Goal: Task Accomplishment & Management: Use online tool/utility

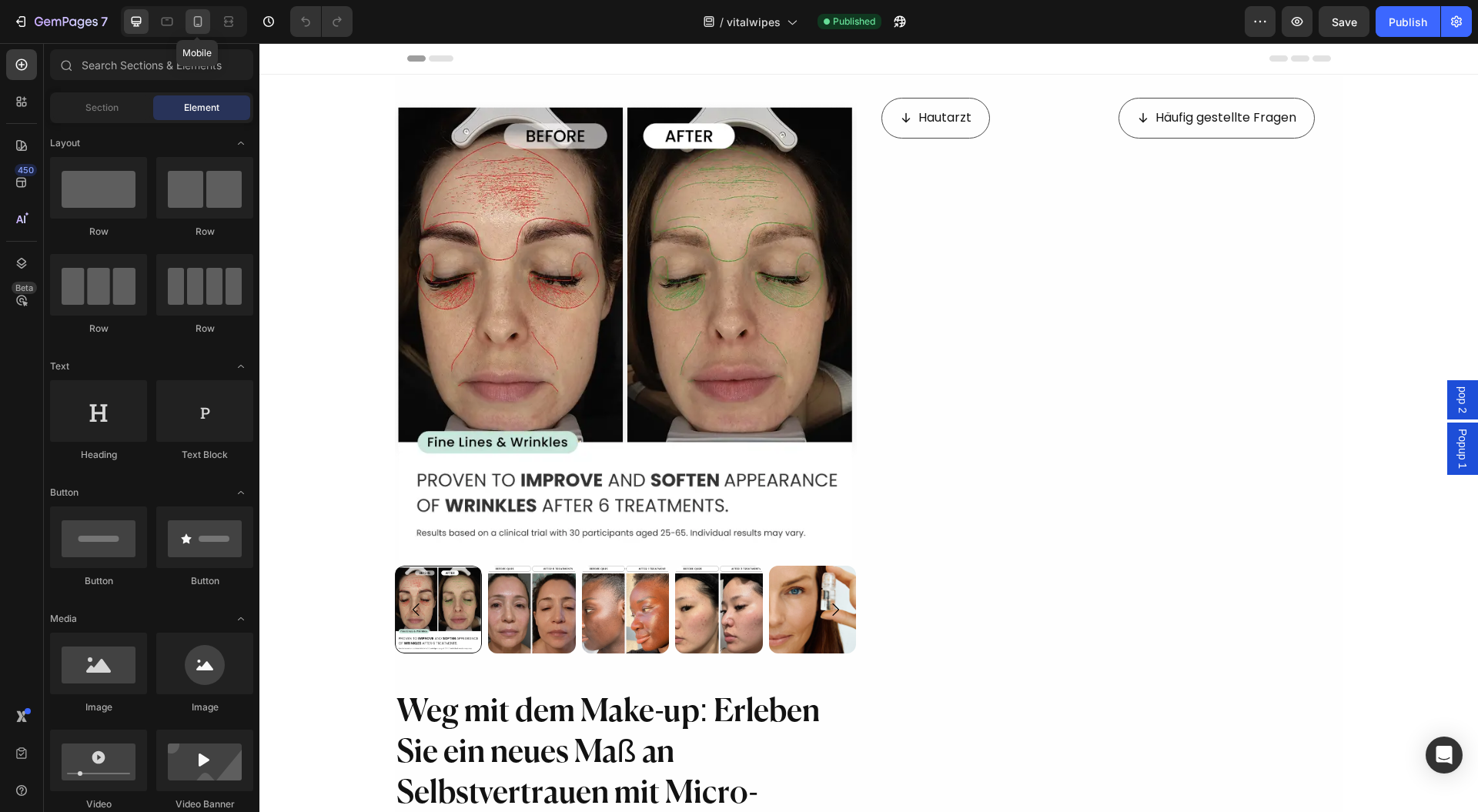
click at [196, 17] on icon at bounding box center [198, 21] width 8 height 11
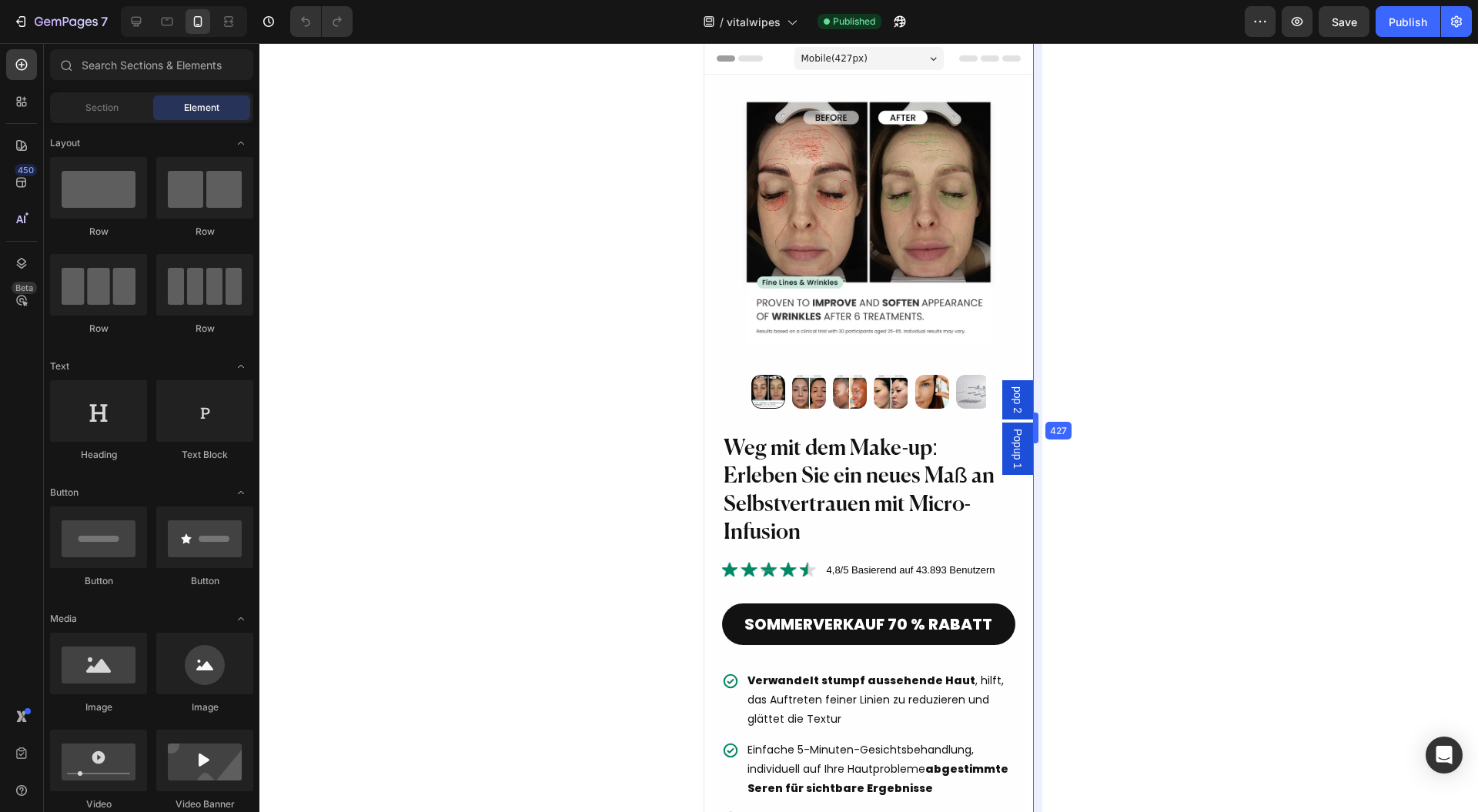
drag, startPoint x: 1043, startPoint y: 428, endPoint x: 1030, endPoint y: 431, distance: 13.3
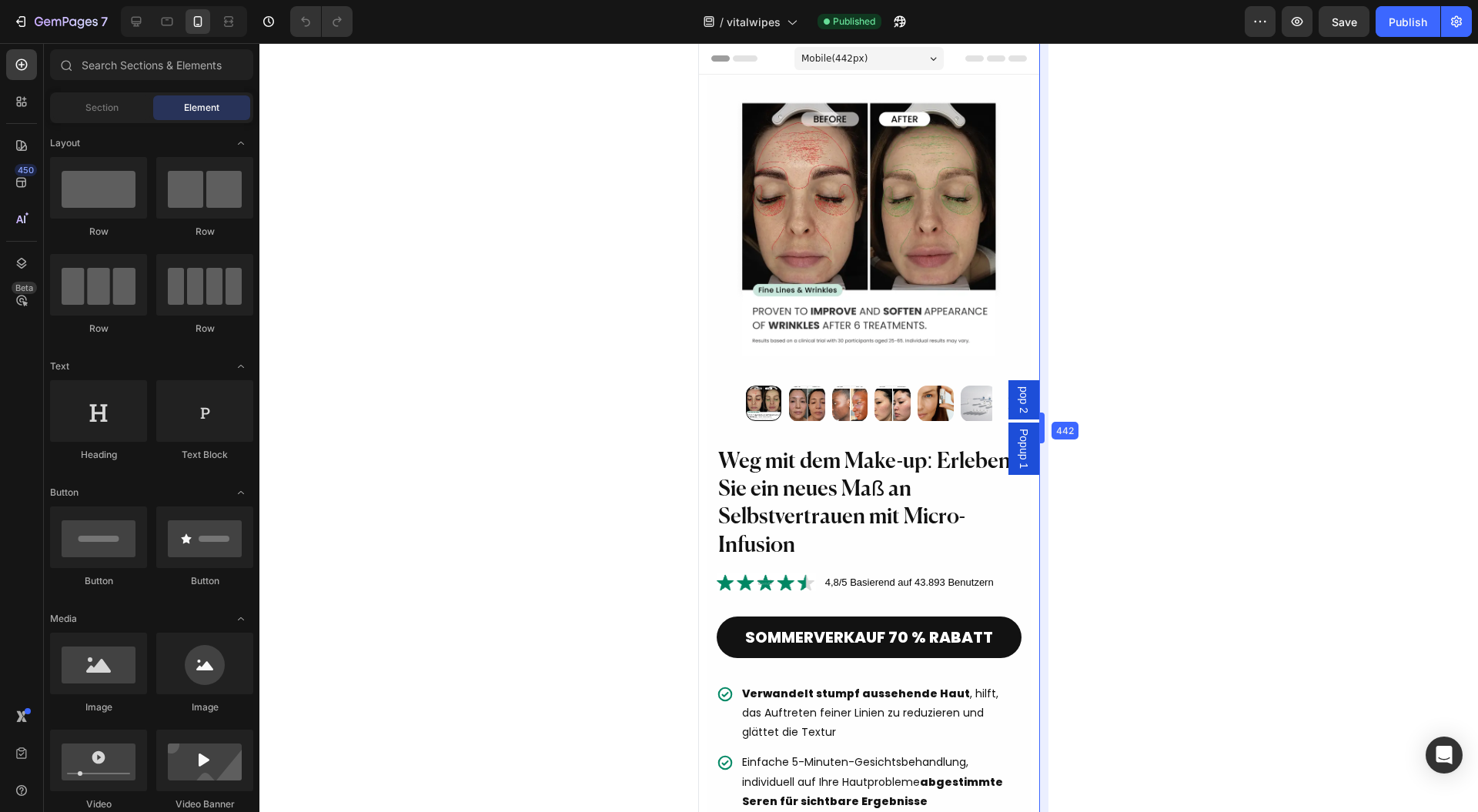
drag, startPoint x: 1036, startPoint y: 446, endPoint x: 1048, endPoint y: 445, distance: 12.0
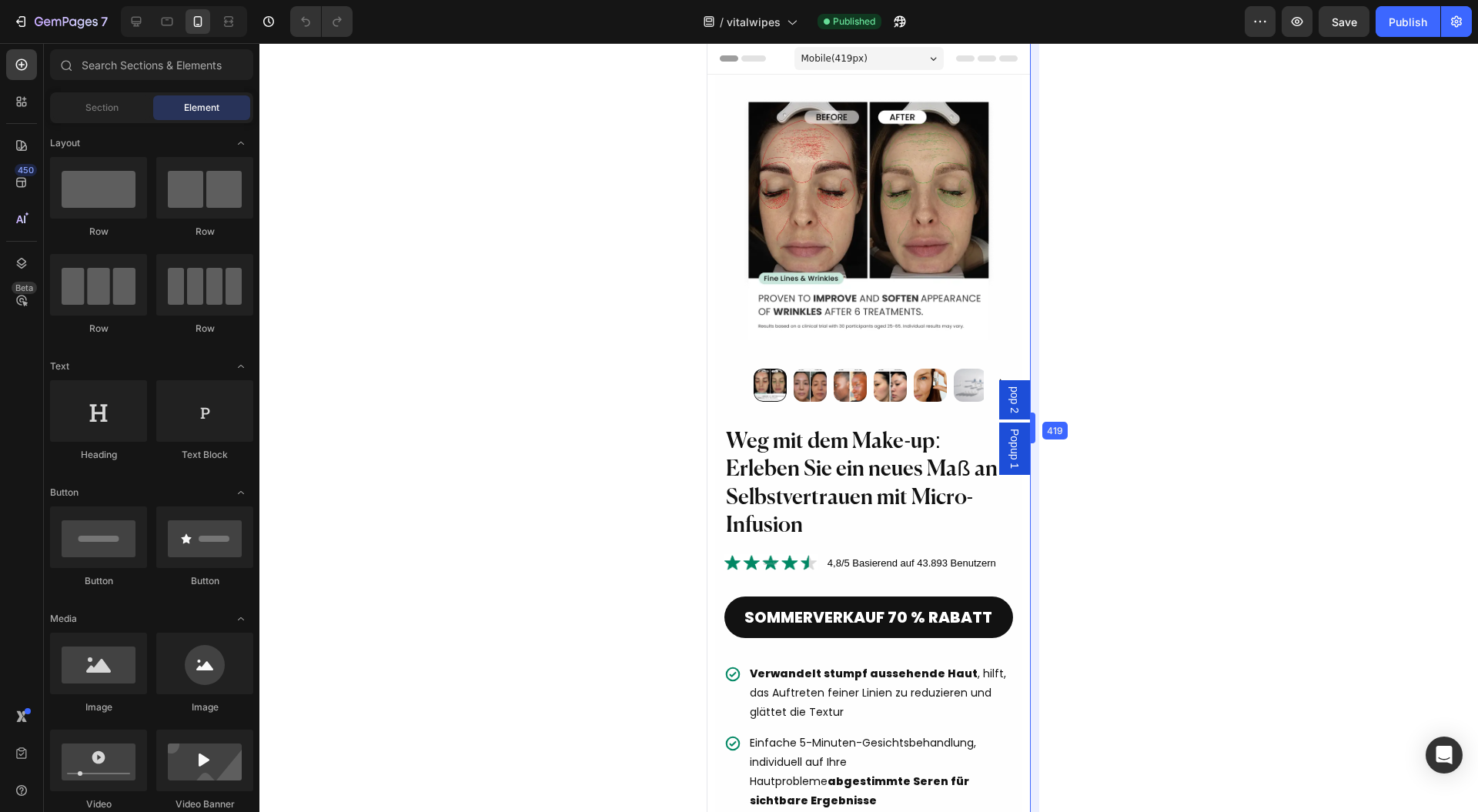
drag, startPoint x: 1041, startPoint y: 420, endPoint x: 1023, endPoint y: 434, distance: 22.8
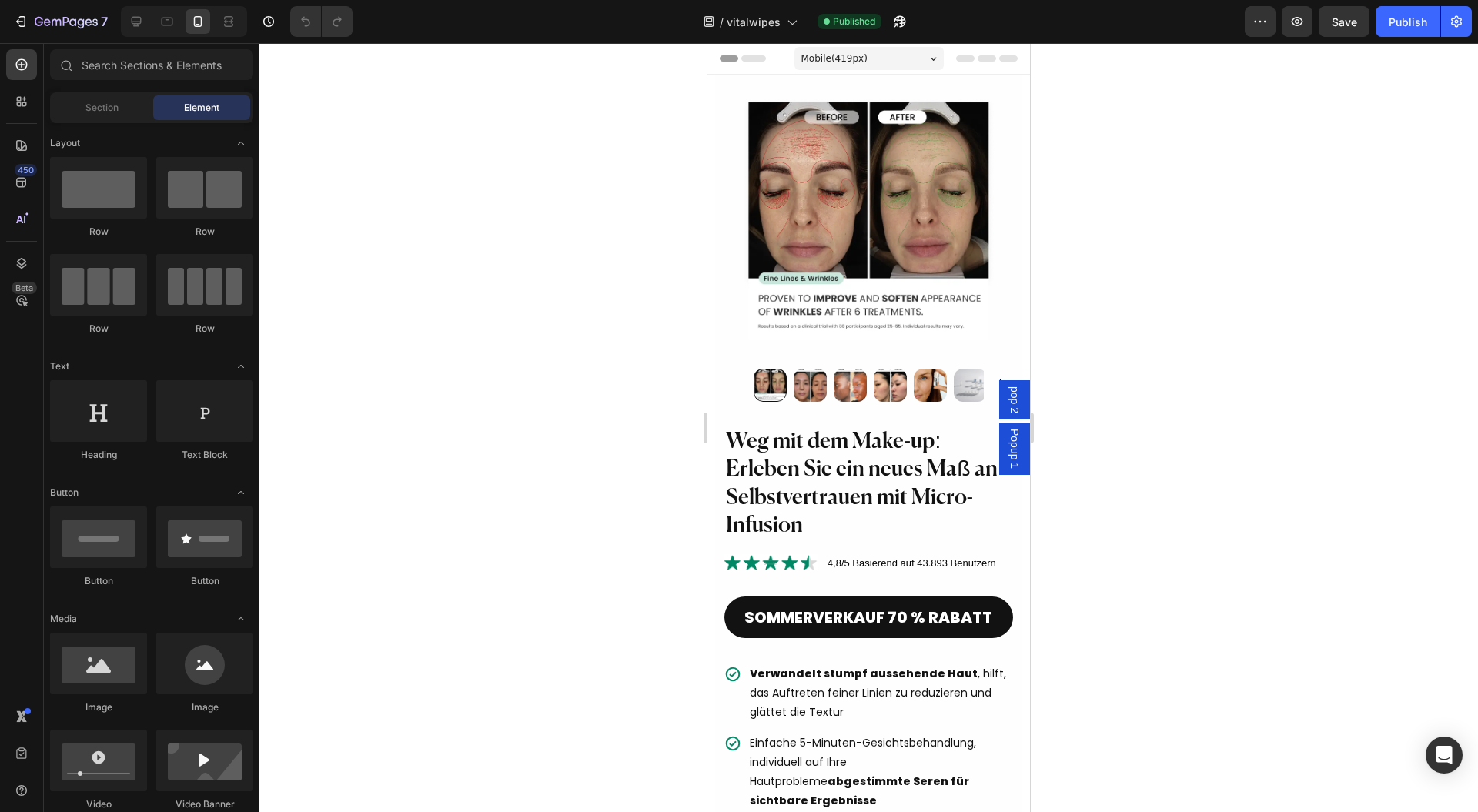
drag, startPoint x: 1255, startPoint y: 553, endPoint x: 1255, endPoint y: 544, distance: 9.0
click at [1255, 553] on div at bounding box center [869, 427] width 1219 height 769
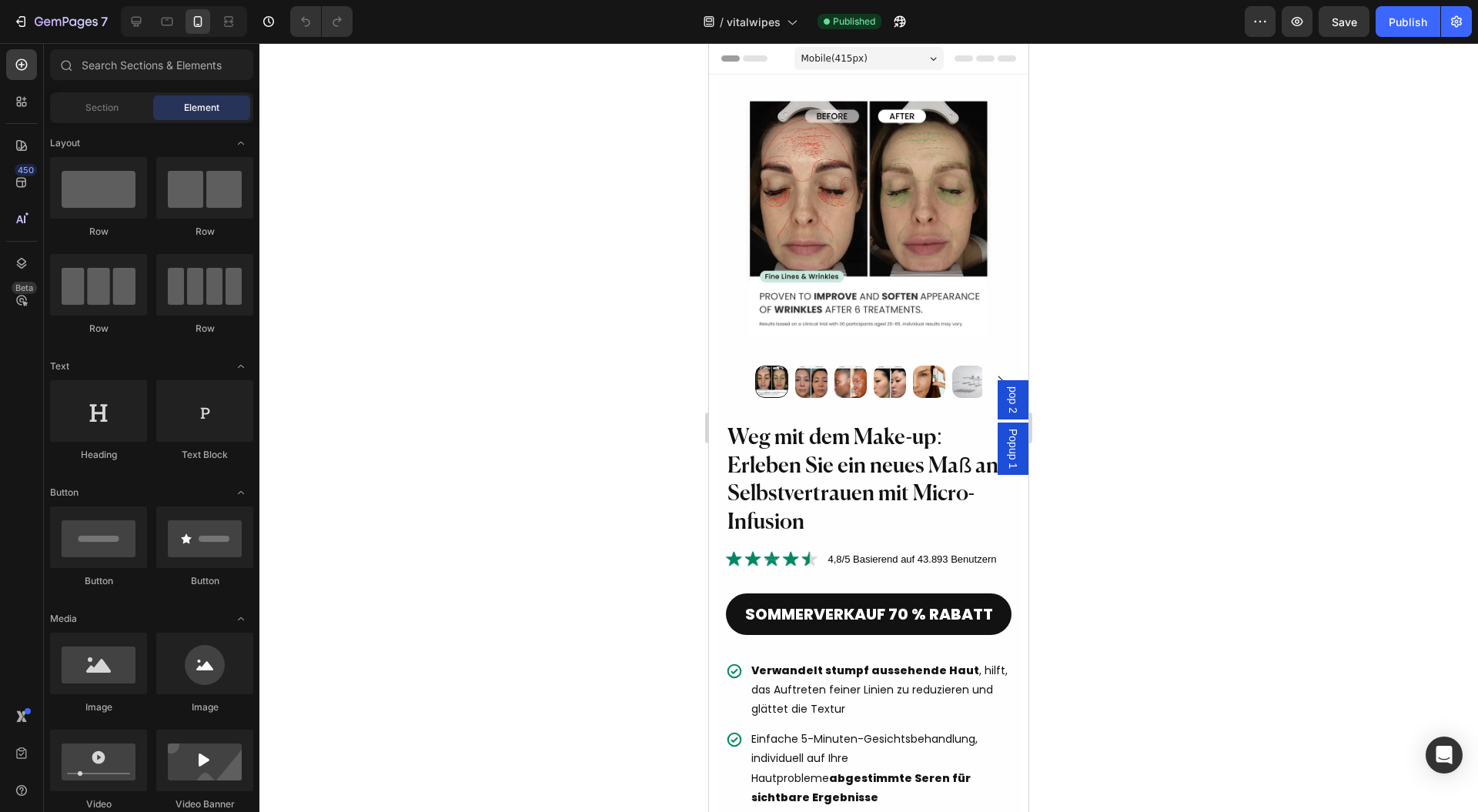
click at [884, 49] on div "Mobile ( 415 px)" at bounding box center [869, 59] width 149 height 23
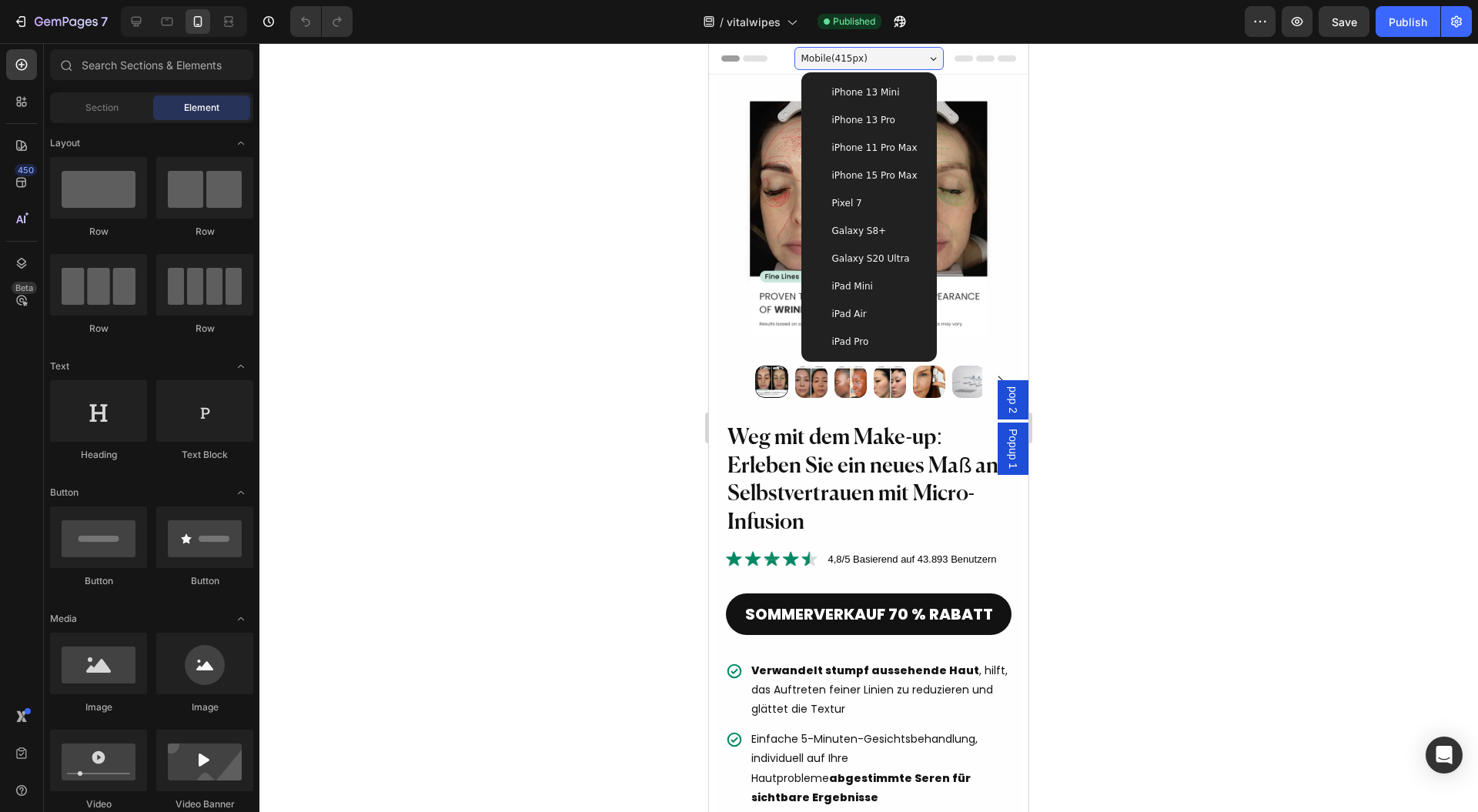
click at [873, 87] on span "iPhone 13 Mini" at bounding box center [866, 92] width 68 height 16
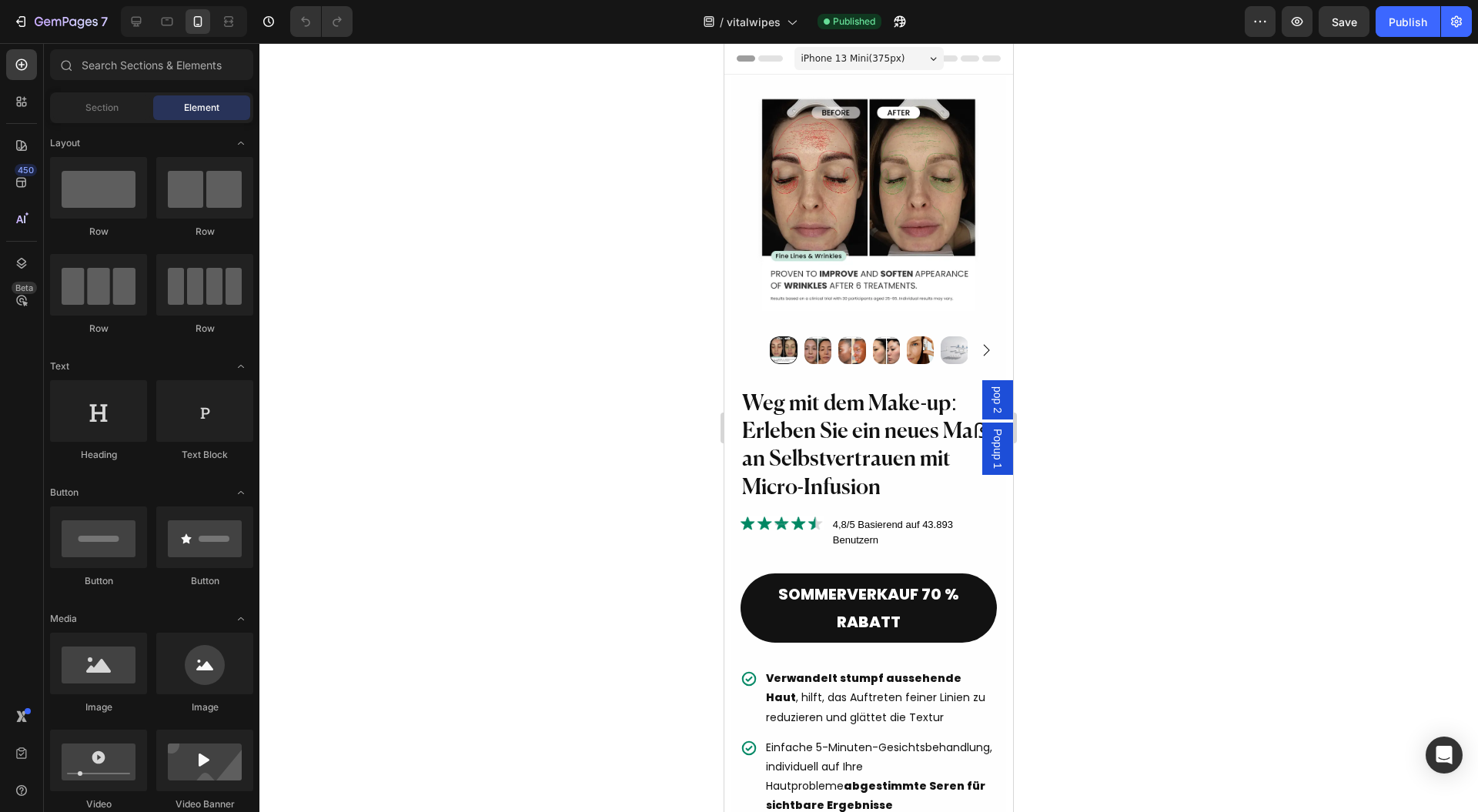
click at [890, 55] on div "iPhone 13 Mini ( 375 px)" at bounding box center [869, 59] width 149 height 23
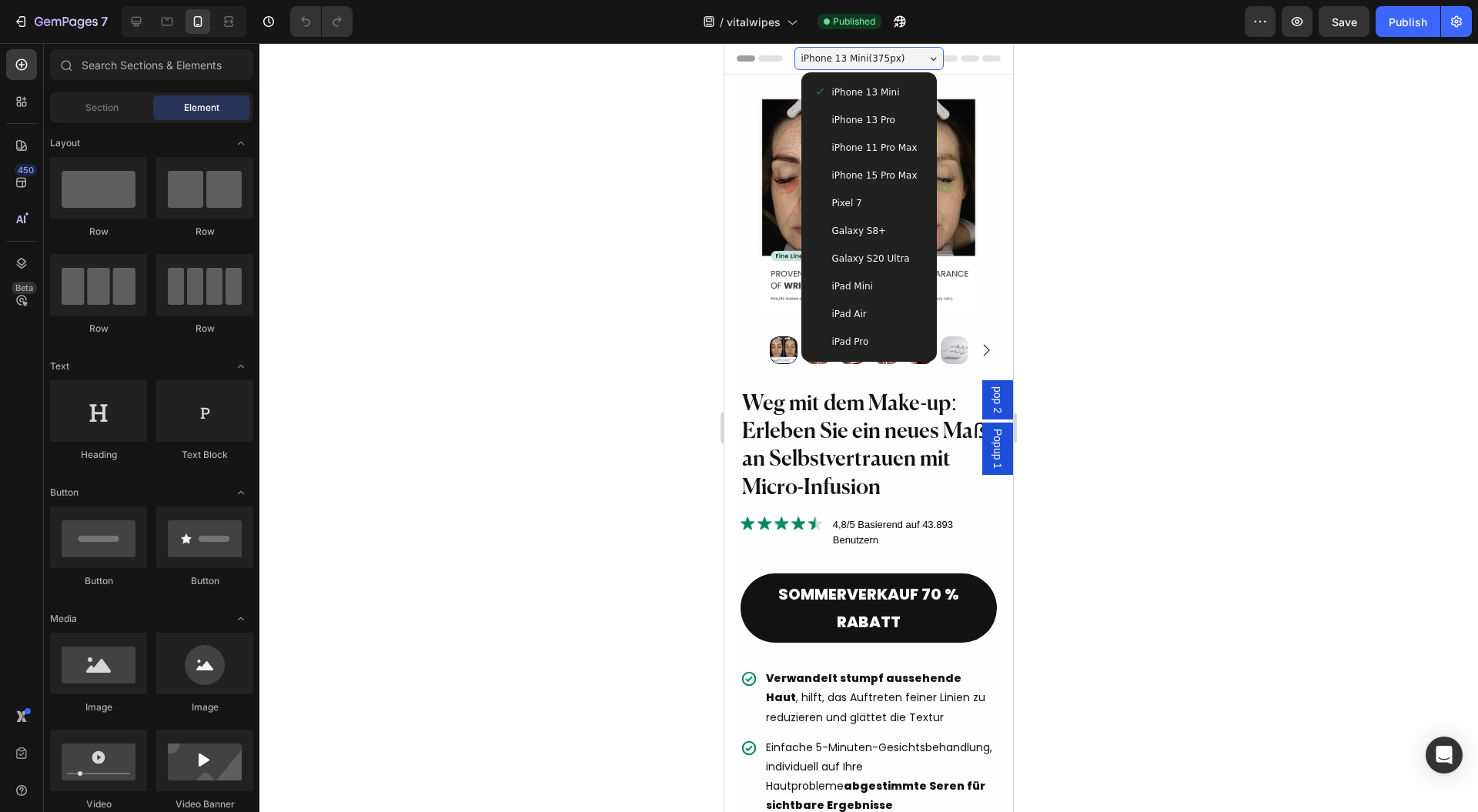
click at [880, 115] on span "iPhone 13 Pro" at bounding box center [864, 120] width 63 height 16
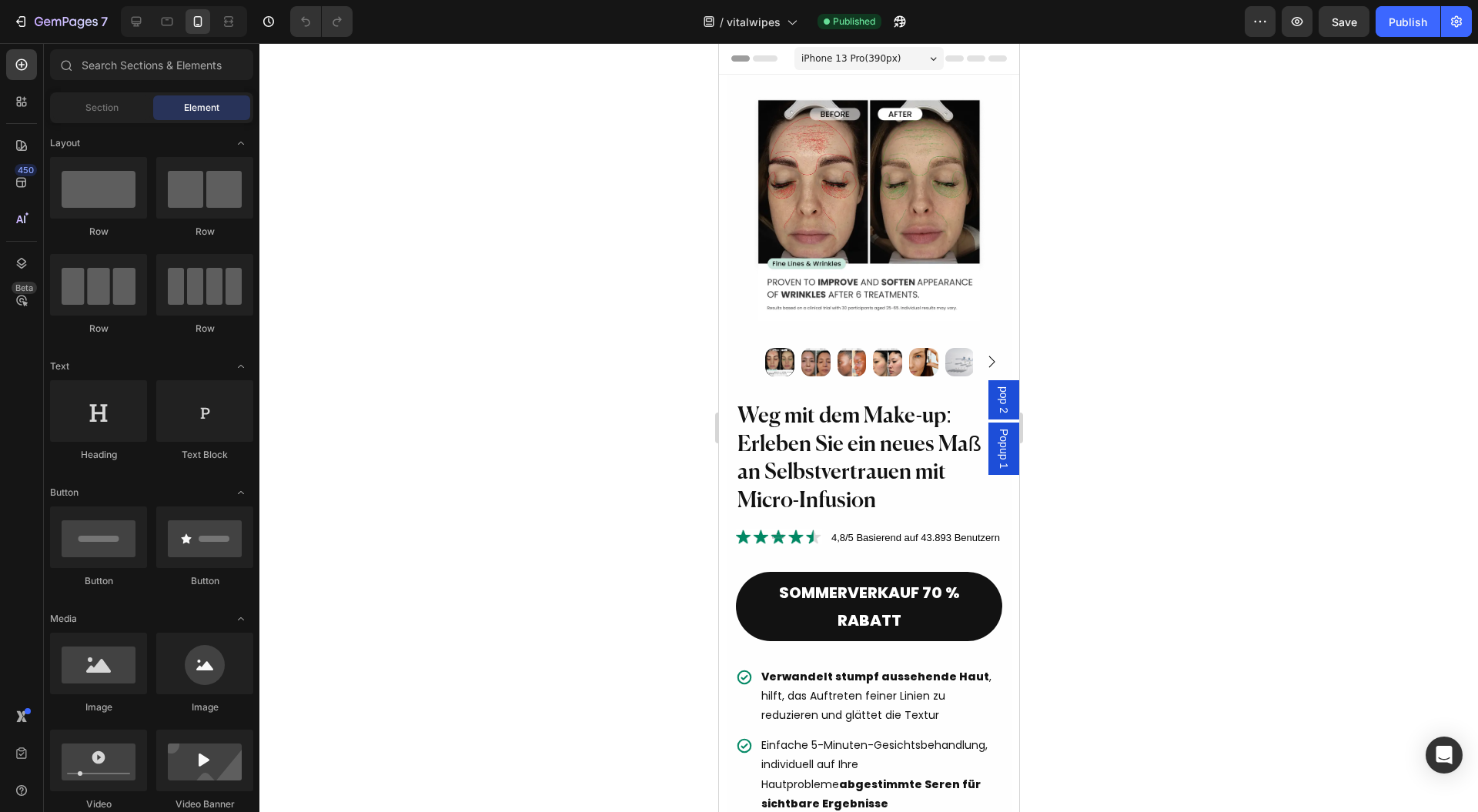
click at [1273, 402] on div at bounding box center [869, 427] width 1219 height 769
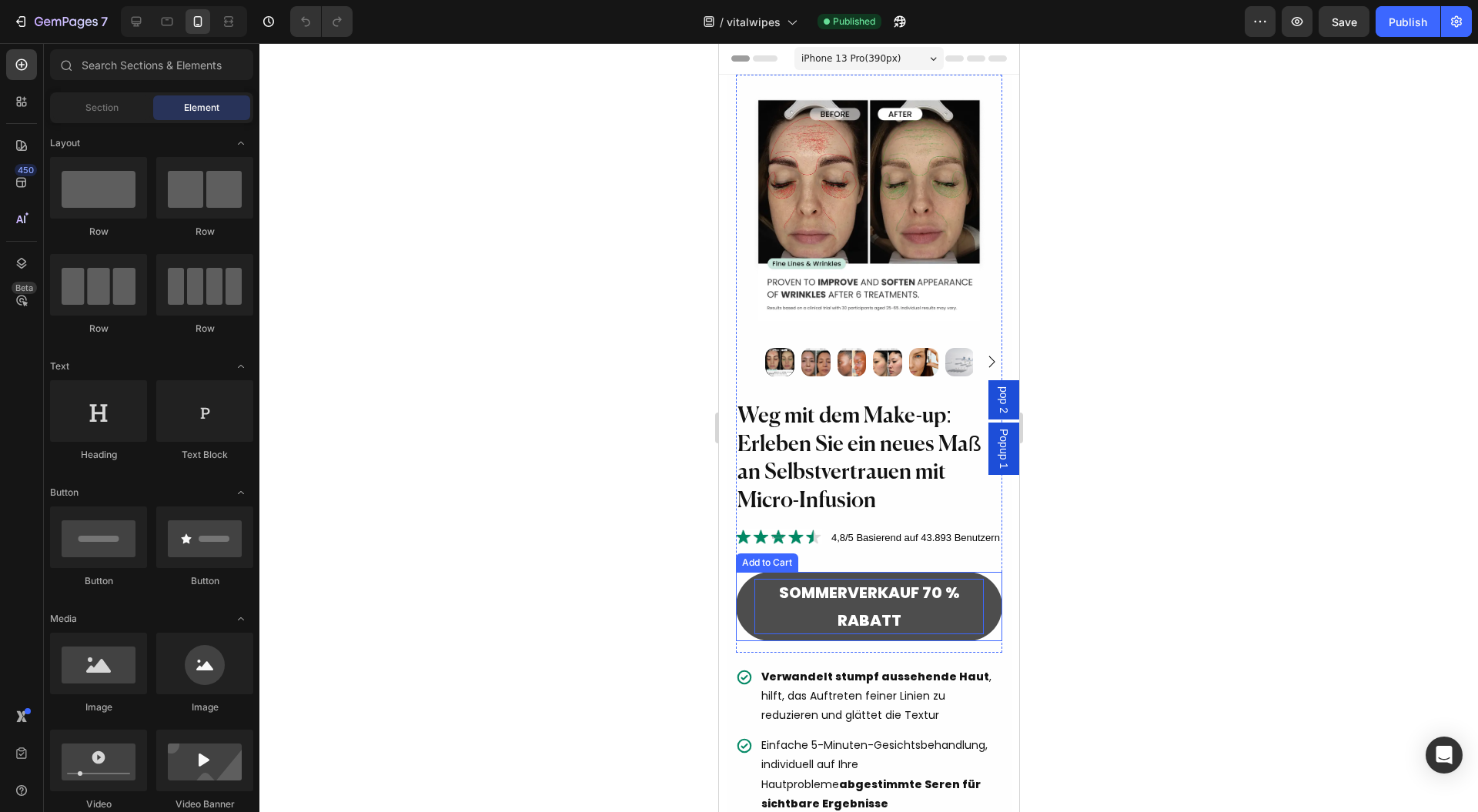
click at [880, 616] on div "SOMMERVERKAUF 70 % RABATT" at bounding box center [868, 606] width 230 height 55
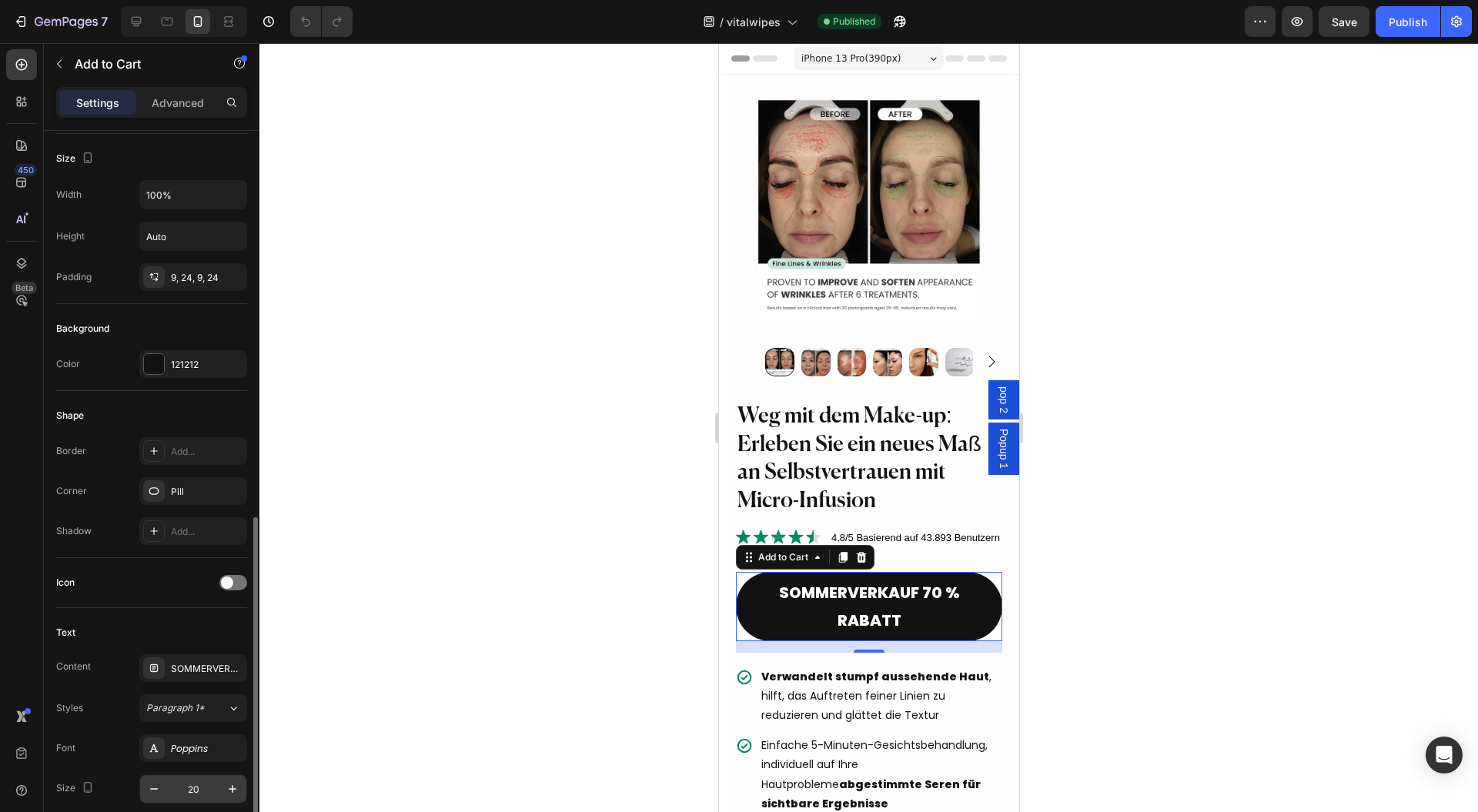
scroll to position [411, 0]
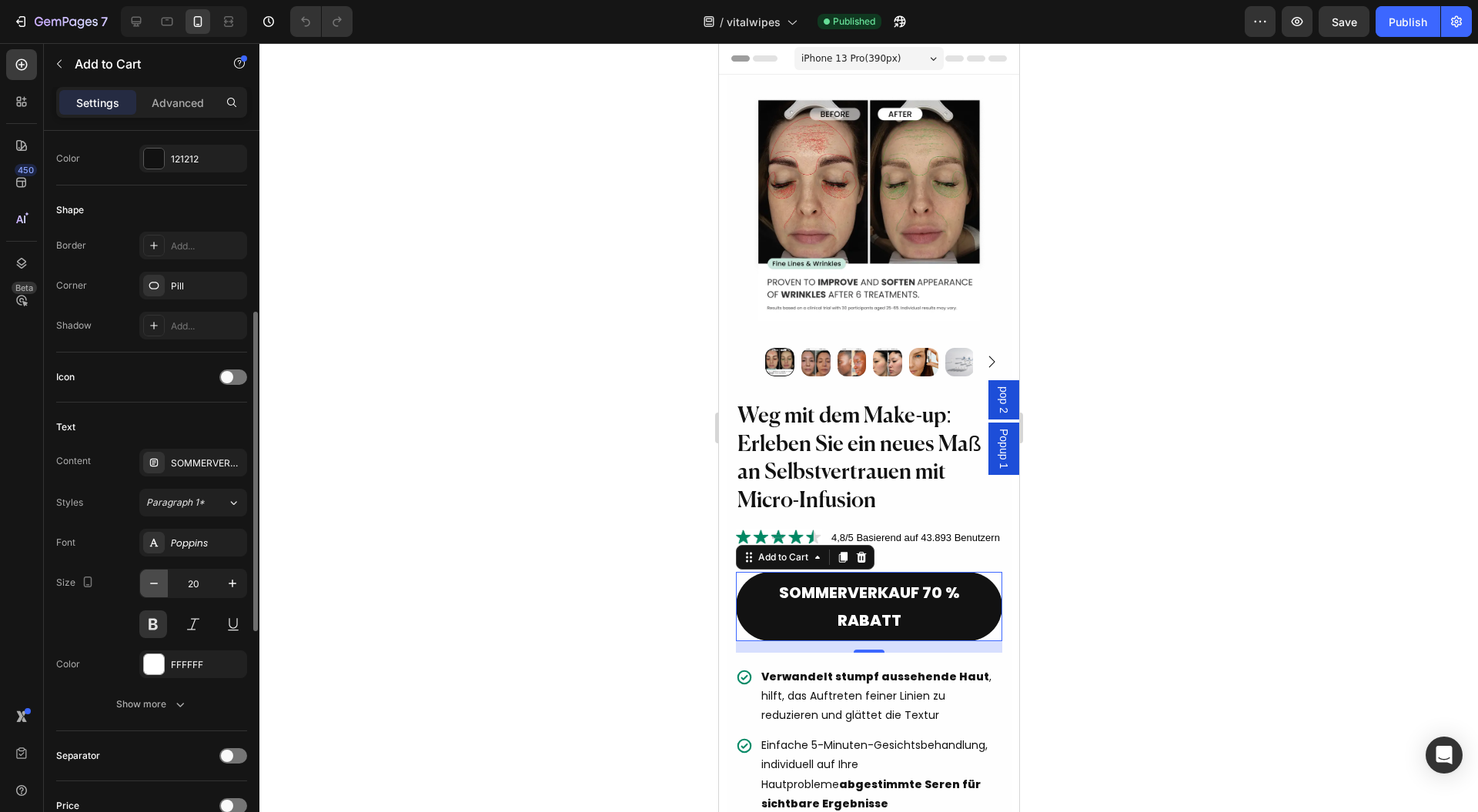
click at [158, 579] on icon "button" at bounding box center [153, 584] width 16 height 16
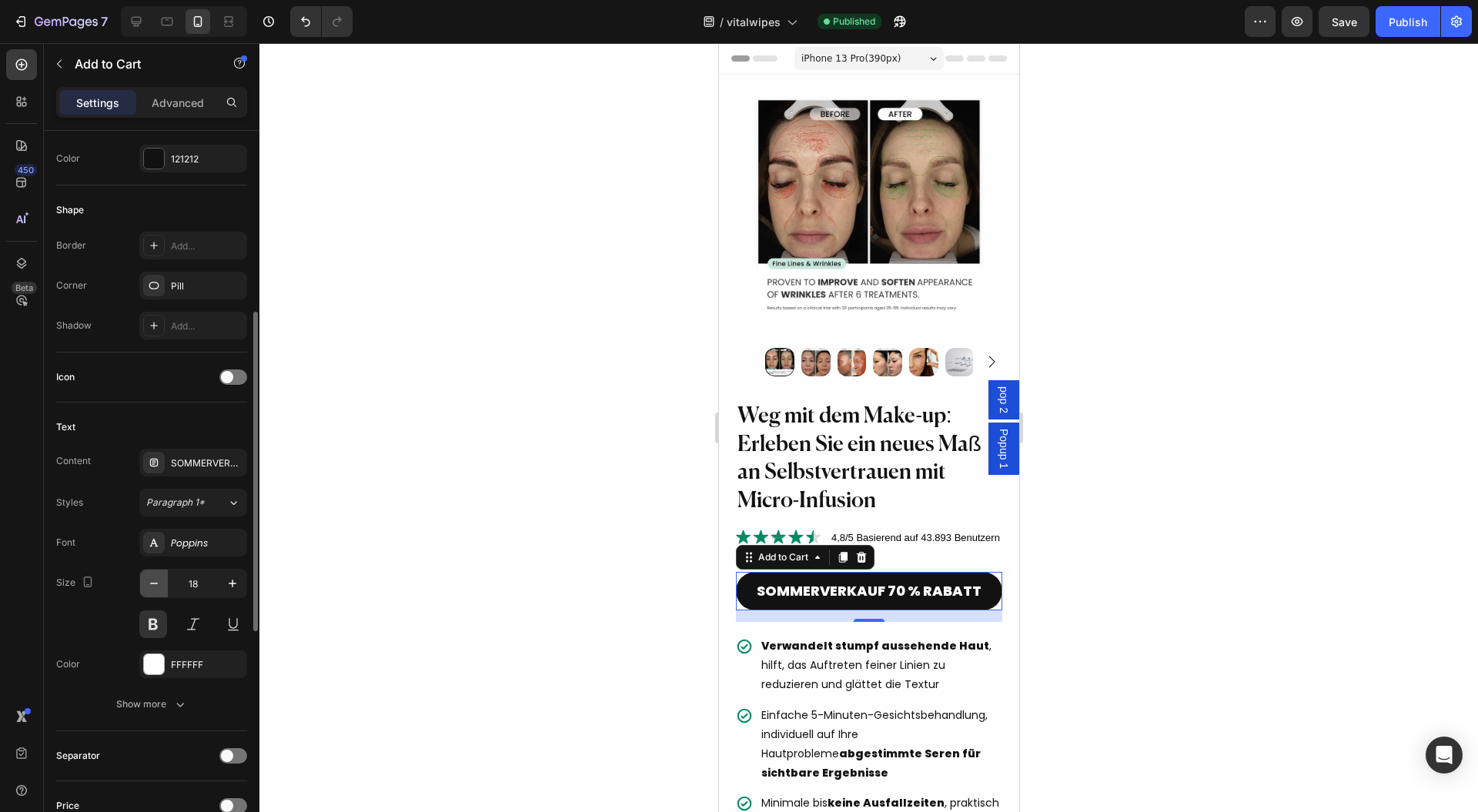
click at [158, 579] on icon "button" at bounding box center [153, 584] width 16 height 16
type input "17"
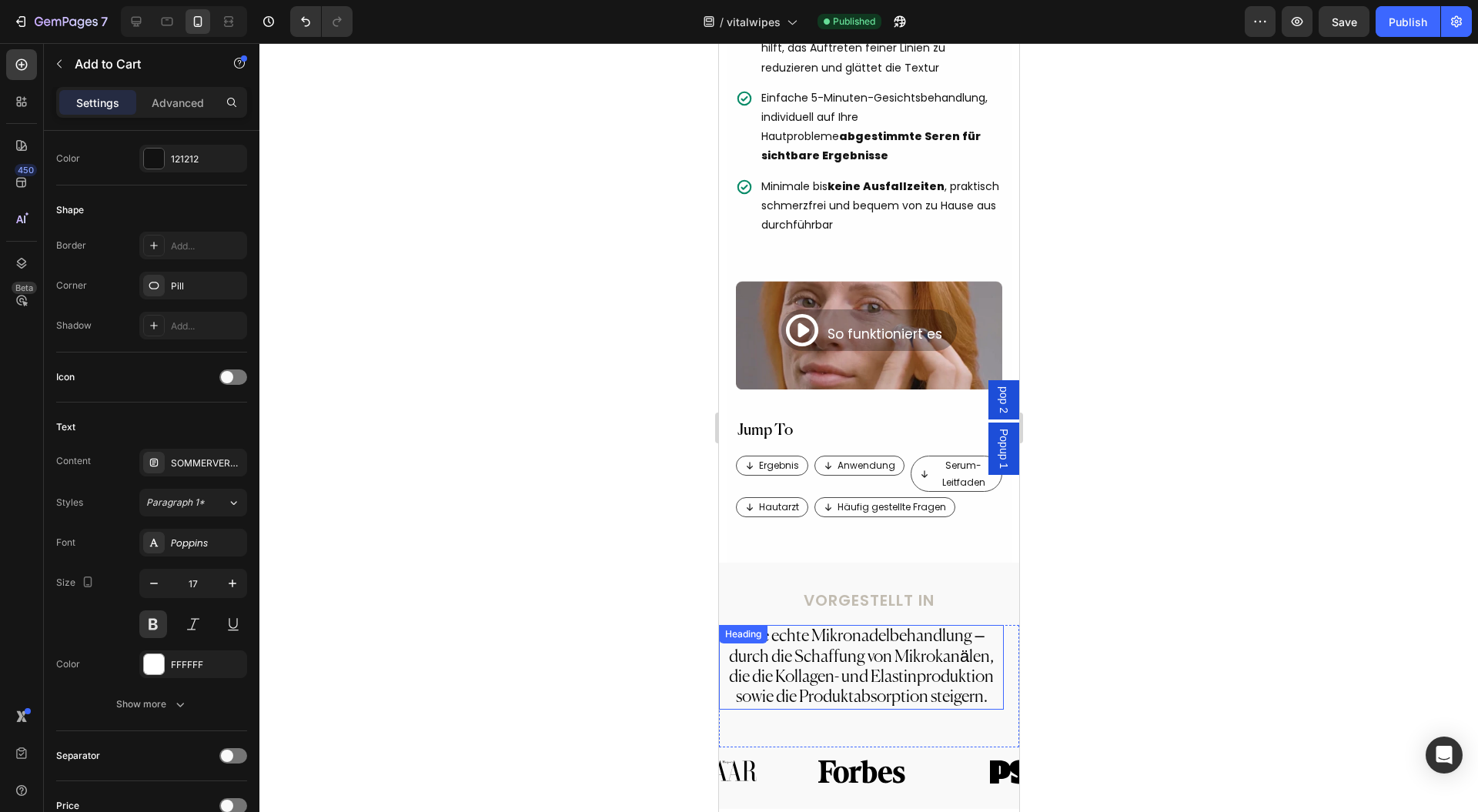
scroll to position [821, 0]
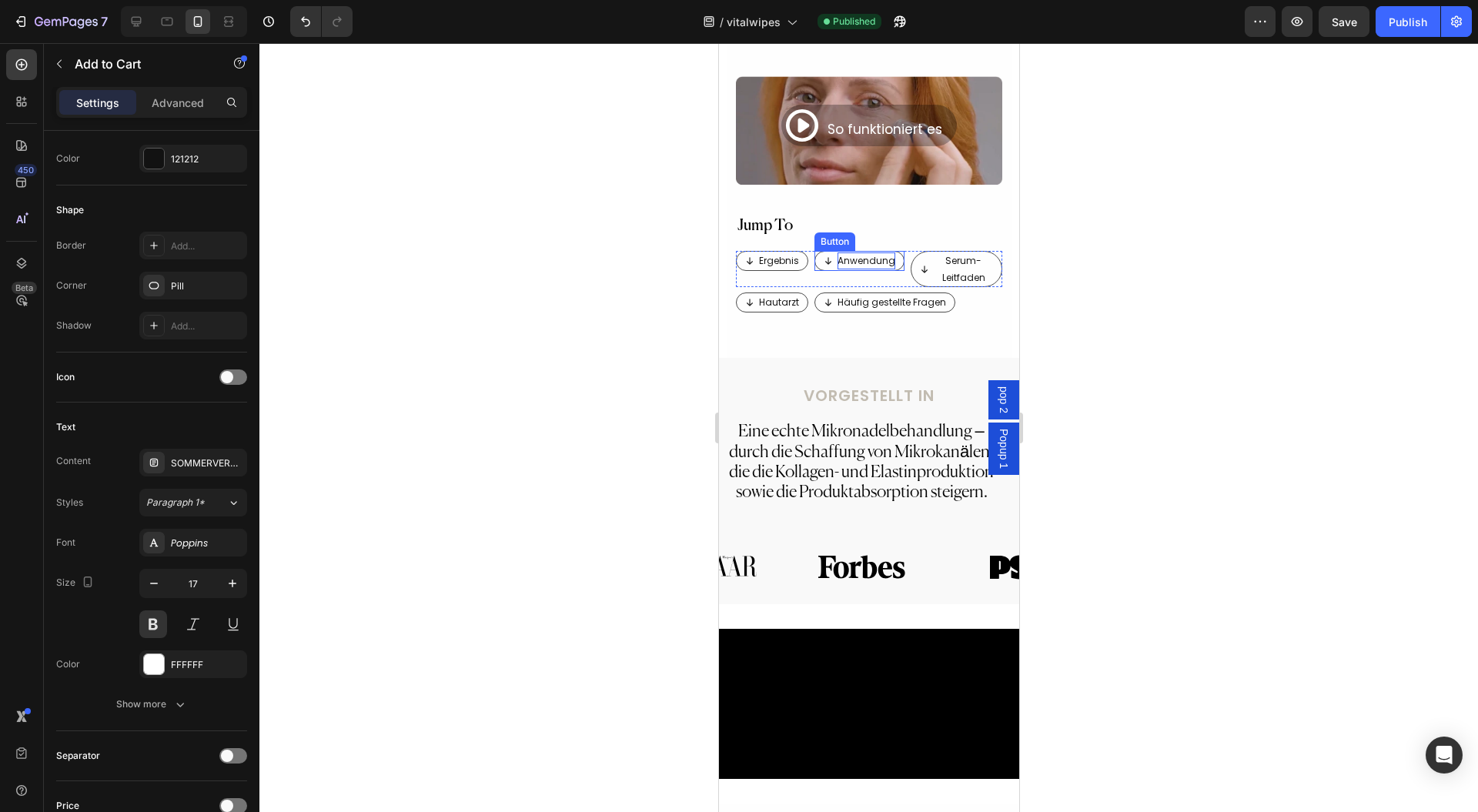
click at [864, 263] on p "Anwendung" at bounding box center [866, 260] width 58 height 17
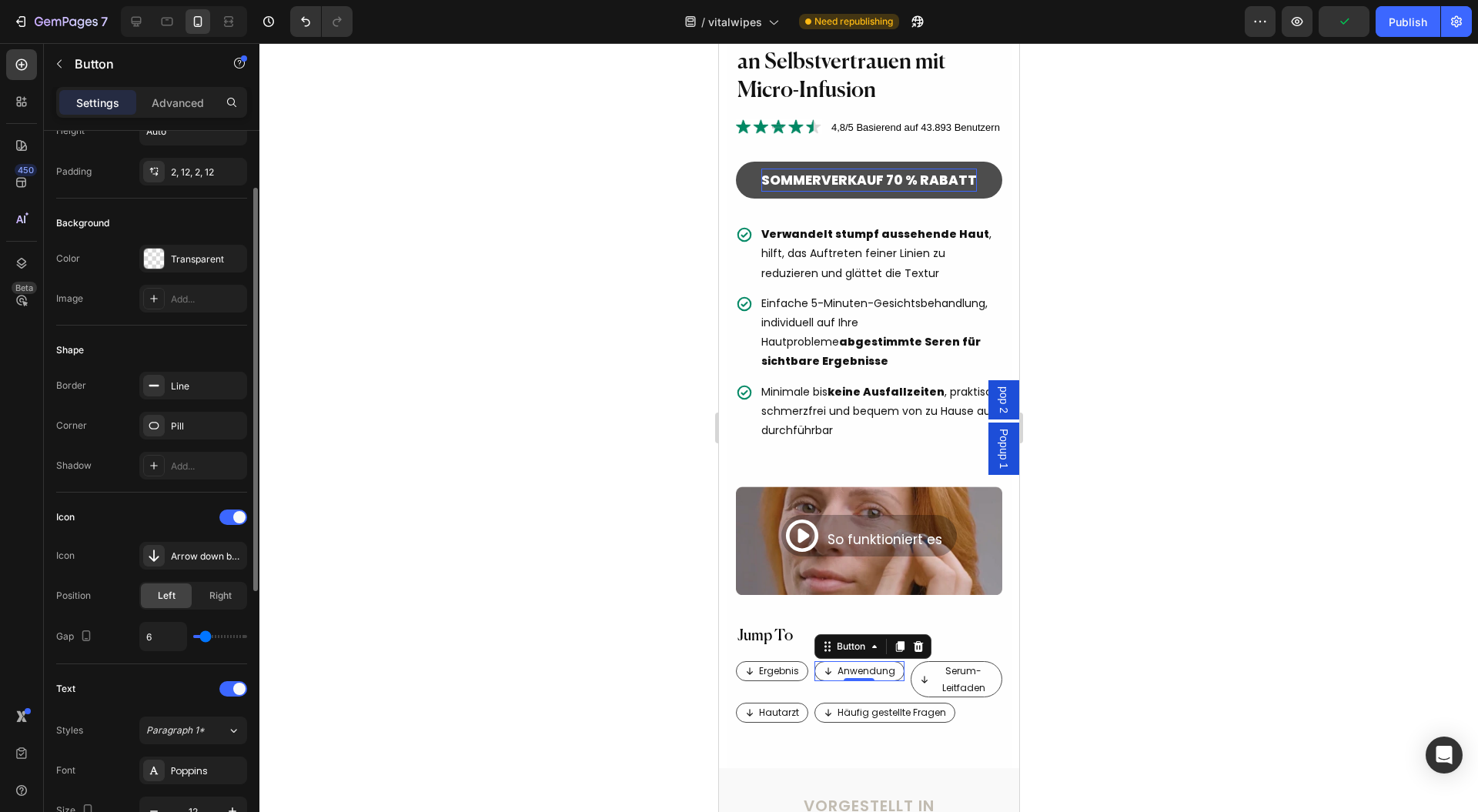
scroll to position [102, 0]
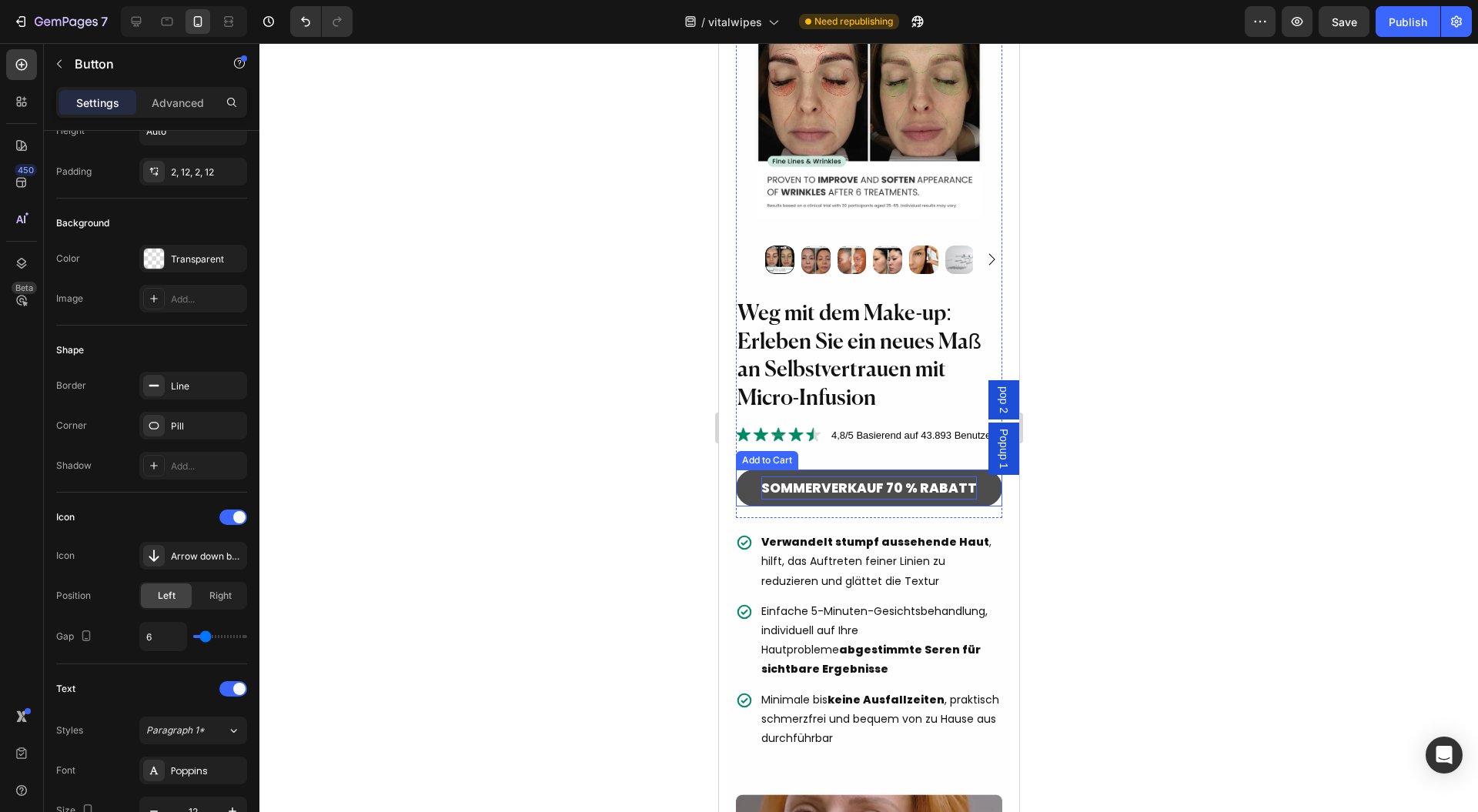
click at [847, 490] on div "SOMMERVERKAUF 70 % RABATT" at bounding box center [869, 488] width 216 height 24
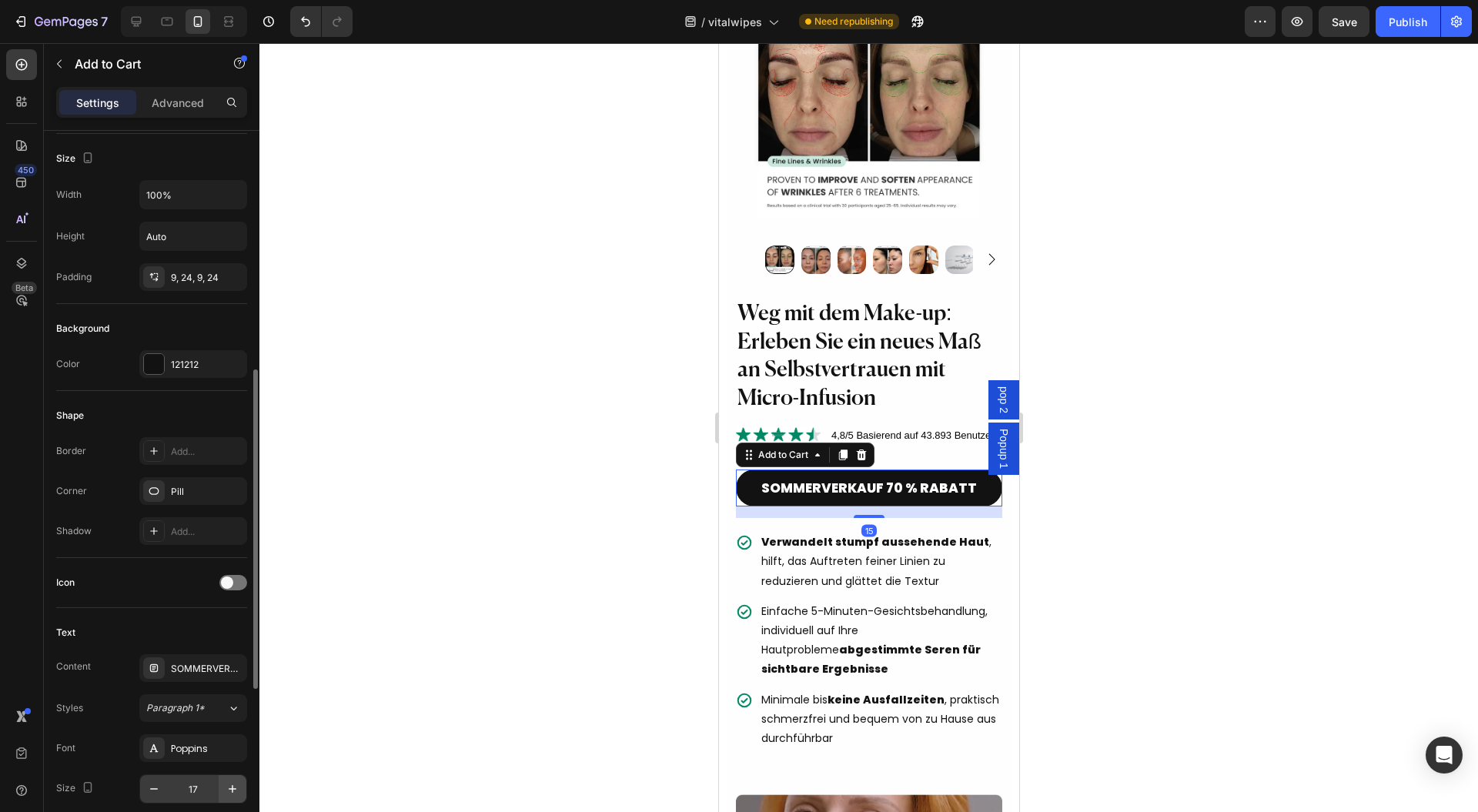
scroll to position [411, 0]
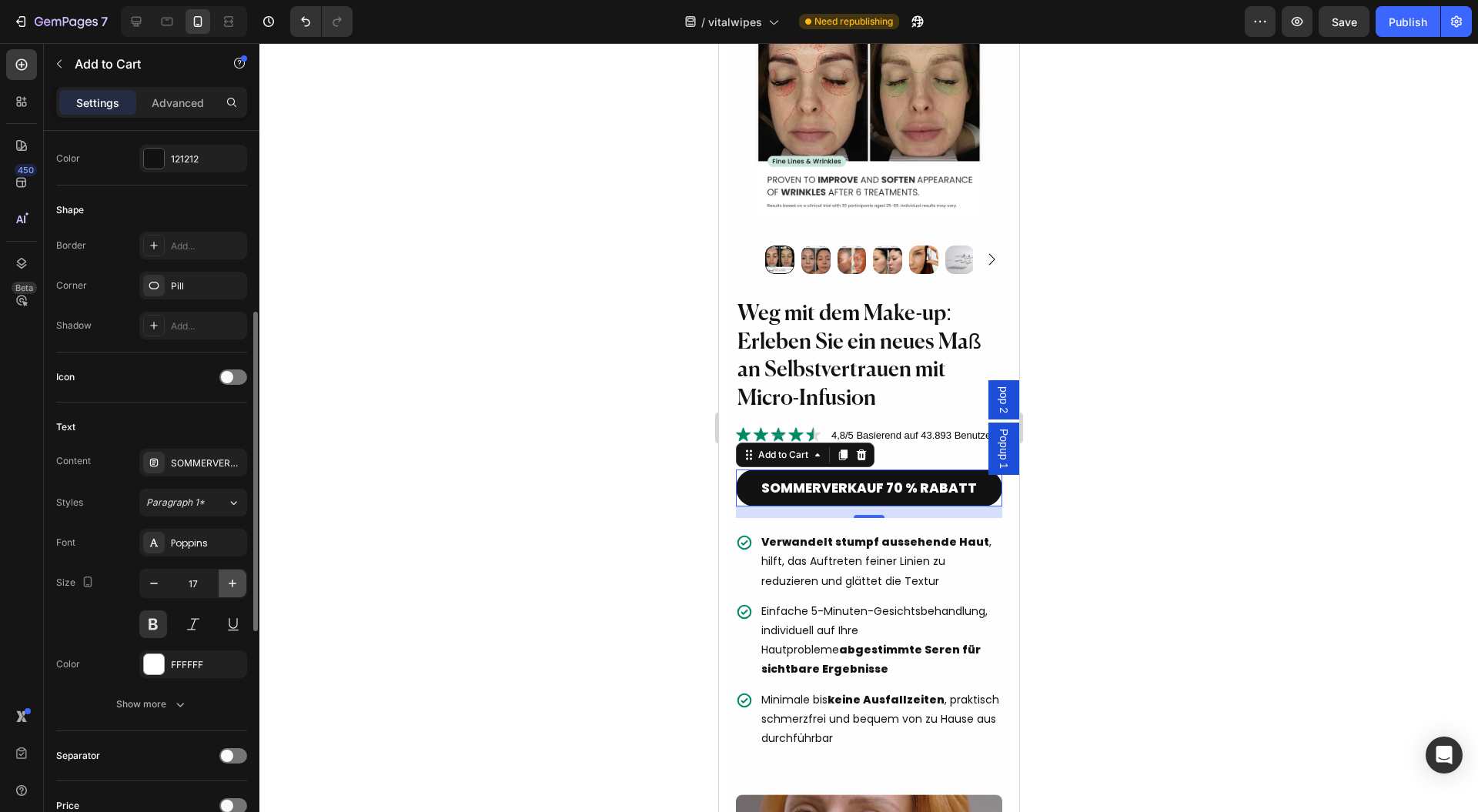
click at [239, 579] on icon "button" at bounding box center [232, 584] width 16 height 16
click at [157, 580] on icon "button" at bounding box center [153, 584] width 16 height 16
type input "17"
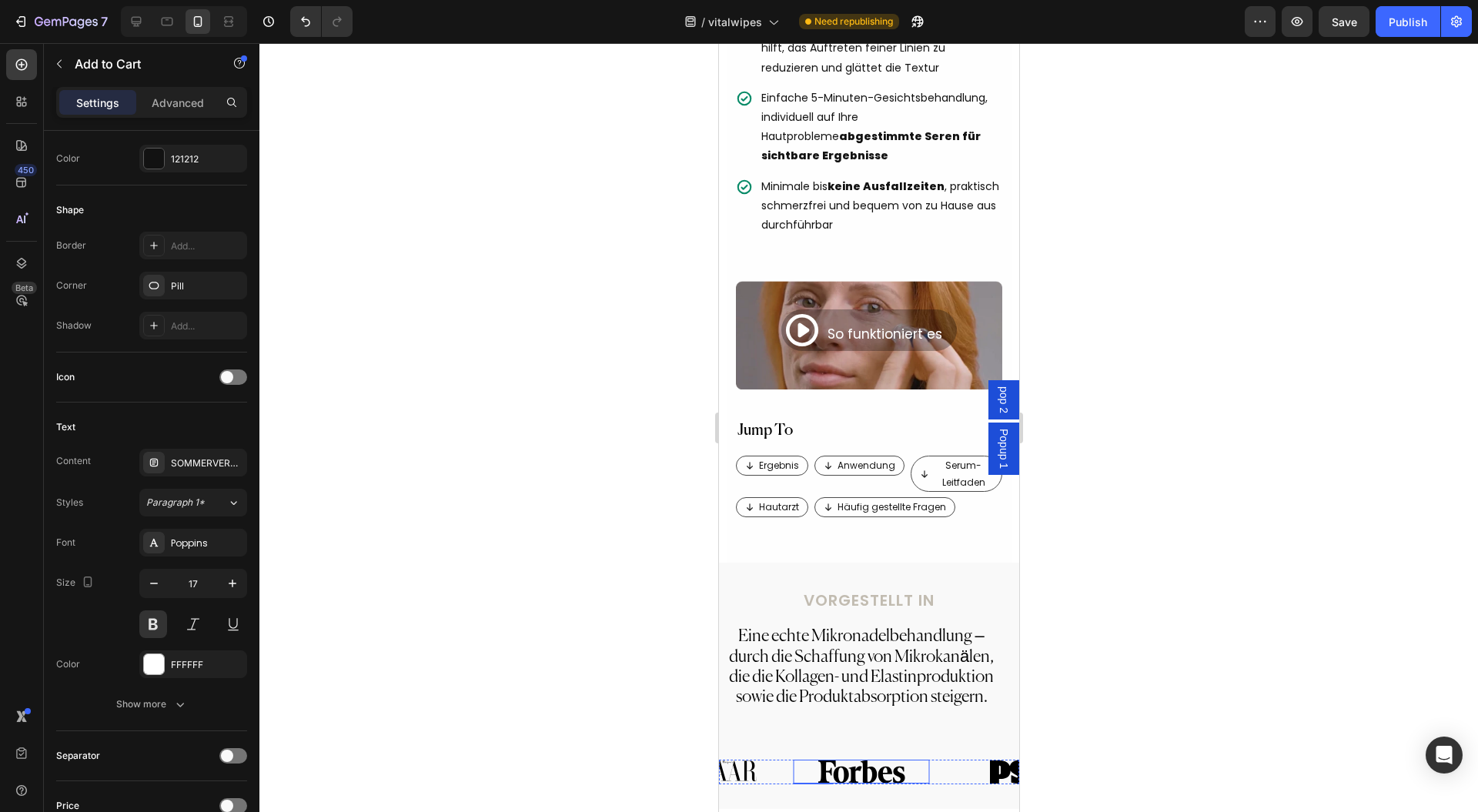
scroll to position [821, 0]
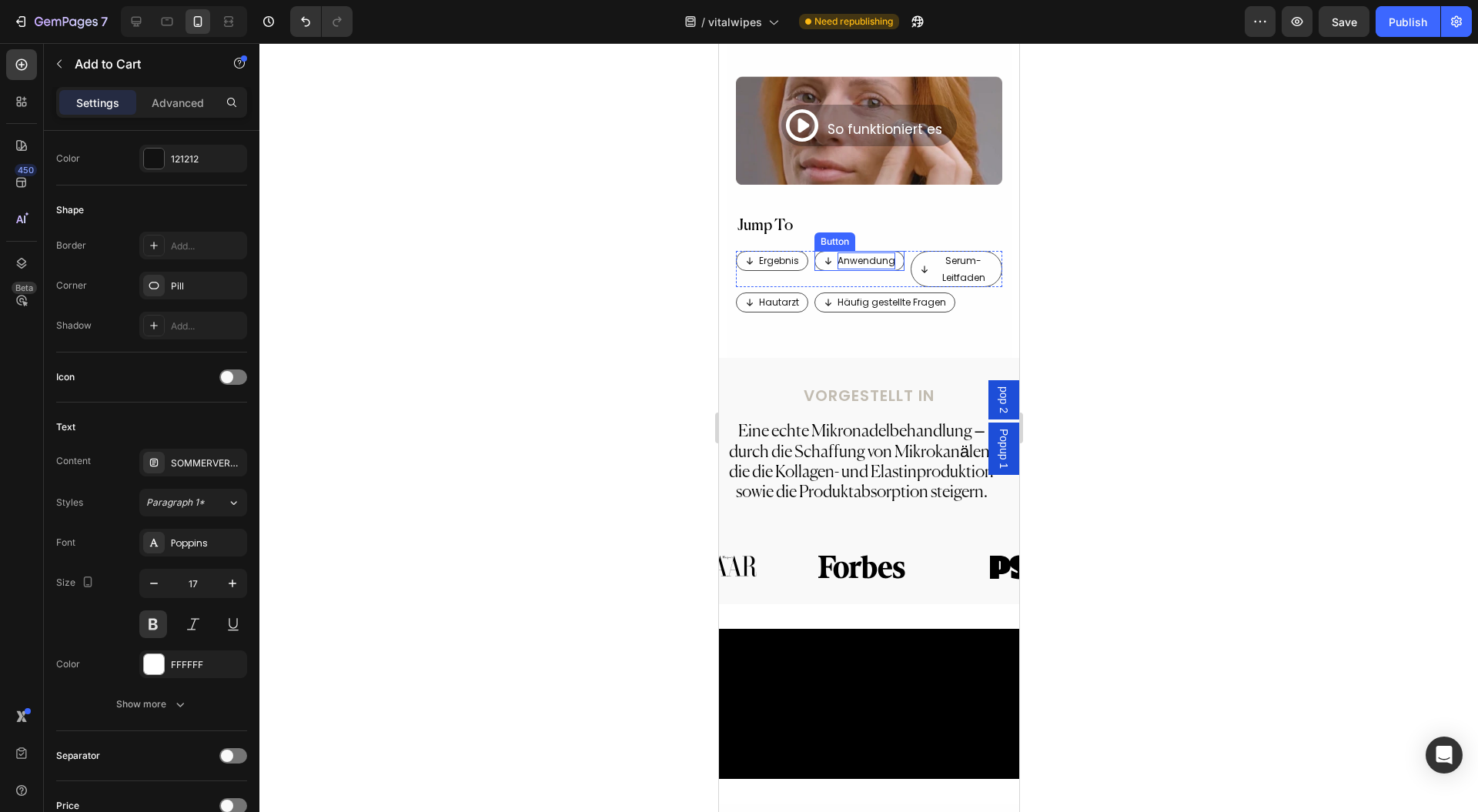
click at [861, 254] on p "Anwendung" at bounding box center [866, 260] width 58 height 17
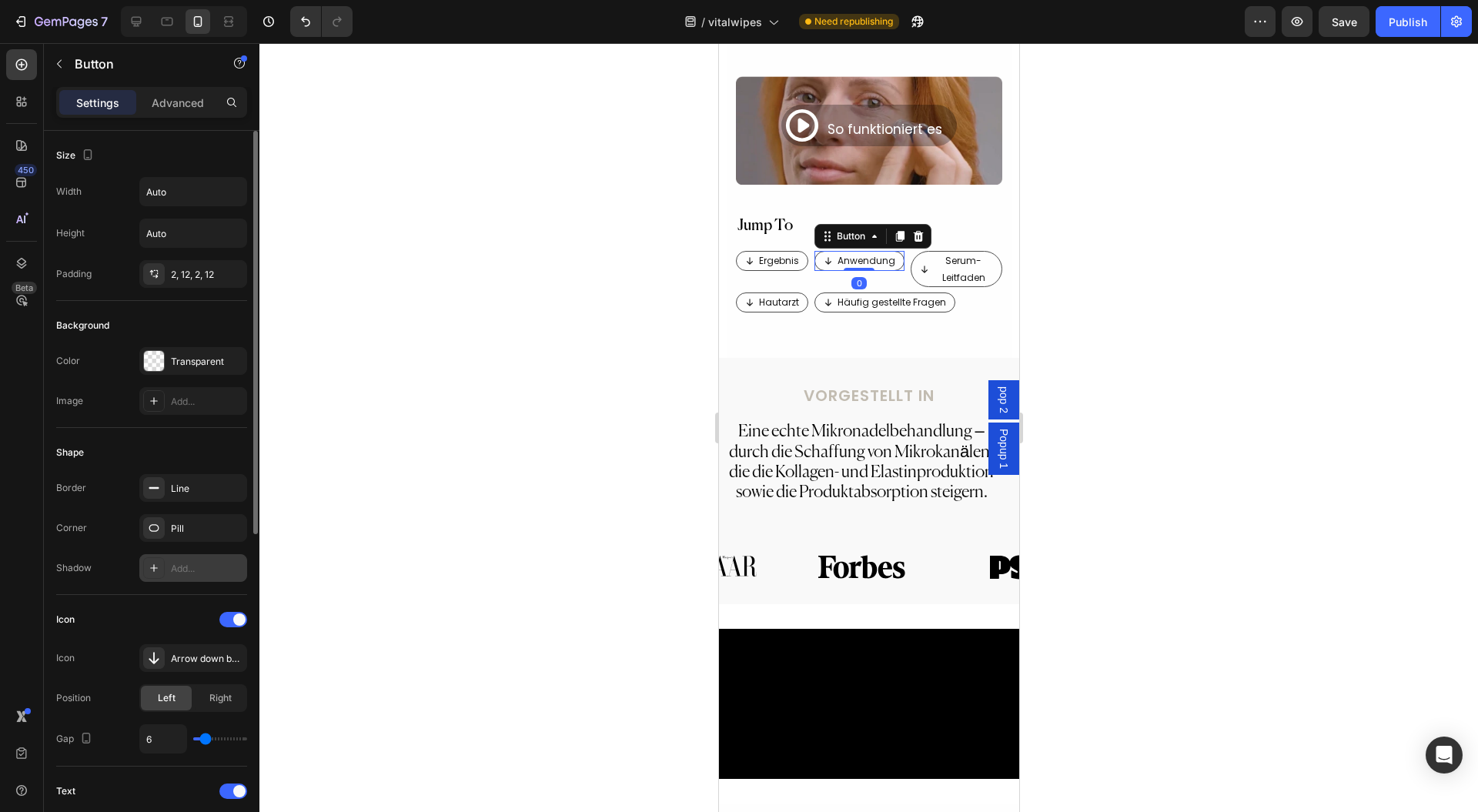
scroll to position [204, 0]
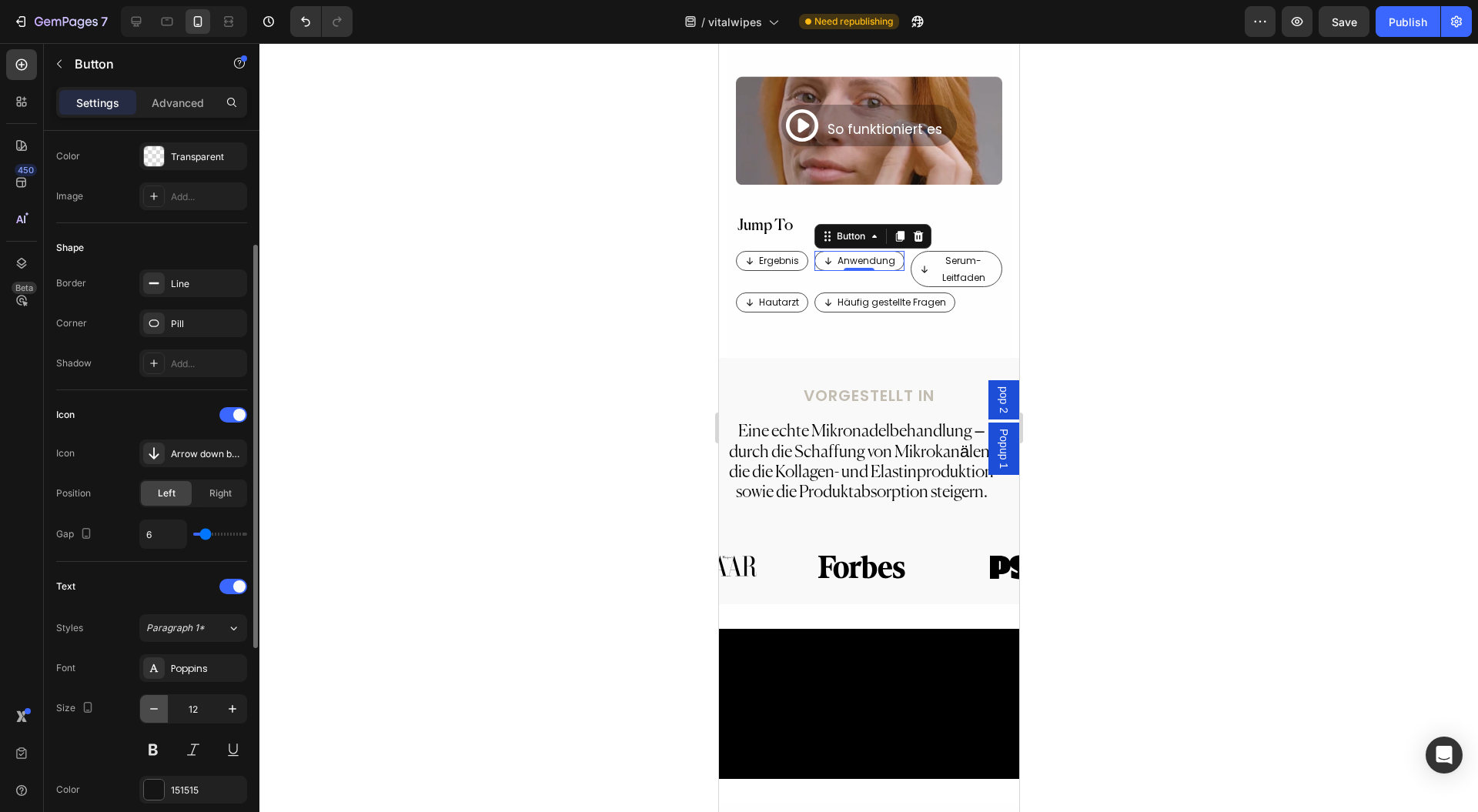
click at [157, 706] on icon "button" at bounding box center [153, 709] width 16 height 16
type input "11"
click at [952, 262] on p "Serum-Leitfaden" at bounding box center [960, 269] width 67 height 33
click at [152, 702] on icon "button" at bounding box center [153, 709] width 16 height 16
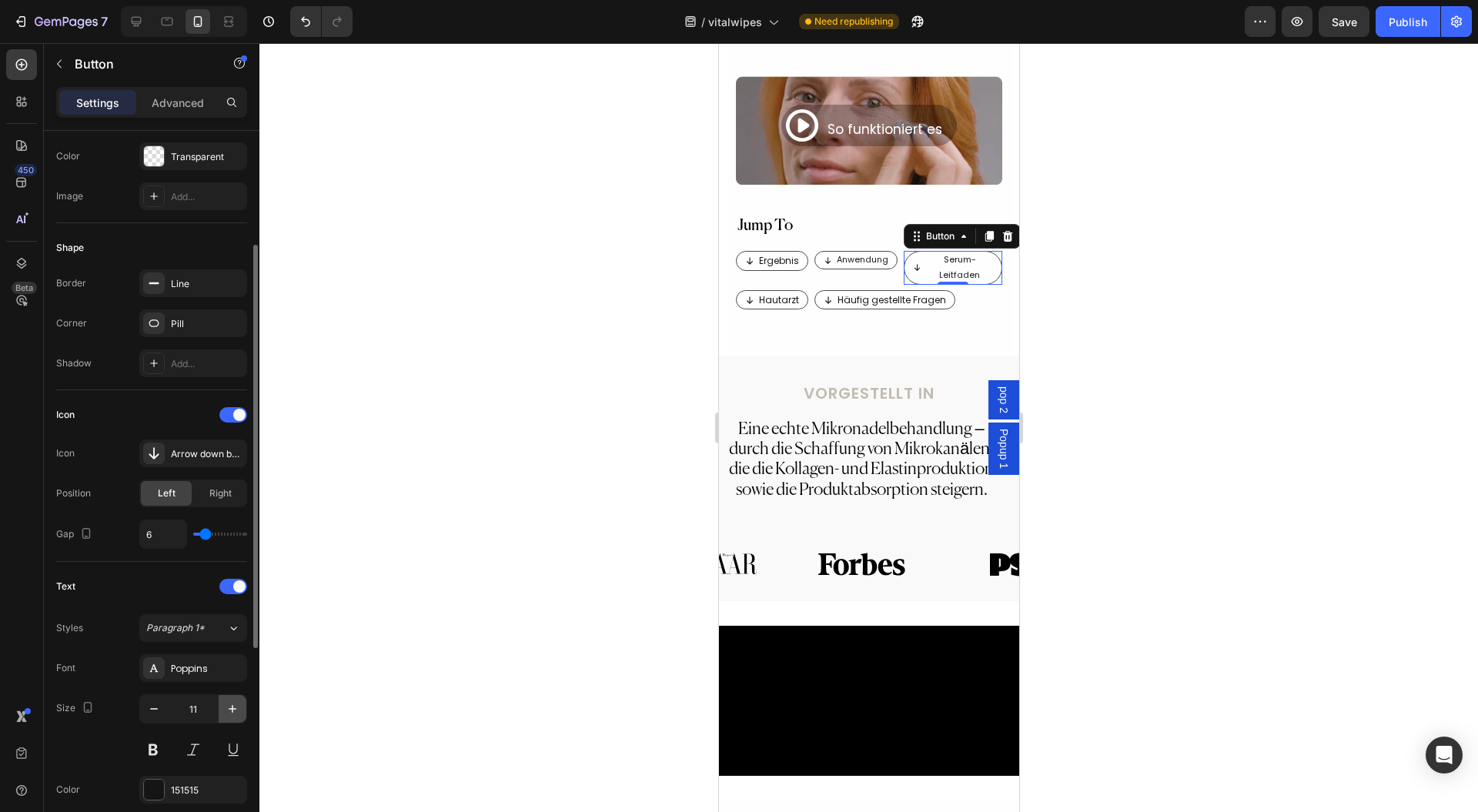
click at [239, 713] on icon "button" at bounding box center [232, 709] width 16 height 16
type input "12"
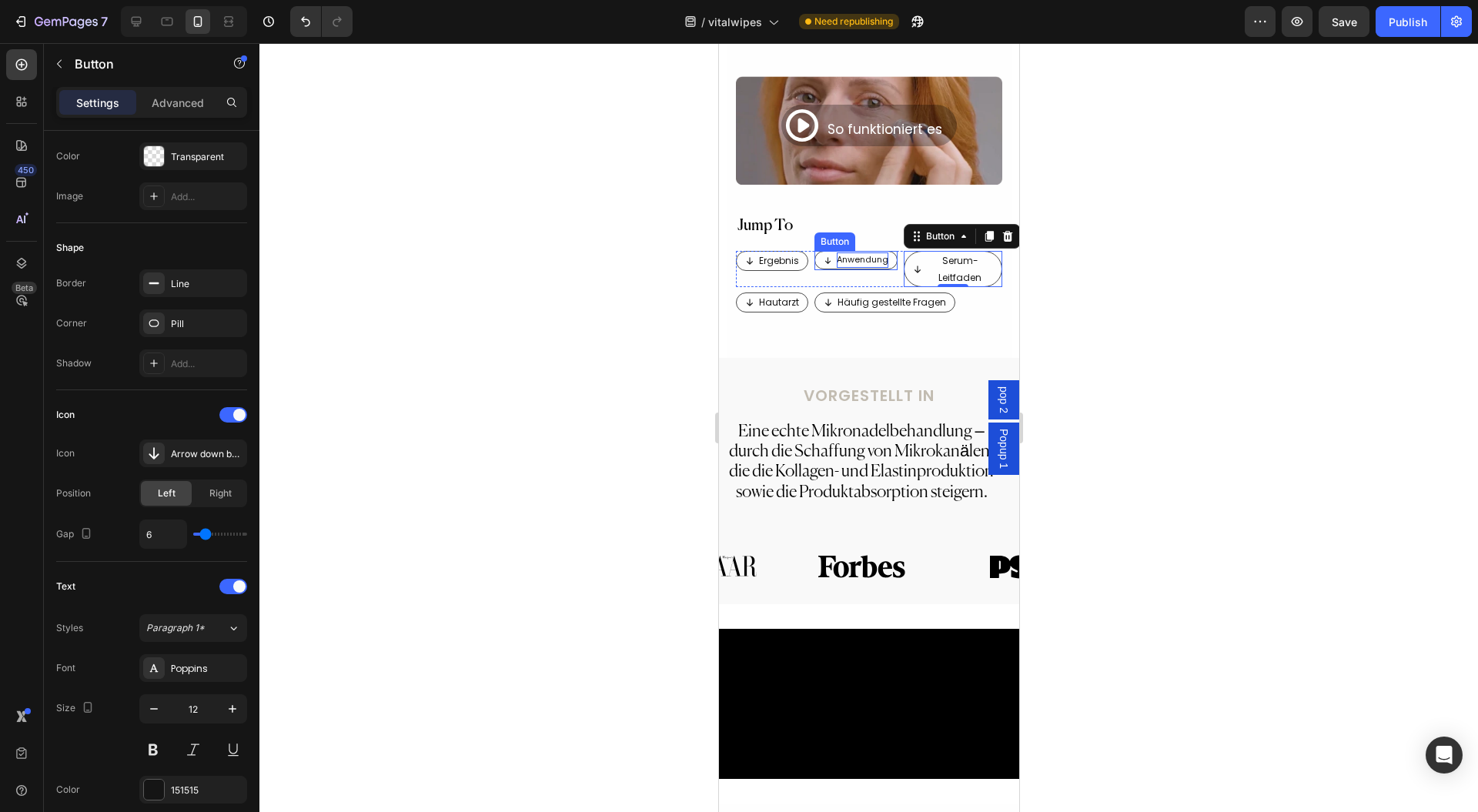
click at [861, 255] on p "Anwendung" at bounding box center [861, 260] width 52 height 16
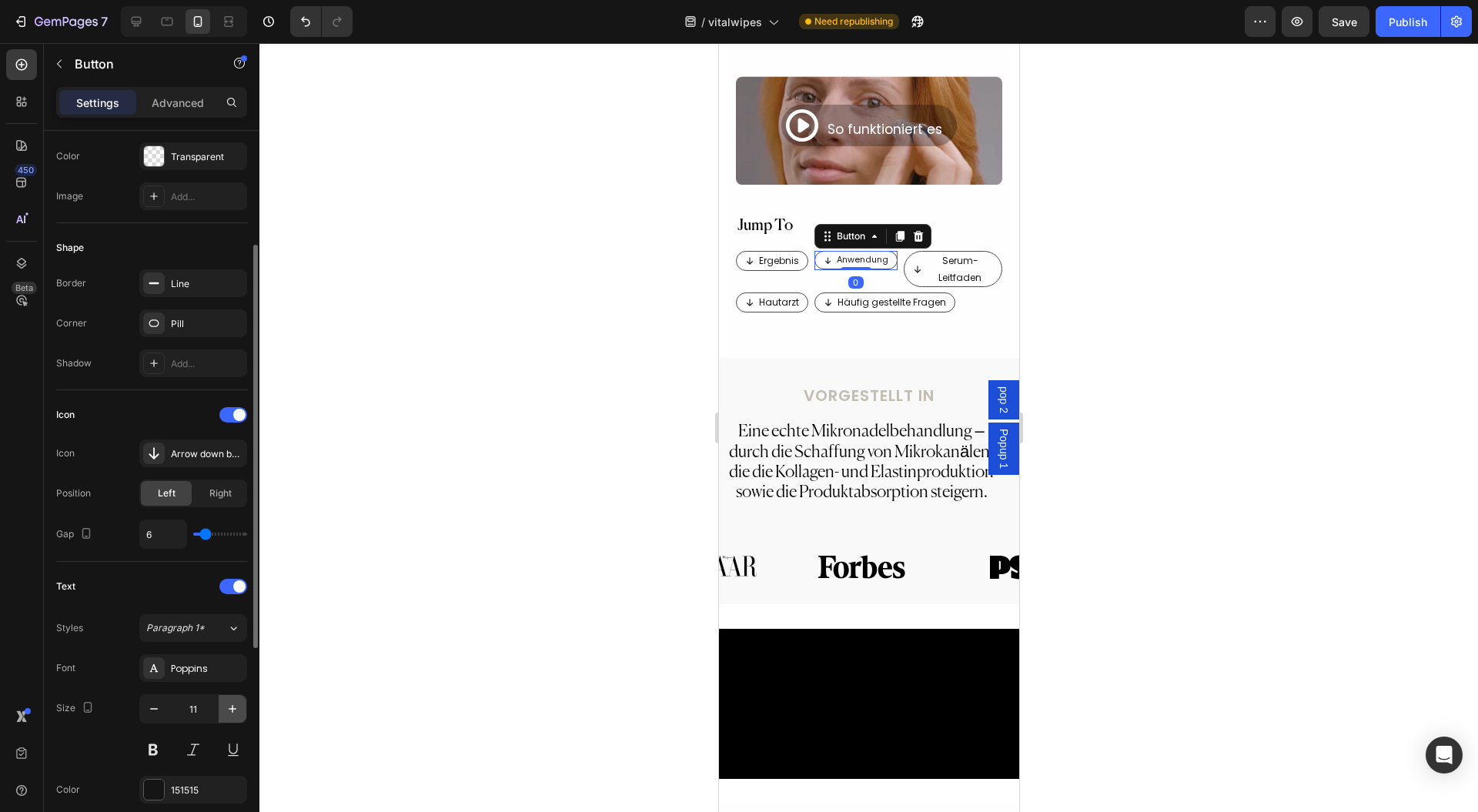
click at [228, 710] on icon "button" at bounding box center [232, 709] width 16 height 16
type input "12"
click at [1167, 385] on div at bounding box center [869, 427] width 1219 height 769
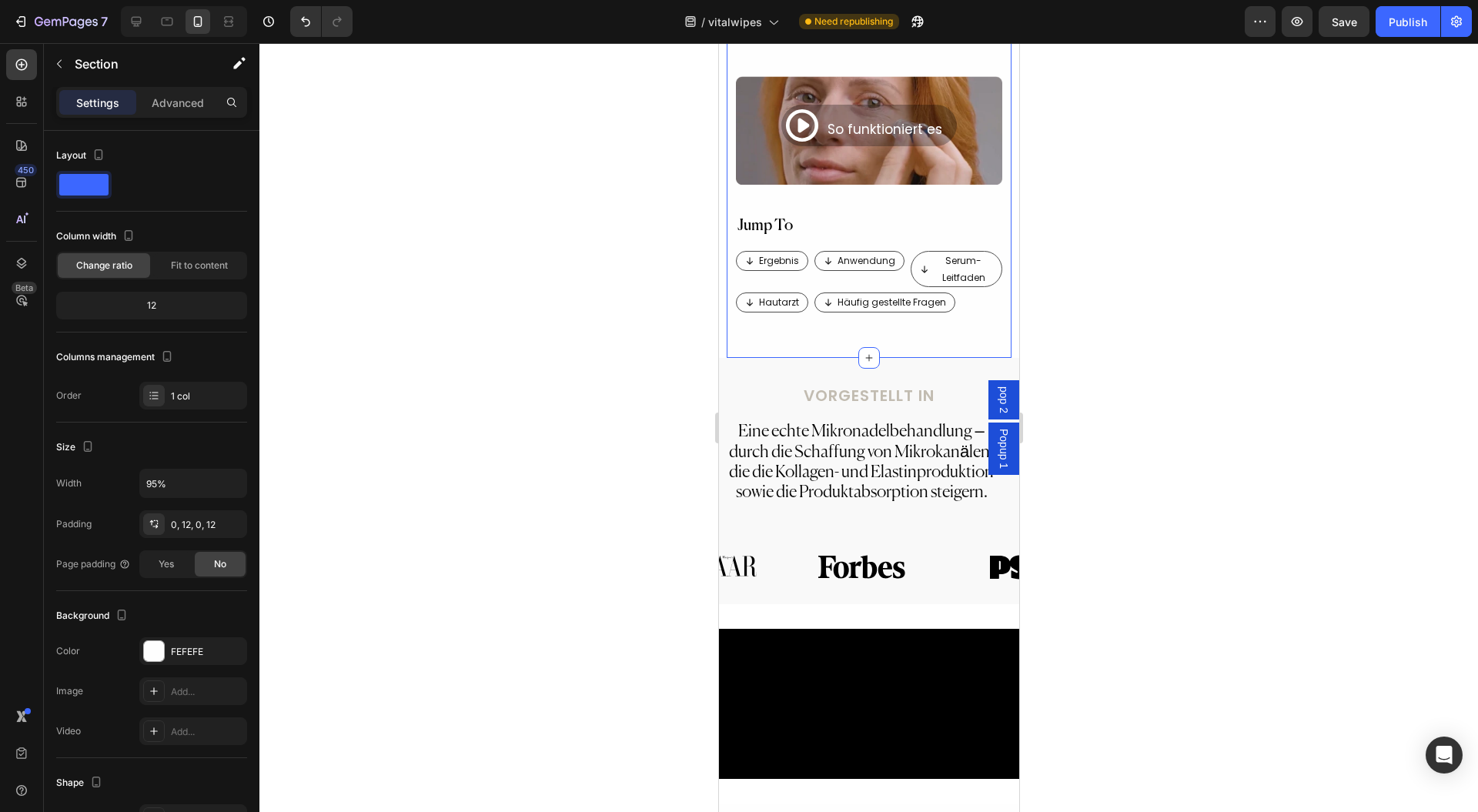
click at [898, 274] on div "Ergebnis Button Anwendung Button Serum-Leitfaden Button Row" at bounding box center [869, 270] width 267 height 36
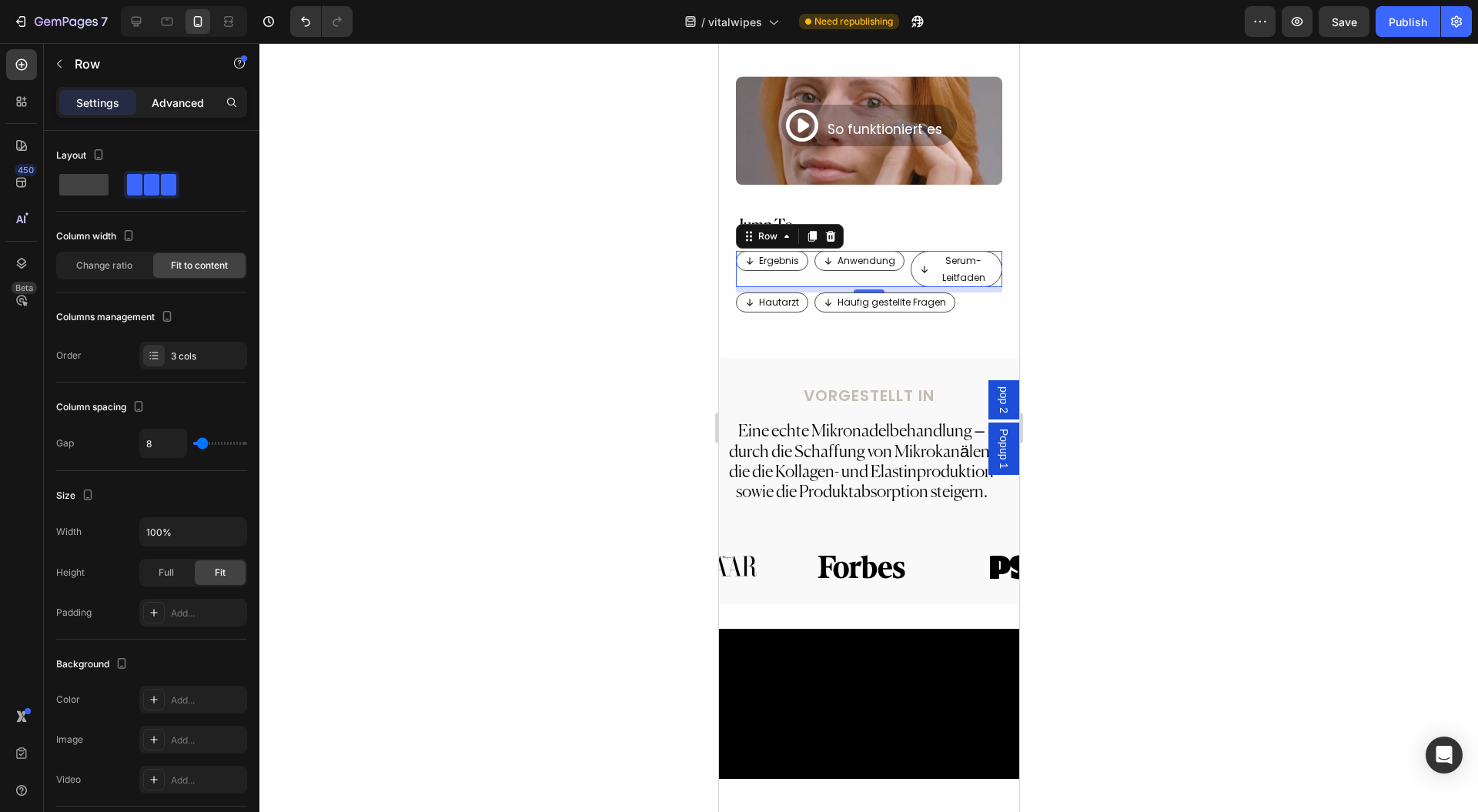
click at [182, 104] on p "Advanced" at bounding box center [178, 103] width 53 height 16
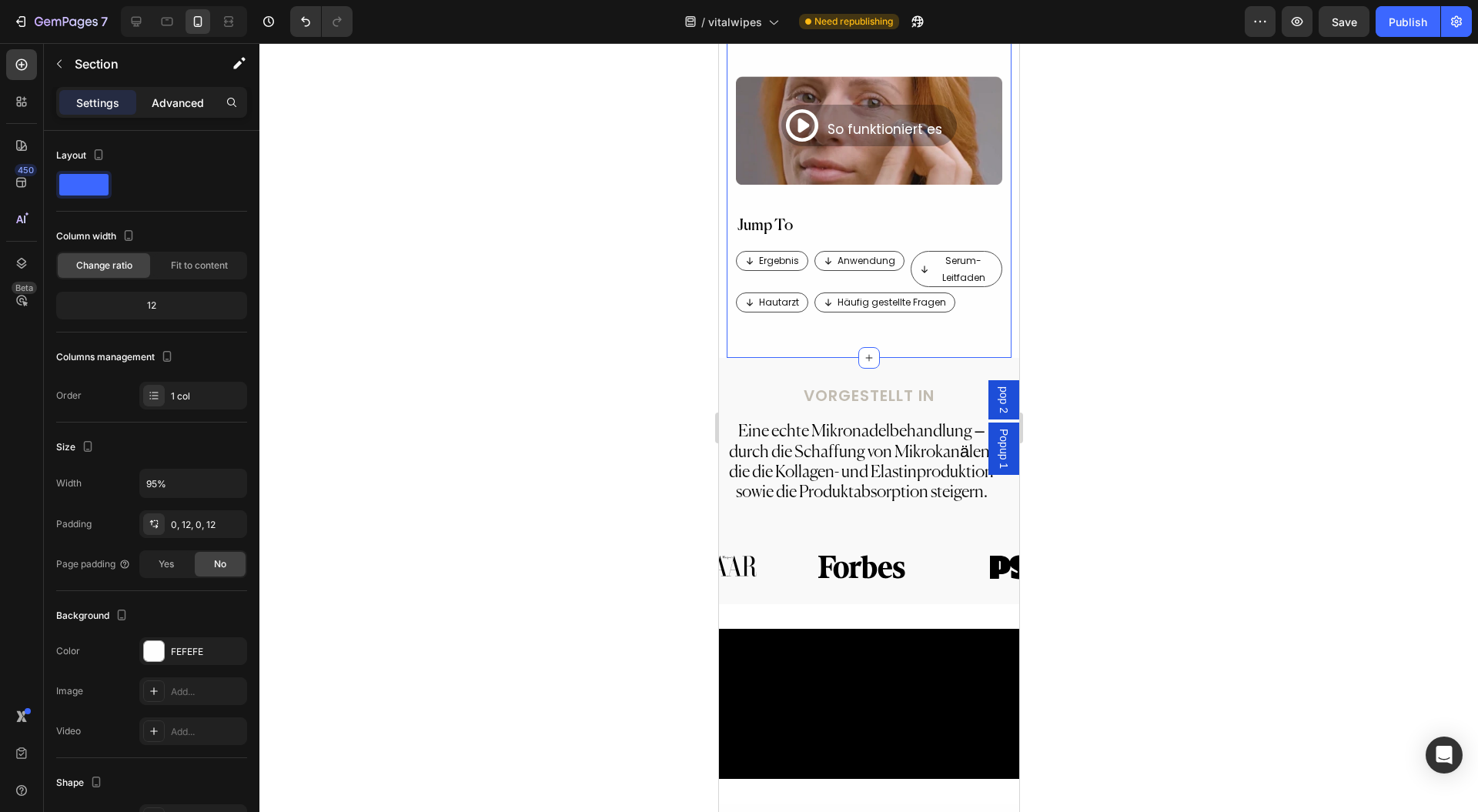
click at [186, 109] on p "Advanced" at bounding box center [178, 103] width 53 height 16
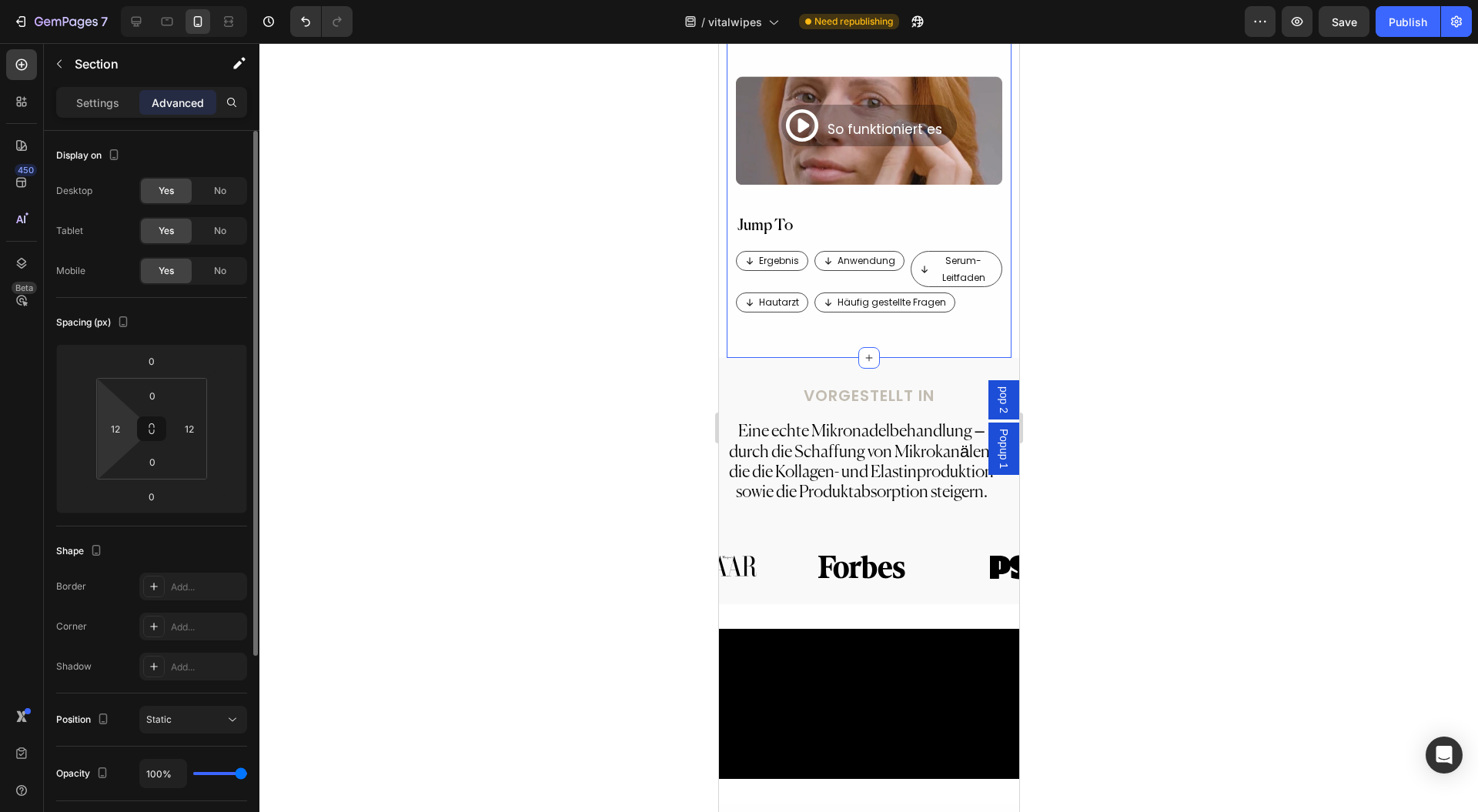
click at [116, 0] on html "7 Version history / vitalwipes Need republishing Preview Save Publish 450 Beta …" at bounding box center [739, 0] width 1478 height 0
type input "0"
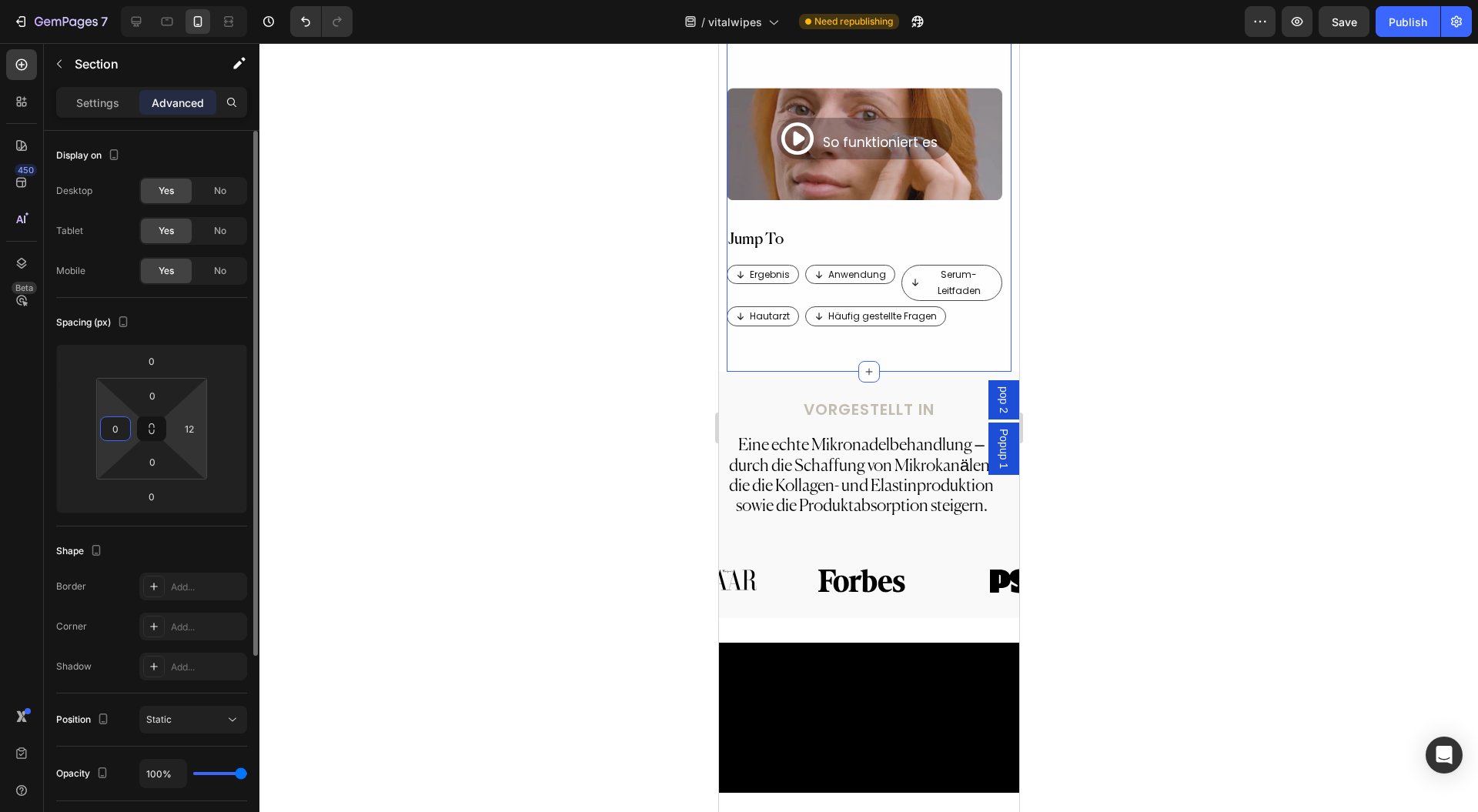
click at [205, 0] on html "7 Version history / vitalwipes Need republishing Preview Save Publish 450 Beta …" at bounding box center [739, 0] width 1478 height 0
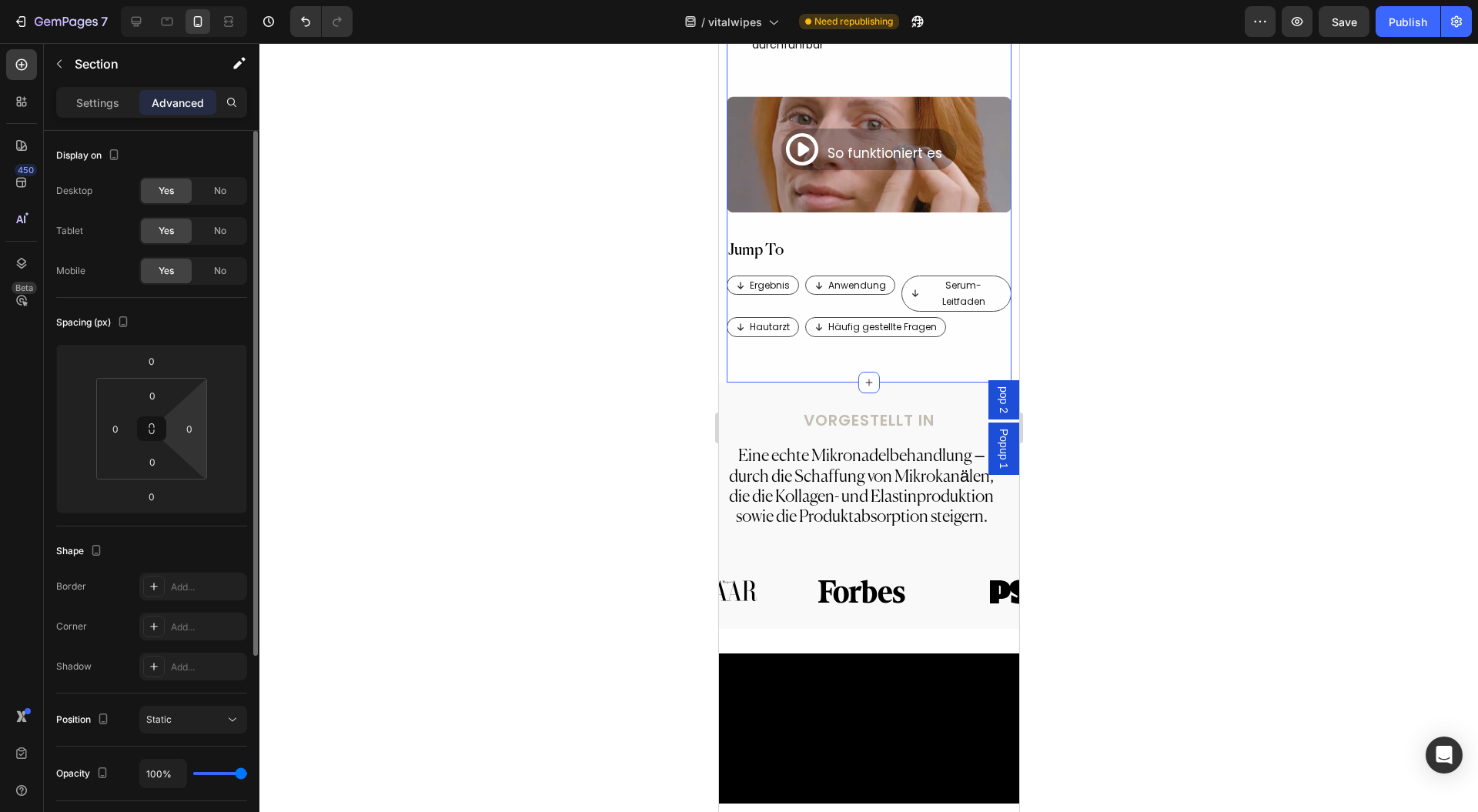
scroll to position [824, 0]
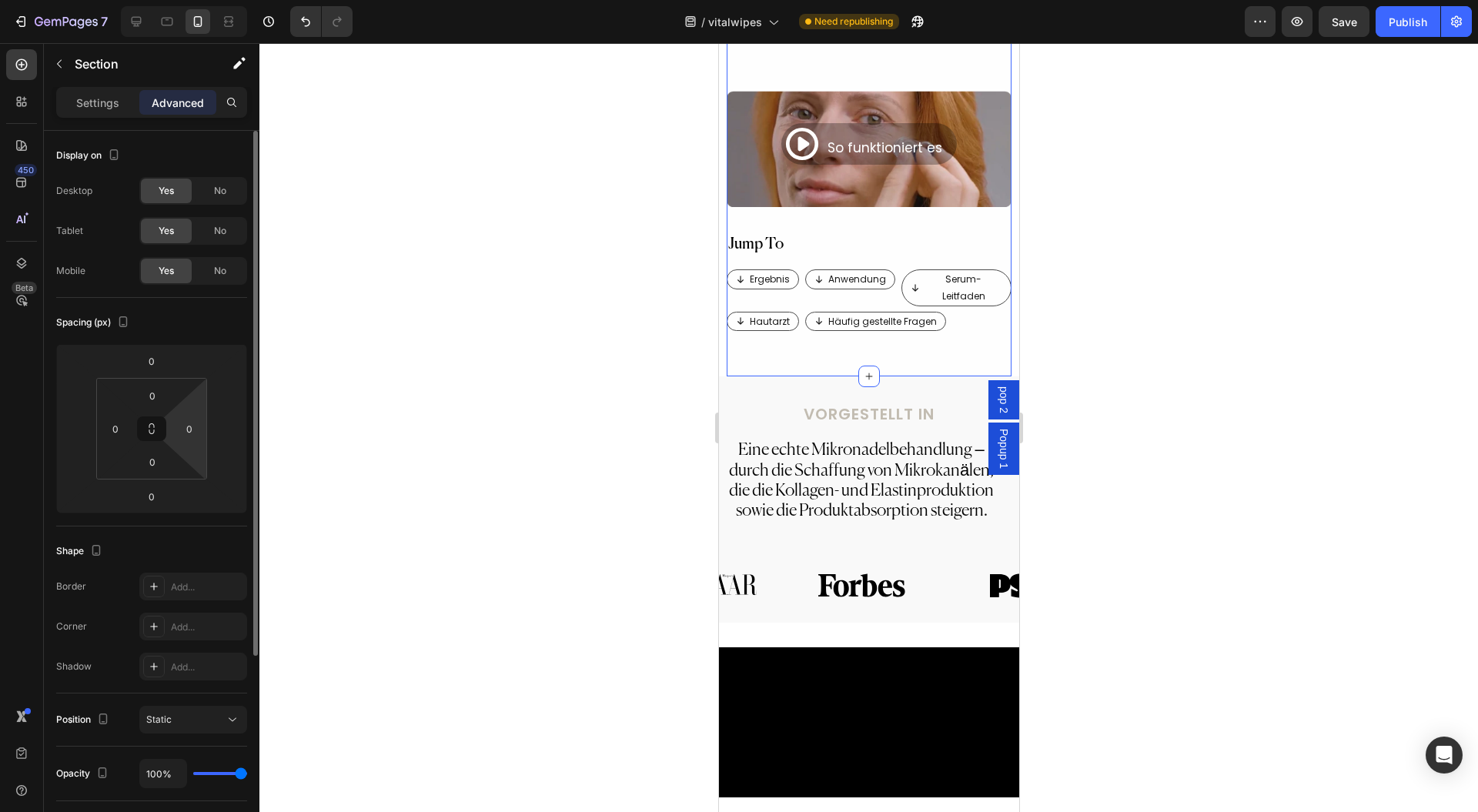
click at [194, 0] on html "7 Version history / vitalwipes Need republishing Preview Save Publish 450 Beta …" at bounding box center [739, 0] width 1478 height 0
type input "2"
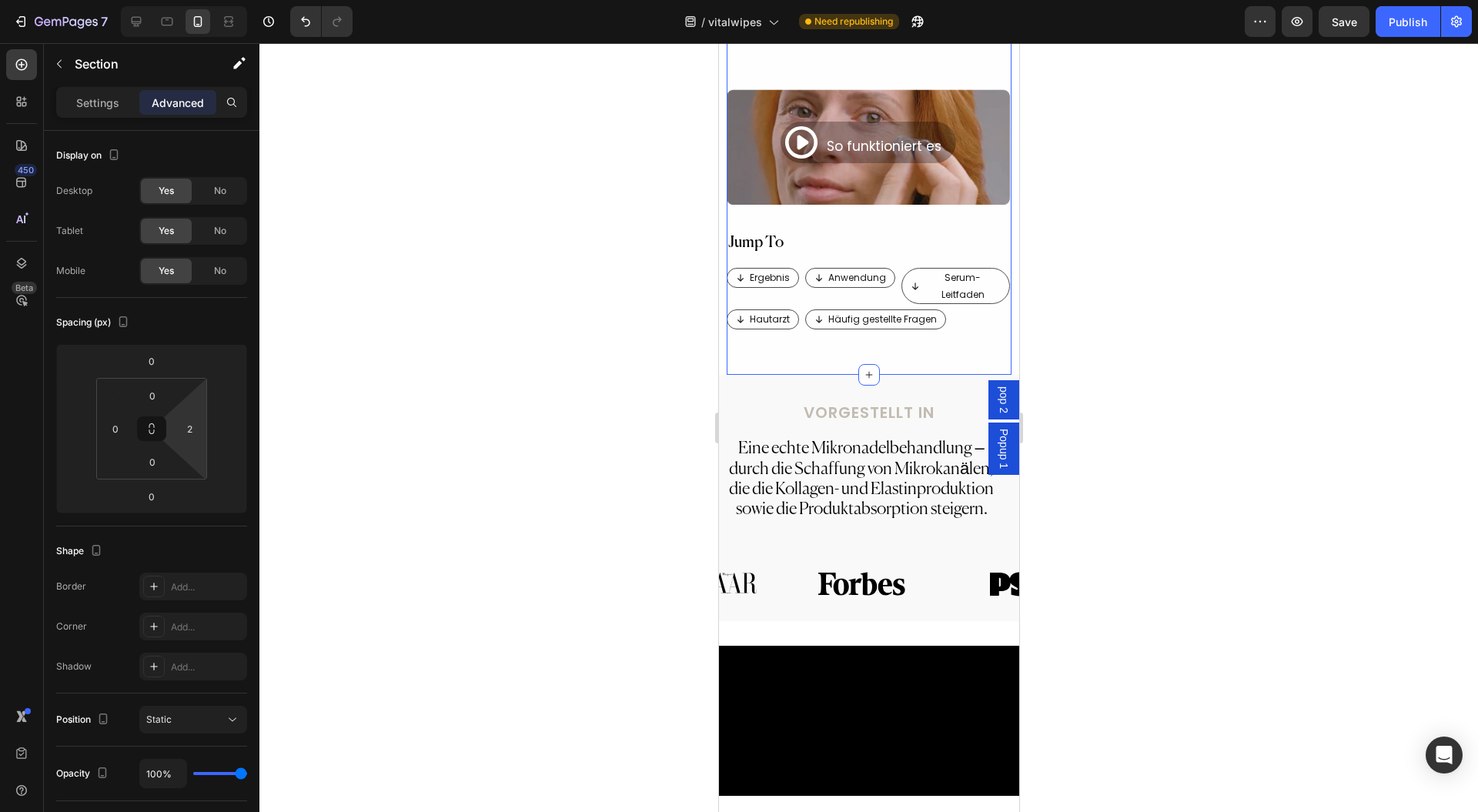
click at [550, 359] on div at bounding box center [869, 427] width 1219 height 769
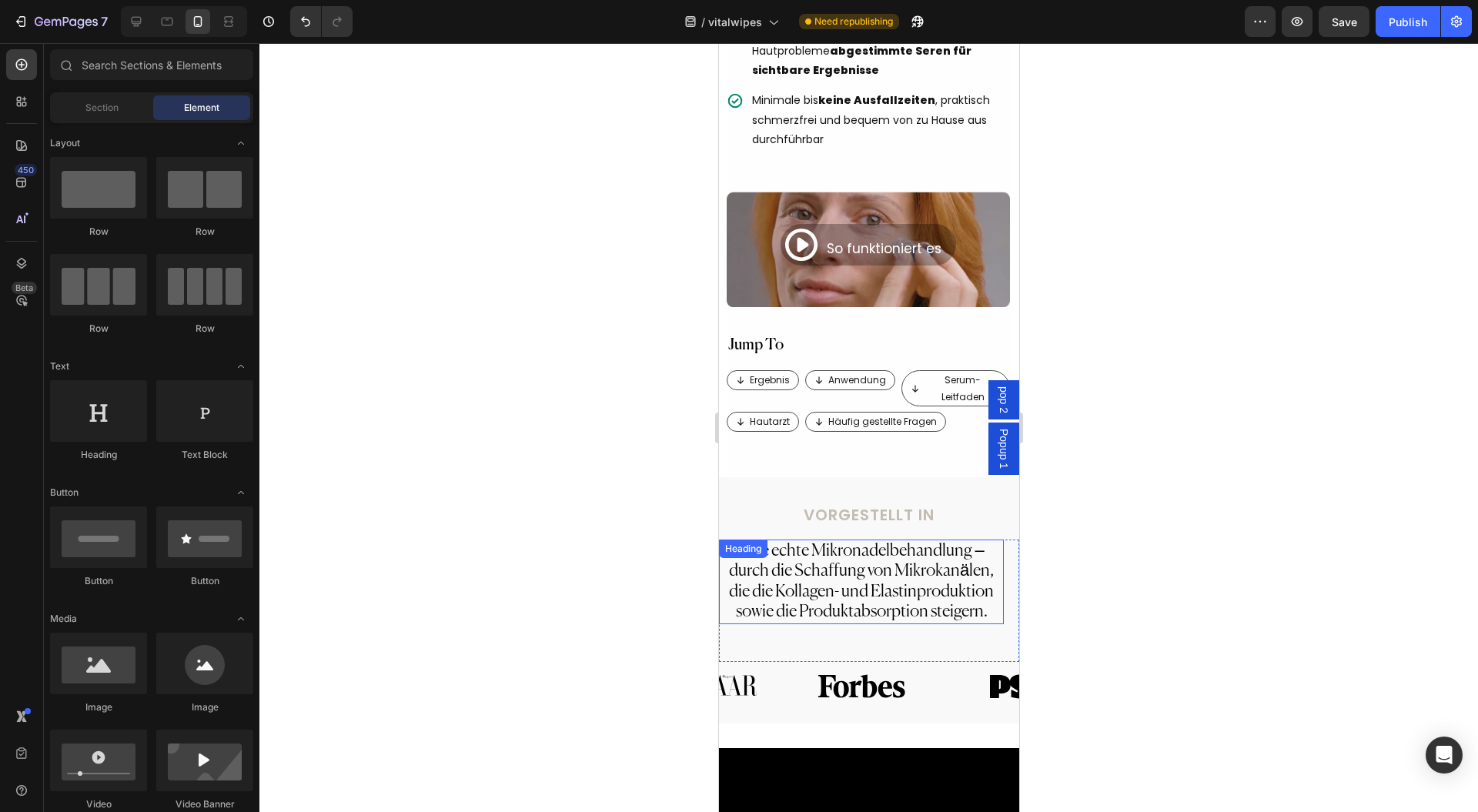
scroll to position [927, 0]
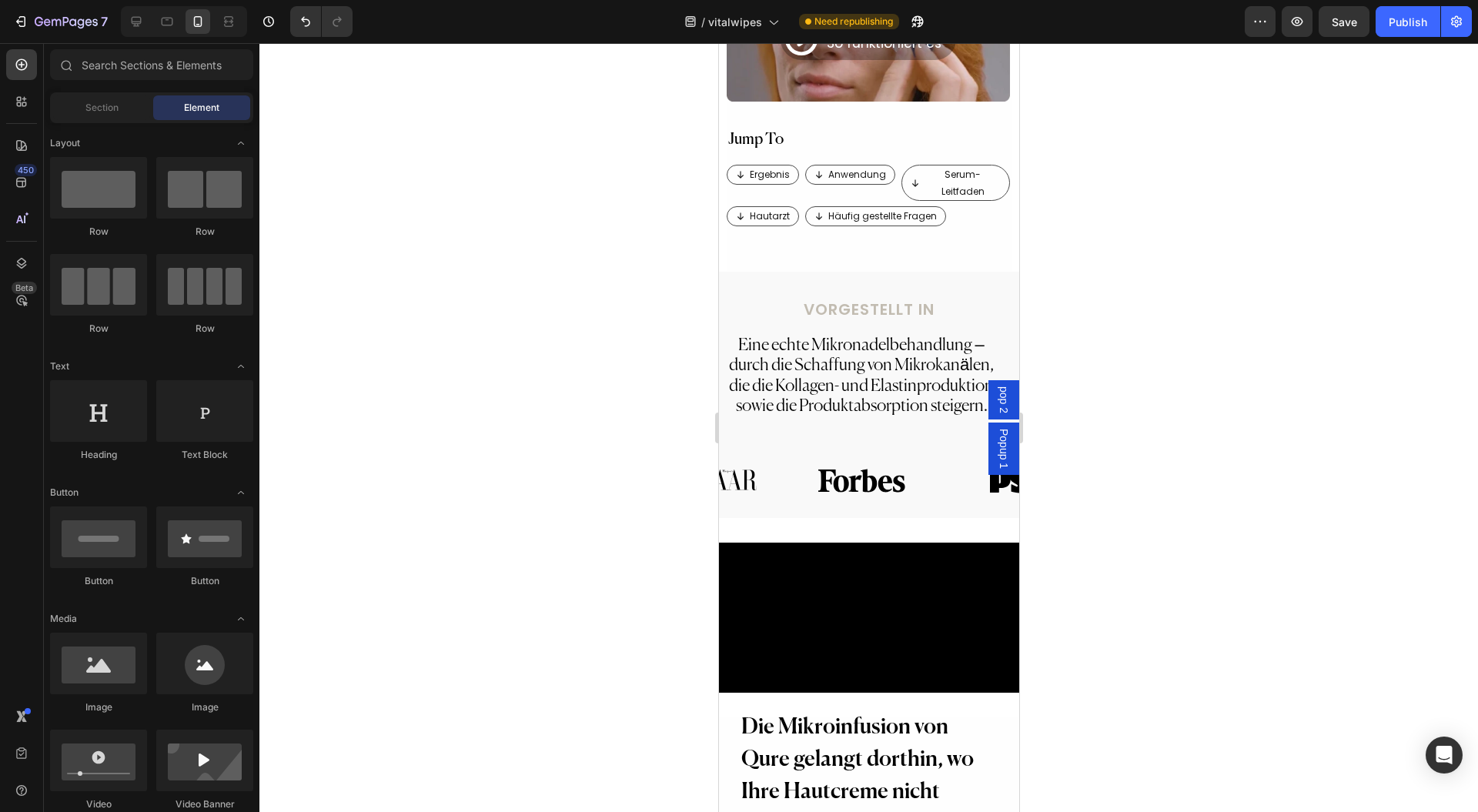
click at [1091, 513] on div at bounding box center [869, 427] width 1219 height 769
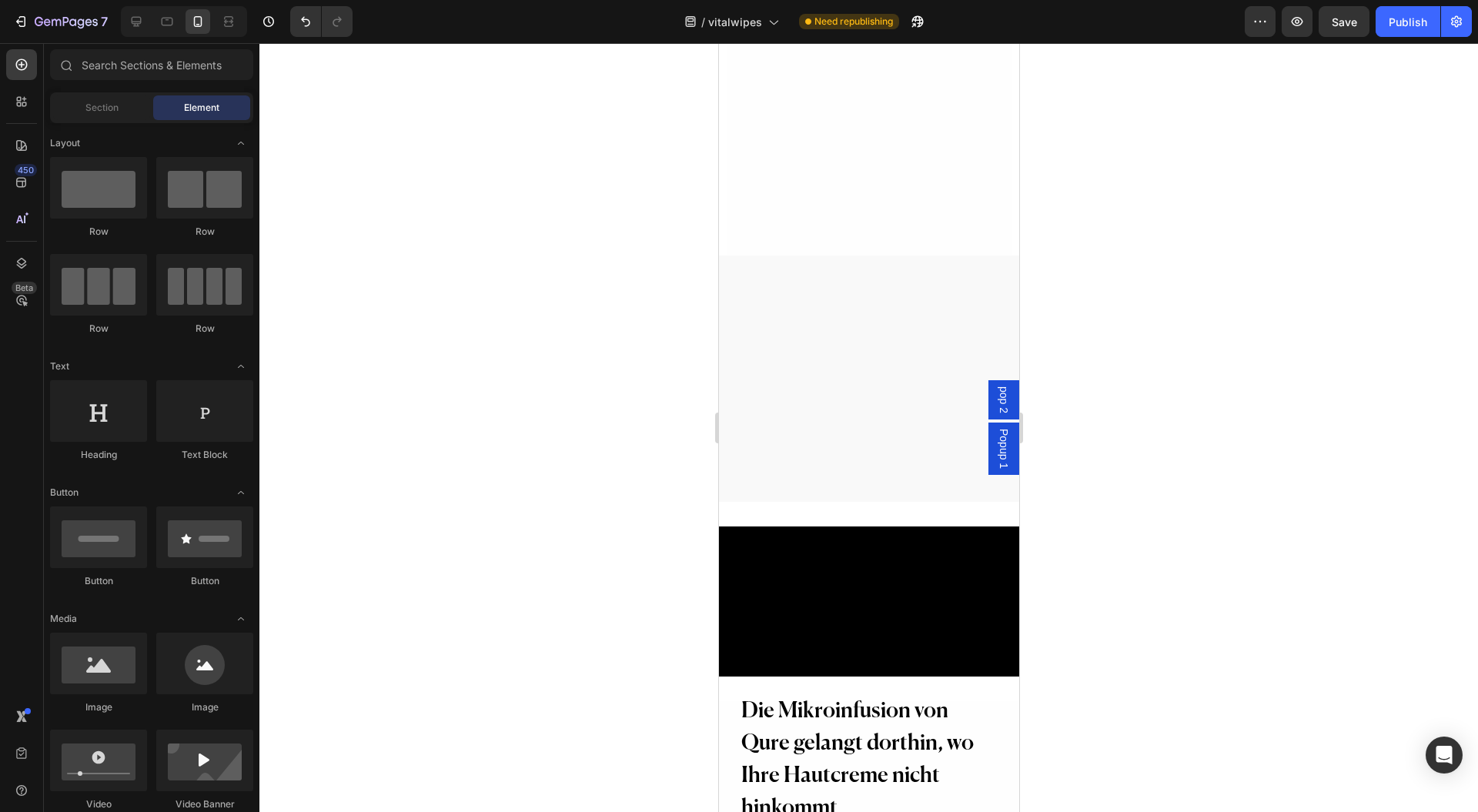
scroll to position [1954, 0]
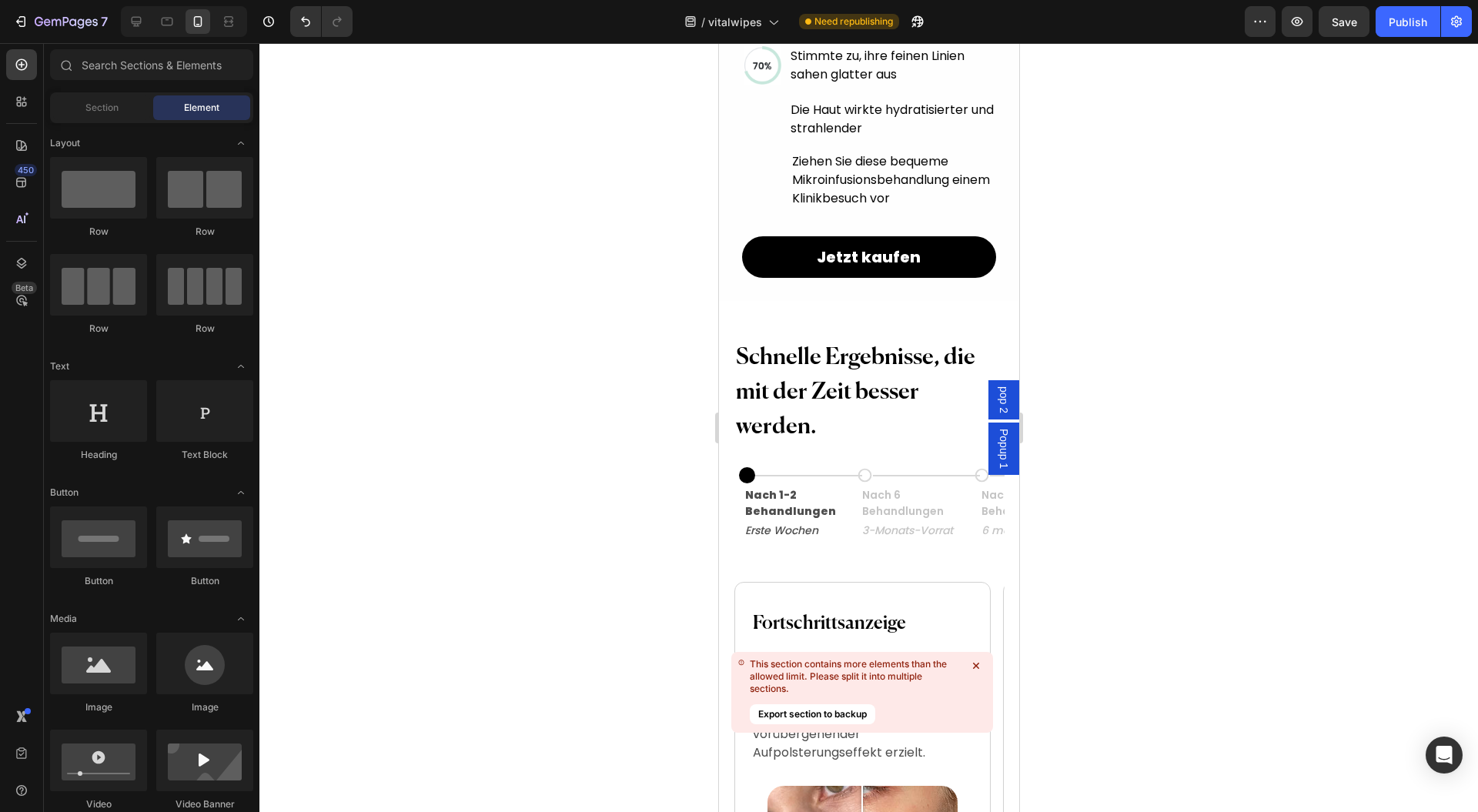
drag, startPoint x: 1016, startPoint y: 140, endPoint x: 1774, endPoint y: 608, distance: 890.8
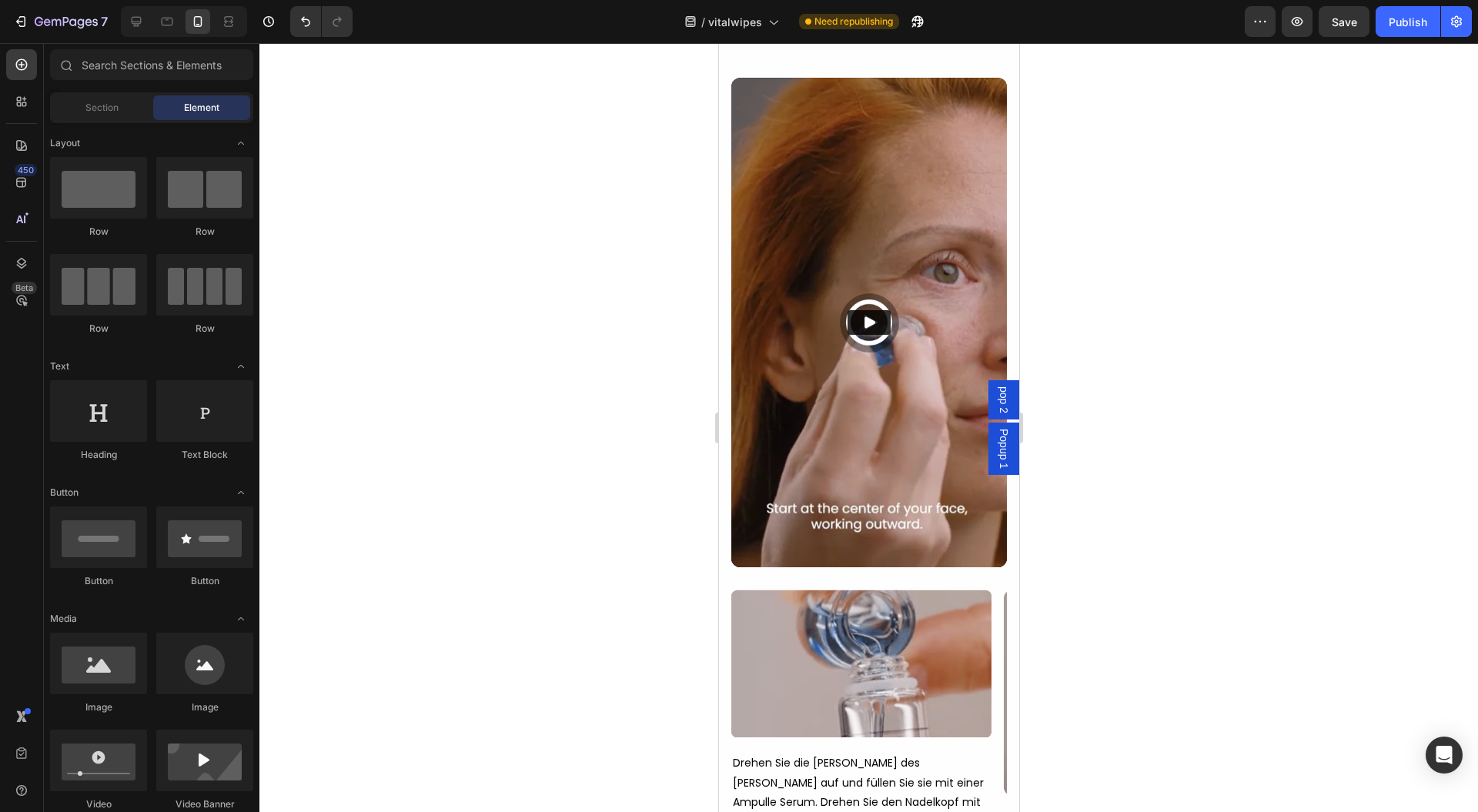
scroll to position [10521, 0]
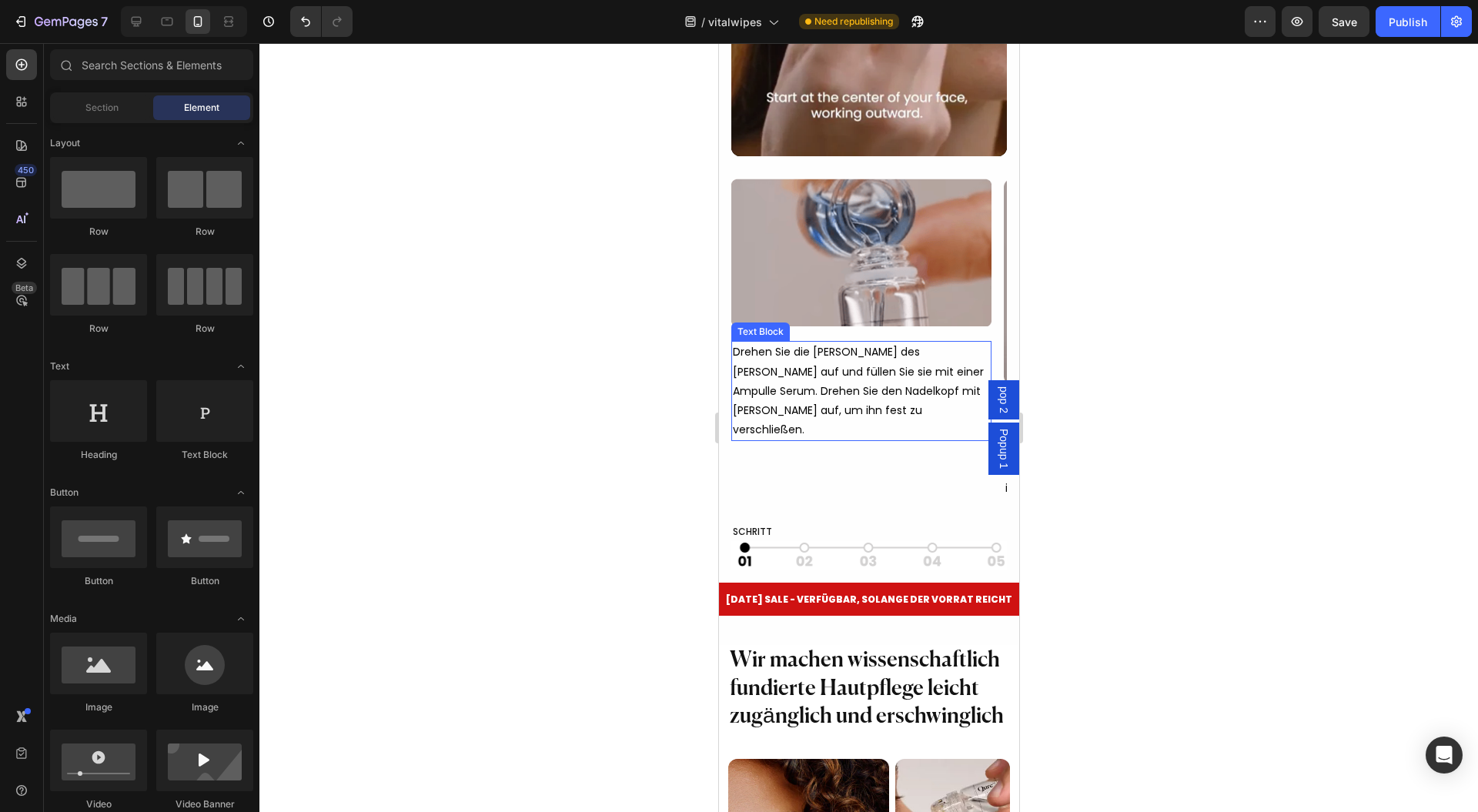
click at [862, 439] on p "Drehen Sie die Kammer des Geräts auf und füllen Sie sie mit einer Ampulle Serum…" at bounding box center [861, 392] width 257 height 97
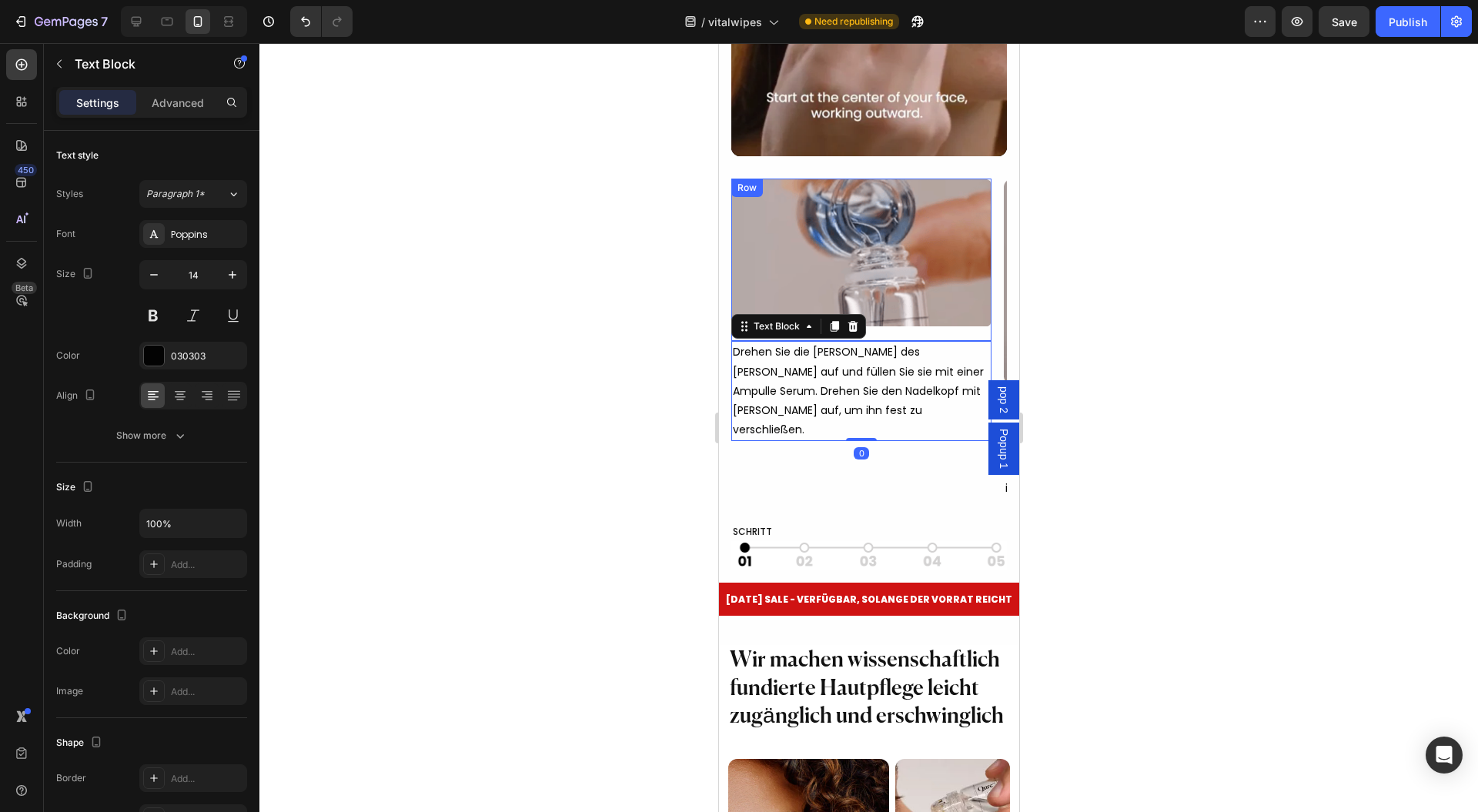
click at [917, 341] on div "Image" at bounding box center [861, 260] width 260 height 162
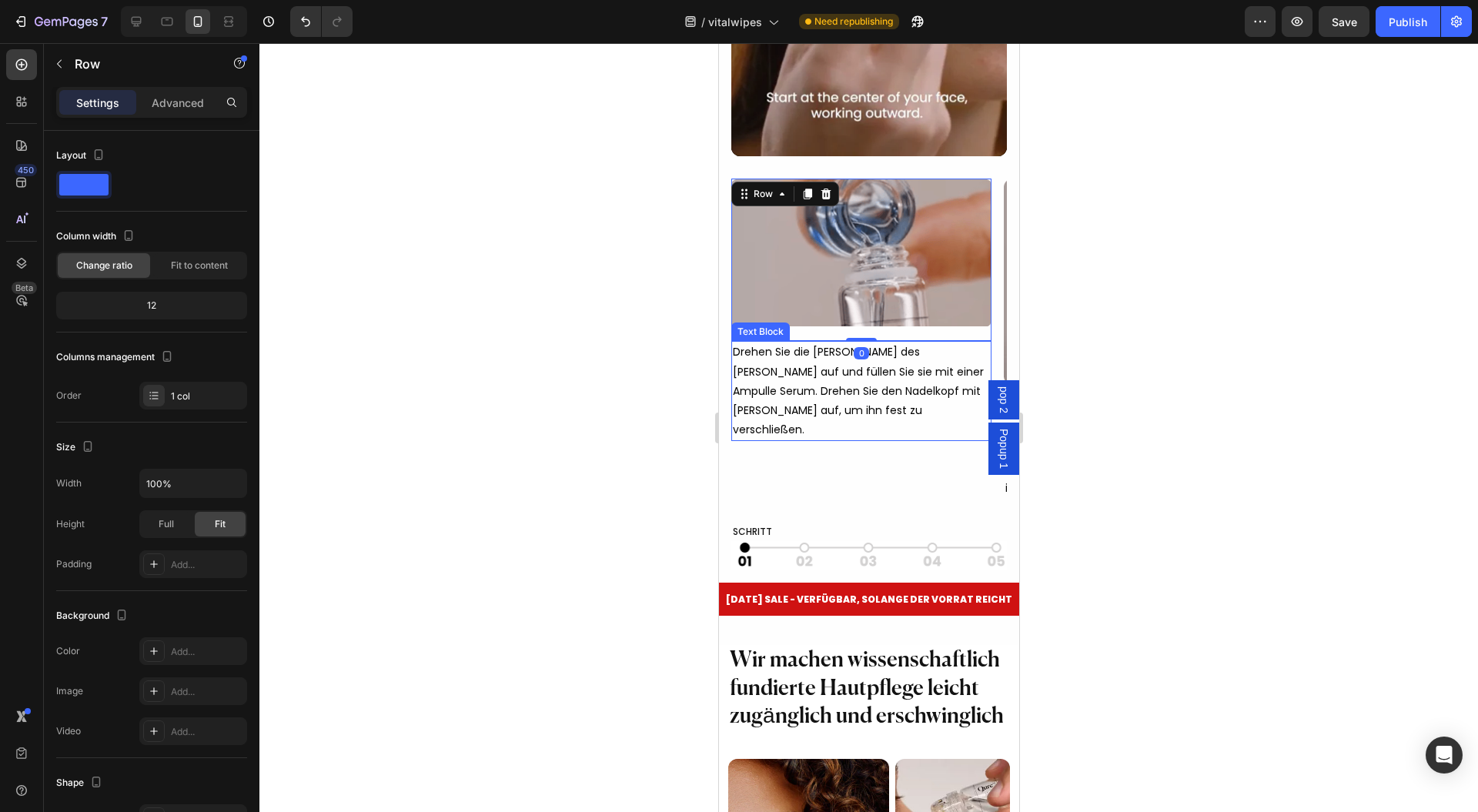
click at [870, 454] on div "Image Row 0 Drehen Sie die Kammer des Geräts auf und füllen Sie sie mit einer A…" at bounding box center [861, 340] width 260 height 322
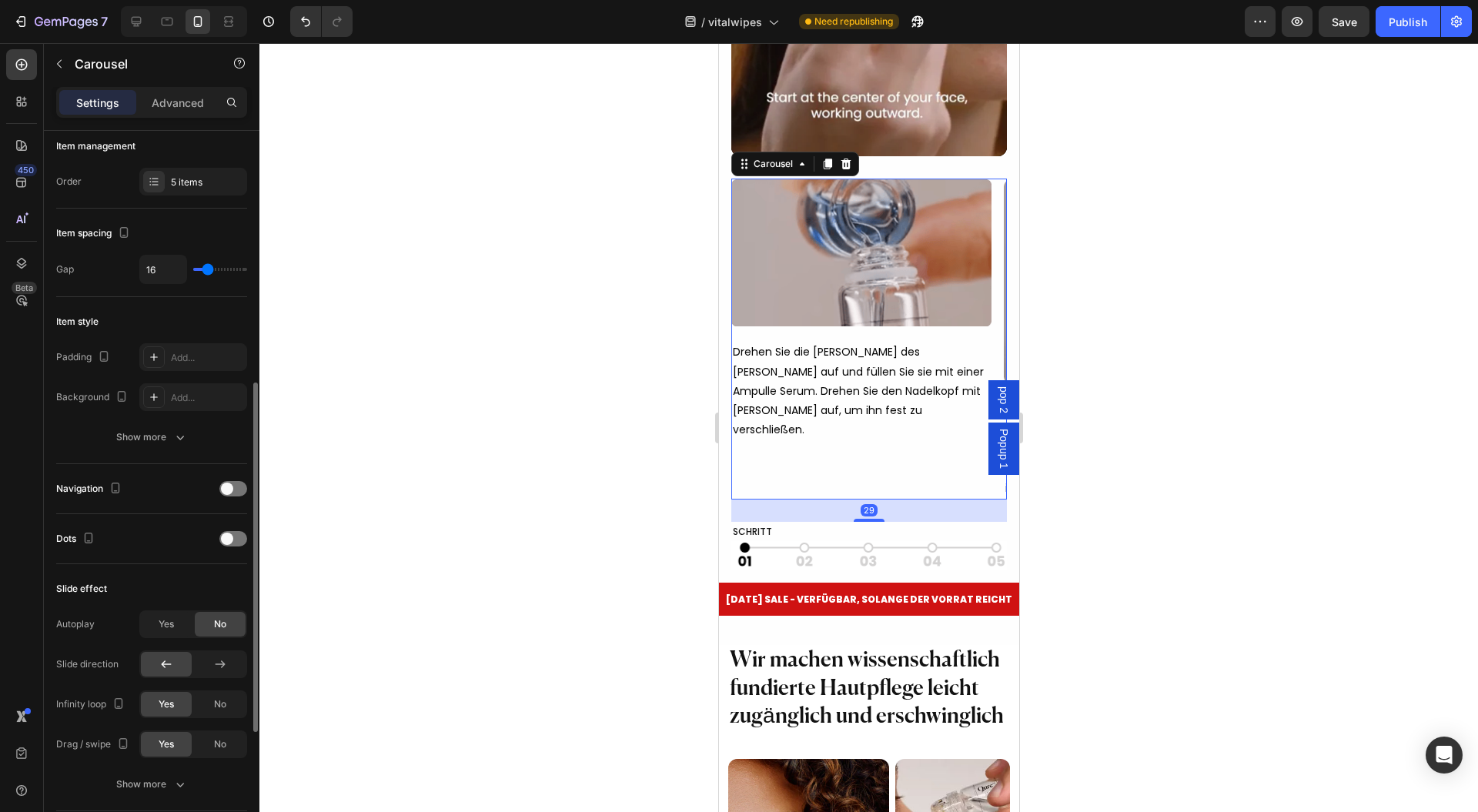
scroll to position [411, 0]
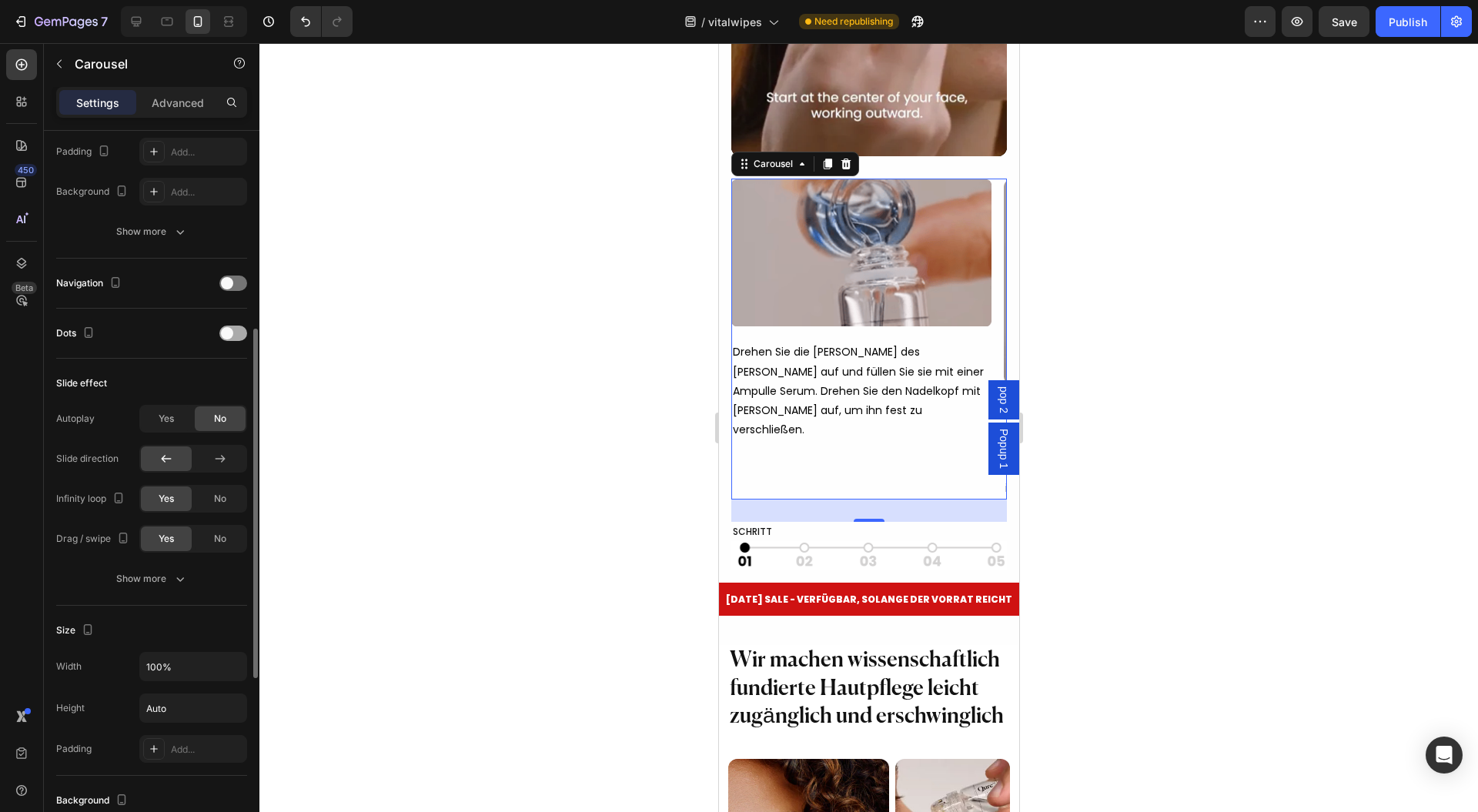
click at [223, 327] on span at bounding box center [227, 333] width 12 height 12
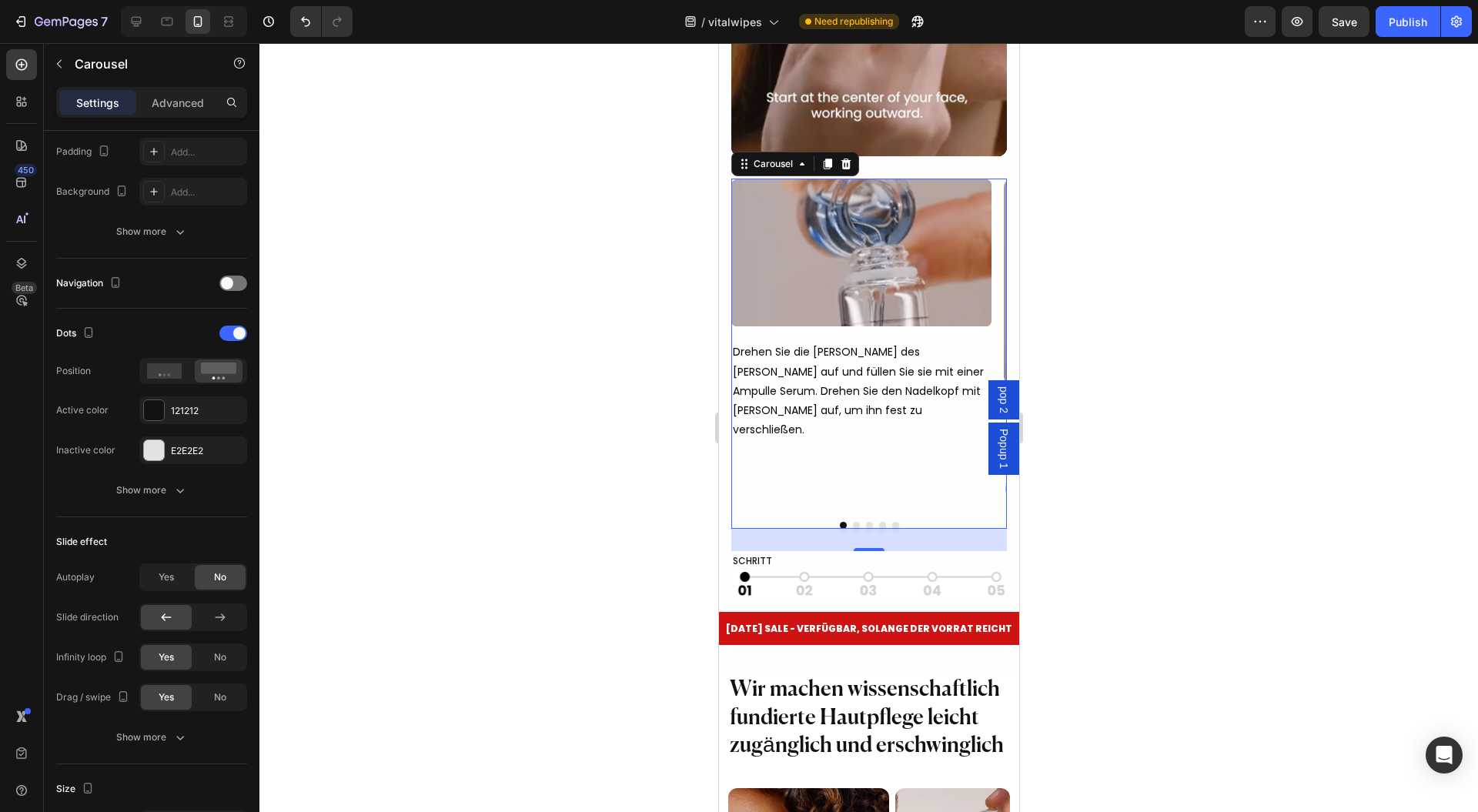
click at [852, 529] on button "Dot" at bounding box center [856, 525] width 7 height 7
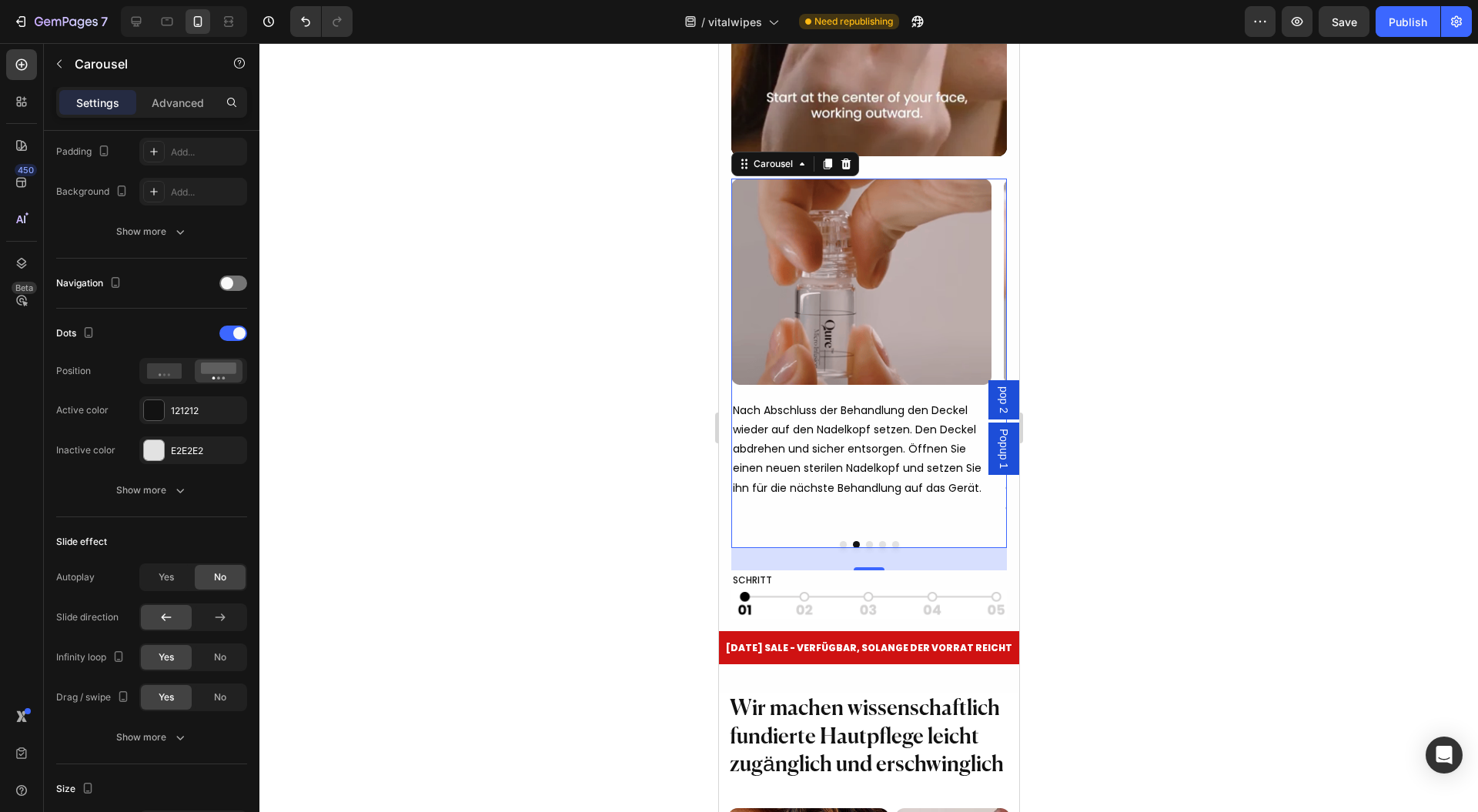
click at [866, 548] on button "Dot" at bounding box center [869, 545] width 7 height 7
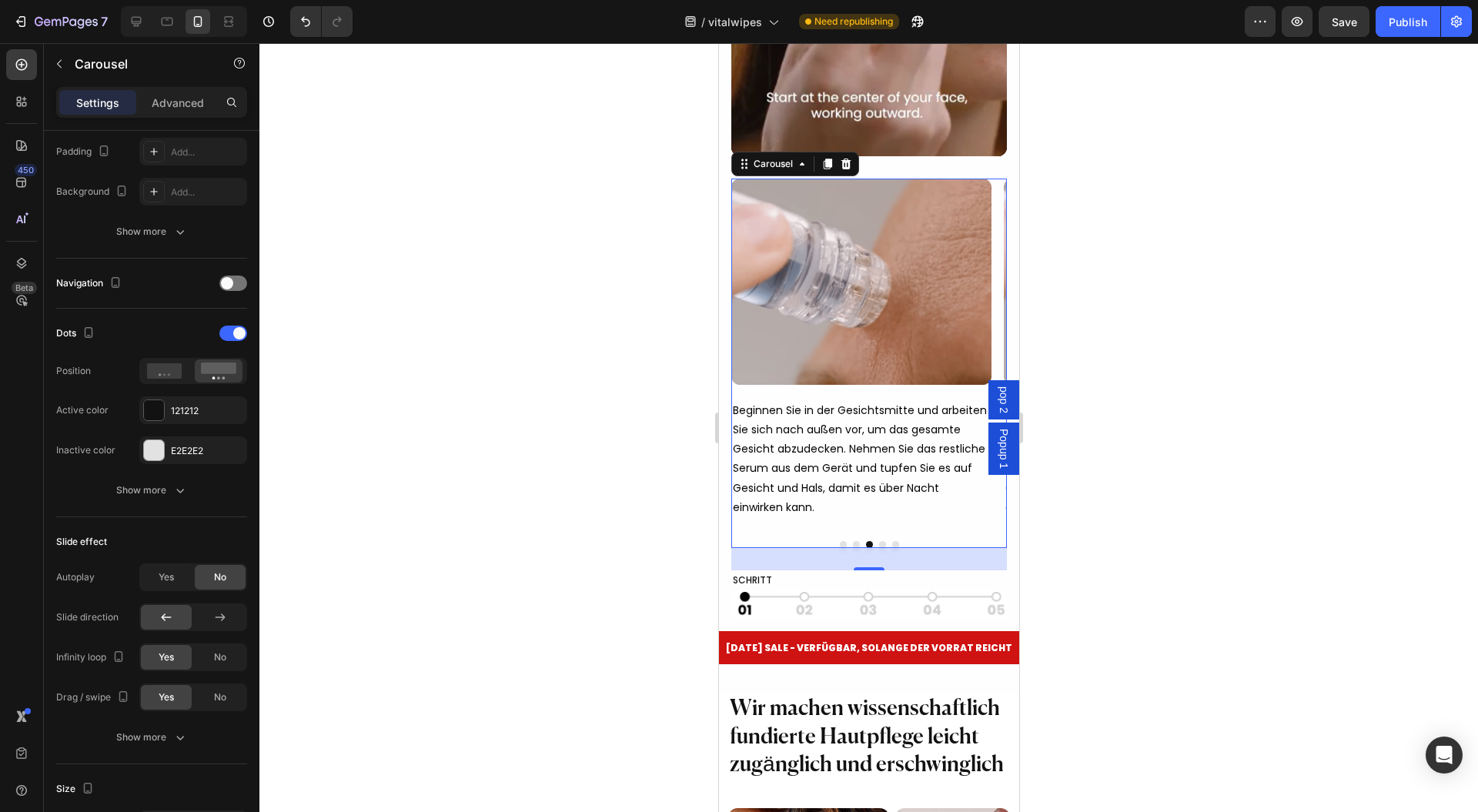
click at [879, 548] on button "Dot" at bounding box center [882, 545] width 7 height 7
click at [892, 548] on button "Dot" at bounding box center [895, 545] width 7 height 7
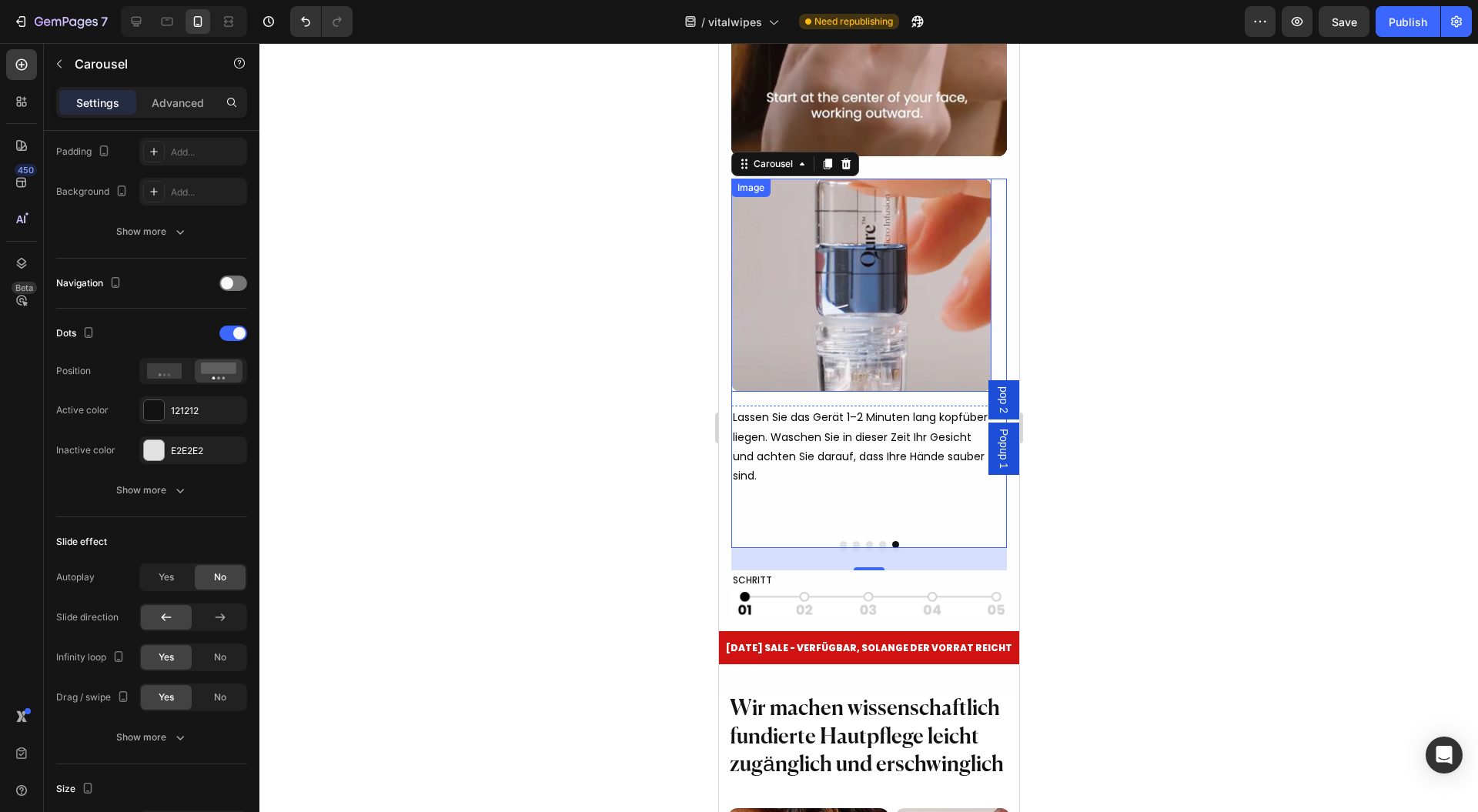
click at [864, 359] on img at bounding box center [861, 285] width 260 height 214
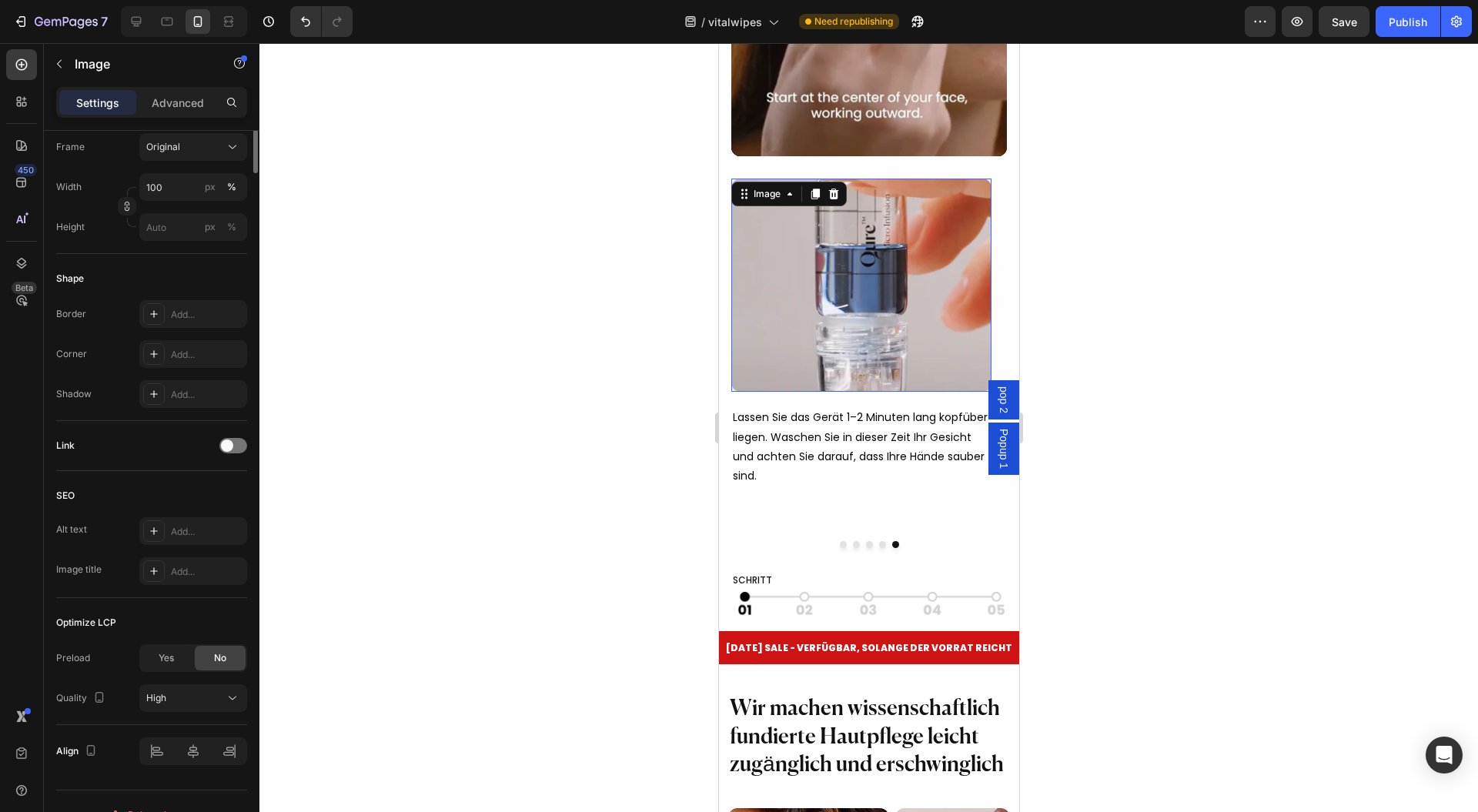
scroll to position [0, 0]
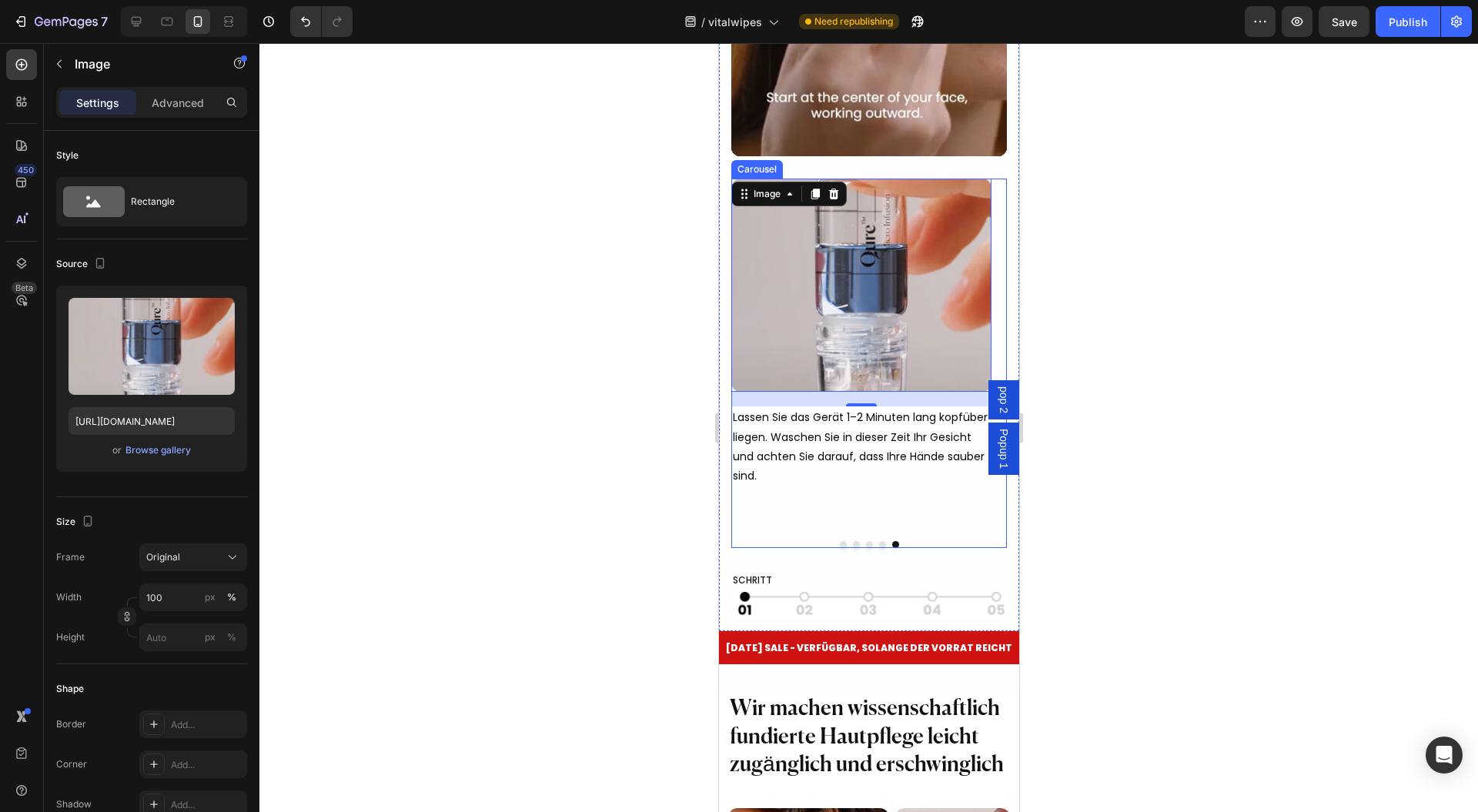
click at [839, 548] on button "Dot" at bounding box center [842, 545] width 7 height 7
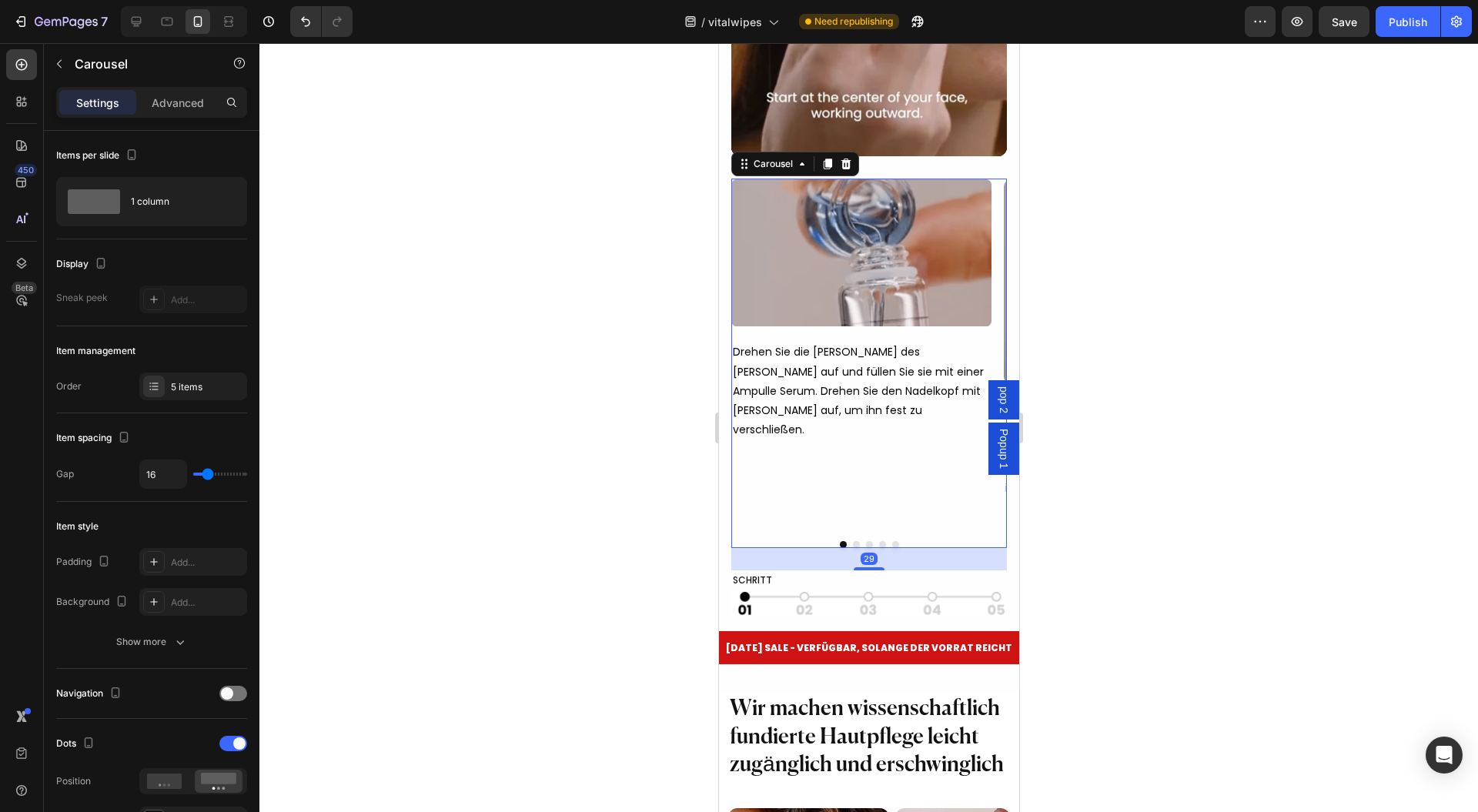
click at [845, 286] on img at bounding box center [861, 252] width 260 height 148
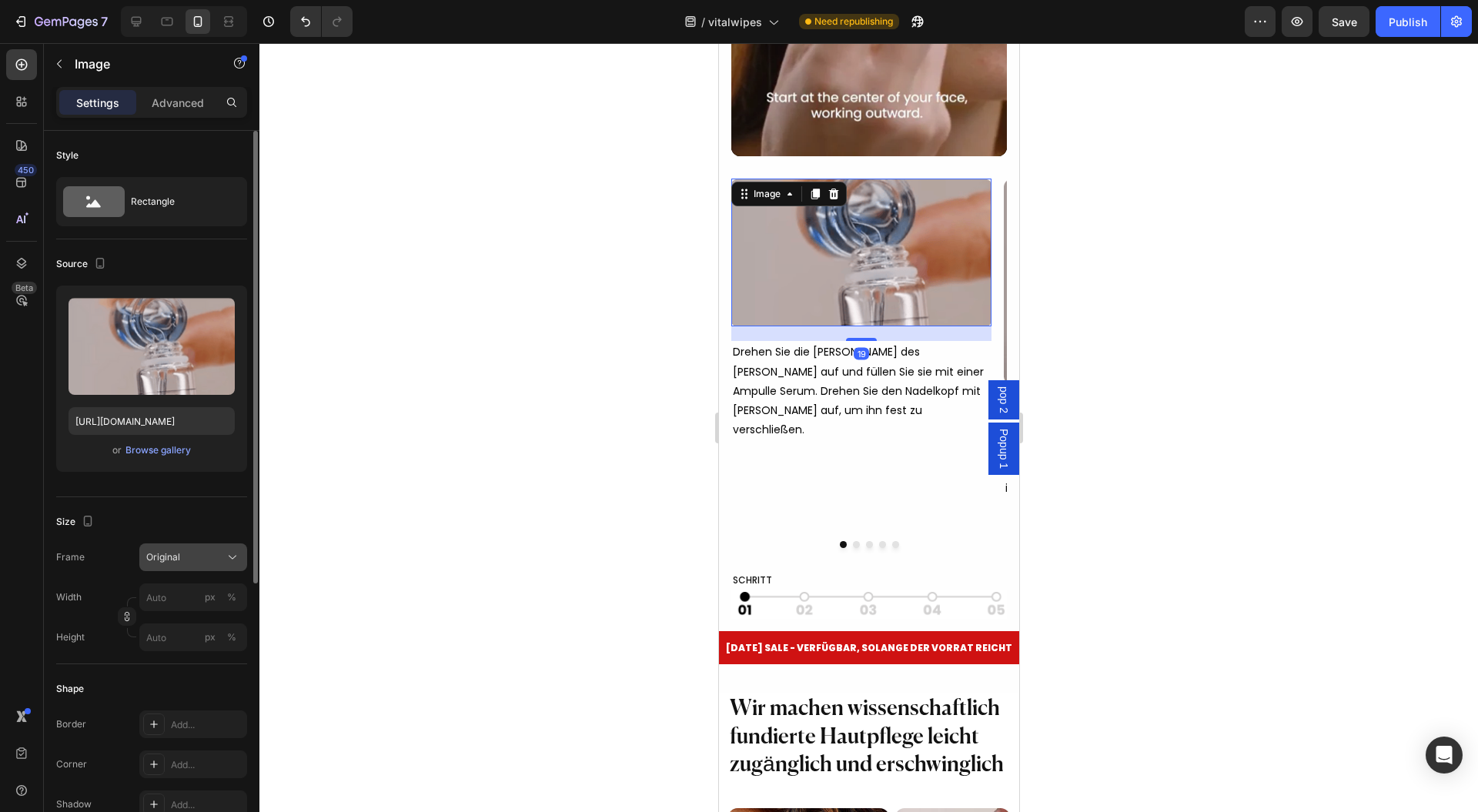
click at [212, 562] on div "Original" at bounding box center [184, 557] width 76 height 14
click at [180, 621] on div "Vertical" at bounding box center [190, 624] width 89 height 16
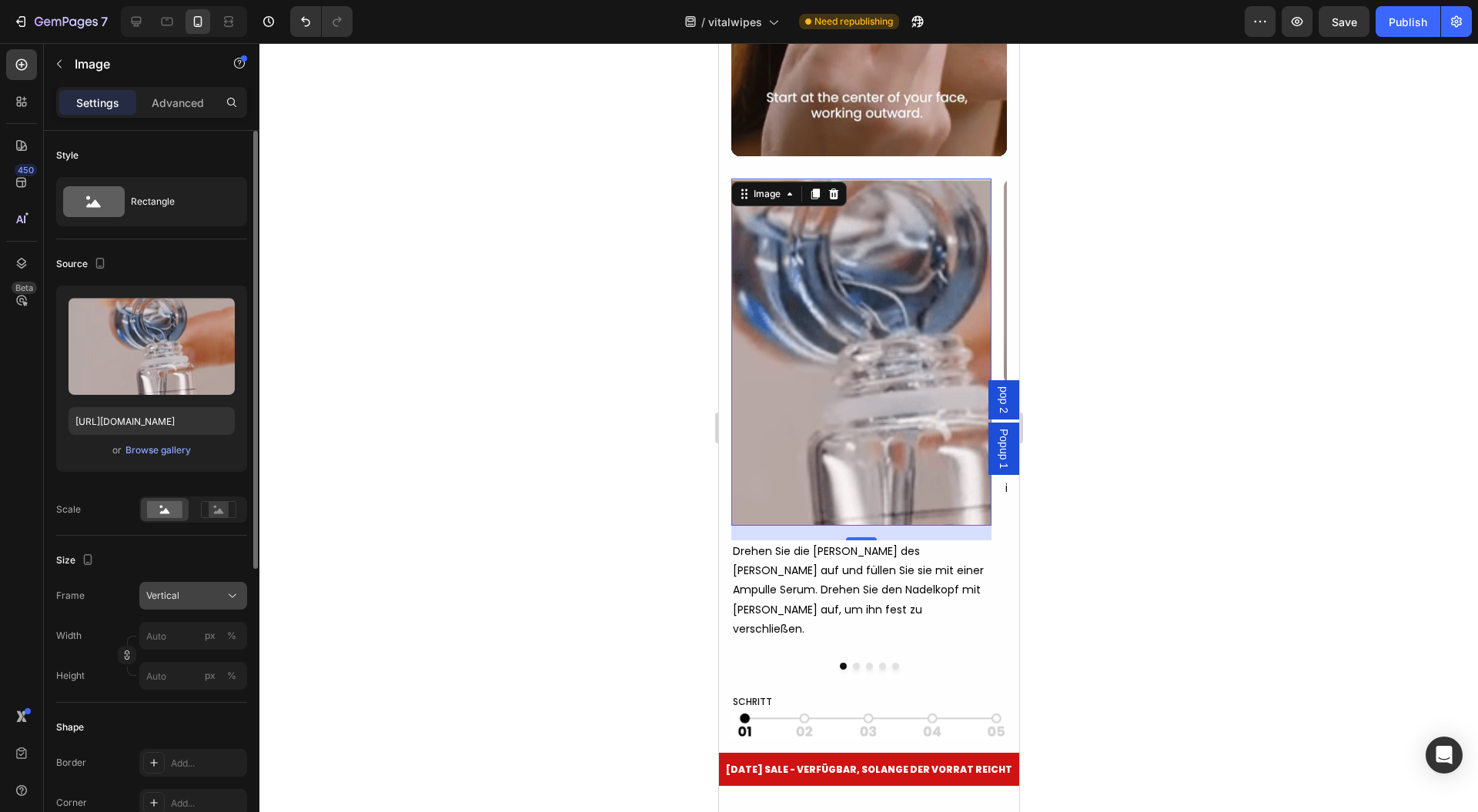
click at [208, 591] on div "Vertical" at bounding box center [184, 596] width 76 height 14
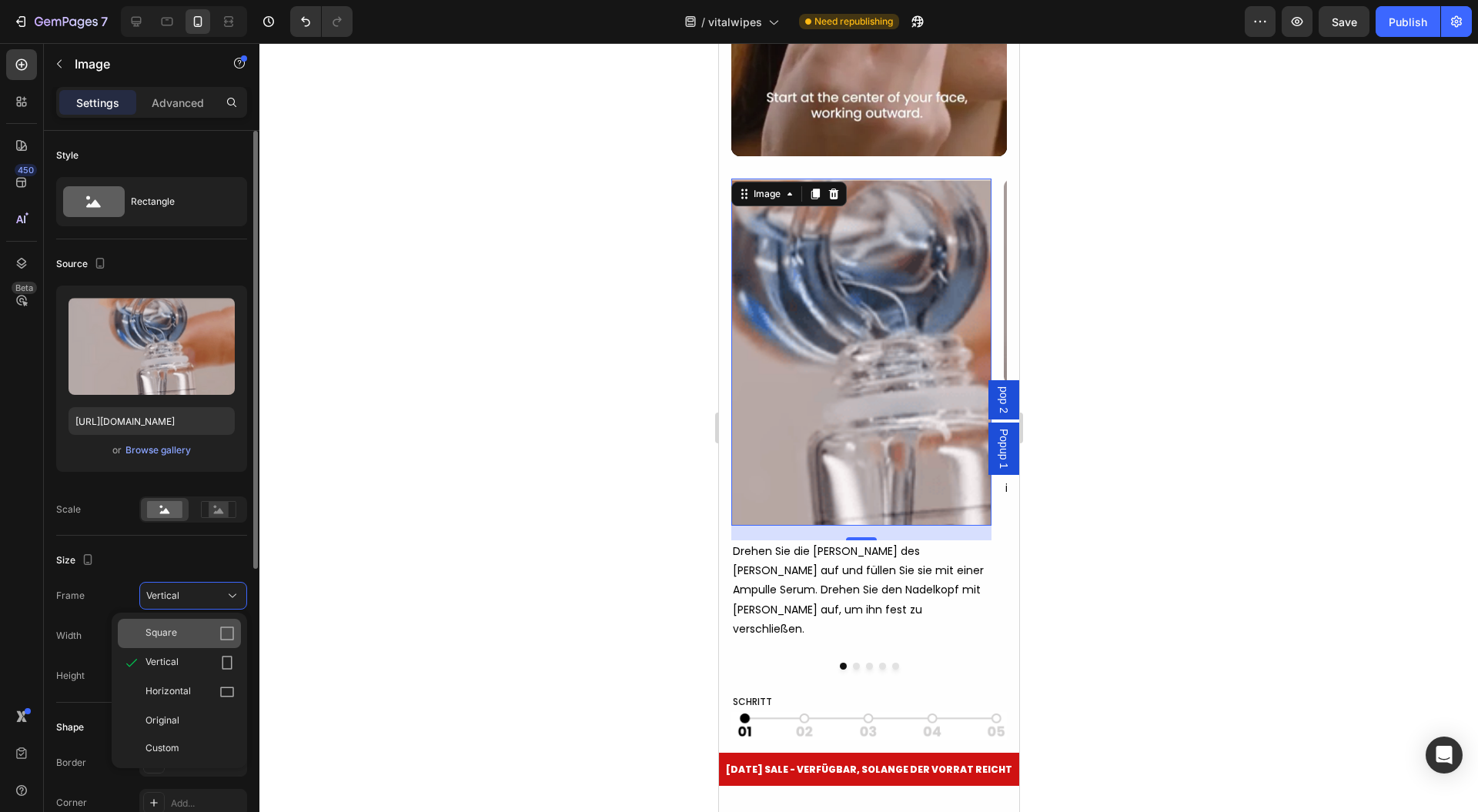
click at [206, 627] on div "Square" at bounding box center [190, 633] width 89 height 16
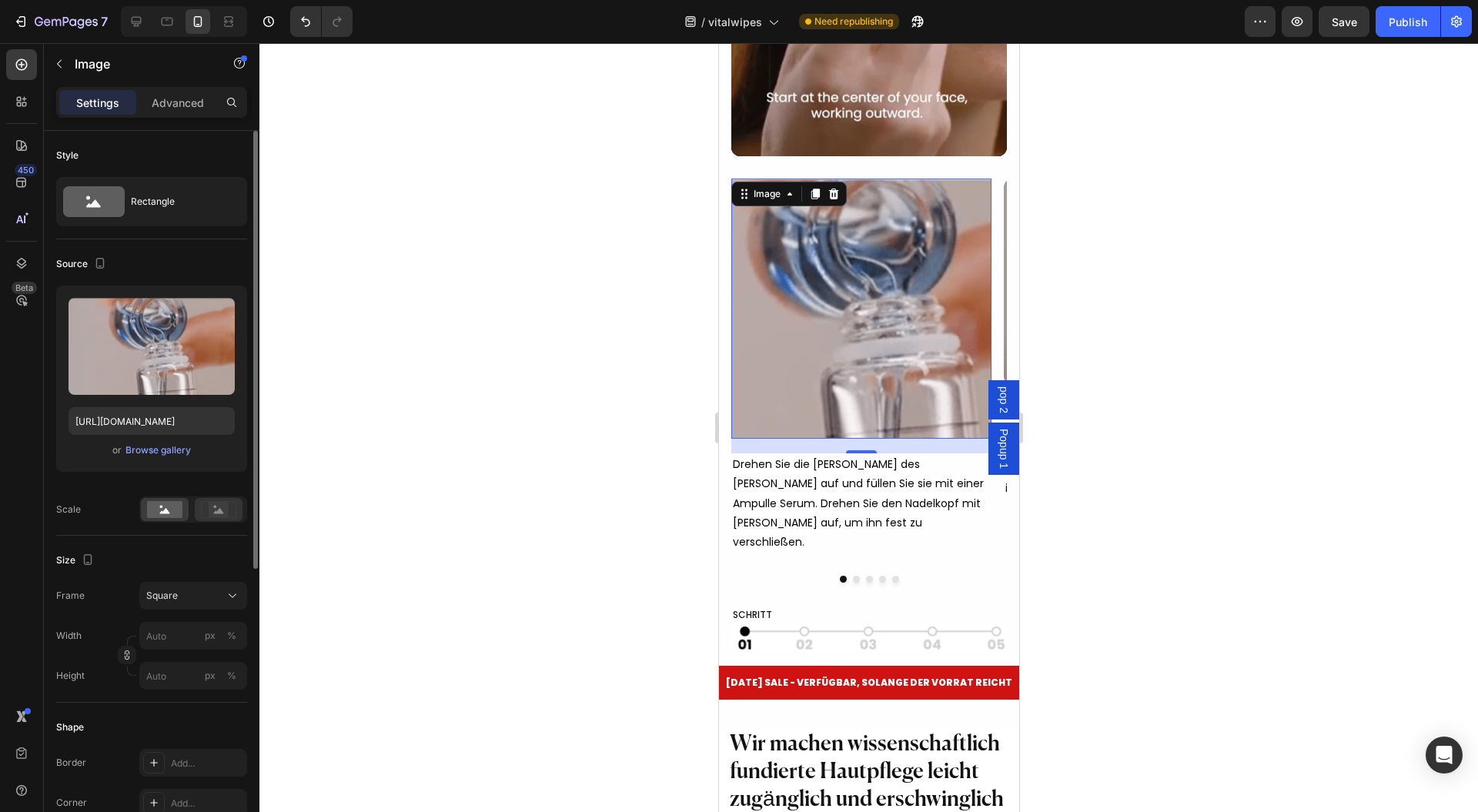
click at [218, 498] on div at bounding box center [218, 509] width 48 height 23
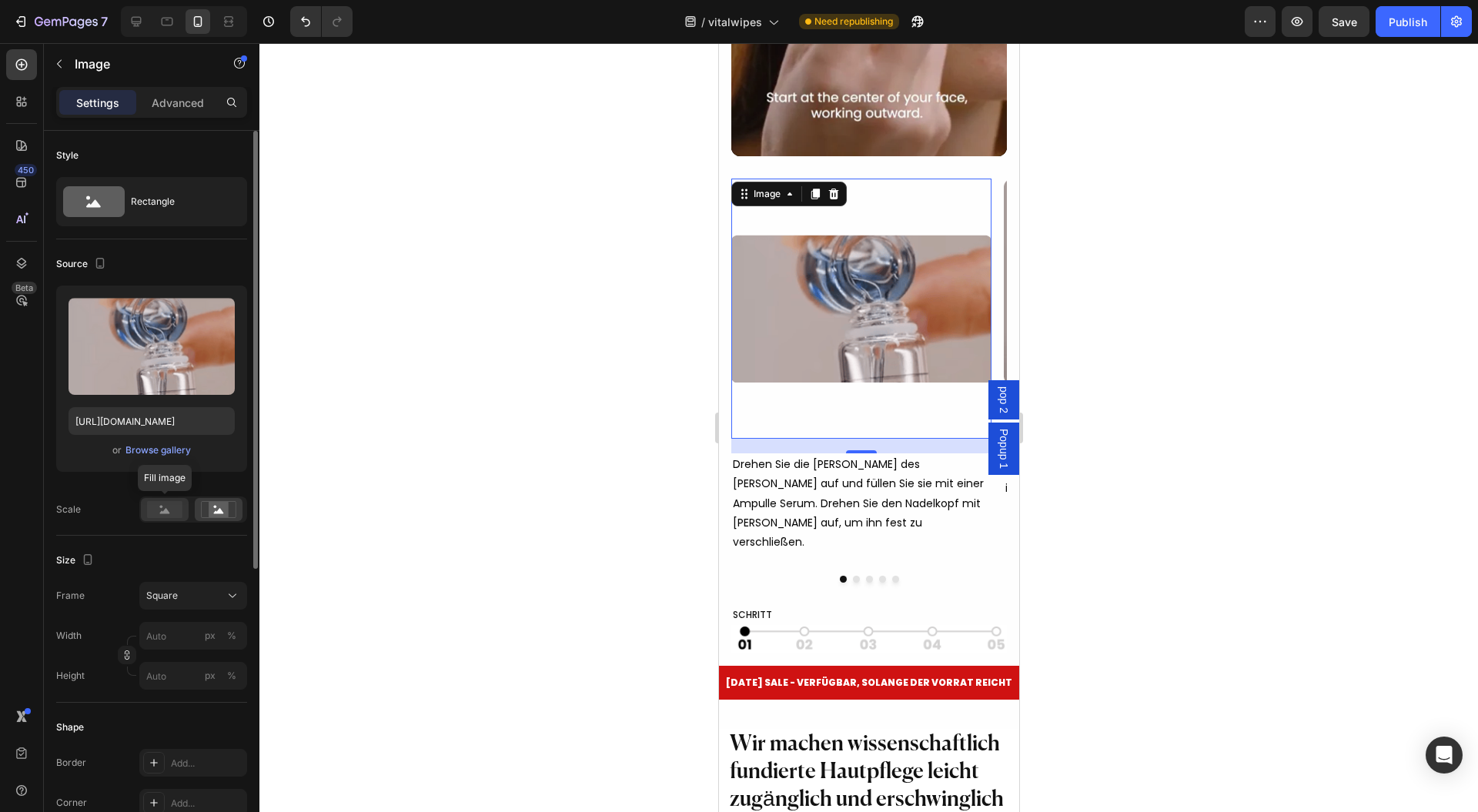
click at [157, 509] on rect at bounding box center [164, 509] width 35 height 17
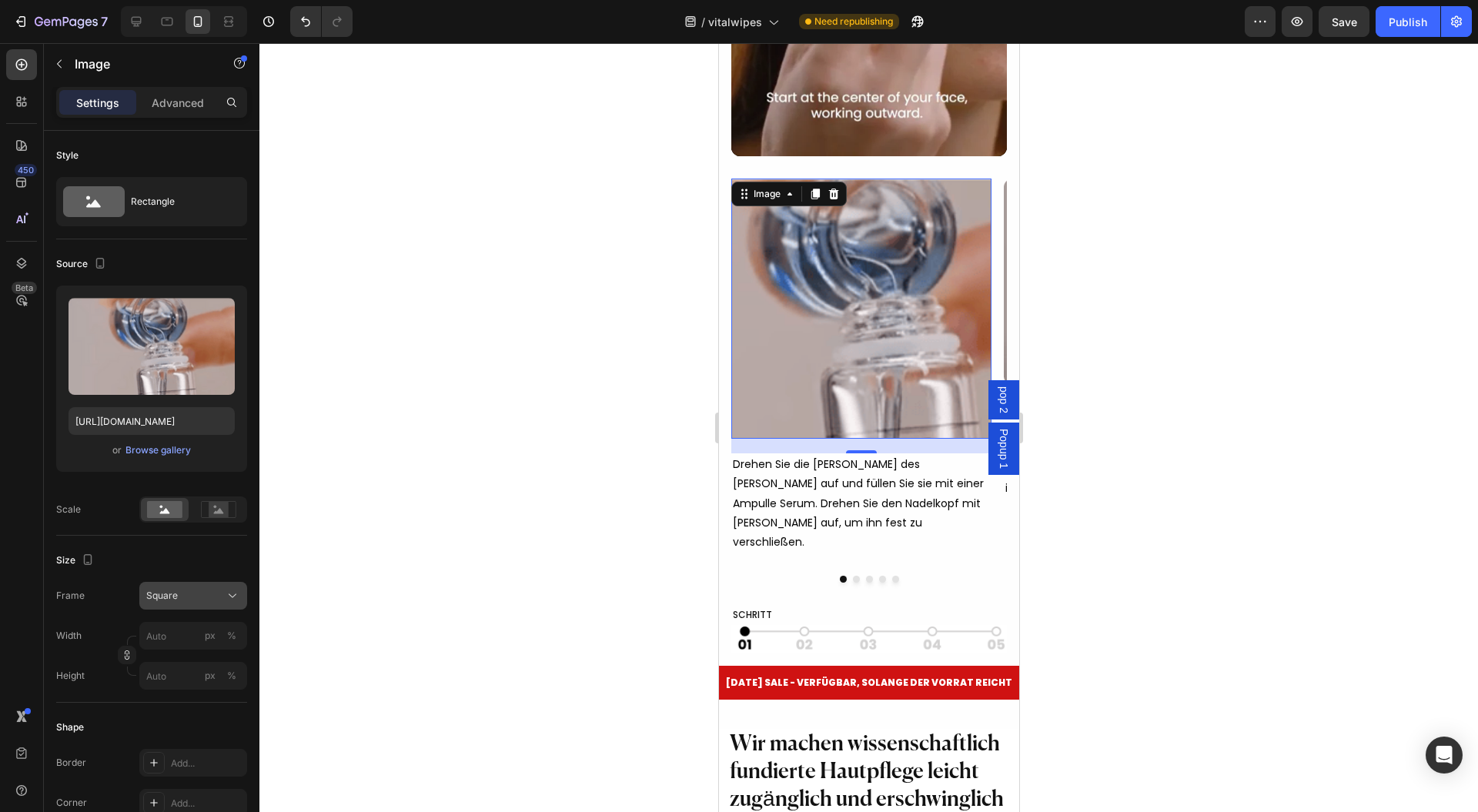
click at [225, 589] on icon at bounding box center [232, 596] width 16 height 16
click at [486, 575] on div at bounding box center [869, 427] width 1219 height 769
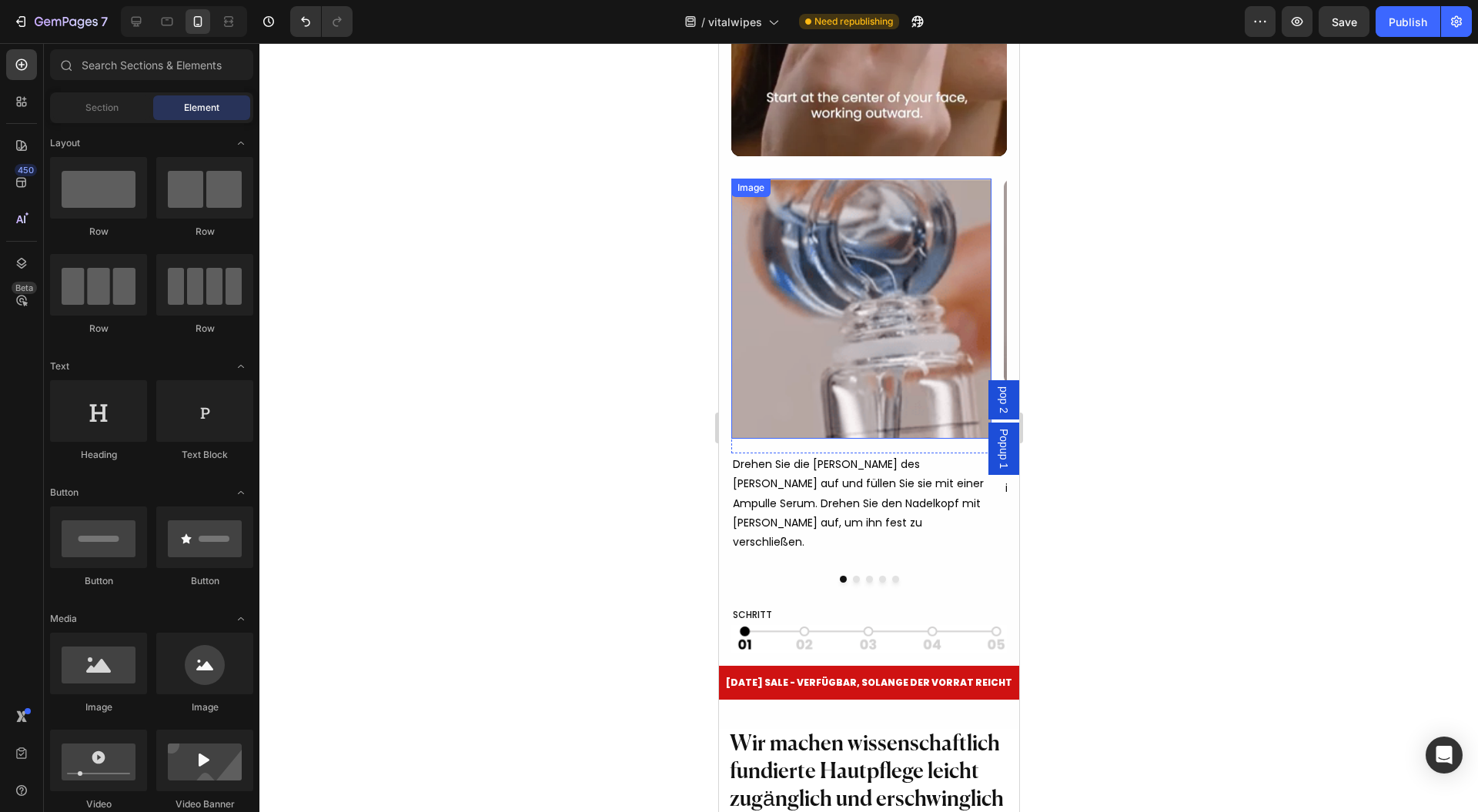
click at [841, 384] on img at bounding box center [861, 309] width 260 height 260
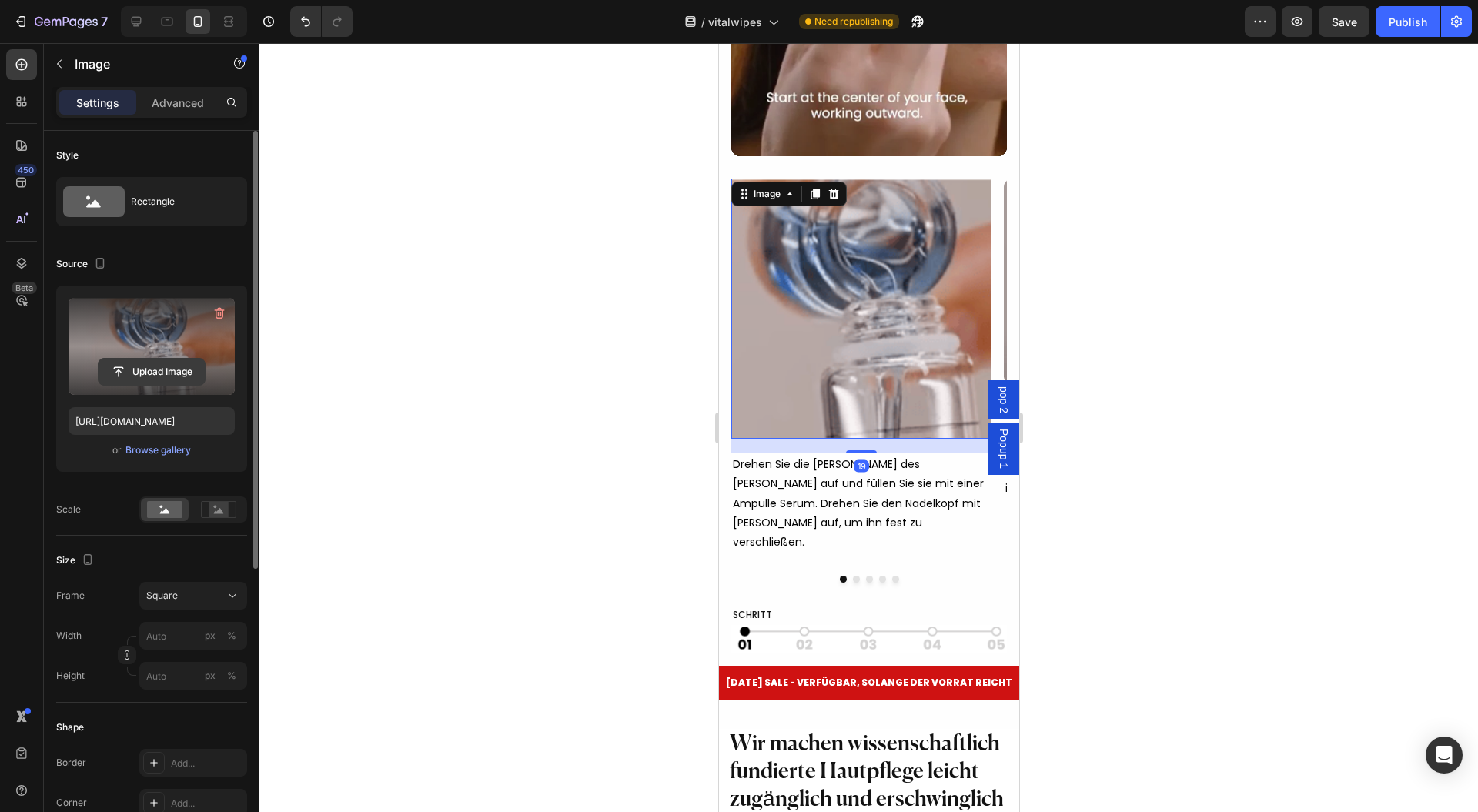
click at [108, 359] on input "file" at bounding box center [152, 372] width 106 height 26
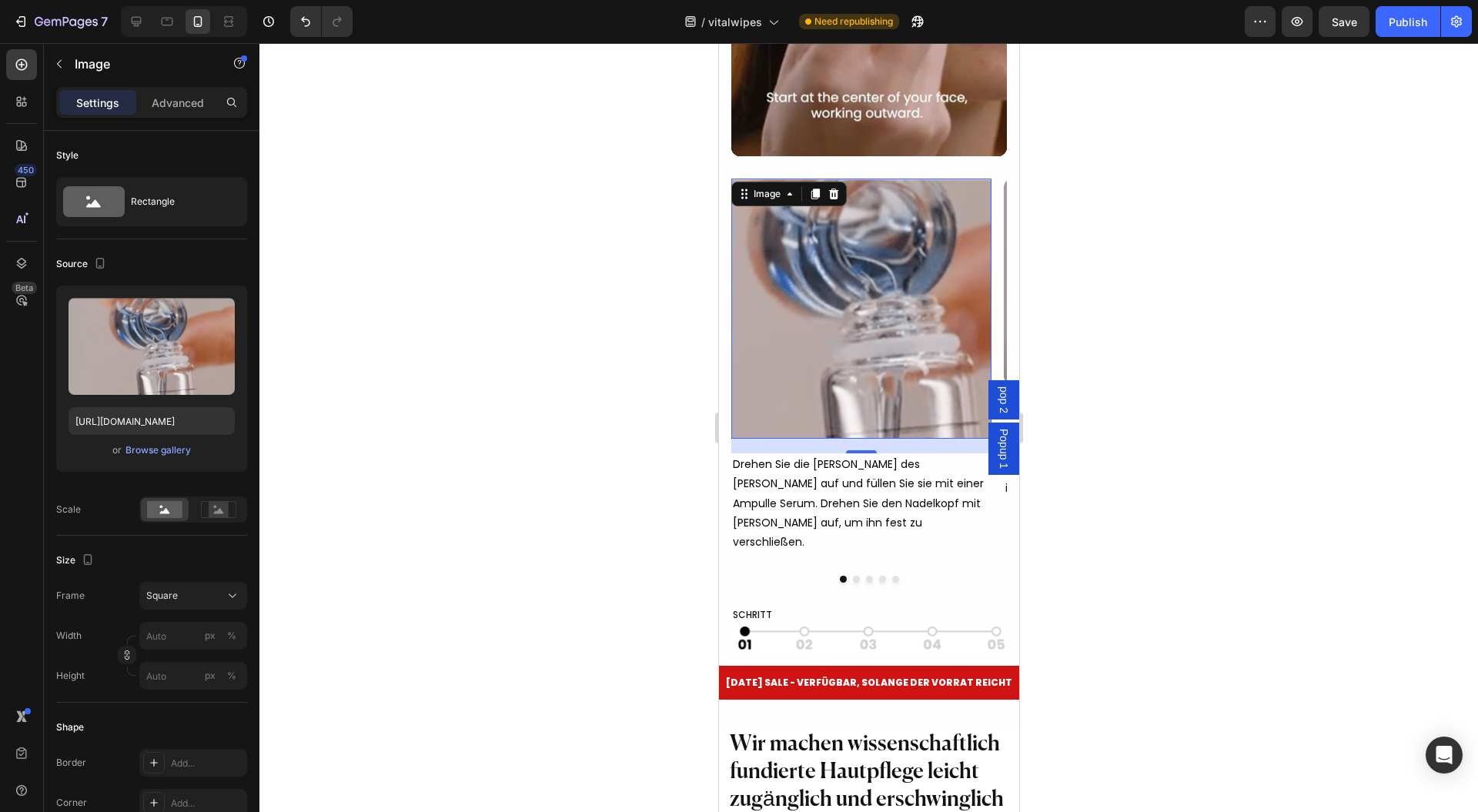
click at [1180, 490] on div at bounding box center [869, 427] width 1219 height 769
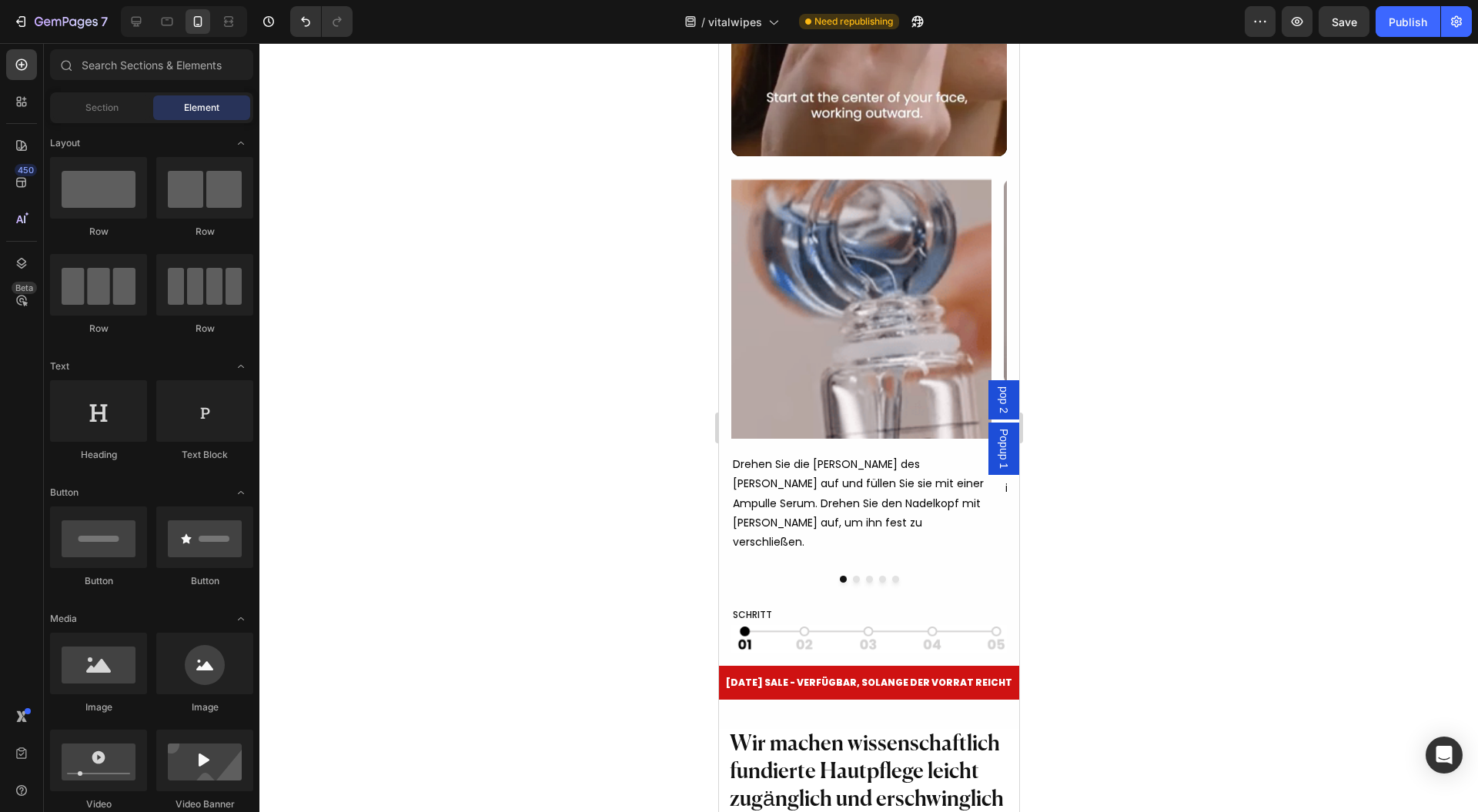
click at [830, 374] on img at bounding box center [861, 309] width 260 height 260
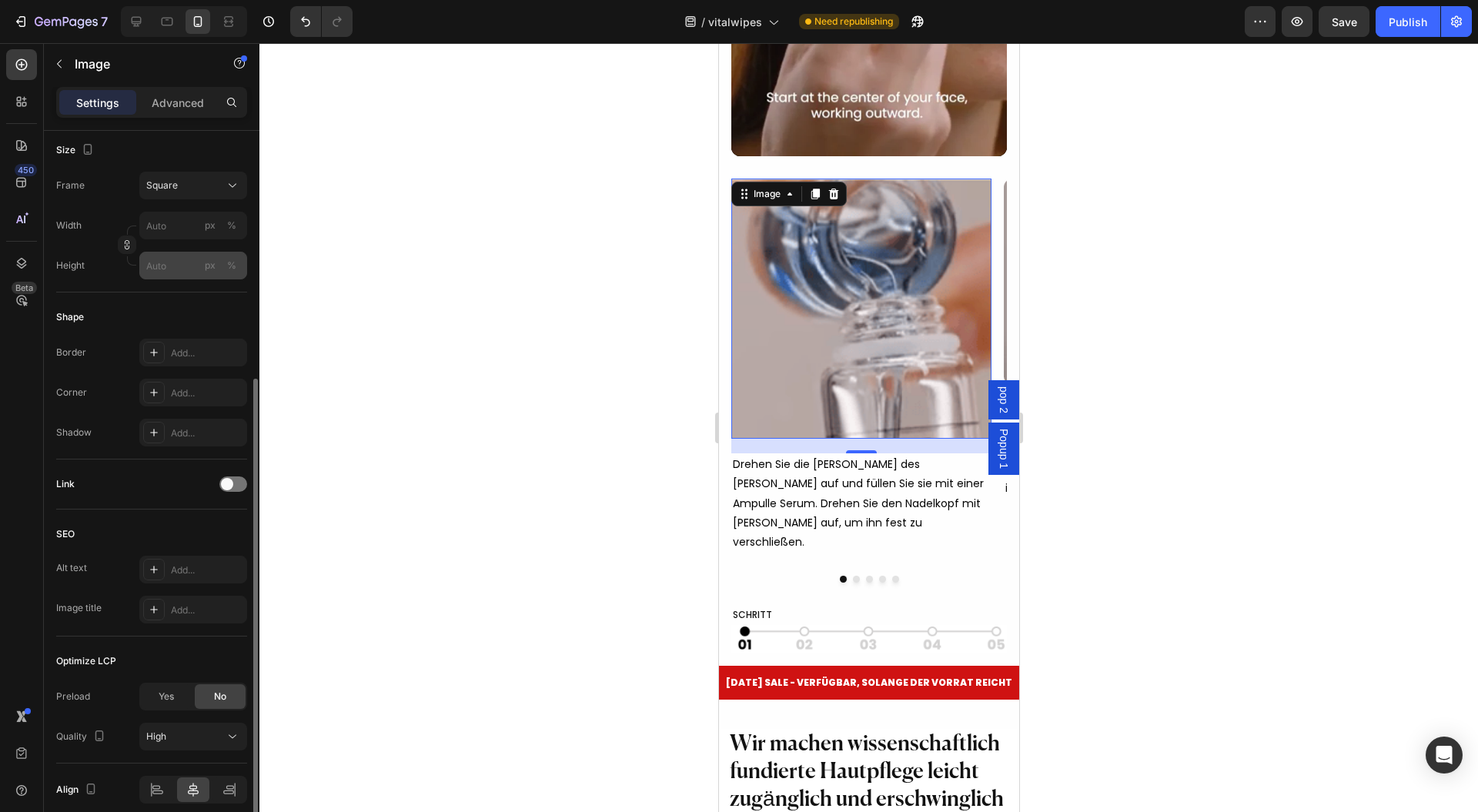
scroll to position [102, 0]
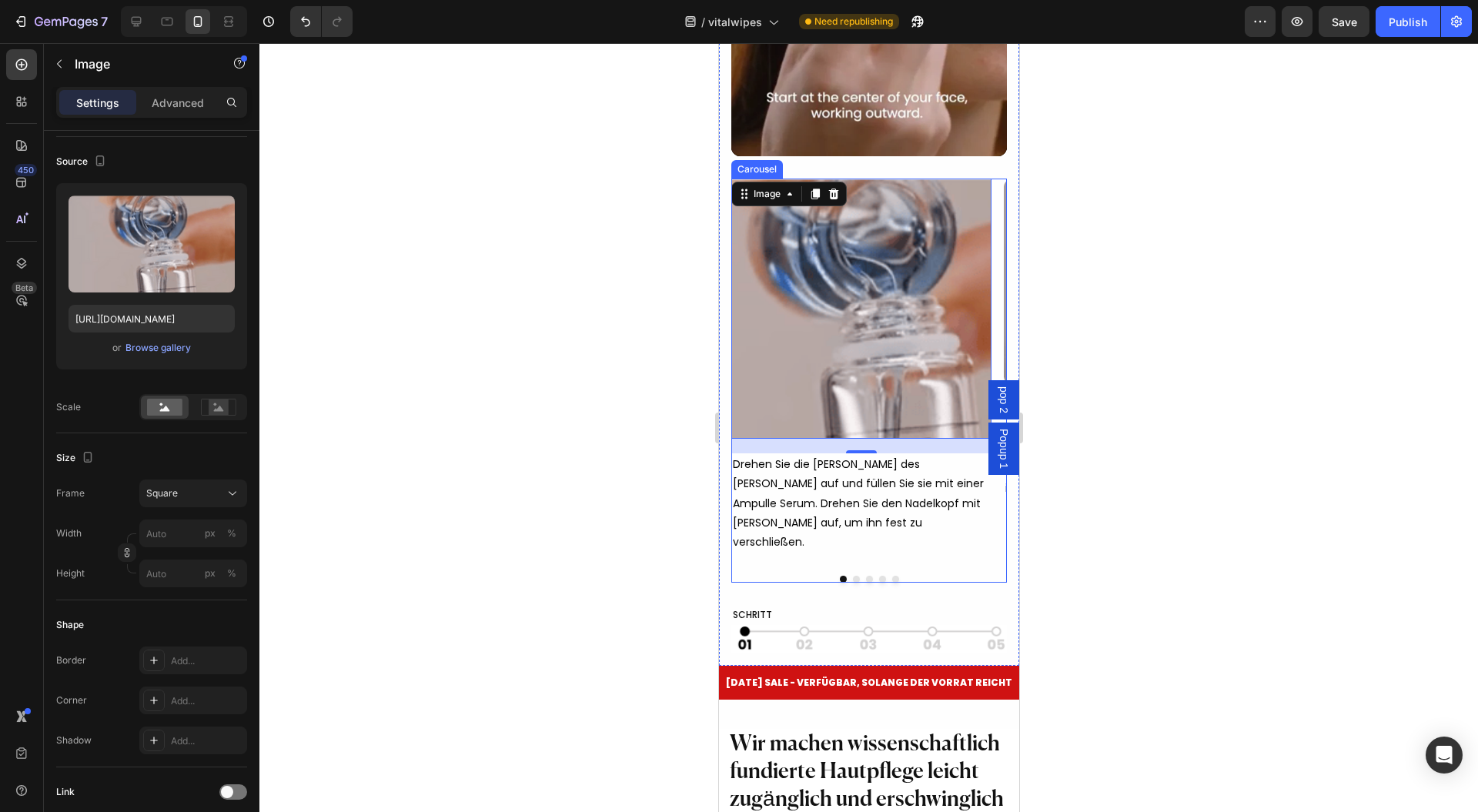
click at [852, 583] on button "Dot" at bounding box center [856, 580] width 7 height 7
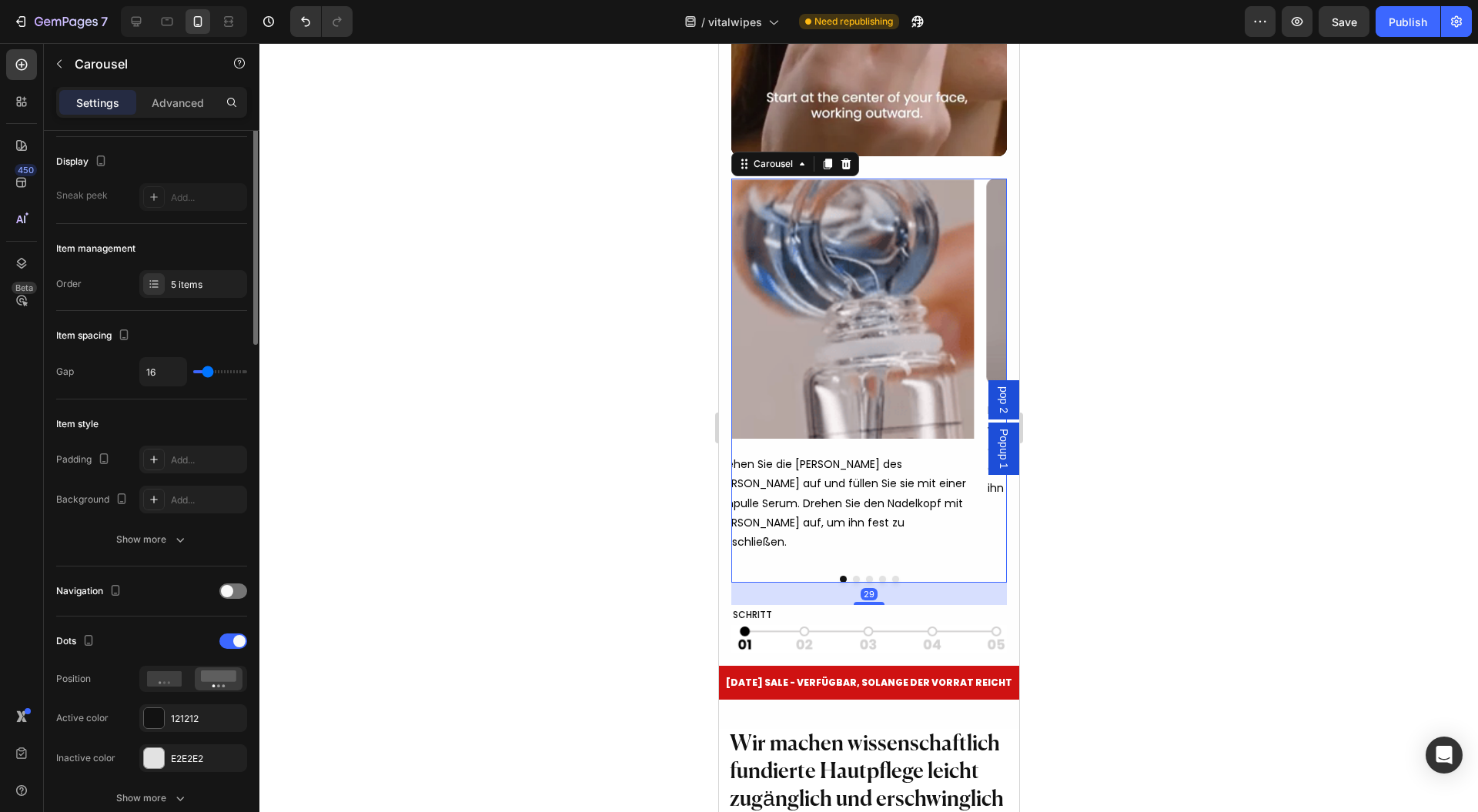
scroll to position [0, 0]
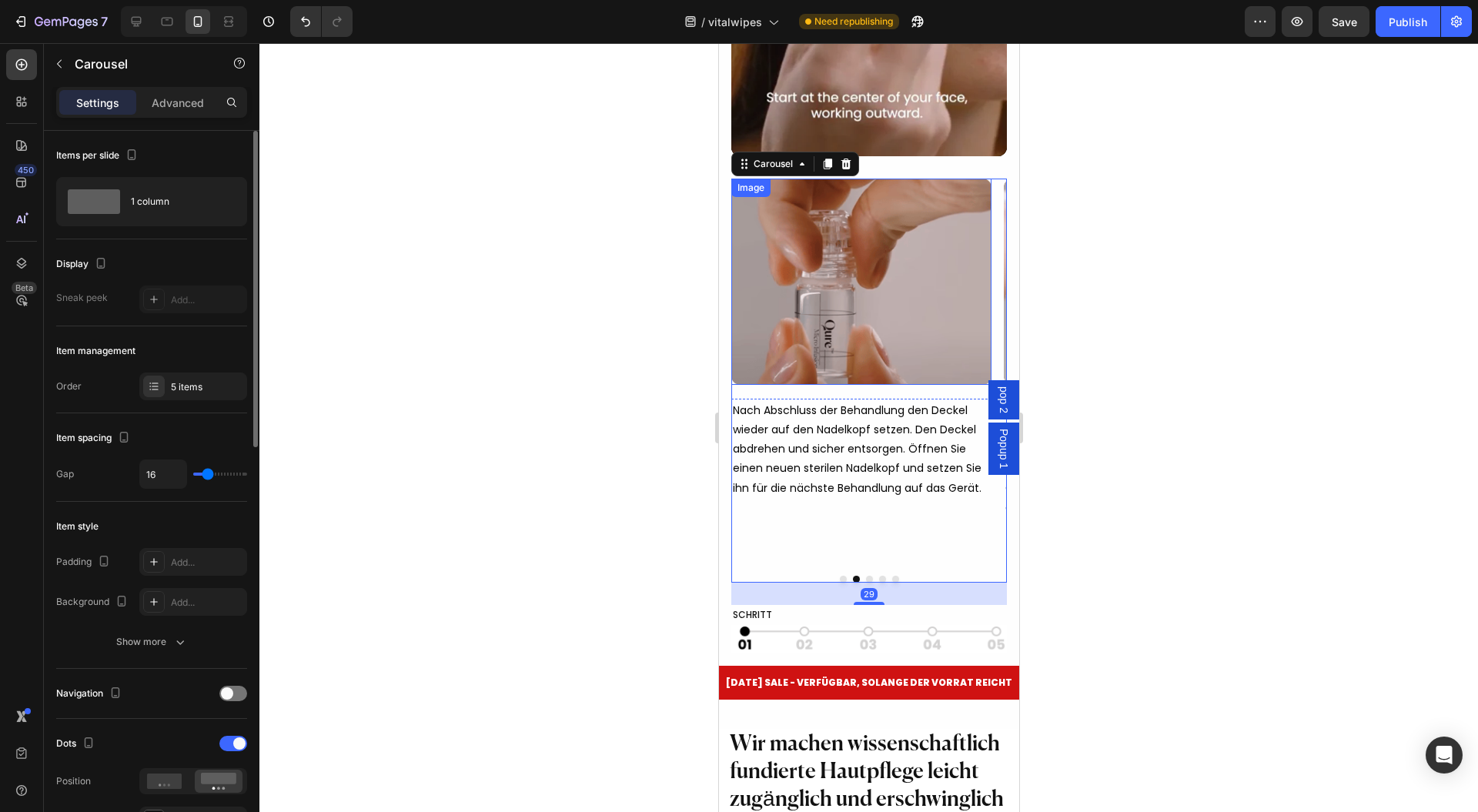
click at [825, 325] on img at bounding box center [861, 282] width 260 height 206
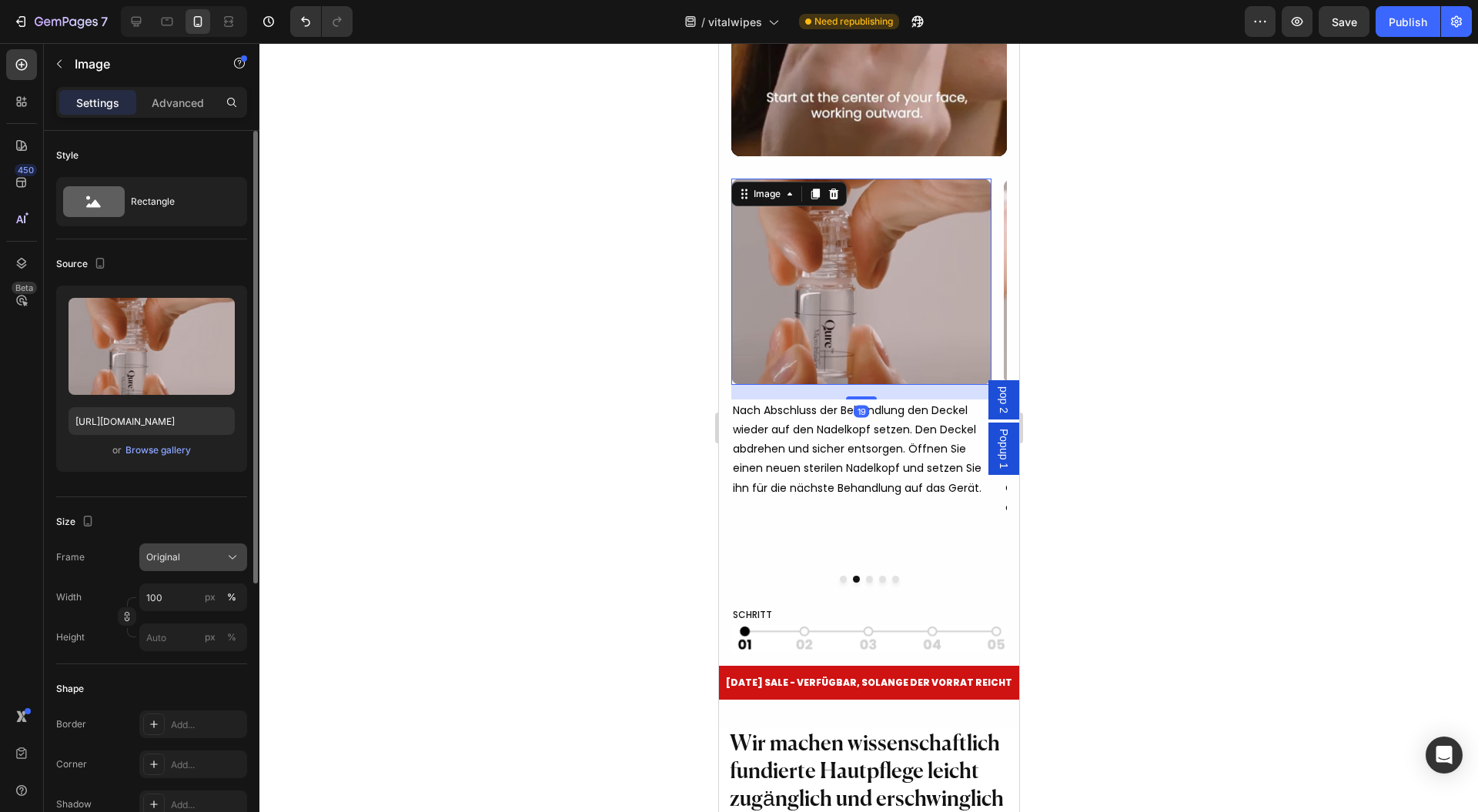
click at [193, 556] on div "Original" at bounding box center [184, 557] width 76 height 14
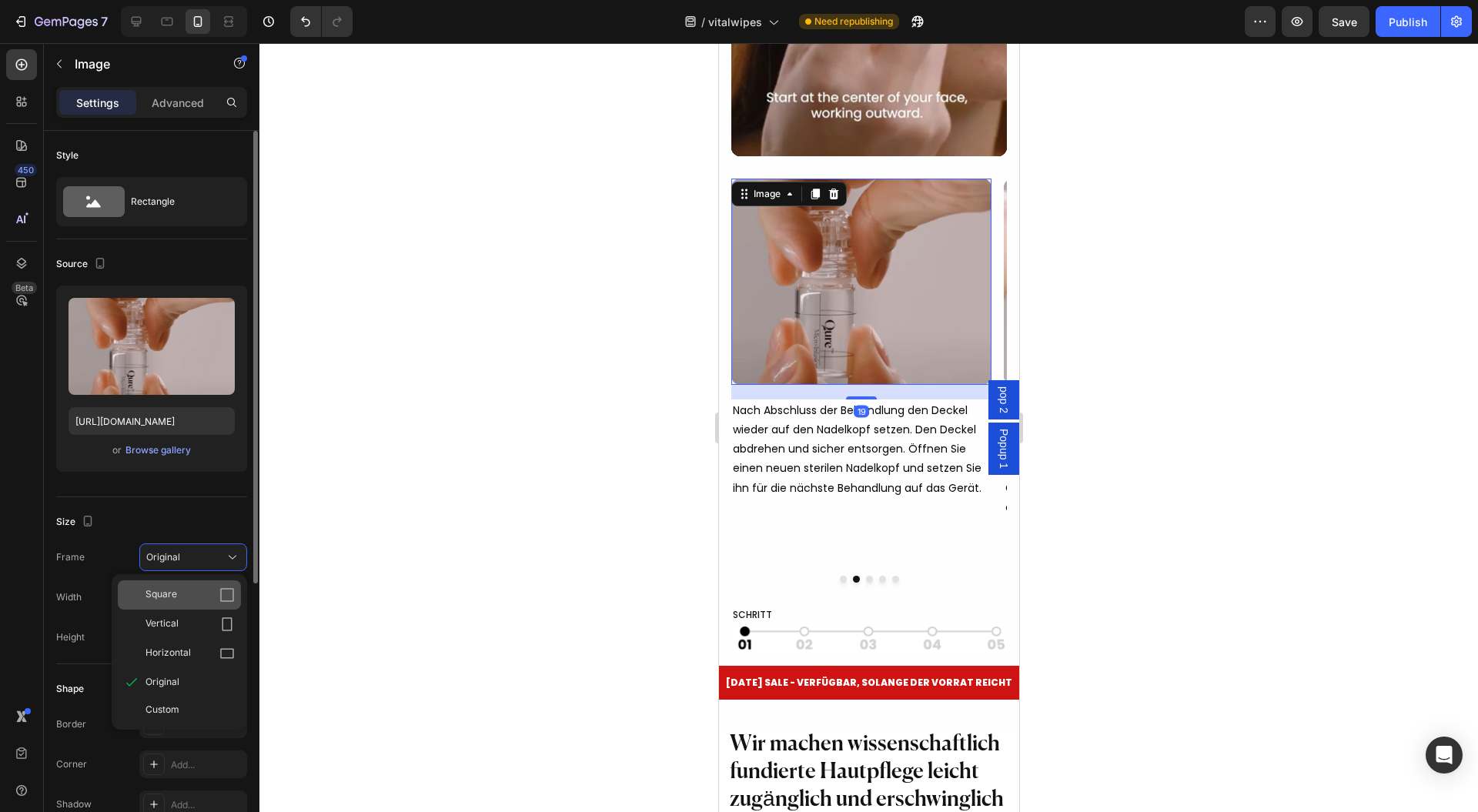
click at [178, 585] on div "Square" at bounding box center [179, 594] width 123 height 29
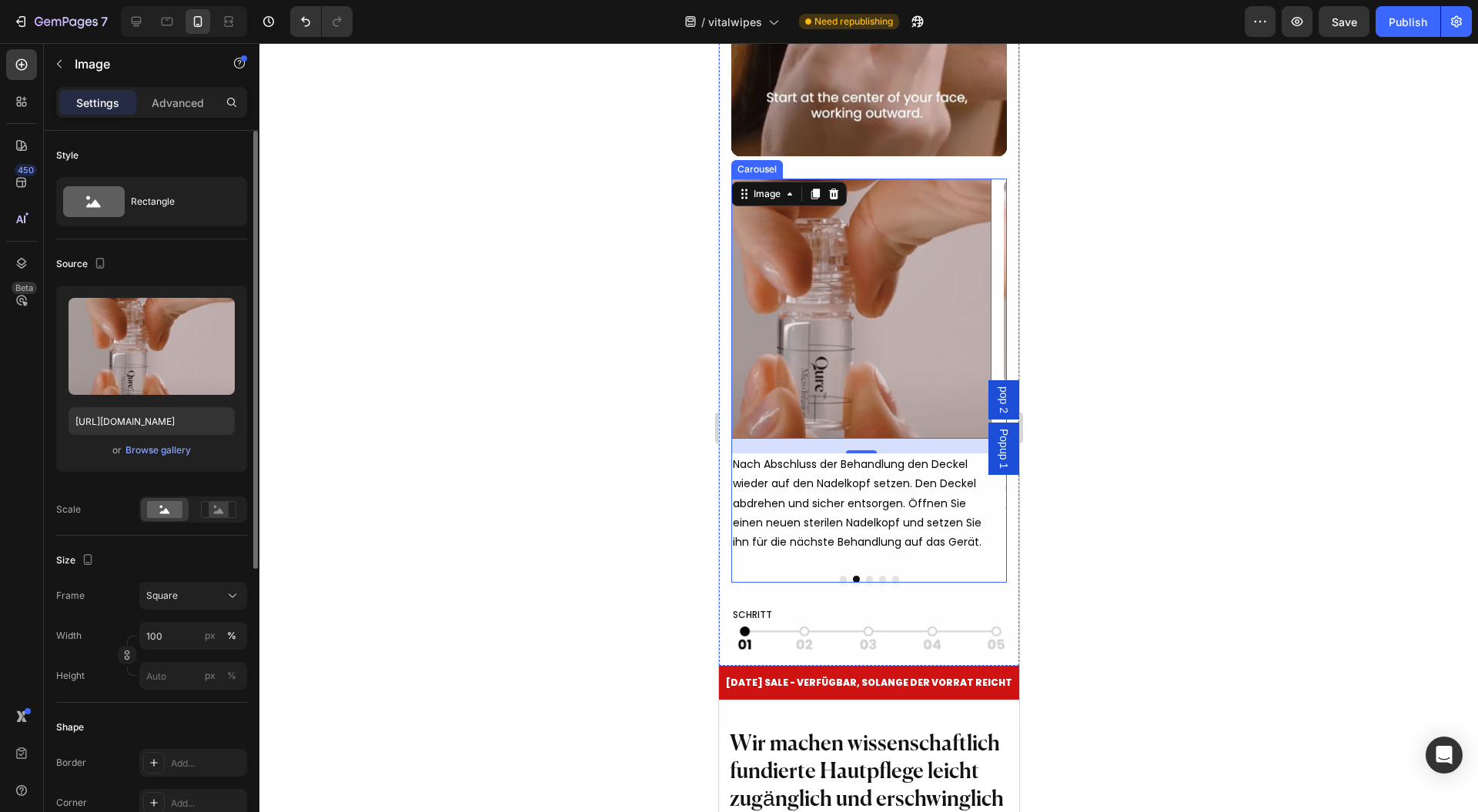
click at [839, 583] on button "Dot" at bounding box center [842, 580] width 7 height 7
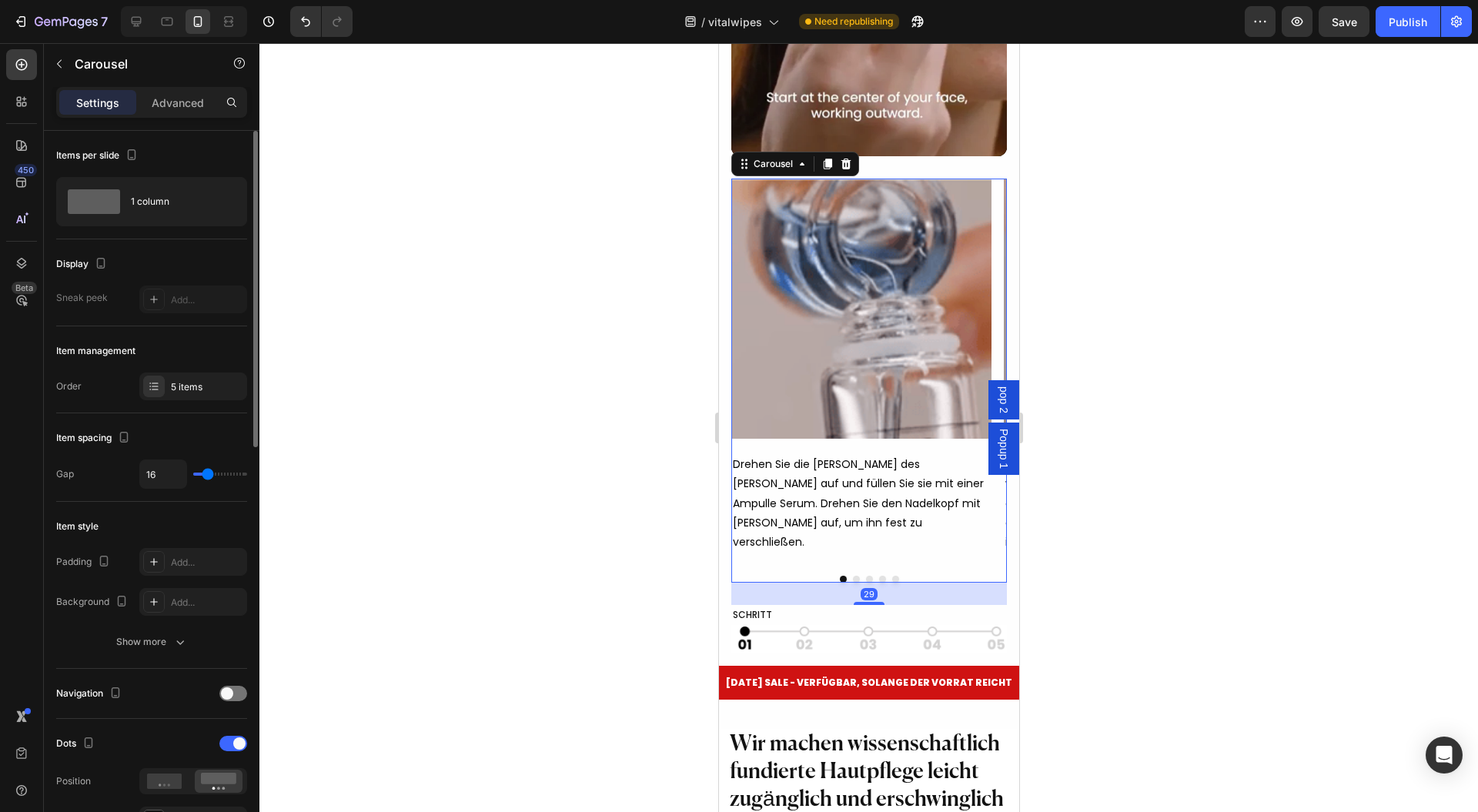
click at [847, 605] on div "29" at bounding box center [868, 594] width 275 height 22
click at [847, 583] on div "Image Row Drehen Sie die Kammer des Geräts auf und füllen Sie sie mit einer Amp…" at bounding box center [868, 381] width 275 height 404
click at [852, 583] on button "Dot" at bounding box center [856, 580] width 7 height 7
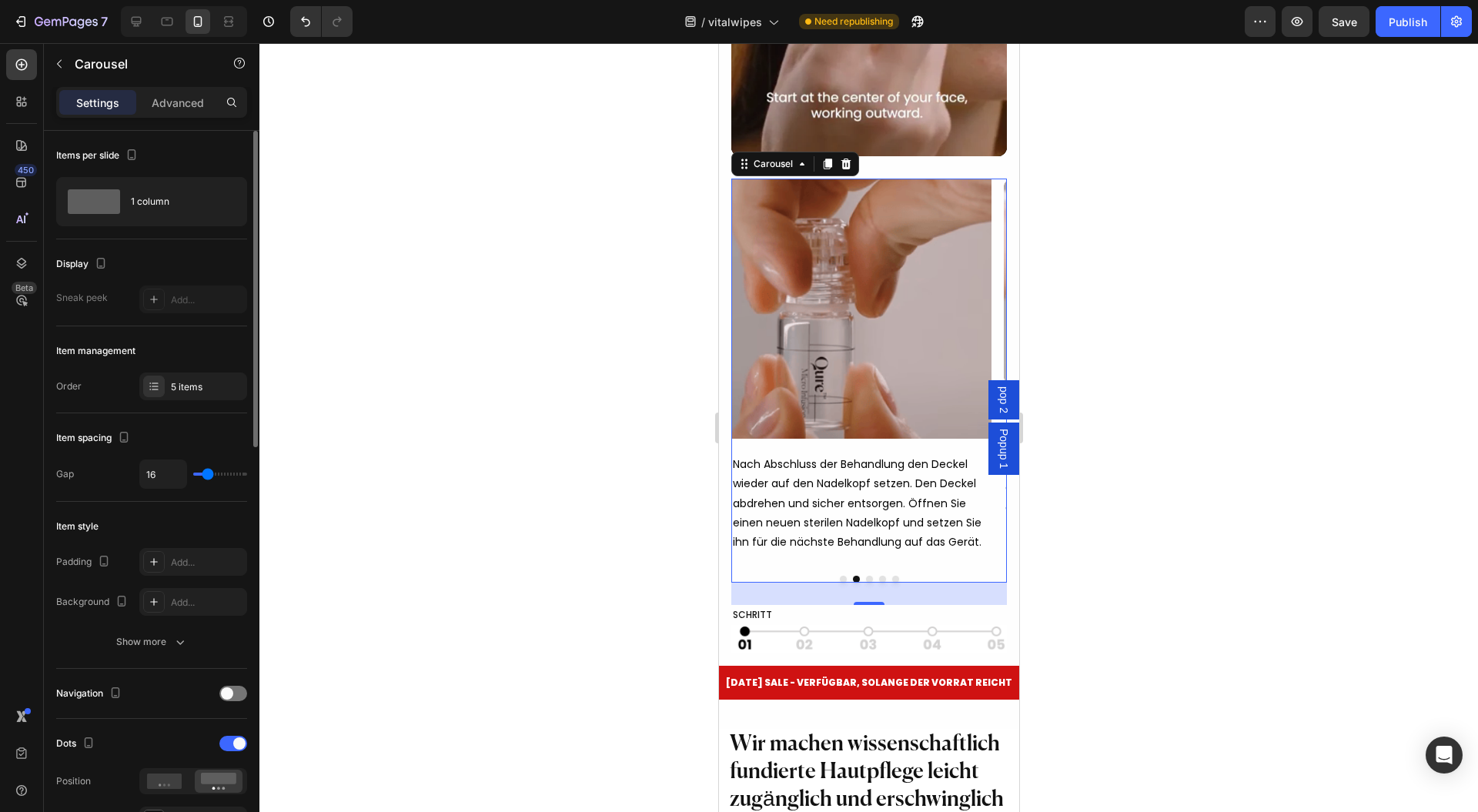
click at [866, 583] on button "Dot" at bounding box center [869, 580] width 7 height 7
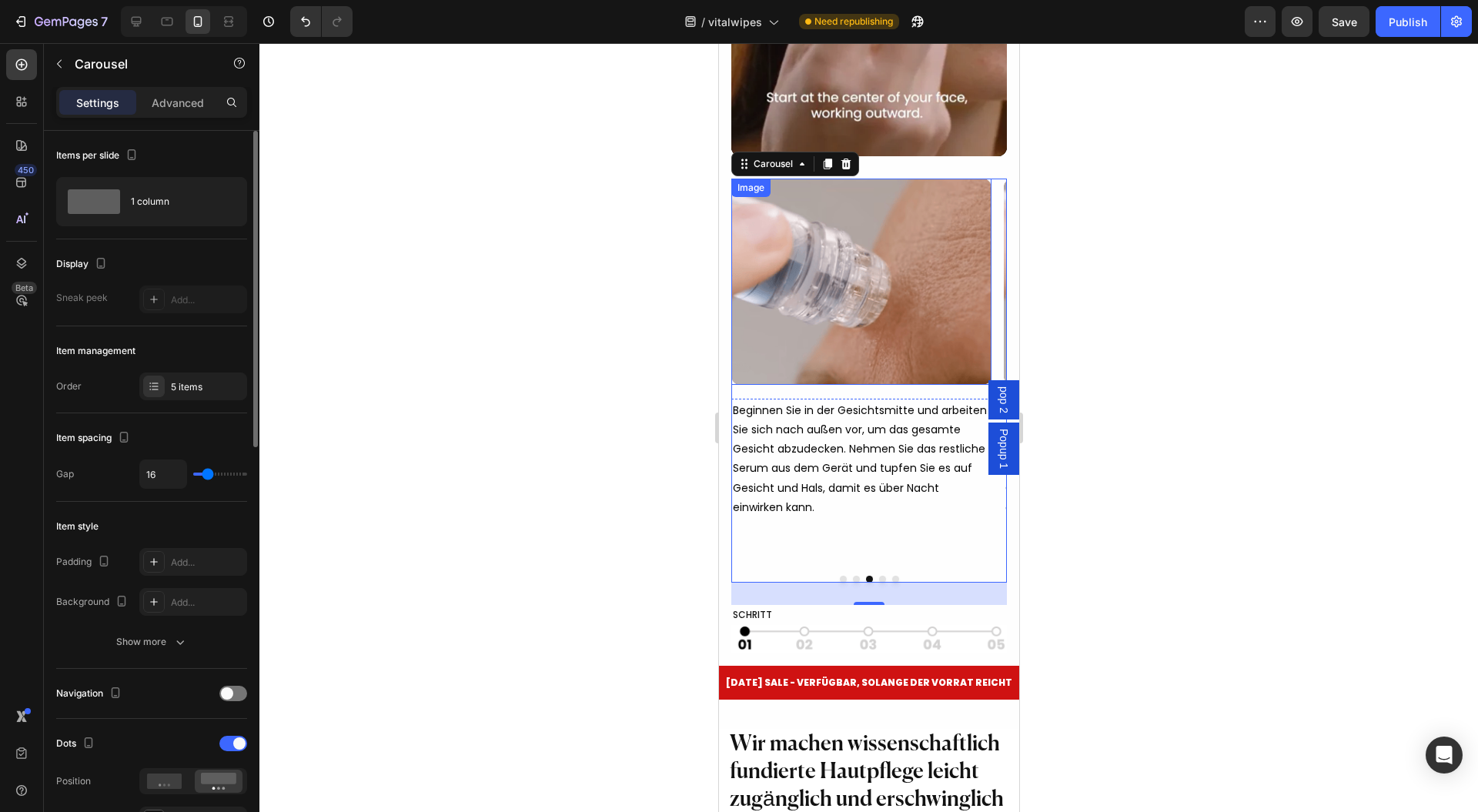
click at [802, 294] on img at bounding box center [861, 282] width 260 height 206
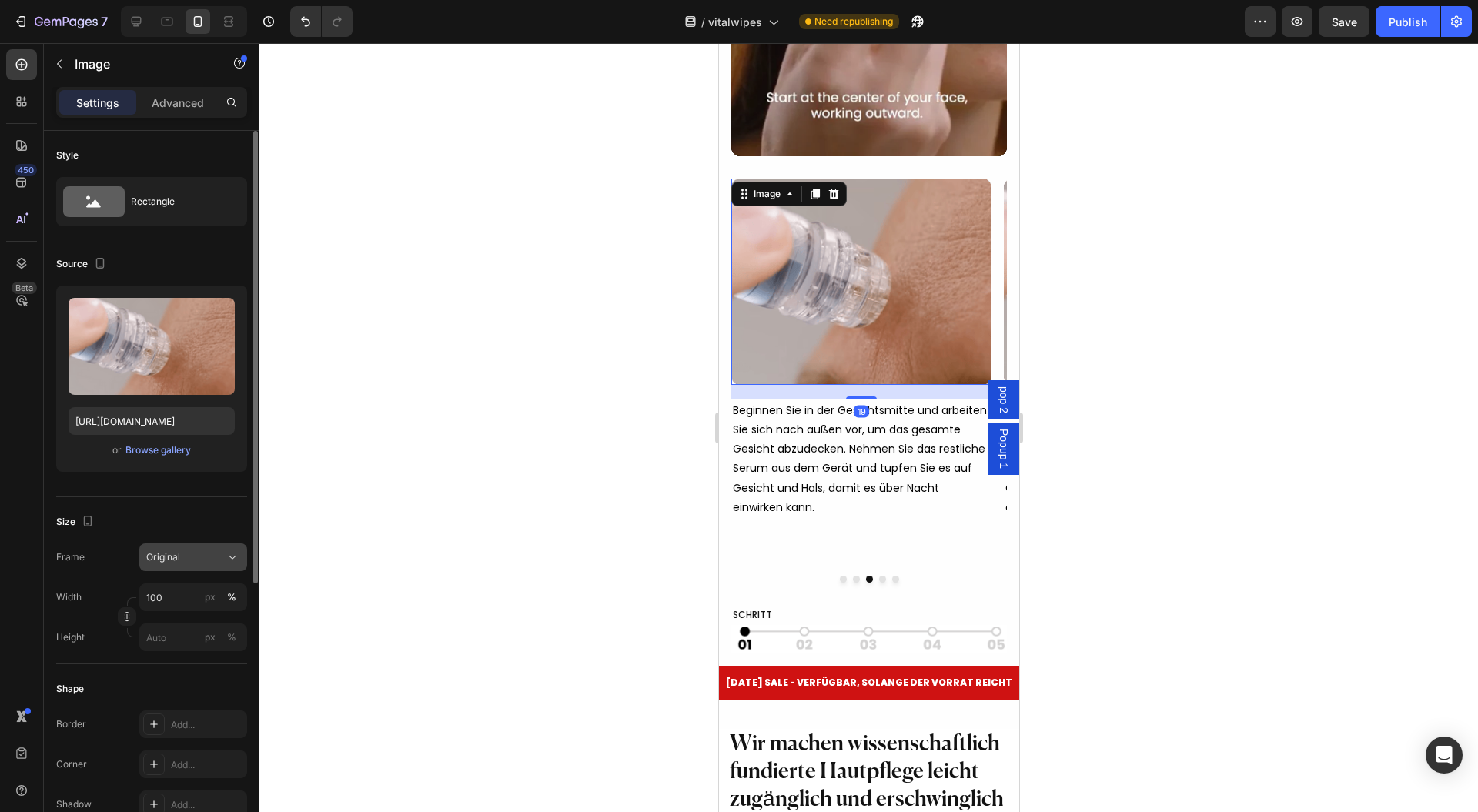
click at [197, 555] on div "Original" at bounding box center [184, 557] width 76 height 14
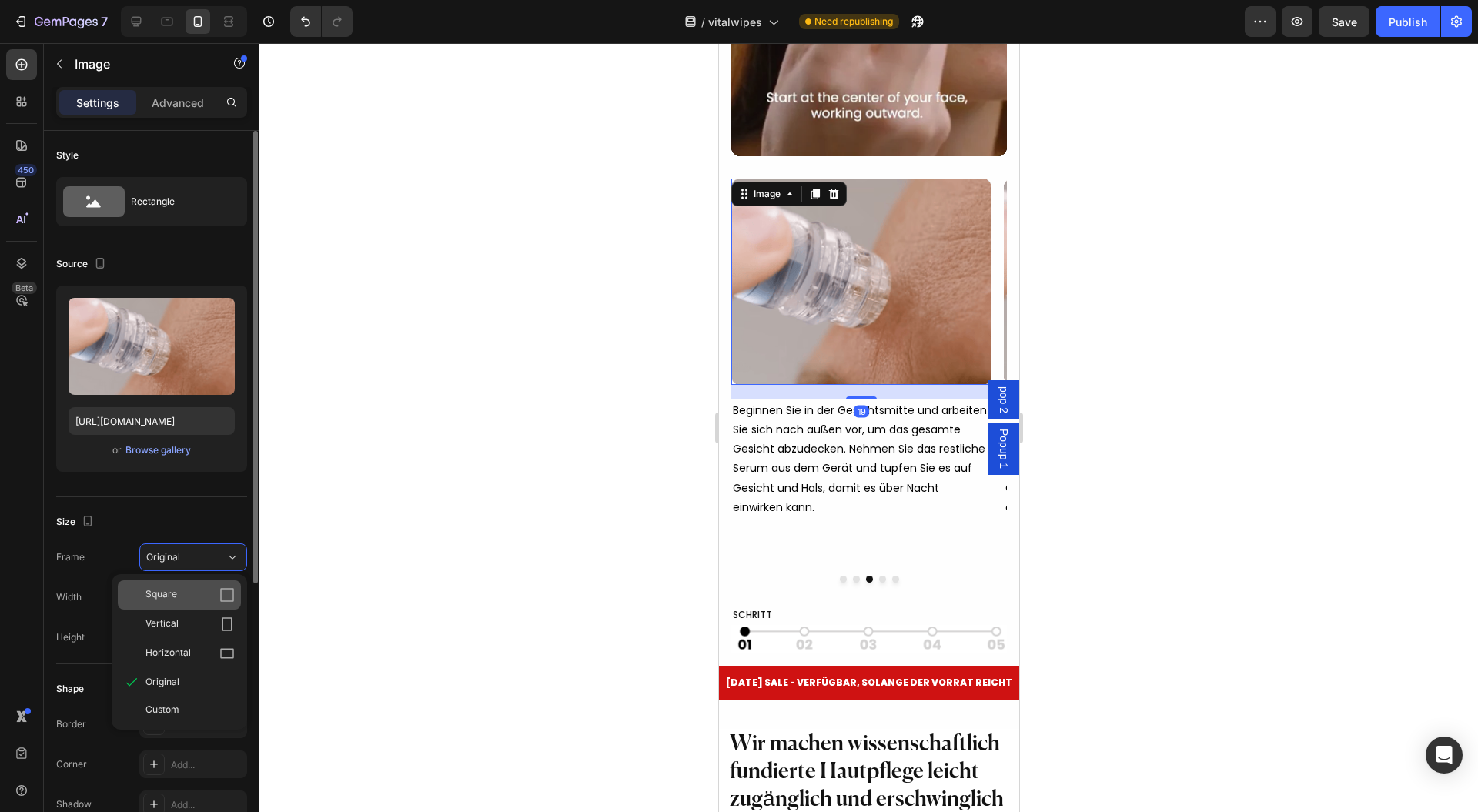
click at [169, 602] on div "Square" at bounding box center [179, 594] width 123 height 29
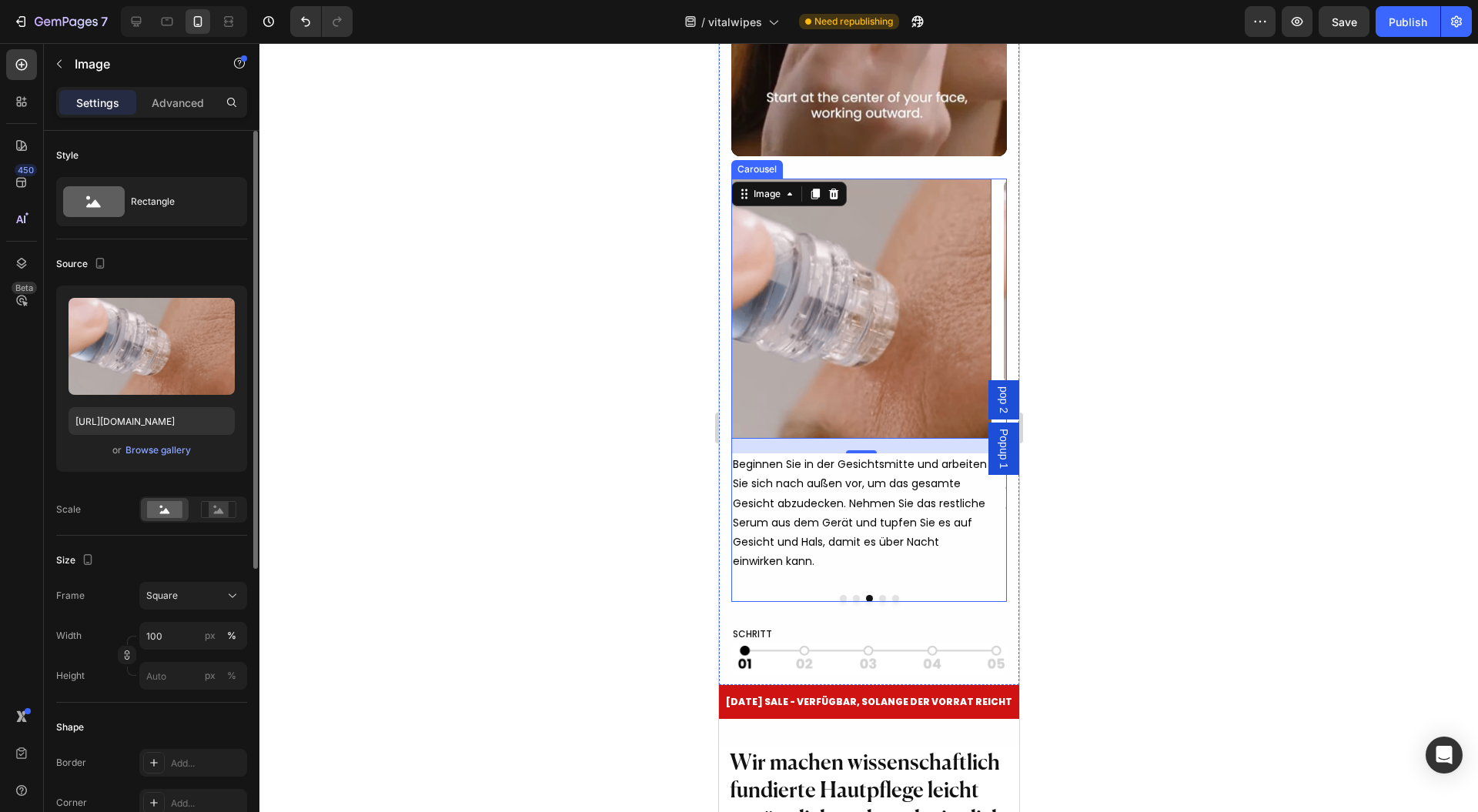
click at [852, 602] on button "Dot" at bounding box center [856, 598] width 7 height 7
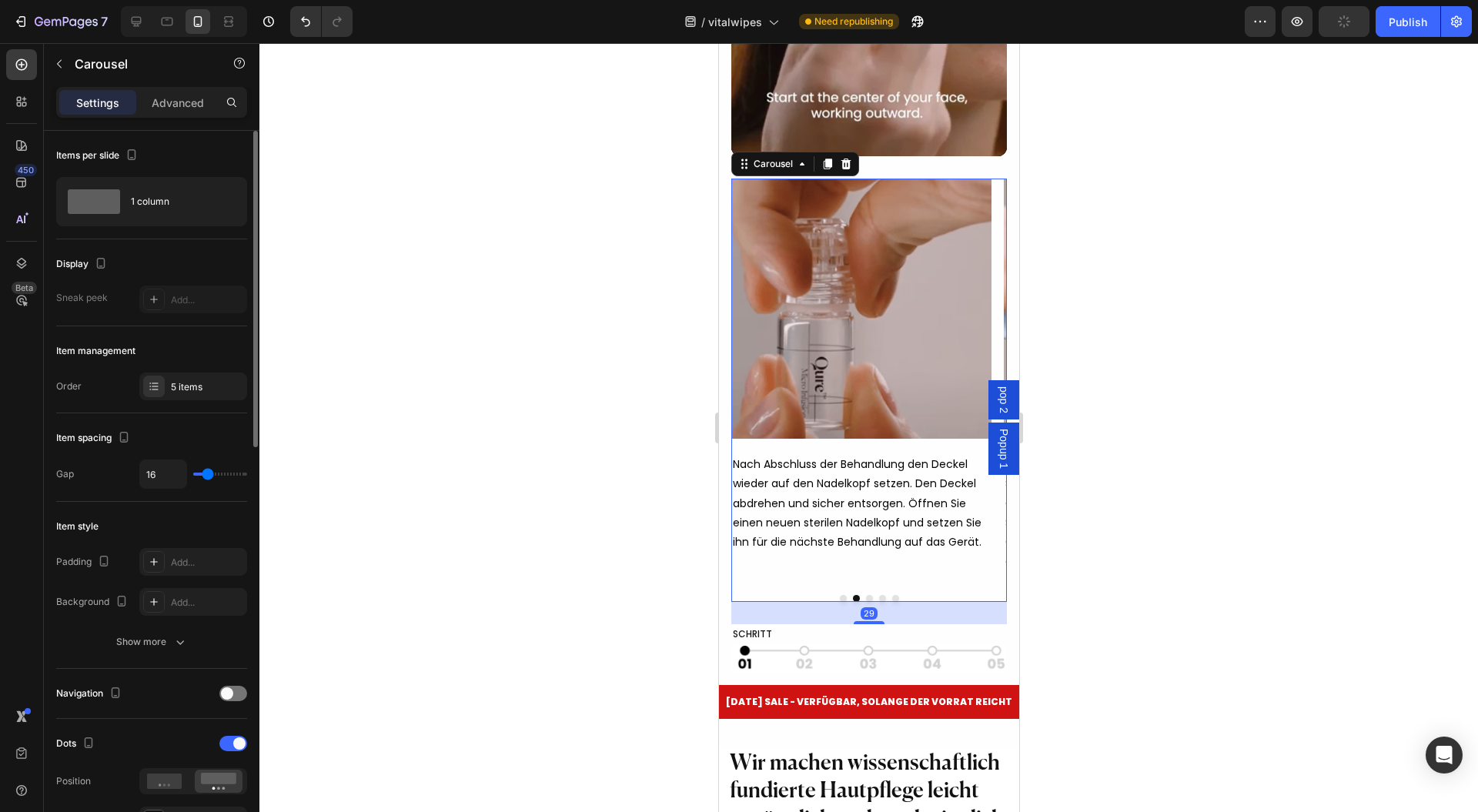
click at [866, 602] on button "Dot" at bounding box center [869, 598] width 7 height 7
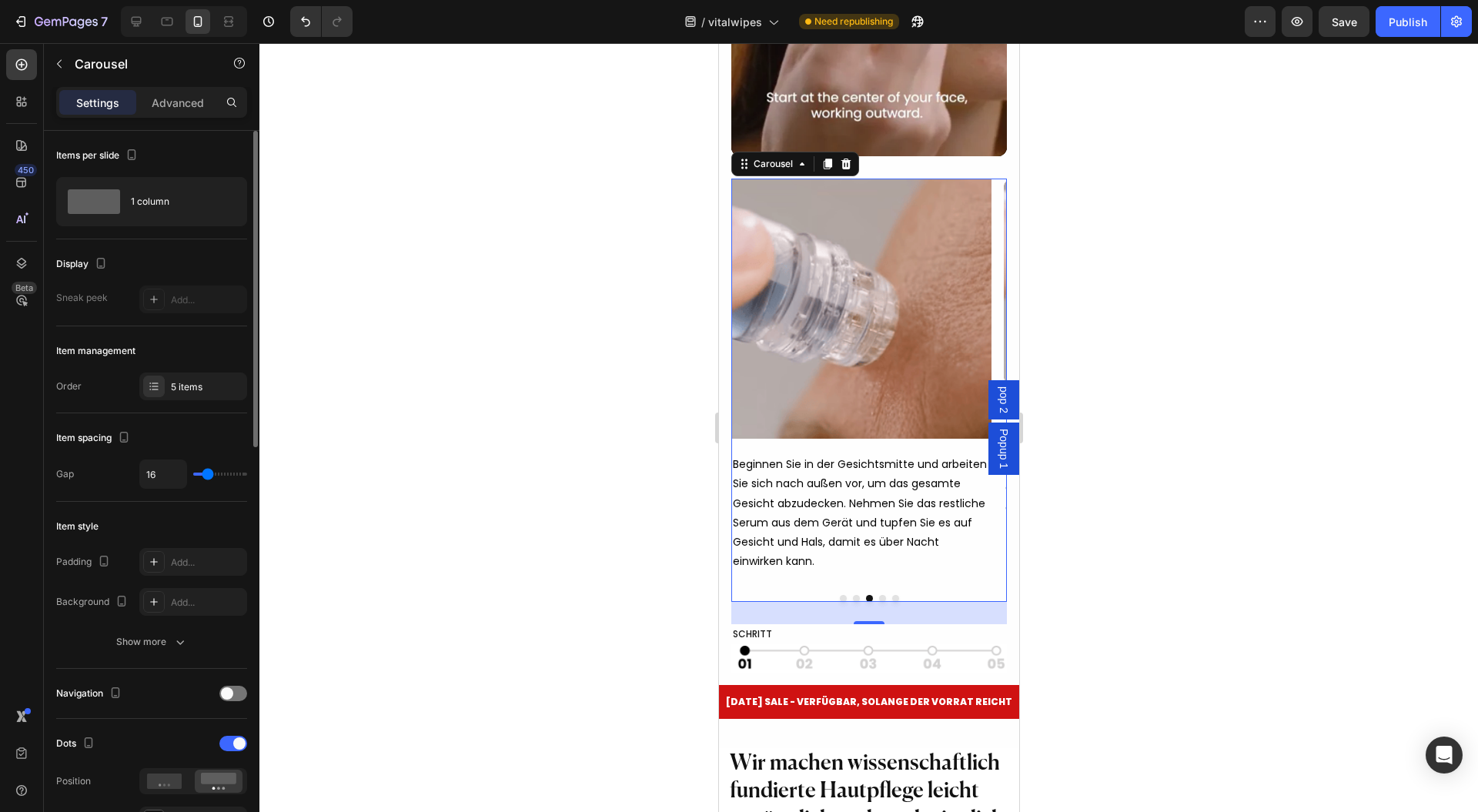
click at [852, 602] on button "Dot" at bounding box center [856, 598] width 7 height 7
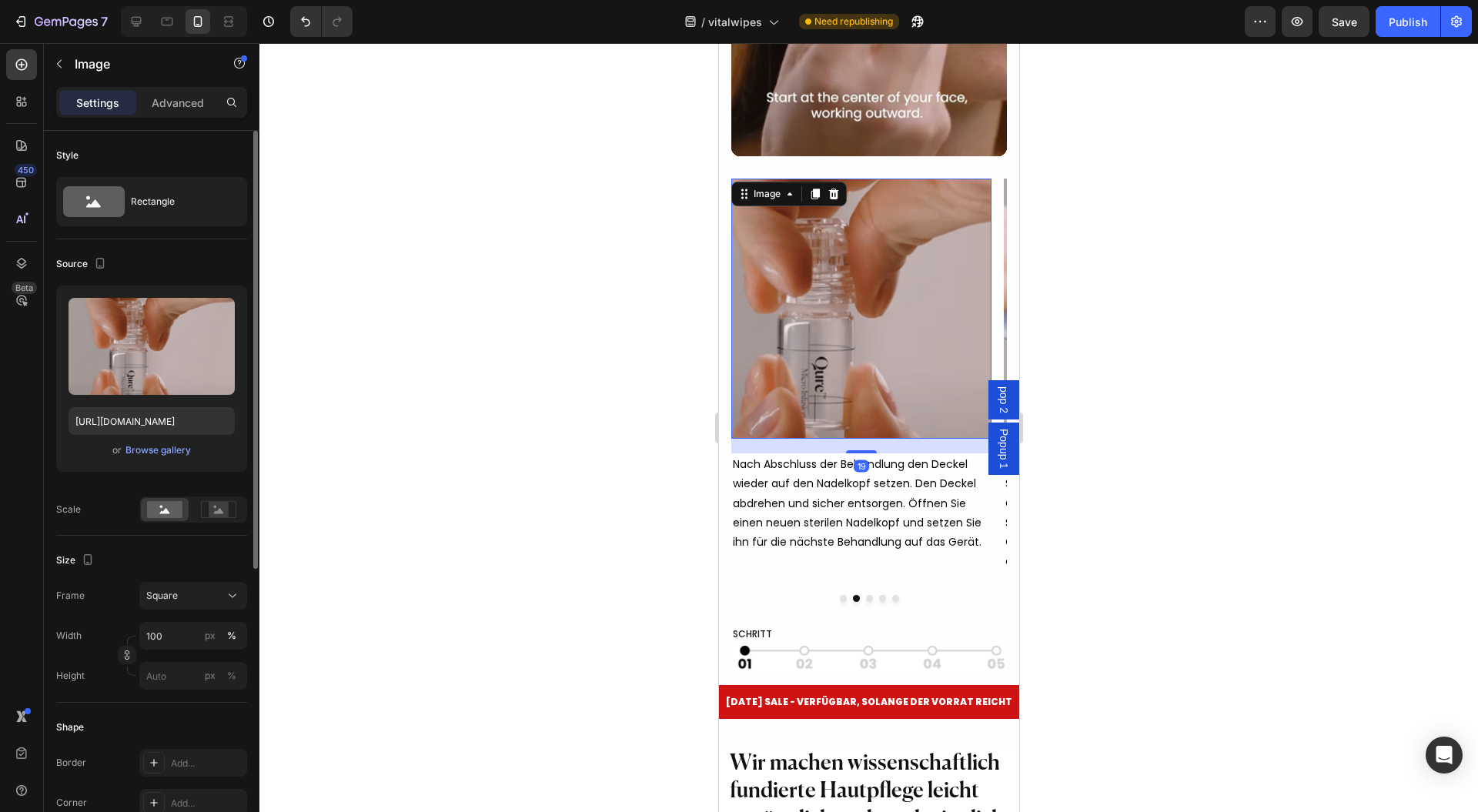
click at [1169, 336] on div at bounding box center [869, 427] width 1219 height 769
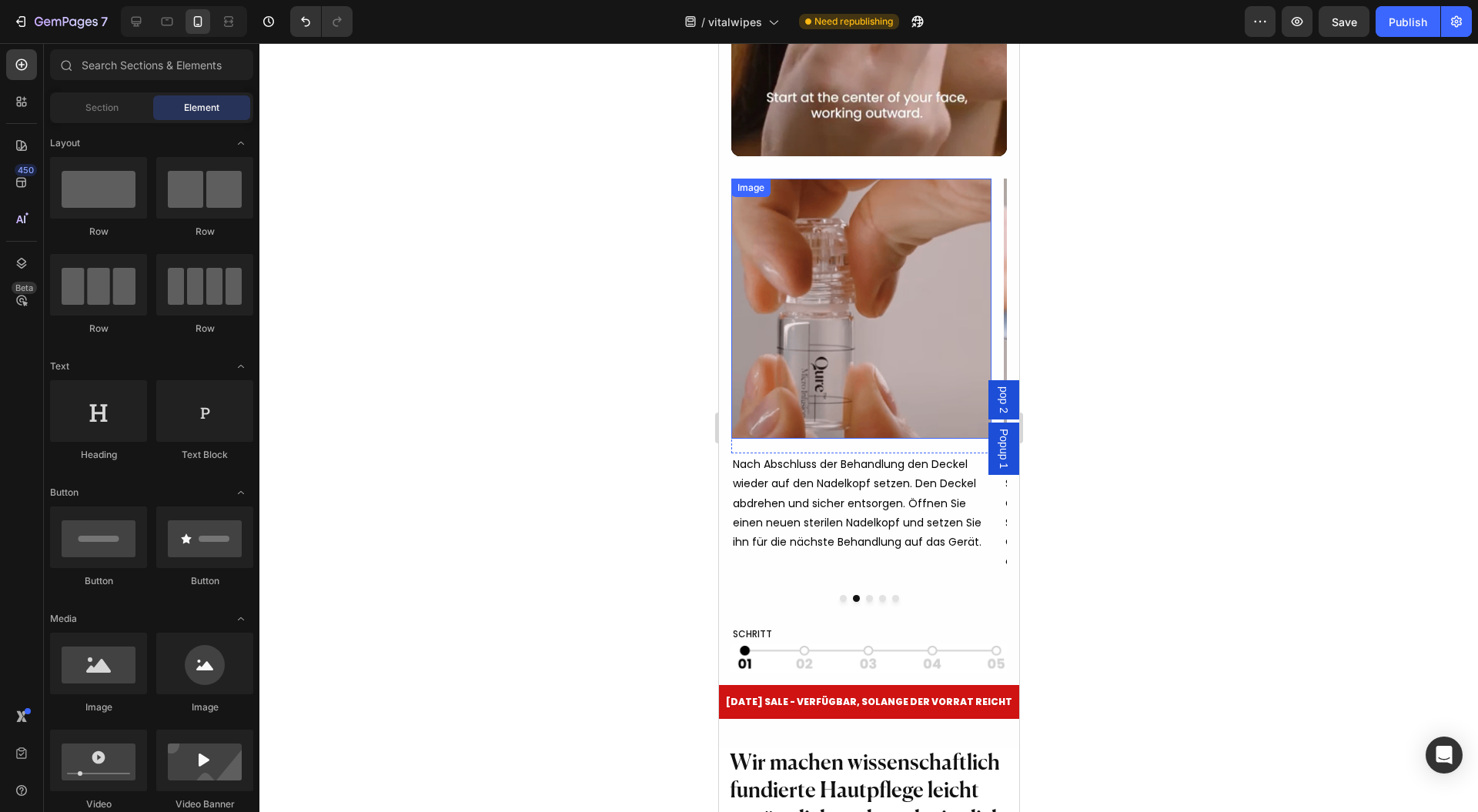
click at [802, 380] on img at bounding box center [861, 309] width 260 height 260
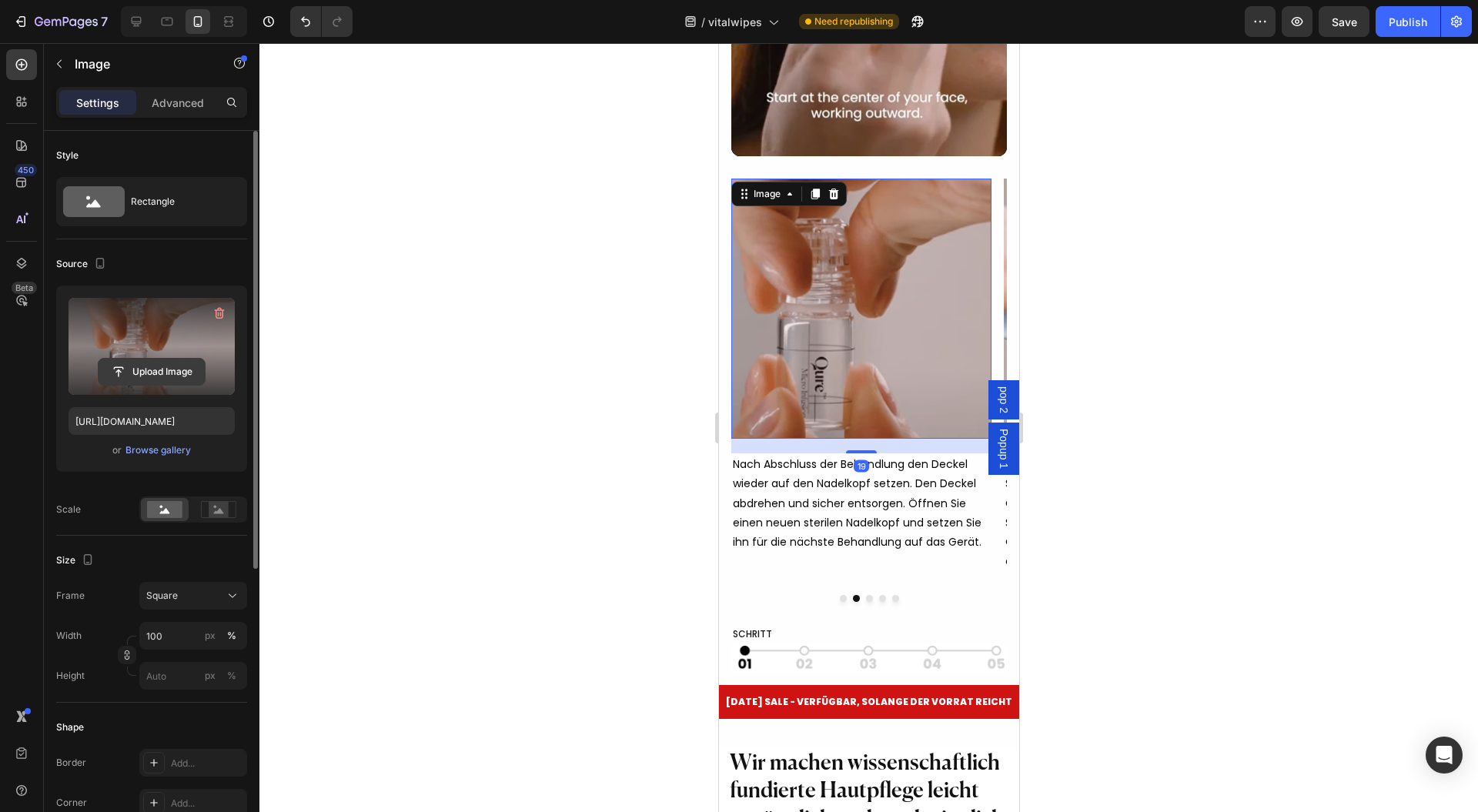
click at [142, 374] on input "file" at bounding box center [152, 372] width 106 height 26
type input "https://cdn.shopify.com/s/files/1/0954/1340/3978/files/gempages_580200179035014…"
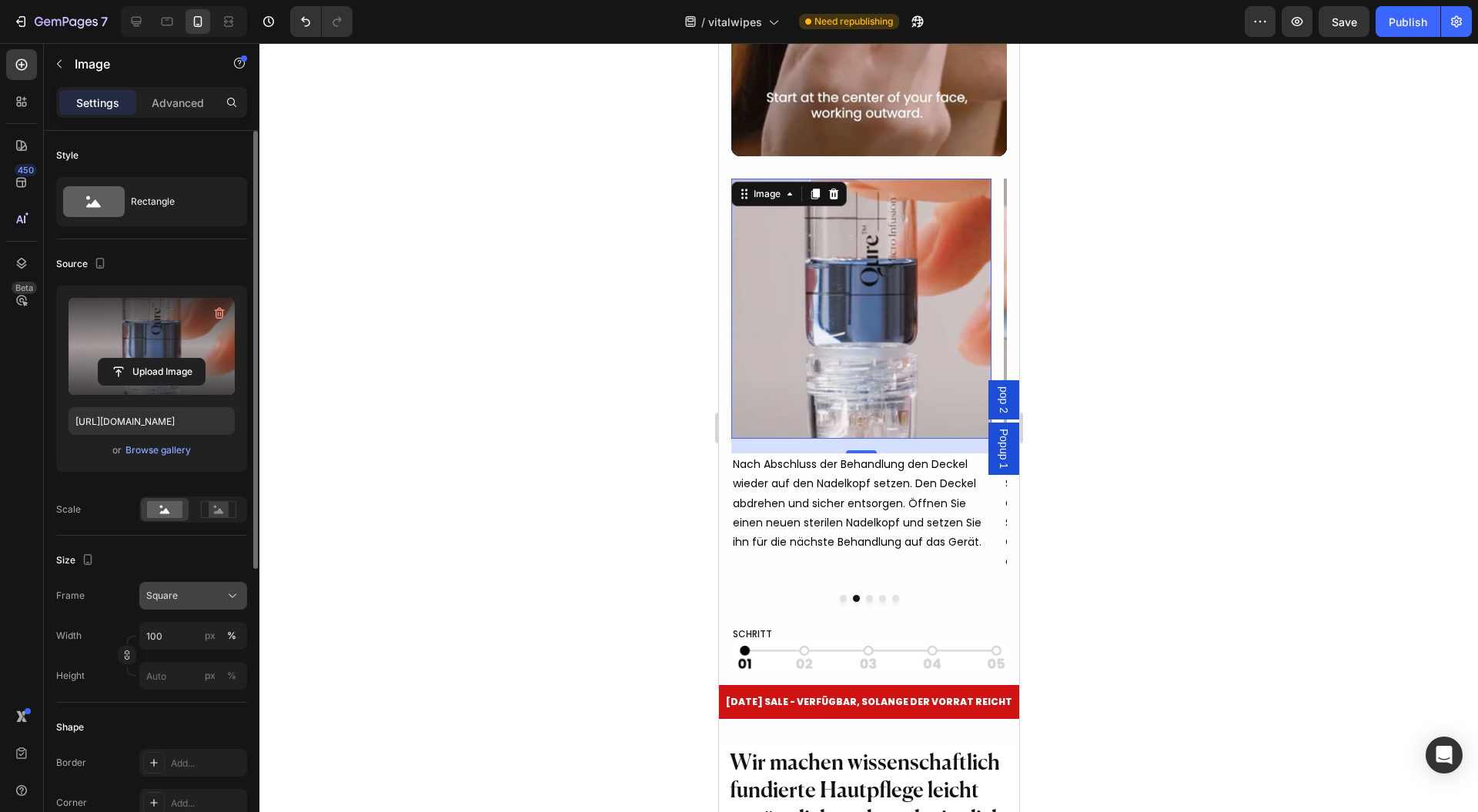
click at [213, 600] on div "Square" at bounding box center [184, 596] width 76 height 14
click at [186, 723] on div "Original" at bounding box center [190, 720] width 89 height 14
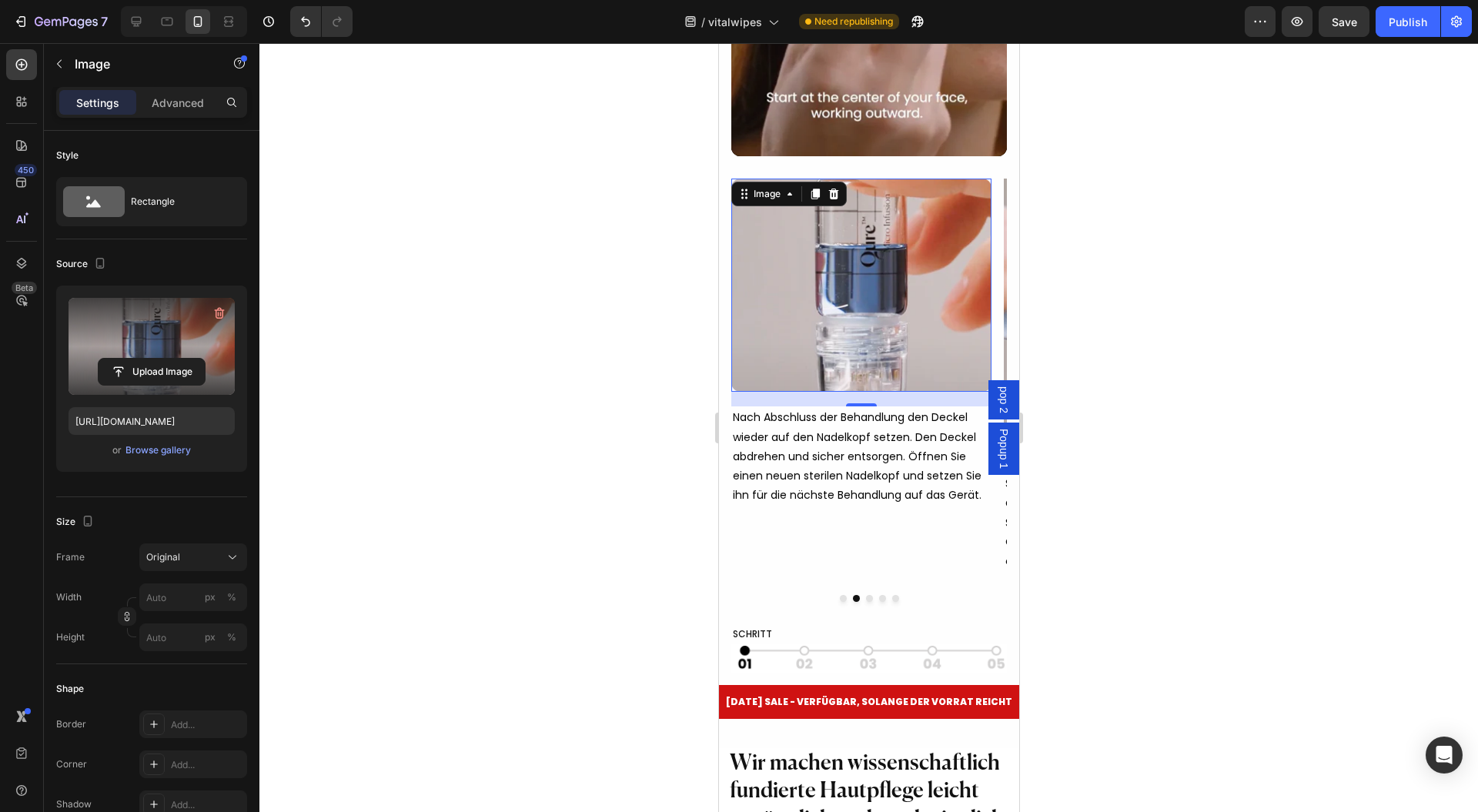
click at [495, 596] on div at bounding box center [869, 427] width 1219 height 769
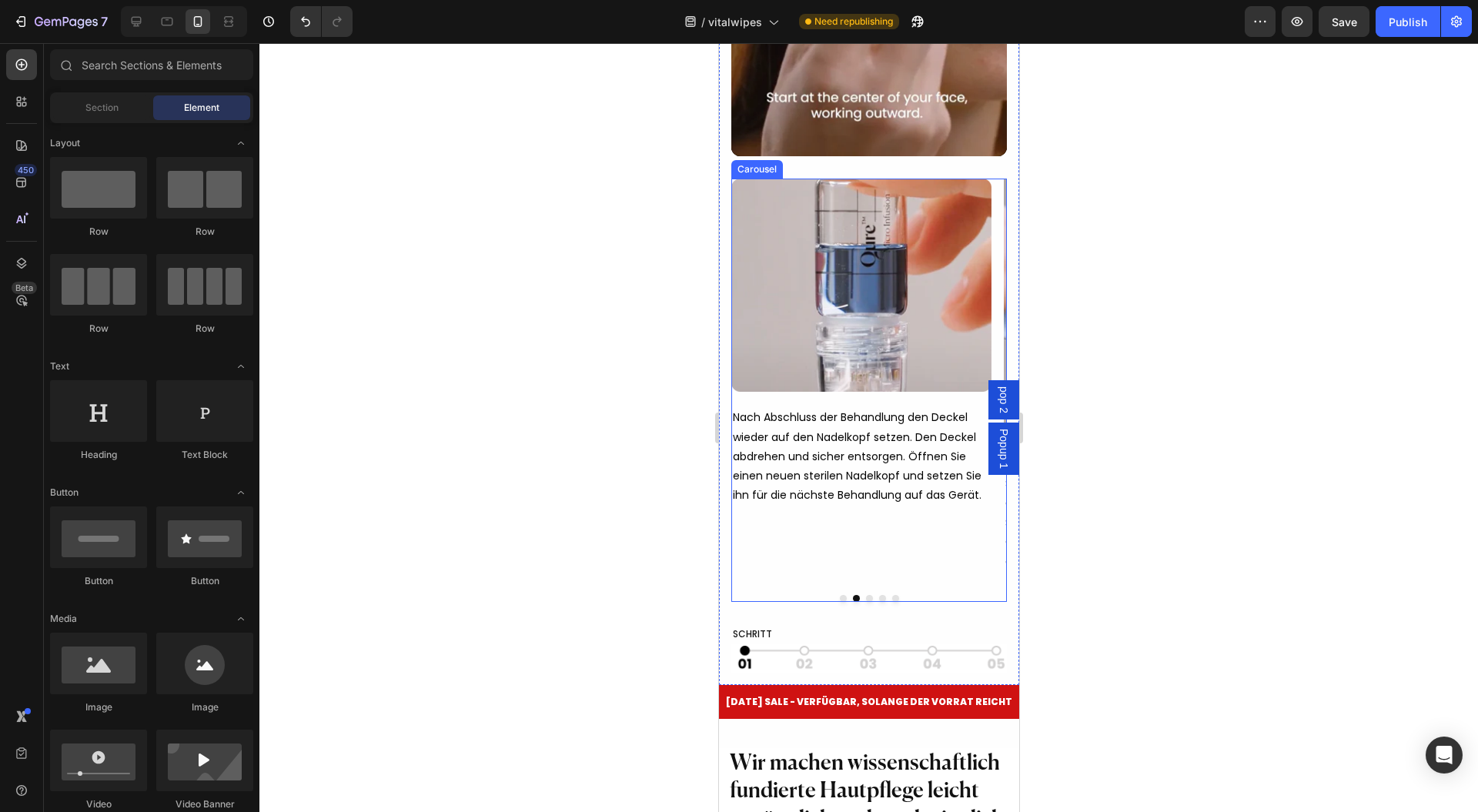
click at [839, 602] on button "Dot" at bounding box center [842, 598] width 7 height 7
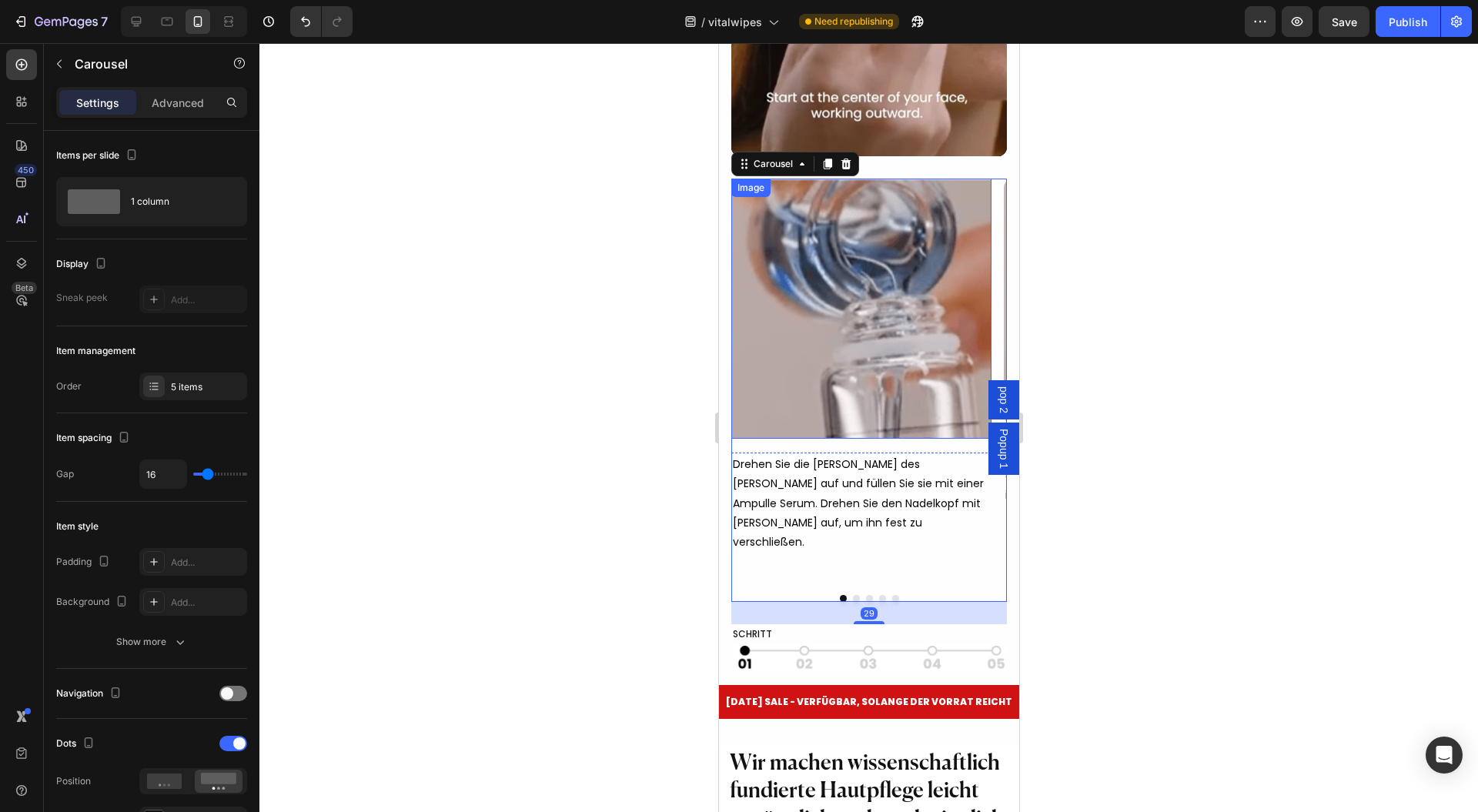
click at [869, 353] on img at bounding box center [861, 309] width 260 height 260
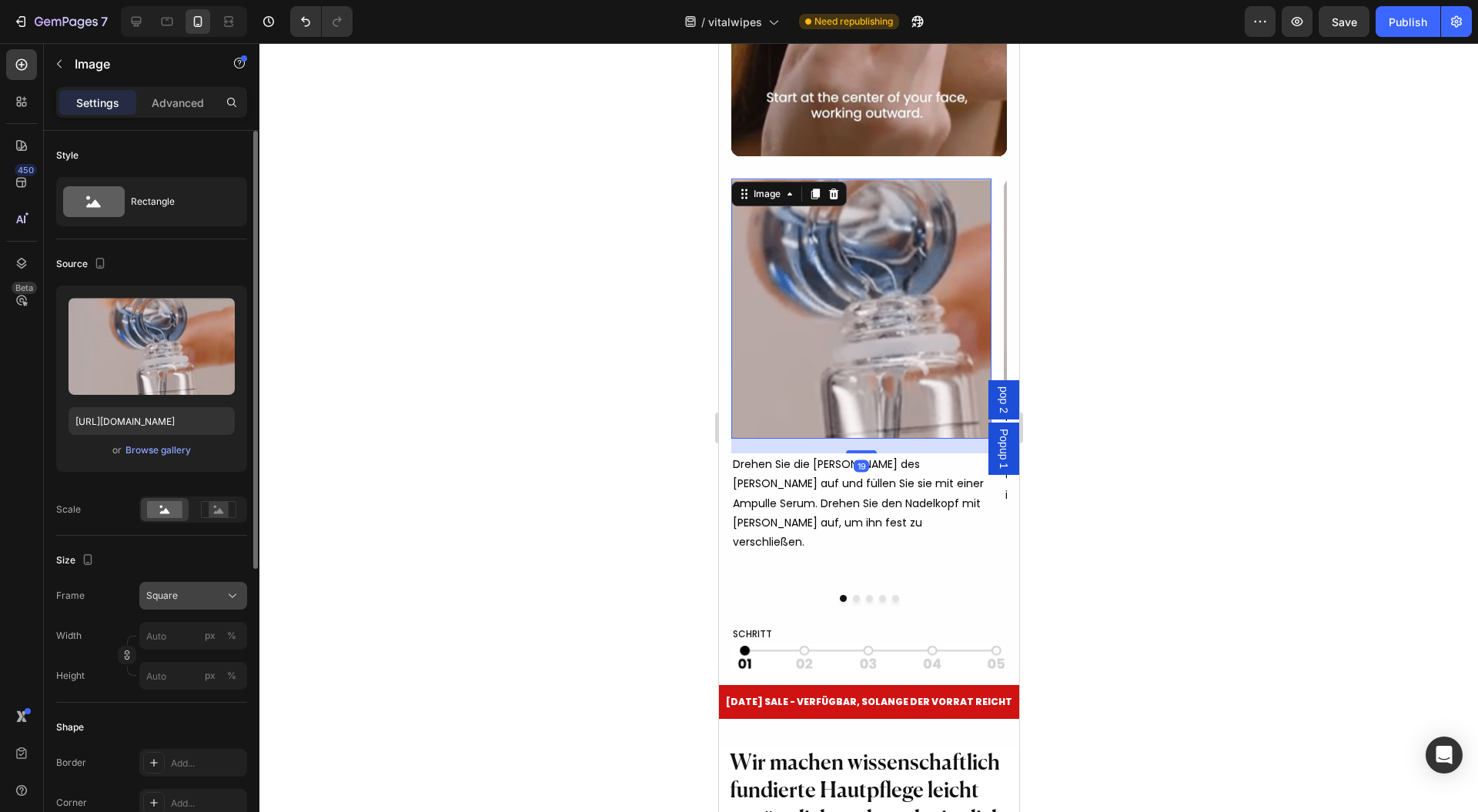
click at [172, 602] on div "Square" at bounding box center [193, 596] width 94 height 16
click at [185, 712] on div "Original" at bounding box center [179, 720] width 123 height 28
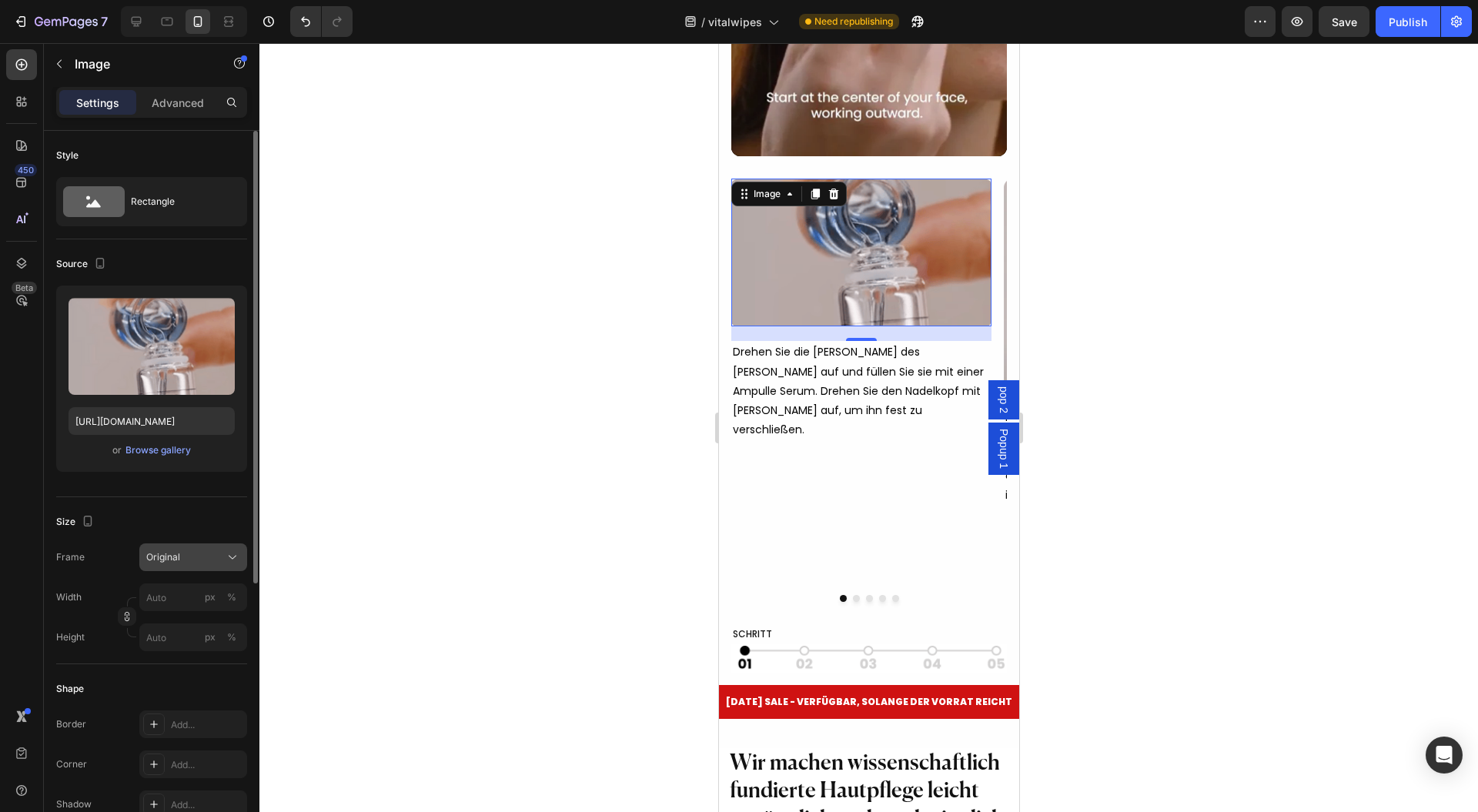
click at [232, 547] on button "Original" at bounding box center [193, 557] width 108 height 28
click at [199, 651] on div "Horizontal" at bounding box center [190, 654] width 89 height 16
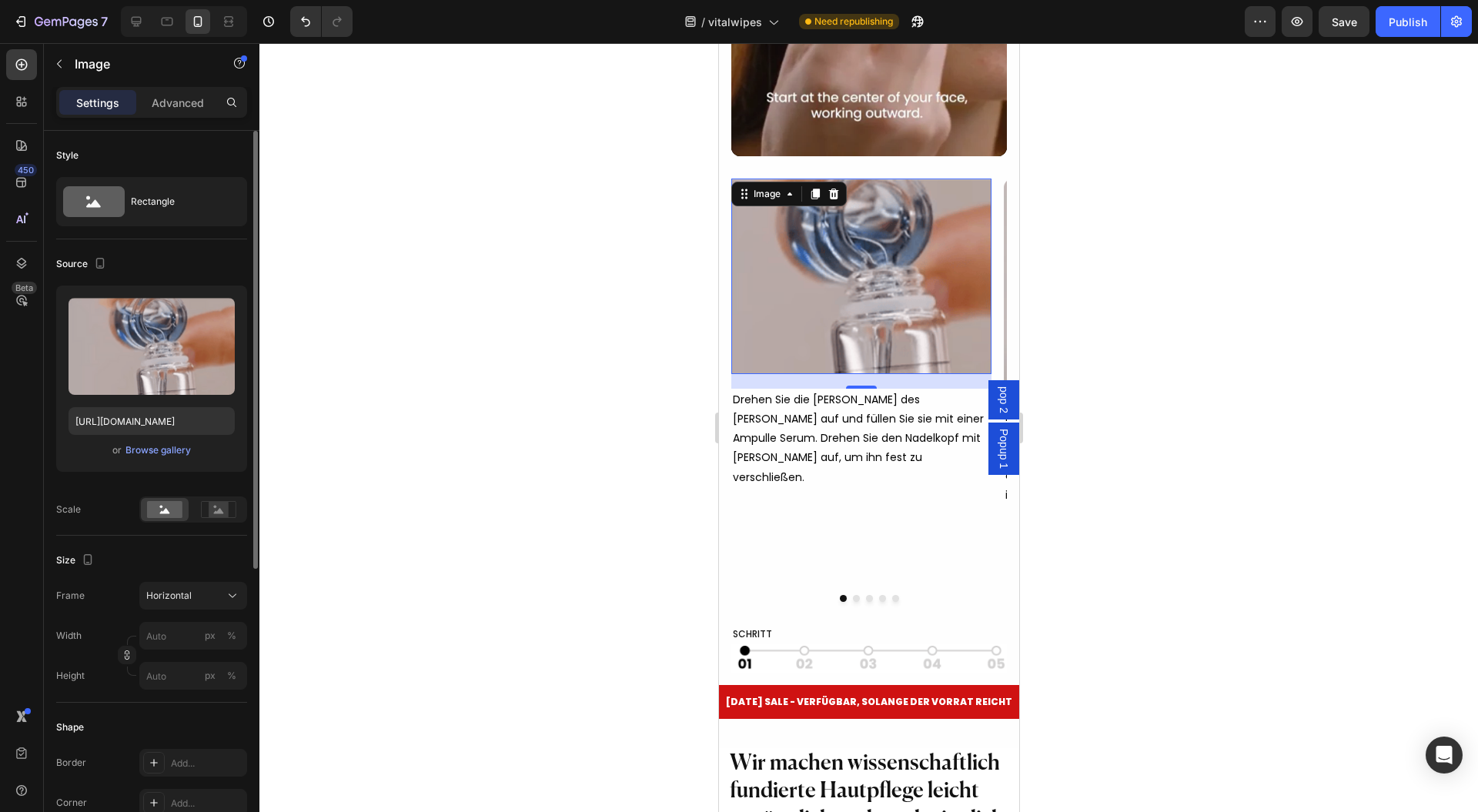
click at [351, 579] on div at bounding box center [869, 427] width 1219 height 769
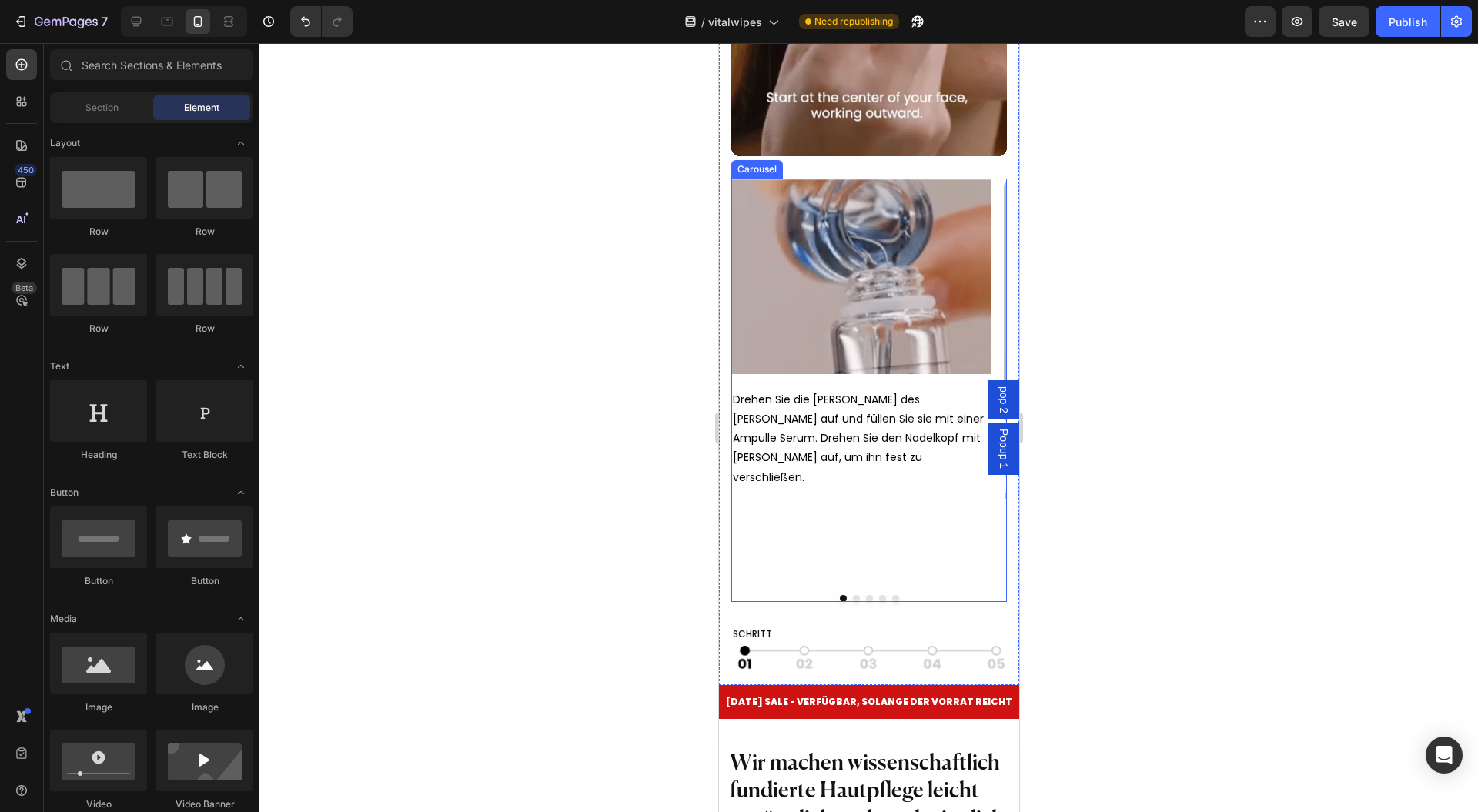
click at [843, 602] on div at bounding box center [868, 598] width 275 height 7
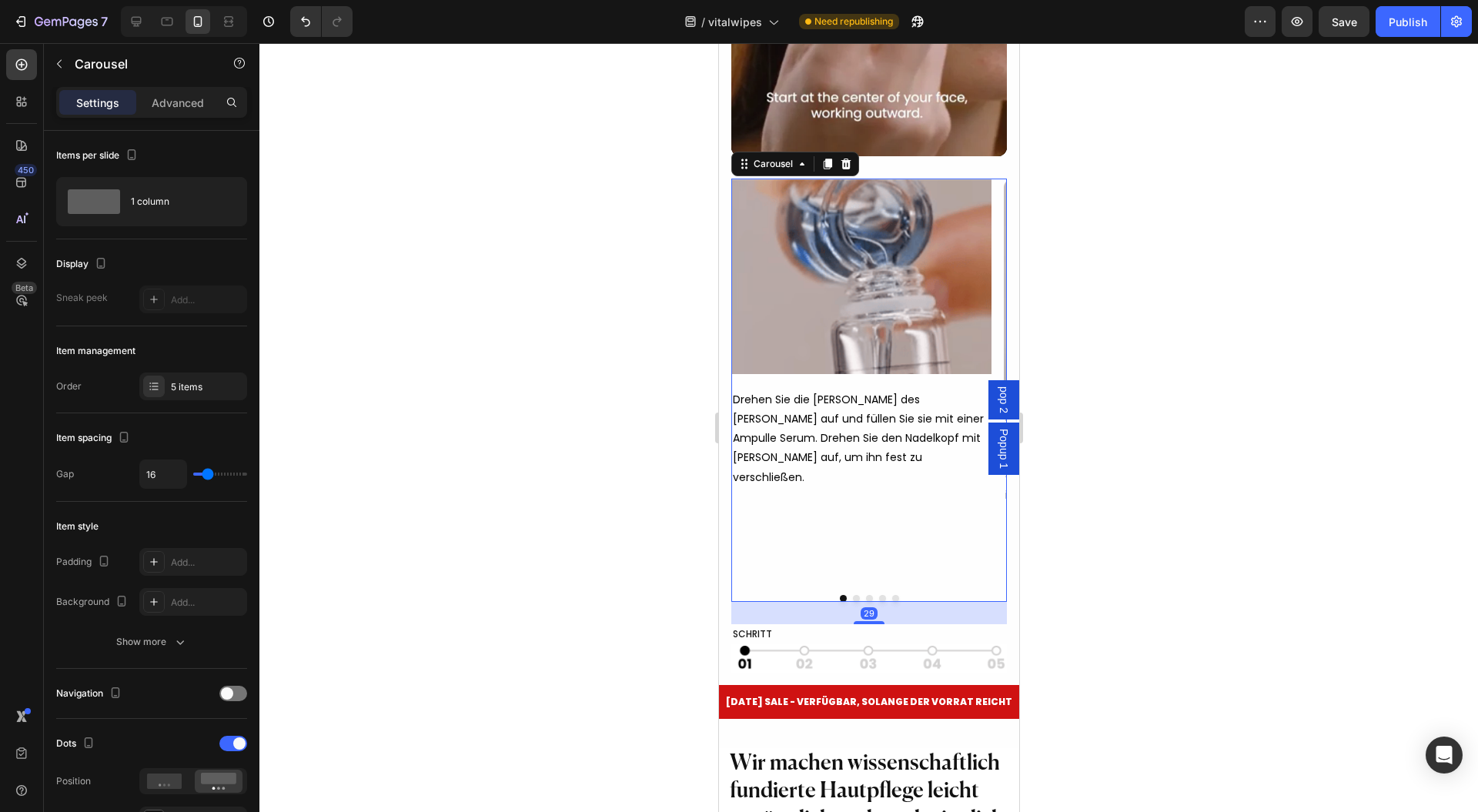
click at [844, 602] on div at bounding box center [868, 598] width 275 height 7
click at [852, 602] on button "Dot" at bounding box center [856, 598] width 7 height 7
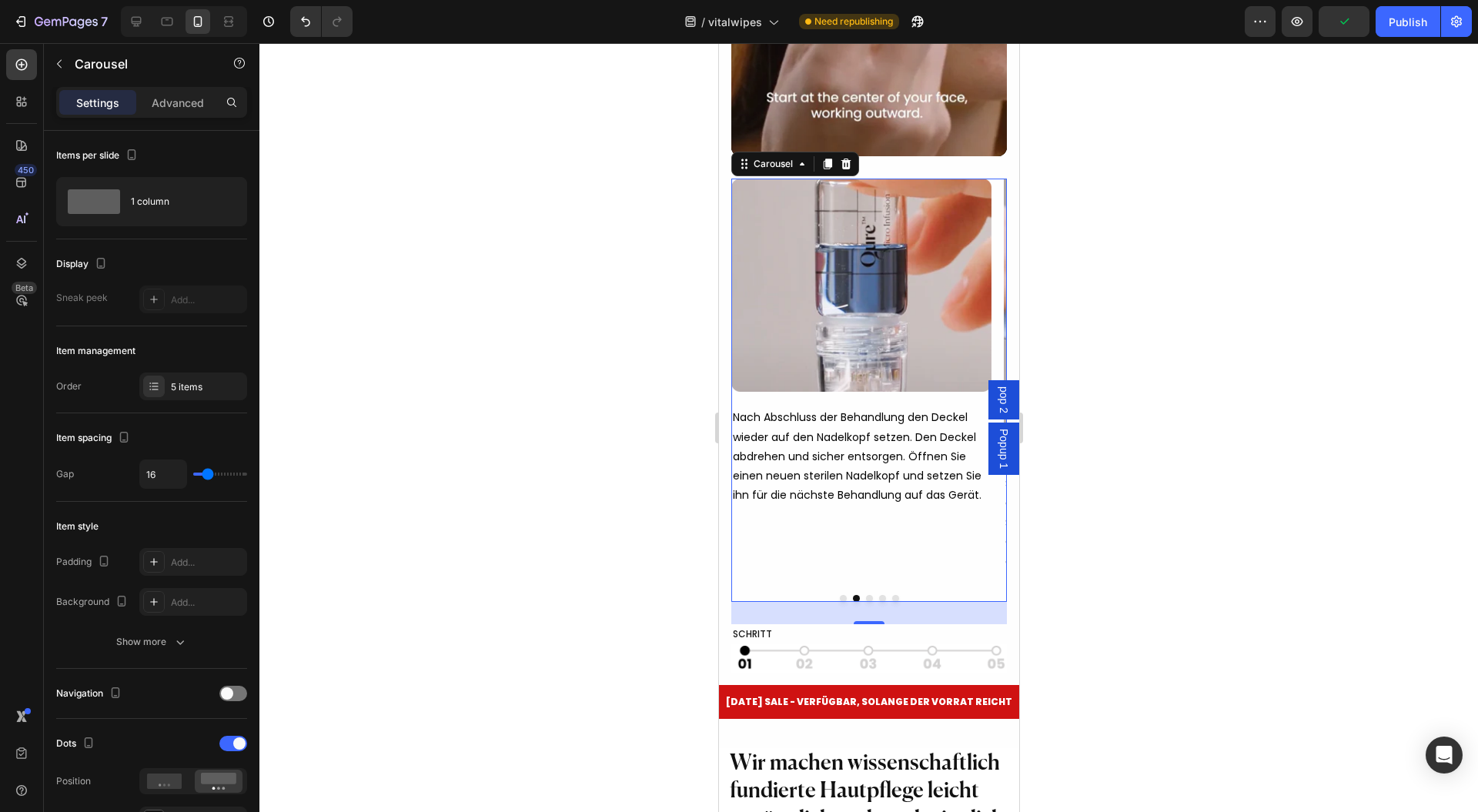
click at [839, 602] on button "Dot" at bounding box center [842, 598] width 7 height 7
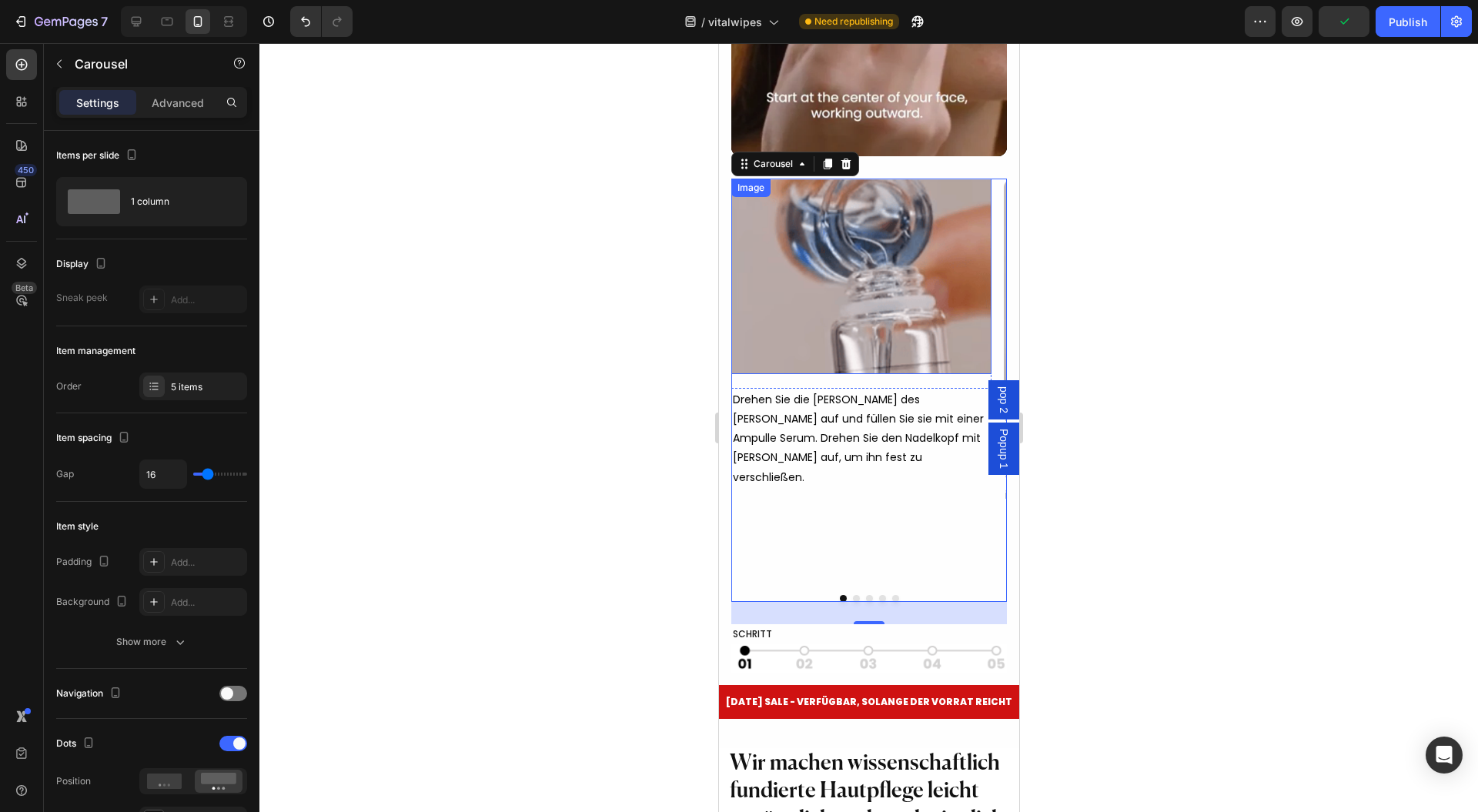
click at [850, 317] on img at bounding box center [861, 276] width 260 height 195
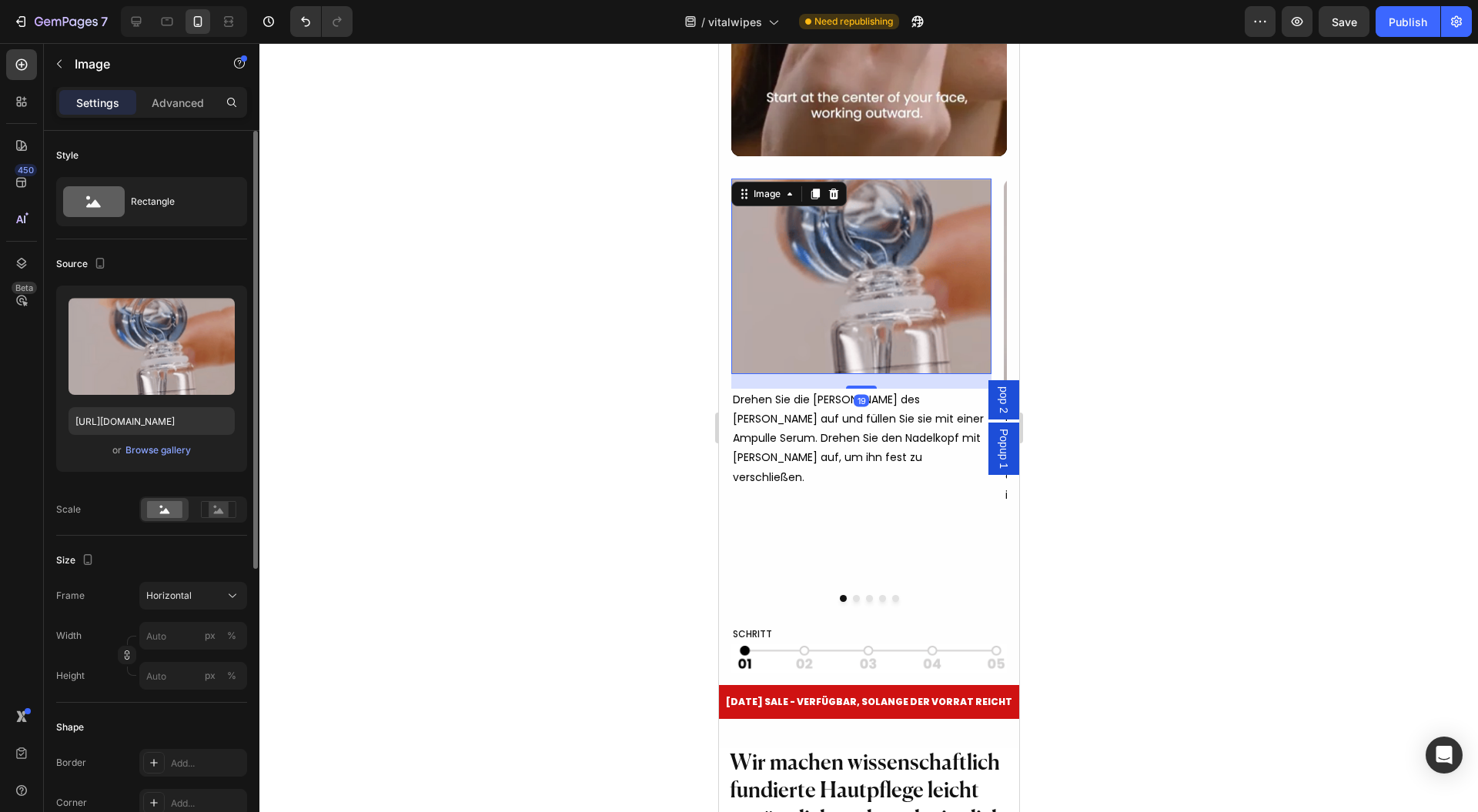
scroll to position [308, 0]
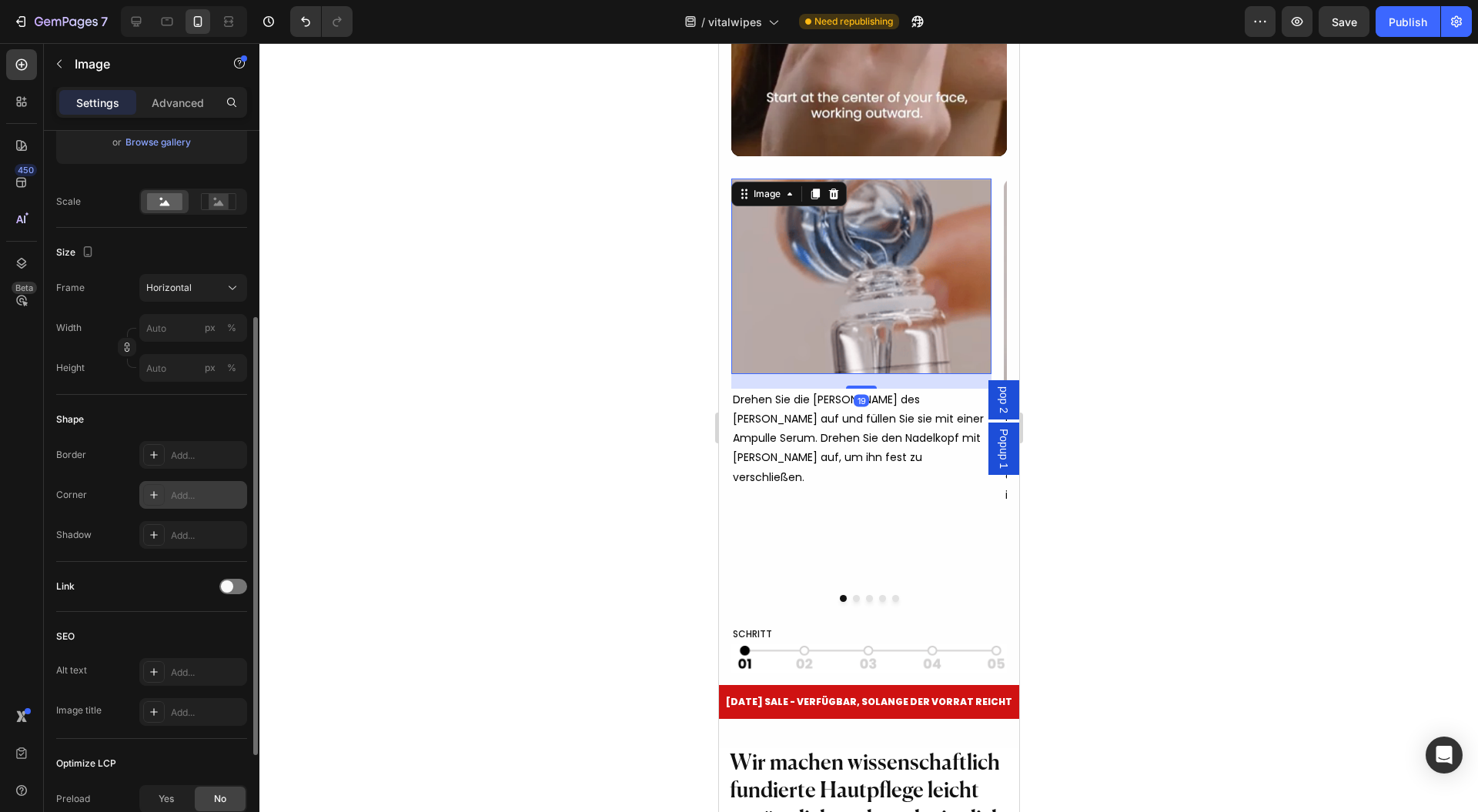
click at [191, 501] on div "Add..." at bounding box center [193, 495] width 108 height 28
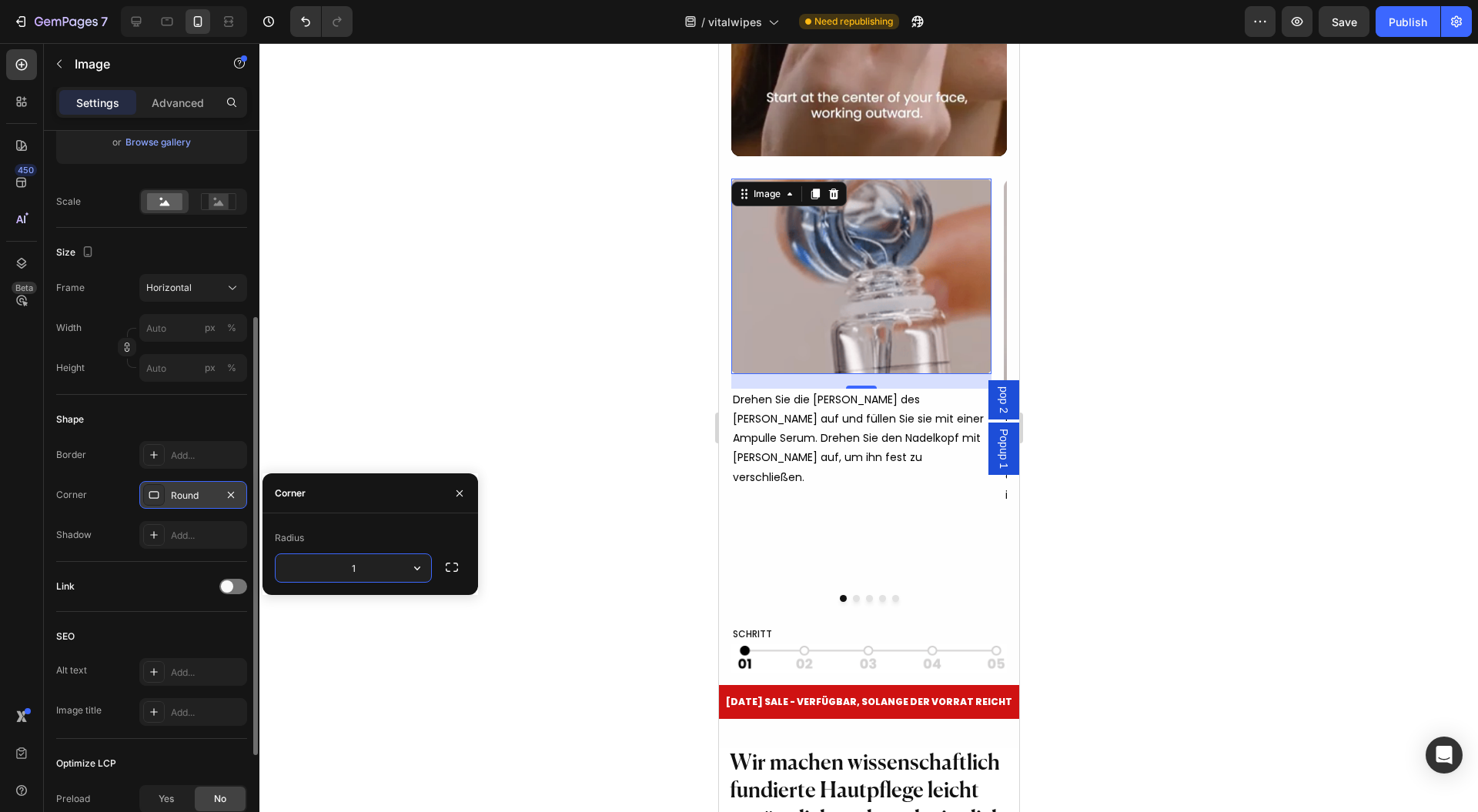
type input "12"
click at [562, 363] on div at bounding box center [869, 427] width 1219 height 769
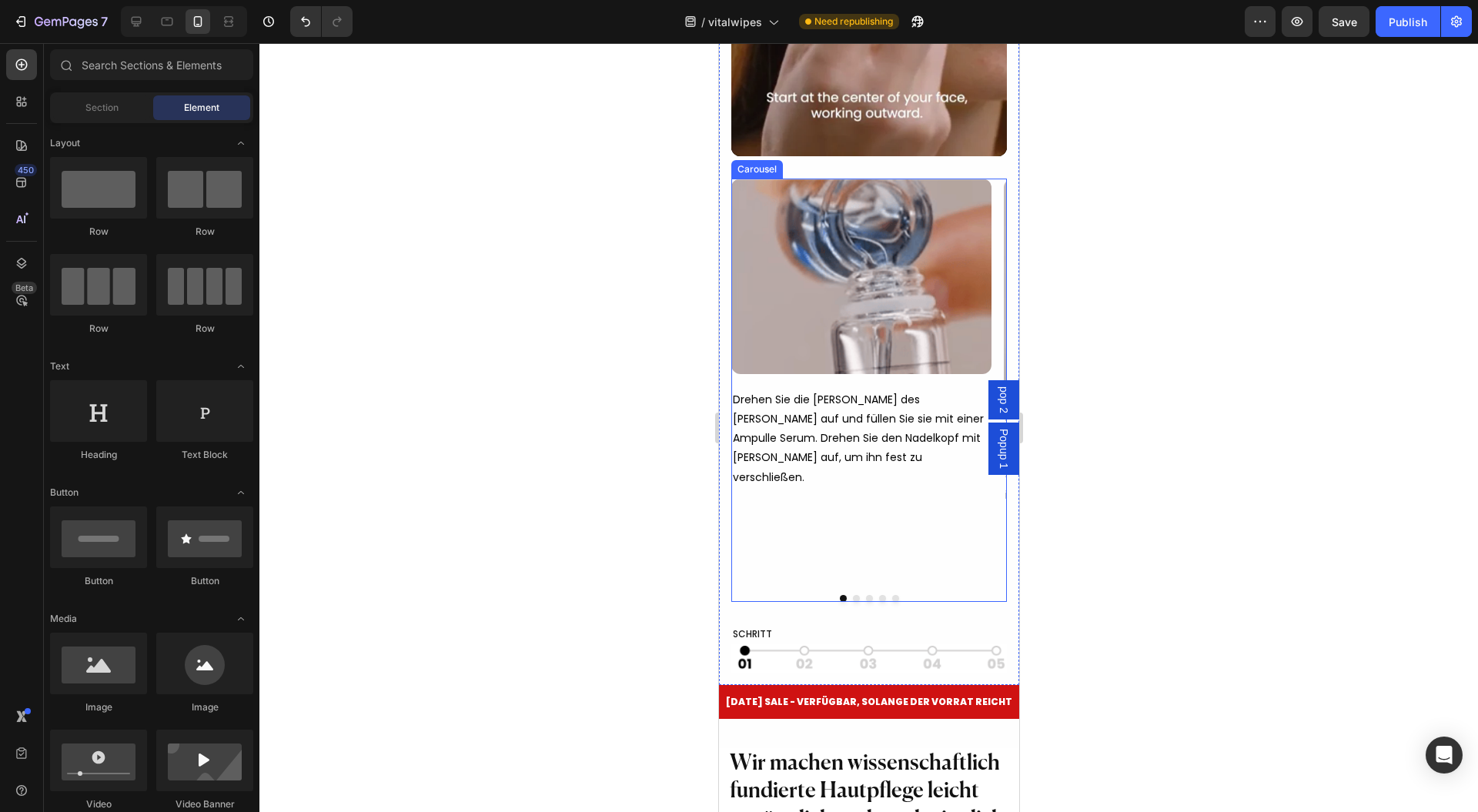
click at [852, 602] on button "Dot" at bounding box center [856, 598] width 7 height 7
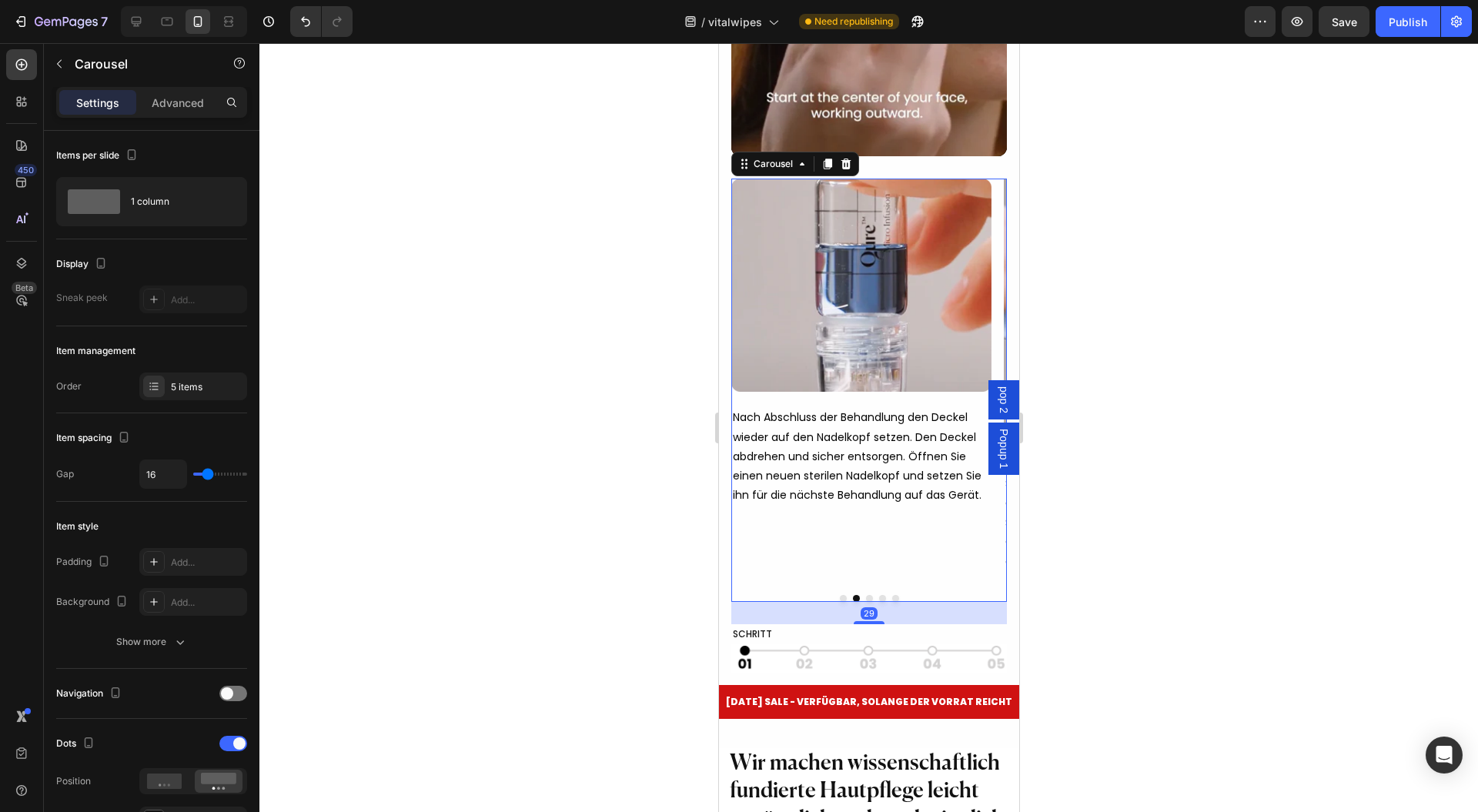
click at [839, 602] on button "Dot" at bounding box center [842, 598] width 7 height 7
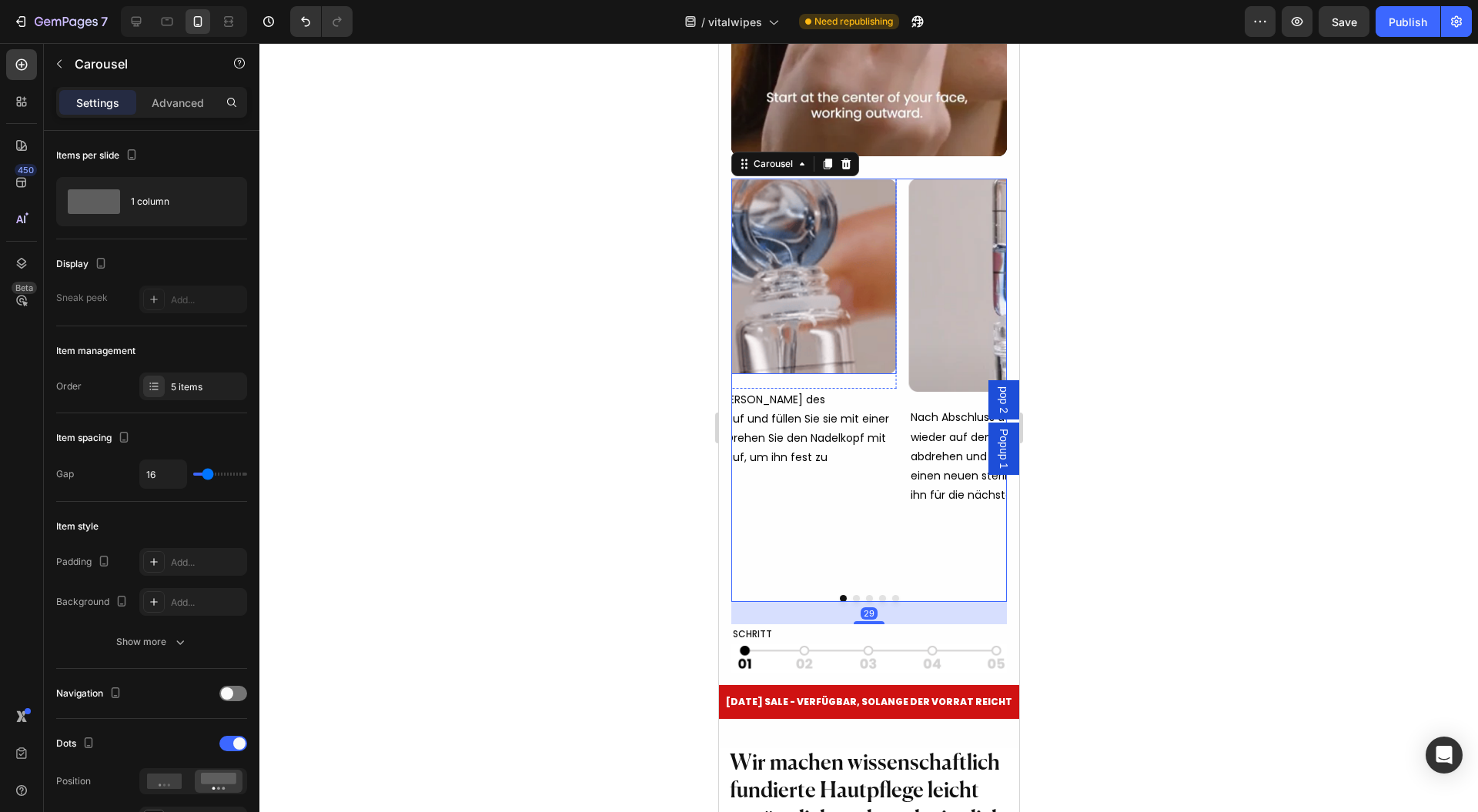
click at [804, 331] on img at bounding box center [767, 276] width 260 height 195
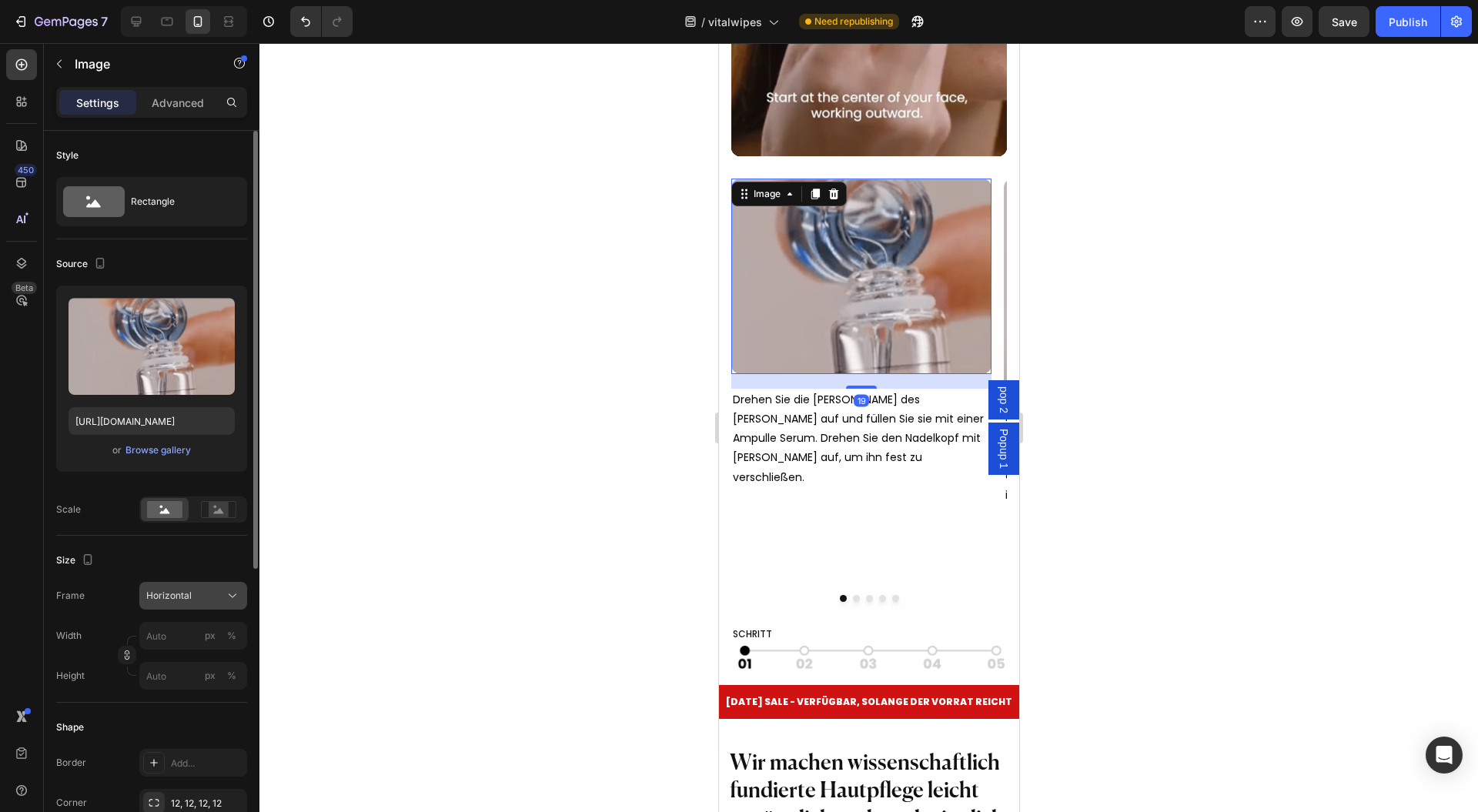
click at [225, 599] on icon at bounding box center [232, 596] width 16 height 16
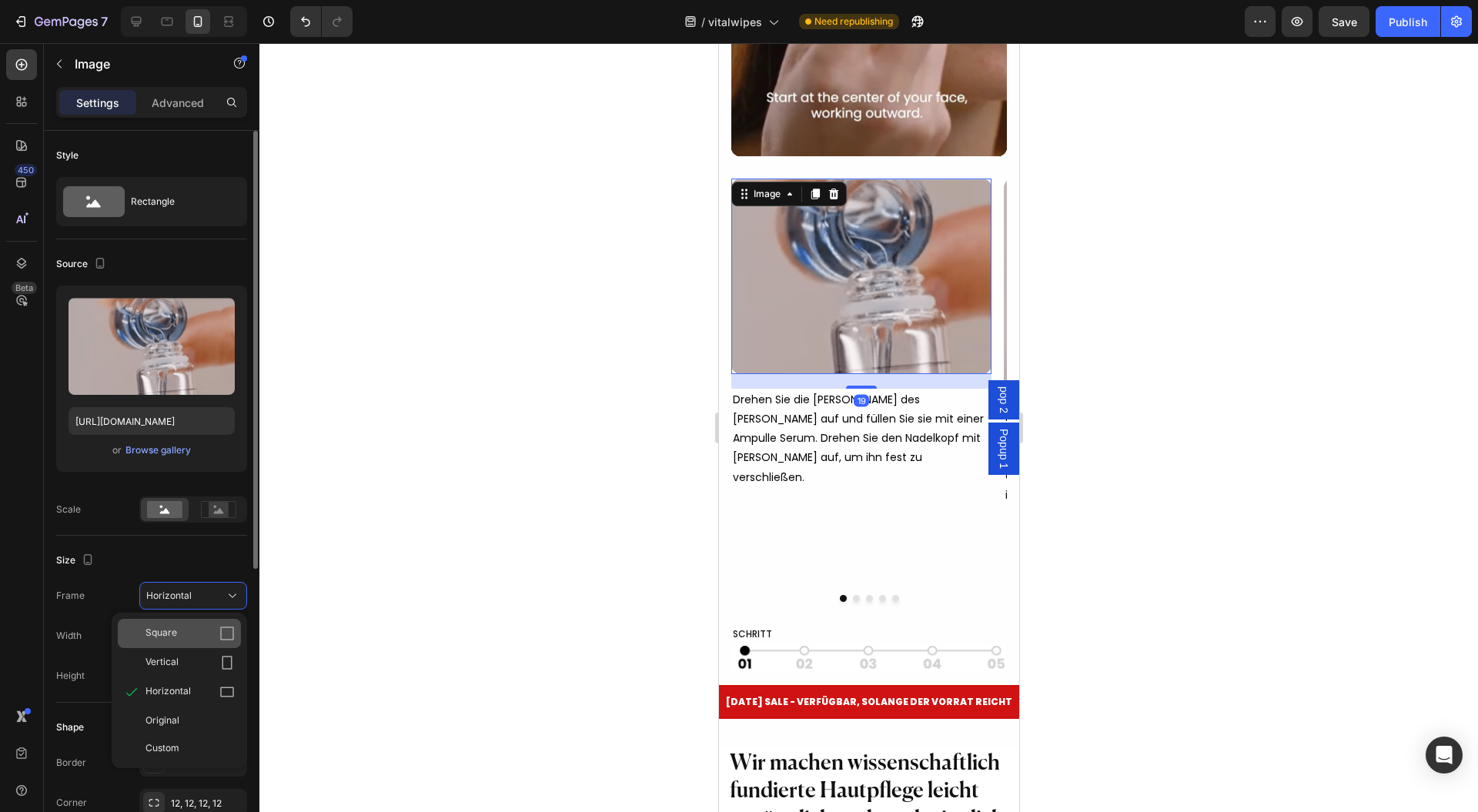
click at [200, 631] on div "Square" at bounding box center [190, 633] width 89 height 16
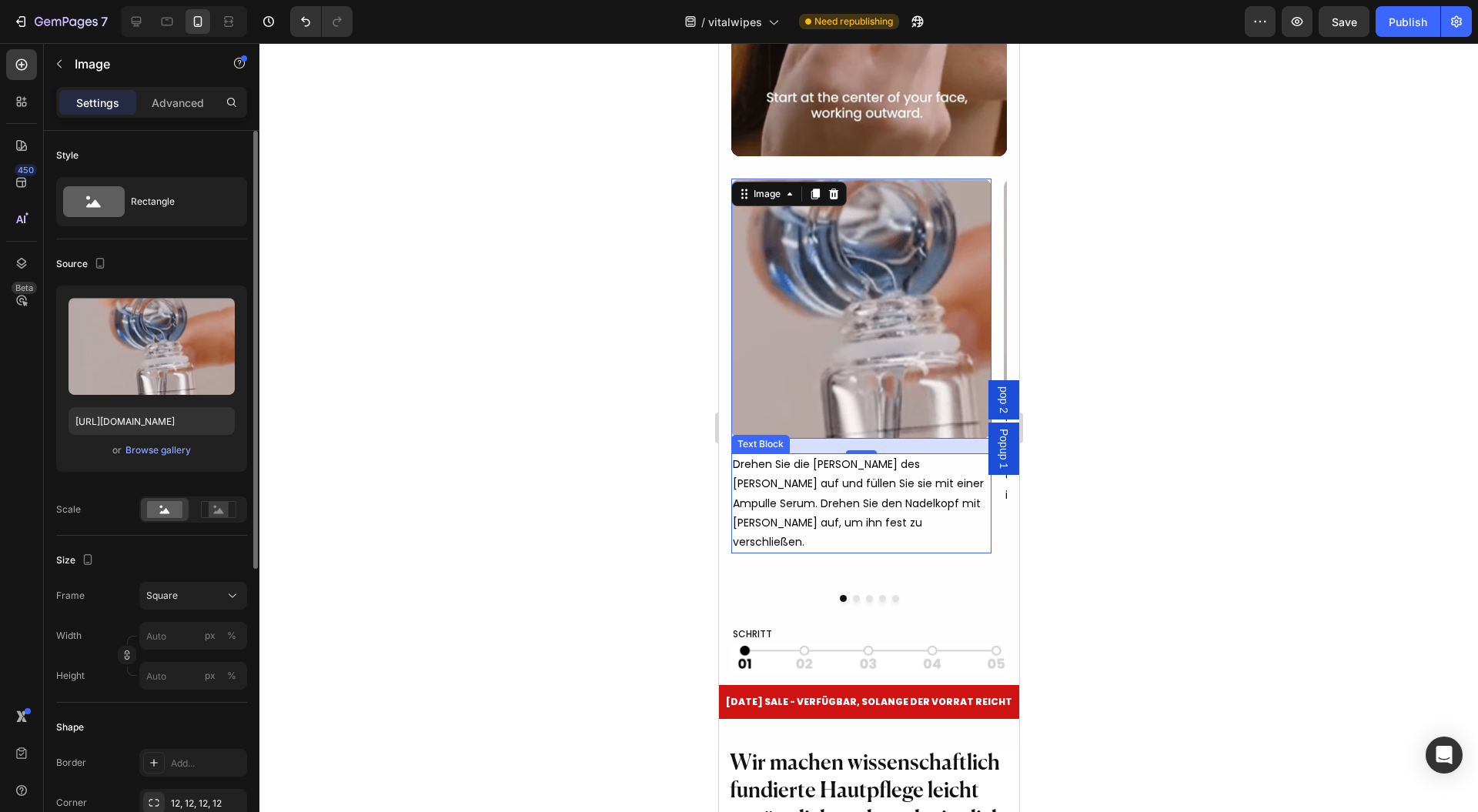
click at [467, 484] on div at bounding box center [869, 427] width 1219 height 769
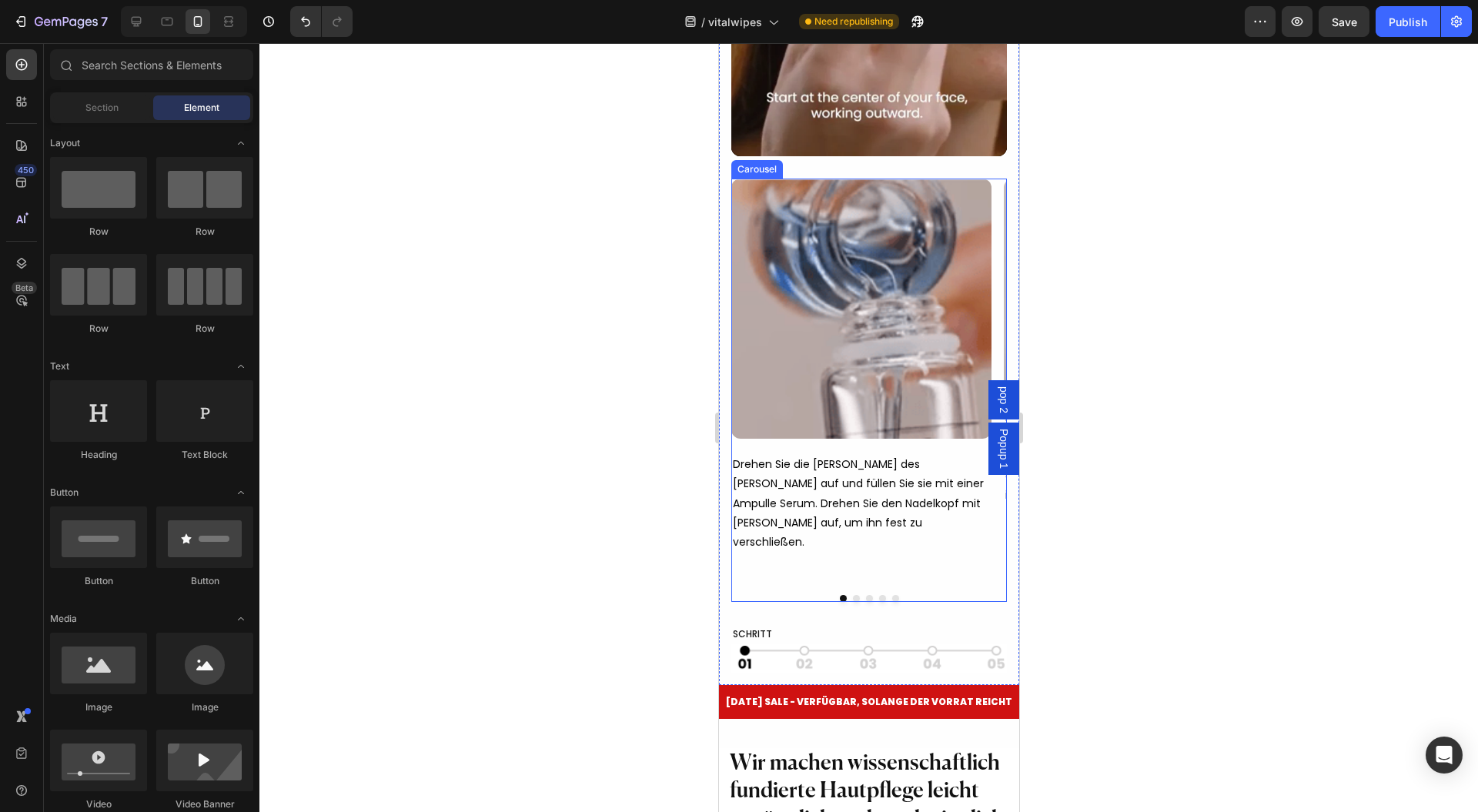
click at [850, 625] on div "Image Row Drehen Sie die Kammer des Geräts auf und füllen Sie sie mit einer Amp…" at bounding box center [868, 401] width 275 height 446
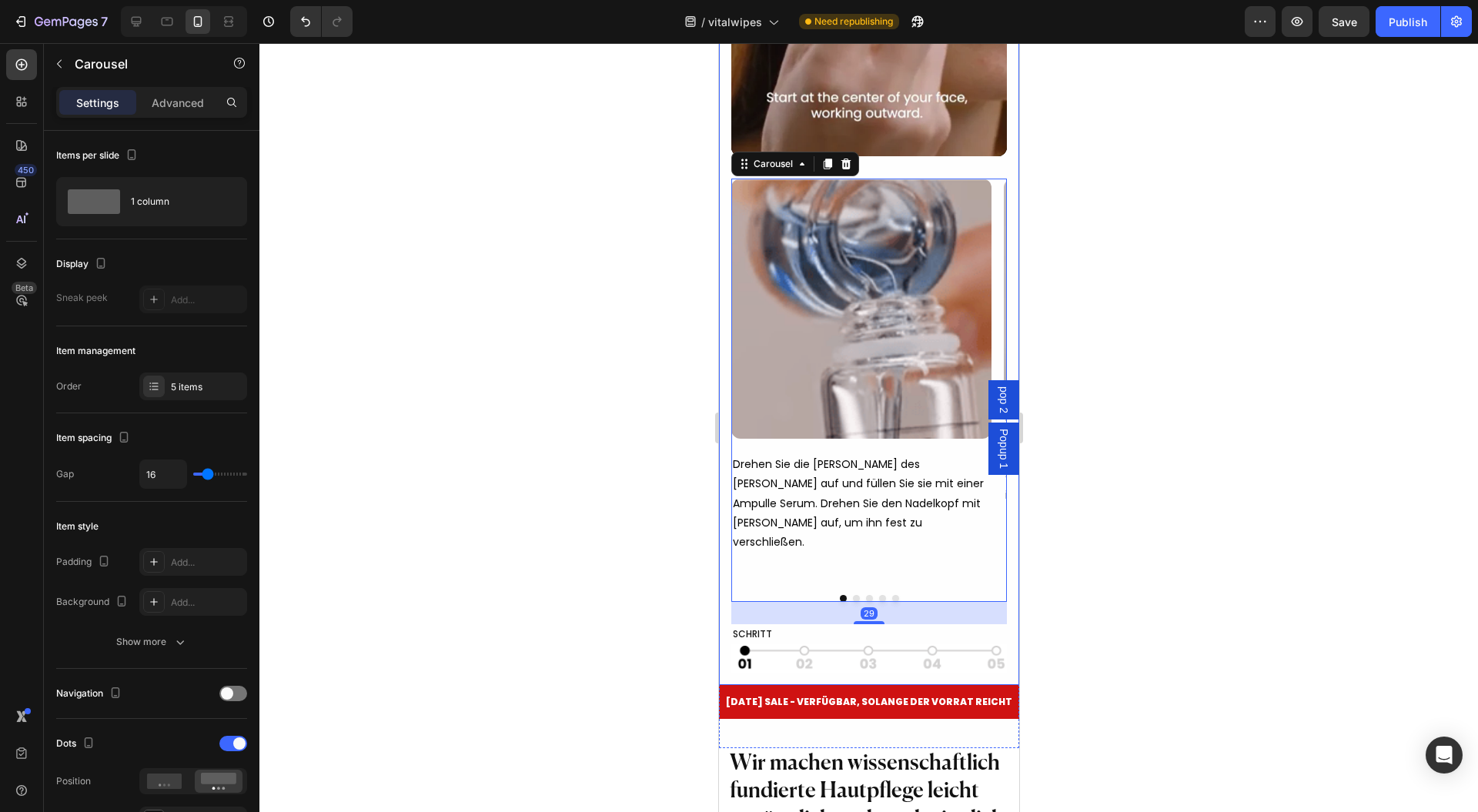
click at [852, 602] on button "Dot" at bounding box center [856, 598] width 7 height 7
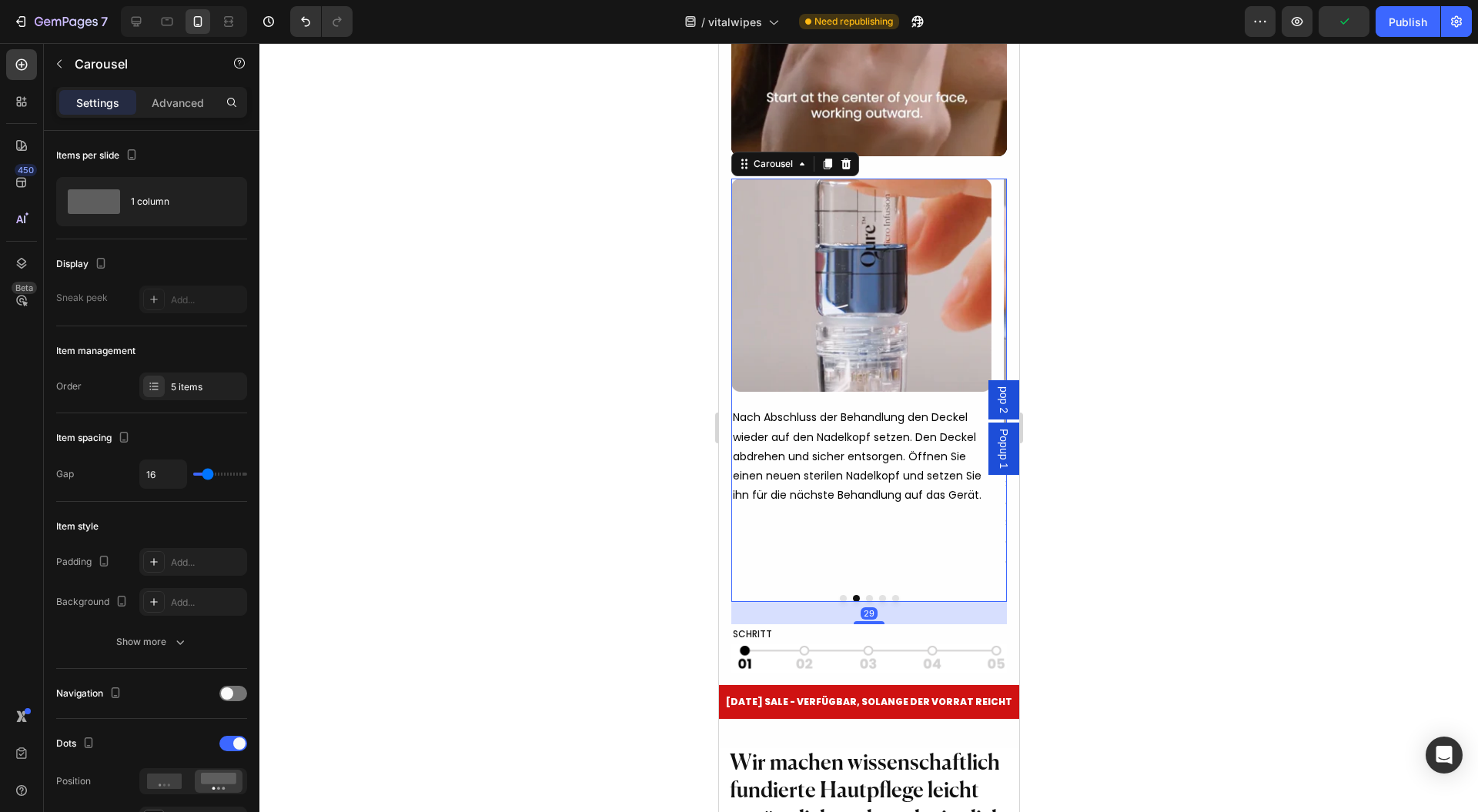
click at [839, 293] on img at bounding box center [861, 285] width 260 height 214
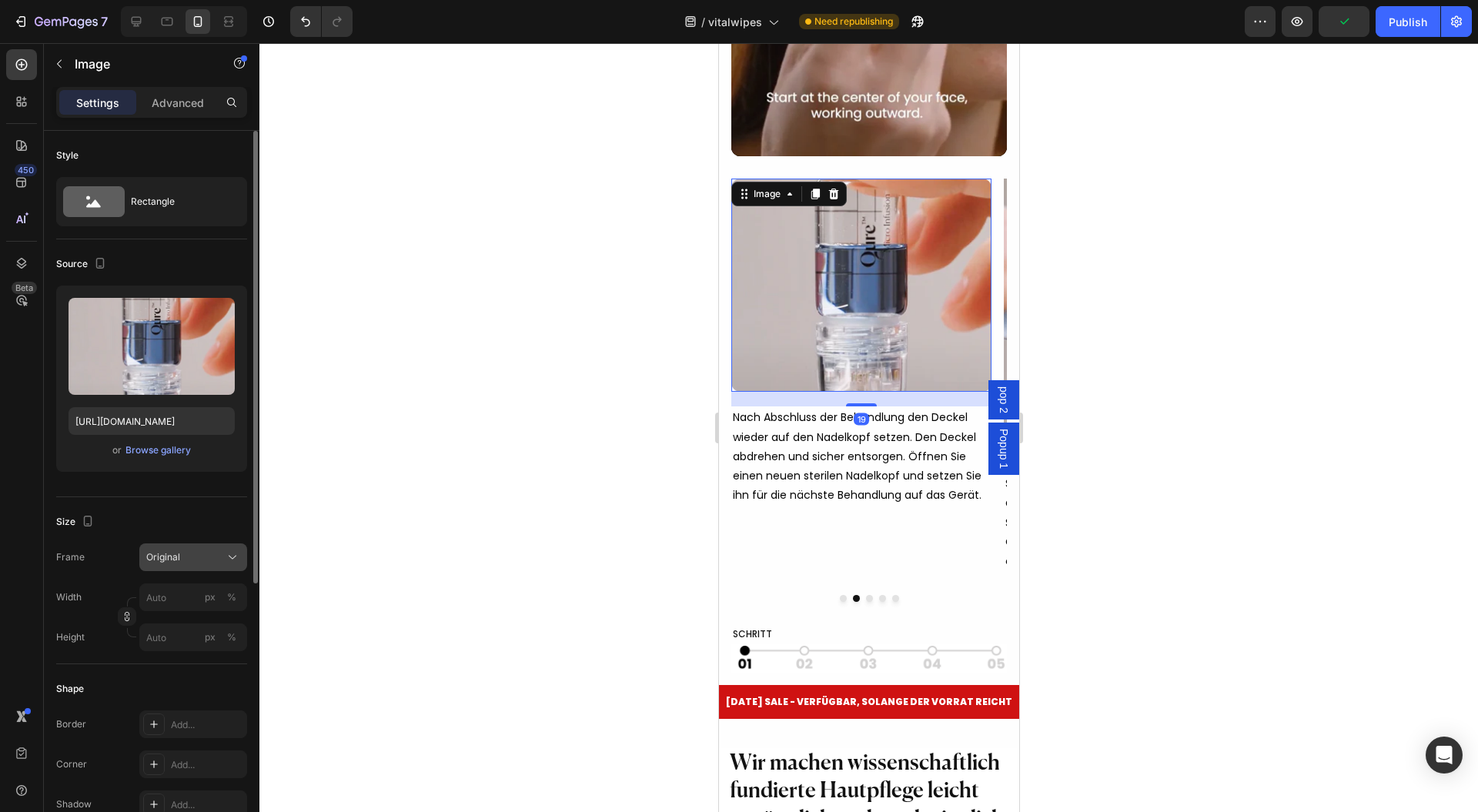
click at [204, 556] on div "Original" at bounding box center [184, 557] width 76 height 14
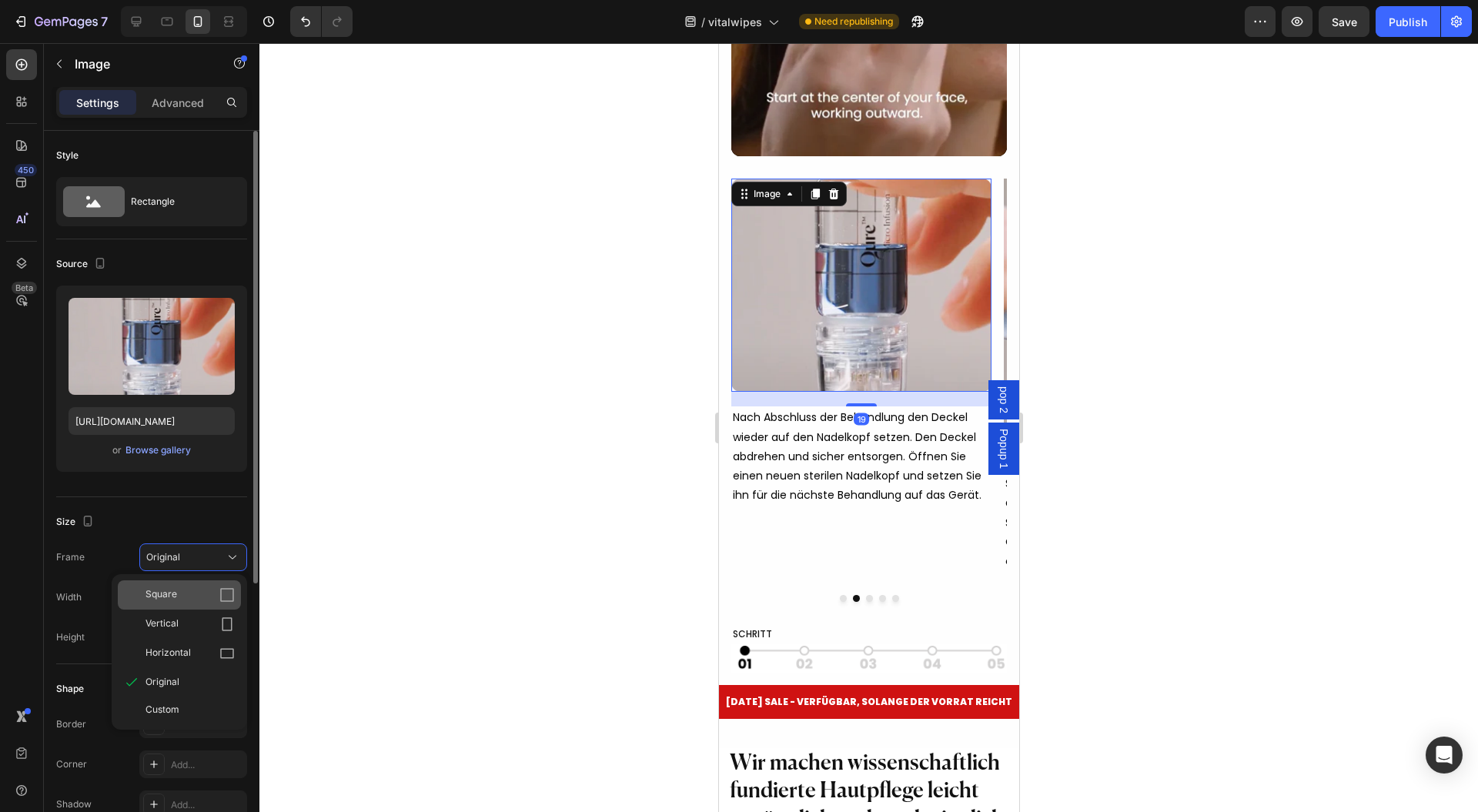
click at [191, 591] on div "Square" at bounding box center [190, 595] width 89 height 16
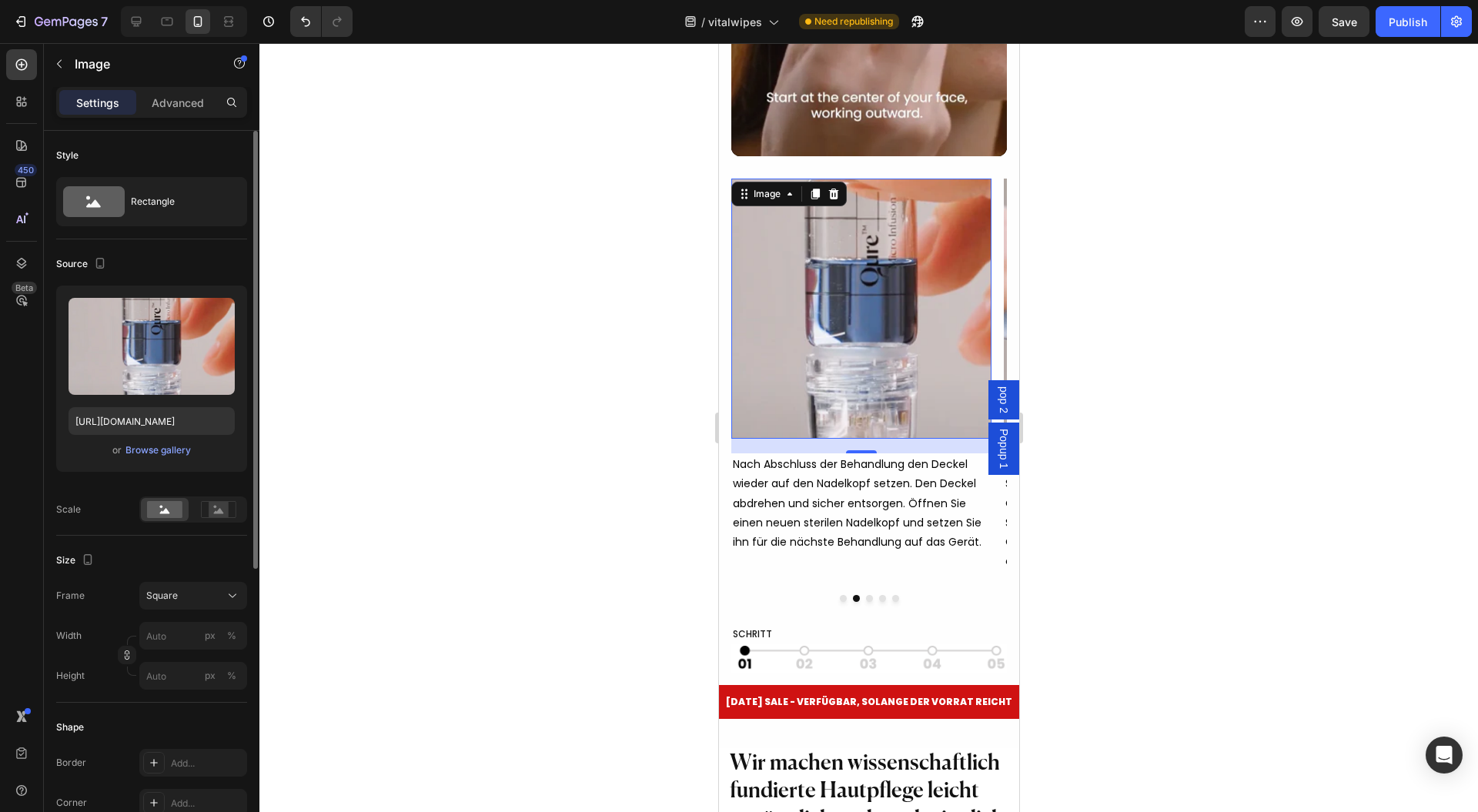
click at [1208, 473] on div at bounding box center [869, 427] width 1219 height 769
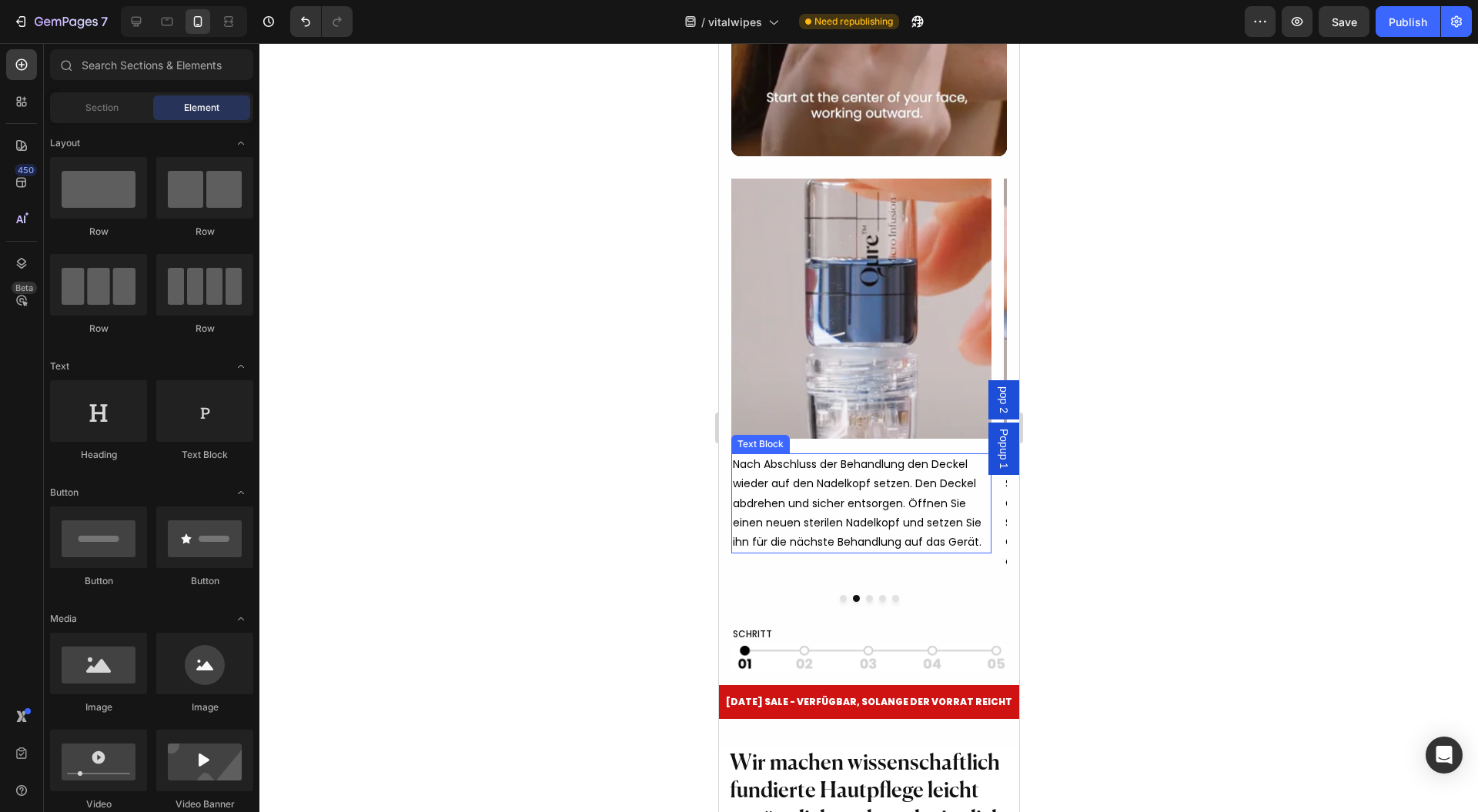
click at [908, 411] on img at bounding box center [861, 309] width 260 height 260
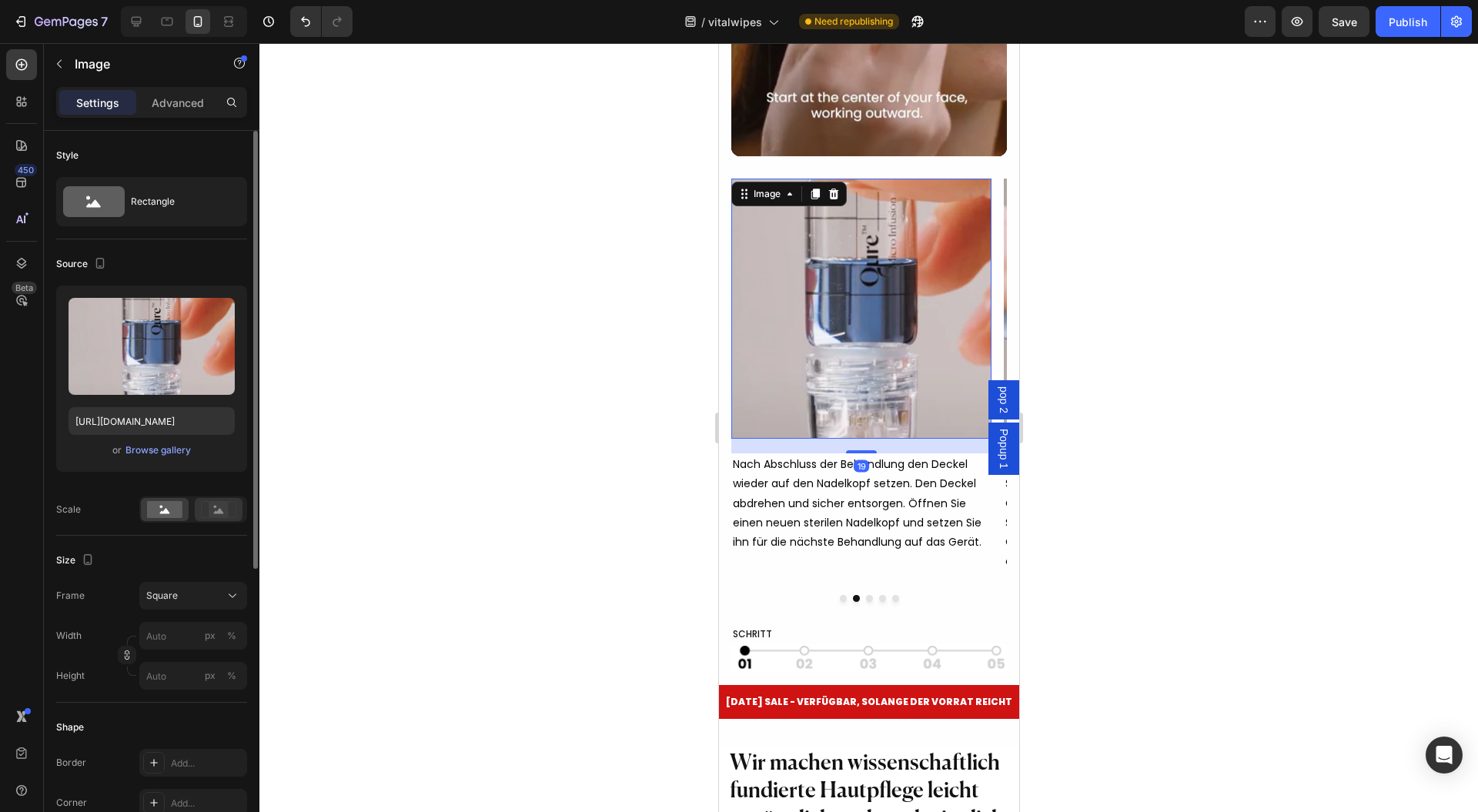
click at [216, 502] on rect at bounding box center [218, 509] width 20 height 16
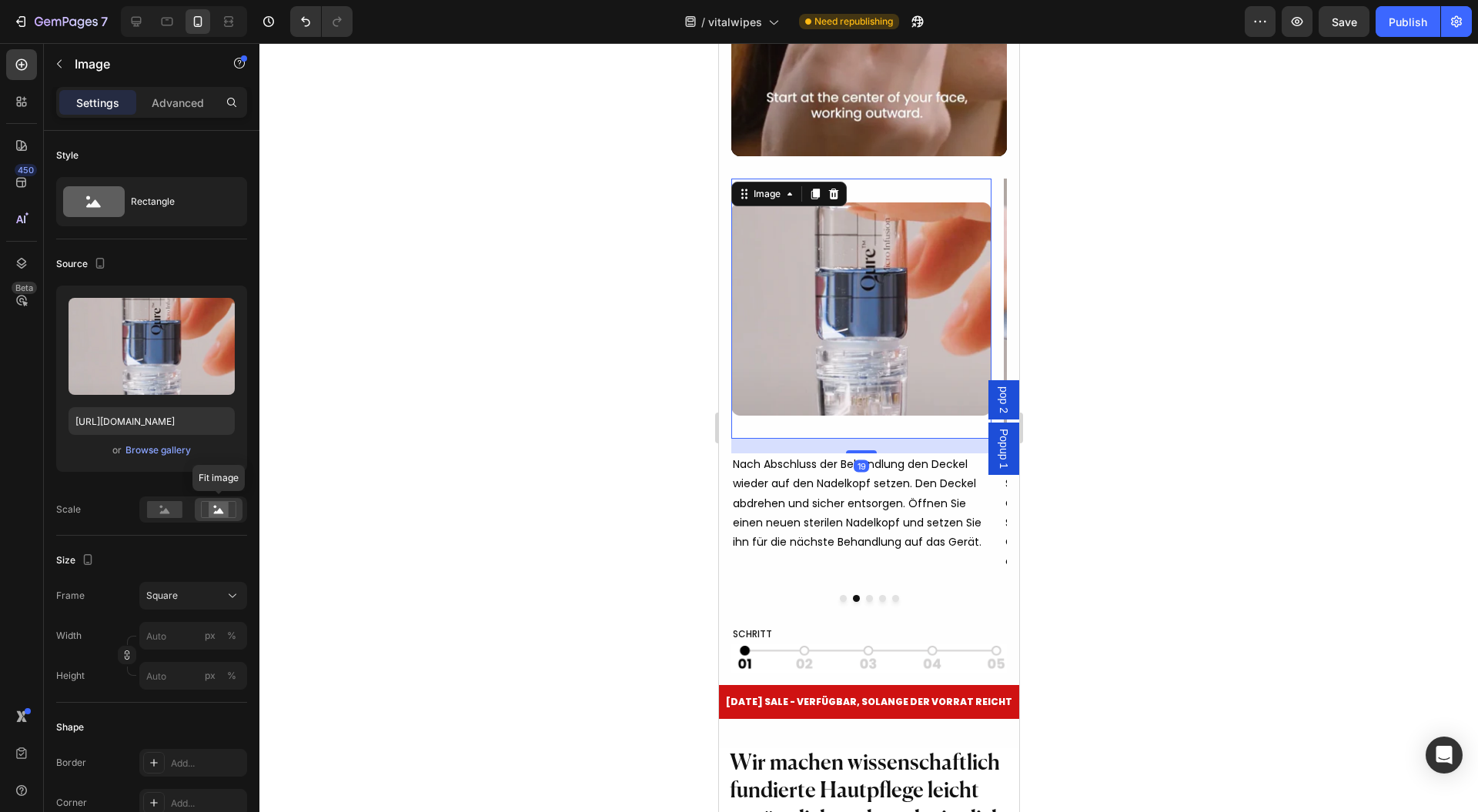
click at [496, 532] on div at bounding box center [869, 427] width 1219 height 769
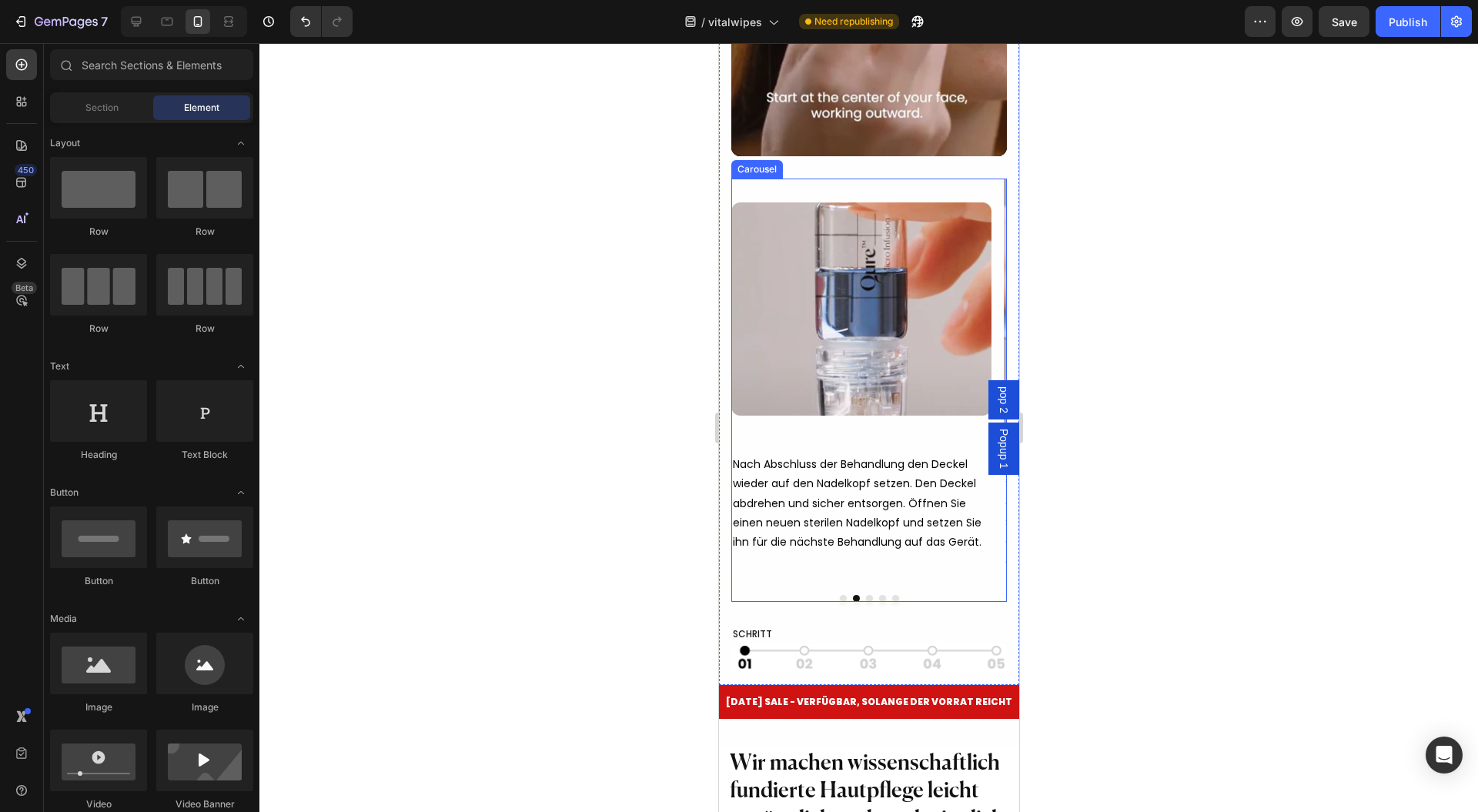
click at [839, 602] on button "Dot" at bounding box center [842, 598] width 7 height 7
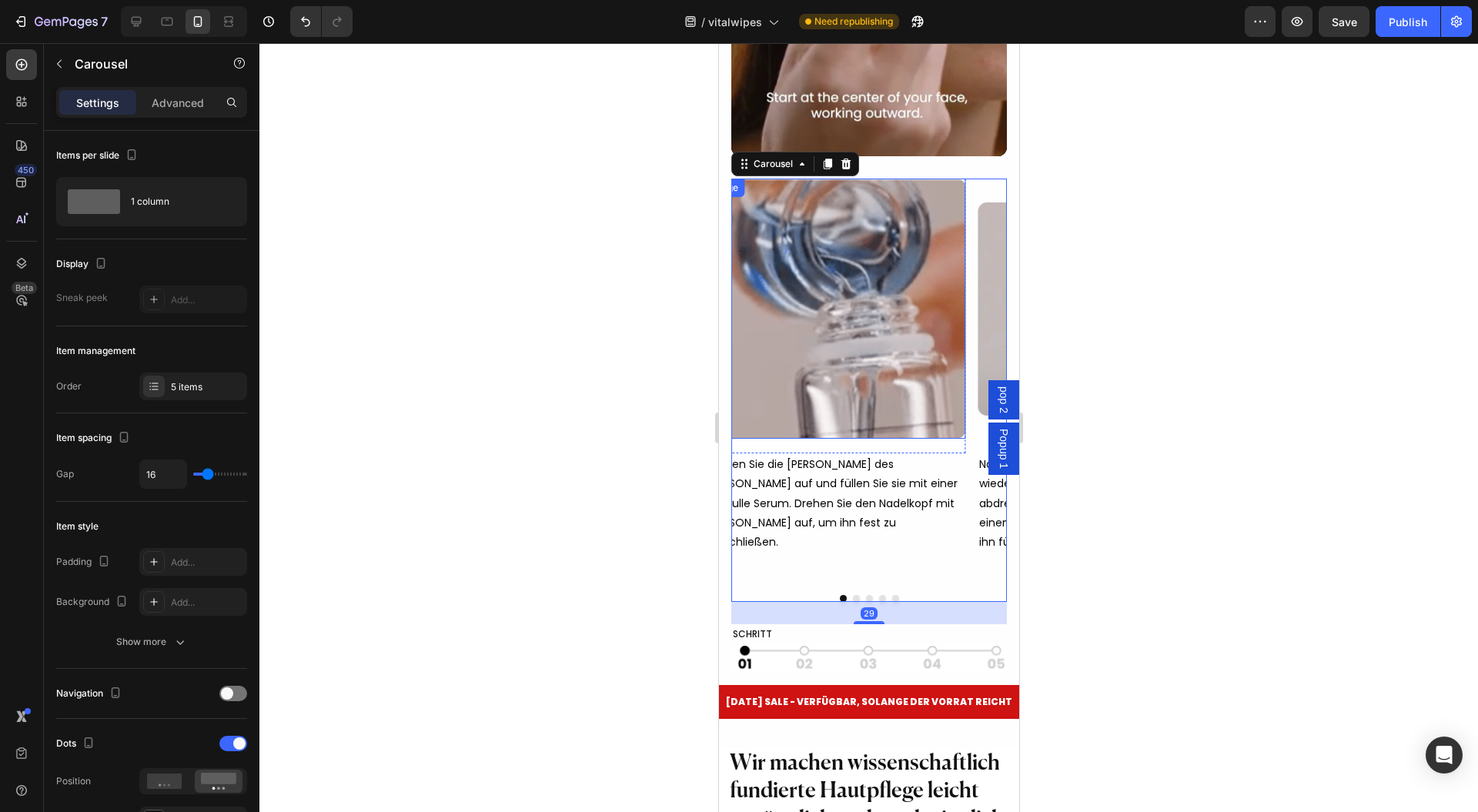
click at [805, 268] on img at bounding box center [835, 309] width 260 height 260
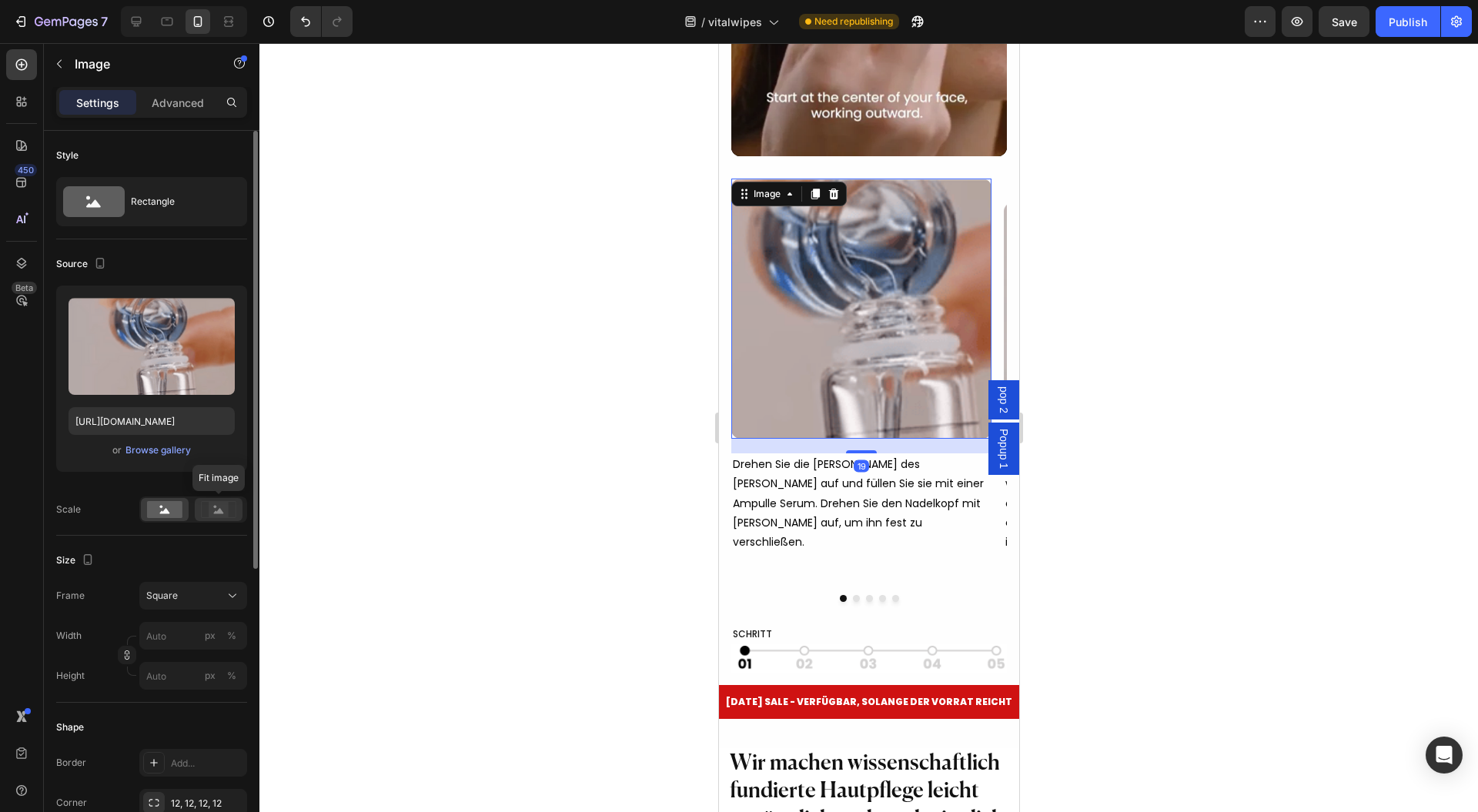
click at [218, 507] on rect at bounding box center [218, 509] width 20 height 16
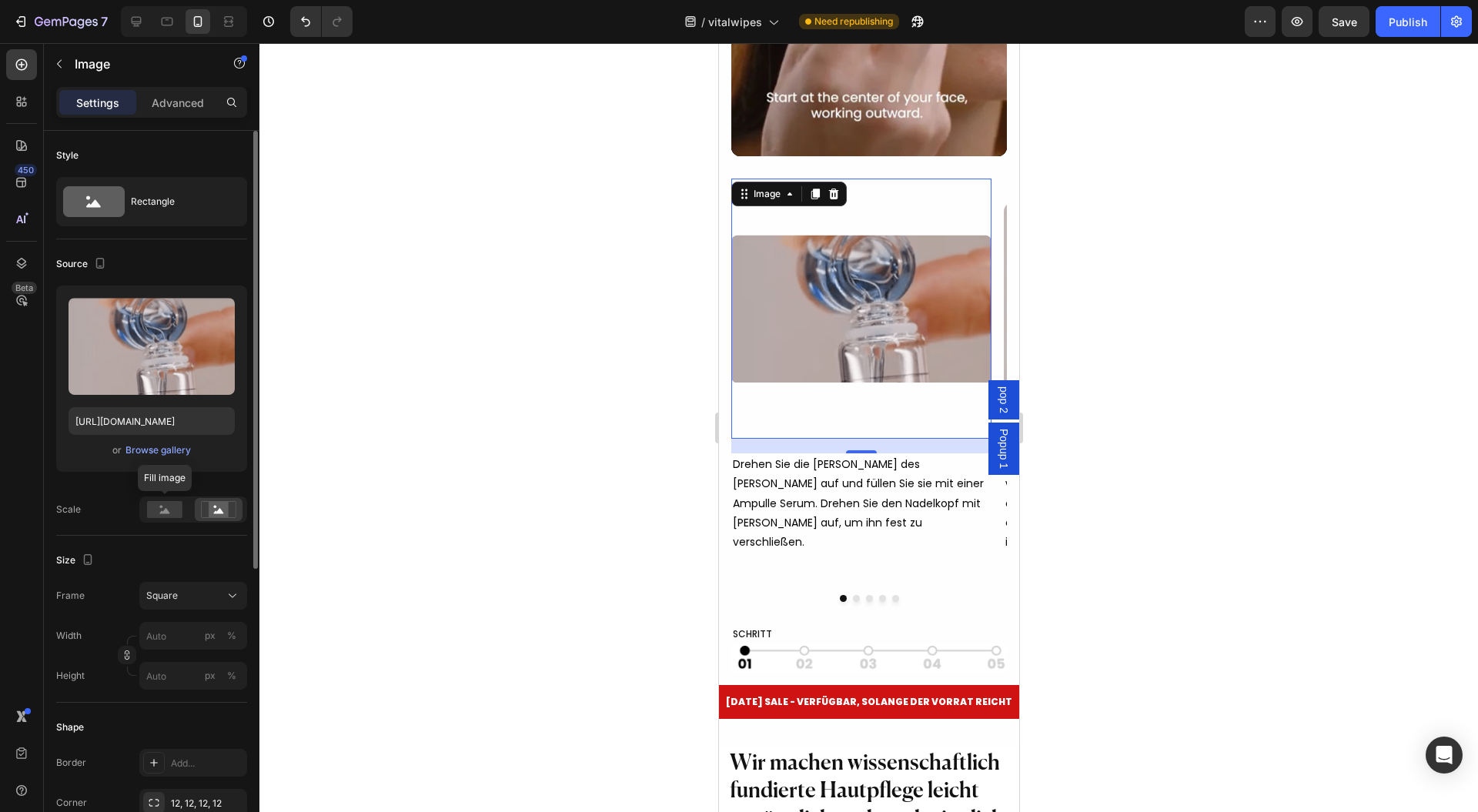
click at [162, 516] on rect at bounding box center [164, 509] width 35 height 17
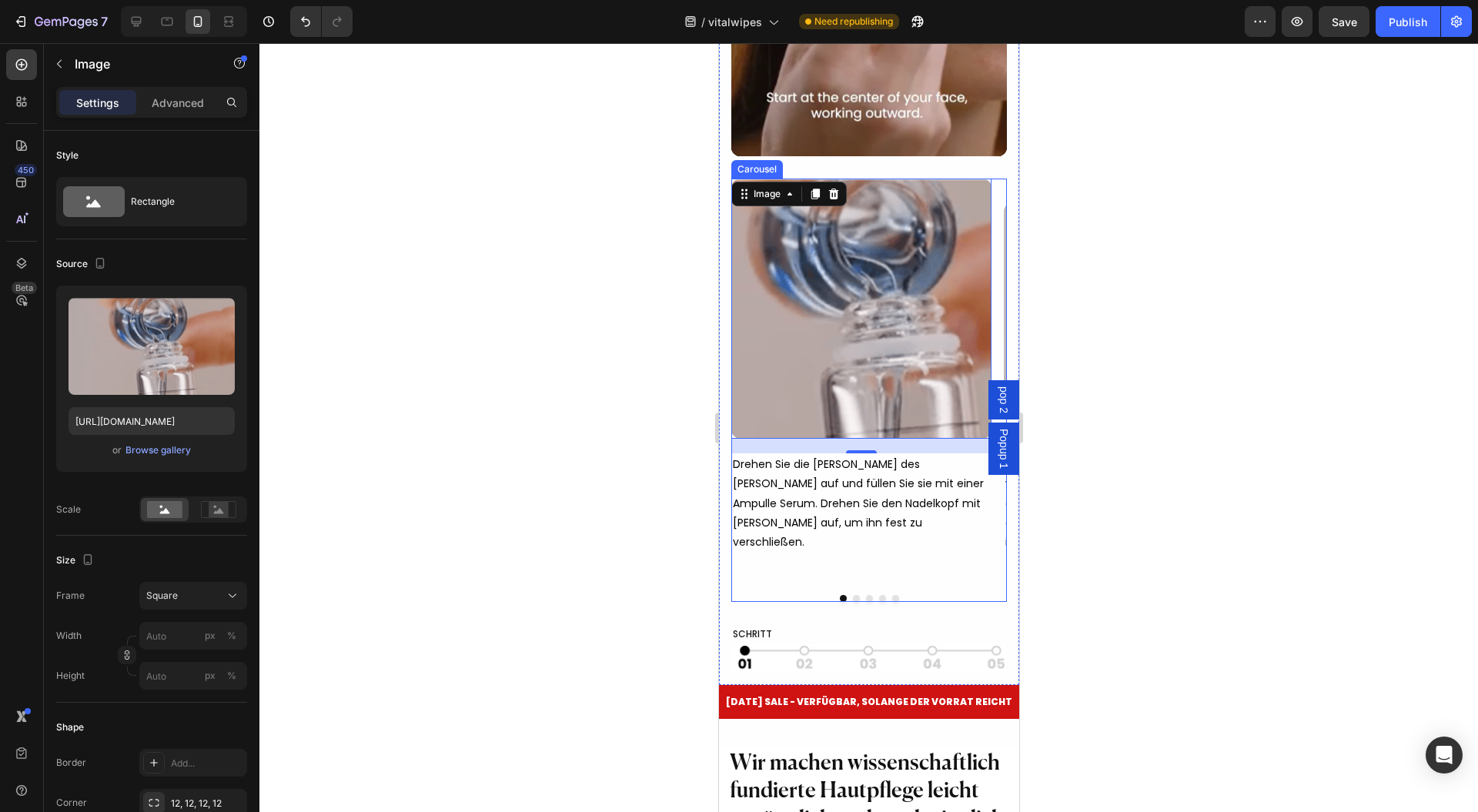
click at [852, 602] on button "Dot" at bounding box center [856, 598] width 7 height 7
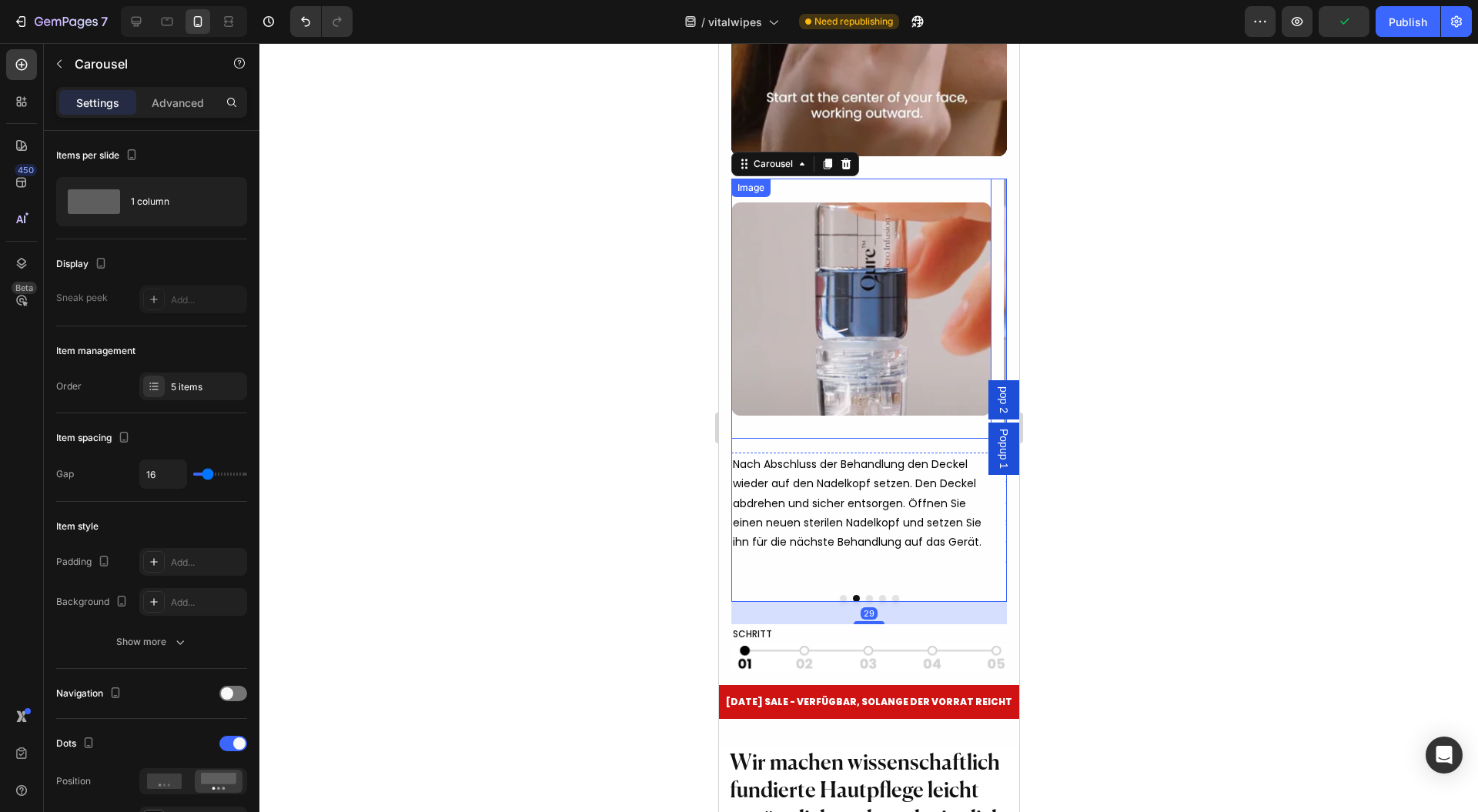
click at [772, 356] on img at bounding box center [861, 309] width 260 height 260
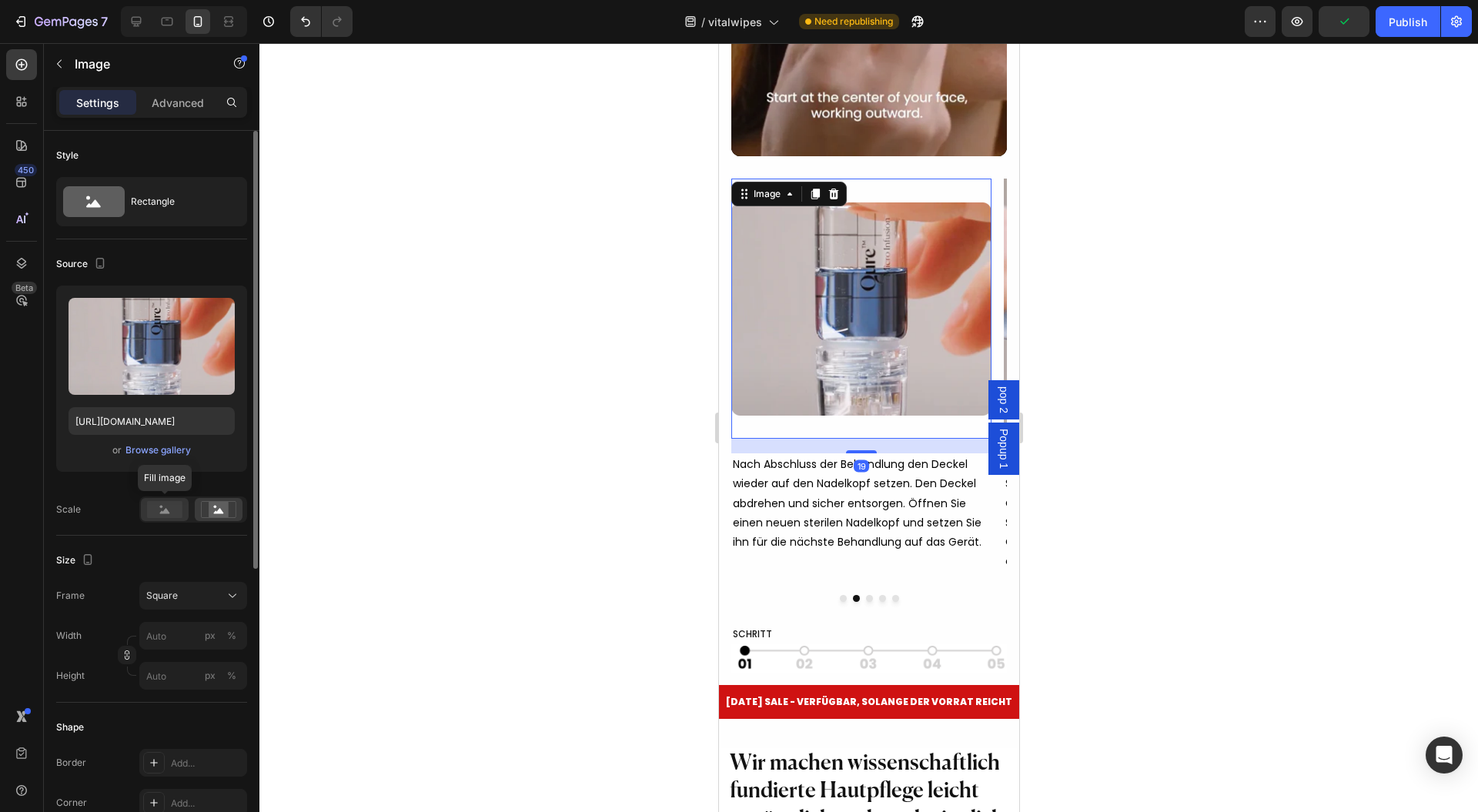
click at [167, 511] on icon at bounding box center [165, 510] width 10 height 6
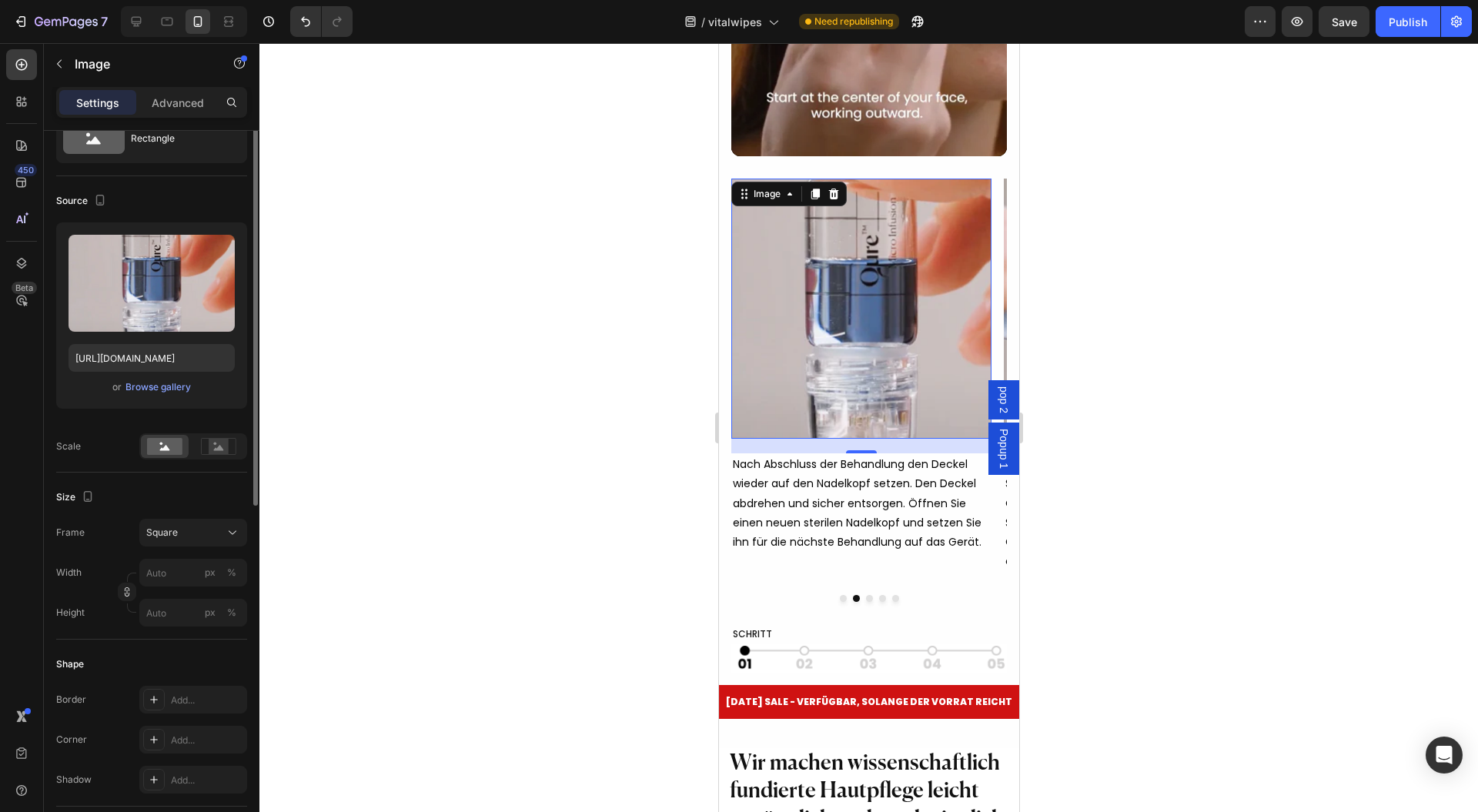
scroll to position [0, 0]
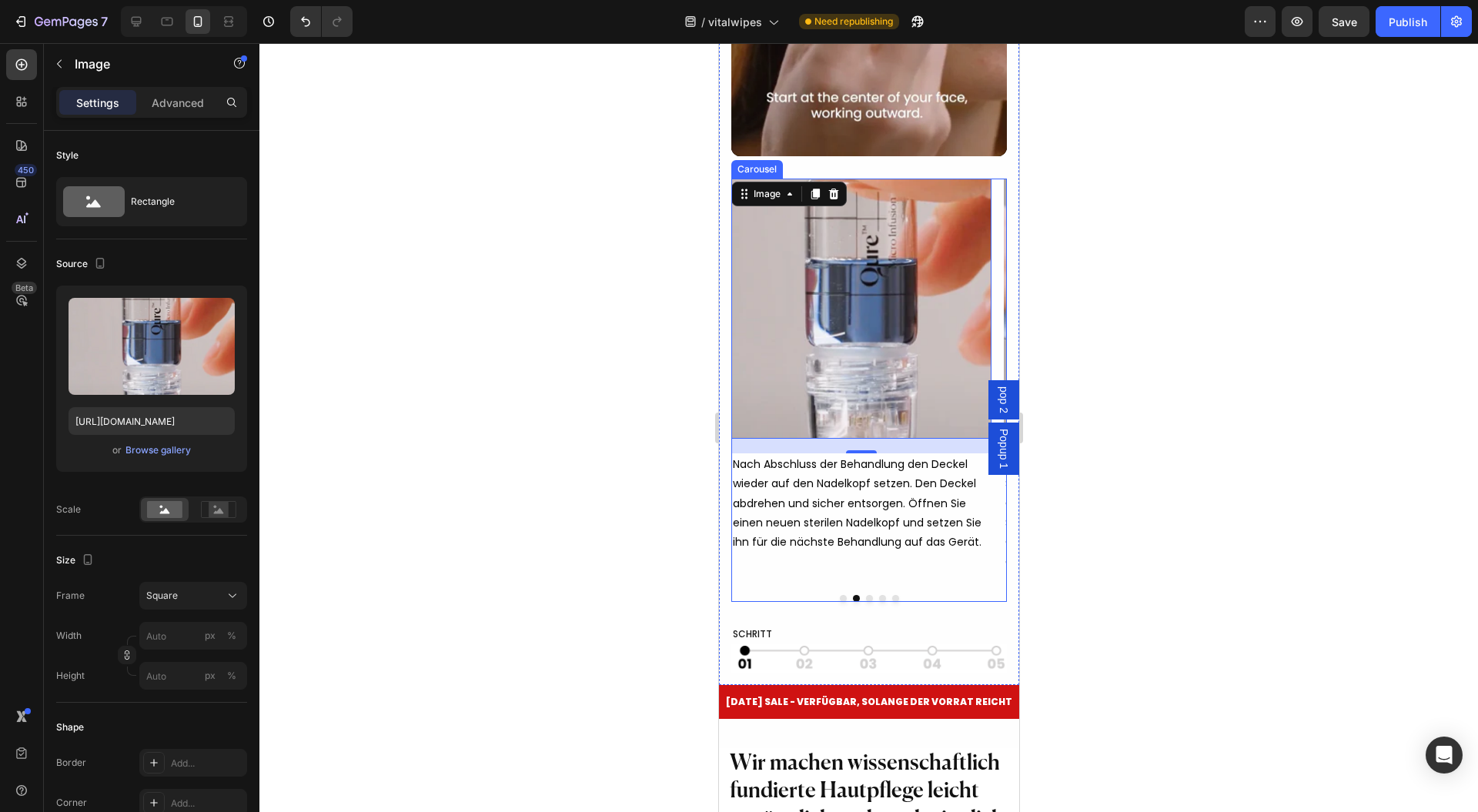
click at [866, 602] on button "Dot" at bounding box center [869, 598] width 7 height 7
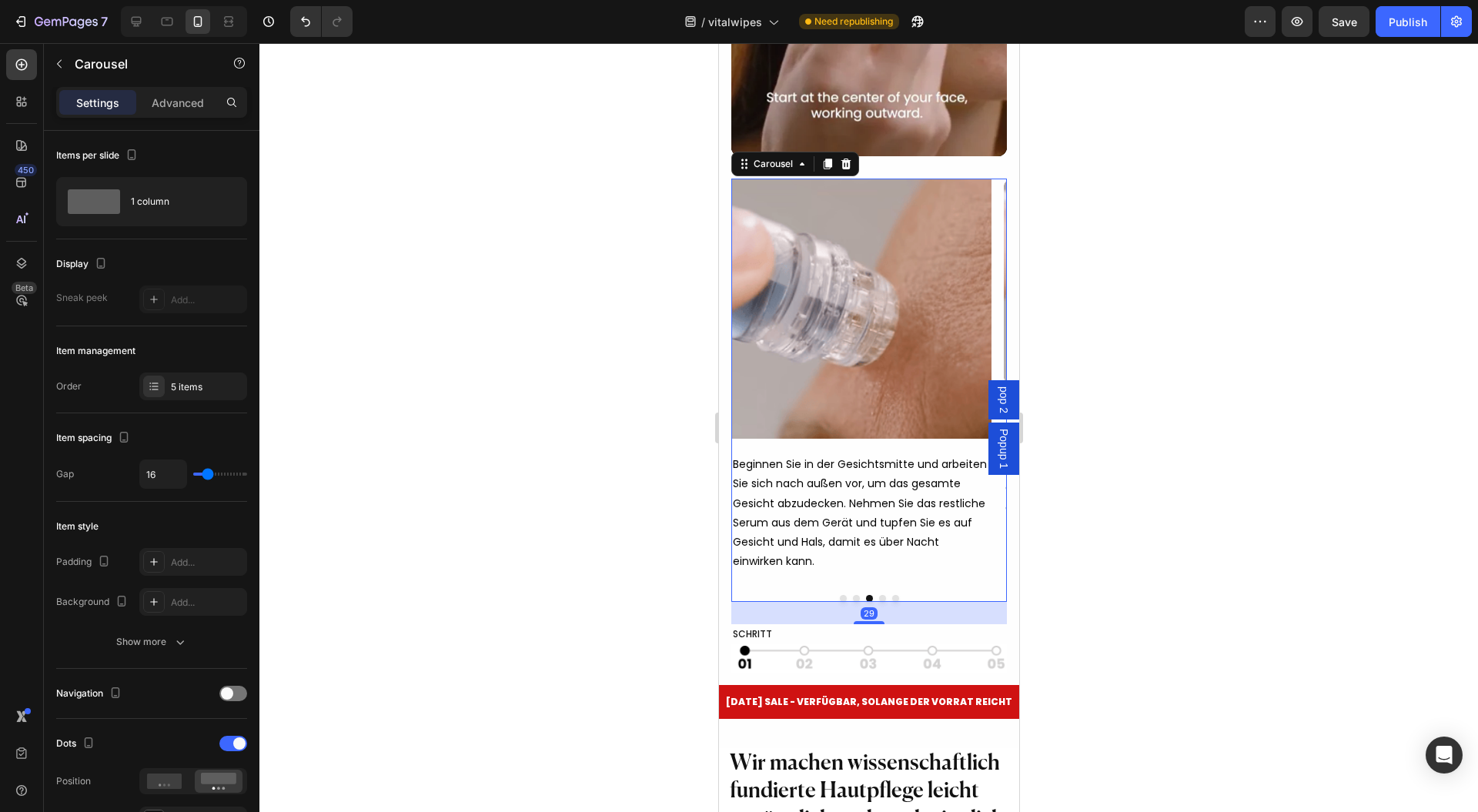
click at [869, 380] on img at bounding box center [861, 309] width 260 height 260
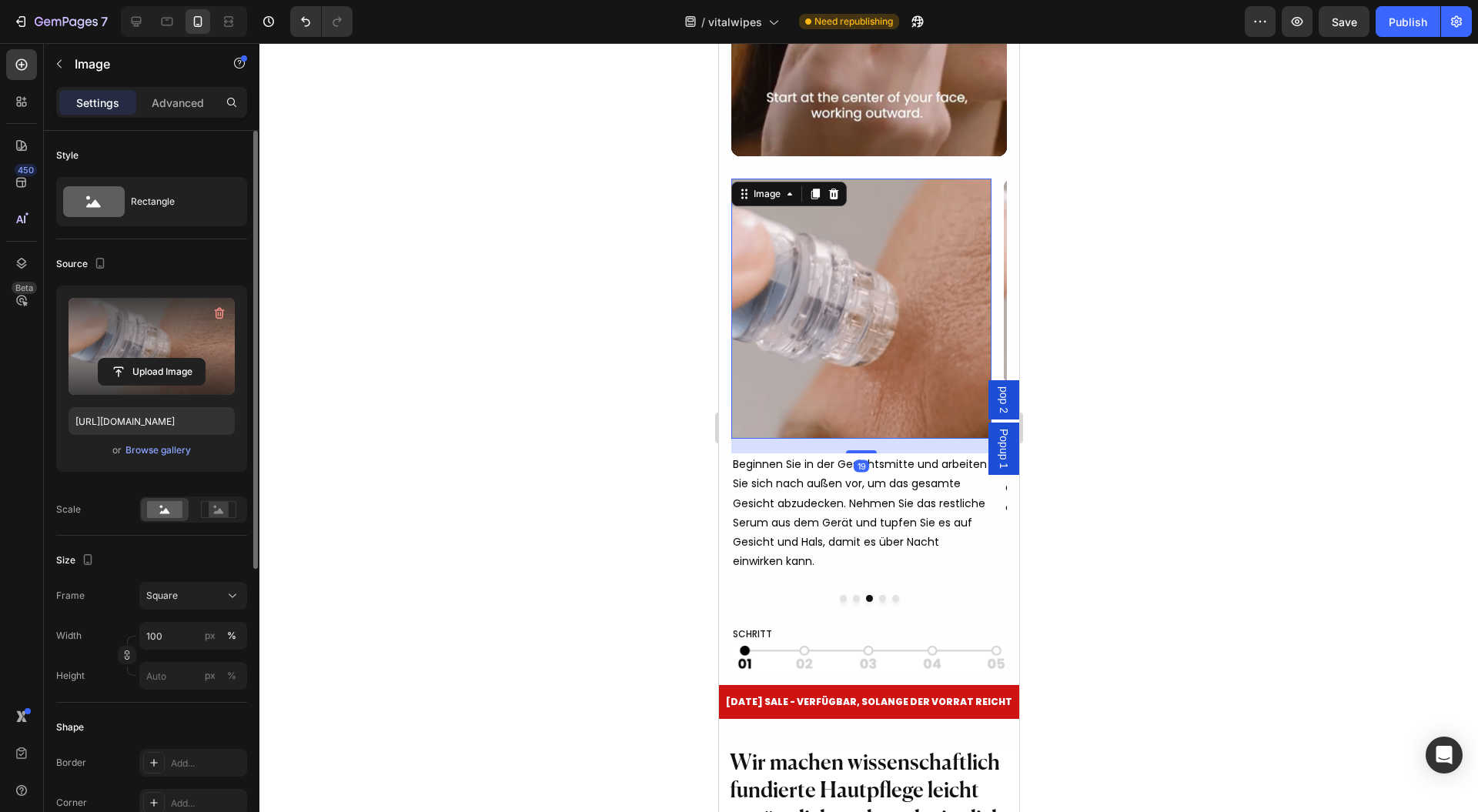
click at [101, 330] on label at bounding box center [152, 346] width 167 height 97
click at [101, 359] on input "file" at bounding box center [152, 372] width 106 height 26
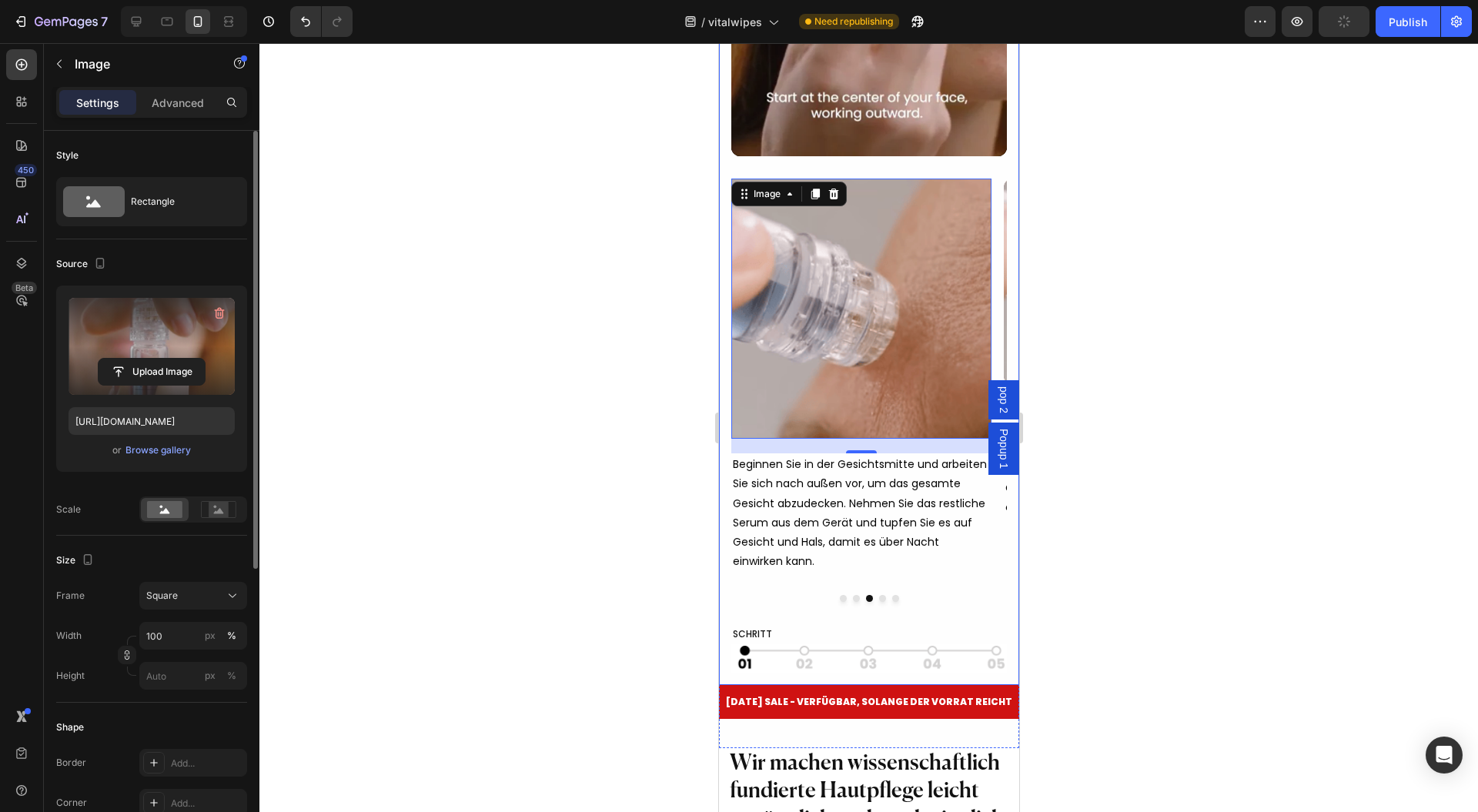
type input "https://cdn.shopify.com/s/files/1/0954/1340/3978/files/gempages_580200179035014…"
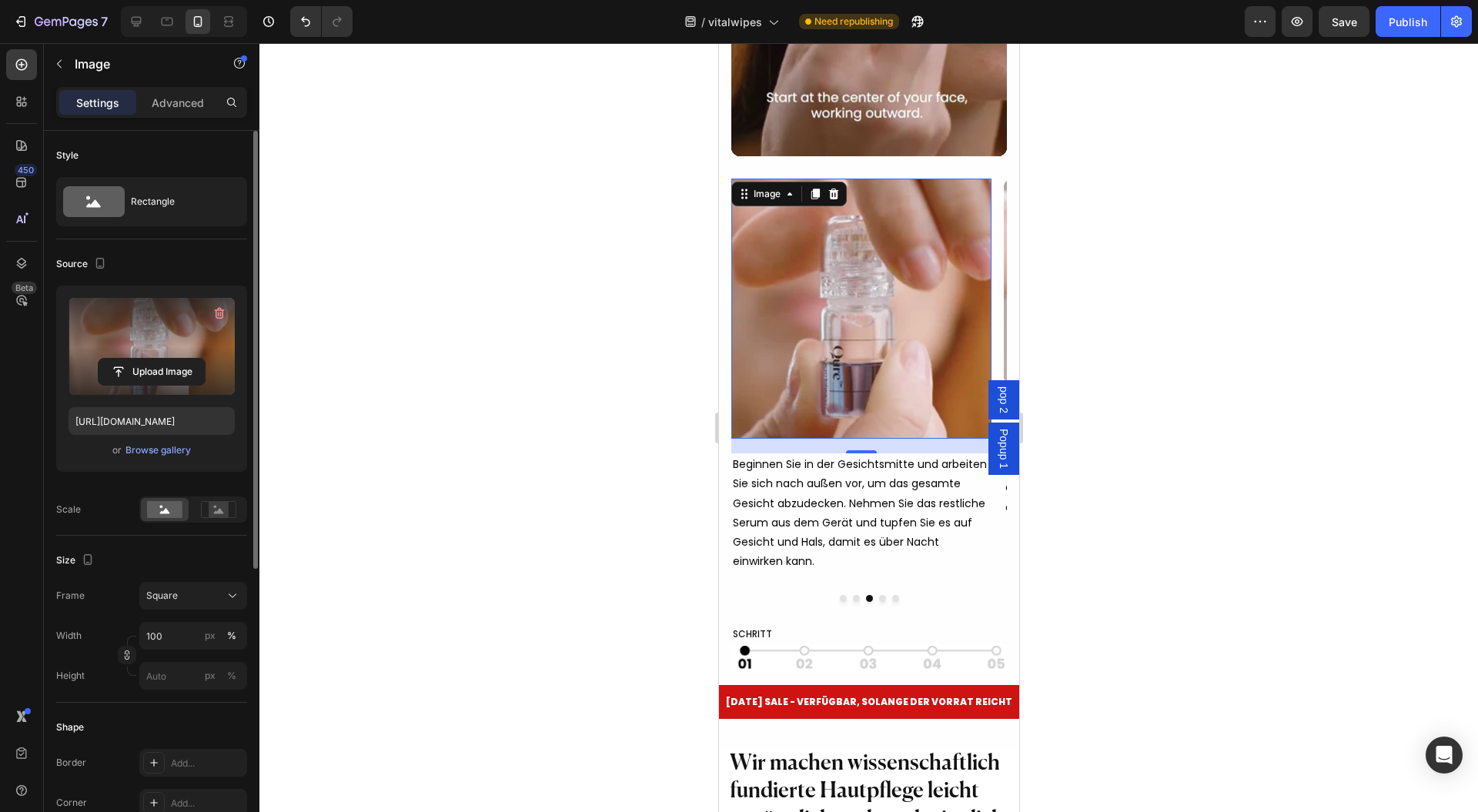
scroll to position [204, 0]
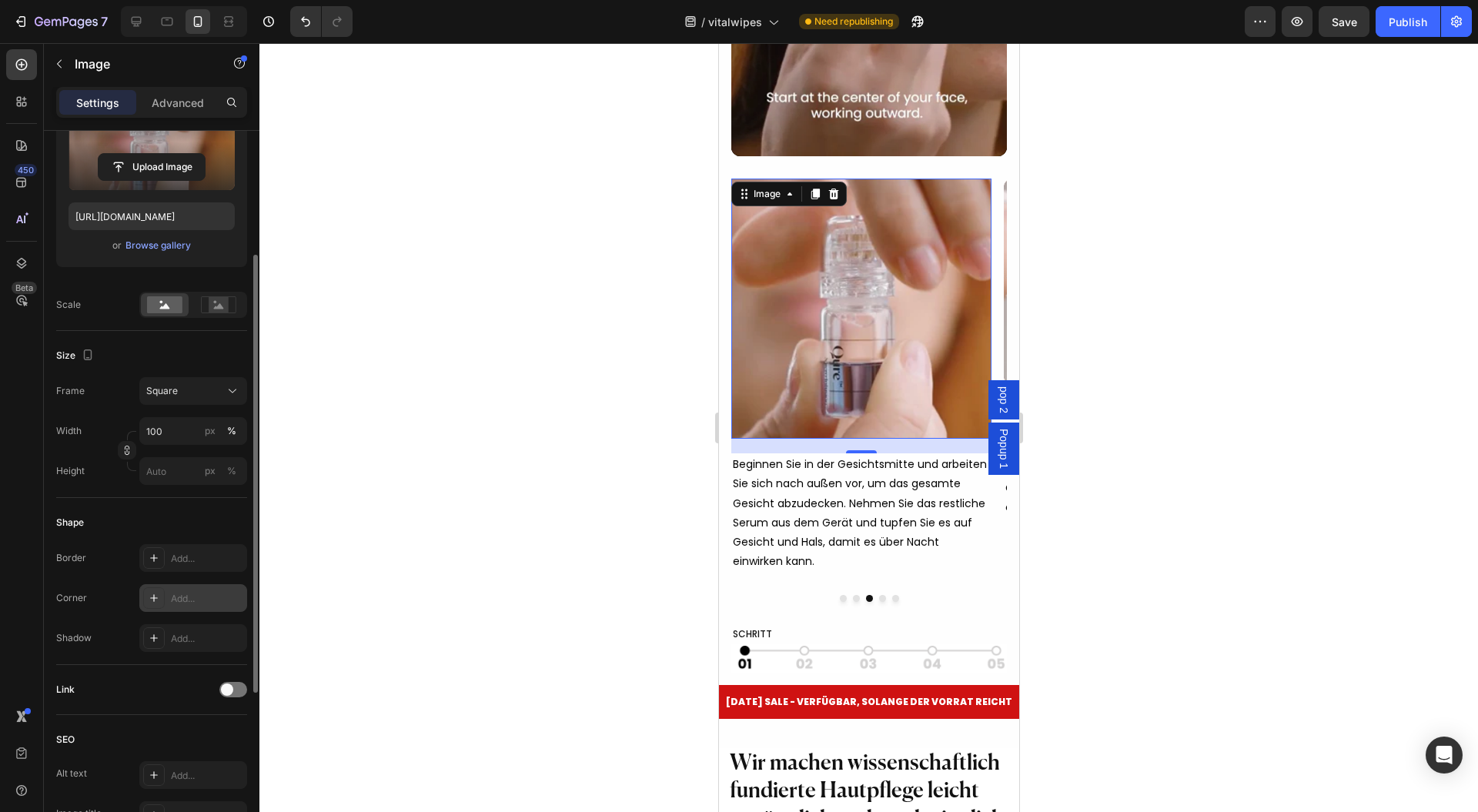
click at [187, 587] on div "Add..." at bounding box center [193, 598] width 108 height 28
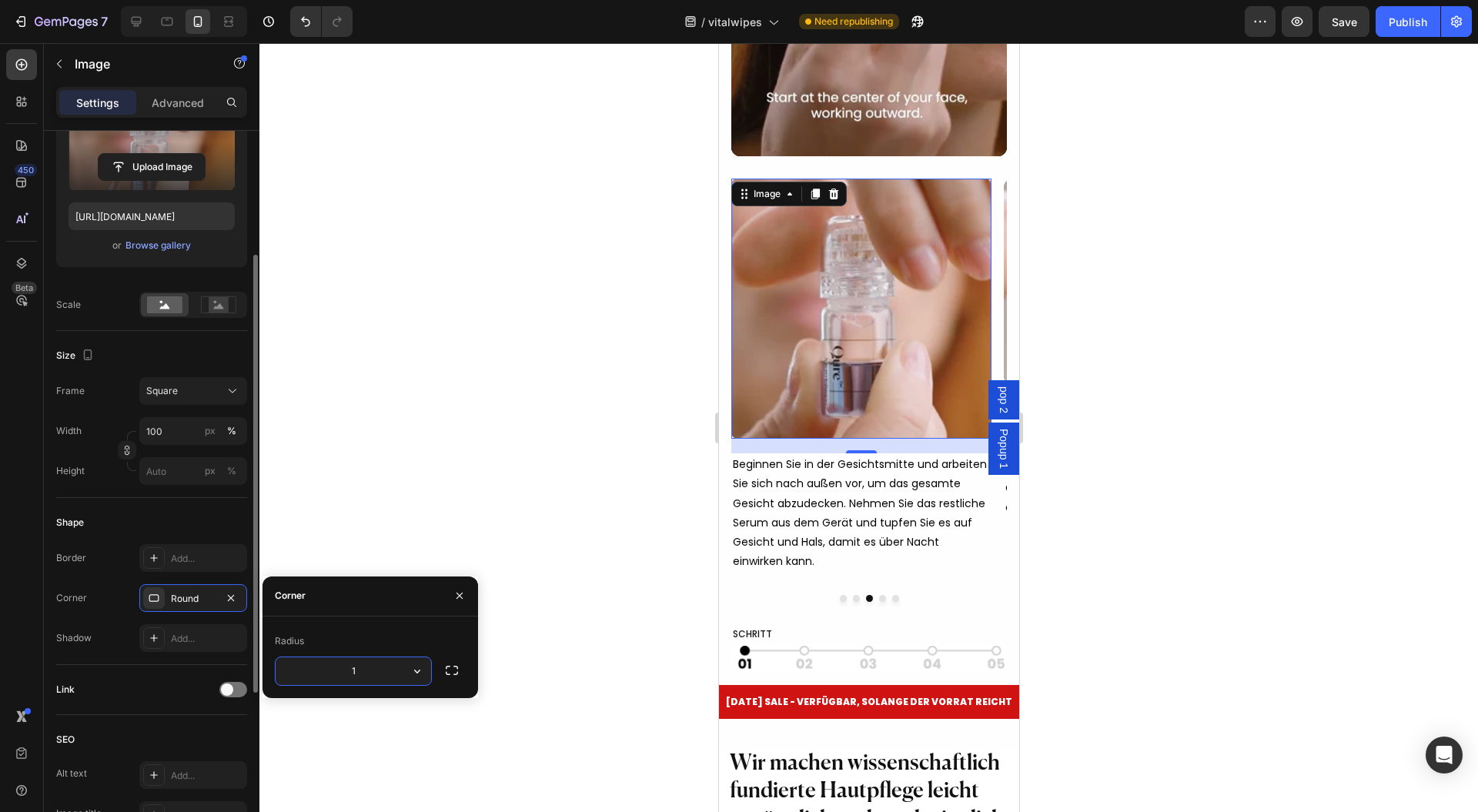
type input "12"
click at [456, 599] on icon "button" at bounding box center [459, 595] width 12 height 12
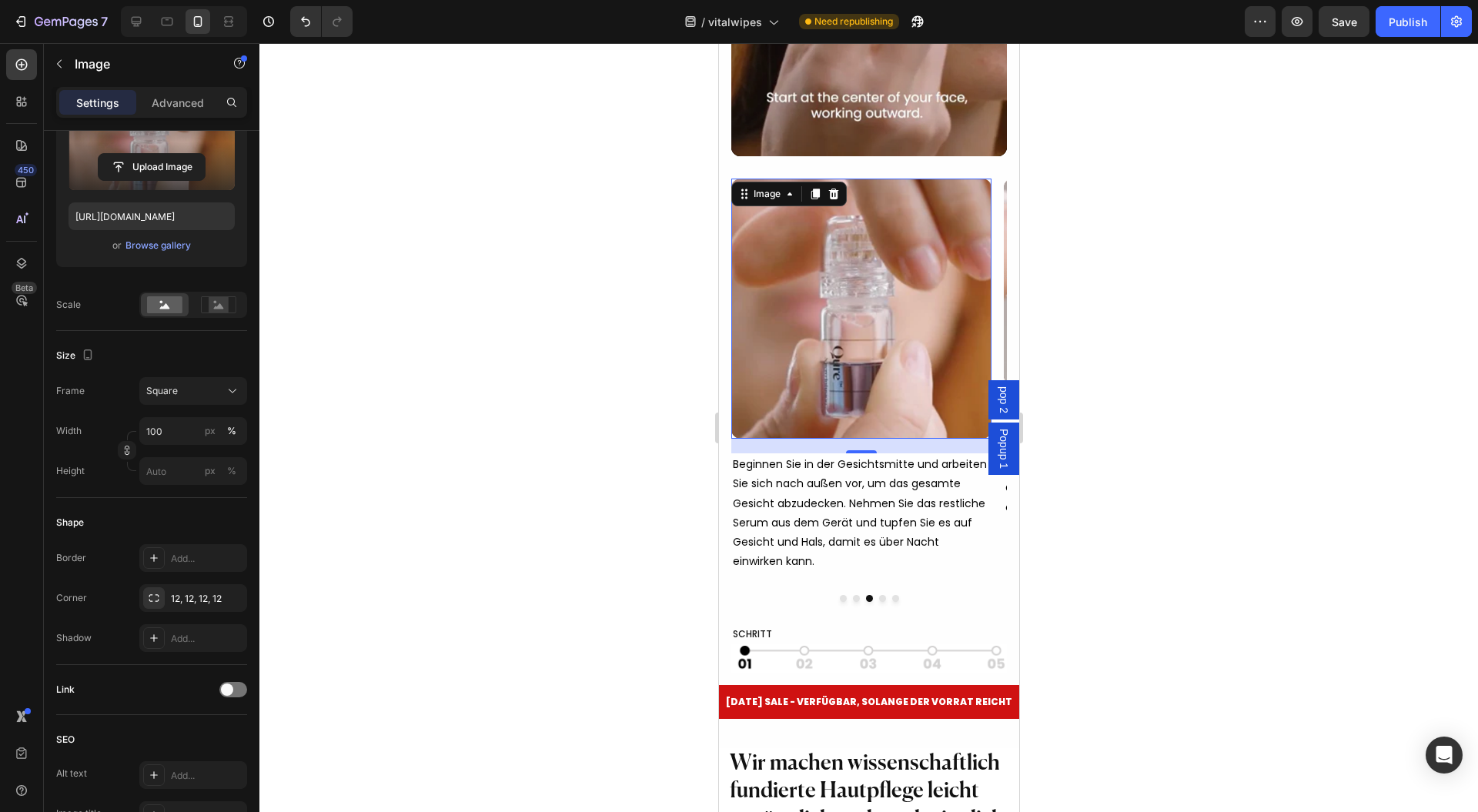
click at [561, 579] on div at bounding box center [869, 427] width 1219 height 769
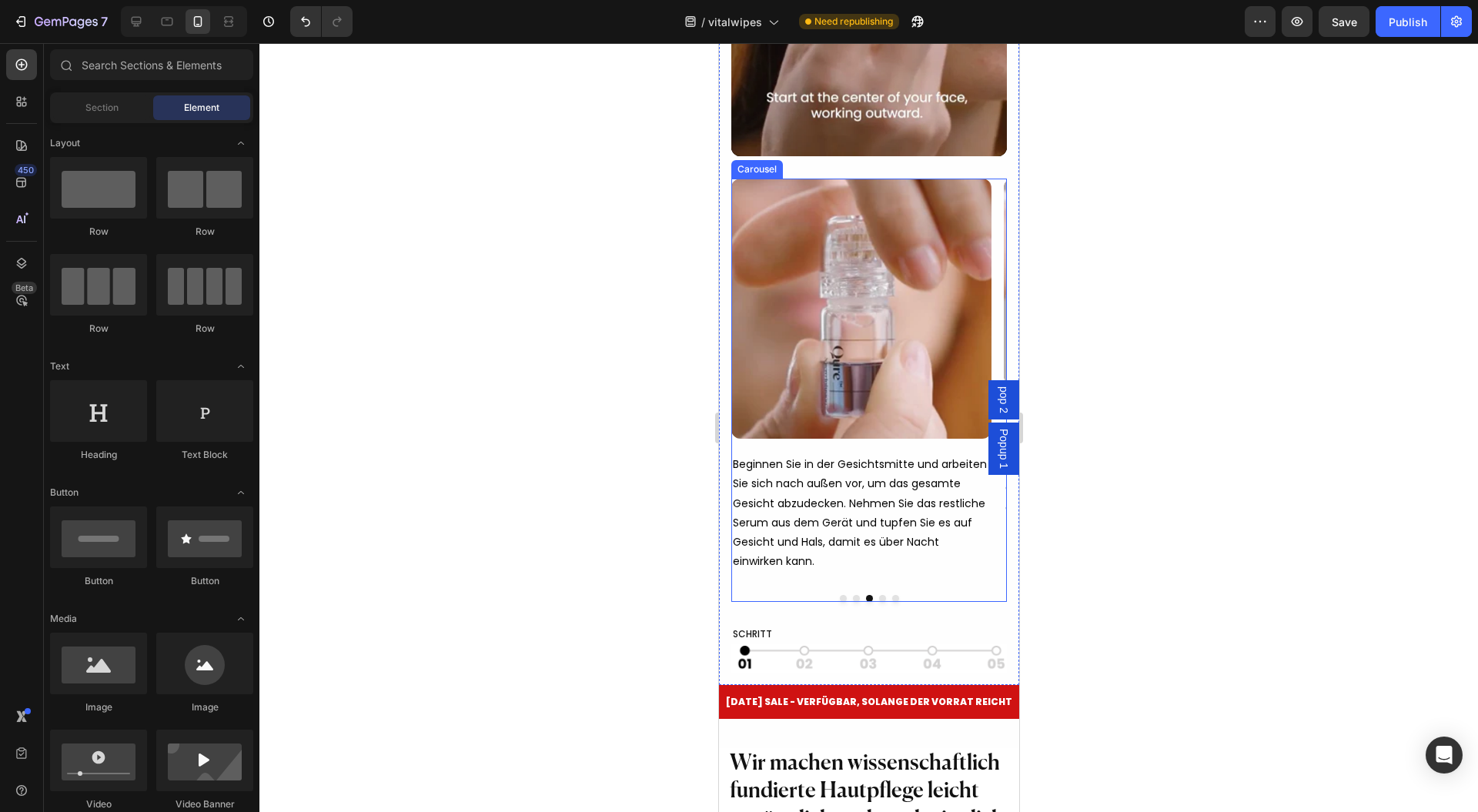
click at [879, 602] on button "Dot" at bounding box center [882, 598] width 7 height 7
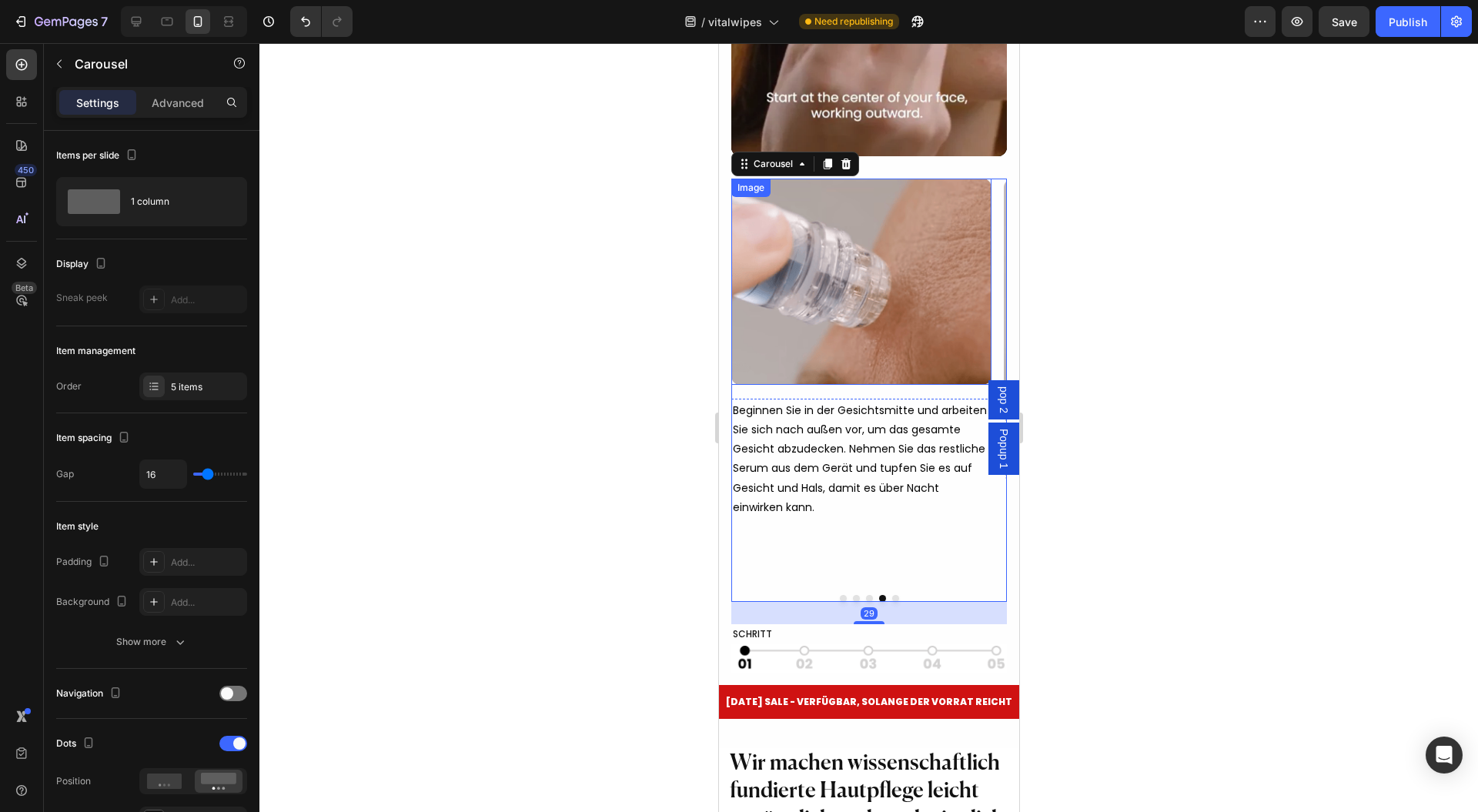
click at [847, 351] on img at bounding box center [861, 282] width 260 height 206
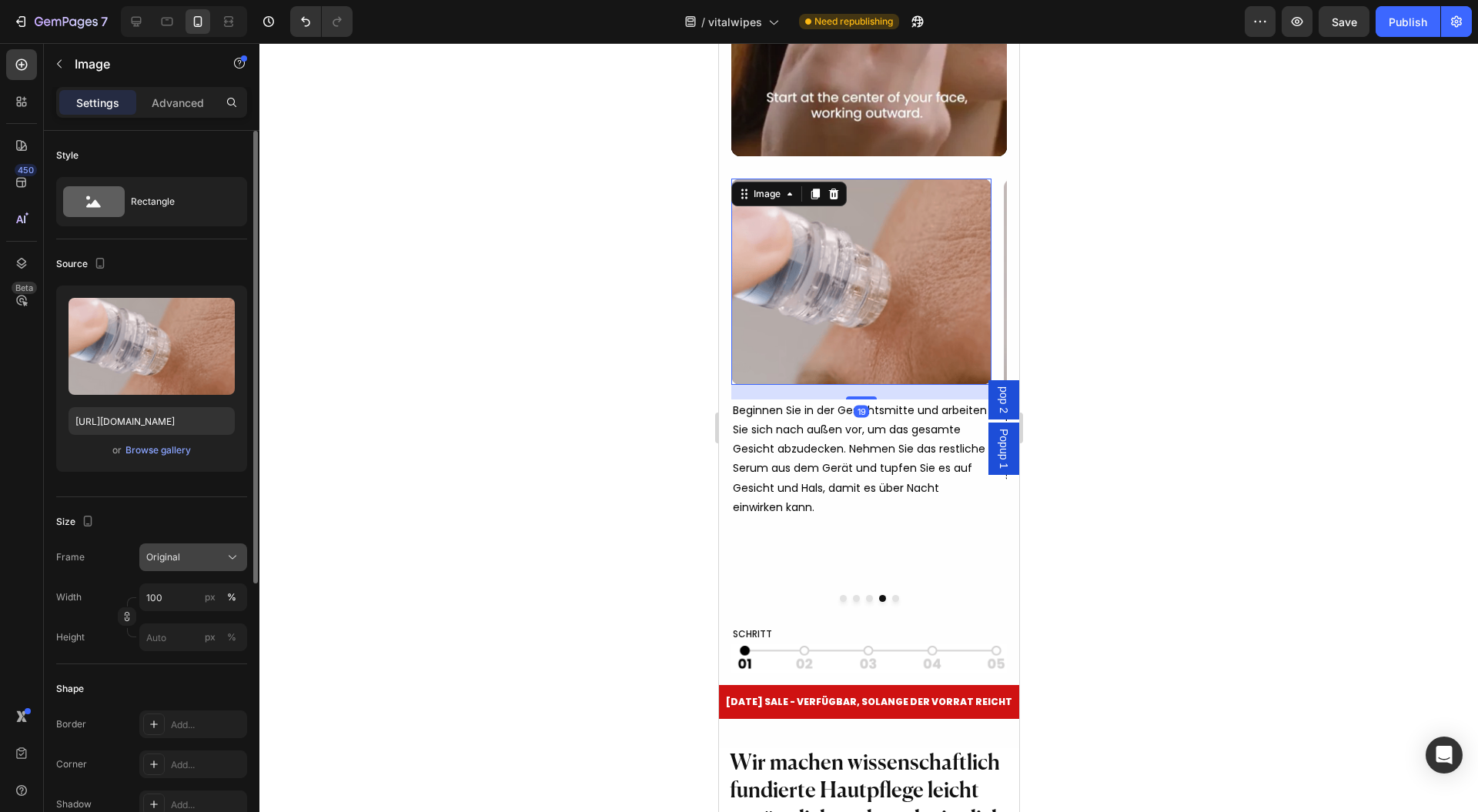
click at [172, 561] on span "Original" at bounding box center [162, 557] width 34 height 14
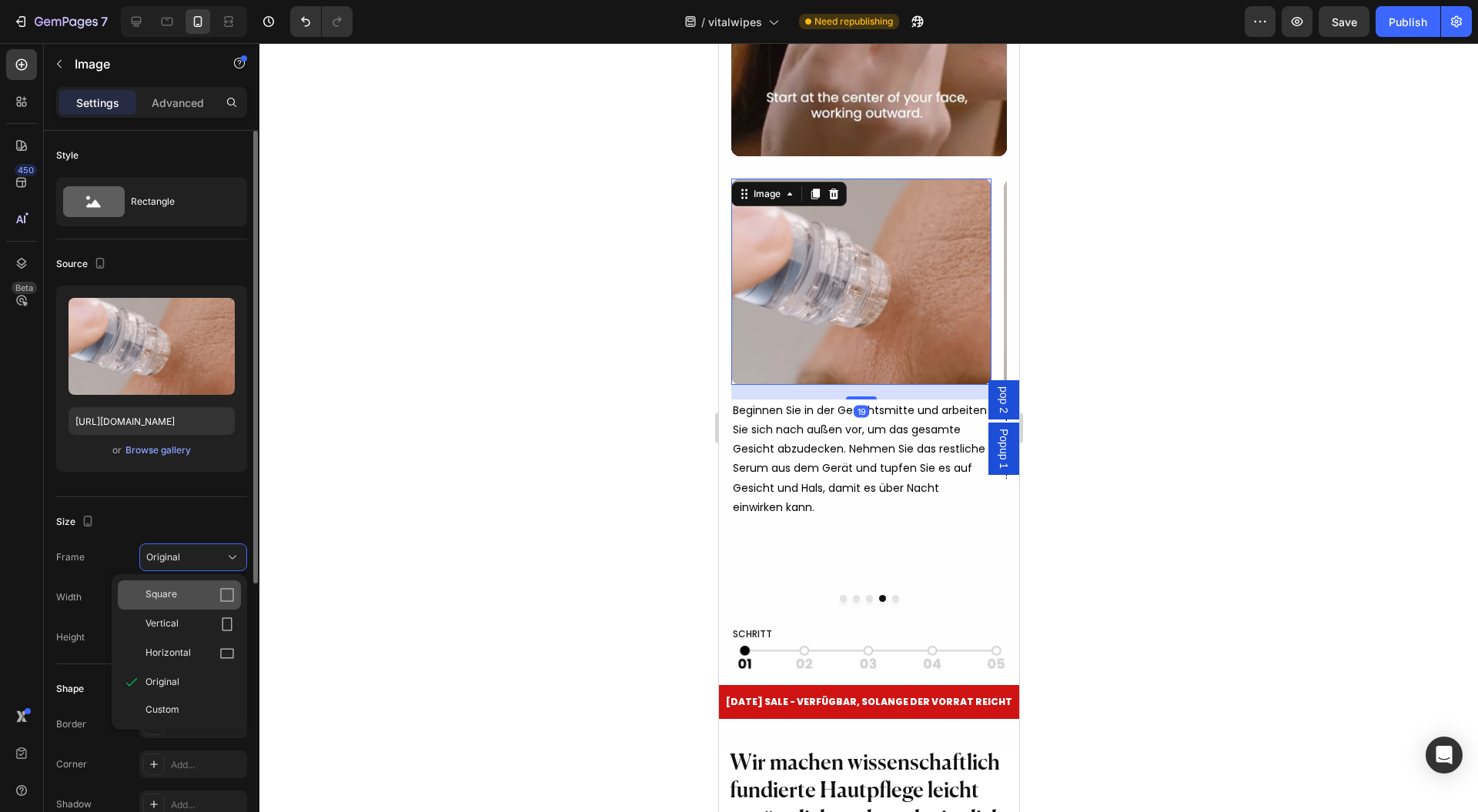
click at [181, 598] on div "Square" at bounding box center [190, 595] width 89 height 16
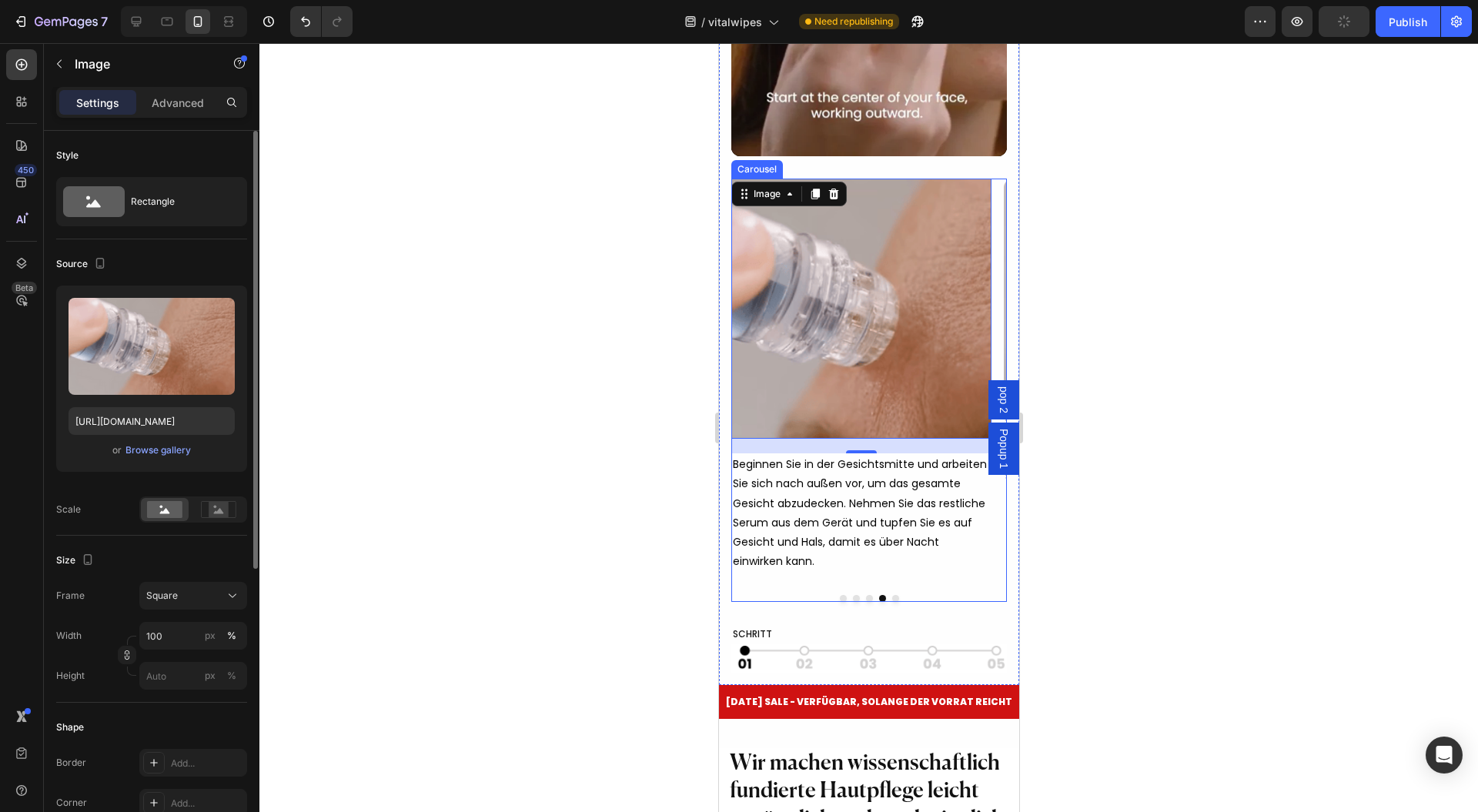
click at [866, 602] on button "Dot" at bounding box center [869, 598] width 7 height 7
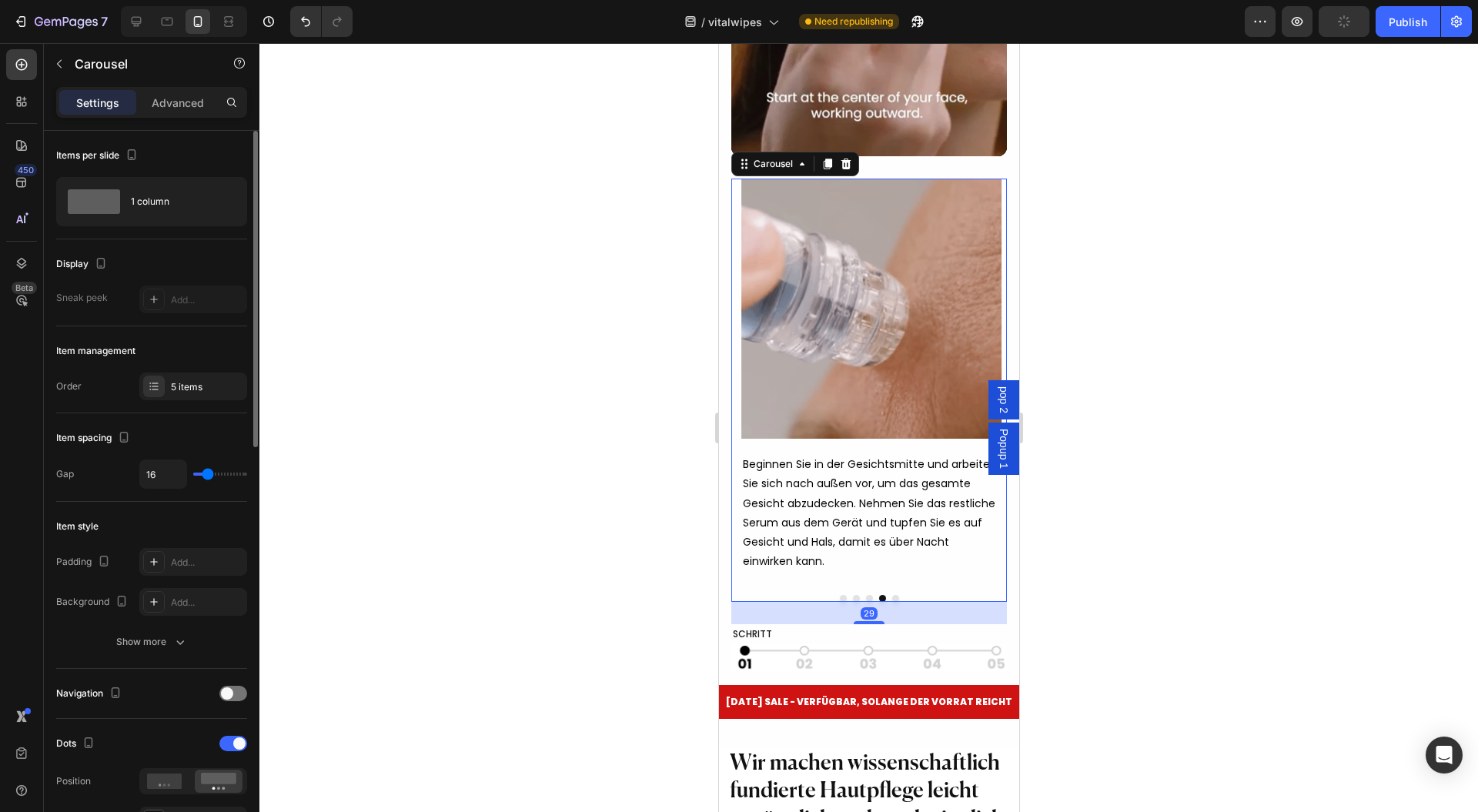
click at [866, 602] on button "Dot" at bounding box center [869, 598] width 7 height 7
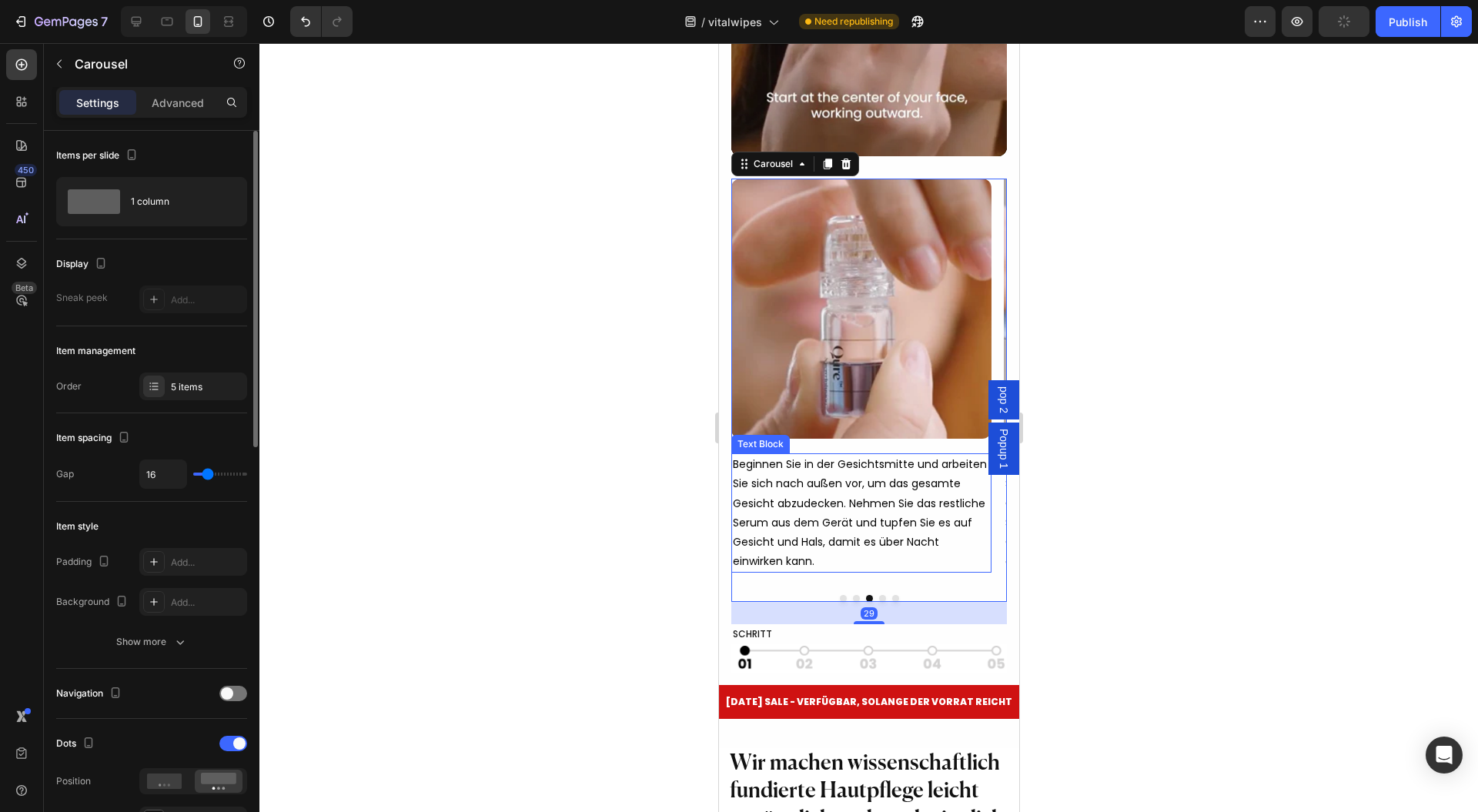
click at [864, 387] on img at bounding box center [861, 309] width 260 height 260
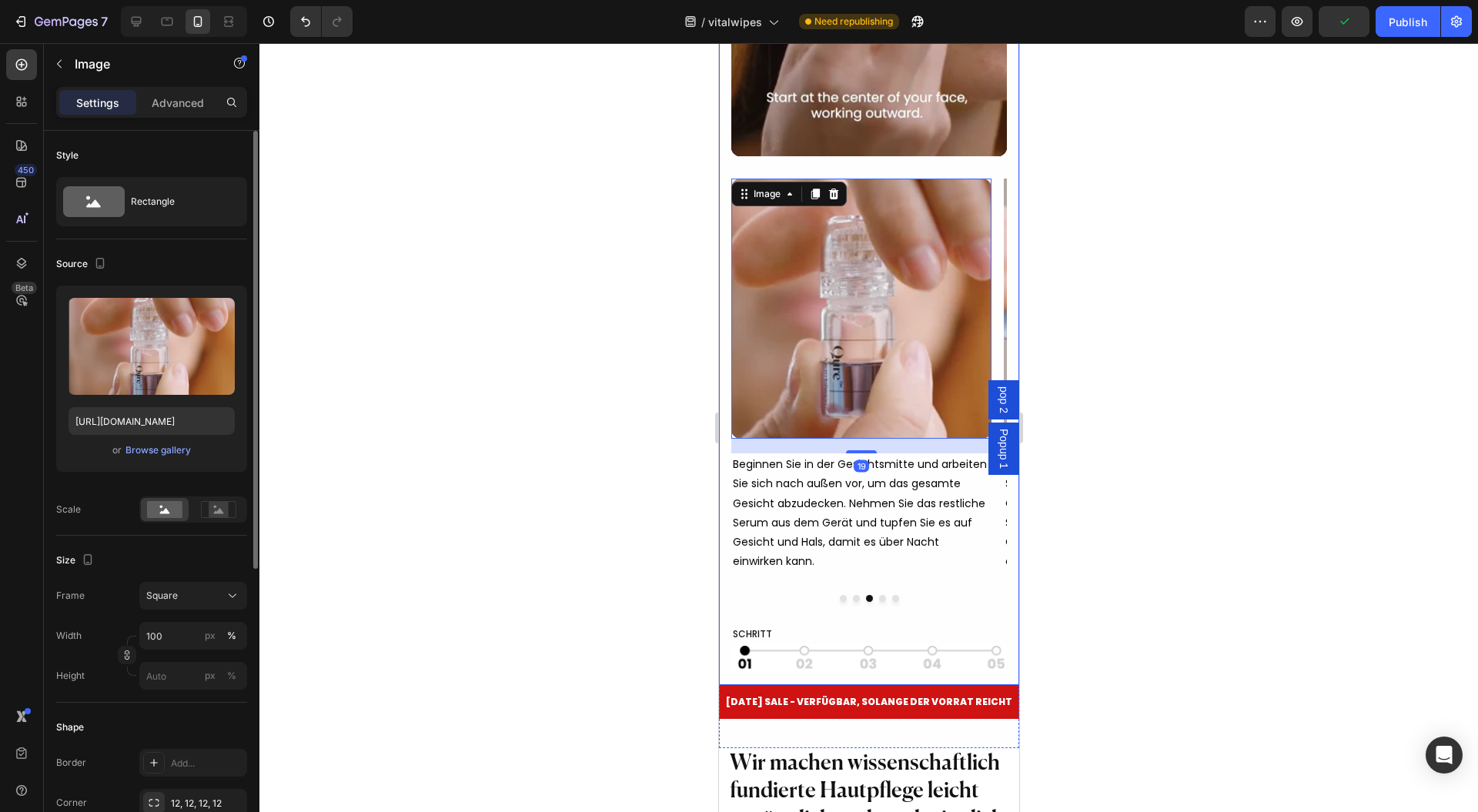
click at [892, 602] on button "Dot" at bounding box center [895, 598] width 7 height 7
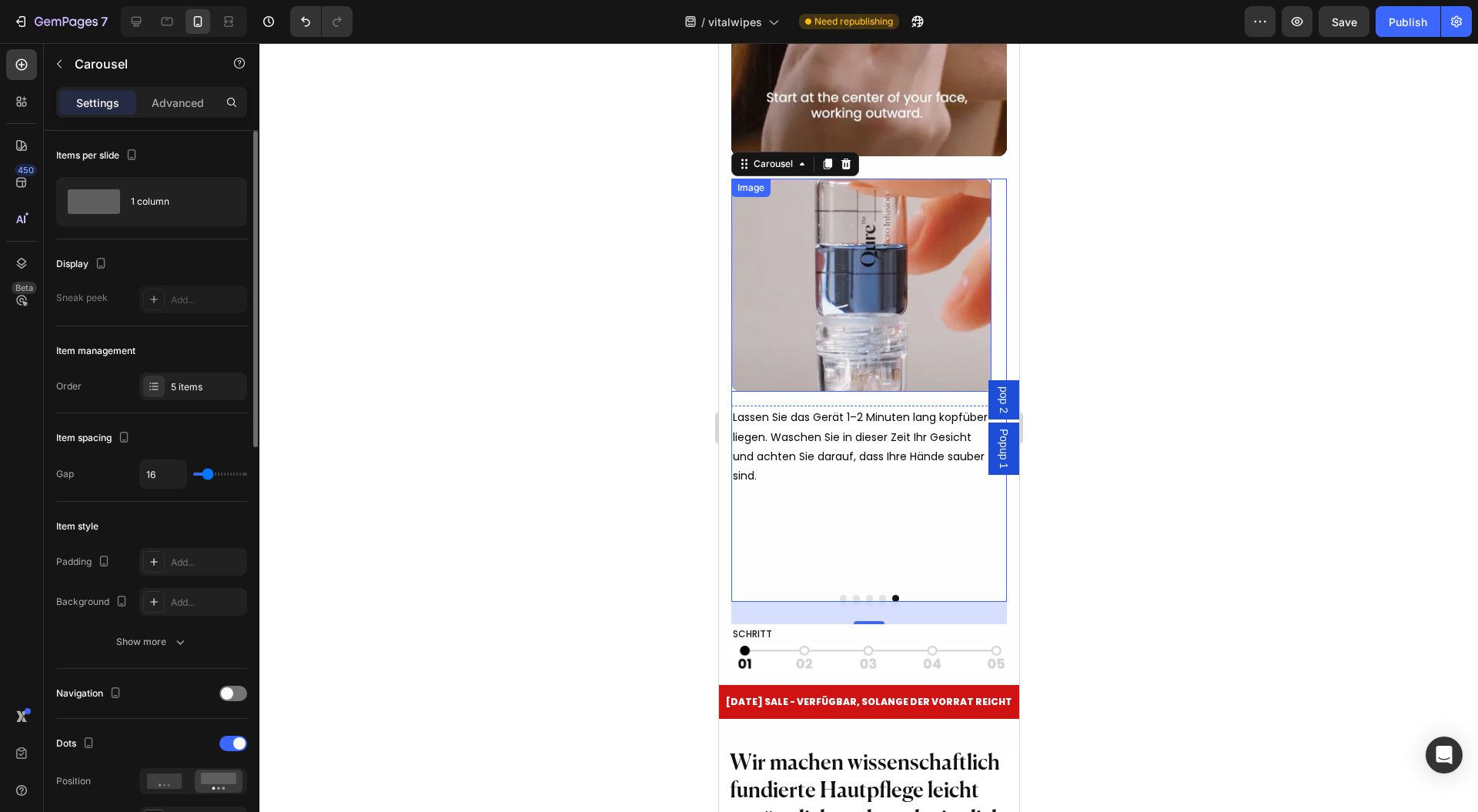
click at [832, 345] on img at bounding box center [861, 285] width 260 height 214
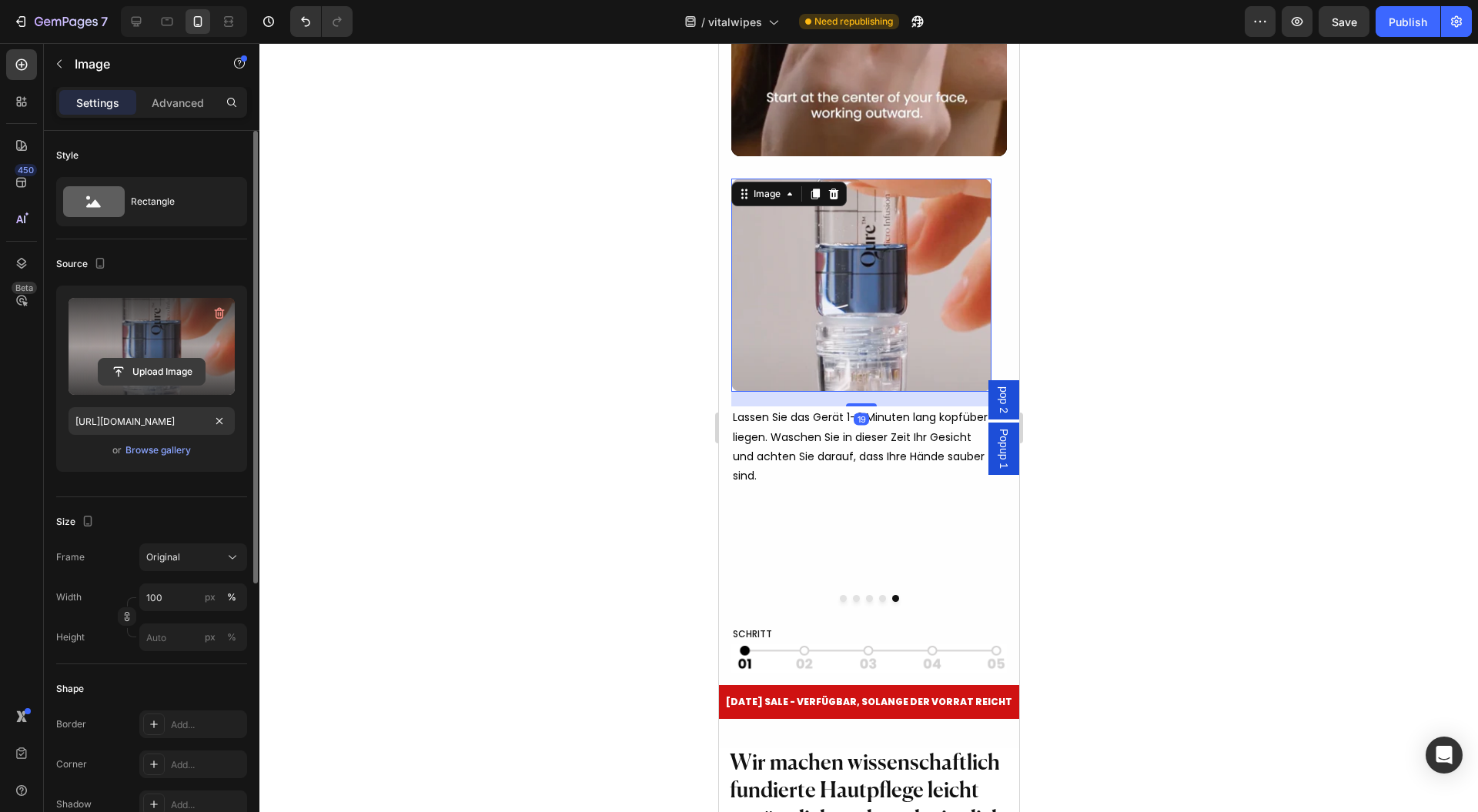
click at [142, 367] on input "file" at bounding box center [152, 372] width 106 height 26
type input "https://cdn.shopify.com/s/files/1/0954/1340/3978/files/gempages_580200179035014…"
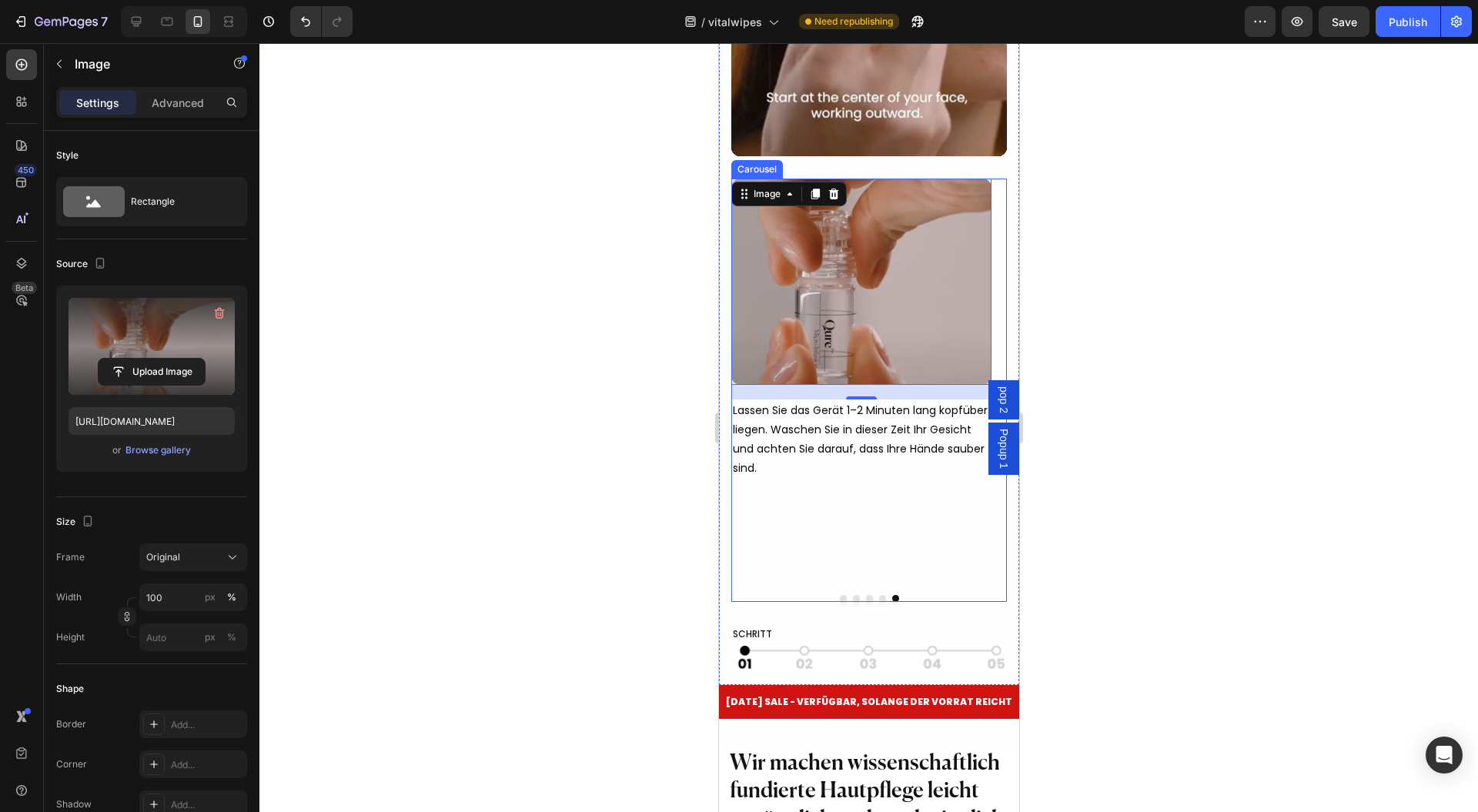
click at [866, 602] on button "Dot" at bounding box center [869, 598] width 7 height 7
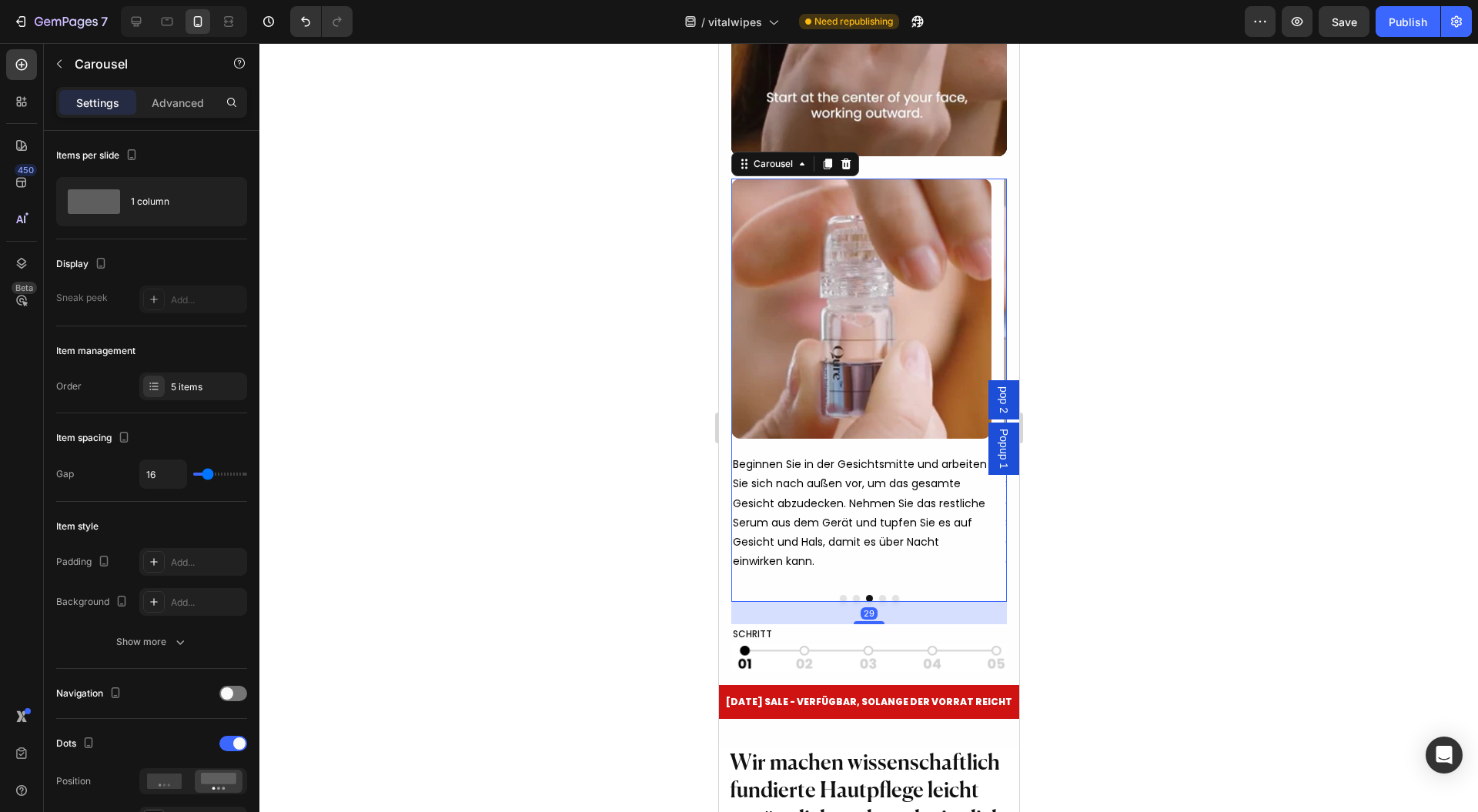
click at [879, 602] on button "Dot" at bounding box center [882, 598] width 7 height 7
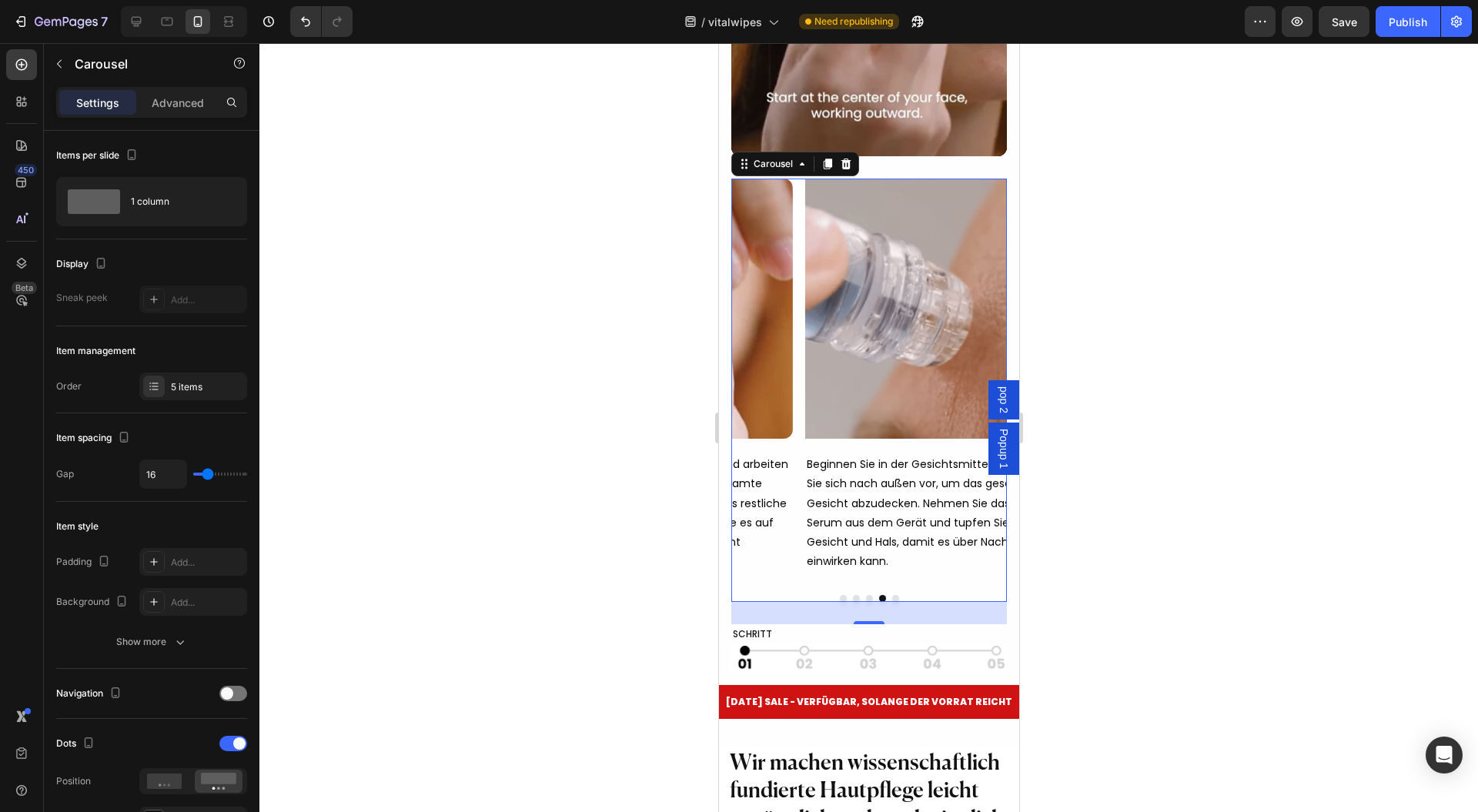
click at [892, 602] on button "Dot" at bounding box center [895, 598] width 7 height 7
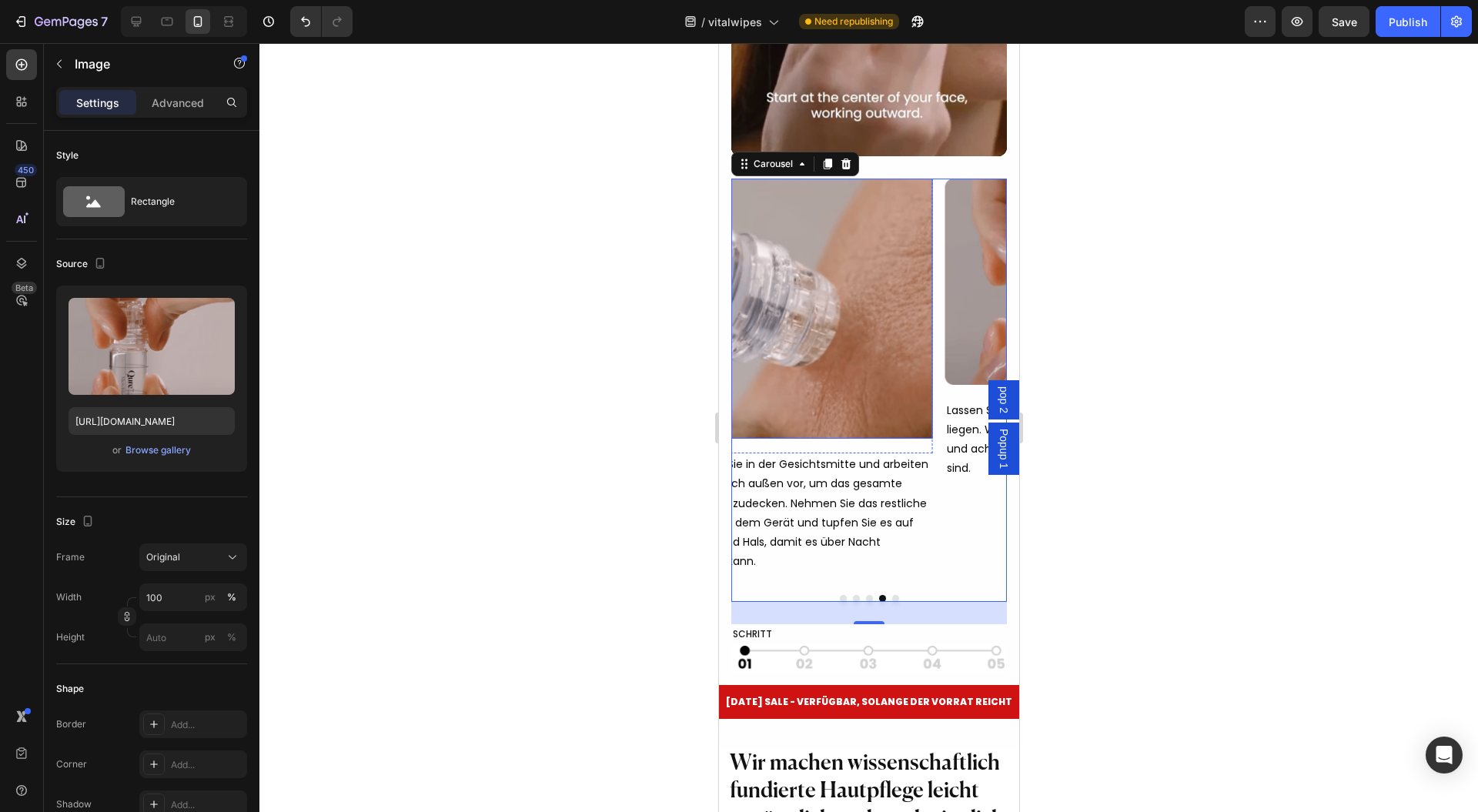
click at [945, 321] on img at bounding box center [1075, 282] width 260 height 206
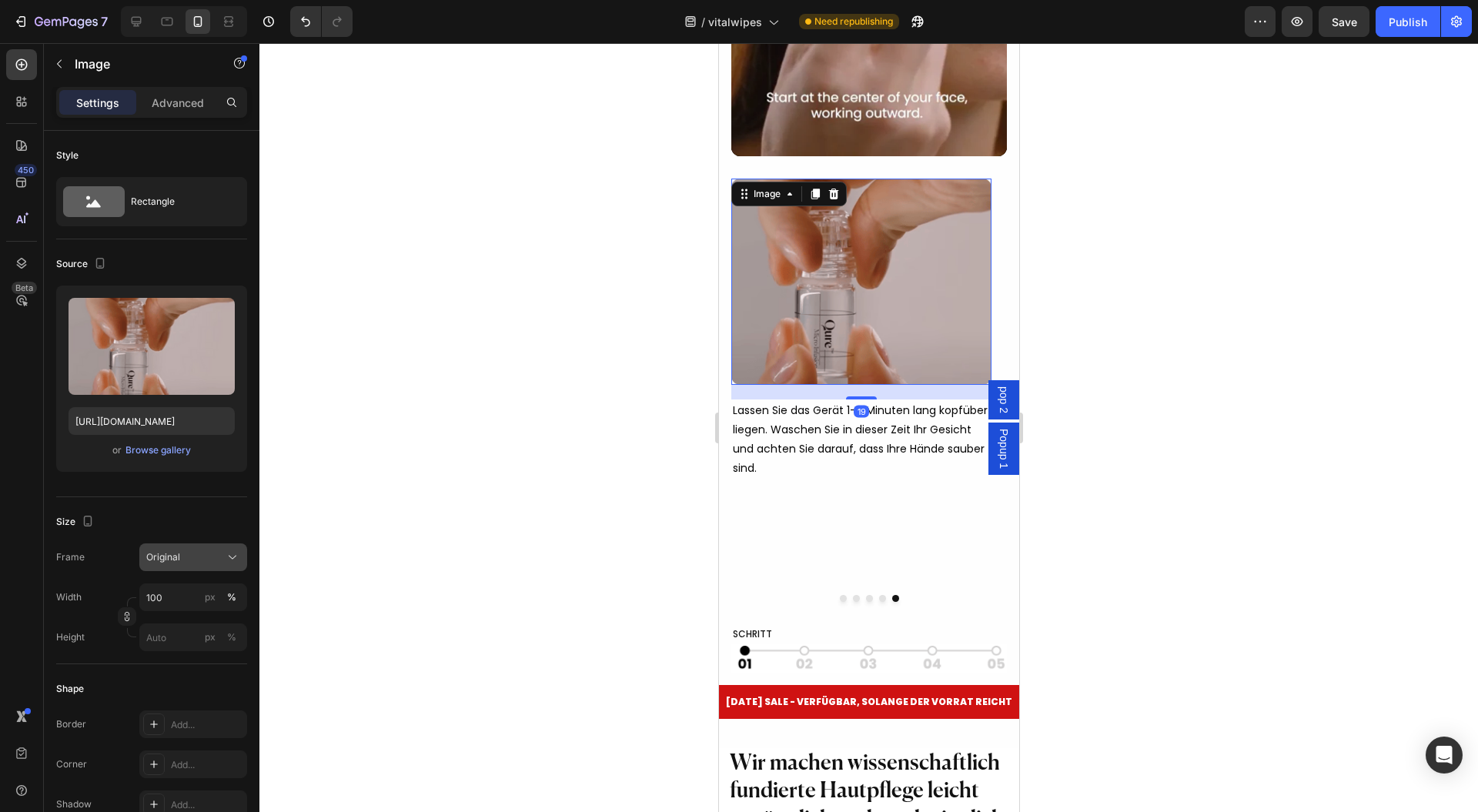
click at [188, 562] on div "Original" at bounding box center [184, 557] width 76 height 14
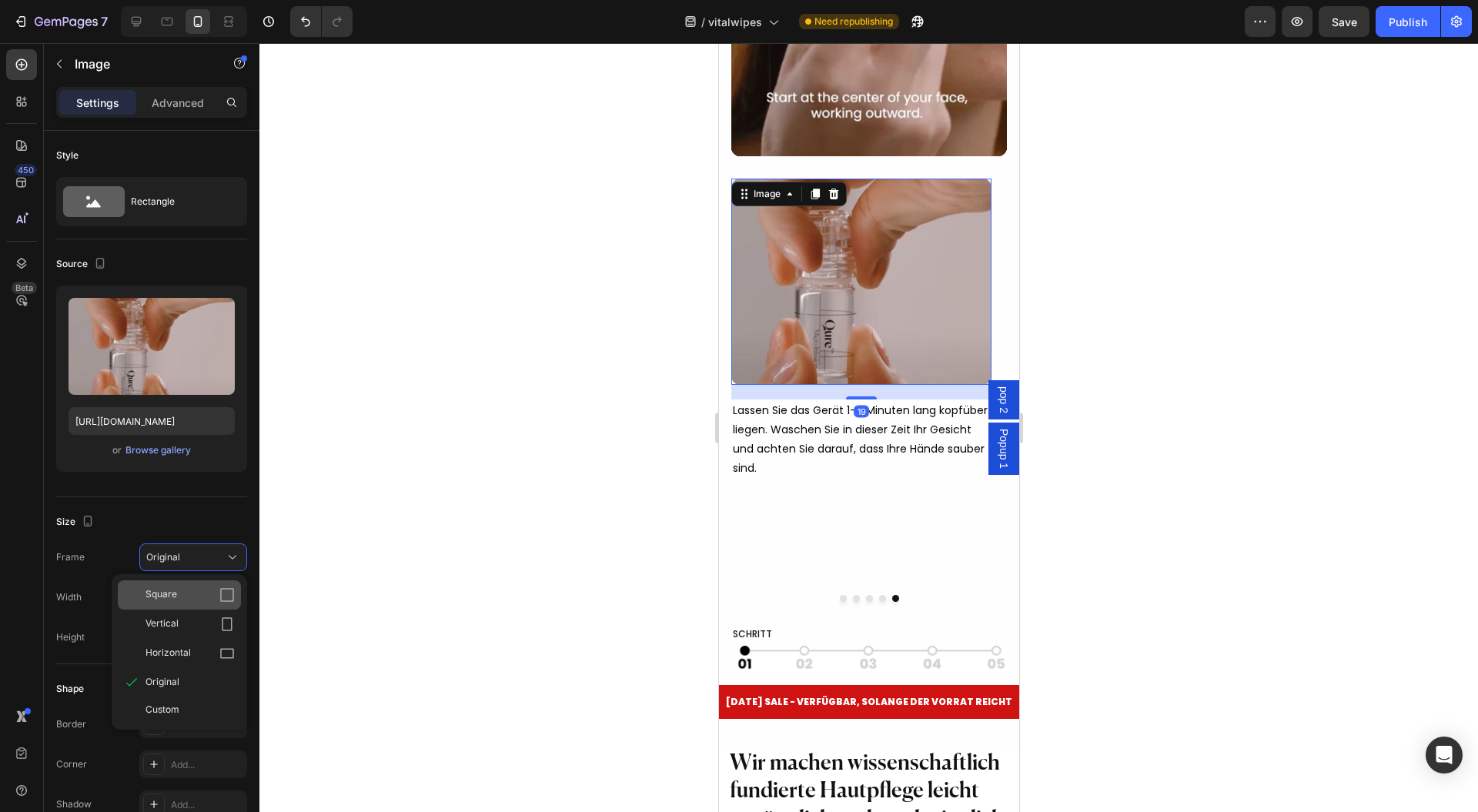
click at [190, 595] on div "Square" at bounding box center [190, 595] width 89 height 16
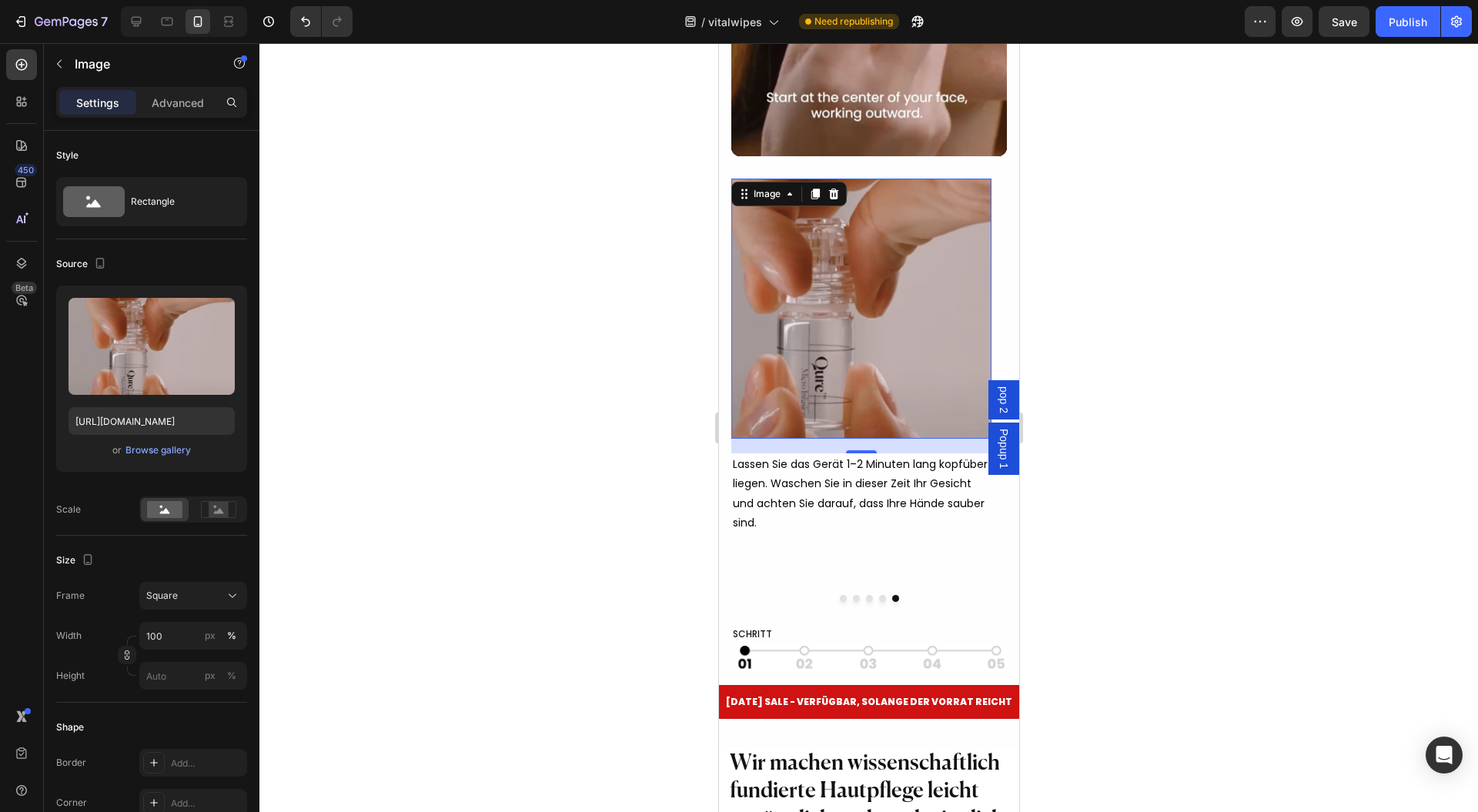
click at [514, 427] on div at bounding box center [869, 427] width 1219 height 769
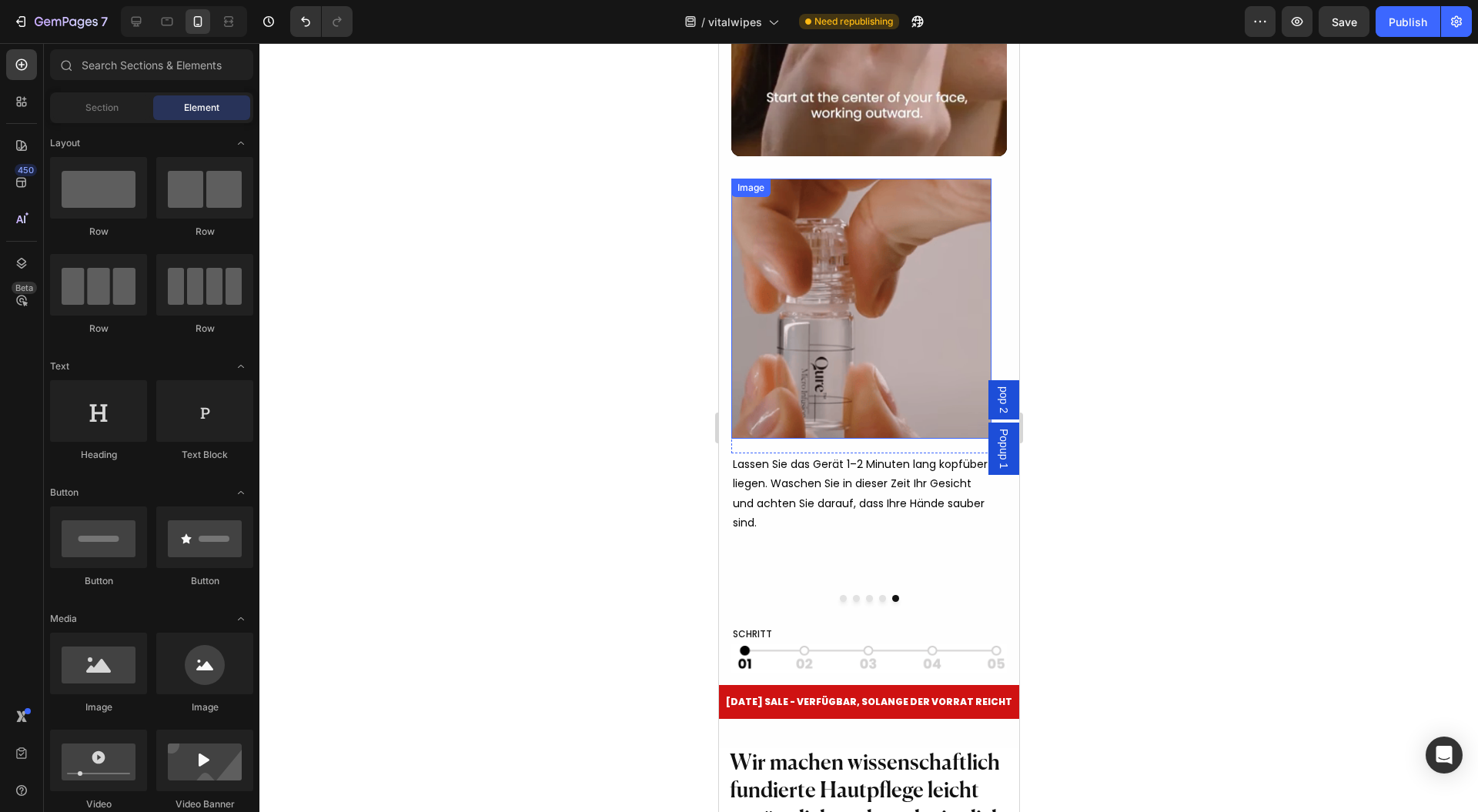
click at [835, 356] on img at bounding box center [861, 309] width 260 height 260
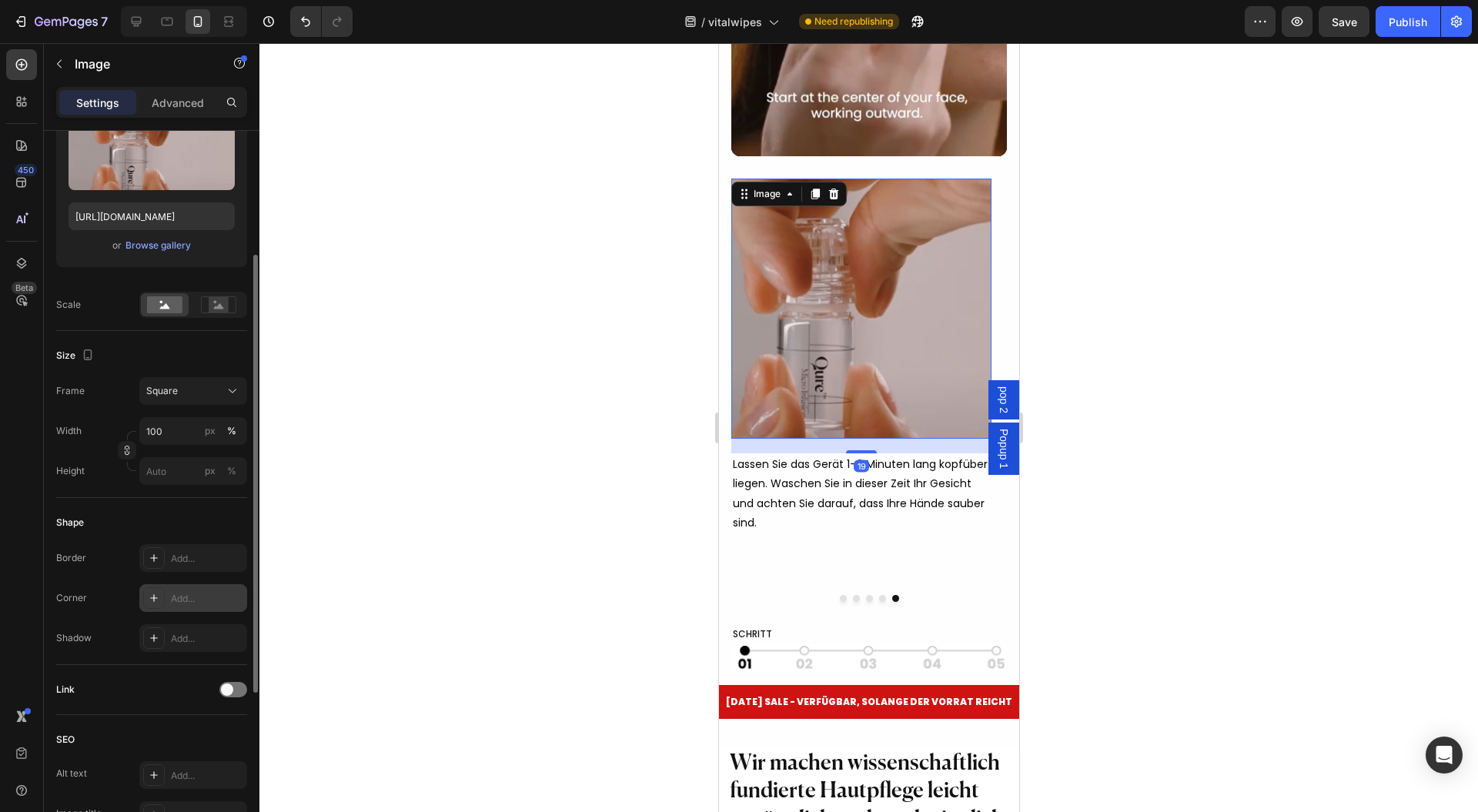
click at [188, 585] on div "Add..." at bounding box center [193, 598] width 108 height 28
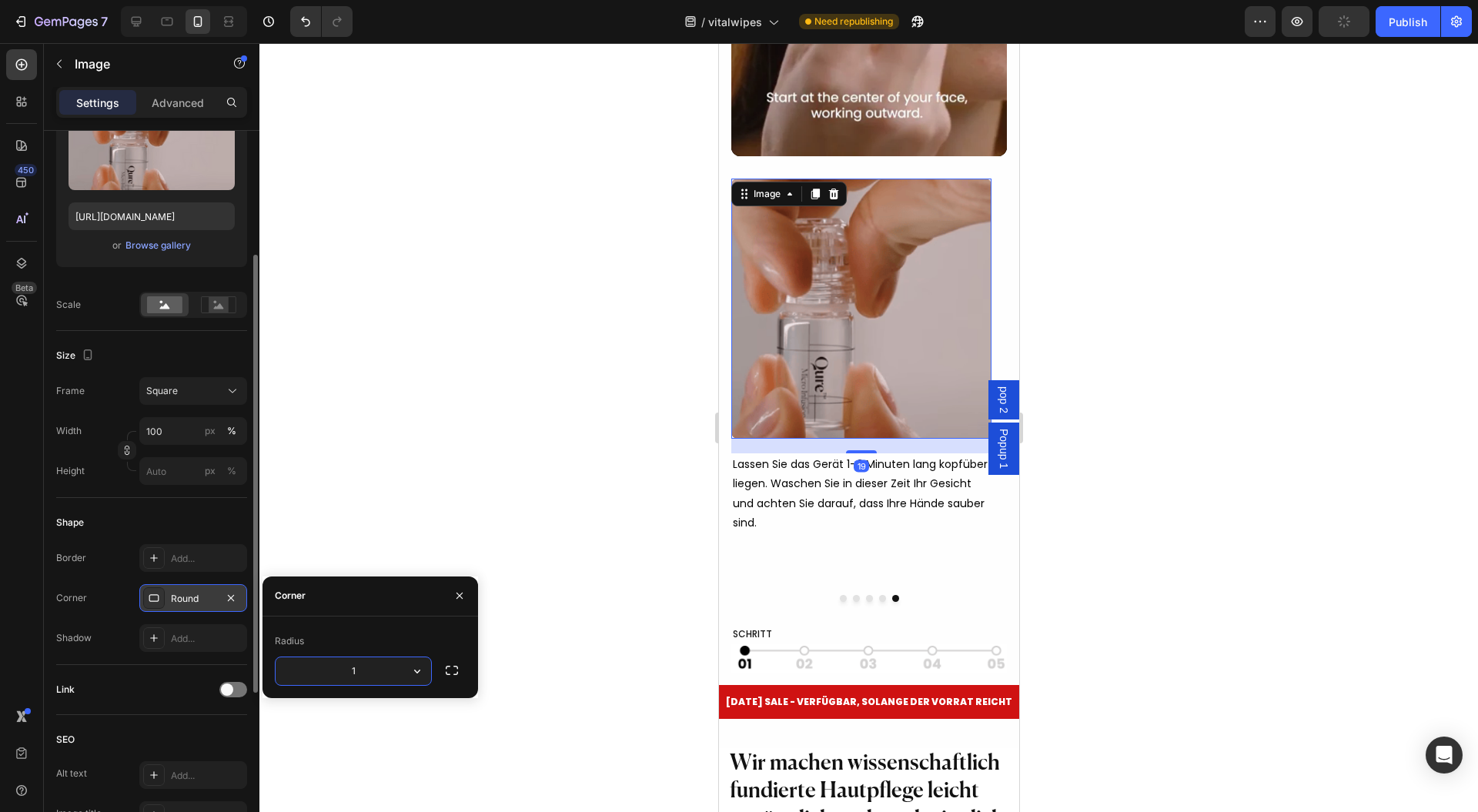
type input "12"
click at [529, 431] on div at bounding box center [869, 427] width 1219 height 769
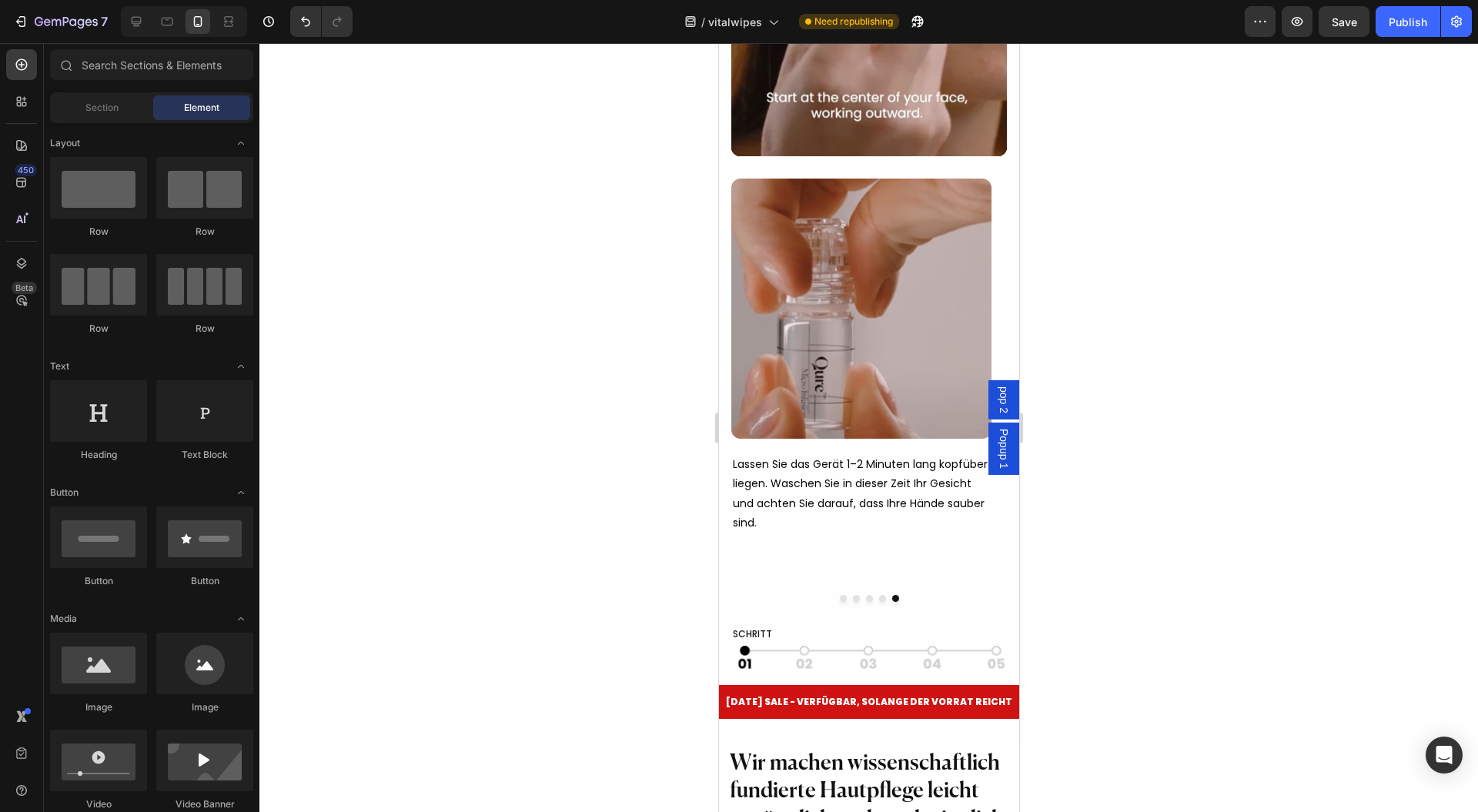
click at [1194, 436] on div at bounding box center [869, 427] width 1219 height 769
click at [1401, 32] on button "Publish" at bounding box center [1408, 21] width 64 height 31
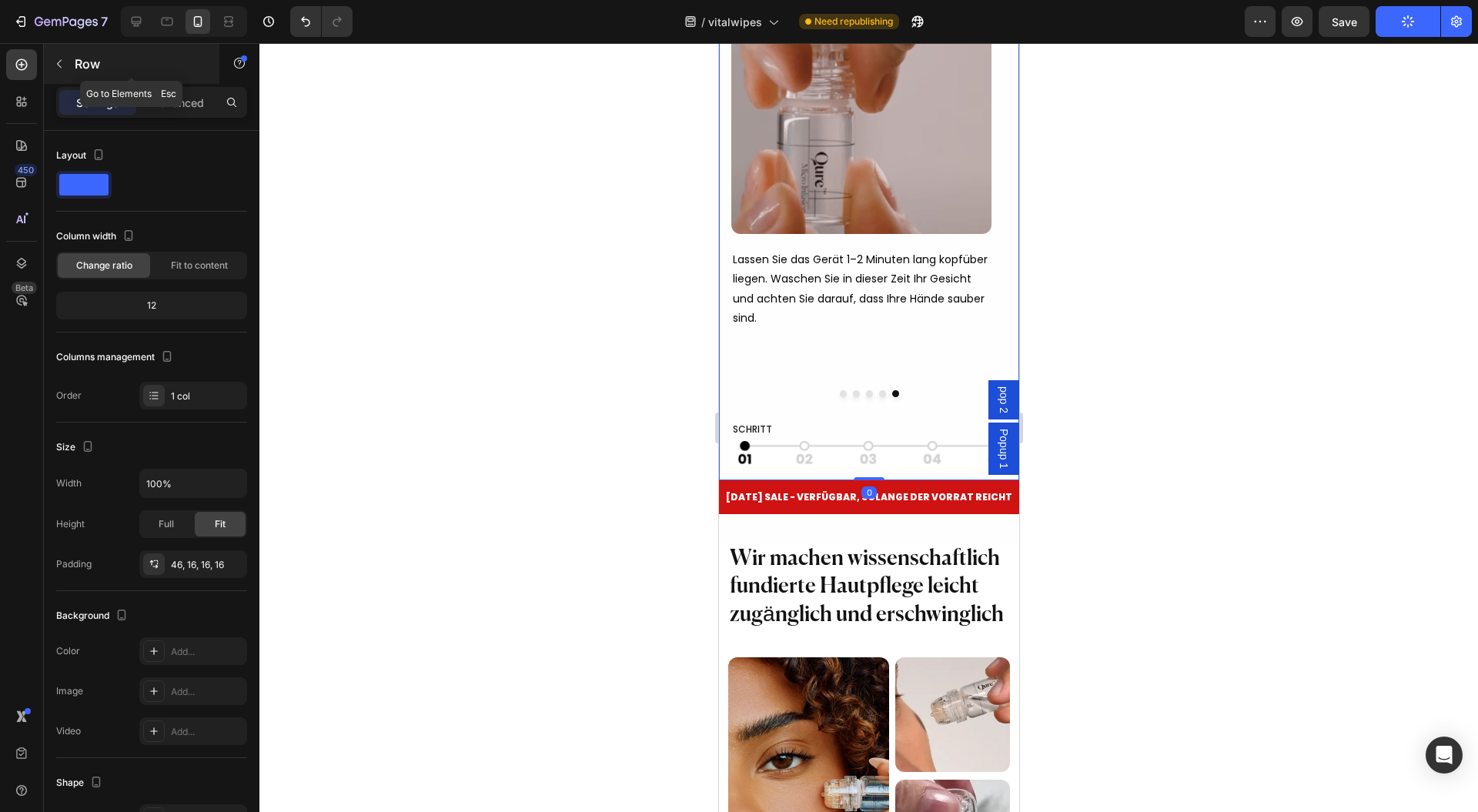
click at [148, 76] on div "Row" at bounding box center [131, 63] width 176 height 40
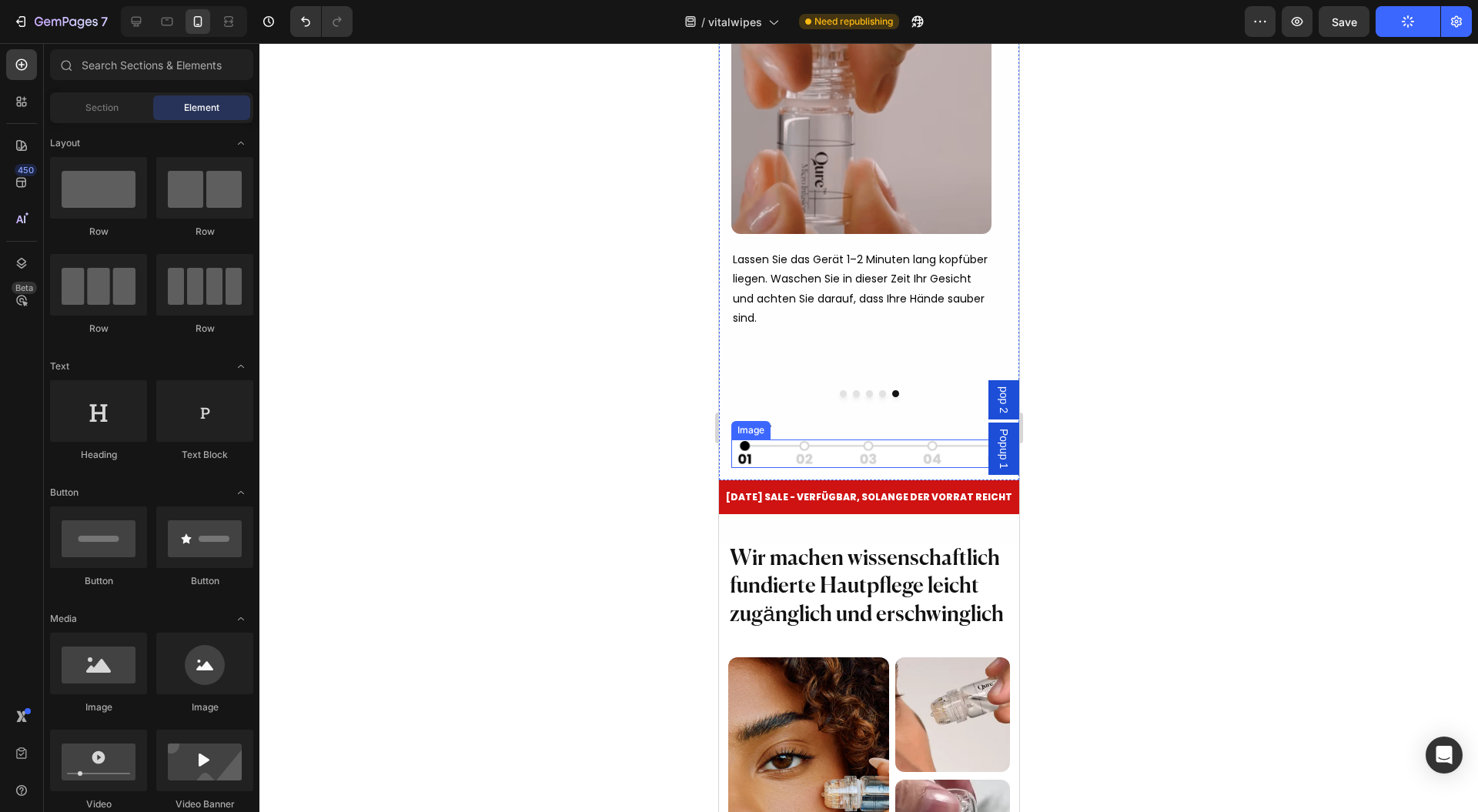
click at [730, 468] on img at bounding box center [868, 453] width 275 height 29
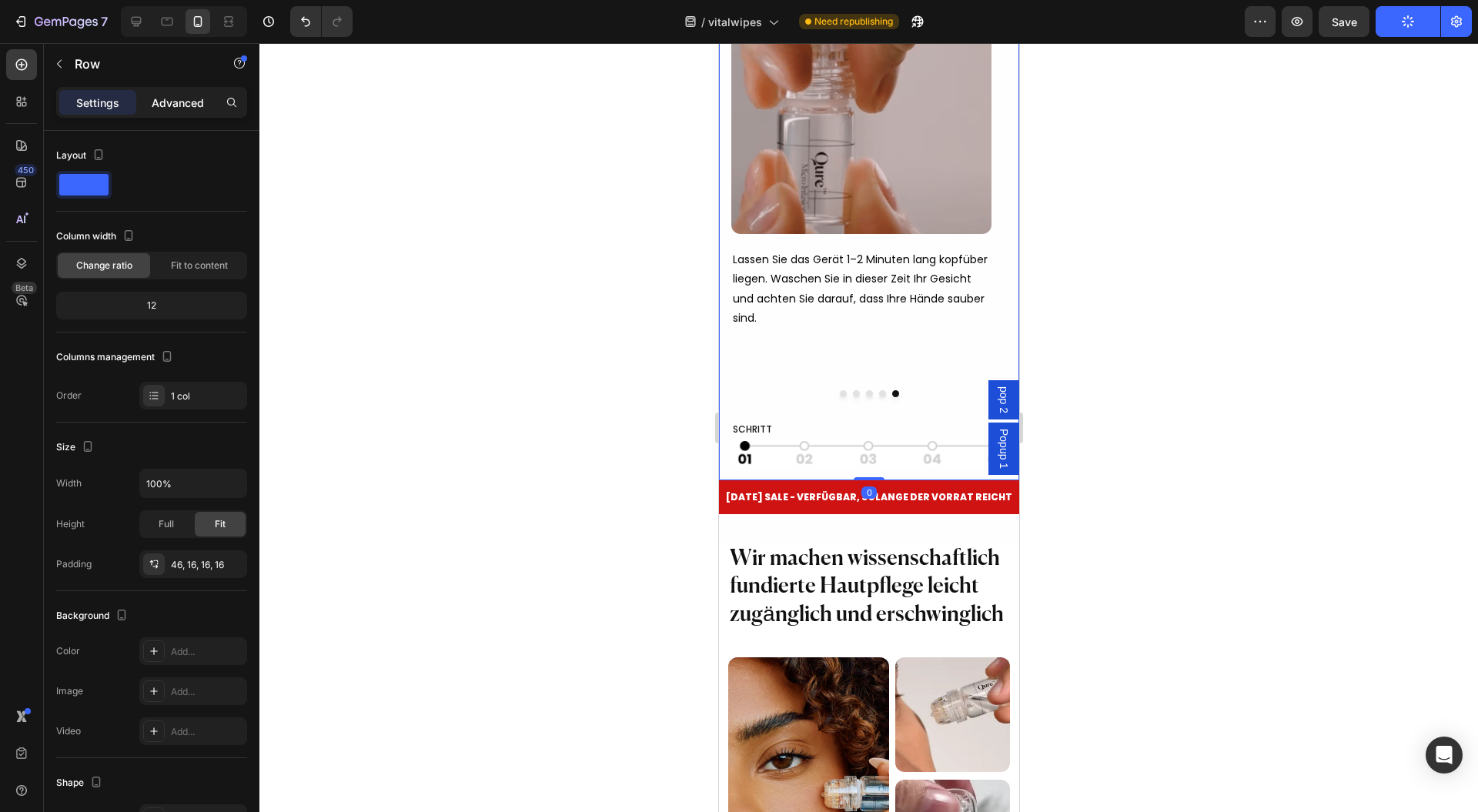
click at [193, 98] on div "Advanced" at bounding box center [177, 102] width 77 height 25
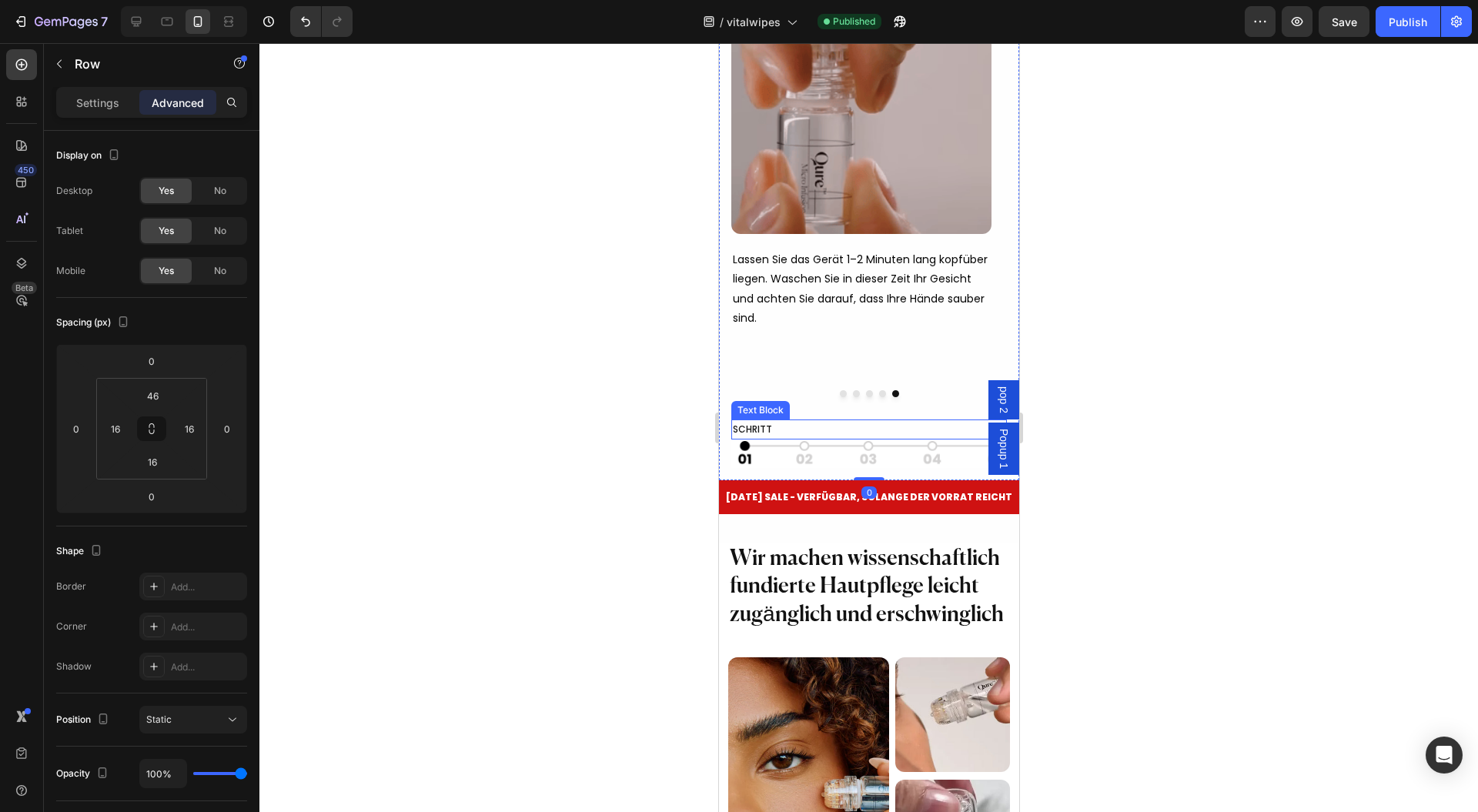
click at [811, 438] on p "SCHRITT" at bounding box center [868, 429] width 273 height 17
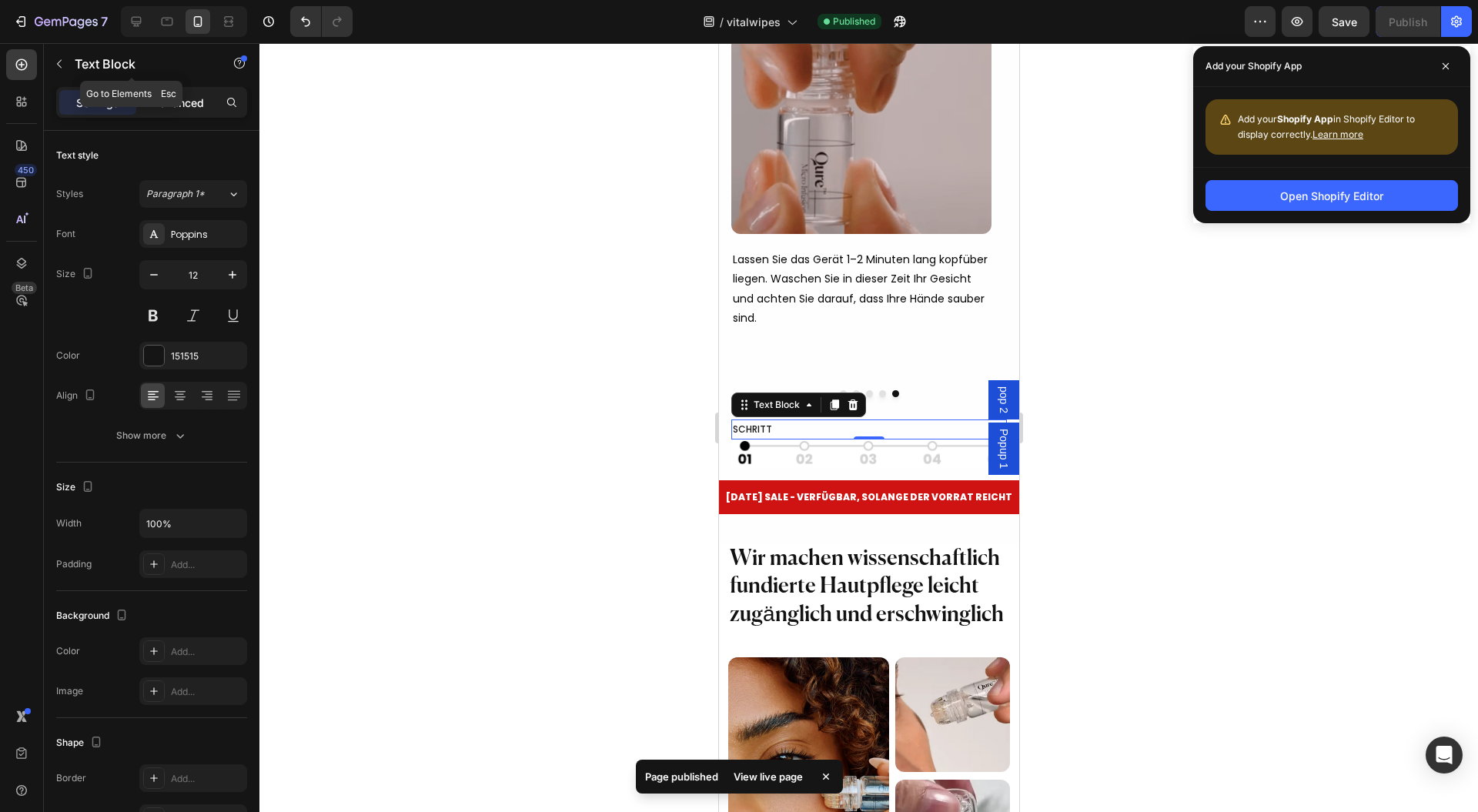
click at [164, 96] on p "Advanced" at bounding box center [178, 103] width 53 height 16
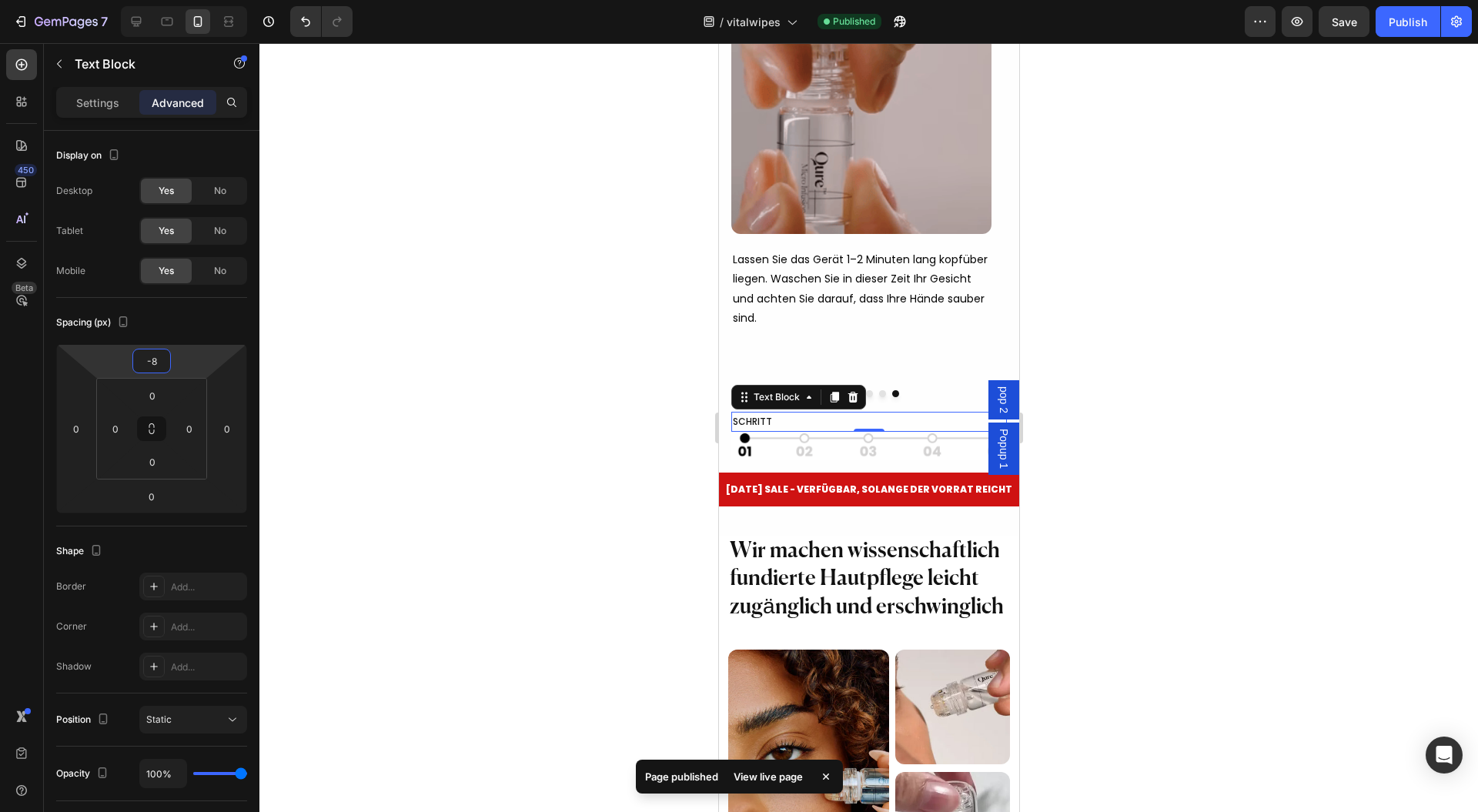
type input "-10"
click at [197, 0] on html "7 Version history / vitalwipes Published Preview Save Publish 450 Beta Sections…" at bounding box center [739, 0] width 1478 height 0
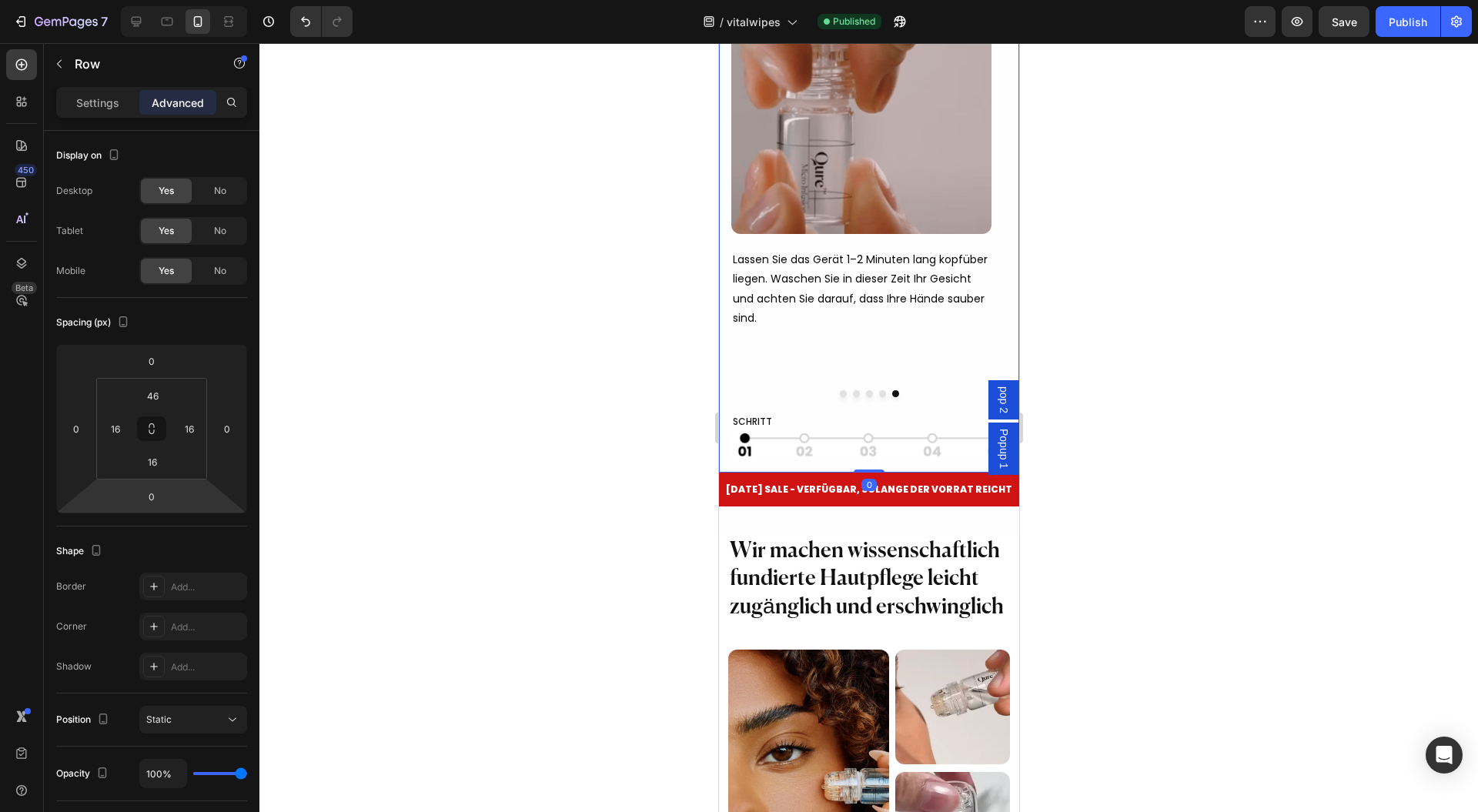
type input "18"
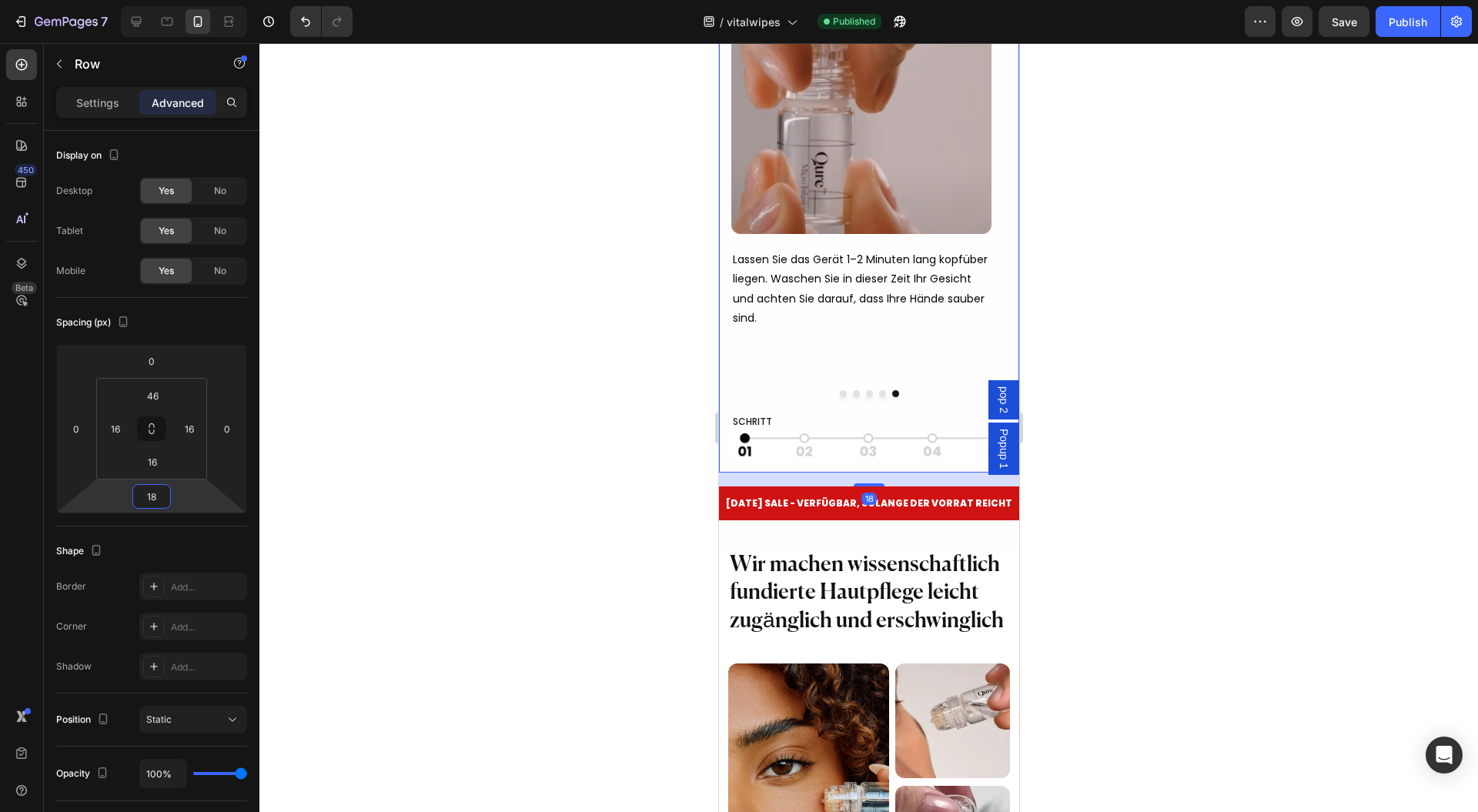
click at [199, 0] on html "7 Version history / vitalwipes Published Preview Save Publish 450 Beta Sections…" at bounding box center [739, 0] width 1478 height 0
click at [494, 416] on div at bounding box center [869, 427] width 1219 height 769
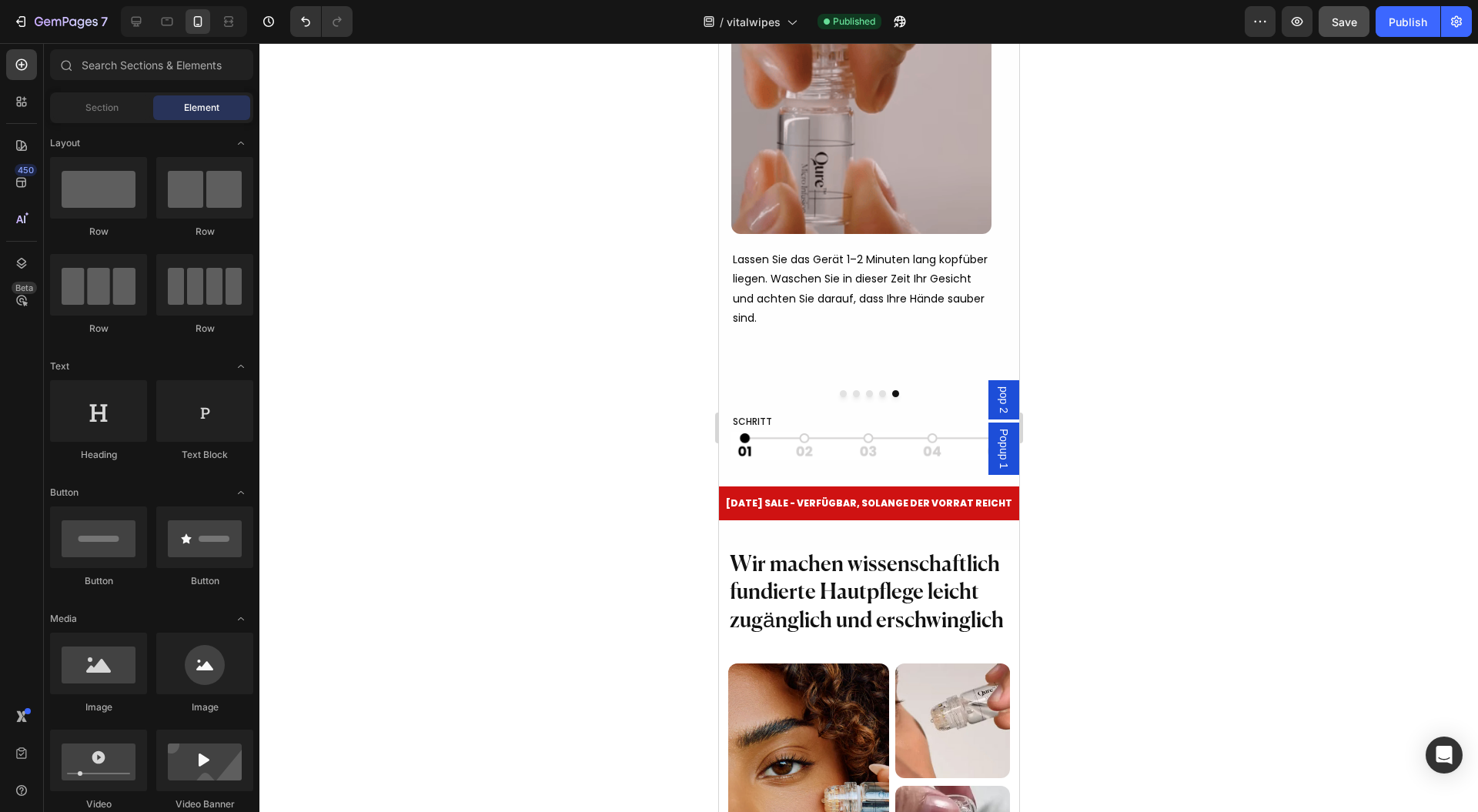
click at [1406, 25] on div "Publish" at bounding box center [1408, 22] width 39 height 16
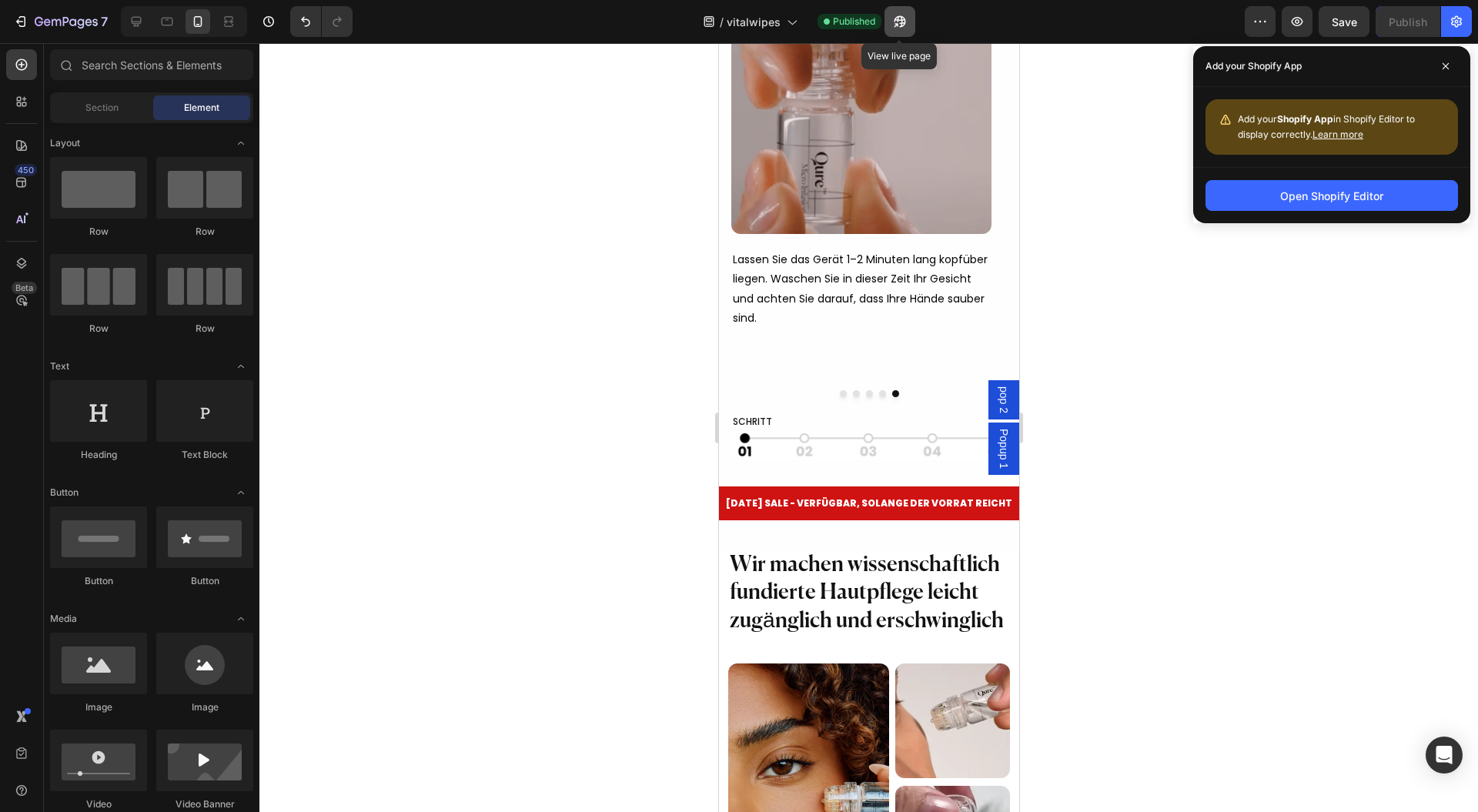
click at [891, 21] on button "button" at bounding box center [899, 21] width 30 height 31
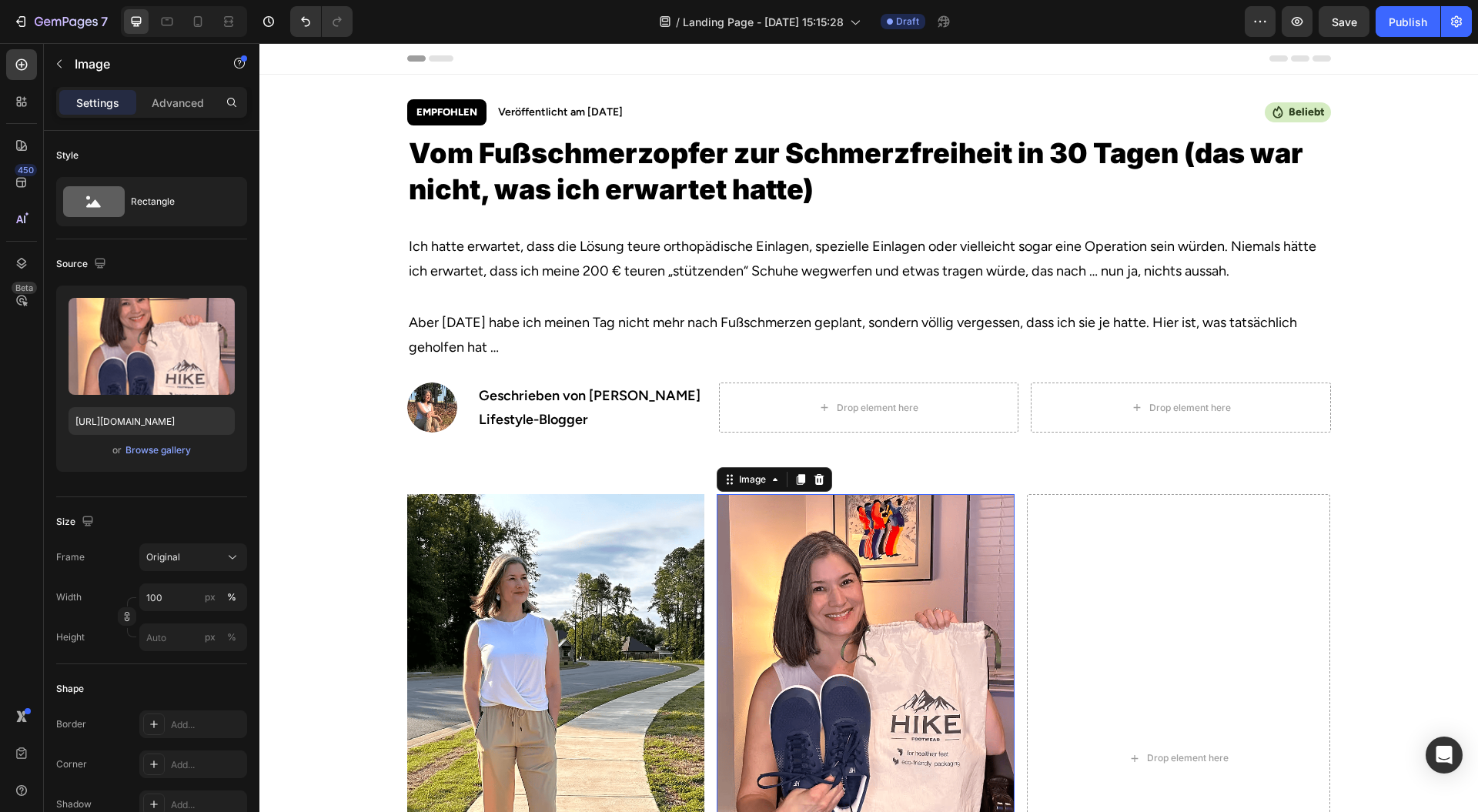
scroll to position [245, 0]
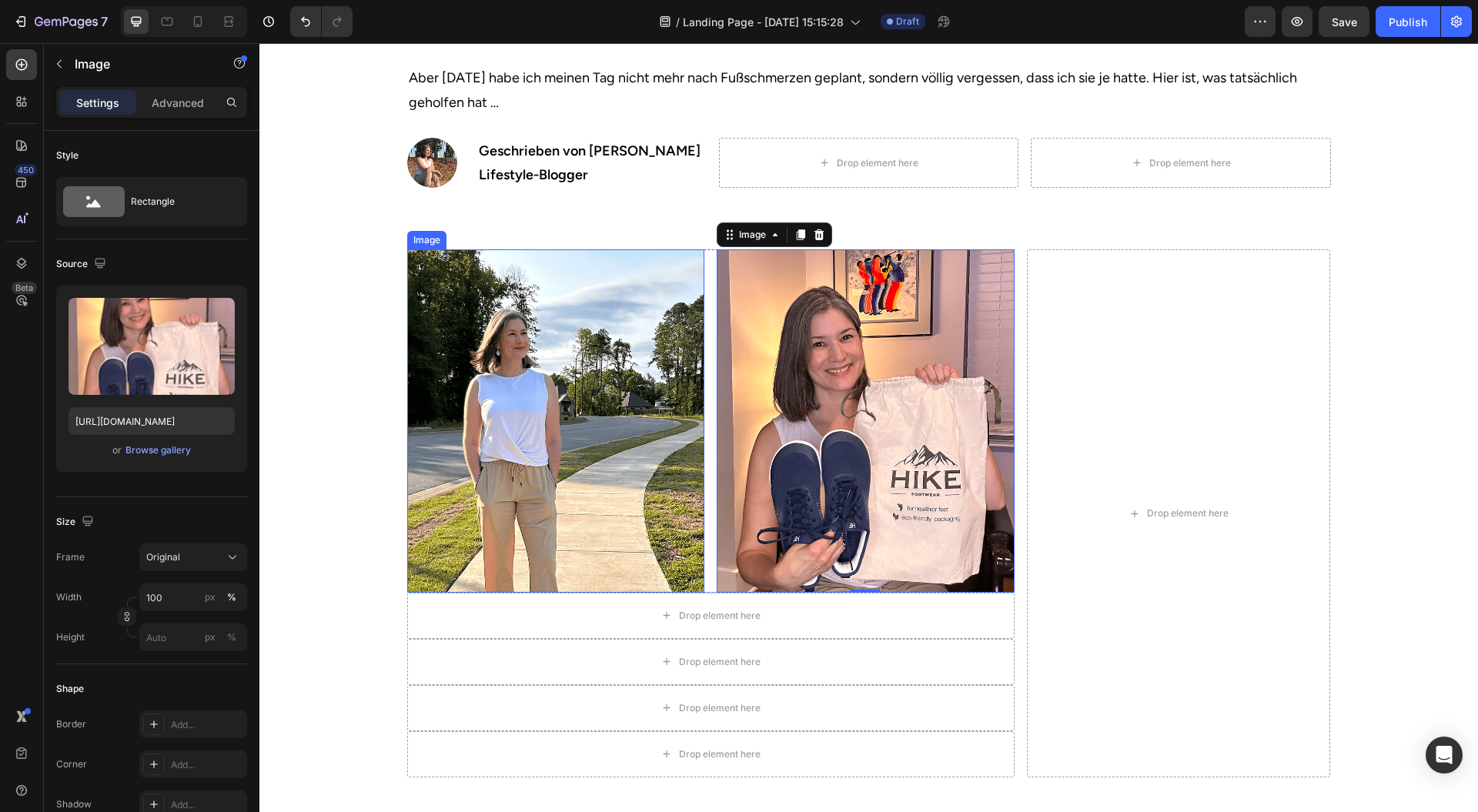
click at [476, 383] on img at bounding box center [556, 421] width 298 height 343
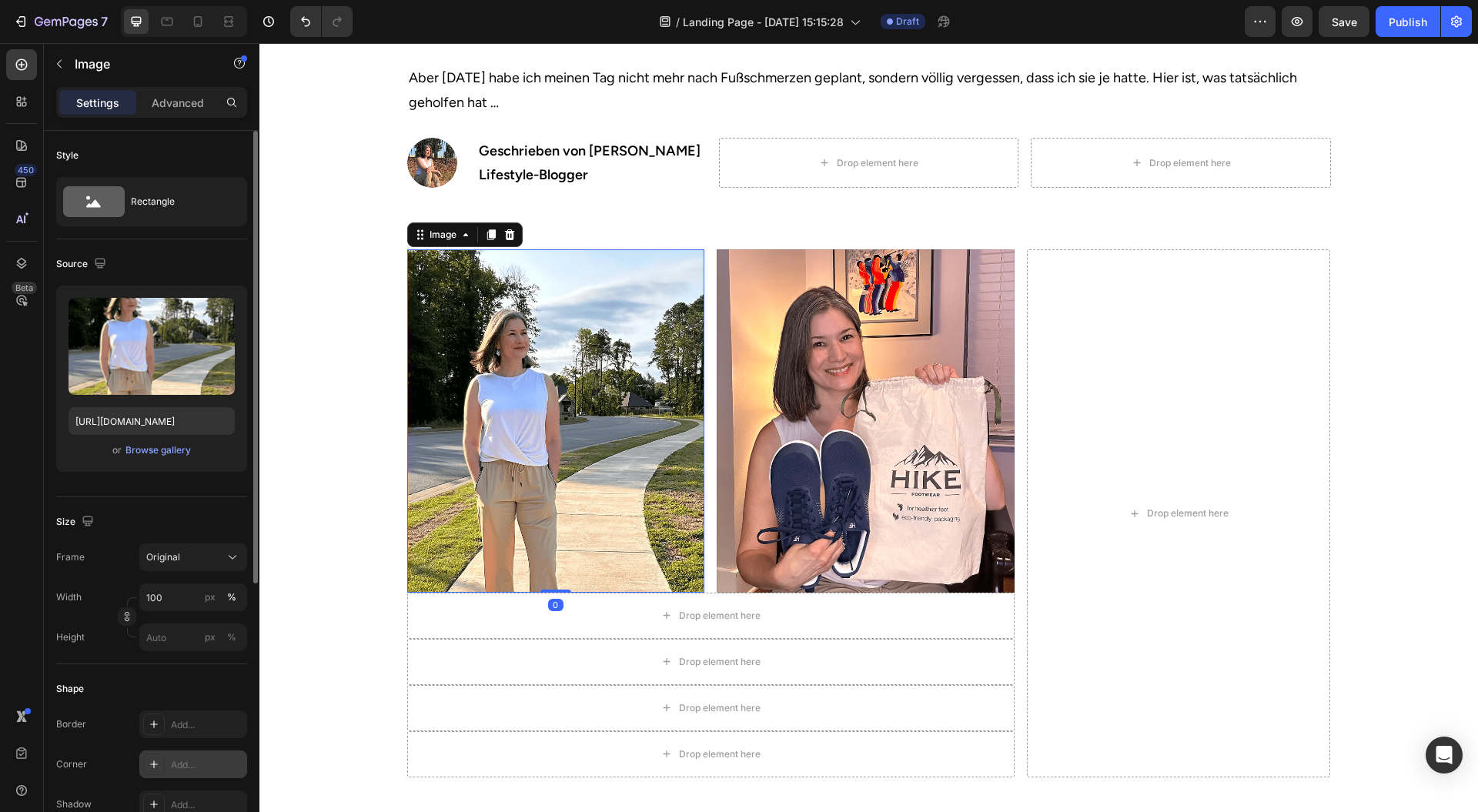
click at [176, 758] on div "Add..." at bounding box center [207, 765] width 73 height 14
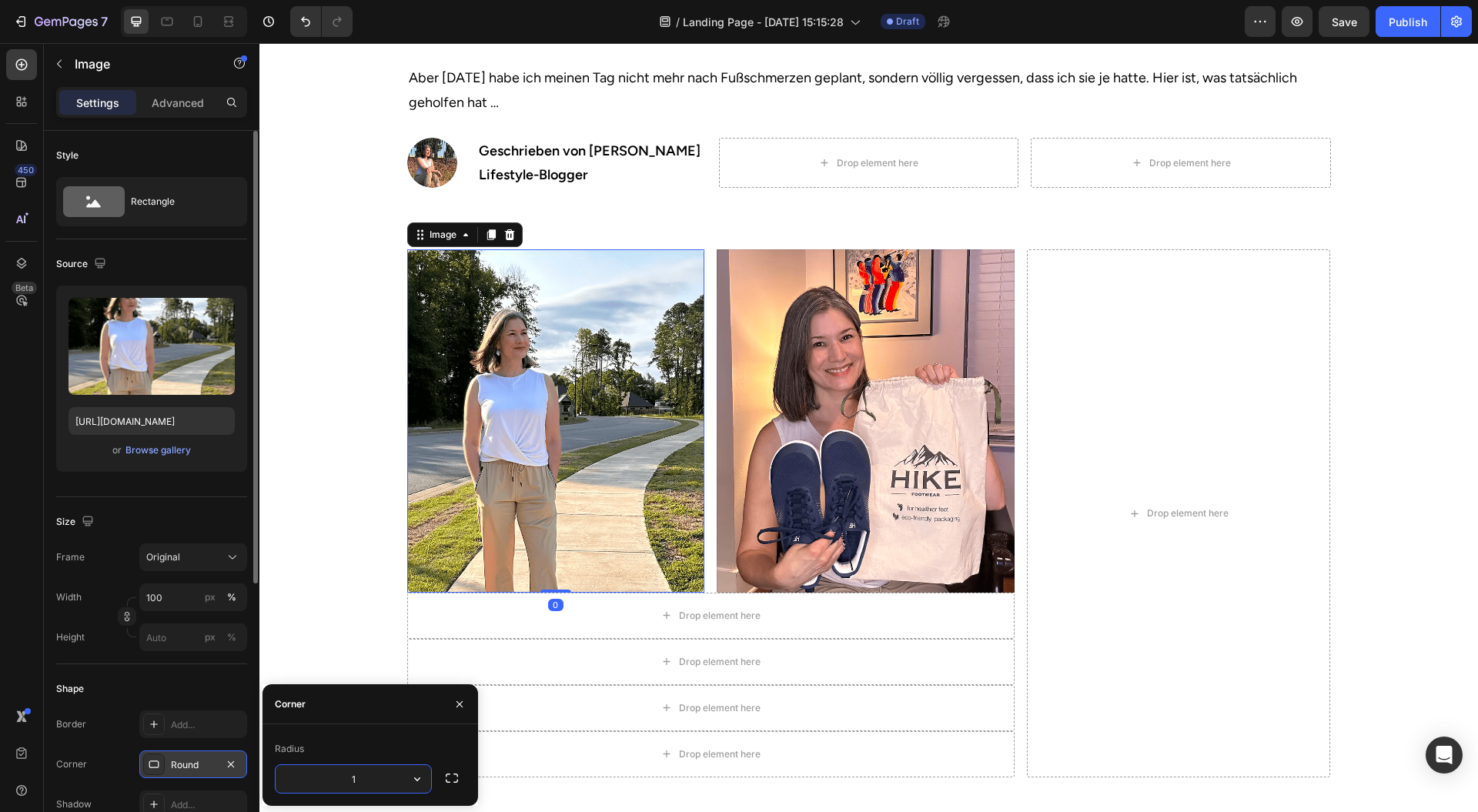
type input "12"
click at [793, 470] on img at bounding box center [866, 421] width 298 height 343
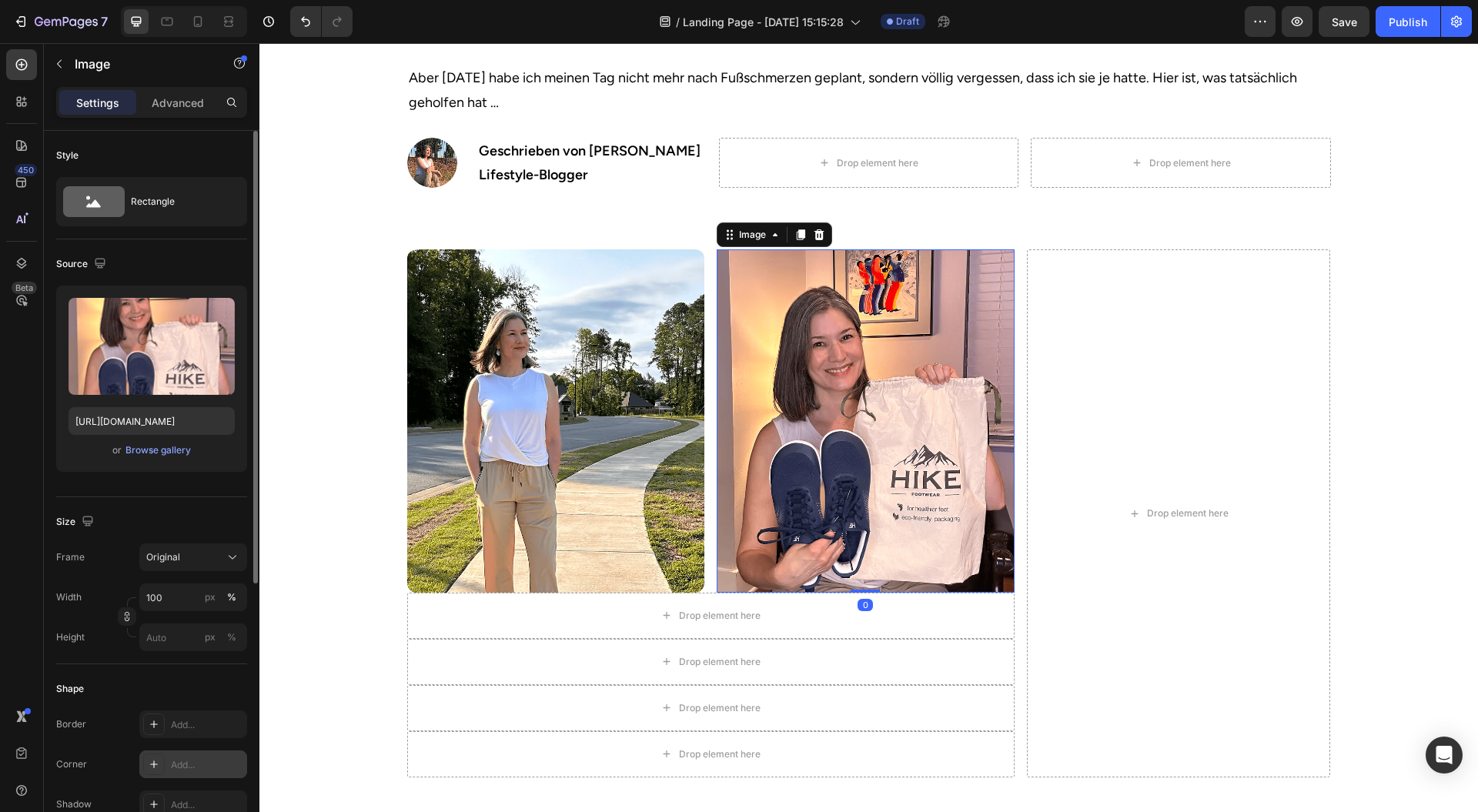
click at [190, 763] on div "Add..." at bounding box center [207, 765] width 73 height 14
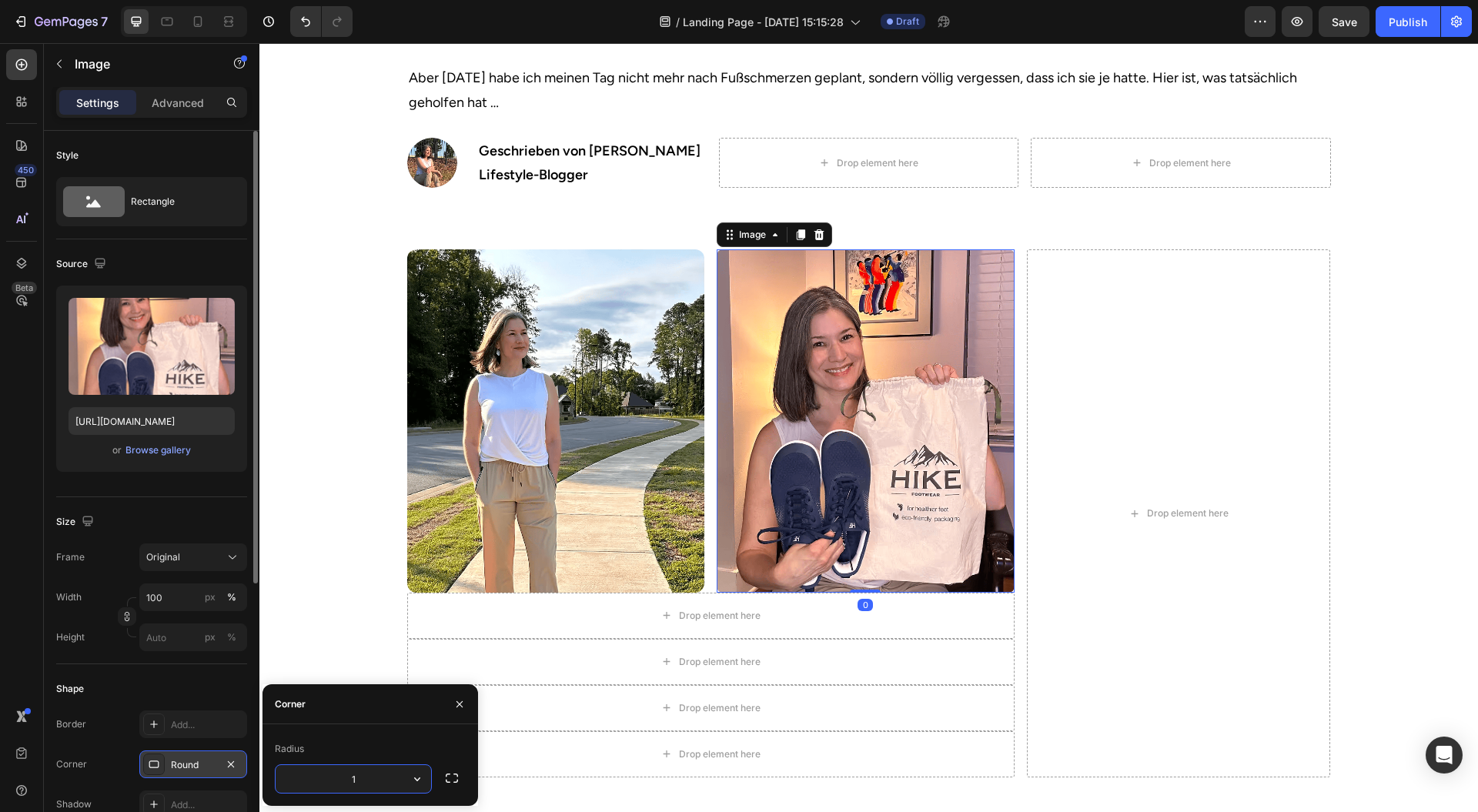
type input "12"
click at [311, 473] on div "Image Image 0 Row Drop element here Row Drop element here Row Drop element here…" at bounding box center [869, 519] width 1219 height 540
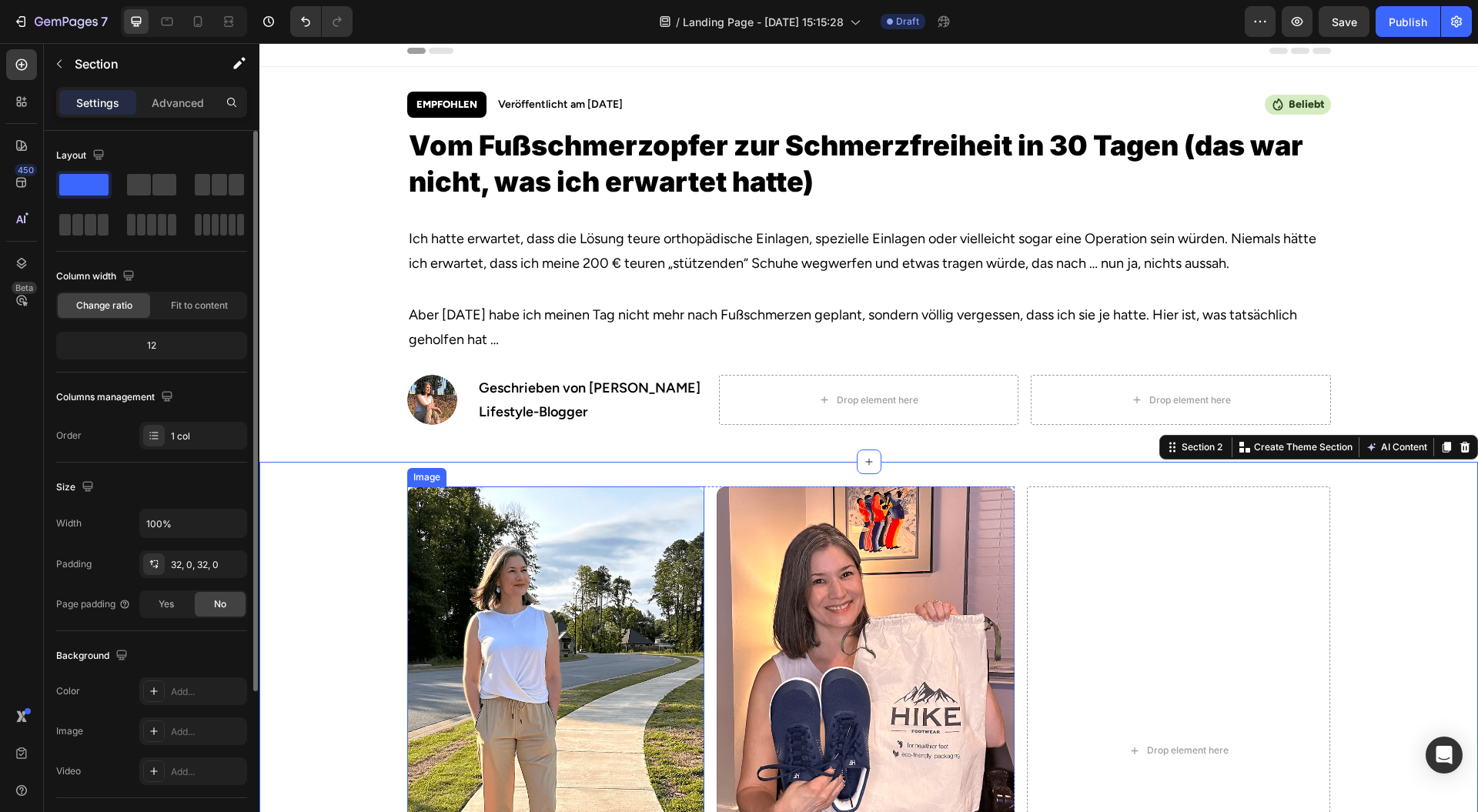
scroll to position [0, 0]
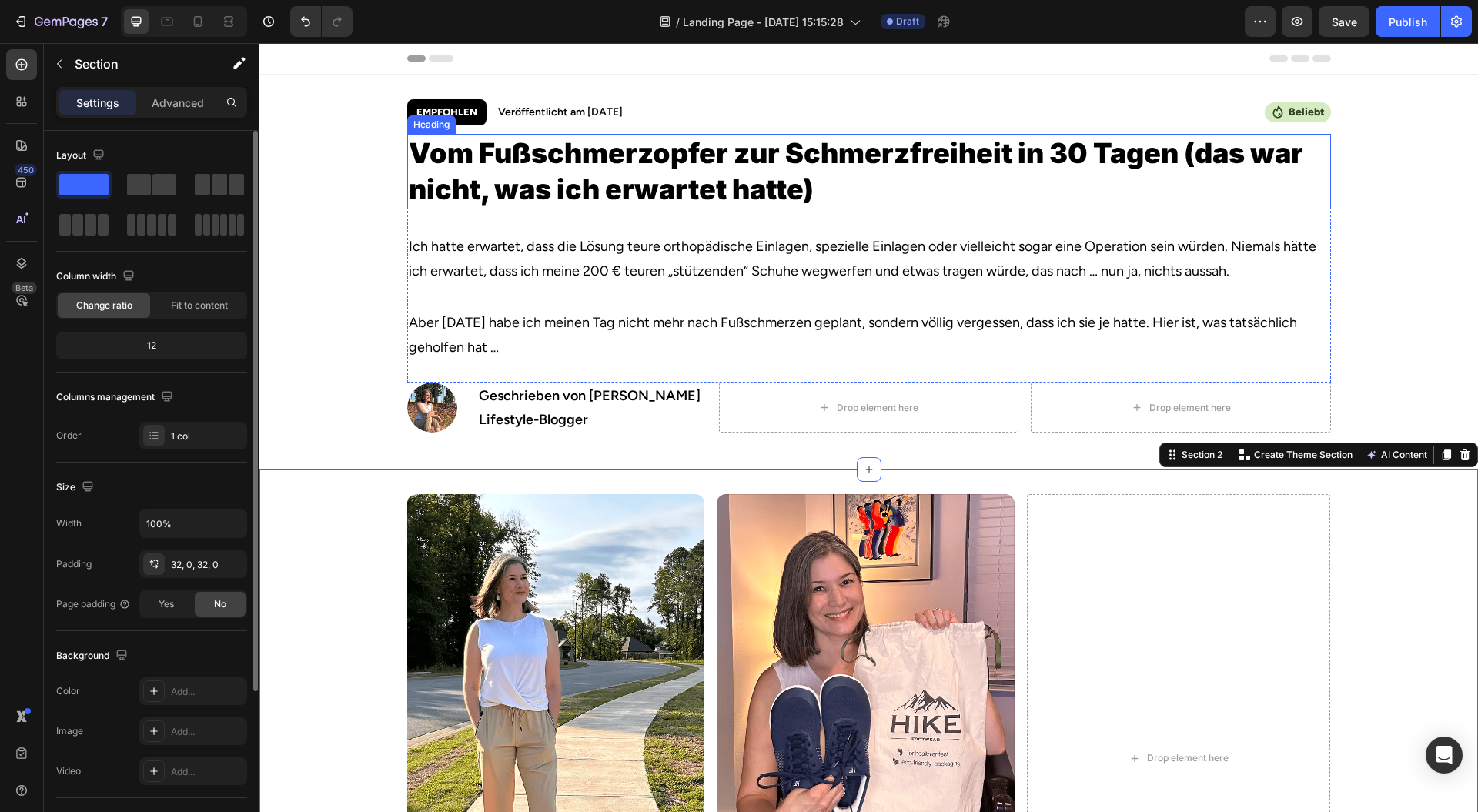
click at [833, 175] on h2 "Vom Fußschmerzopfer zur Schmerzfreiheit in 30 Tagen (das war nicht, was ich erw…" at bounding box center [869, 172] width 924 height 76
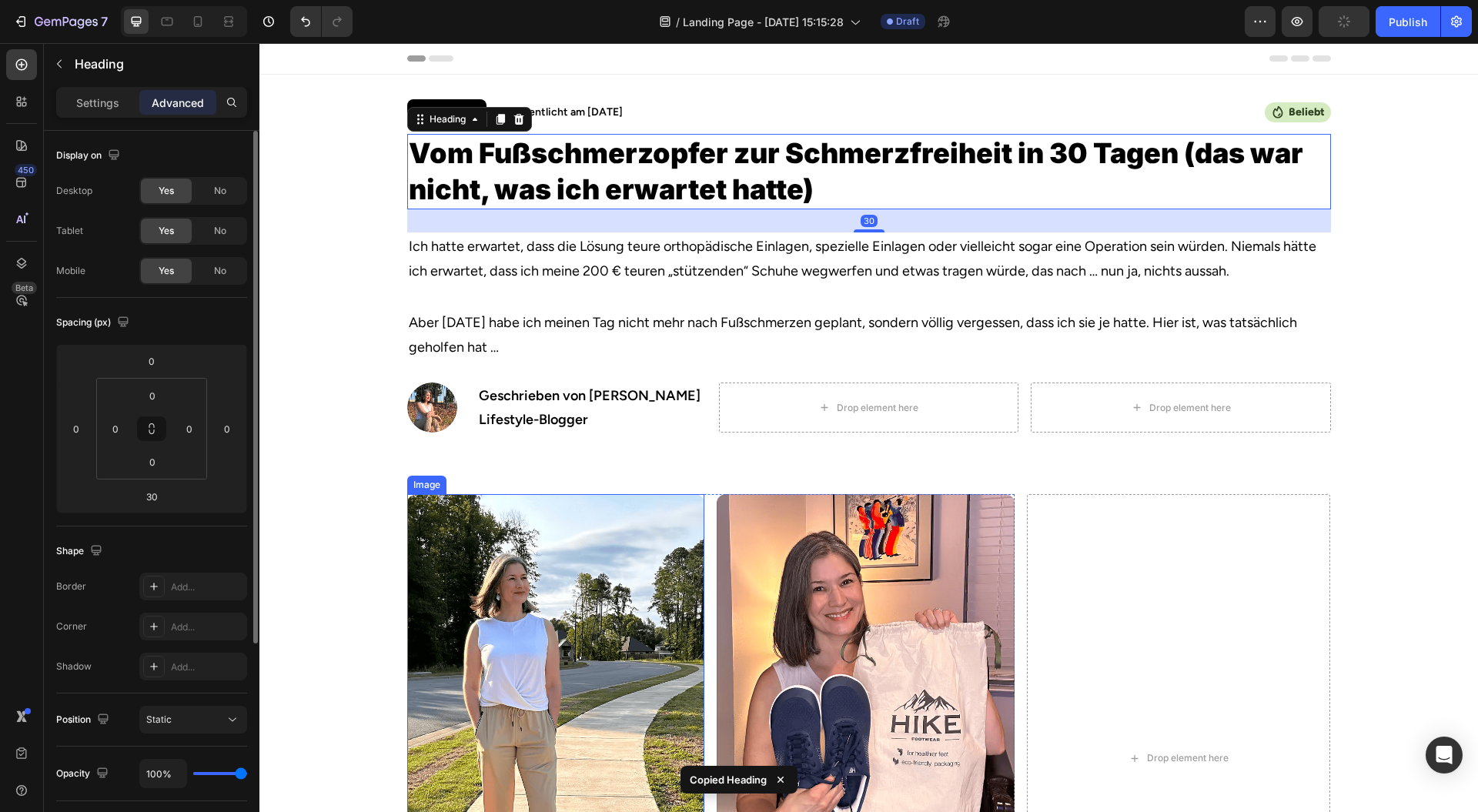
scroll to position [411, 0]
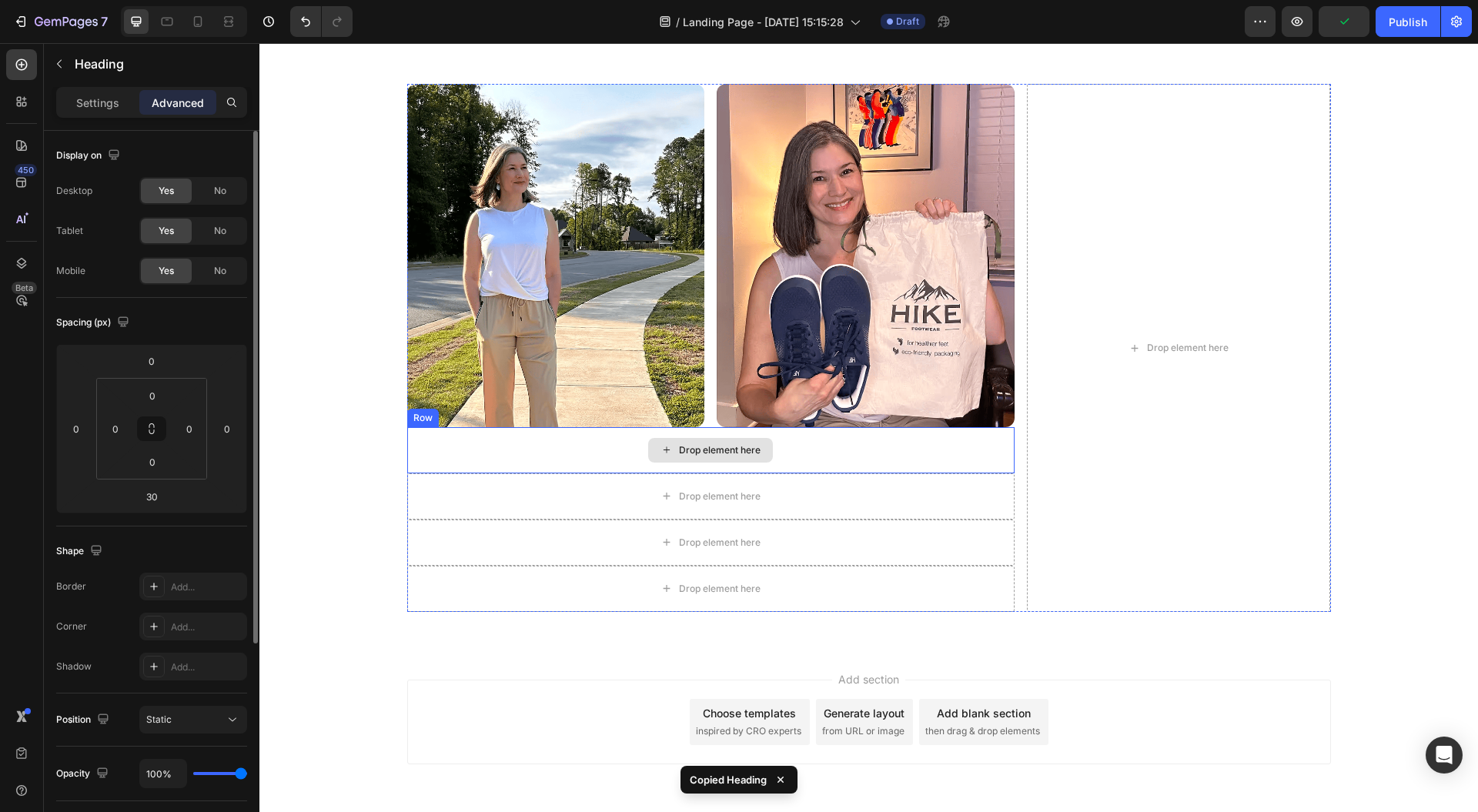
click at [601, 453] on div "Drop element here" at bounding box center [711, 450] width 608 height 46
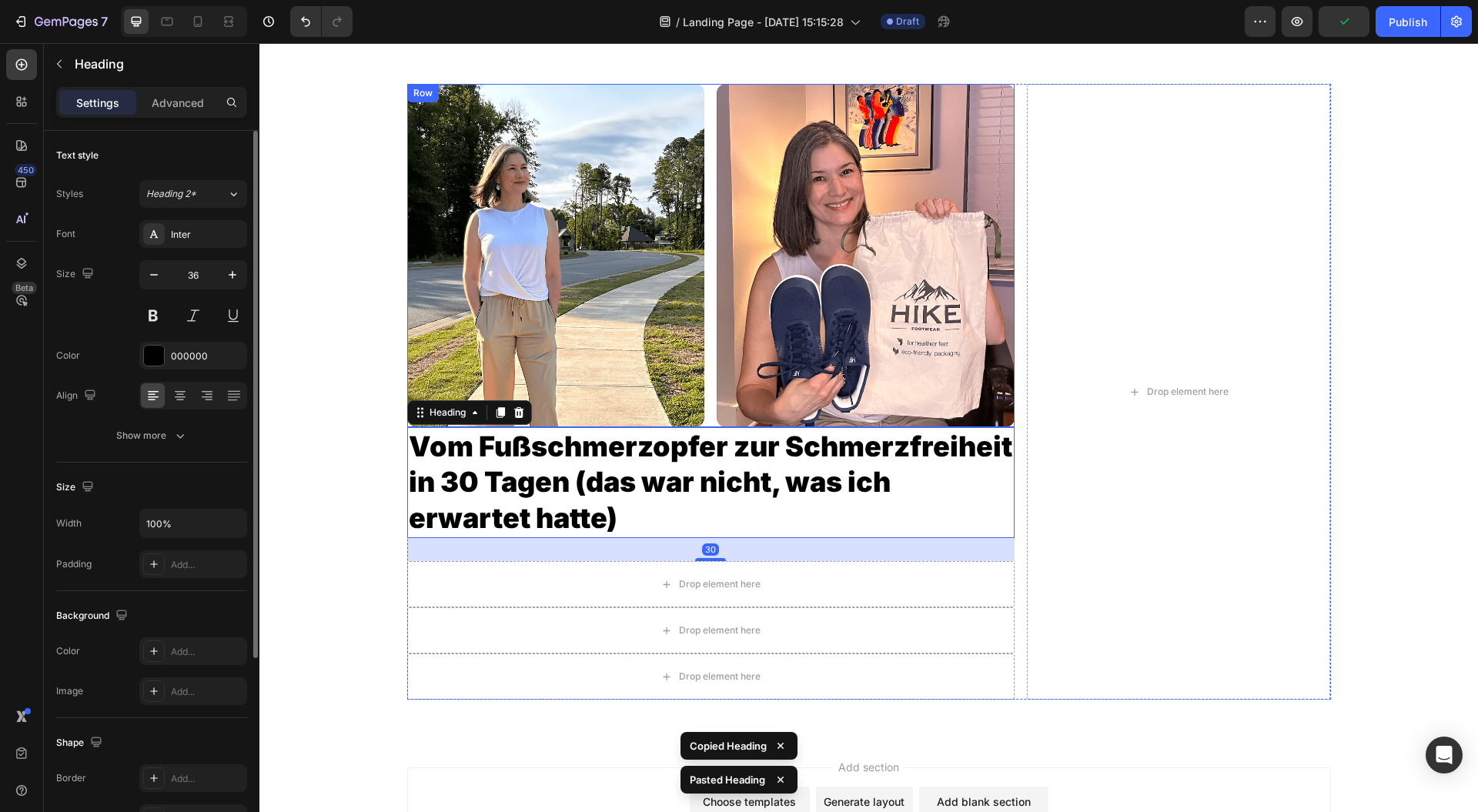
click at [699, 413] on div "Image Image Row" at bounding box center [711, 256] width 608 height 343
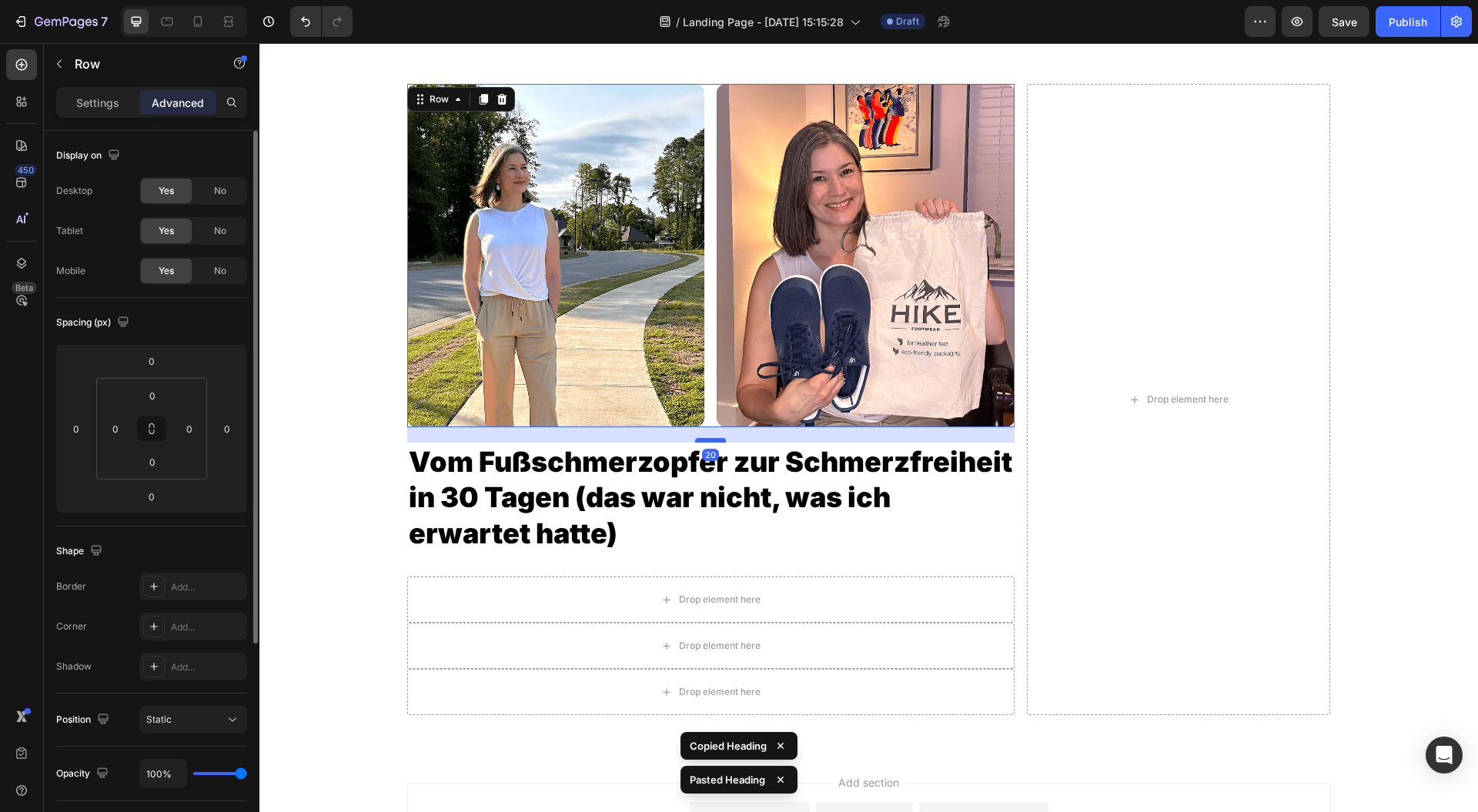
drag, startPoint x: 706, startPoint y: 424, endPoint x: 706, endPoint y: 440, distance: 16.0
click at [706, 439] on div at bounding box center [710, 440] width 30 height 5
type input "21"
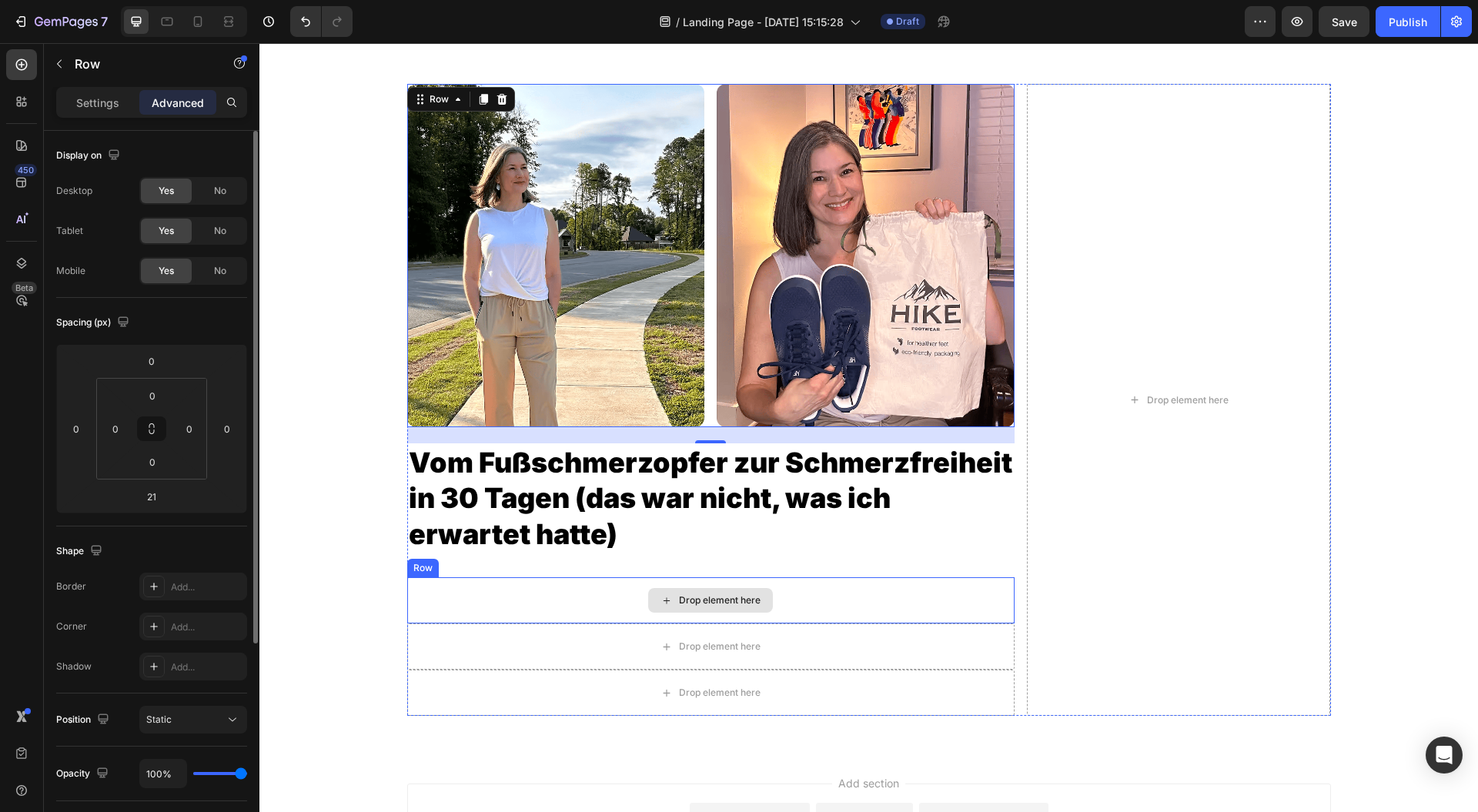
click at [516, 478] on h2 "Vom Fußschmerzopfer zur Schmerzfreiheit in 30 Tagen (das war nicht, was ich erw…" at bounding box center [711, 499] width 608 height 111
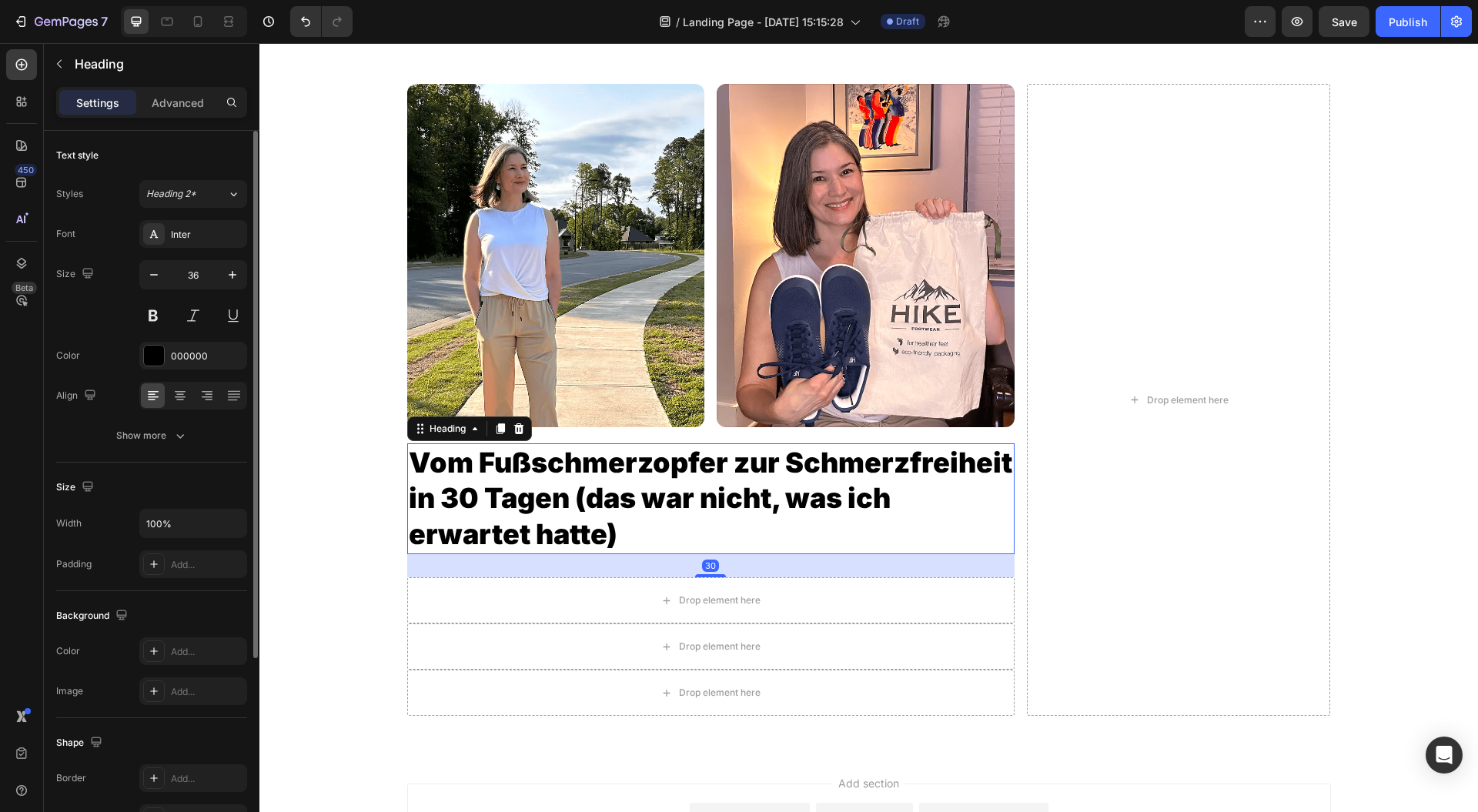
click at [516, 477] on h2 "Vom Fußschmerzopfer zur Schmerzfreiheit in 30 Tagen (das war nicht, was ich erw…" at bounding box center [711, 499] width 608 height 111
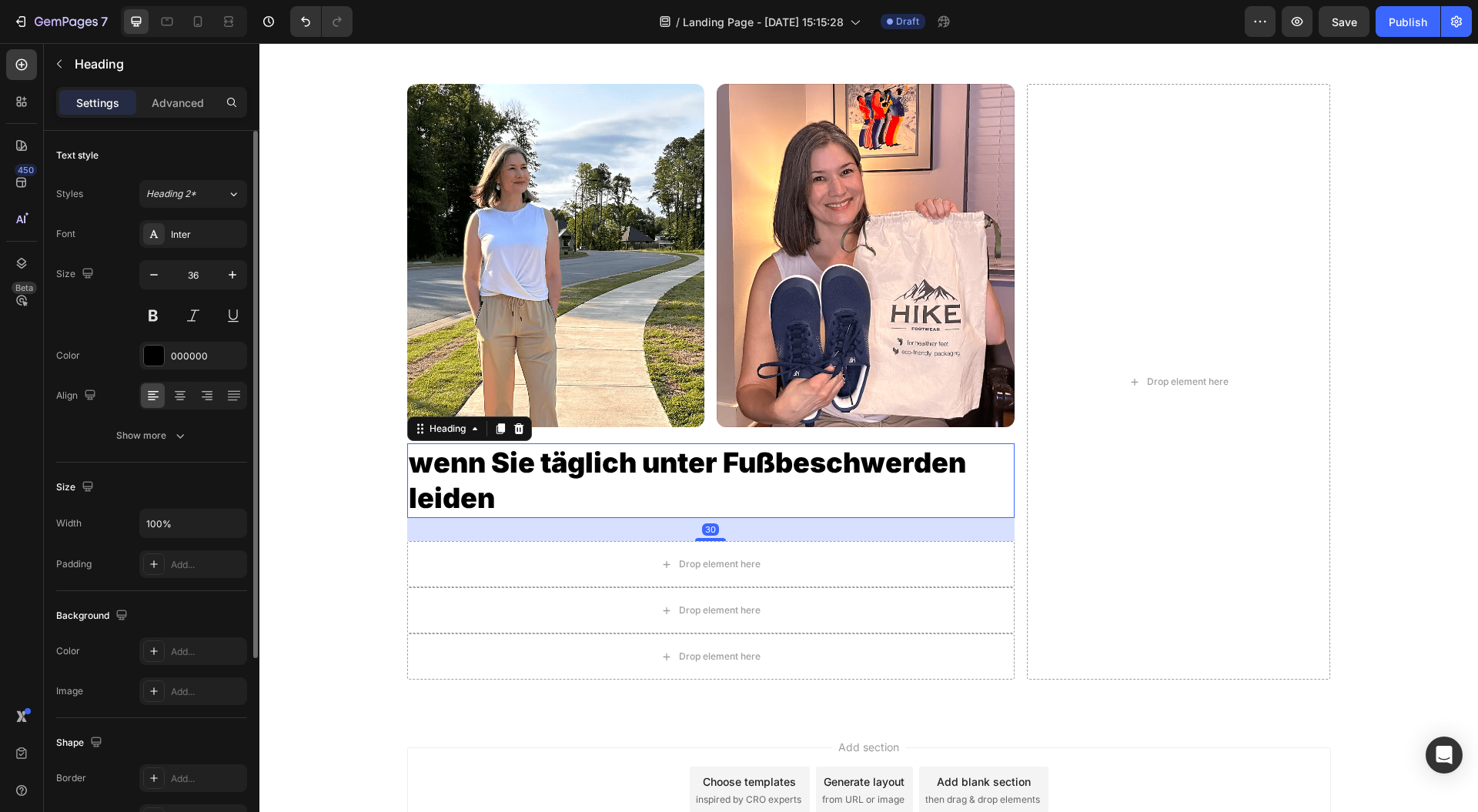
click at [447, 508] on p "wenn Sie täglich unter Fußbeschwerden leiden" at bounding box center [711, 481] width 604 height 73
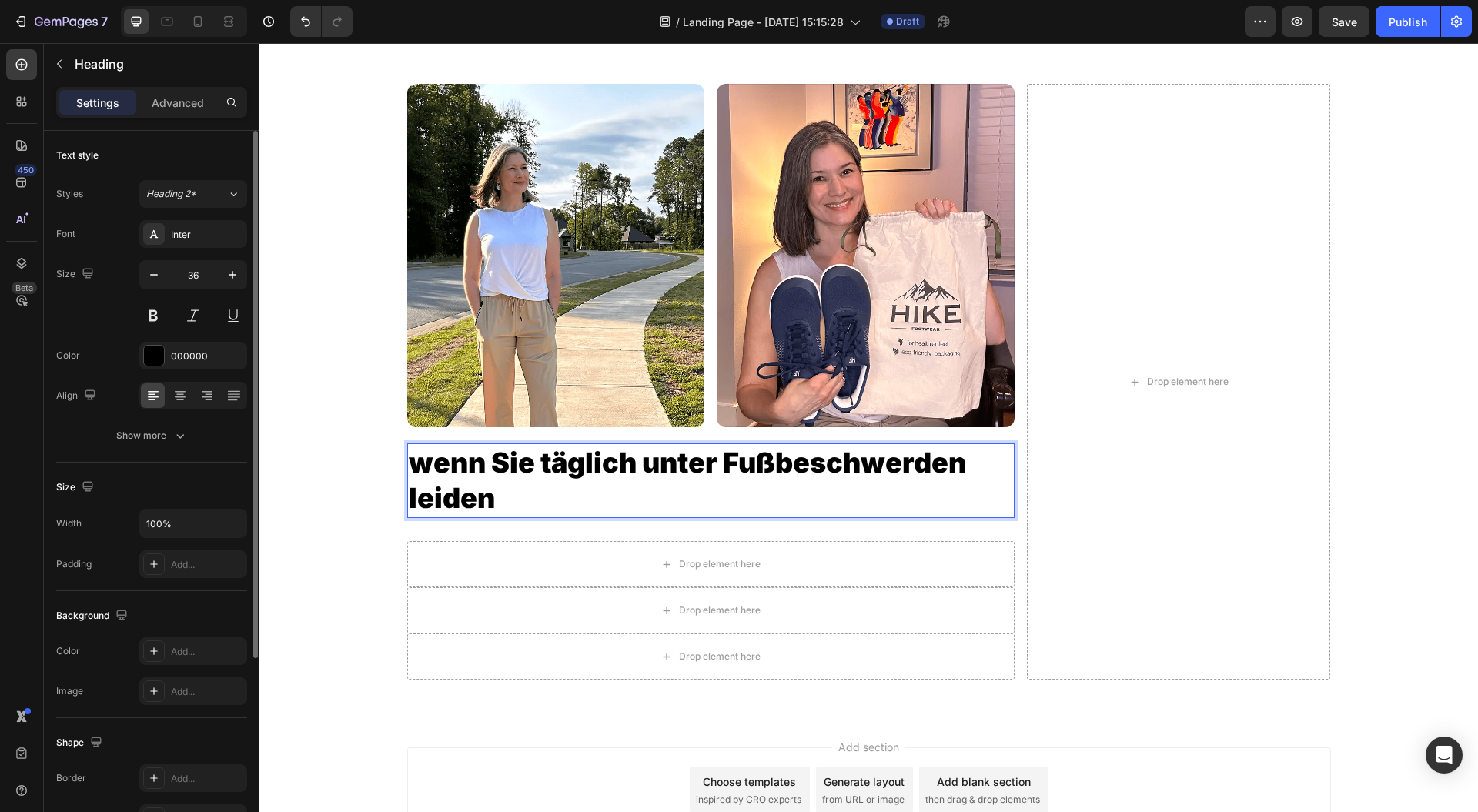
click at [421, 470] on p "wenn Sie täglich unter Fußbeschwerden leiden" at bounding box center [711, 481] width 604 height 73
click at [328, 514] on div "Image Image Row Wenn Sie täglich unter Fußbeschwerden leiden Heading 30 Row Dro…" at bounding box center [869, 388] width 1219 height 608
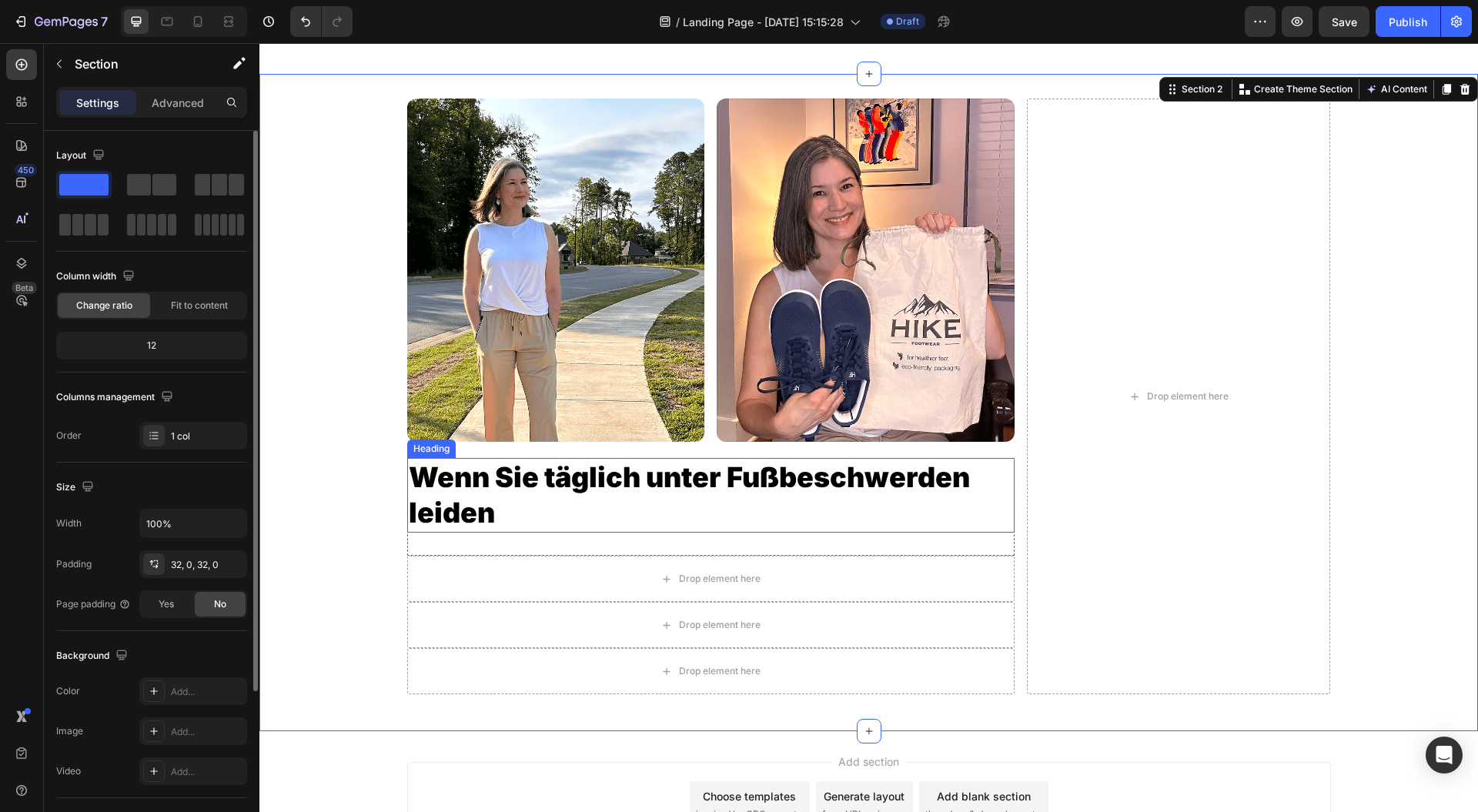
scroll to position [102, 0]
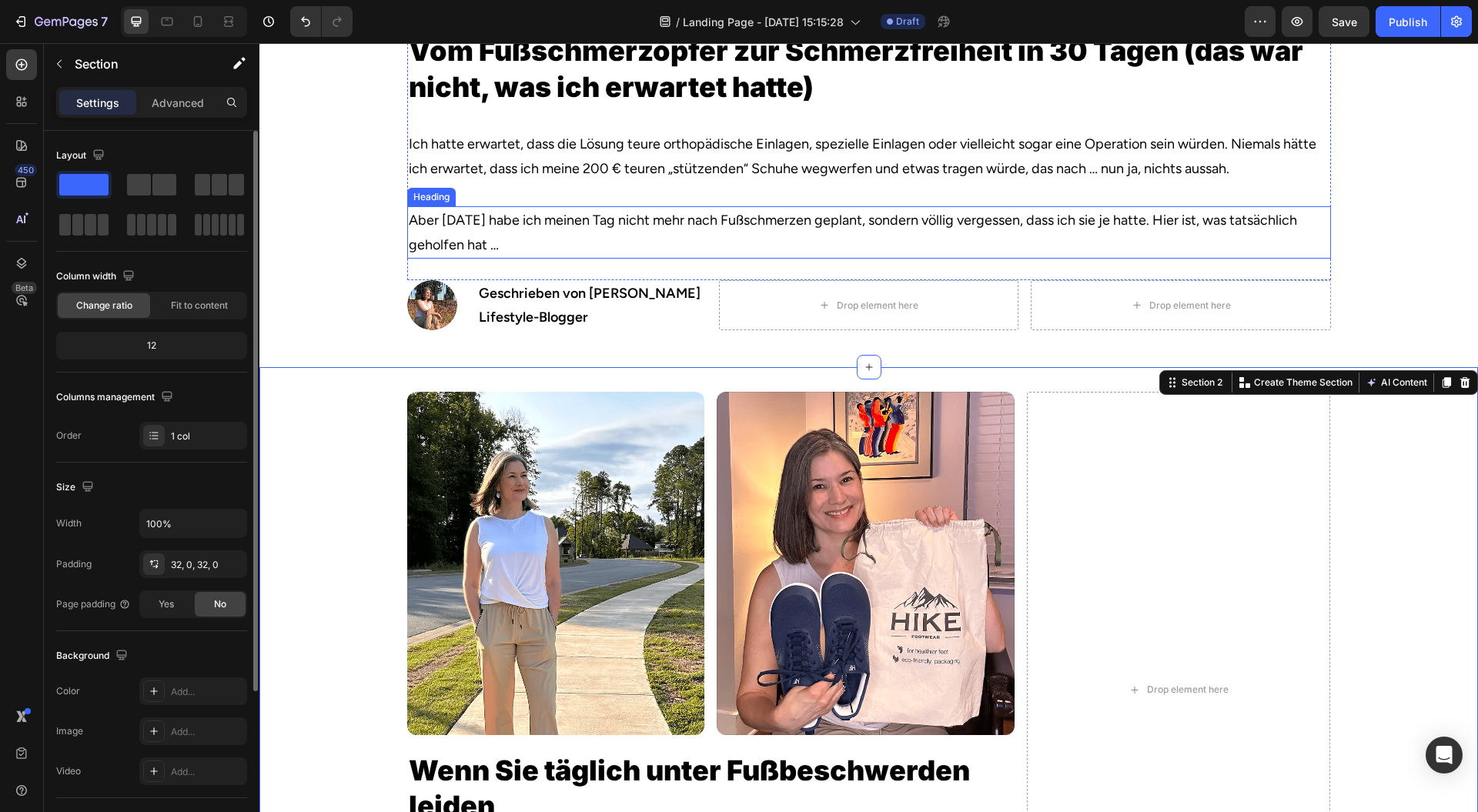
click at [672, 165] on h2 "Ich hatte erwartet, dass die Lösung teure orthopädische Einlagen, spezielle Ein…" at bounding box center [869, 157] width 924 height 53
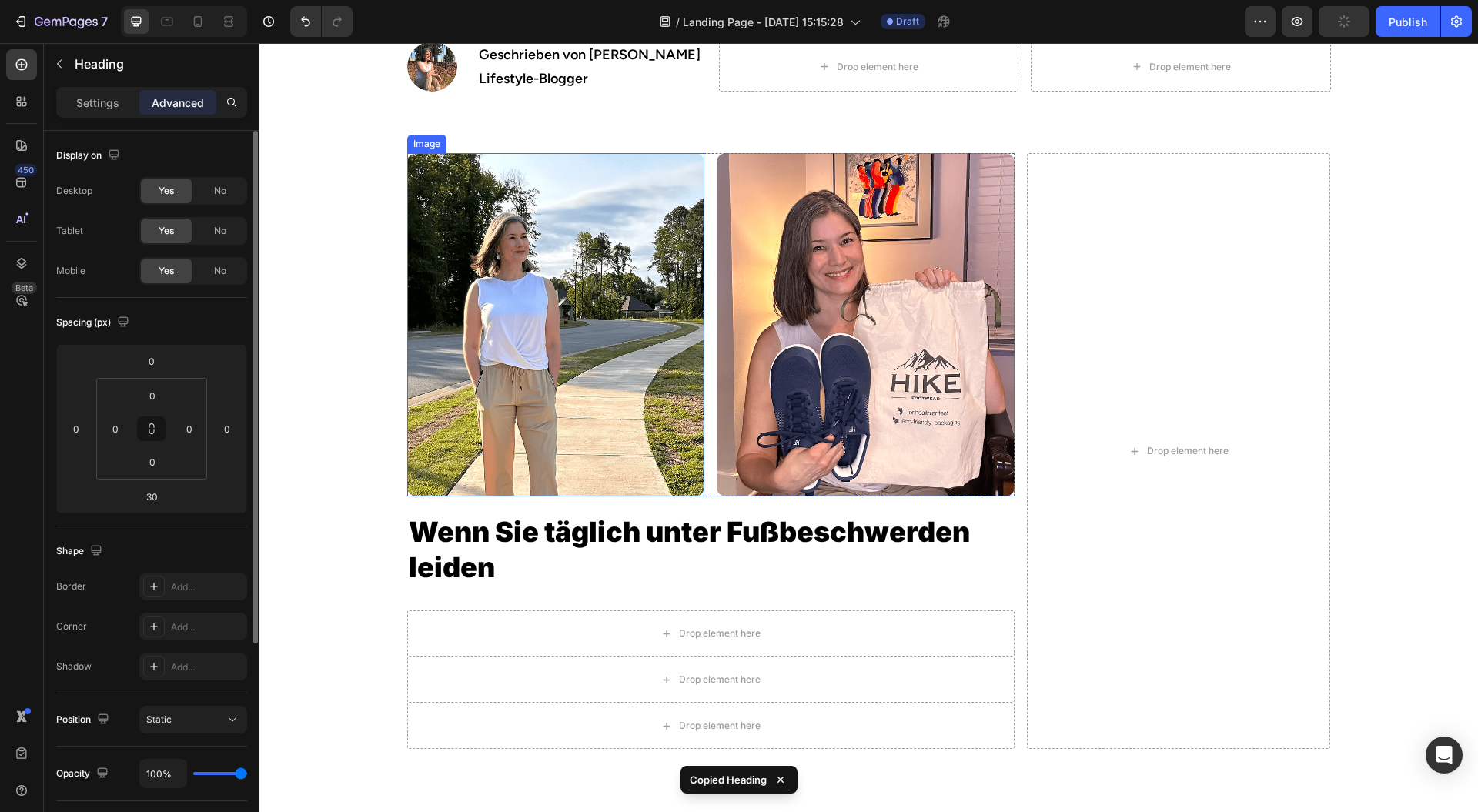
scroll to position [411, 0]
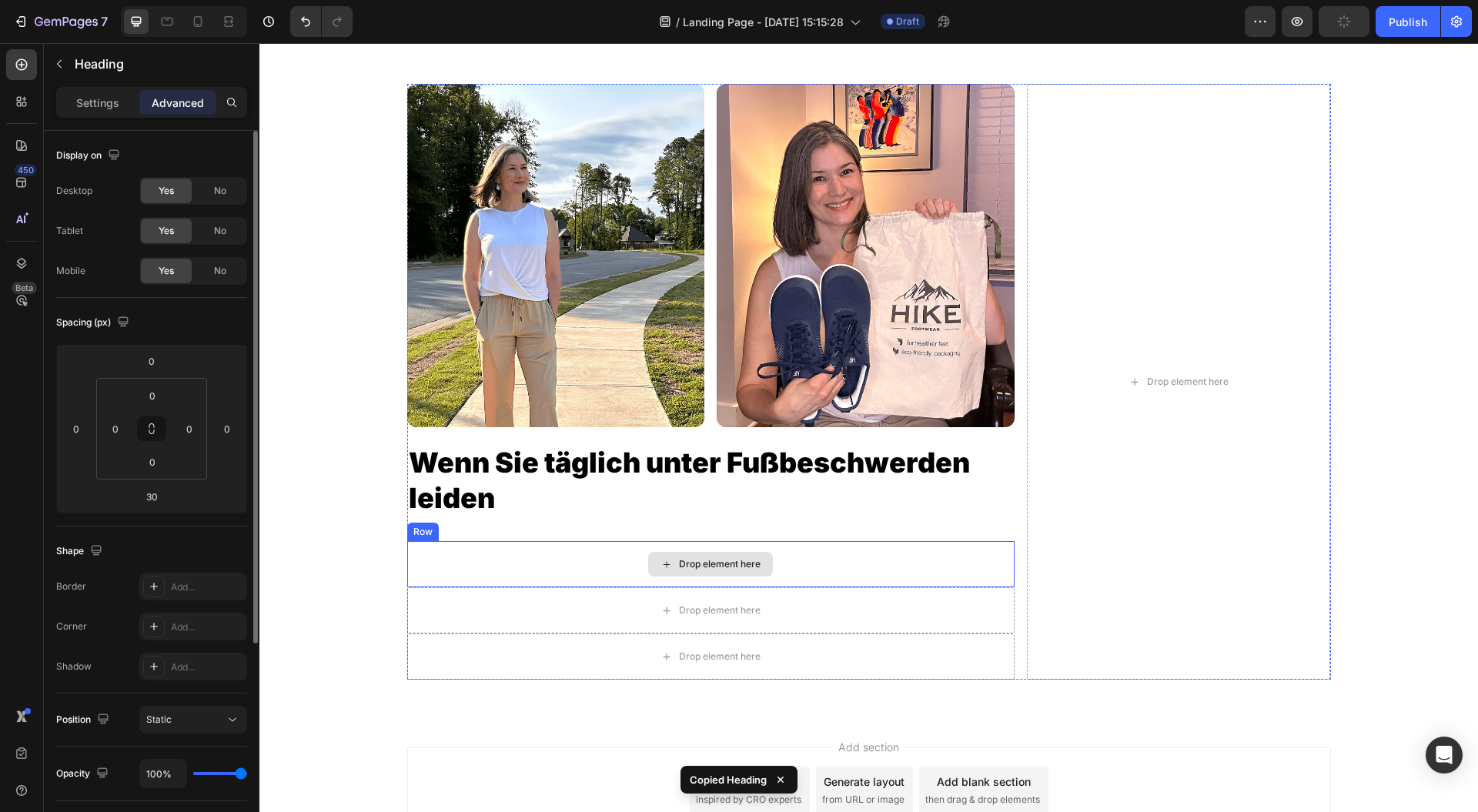
click at [599, 561] on div "Drop element here" at bounding box center [711, 565] width 608 height 46
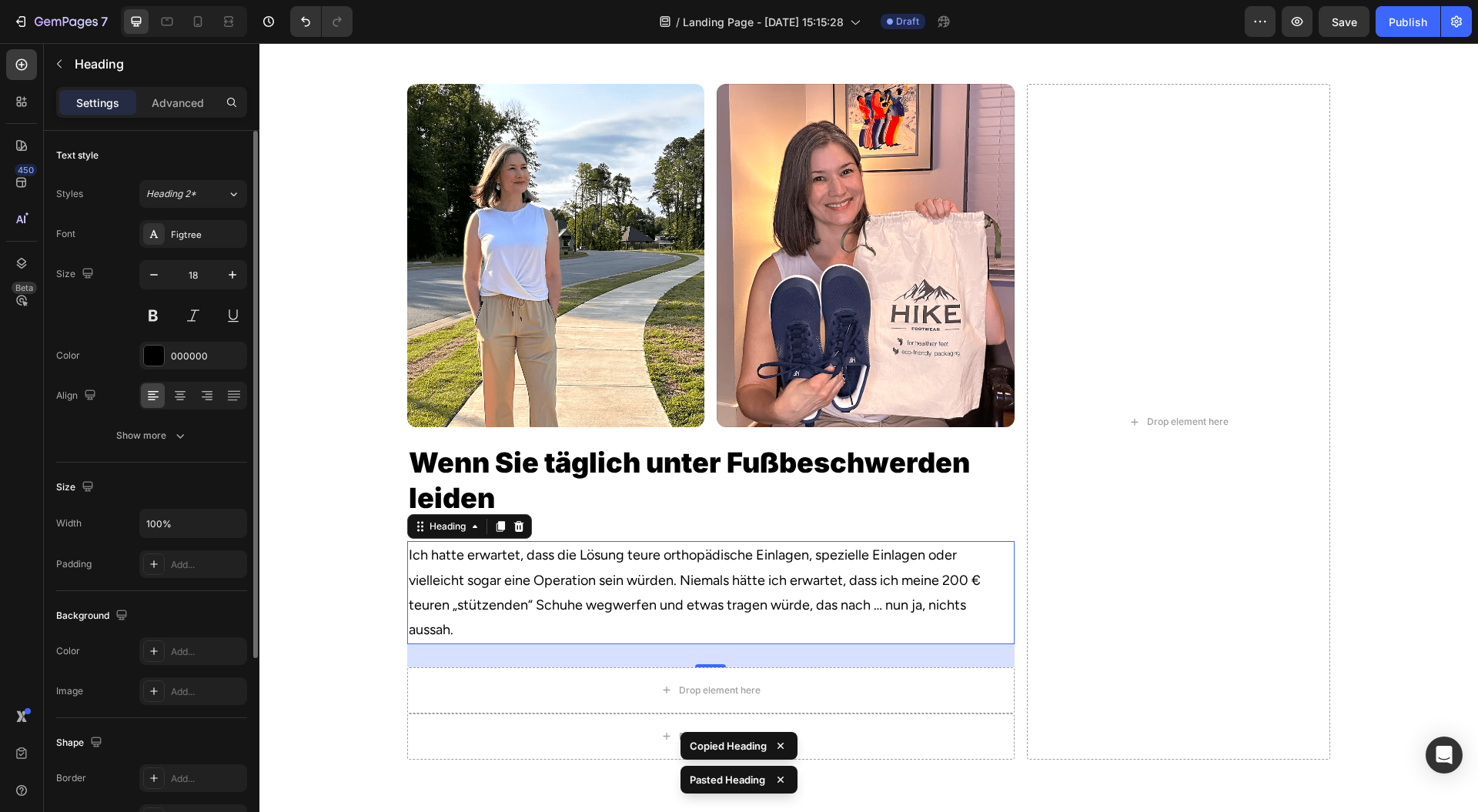
click at [584, 602] on h2 "Ich hatte erwartet, dass die Lösung teure orthopädische Einlagen, spezielle Ein…" at bounding box center [711, 593] width 608 height 103
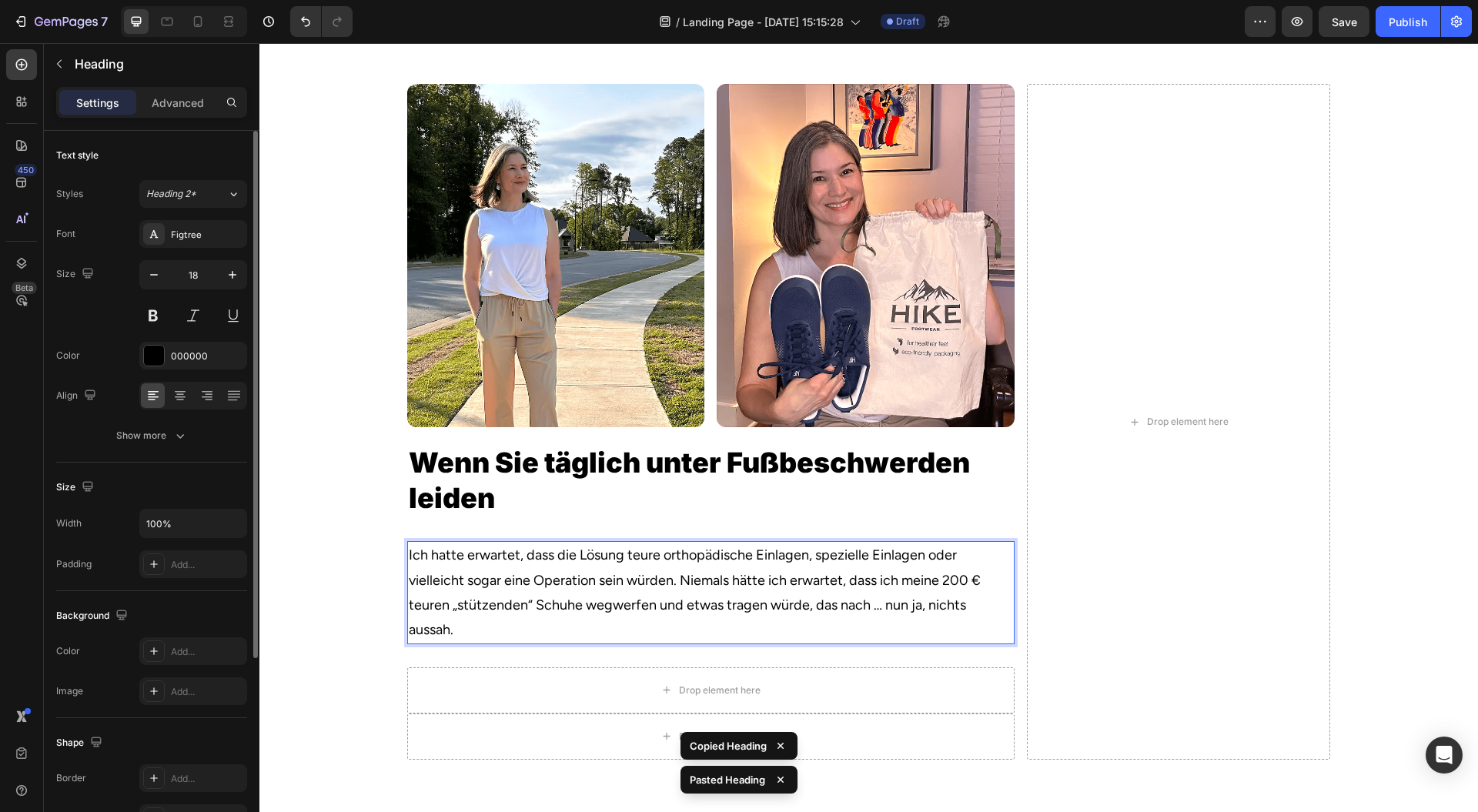
click at [583, 602] on p "Ich hatte erwartet, dass die Lösung teure orthopädische Einlagen, spezielle Ein…" at bounding box center [711, 593] width 604 height 100
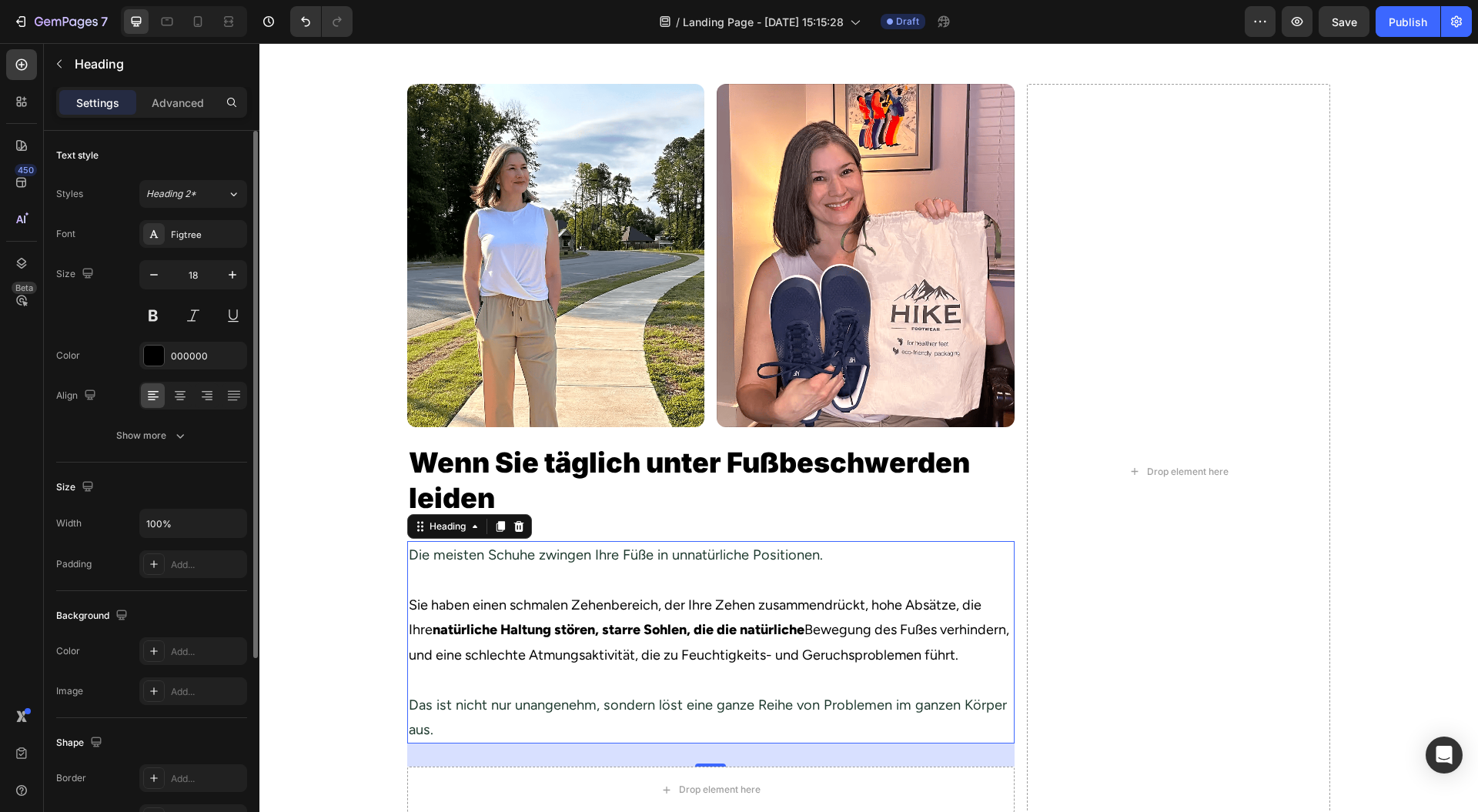
click at [524, 706] on span "Das ist nicht nur unangenehm, sondern löst eine ganze Reihe von Problemen im ga…" at bounding box center [708, 717] width 598 height 41
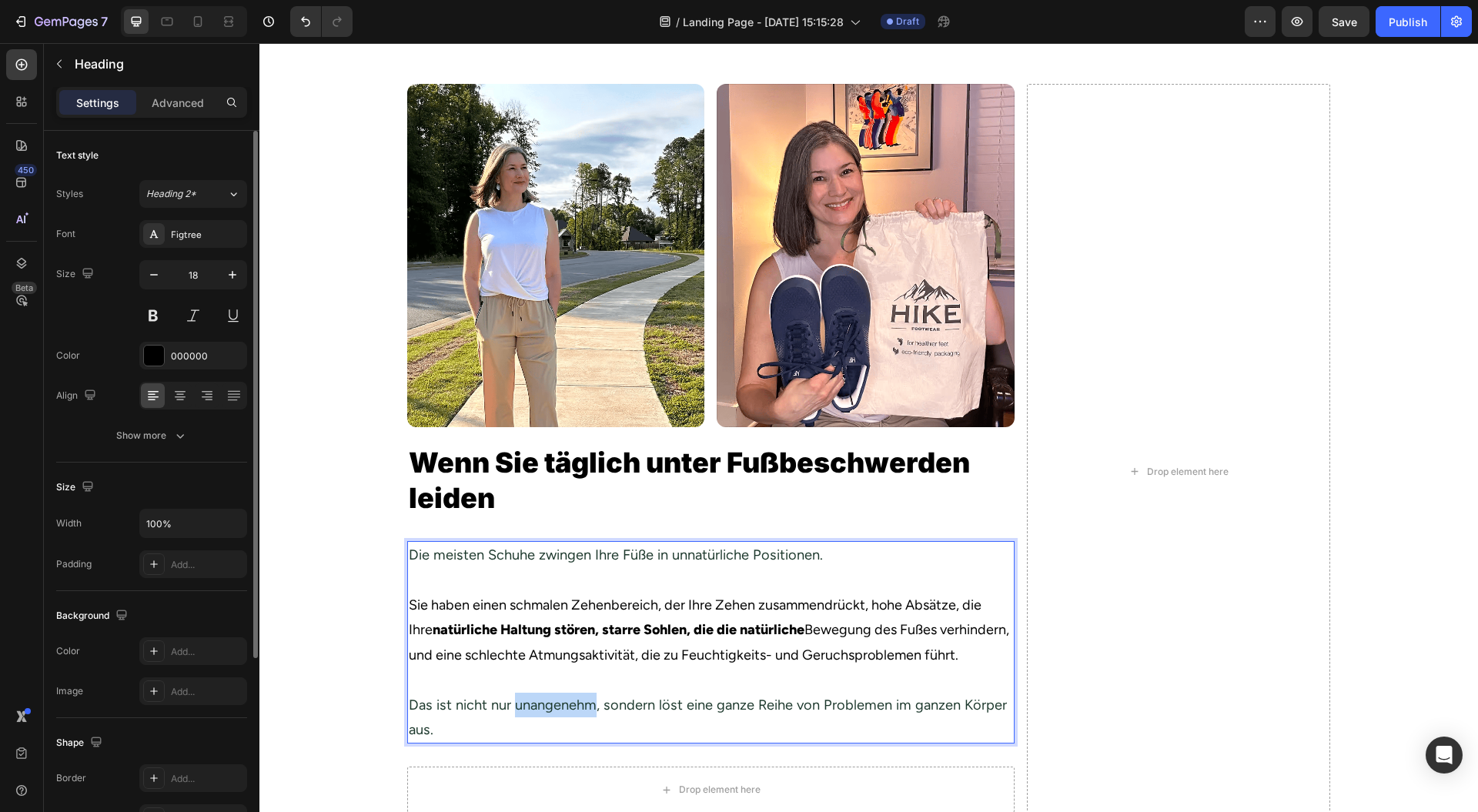
click at [524, 706] on span "Das ist nicht nur unangenehm, sondern löst eine ganze Reihe von Problemen im ga…" at bounding box center [708, 717] width 598 height 41
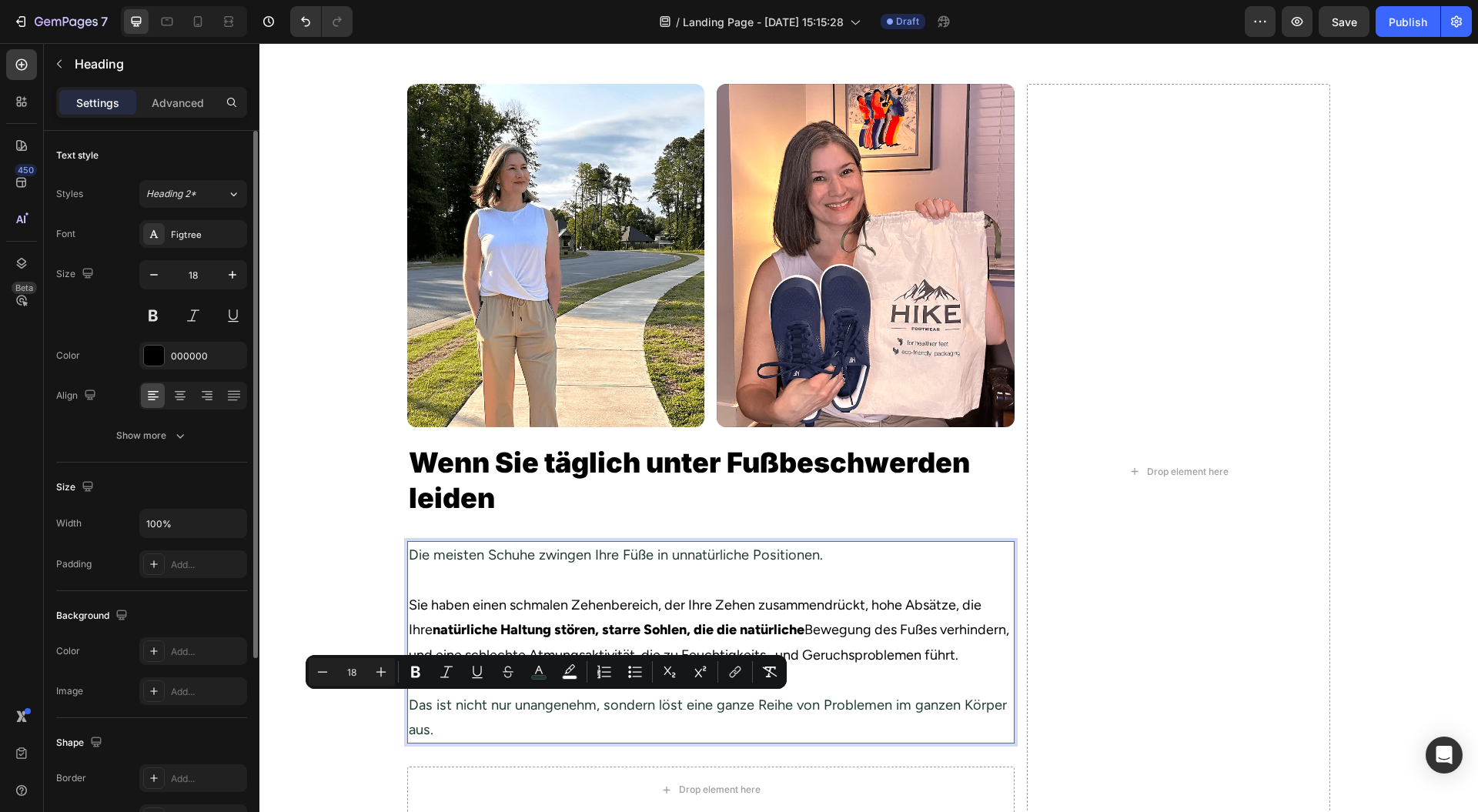
click at [496, 724] on p "Die meisten Schuhe zwingen Ihre Füße in unnatürliche Positionen. Sie haben eine…" at bounding box center [711, 643] width 604 height 199
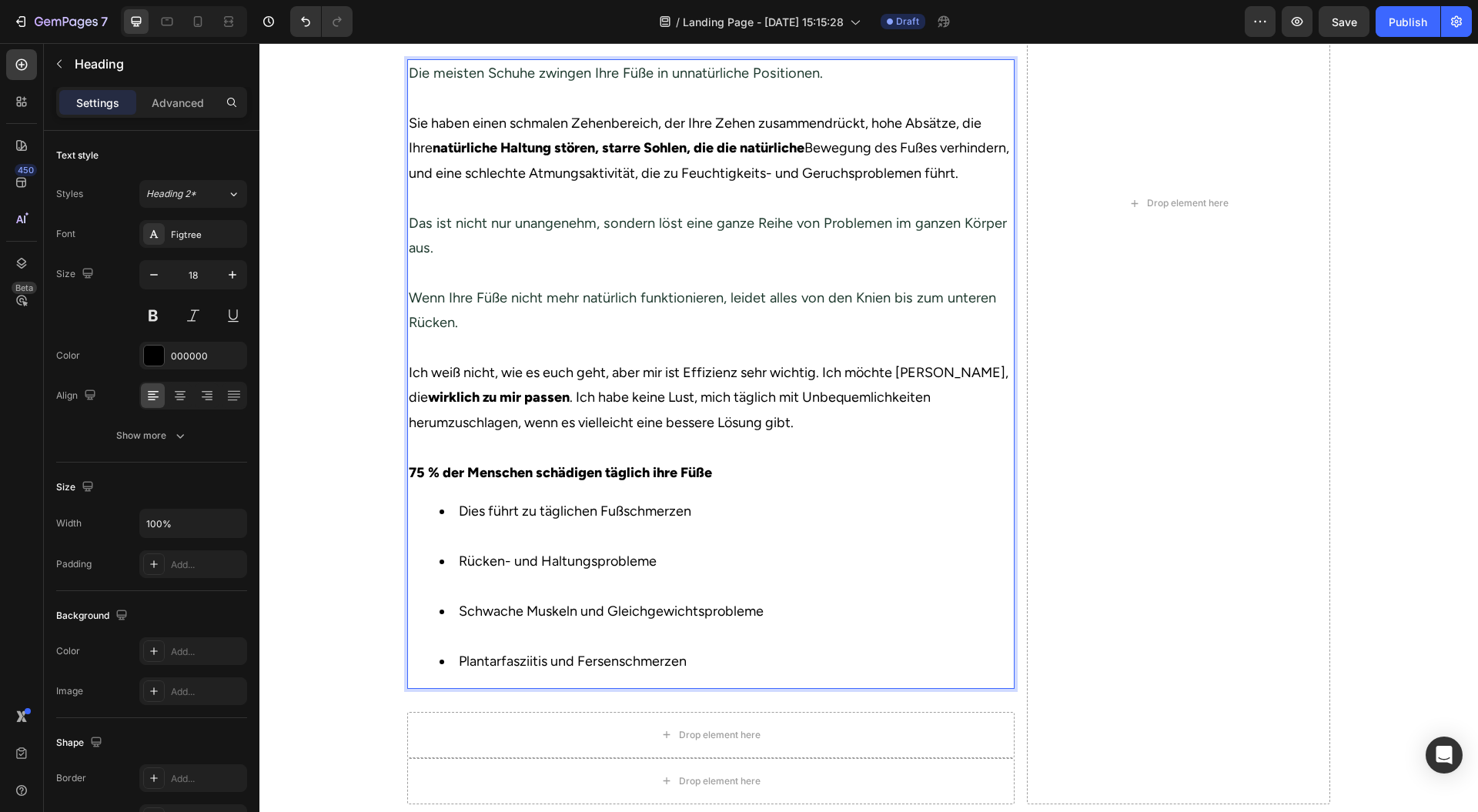
scroll to position [969, 0]
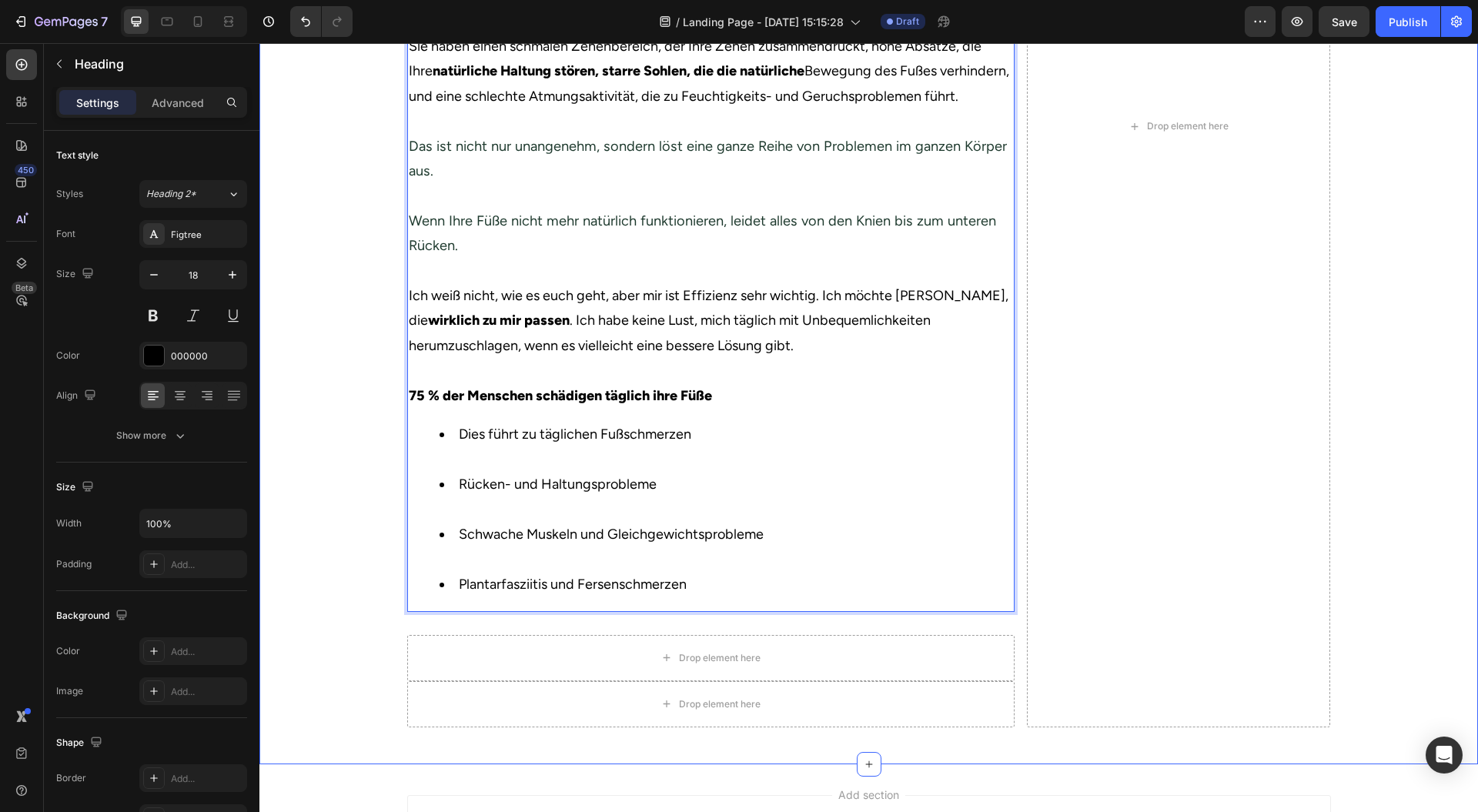
click at [1396, 317] on div "Image Image Row Wenn Sie täglich unter Fußbeschwerden leiden Heading Row Die me…" at bounding box center [869, 133] width 1219 height 1215
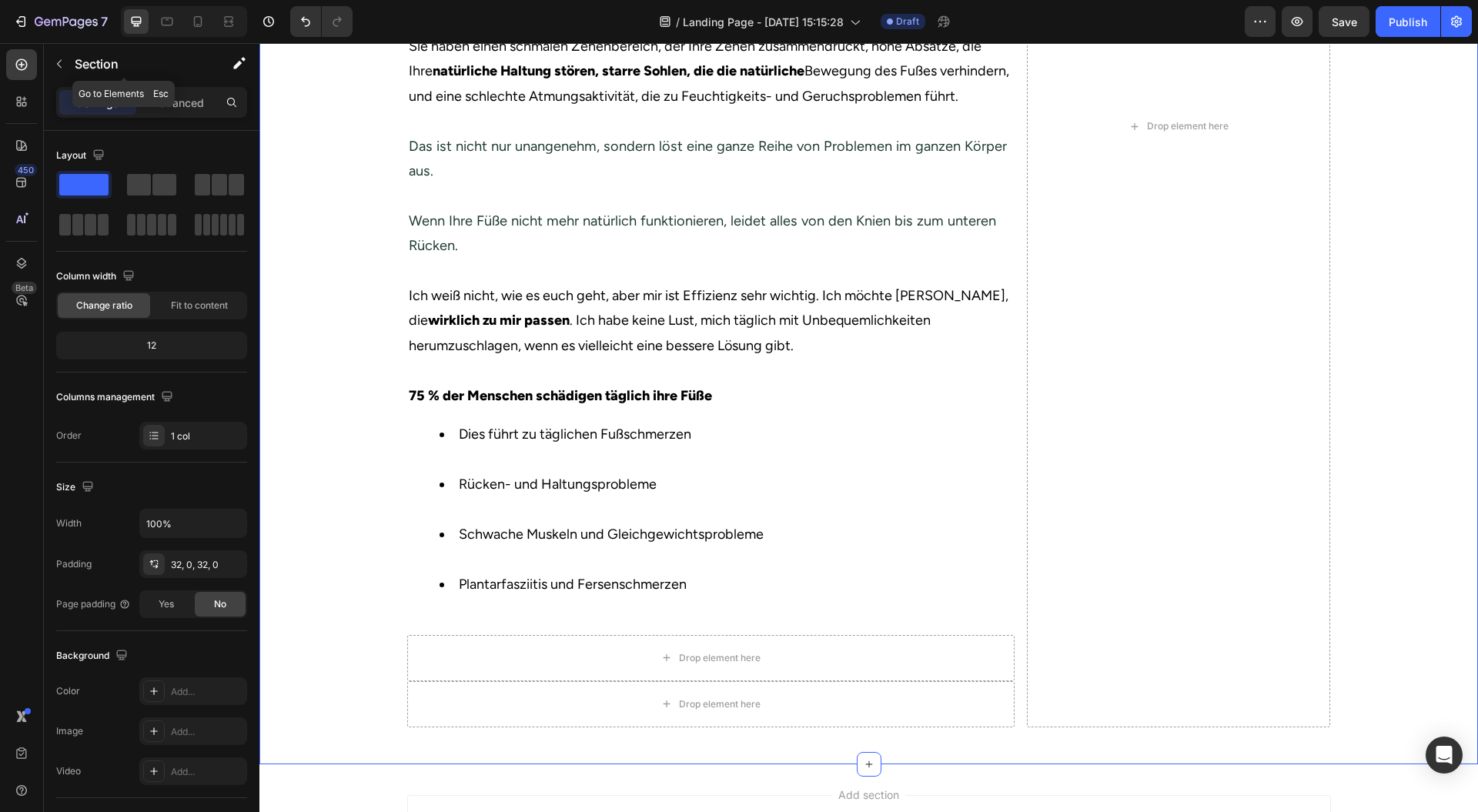
click at [83, 65] on p "Section" at bounding box center [138, 63] width 126 height 18
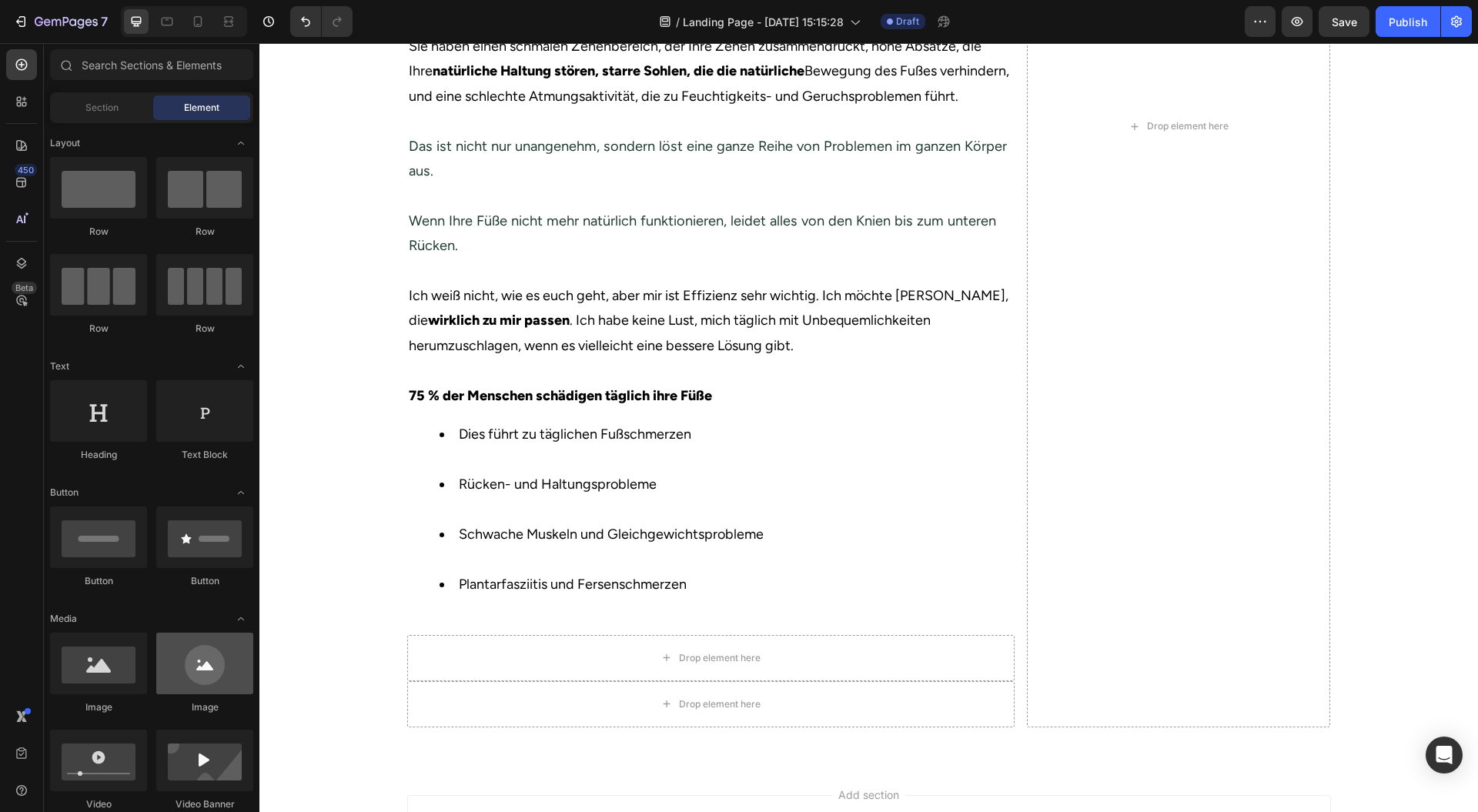
scroll to position [411, 0]
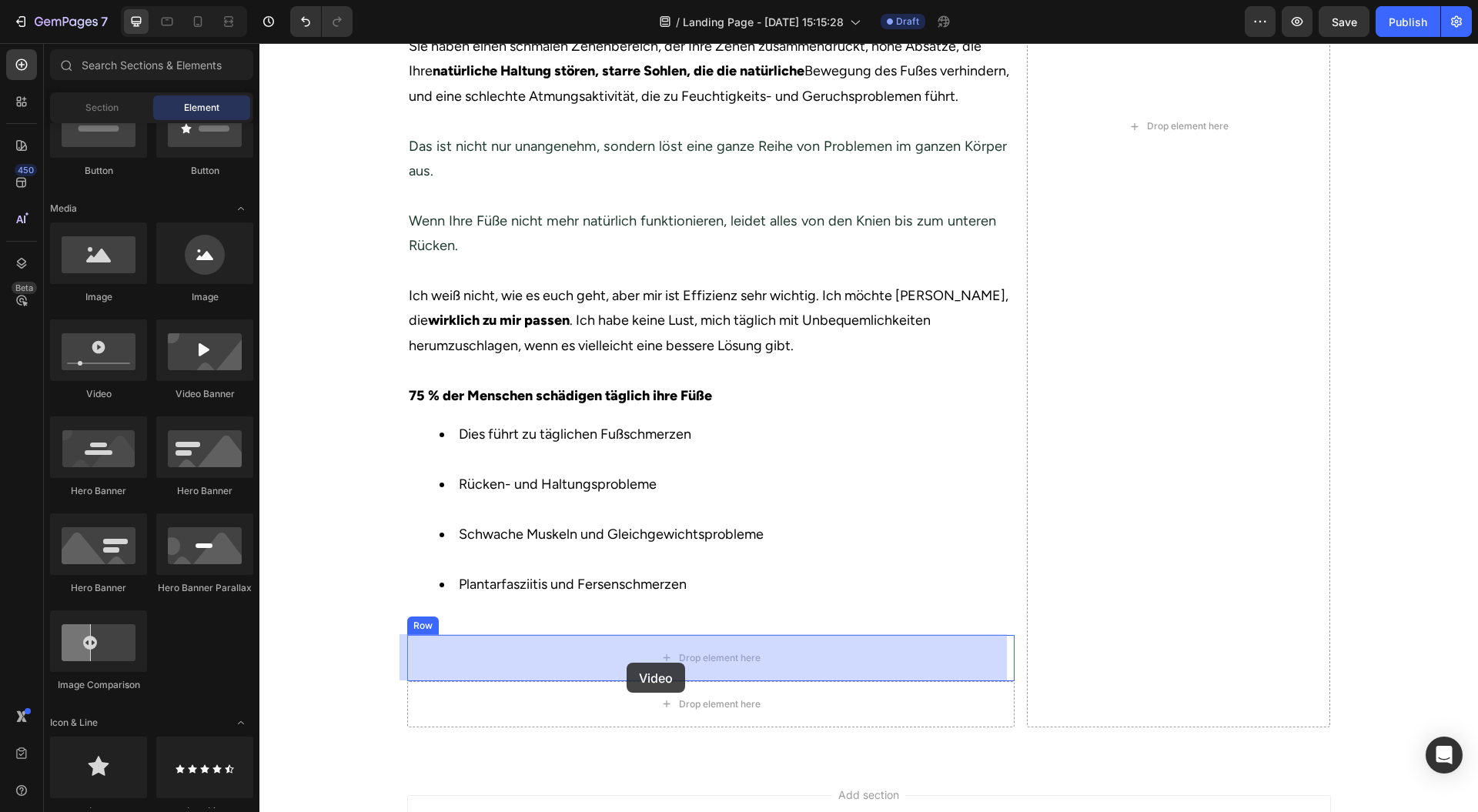
drag, startPoint x: 360, startPoint y: 403, endPoint x: 602, endPoint y: 649, distance: 345.1
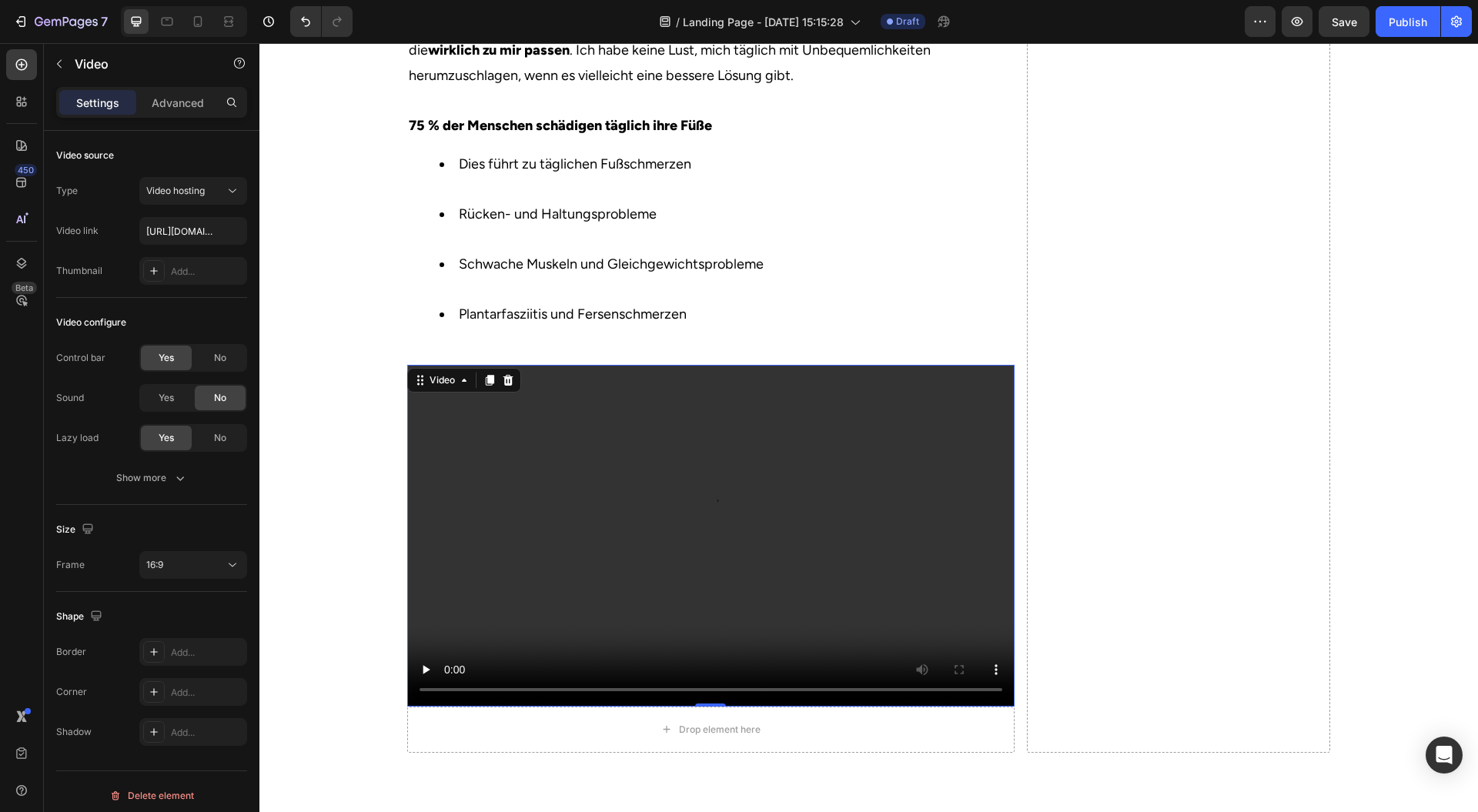
scroll to position [1278, 0]
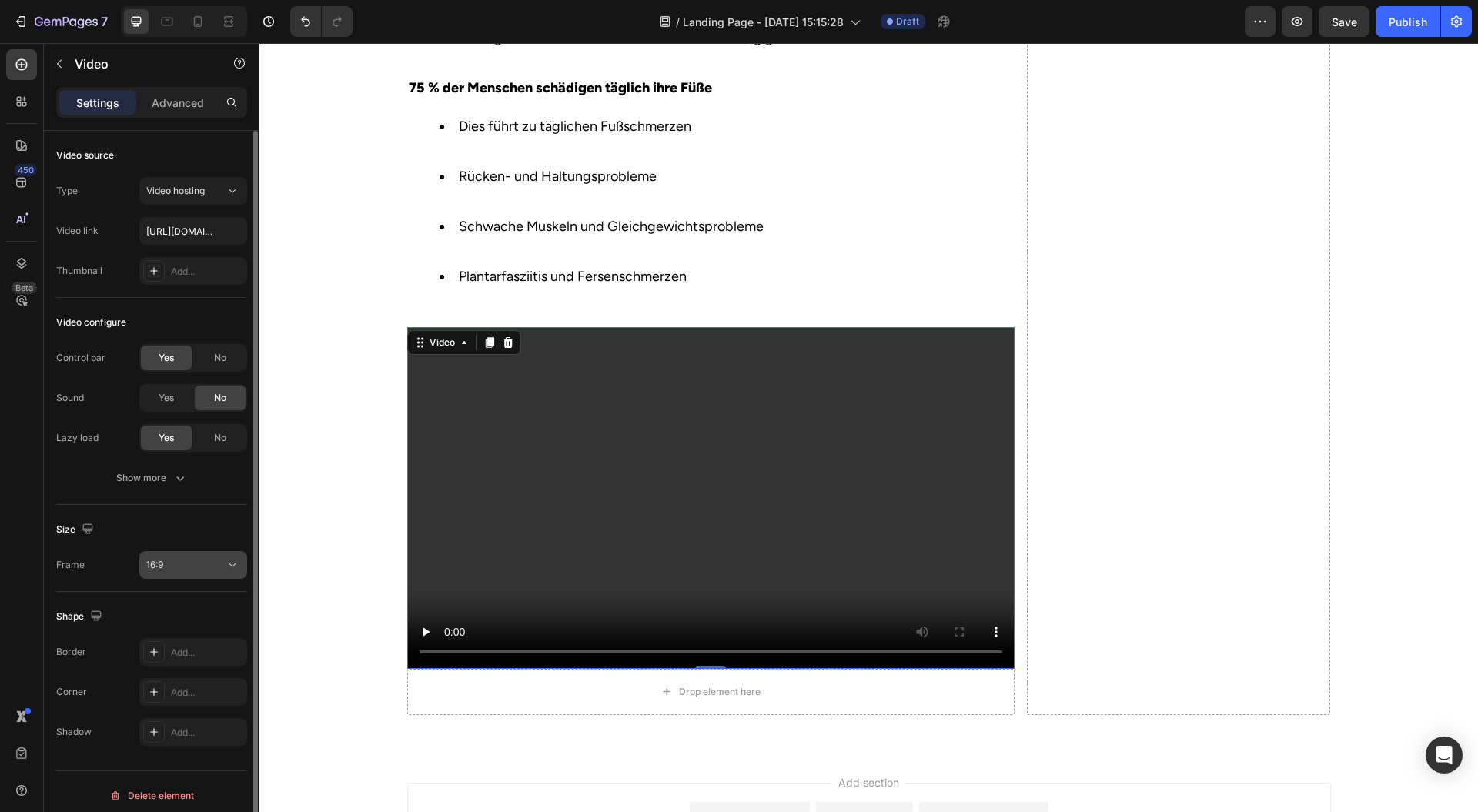
click at [230, 564] on icon at bounding box center [232, 566] width 7 height 4
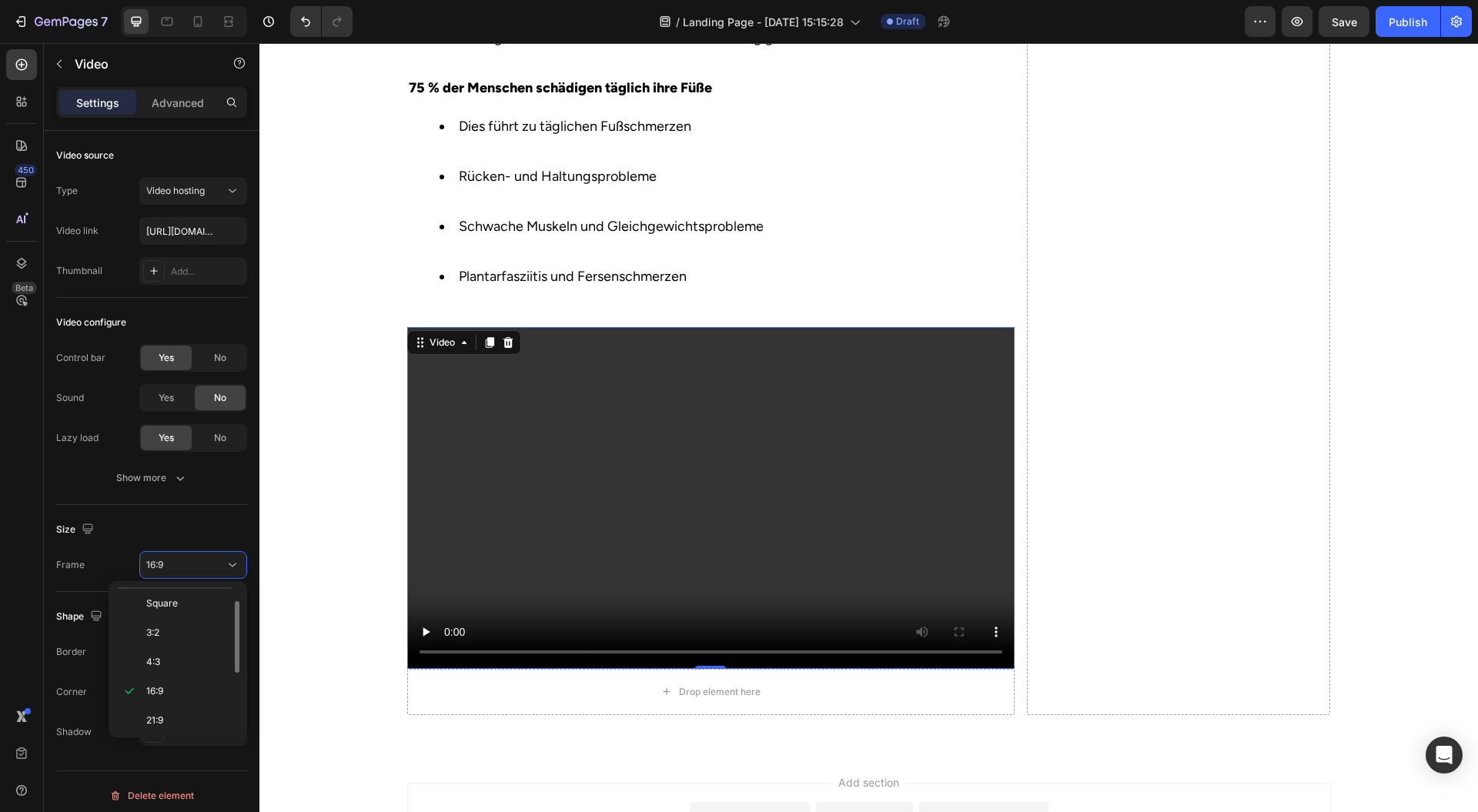
scroll to position [0, 0]
click at [201, 617] on div "Original" at bounding box center [175, 631] width 120 height 29
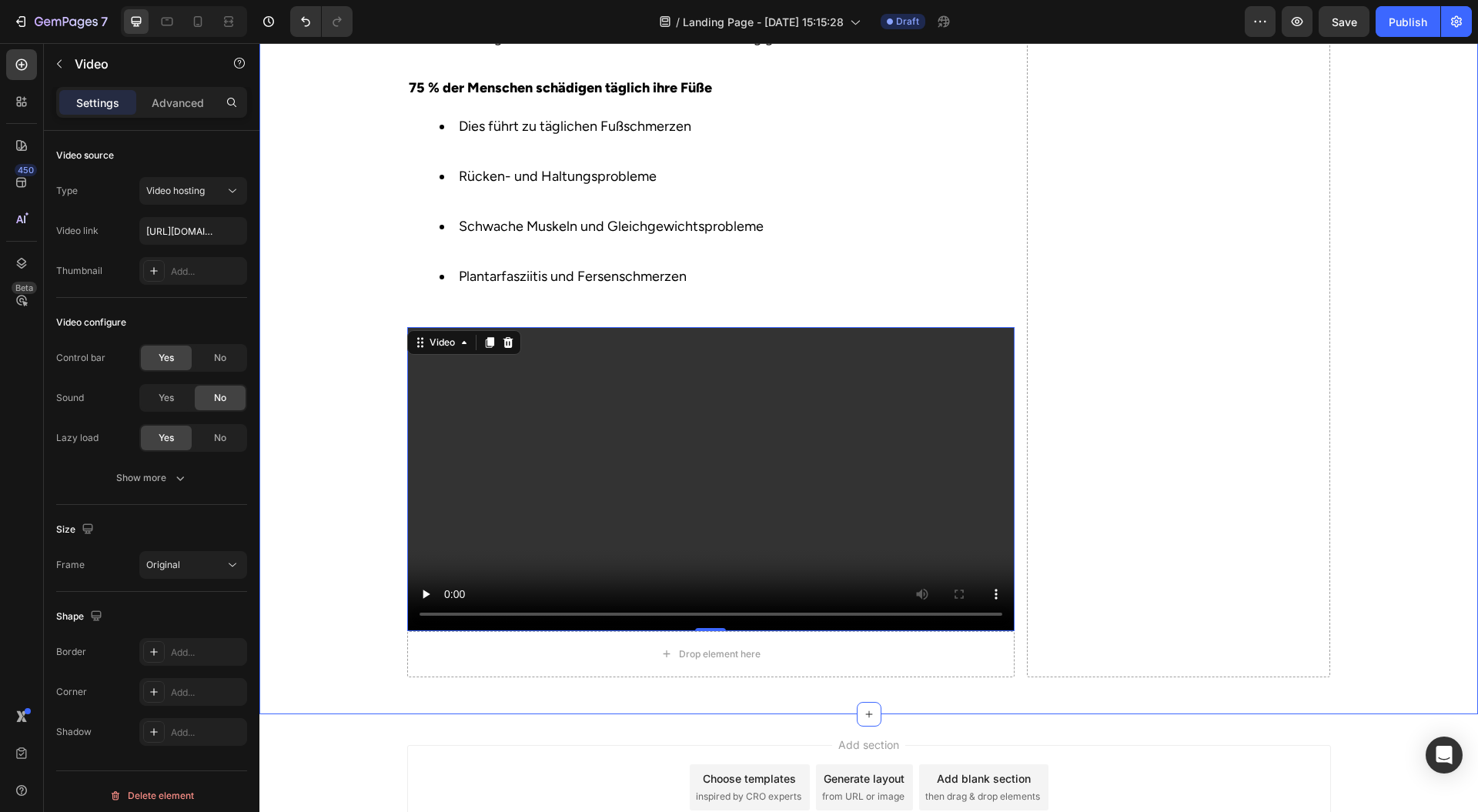
click at [538, 440] on video at bounding box center [711, 479] width 608 height 304
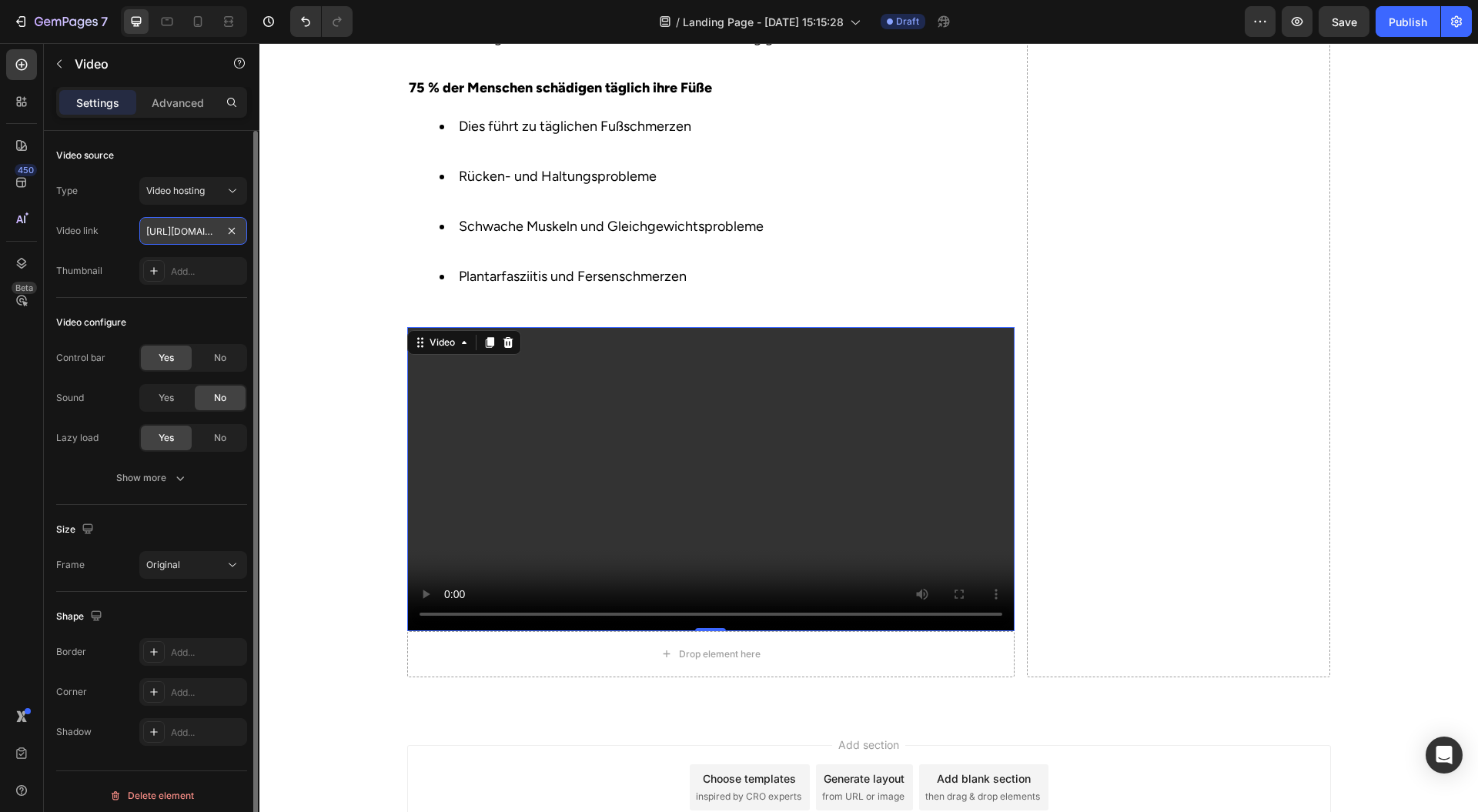
click at [183, 227] on input "https://cdn.shopify.com/videos/c/o/v/2cd3deb506b54b009063f7270ab5cf2e.mp4" at bounding box center [193, 231] width 108 height 28
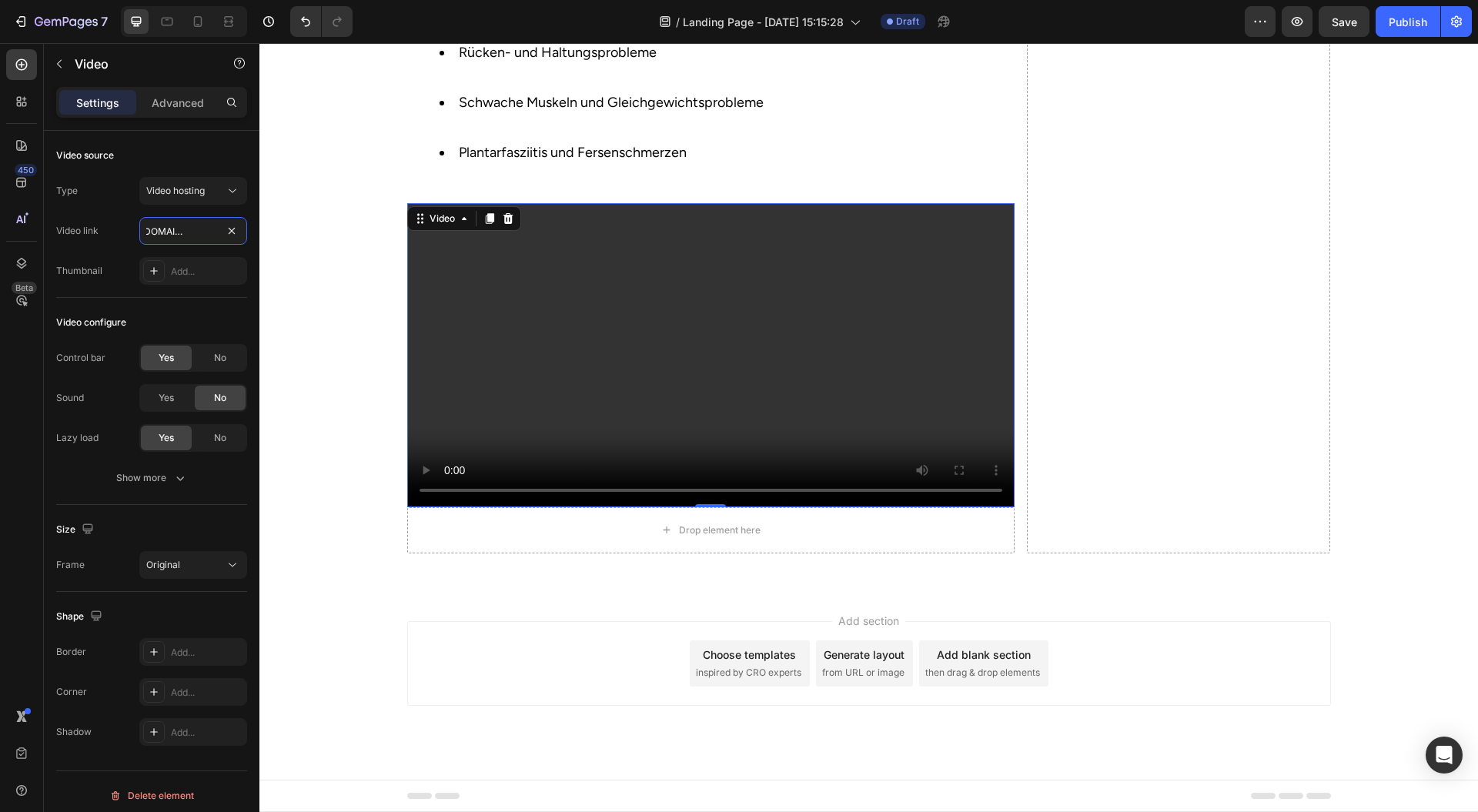
scroll to position [1483, 0]
click at [204, 566] on div "Original" at bounding box center [185, 565] width 78 height 14
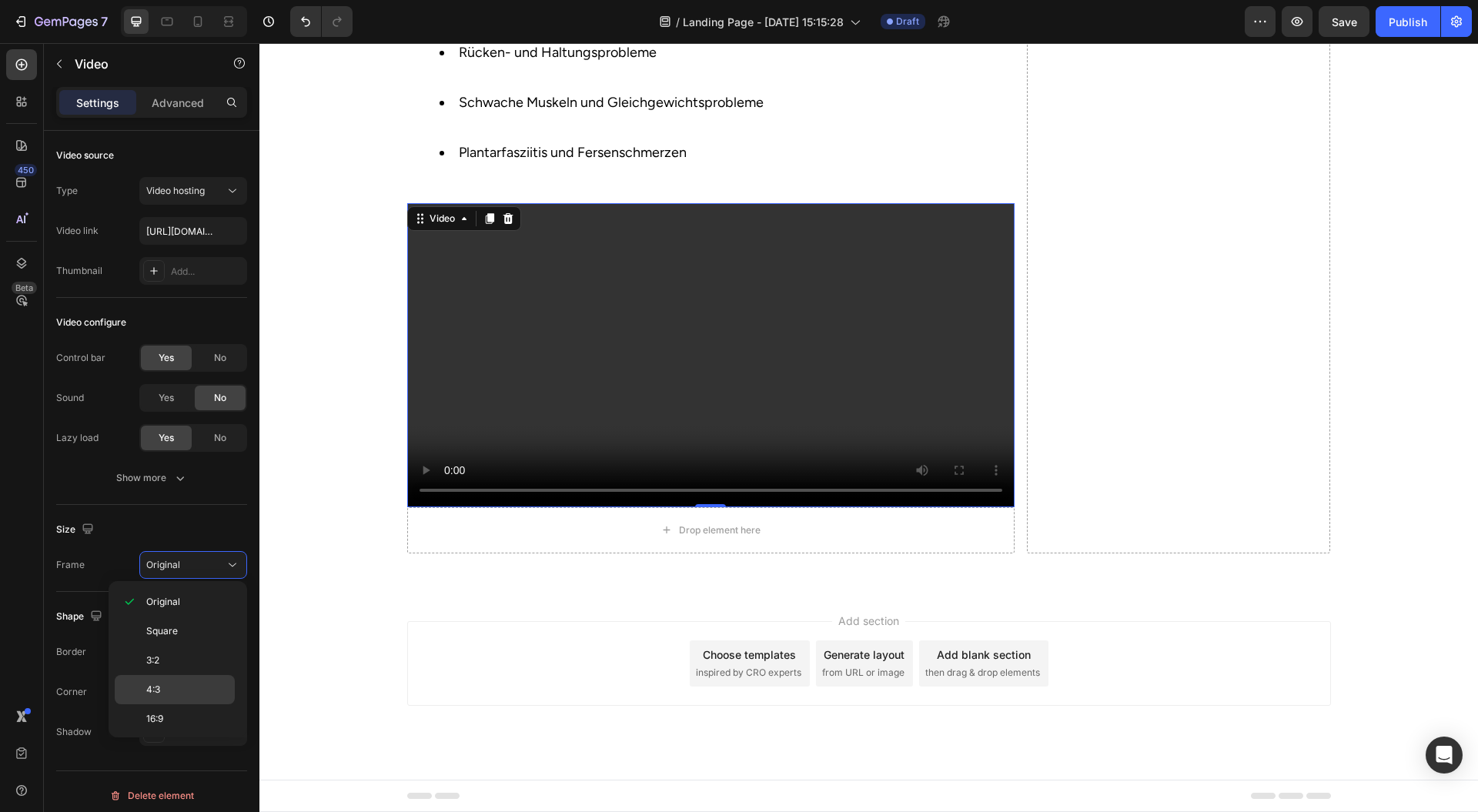
scroll to position [102, 0]
click at [177, 702] on p "3:4" at bounding box center [186, 704] width 82 height 14
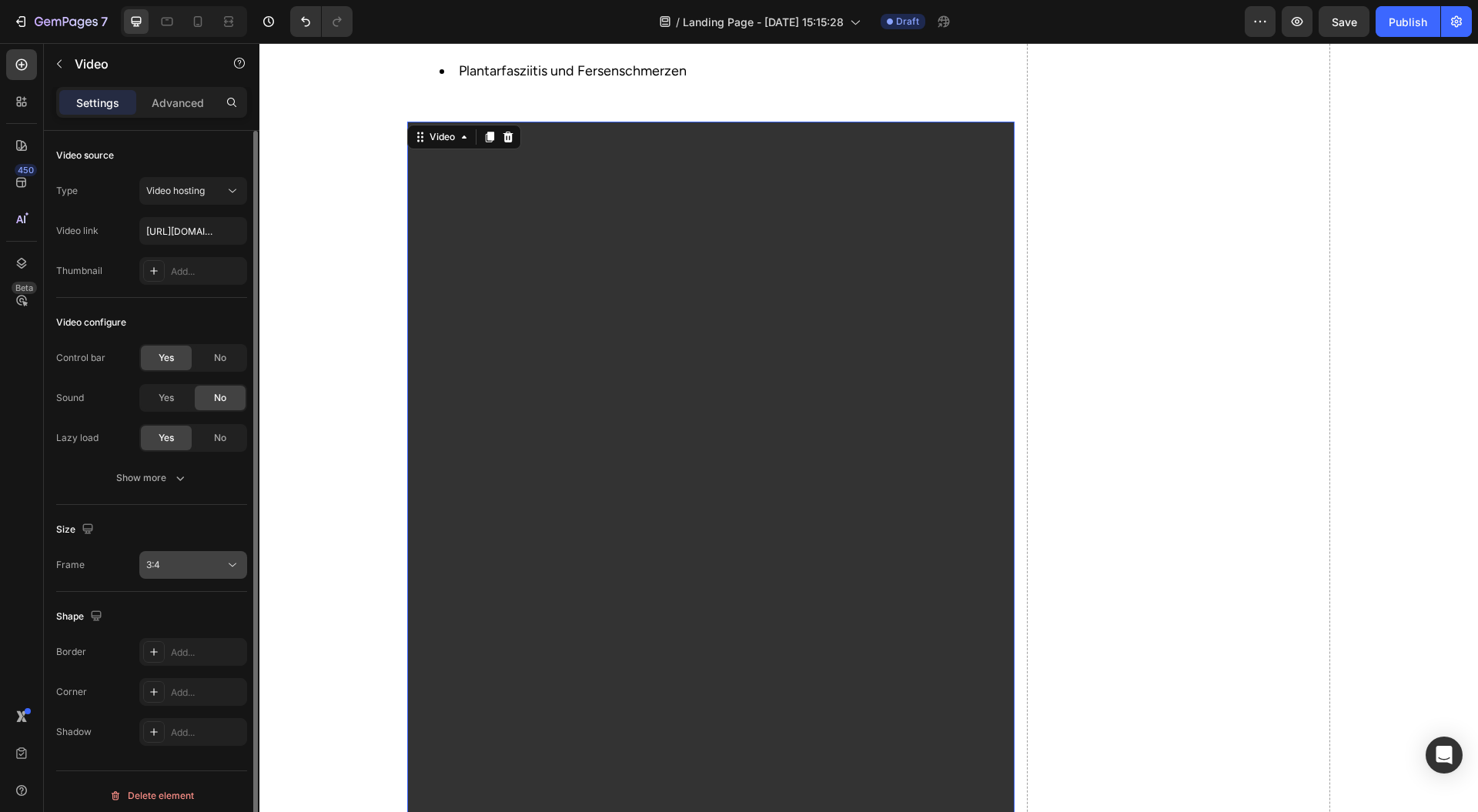
click at [188, 566] on div "3:4" at bounding box center [185, 565] width 78 height 14
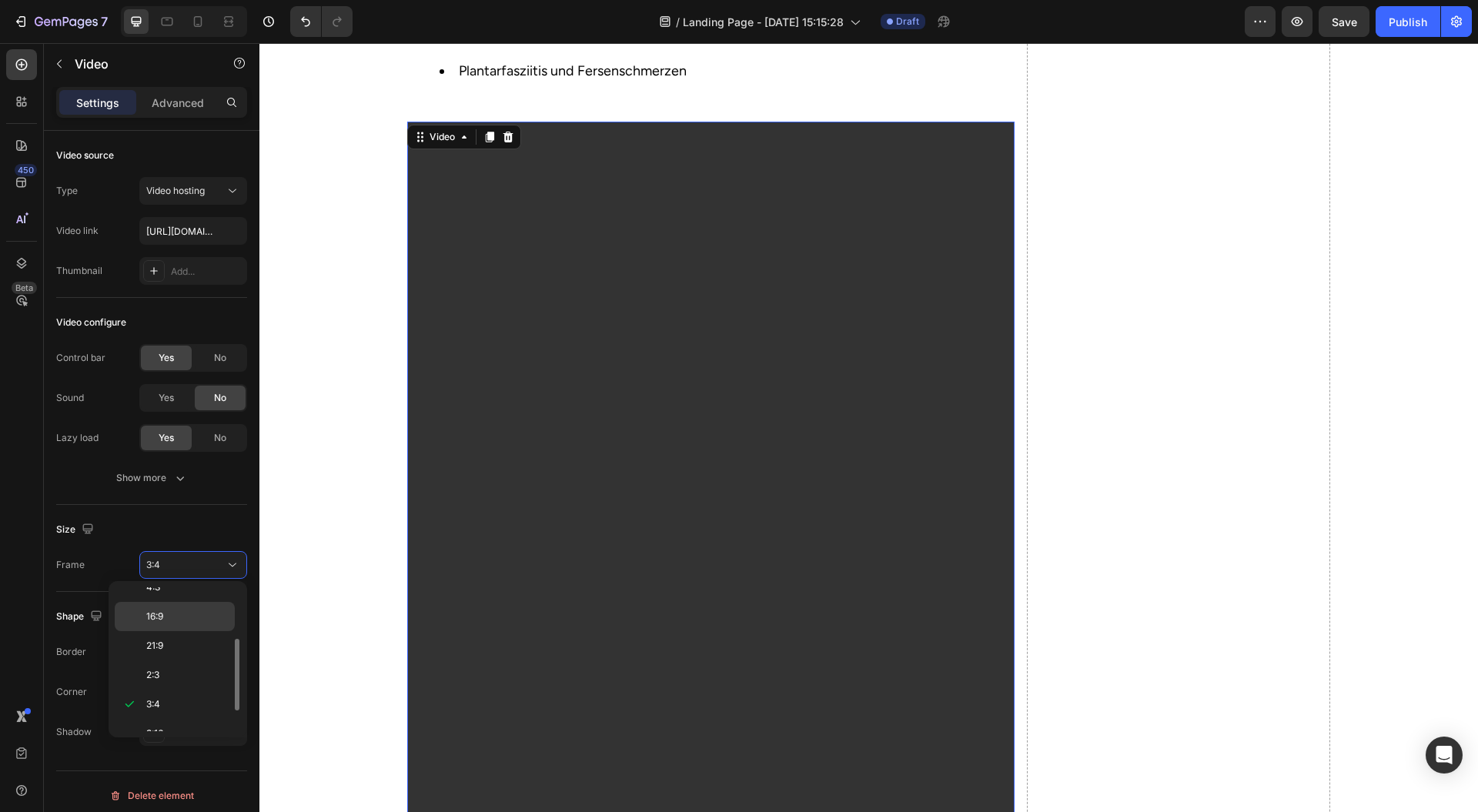
click at [189, 631] on div "16:9" at bounding box center [175, 645] width 120 height 29
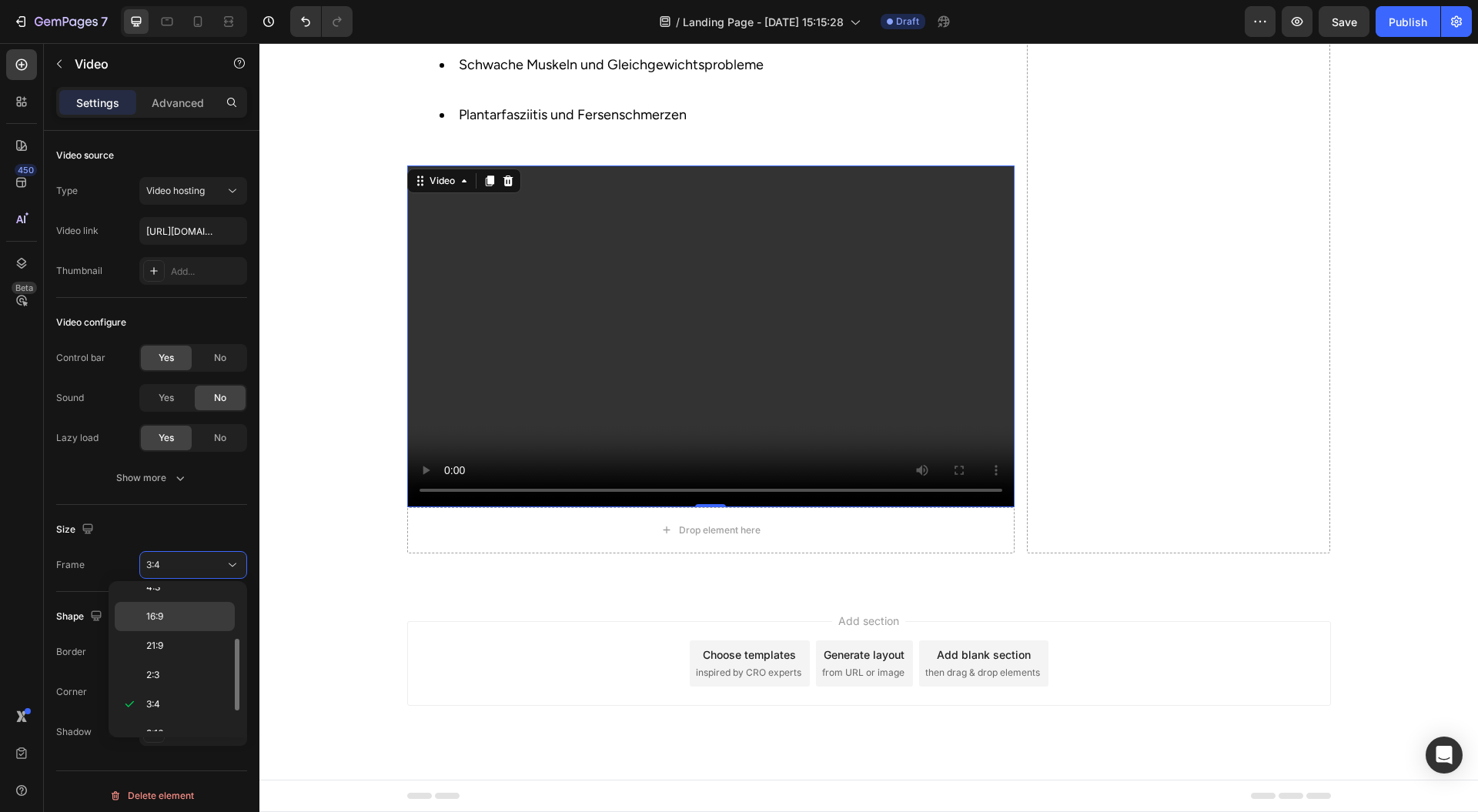
scroll to position [1438, 0]
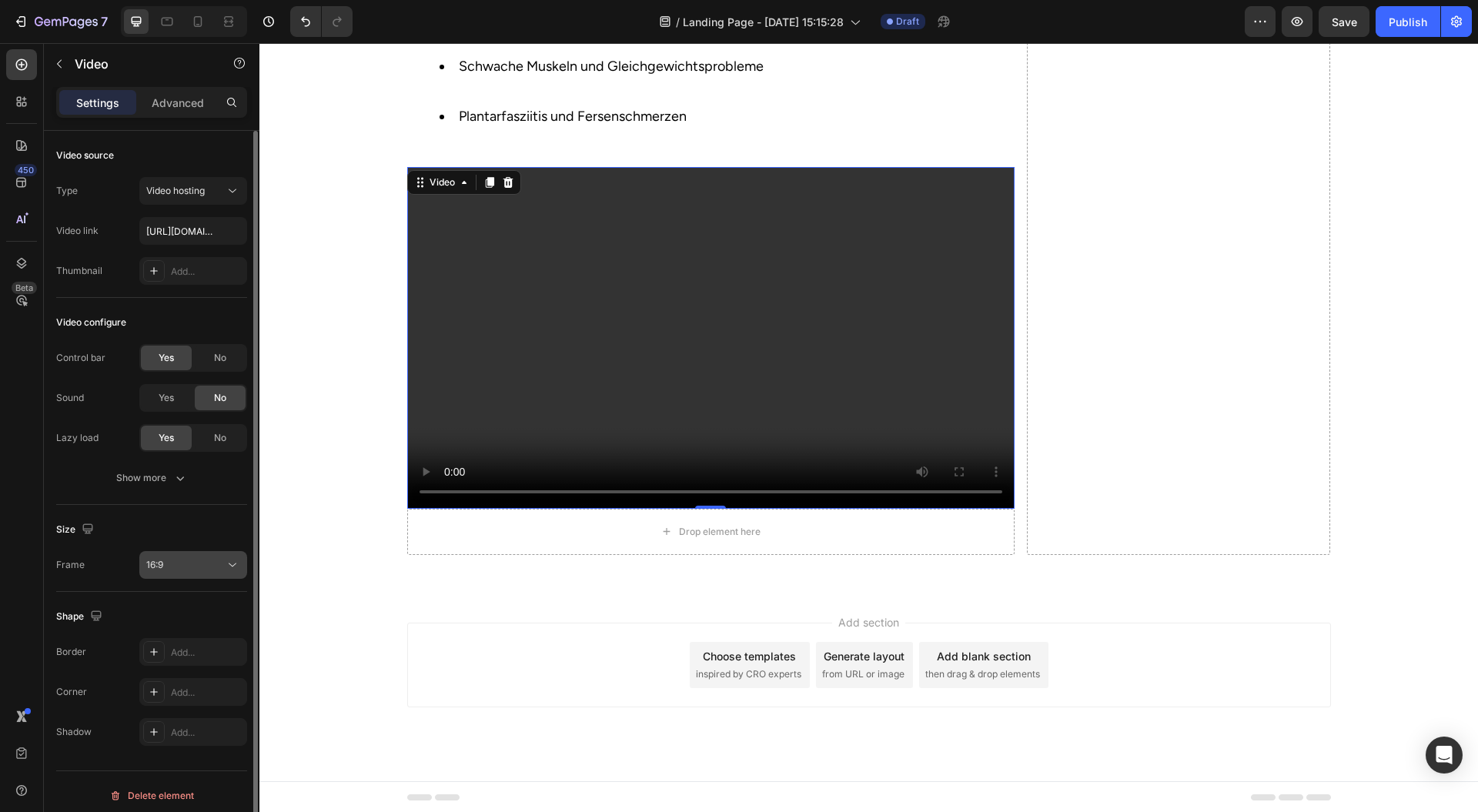
click at [204, 564] on div "16:9" at bounding box center [185, 565] width 78 height 14
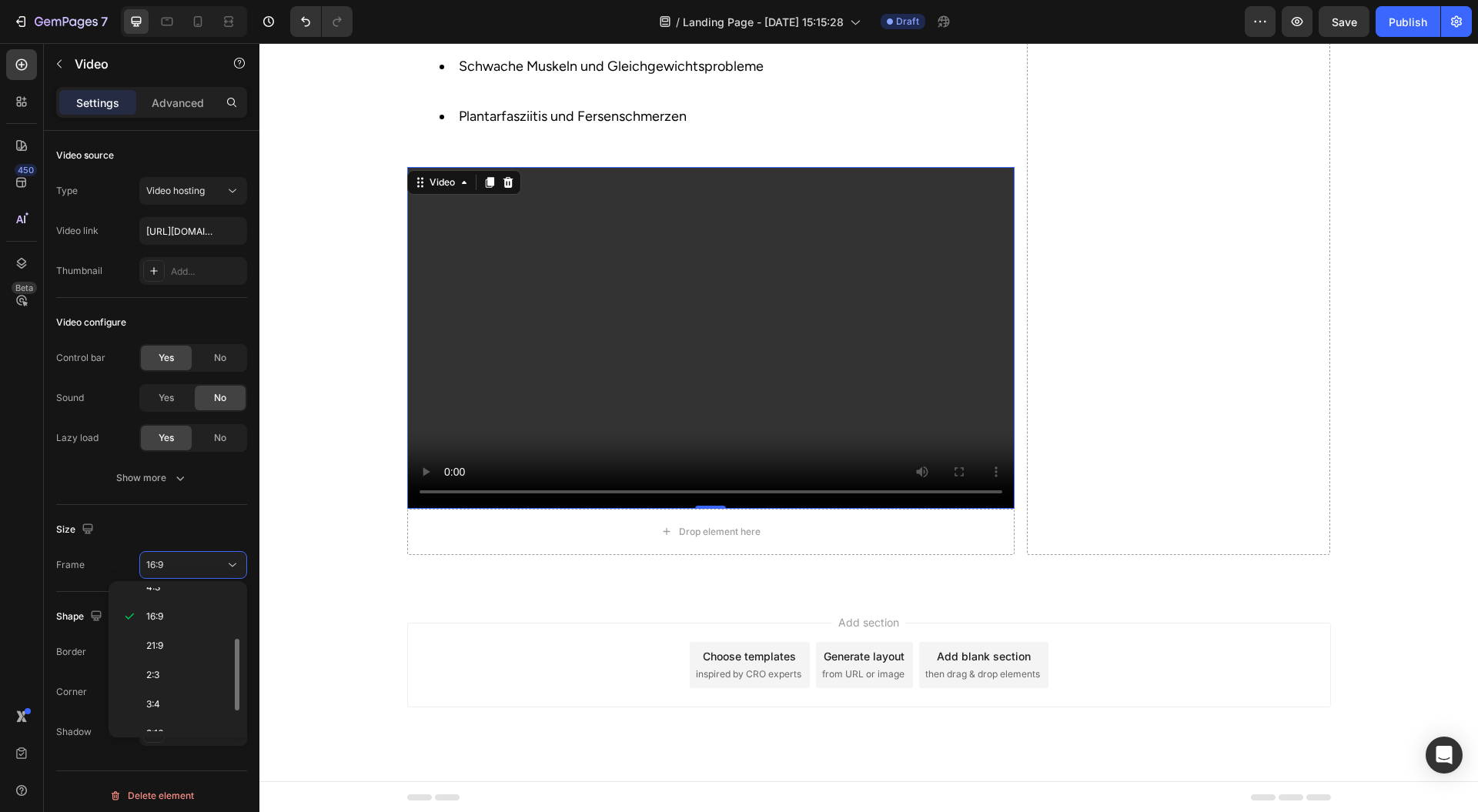
scroll to position [0, 0]
click at [190, 646] on div "Square" at bounding box center [175, 660] width 120 height 29
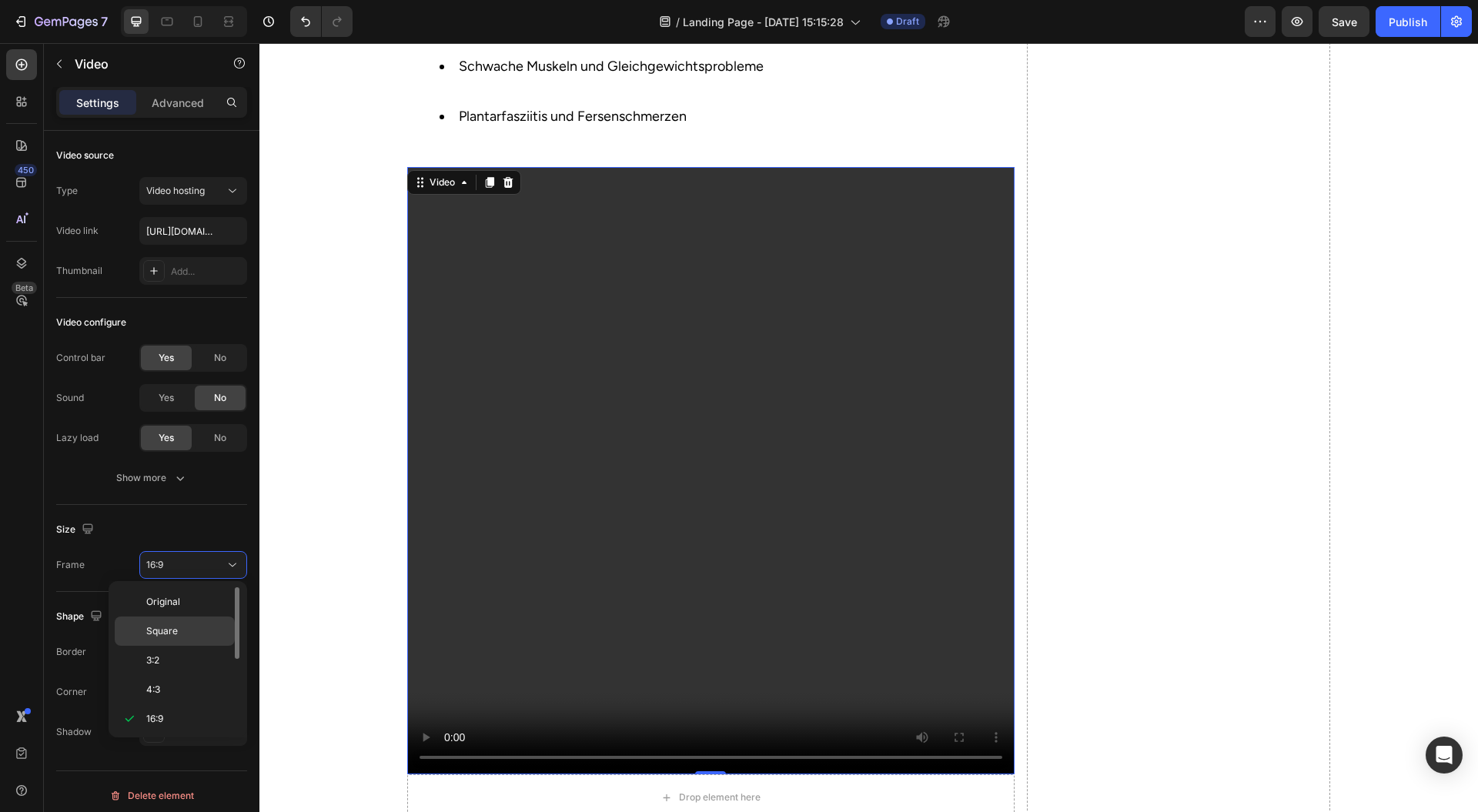
scroll to position [1483, 0]
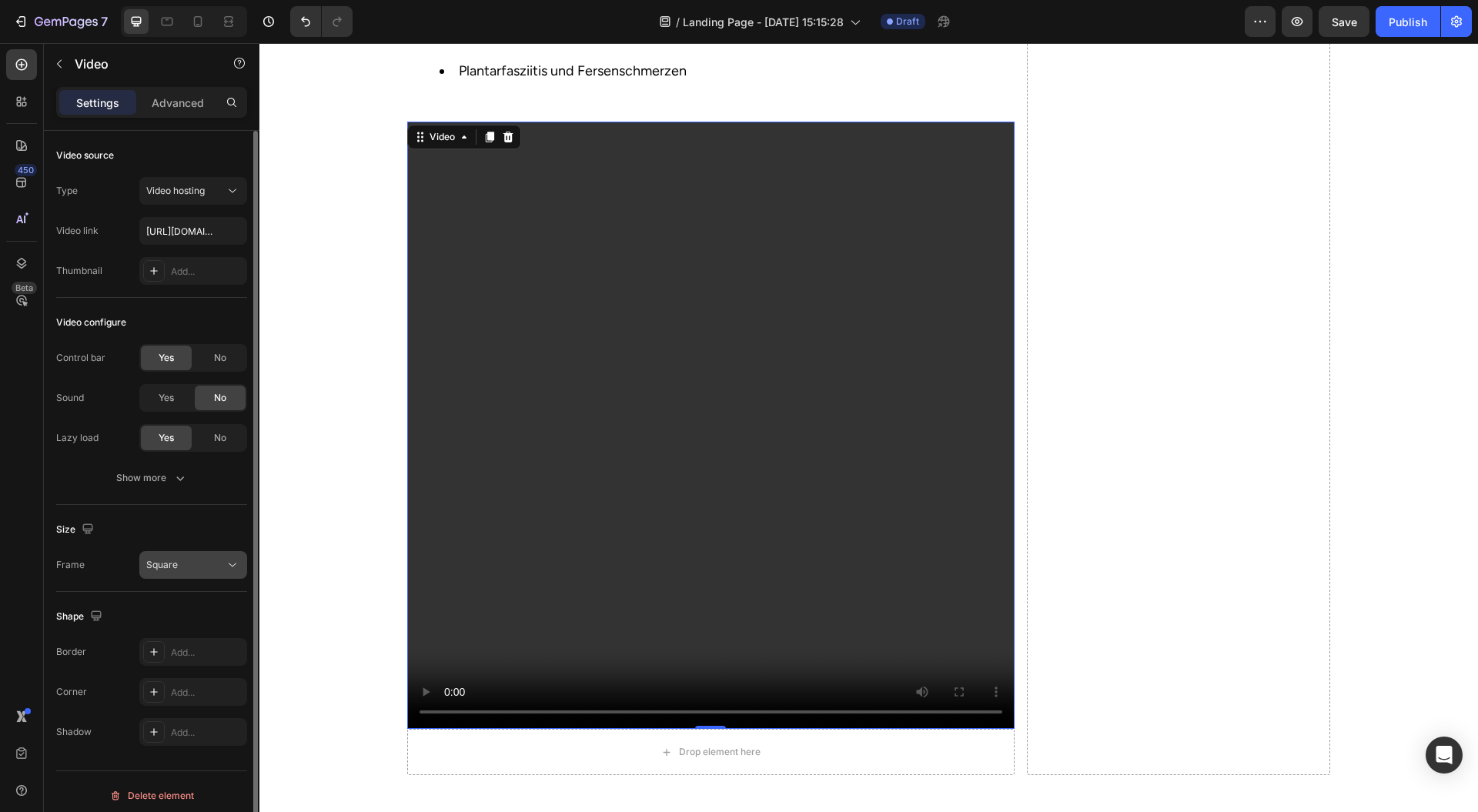
click at [200, 570] on div "Square" at bounding box center [185, 565] width 78 height 14
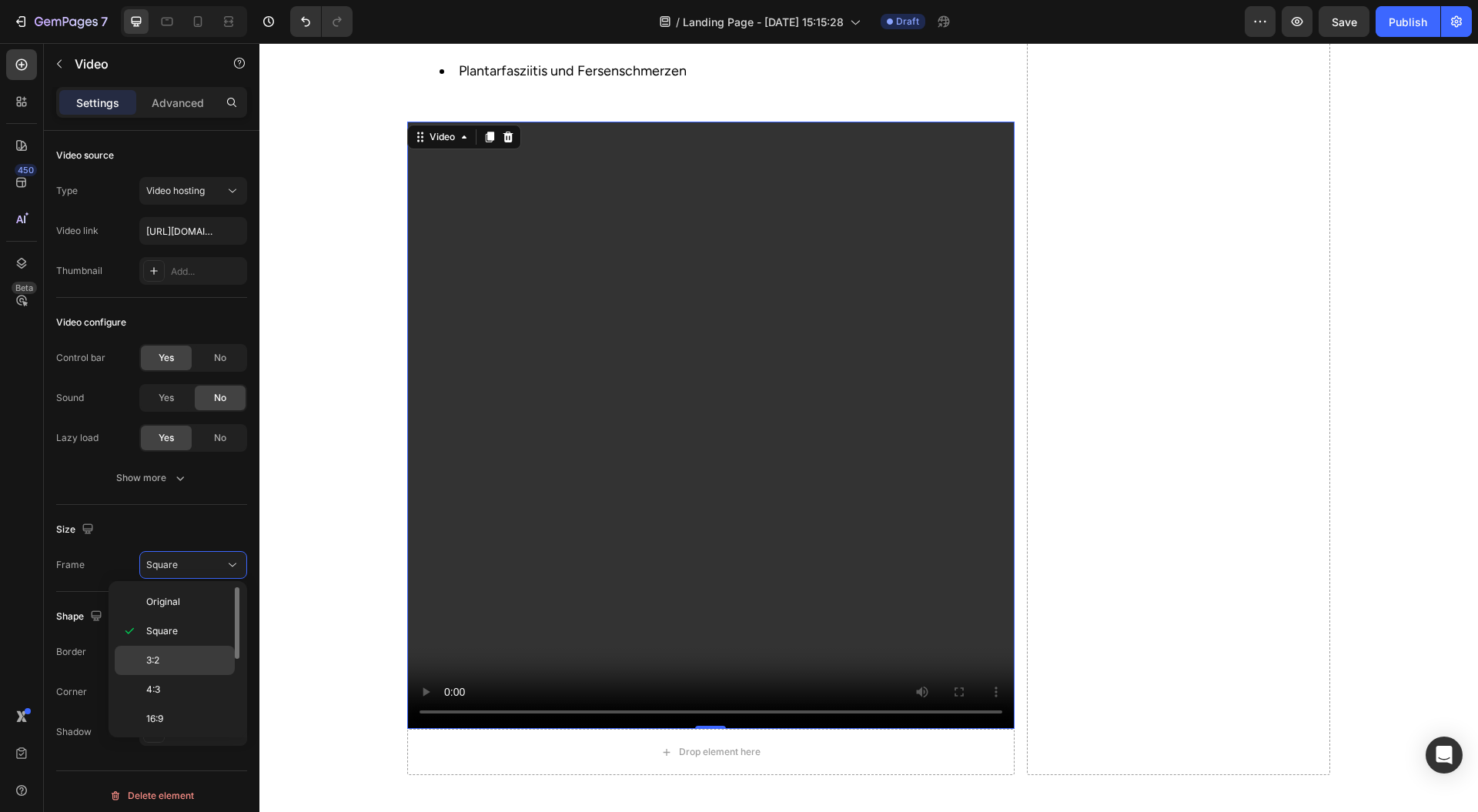
click at [186, 675] on div "3:2" at bounding box center [175, 689] width 120 height 29
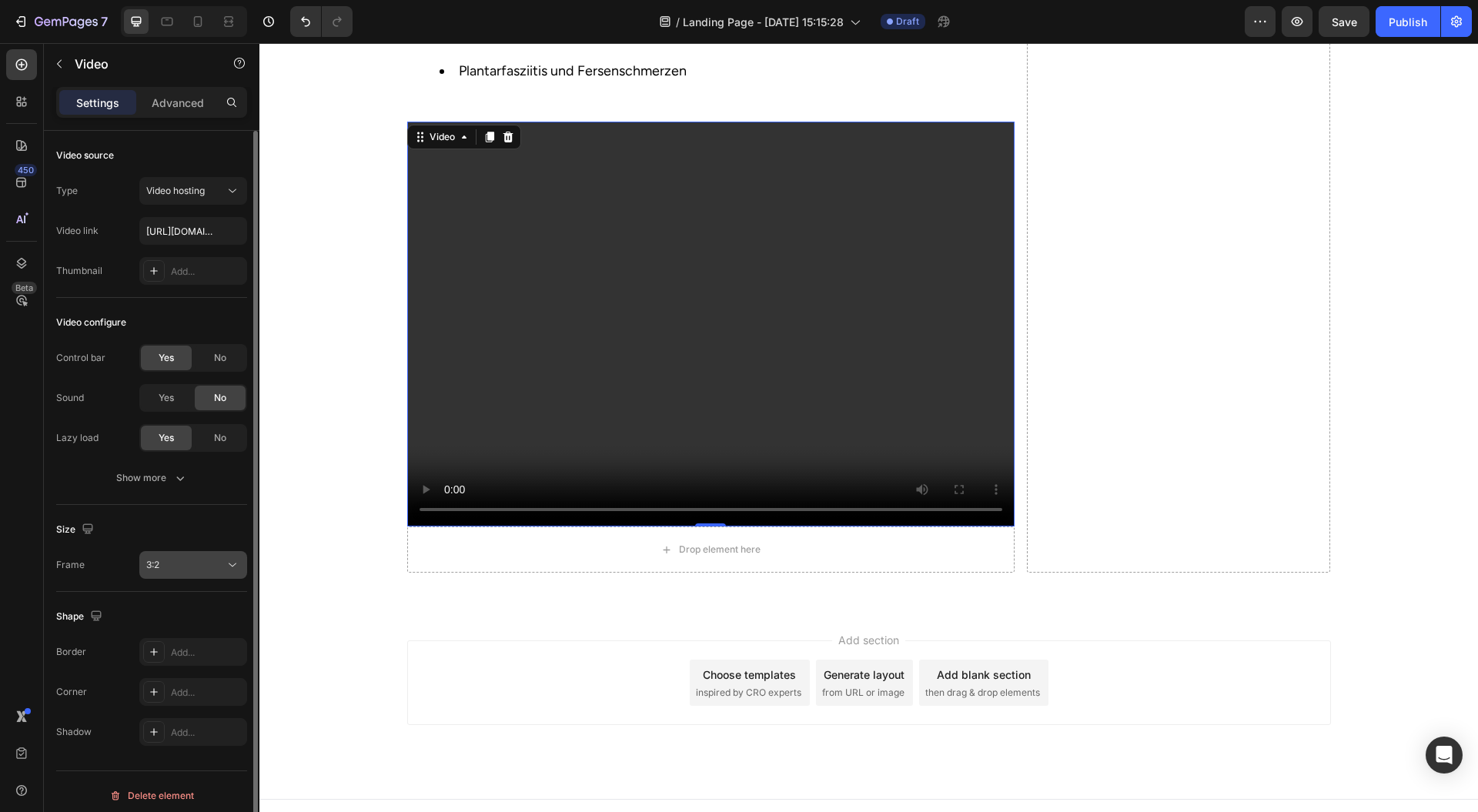
click at [213, 563] on div "3:2" at bounding box center [185, 565] width 78 height 14
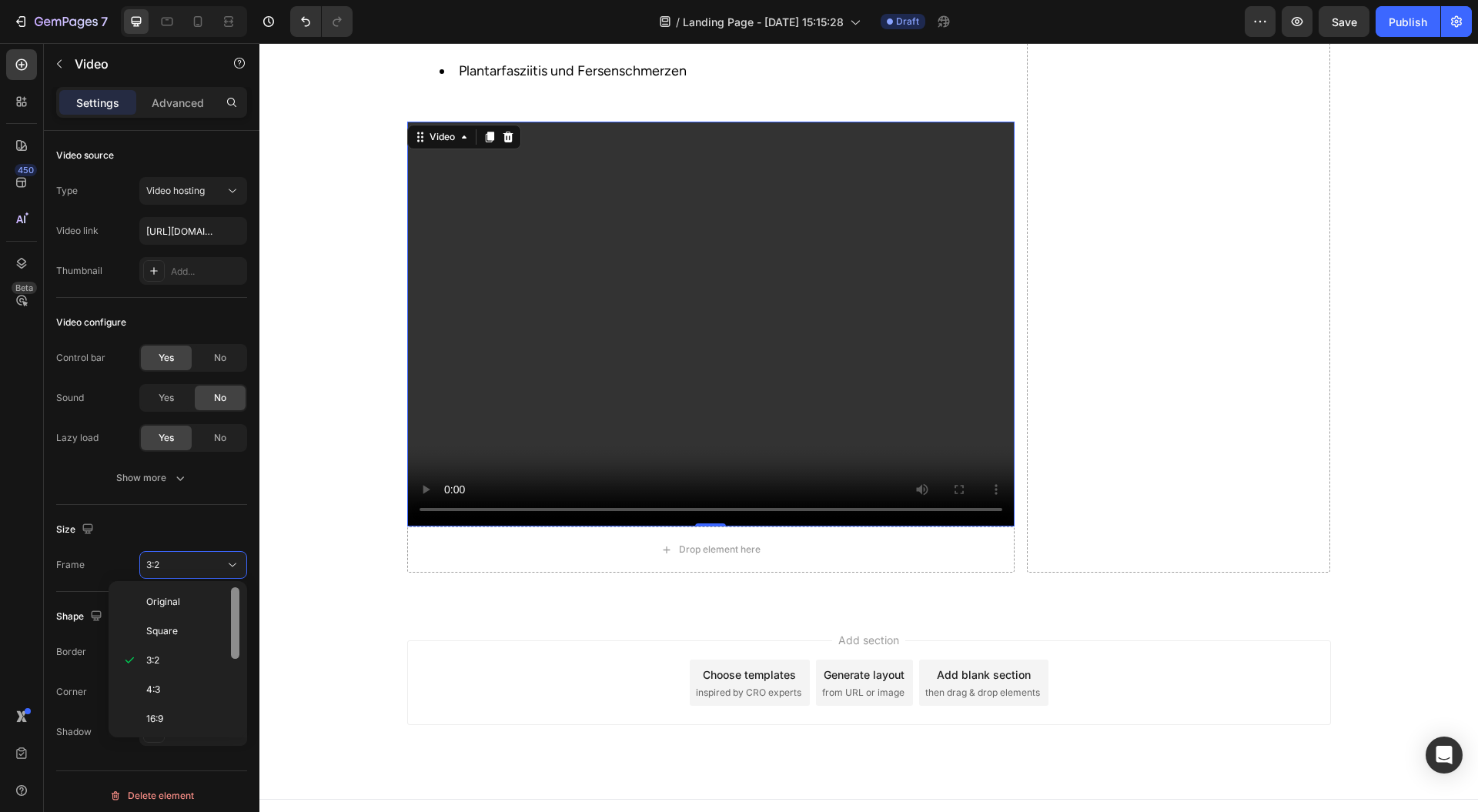
drag, startPoint x: 176, startPoint y: 672, endPoint x: 232, endPoint y: 636, distance: 66.6
click at [176, 673] on div "Original Square 3:2 4:3 16:9 21:9 2:3 3:4 9:16 Custom" at bounding box center [177, 659] width 126 height 144
click at [181, 231] on input "https://cdn.shopify.com/videos/c/o/v/3a481b436bbe4ca18a1437083548feb9.mp4" at bounding box center [193, 231] width 108 height 28
drag, startPoint x: 649, startPoint y: 360, endPoint x: 617, endPoint y: 352, distance: 33.0
click at [648, 360] on video at bounding box center [711, 324] width 608 height 405
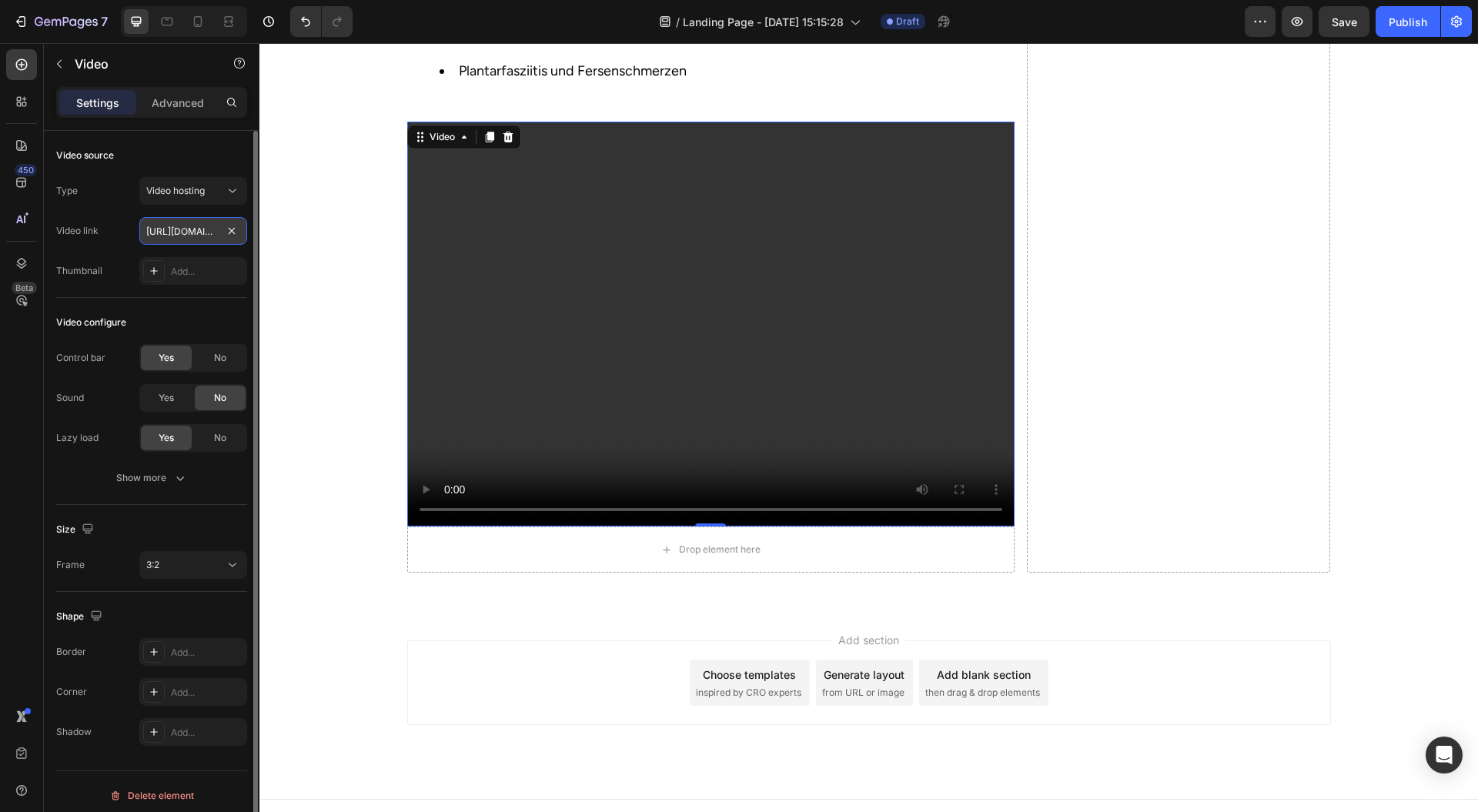
click at [194, 230] on input "https://cdn.shopify.com/videos/c/o/v/3a481b436bbe4ca18a1437083548feb9.mp4" at bounding box center [193, 231] width 108 height 28
type input "https://cdn.shopify.com/videos/c/o/v/8c18ea24f16249c7ae50d5bbedc7af62.mp4"
click at [194, 558] on div "3:2" at bounding box center [185, 565] width 78 height 14
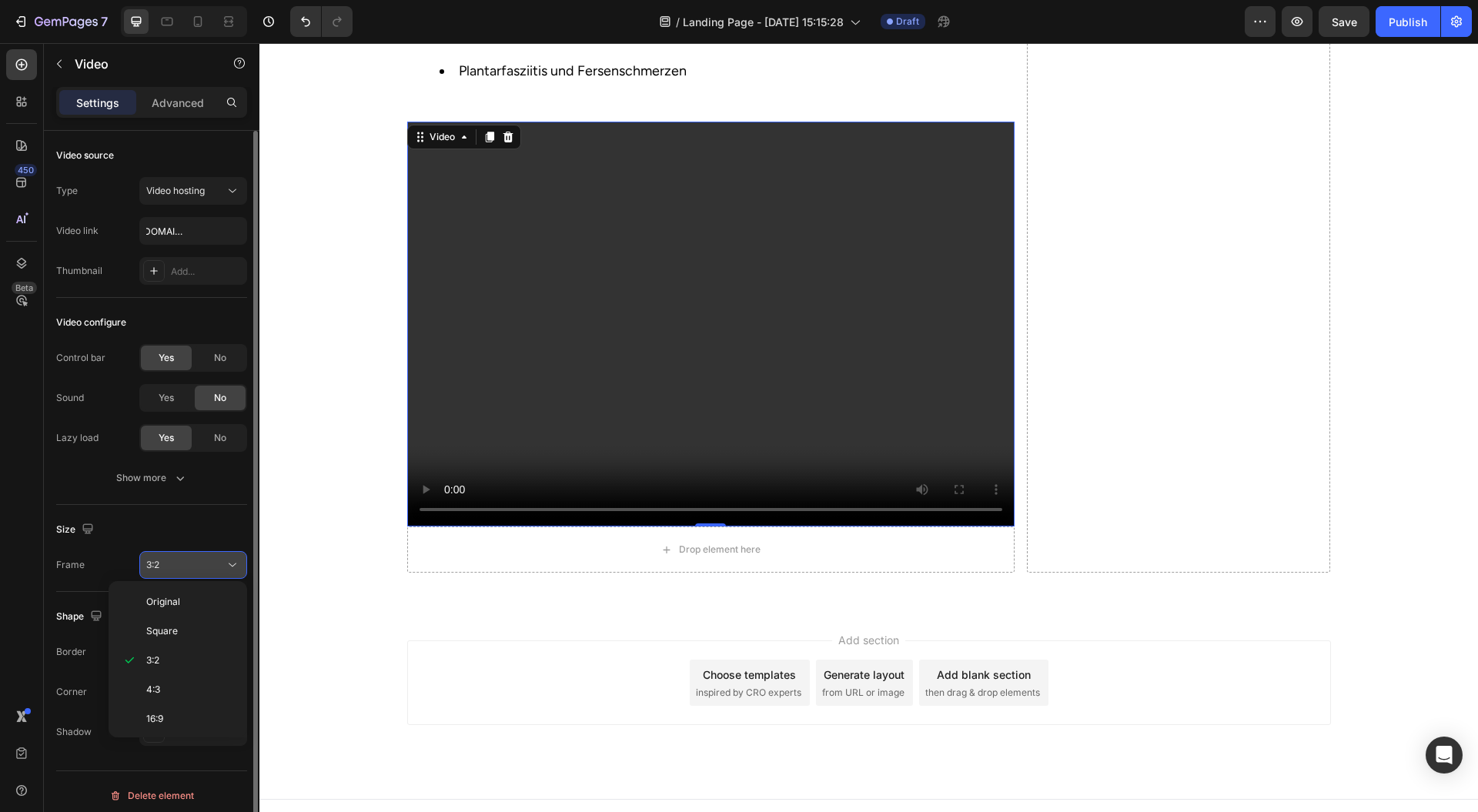
scroll to position [0, 0]
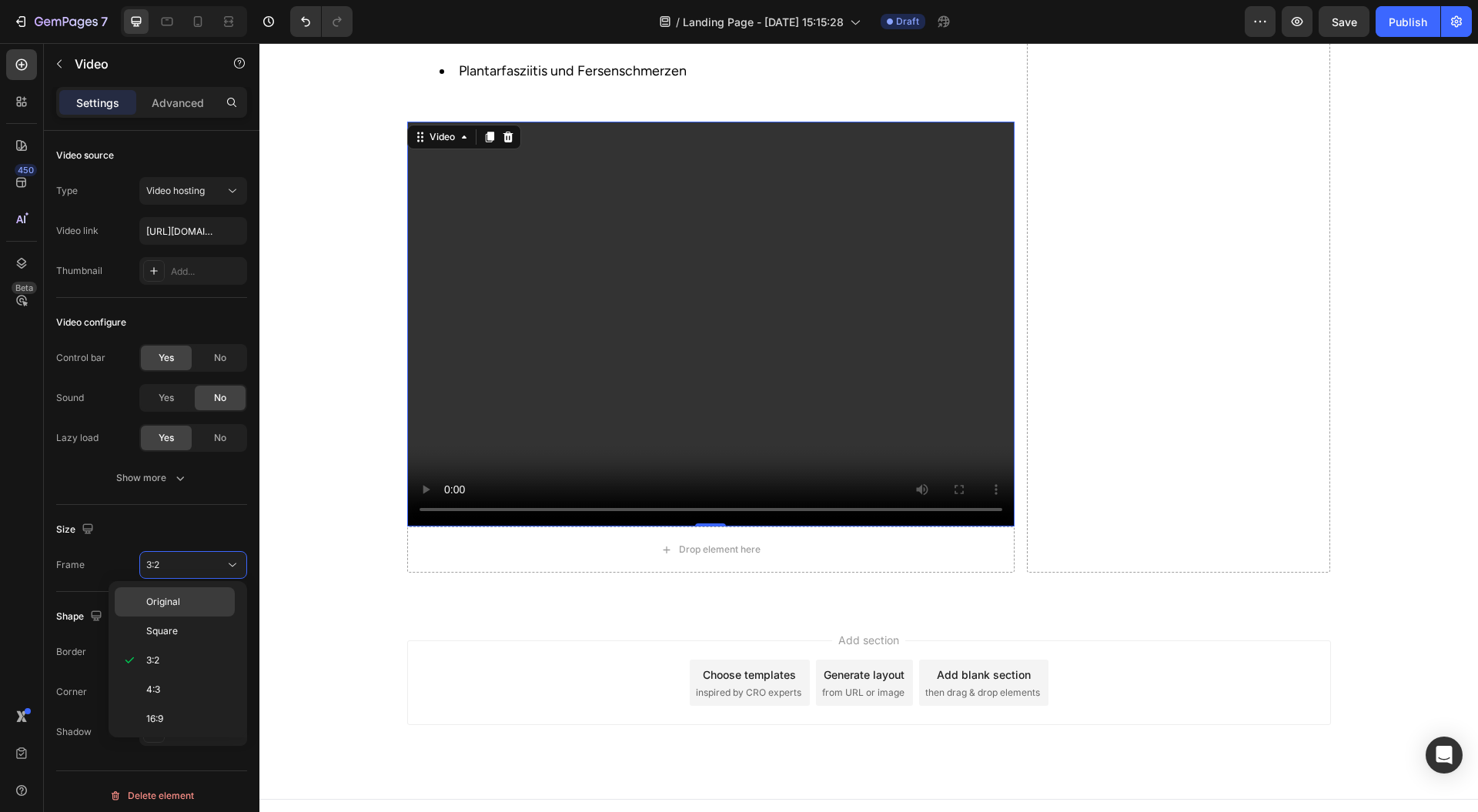
click at [184, 603] on p "Original" at bounding box center [186, 602] width 82 height 14
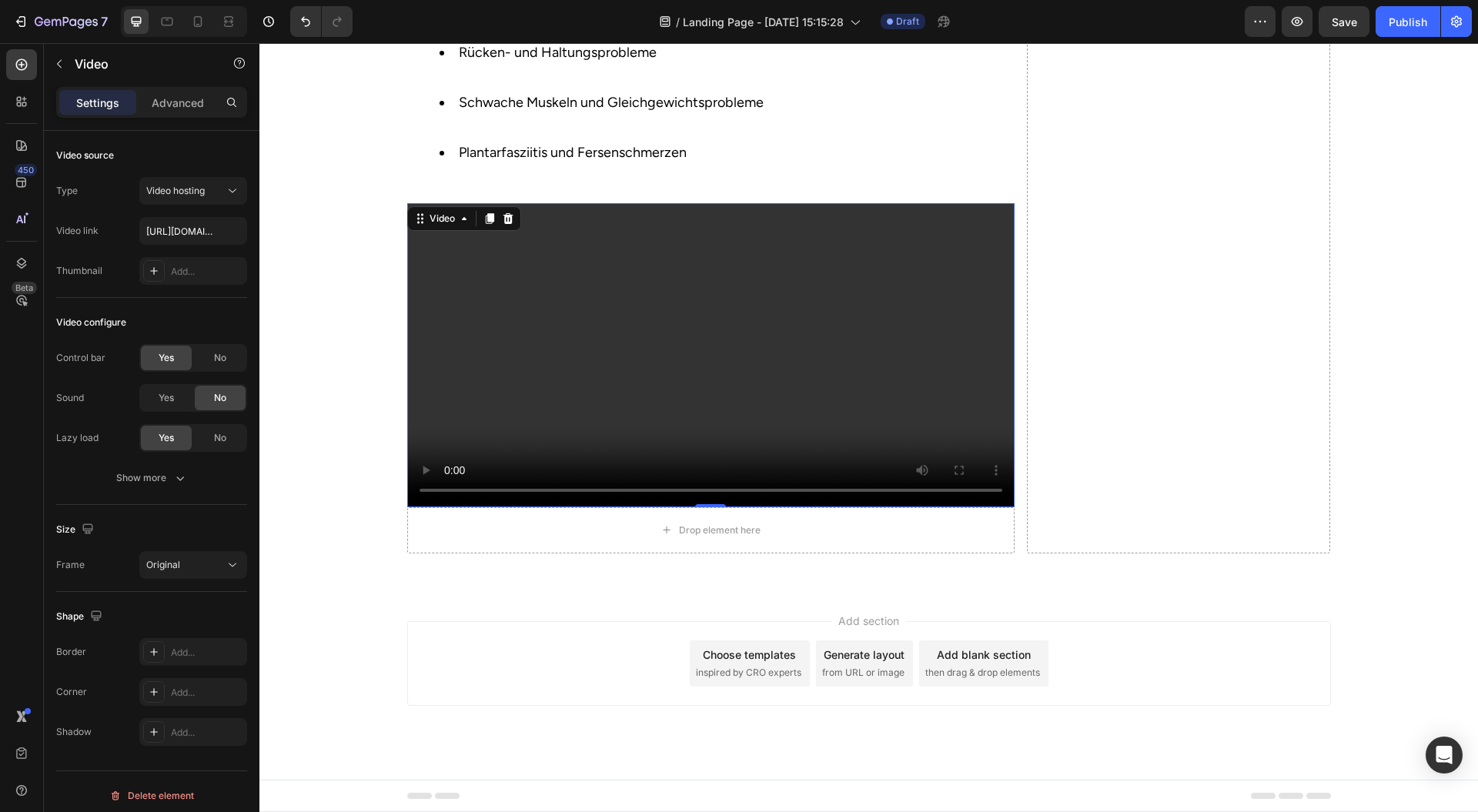
scroll to position [1473, 0]
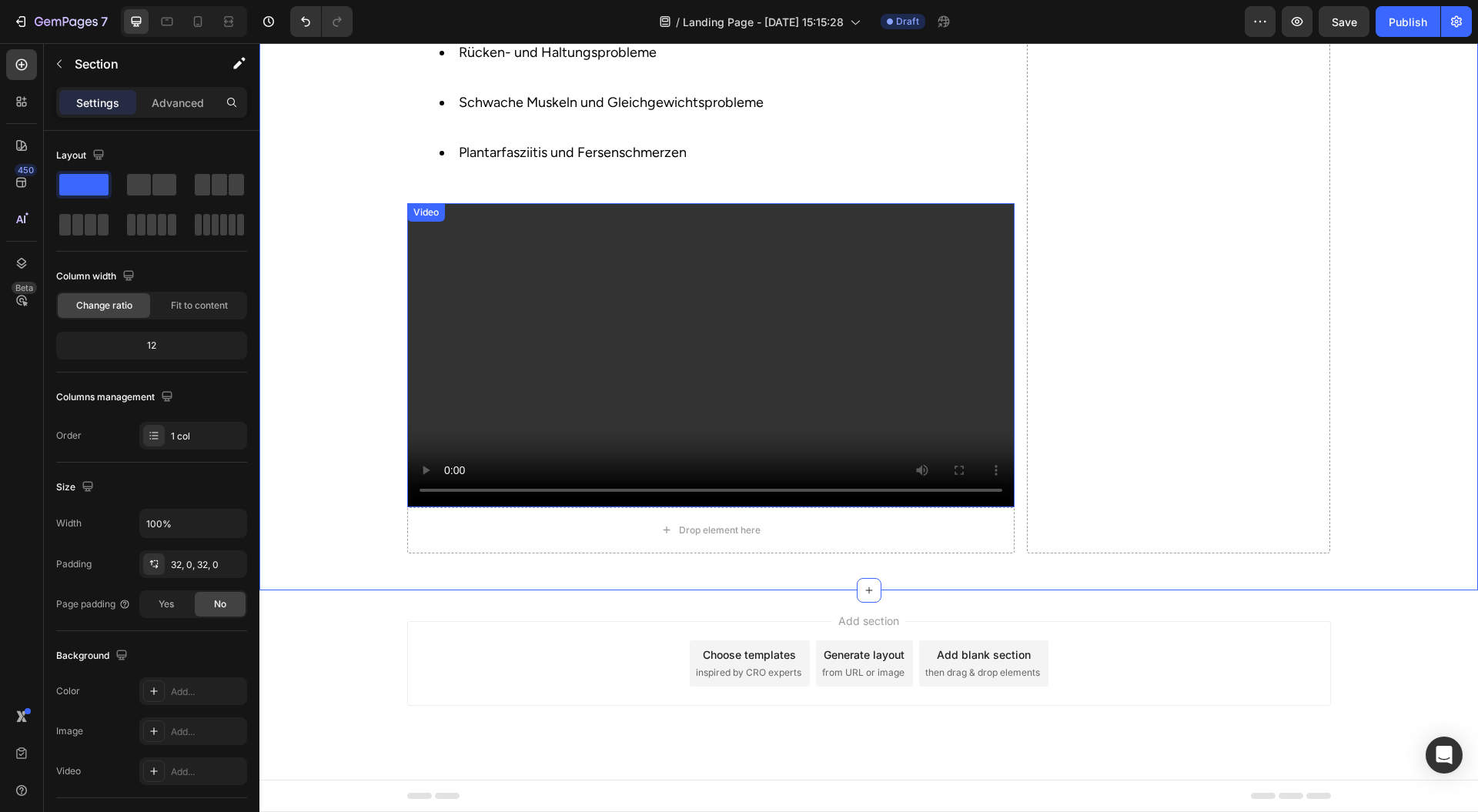
click at [461, 319] on video at bounding box center [711, 355] width 608 height 304
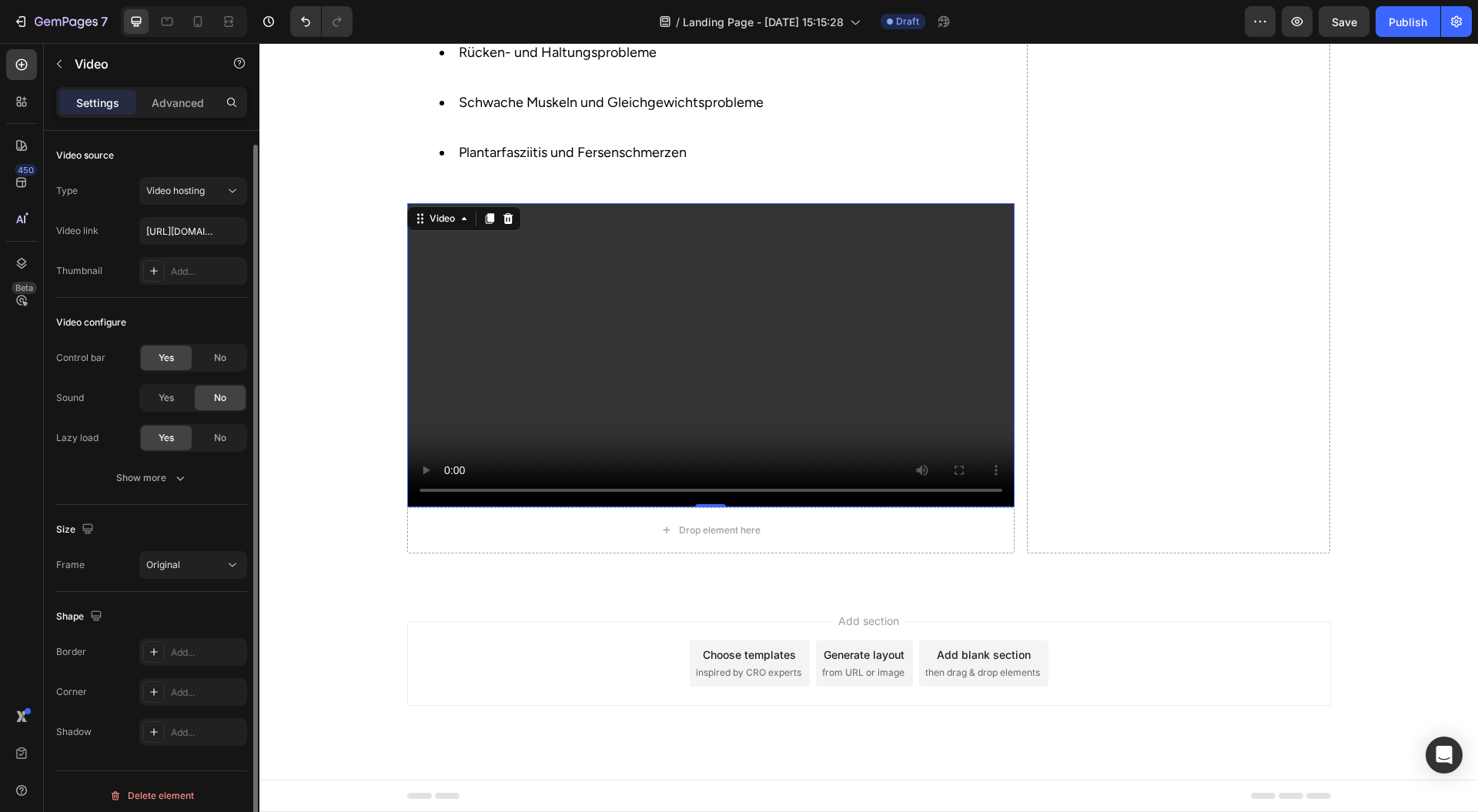
scroll to position [7, 0]
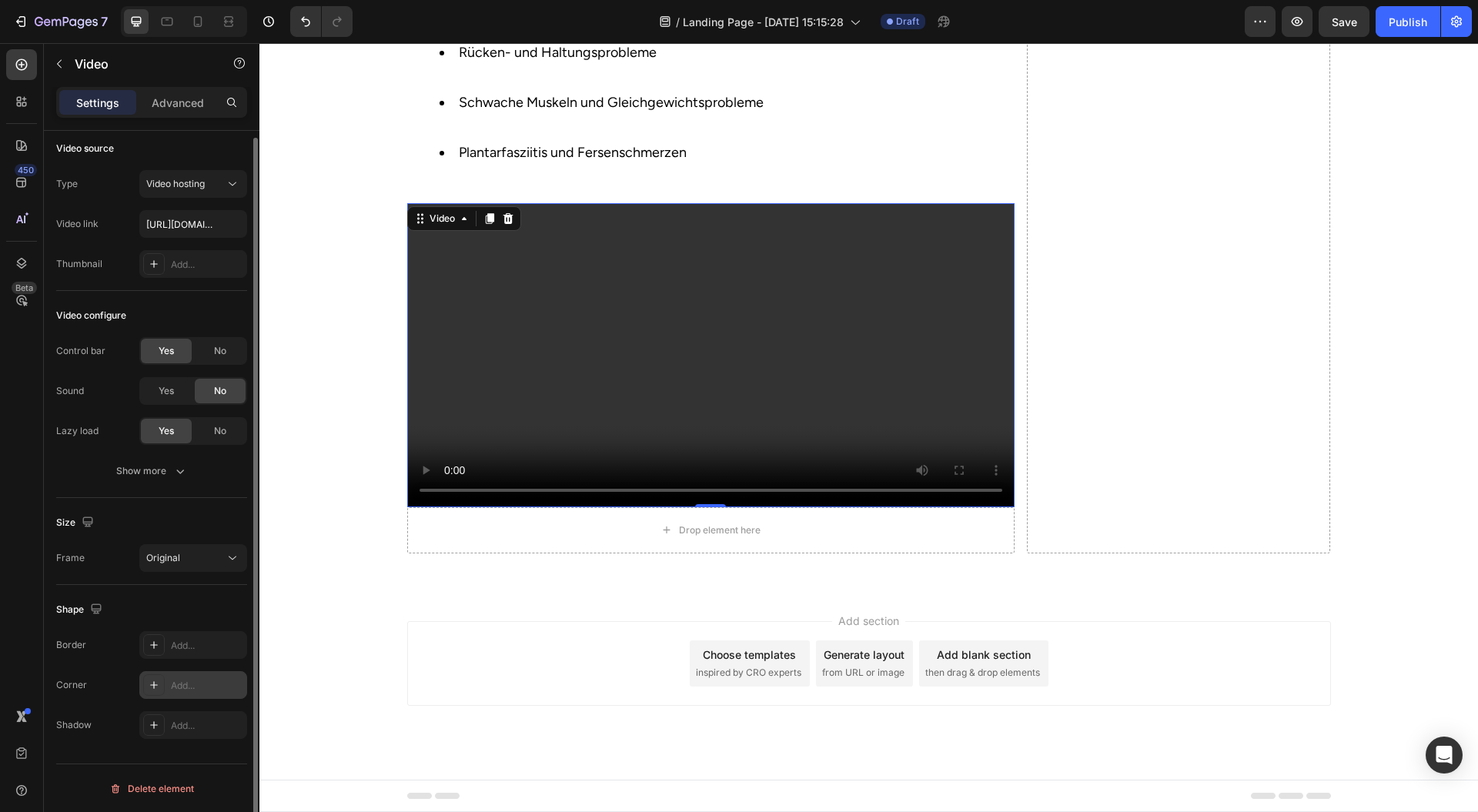
click at [172, 687] on div "Add..." at bounding box center [207, 686] width 73 height 14
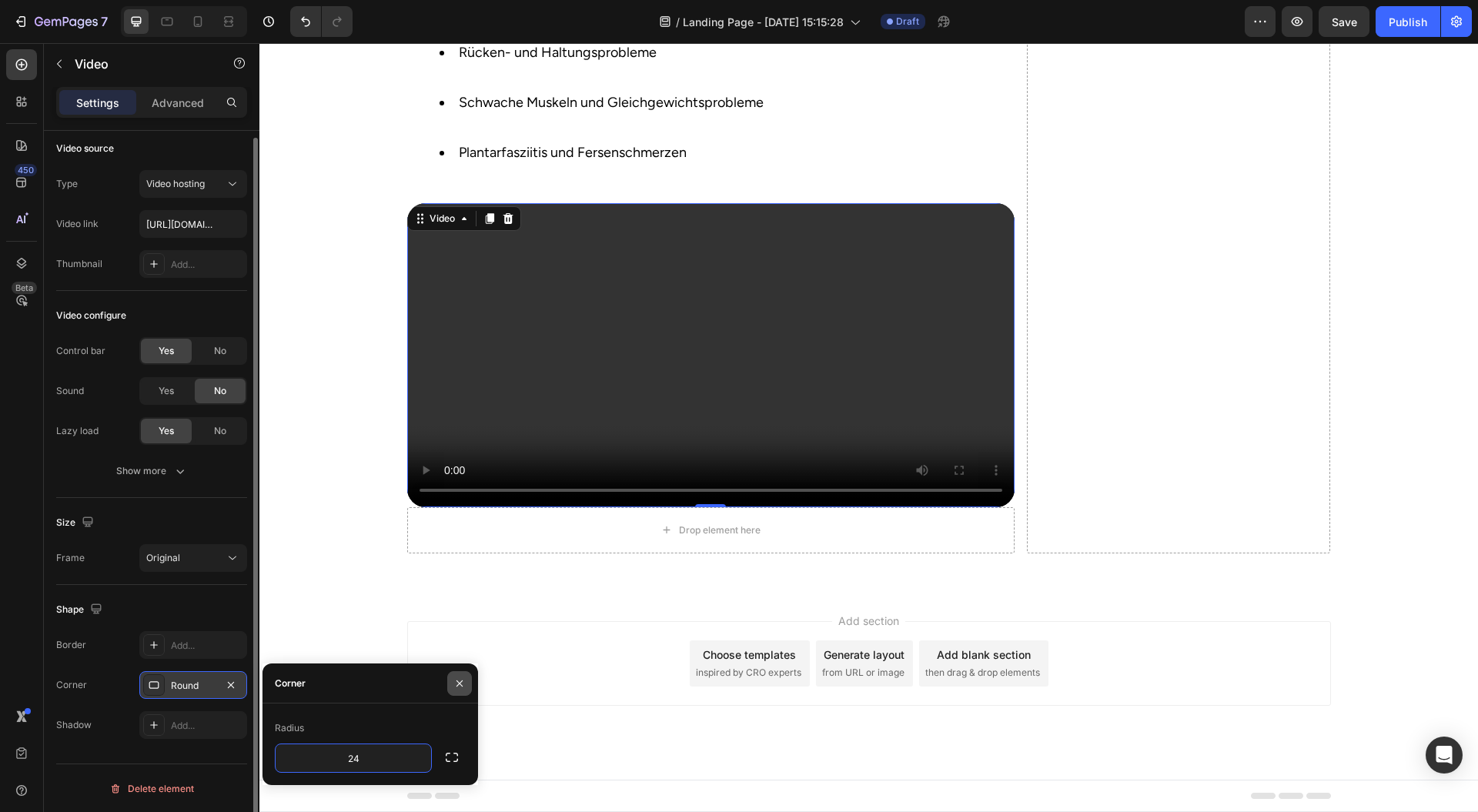
type input "24"
click at [462, 679] on icon "button" at bounding box center [459, 683] width 12 height 12
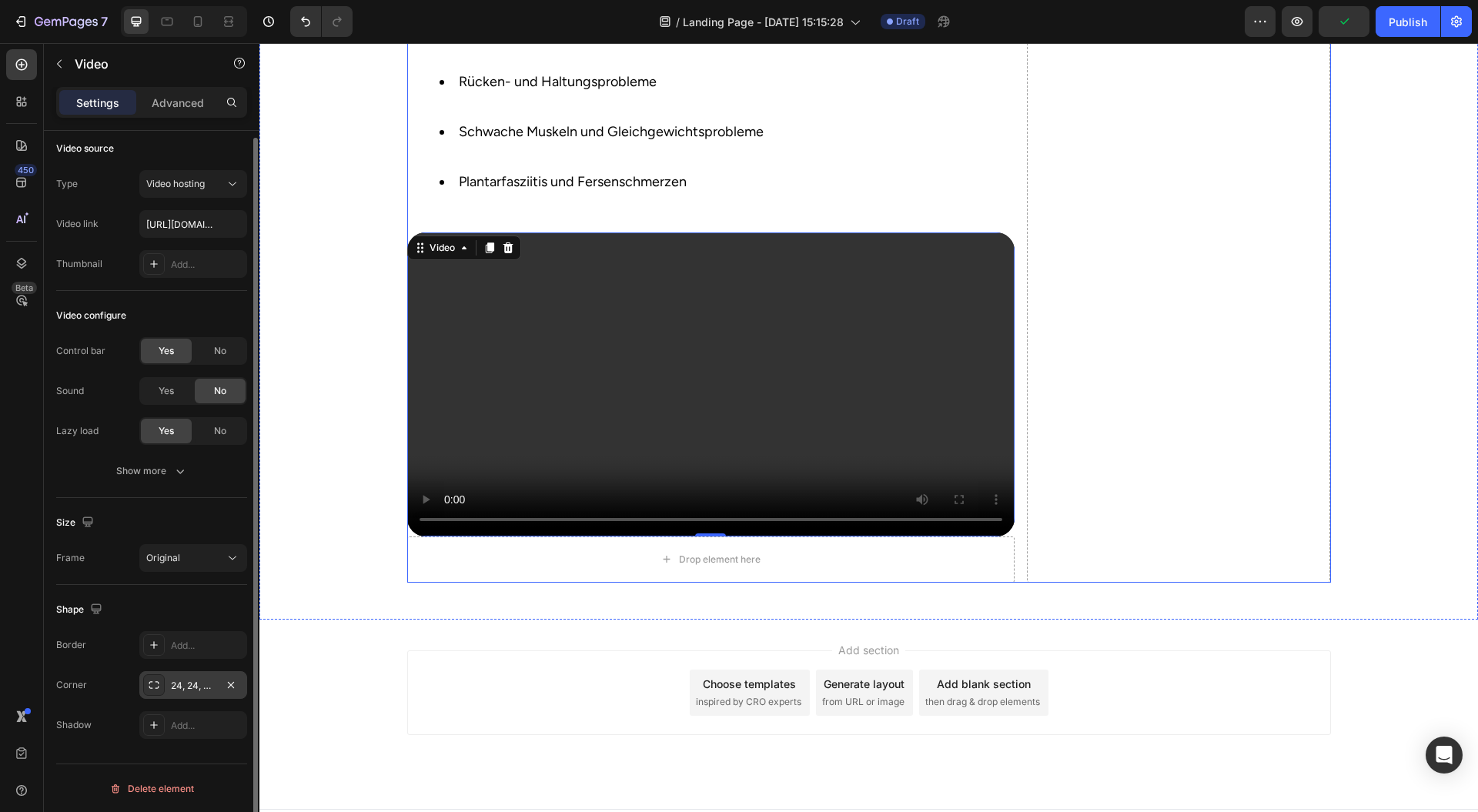
scroll to position [1267, 0]
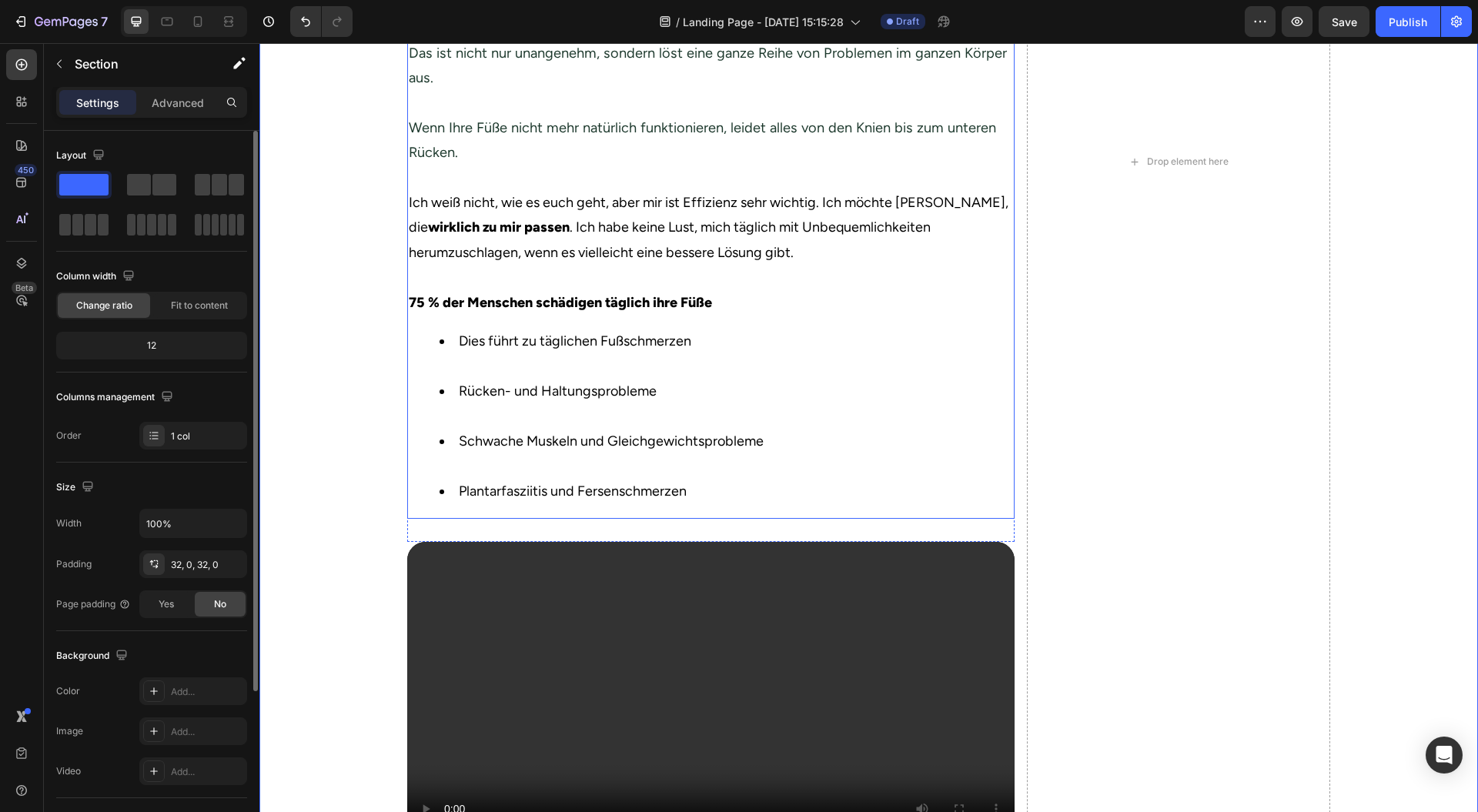
scroll to position [1165, 0]
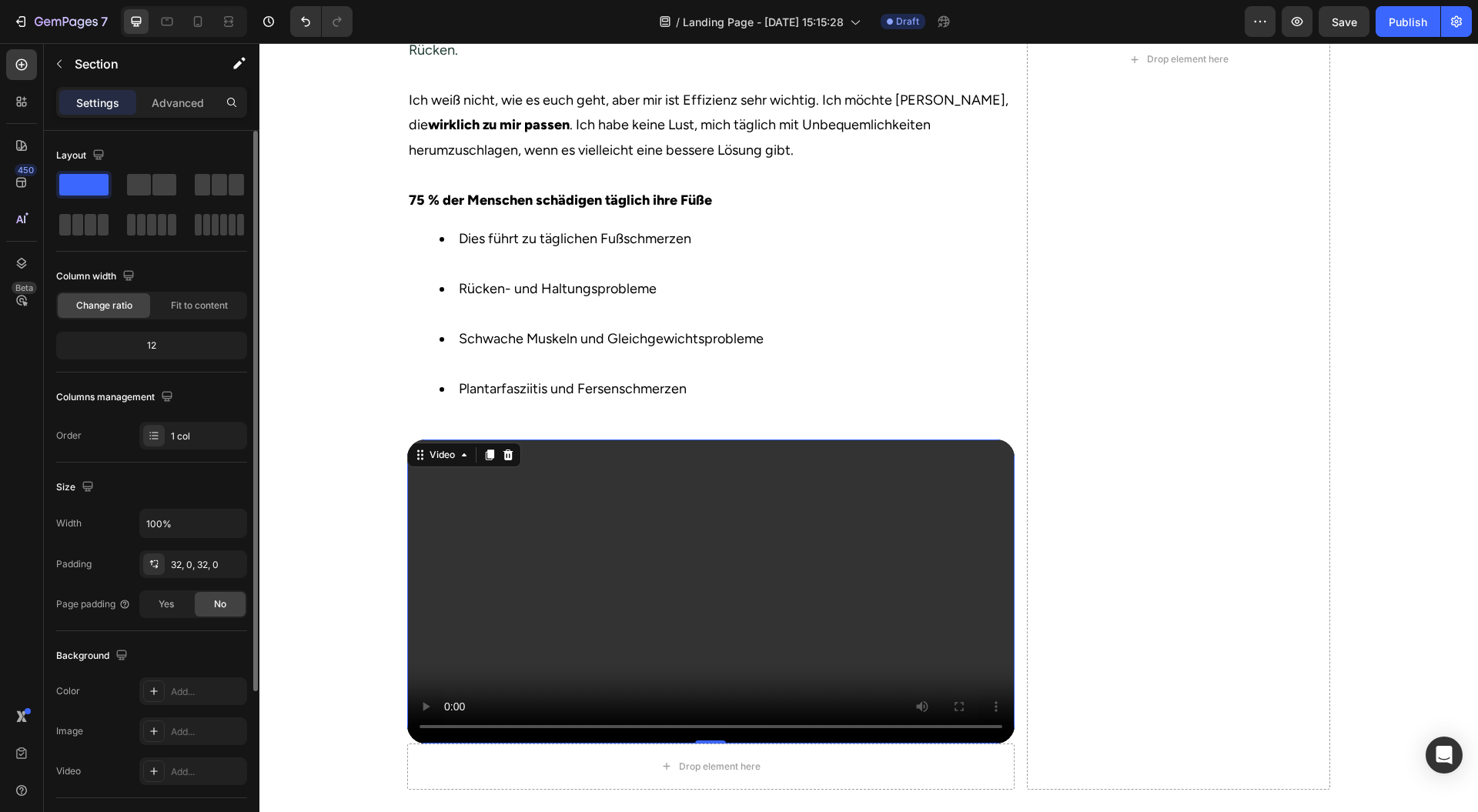
click at [1004, 474] on video at bounding box center [711, 591] width 608 height 304
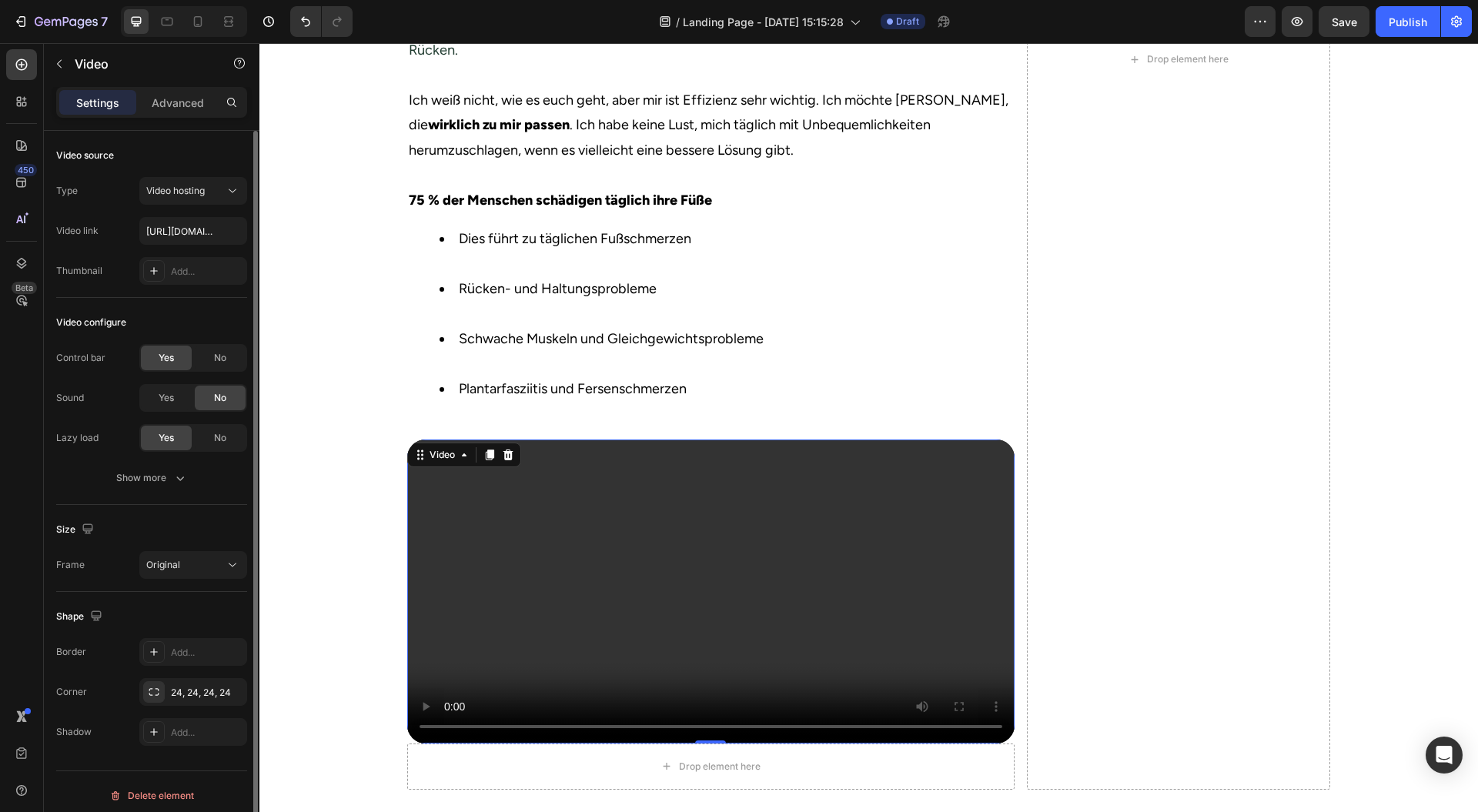
scroll to position [7, 0]
click at [195, 688] on div "24, 24, 24, 24" at bounding box center [193, 686] width 45 height 14
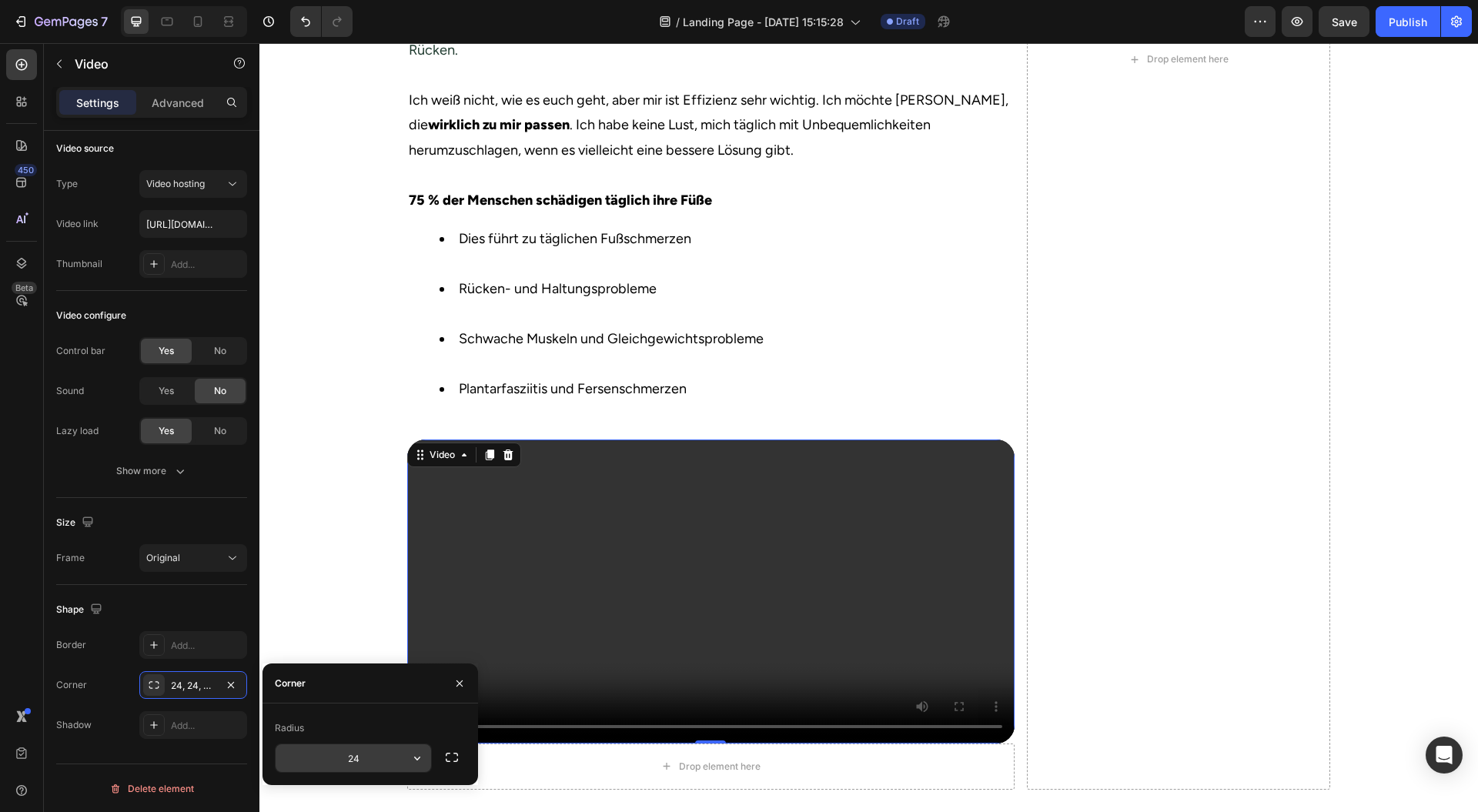
click at [379, 763] on input "24" at bounding box center [353, 758] width 156 height 28
type input "12"
click at [341, 560] on div "Image Image Row Wenn Sie täglich unter Fußbeschwerden leiden Heading Row ⁠⁠⁠⁠⁠⁠…" at bounding box center [869, 65] width 1219 height 1472
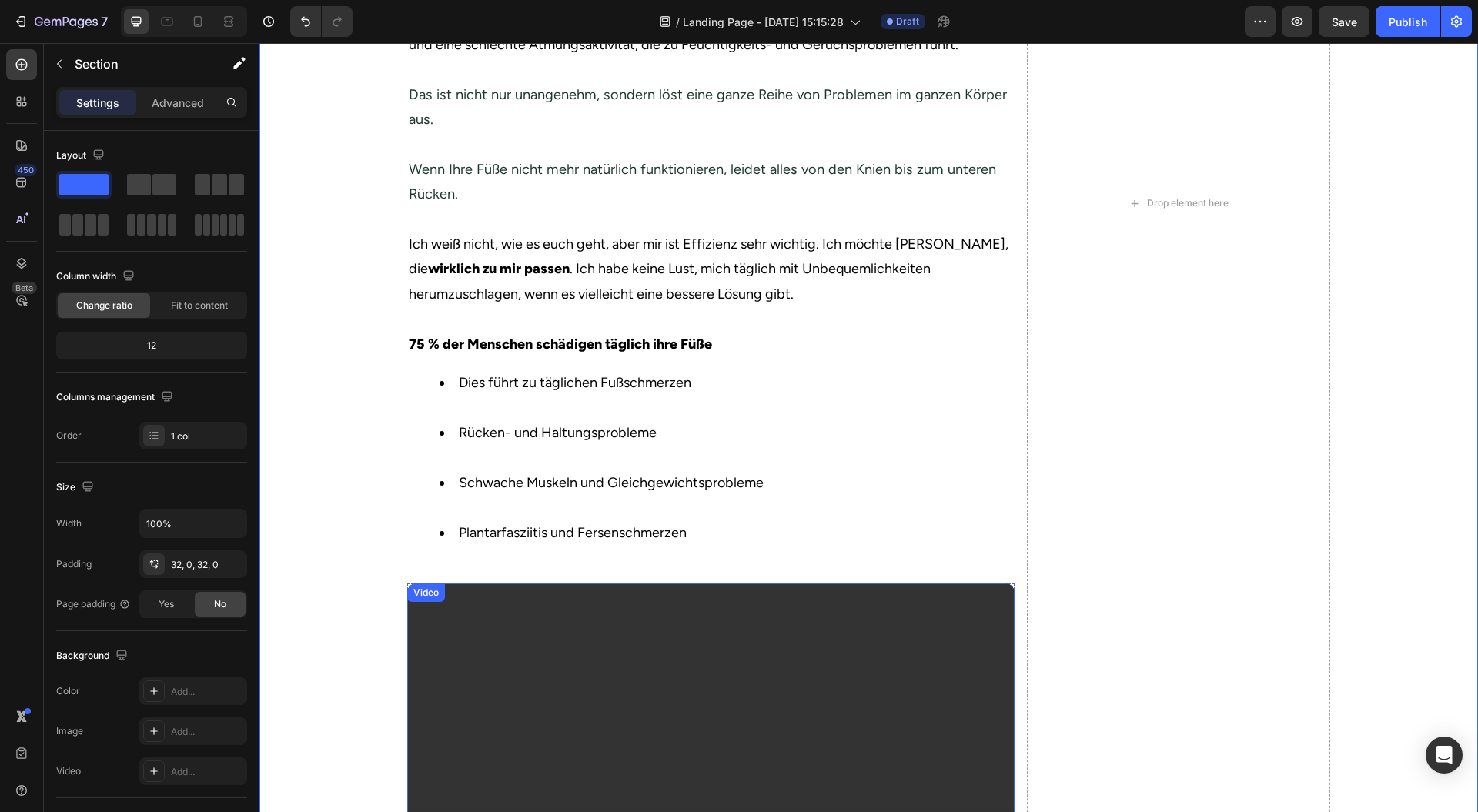
scroll to position [960, 0]
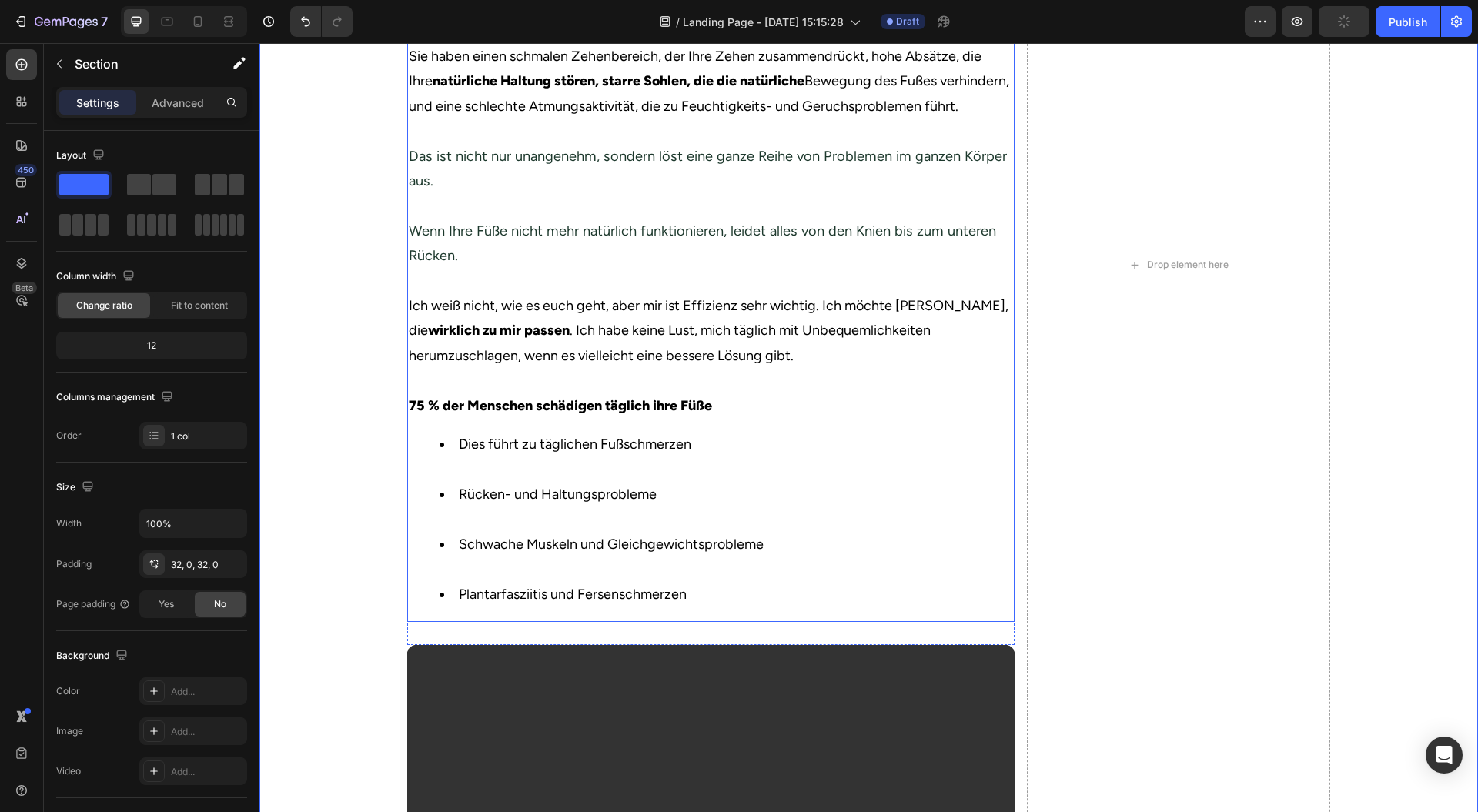
click at [1002, 470] on li "Dies führt zu täglichen Fußschmerzen" at bounding box center [726, 457] width 574 height 50
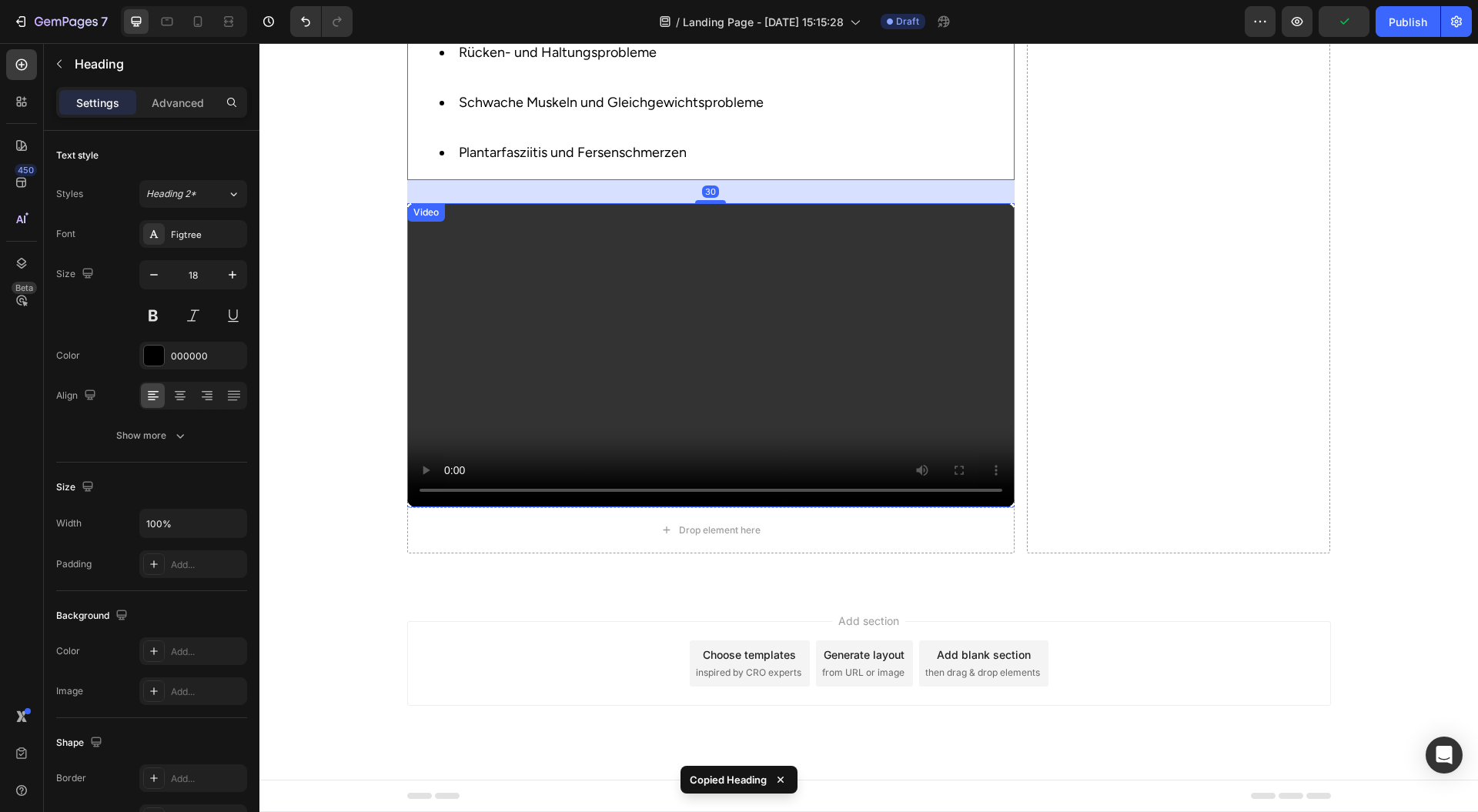
scroll to position [1473, 0]
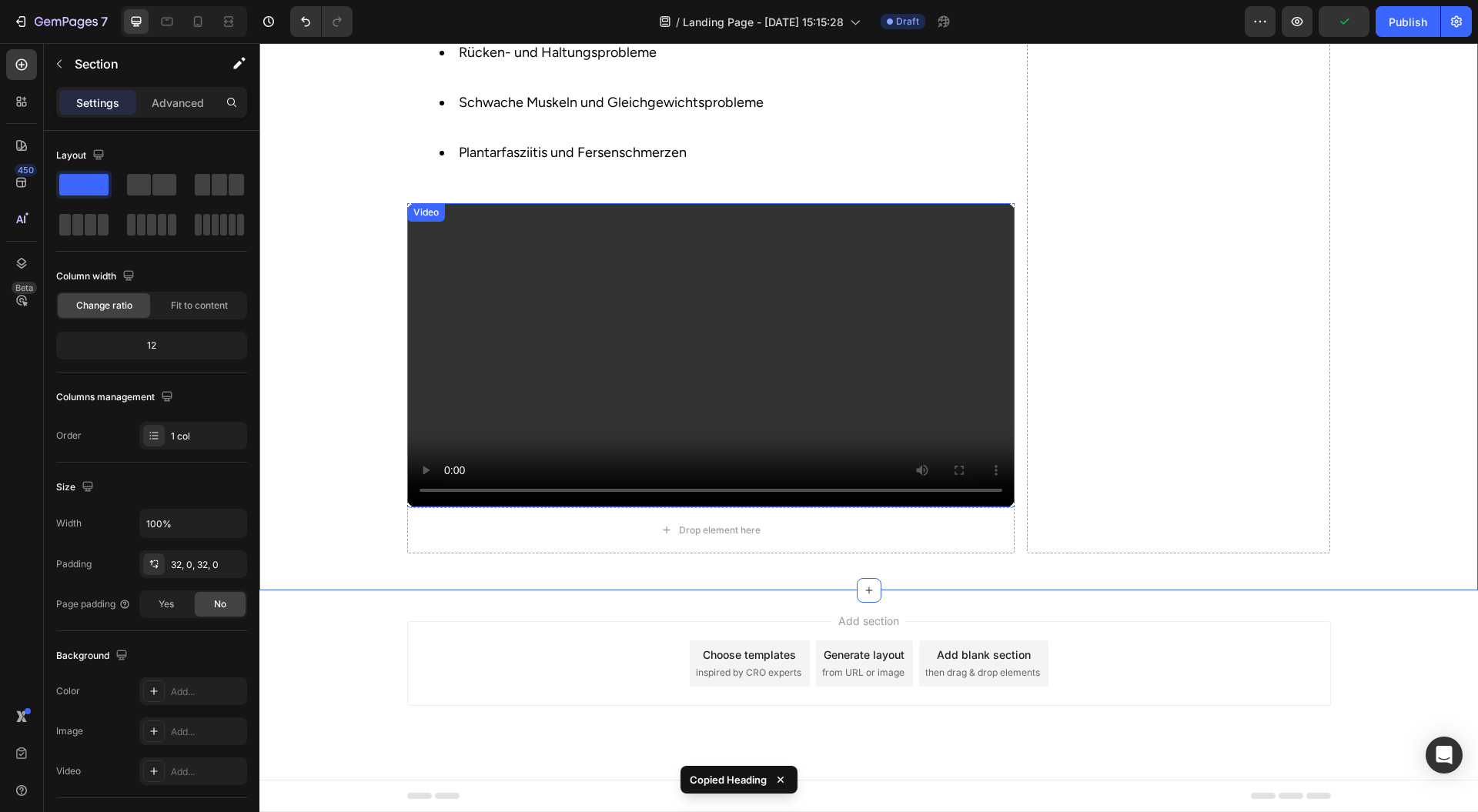
click at [430, 326] on video at bounding box center [711, 355] width 608 height 304
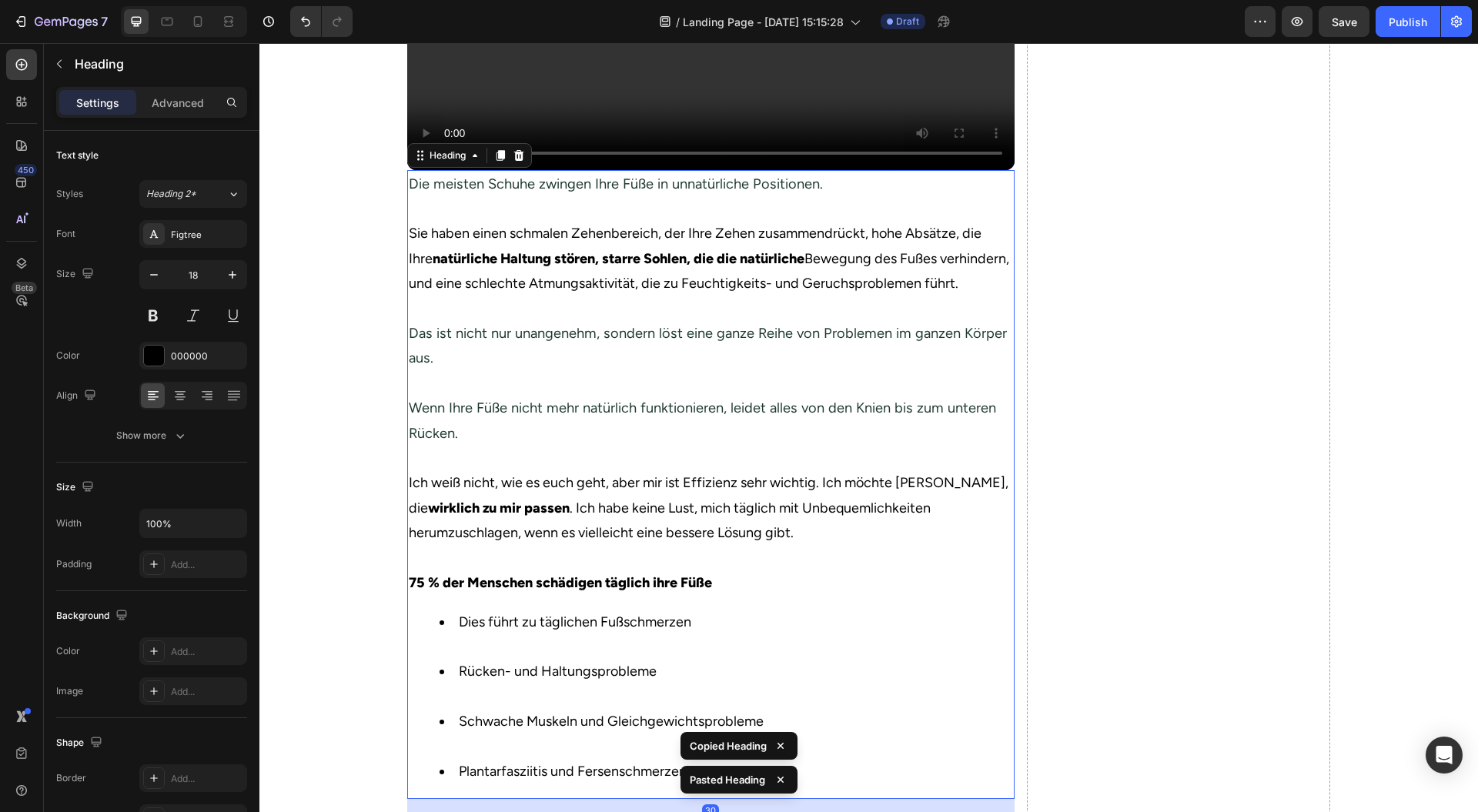
scroll to position [1576, 0]
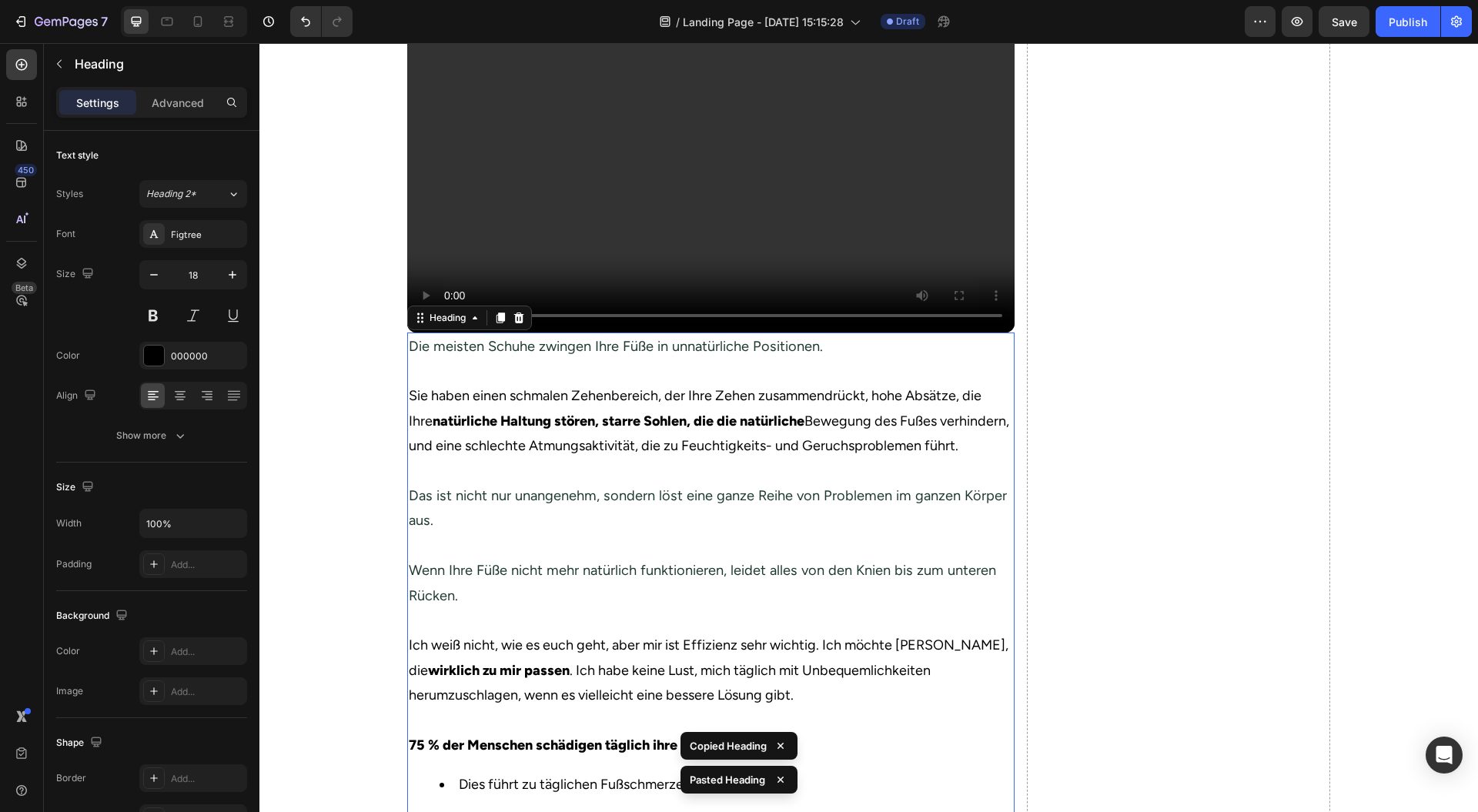
click at [674, 261] on video at bounding box center [711, 181] width 608 height 304
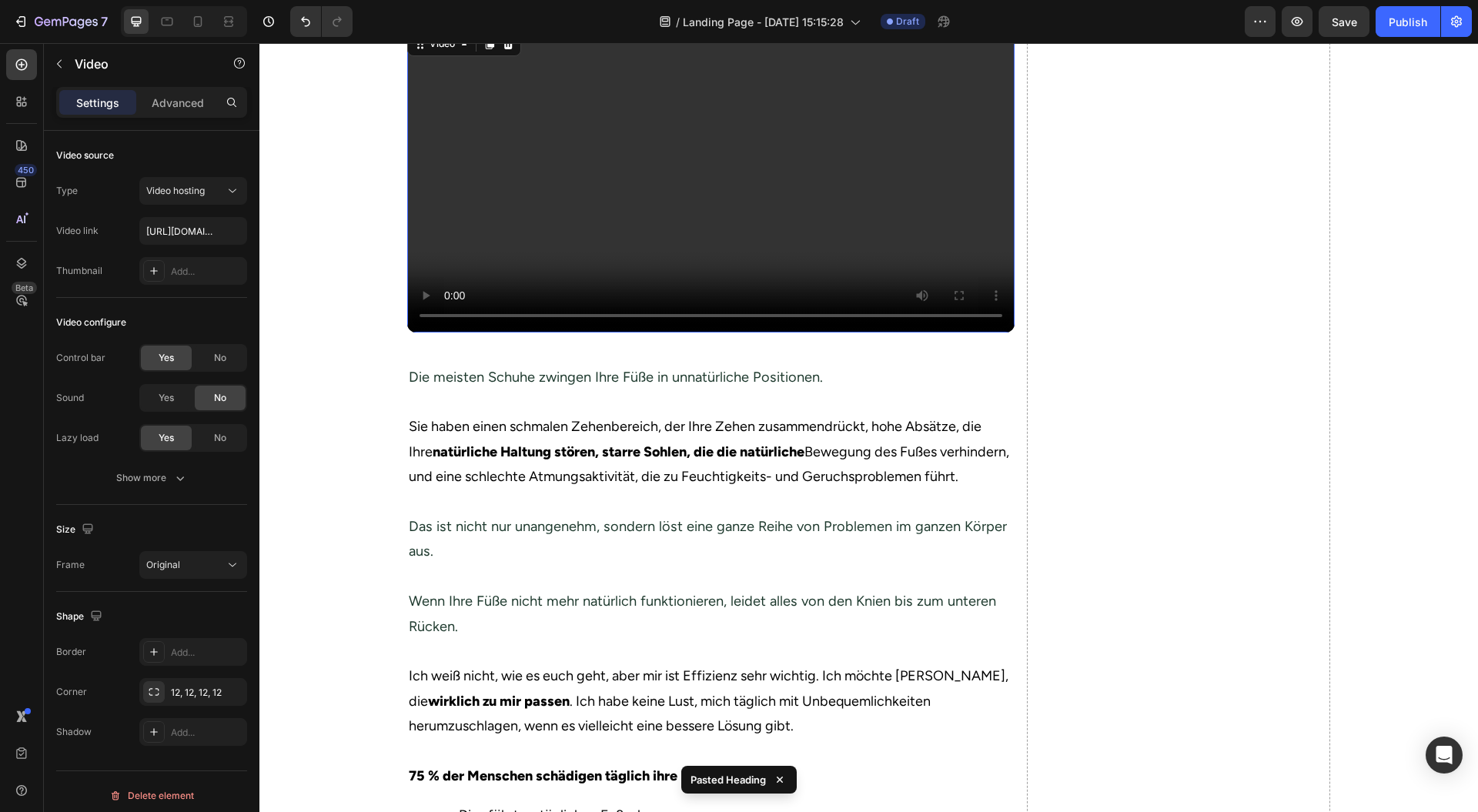
drag, startPoint x: 708, startPoint y: 401, endPoint x: 710, endPoint y: 432, distance: 31.1
click at [710, 432] on div "Video 40 Die meisten Schuhe zwingen Ihre Füße in unnatürliche Positionen. Sie h…" at bounding box center [711, 522] width 608 height 987
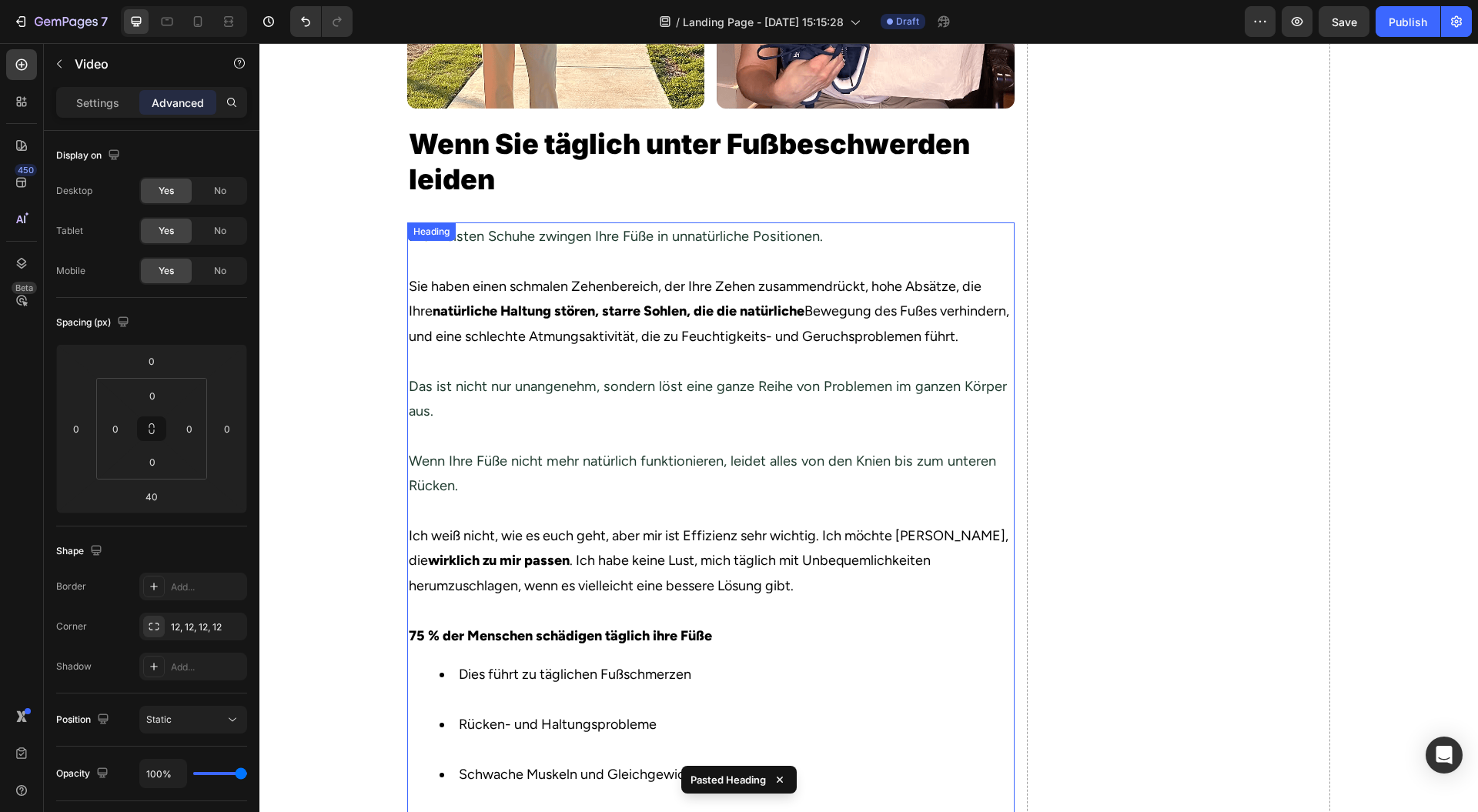
scroll to position [550, 0]
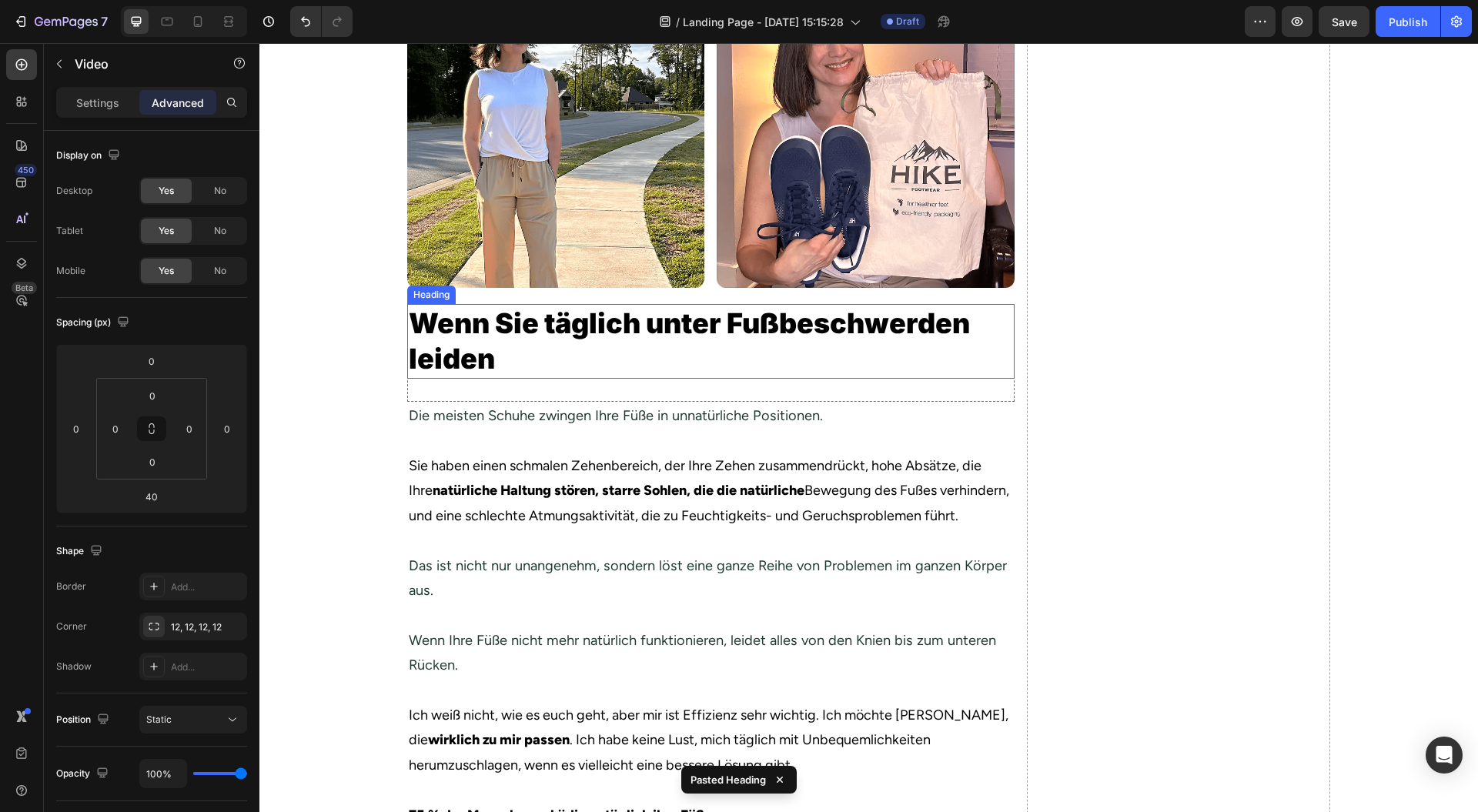
click at [701, 335] on p "Wenn Sie täglich unter Fußbeschwerden leiden" at bounding box center [711, 342] width 604 height 73
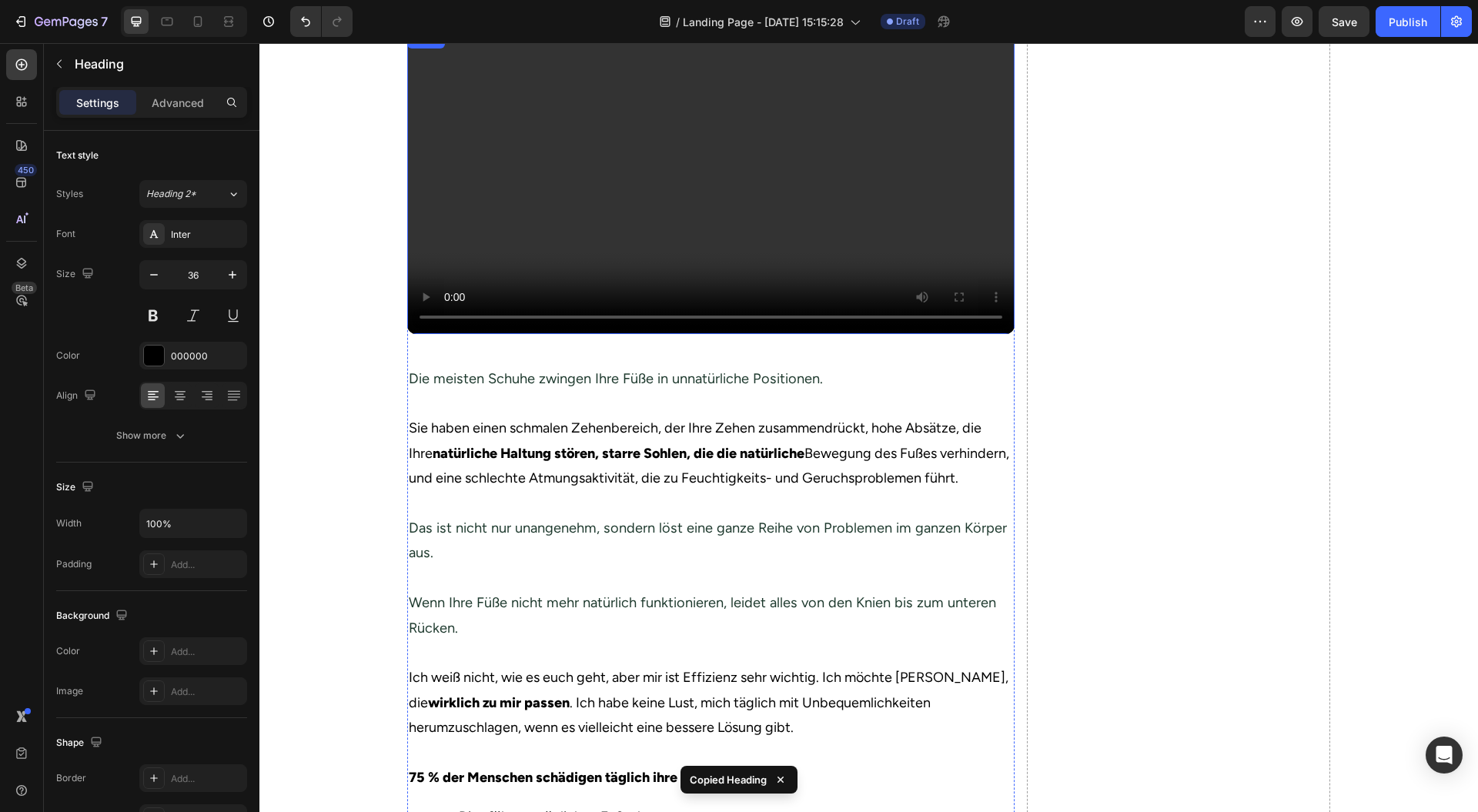
scroll to position [1576, 0]
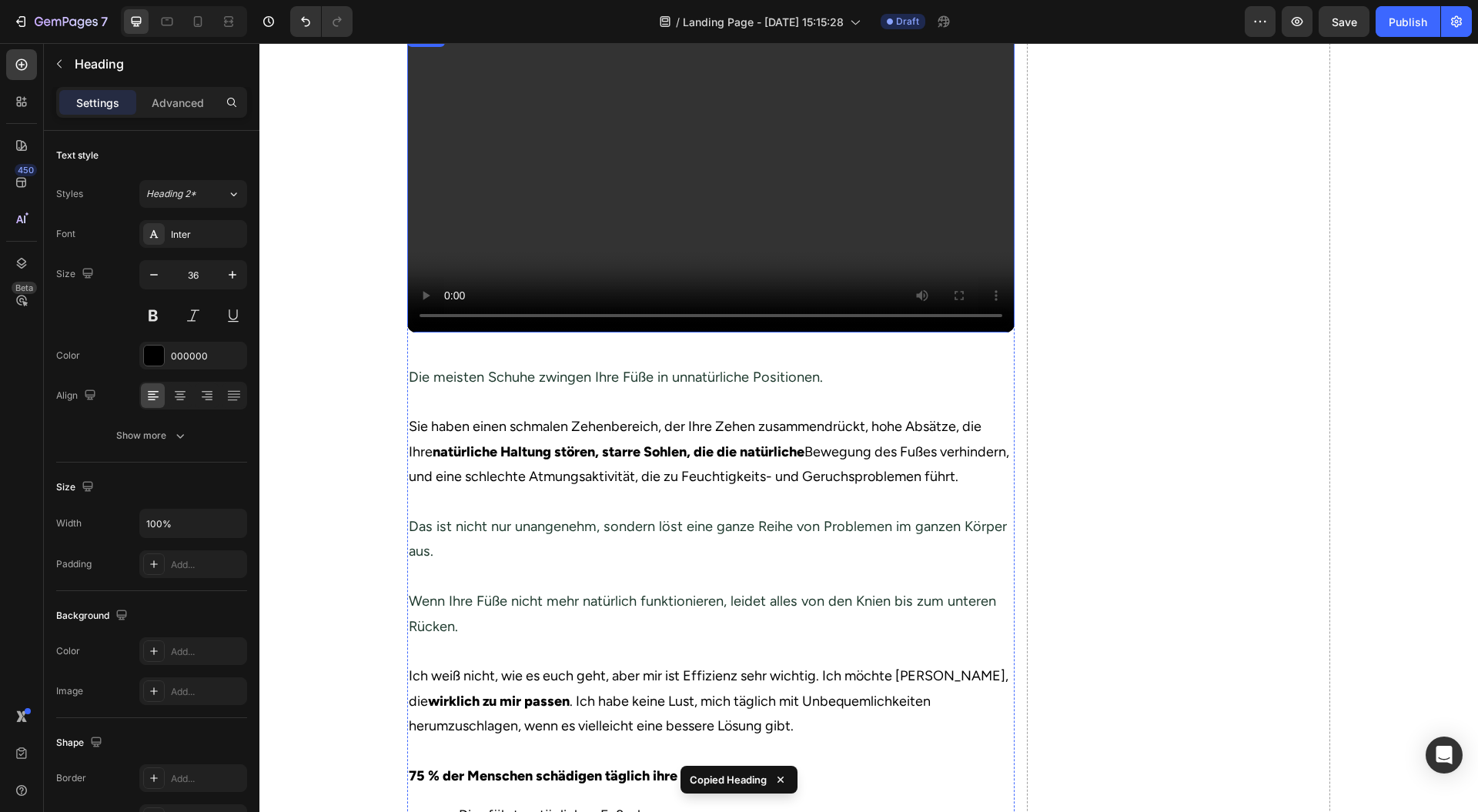
click at [560, 318] on video at bounding box center [711, 181] width 608 height 304
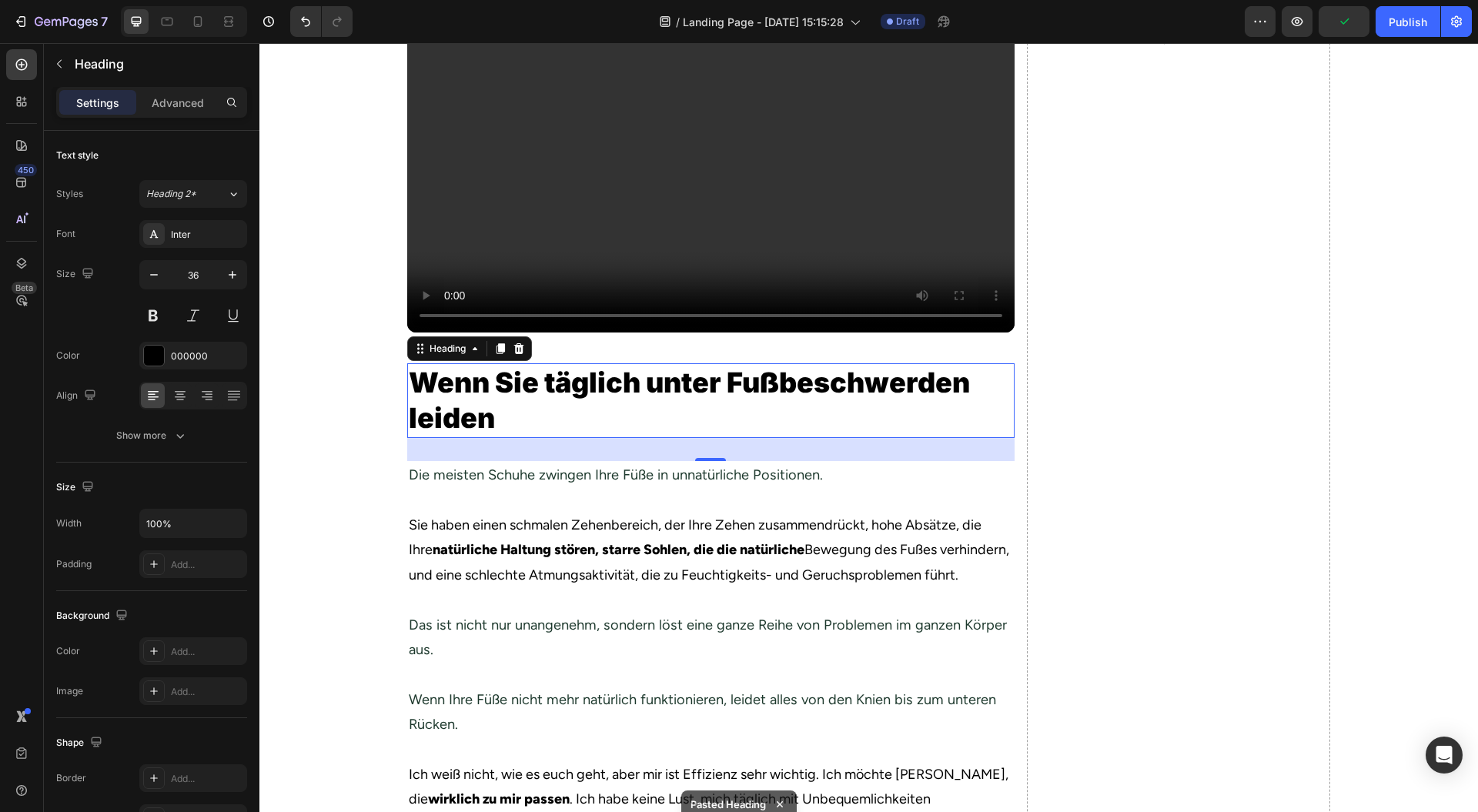
click at [567, 439] on h2 "Wenn Sie täglich unter Fußbeschwerden leiden" at bounding box center [711, 401] width 608 height 76
click at [567, 438] on p "Wenn Sie täglich unter Fußbeschwerden leiden" at bounding box center [711, 401] width 604 height 73
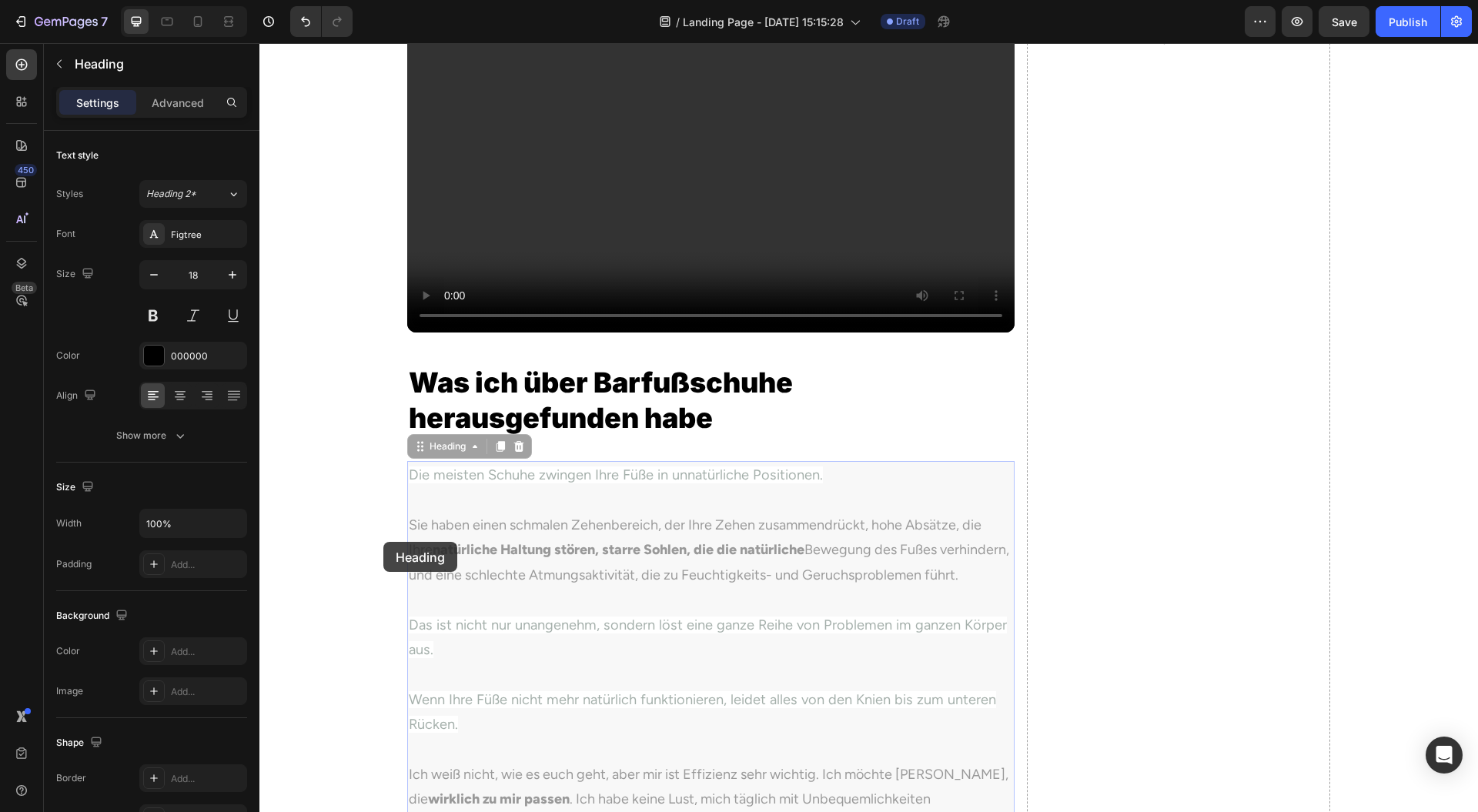
drag, startPoint x: 767, startPoint y: 555, endPoint x: 389, endPoint y: 543, distance: 378.2
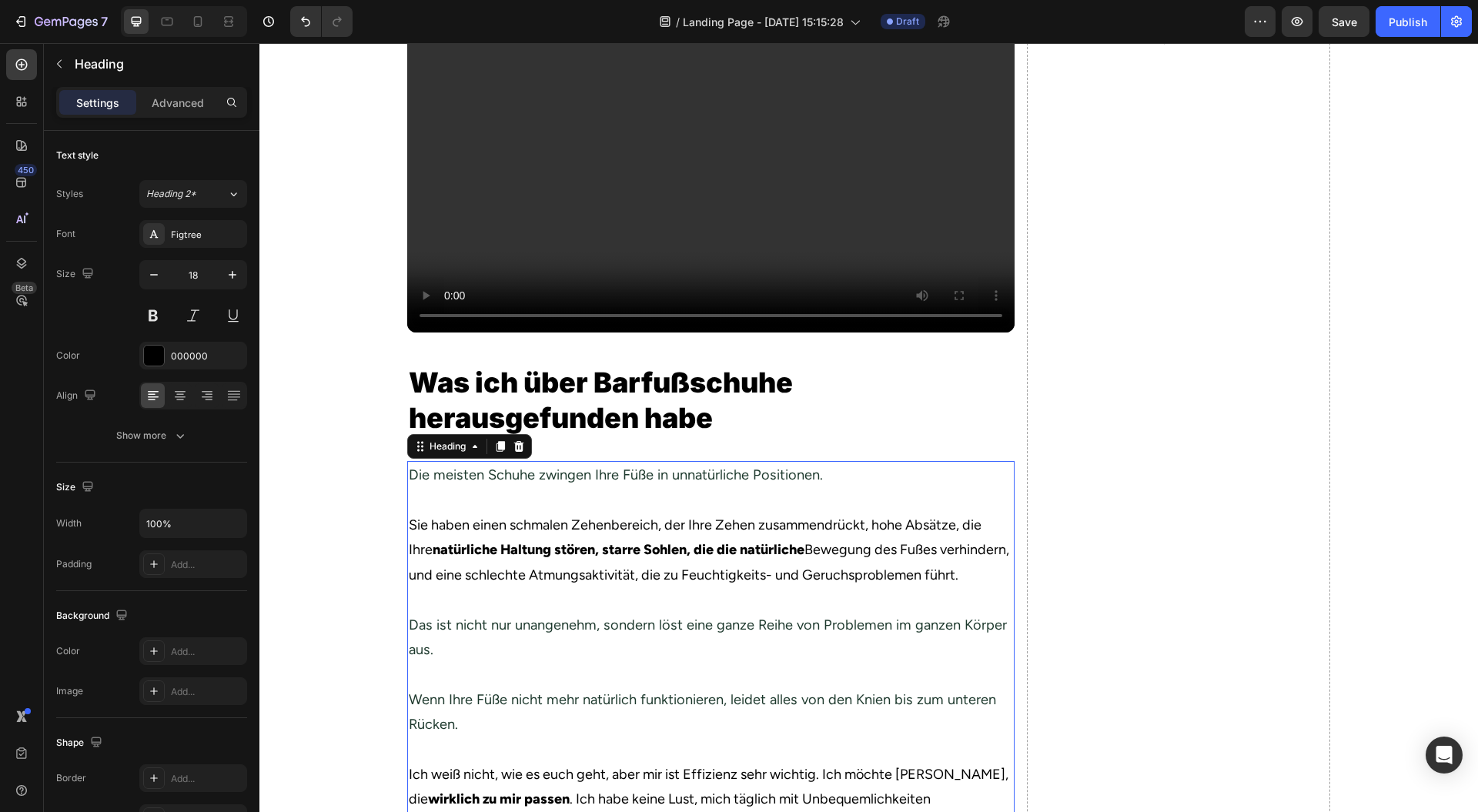
click at [549, 576] on h2 "Die meisten Schuhe zwingen Ihre Füße in unnatürliche Positionen. Sie haben eine…" at bounding box center [711, 777] width 608 height 630
click at [549, 576] on p "Die meisten Schuhe zwingen Ihre Füße in unnatürliche Positionen. Sie haben eine…" at bounding box center [711, 674] width 604 height 425
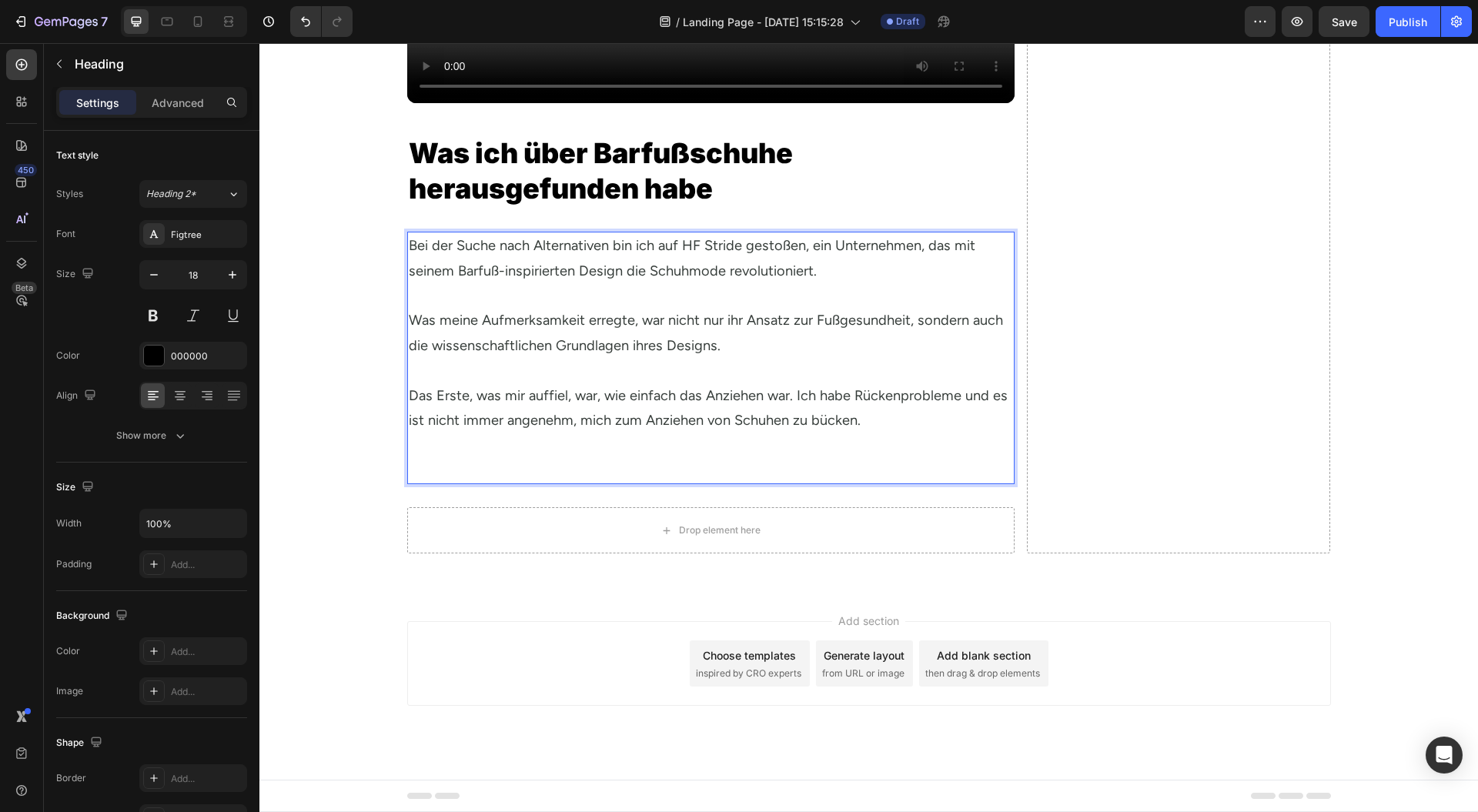
scroll to position [1903, 0]
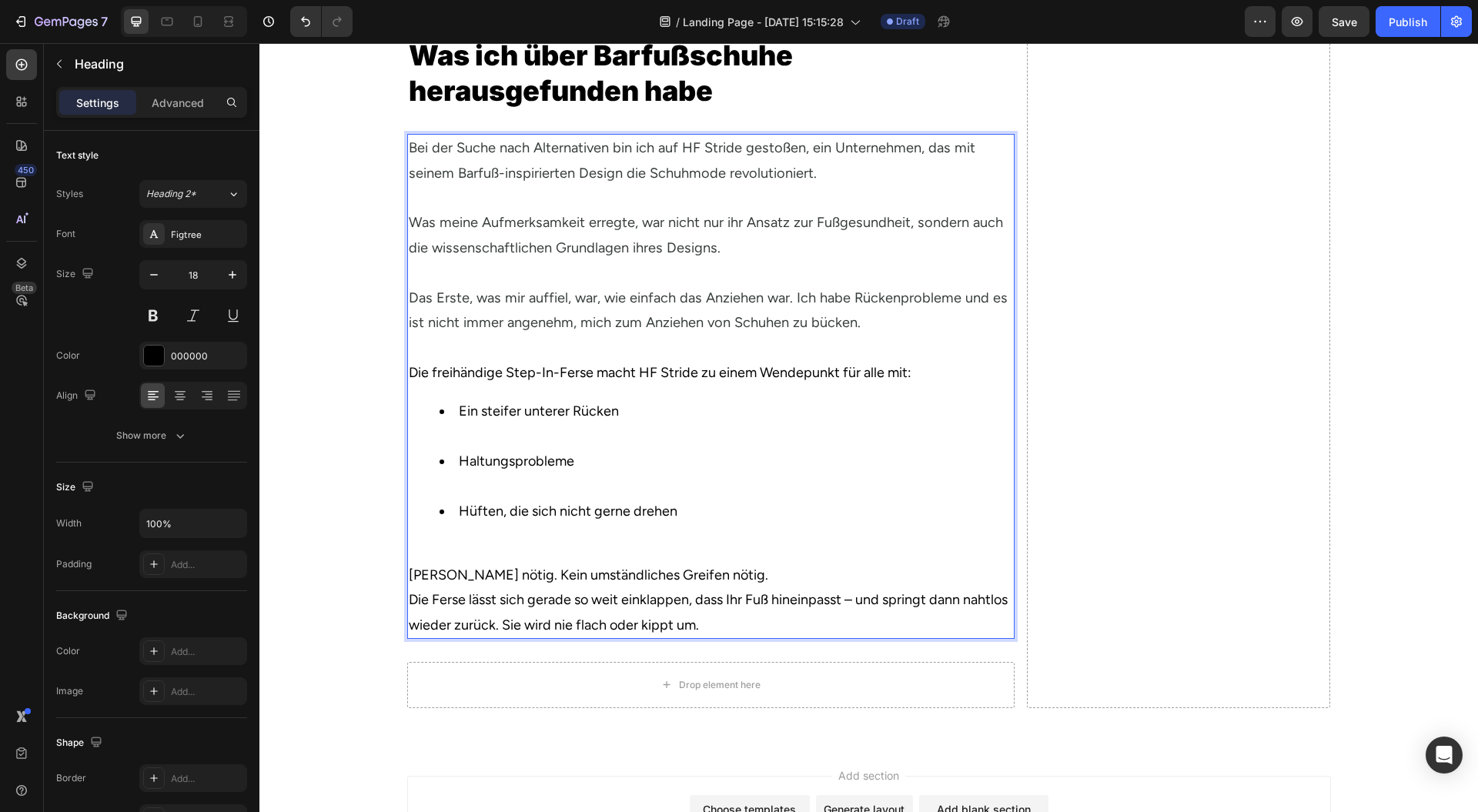
click at [800, 637] on p "Die Ferse lässt sich gerade so weit einklappen, dass Ihr Fuß hineinpasst – und …" at bounding box center [711, 613] width 604 height 50
click at [807, 588] on p "Keine Schuhlöffel nötig. Kein umständliches Greifen nötig." at bounding box center [711, 575] width 604 height 25
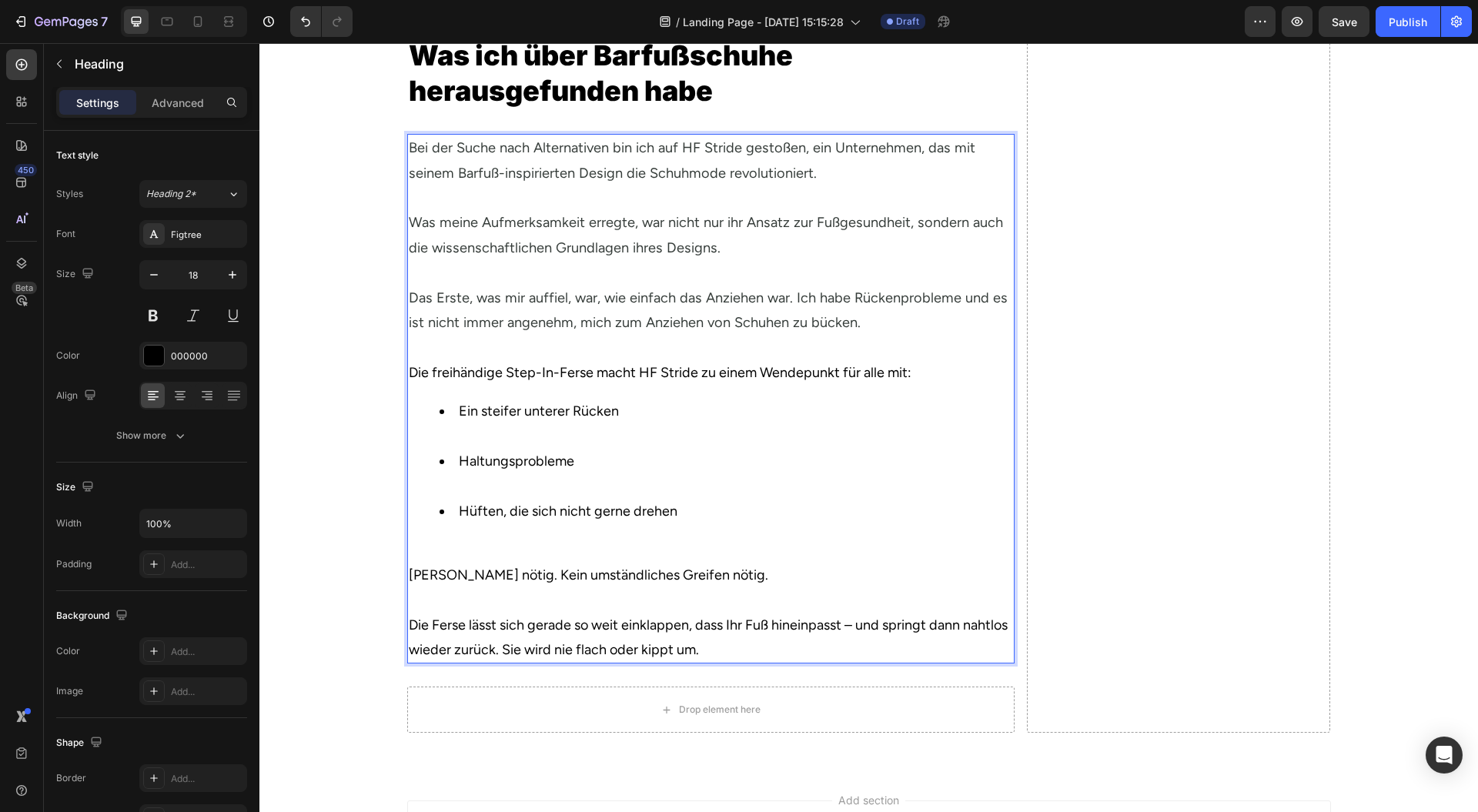
click at [804, 663] on p "Die Ferse lässt sich gerade so weit einklappen, dass Ihr Fuß hineinpasst – und …" at bounding box center [711, 638] width 604 height 50
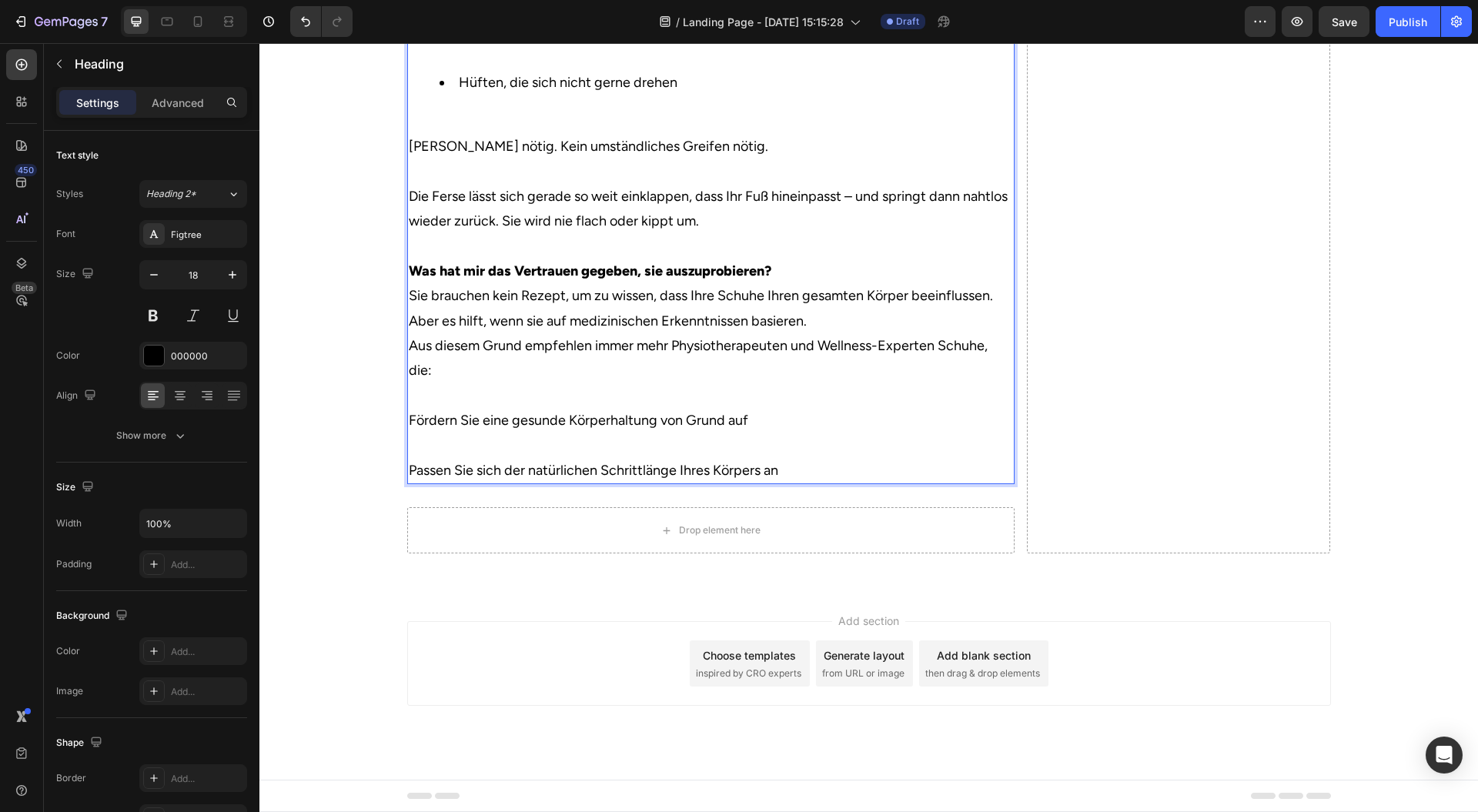
scroll to position [2395, 0]
click at [784, 282] on p "Die Ferse lässt sich gerade so weit einklappen, dass Ihr Fuß hineinpasst – und …" at bounding box center [711, 233] width 604 height 100
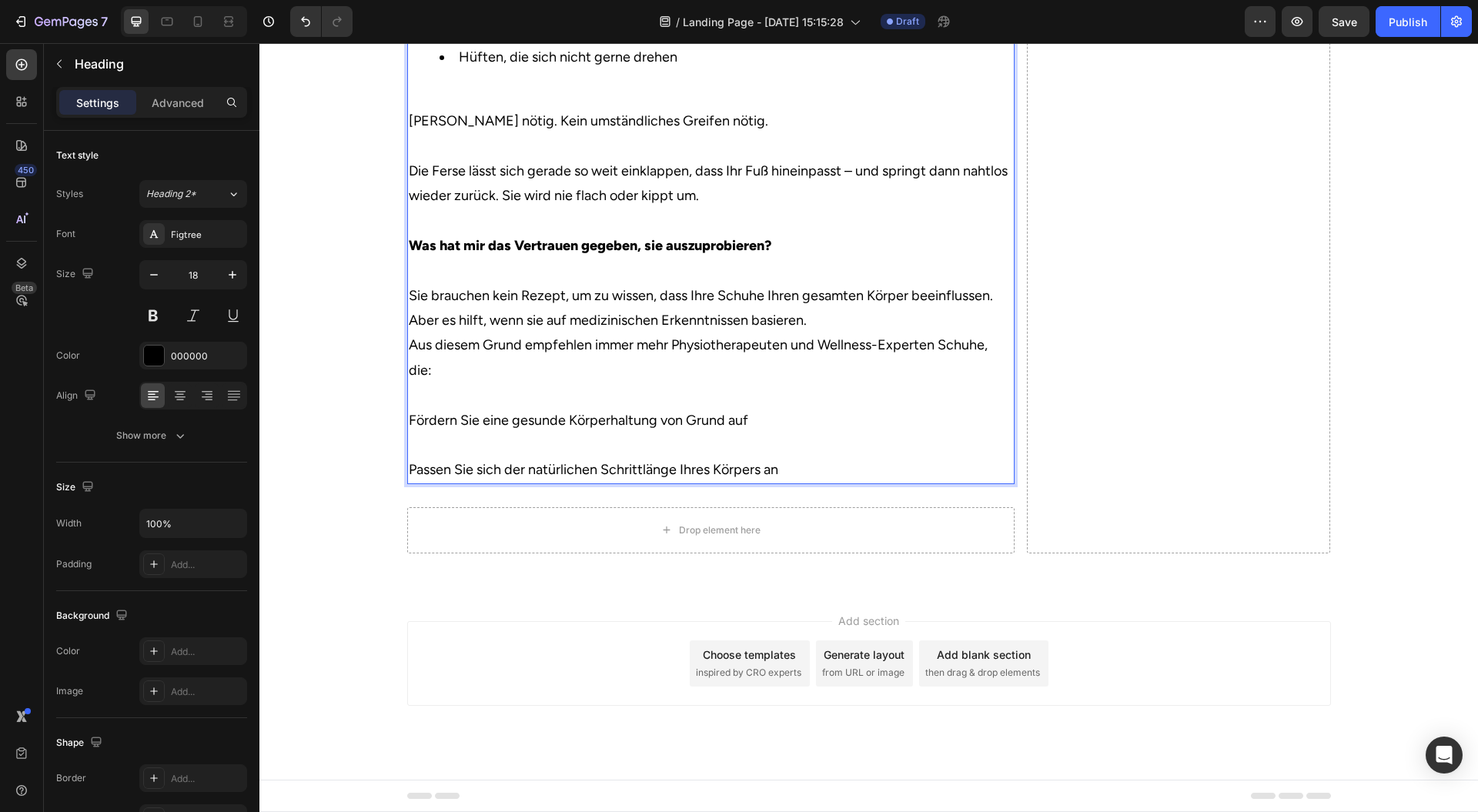
click at [842, 333] on p "Sie brauchen kein Rezept, um zu wissen, dass Ihre Schuhe Ihren gesamten Körper …" at bounding box center [711, 308] width 604 height 50
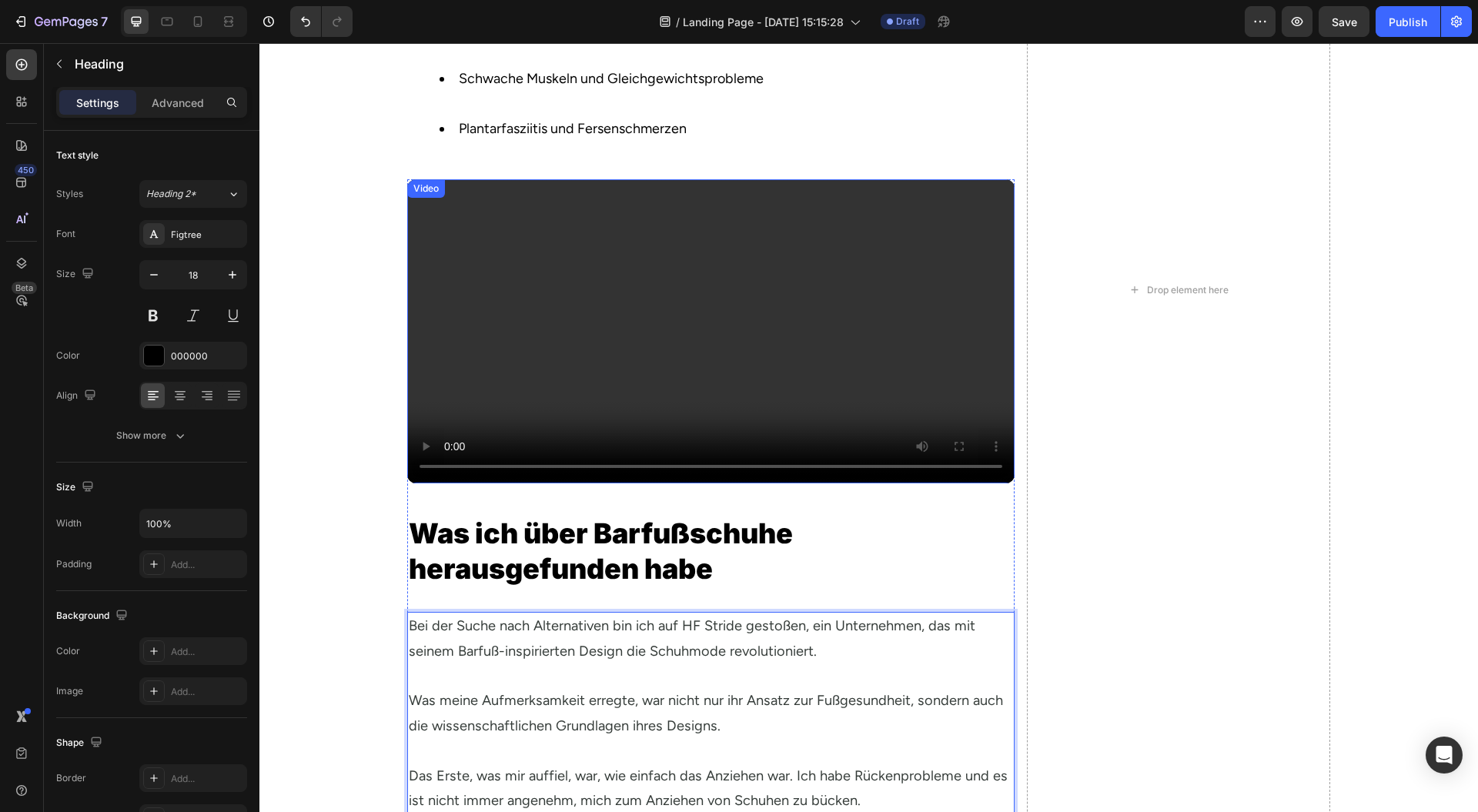
scroll to position [1368, 0]
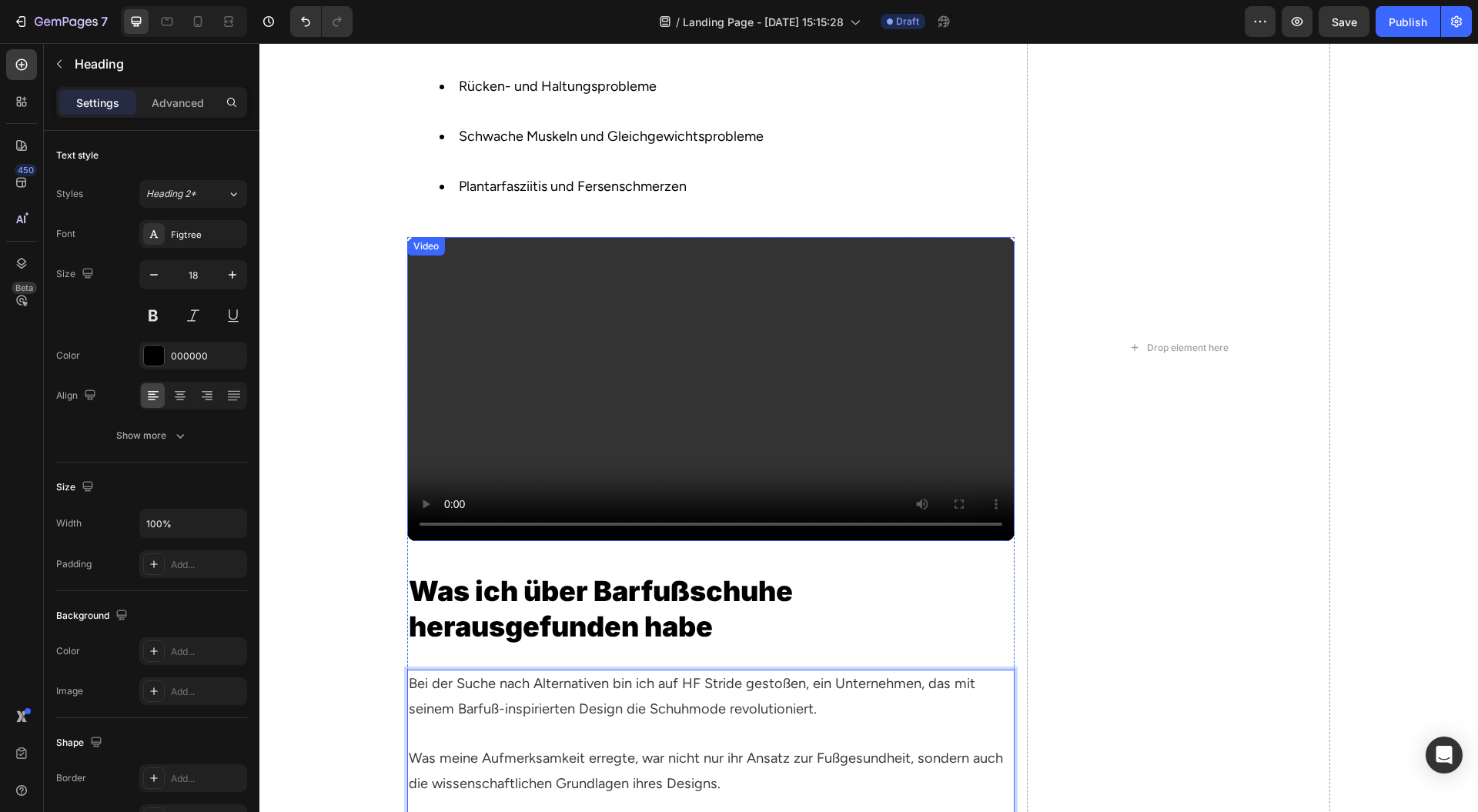
click at [754, 311] on video at bounding box center [711, 389] width 608 height 304
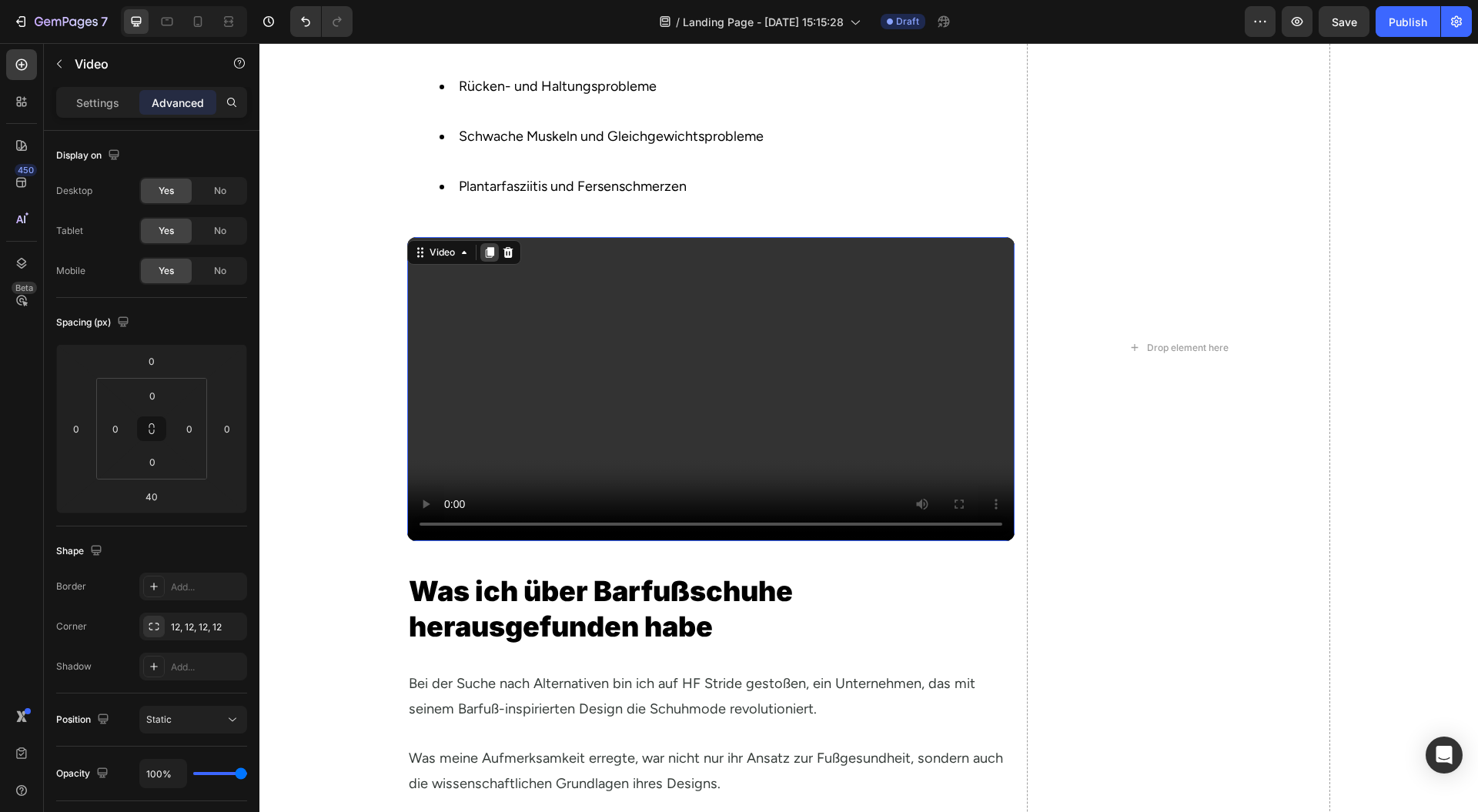
drag, startPoint x: 490, startPoint y: 252, endPoint x: 486, endPoint y: 223, distance: 29.3
click at [489, 252] on div at bounding box center [490, 252] width 18 height 18
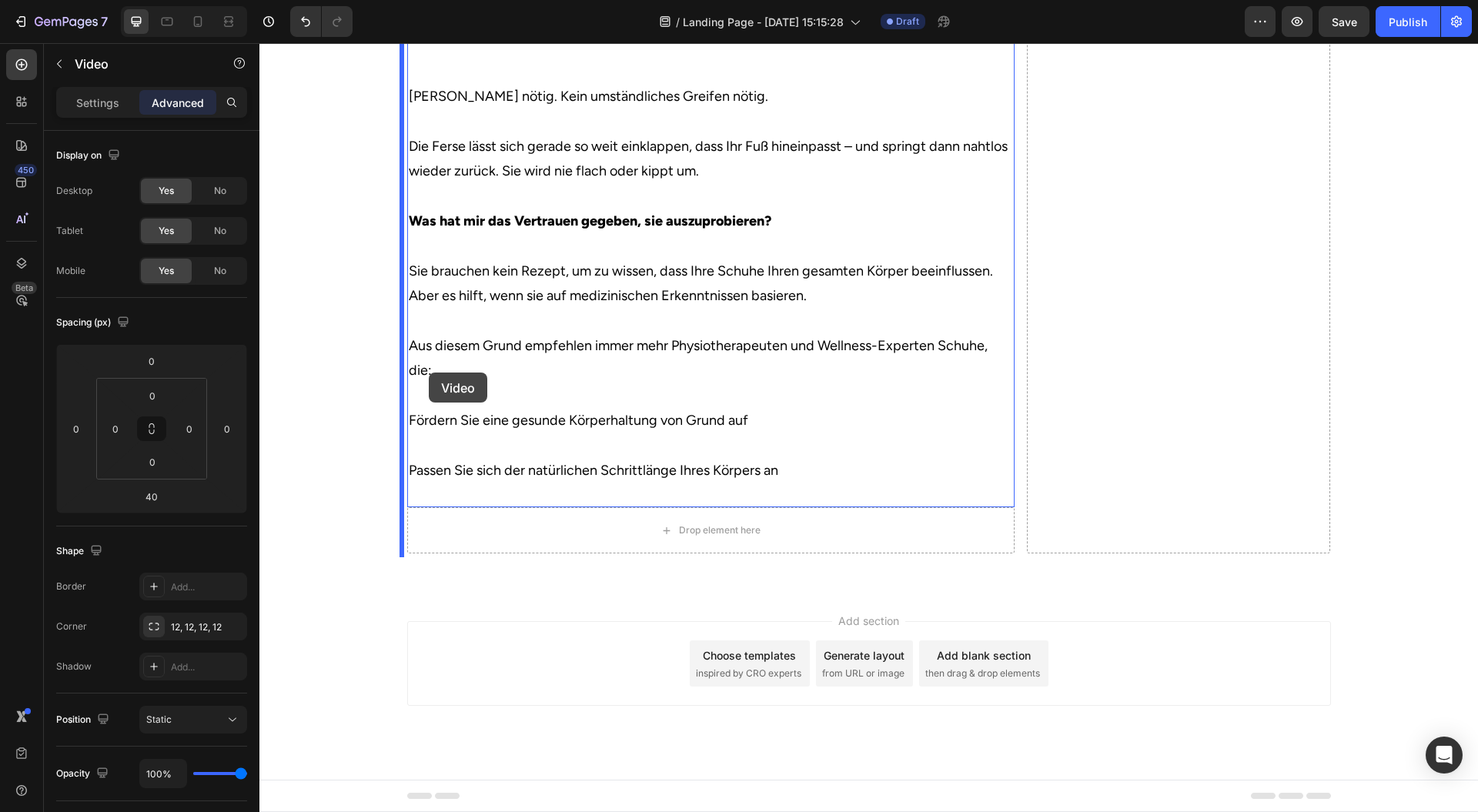
scroll to position [2863, 0]
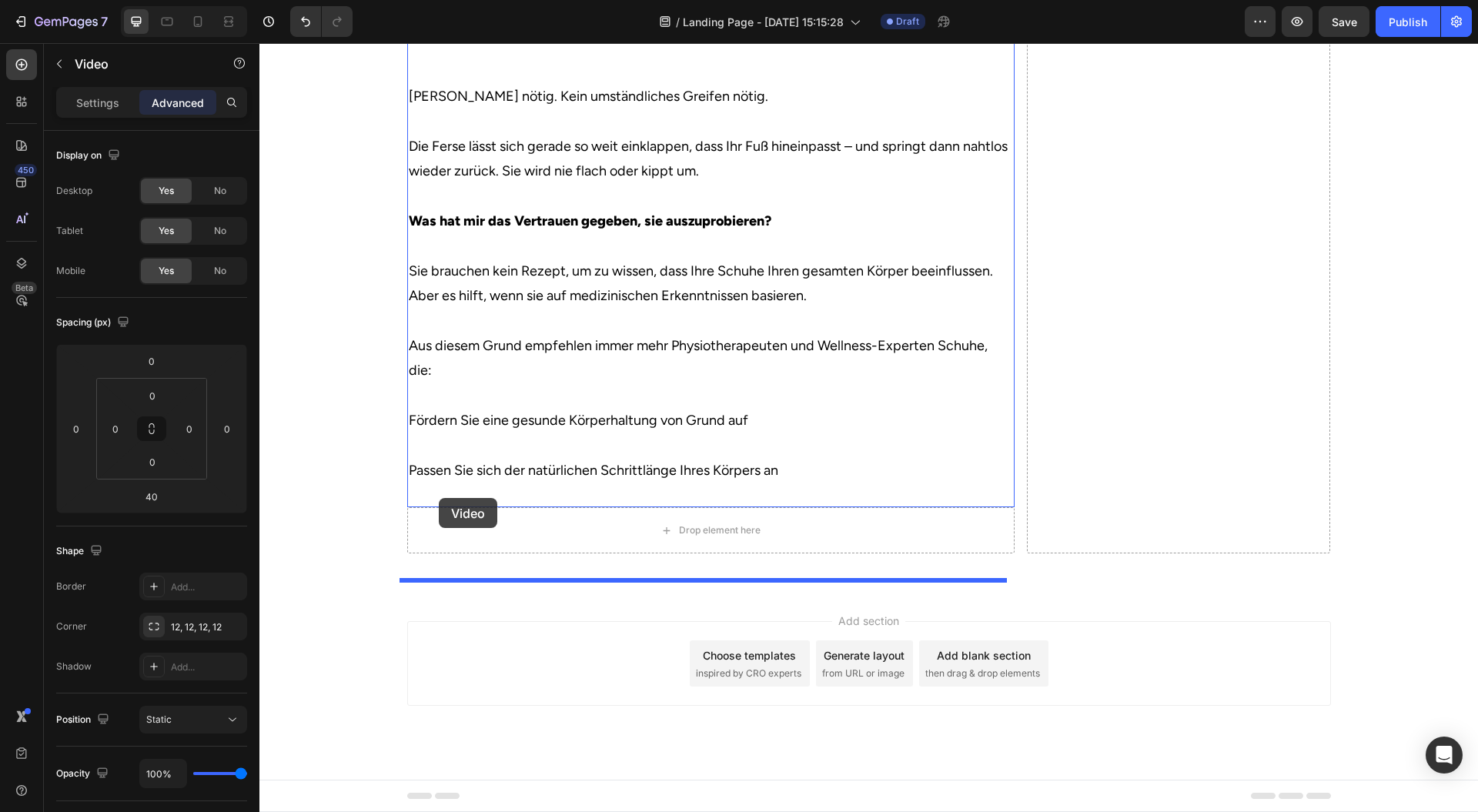
drag, startPoint x: 420, startPoint y: 353, endPoint x: 439, endPoint y: 498, distance: 146.2
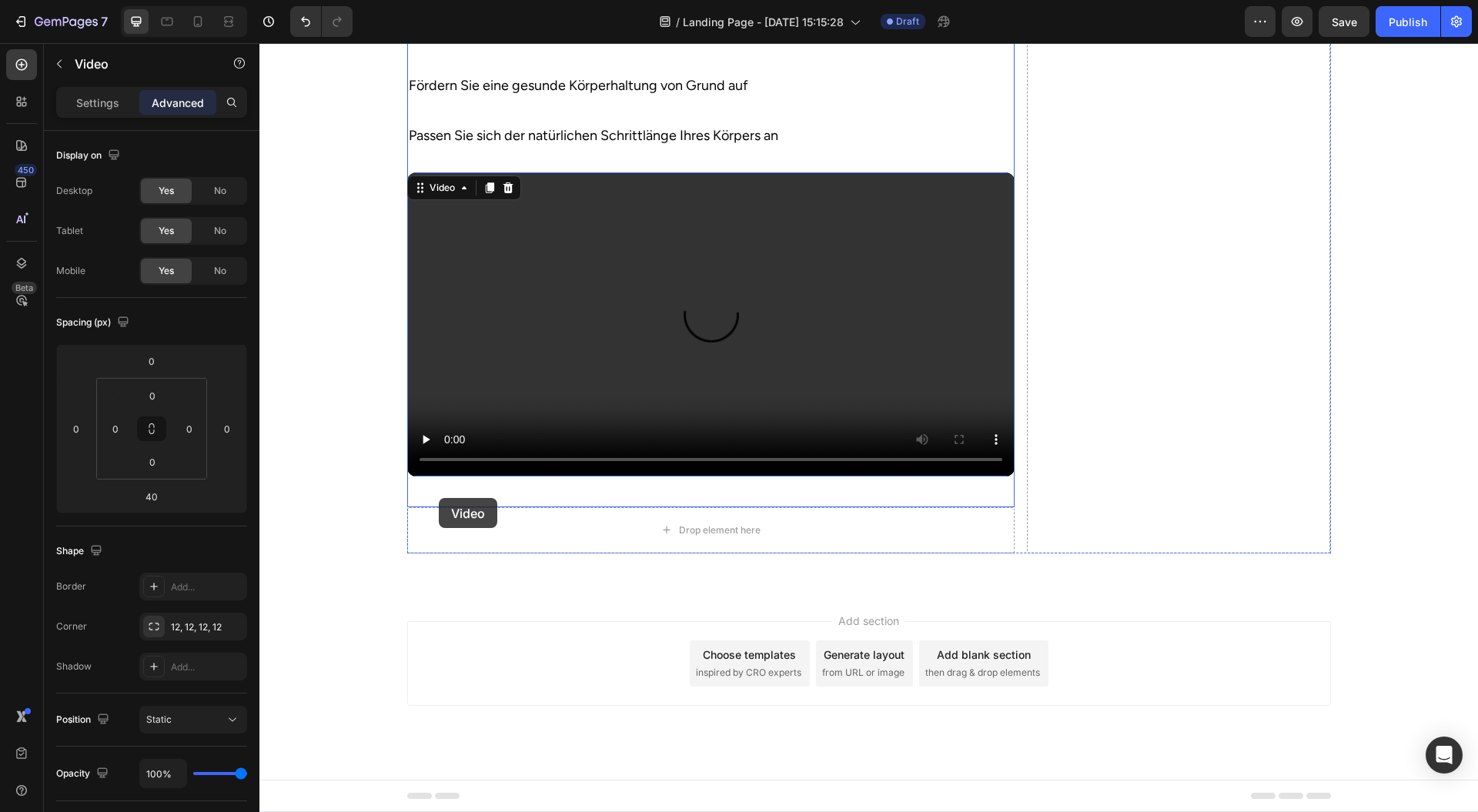
scroll to position [2454, 0]
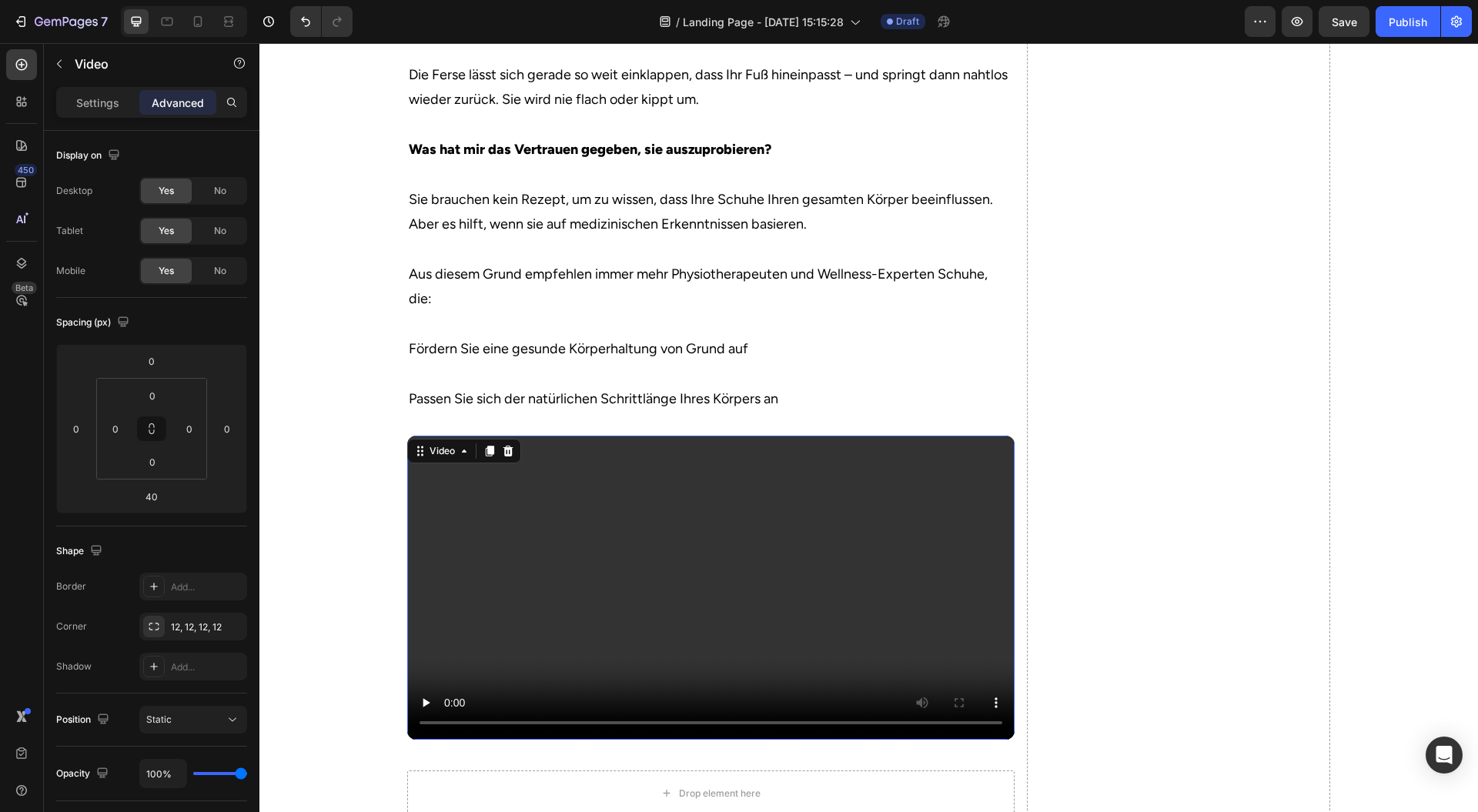
click at [565, 561] on video at bounding box center [711, 588] width 608 height 304
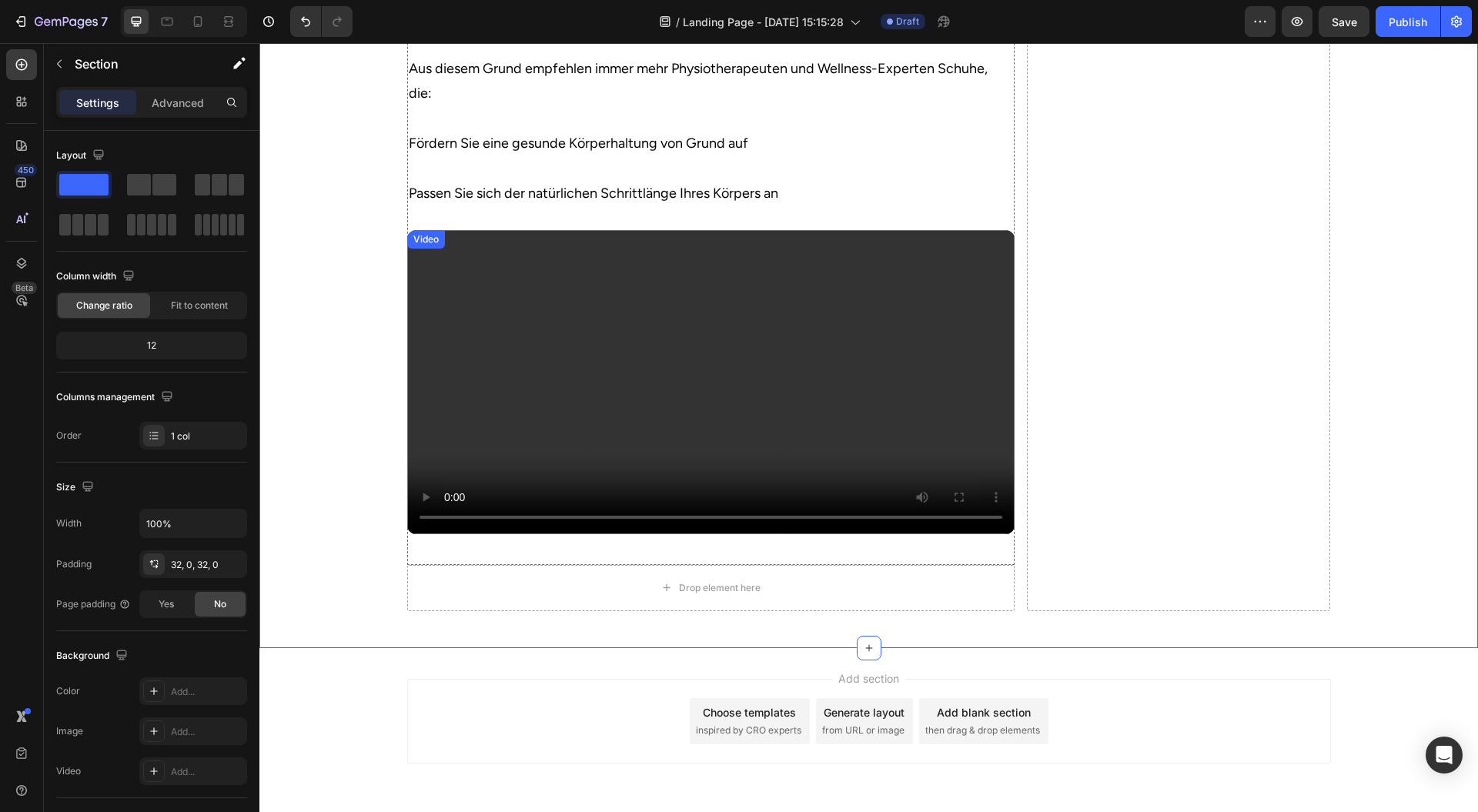
click at [586, 463] on video at bounding box center [711, 382] width 608 height 304
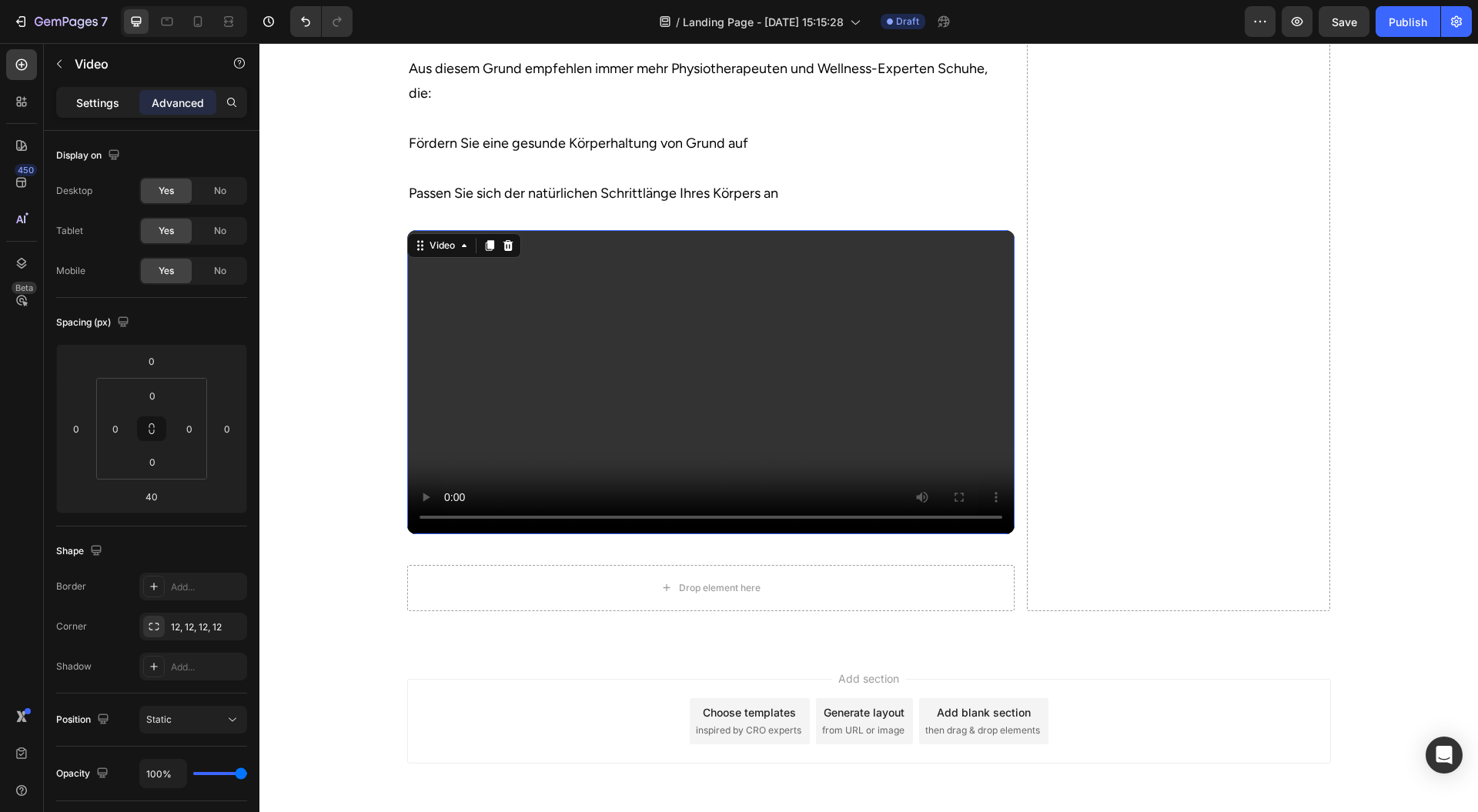
click at [102, 101] on p "Settings" at bounding box center [97, 103] width 43 height 16
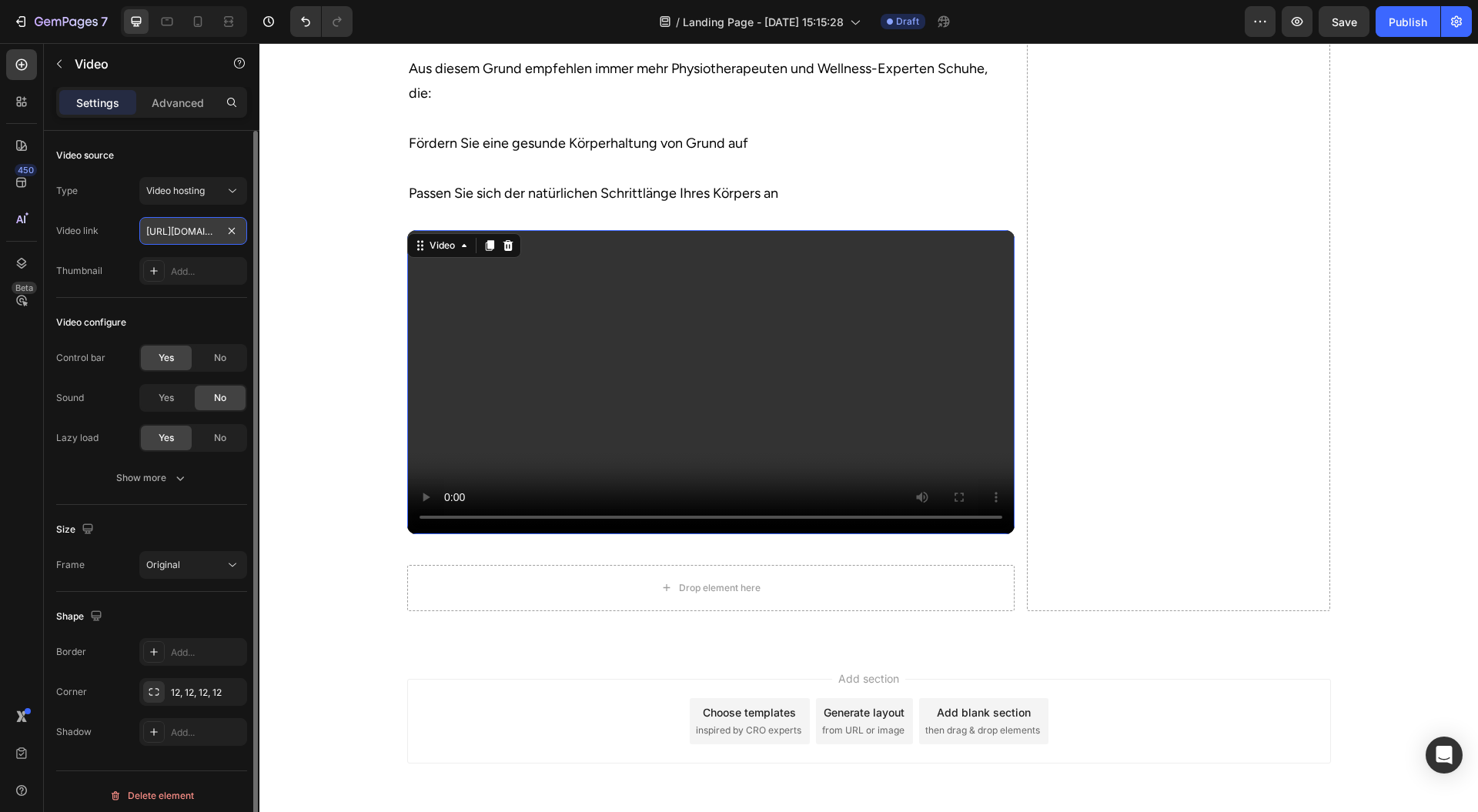
click at [191, 236] on input "https://cdn.shopify.com/videos/c/o/v/8c18ea24f16249c7ae50d5bbedc7af62.mp4" at bounding box center [193, 231] width 108 height 28
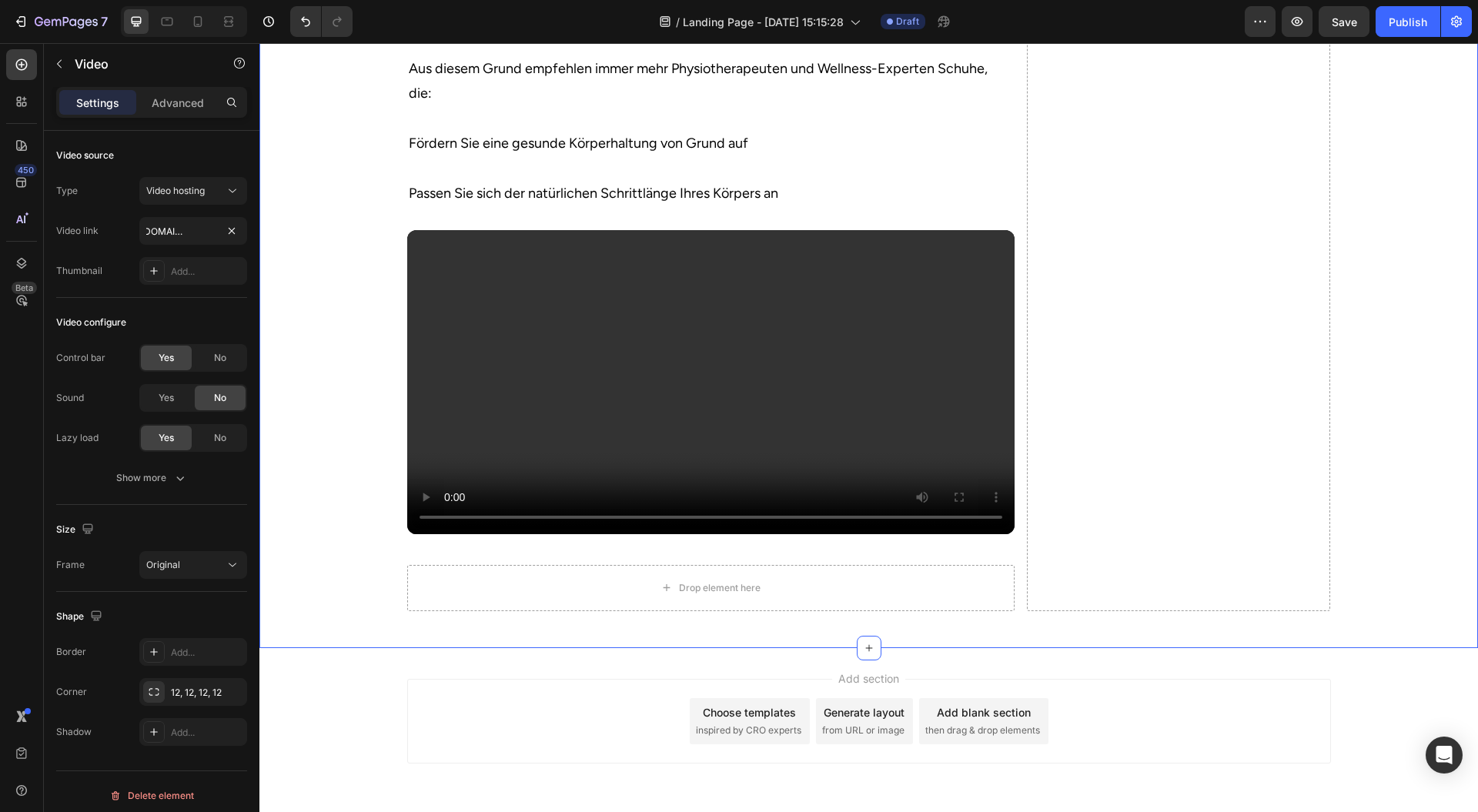
click at [432, 390] on video at bounding box center [711, 382] width 608 height 304
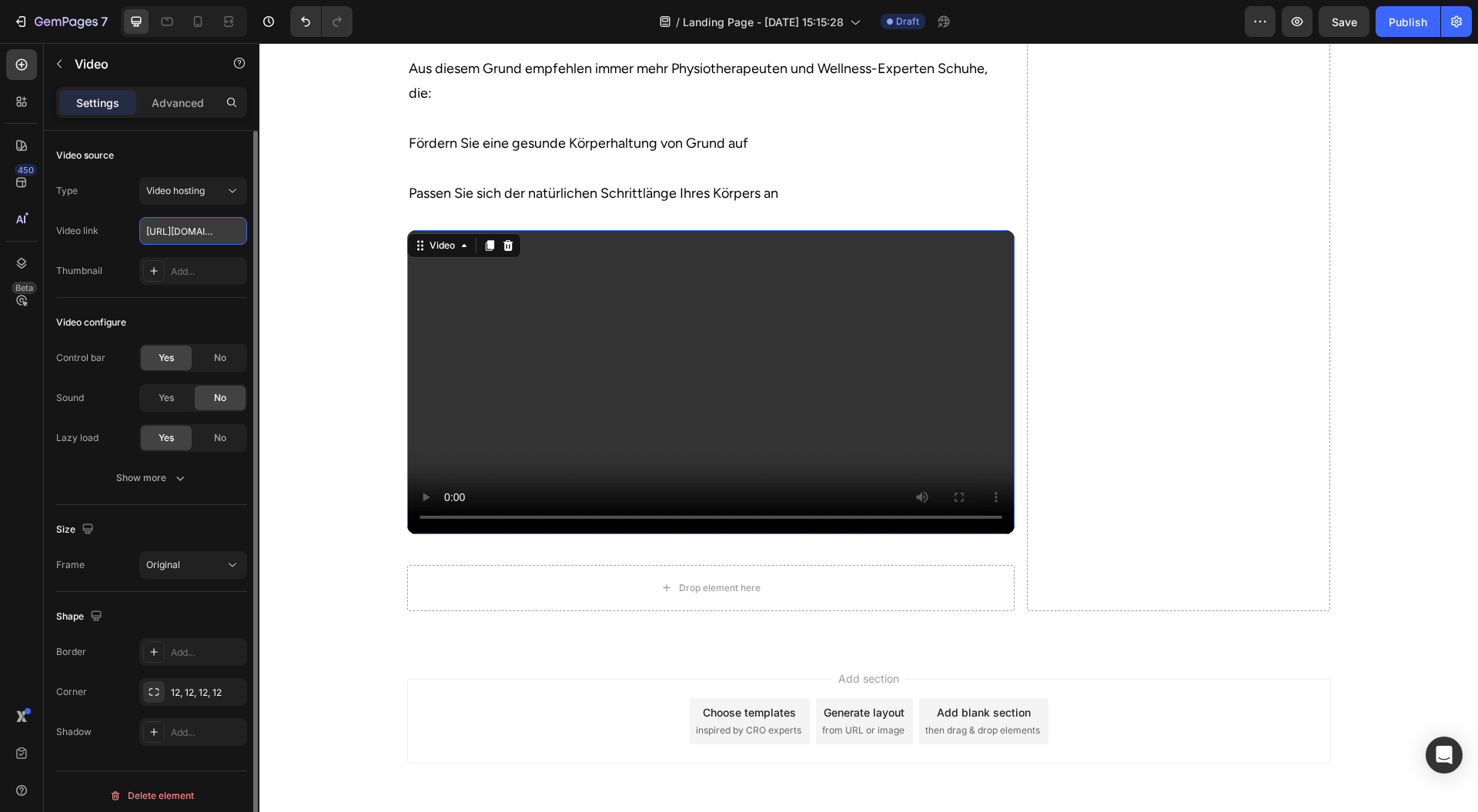
click at [188, 234] on input "https://cdn.shopify.com/videos/c/o/v/8c18ea24f16249c7ae50d5bbedc7af62.mp4" at bounding box center [193, 231] width 108 height 28
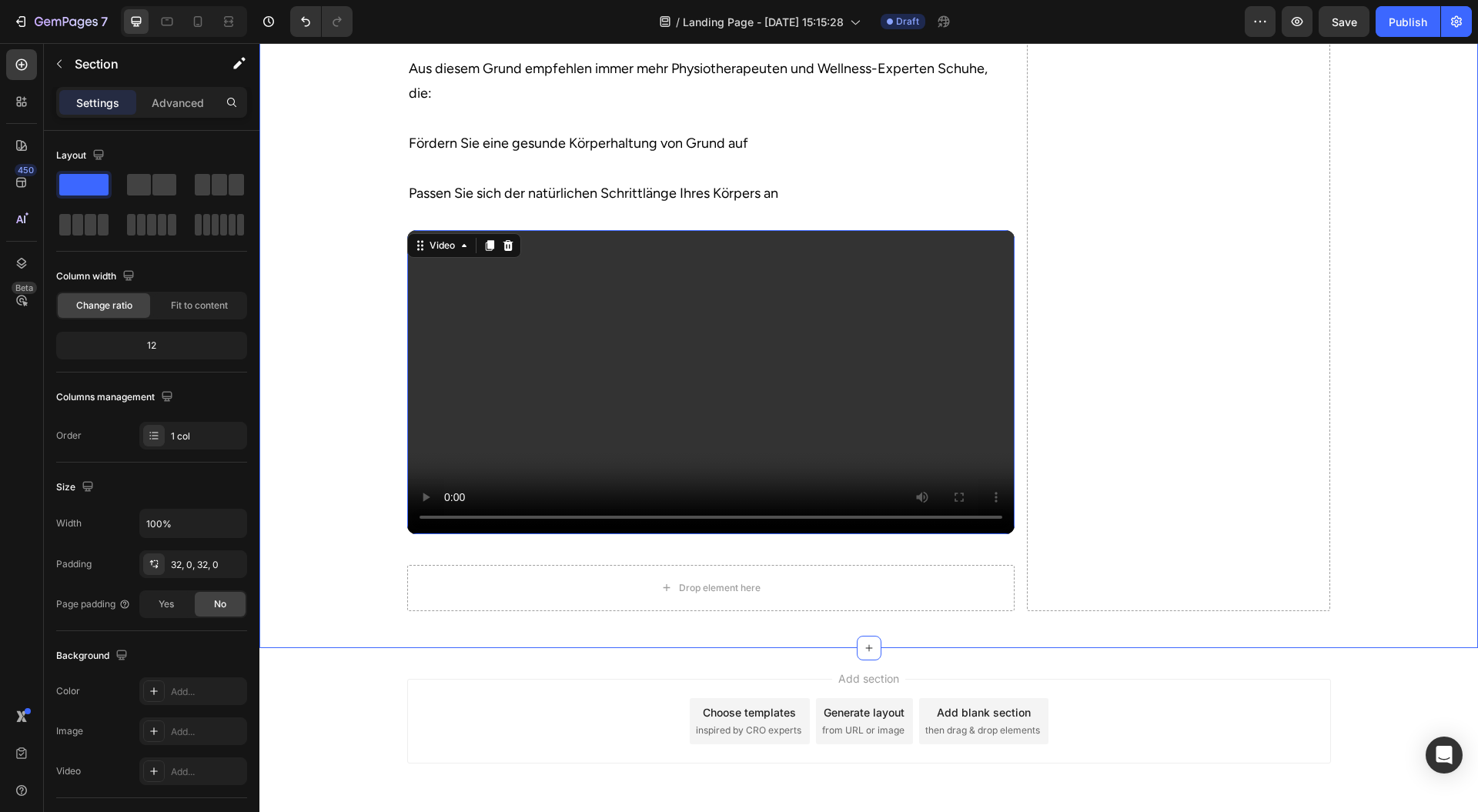
click at [514, 417] on video at bounding box center [711, 382] width 608 height 304
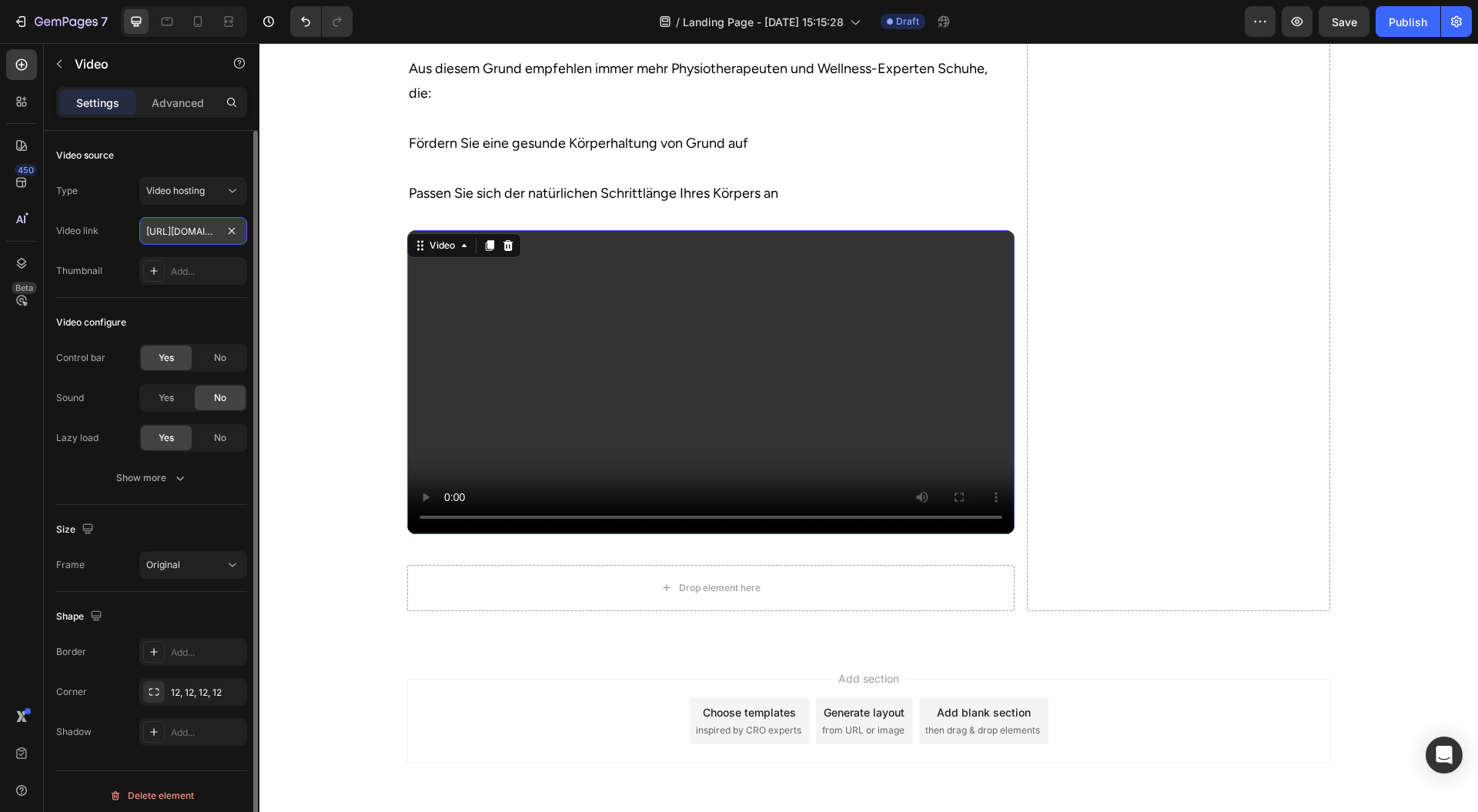
click at [176, 238] on input "https://cdn.shopify.com/videos/c/o/v/8c18ea24f16249c7ae50d5bbedc7af62.mp4" at bounding box center [193, 231] width 108 height 28
type input "https://cdn.shopify.com/videos/c/o/v/287382cb97334c6583a76adac9c4606e.mp4"
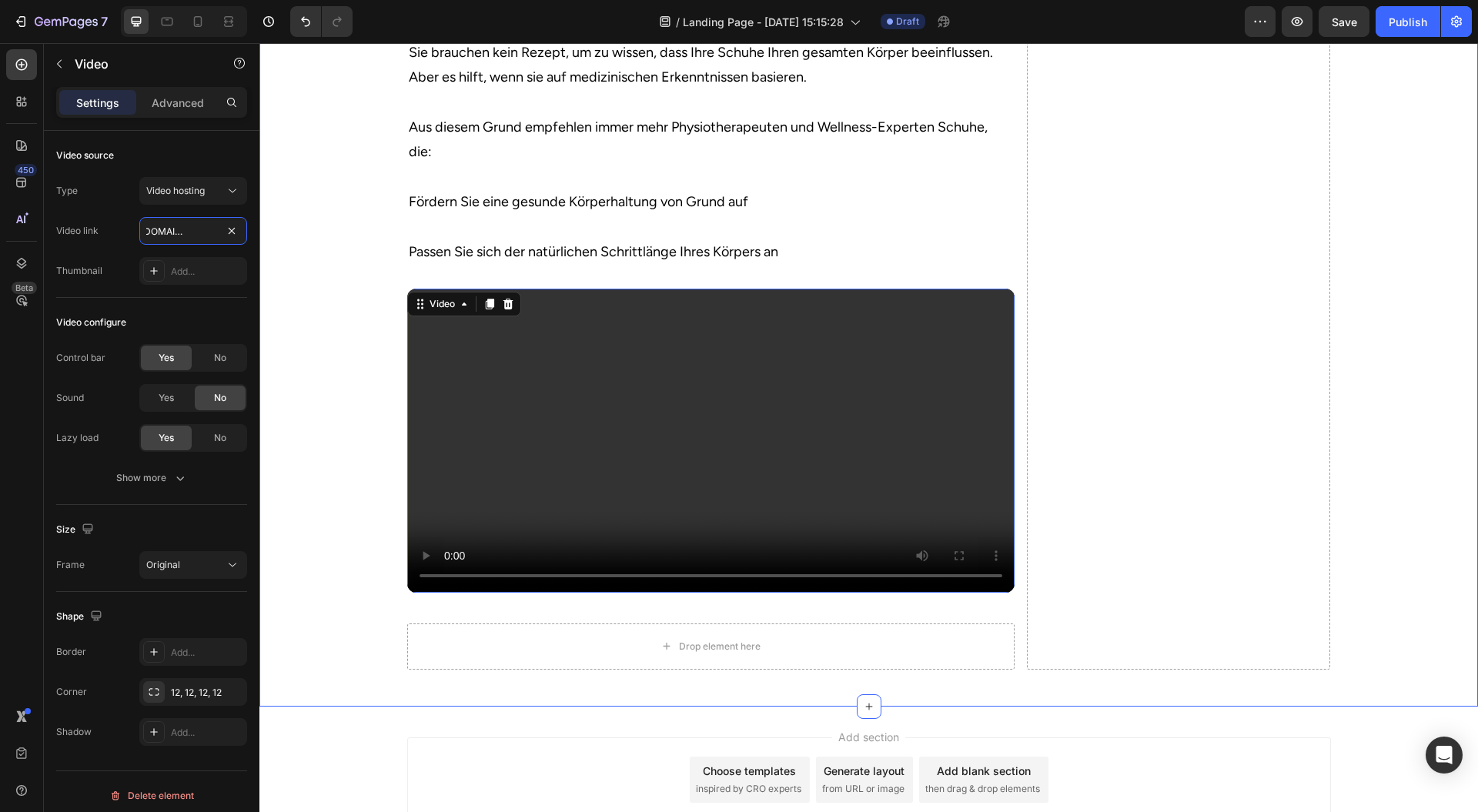
scroll to position [2659, 0]
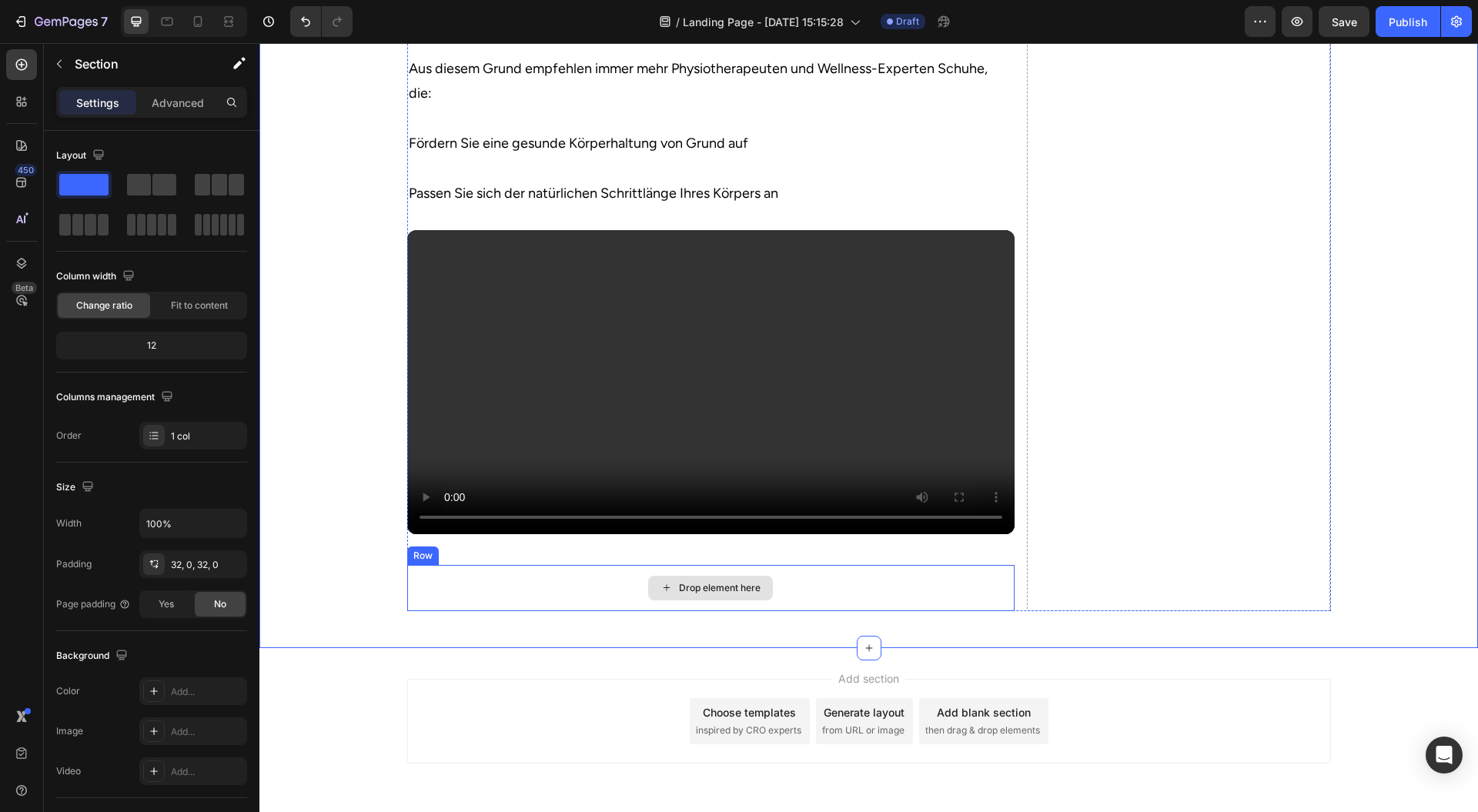
click at [599, 612] on div "Drop element here" at bounding box center [711, 589] width 608 height 46
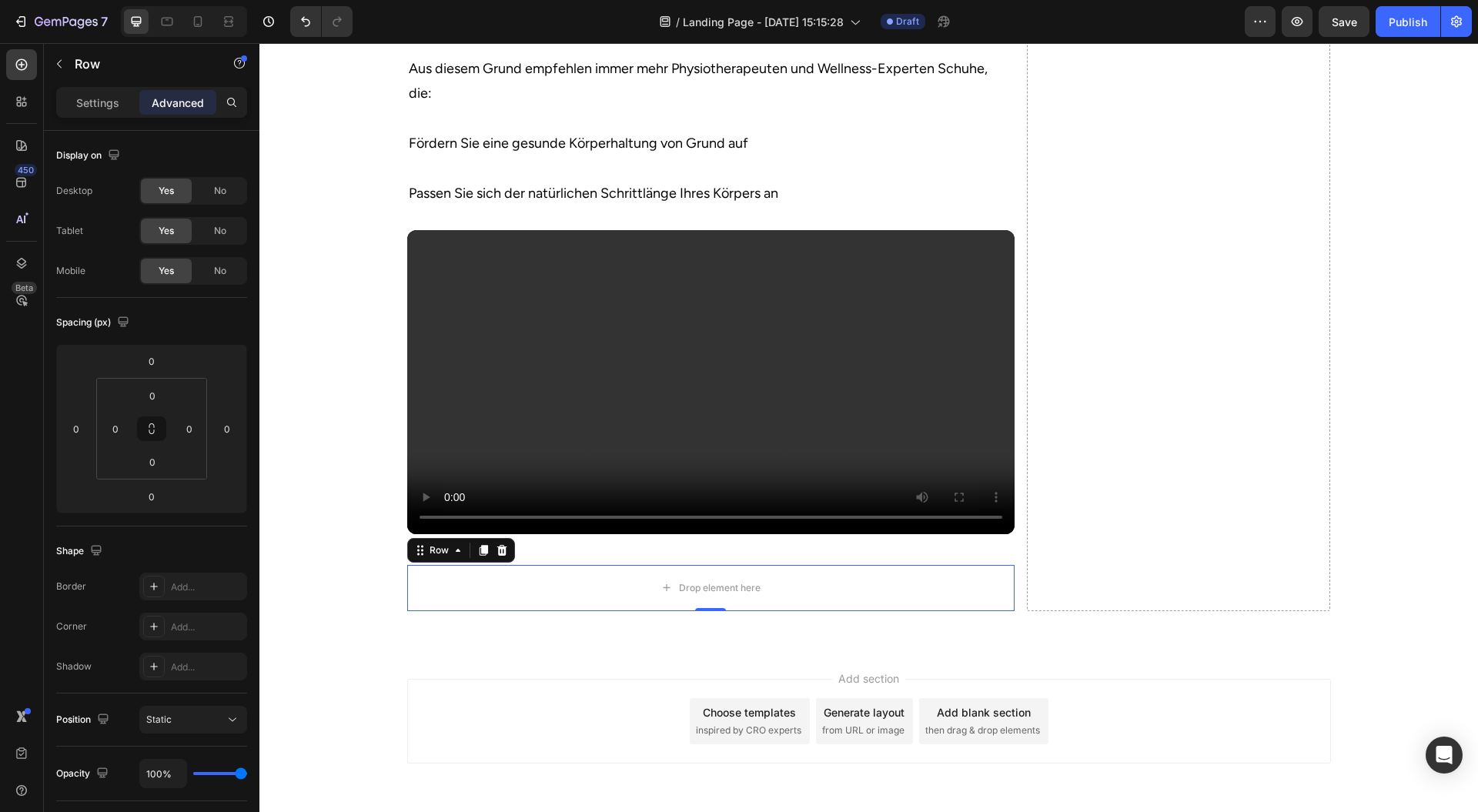
click at [479, 556] on icon at bounding box center [483, 550] width 8 height 11
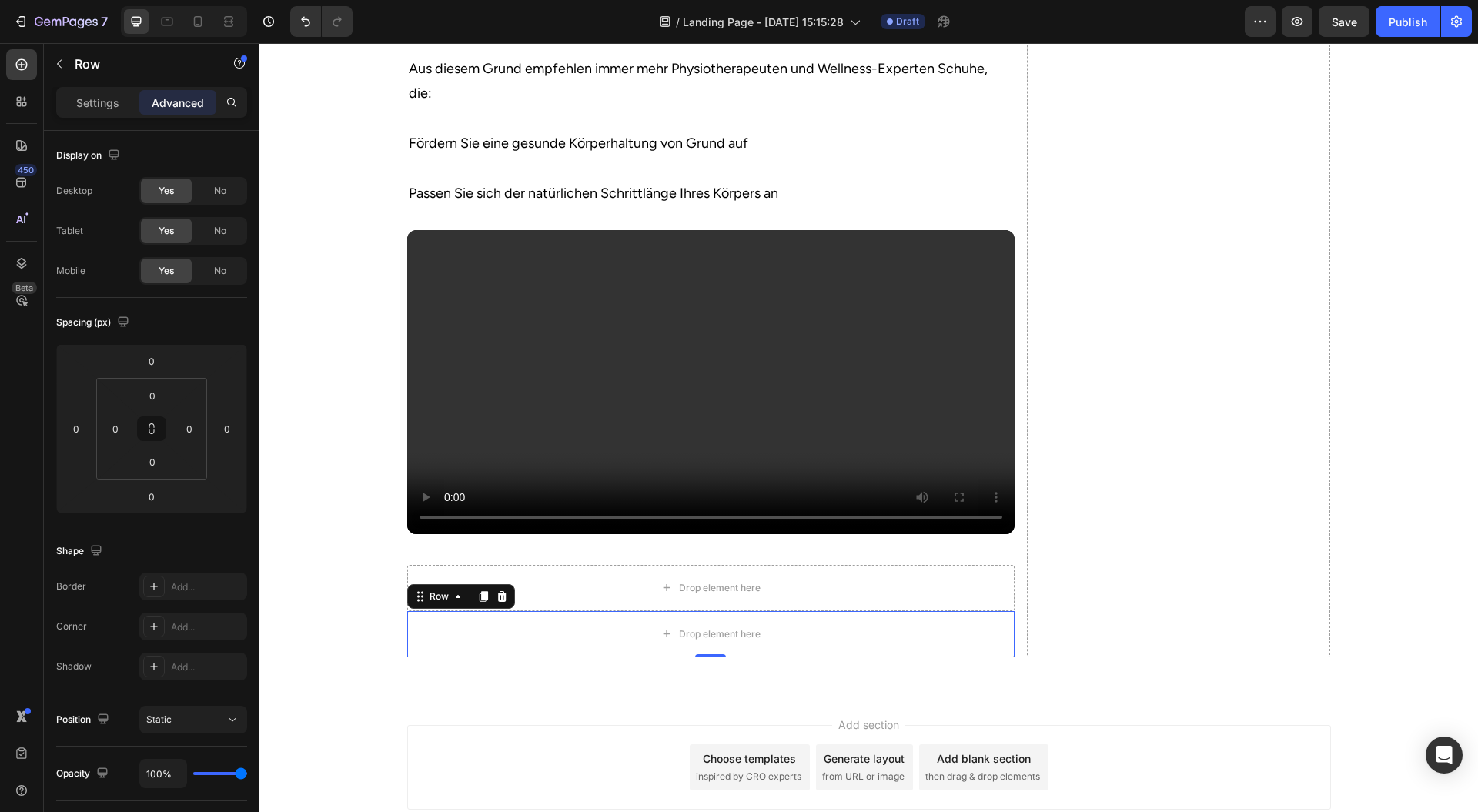
click at [479, 603] on icon at bounding box center [483, 596] width 12 height 12
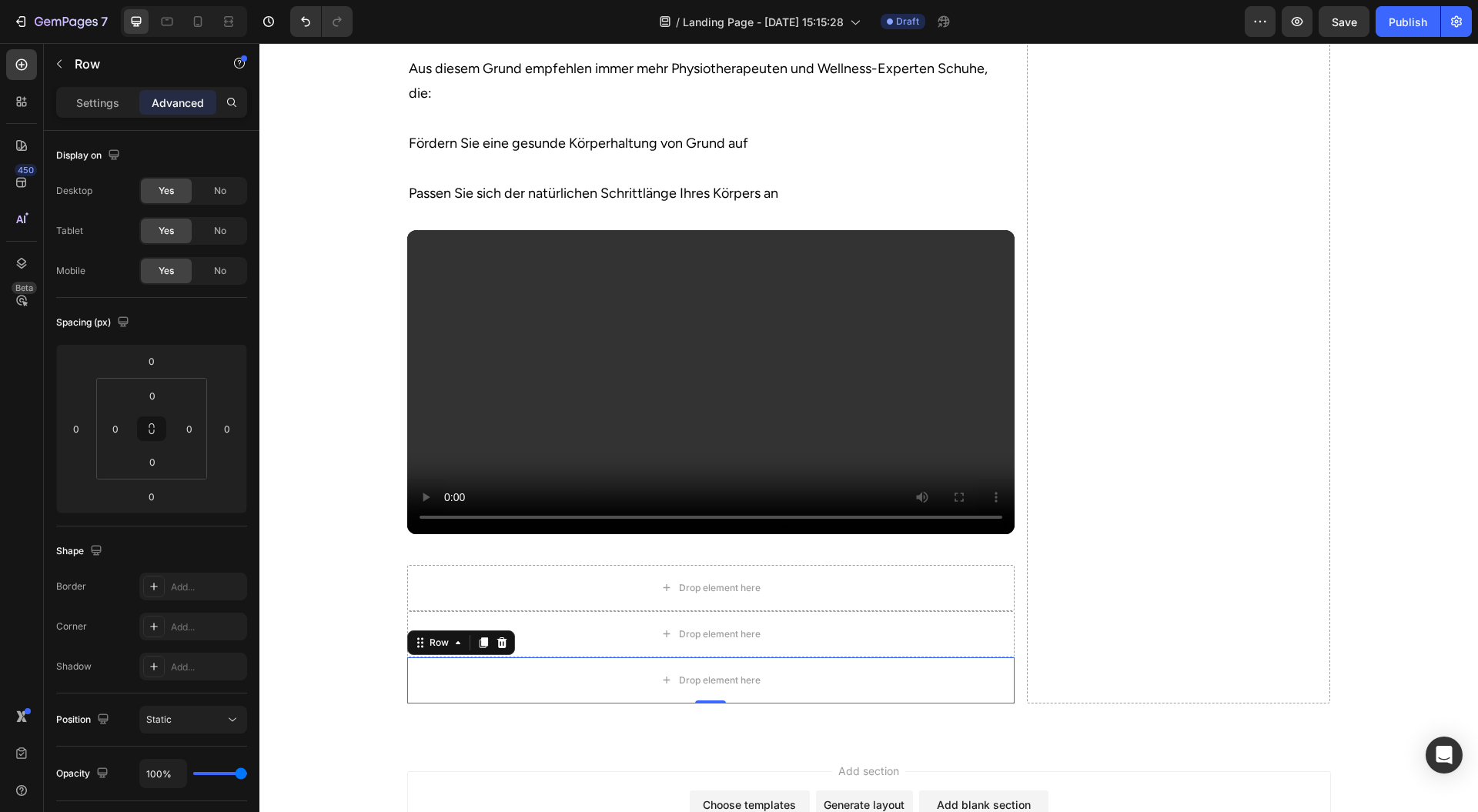
drag, startPoint x: 474, startPoint y: 708, endPoint x: 480, endPoint y: 691, distance: 18.0
click at [479, 648] on icon at bounding box center [483, 642] width 8 height 11
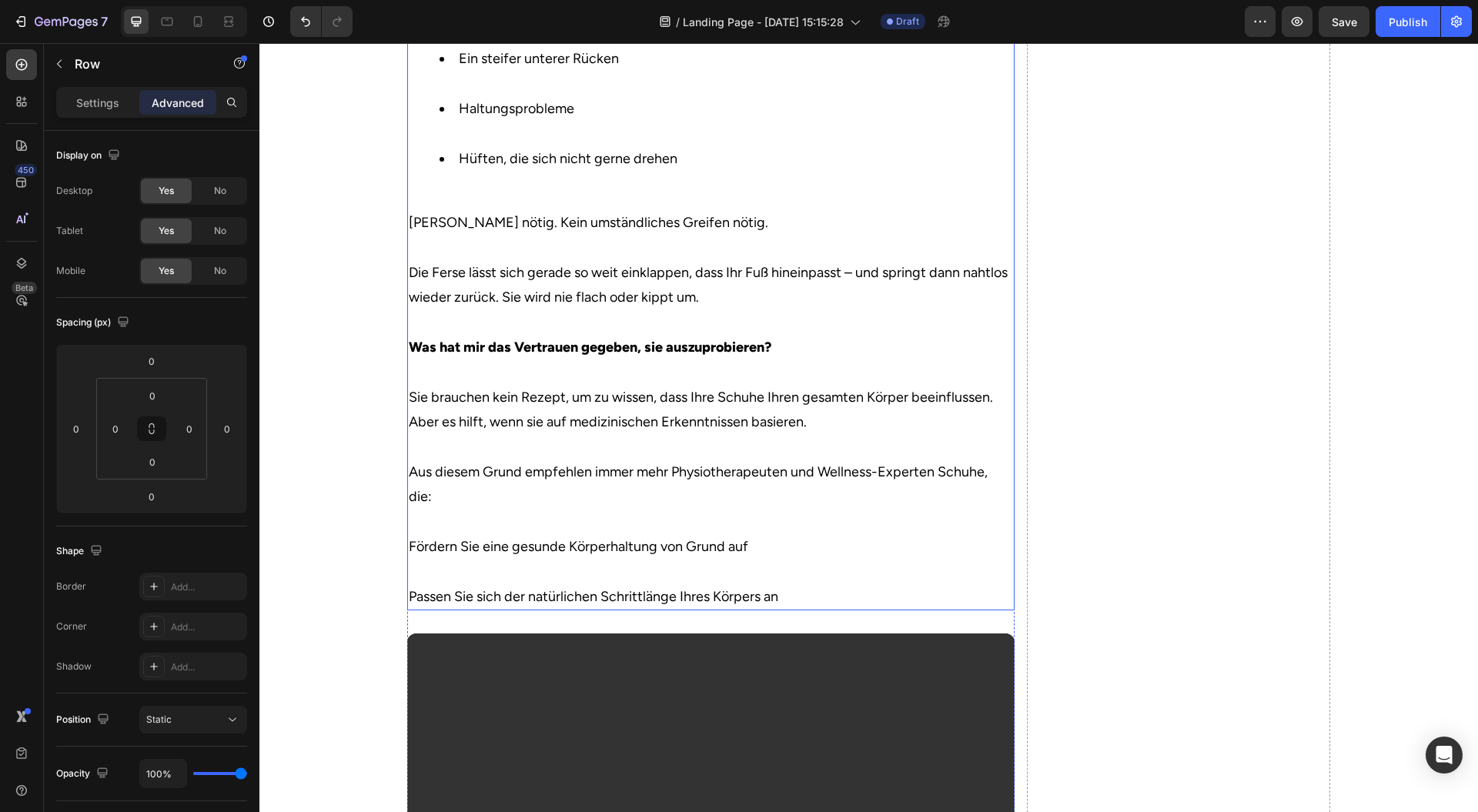
scroll to position [2352, 0]
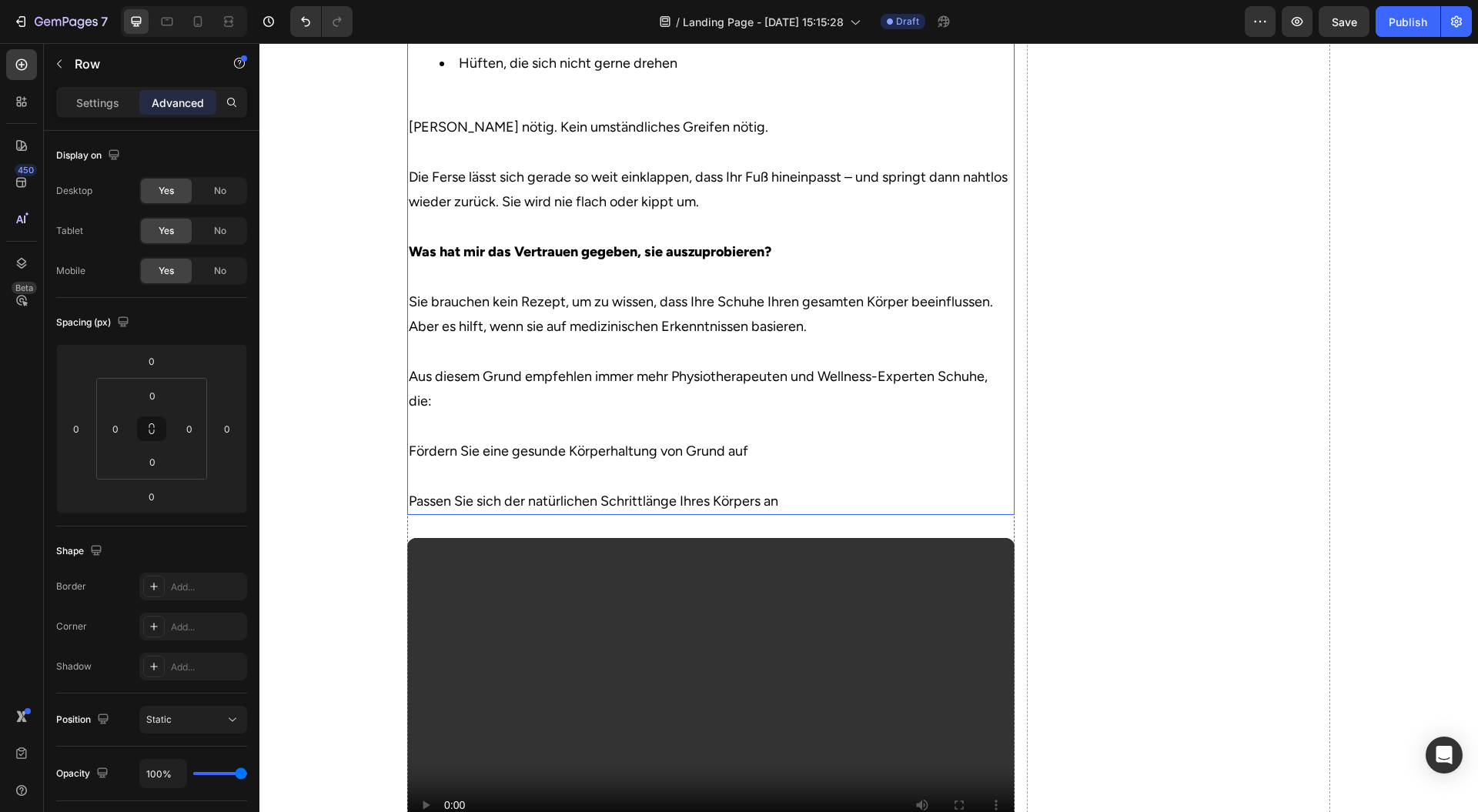
click at [993, 514] on p "Keine Schuhlöffel nötig. Kein umständliches Greifen nötig. Die Ferse lässt sich…" at bounding box center [711, 314] width 604 height 400
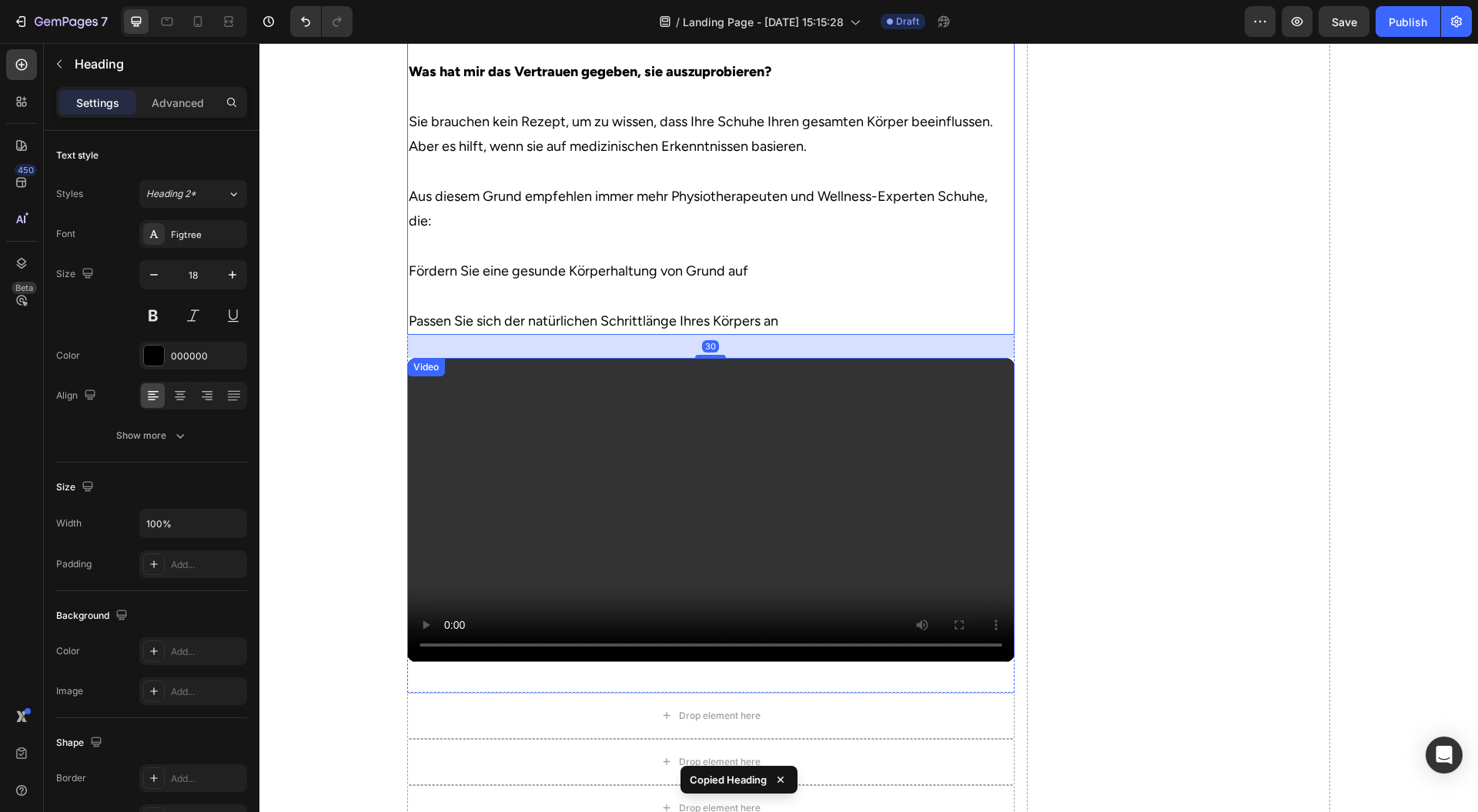
scroll to position [2762, 0]
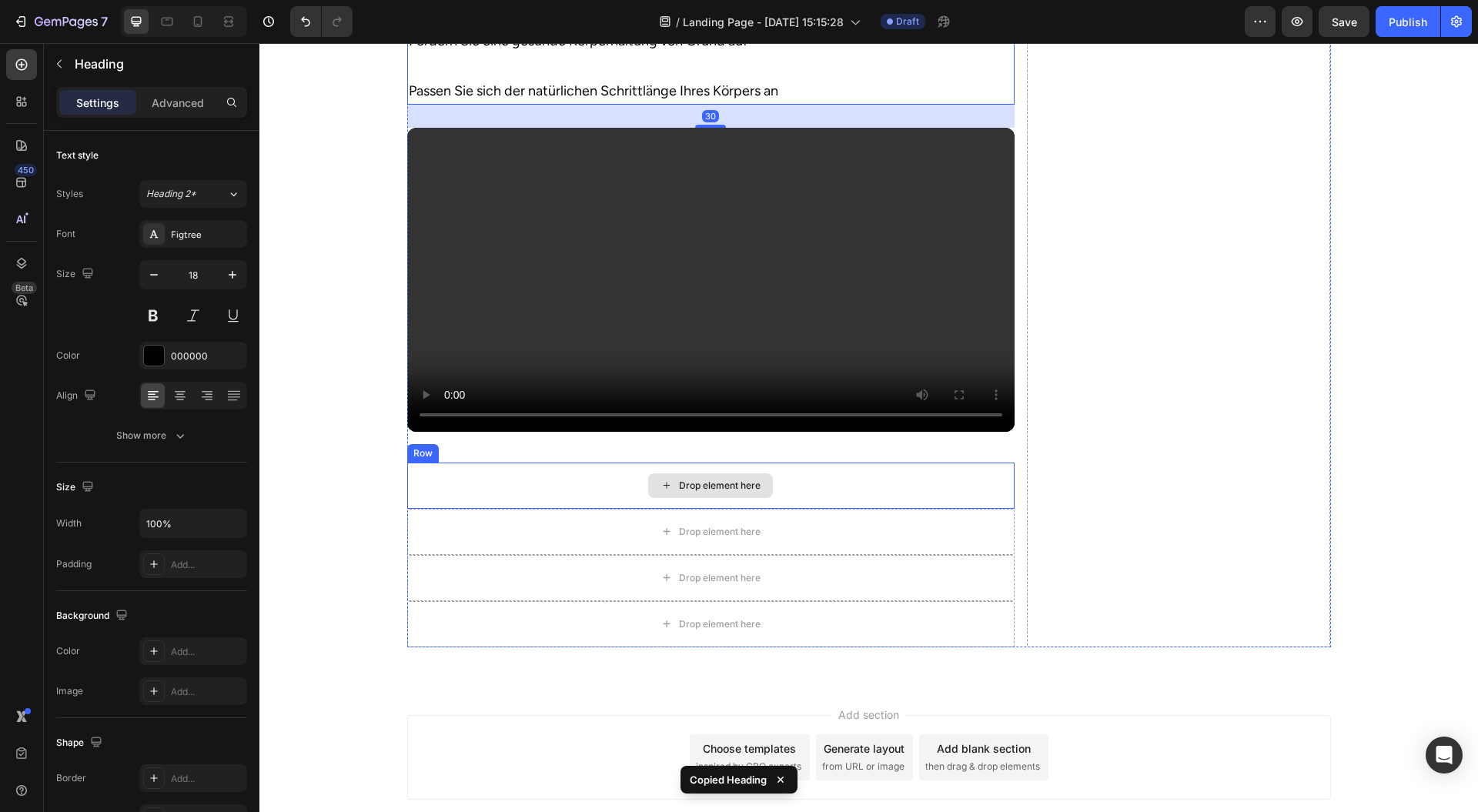
click at [526, 509] on div "Drop element here" at bounding box center [711, 486] width 608 height 46
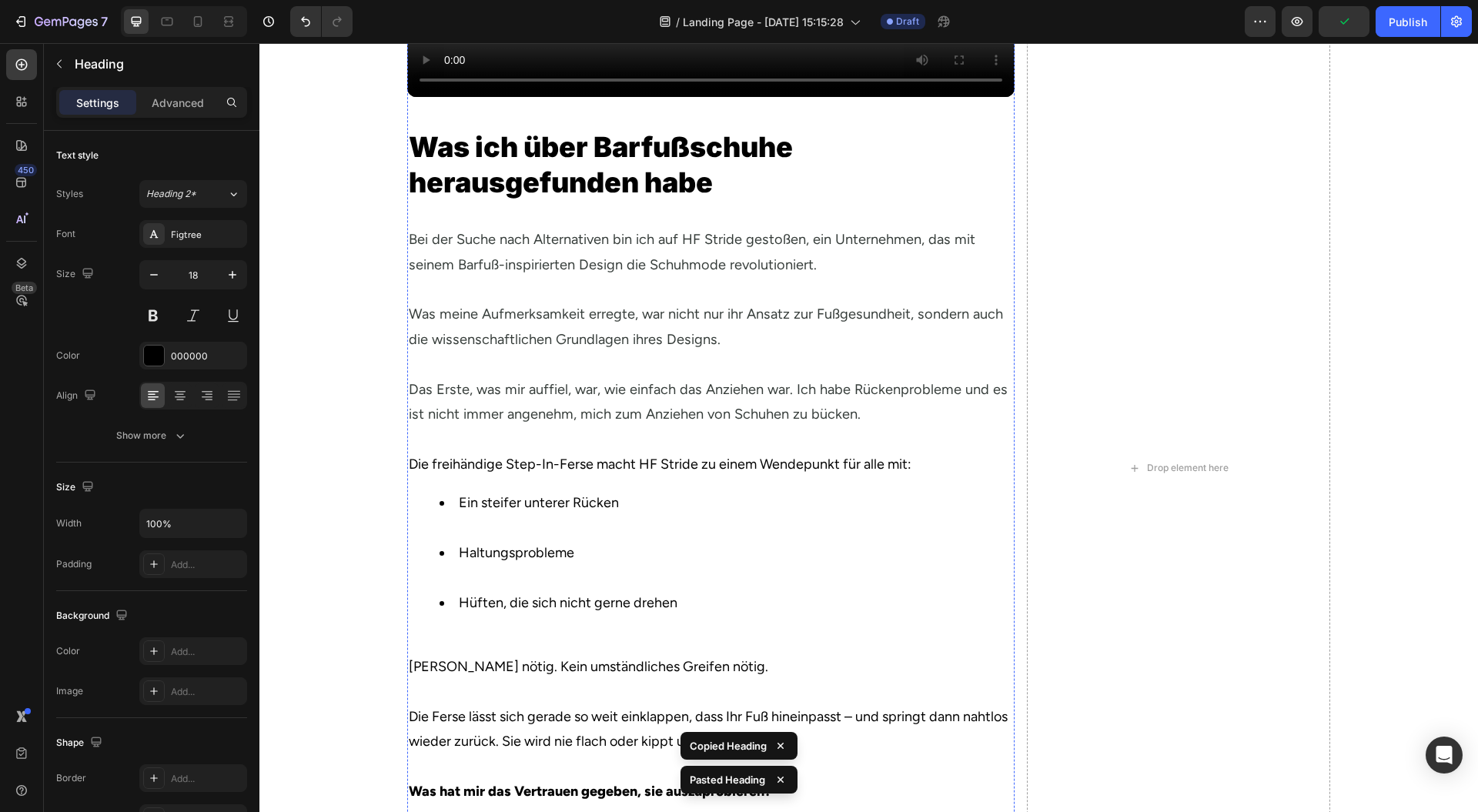
scroll to position [1657, 0]
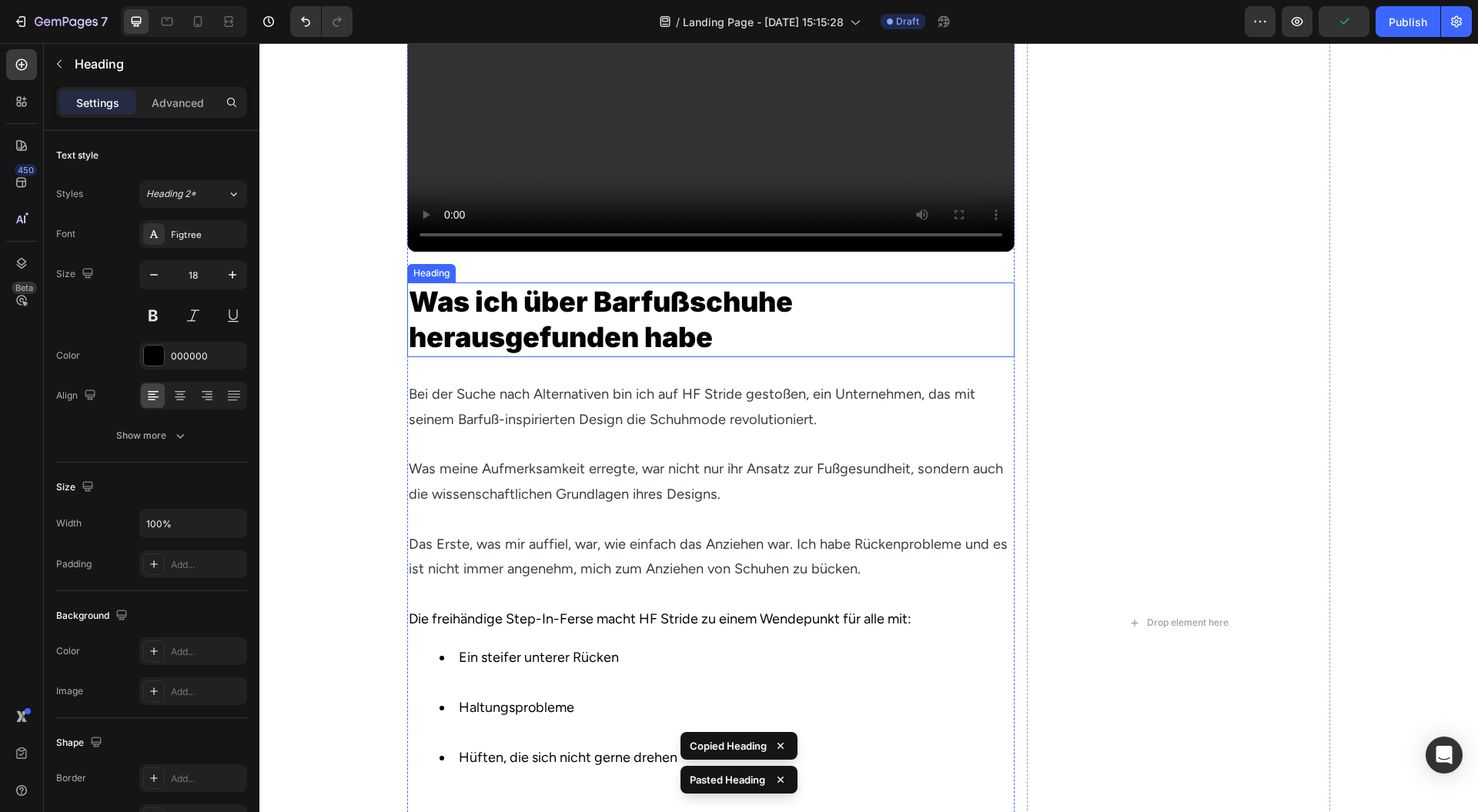
click at [835, 356] on p "Was ich über Barfußschuhe herausgefunden habe" at bounding box center [711, 321] width 604 height 73
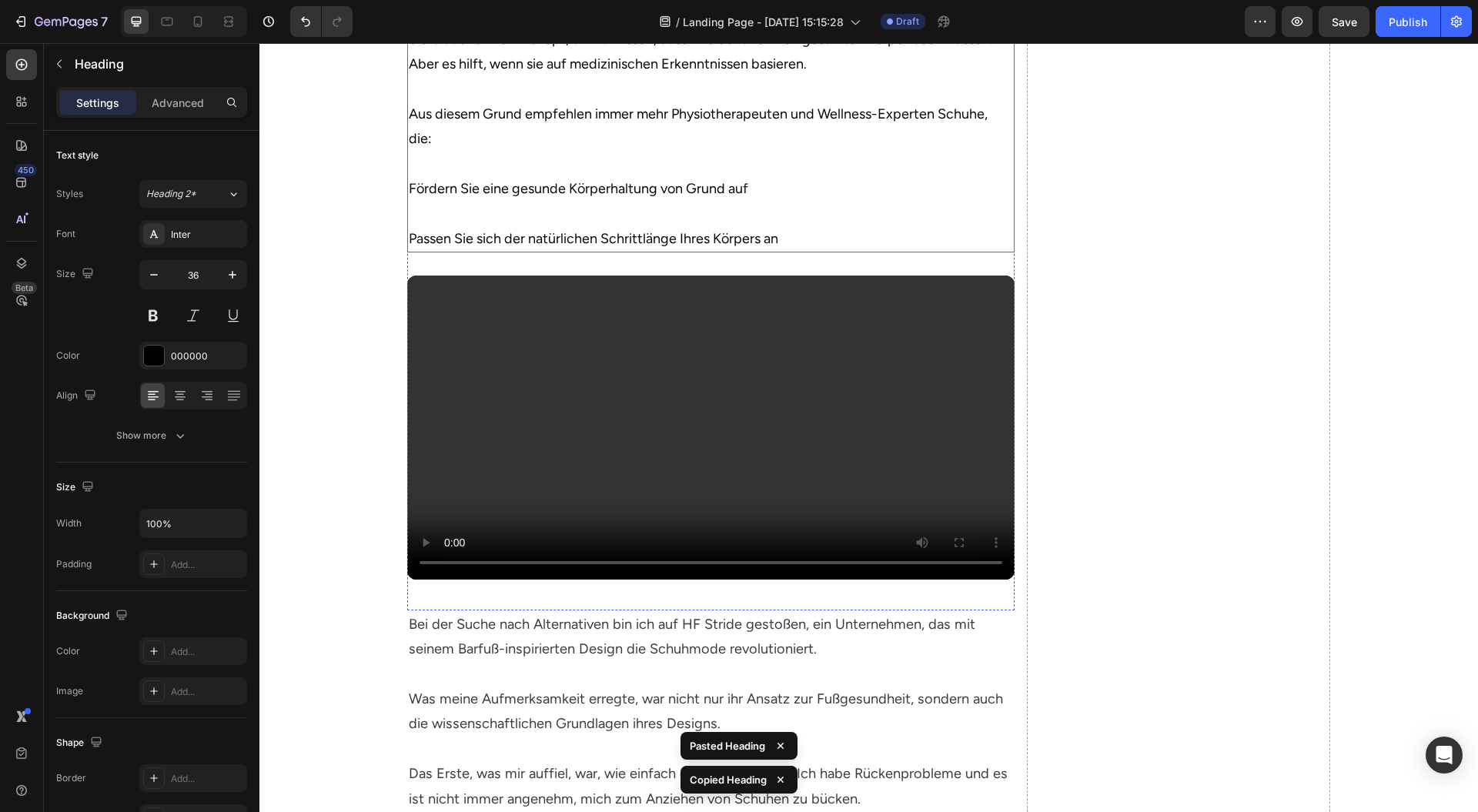
scroll to position [2683, 0]
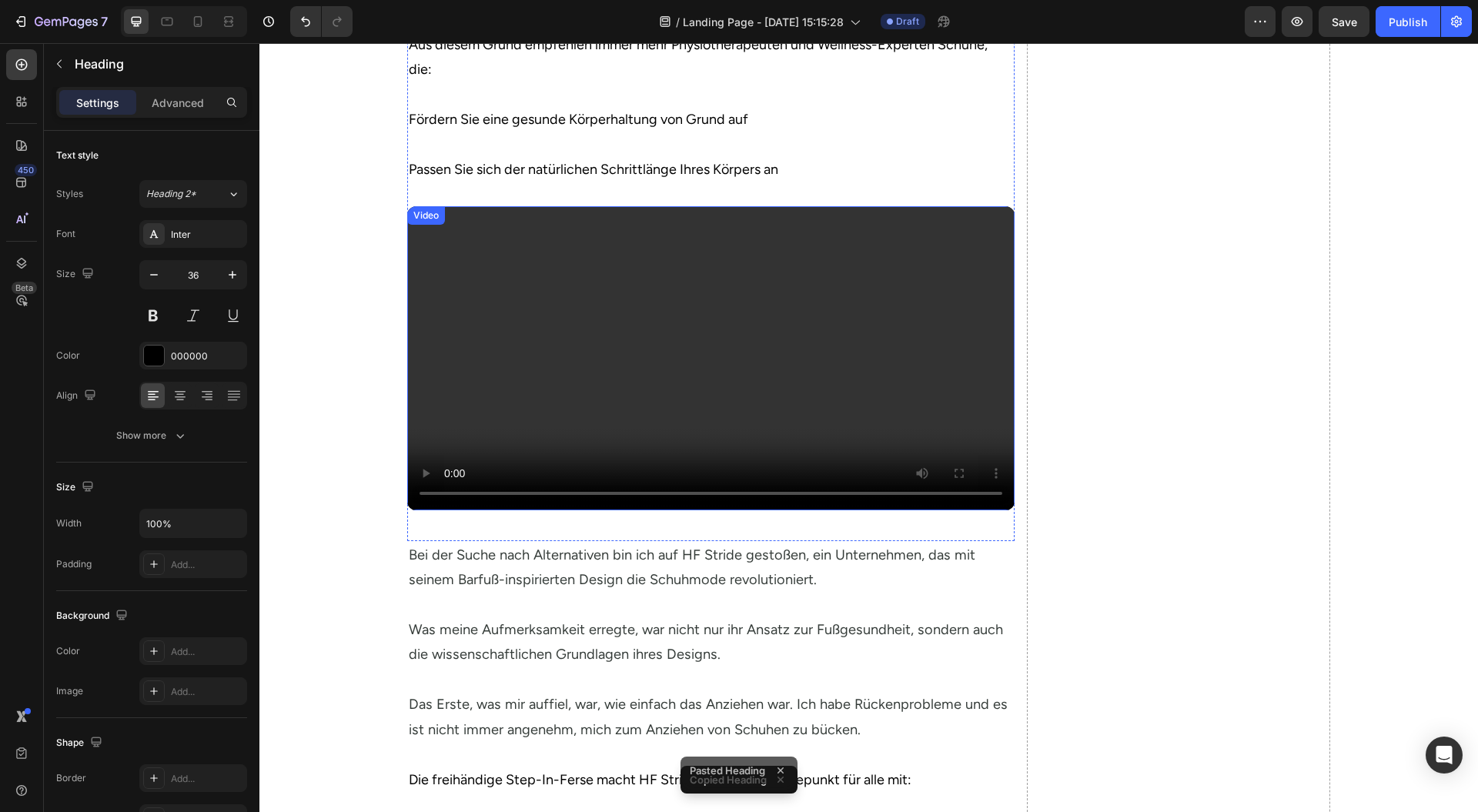
click at [439, 510] on video at bounding box center [711, 358] width 608 height 304
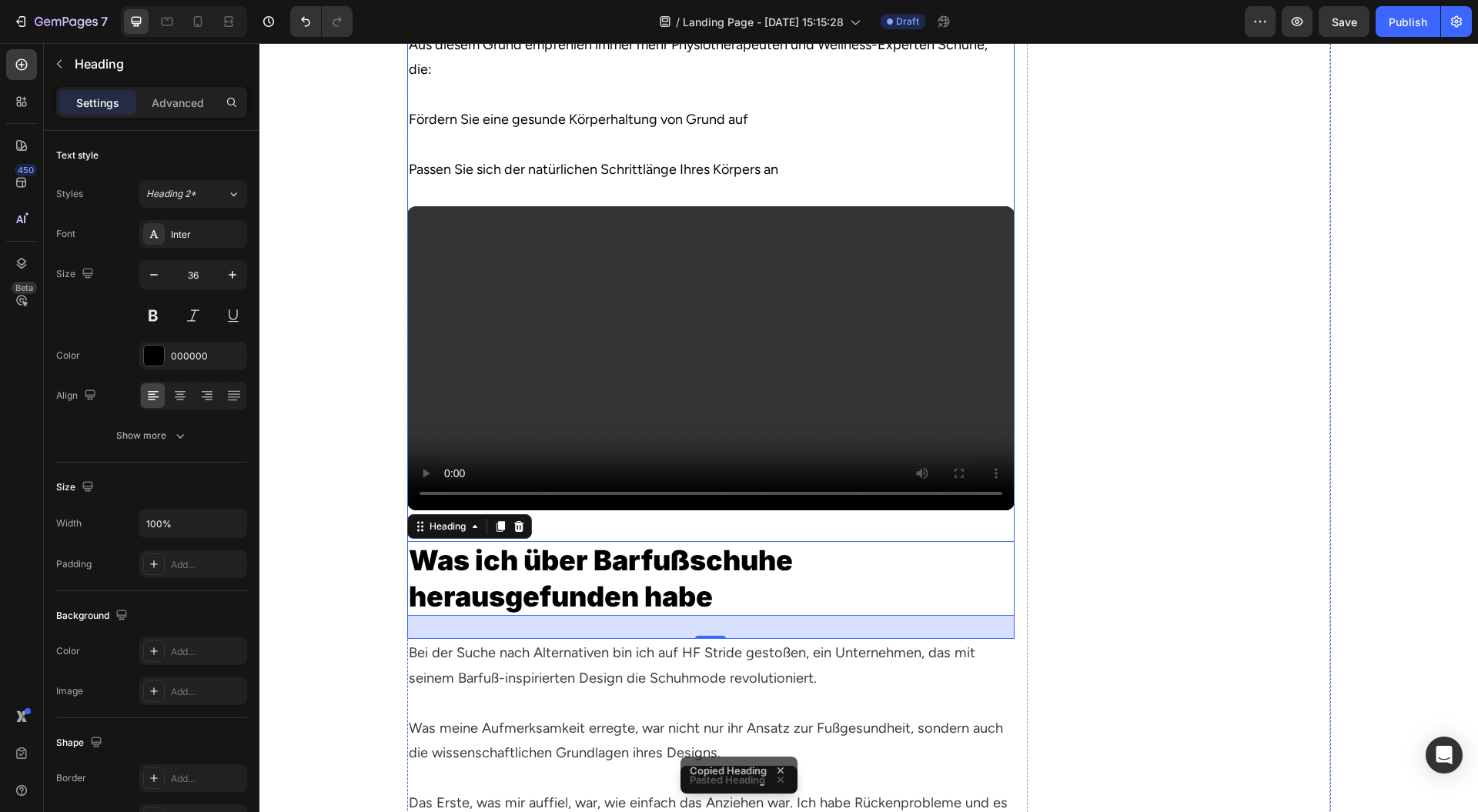
click at [706, 617] on h2 "Was ich über Barfußschuhe herausgefunden habe" at bounding box center [711, 580] width 608 height 76
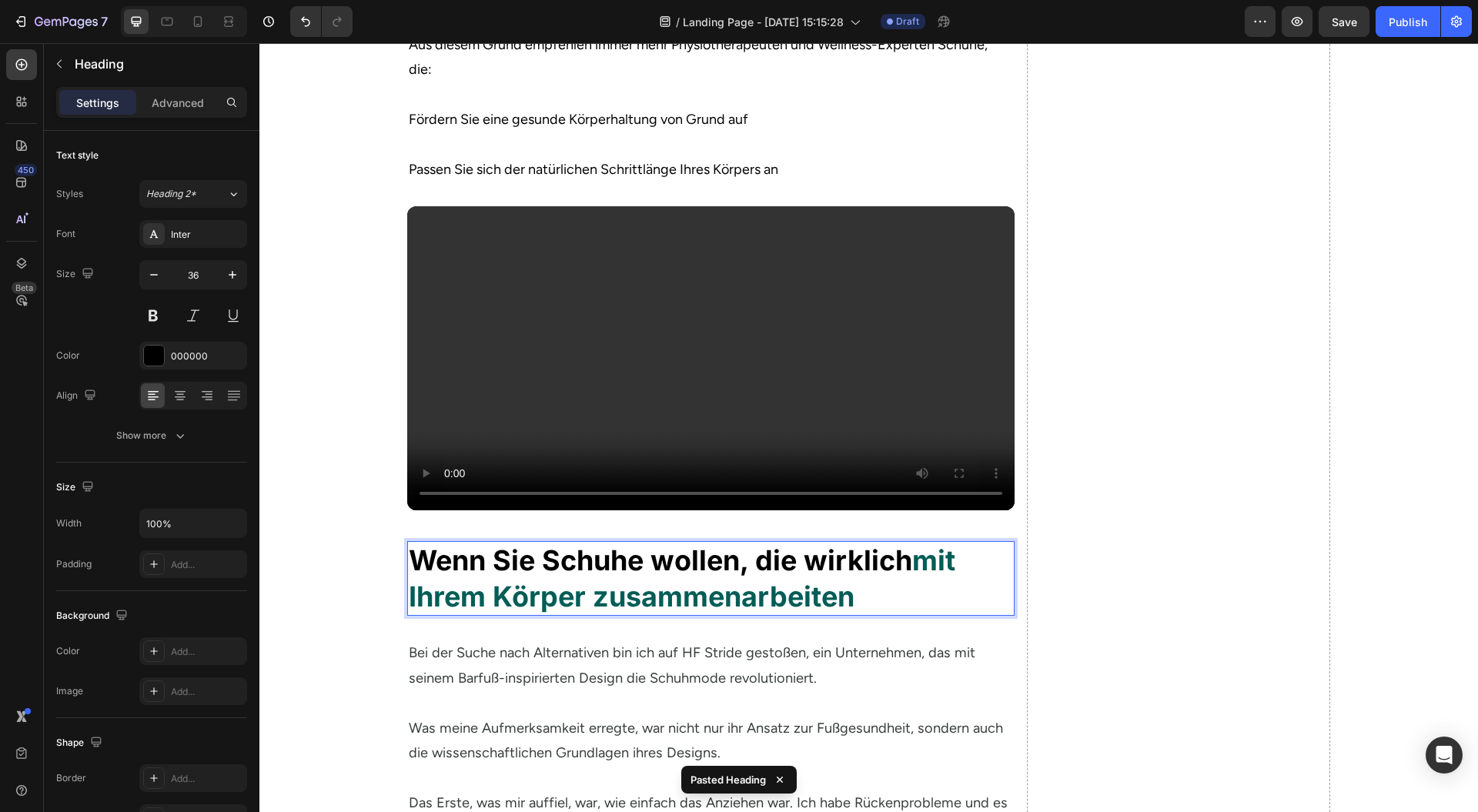
click at [706, 613] on strong "mit Ihrem Körper zusammenarbeiten" at bounding box center [682, 578] width 547 height 70
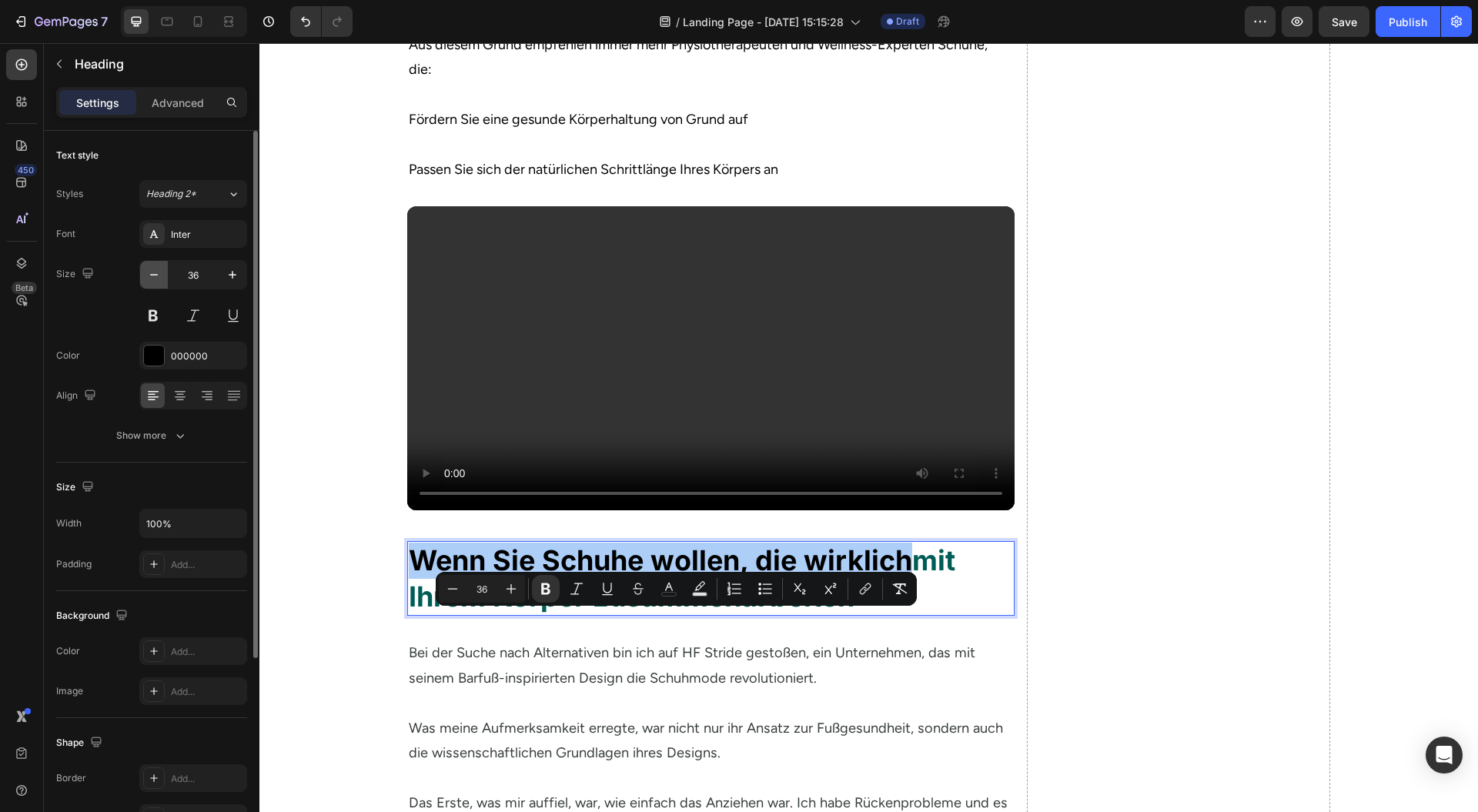
click at [148, 269] on icon "button" at bounding box center [153, 275] width 16 height 16
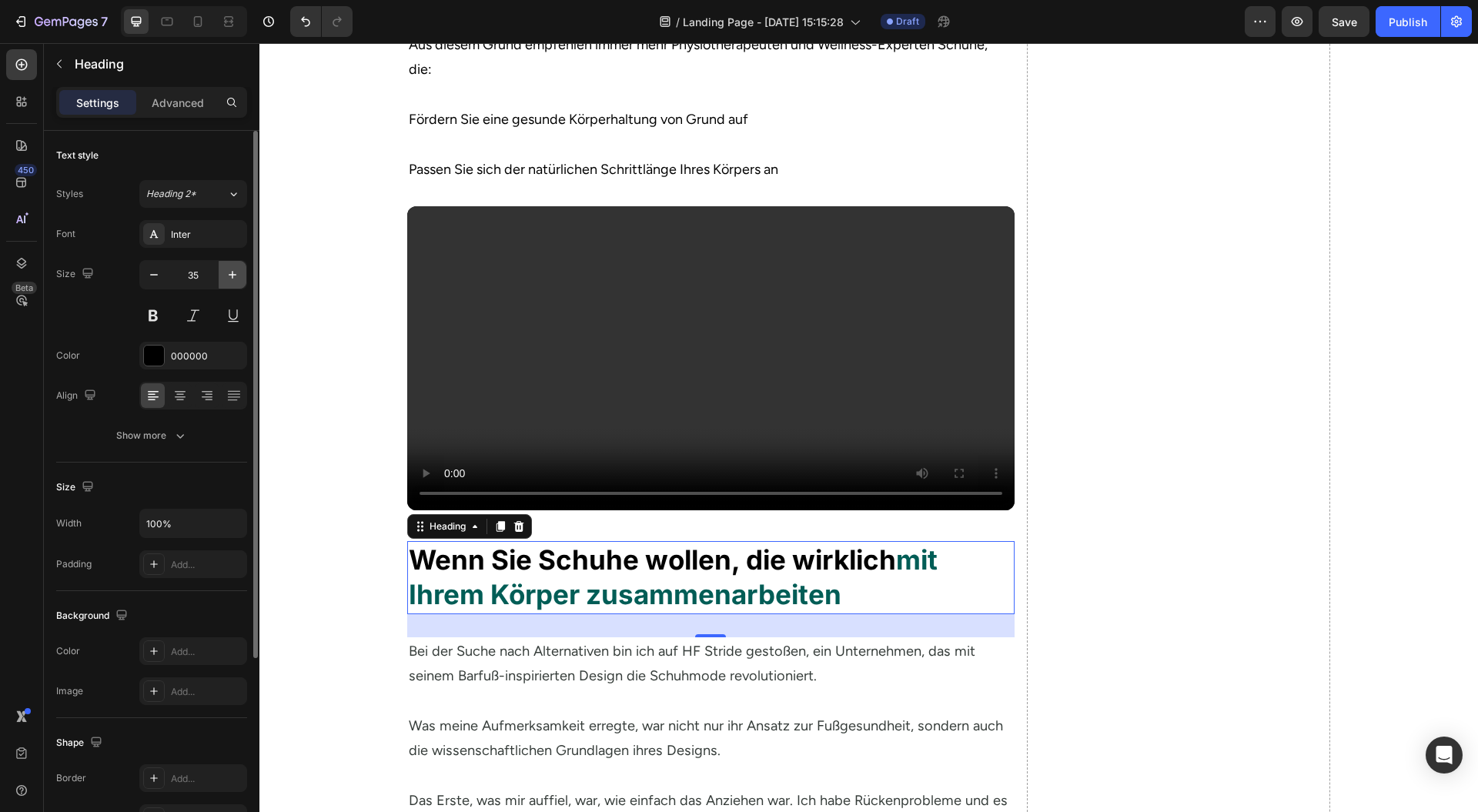
click at [238, 282] on button "button" at bounding box center [232, 275] width 28 height 28
type input "36"
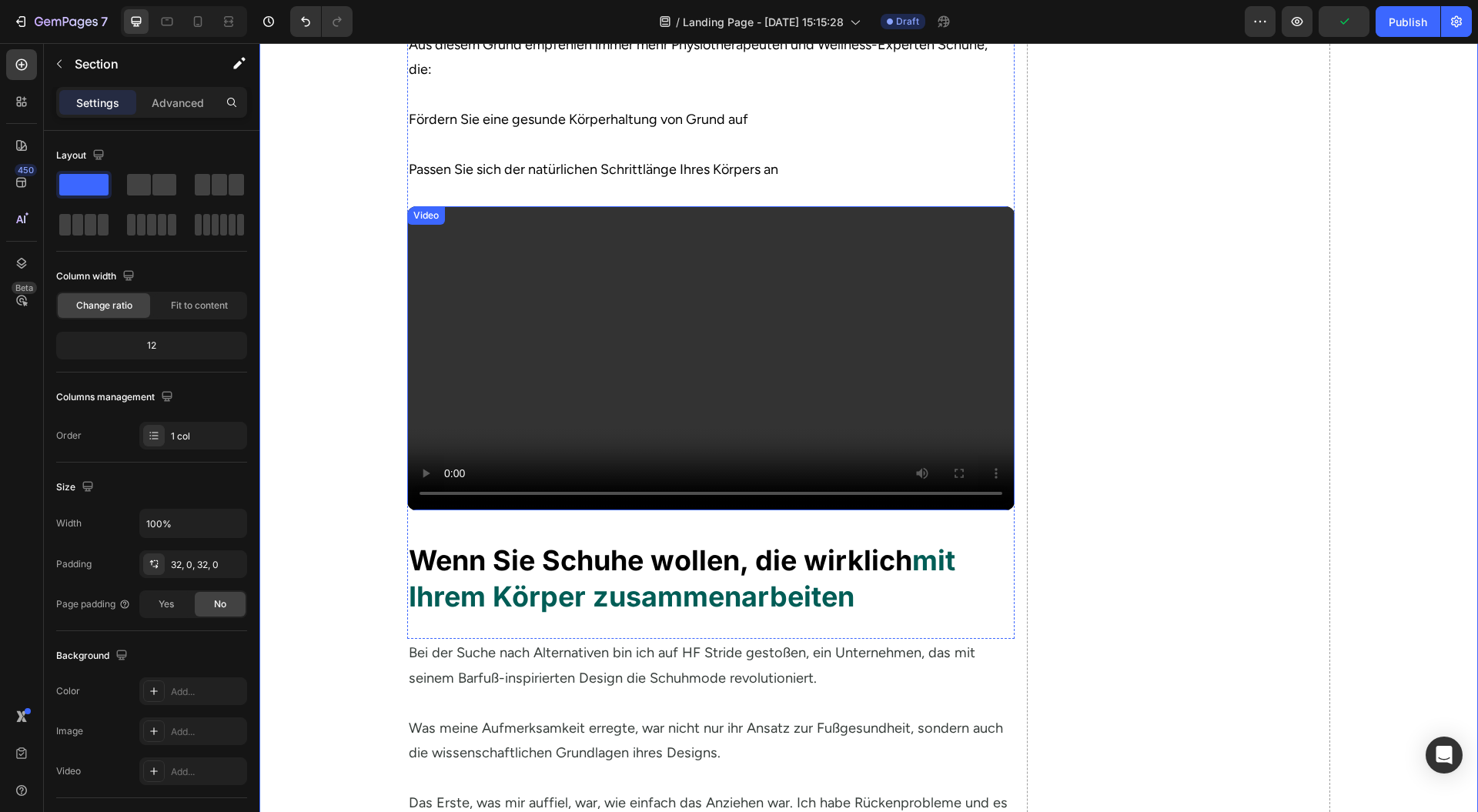
click at [485, 613] on strong "mit Ihrem Körper zusammenarbeiten" at bounding box center [682, 578] width 547 height 70
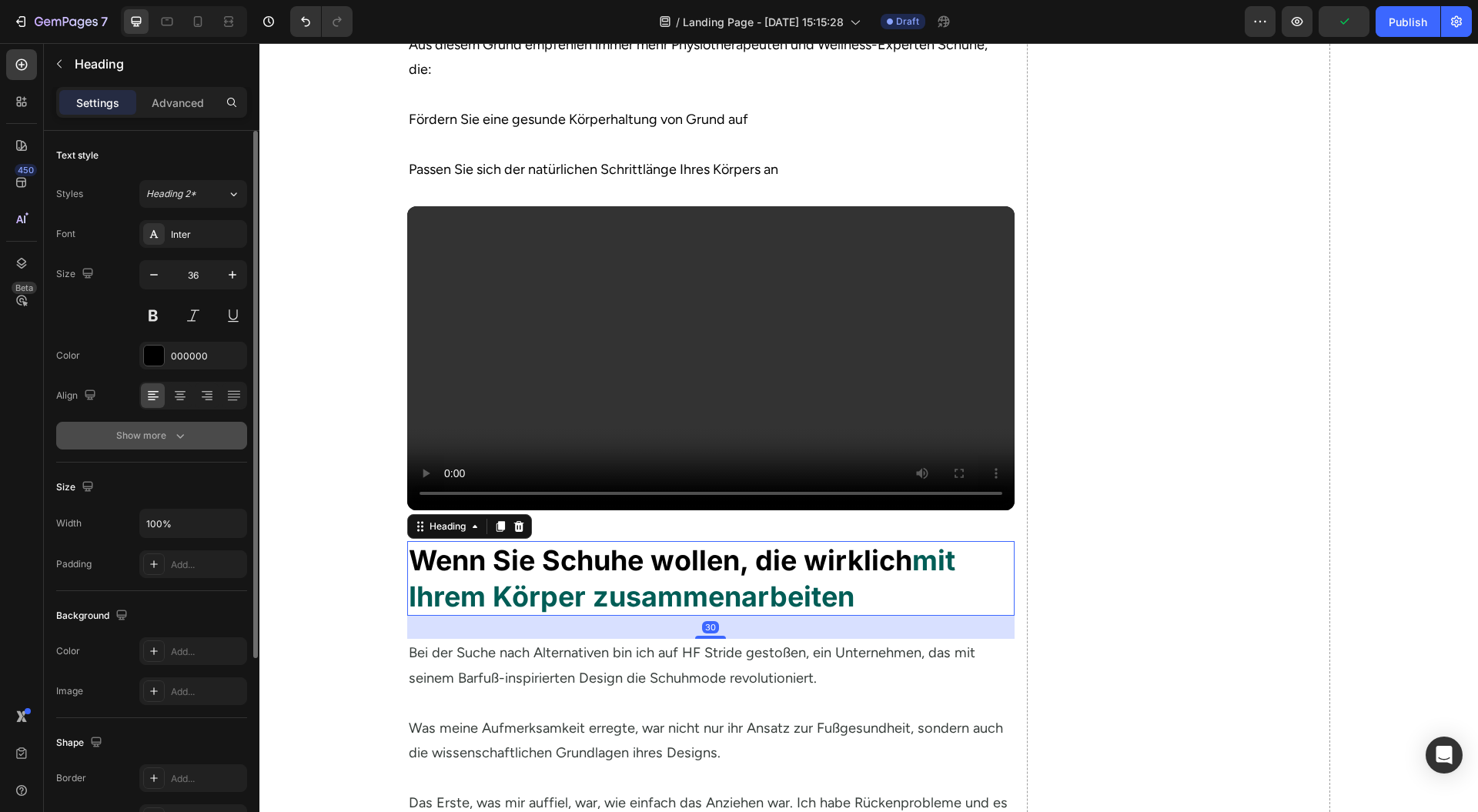
click at [143, 438] on div "Show more" at bounding box center [152, 435] width 72 height 16
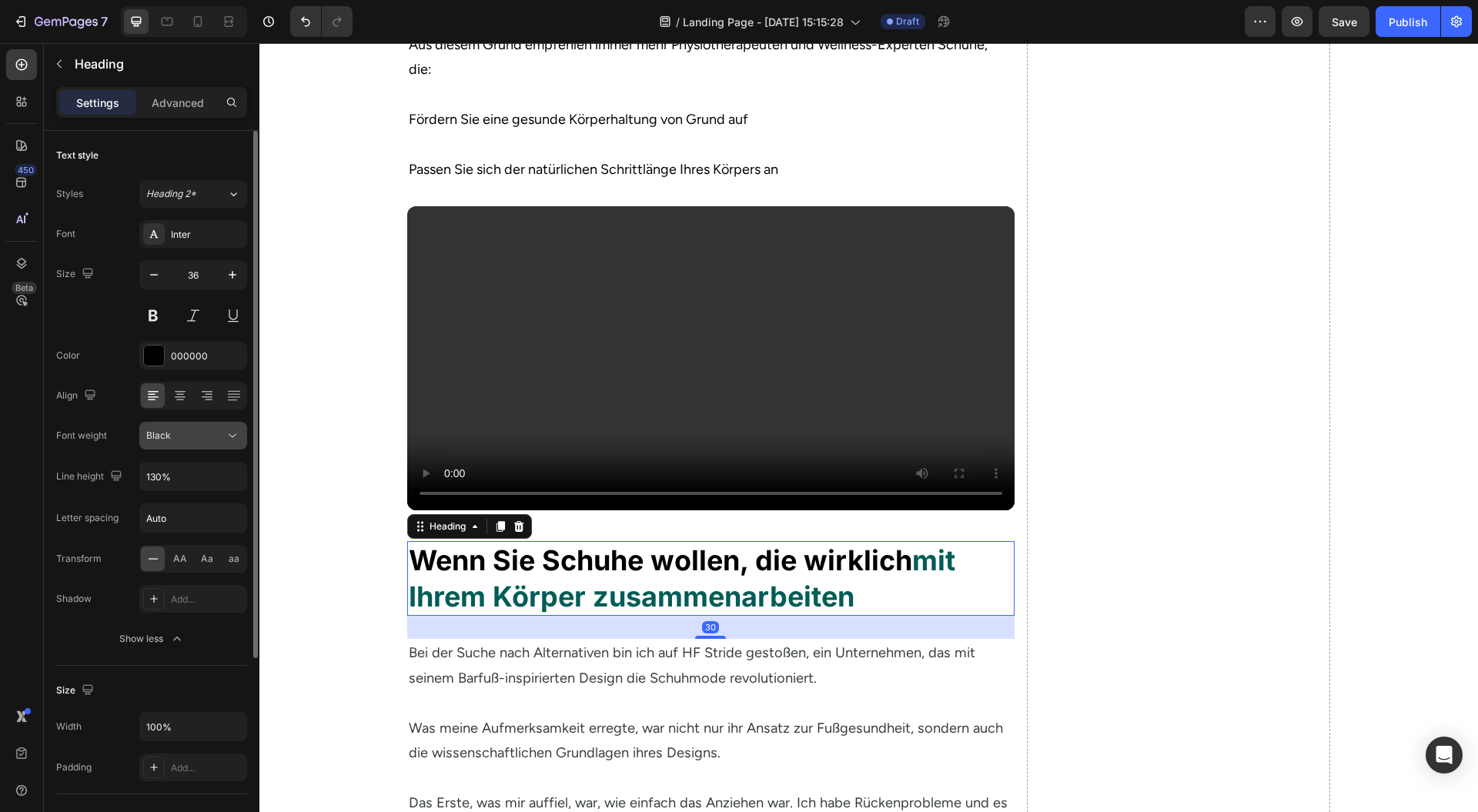
click at [225, 438] on icon at bounding box center [232, 435] width 16 height 16
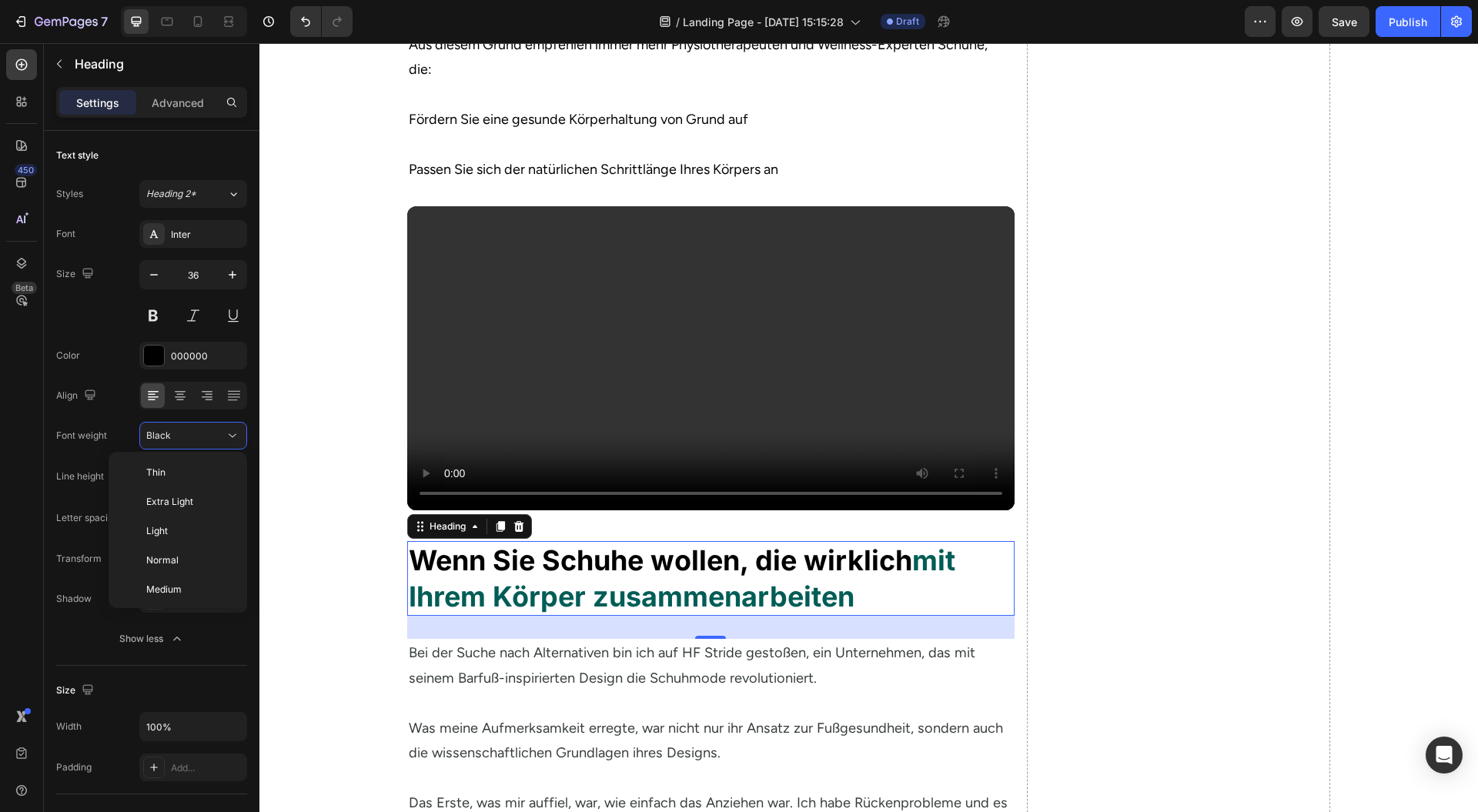
scroll to position [114, 0]
click at [173, 587] on p "Black" at bounding box center [186, 593] width 82 height 14
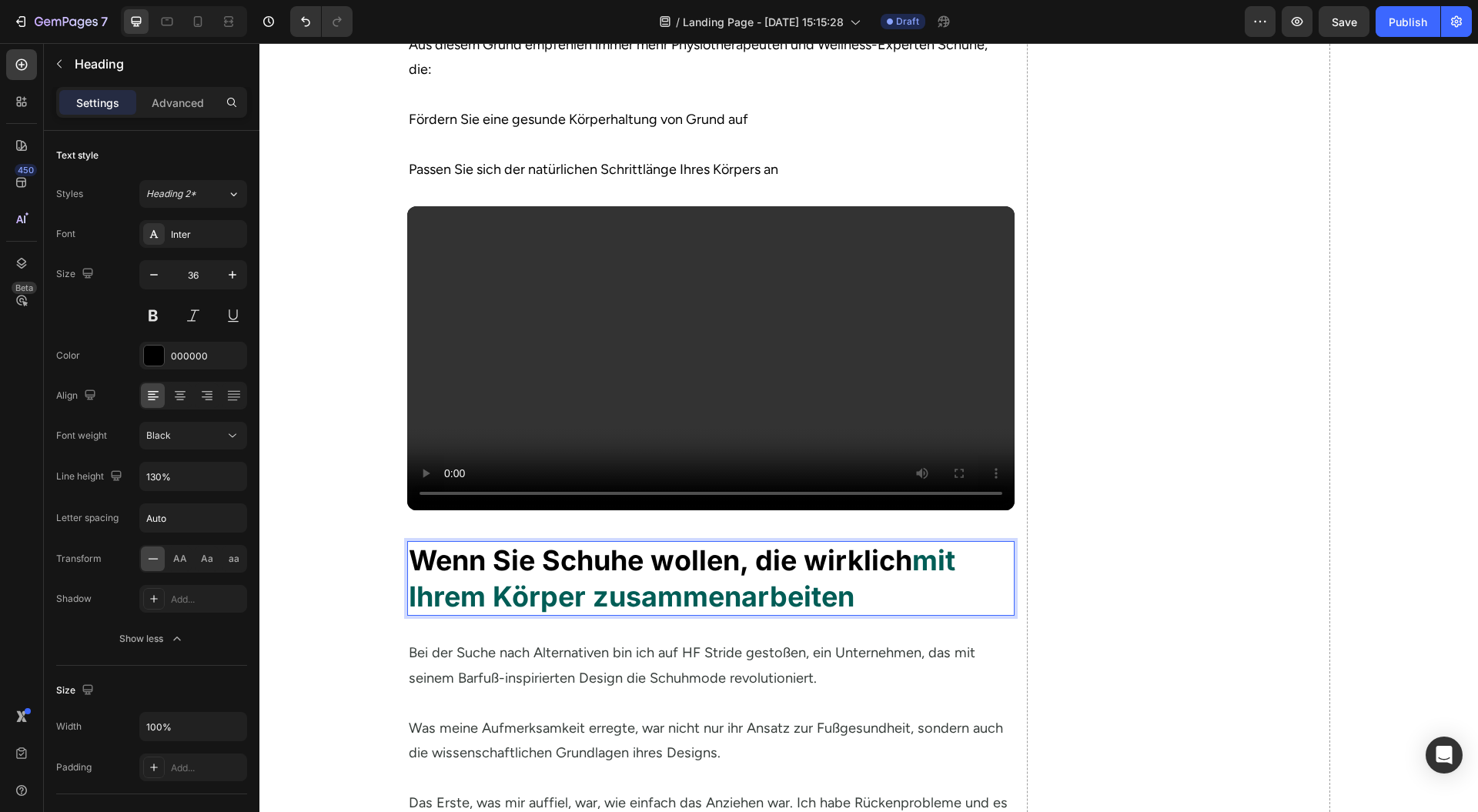
click at [574, 613] on strong "mit Ihrem Körper zusammenarbeiten" at bounding box center [682, 578] width 547 height 70
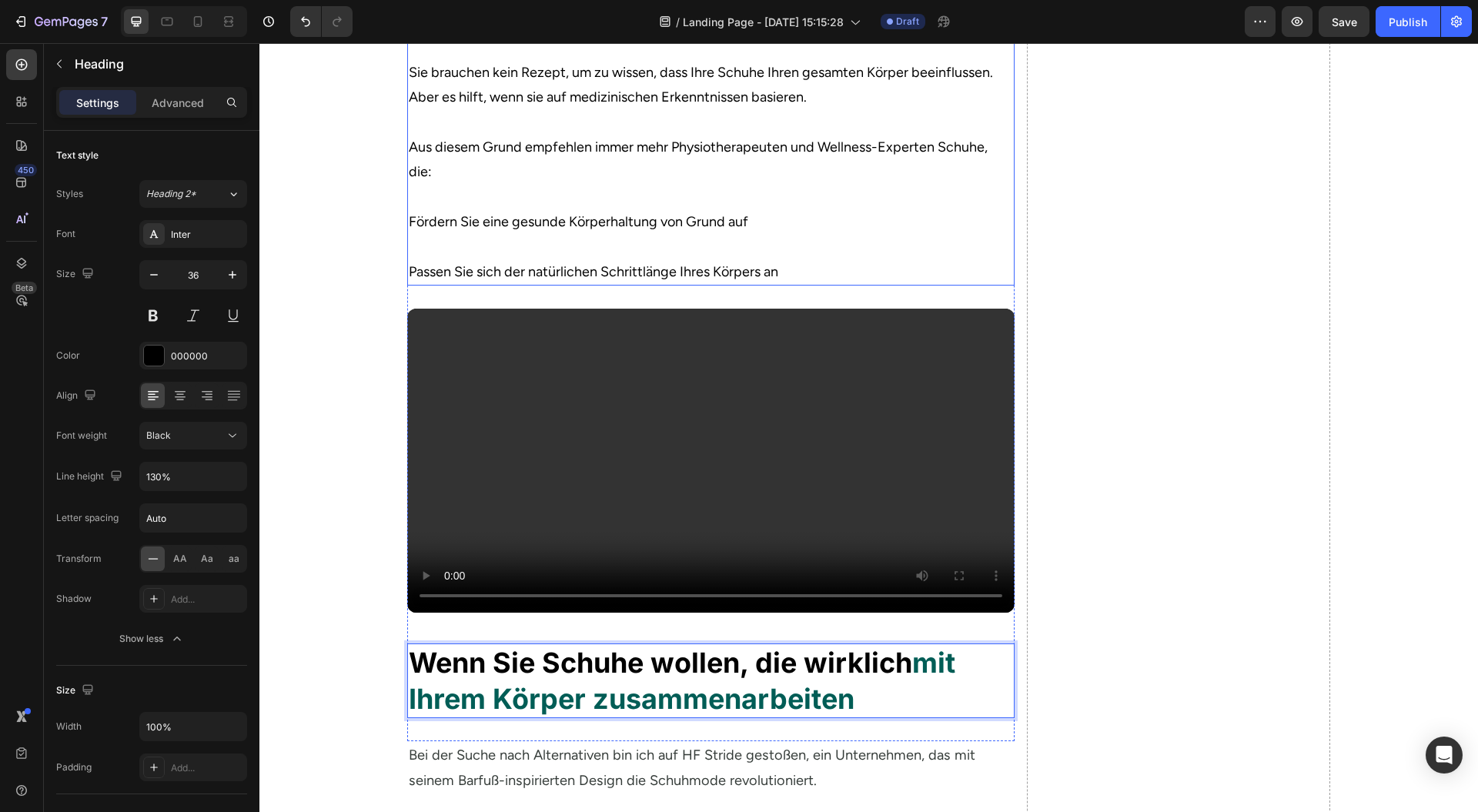
scroll to position [2786, 0]
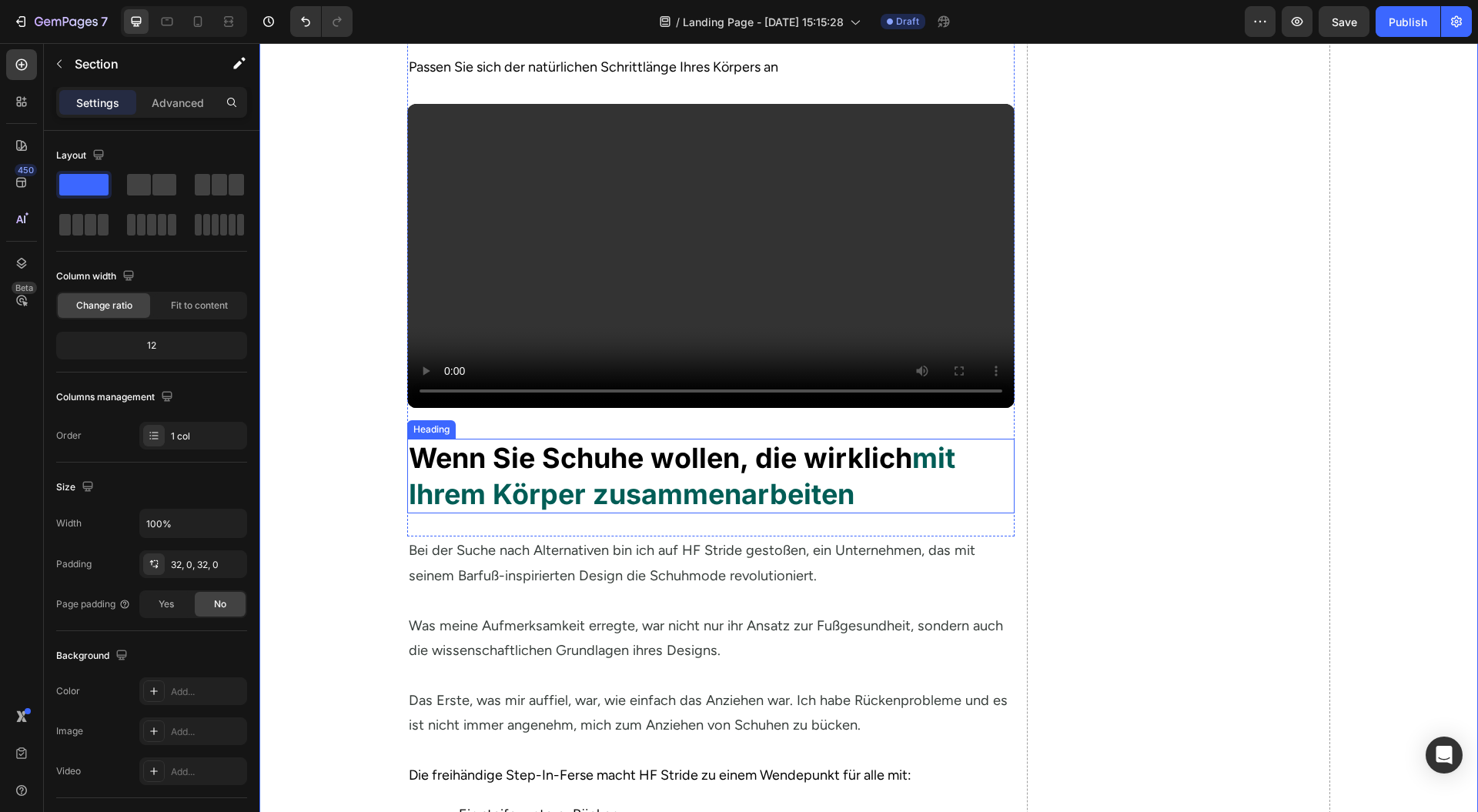
click at [497, 511] on strong "mit Ihrem Körper zusammenarbeiten" at bounding box center [682, 476] width 547 height 70
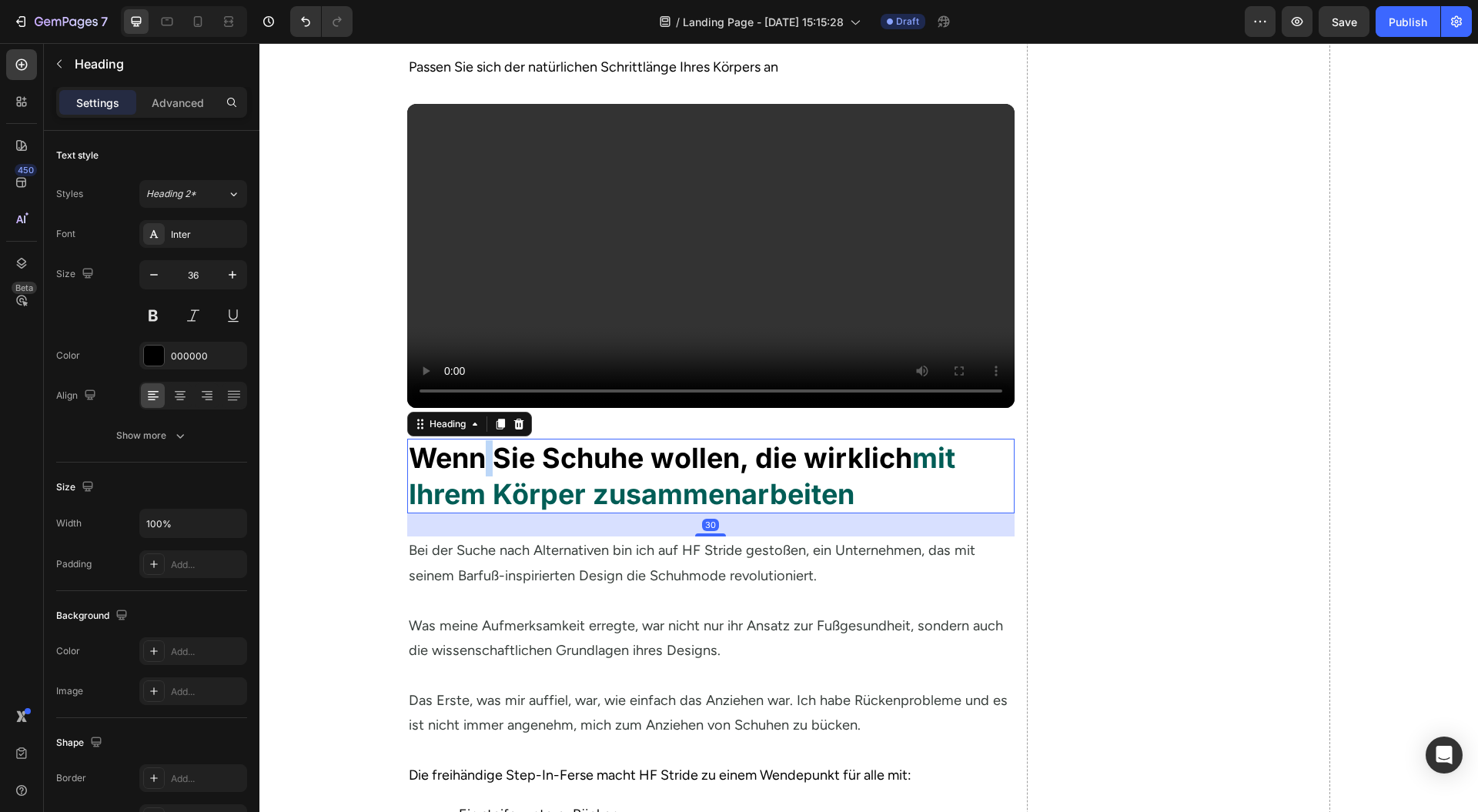
click at [476, 475] on strong "Wenn Sie Schuhe wollen, die wirklich" at bounding box center [660, 458] width 504 height 34
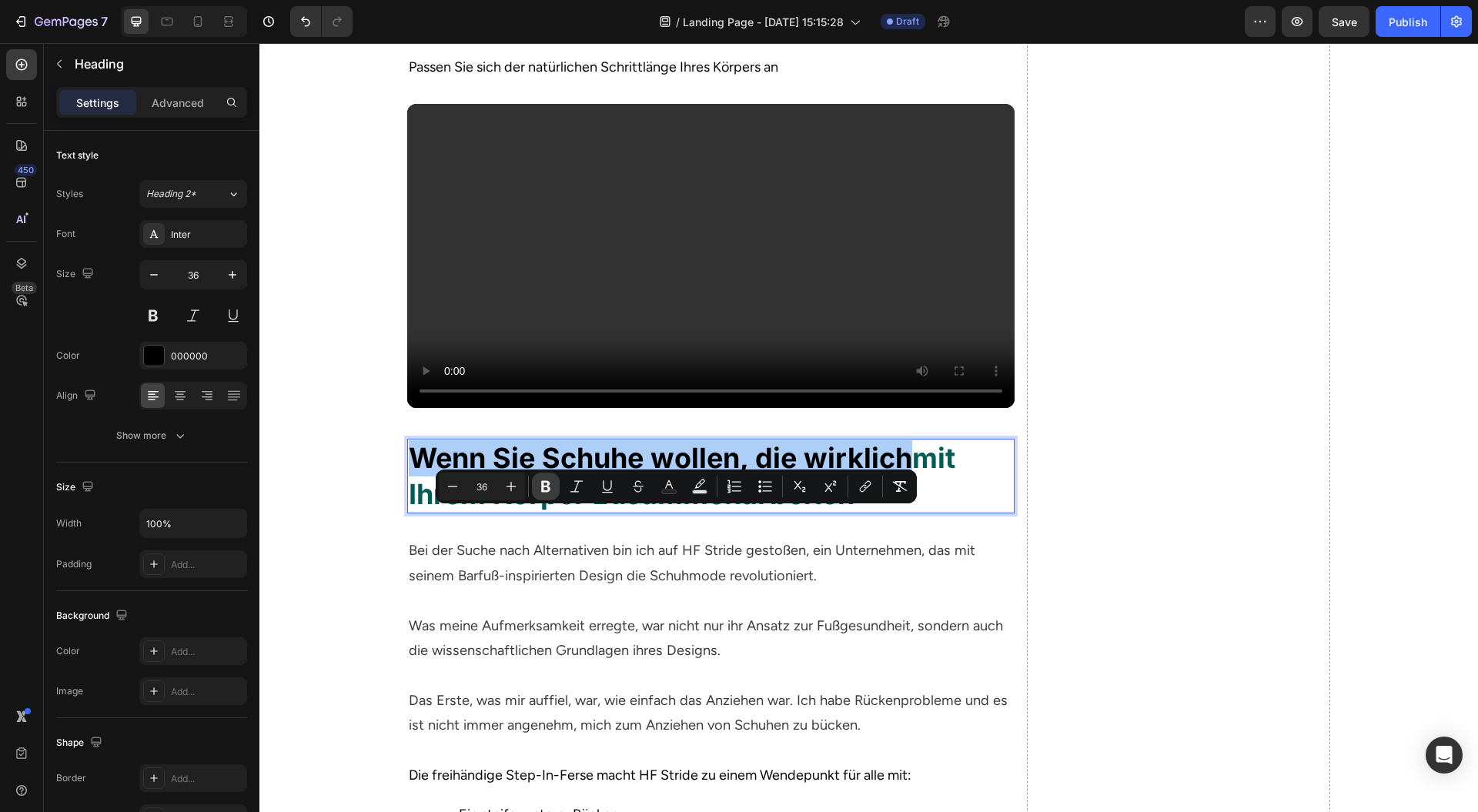
click at [548, 490] on icon "Editor contextual toolbar" at bounding box center [546, 487] width 9 height 12
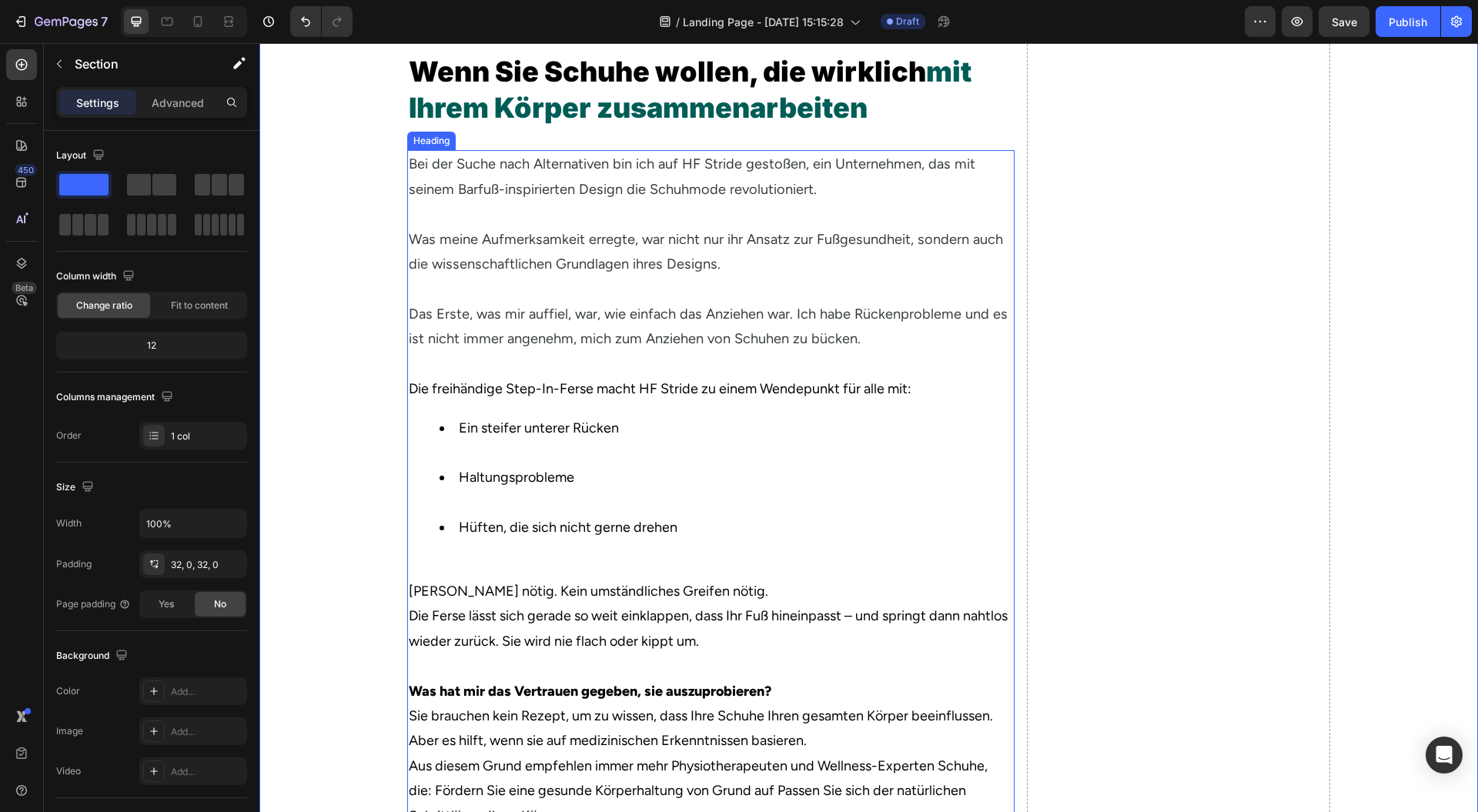
scroll to position [3197, 0]
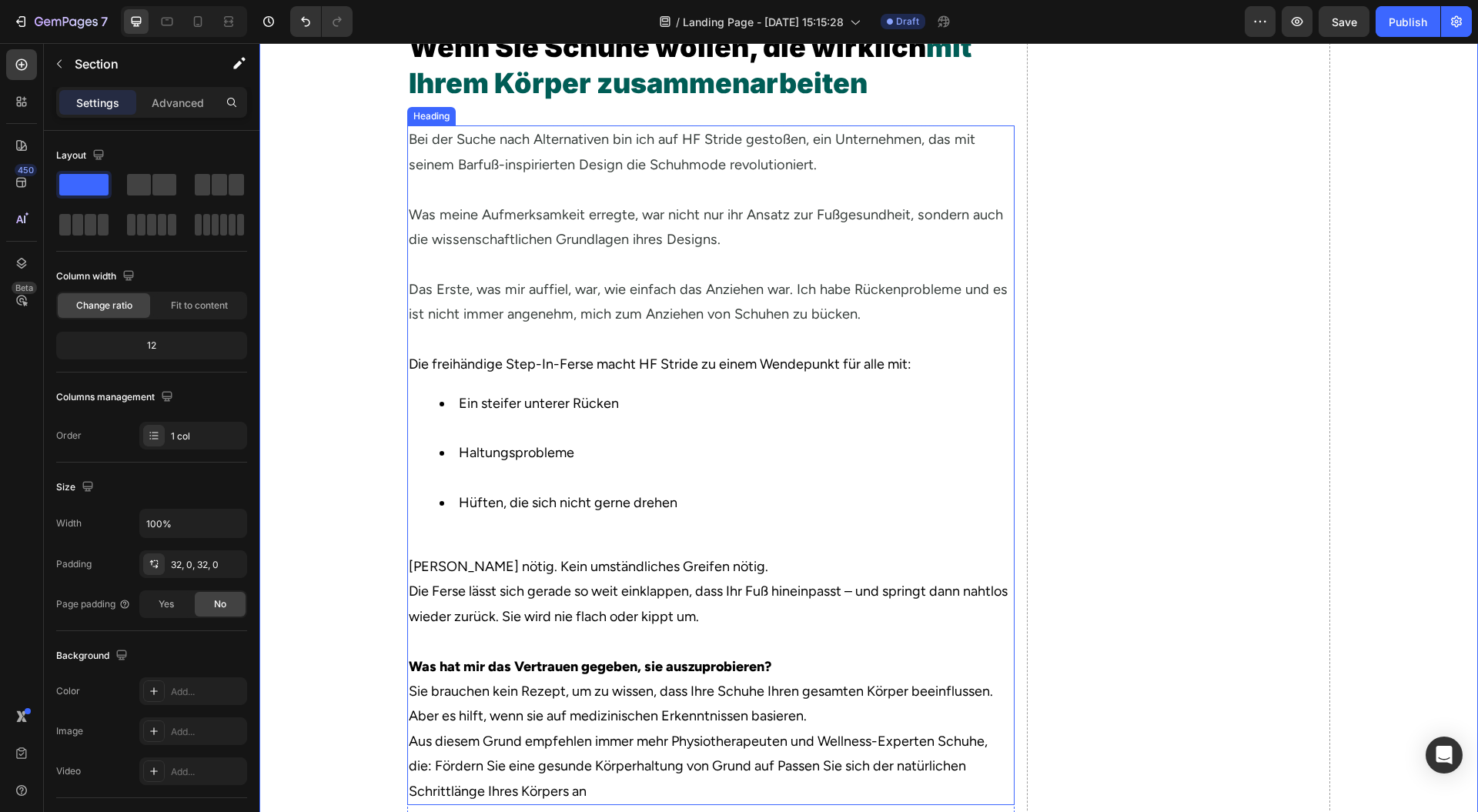
click at [623, 637] on h2 "Bei der Suche nach Alternativen bin ich auf HF Stride gestoßen, ein Unternehmen…" at bounding box center [711, 465] width 608 height 680
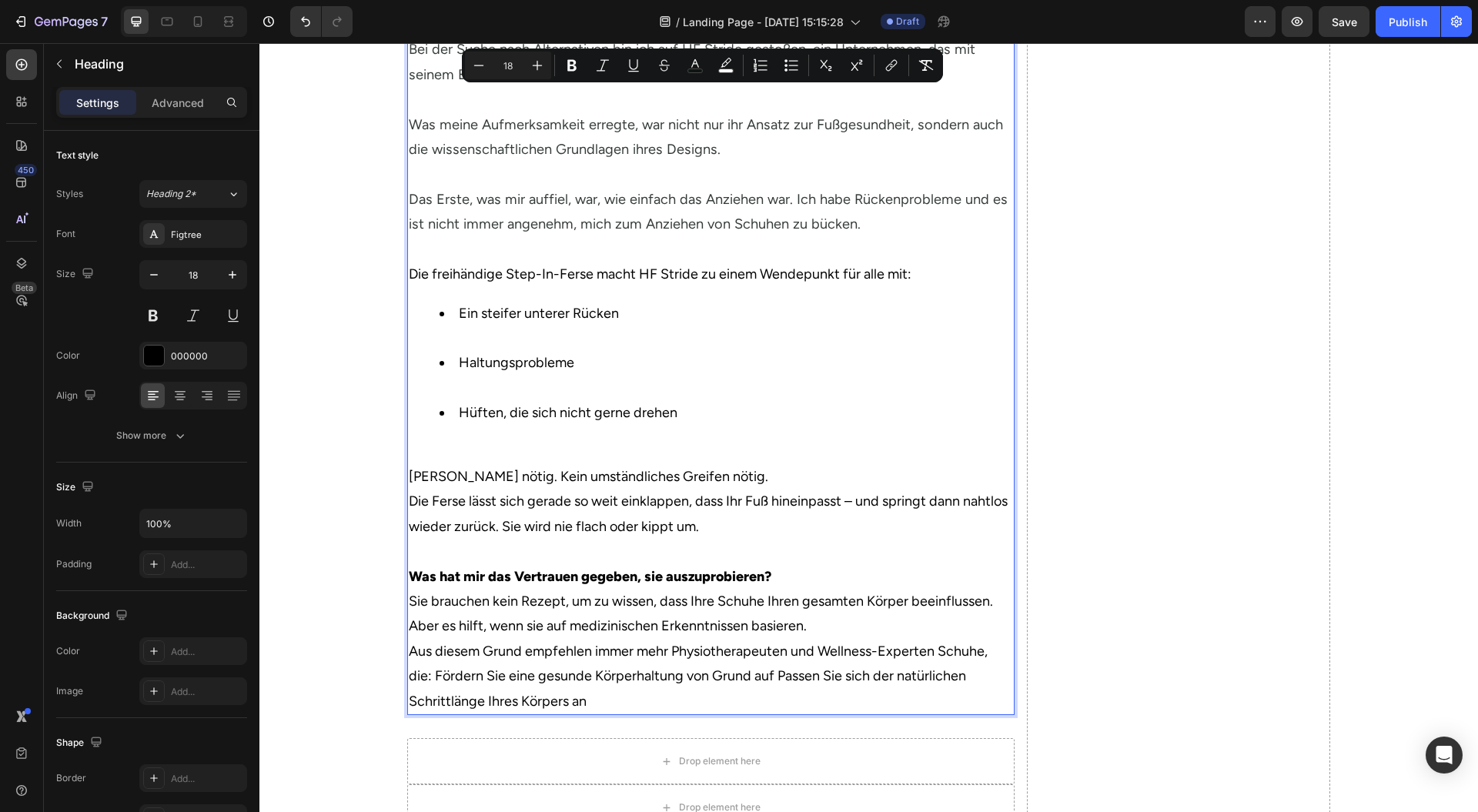
scroll to position [3268, 0]
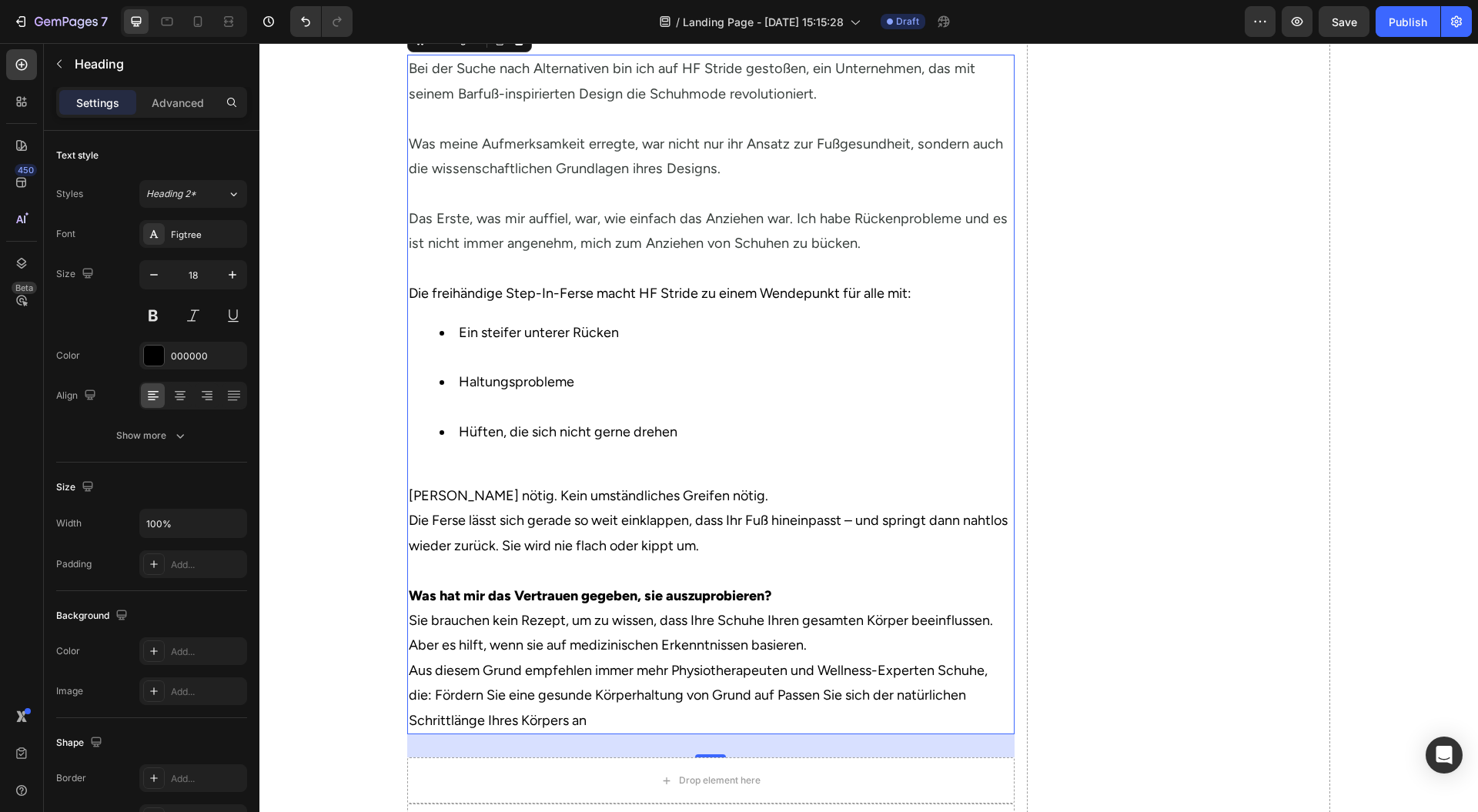
click at [599, 273] on p "Bei der Suche nach Alternativen bin ich auf HF Stride gestoßen, ein Unternehmen…" at bounding box center [711, 181] width 604 height 250
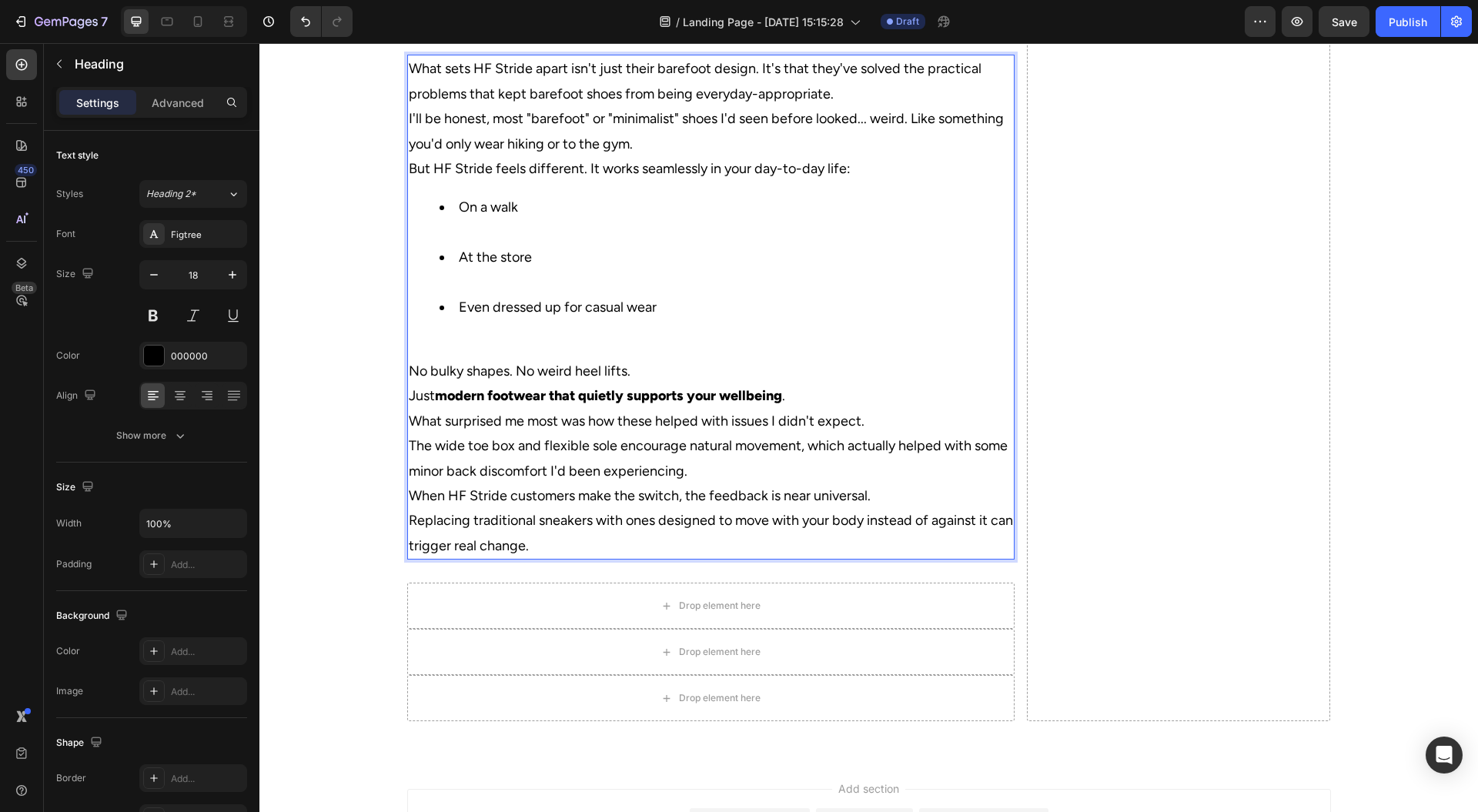
click at [568, 345] on li "Even dressed up for casual wear" at bounding box center [726, 320] width 574 height 50
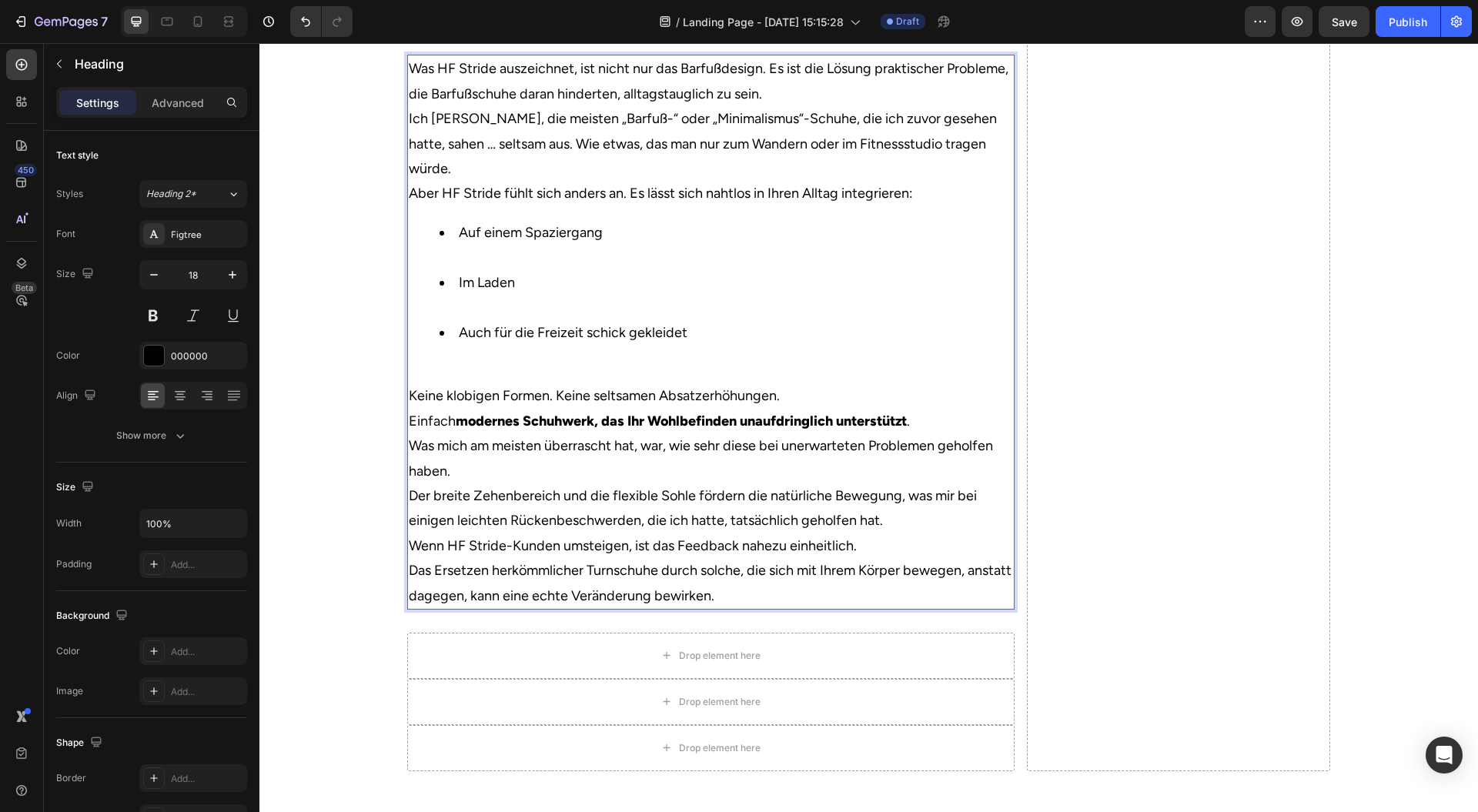
click at [866, 106] on p "Was HF Stride auszeichnet, ist nicht nur das Barfußdesign. Es ist die Lösung pr…" at bounding box center [711, 81] width 604 height 50
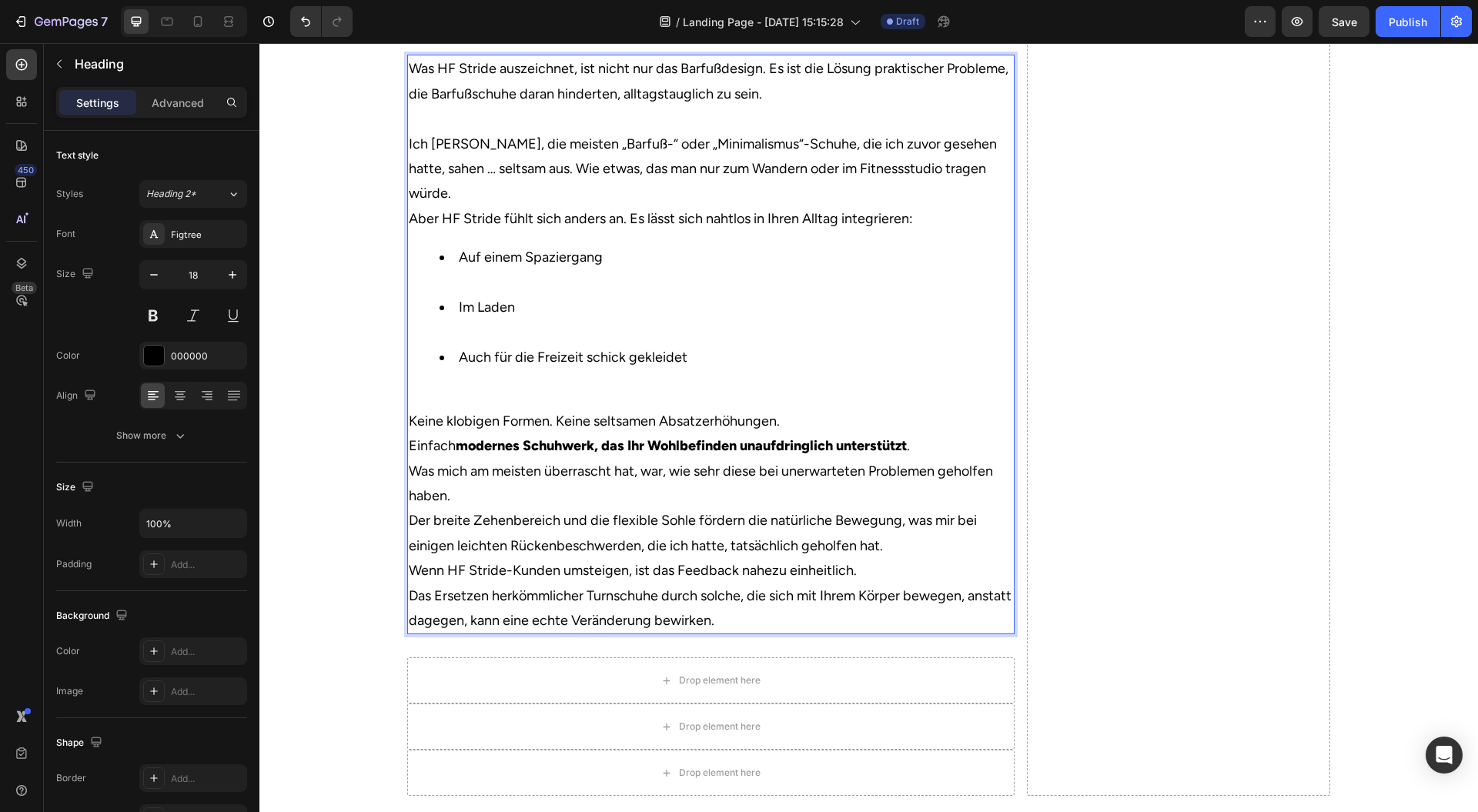
click at [999, 206] on p "Ich bin ehrlich, die meisten „Barfuß-“ oder „Minimalismus“-Schuhe, die ich zuvo…" at bounding box center [711, 169] width 604 height 75
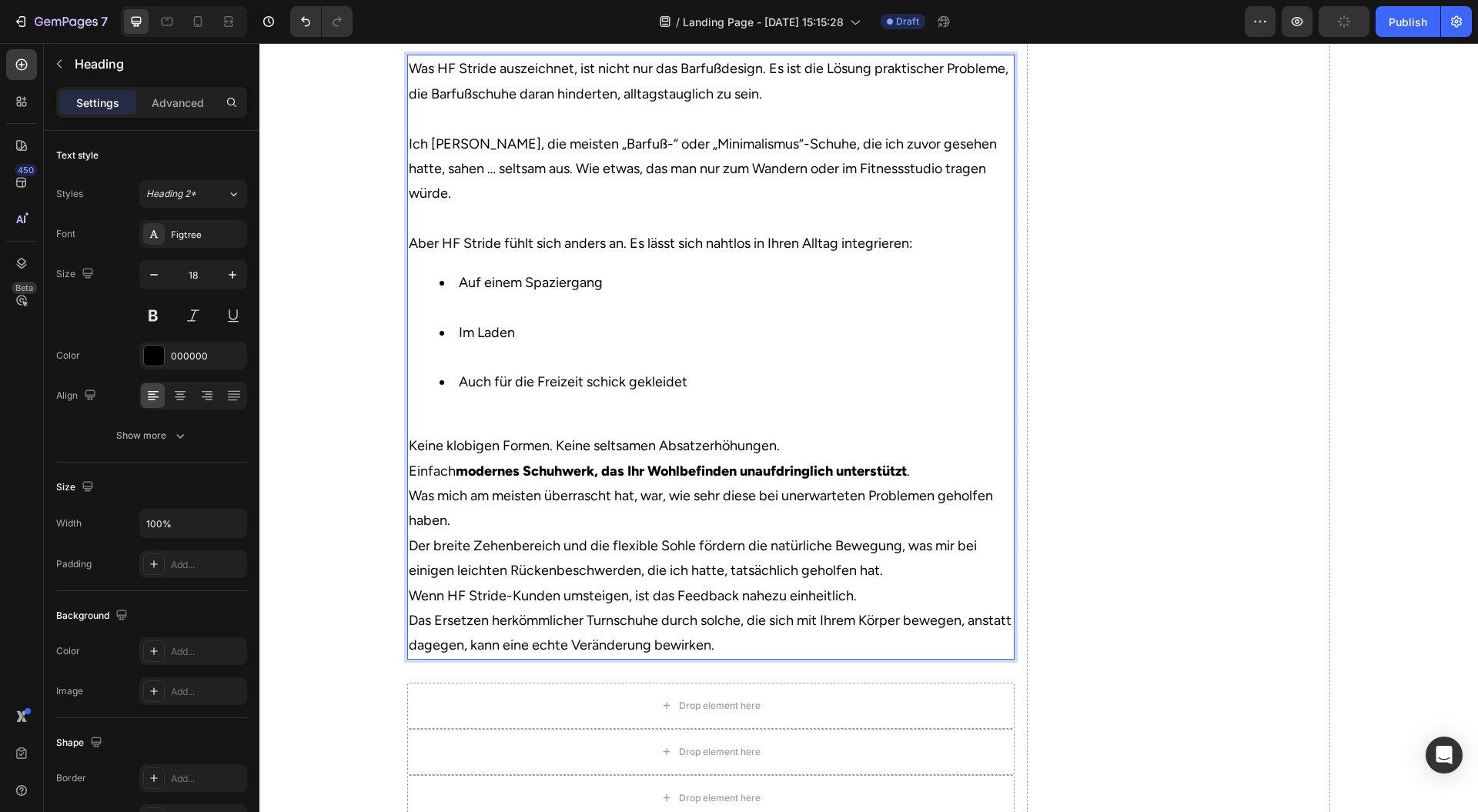
click at [959, 256] on p "Aber HF Stride fühlt sich anders an. Es lässt sich nahtlos in Ihren Alltag inte…" at bounding box center [711, 243] width 604 height 25
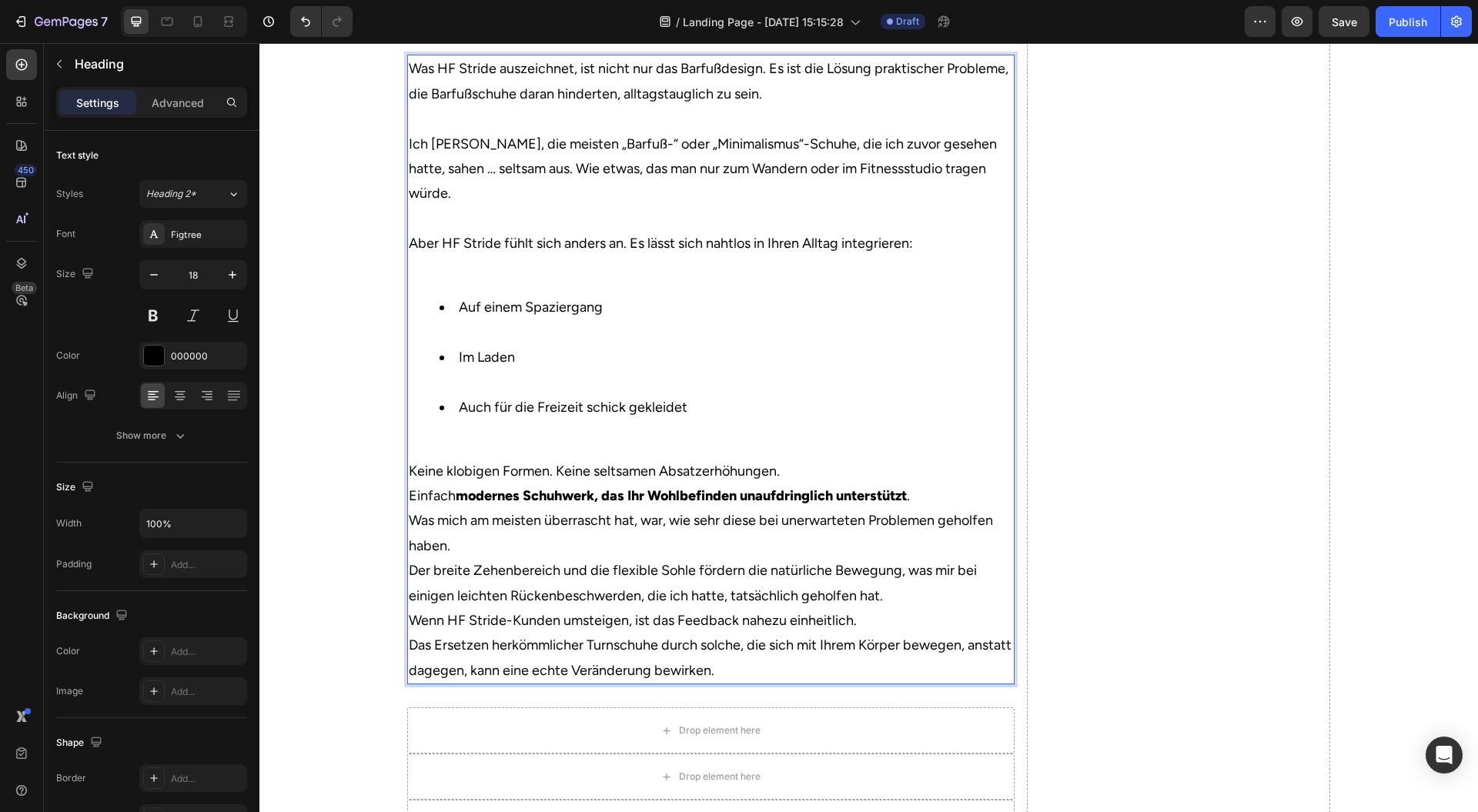
click at [812, 484] on p "Keine klobigen Formen. Keine seltsamen Absatzerhöhungen." at bounding box center [711, 472] width 604 height 25
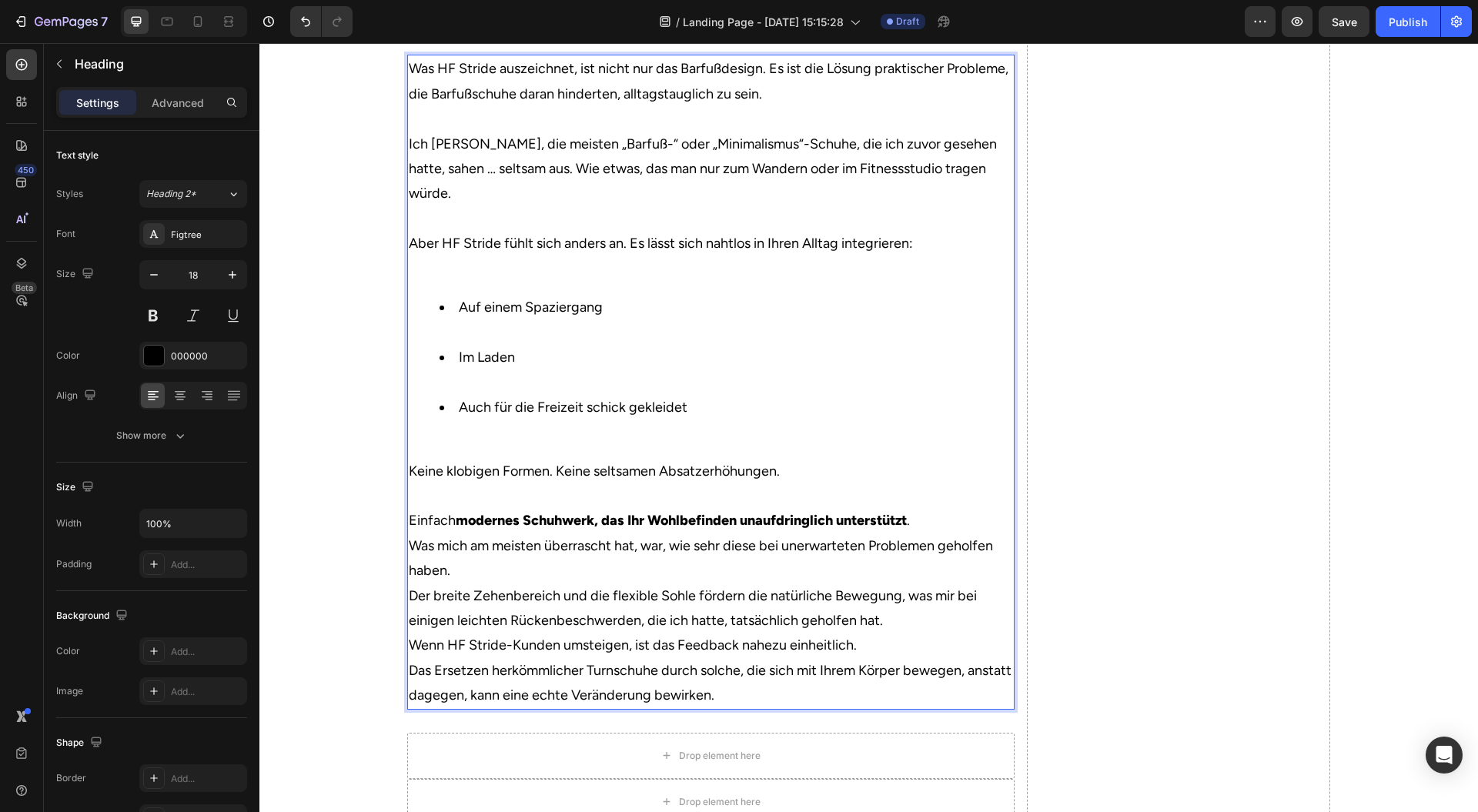
click at [946, 533] on p "Einfach modernes Schuhwerk, das Ihr Wohlbefinden unaufdringlich unterstützt ." at bounding box center [711, 520] width 604 height 25
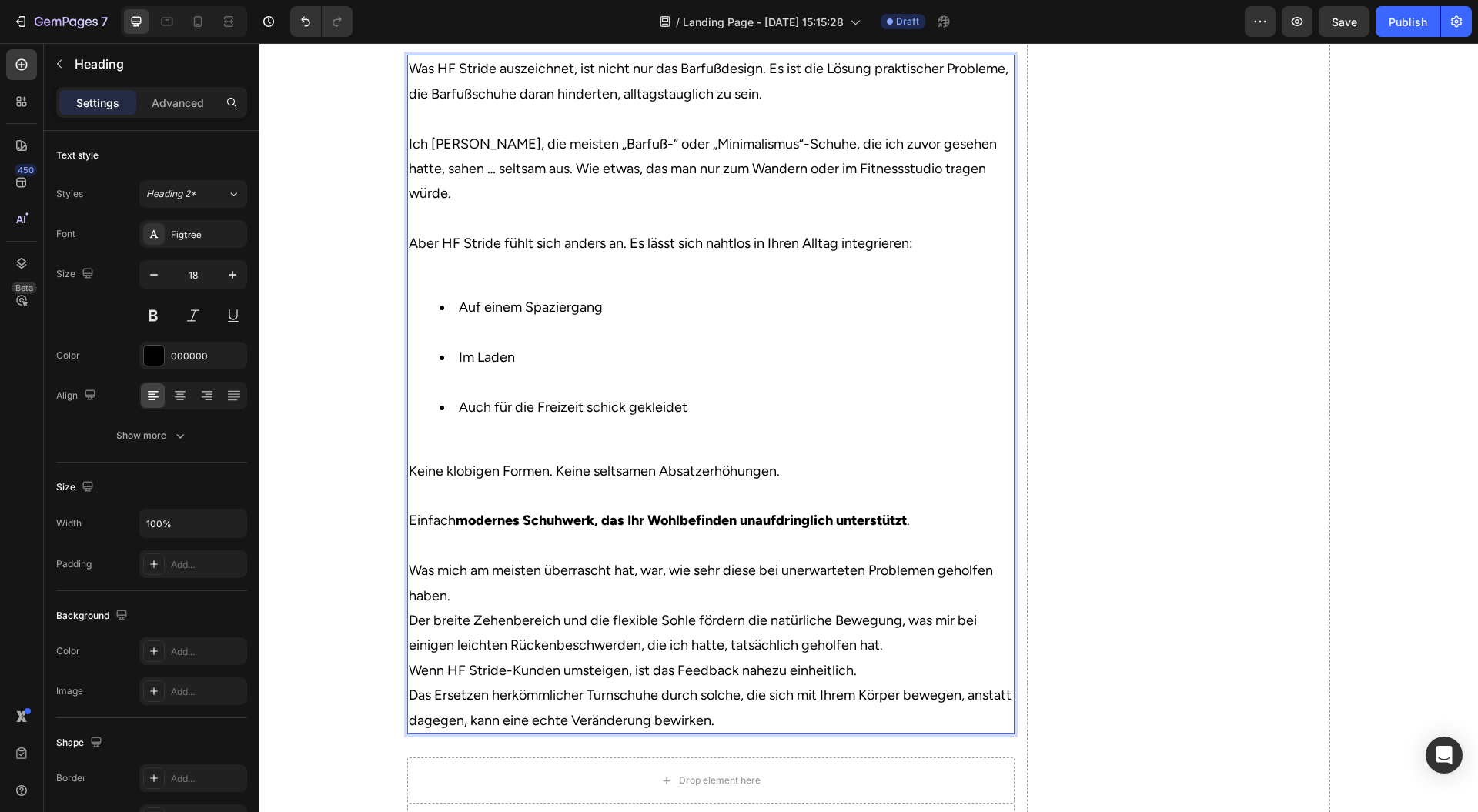
click at [997, 608] on p "Was mich am meisten überrascht hat, war, wie sehr diese bei unerwarteten Proble…" at bounding box center [711, 583] width 604 height 50
click at [983, 608] on p "Was mich am meisten überrascht hat, war, wie sehr diese bei unerwarteten Proble…" at bounding box center [711, 583] width 604 height 50
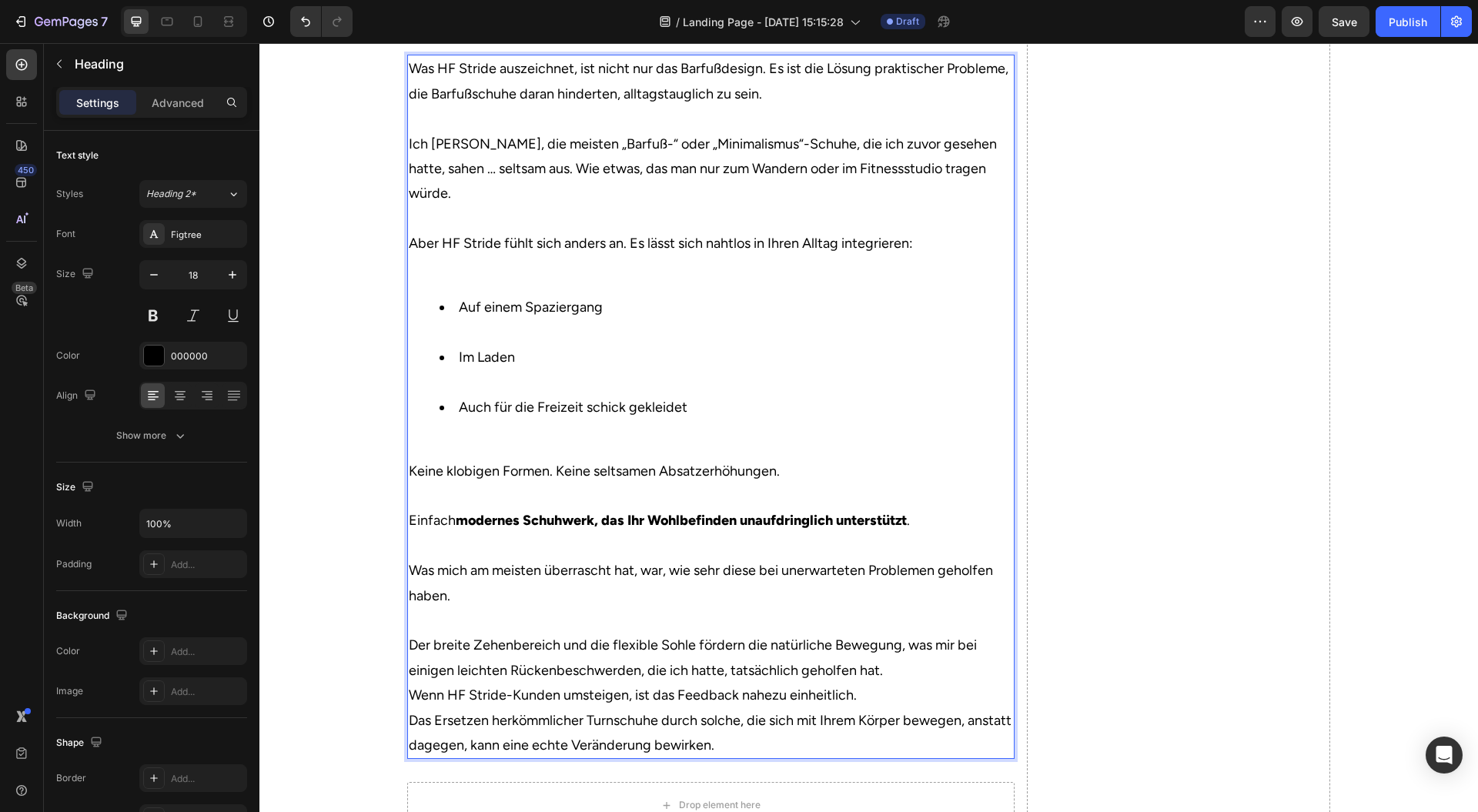
click at [935, 683] on p "Der breite Zehenbereich und die flexible Sohle fördern die natürliche Bewegung,…" at bounding box center [711, 658] width 604 height 50
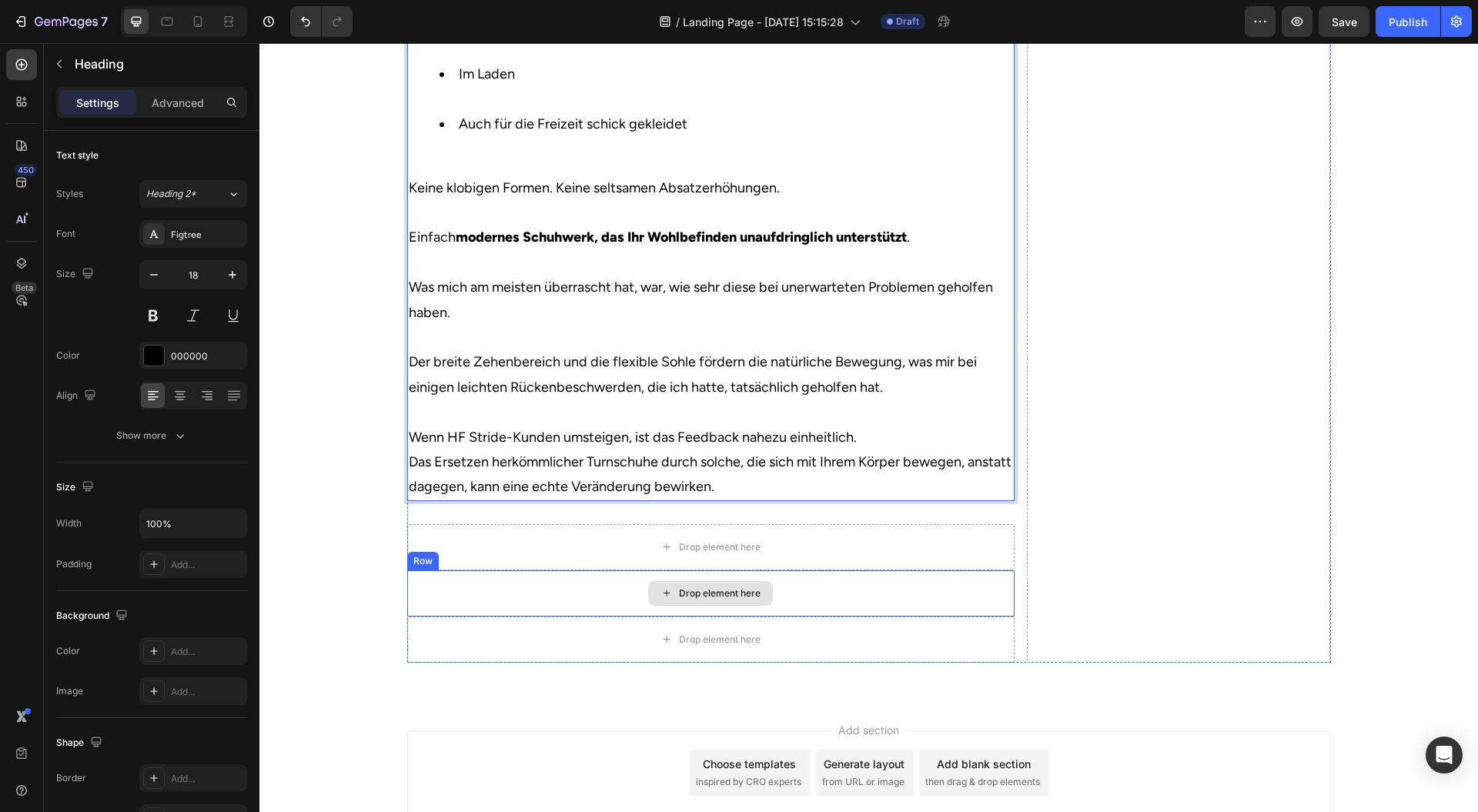
scroll to position [3576, 0]
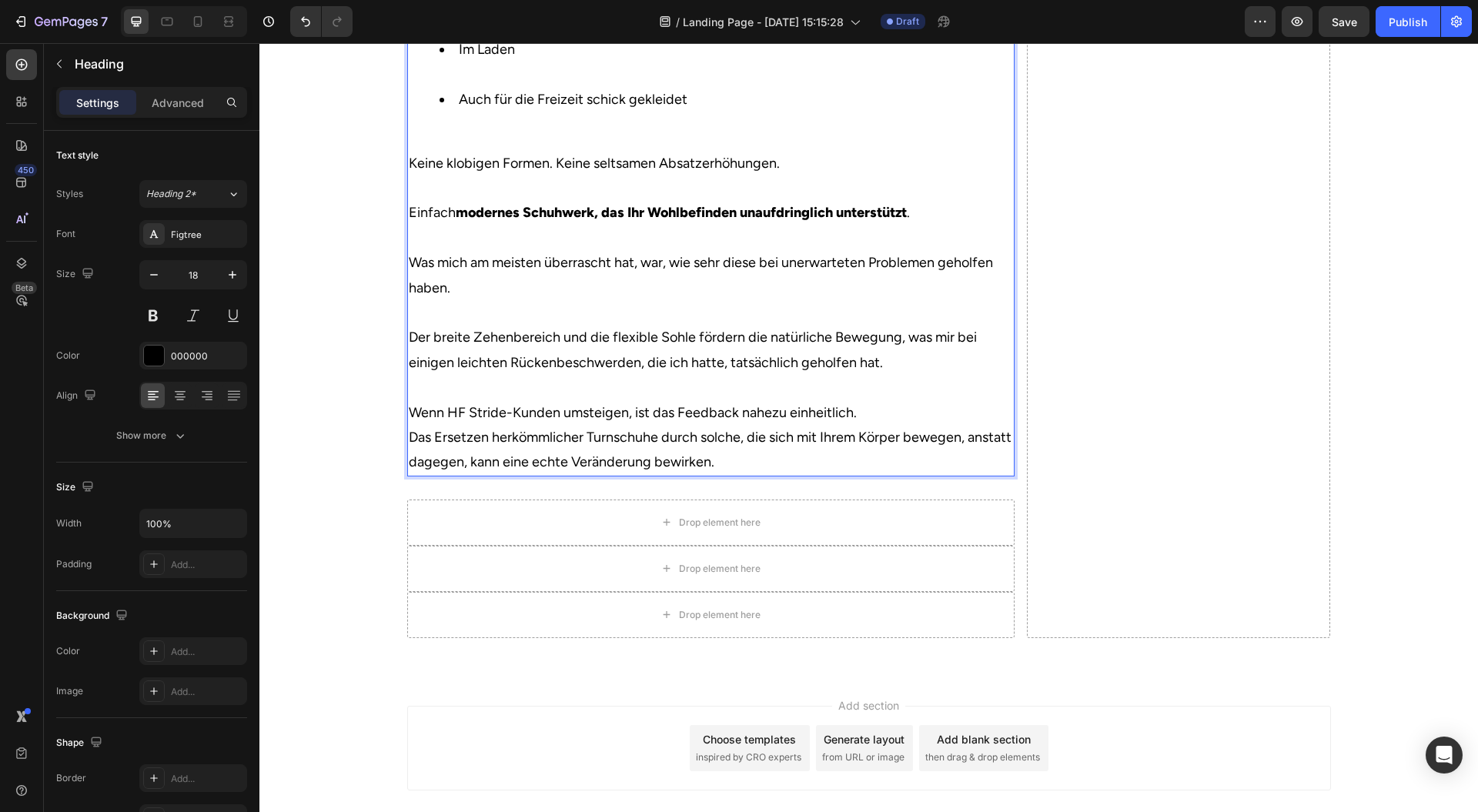
click at [904, 425] on p "Wenn HF Stride-Kunden umsteigen, ist das Feedback nahezu einheitlich." at bounding box center [711, 413] width 604 height 25
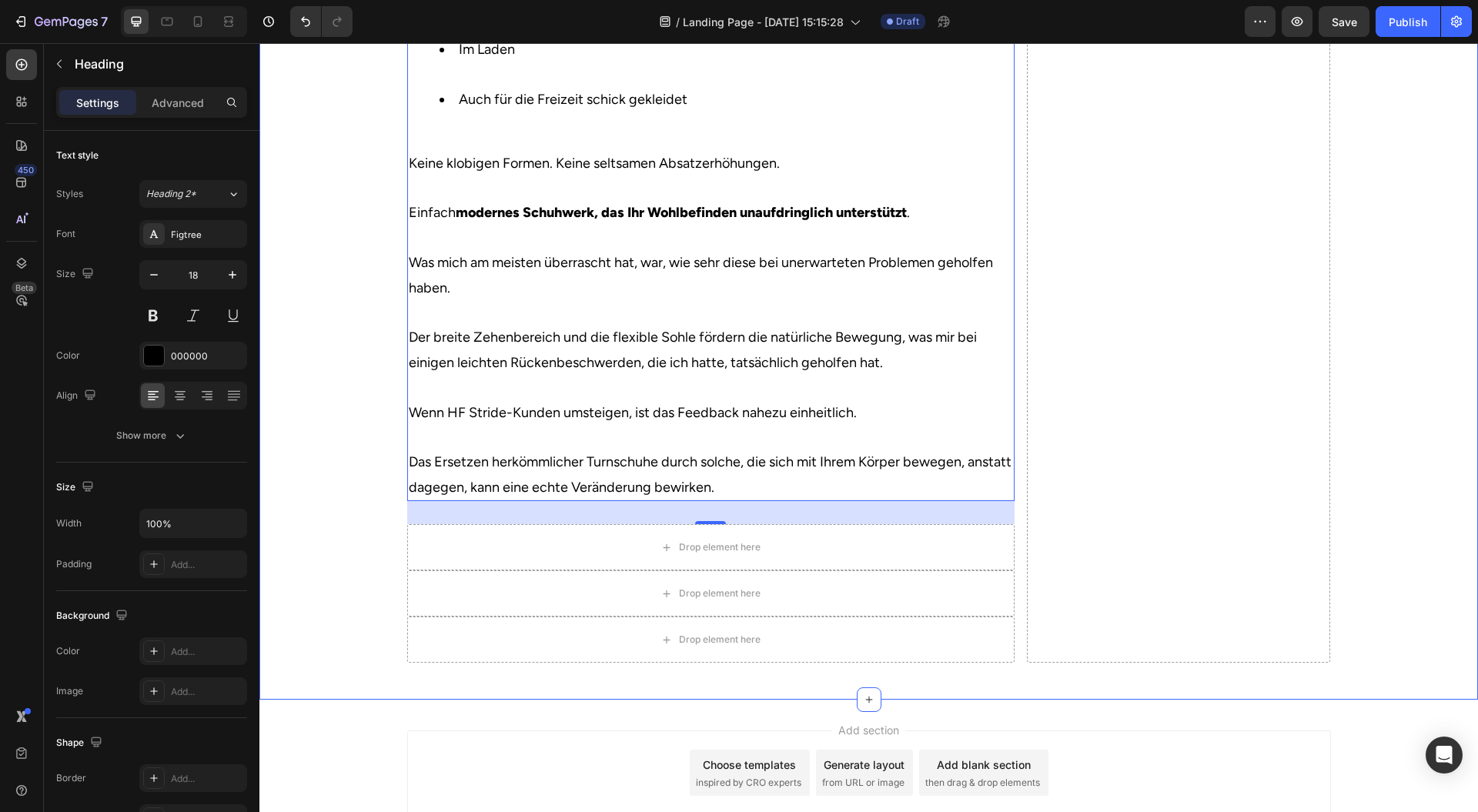
drag, startPoint x: 1387, startPoint y: 659, endPoint x: 1380, endPoint y: 656, distance: 7.6
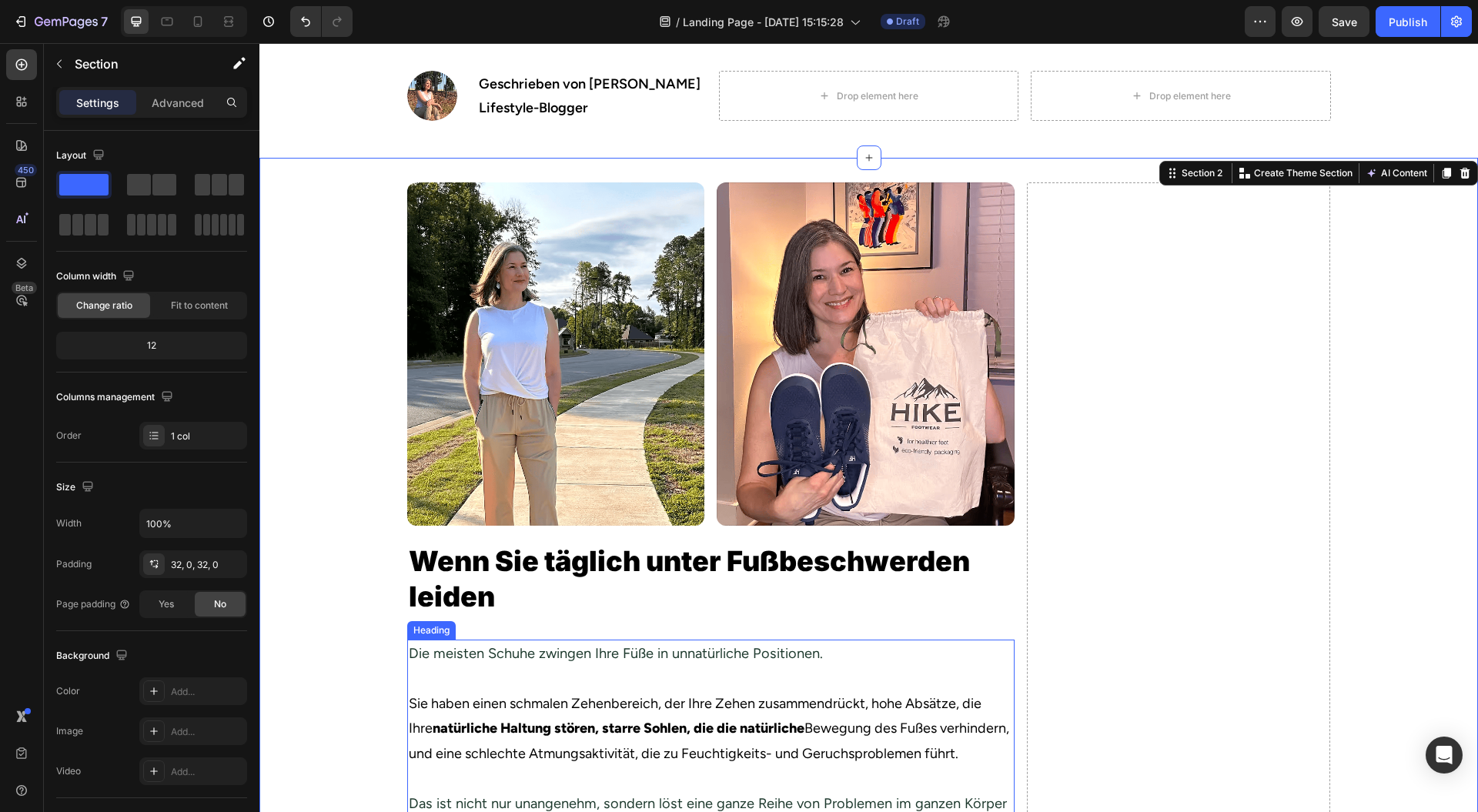
scroll to position [188, 0]
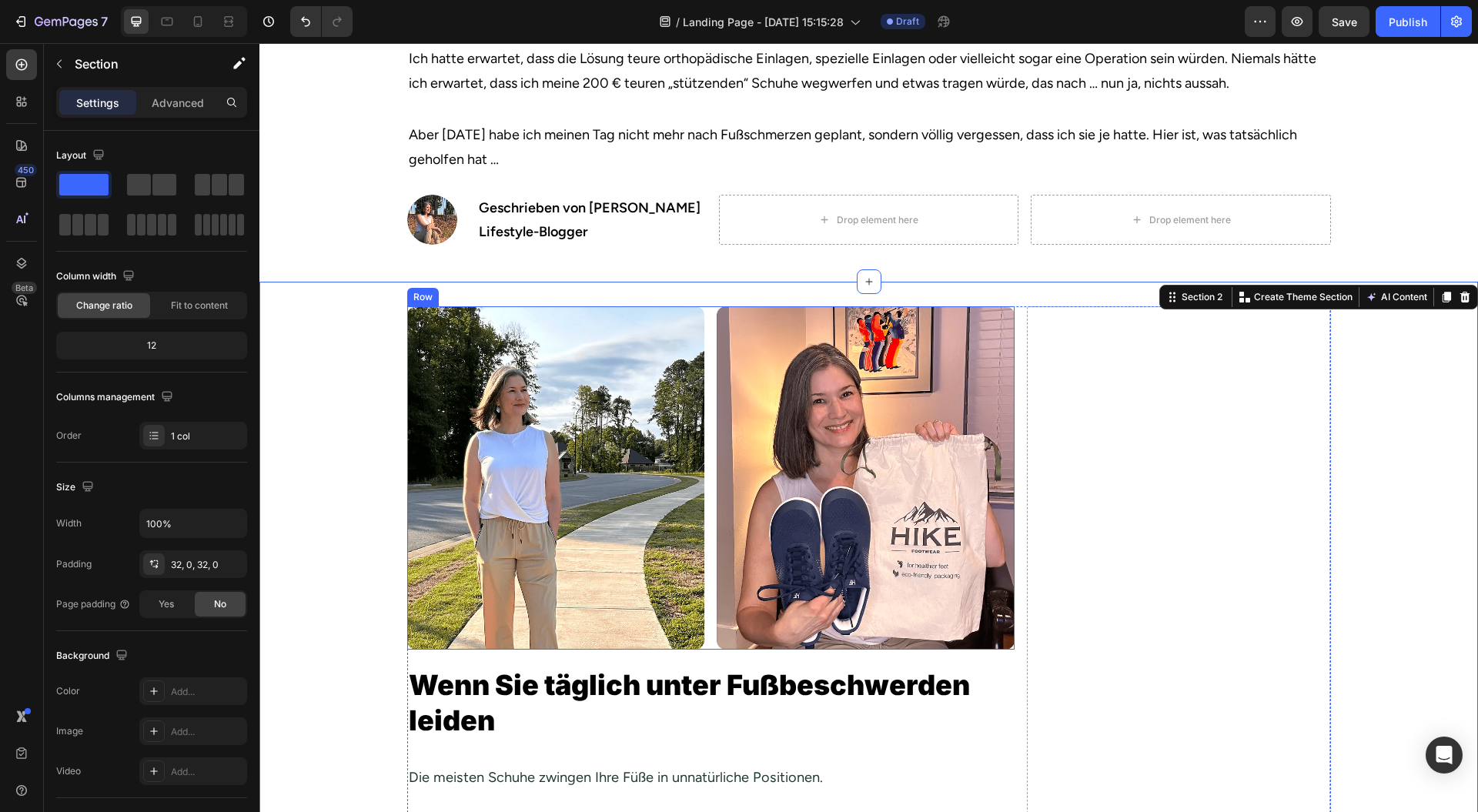
click at [706, 340] on div "Image Image Row" at bounding box center [711, 478] width 608 height 343
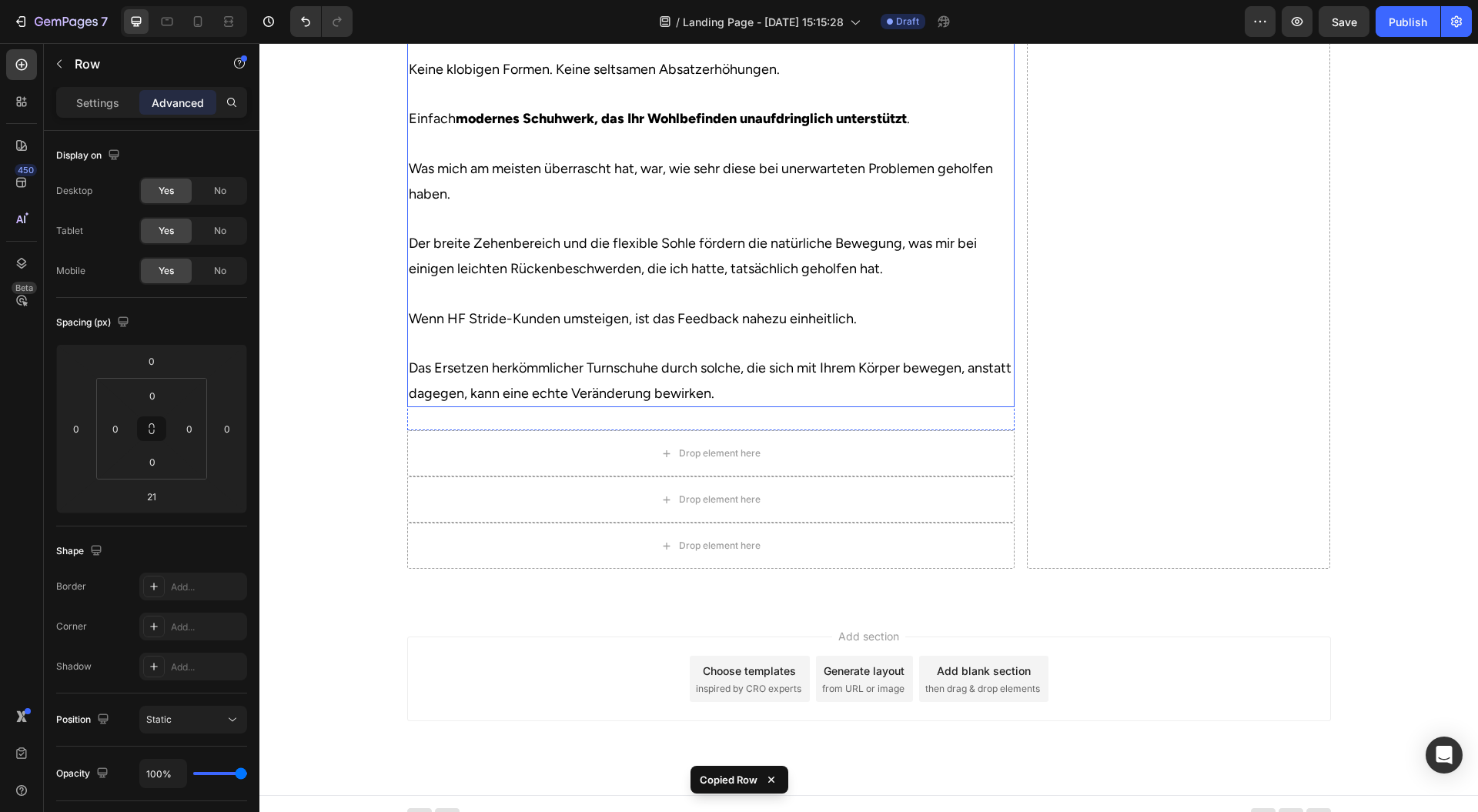
scroll to position [3729, 0]
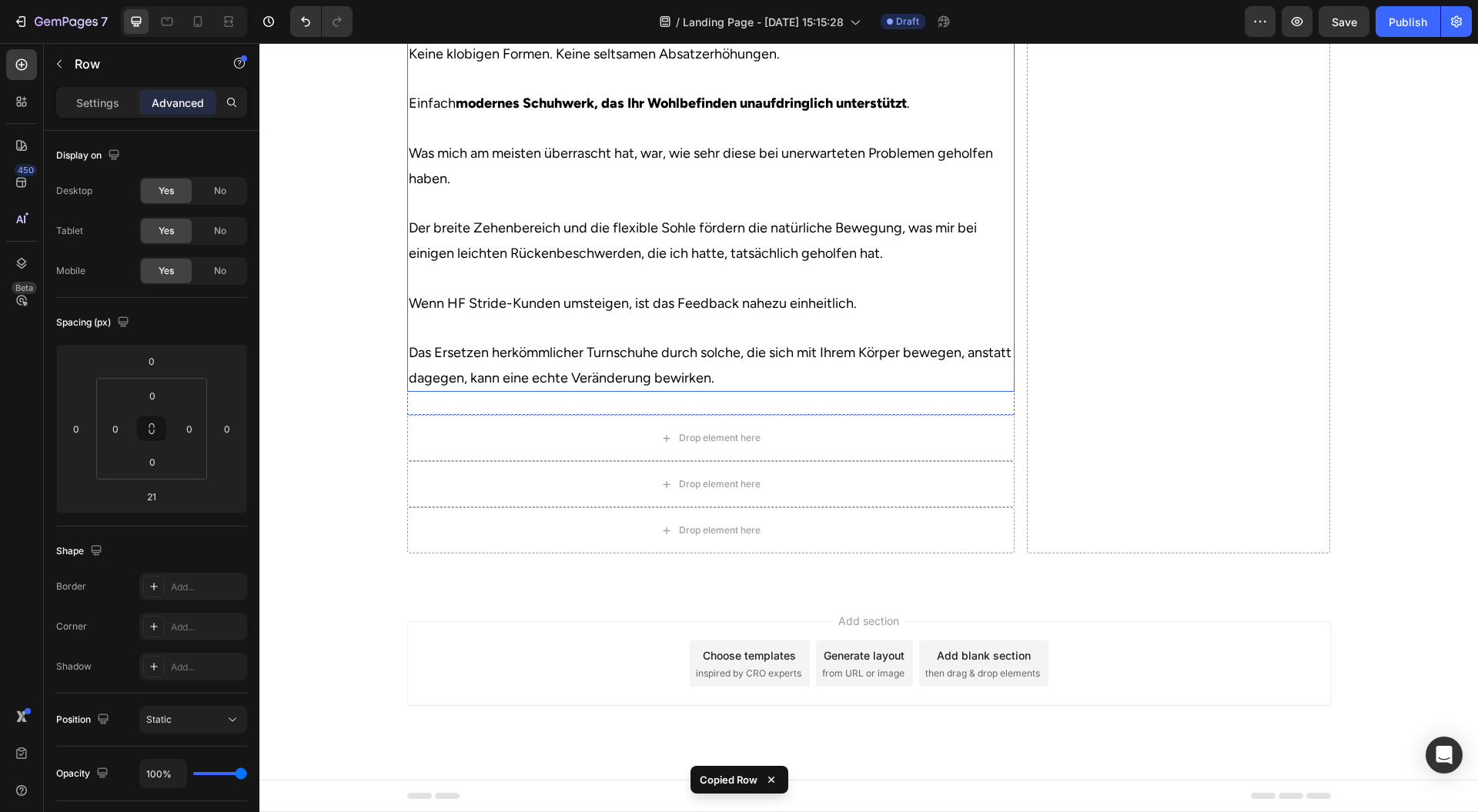
click at [470, 348] on p "Keine klobigen Formen. Keine seltsamen Absatzerhöhungen. Einfach modernes Schuh…" at bounding box center [711, 216] width 604 height 350
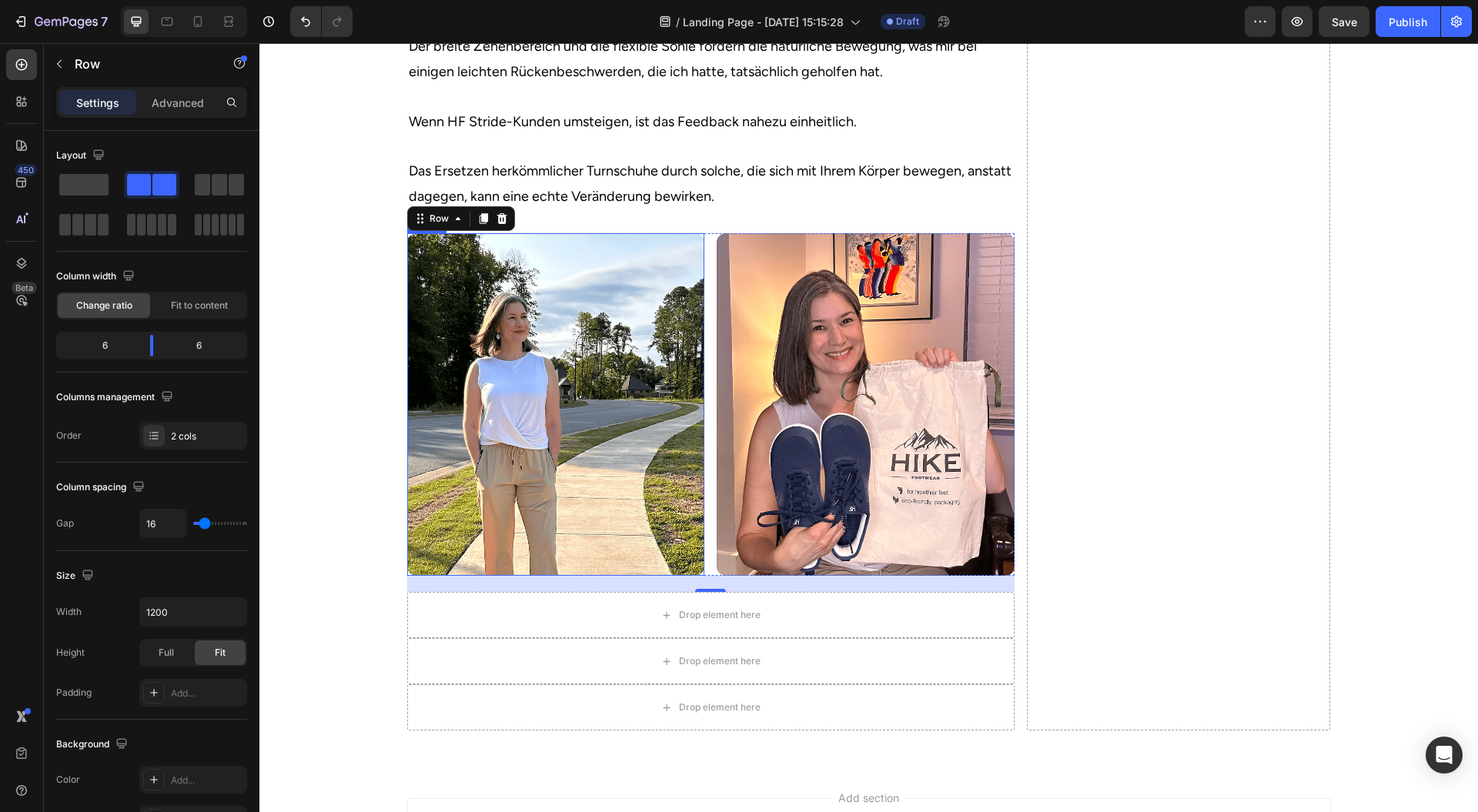
scroll to position [3934, 0]
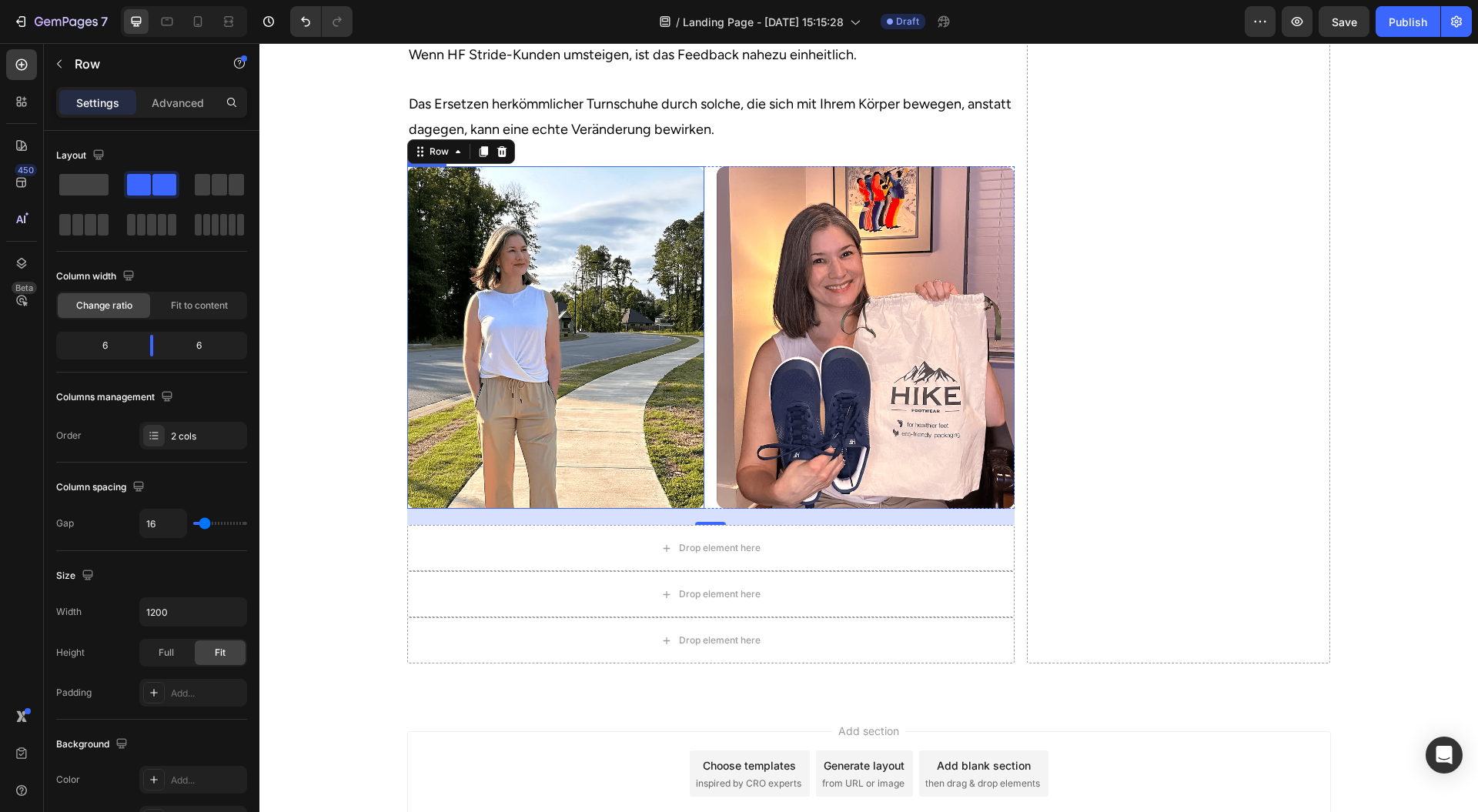
click at [794, 367] on img at bounding box center [866, 338] width 298 height 343
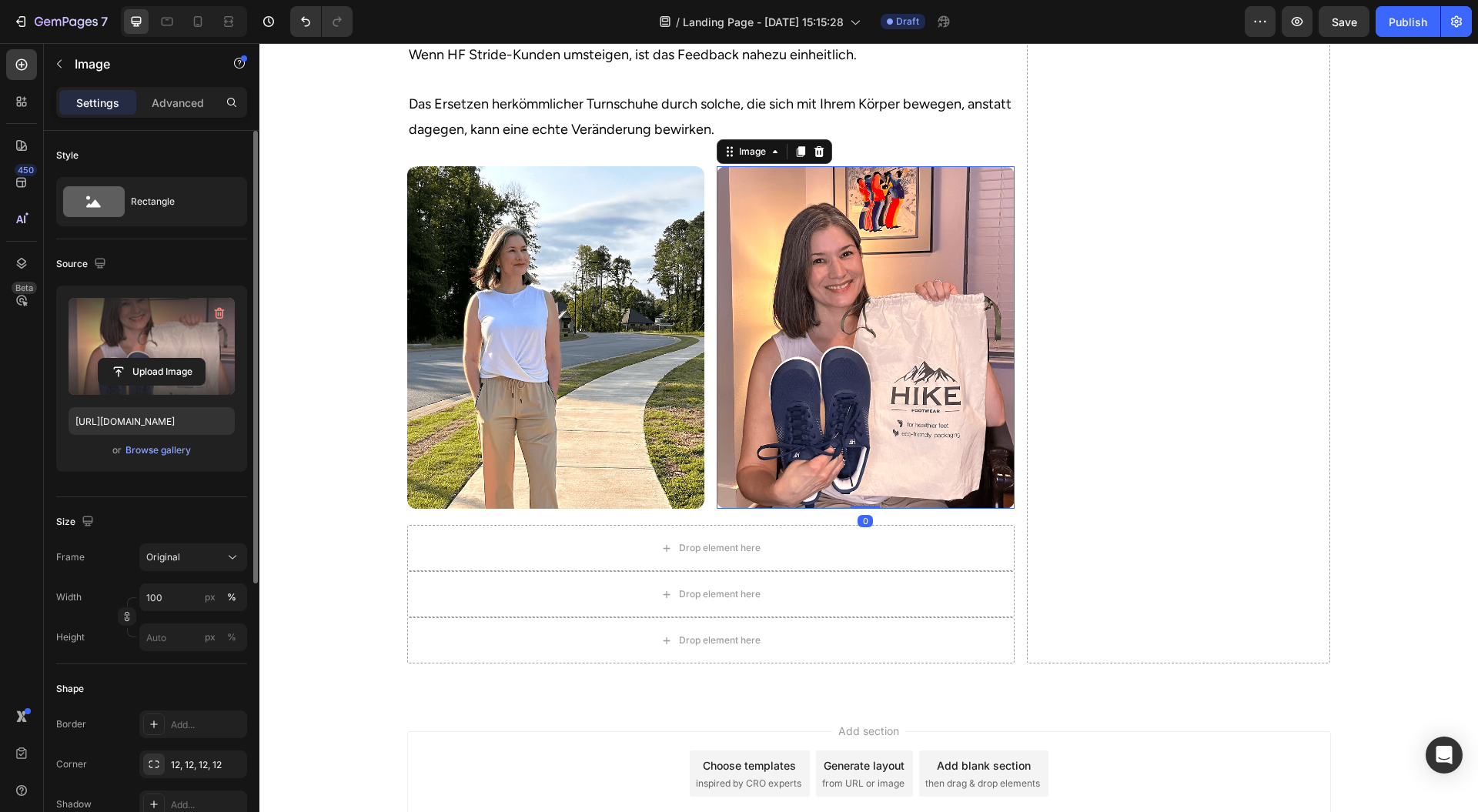
click at [108, 348] on label at bounding box center [152, 346] width 167 height 97
click at [108, 359] on input "file" at bounding box center [152, 372] width 106 height 26
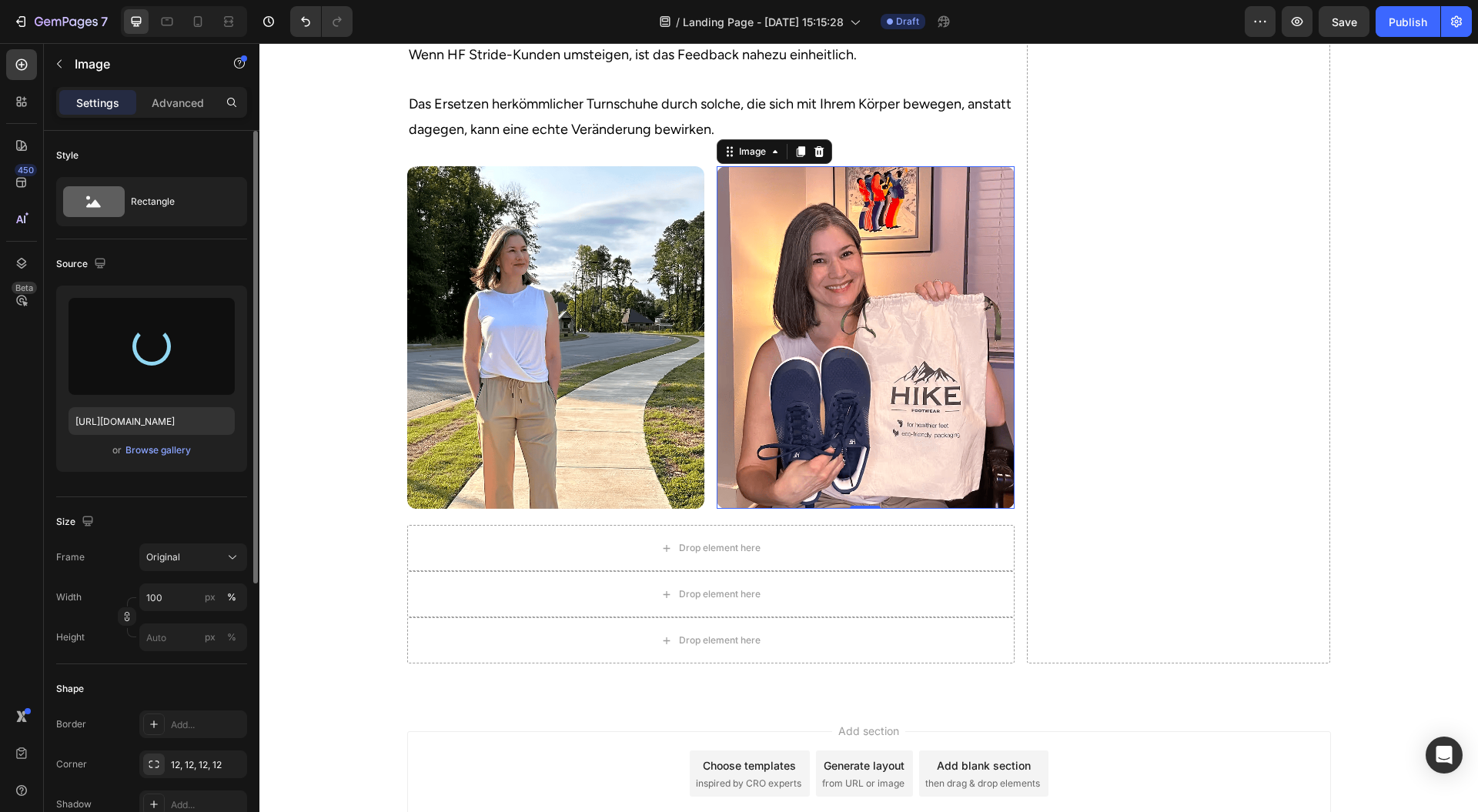
type input "https://cdn.shopify.com/s/files/1/0943/4120/2244/files/gempages_578977757858366…"
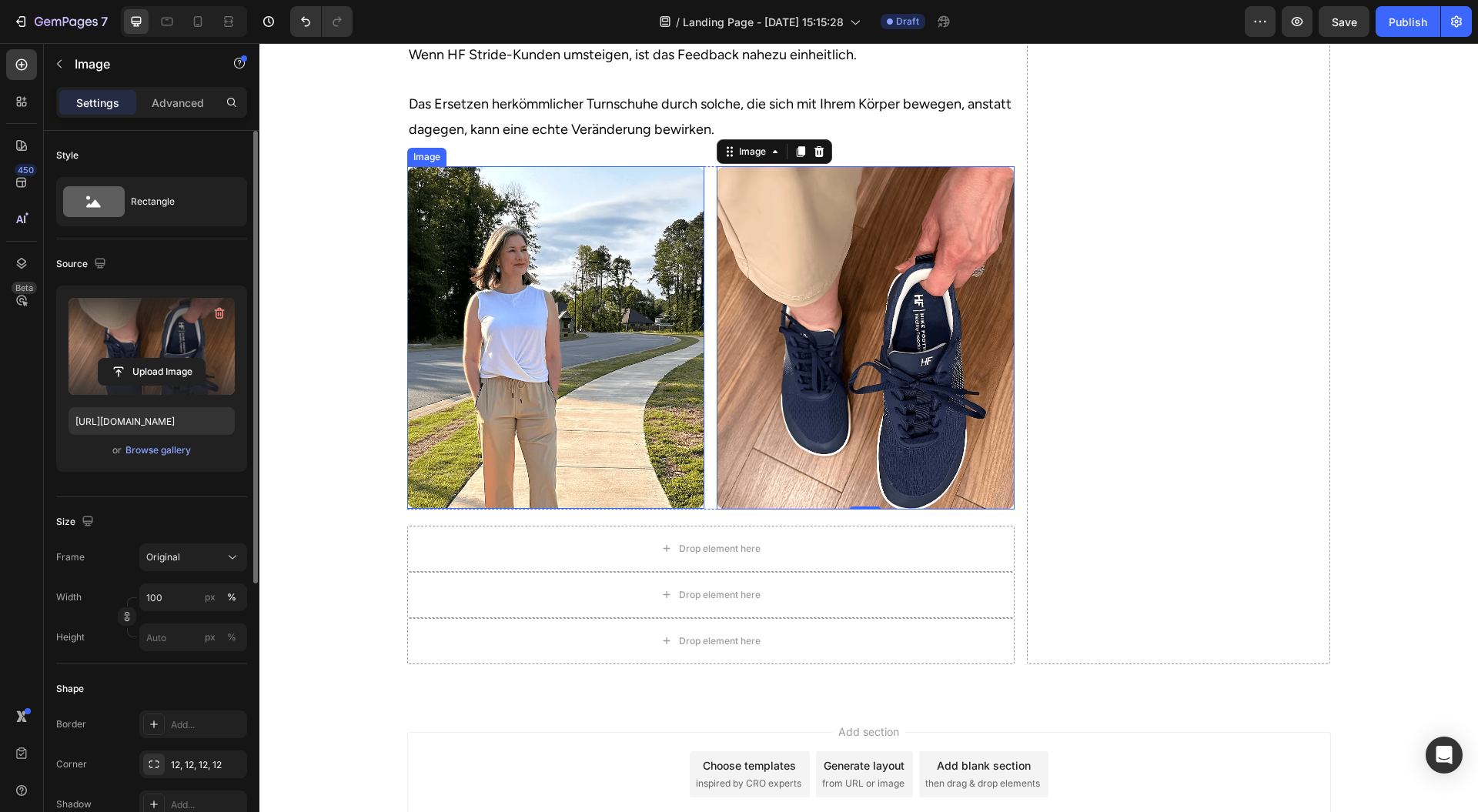
click at [521, 346] on img at bounding box center [556, 338] width 298 height 343
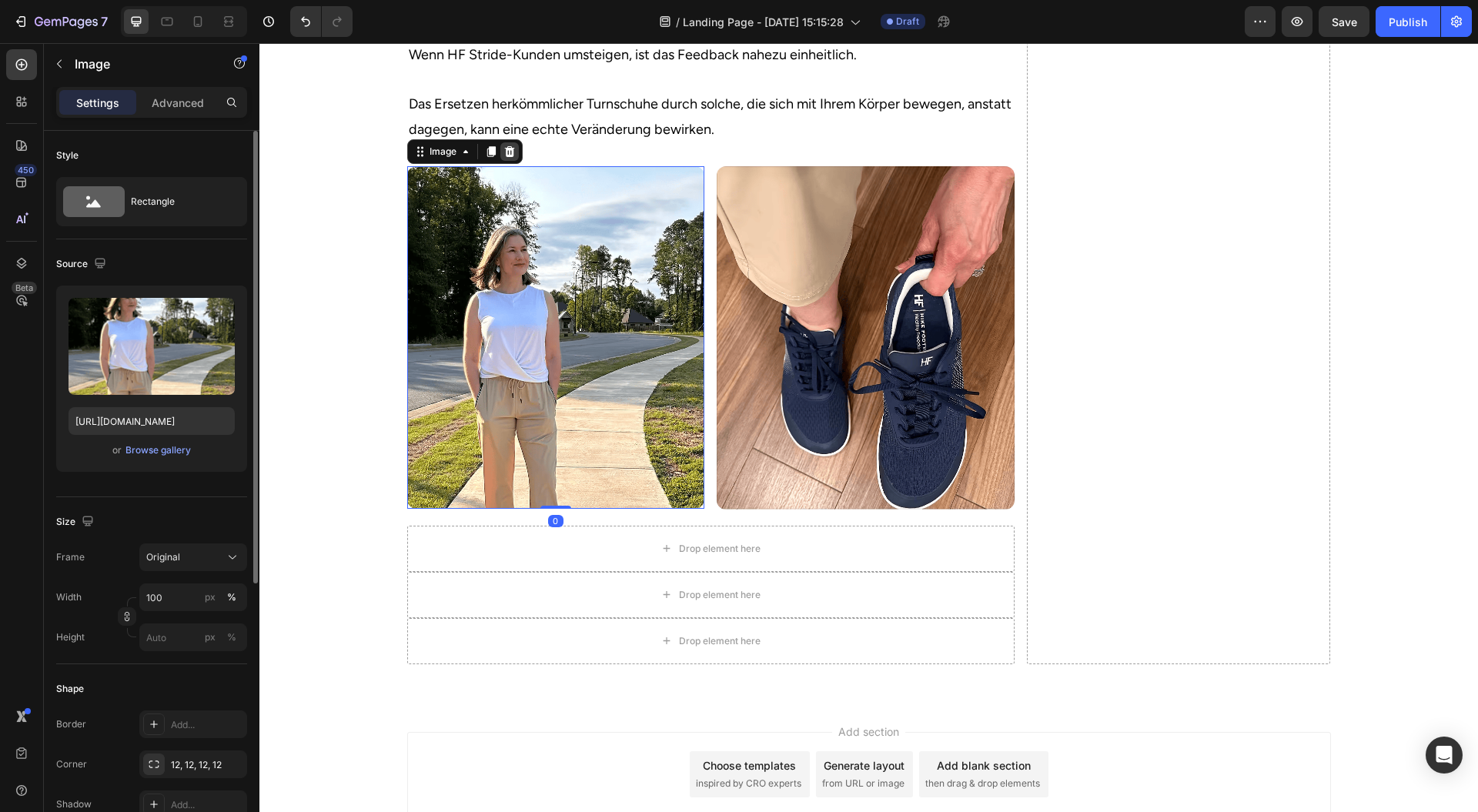
click at [504, 157] on icon at bounding box center [509, 151] width 10 height 11
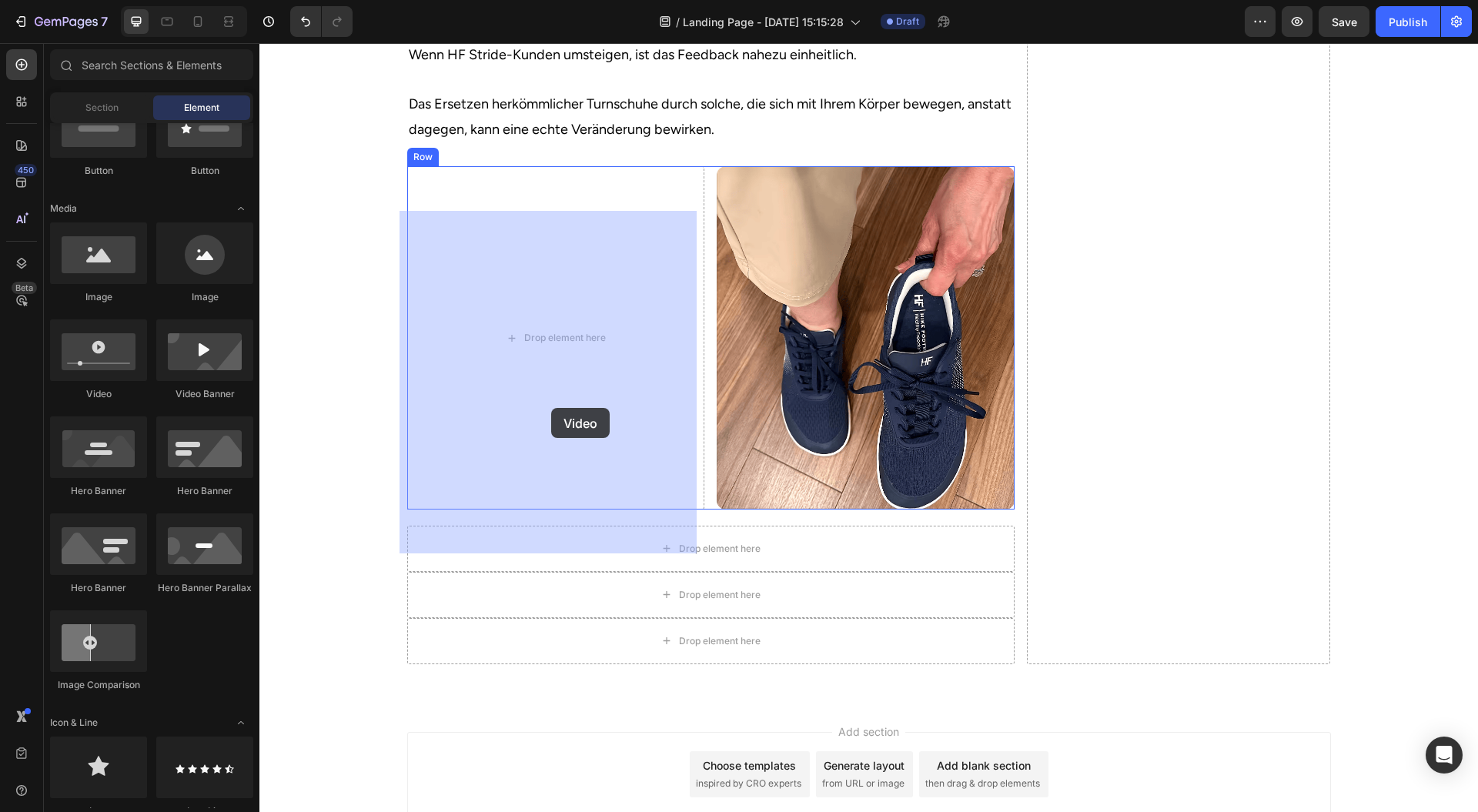
drag, startPoint x: 349, startPoint y: 405, endPoint x: 551, endPoint y: 408, distance: 202.0
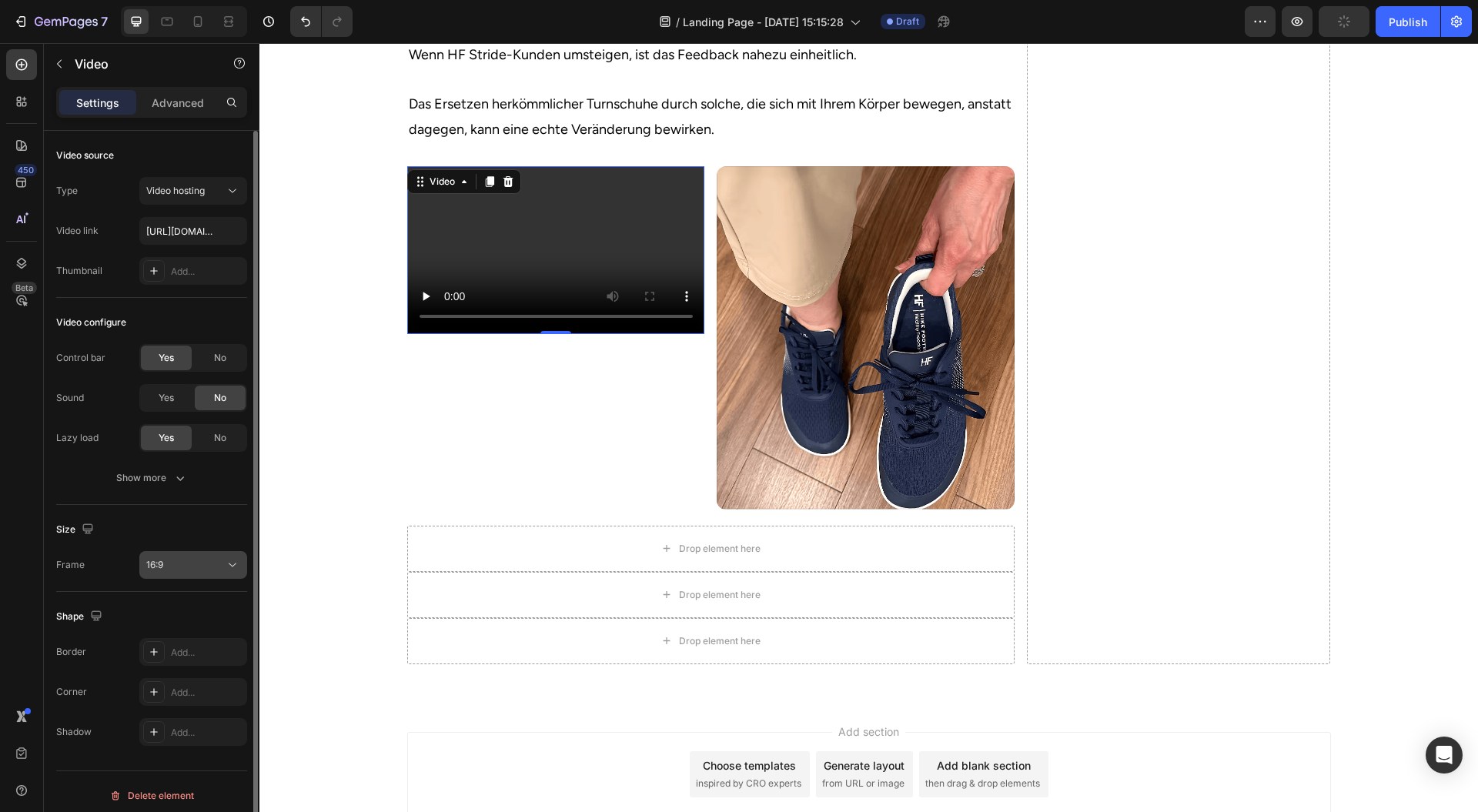
click at [190, 560] on div "16:9" at bounding box center [185, 565] width 78 height 14
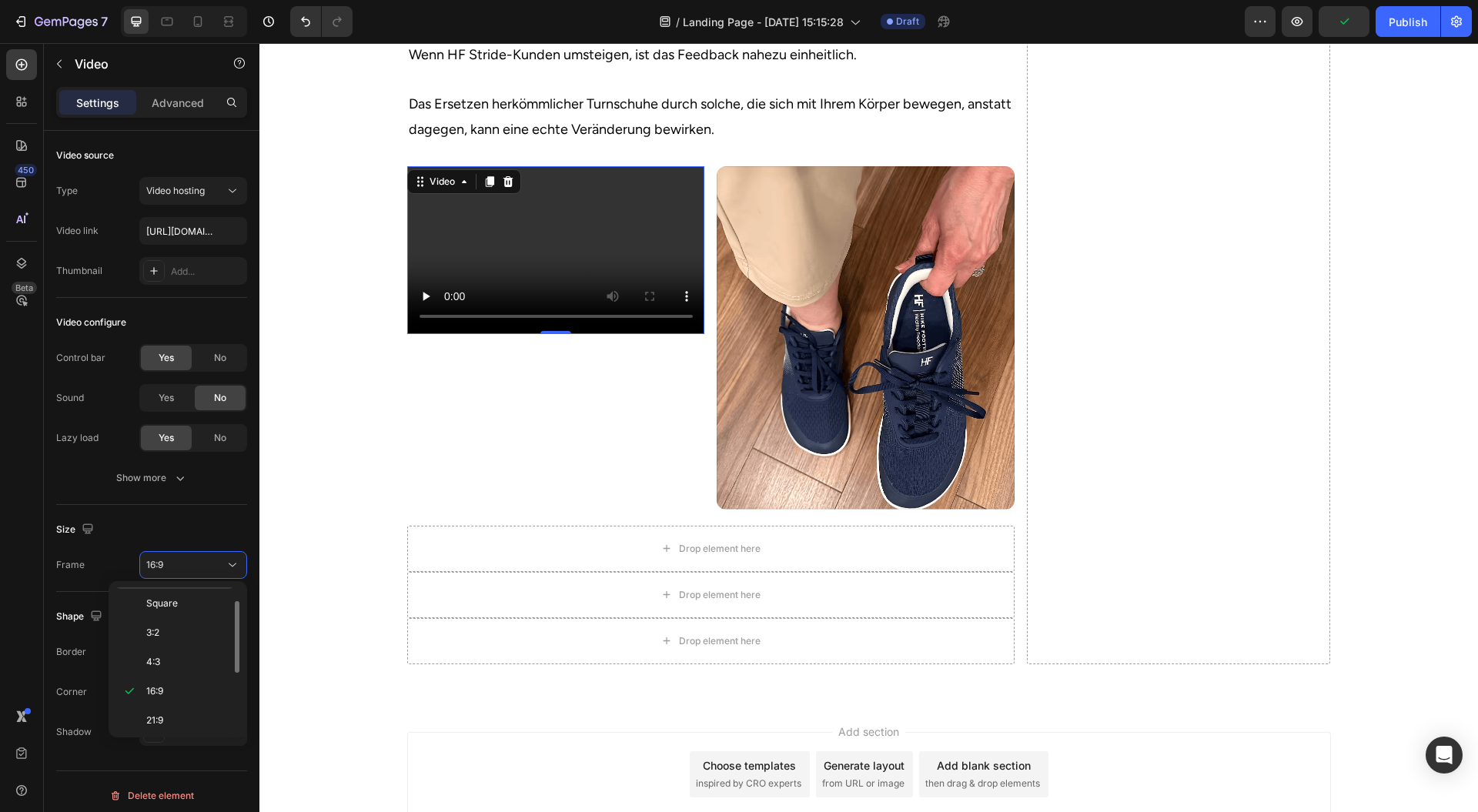
scroll to position [0, 0]
click at [193, 608] on p "Original" at bounding box center [186, 602] width 82 height 14
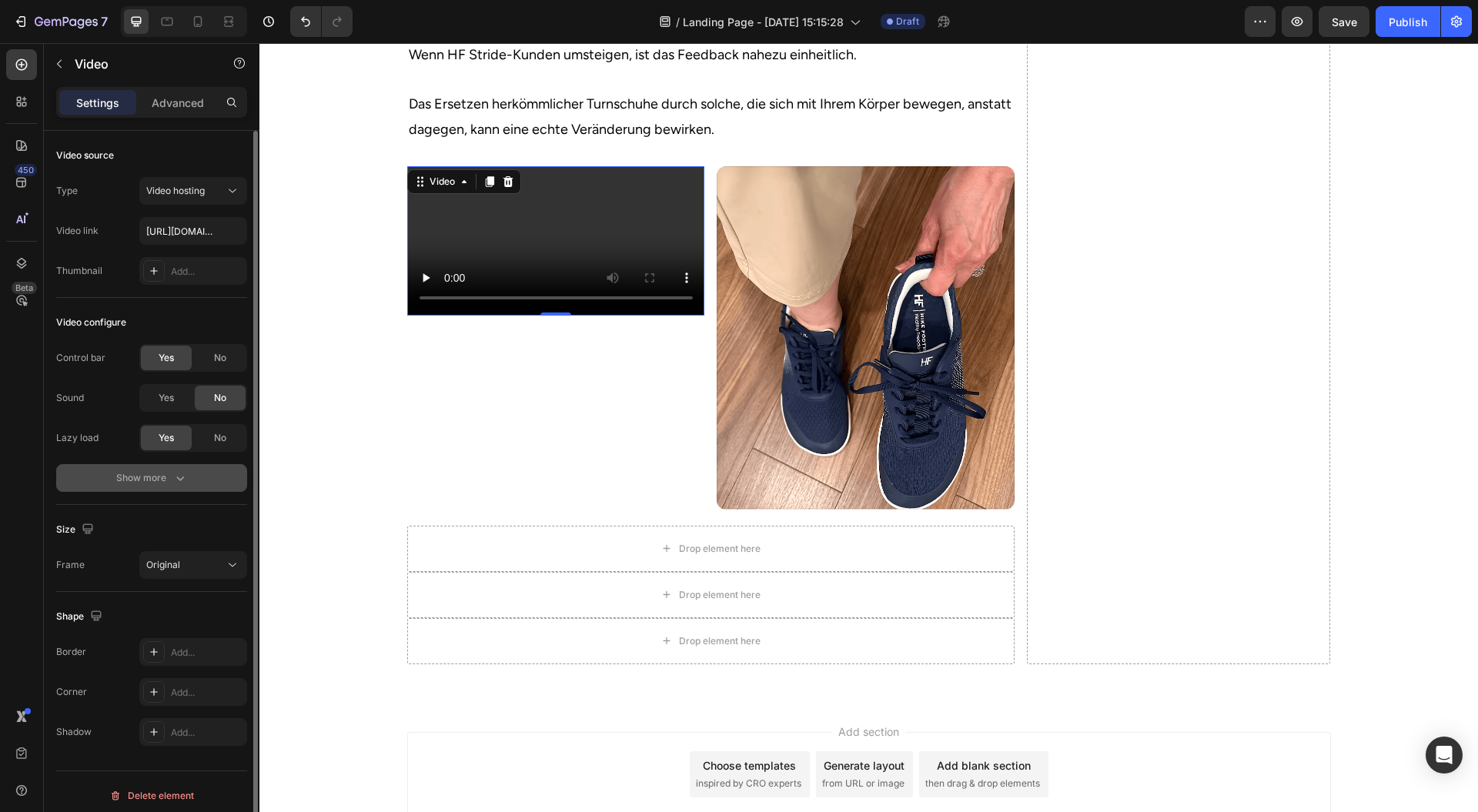
click at [148, 479] on div "Show more" at bounding box center [152, 478] width 72 height 16
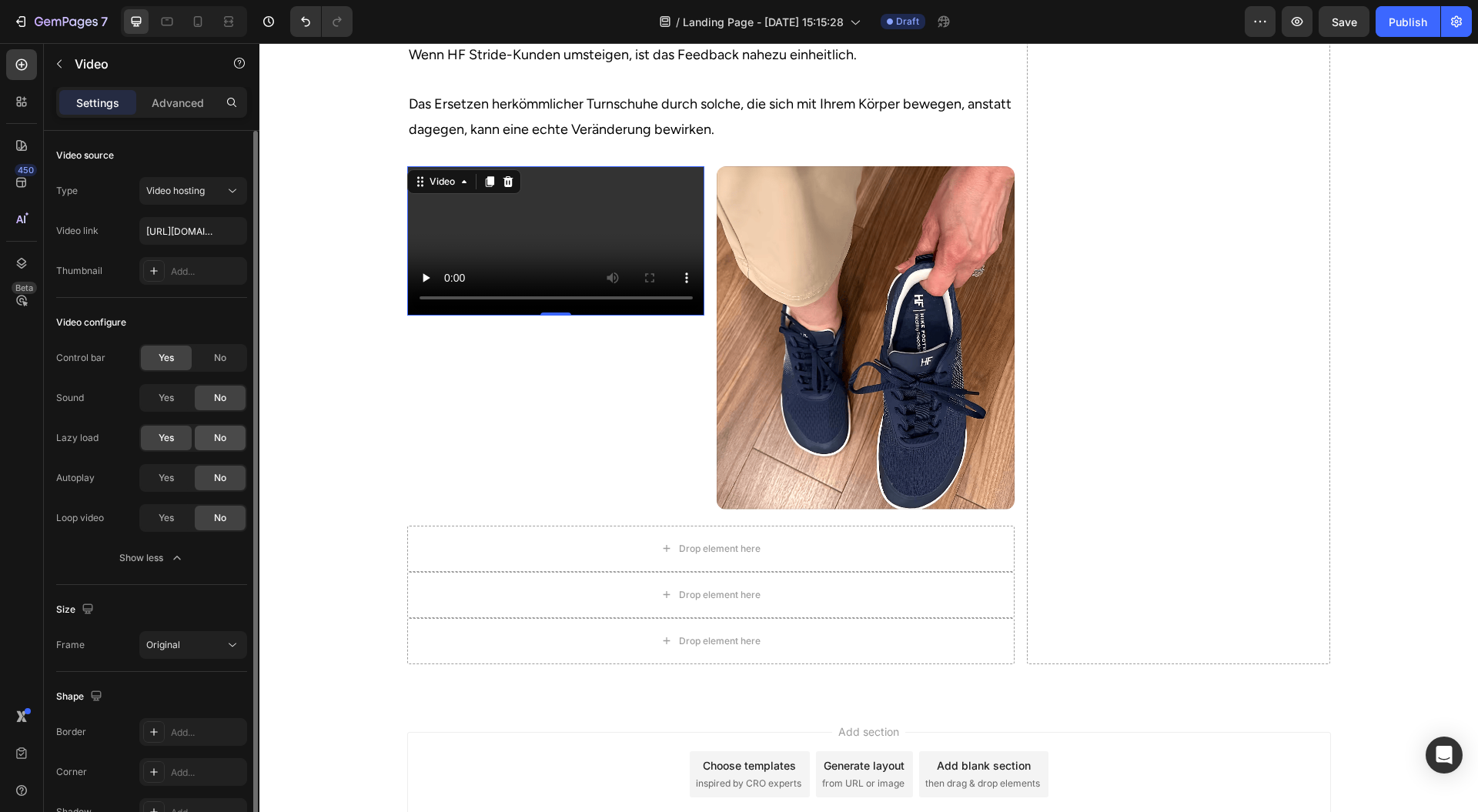
click at [216, 434] on span "No" at bounding box center [220, 438] width 12 height 14
click at [224, 357] on span "No" at bounding box center [220, 358] width 12 height 14
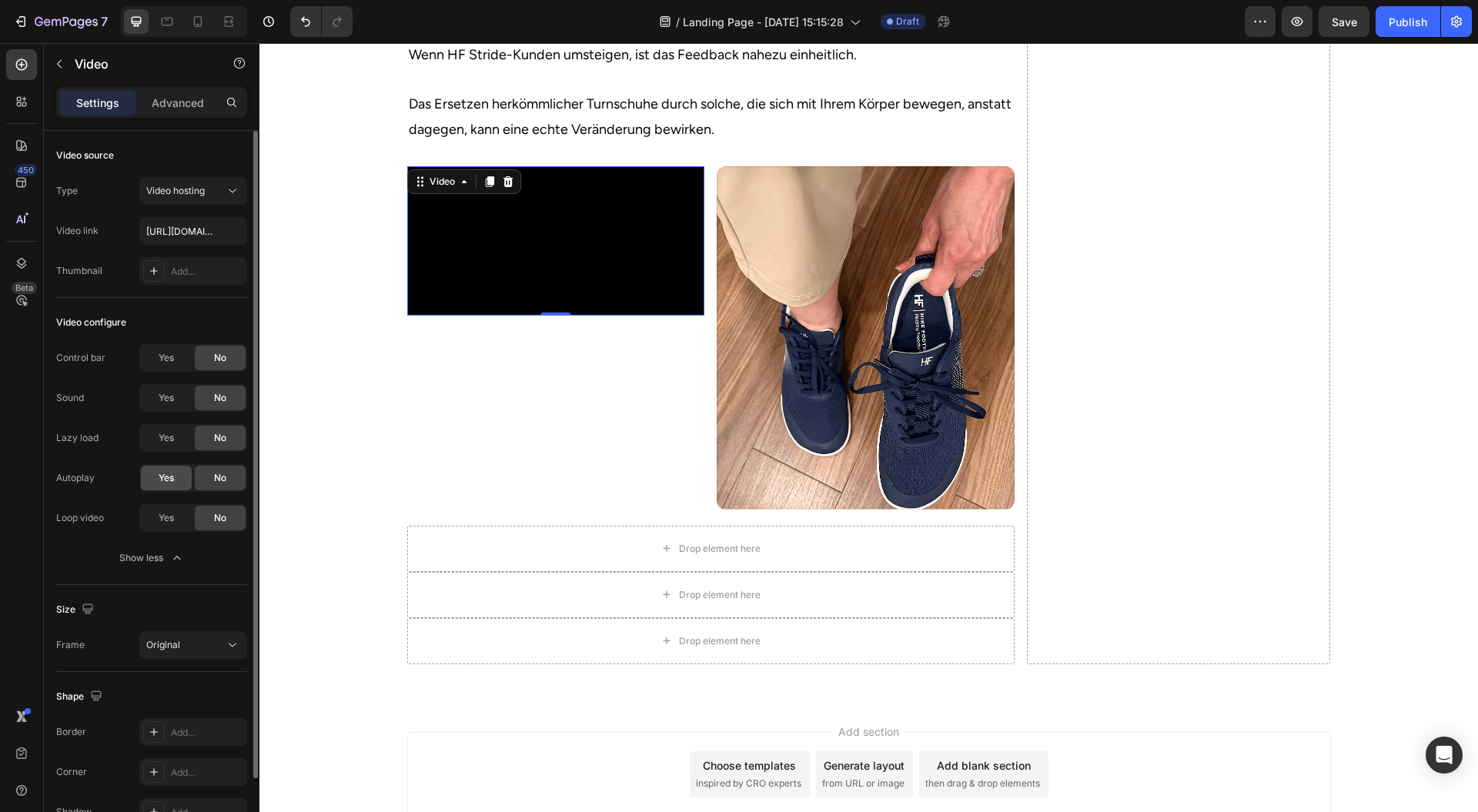
click at [167, 477] on span "Yes" at bounding box center [166, 478] width 16 height 14
click at [165, 518] on span "Yes" at bounding box center [166, 518] width 16 height 14
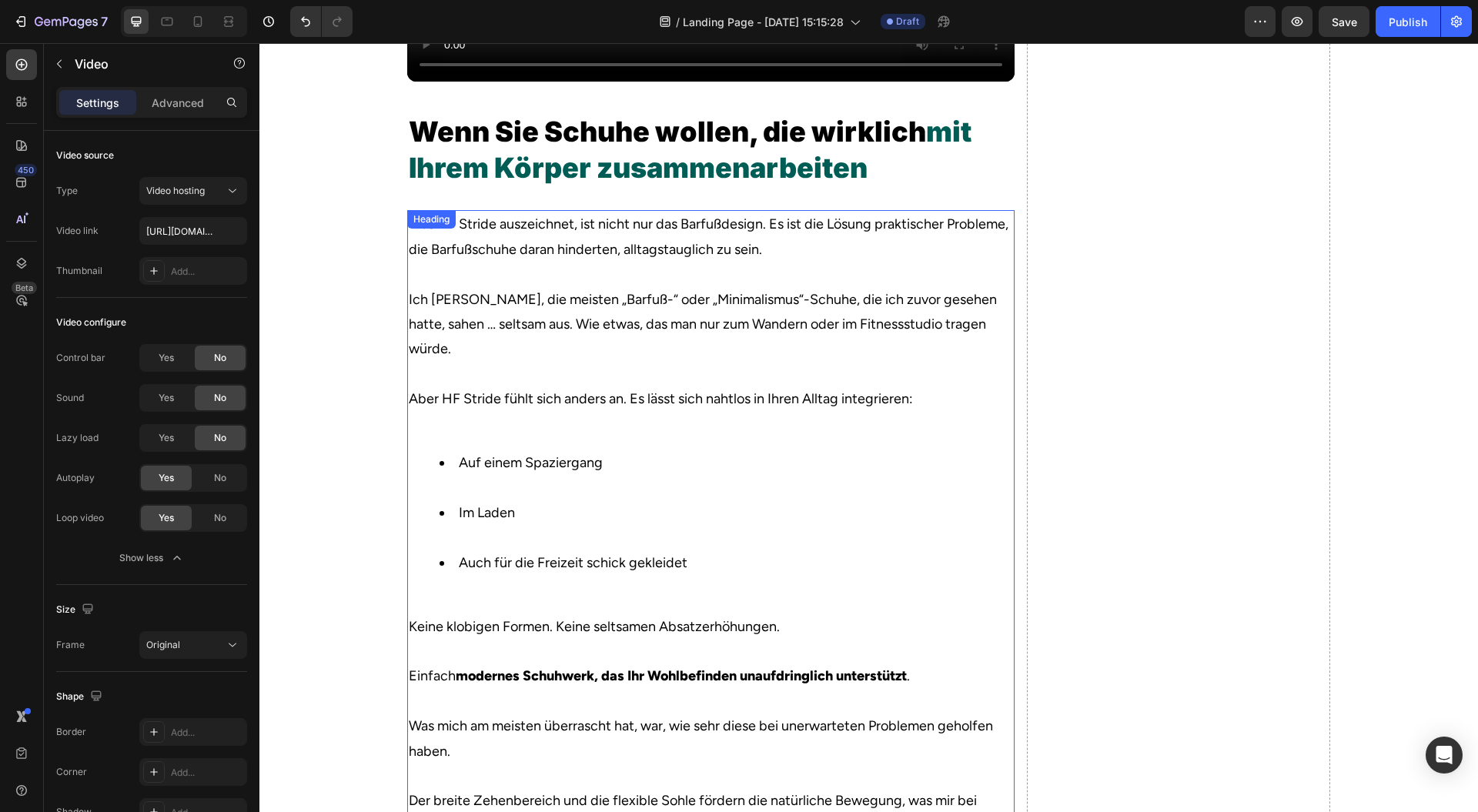
scroll to position [2804, 0]
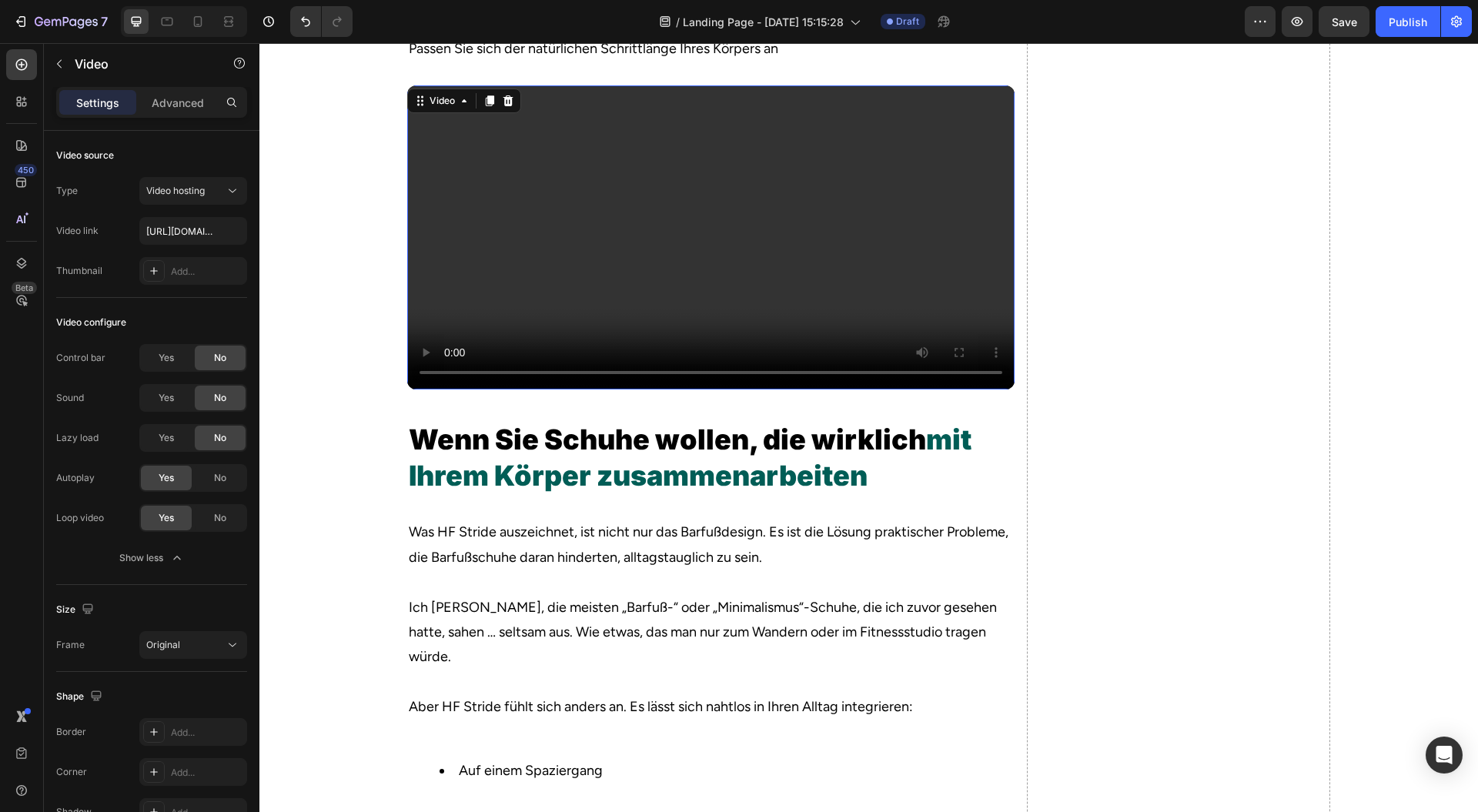
click at [584, 308] on video at bounding box center [711, 237] width 608 height 304
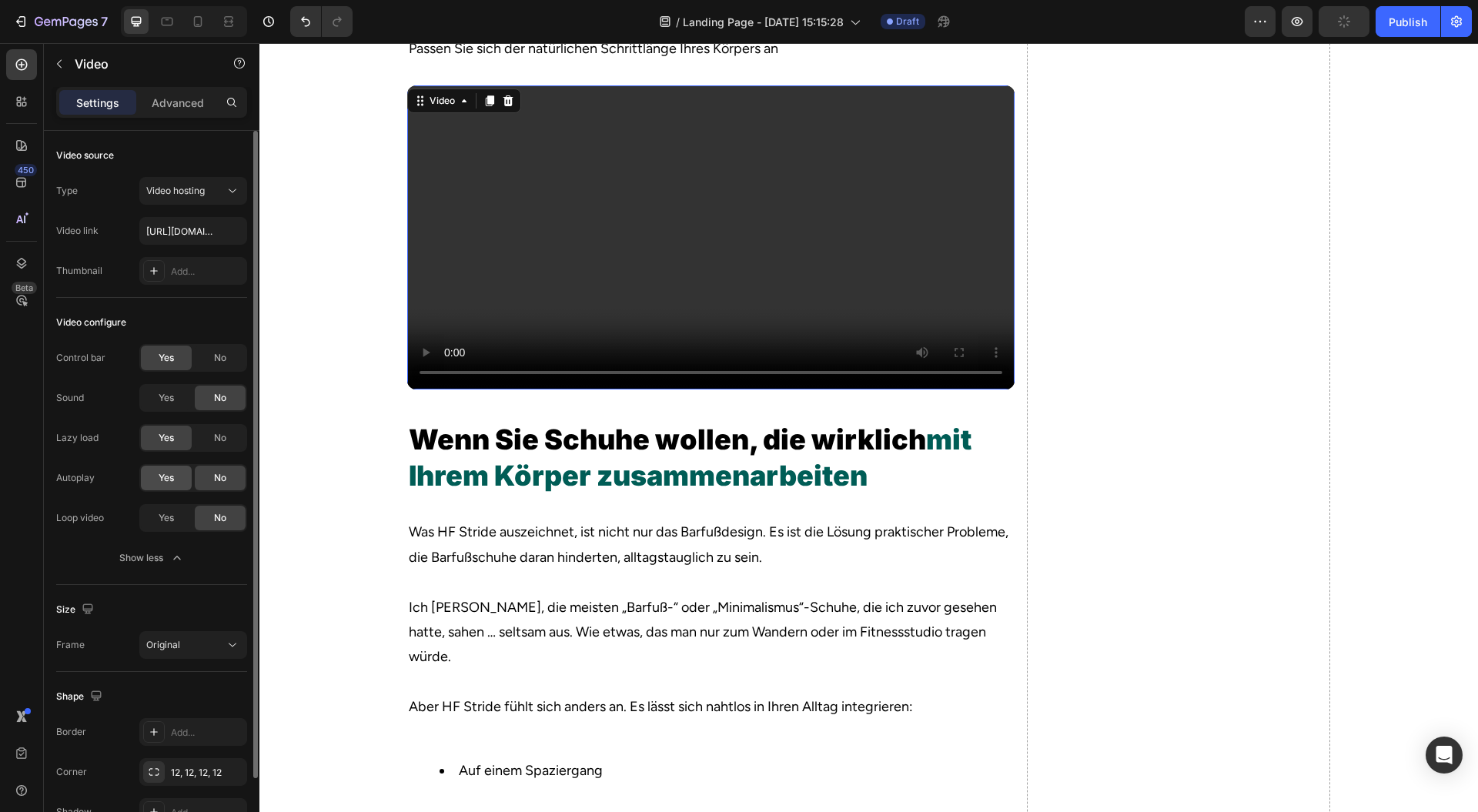
click at [165, 484] on span "Yes" at bounding box center [166, 478] width 16 height 14
click at [164, 520] on span "Yes" at bounding box center [166, 518] width 16 height 14
click at [219, 364] on span "No" at bounding box center [220, 358] width 12 height 14
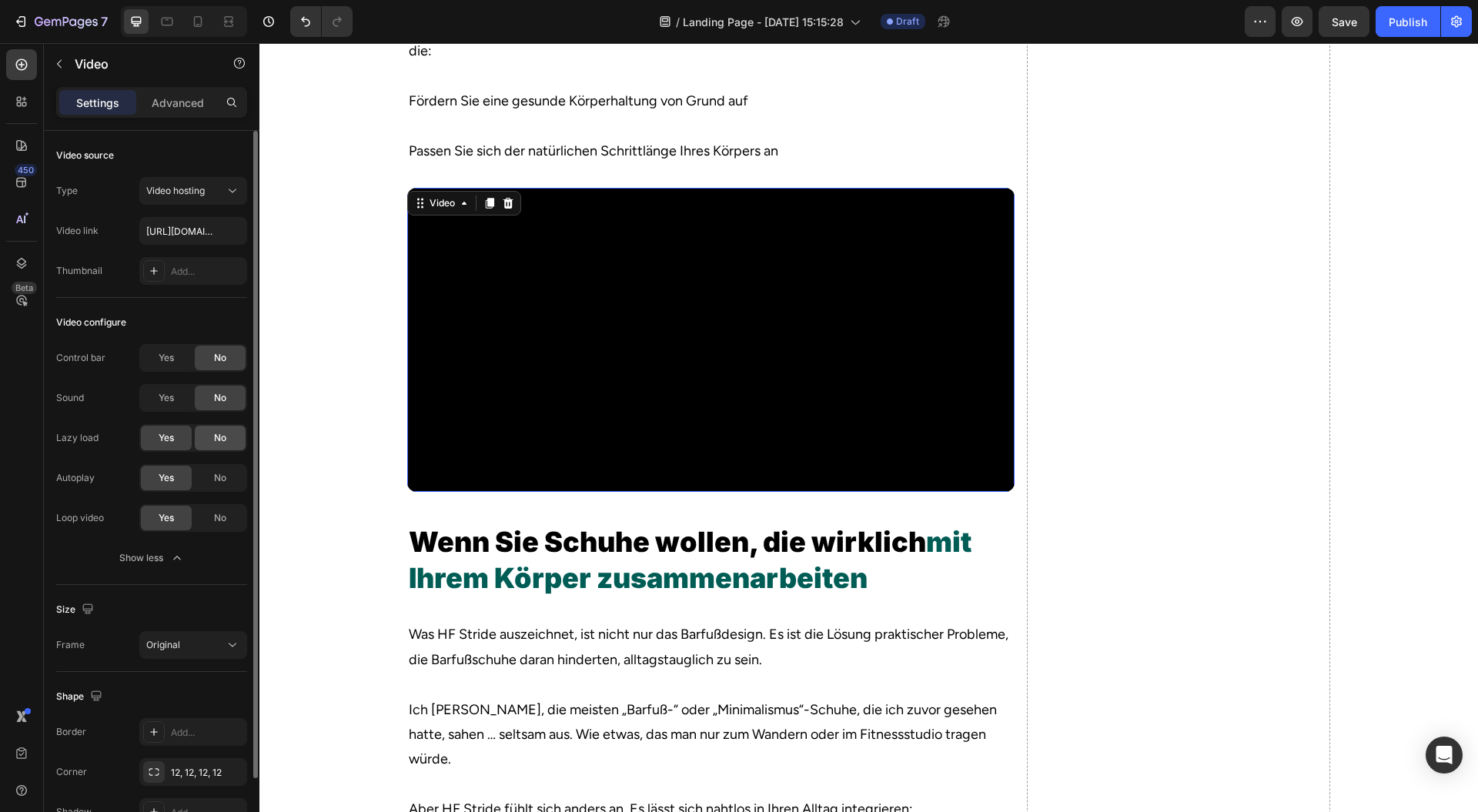
click at [221, 434] on span "No" at bounding box center [220, 438] width 12 height 14
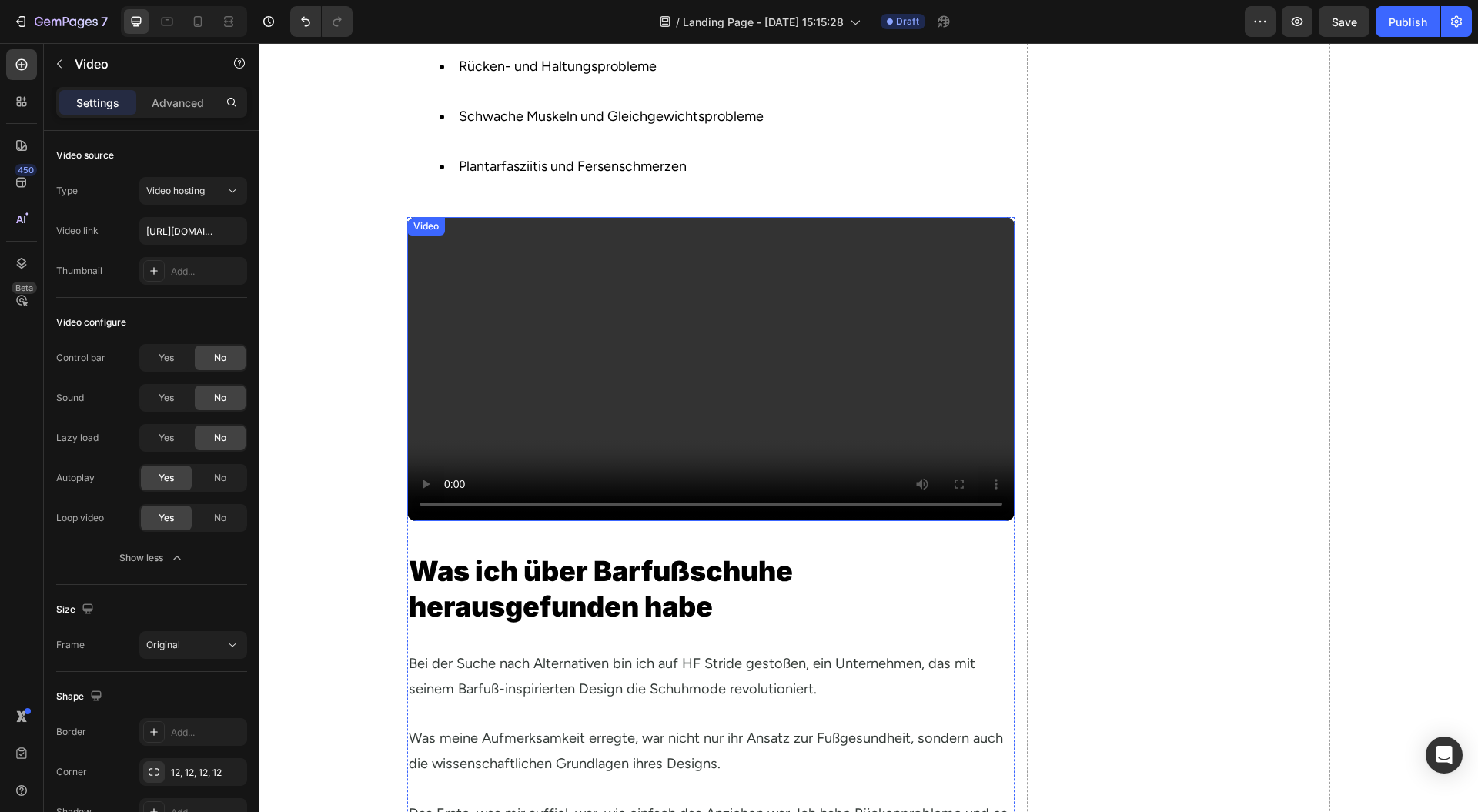
scroll to position [1368, 0]
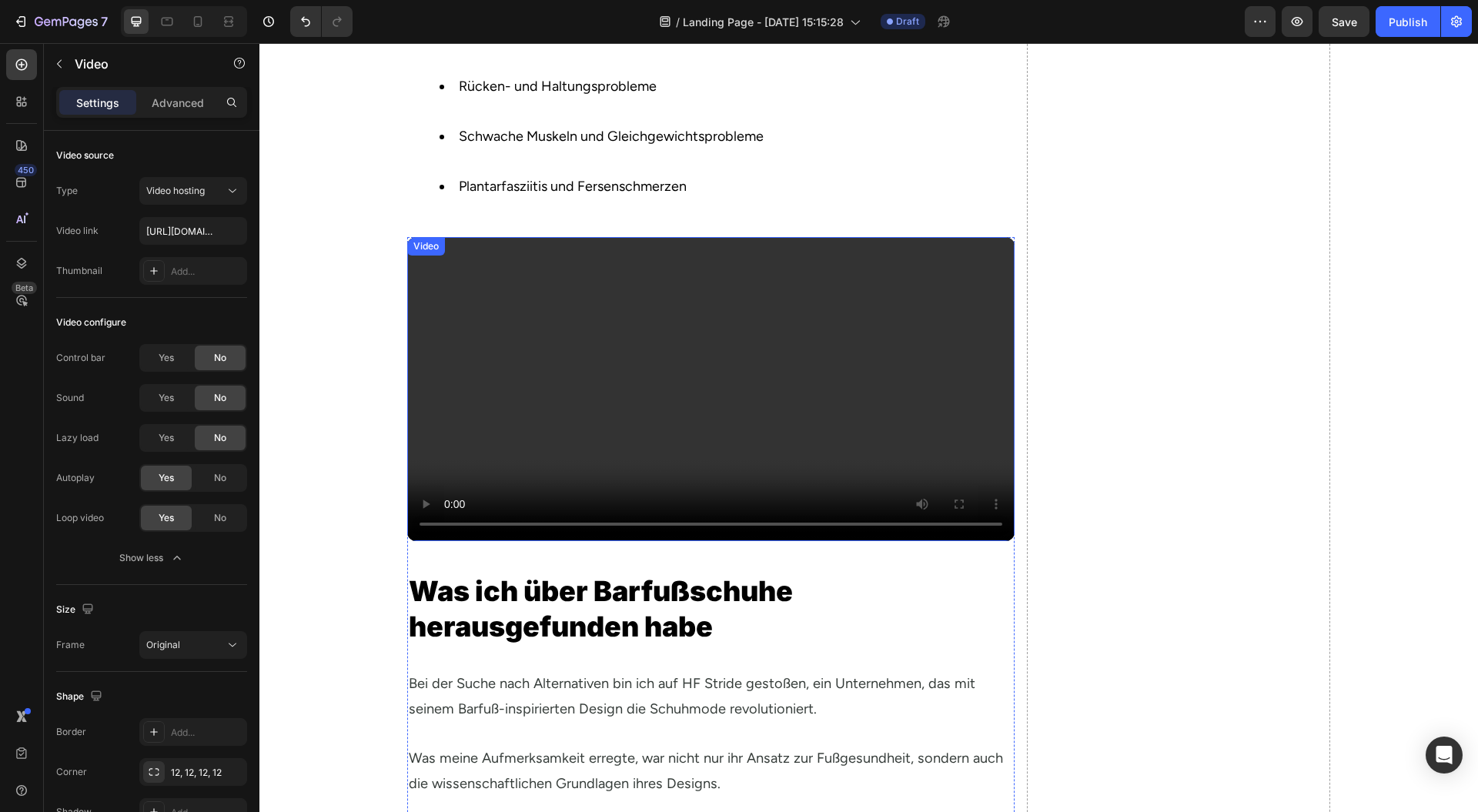
click at [526, 448] on video at bounding box center [711, 389] width 608 height 304
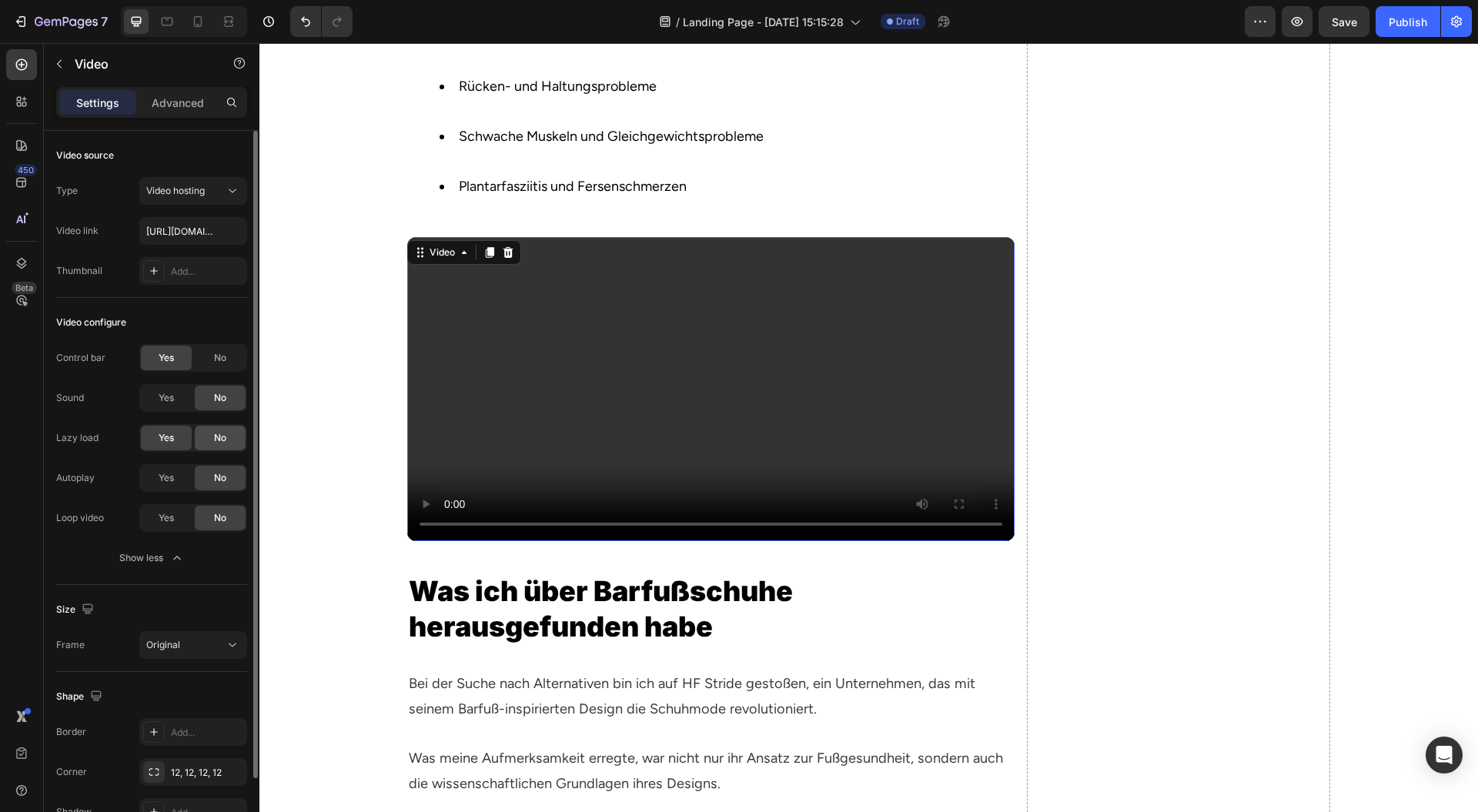
click at [228, 436] on div "No" at bounding box center [220, 439] width 51 height 25
click at [232, 362] on div "No" at bounding box center [220, 358] width 51 height 25
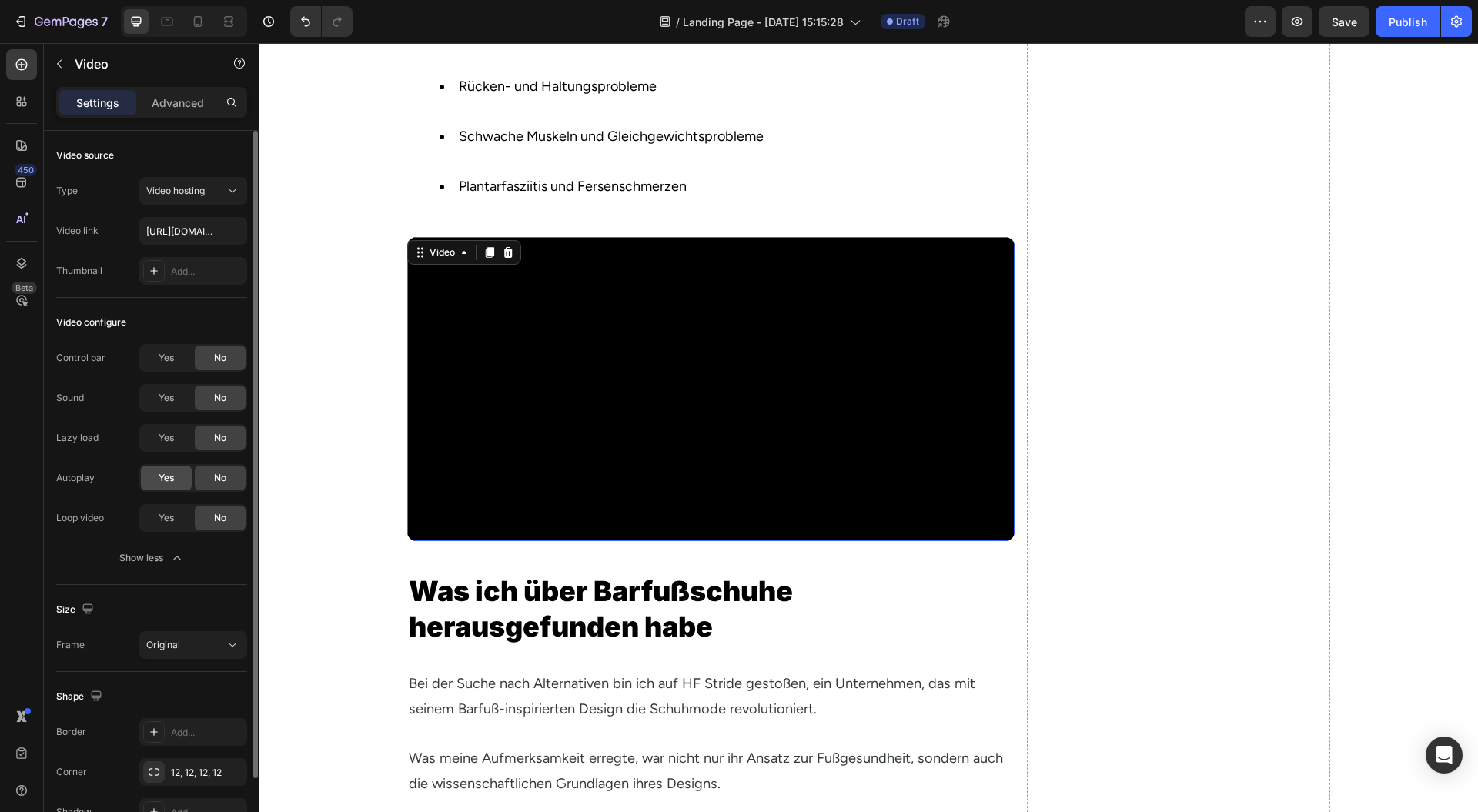
click at [169, 485] on div "Yes" at bounding box center [167, 478] width 51 height 25
click at [171, 515] on span "Yes" at bounding box center [166, 518] width 16 height 14
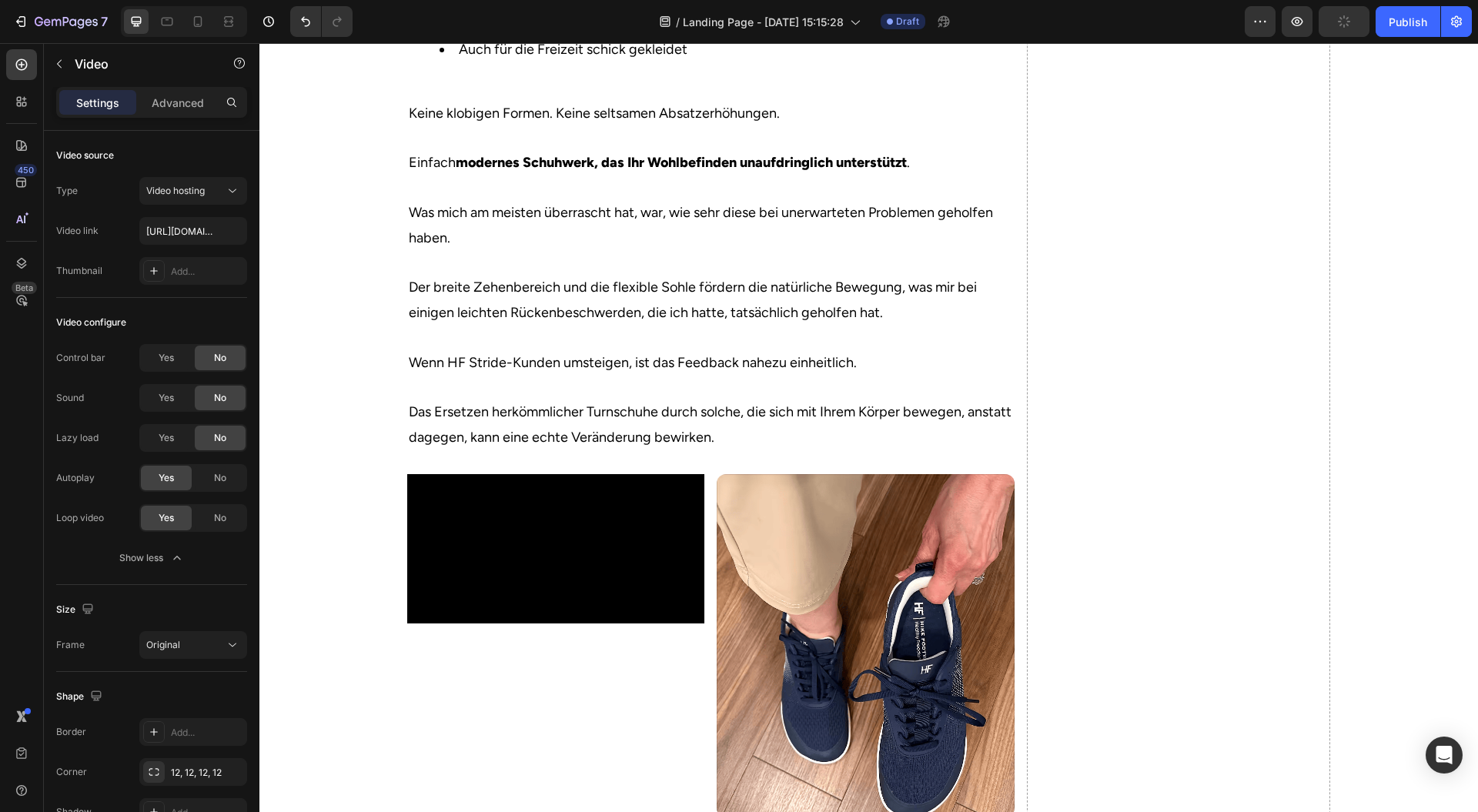
scroll to position [3832, 0]
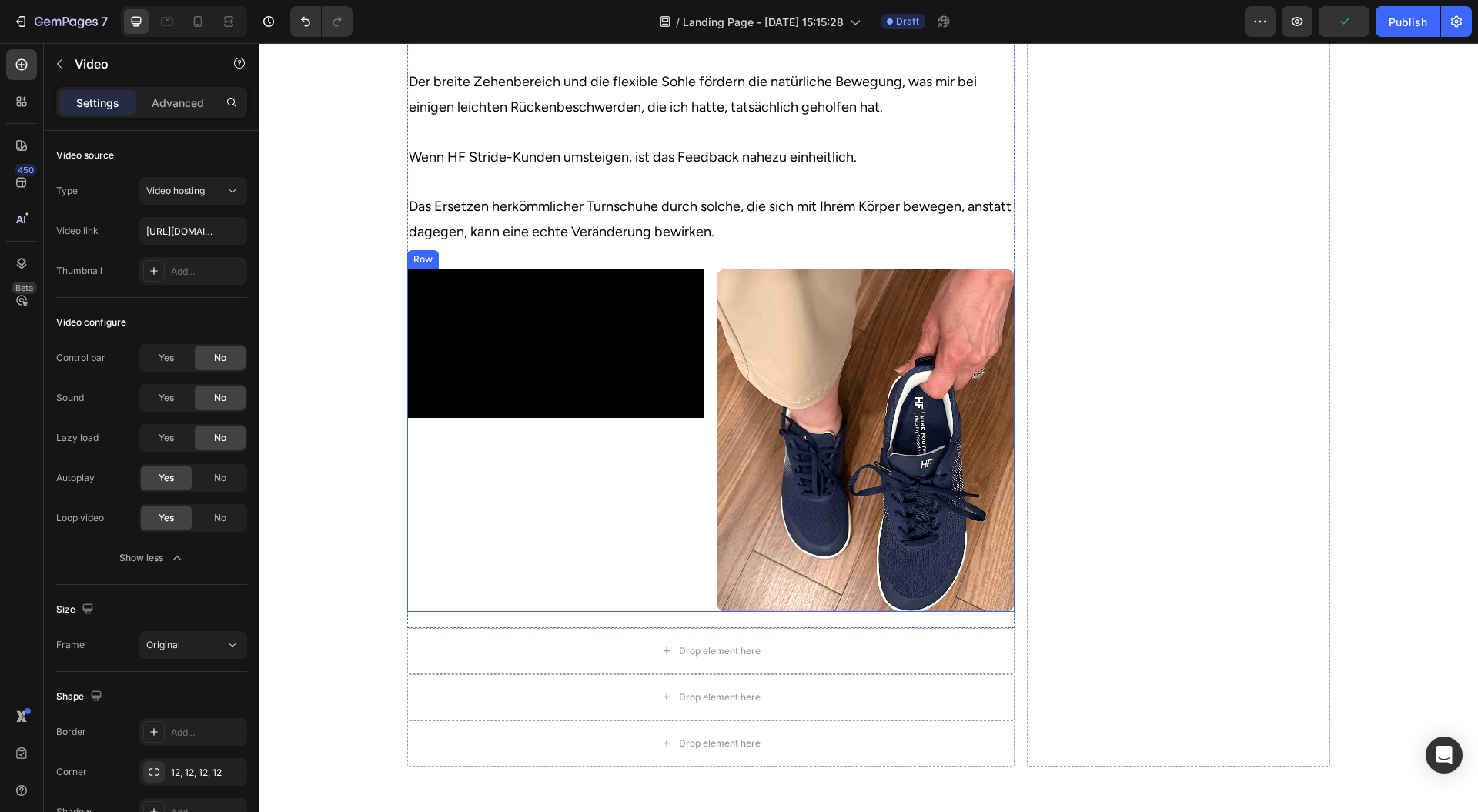
click at [505, 417] on video at bounding box center [556, 343] width 298 height 148
click at [508, 393] on video at bounding box center [556, 343] width 298 height 148
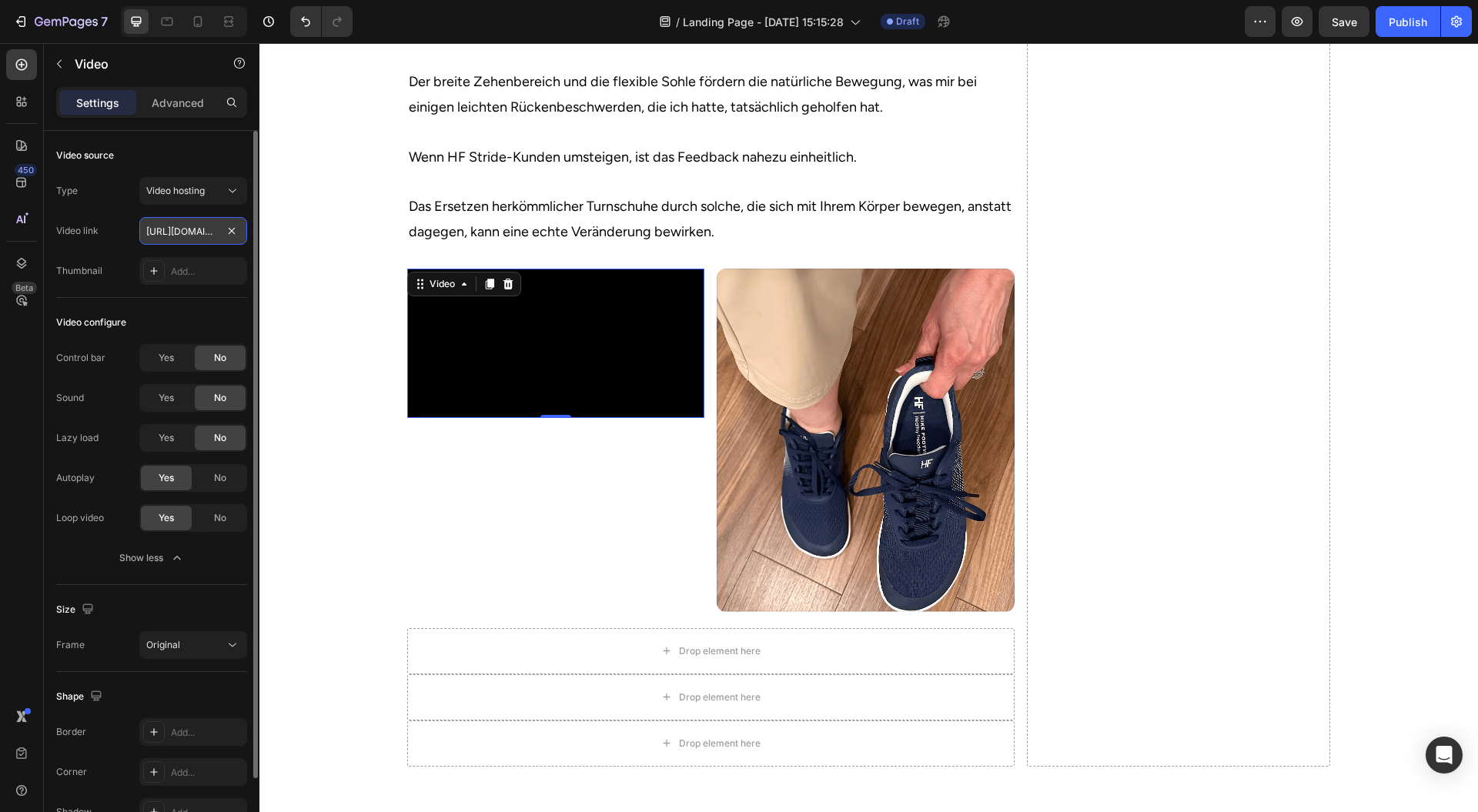
click at [195, 231] on input "https://cdn.shopify.com/videos/c/o/v/2cd3deb506b54b009063f7270ab5cf2e.mp4" at bounding box center [193, 231] width 108 height 28
paste input "6b4090f6e2f74f929aac56e0dddd6fa0"
click at [548, 417] on video at bounding box center [556, 343] width 298 height 148
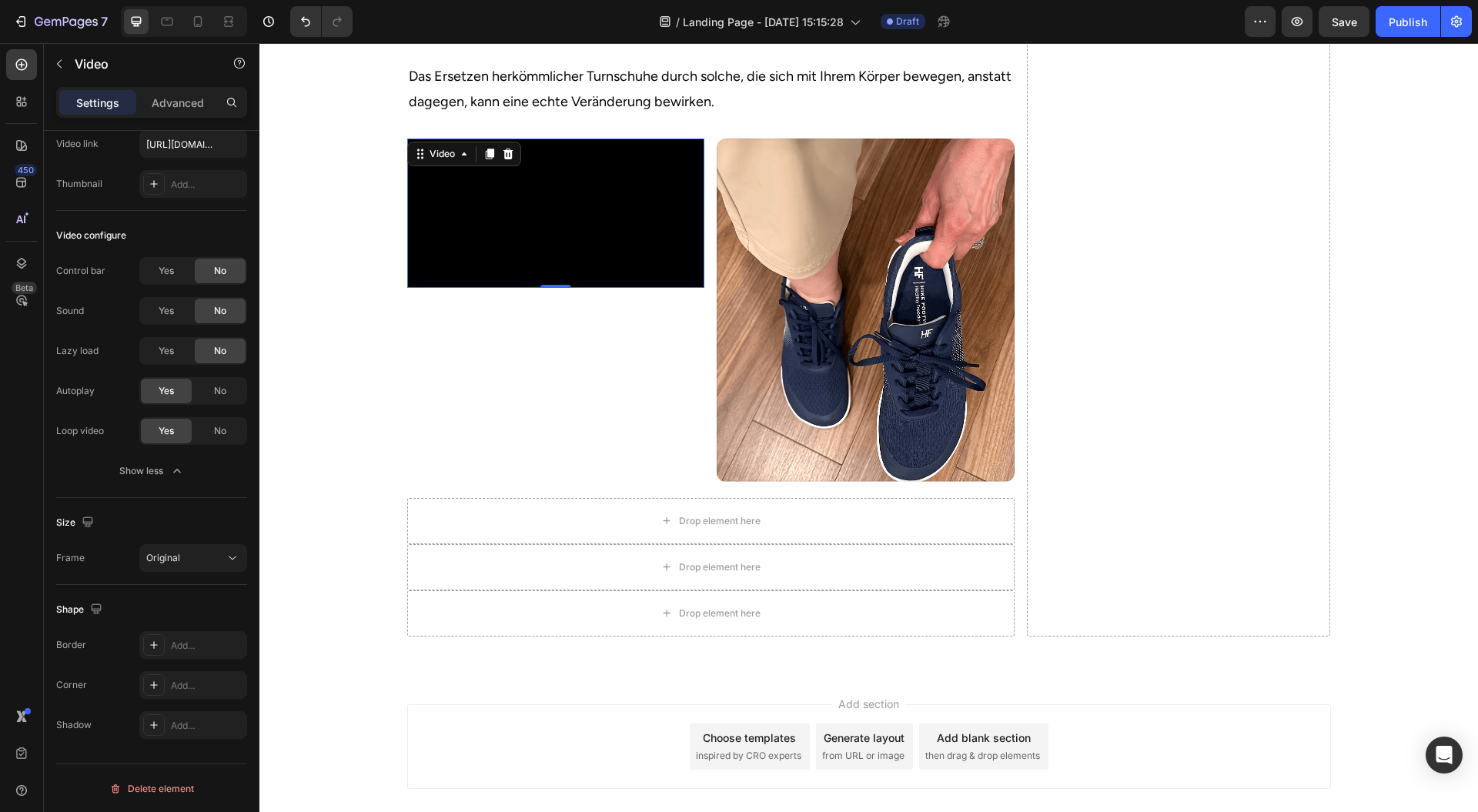
scroll to position [4036, 0]
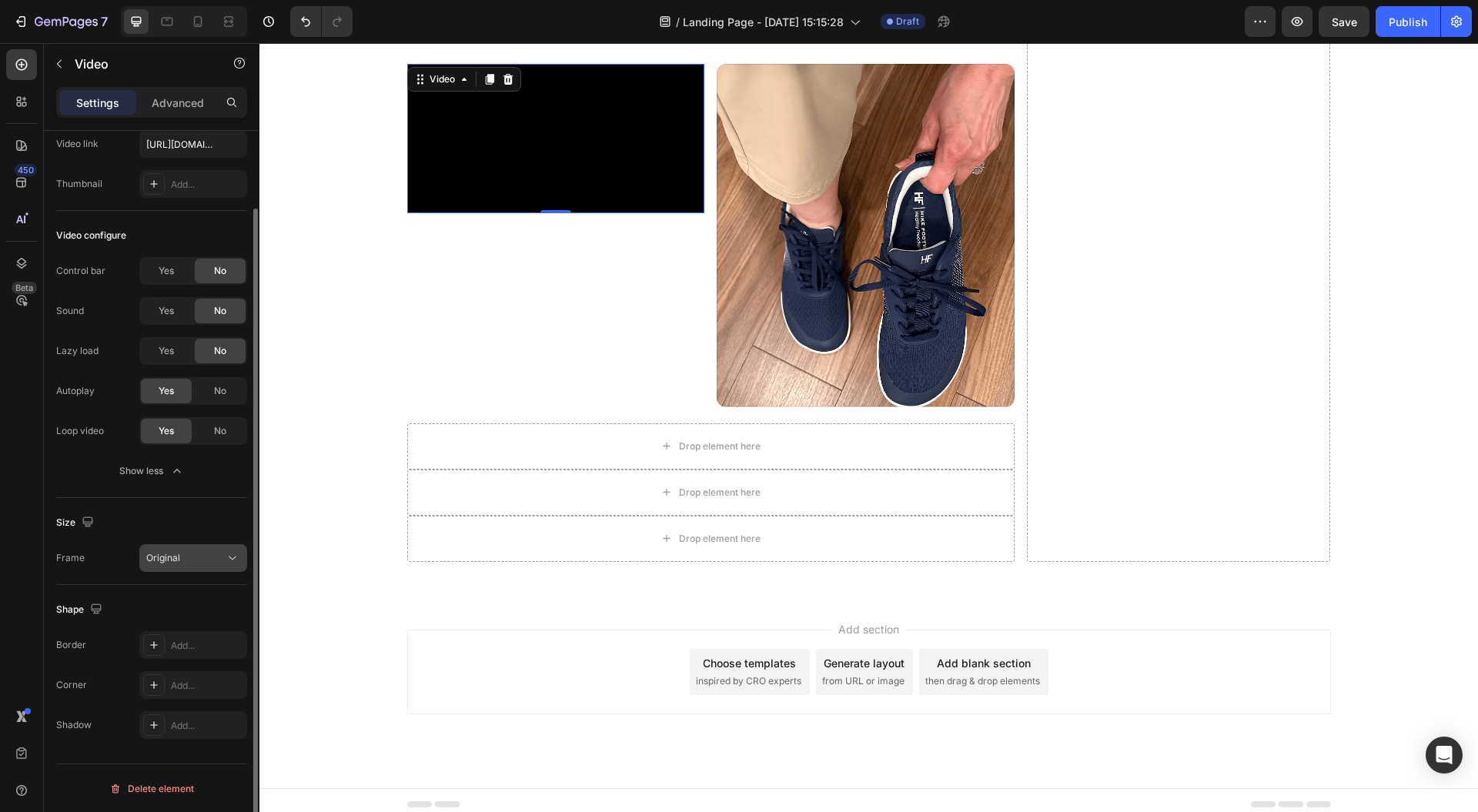
click at [213, 561] on div "Original" at bounding box center [185, 558] width 78 height 14
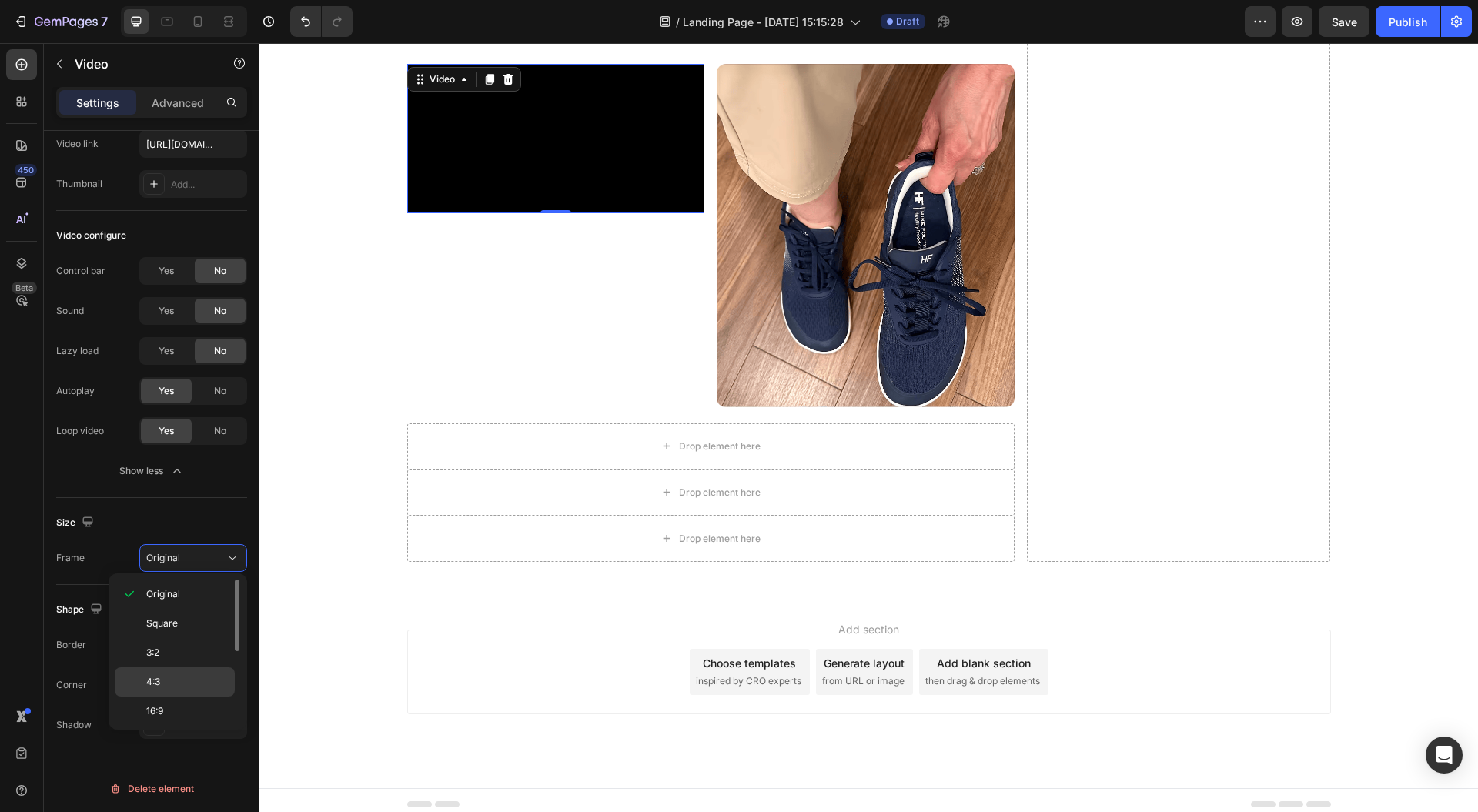
click at [178, 697] on div "4:3" at bounding box center [175, 711] width 120 height 29
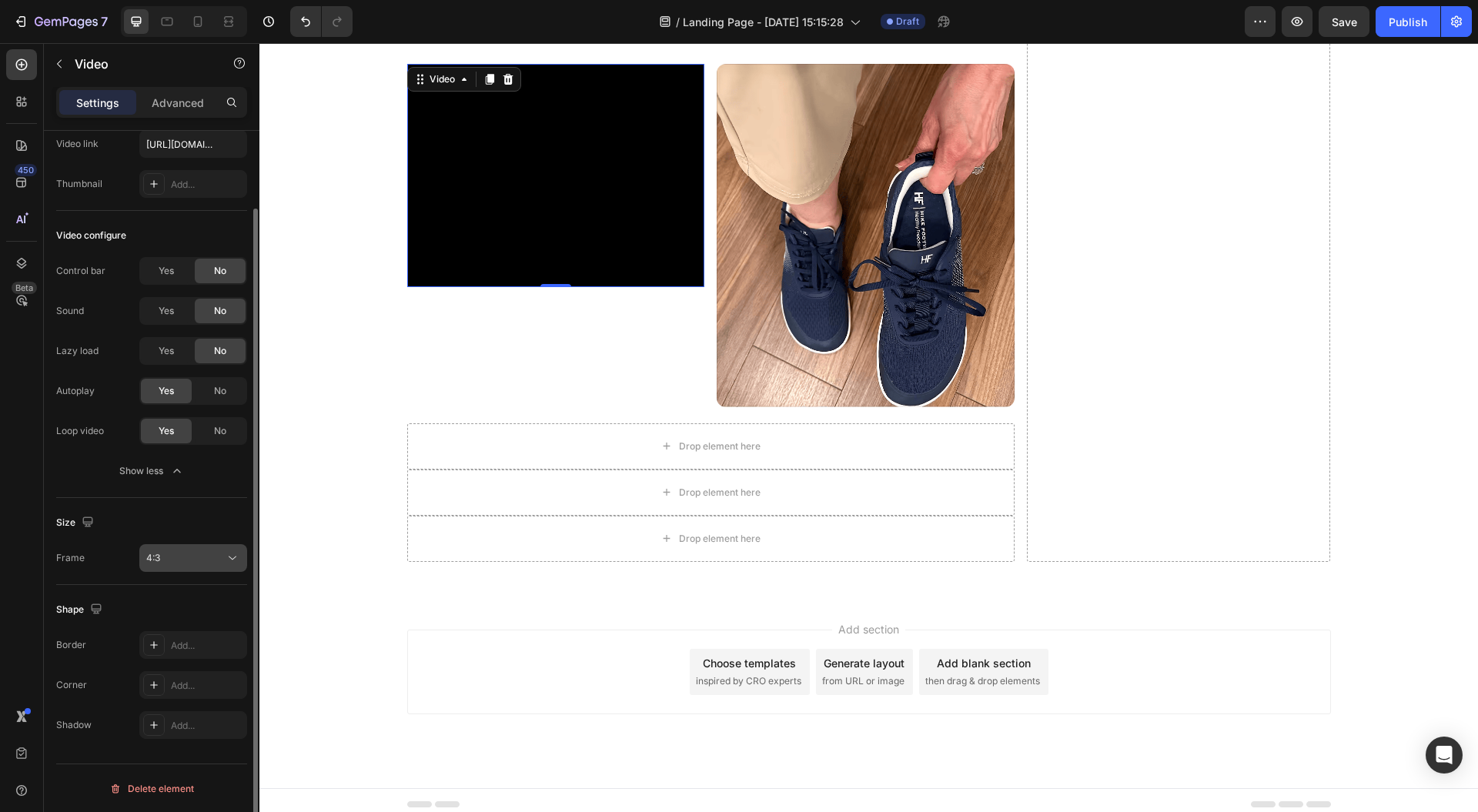
click at [204, 552] on div "4:3" at bounding box center [185, 558] width 78 height 14
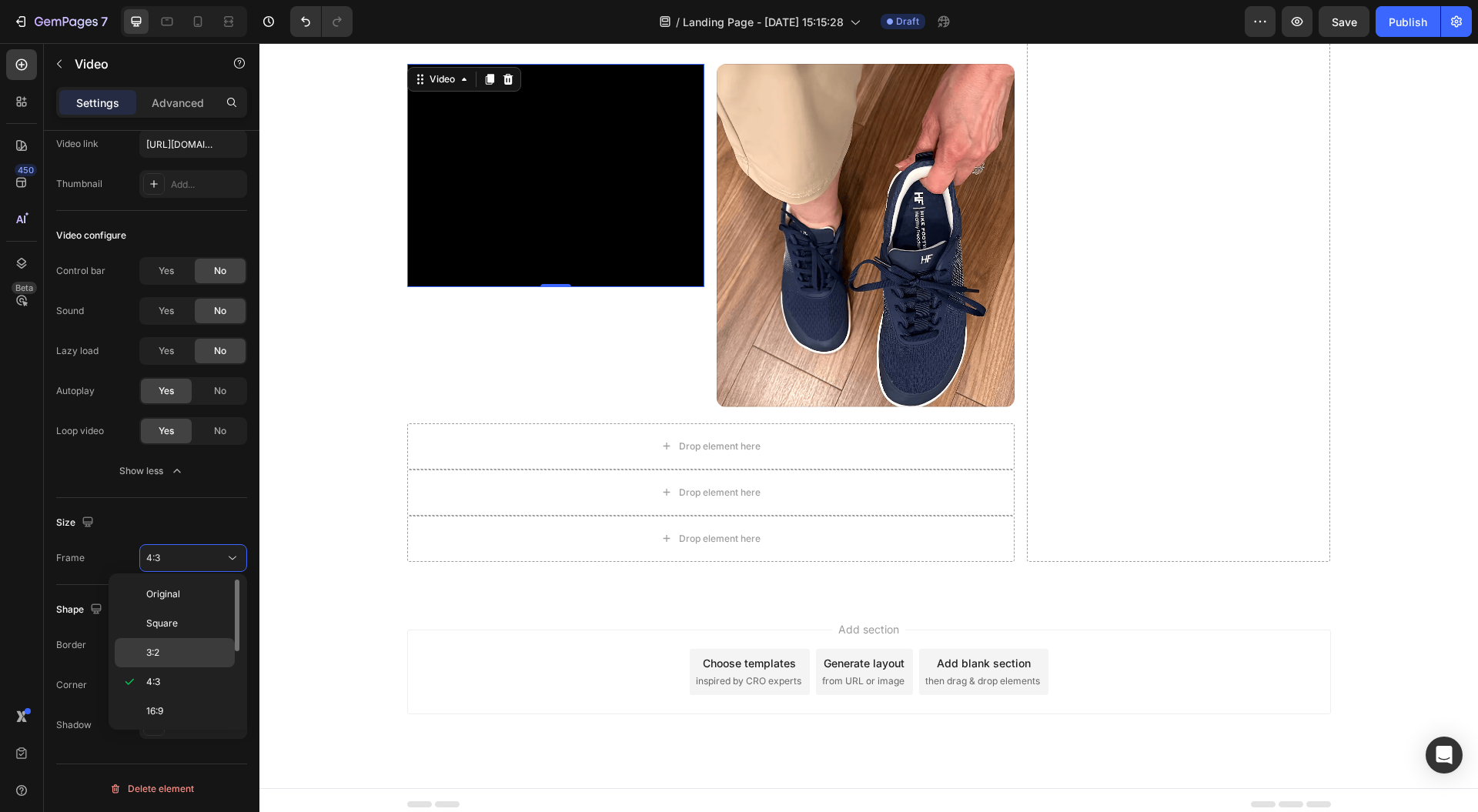
click at [184, 651] on p "3:2" at bounding box center [186, 653] width 82 height 14
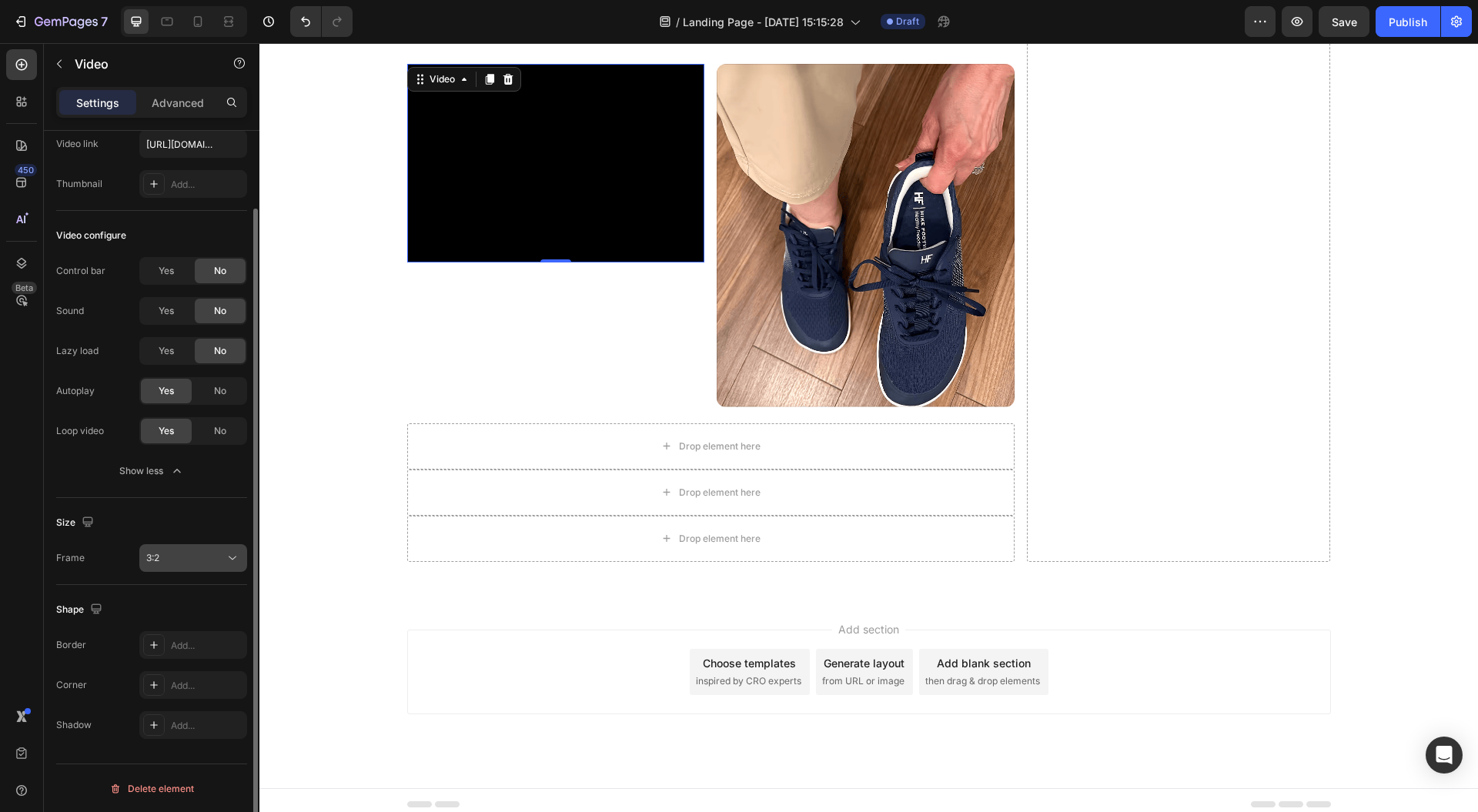
click at [210, 559] on div "3:2" at bounding box center [185, 558] width 78 height 14
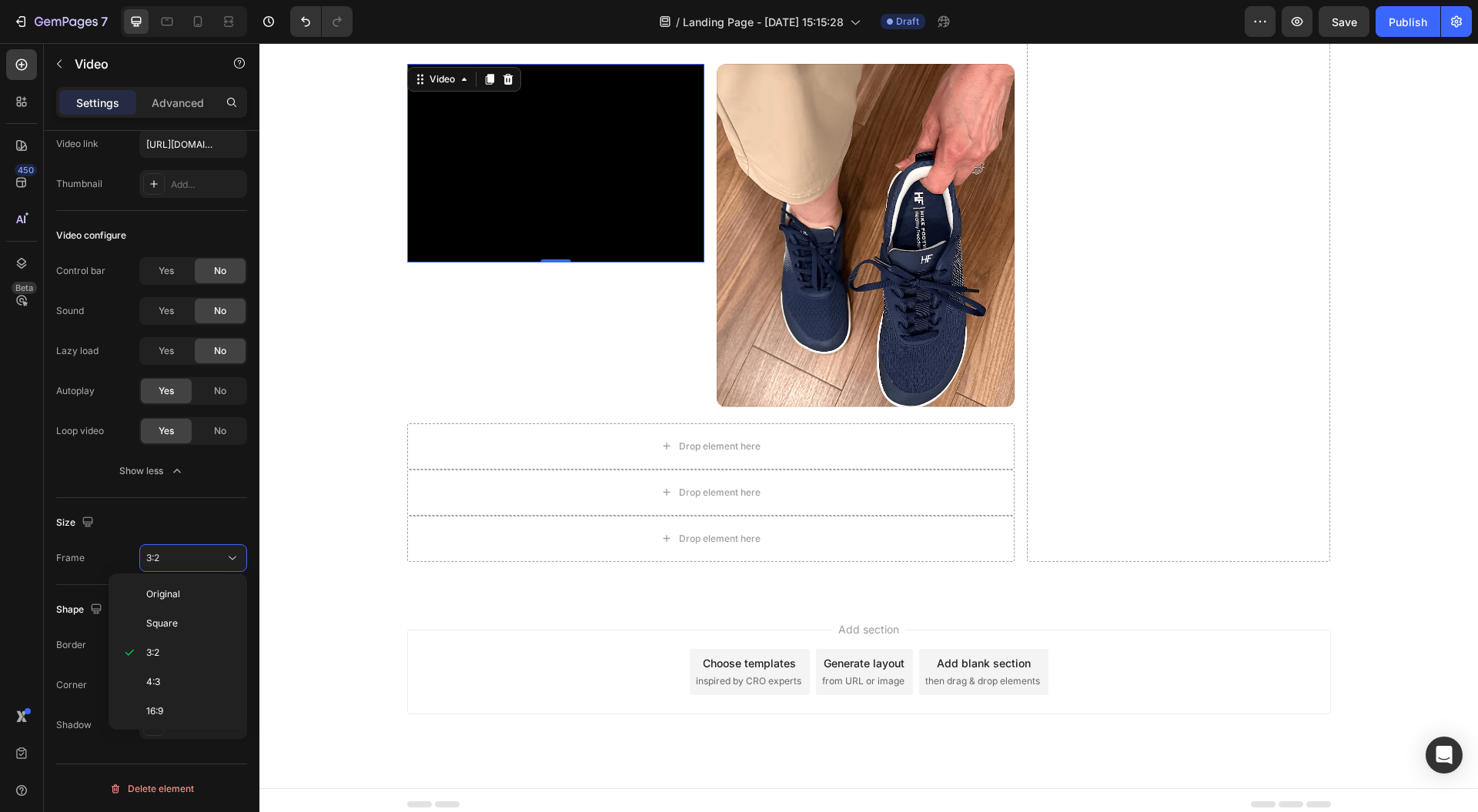
scroll to position [143, 0]
click at [199, 678] on p "9:16" at bounding box center [186, 685] width 82 height 14
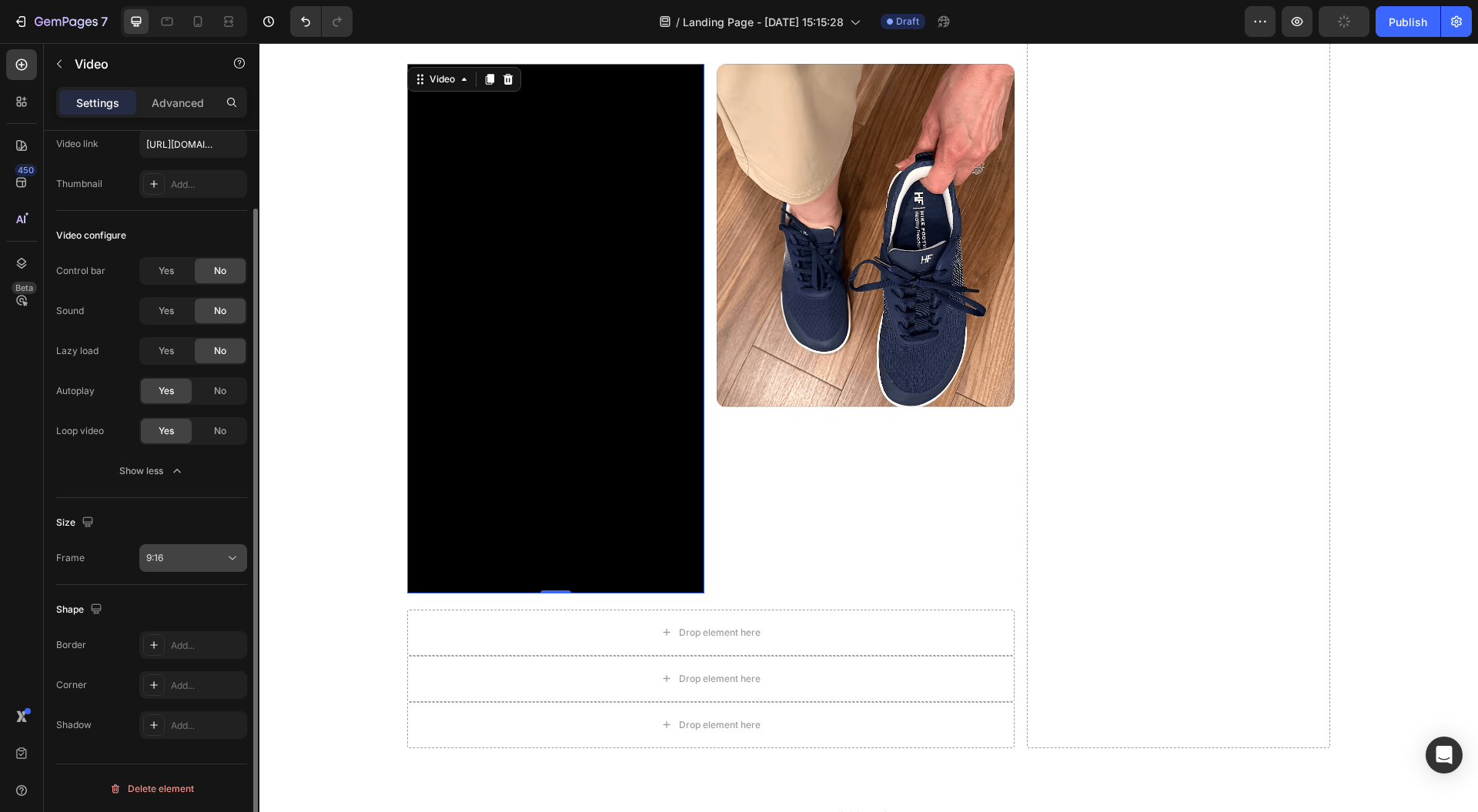
click at [216, 561] on div "9:16" at bounding box center [185, 558] width 78 height 14
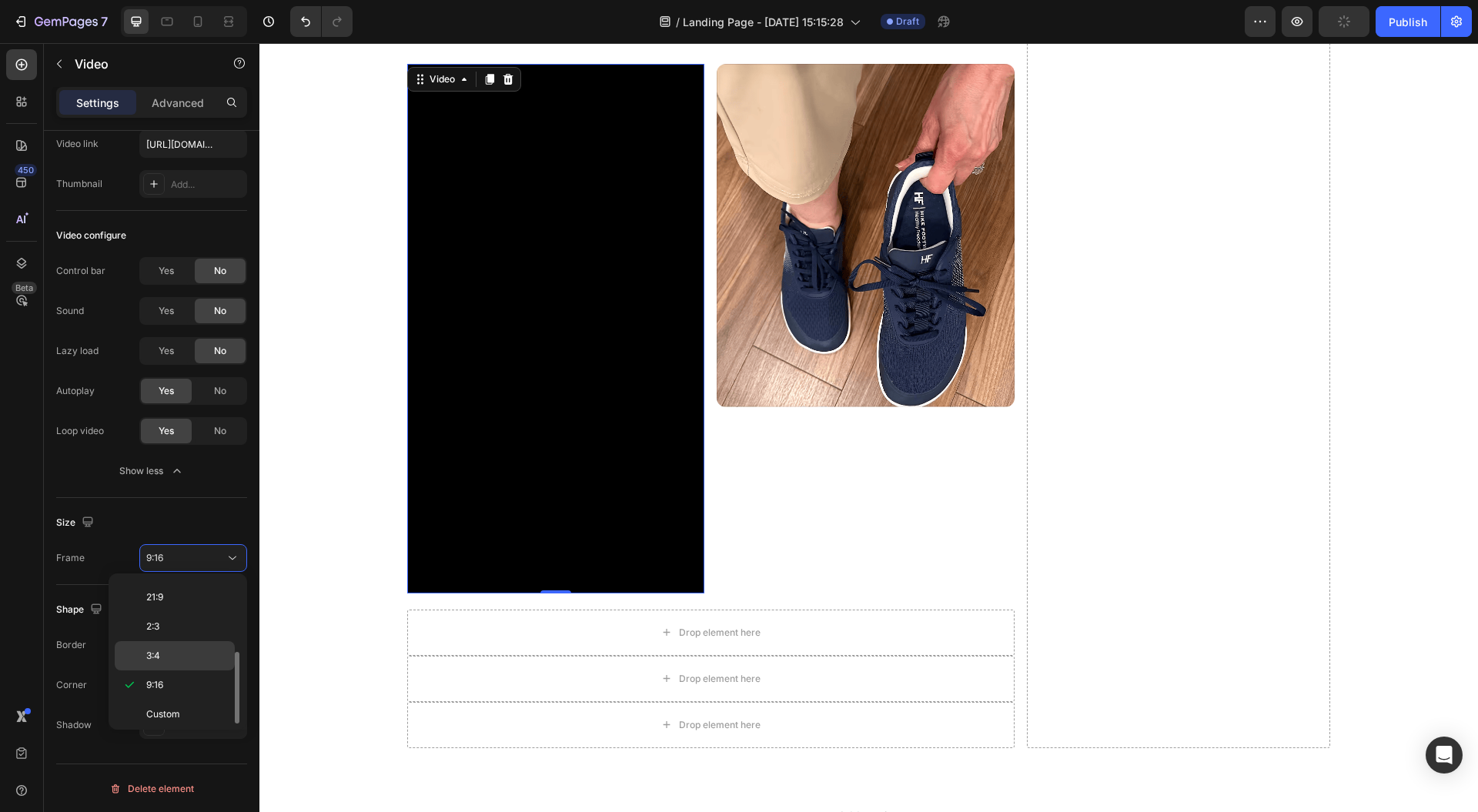
click at [195, 651] on p "3:4" at bounding box center [186, 655] width 82 height 14
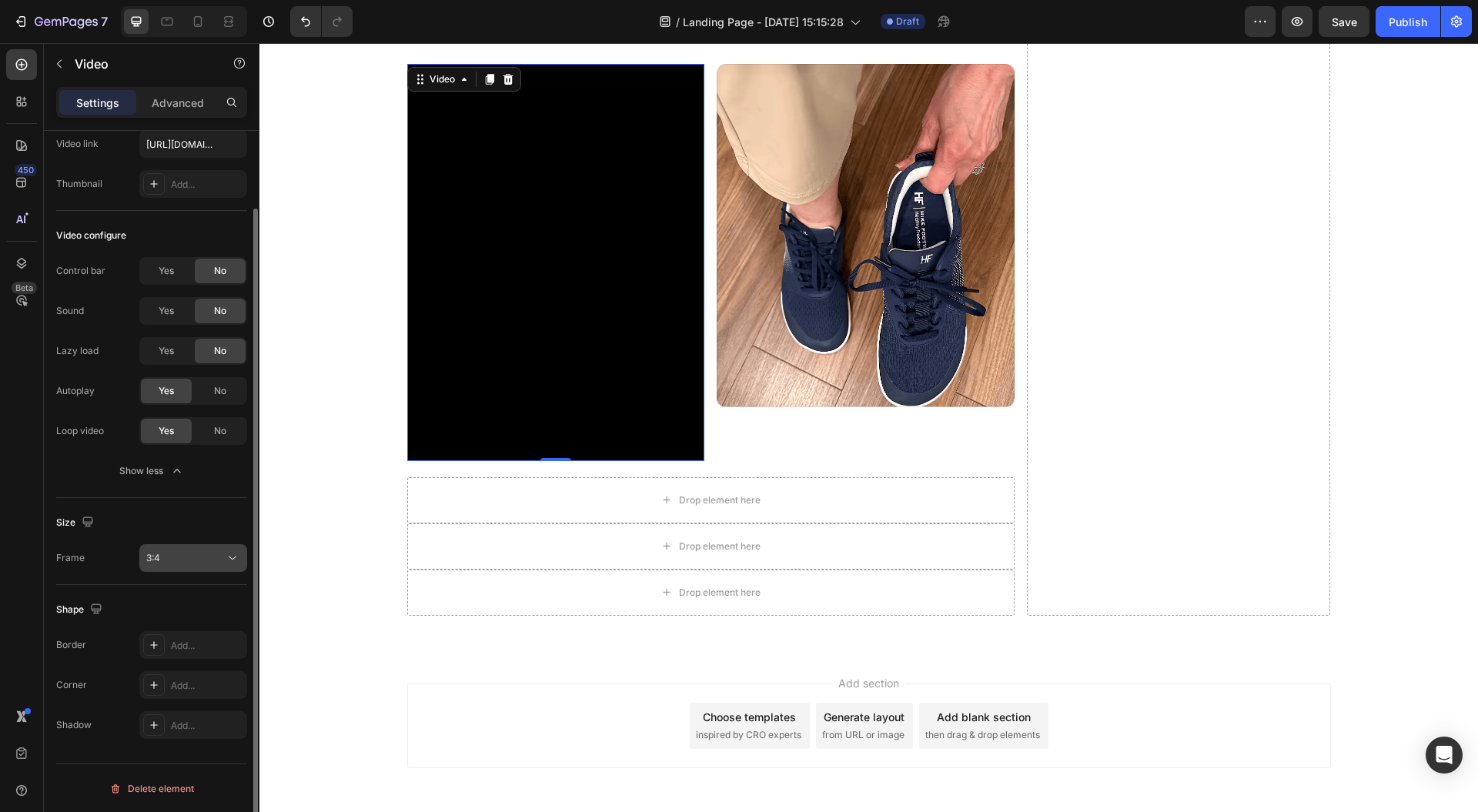
click at [211, 552] on div "3:4" at bounding box center [185, 558] width 78 height 14
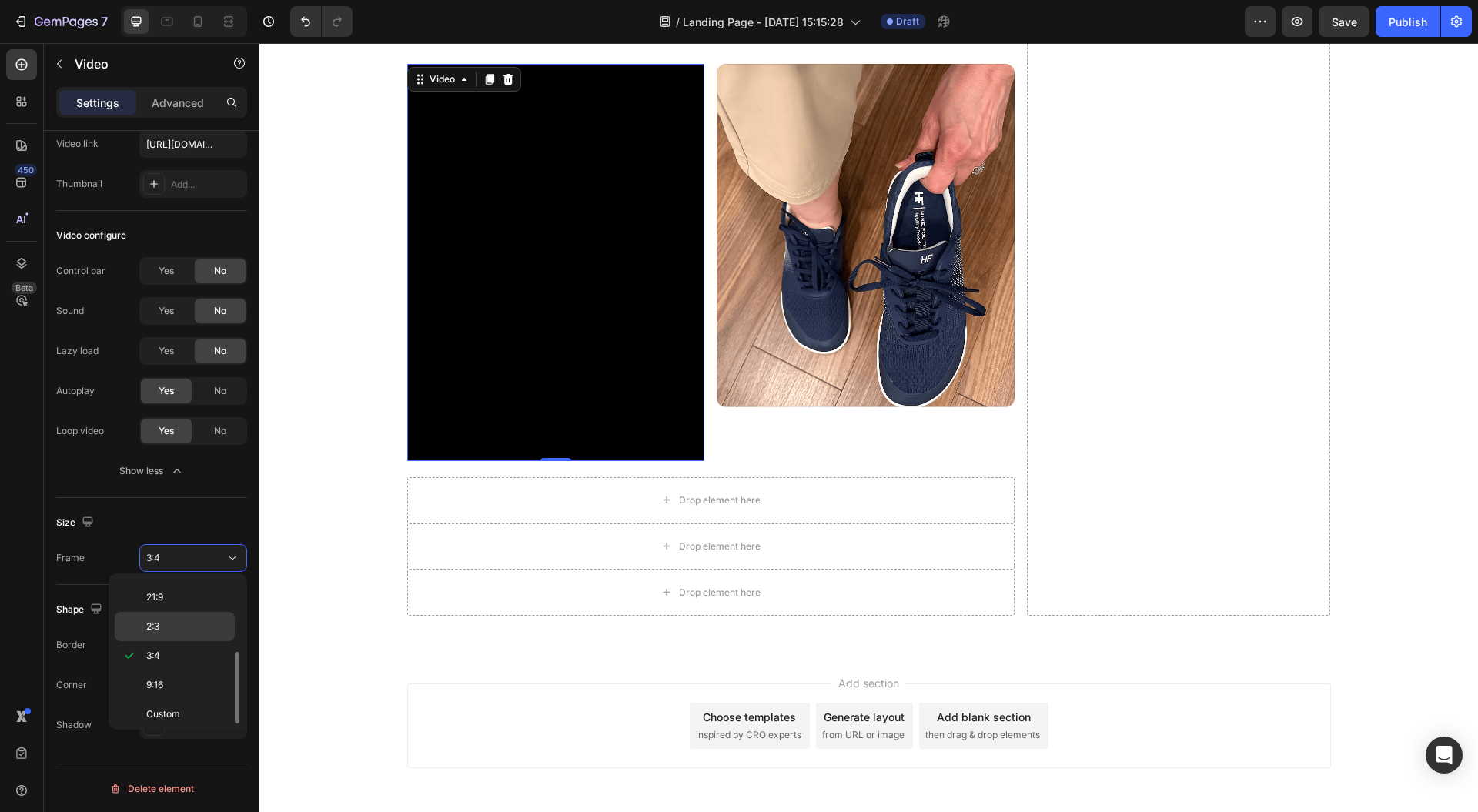
click at [199, 630] on p "2:3" at bounding box center [186, 627] width 82 height 14
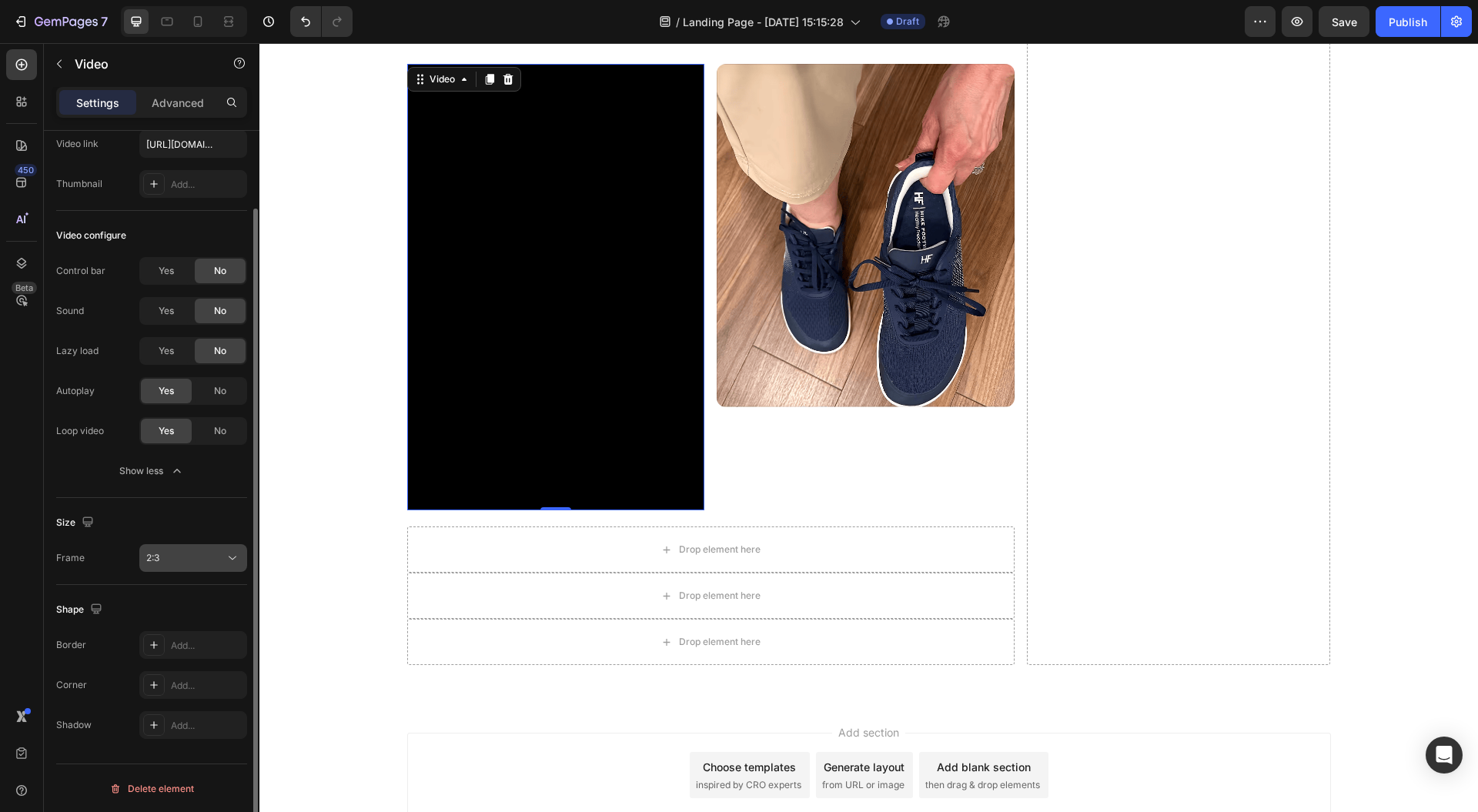
click at [208, 561] on div "2:3" at bounding box center [185, 558] width 78 height 14
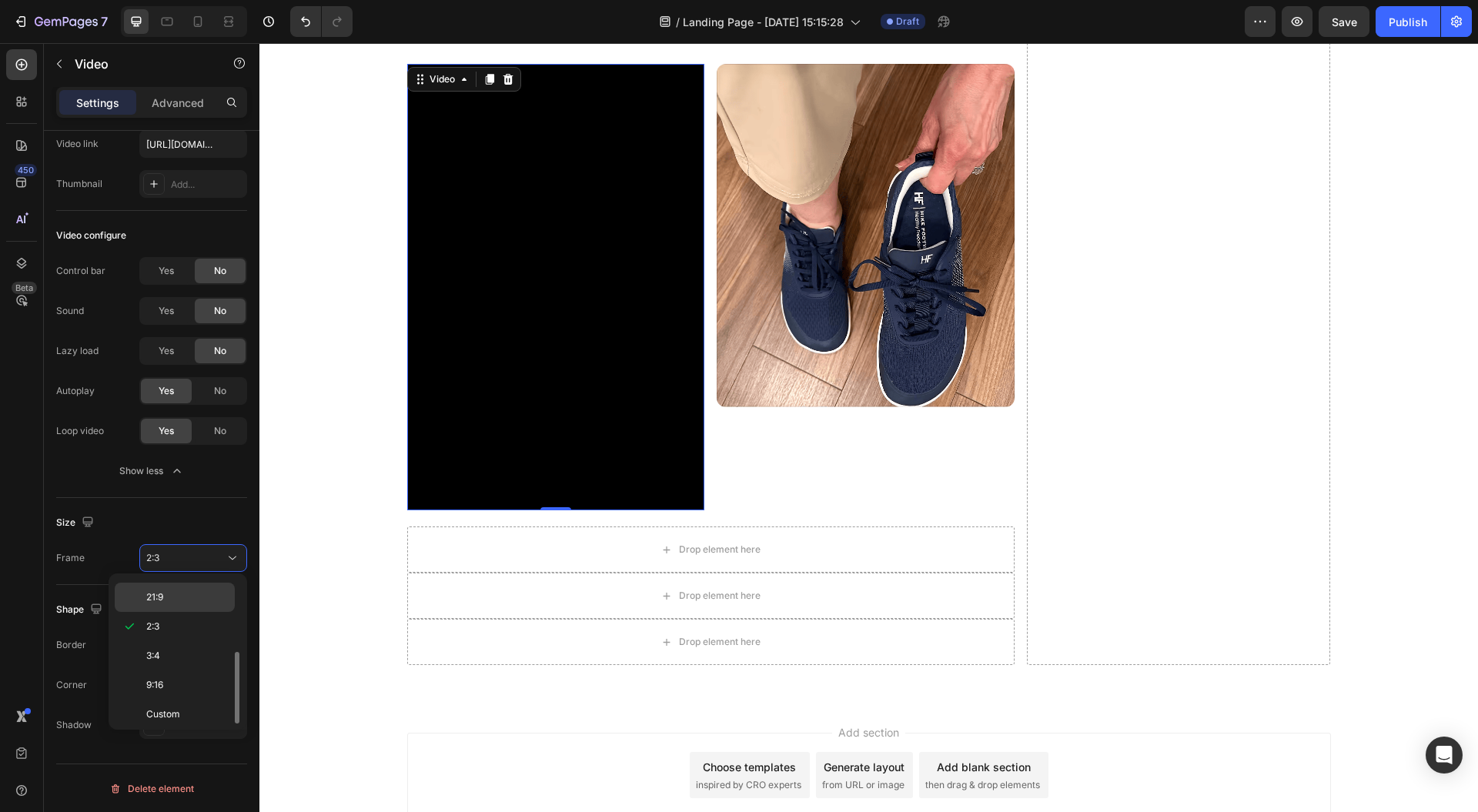
click at [197, 586] on div "21:9" at bounding box center [175, 597] width 120 height 29
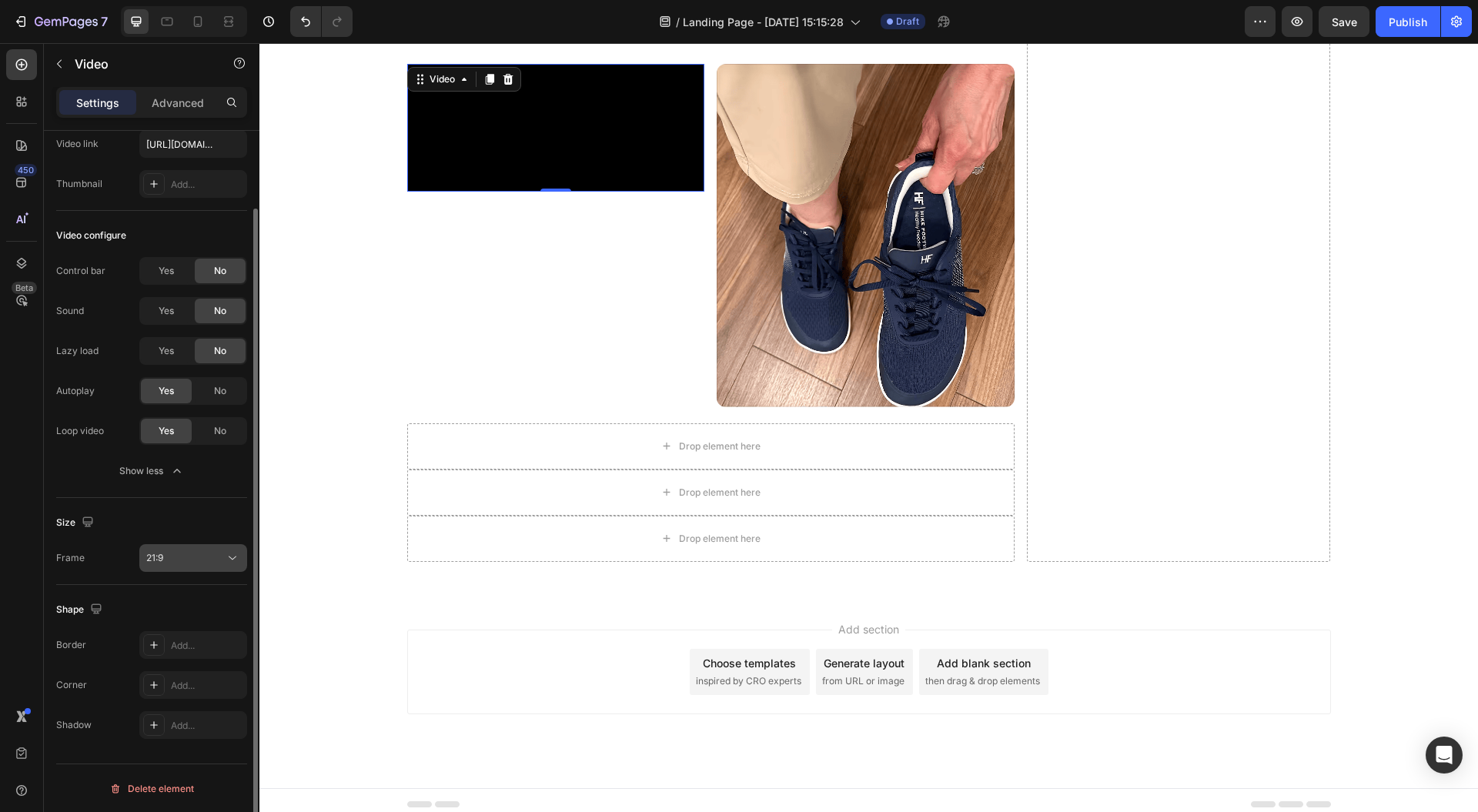
click at [214, 552] on div "21:9" at bounding box center [185, 558] width 78 height 14
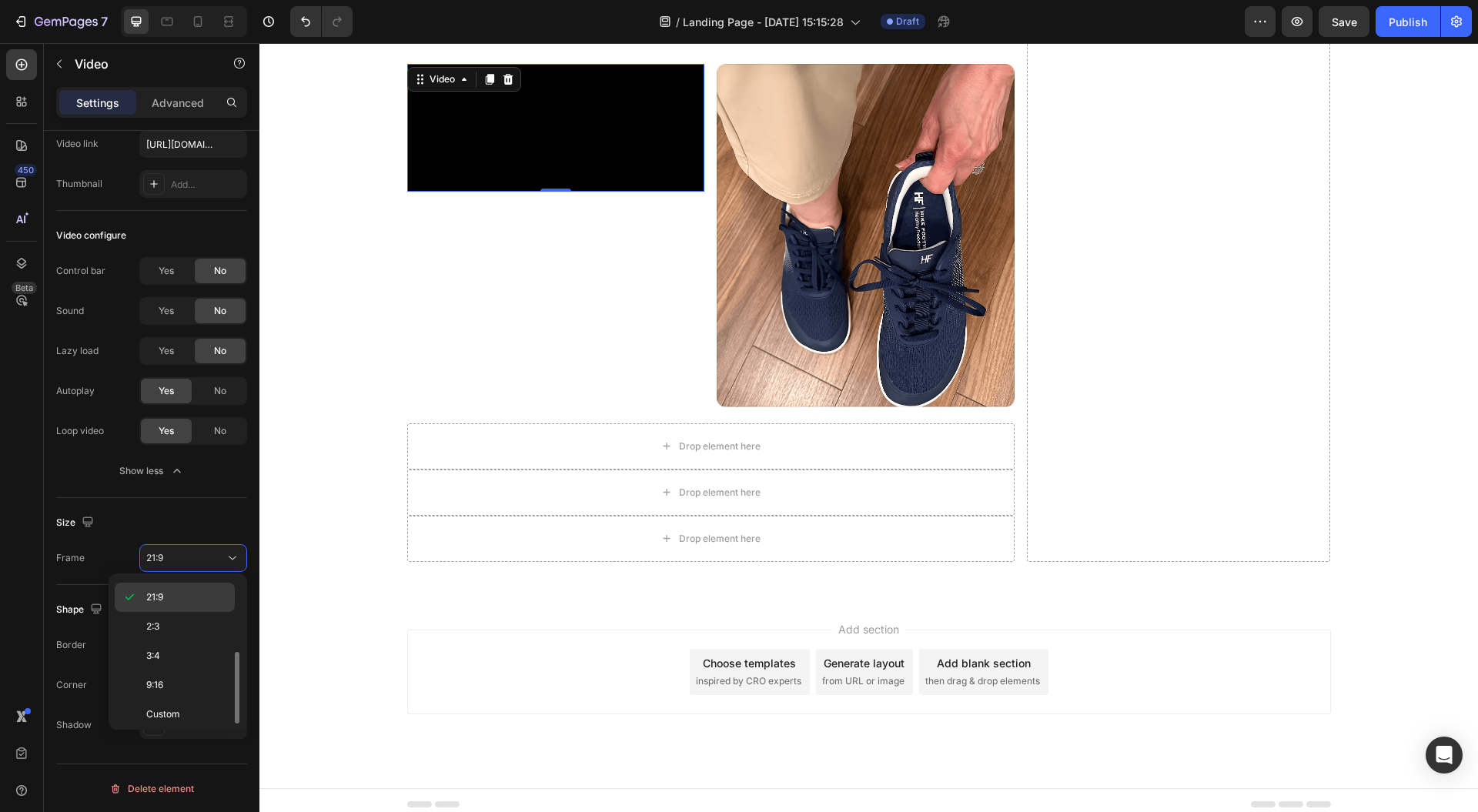
scroll to position [0, 0]
click at [191, 599] on p "Original" at bounding box center [186, 594] width 82 height 14
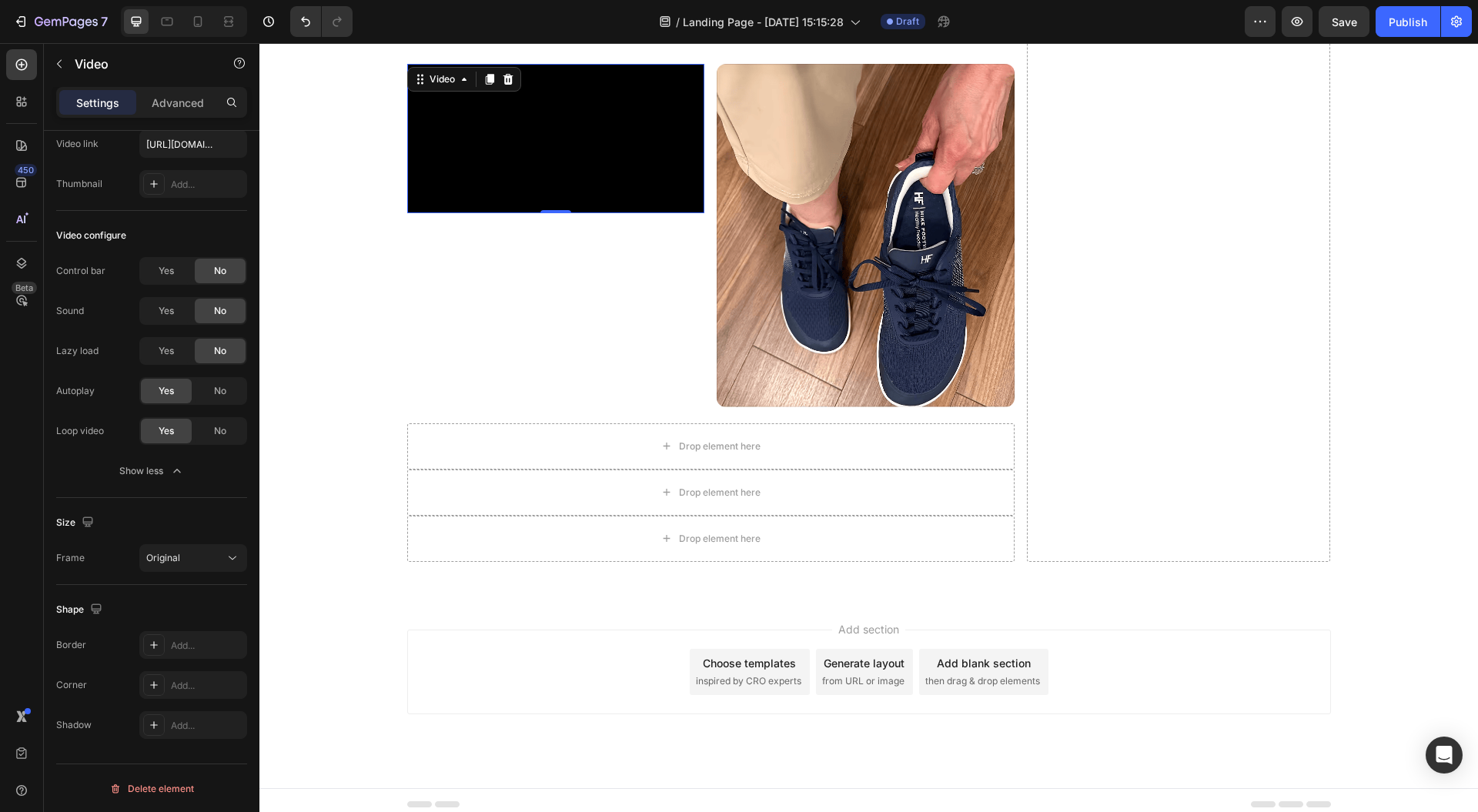
click at [551, 213] on video at bounding box center [556, 138] width 298 height 148
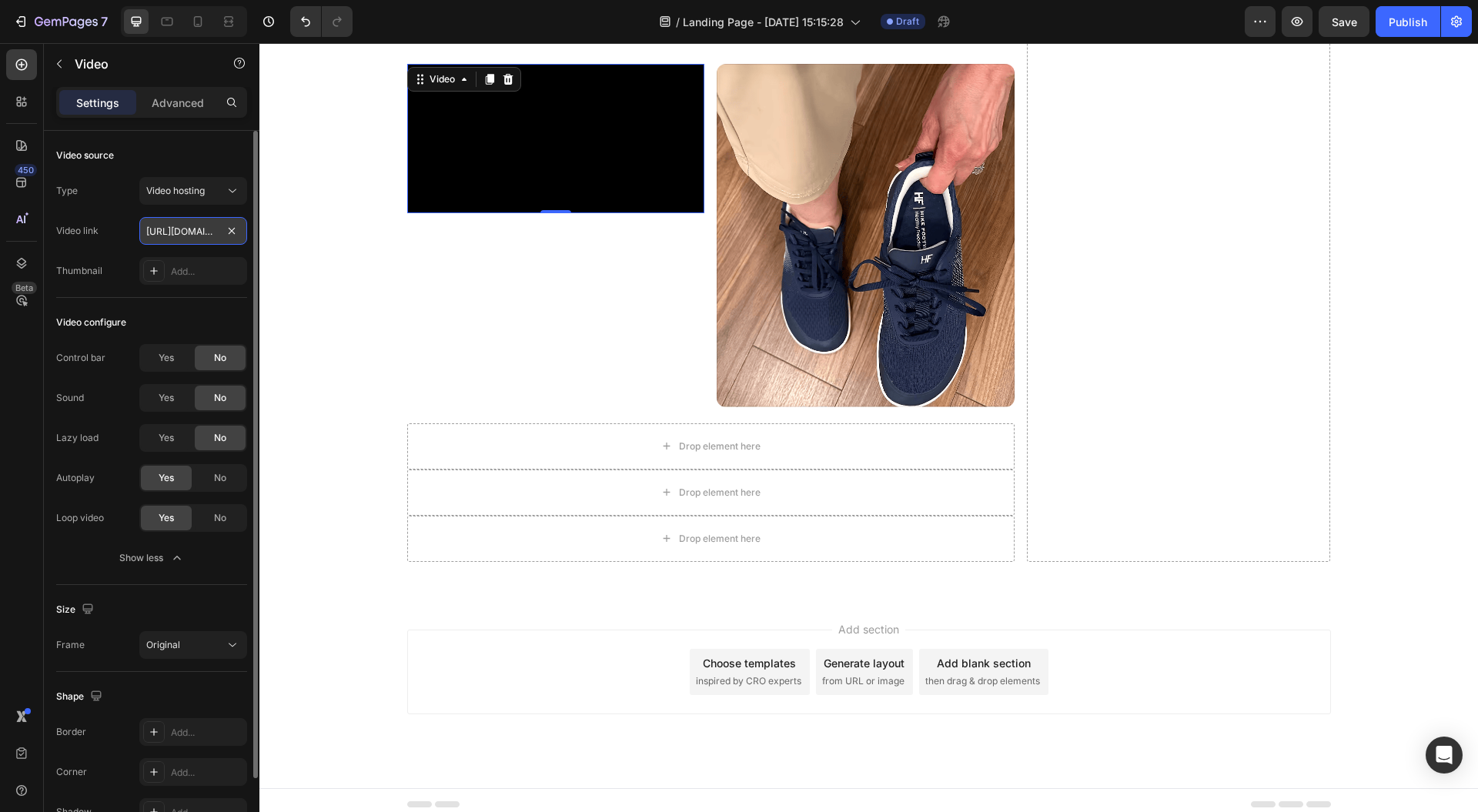
click at [184, 223] on input "https://cdn.shopify.com/videos/c/o/v/6b4090f6e2f74f929aac56e0dddd6fa0.mp4" at bounding box center [193, 231] width 108 height 28
paste input "5d0ff9b29e7f4b68b1f0cd9da31eefae"
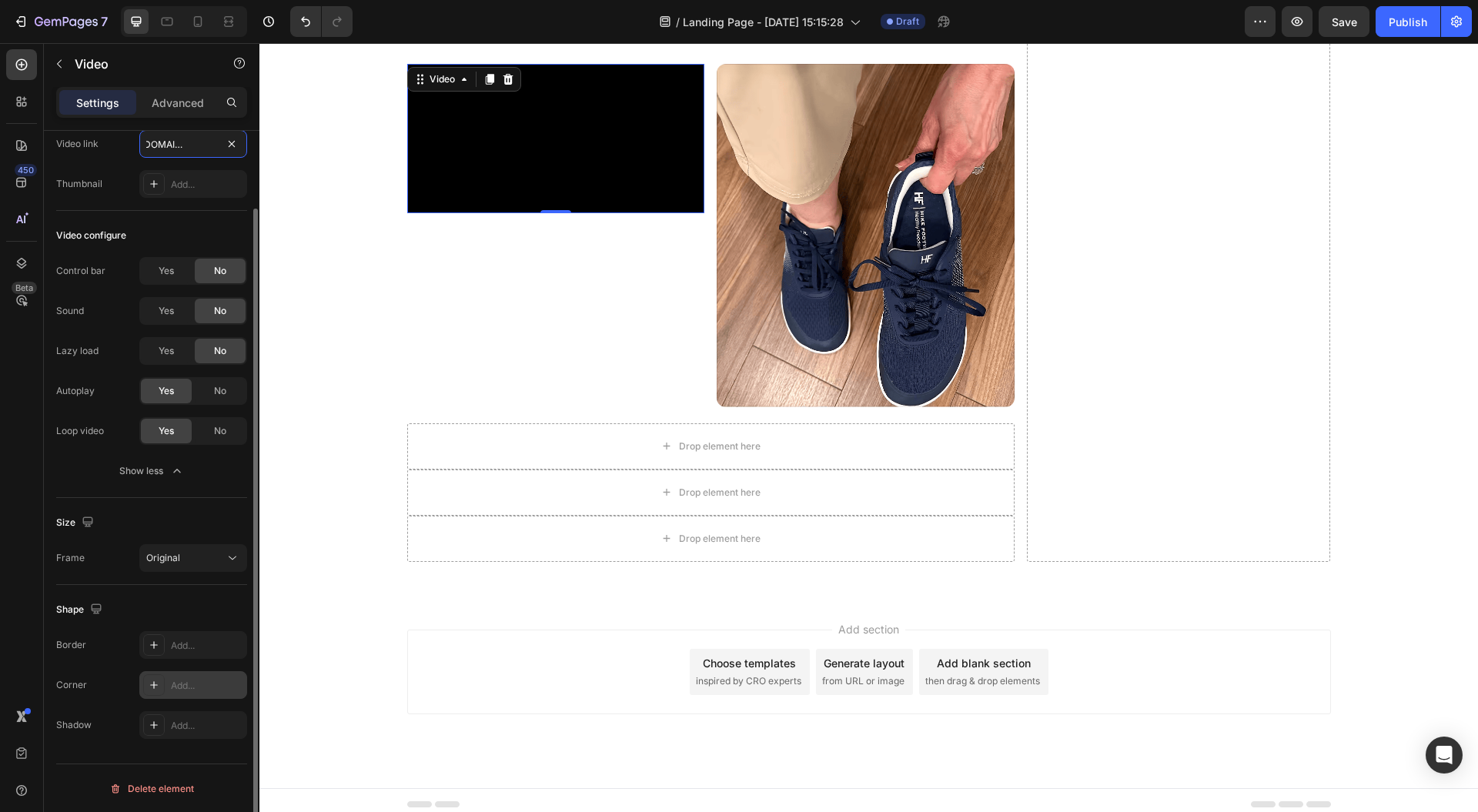
type input "https://cdn.shopify.com/videos/c/o/v/5d0ff9b29e7f4b68b1f0cd9da31eefae.mp4"
click at [199, 685] on div "Add..." at bounding box center [207, 686] width 73 height 14
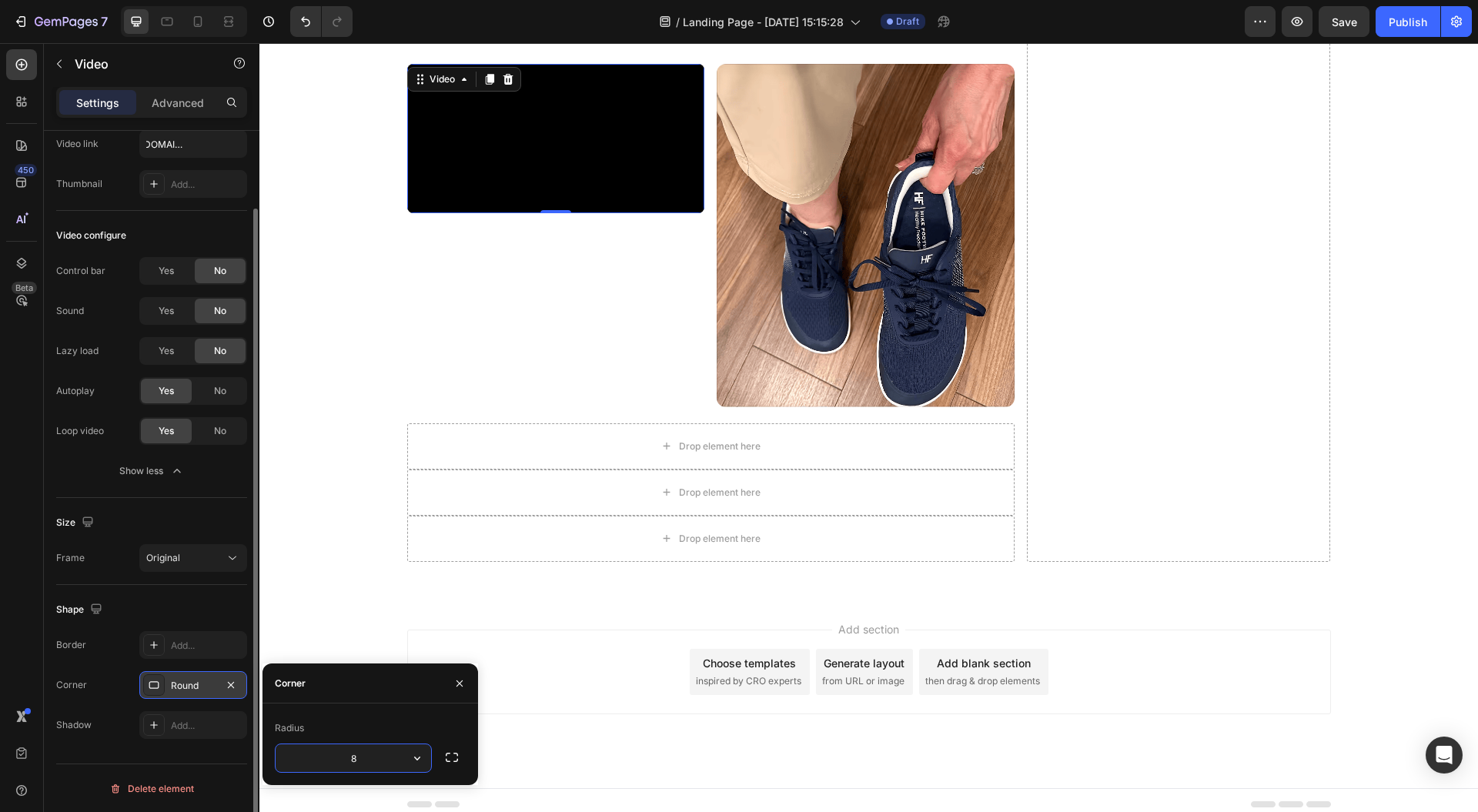
scroll to position [0, 0]
type input "12"
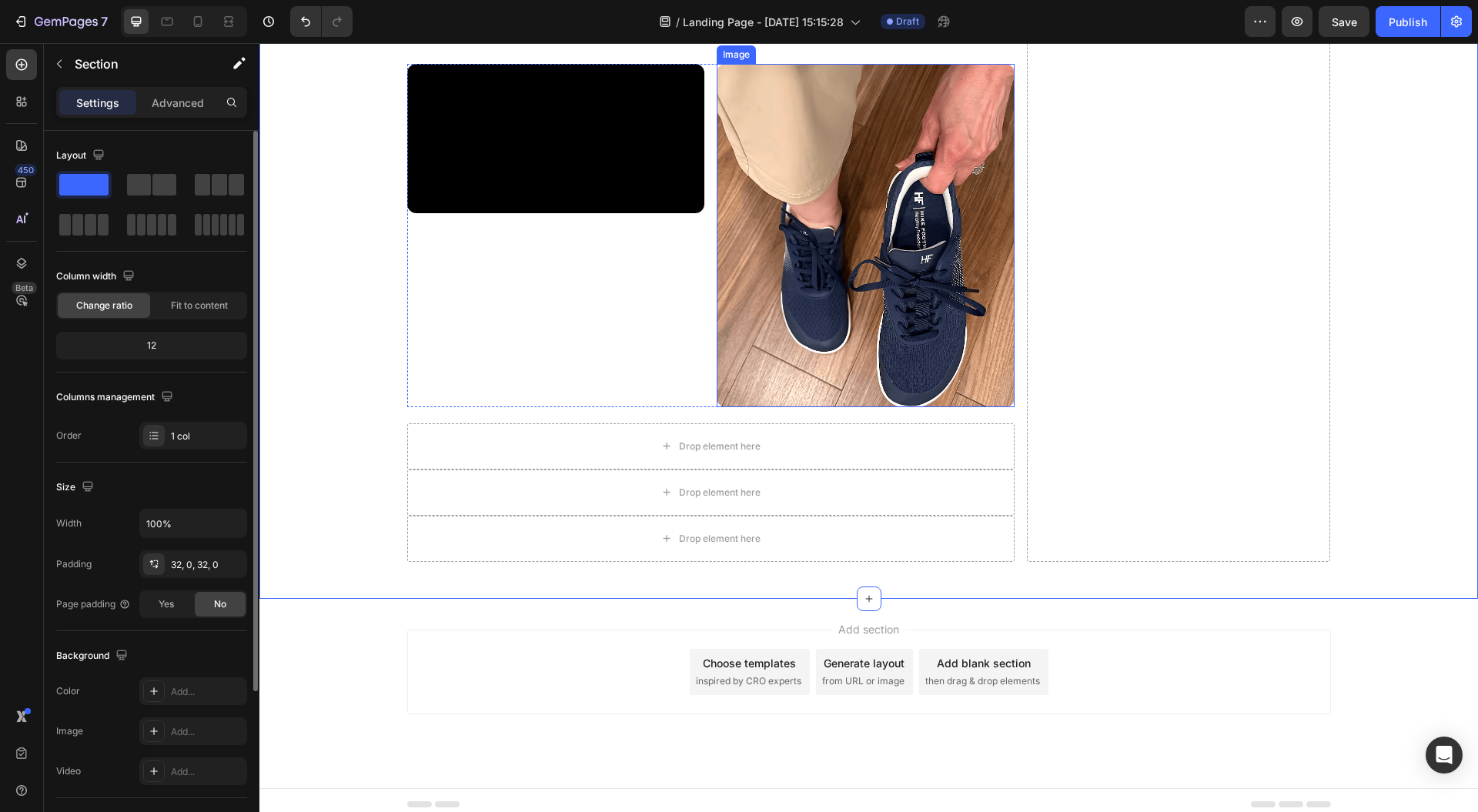
click at [769, 337] on img at bounding box center [866, 236] width 298 height 344
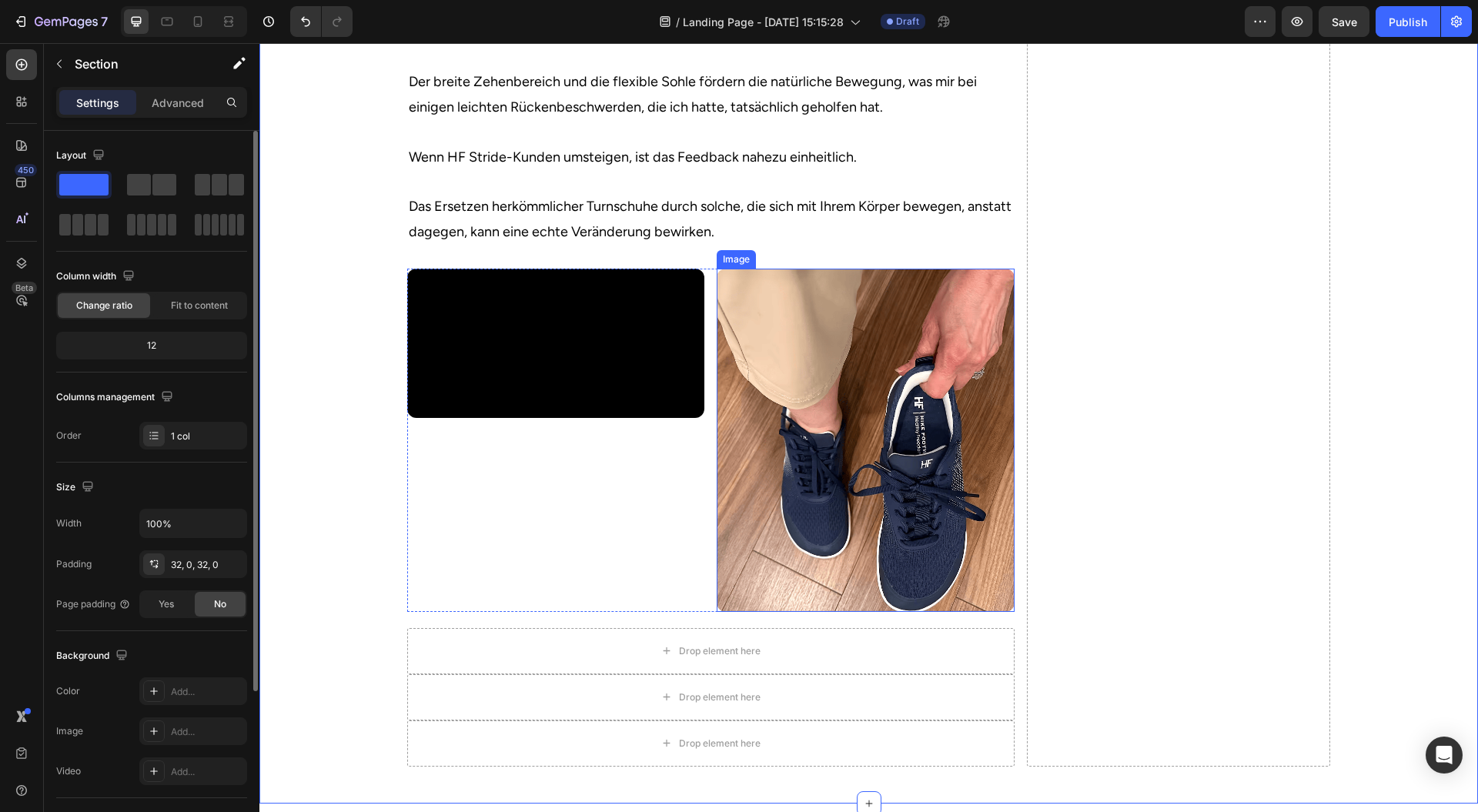
scroll to position [3729, 0]
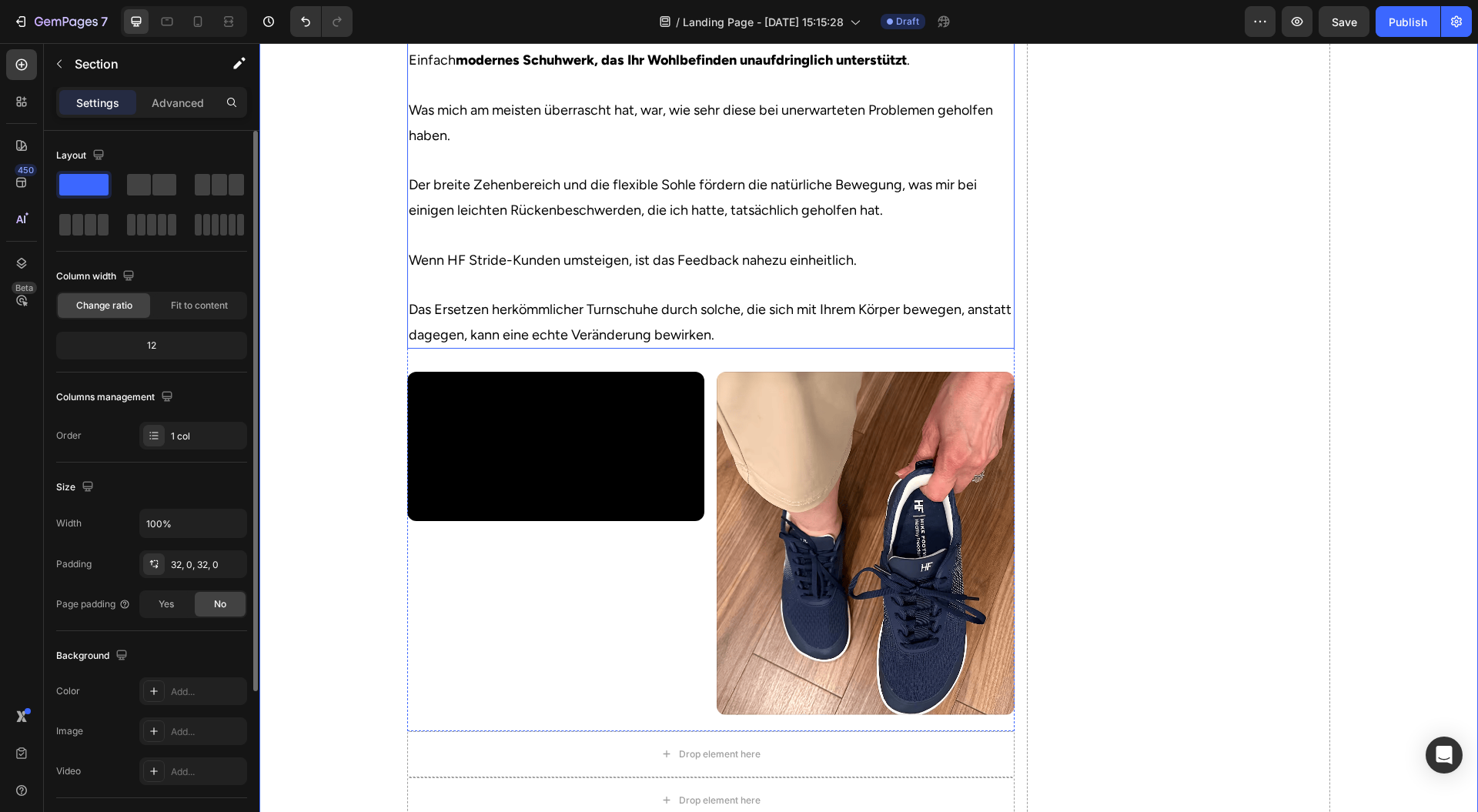
click at [997, 298] on p "Keine klobigen Formen. Keine seltsamen Absatzerhöhungen. Einfach modernes Schuh…" at bounding box center [711, 173] width 604 height 350
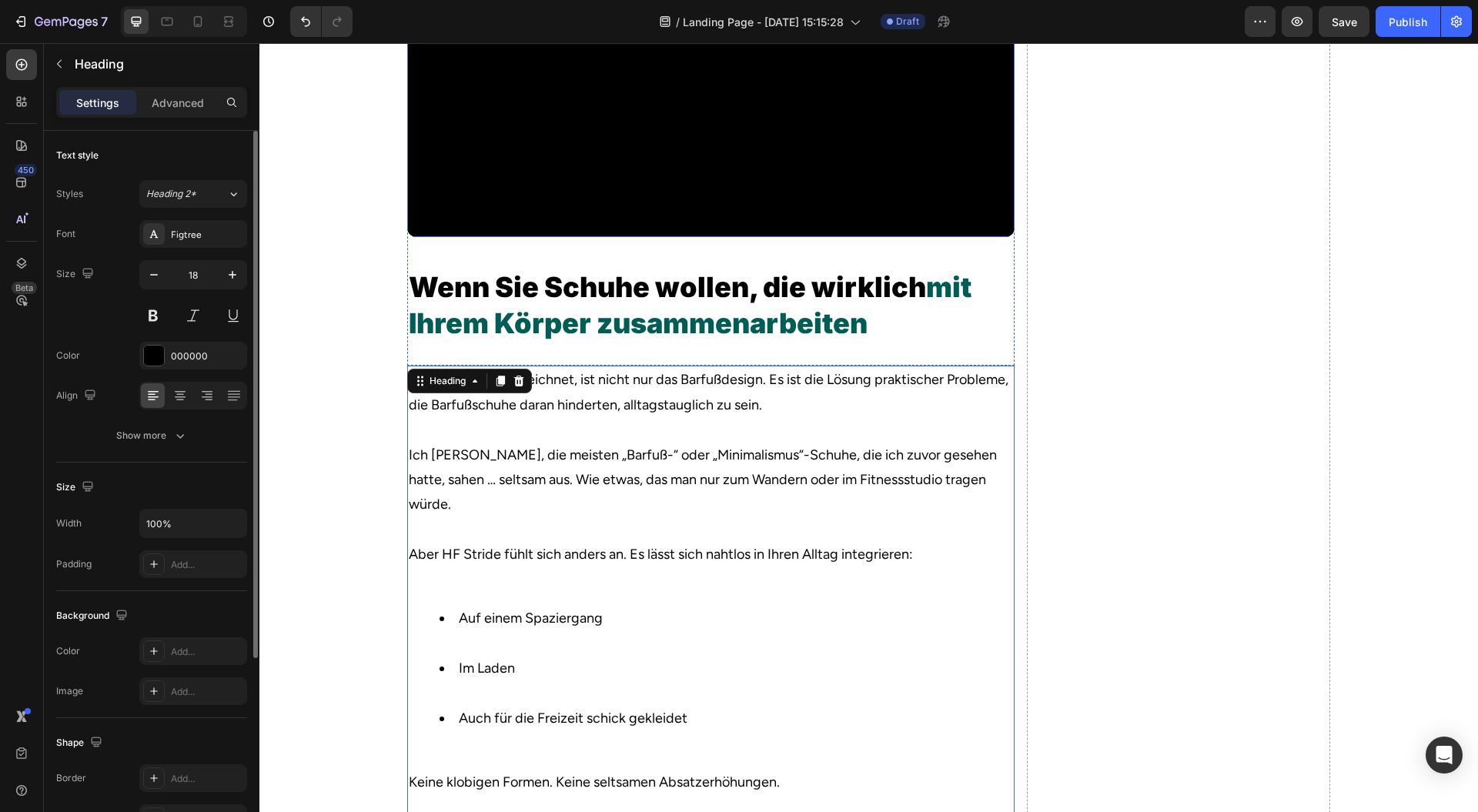
scroll to position [2908, 0]
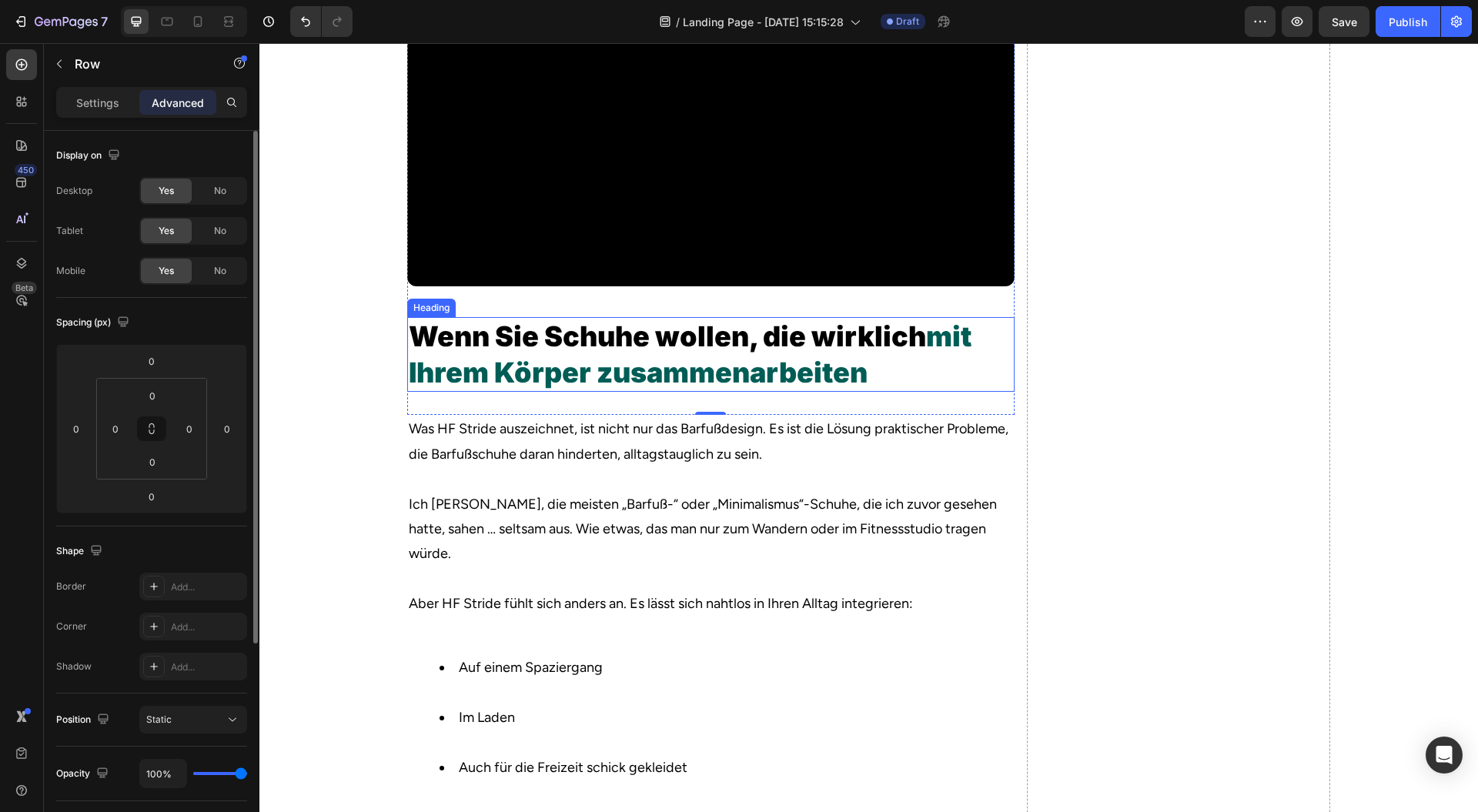
click at [998, 392] on p "Wenn Sie Schuhe wollen, die wirklich mit Ihrem Körper zusammenarbeiten" at bounding box center [711, 355] width 604 height 73
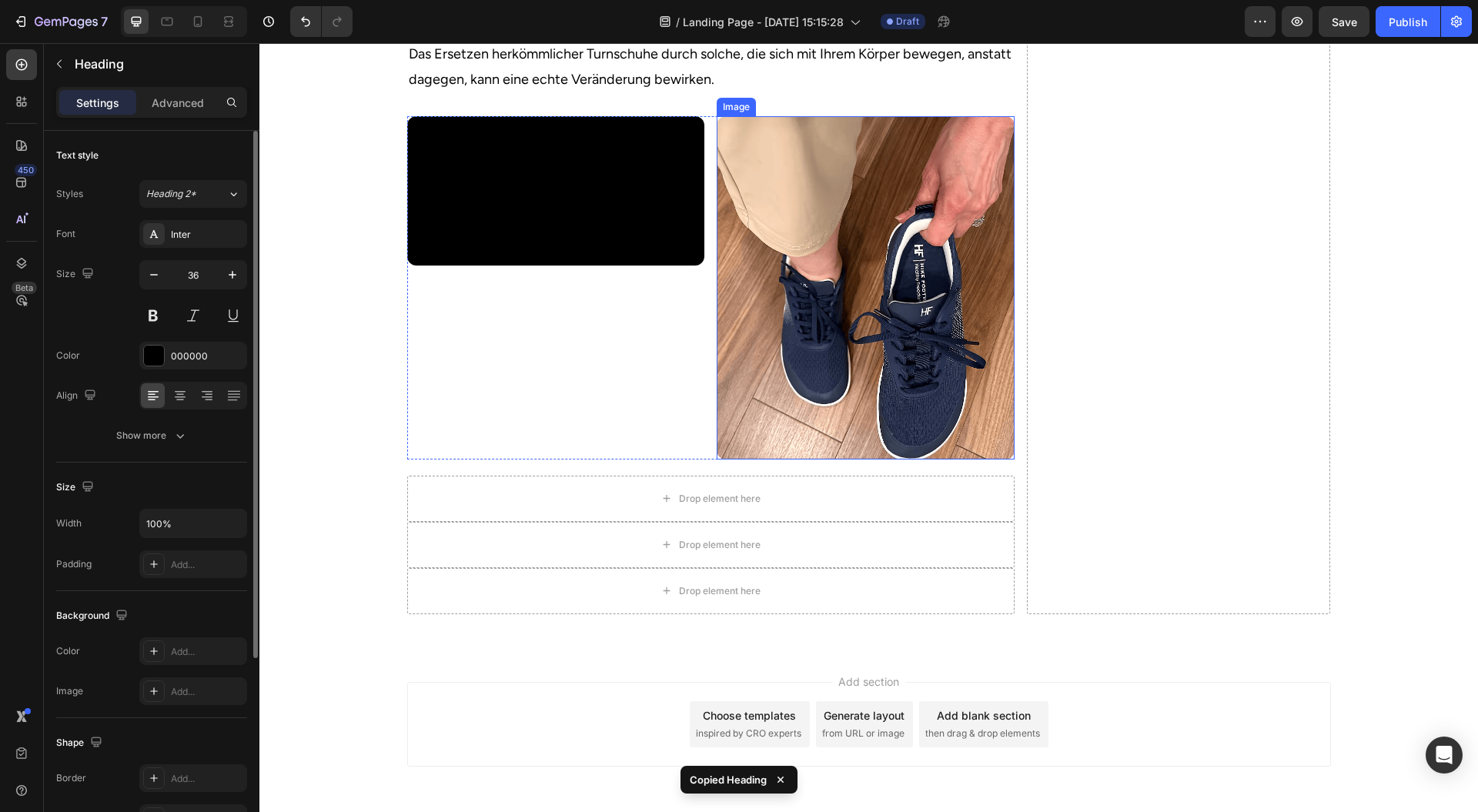
scroll to position [4036, 0]
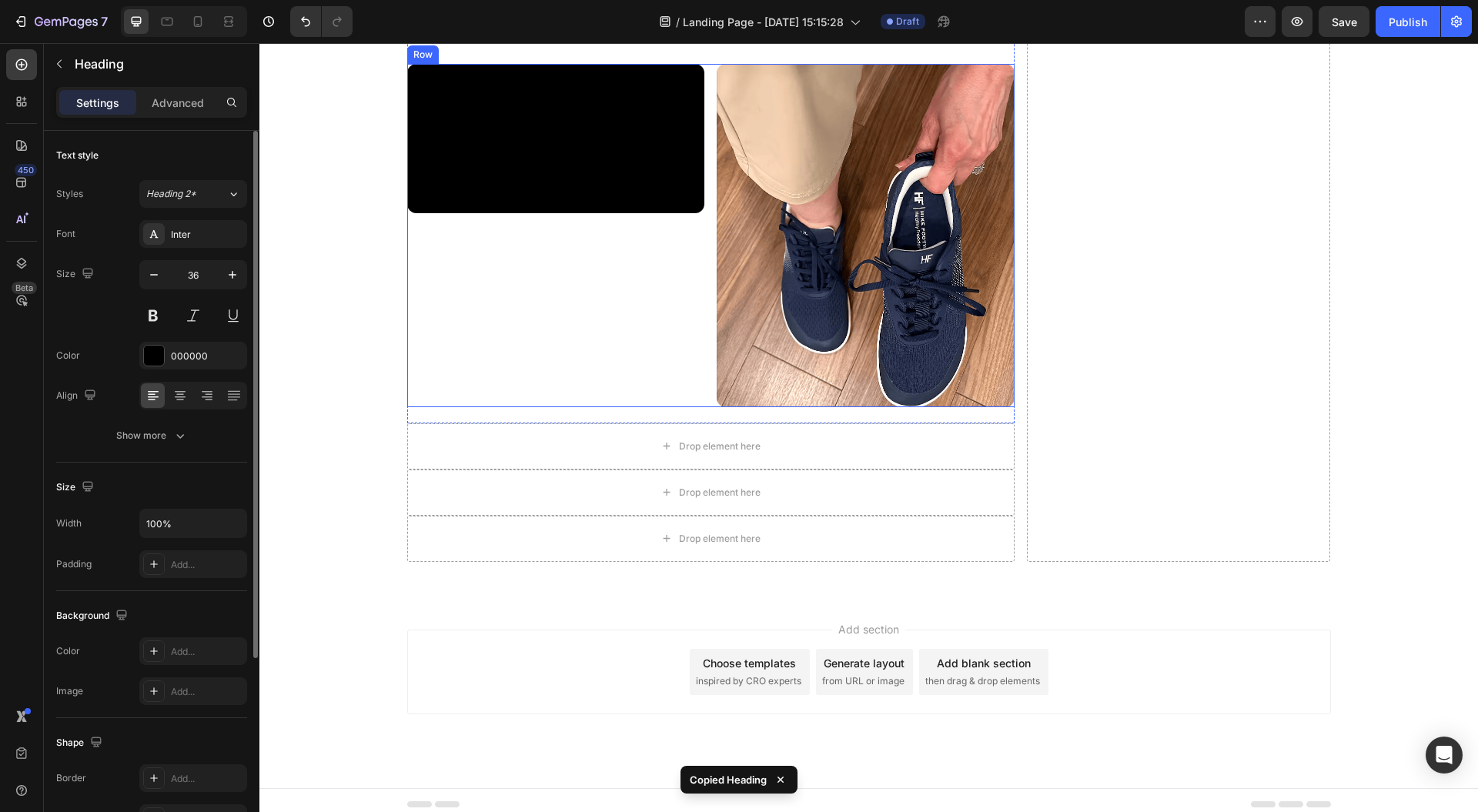
click at [701, 364] on div "Video Image Row" at bounding box center [711, 236] width 608 height 344
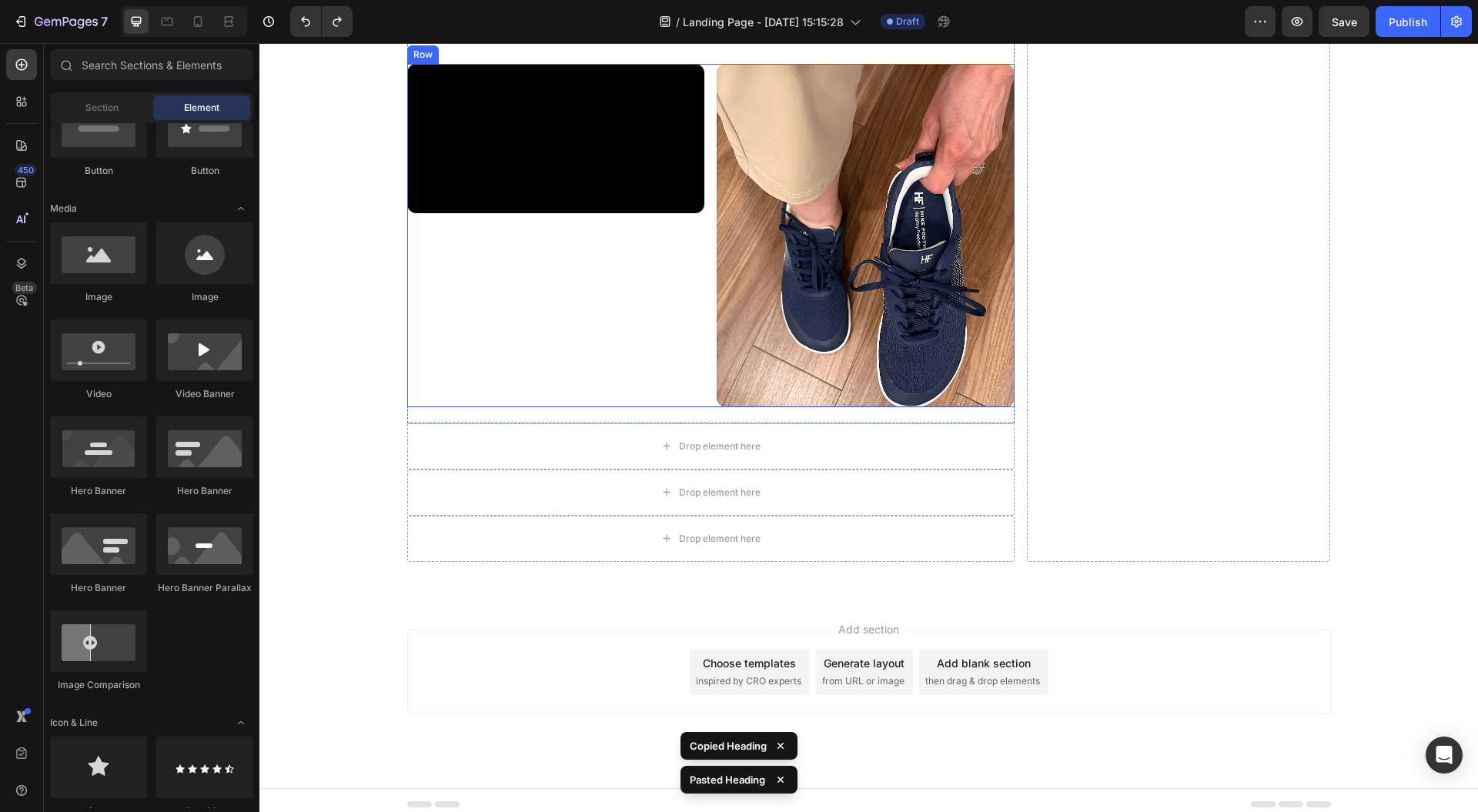
click at [705, 407] on div "Video Image Row" at bounding box center [711, 236] width 608 height 344
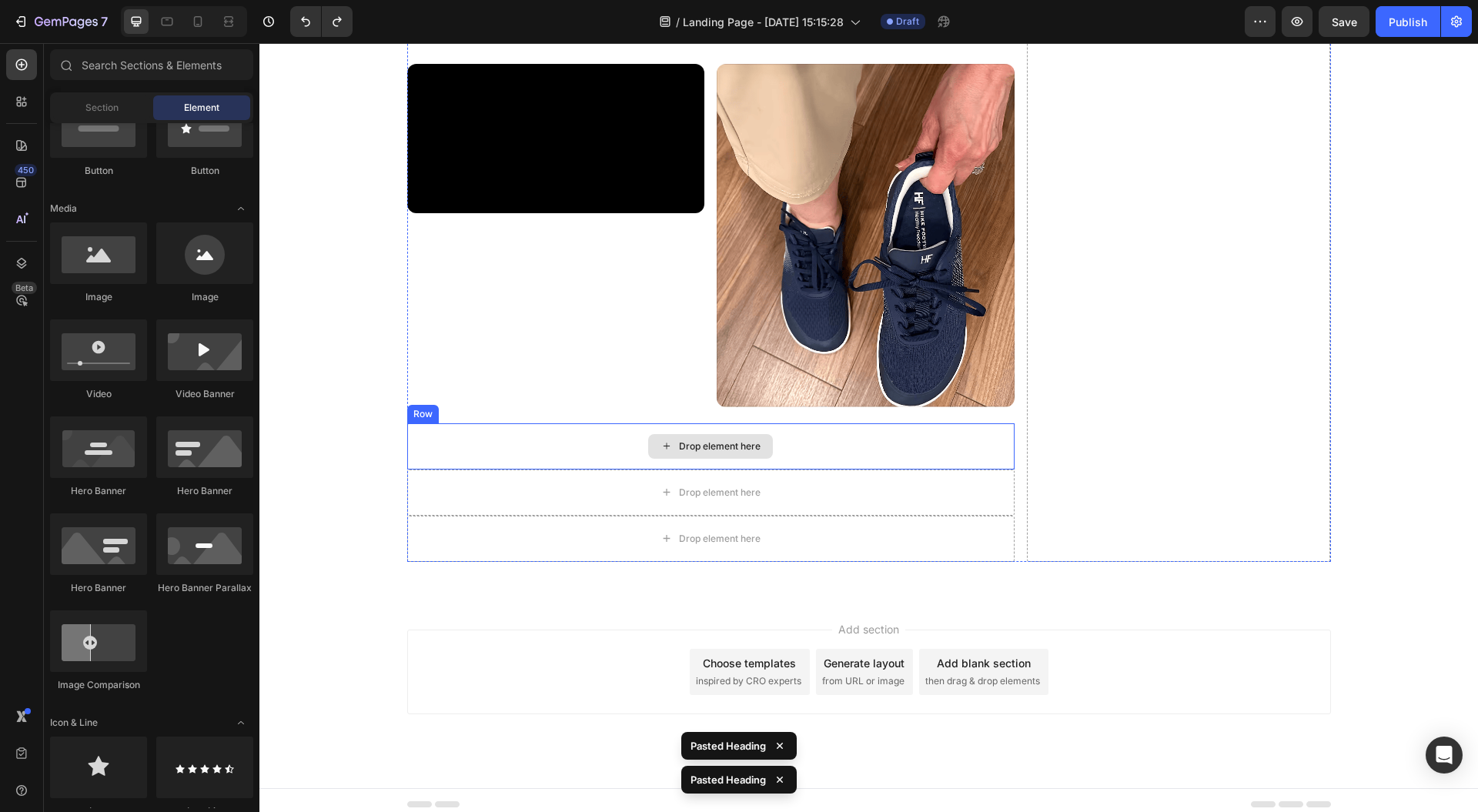
click at [599, 470] on div "Drop element here" at bounding box center [711, 447] width 608 height 46
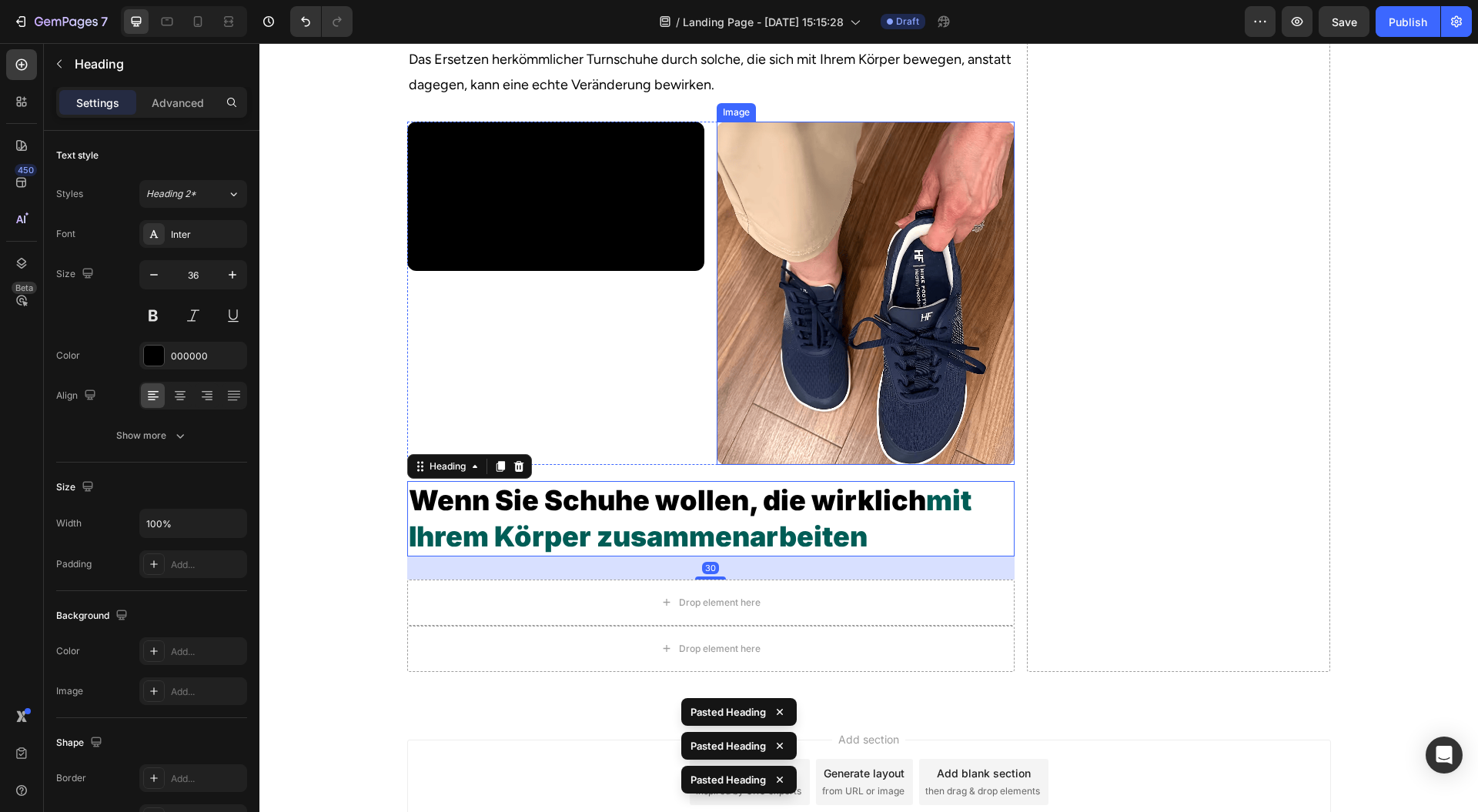
scroll to position [3832, 0]
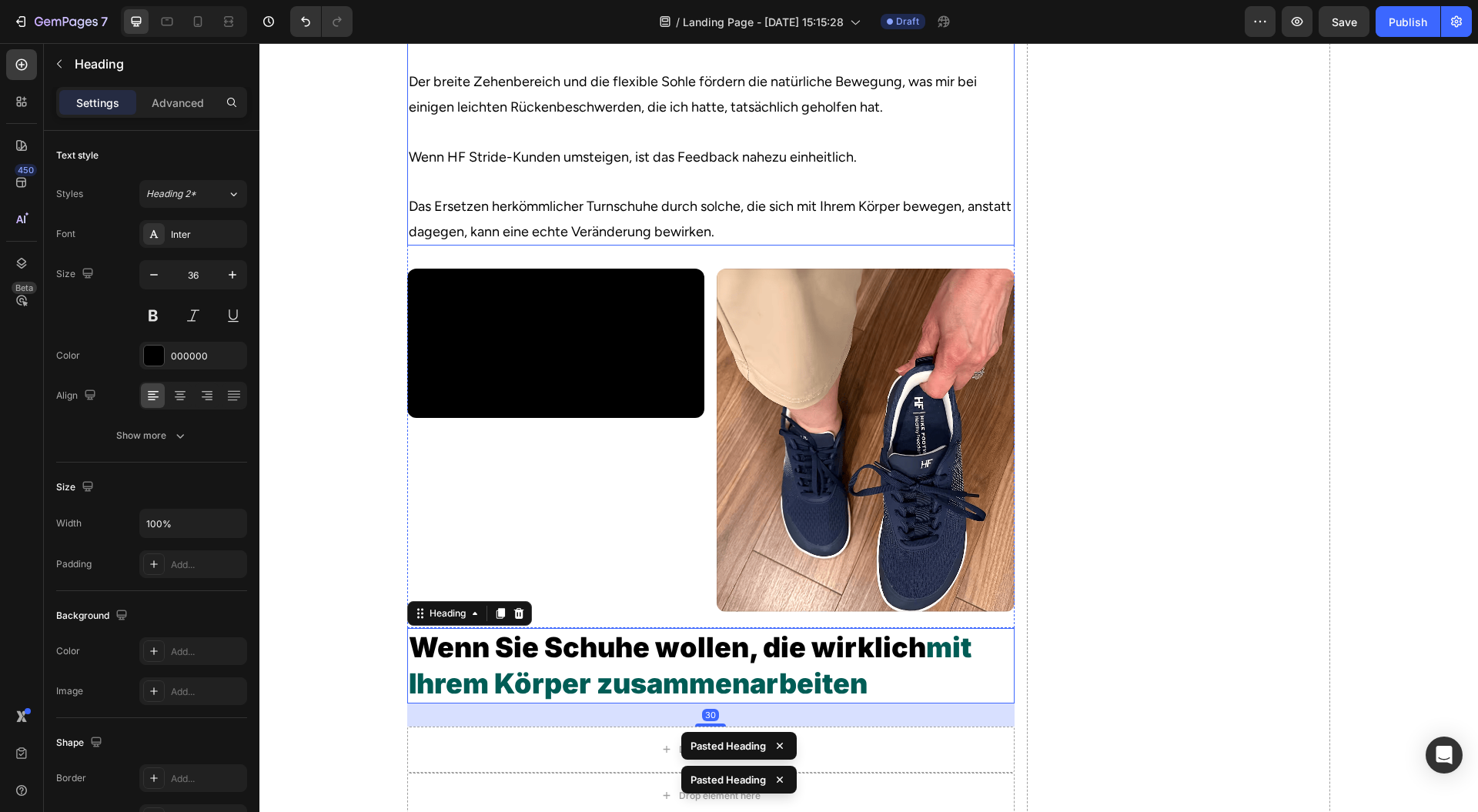
click at [973, 242] on p "Keine klobigen Formen. Keine seltsamen Absatzerhöhungen. Einfach modernes Schuh…" at bounding box center [711, 70] width 604 height 350
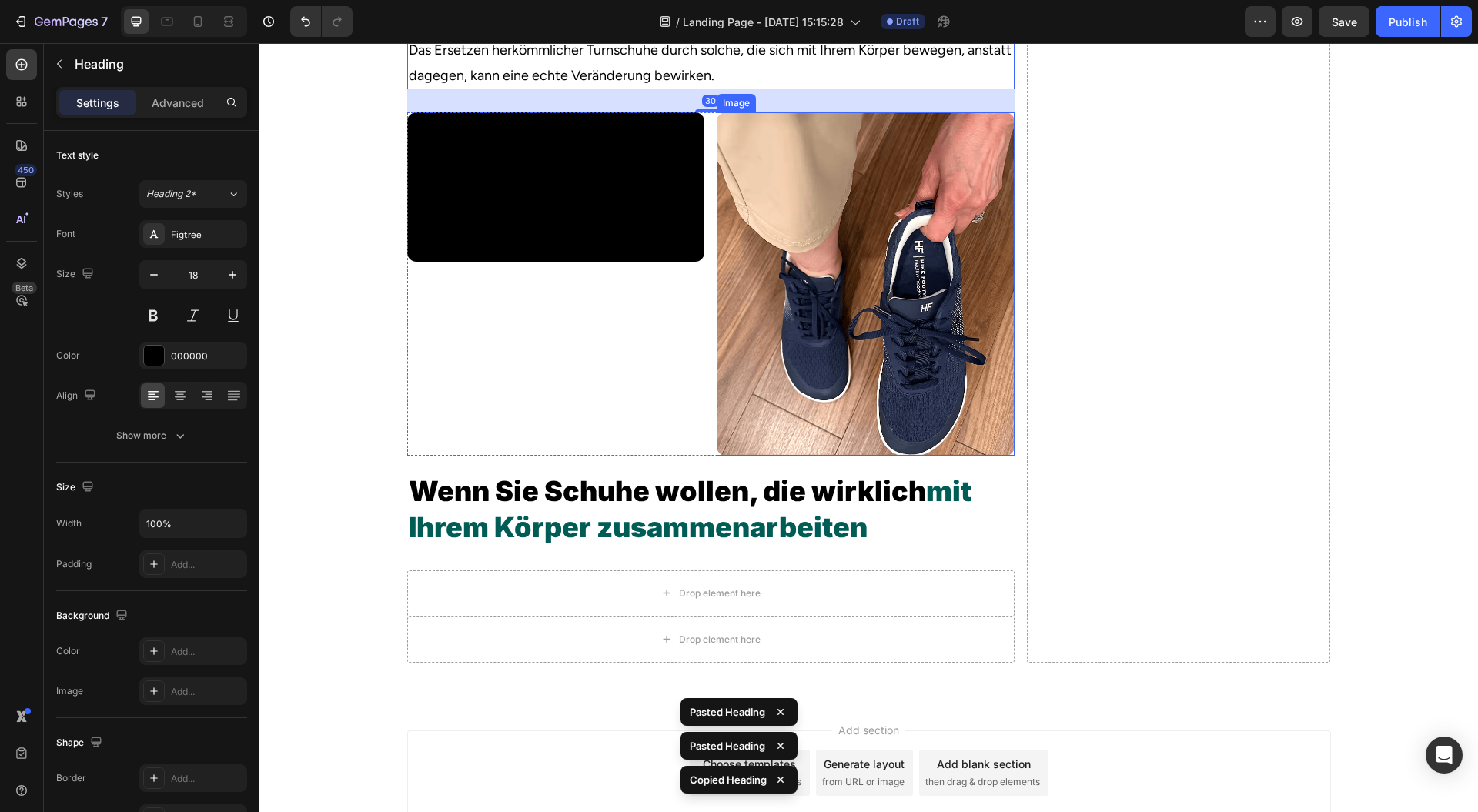
scroll to position [4140, 0]
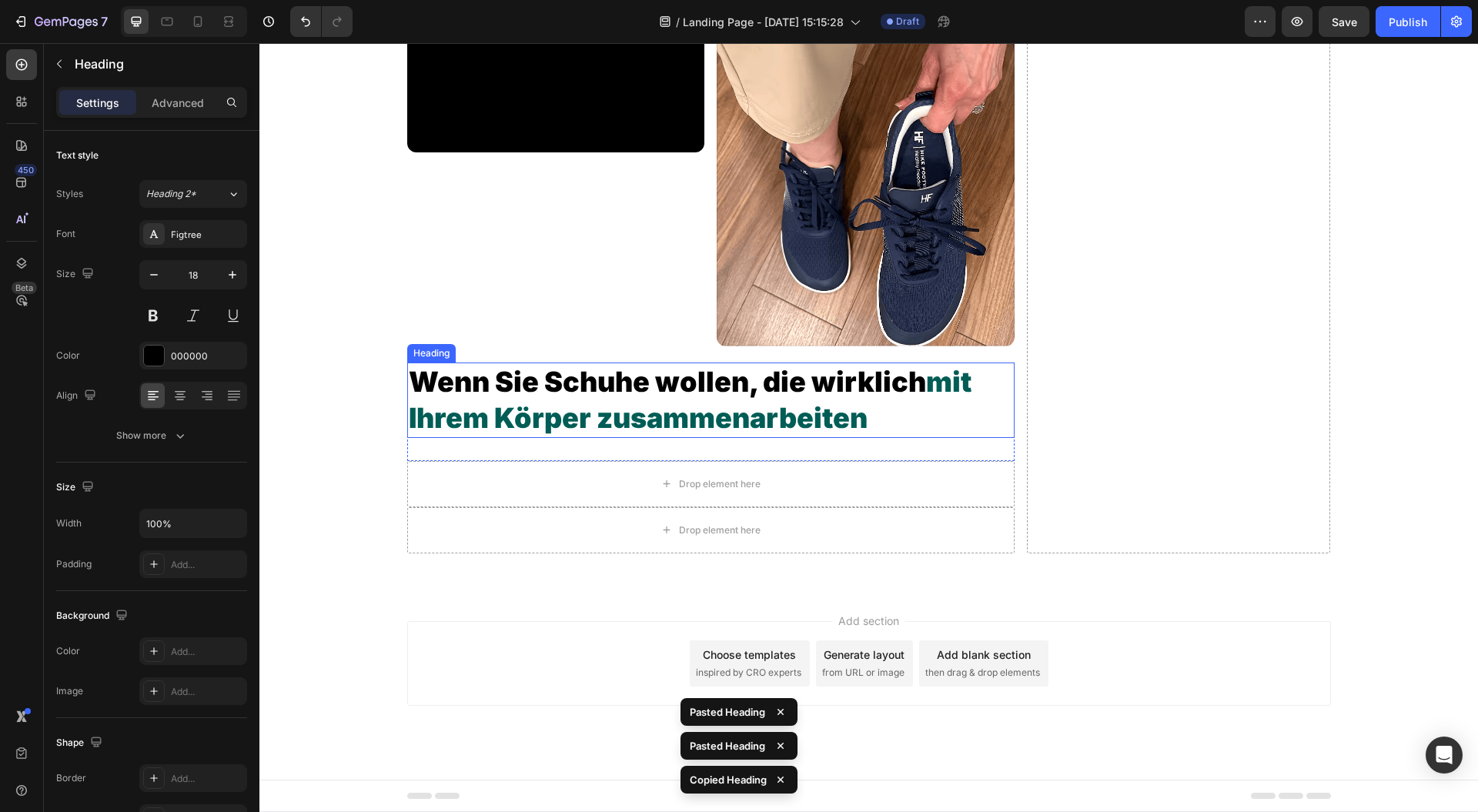
click at [961, 403] on h2 "Wenn Sie Schuhe wollen, die wirklich mit Ihrem Körper zusammenarbeiten" at bounding box center [711, 401] width 608 height 76
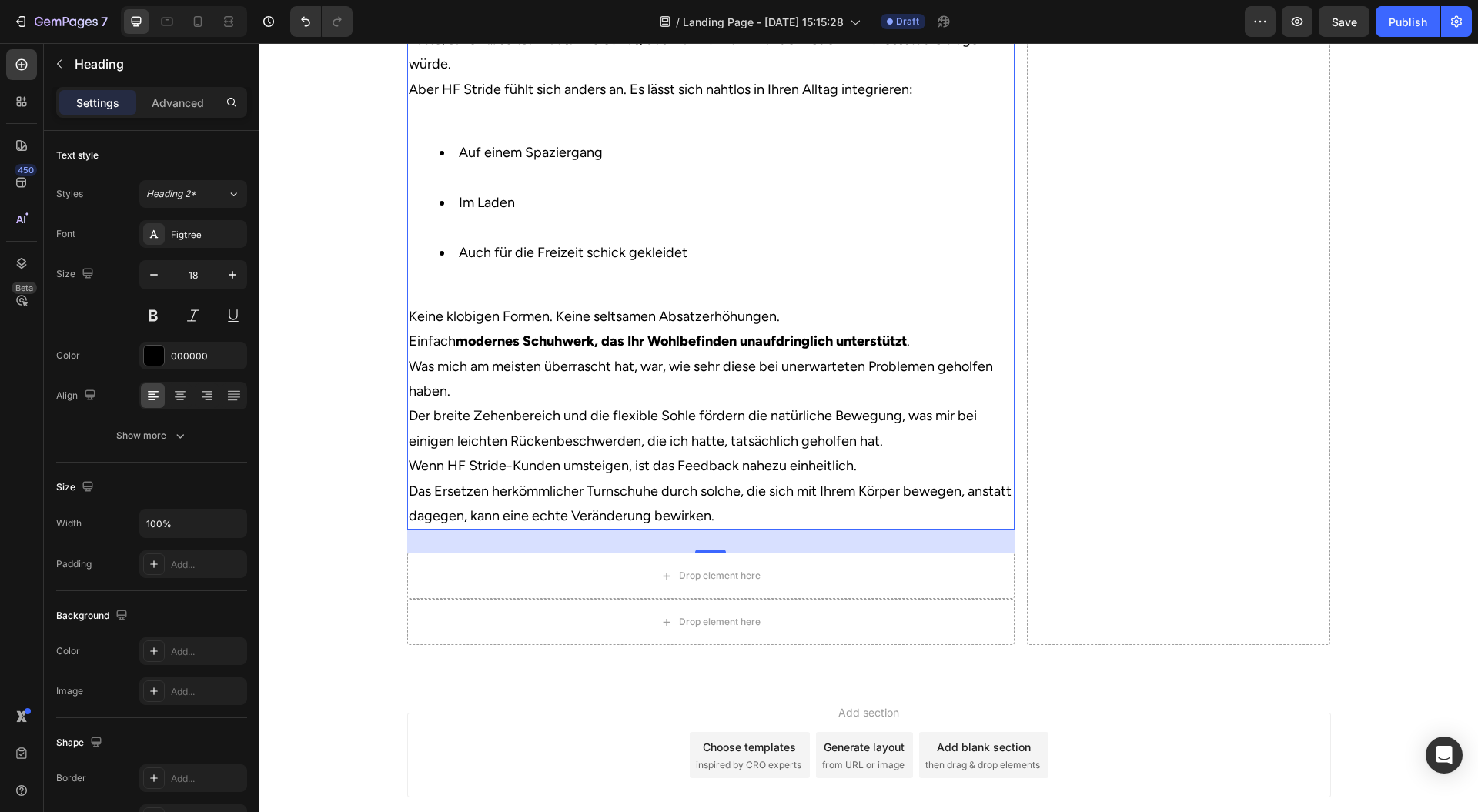
scroll to position [4711, 0]
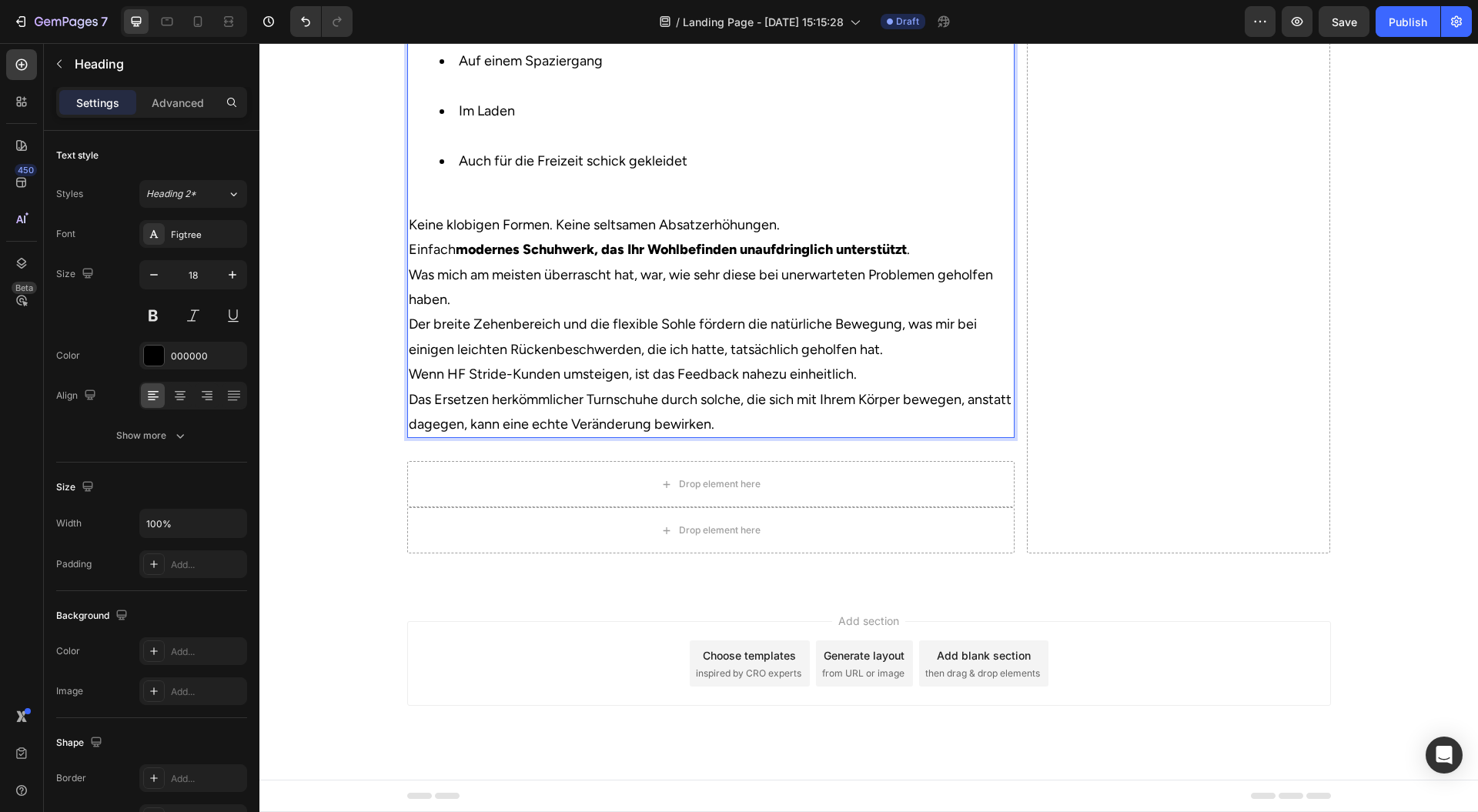
click at [756, 307] on p "Keine klobigen Formen. Keine seltsamen Absatzerhöhungen. Einfach modernes Schuh…" at bounding box center [711, 325] width 604 height 225
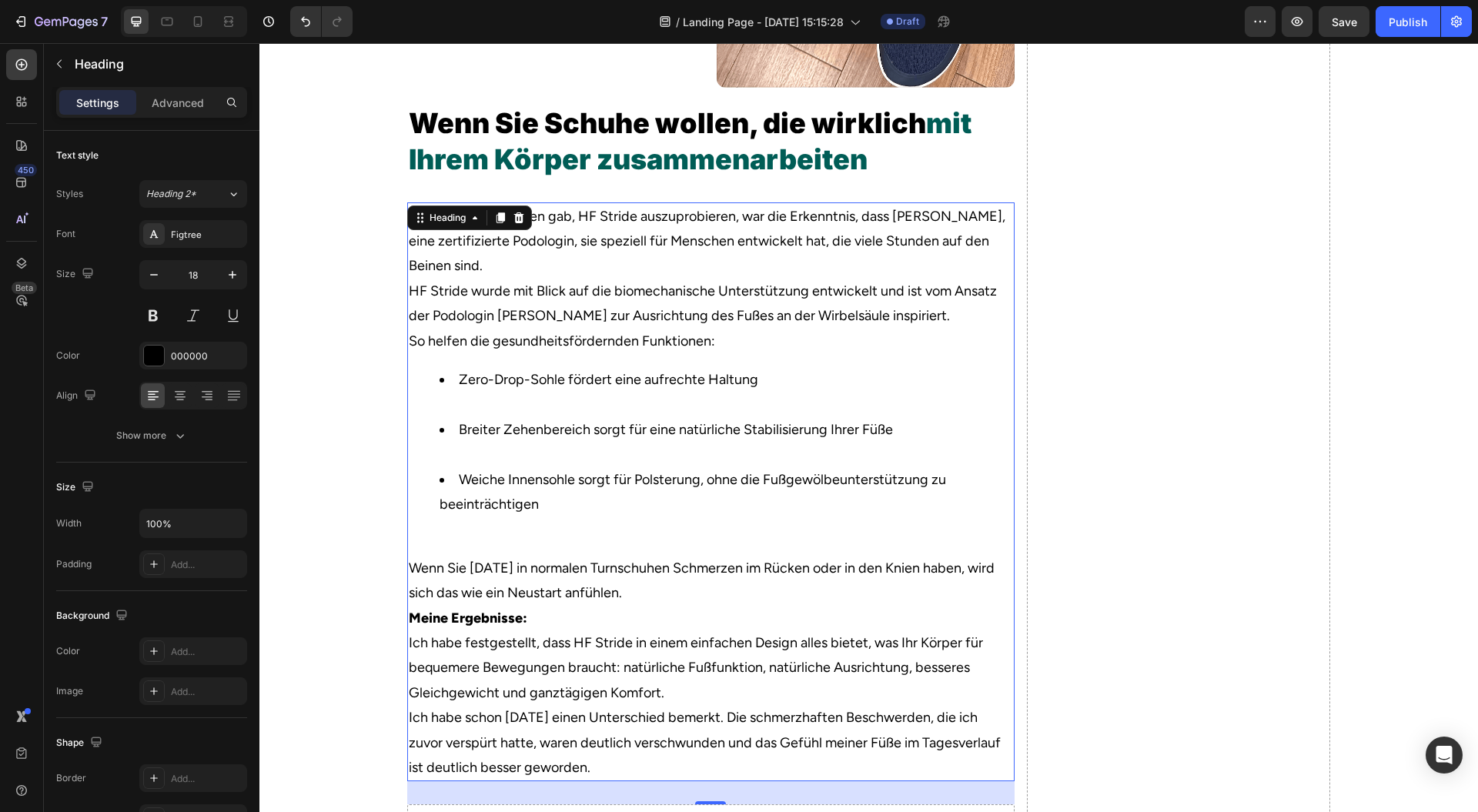
scroll to position [4300, 0]
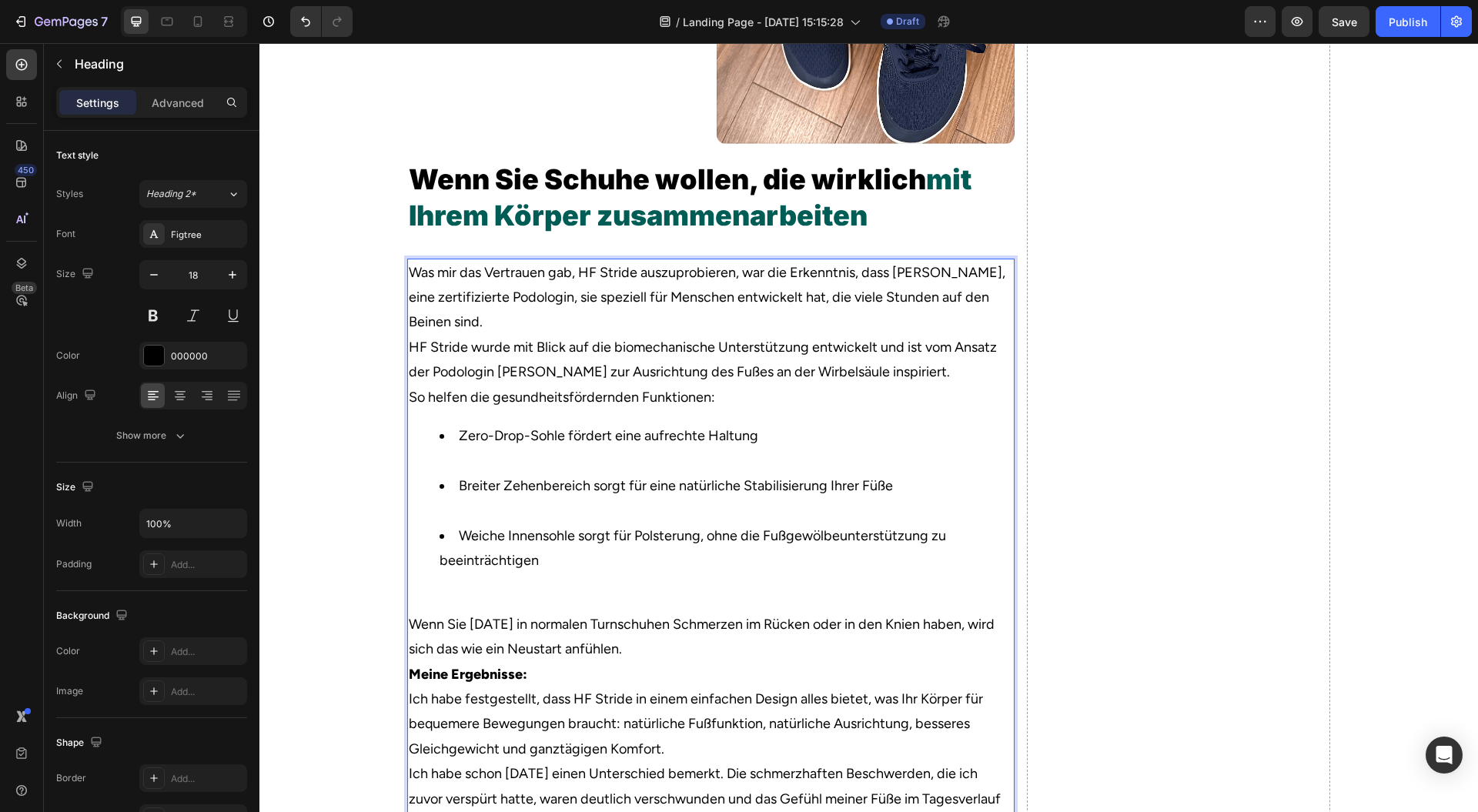
click at [744, 335] on p "Was mir das Vertrauen gab, HF Stride auszuprobieren, war die Erkenntnis, dass D…" at bounding box center [711, 298] width 604 height 75
click at [706, 335] on p "Was mir das Vertrauen gab, HF Stride auszuprobieren, war die Erkenntnis, dass D…" at bounding box center [711, 298] width 604 height 75
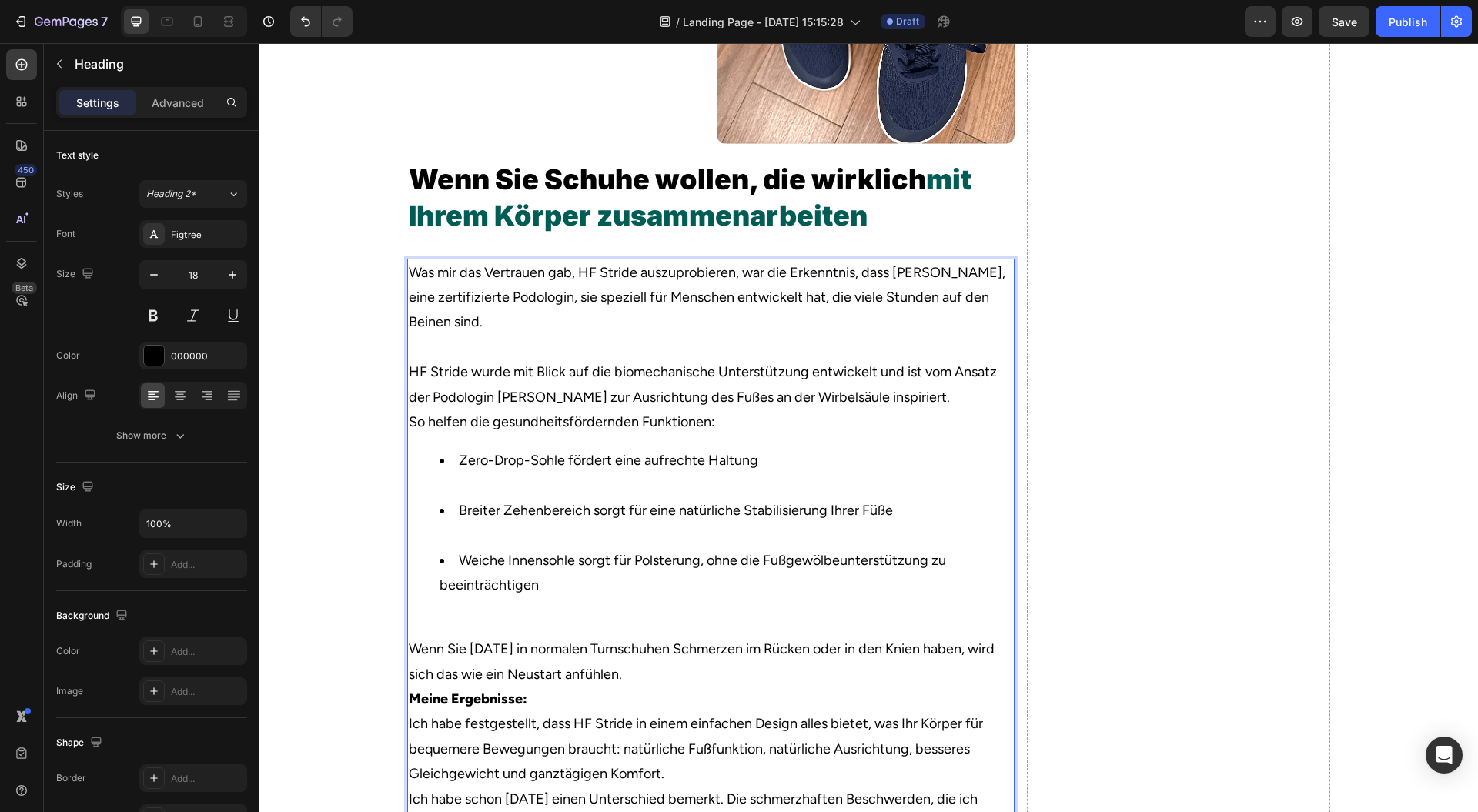
click at [758, 434] on p "So helfen die gesundheitsfördernden Funktionen:" at bounding box center [711, 422] width 604 height 25
click at [956, 410] on p "HF Stride wurde mit Blick auf die biomechanische Unterstützung entwickelt und i…" at bounding box center [711, 384] width 604 height 50
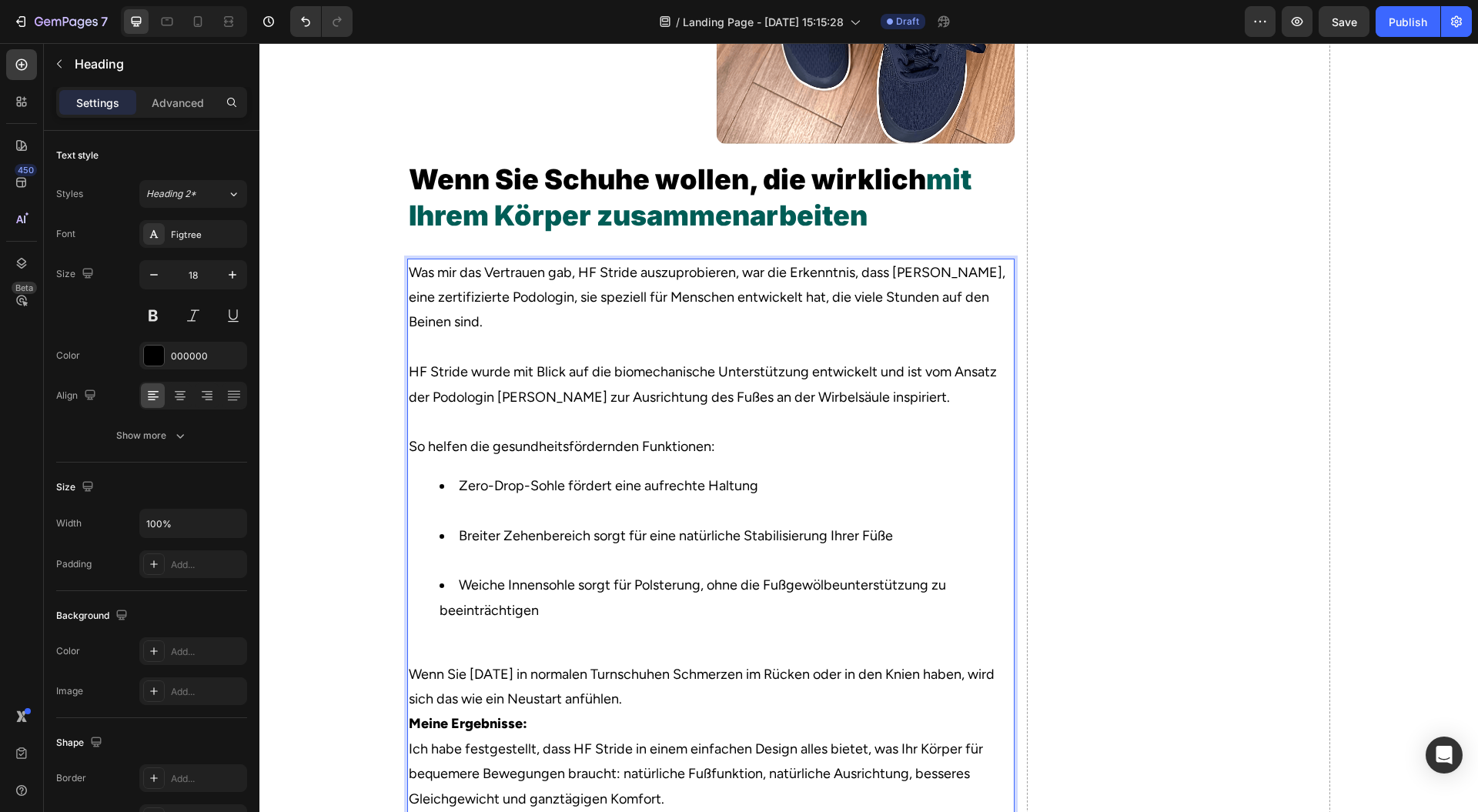
click at [758, 459] on p "So helfen die gesundheitsfördernden Funktionen:" at bounding box center [711, 447] width 604 height 25
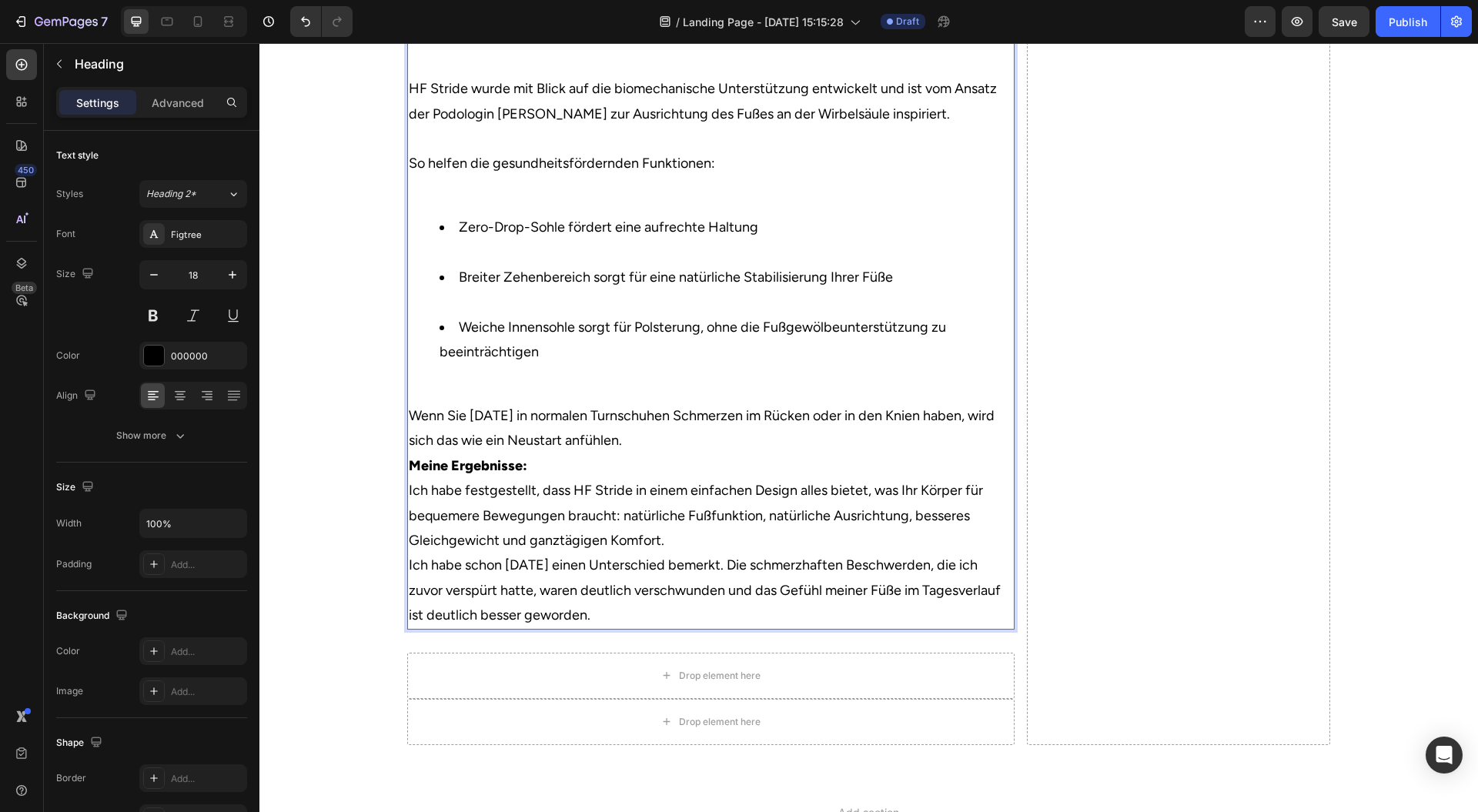
scroll to position [4607, 0]
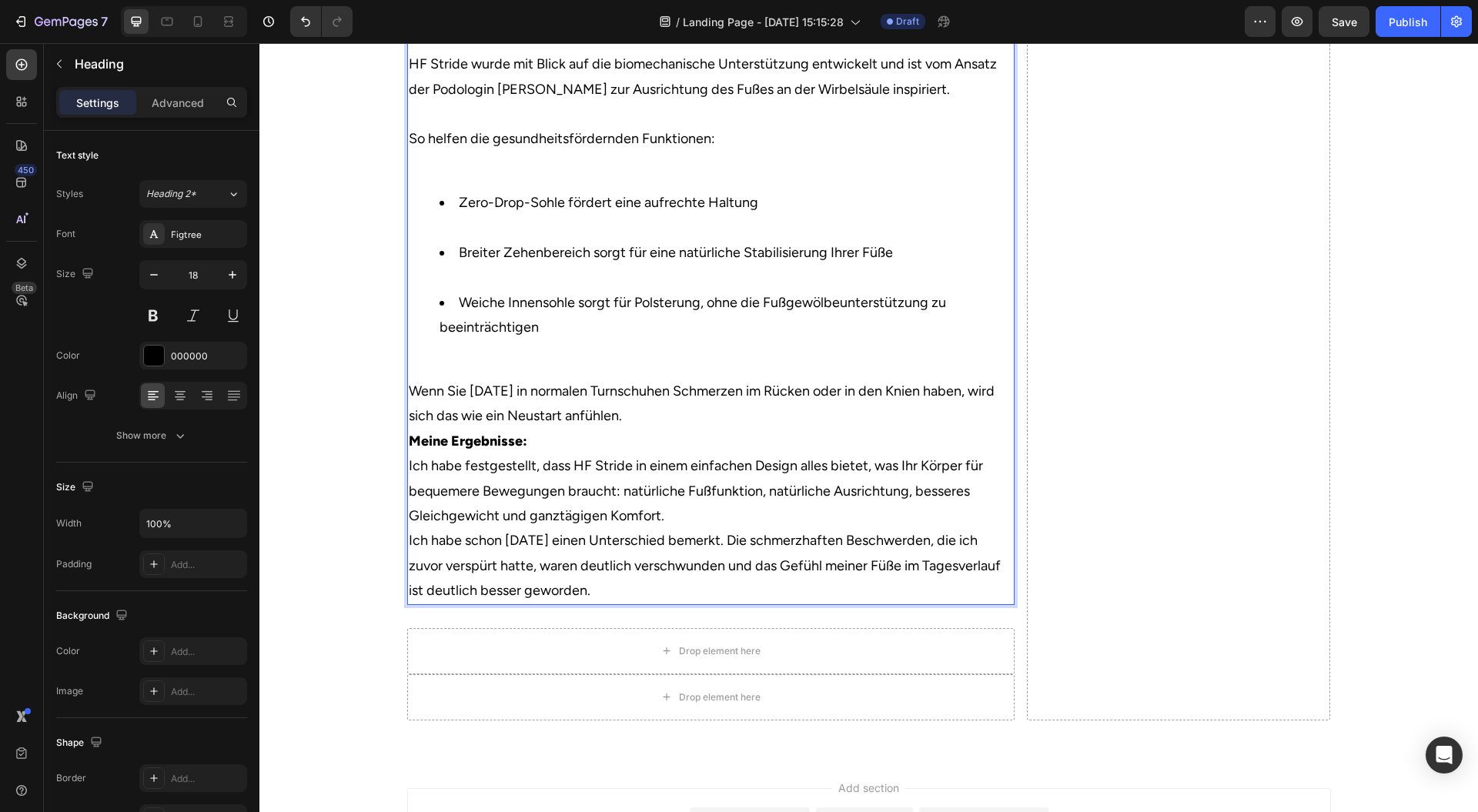
click at [759, 429] on p "Wenn Sie nach einem Tag in normalen Turnschuhen Schmerzen im Rücken oder in den…" at bounding box center [711, 404] width 604 height 50
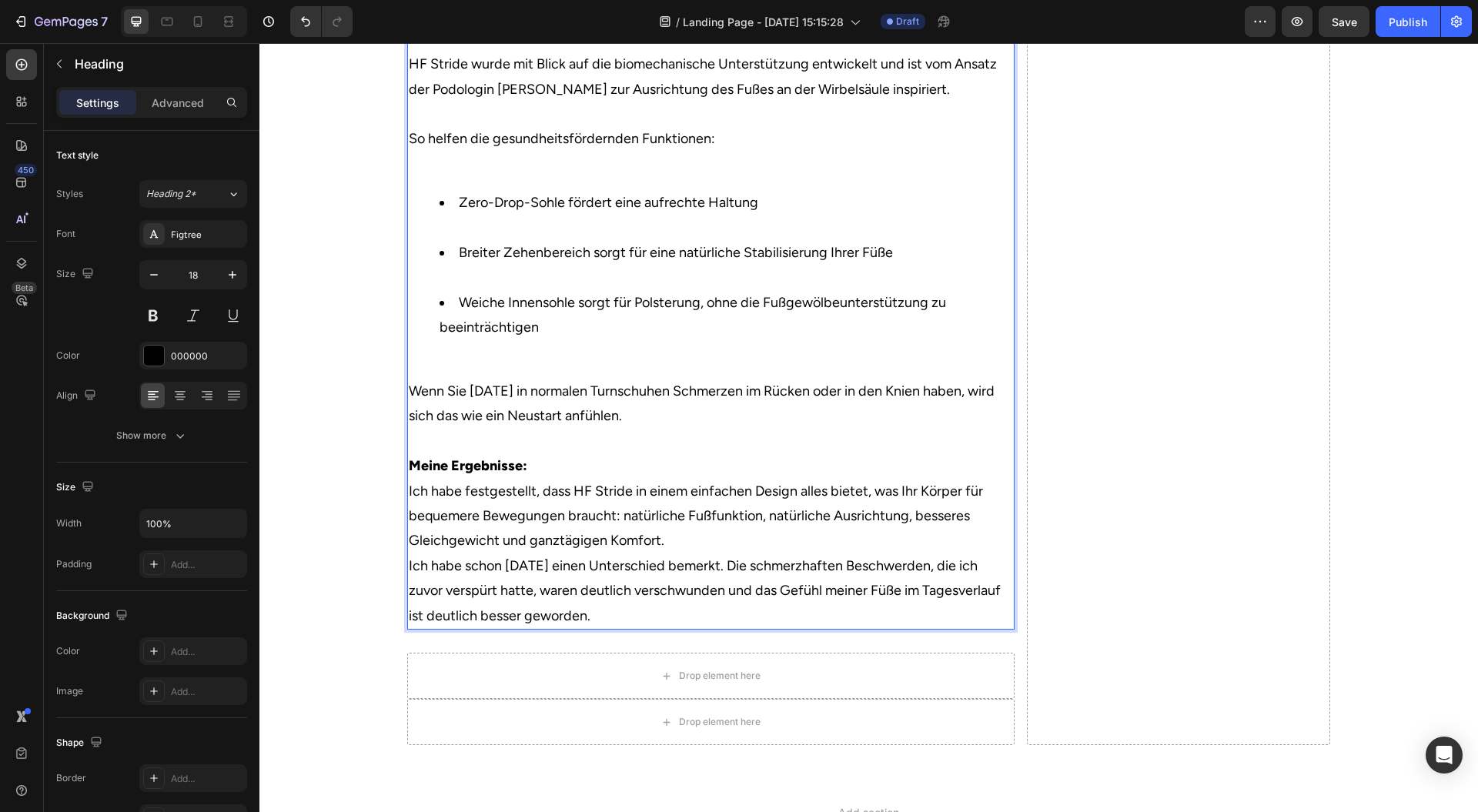
click at [626, 478] on p "Meine Ergebnisse:" at bounding box center [711, 466] width 604 height 25
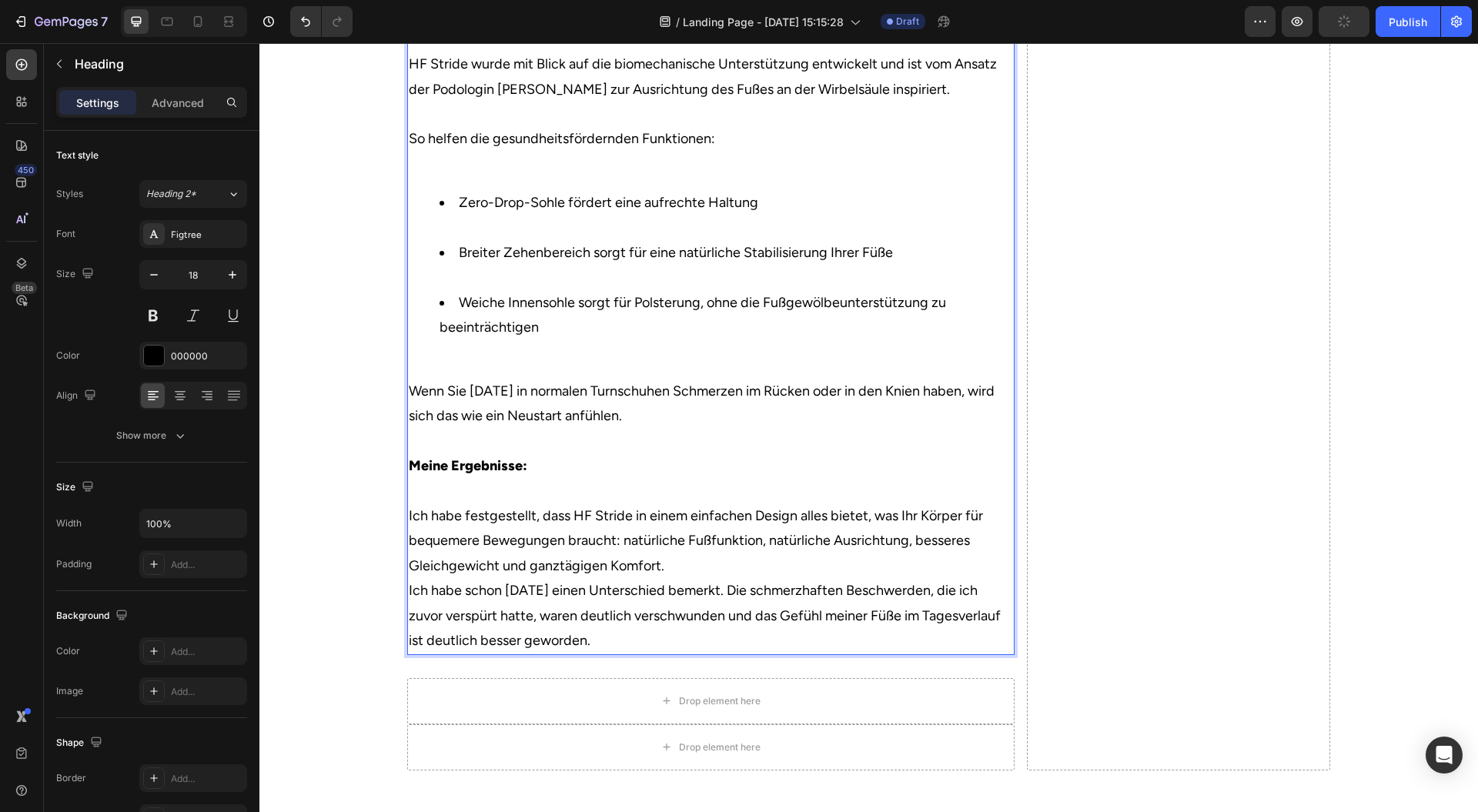
click at [695, 578] on p "Ich habe festgestellt, dass HF Stride in einem einfachen Design alles bietet, w…" at bounding box center [711, 541] width 604 height 75
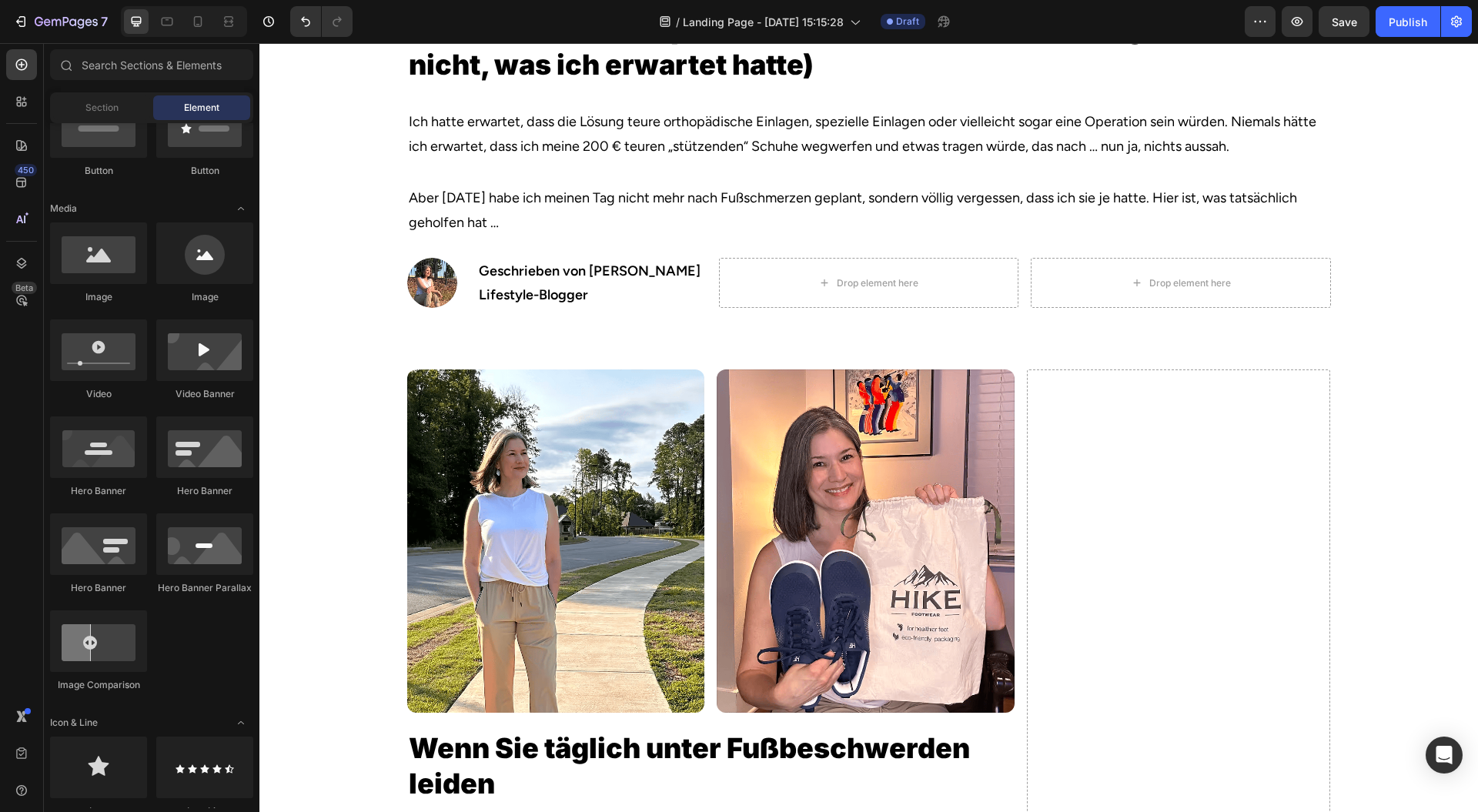
scroll to position [0, 0]
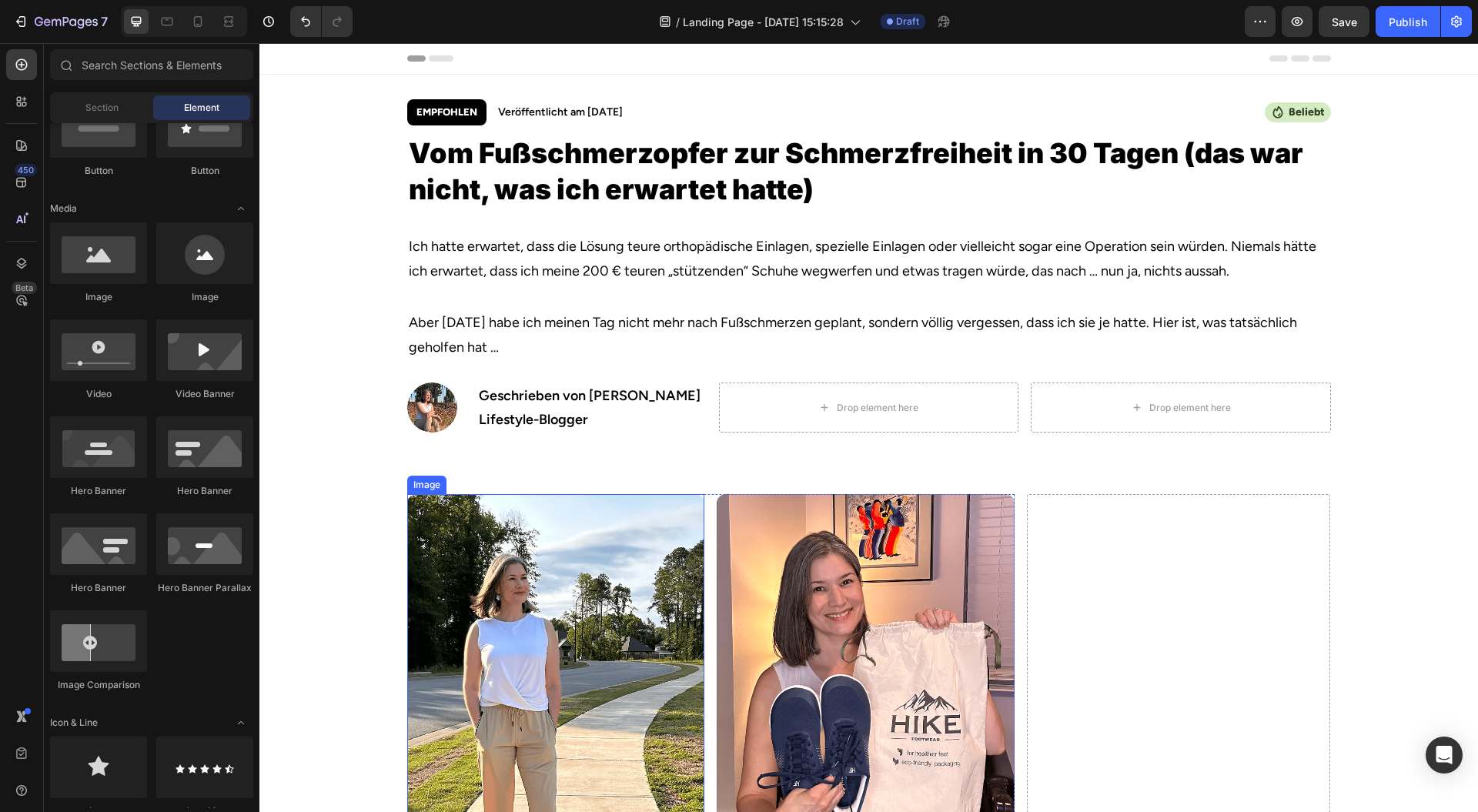
click at [701, 536] on div "Image Image Row" at bounding box center [711, 666] width 608 height 343
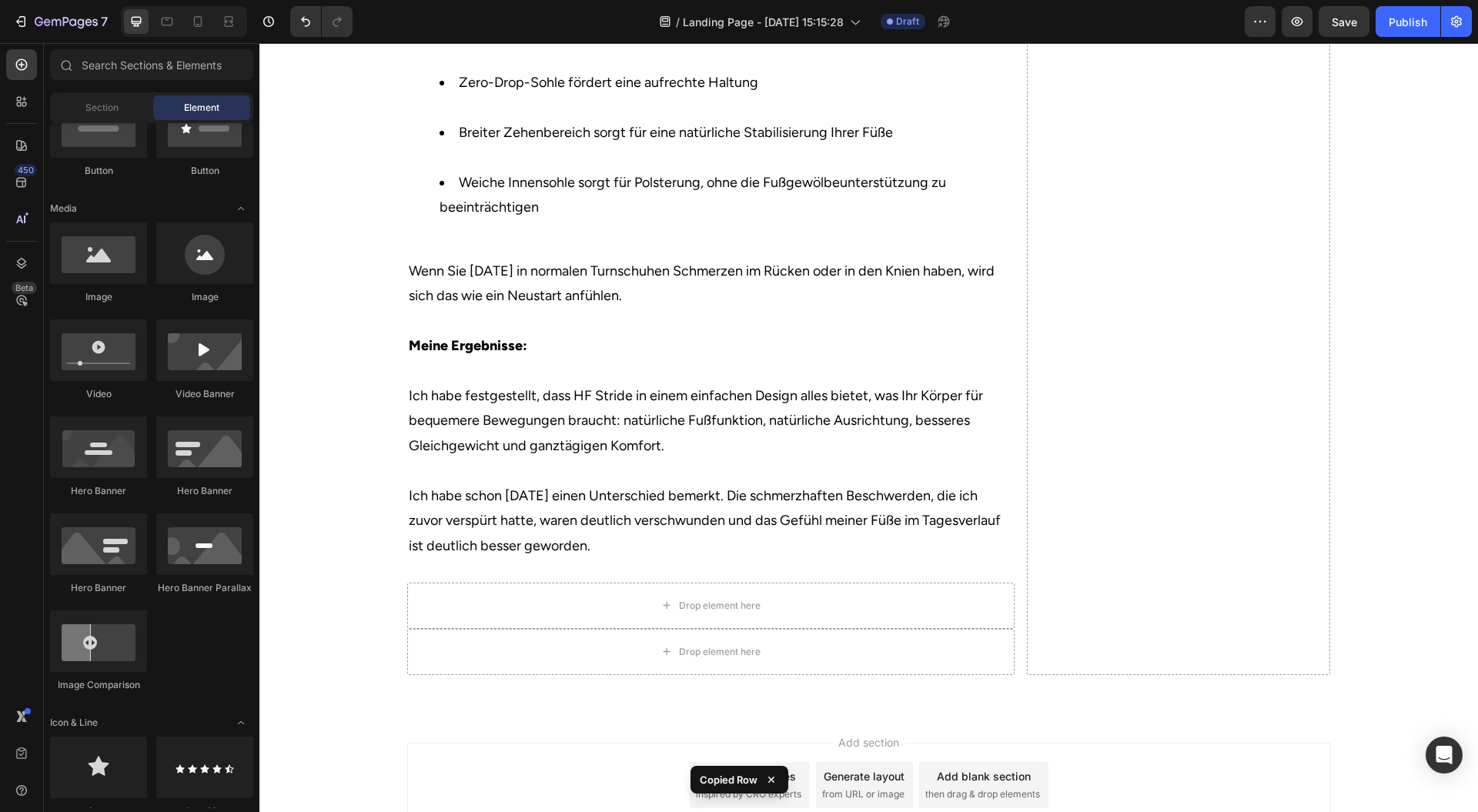
scroll to position [4768, 0]
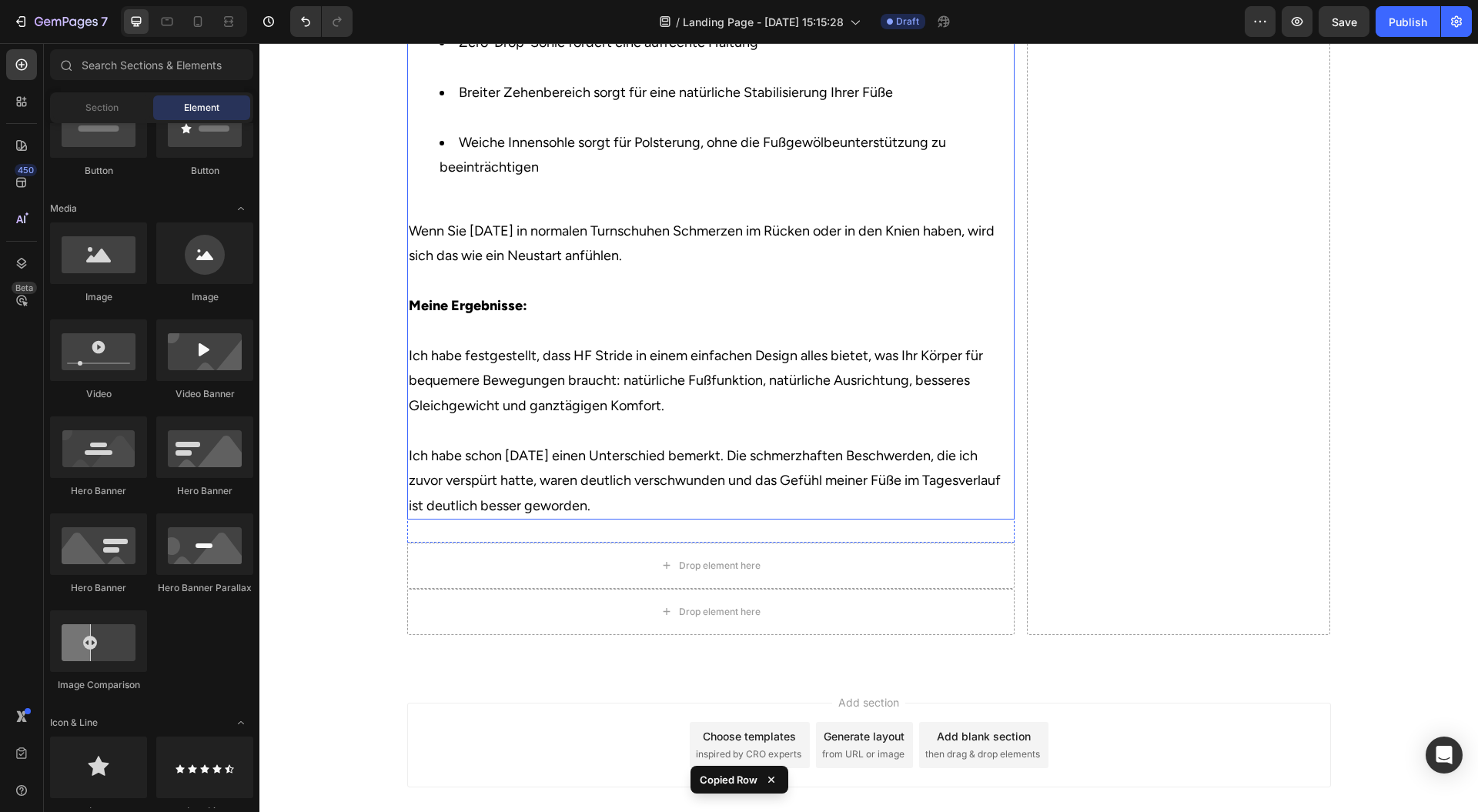
click at [754, 519] on p "Wenn Sie nach einem Tag in normalen Turnschuhen Schmerzen im Rücken oder in den…" at bounding box center [711, 368] width 604 height 299
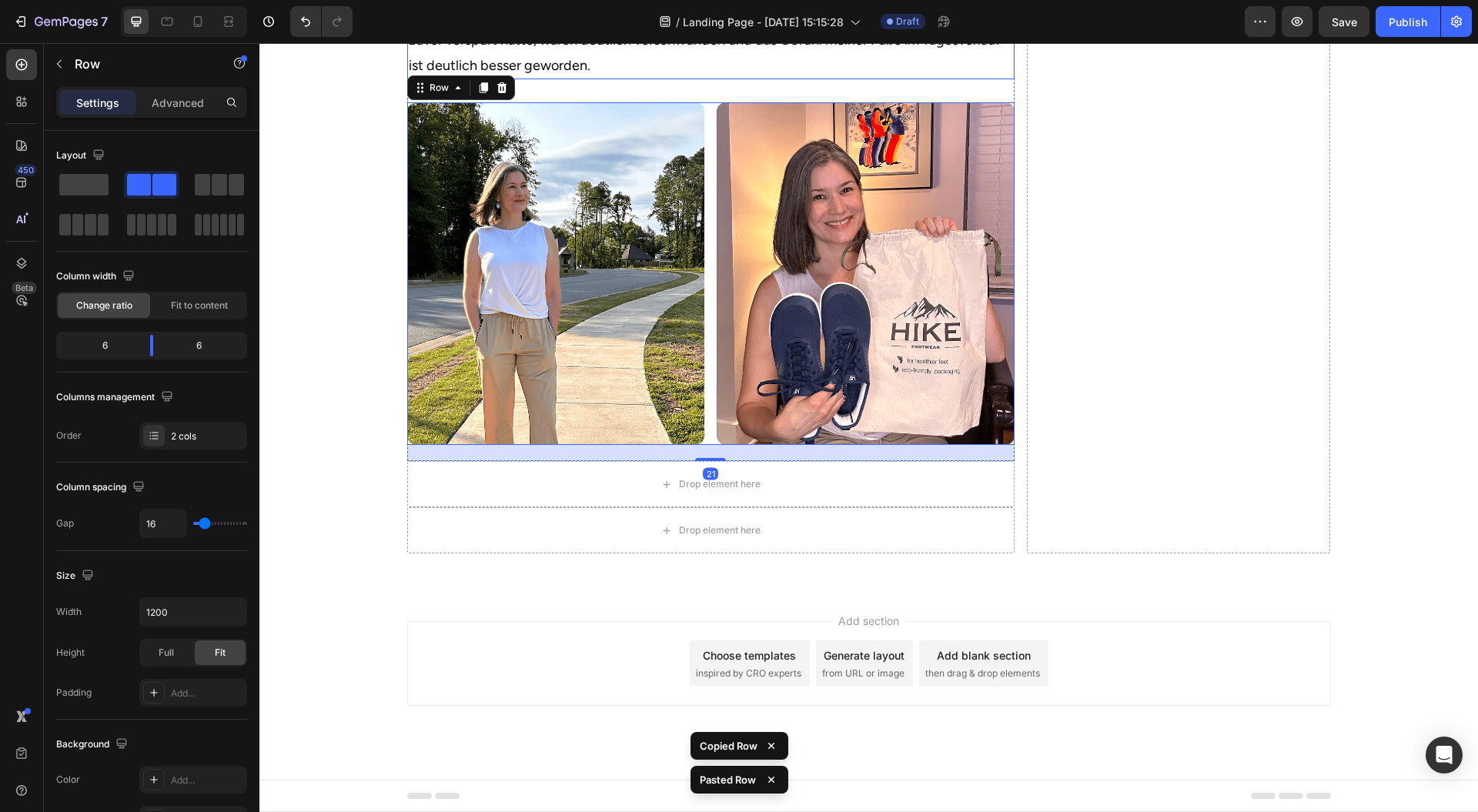
scroll to position [5251, 0]
click at [589, 266] on img at bounding box center [556, 274] width 298 height 343
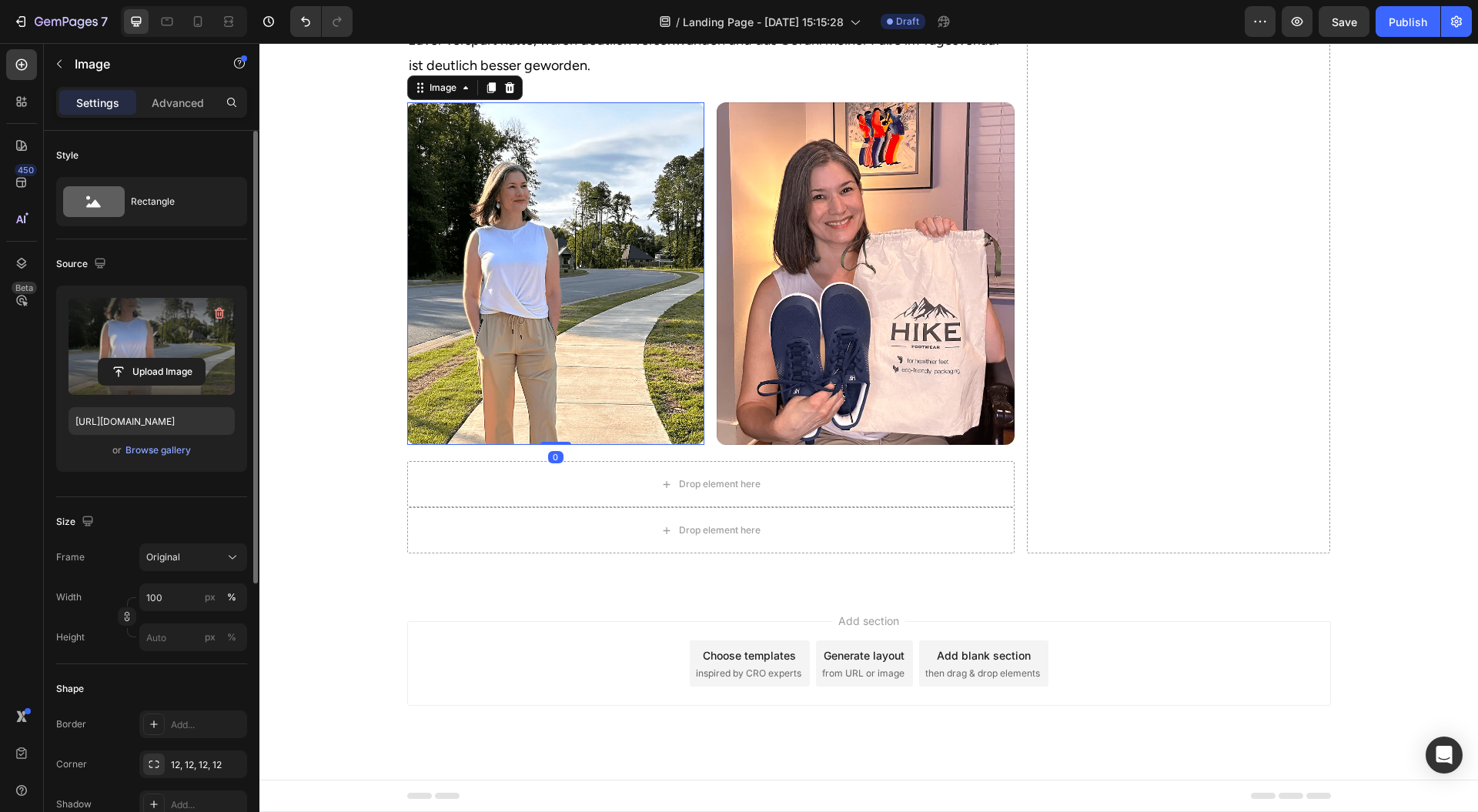
click at [115, 319] on label at bounding box center [152, 346] width 167 height 97
click at [115, 359] on input "file" at bounding box center [152, 372] width 106 height 26
type input "C:\fakepath\6888c1fd2ba0c6ffd8b9a067_Rectangle 95262.avif"
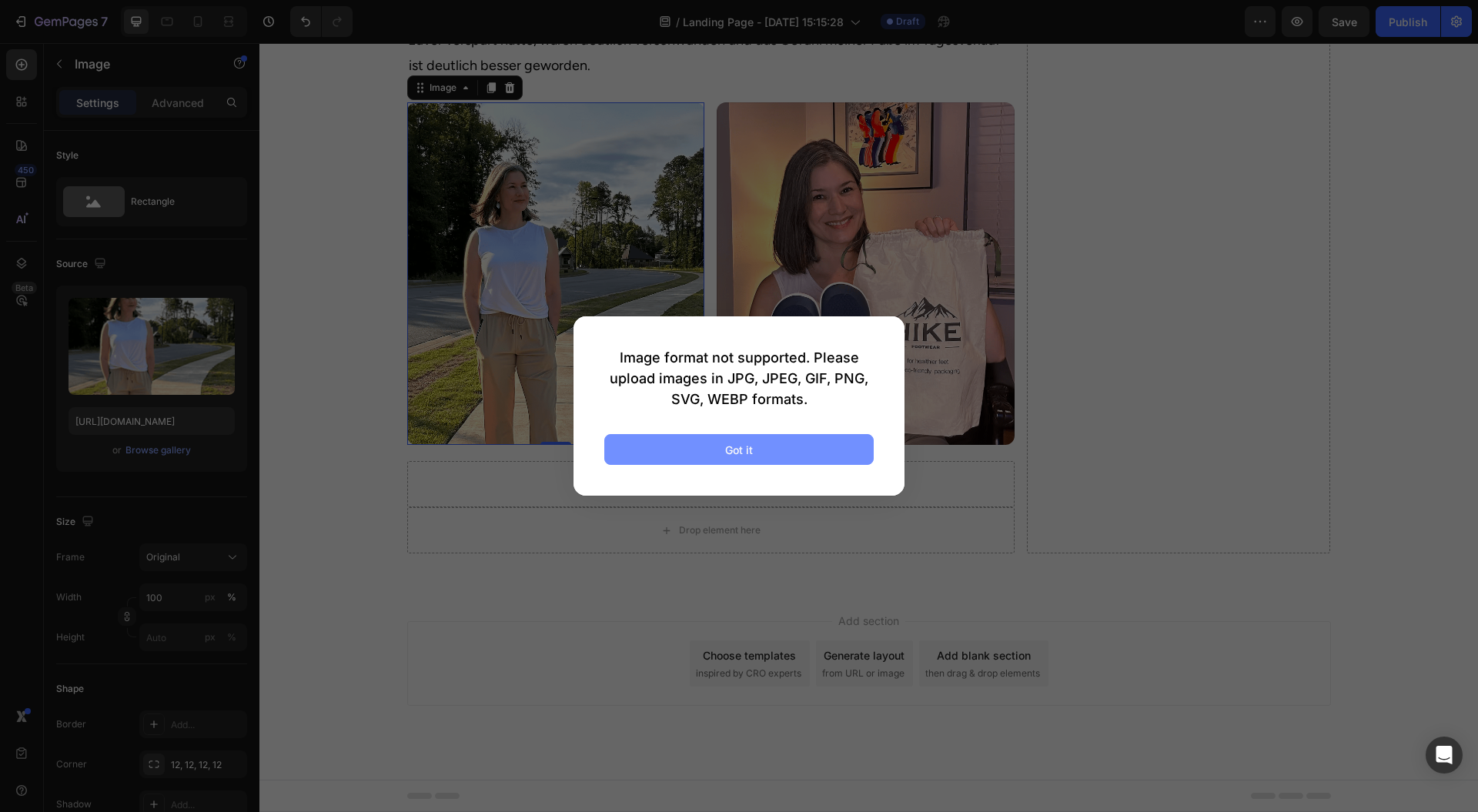
click at [767, 445] on button "Got it" at bounding box center [739, 449] width 270 height 31
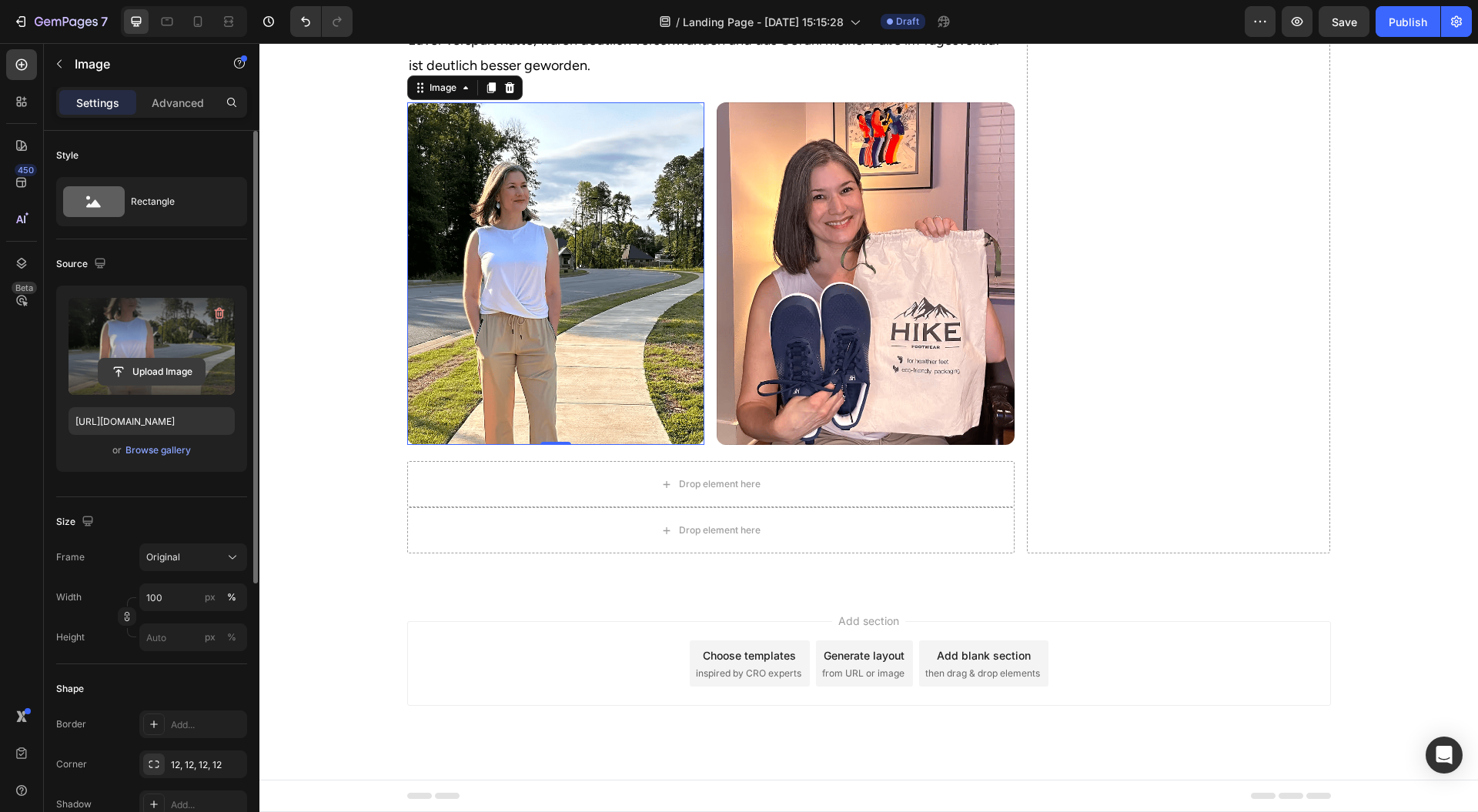
click at [149, 374] on input "file" at bounding box center [152, 372] width 106 height 26
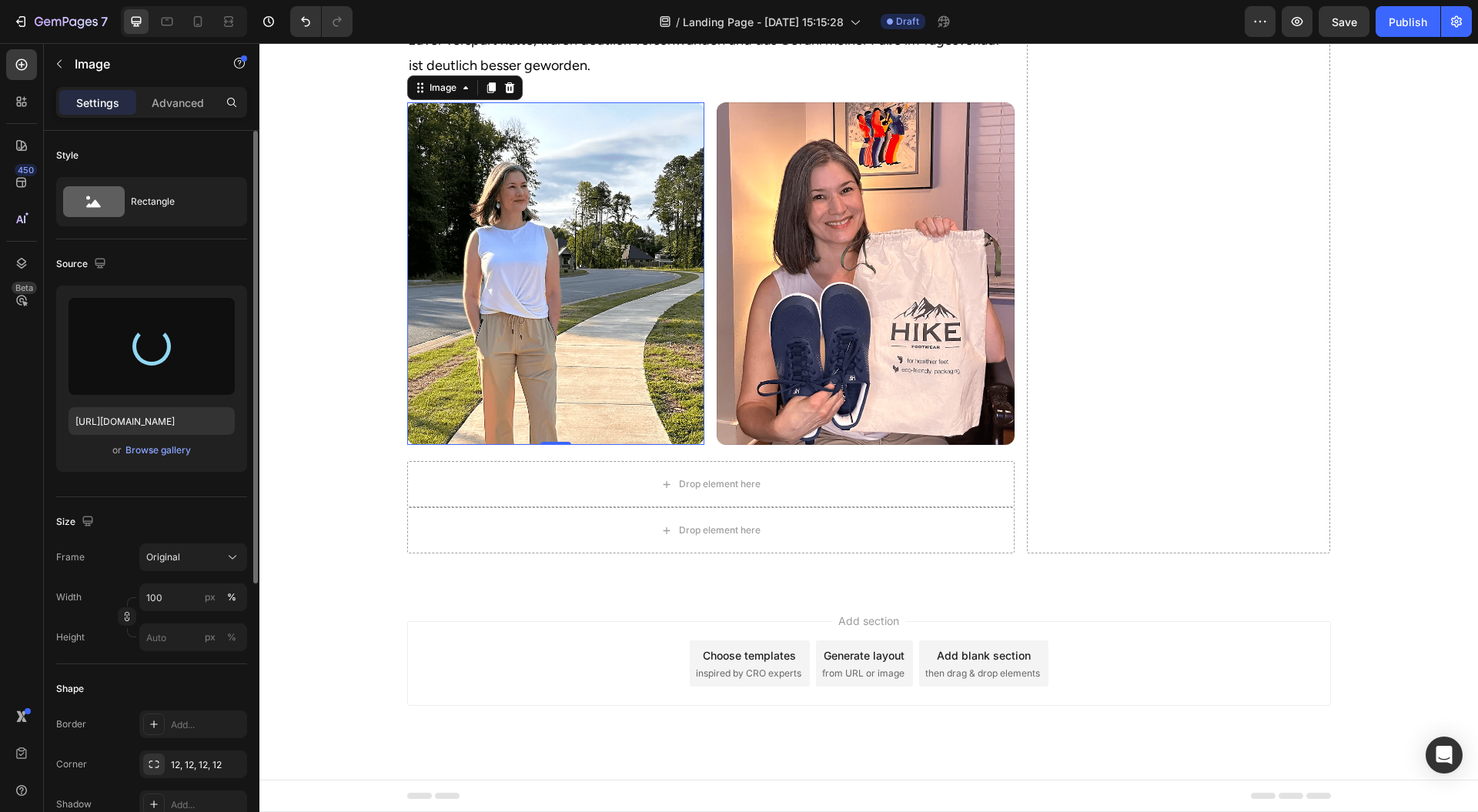
type input "https://cdn.shopify.com/s/files/1/0943/4120/2244/files/gempages_578977757858366…"
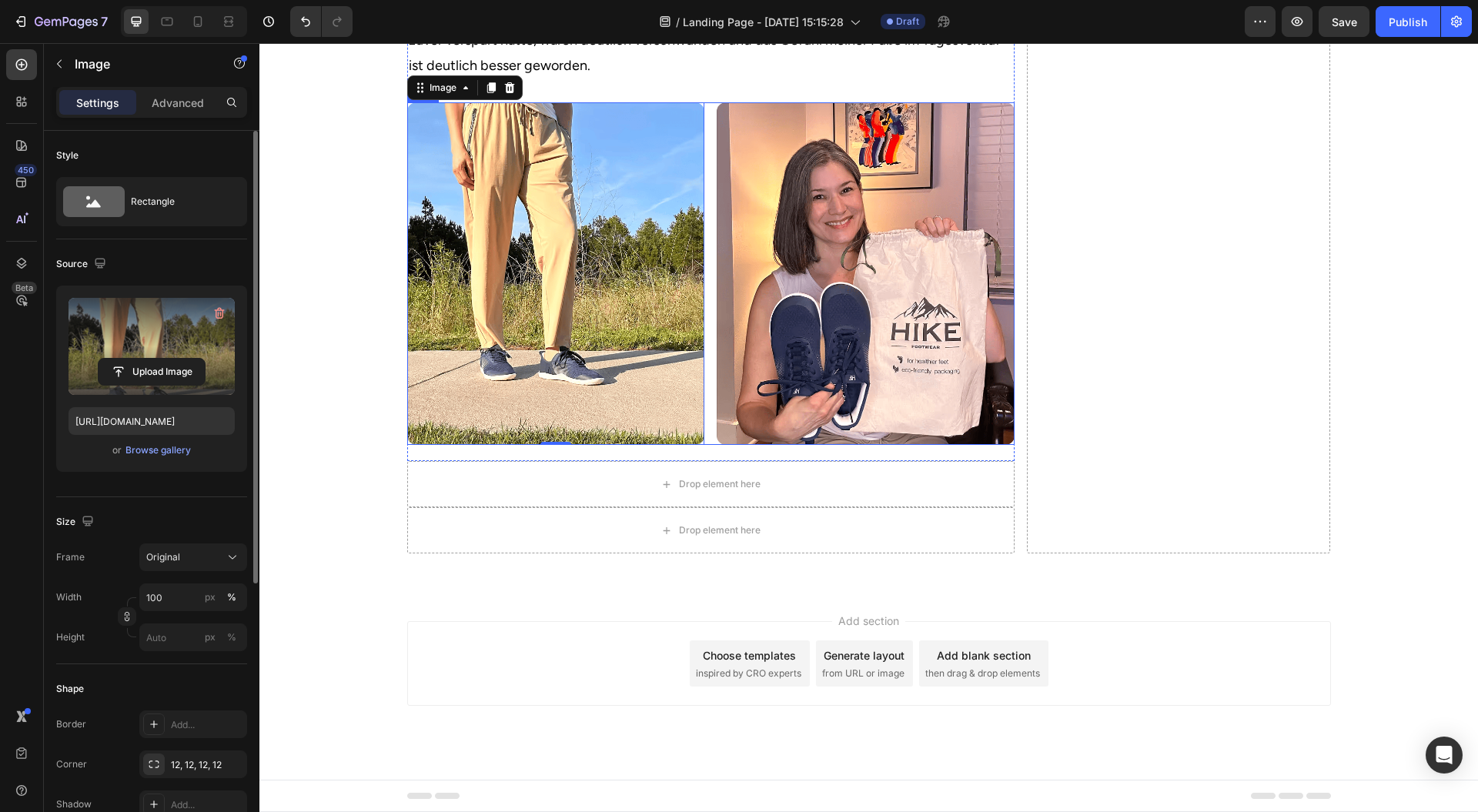
click at [701, 245] on div "Image 0 Image Row" at bounding box center [711, 274] width 608 height 343
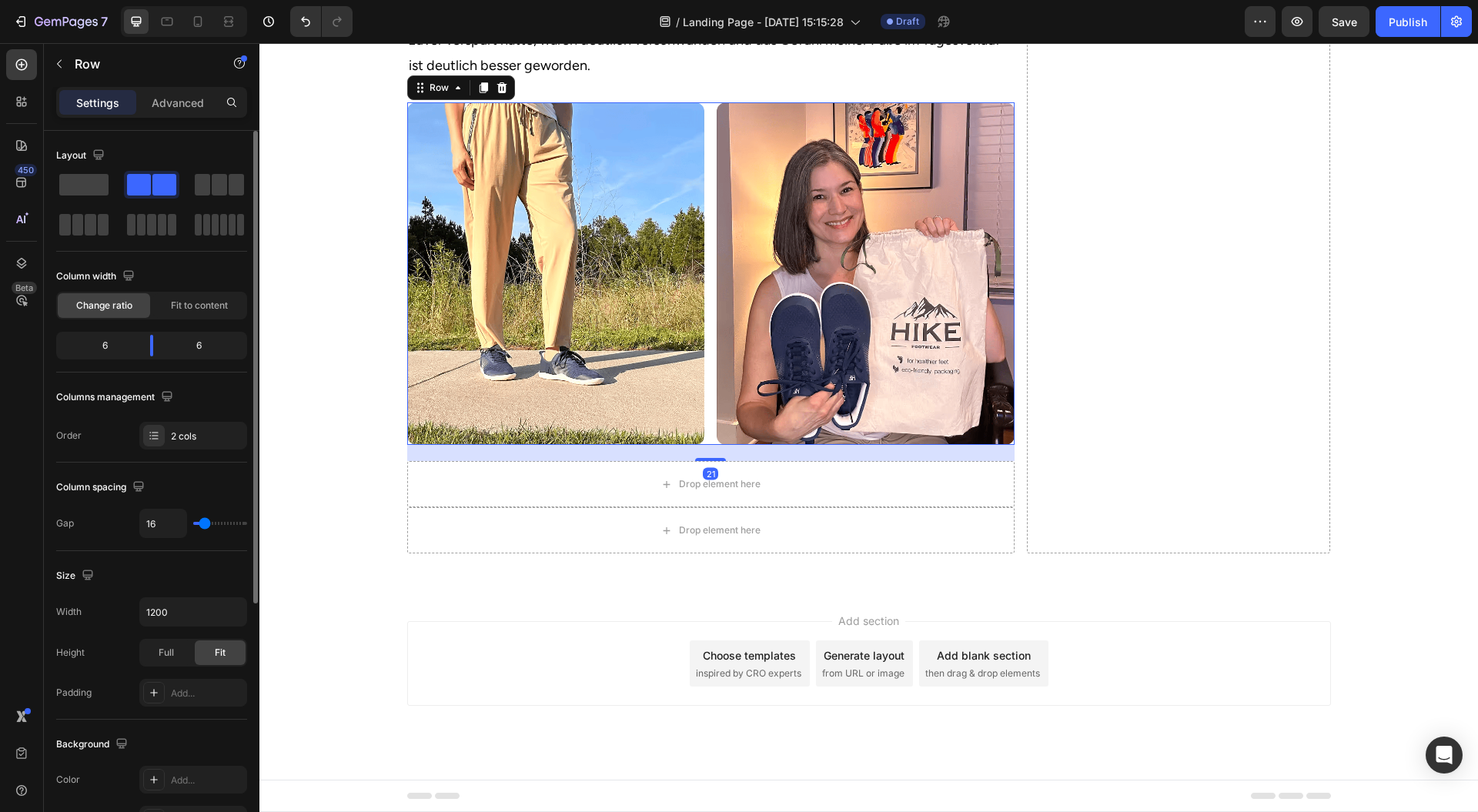
click at [756, 246] on img at bounding box center [866, 274] width 298 height 343
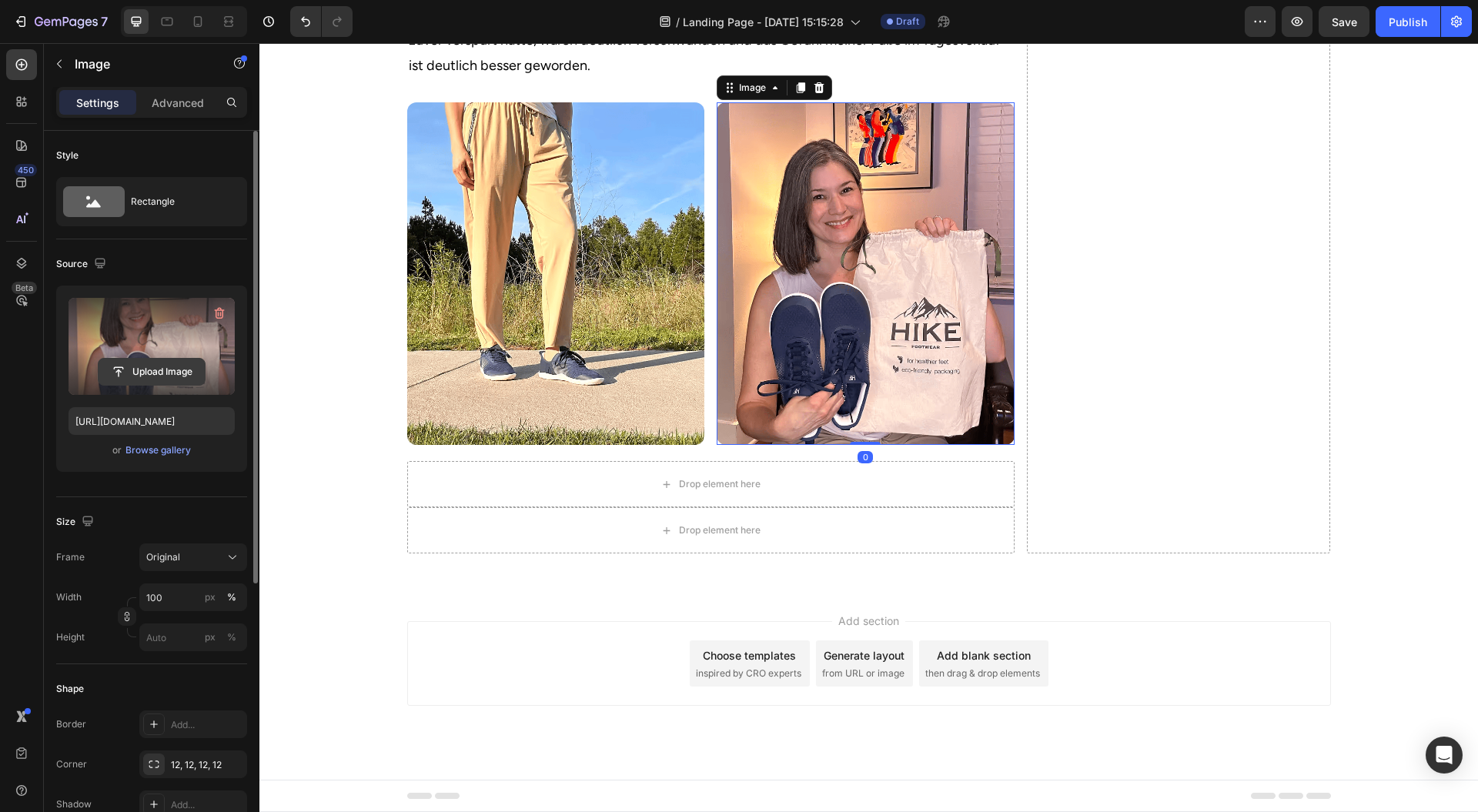
click at [148, 362] on input "file" at bounding box center [152, 372] width 106 height 26
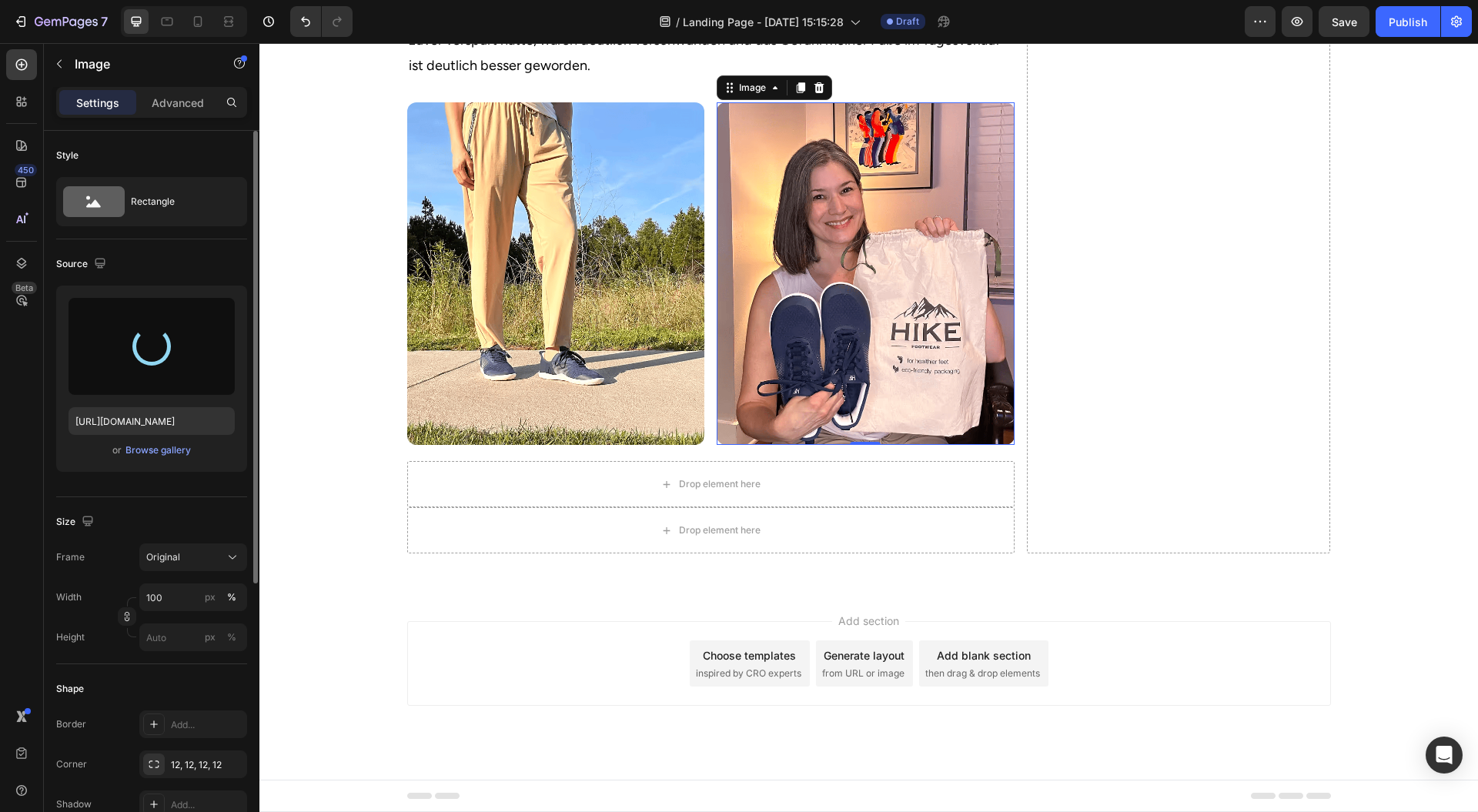
type input "https://cdn.shopify.com/s/files/1/0943/4120/2244/files/gempages_578977757858366…"
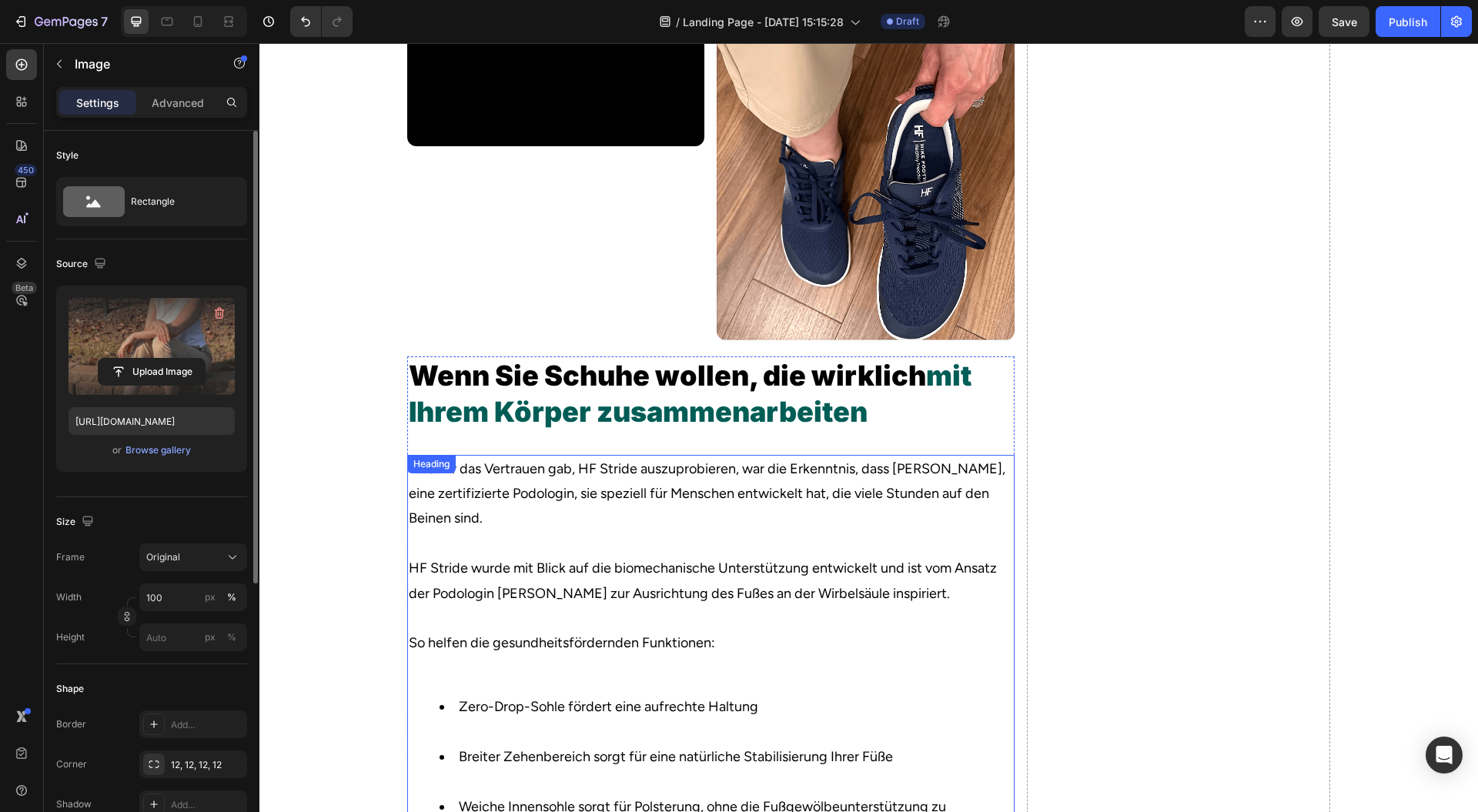
scroll to position [4020, 0]
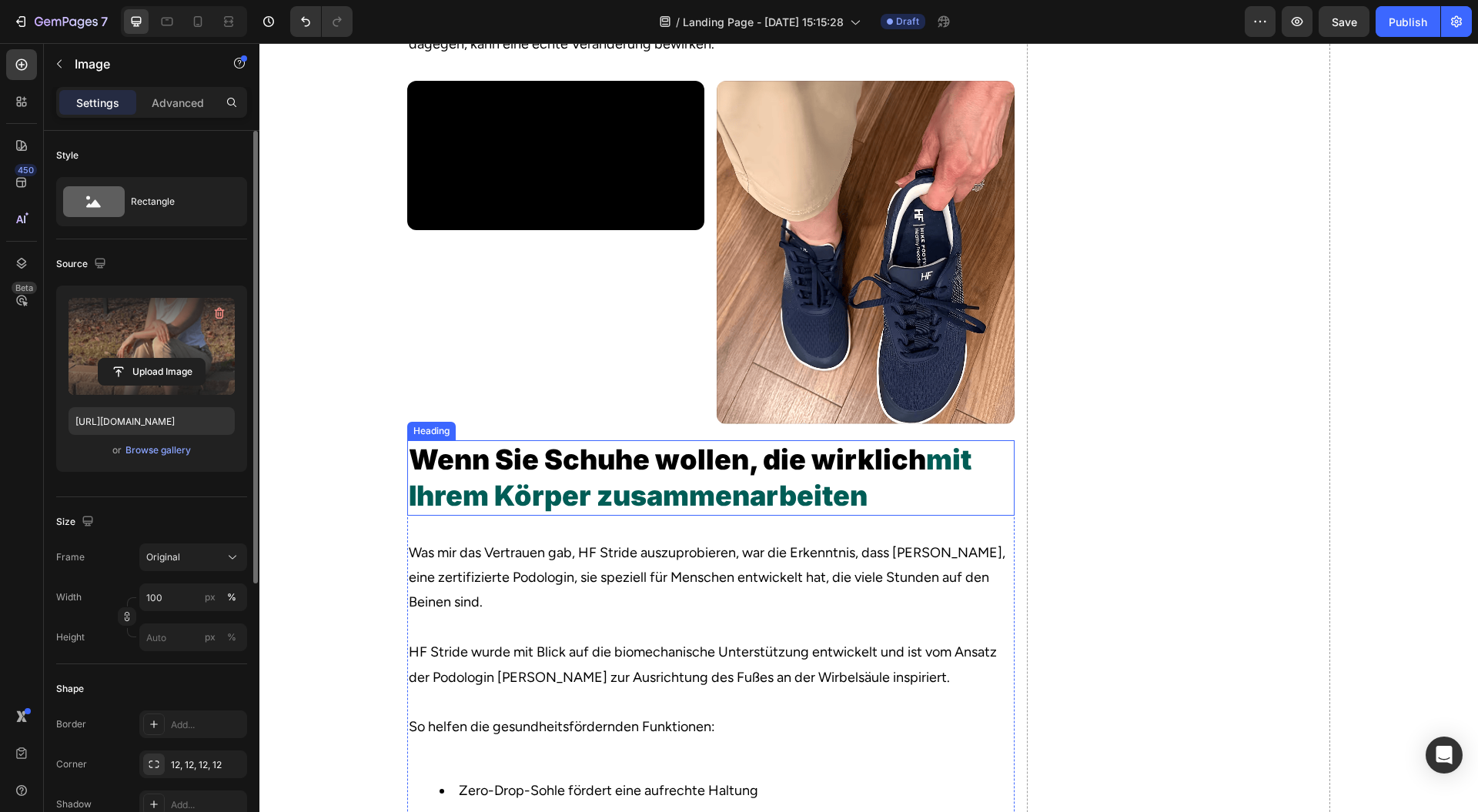
click at [875, 516] on h2 "Wenn Sie Schuhe wollen, die wirklich mit Ihrem Körper zusammenarbeiten" at bounding box center [711, 478] width 608 height 76
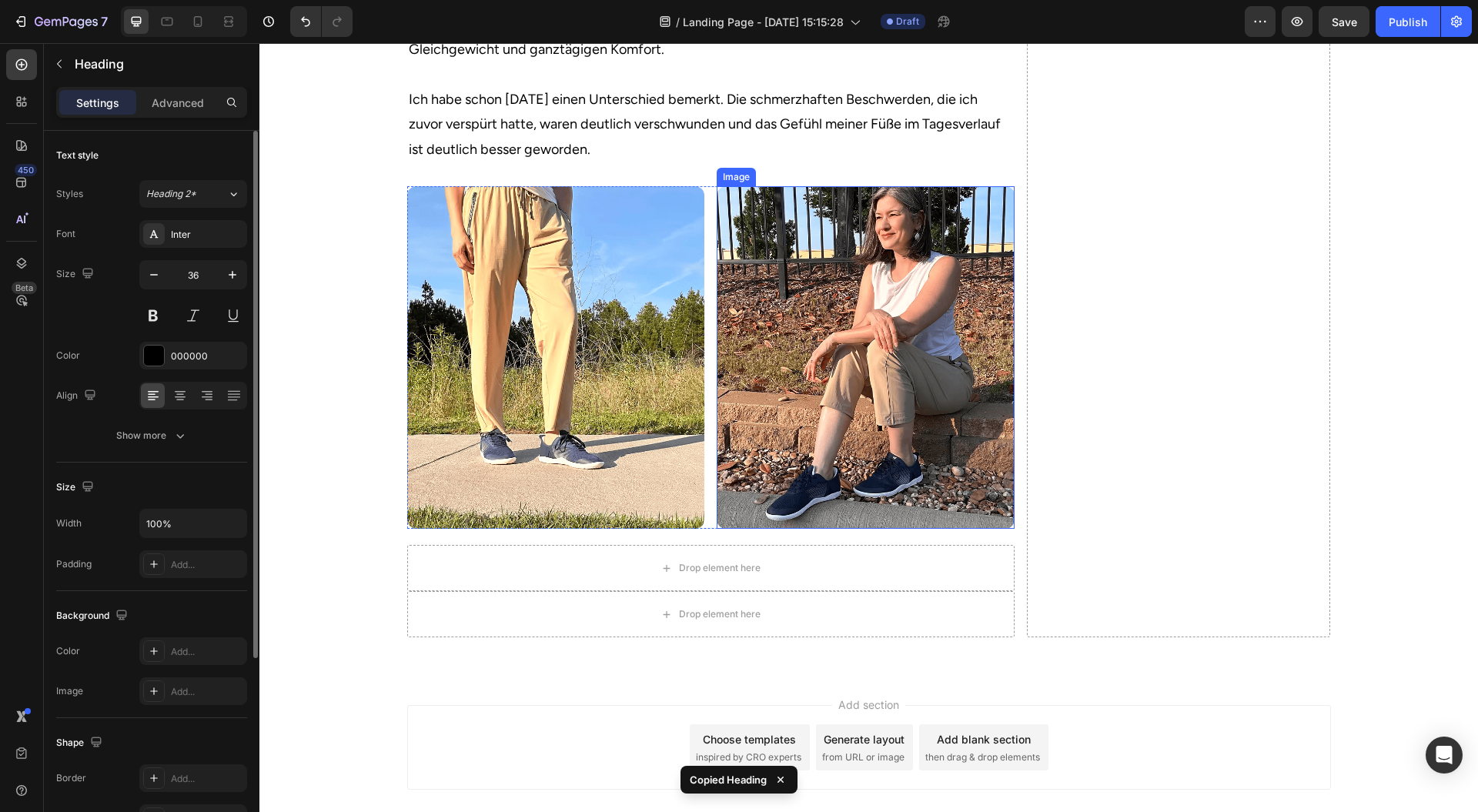
scroll to position [5149, 0]
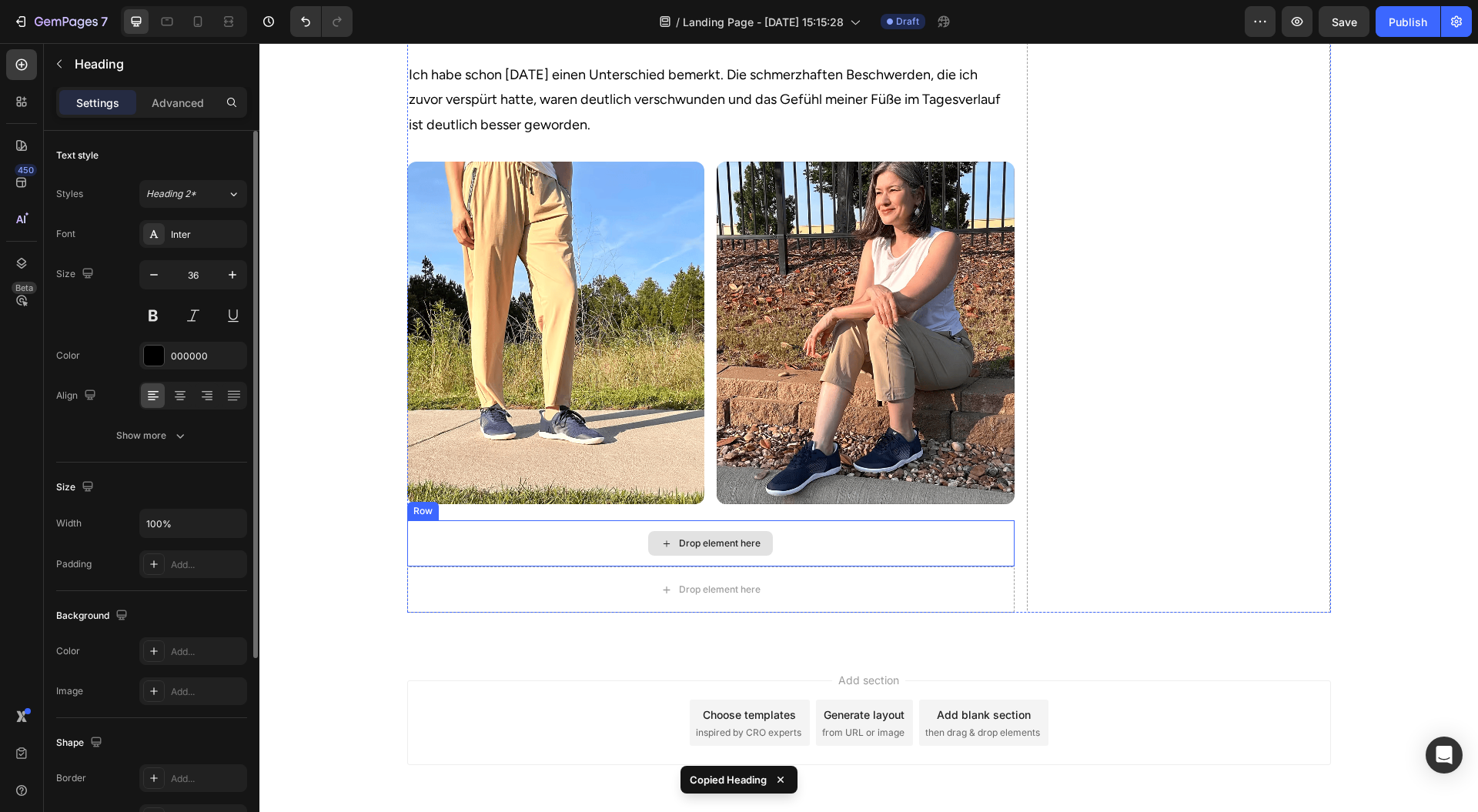
click at [772, 566] on div "Drop element here" at bounding box center [711, 543] width 608 height 46
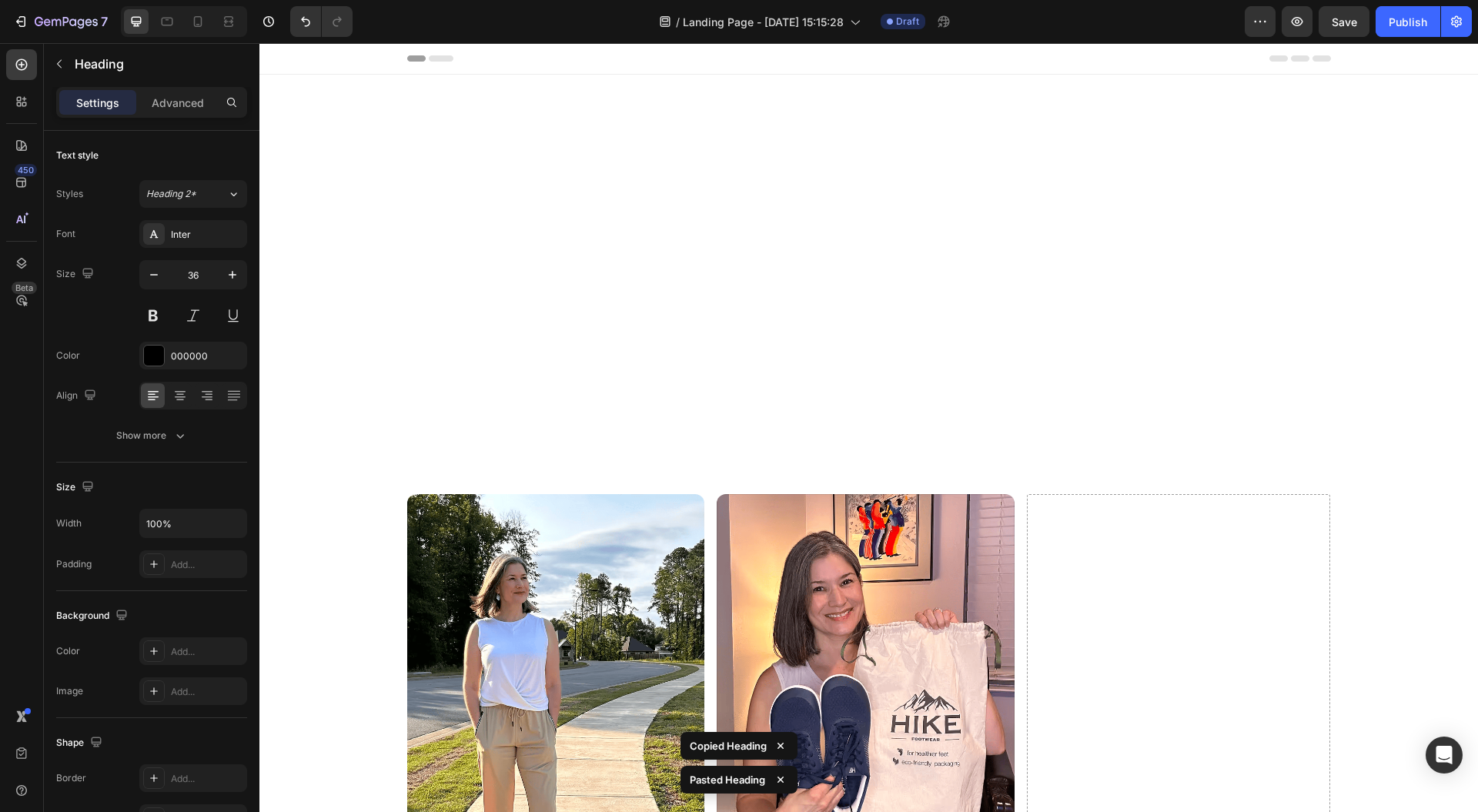
scroll to position [4635, 0]
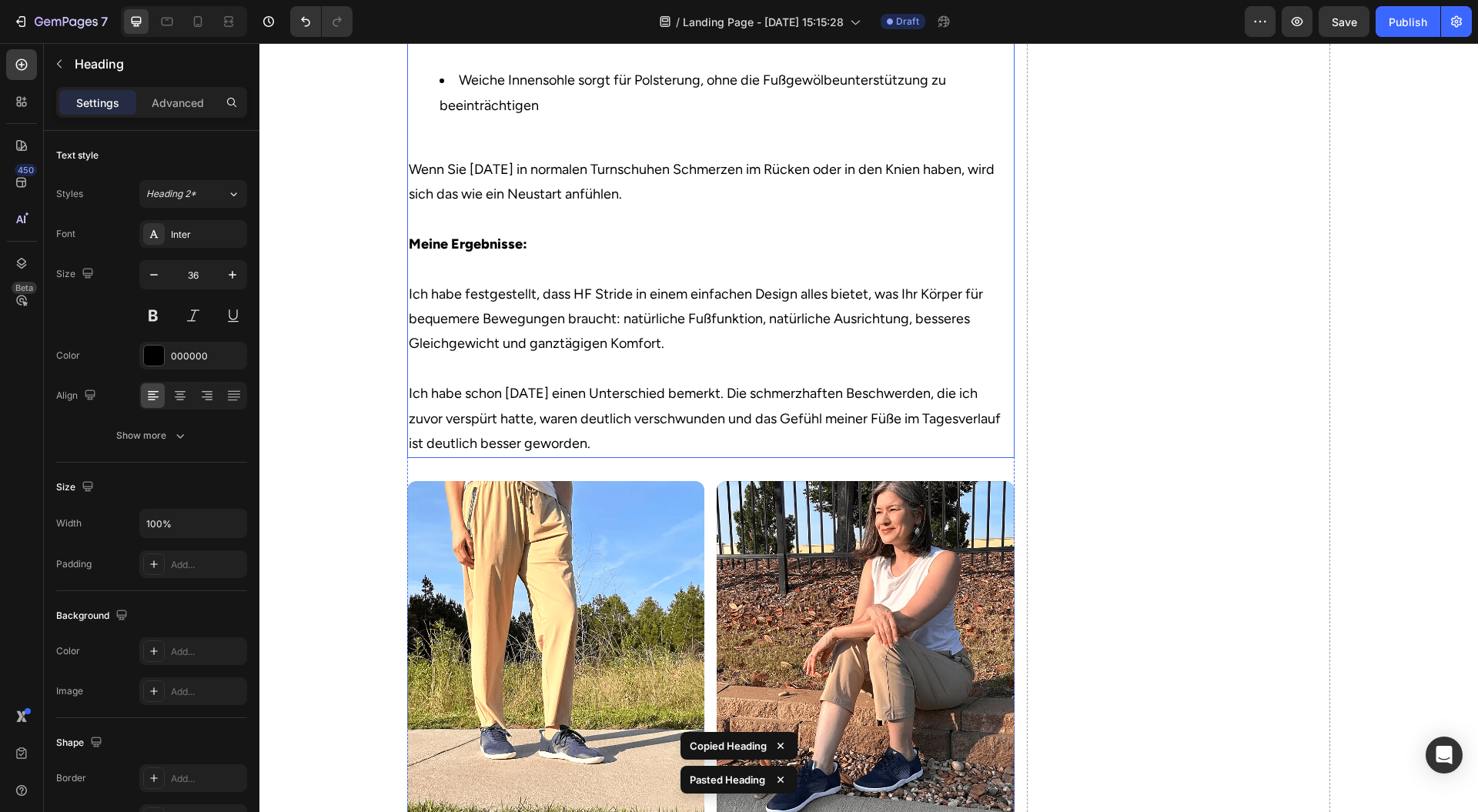
click at [911, 425] on p "Wenn Sie nach einem Tag in normalen Turnschuhen Schmerzen im Rücken oder in den…" at bounding box center [711, 307] width 604 height 299
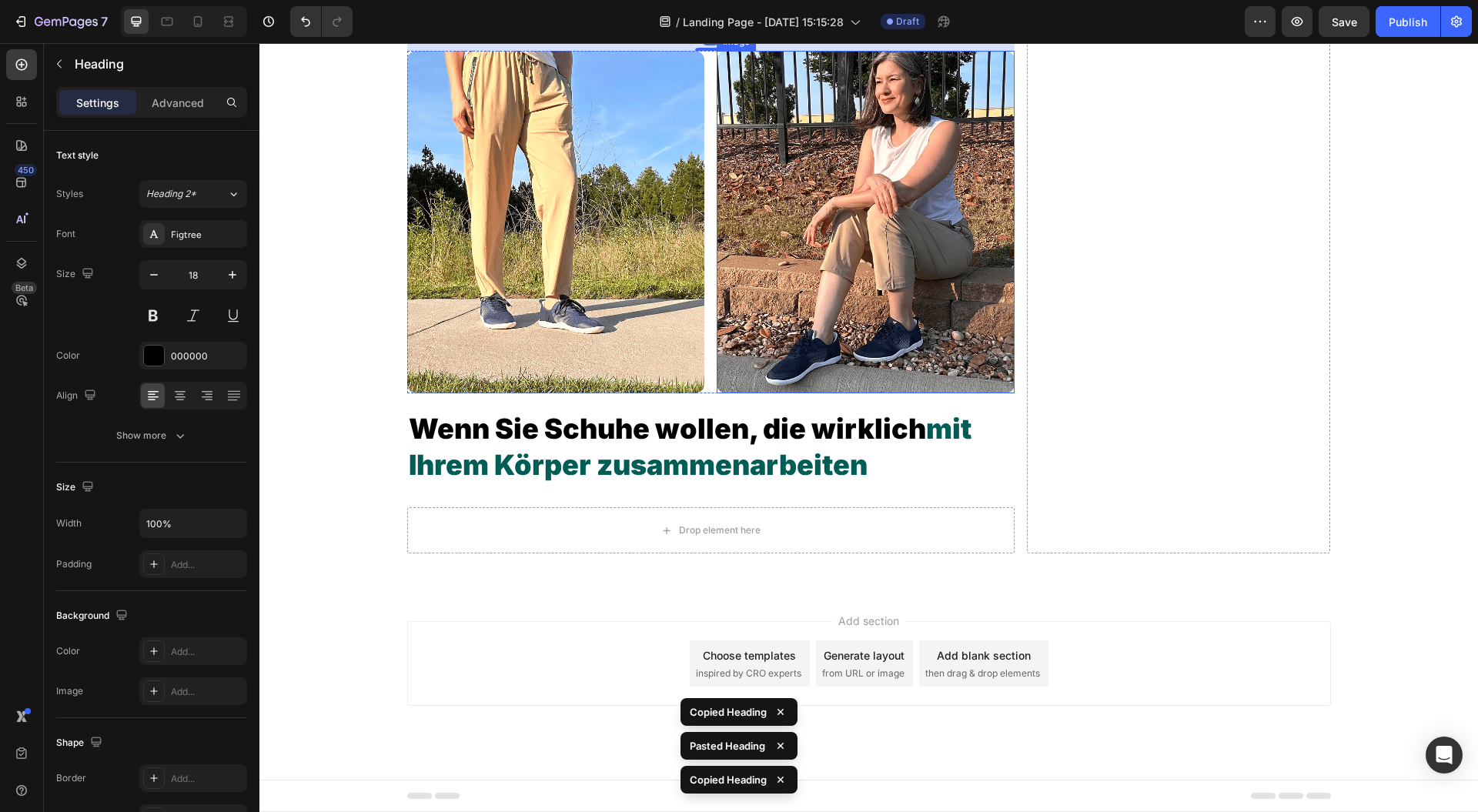
scroll to position [5304, 0]
click at [936, 471] on h2 "Wenn Sie Schuhe wollen, die wirklich mit Ihrem Körper zusammenarbeiten" at bounding box center [711, 448] width 608 height 76
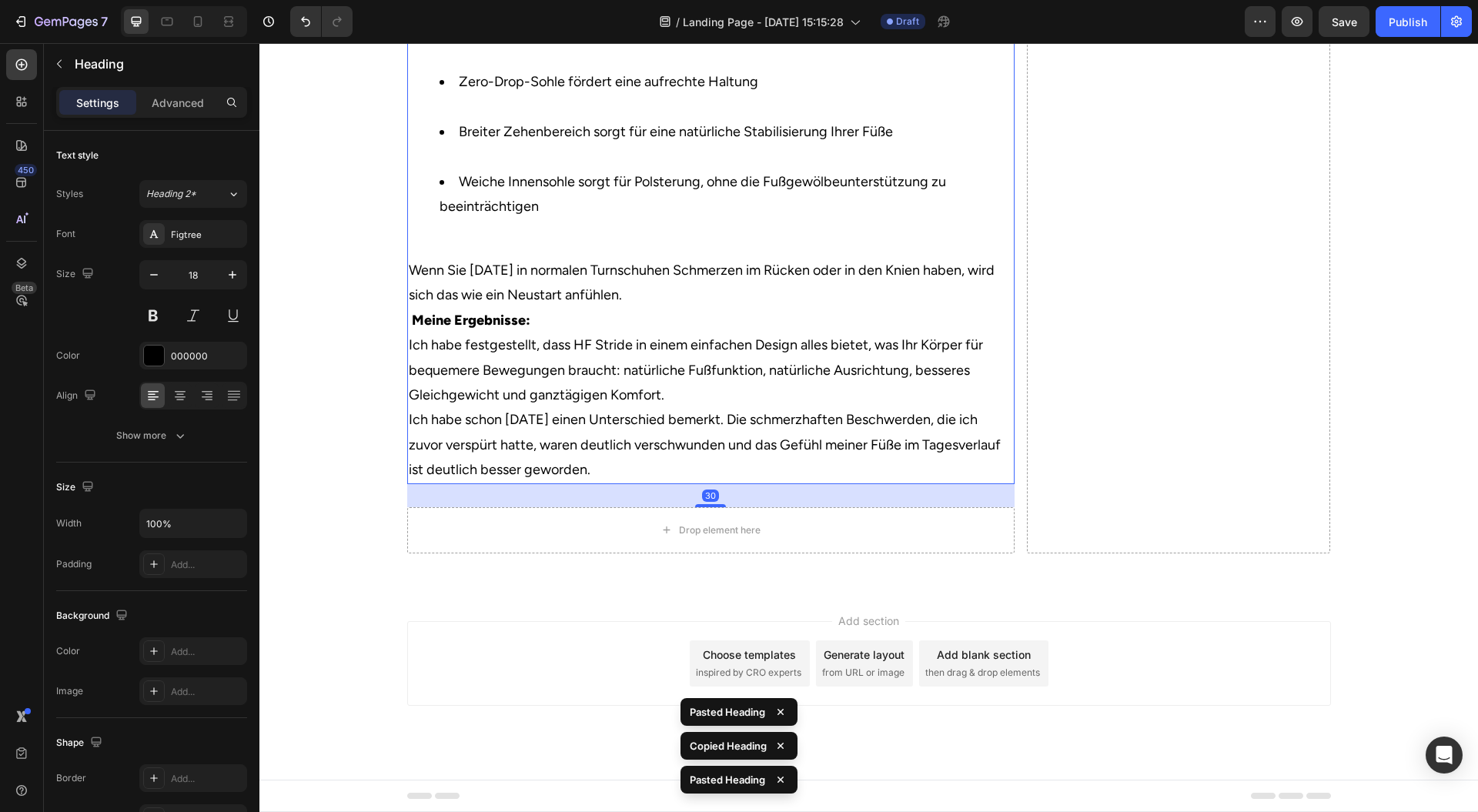
scroll to position [5715, 0]
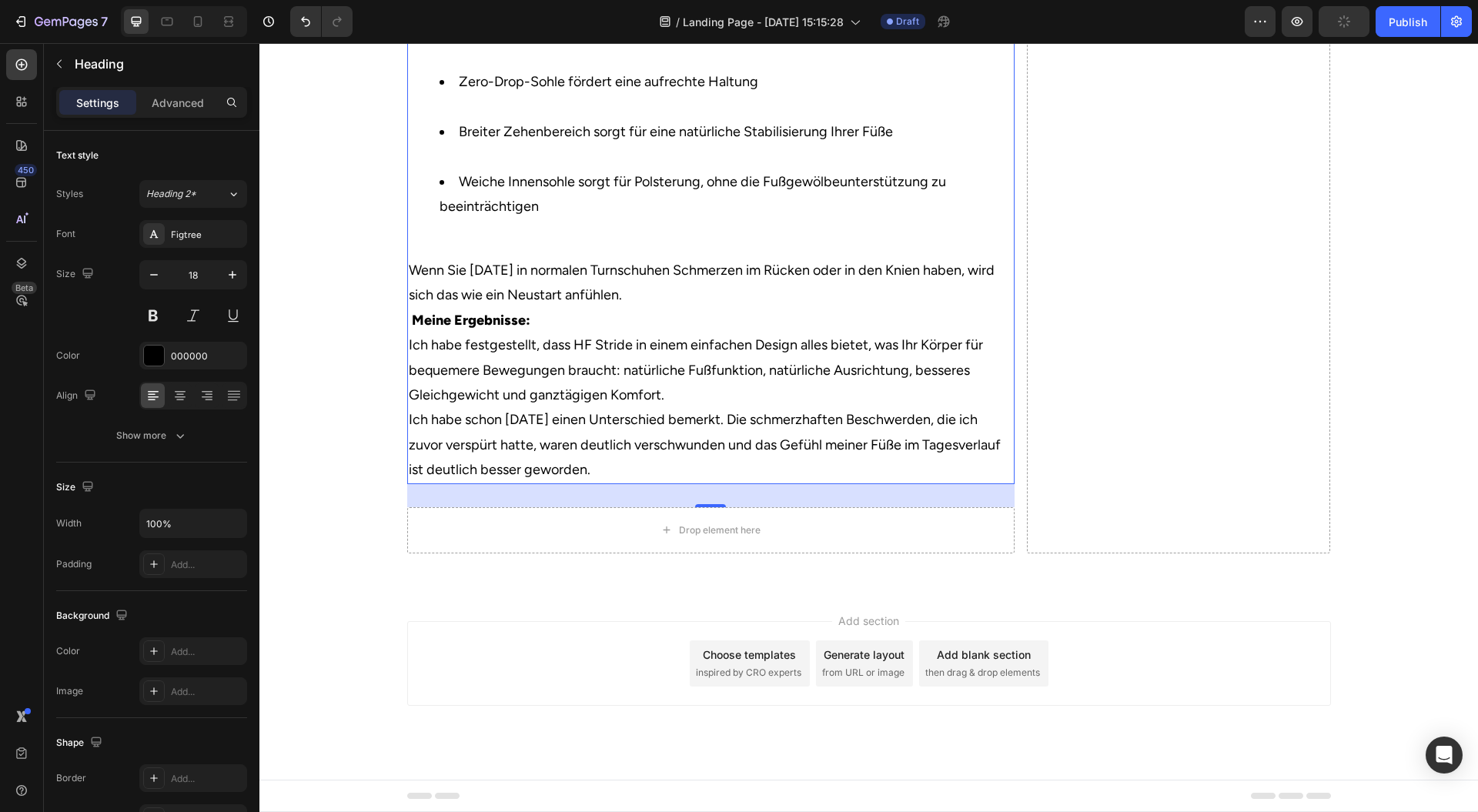
click at [744, 484] on h2 "Was mir das Vertrauen gab, HF Stride auszuprobieren, war die Erkenntnis, dass D…" at bounding box center [711, 181] width 608 height 604
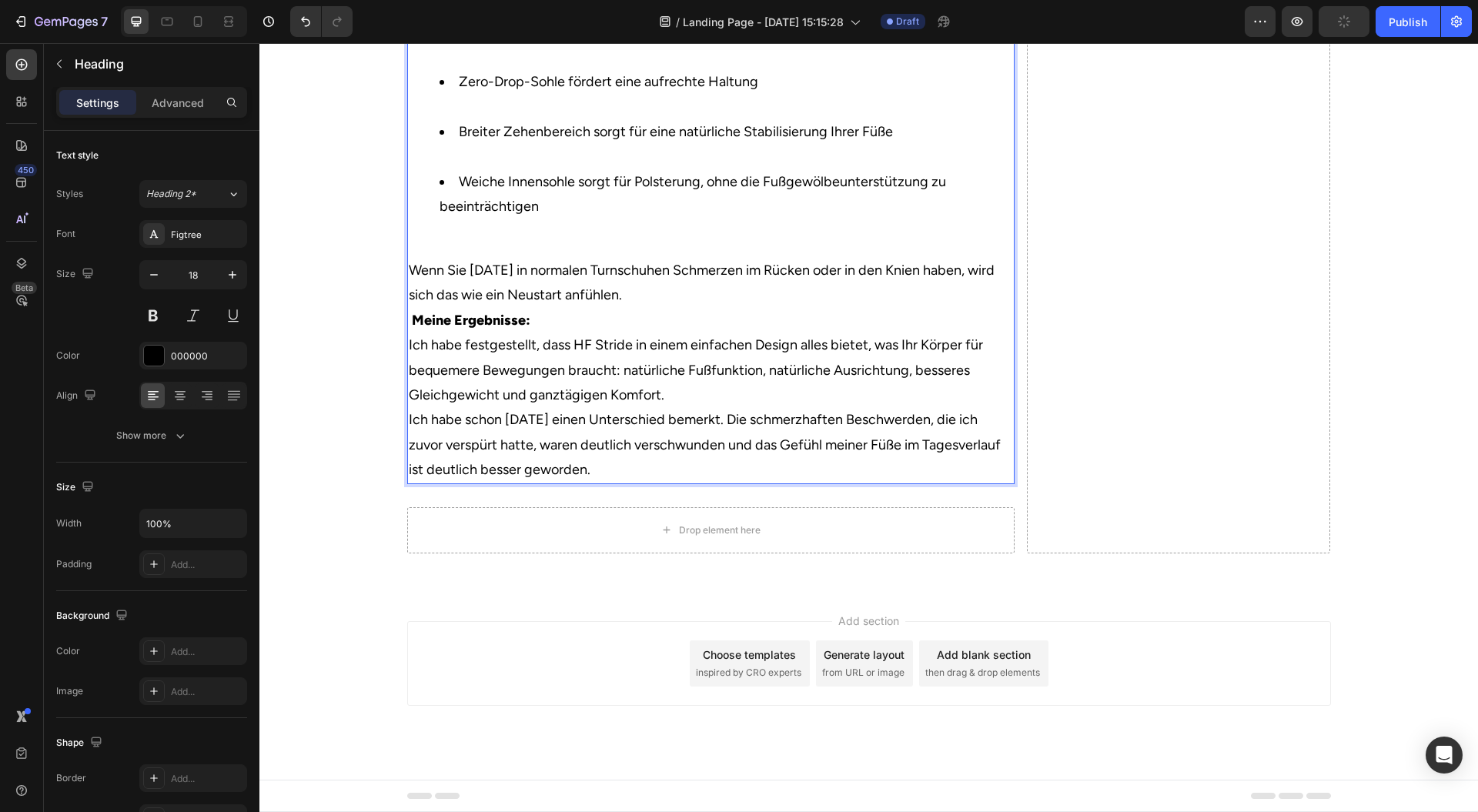
click at [744, 483] on p "Wenn Sie nach einem Tag in normalen Turnschuhen Schmerzen im Rücken oder in den…" at bounding box center [711, 370] width 604 height 225
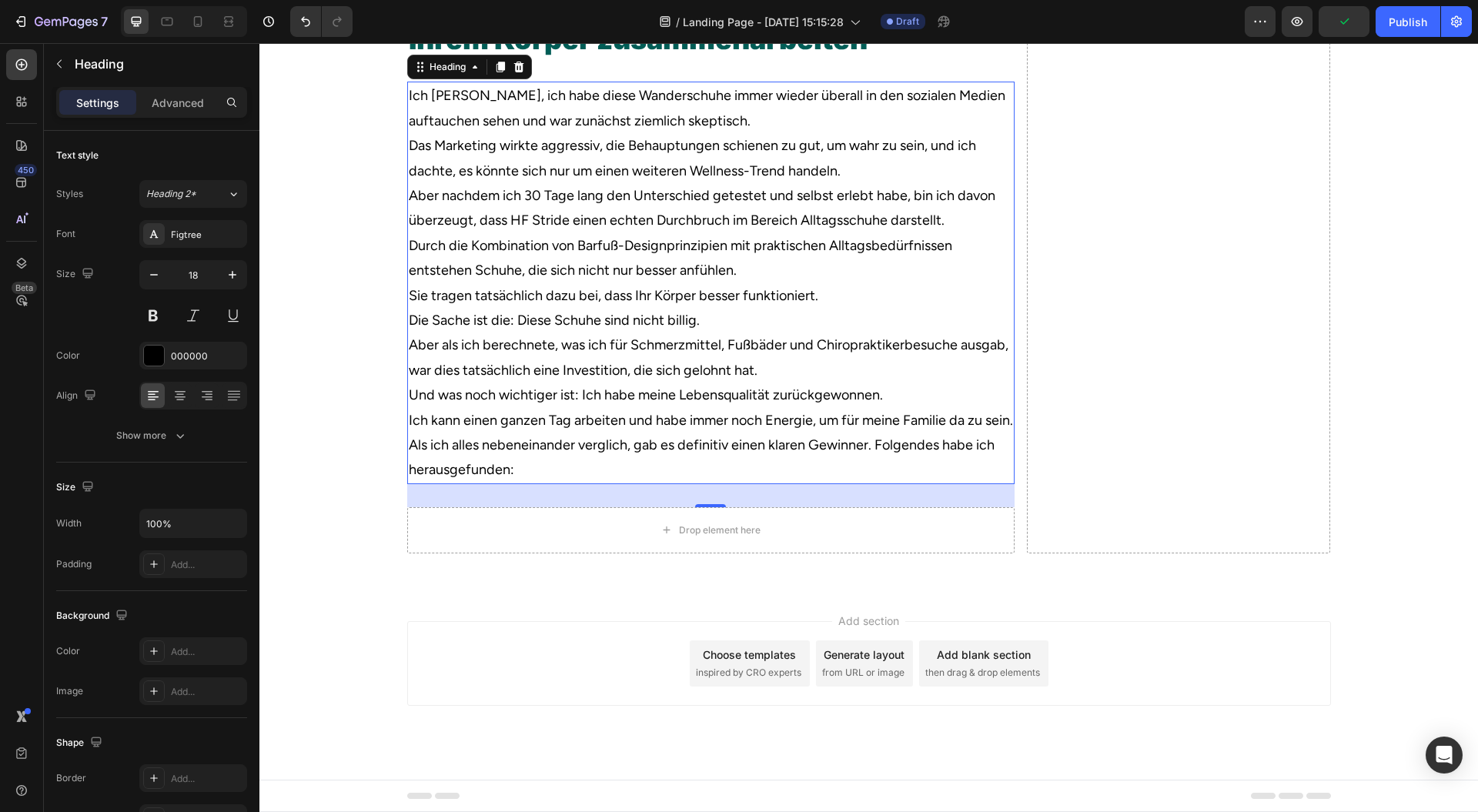
click at [835, 134] on p "Ich bin ehrlich, ich habe diese Wanderschuhe immer wieder überall in den sozial…" at bounding box center [711, 108] width 604 height 50
click at [833, 134] on p "Ich bin ehrlich, ich habe diese Wanderschuhe immer wieder überall in den sozial…" at bounding box center [711, 108] width 604 height 50
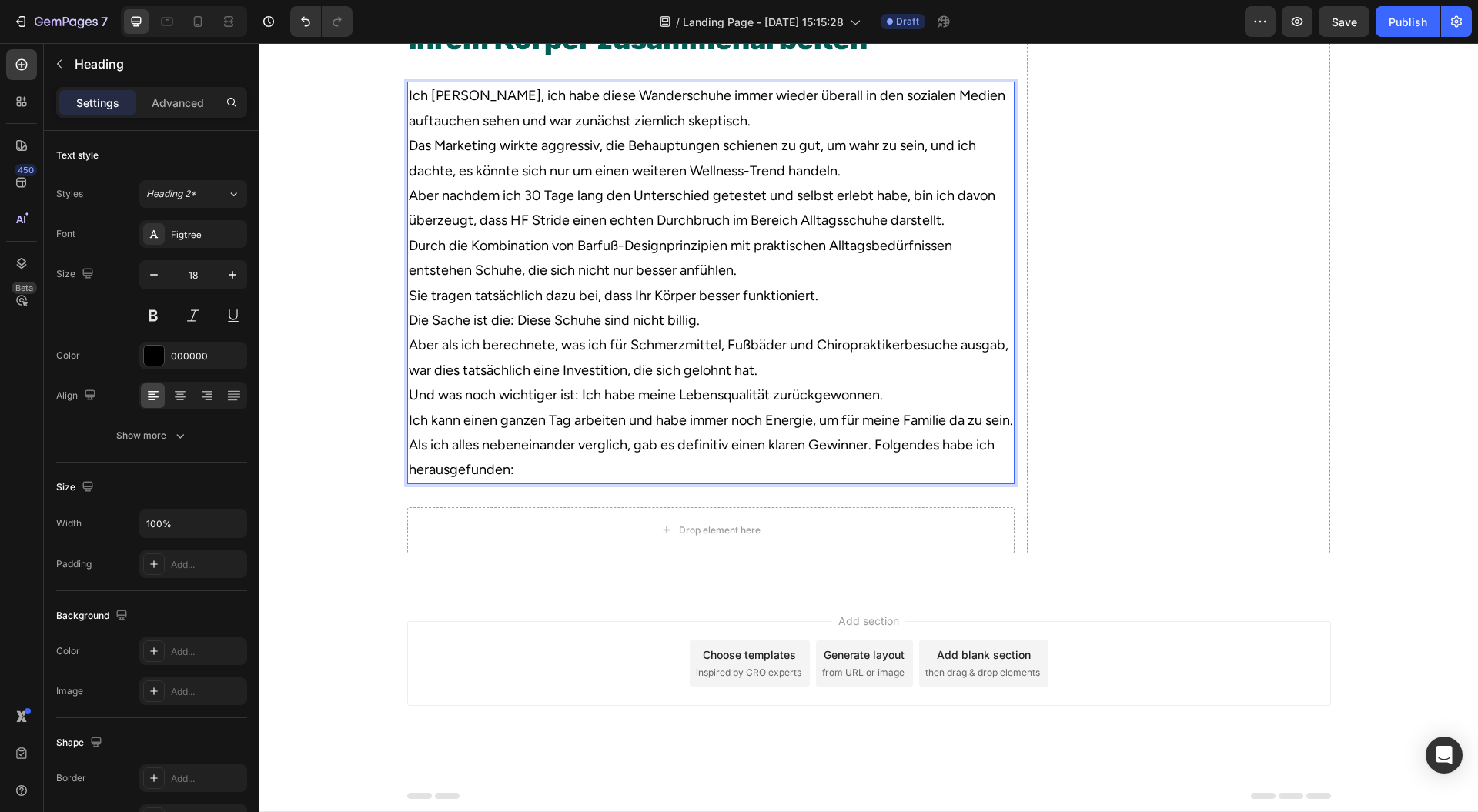
click at [781, 134] on p "Ich bin ehrlich, ich habe diese Wanderschuhe immer wieder überall in den sozial…" at bounding box center [711, 108] width 604 height 50
click at [762, 134] on p "Ich bin ehrlich, ich habe diese Wanderschuhe immer wieder überall in den sozial…" at bounding box center [711, 108] width 604 height 50
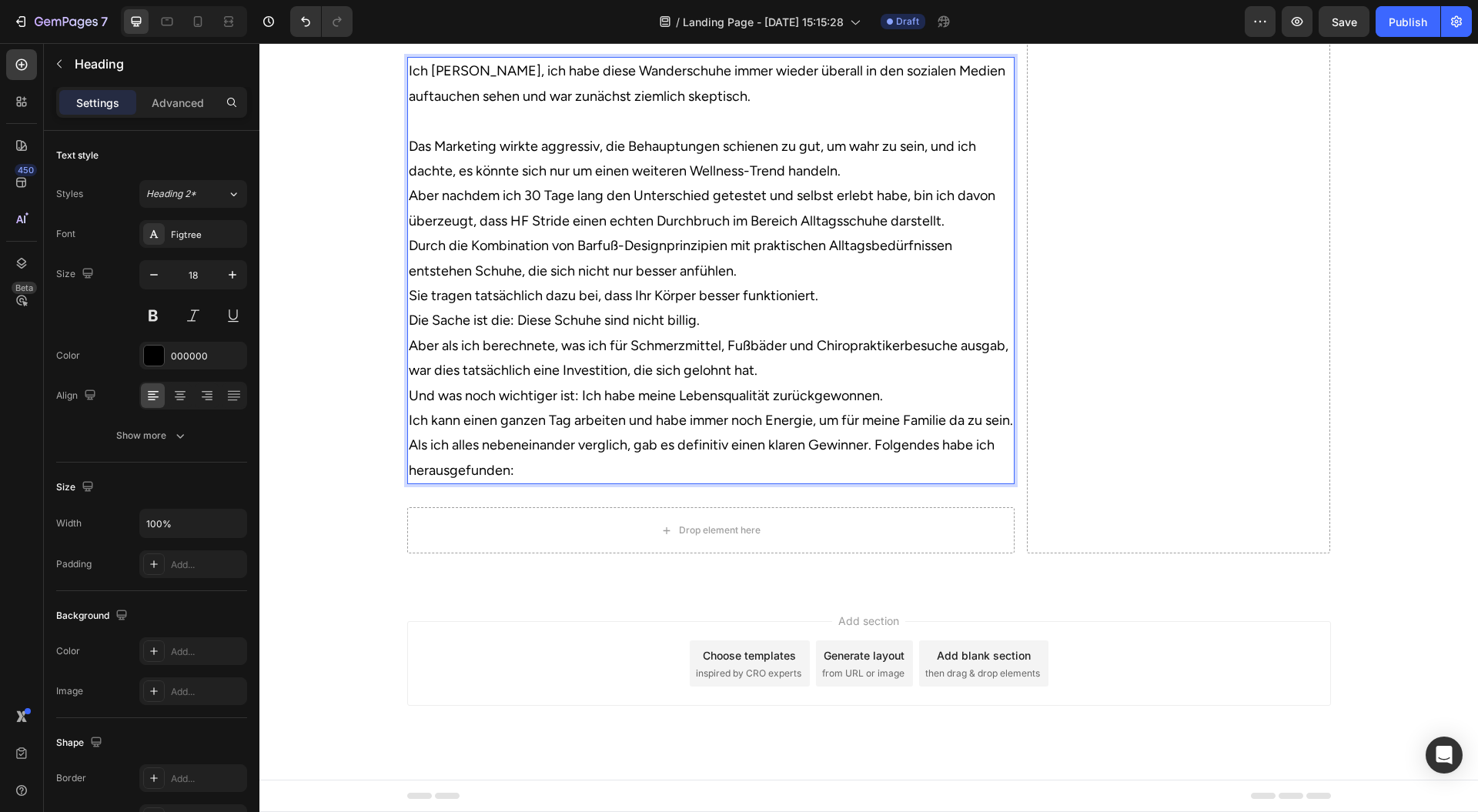
click at [862, 184] on p "Das Marketing wirkte aggressiv, die Behauptungen schienen zu gut, um wahr zu se…" at bounding box center [711, 159] width 604 height 50
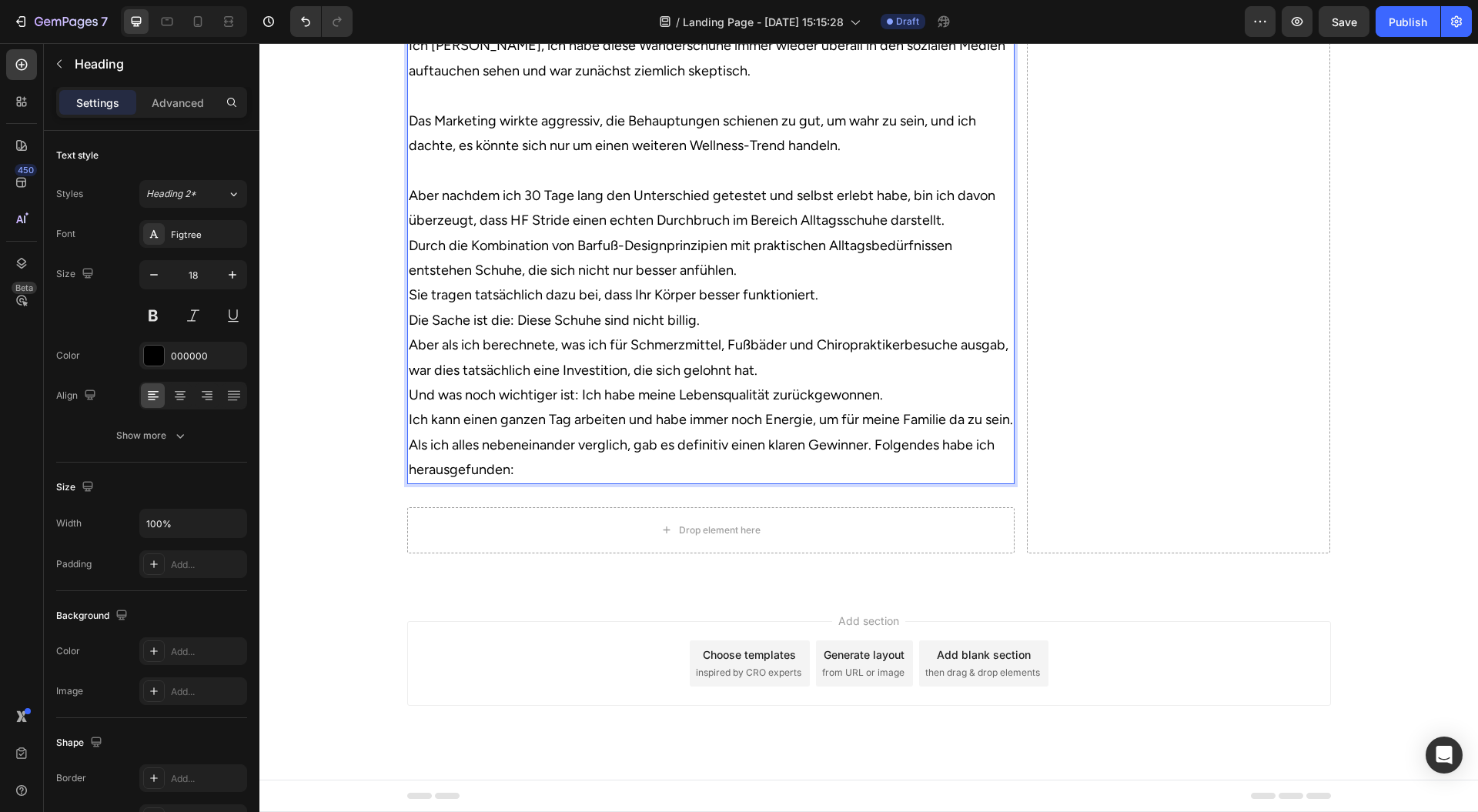
click at [956, 233] on p "Aber nachdem ich 30 Tage lang den Unterschied getestet und selbst erlebt habe, …" at bounding box center [711, 208] width 604 height 50
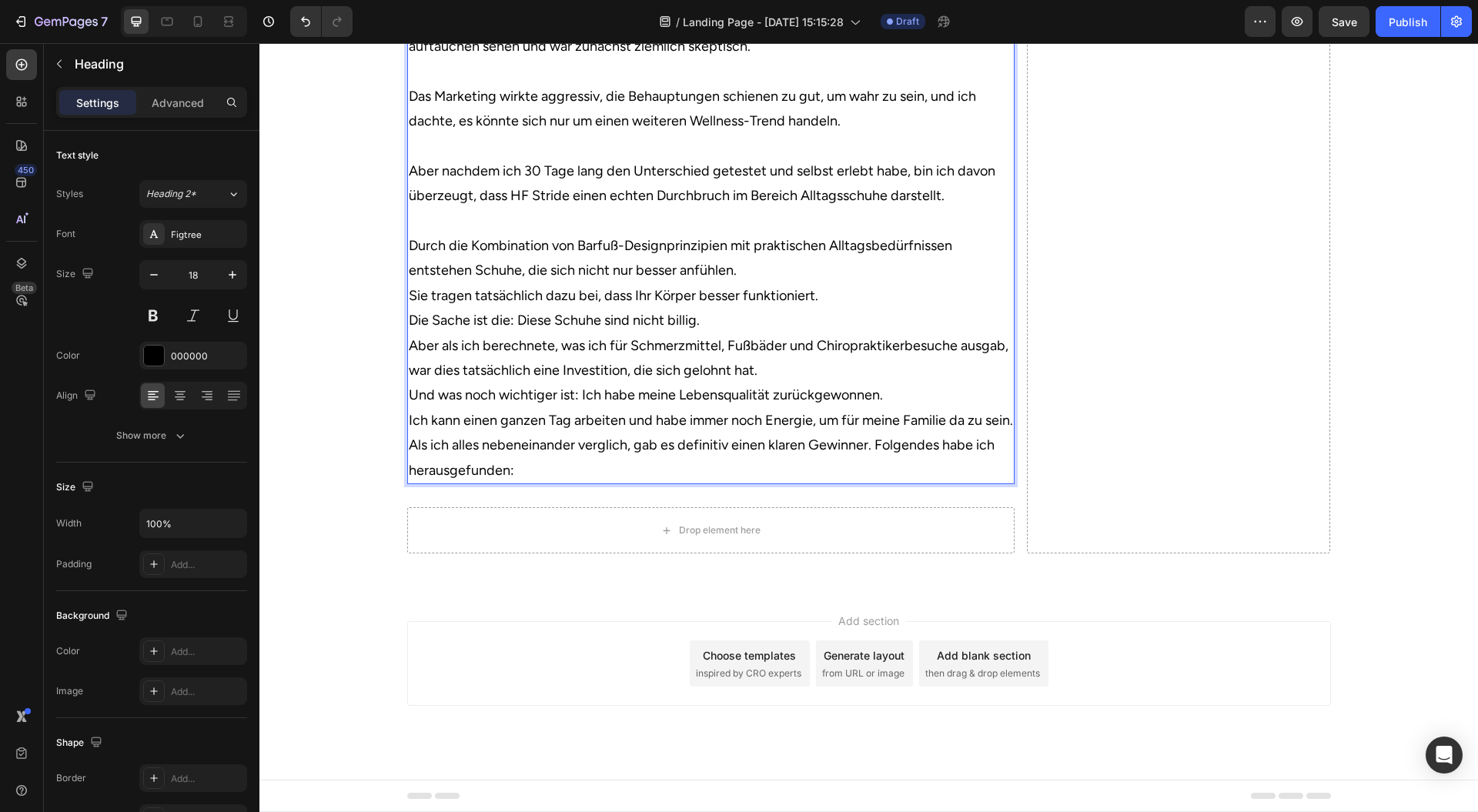
click at [797, 284] on p "Durch die Kombination von Barfuß-Designprinzipien mit praktischen Alltagsbedürf…" at bounding box center [711, 258] width 604 height 50
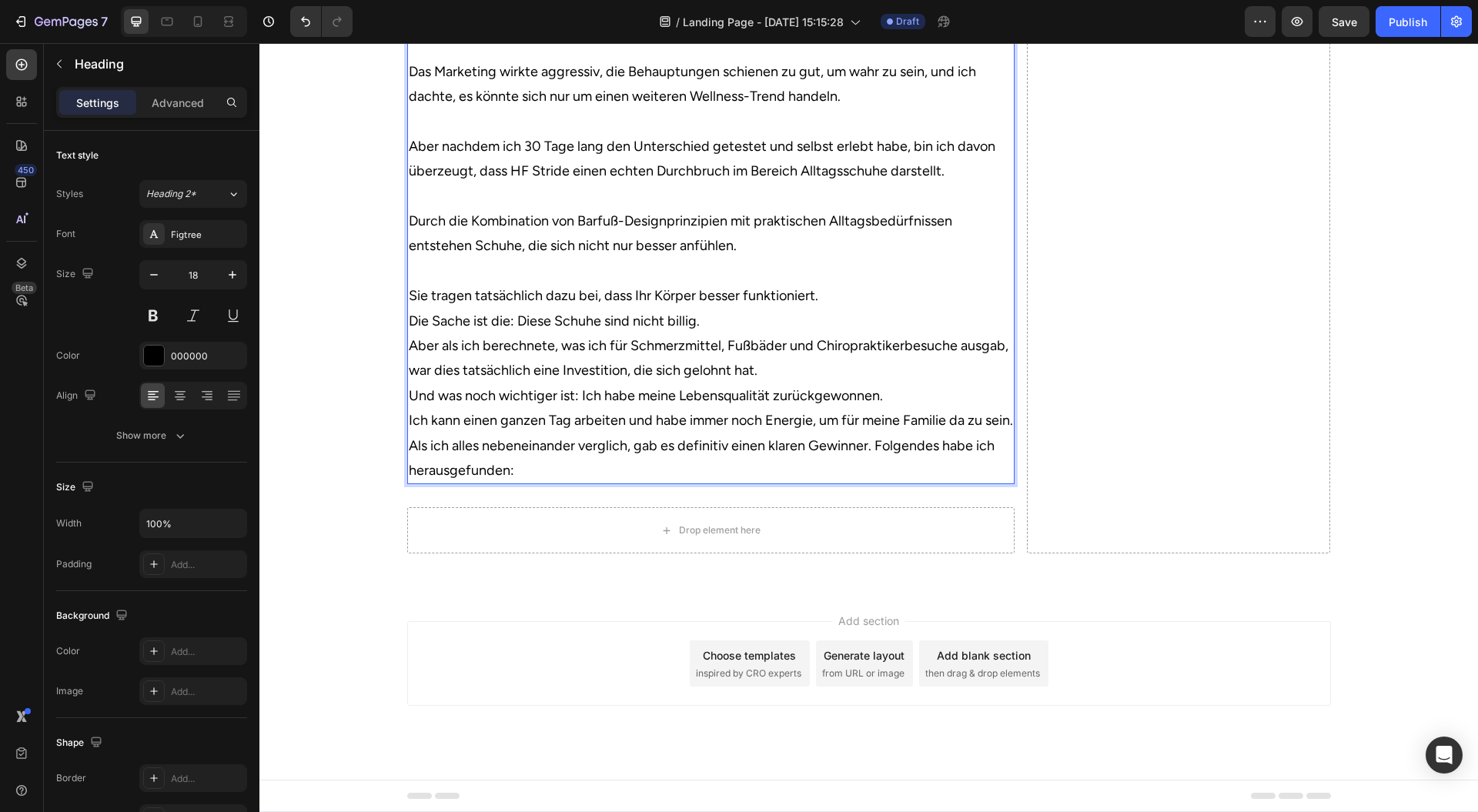
click at [783, 333] on p "Die Sache ist die: Diese Schuhe sind nicht billig." at bounding box center [711, 322] width 604 height 25
click at [833, 308] on p "Sie tragen tatsächlich dazu bei, dass Ihr Körper besser funktioniert." at bounding box center [711, 296] width 604 height 25
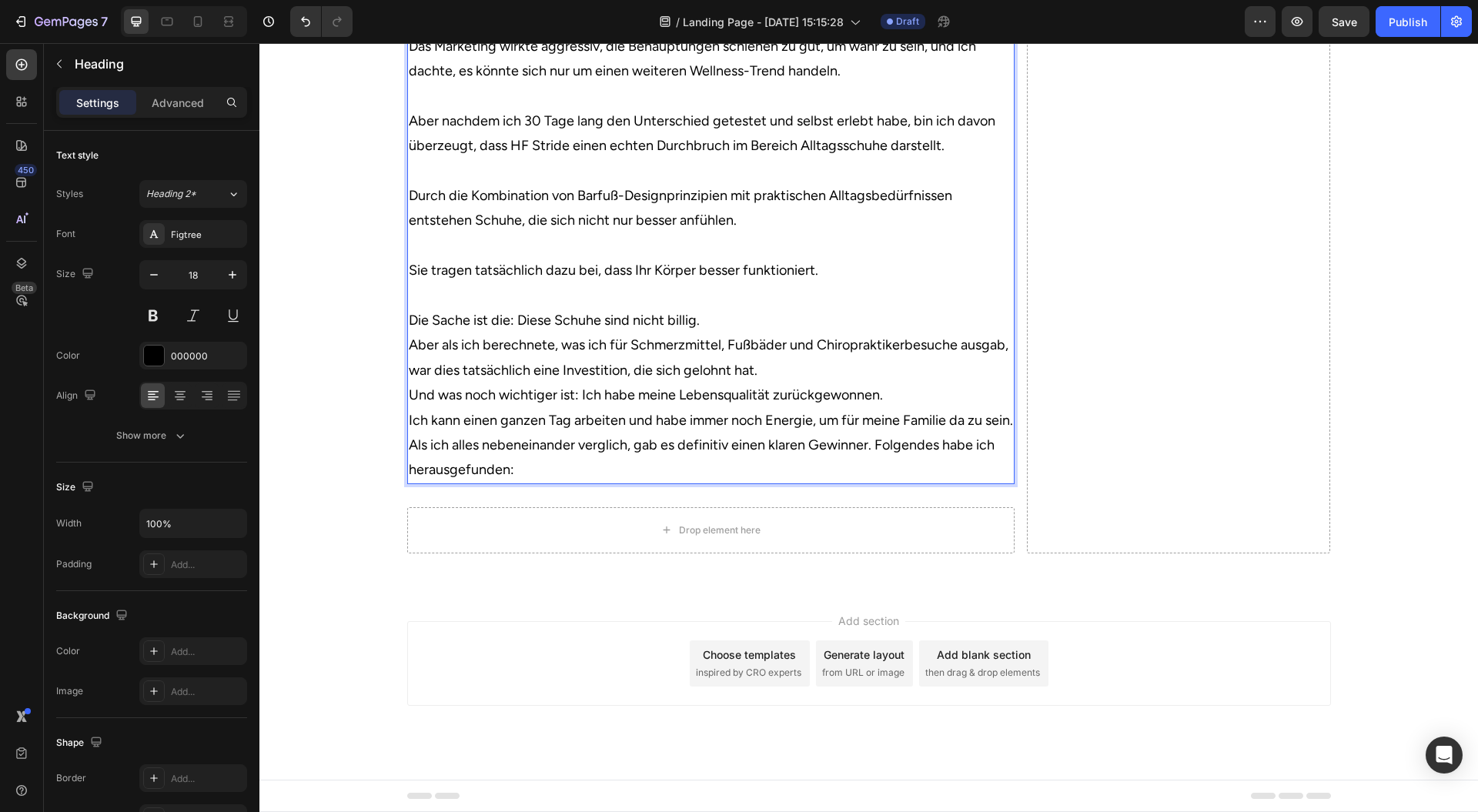
click at [808, 333] on p "Die Sache ist die: Diese Schuhe sind nicht billig." at bounding box center [711, 321] width 604 height 25
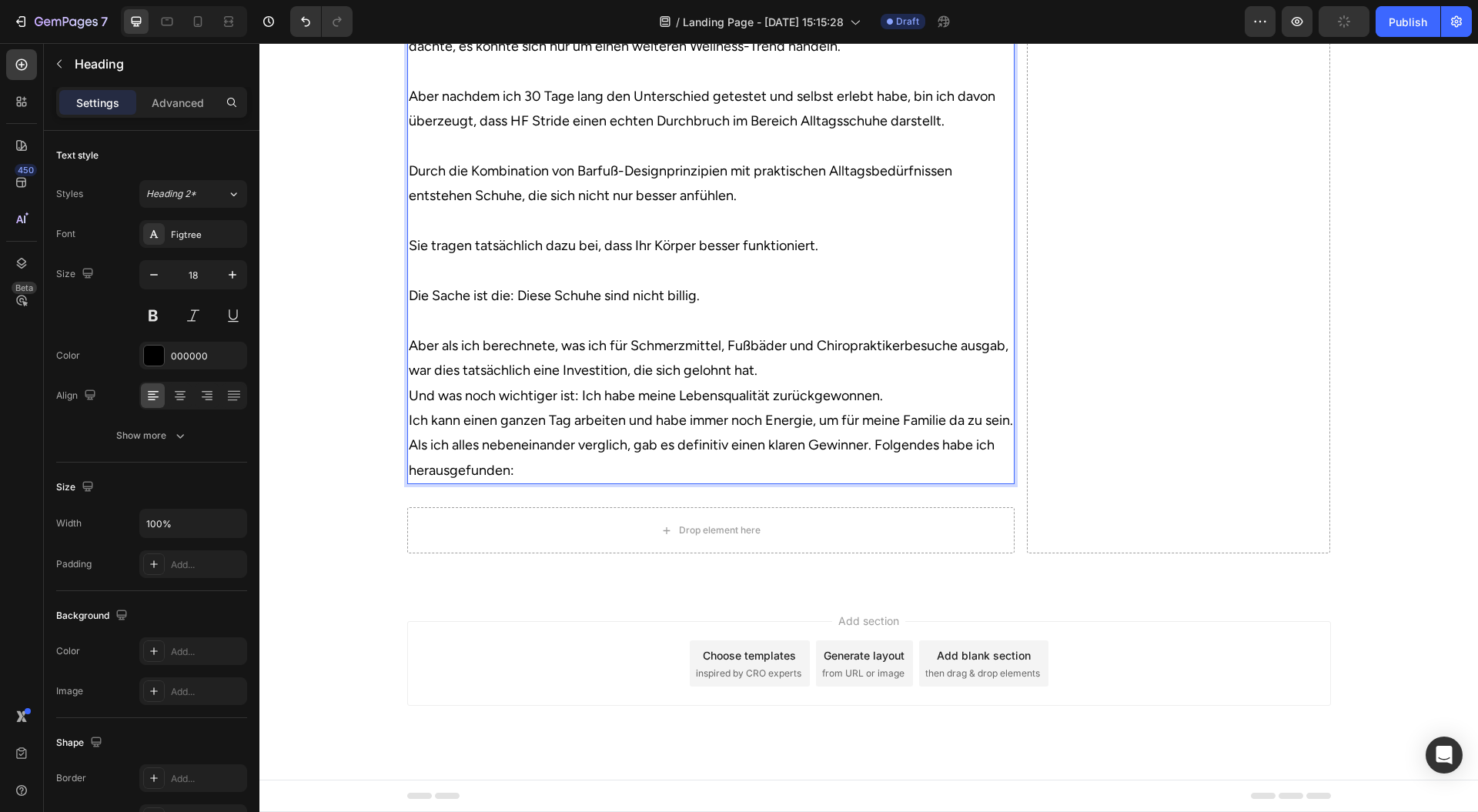
click at [791, 383] on p "Aber als ich berechnete, was ich für Schmerzmittel, Fußbäder und Chiropraktiker…" at bounding box center [711, 358] width 604 height 50
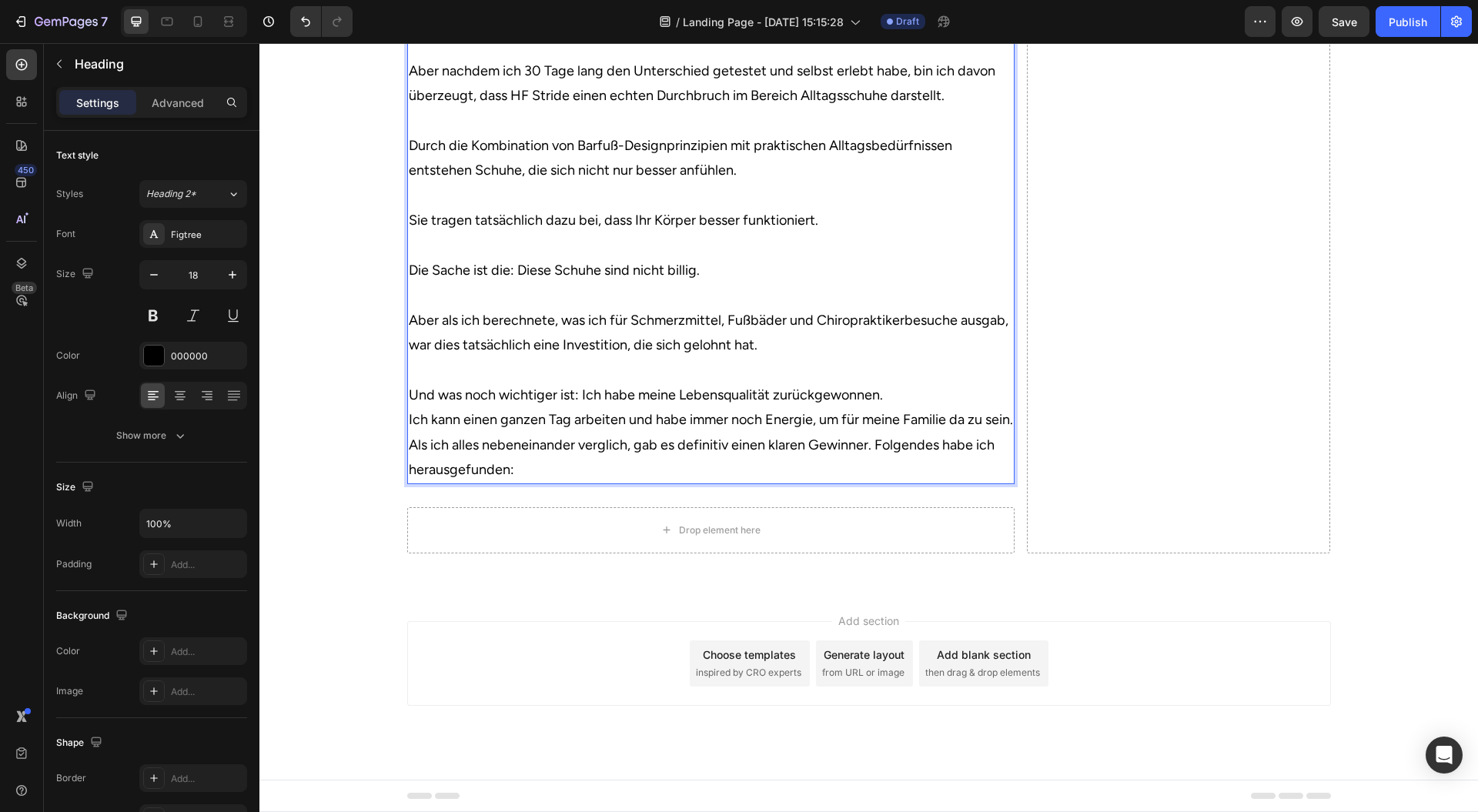
click at [906, 407] on p "Und was noch wichtiger ist: Ich habe meine Lebensqualität zurückgewonnen." at bounding box center [711, 395] width 604 height 25
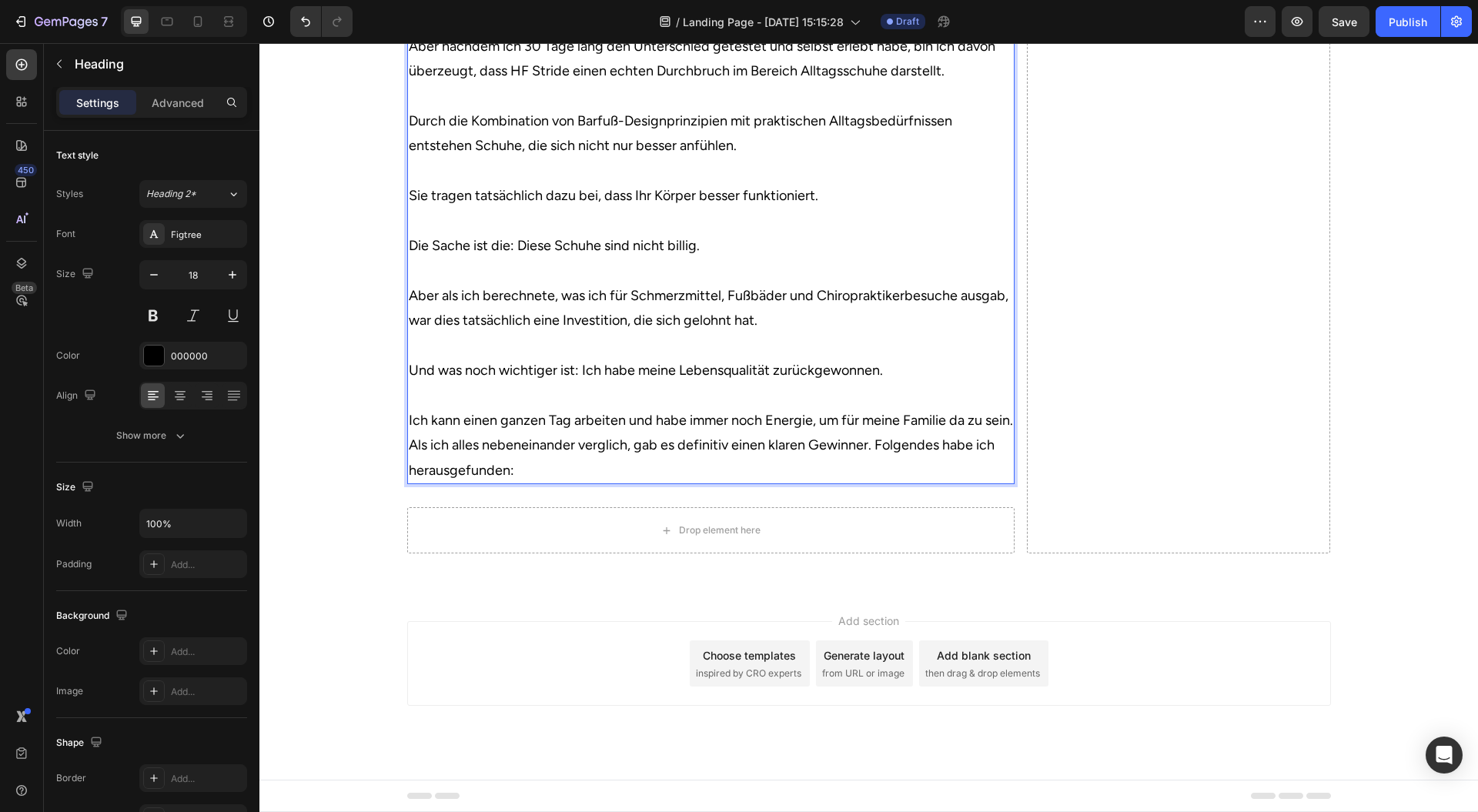
click at [730, 433] on p "Ich kann einen ganzen Tag arbeiten und habe immer noch Energie, um für meine Fa…" at bounding box center [711, 420] width 604 height 25
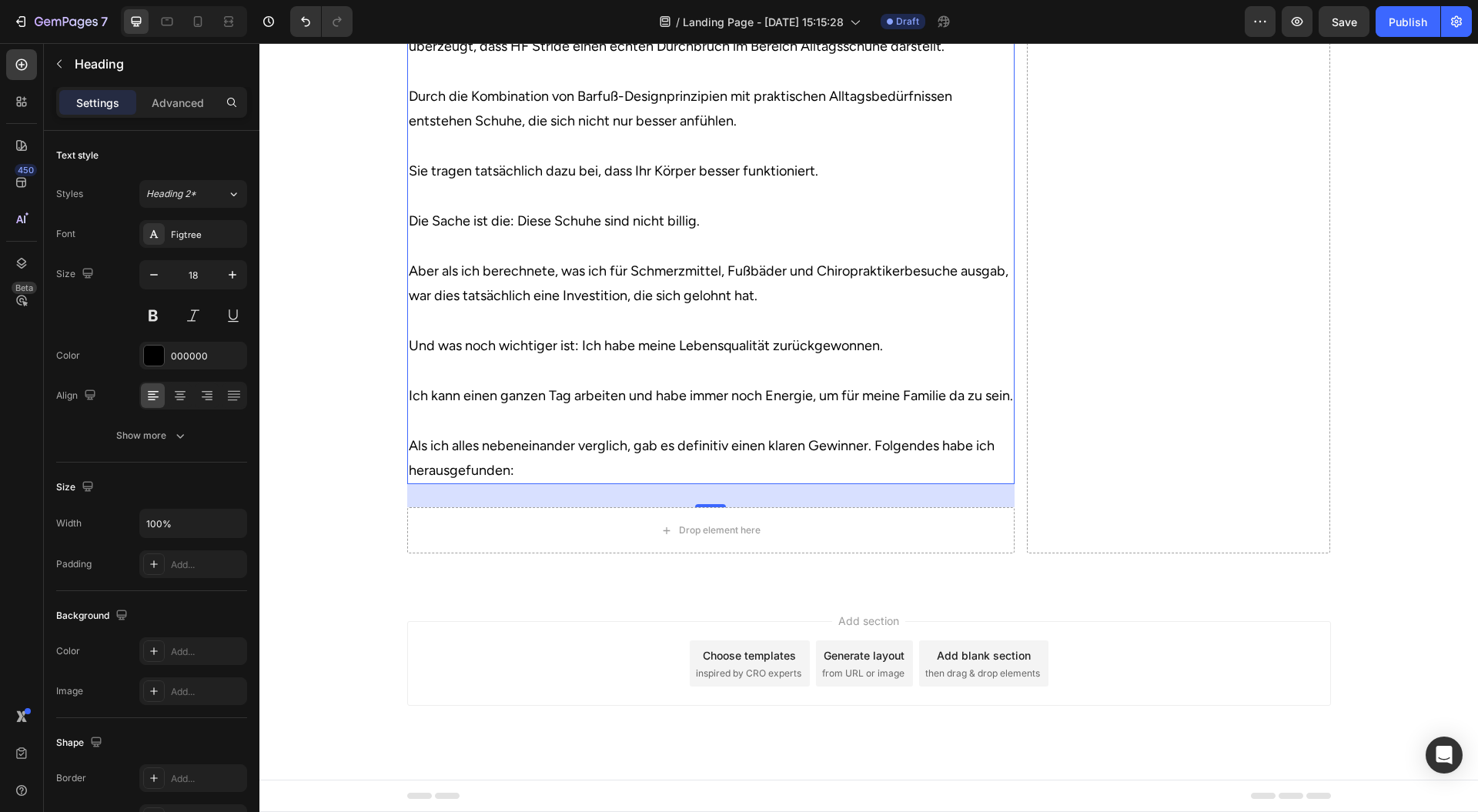
scroll to position [5978, 0]
click at [124, 60] on p "Heading" at bounding box center [158, 63] width 167 height 18
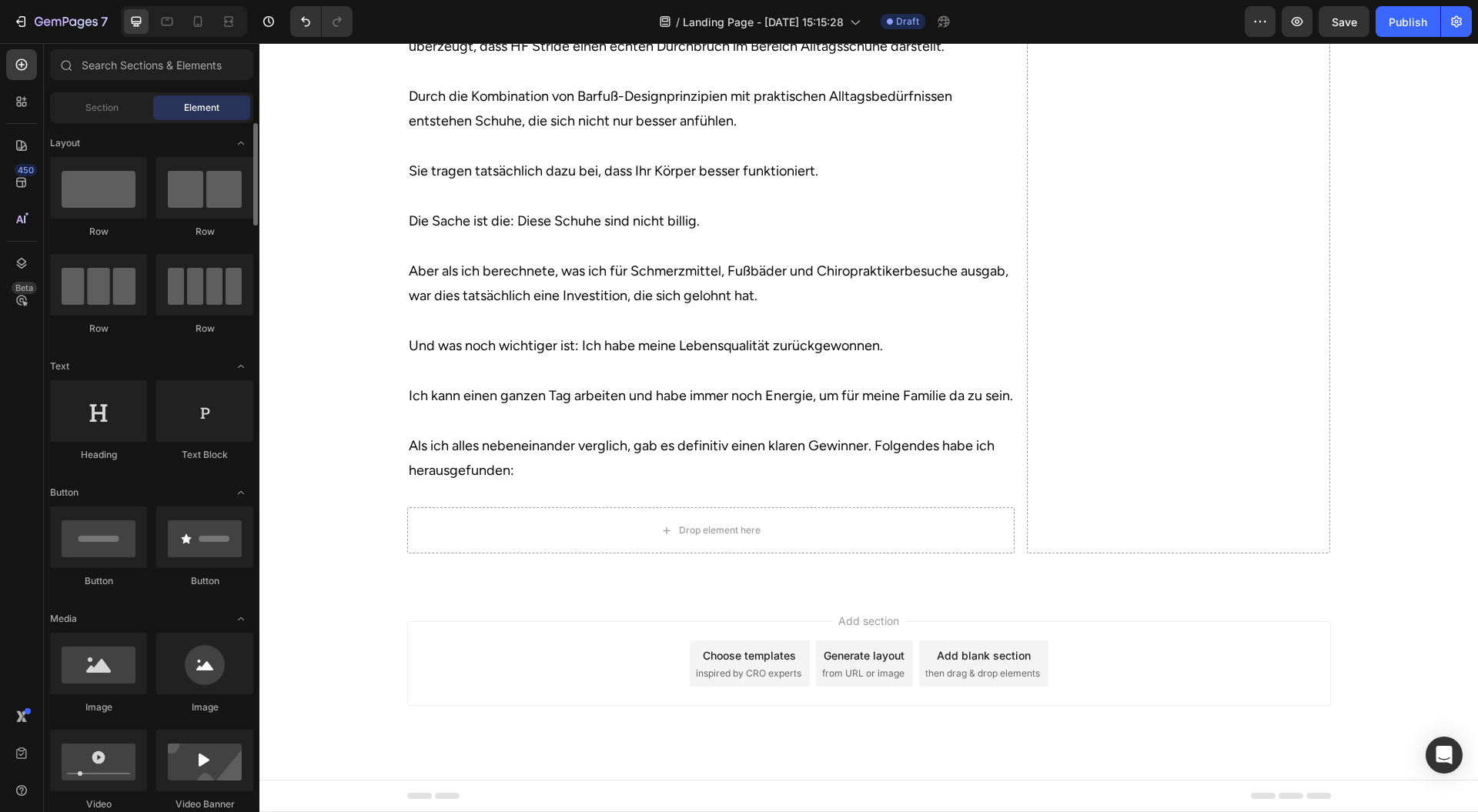
scroll to position [0, 0]
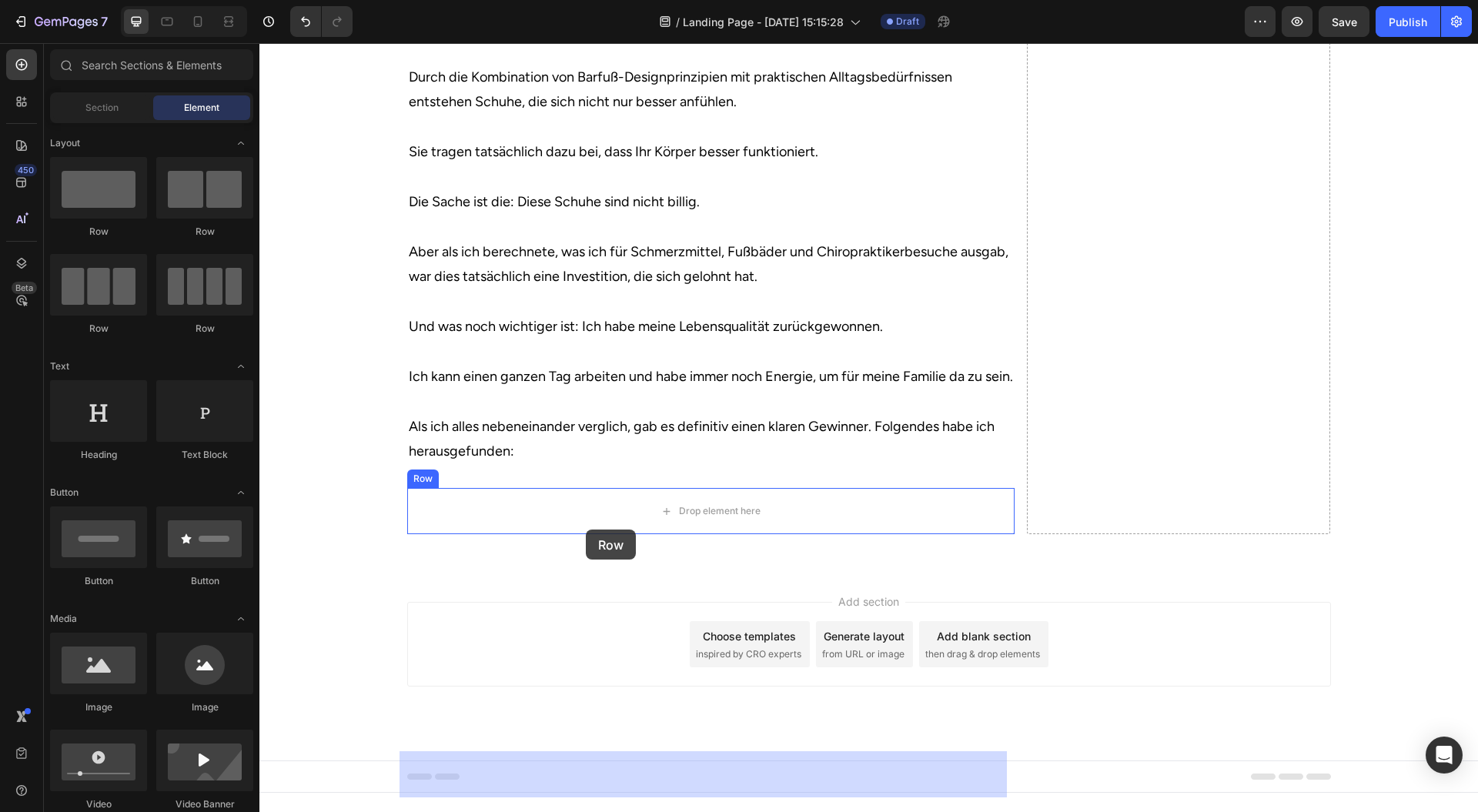
drag, startPoint x: 481, startPoint y: 350, endPoint x: 550, endPoint y: 500, distance: 165.1
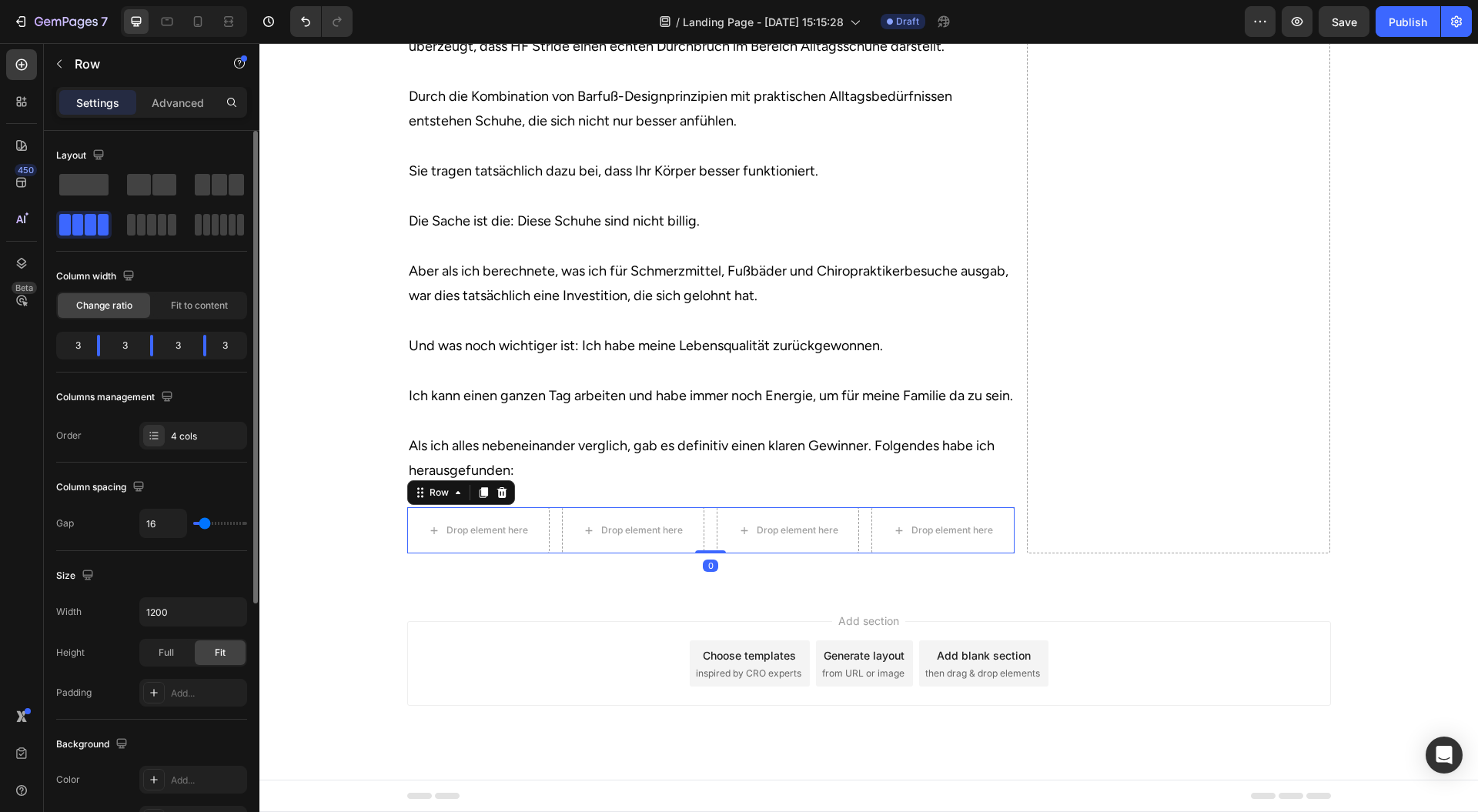
type input "2"
type input "0"
drag, startPoint x: 202, startPoint y: 519, endPoint x: 184, endPoint y: 522, distance: 18.2
type input "0"
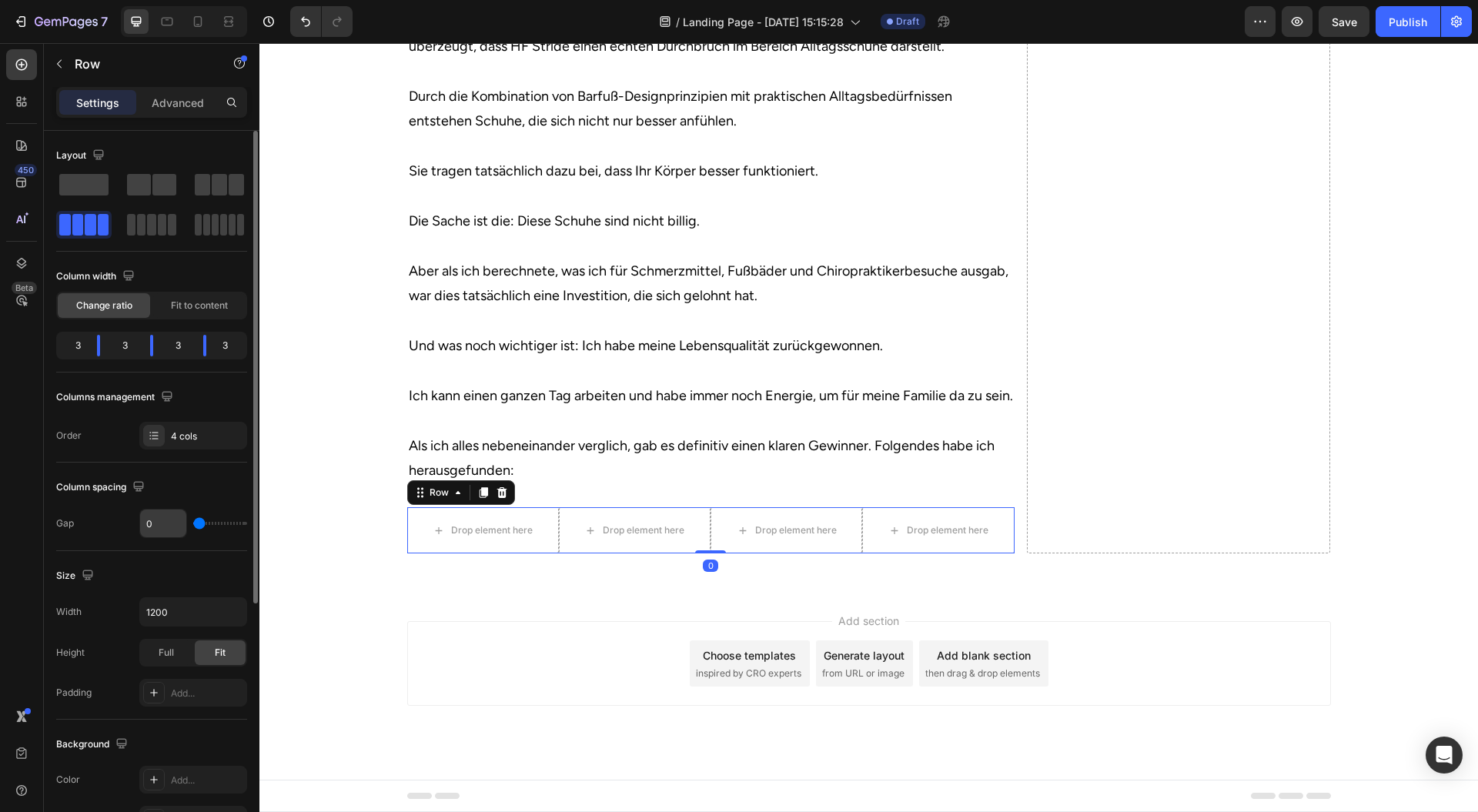
click at [193, 522] on input "range" at bounding box center [219, 523] width 54 height 3
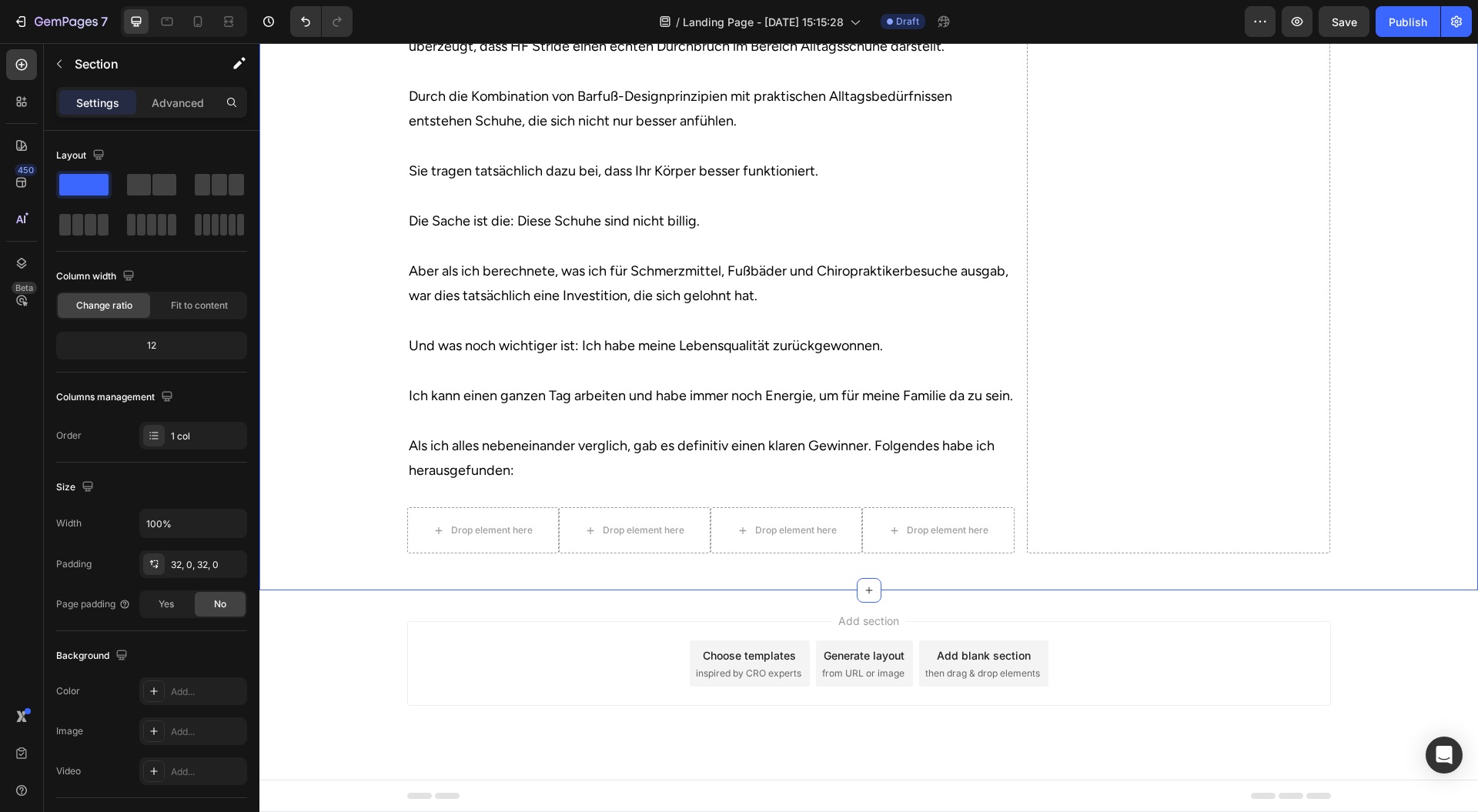
drag, startPoint x: 1329, startPoint y: 633, endPoint x: 1336, endPoint y: 628, distance: 8.6
click at [1329, 634] on div "Add section Choose templates inspired by CRO experts Generate layout from URL o…" at bounding box center [869, 685] width 1219 height 190
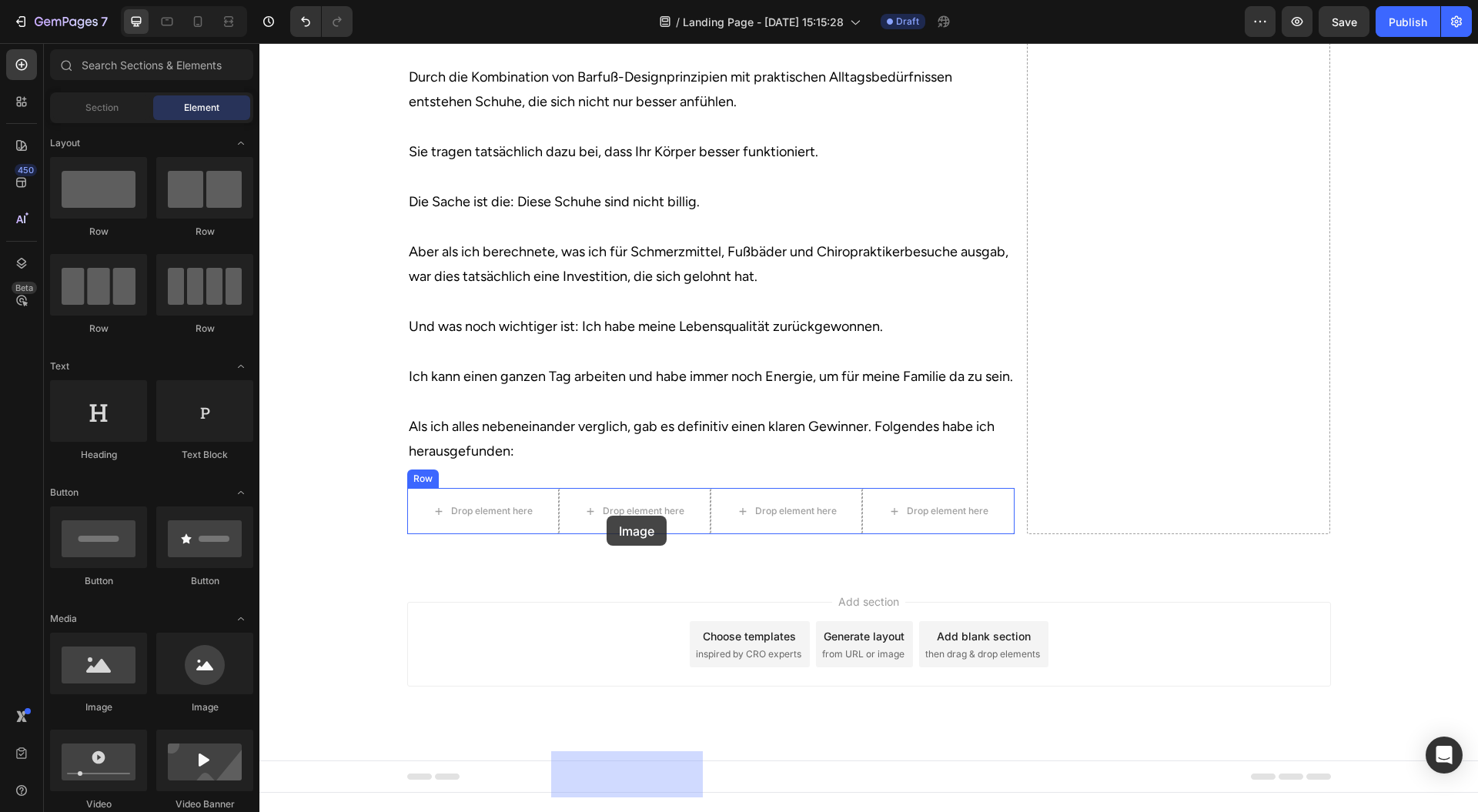
drag, startPoint x: 479, startPoint y: 662, endPoint x: 617, endPoint y: 528, distance: 192.4
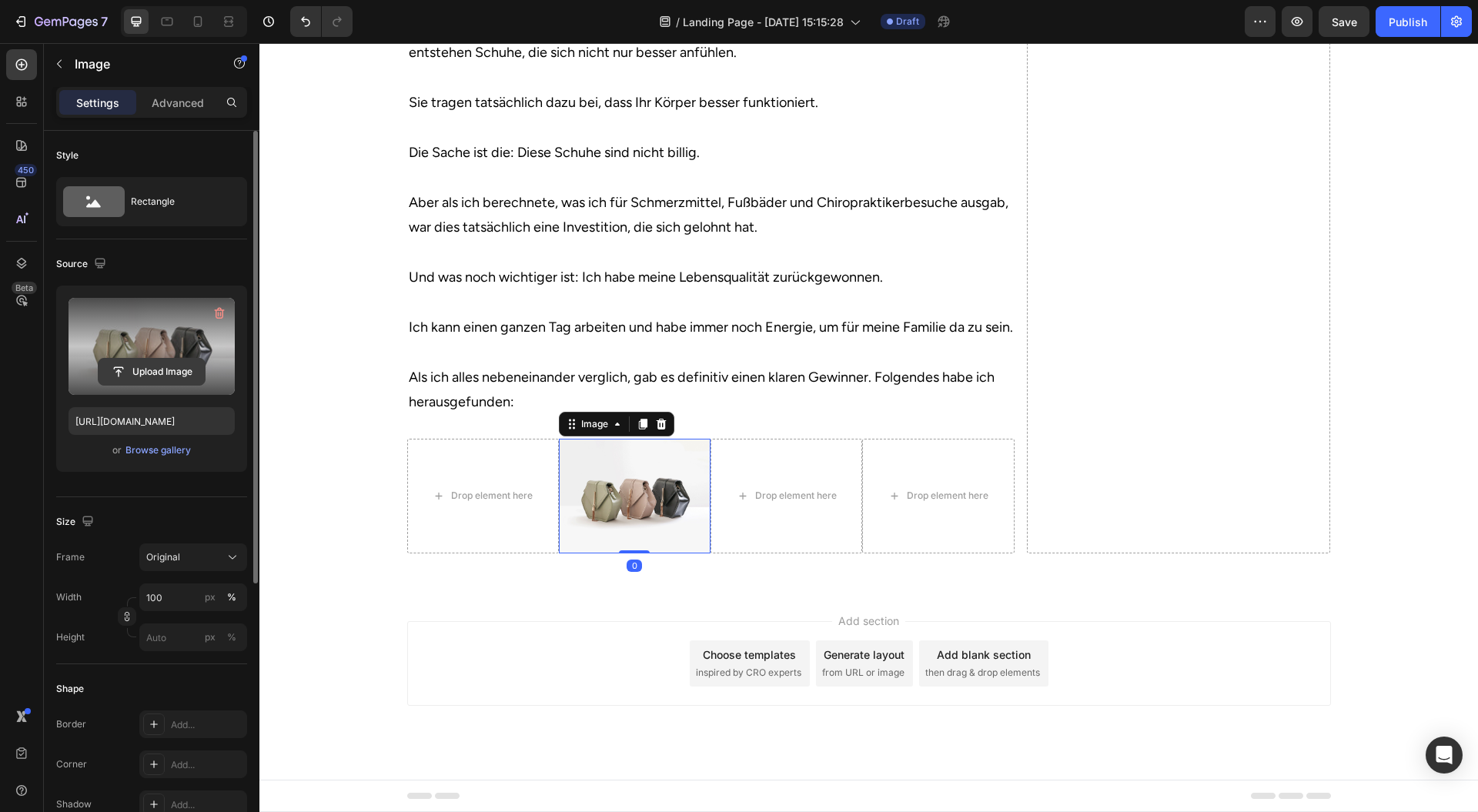
click at [162, 363] on input "file" at bounding box center [152, 372] width 106 height 26
type input "C:\fakepath\688358d0e5f372cbbf662e83_HIKE Logo Q3 2025.avif"
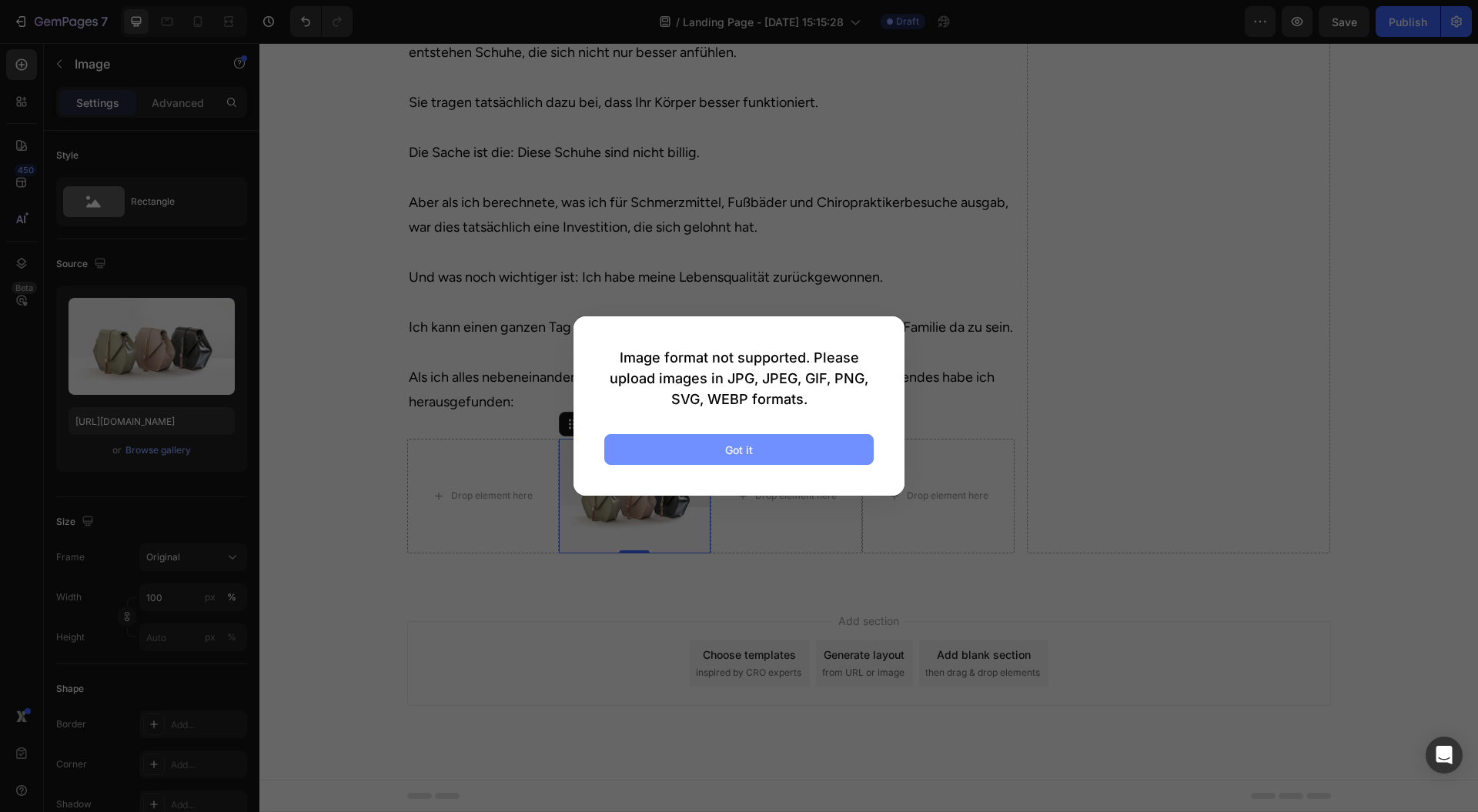
click at [683, 460] on button "Got it" at bounding box center [739, 449] width 270 height 31
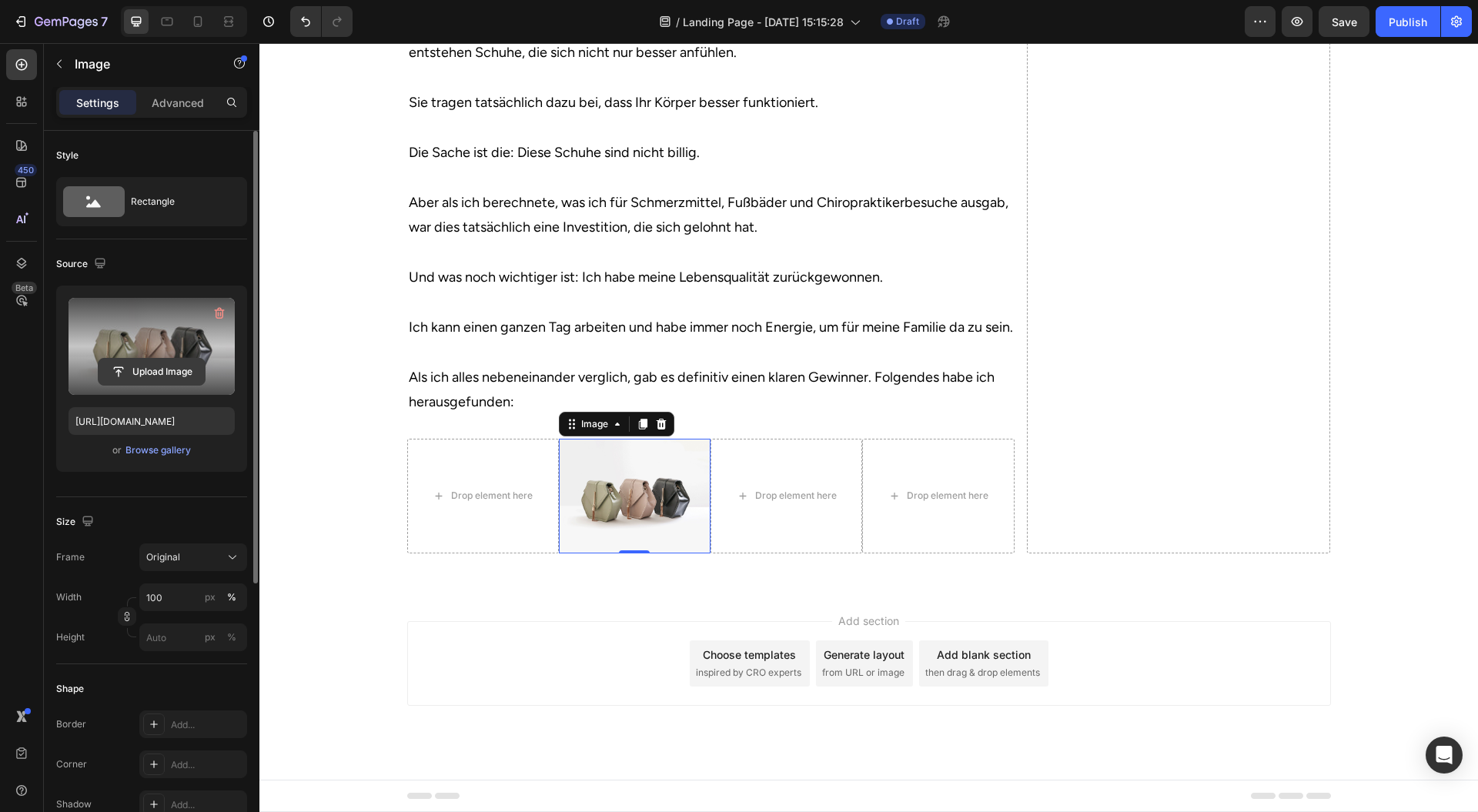
click at [157, 374] on input "file" at bounding box center [152, 372] width 106 height 26
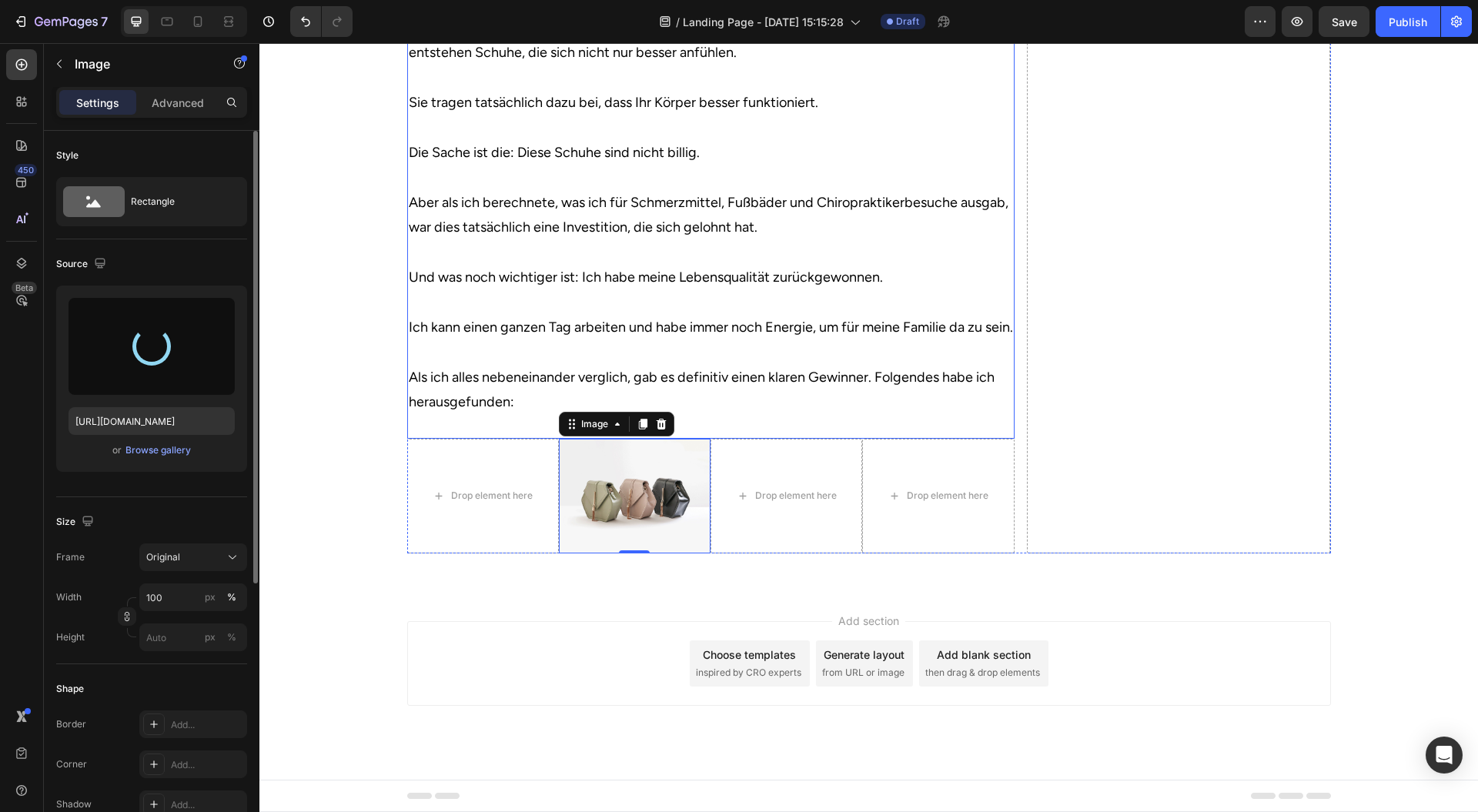
type input "https://cdn.shopify.com/s/files/1/0943/4120/2244/files/gempages_578977757858366…"
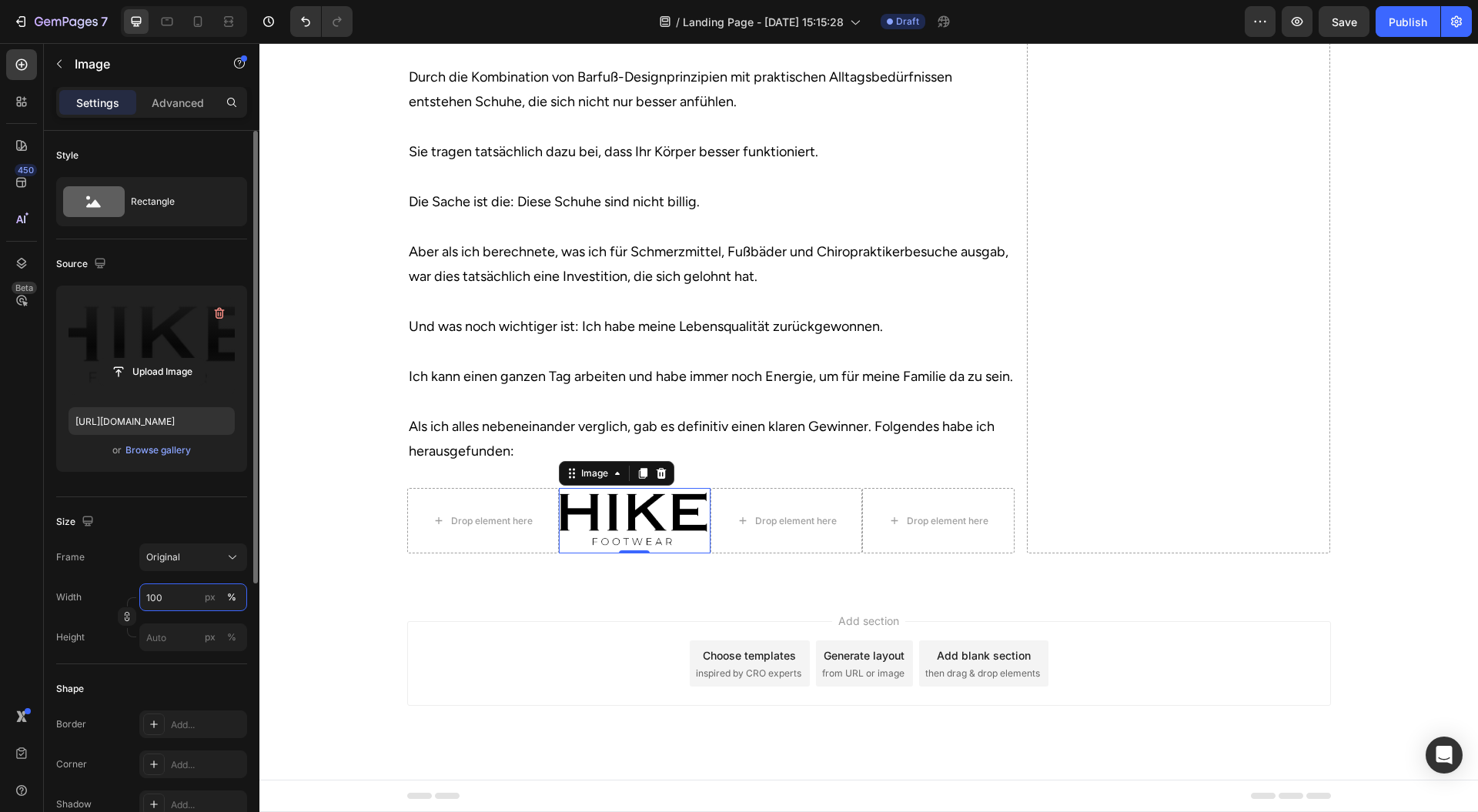
click at [171, 593] on input "100" at bounding box center [193, 598] width 108 height 28
type input "55"
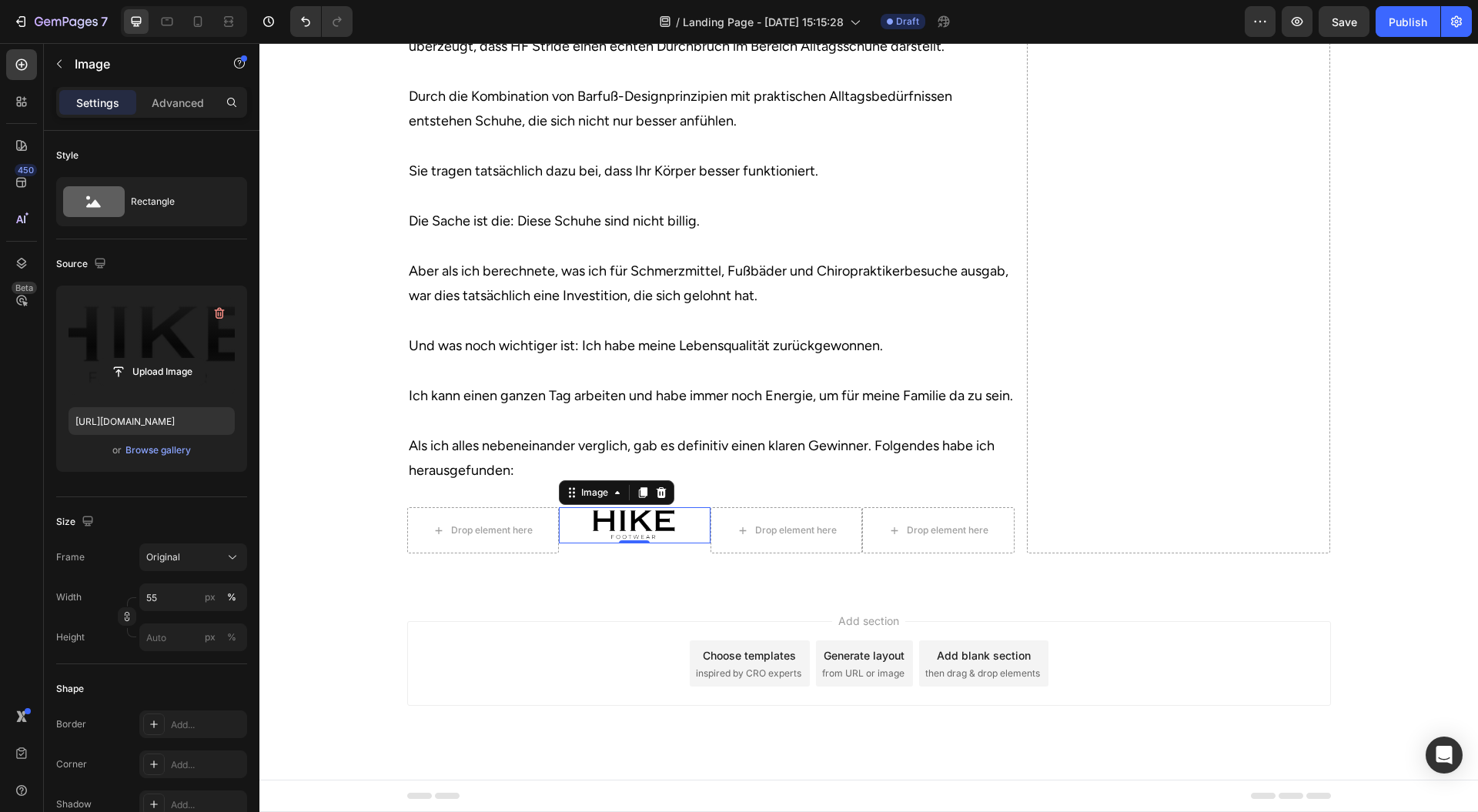
click at [440, 617] on div "Add section Choose templates inspired by CRO experts Generate layout from URL o…" at bounding box center [869, 685] width 1219 height 190
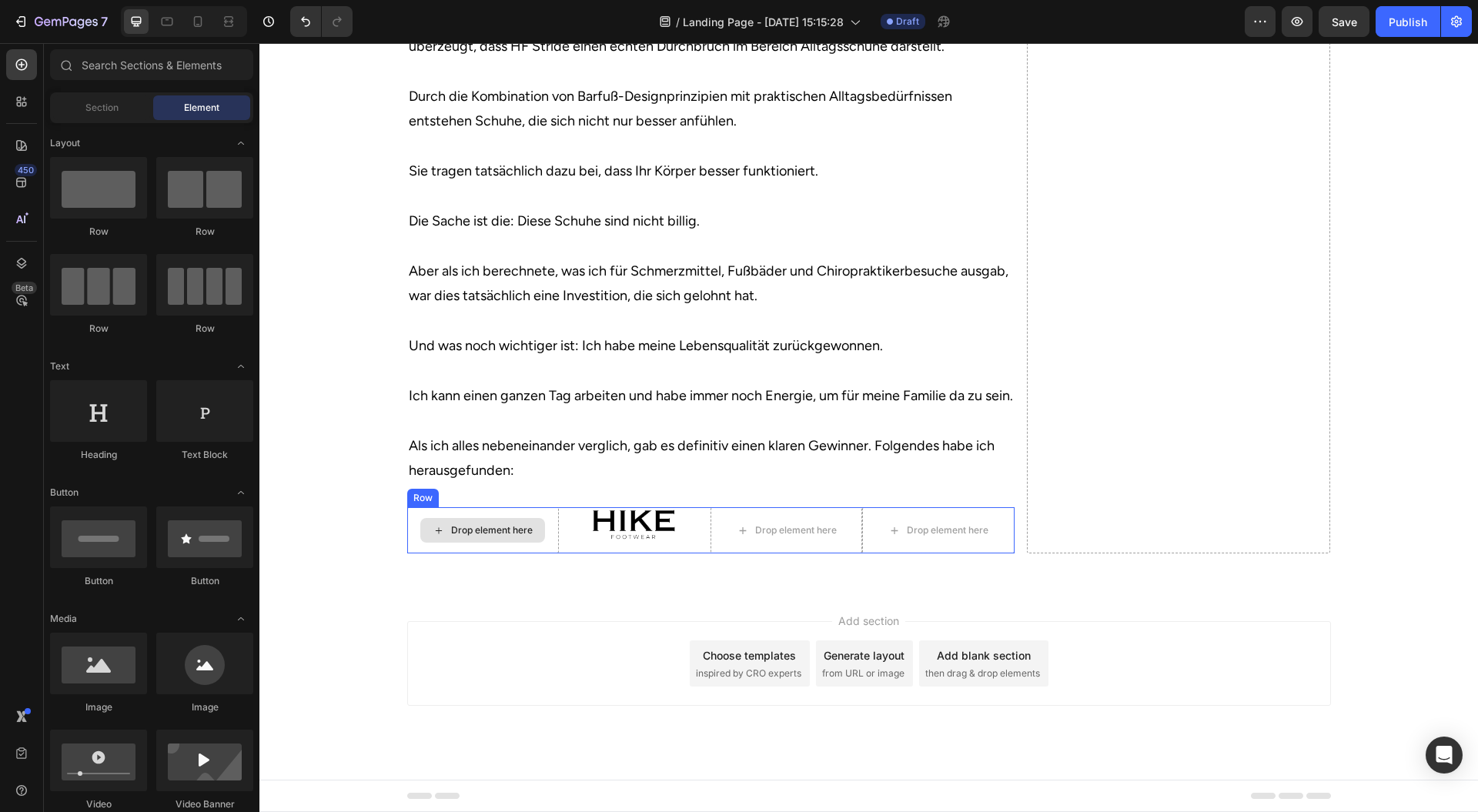
click at [537, 538] on div "Drop element here" at bounding box center [483, 531] width 152 height 46
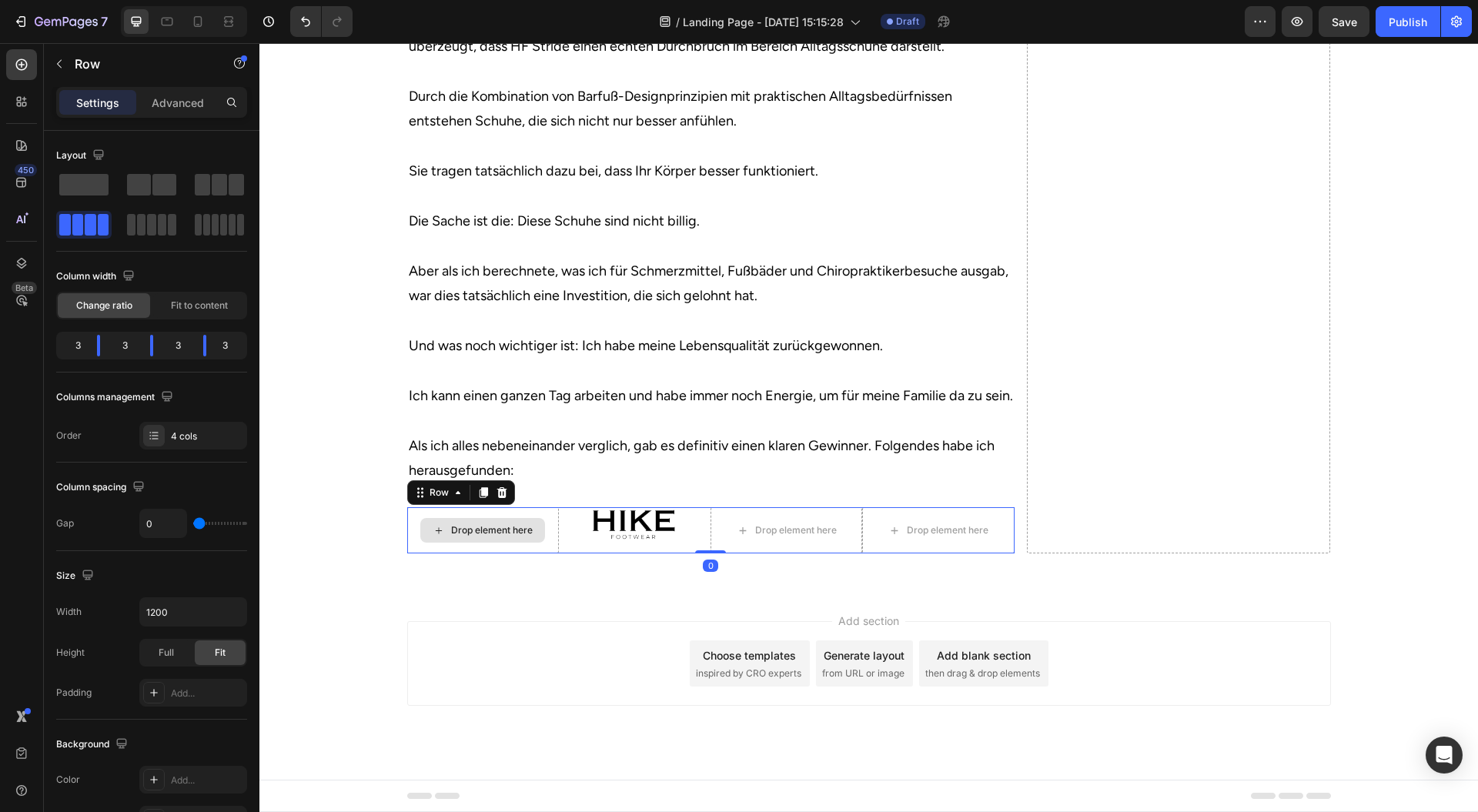
click at [559, 543] on div at bounding box center [635, 526] width 152 height 36
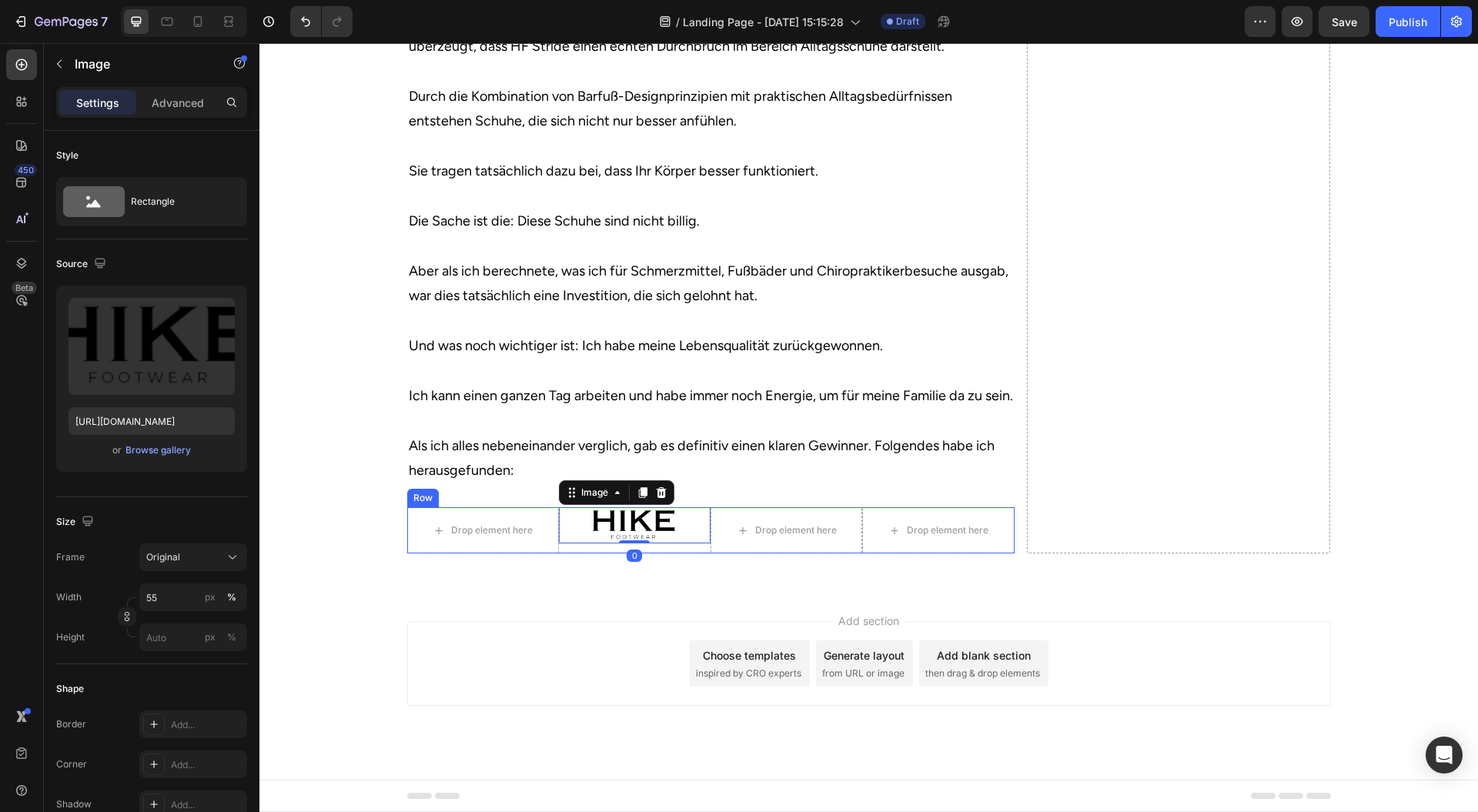
click at [559, 552] on div "Image 0" at bounding box center [635, 531] width 152 height 46
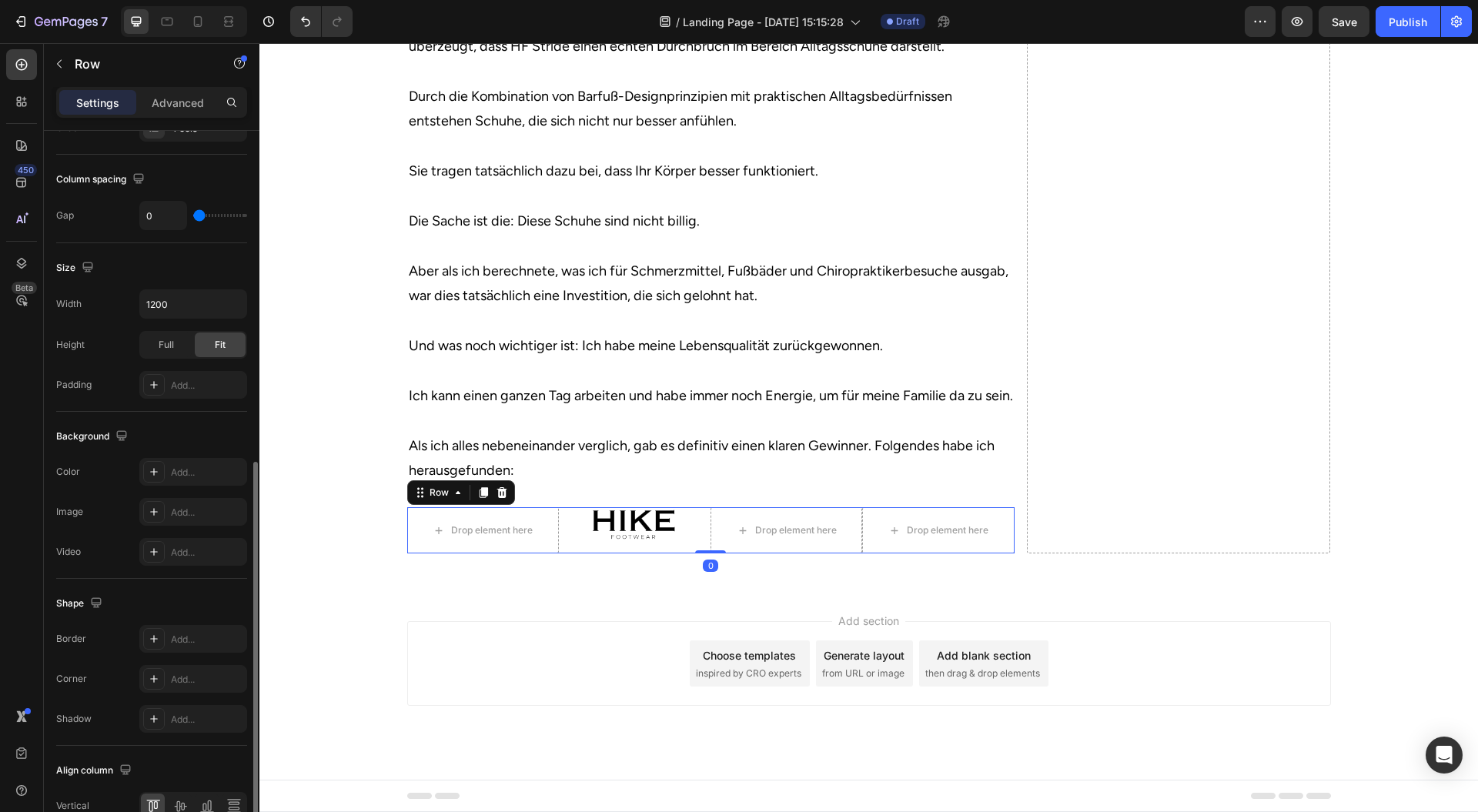
scroll to position [387, 0]
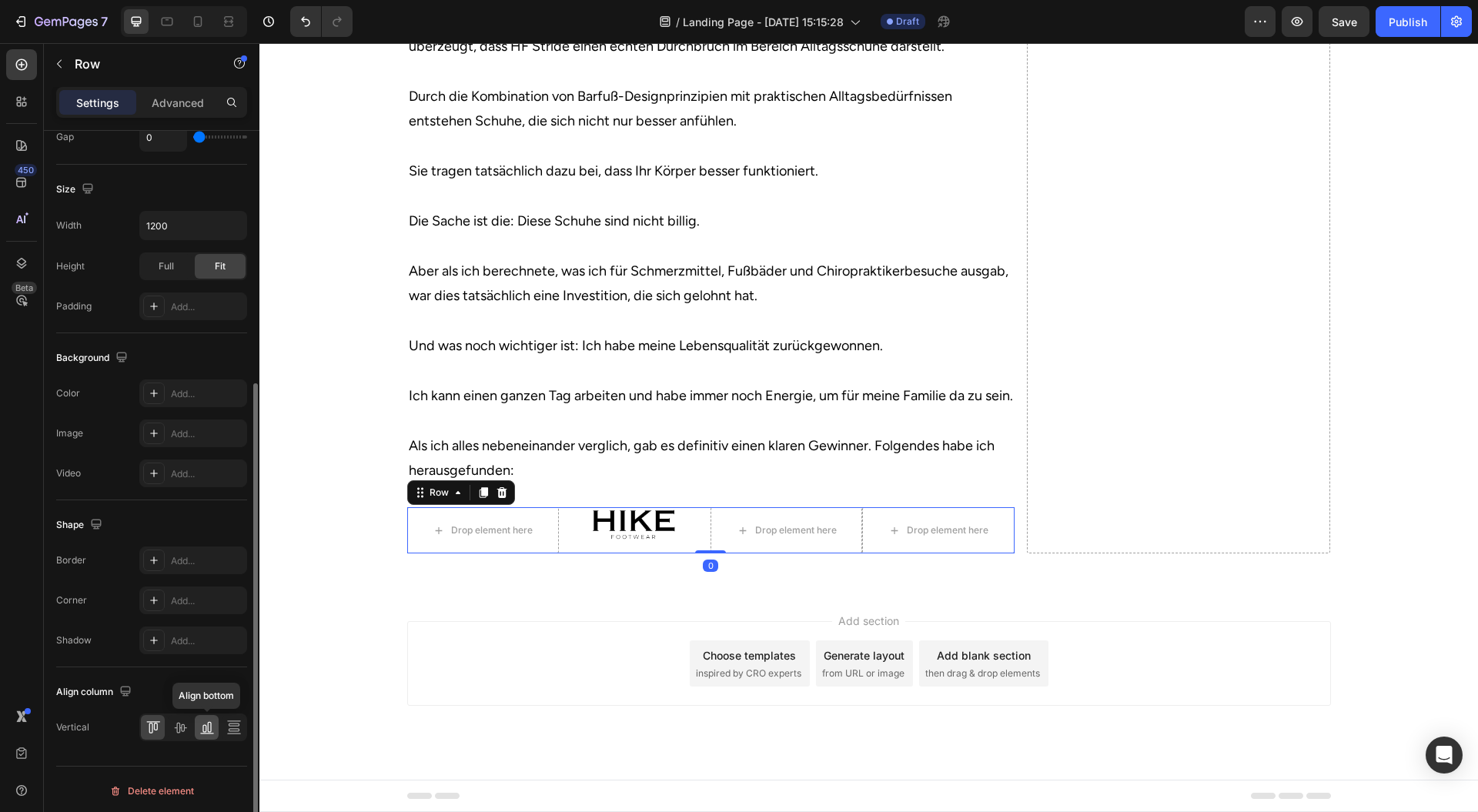
click at [195, 731] on div at bounding box center [206, 728] width 24 height 25
click at [179, 723] on icon at bounding box center [180, 727] width 16 height 16
click at [536, 643] on div "Add section Choose templates inspired by CRO experts Generate layout from URL o…" at bounding box center [869, 664] width 924 height 85
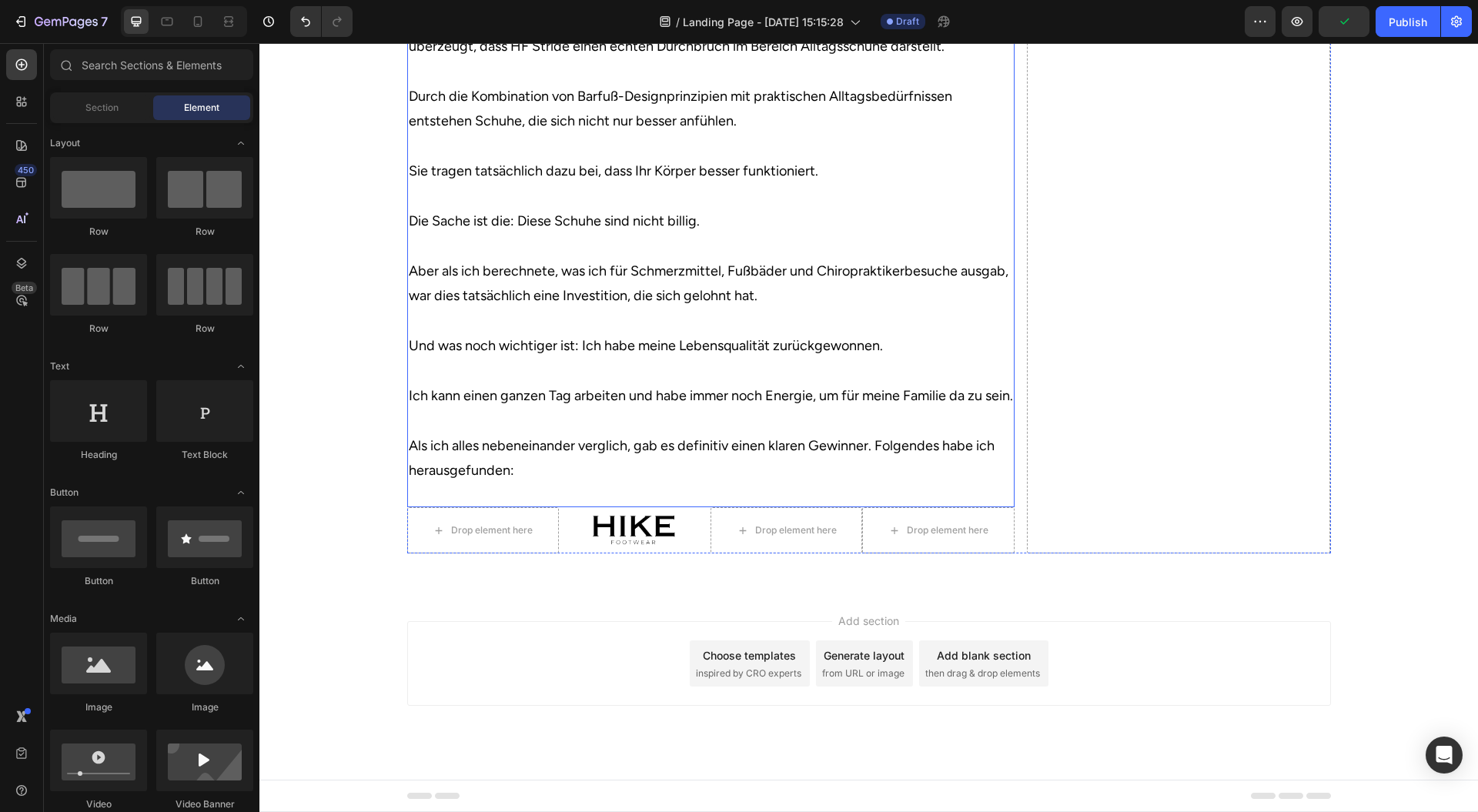
click at [600, 546] on img at bounding box center [635, 531] width 84 height 36
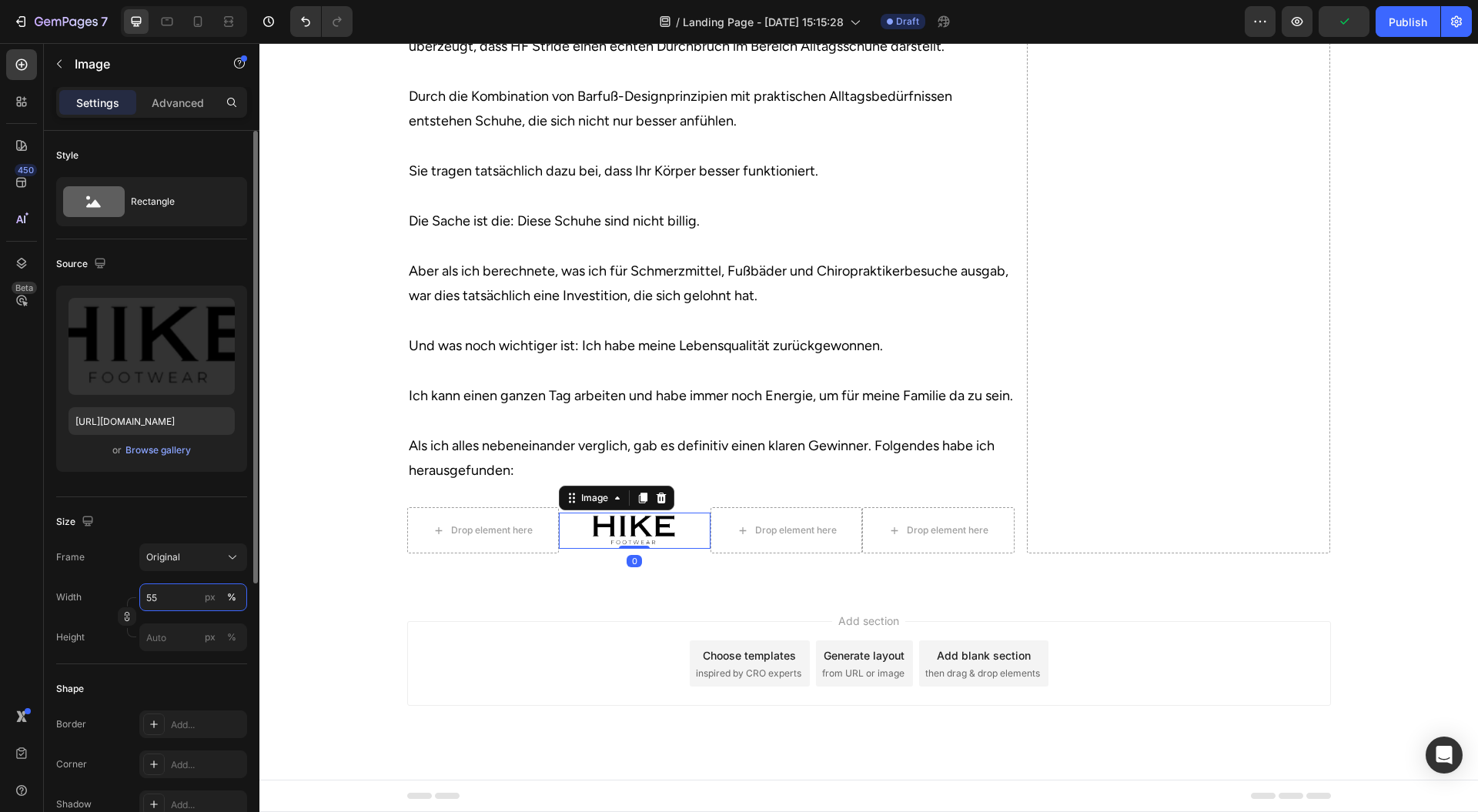
click at [173, 602] on input "55" at bounding box center [193, 598] width 108 height 28
drag, startPoint x: 122, startPoint y: 597, endPoint x: 104, endPoint y: 594, distance: 18.2
click at [104, 594] on div "Width 25 px %" at bounding box center [152, 598] width 191 height 28
drag, startPoint x: 152, startPoint y: 595, endPoint x: 107, endPoint y: 595, distance: 45.0
click at [107, 595] on div "Width 35 px %" at bounding box center [152, 598] width 191 height 28
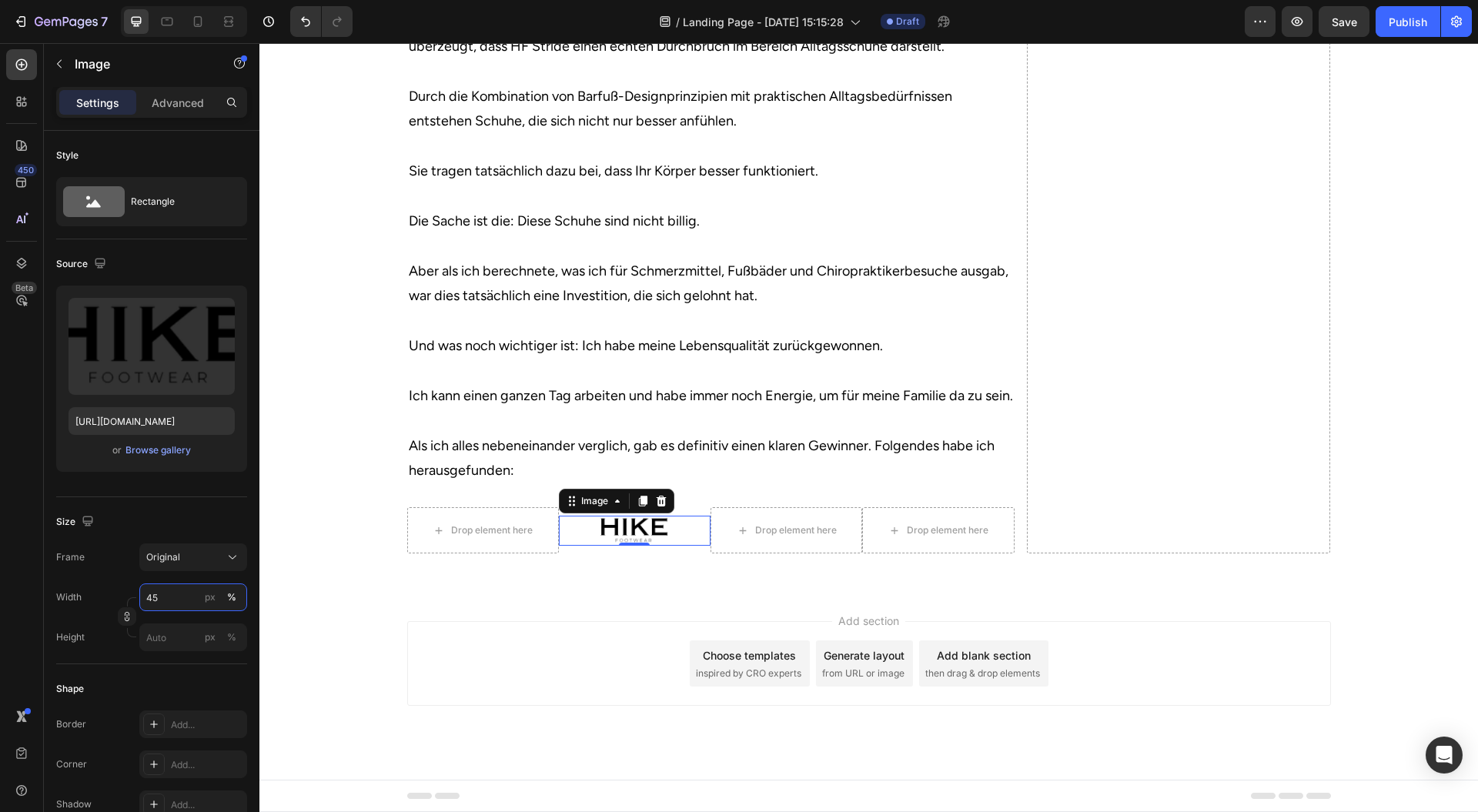
type input "45"
click at [445, 644] on div "Add section Choose templates inspired by CRO experts Generate layout from URL o…" at bounding box center [869, 664] width 924 height 85
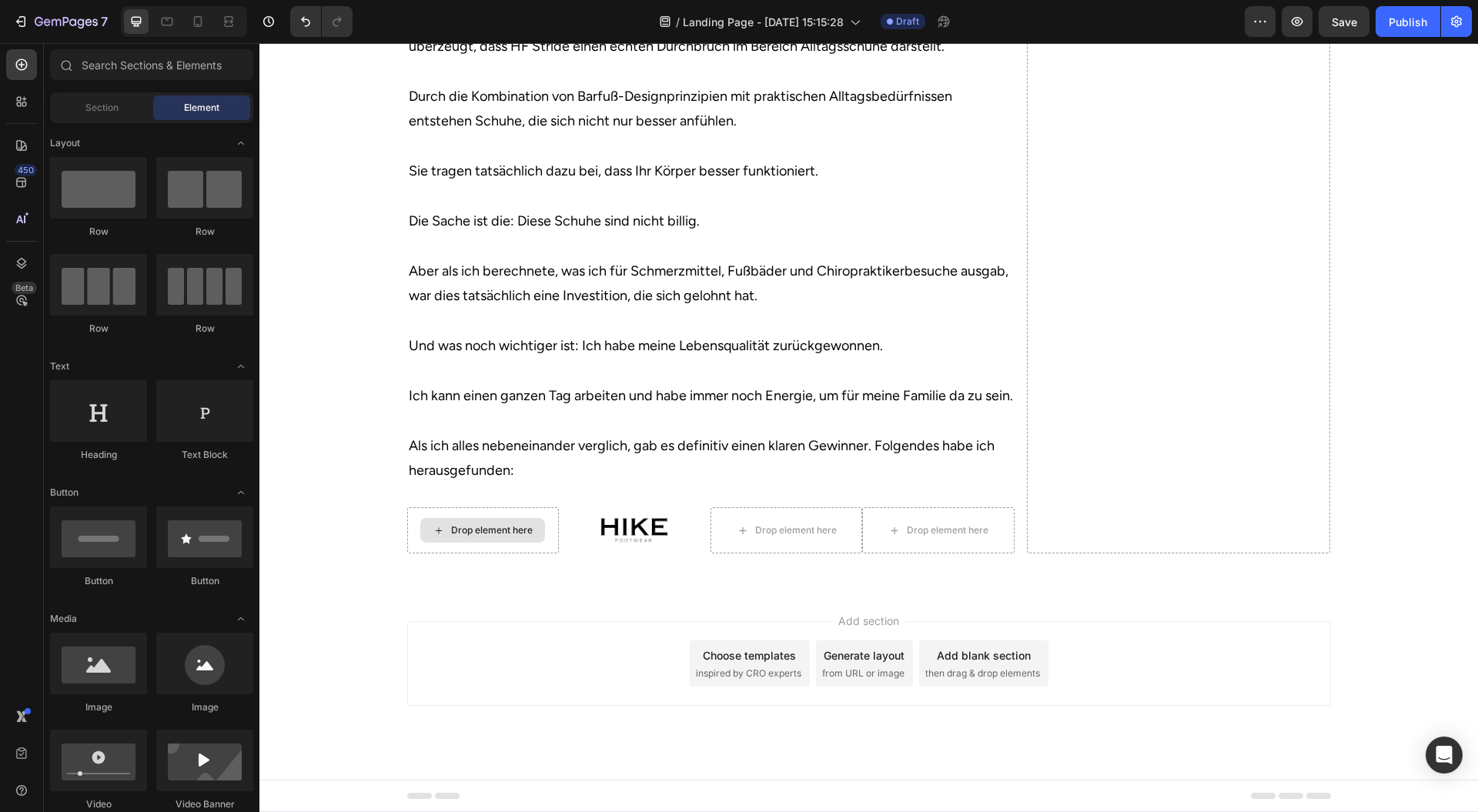
click at [510, 360] on p "Ich bin ehrlich, ich habe diese Wanderschuhe immer wieder überall in den sozial…" at bounding box center [711, 171] width 604 height 624
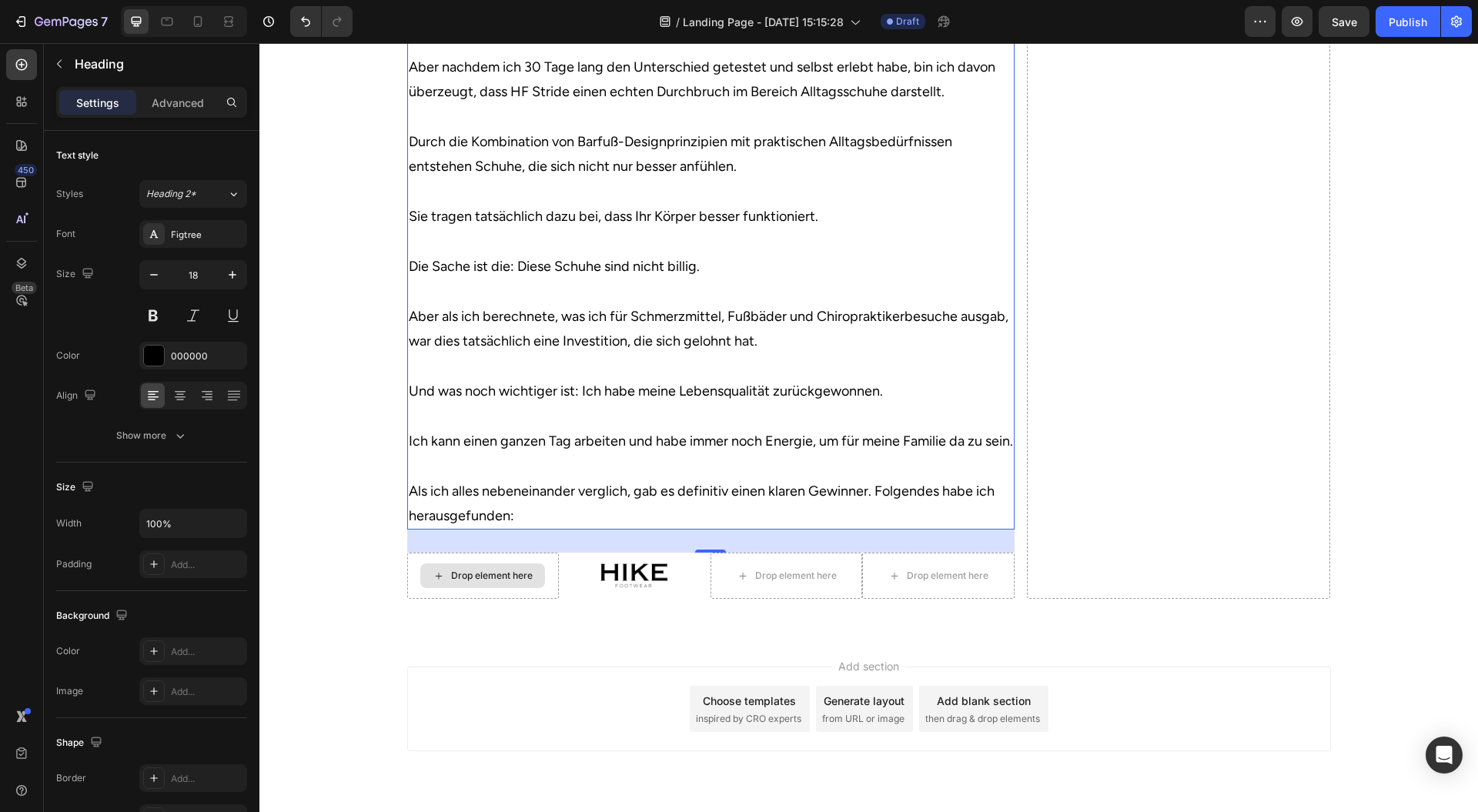
scroll to position [5978, 0]
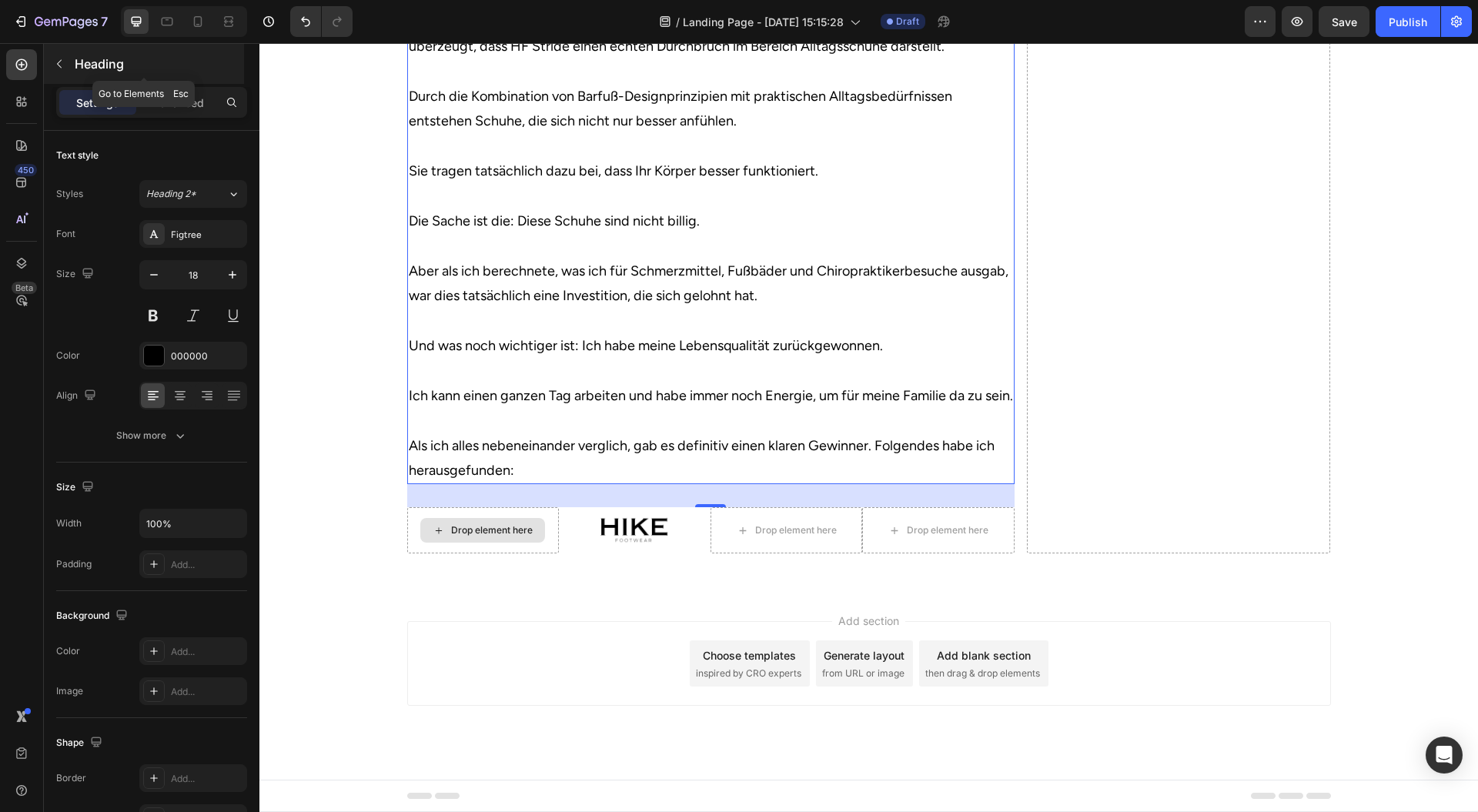
click at [126, 61] on p "Heading" at bounding box center [158, 63] width 167 height 18
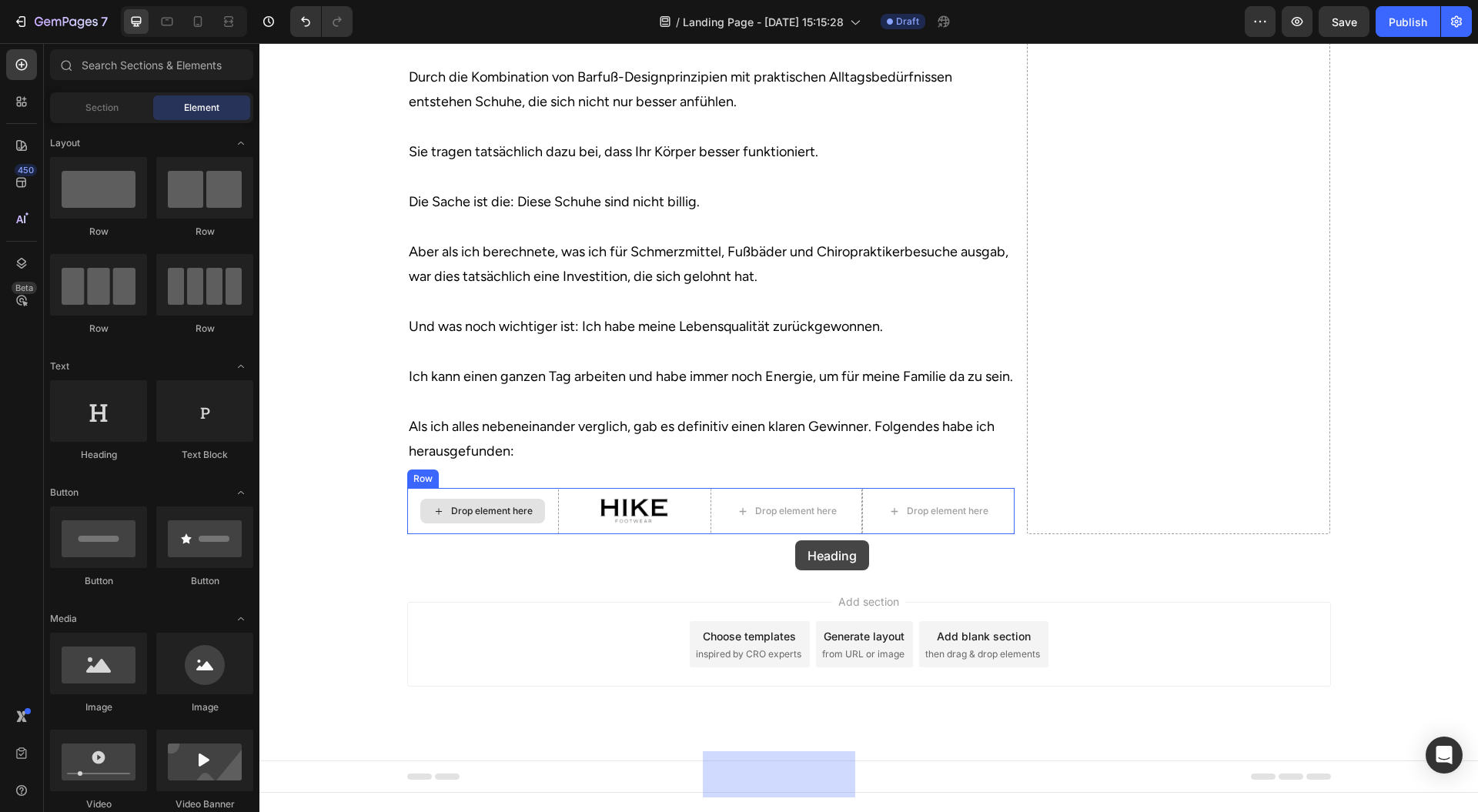
drag, startPoint x: 484, startPoint y: 463, endPoint x: 795, endPoint y: 541, distance: 320.6
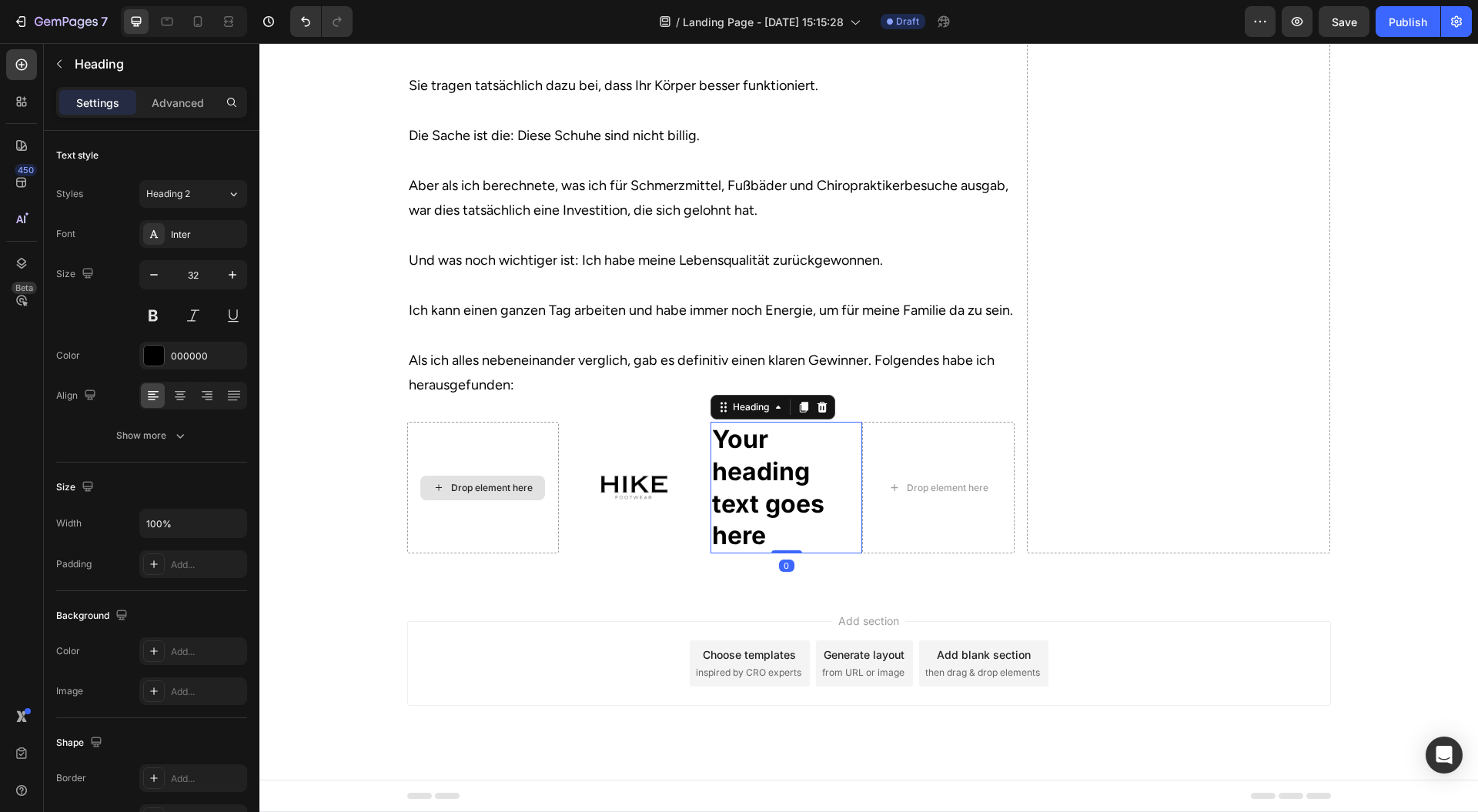
click at [795, 541] on h2 "Your heading text goes here" at bounding box center [786, 487] width 152 height 131
click at [795, 541] on p "Your heading text goes here" at bounding box center [786, 487] width 148 height 128
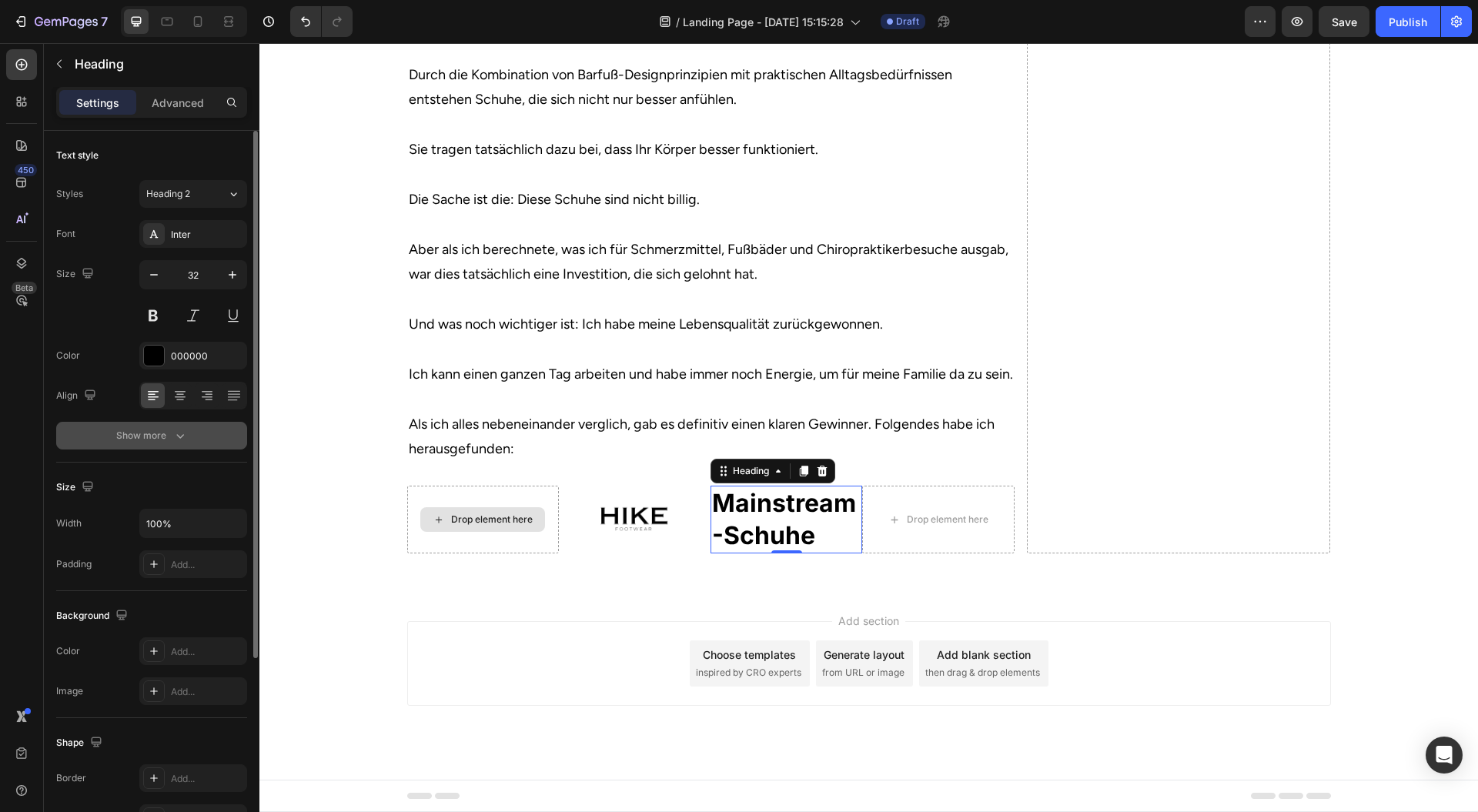
click at [138, 425] on button "Show more" at bounding box center [152, 436] width 191 height 28
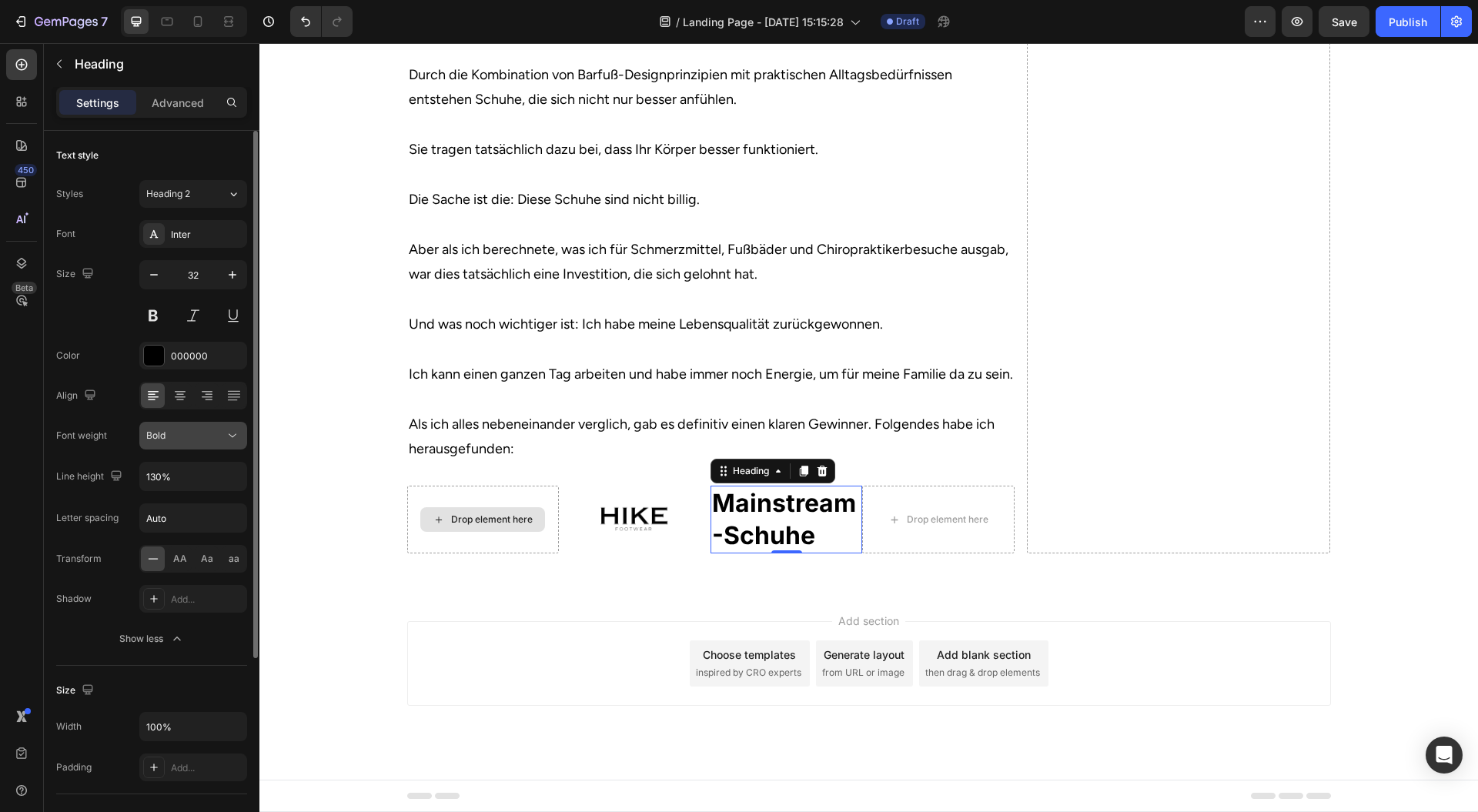
click at [214, 438] on div "Bold" at bounding box center [185, 435] width 78 height 14
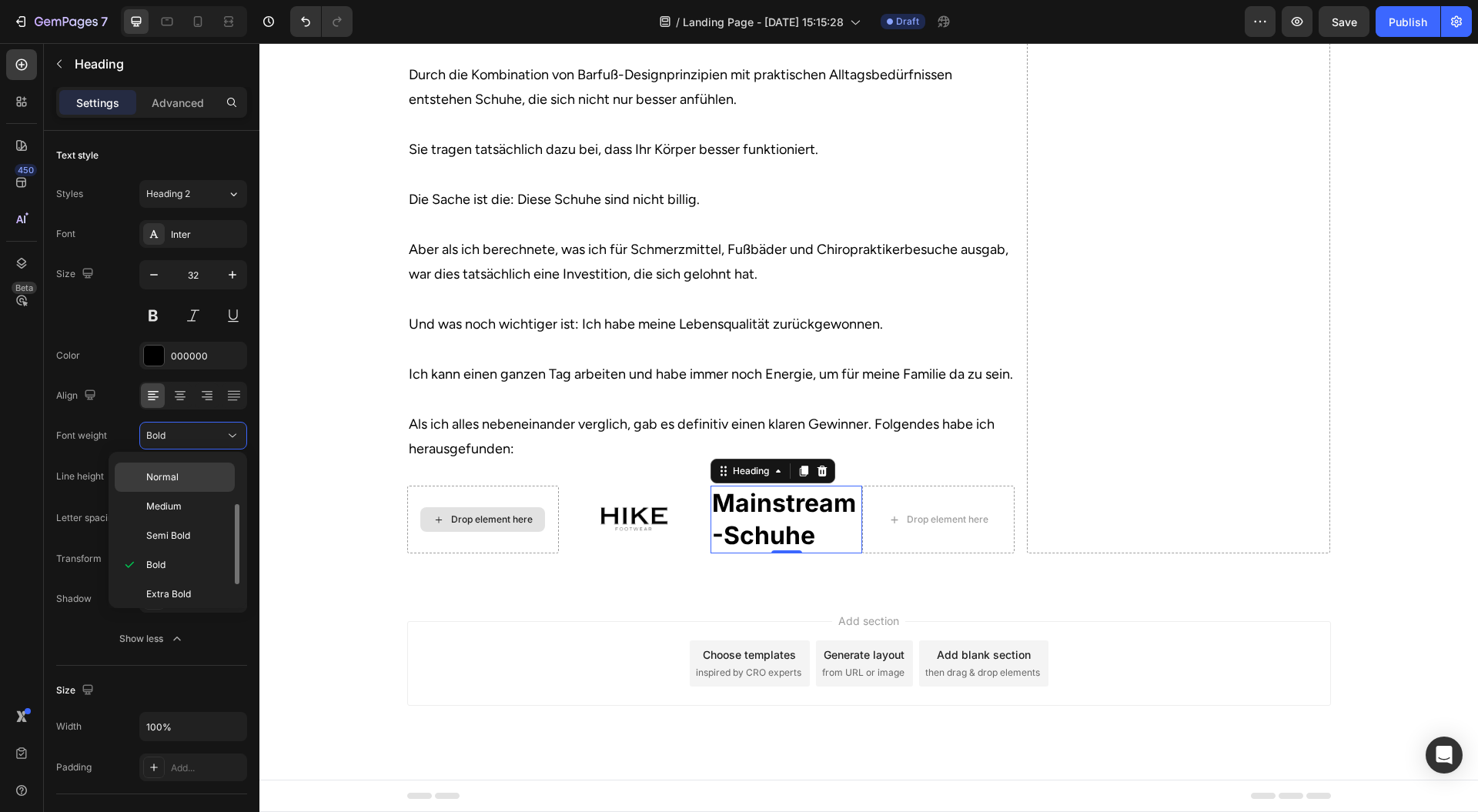
click at [192, 473] on p "Normal" at bounding box center [186, 477] width 82 height 14
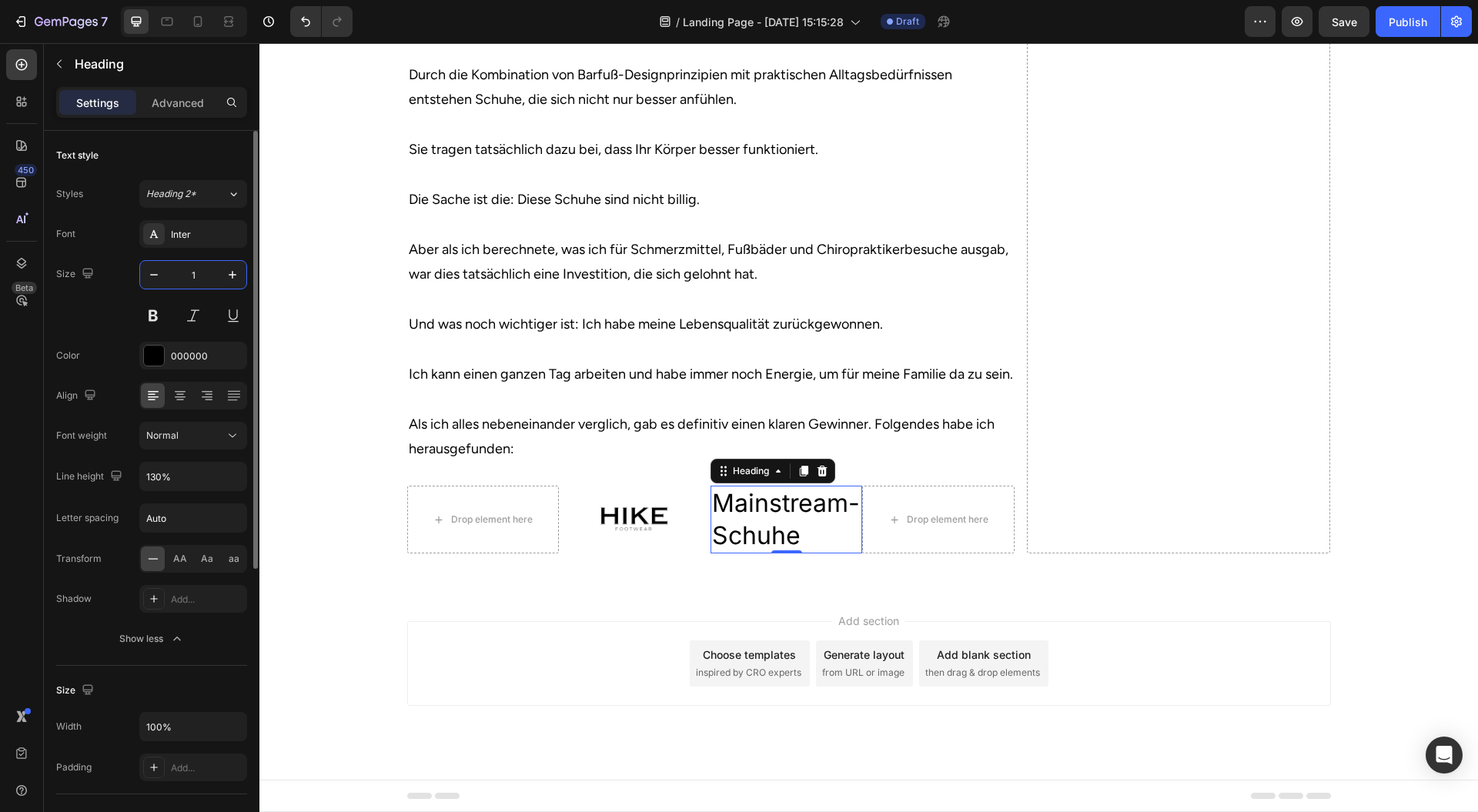
type input "16"
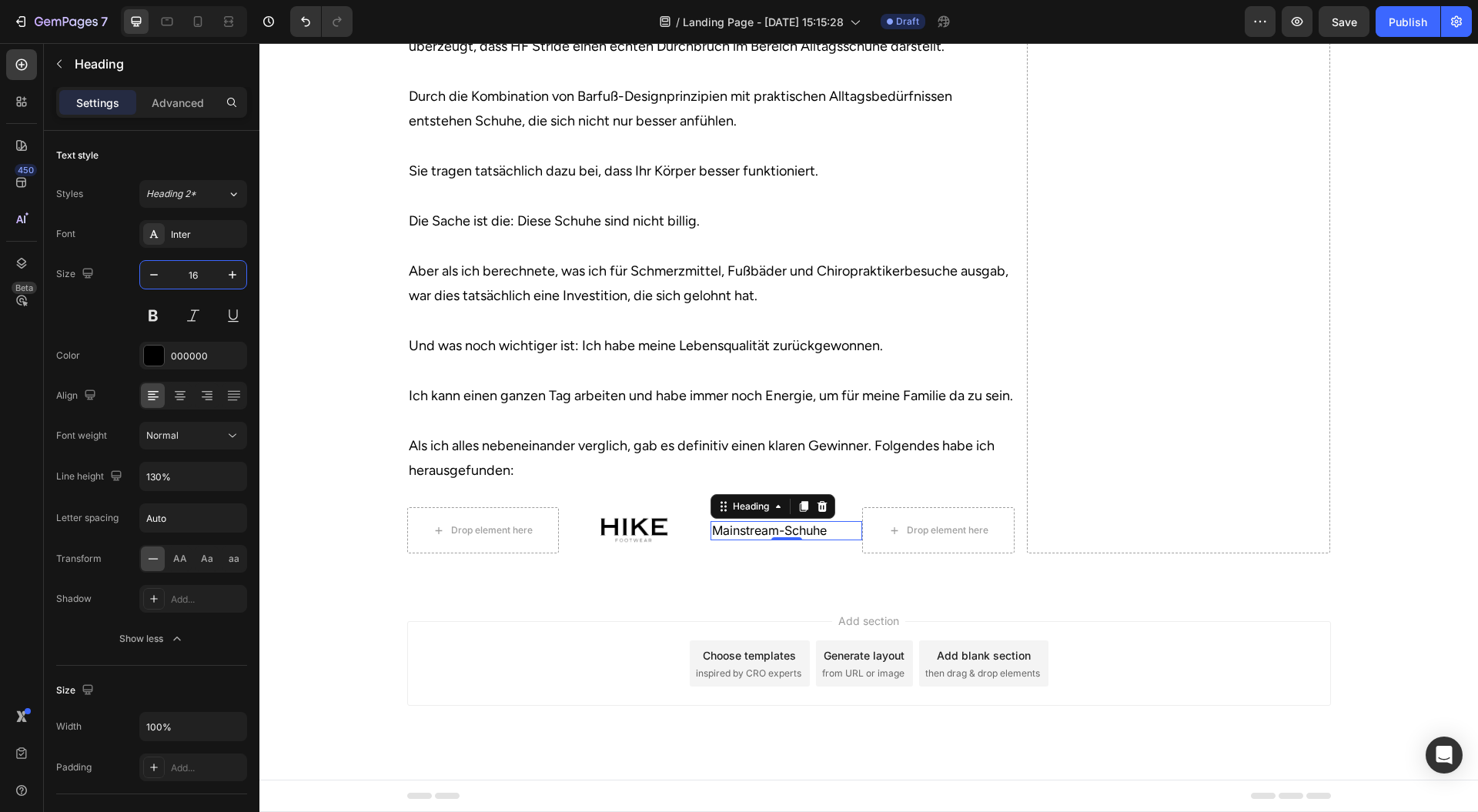
click at [525, 641] on div "Add section Choose templates inspired by CRO experts Generate layout from URL o…" at bounding box center [869, 664] width 924 height 85
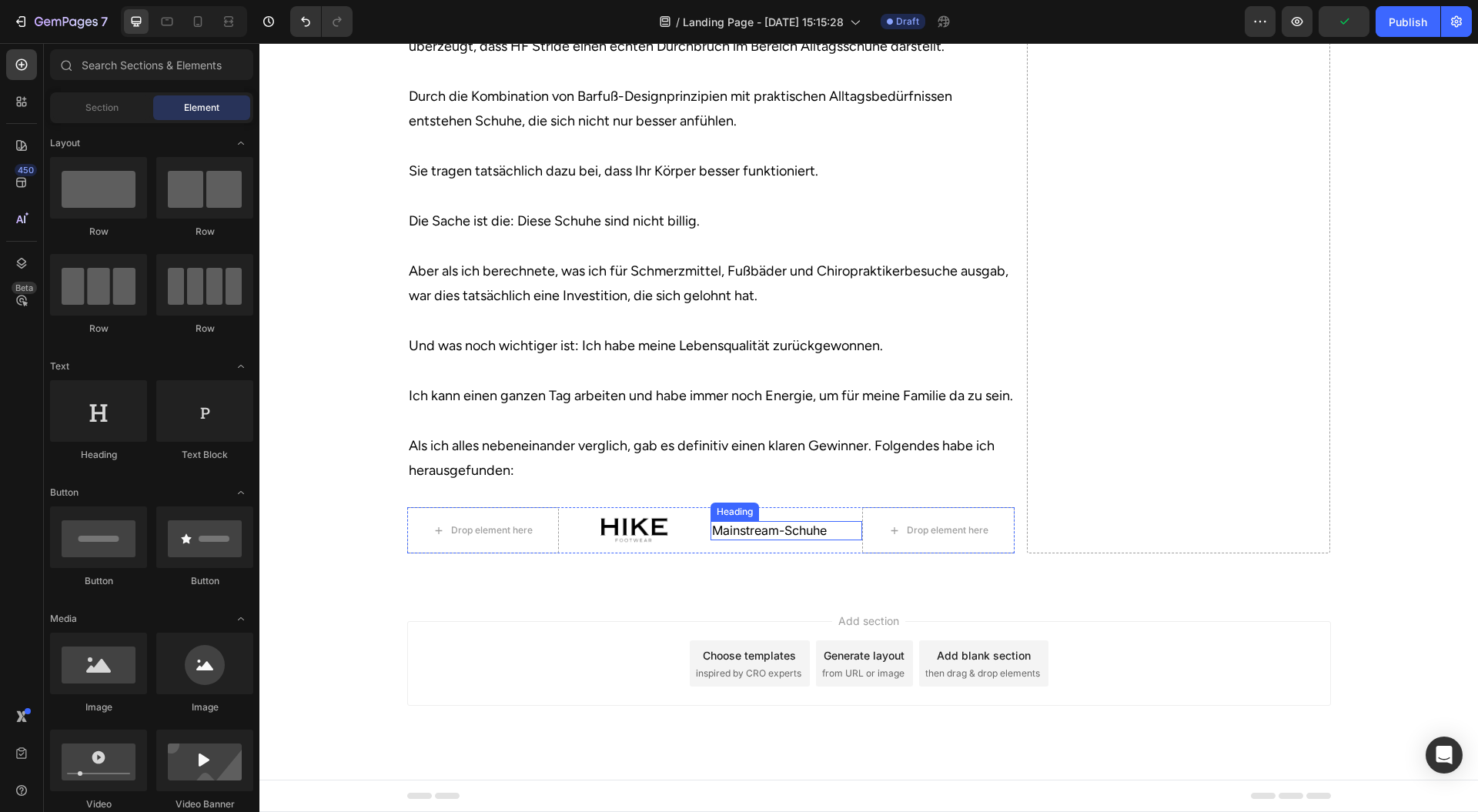
click at [833, 534] on p "Mainstream-Schuhe" at bounding box center [786, 531] width 148 height 16
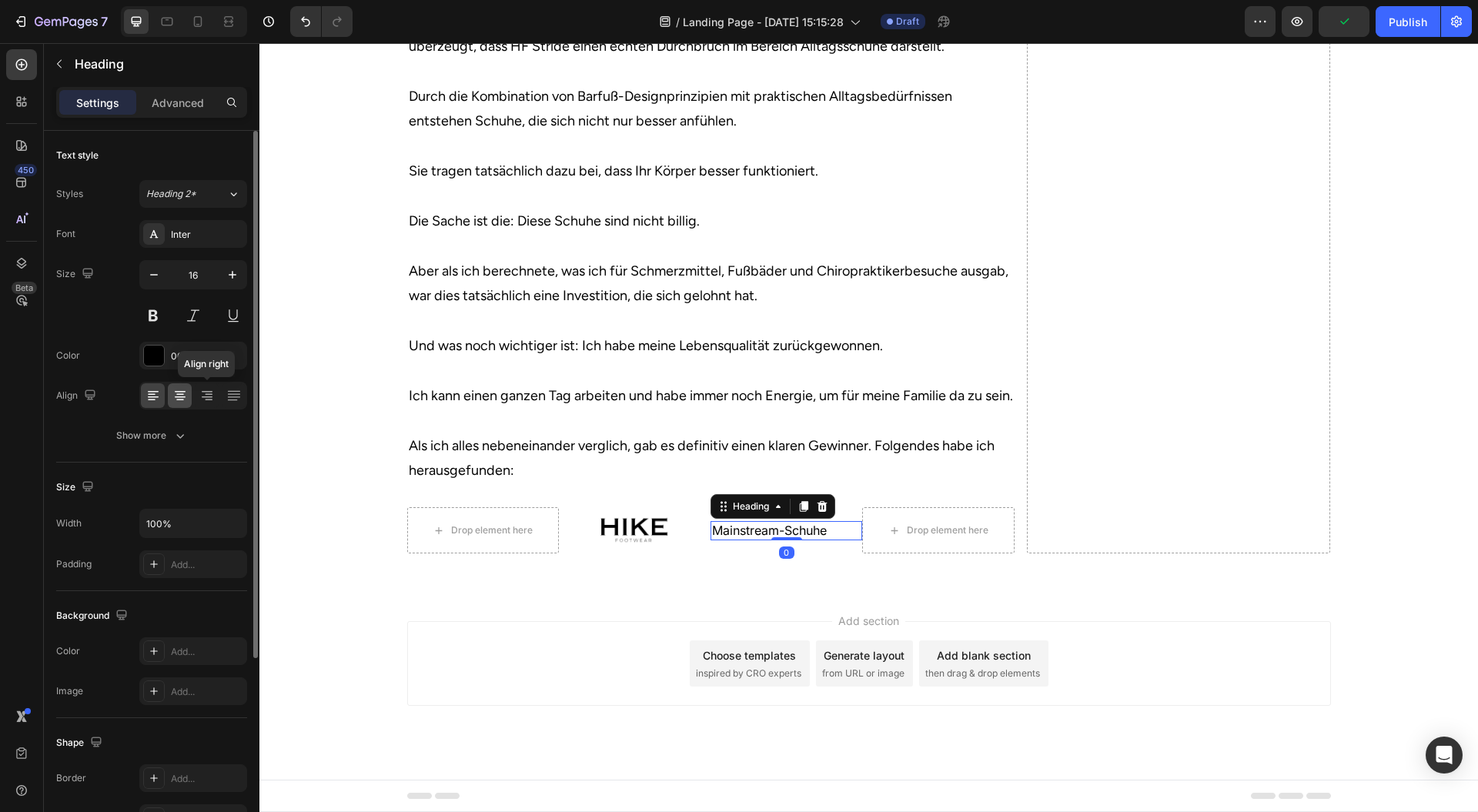
click at [181, 400] on icon at bounding box center [180, 401] width 7 height 2
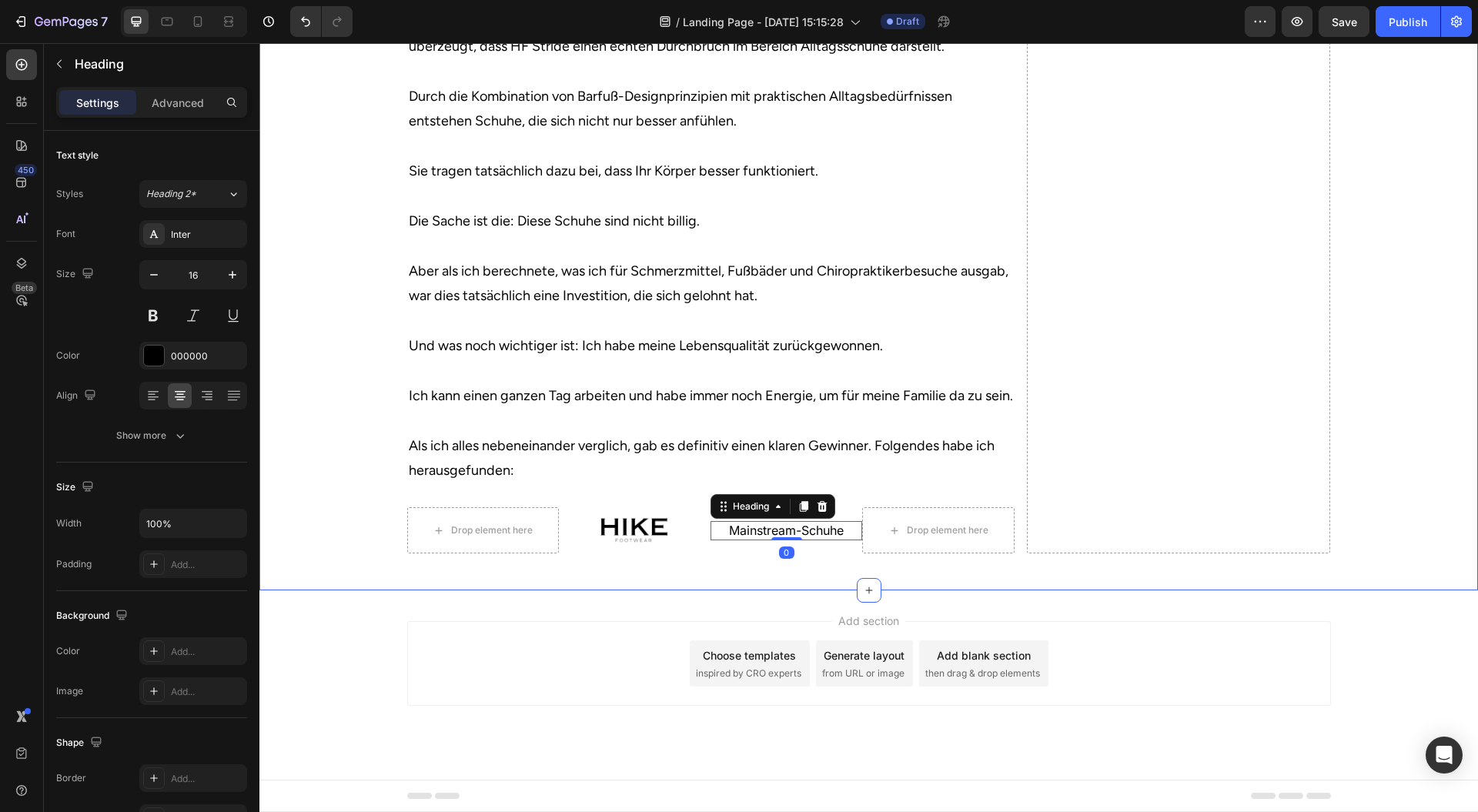
click at [504, 619] on div "Add section Choose templates inspired by CRO experts Generate layout from URL o…" at bounding box center [869, 685] width 1219 height 190
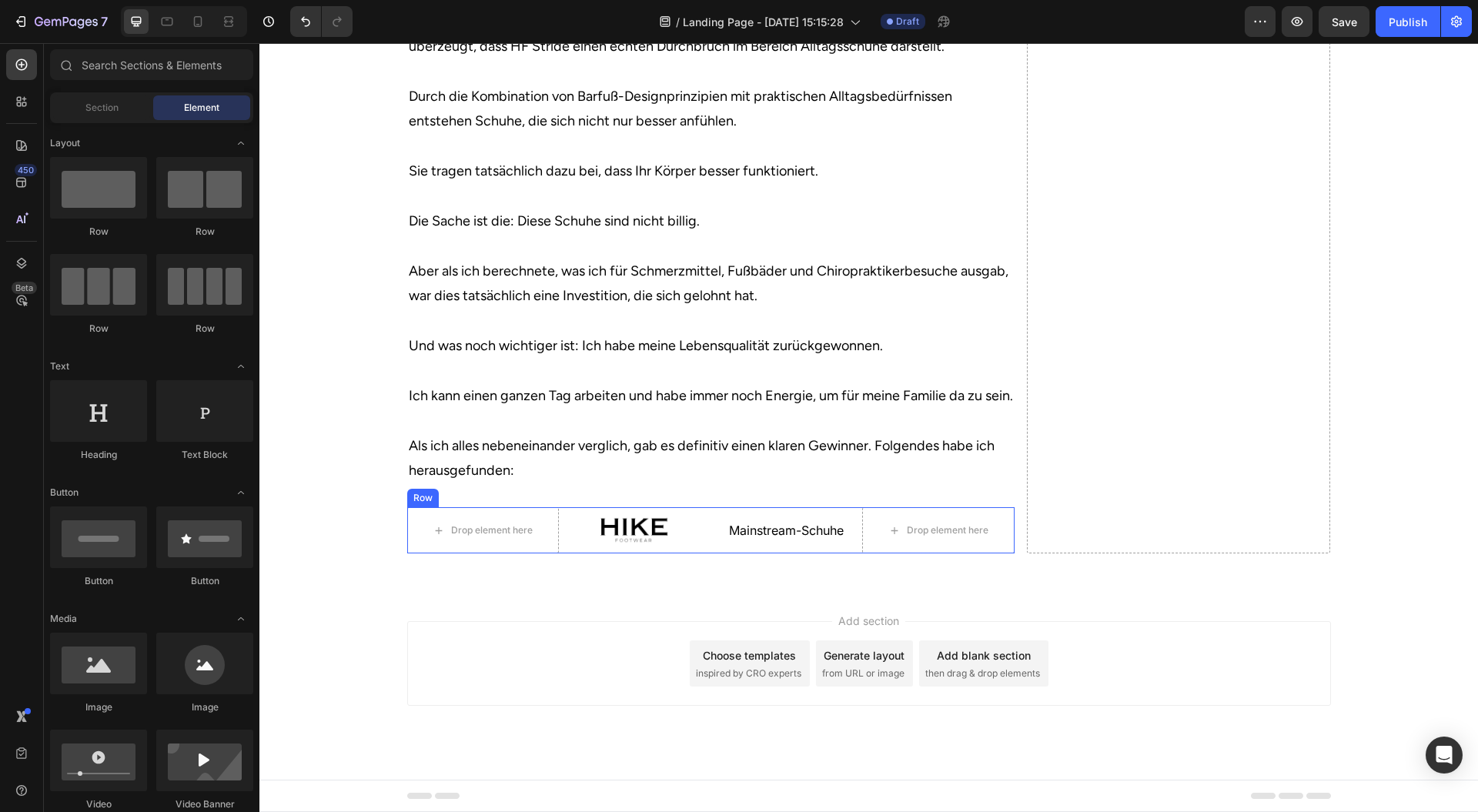
click at [715, 533] on p "Mainstream-Schuhe" at bounding box center [786, 531] width 148 height 16
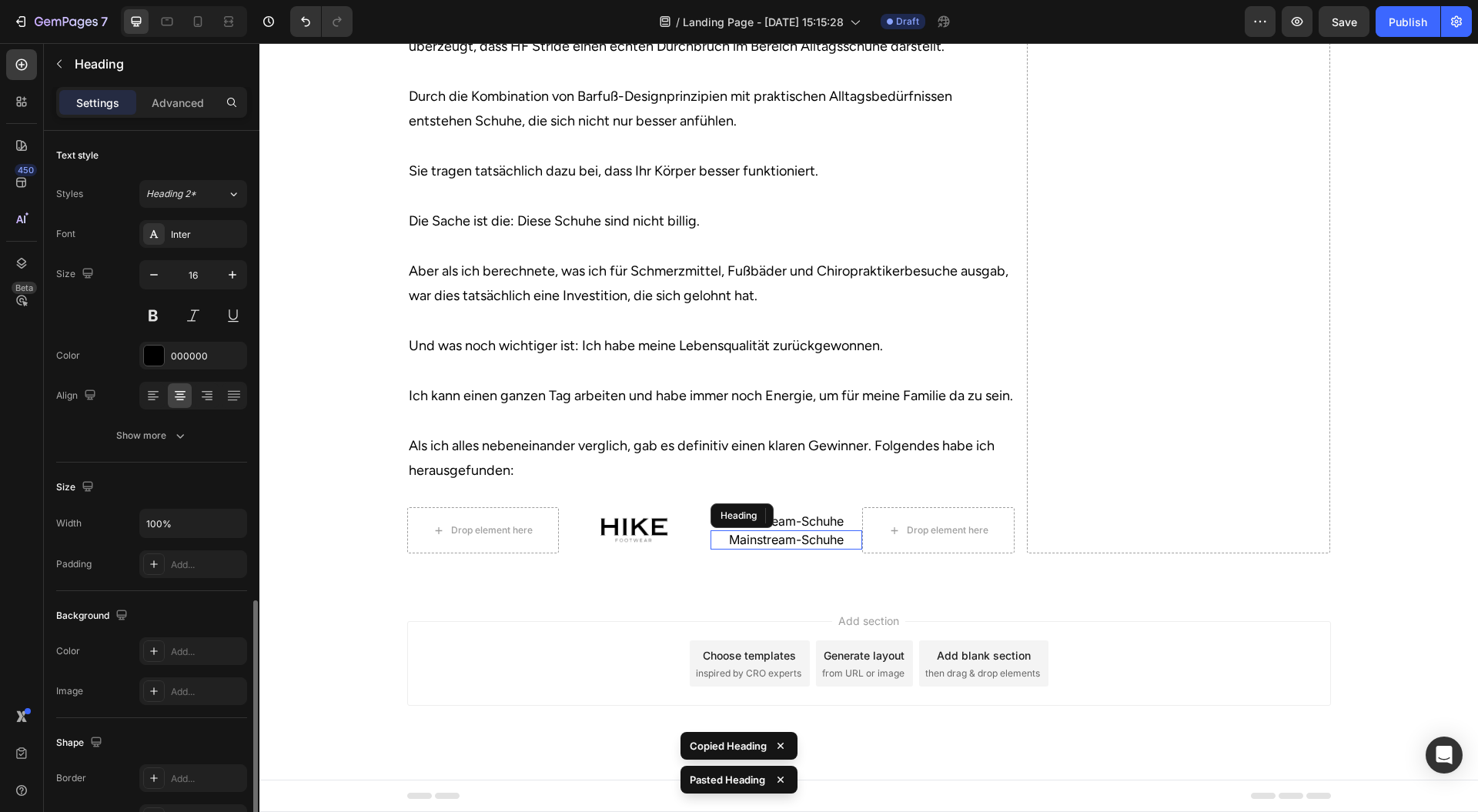
scroll to position [272, 0]
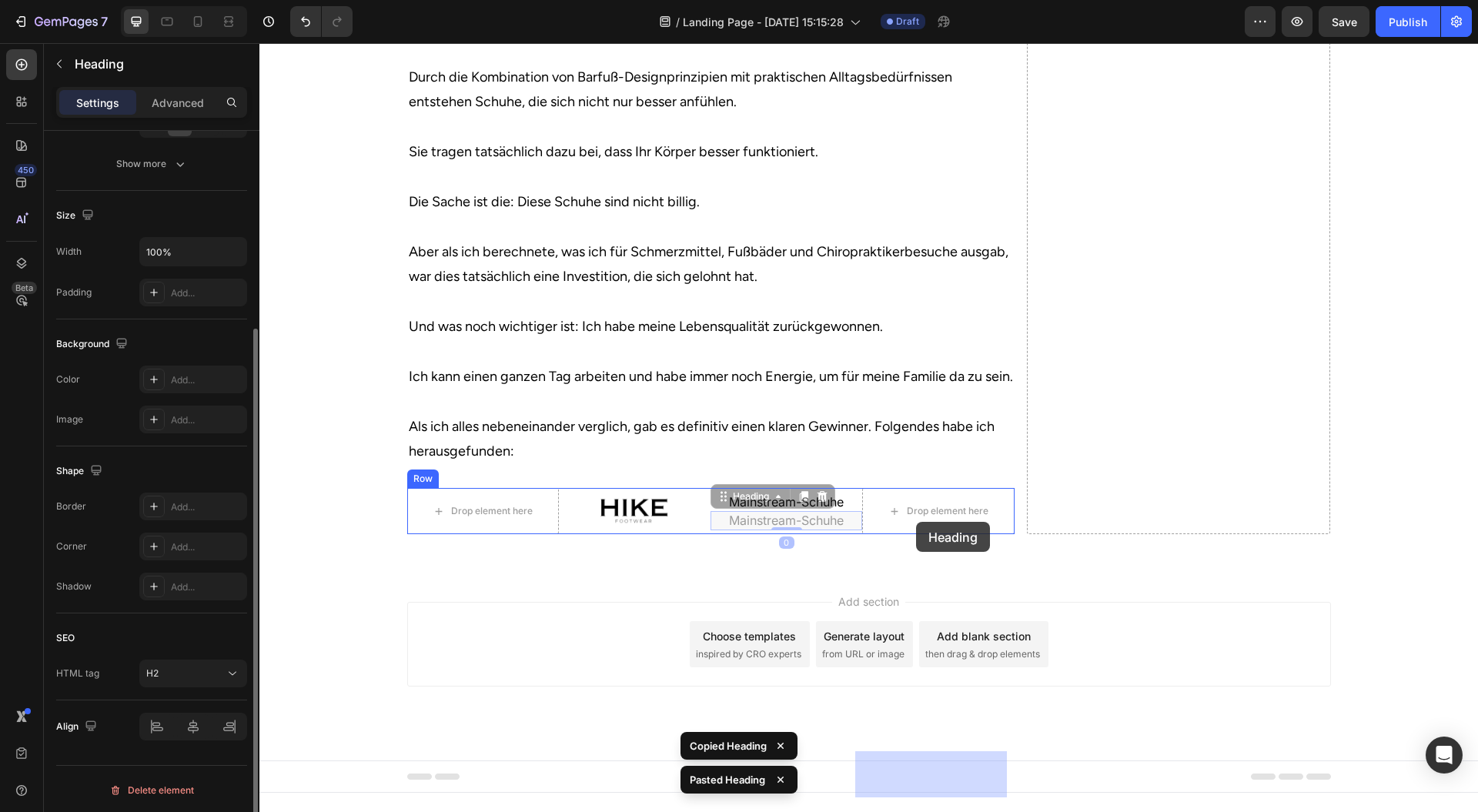
drag, startPoint x: 734, startPoint y: 522, endPoint x: 917, endPoint y: 522, distance: 183.0
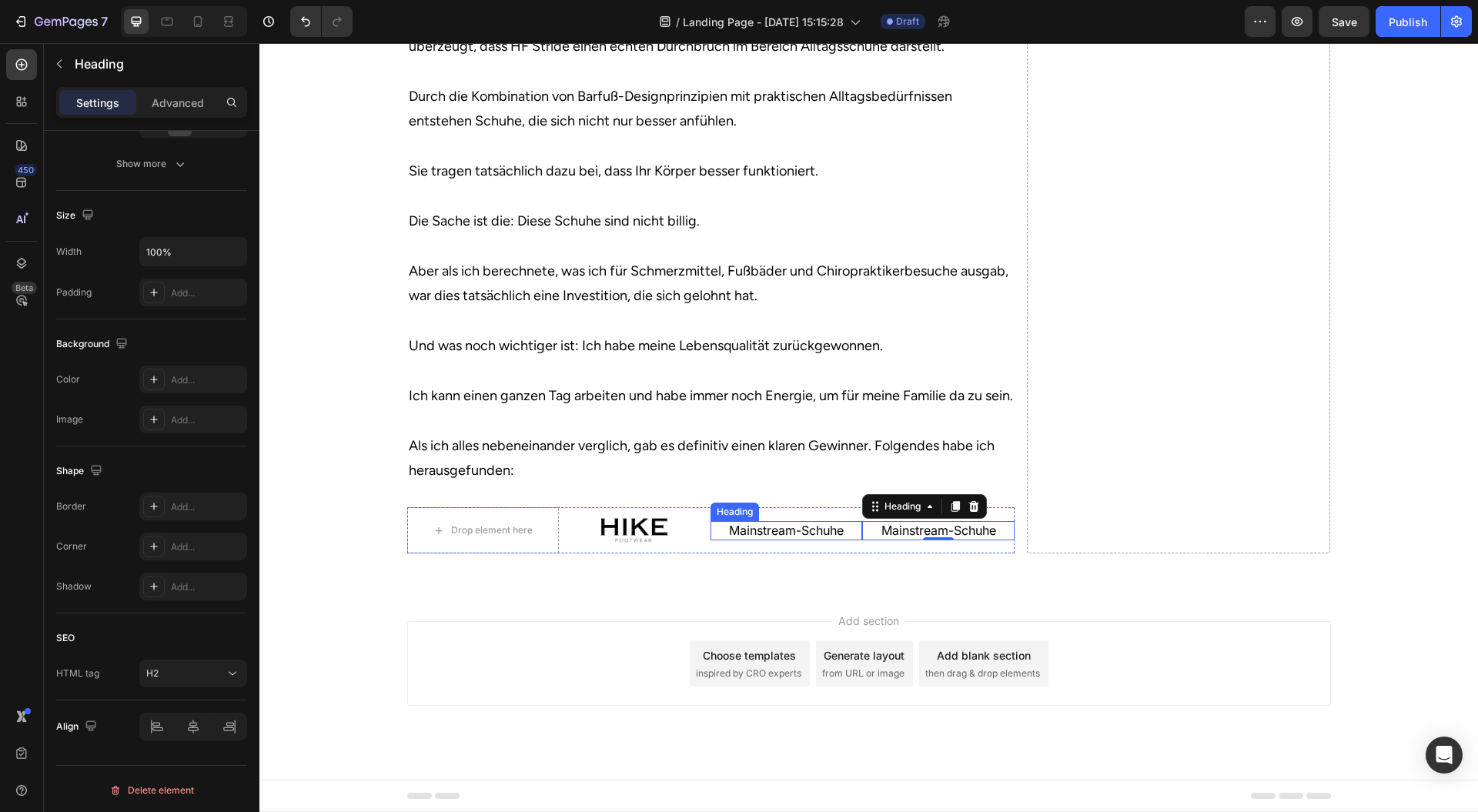
click at [789, 528] on p "Mainstream-Schuhe" at bounding box center [786, 531] width 148 height 16
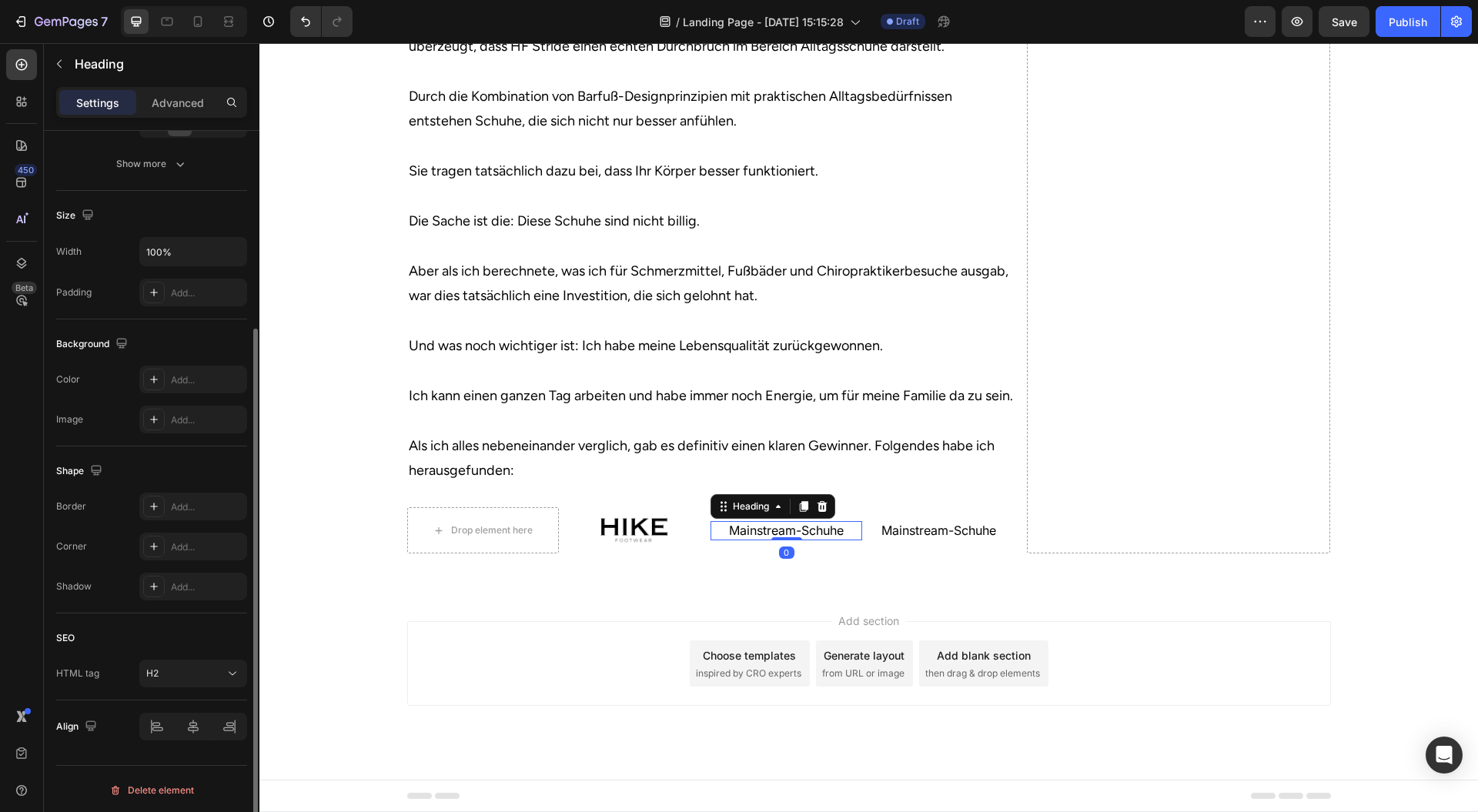
scroll to position [0, 0]
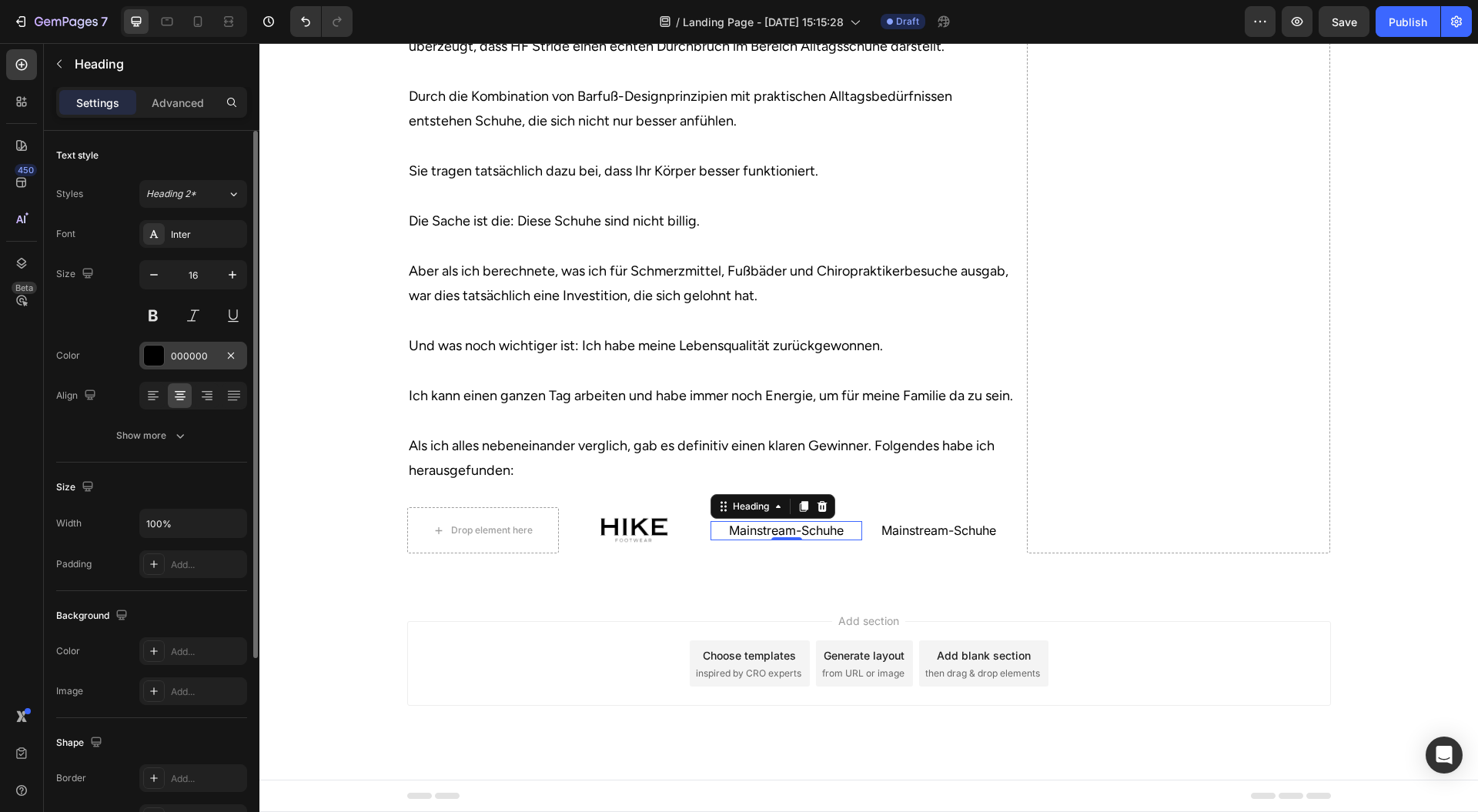
click at [169, 344] on div "000000" at bounding box center [193, 356] width 108 height 28
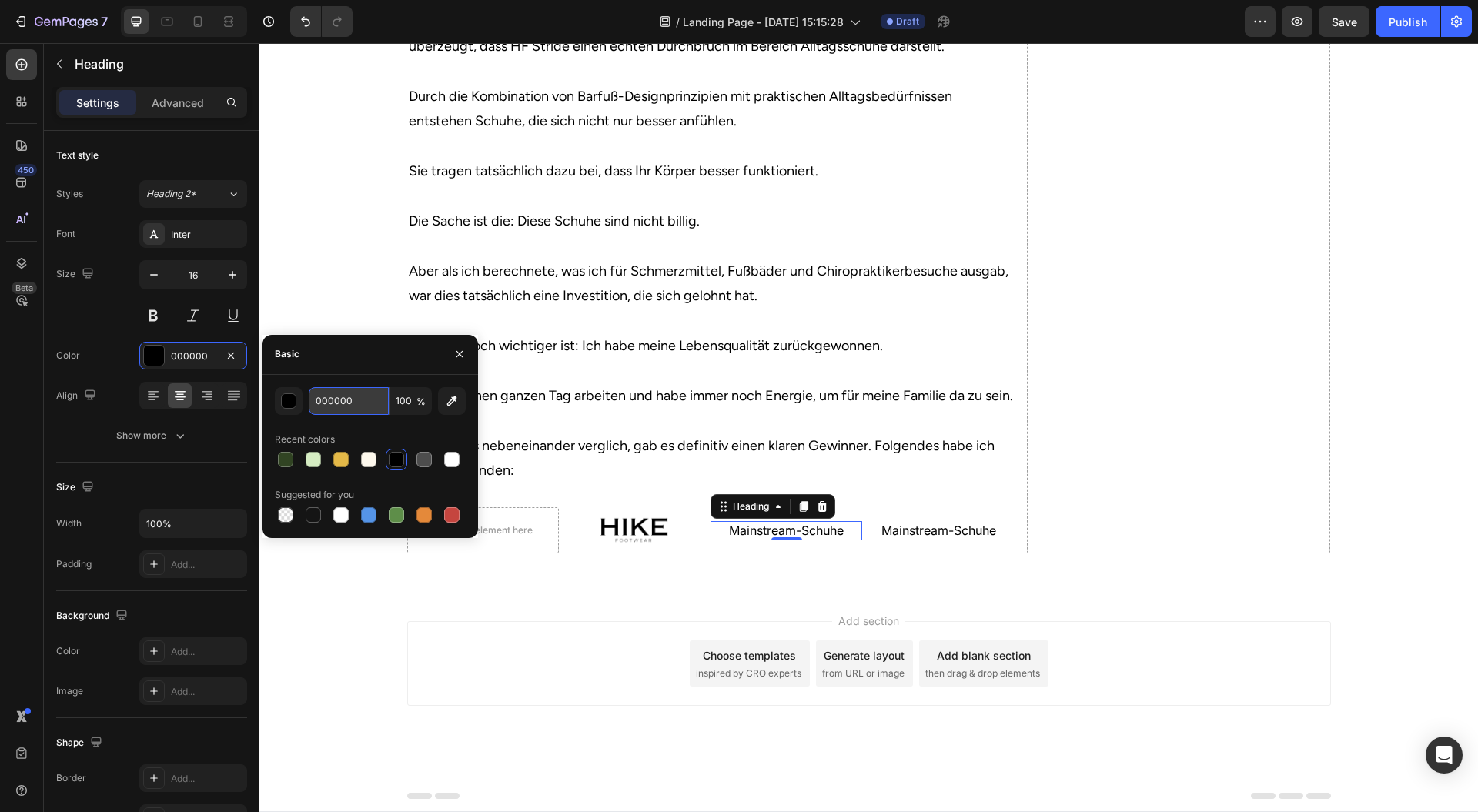
click at [369, 405] on input "000000" at bounding box center [349, 401] width 80 height 28
paste input "#c8202f"
type input "#c8202f"
click at [935, 543] on div "Mainstream-Schuhe Heading" at bounding box center [938, 531] width 152 height 46
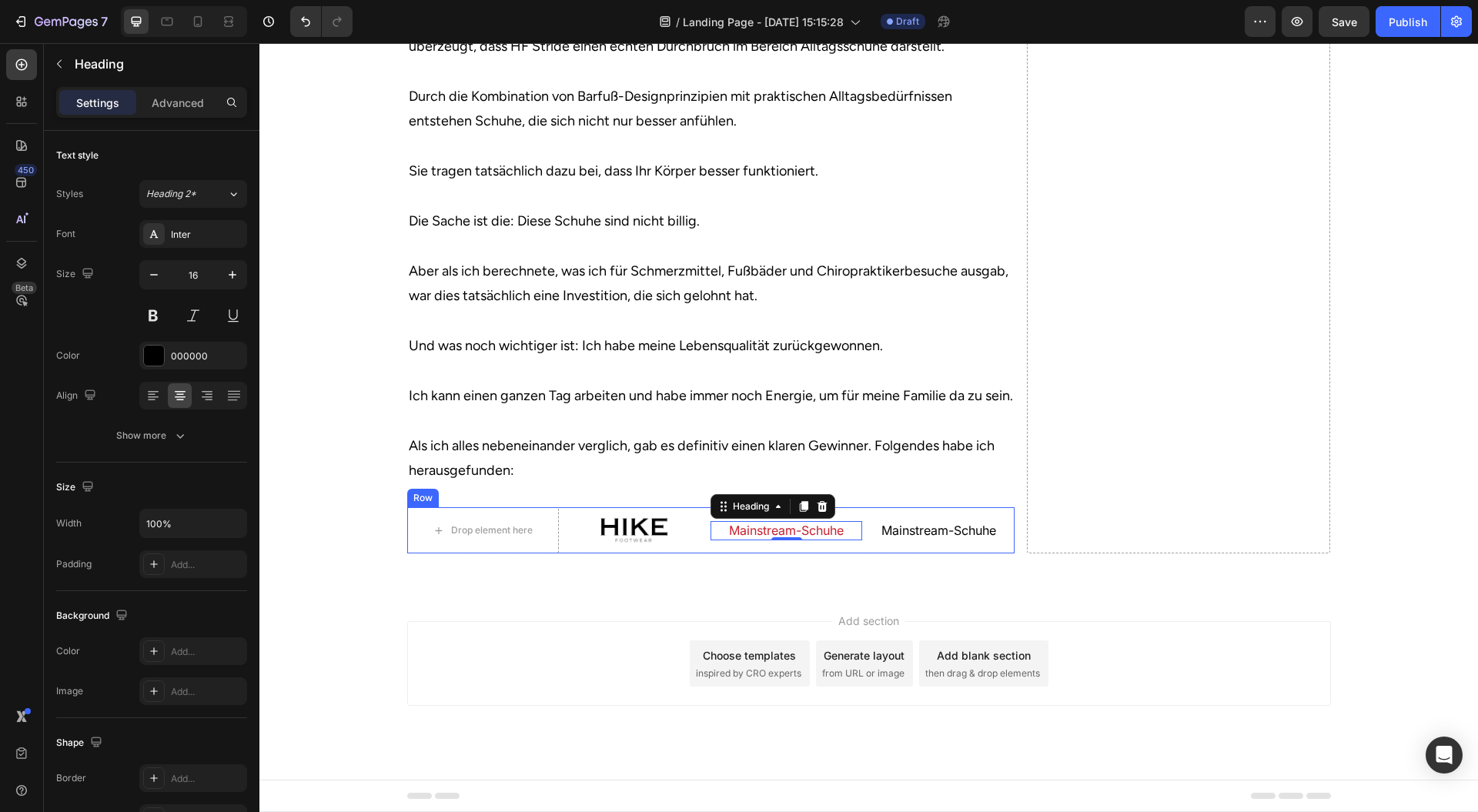
click at [934, 536] on h2 "Mainstream-Schuhe" at bounding box center [938, 530] width 152 height 19
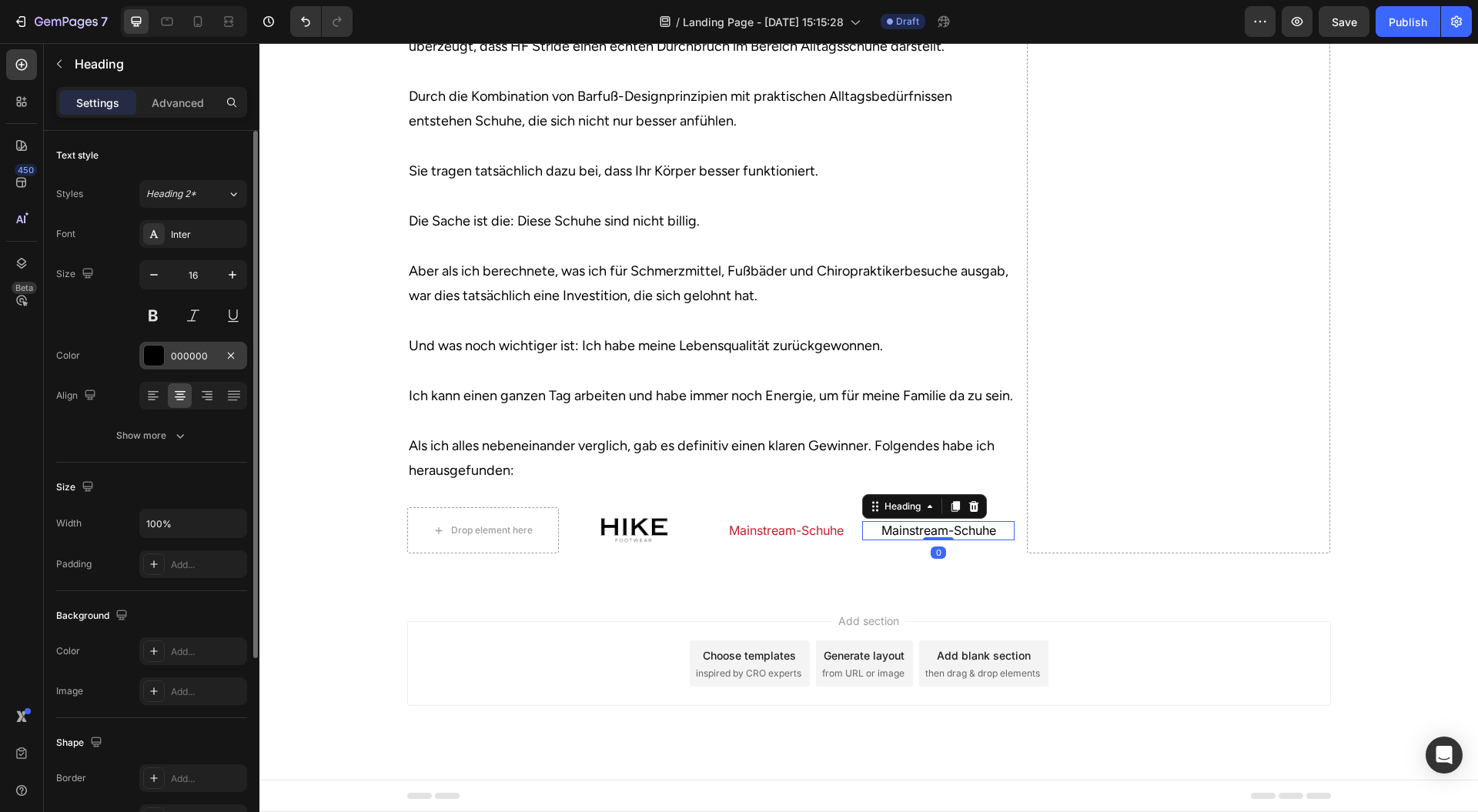
click at [178, 353] on div "000000" at bounding box center [193, 356] width 45 height 14
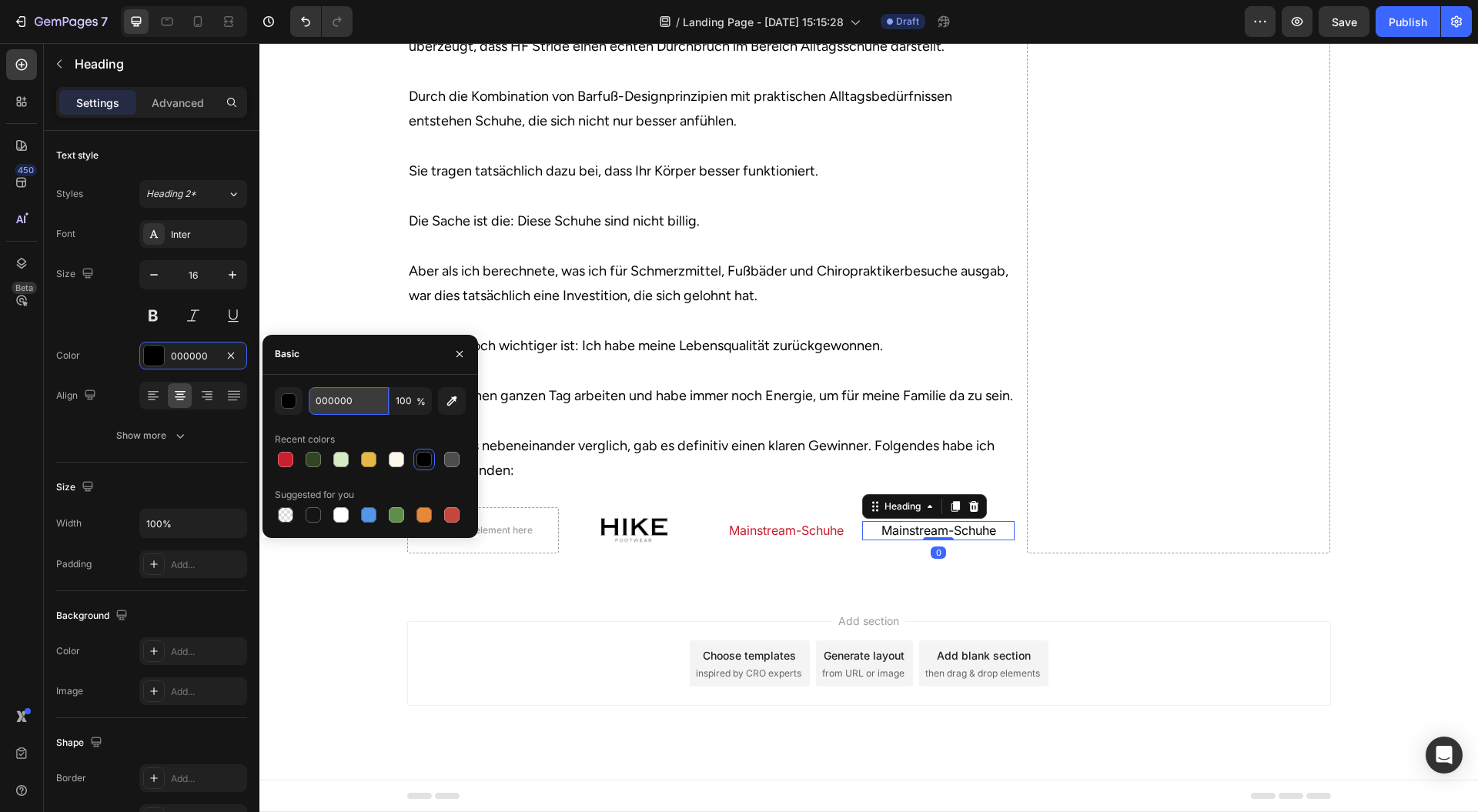
click at [345, 397] on input "000000" at bounding box center [349, 401] width 80 height 28
paste input "#c8202f"
type input "#c8202f"
click at [944, 537] on h2 "Mainstream-Schuhe" at bounding box center [938, 530] width 152 height 19
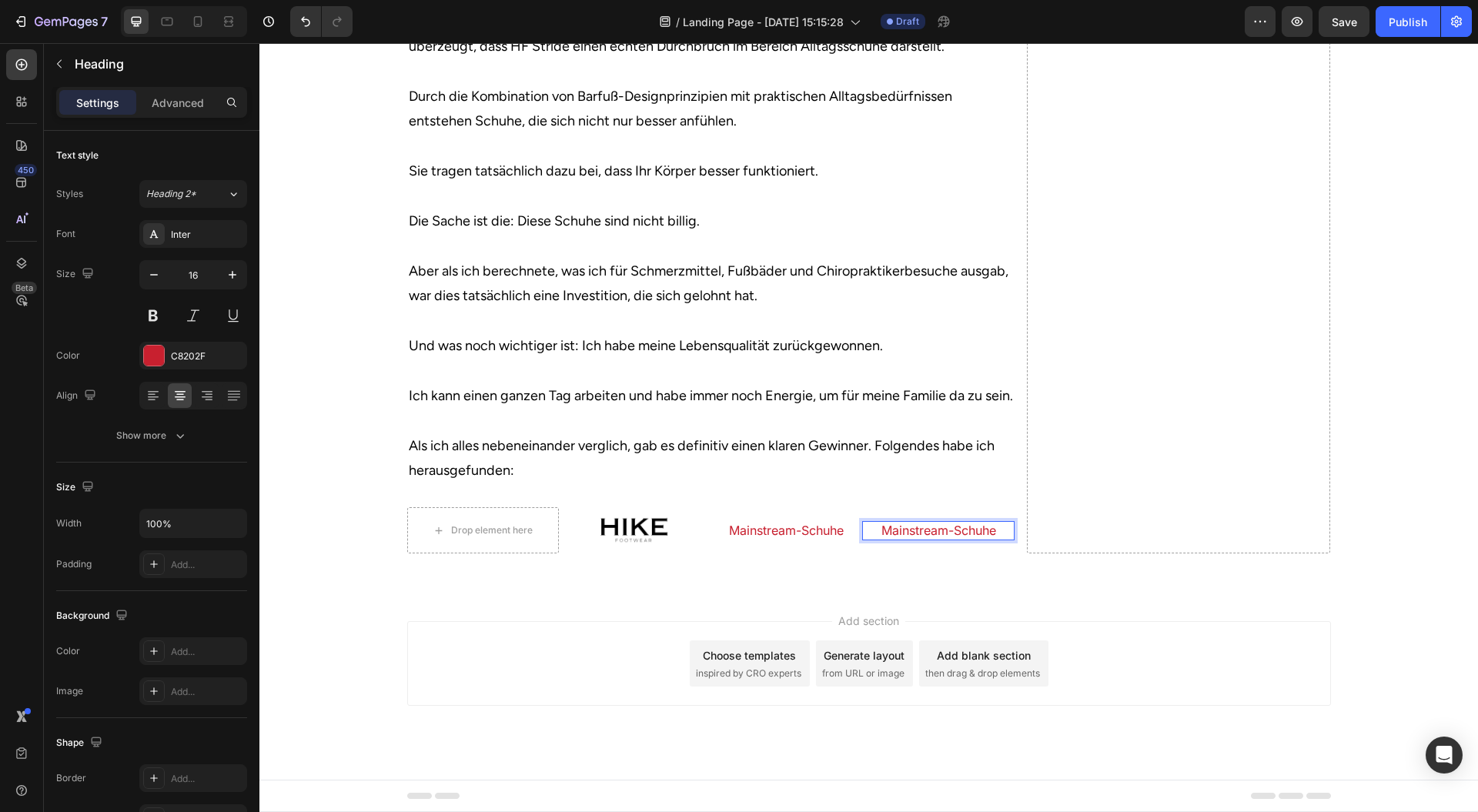
click at [944, 539] on div "Mainstream-Schuhe Heading 0" at bounding box center [938, 530] width 152 height 19
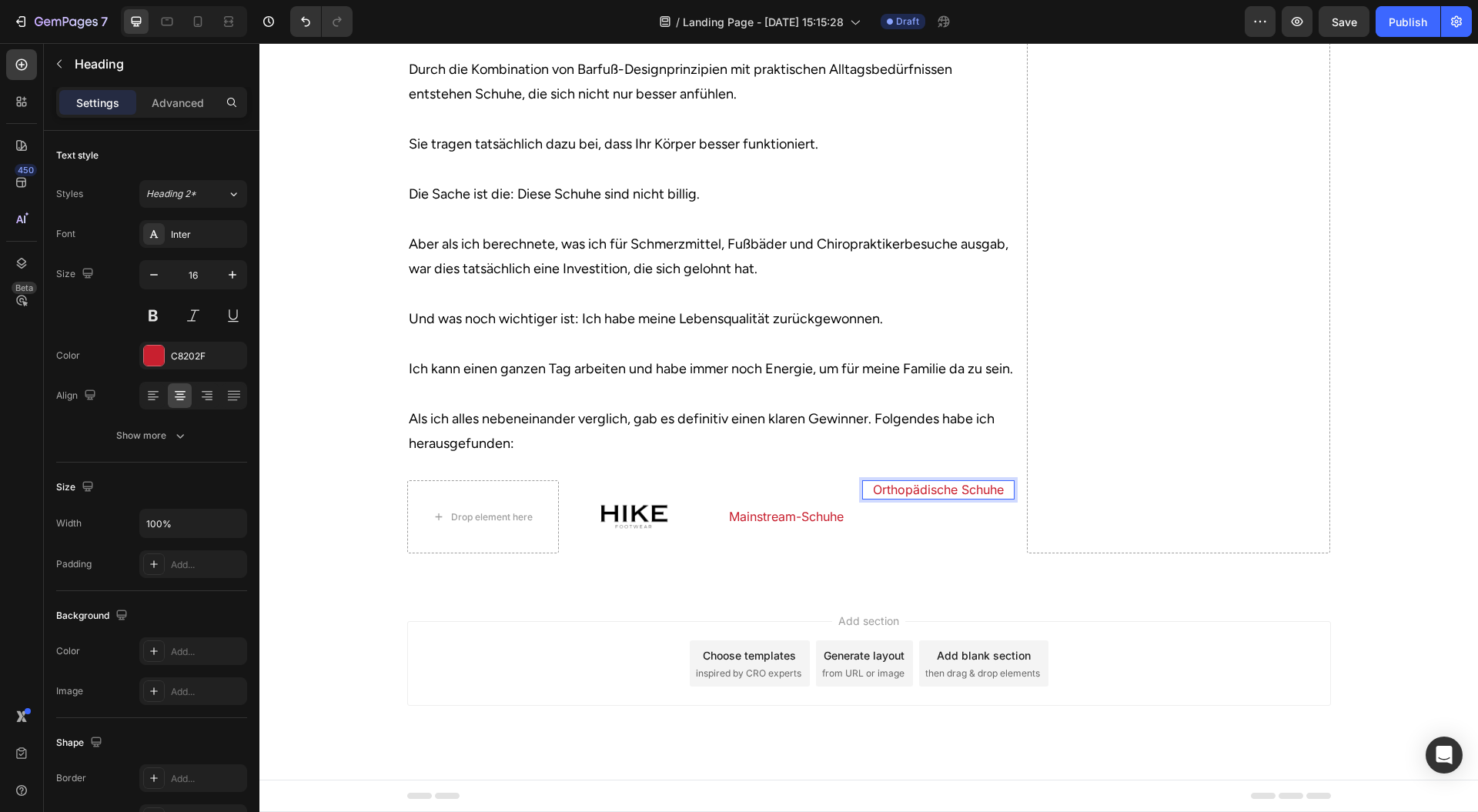
click at [771, 481] on div "Wenn Sie Schuhe wollen, die wirklich mit Ihrem Körper zusammenarbeiten Heading …" at bounding box center [711, 107] width 608 height 749
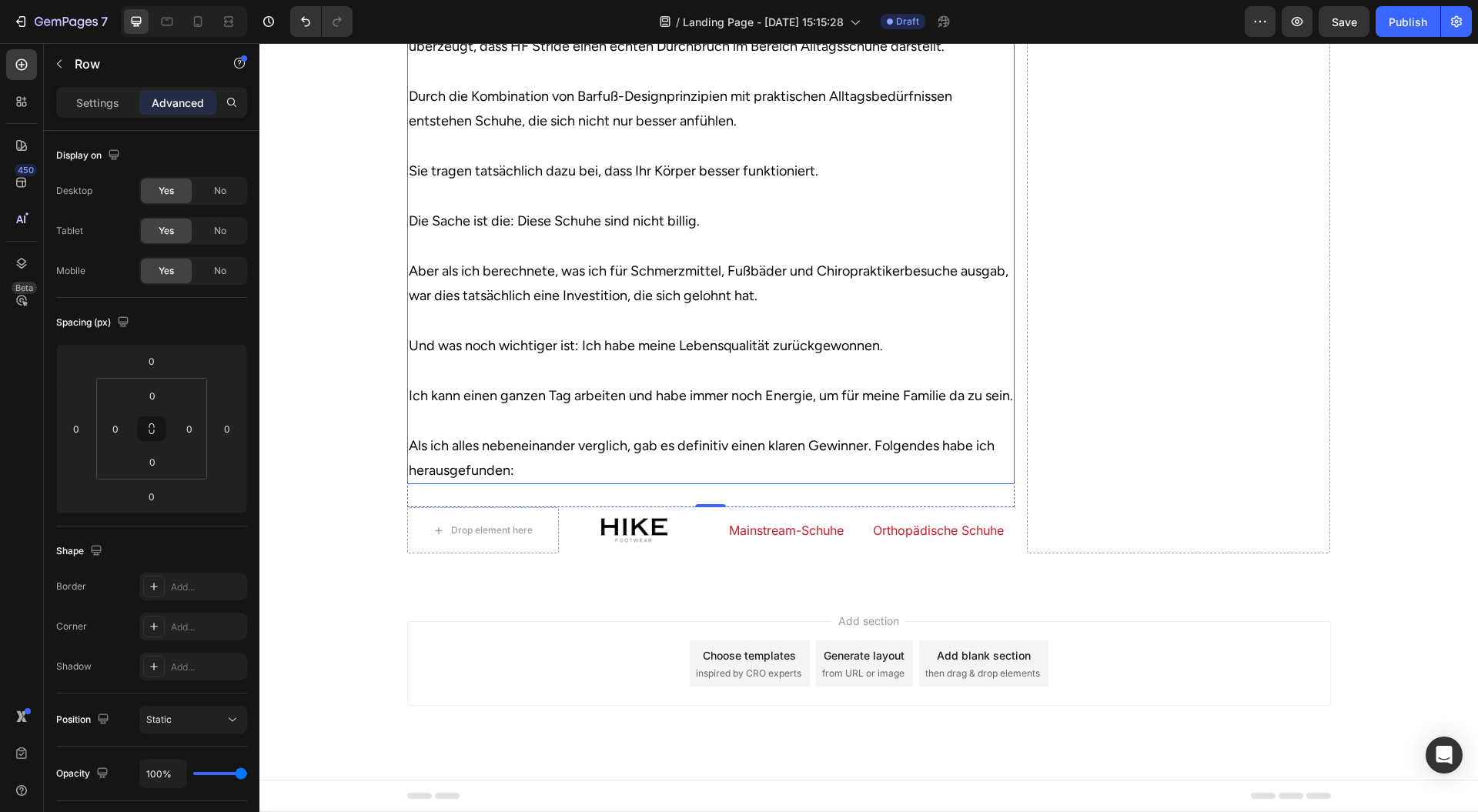
click at [1266, 617] on div "Add section Choose templates inspired by CRO experts Generate layout from URL o…" at bounding box center [869, 685] width 1219 height 190
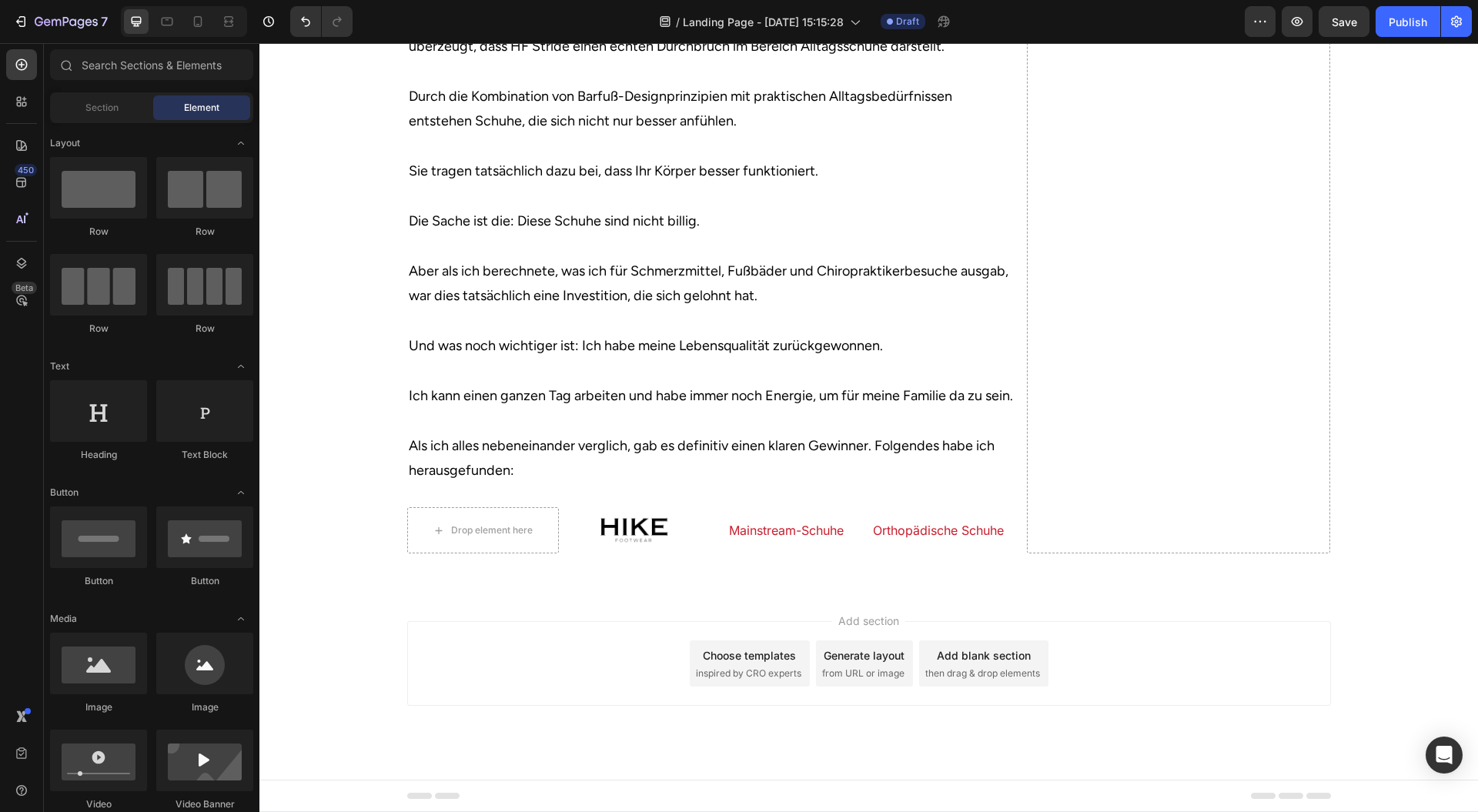
drag, startPoint x: 1311, startPoint y: 613, endPoint x: 1295, endPoint y: 610, distance: 16.3
click at [1311, 616] on div "Add section Choose templates inspired by CRO experts Generate layout from URL o…" at bounding box center [869, 685] width 1219 height 190
click at [687, 545] on div at bounding box center [635, 530] width 152 height 29
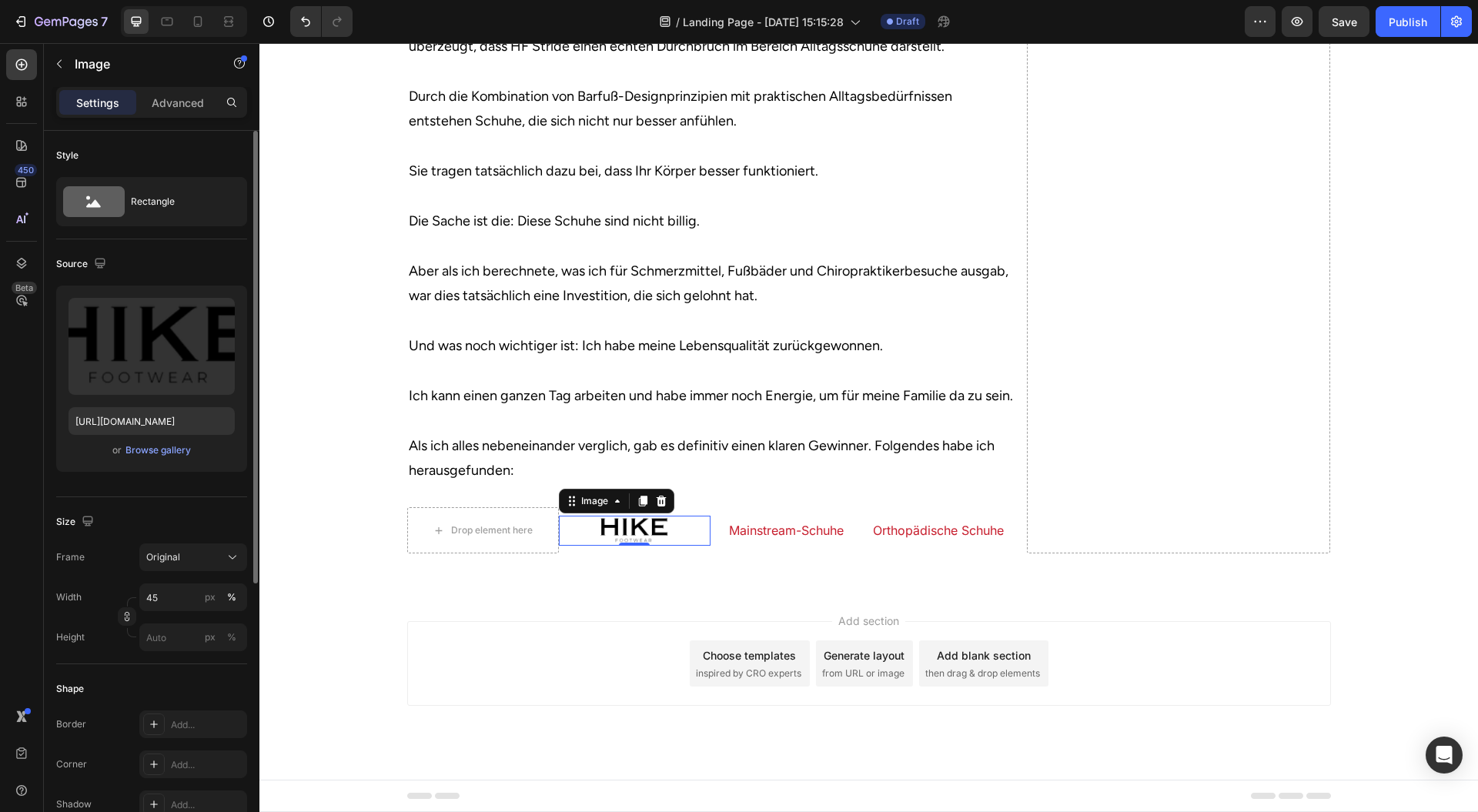
scroll to position [102, 0]
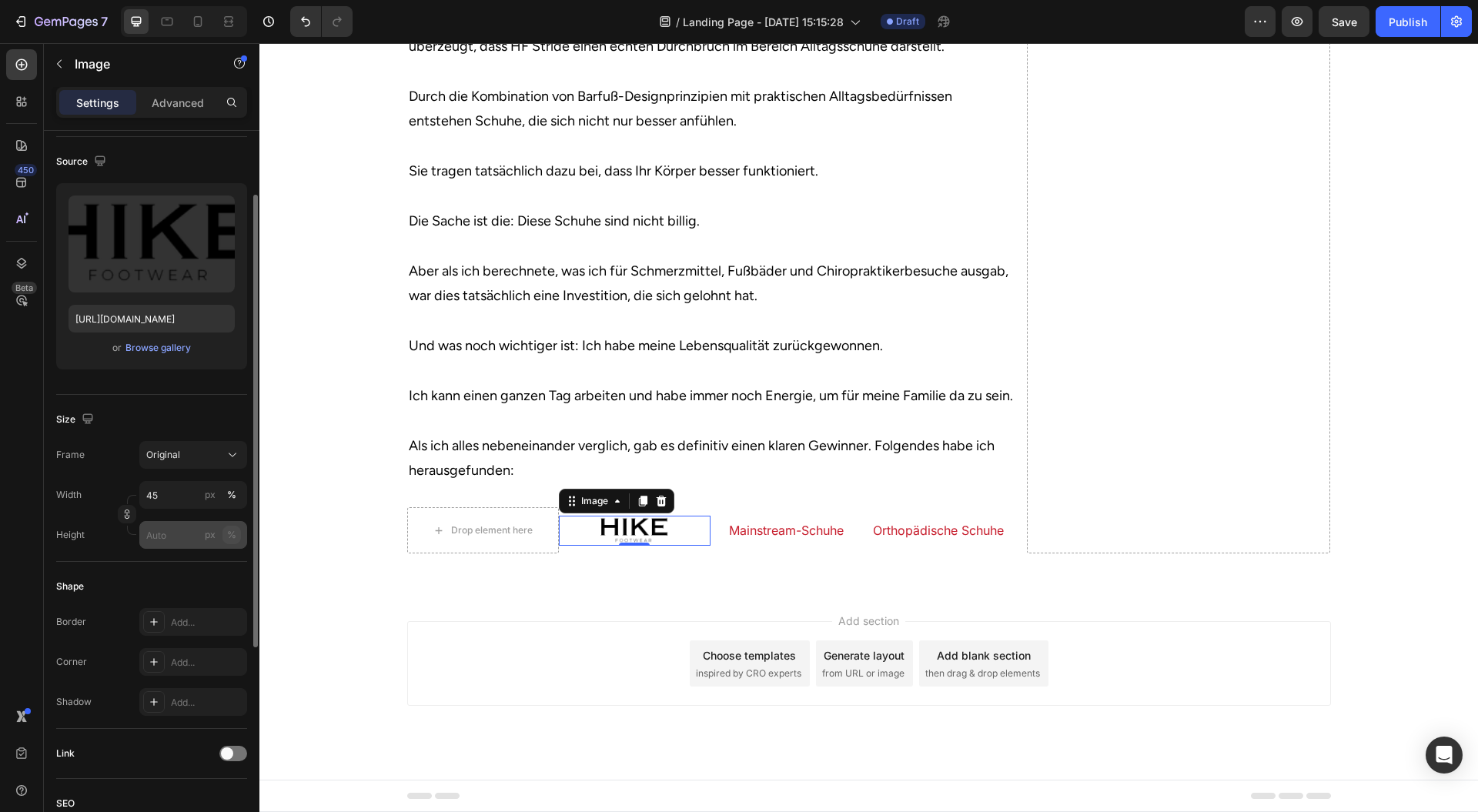
click at [237, 533] on button "%" at bounding box center [232, 535] width 18 height 18
click at [181, 528] on input "px %" at bounding box center [193, 535] width 108 height 28
click at [173, 573] on p "Full 100%" at bounding box center [190, 570] width 89 height 14
type input "100"
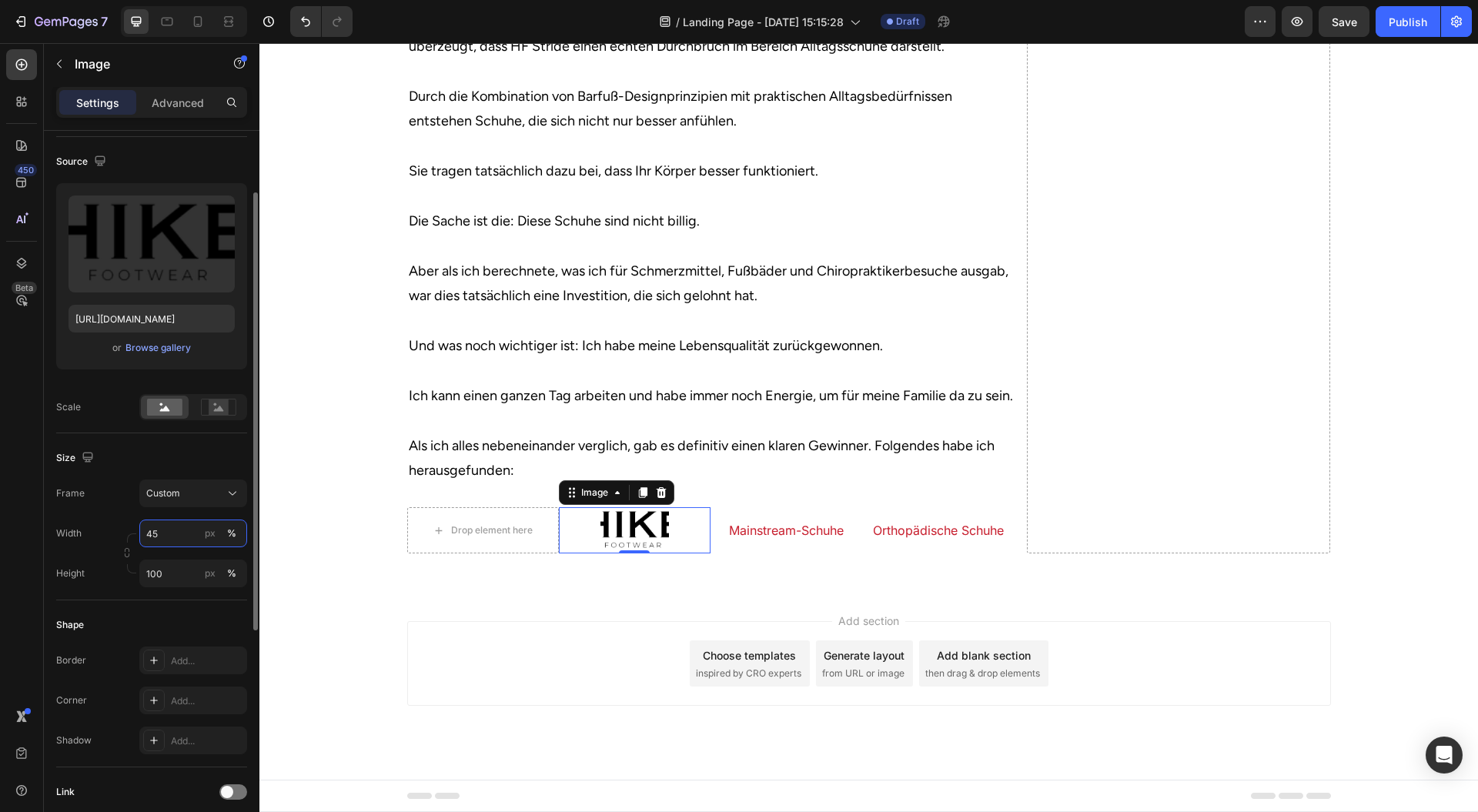
click at [182, 528] on input "45" at bounding box center [193, 533] width 108 height 28
click at [181, 581] on div "Full 100%" at bounding box center [177, 569] width 126 height 28
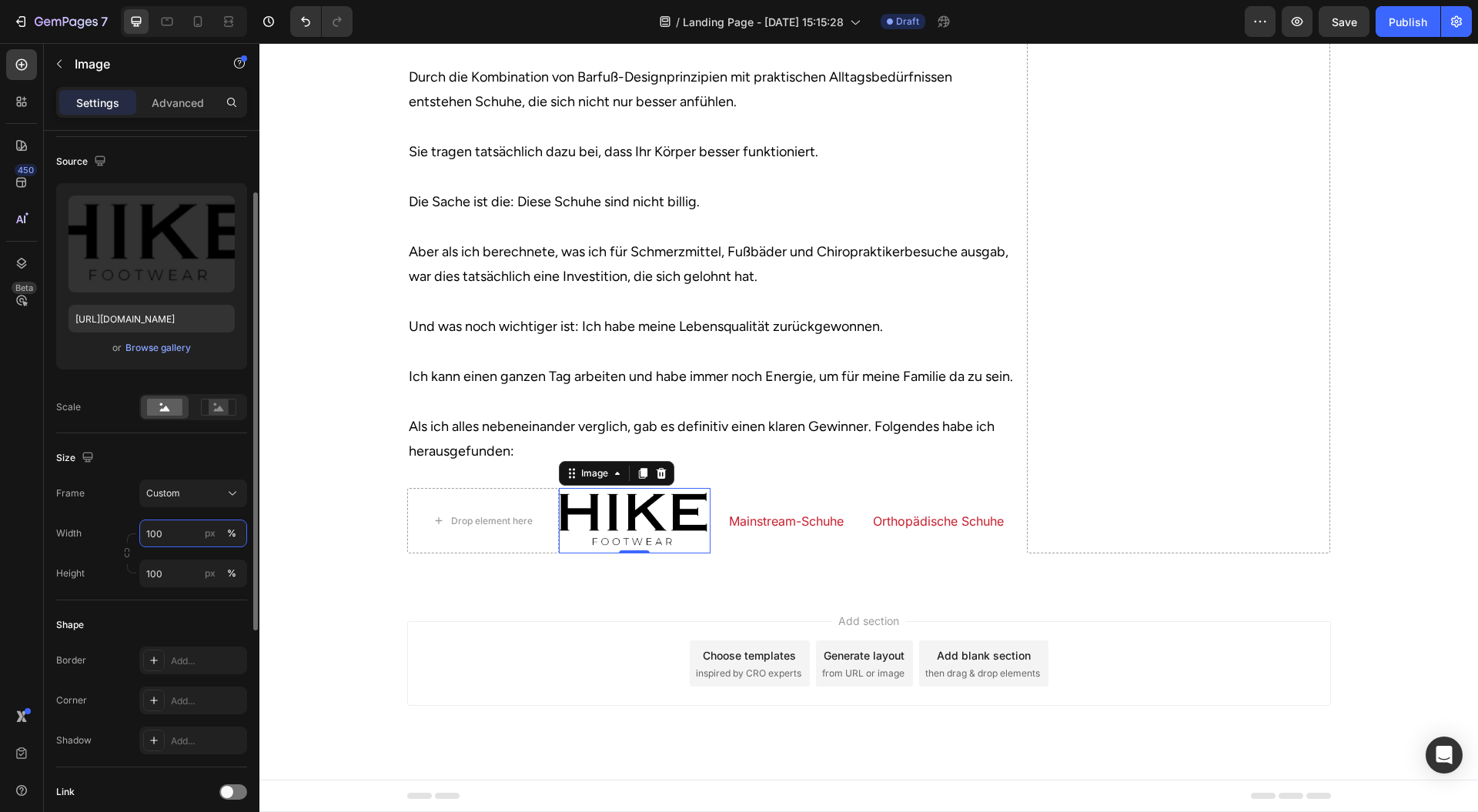
click at [185, 535] on input "100" at bounding box center [193, 533] width 108 height 28
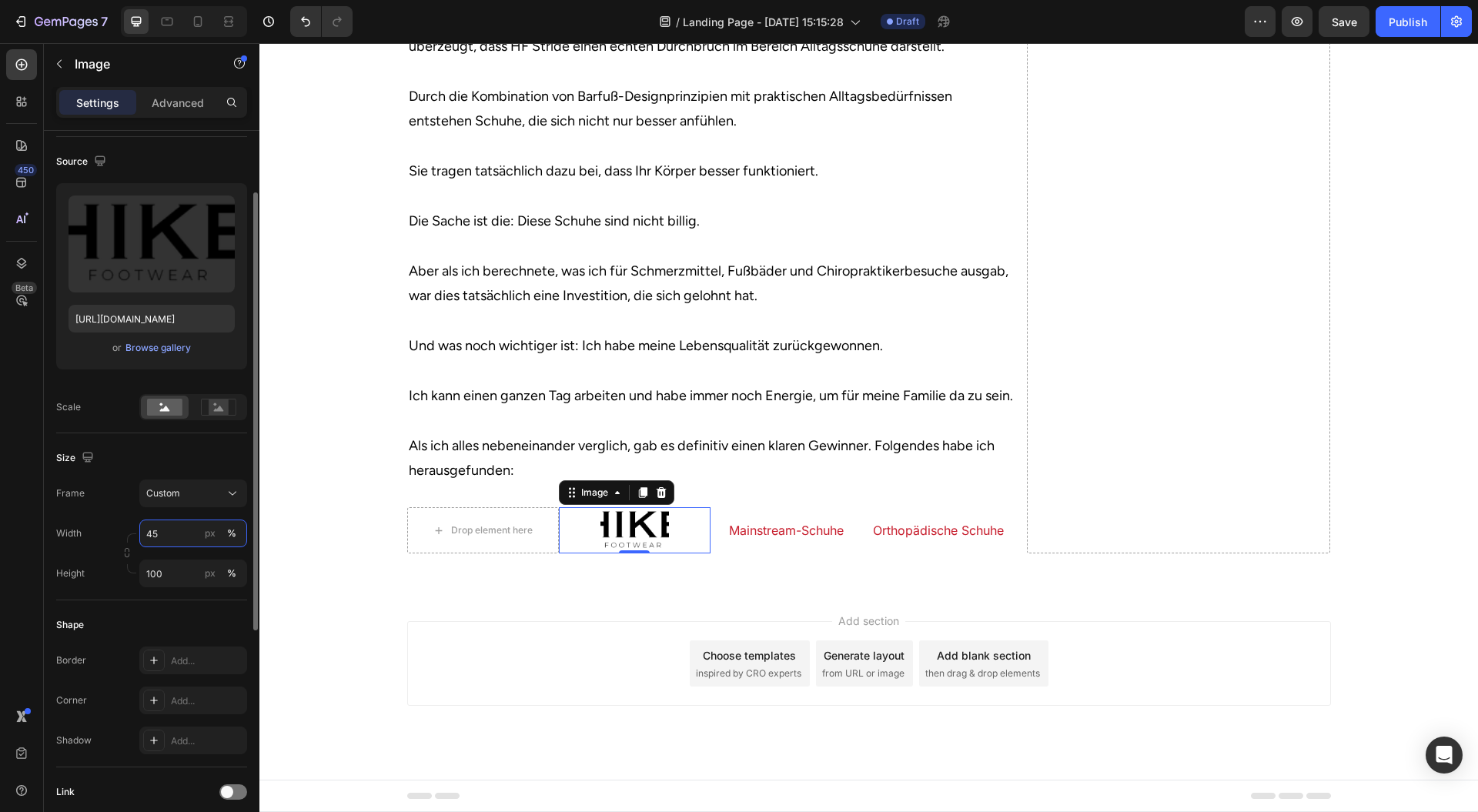
click at [183, 532] on input "45" at bounding box center [193, 533] width 108 height 28
click at [177, 567] on p "Full 100%" at bounding box center [190, 569] width 89 height 14
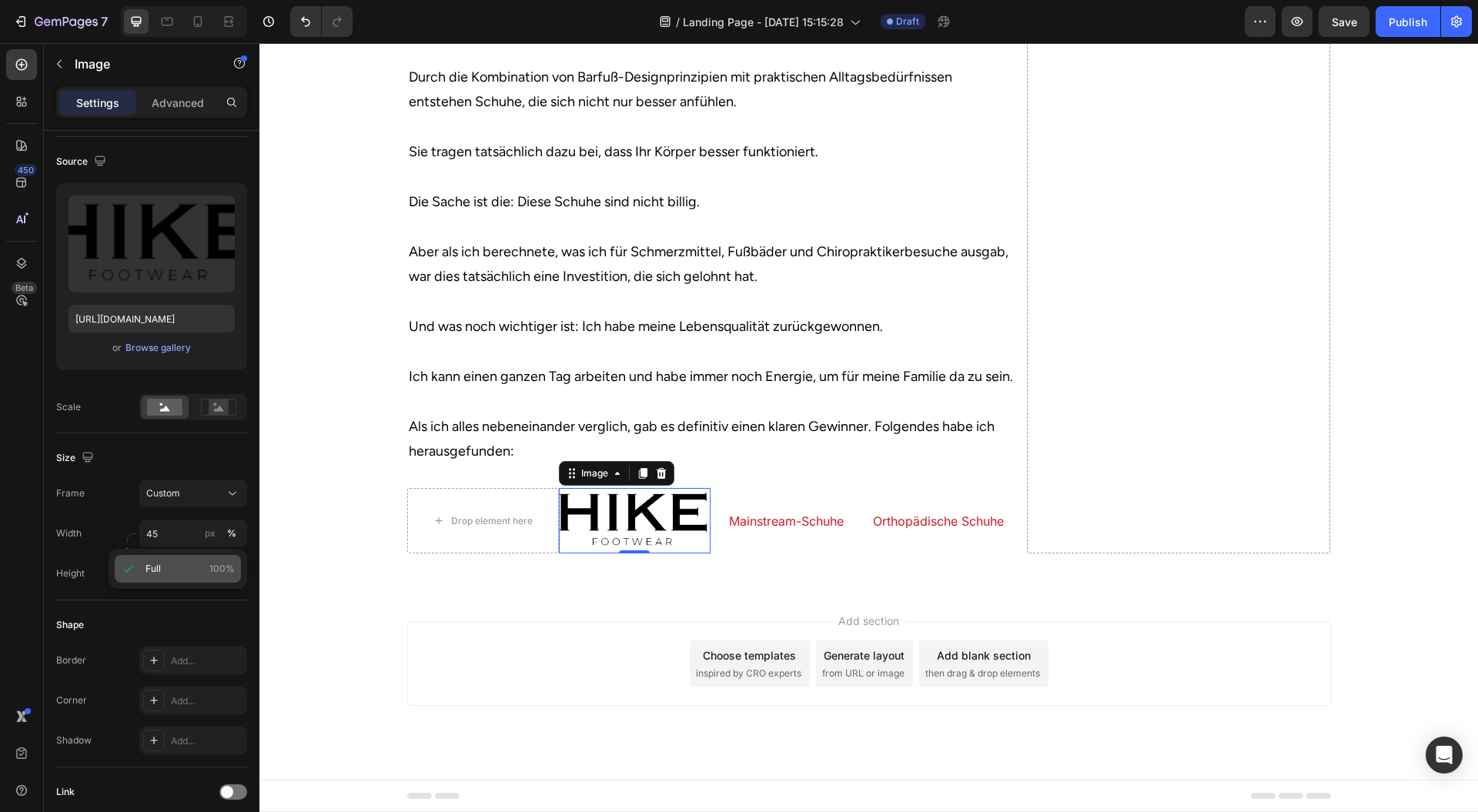
type input "100"
click at [483, 665] on div "Add section Choose templates inspired by CRO experts Generate layout from URL o…" at bounding box center [869, 664] width 924 height 85
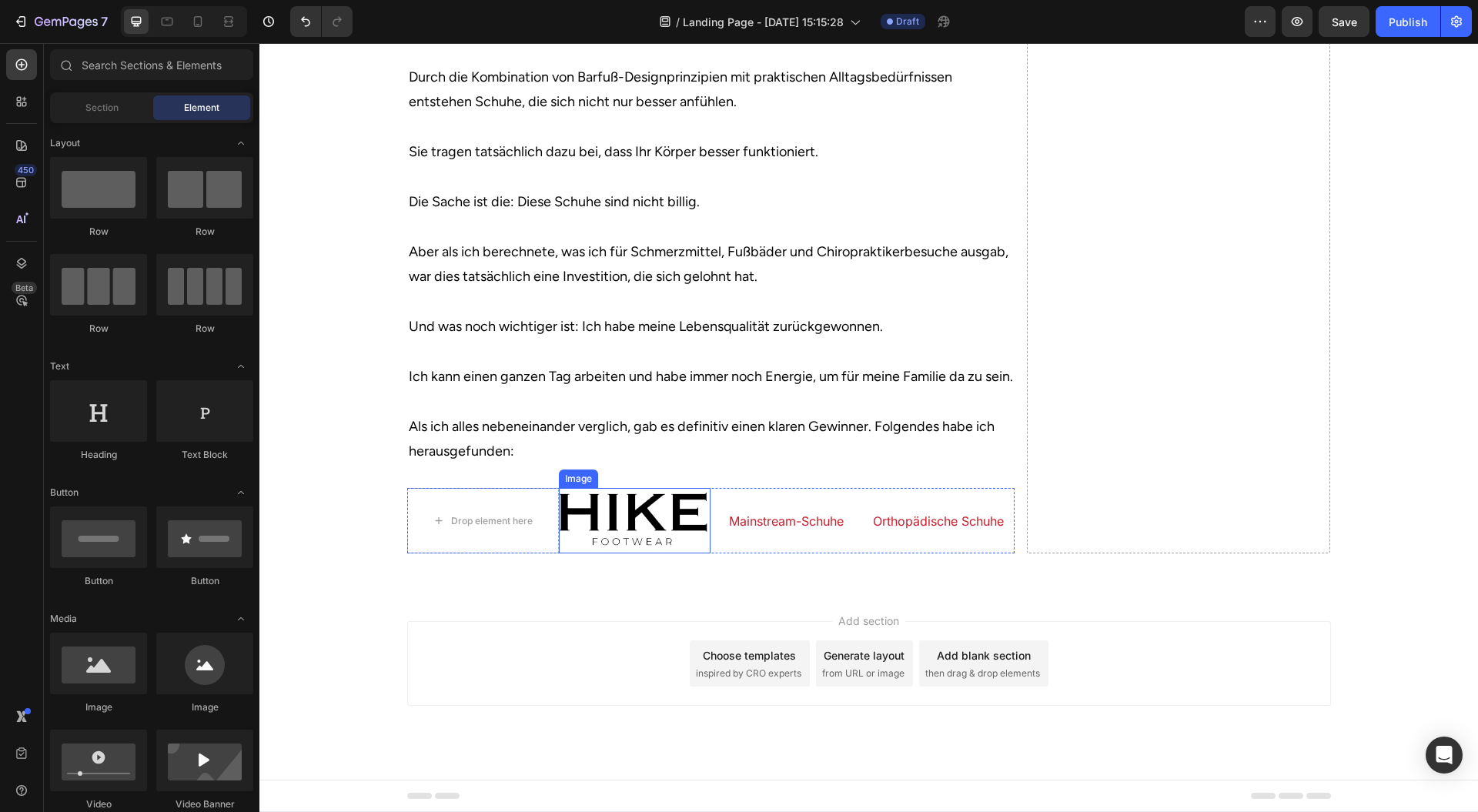
click at [692, 554] on img at bounding box center [635, 520] width 152 height 65
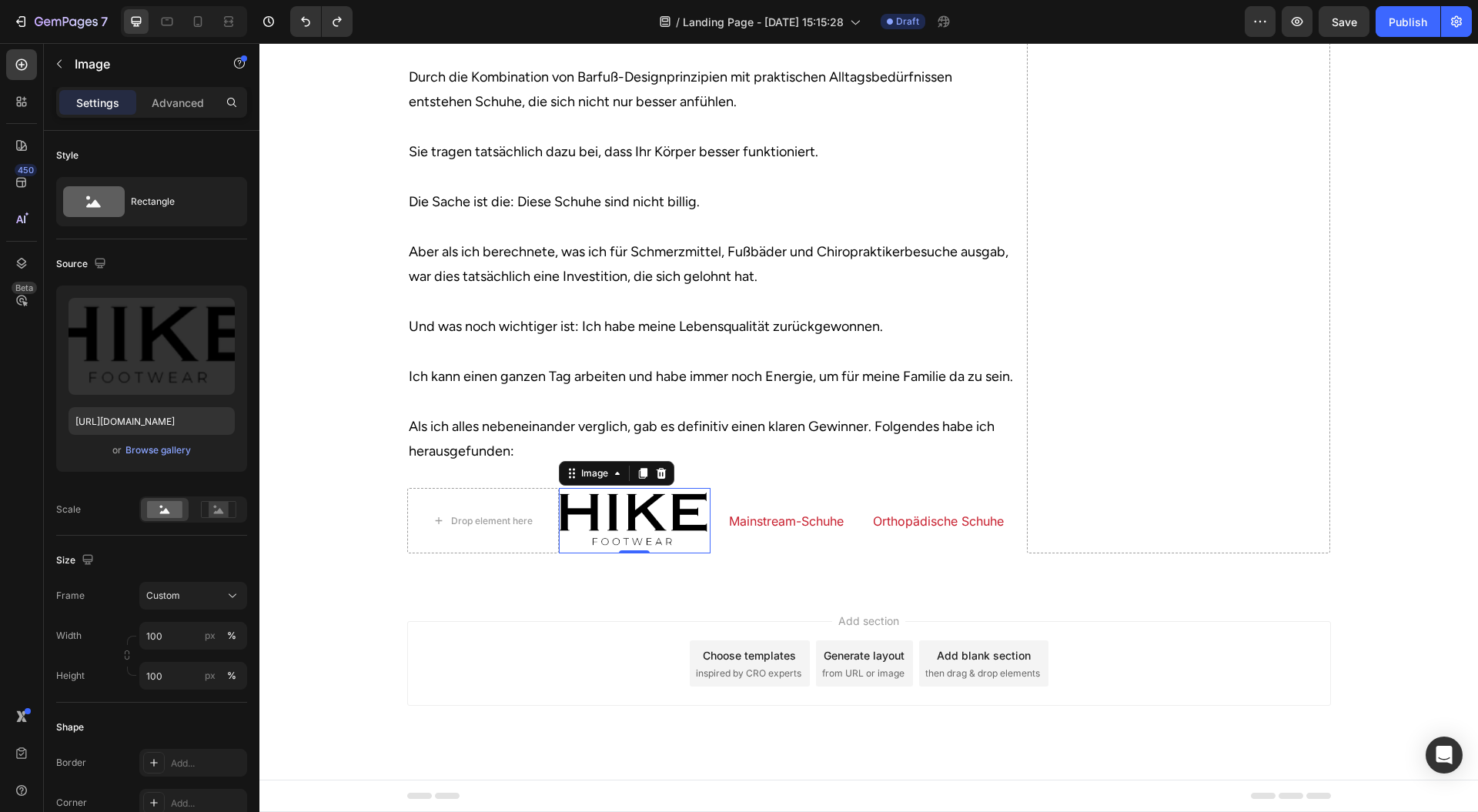
type input "45"
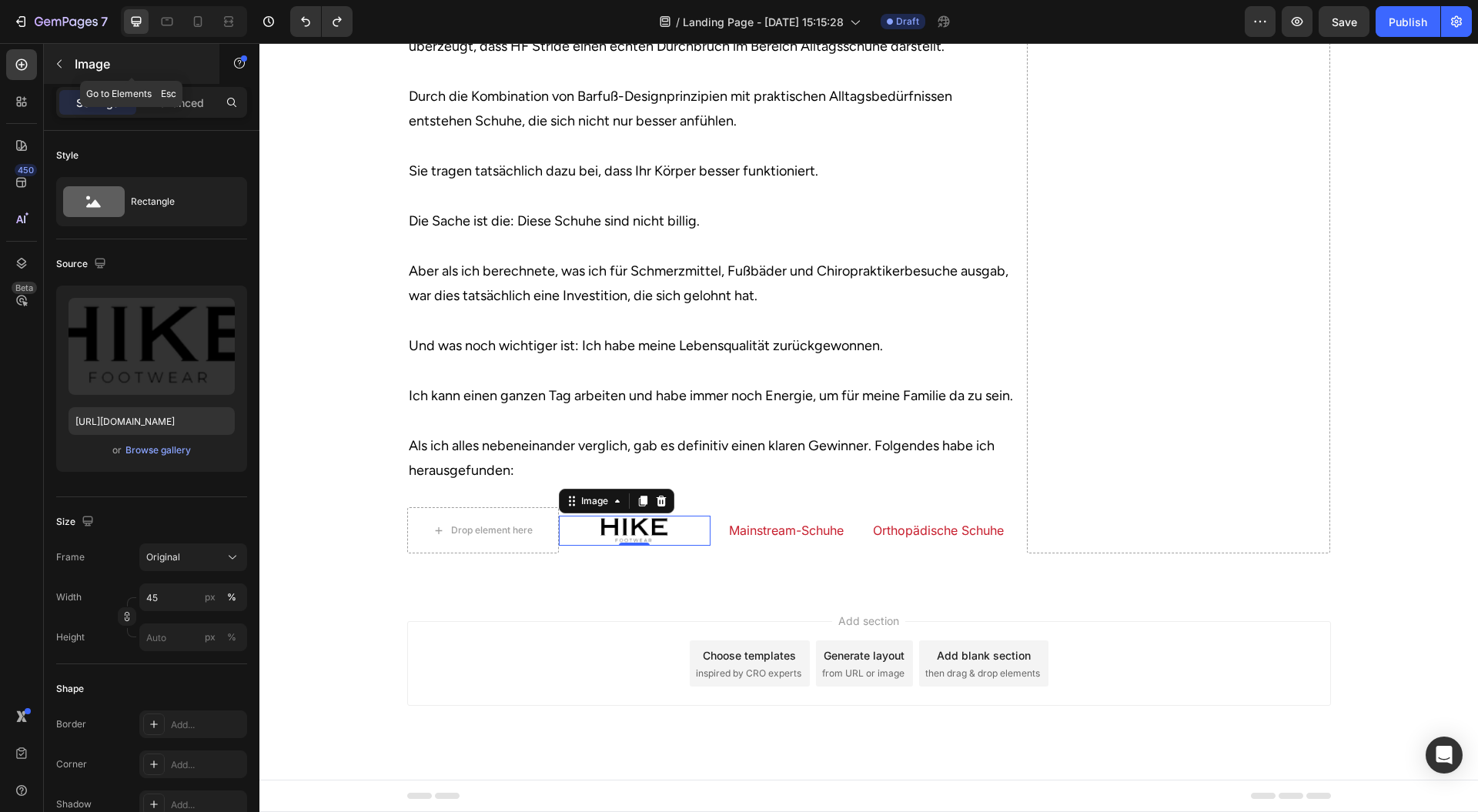
click at [97, 48] on div "Image" at bounding box center [131, 63] width 176 height 40
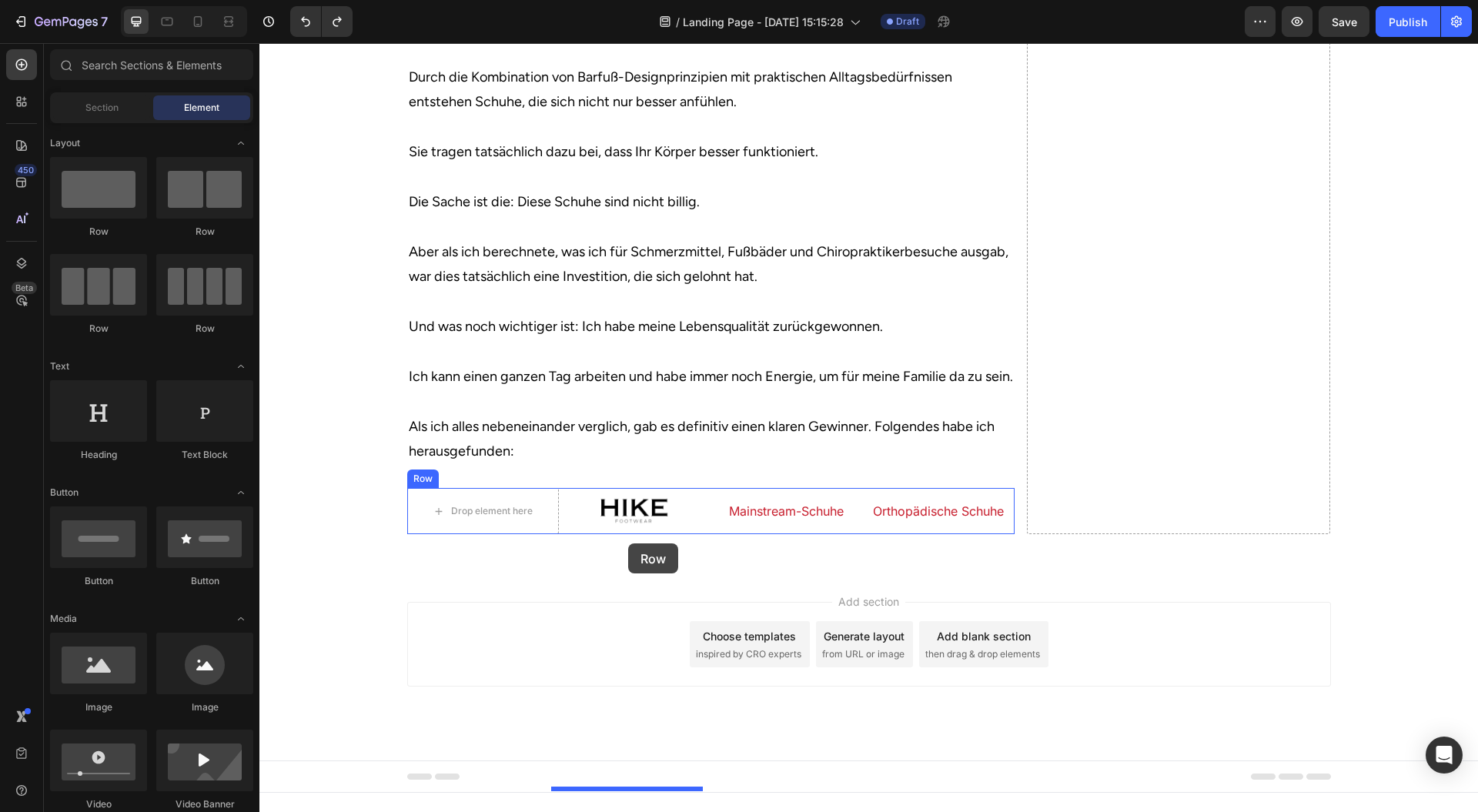
drag, startPoint x: 378, startPoint y: 273, endPoint x: 628, endPoint y: 543, distance: 368.0
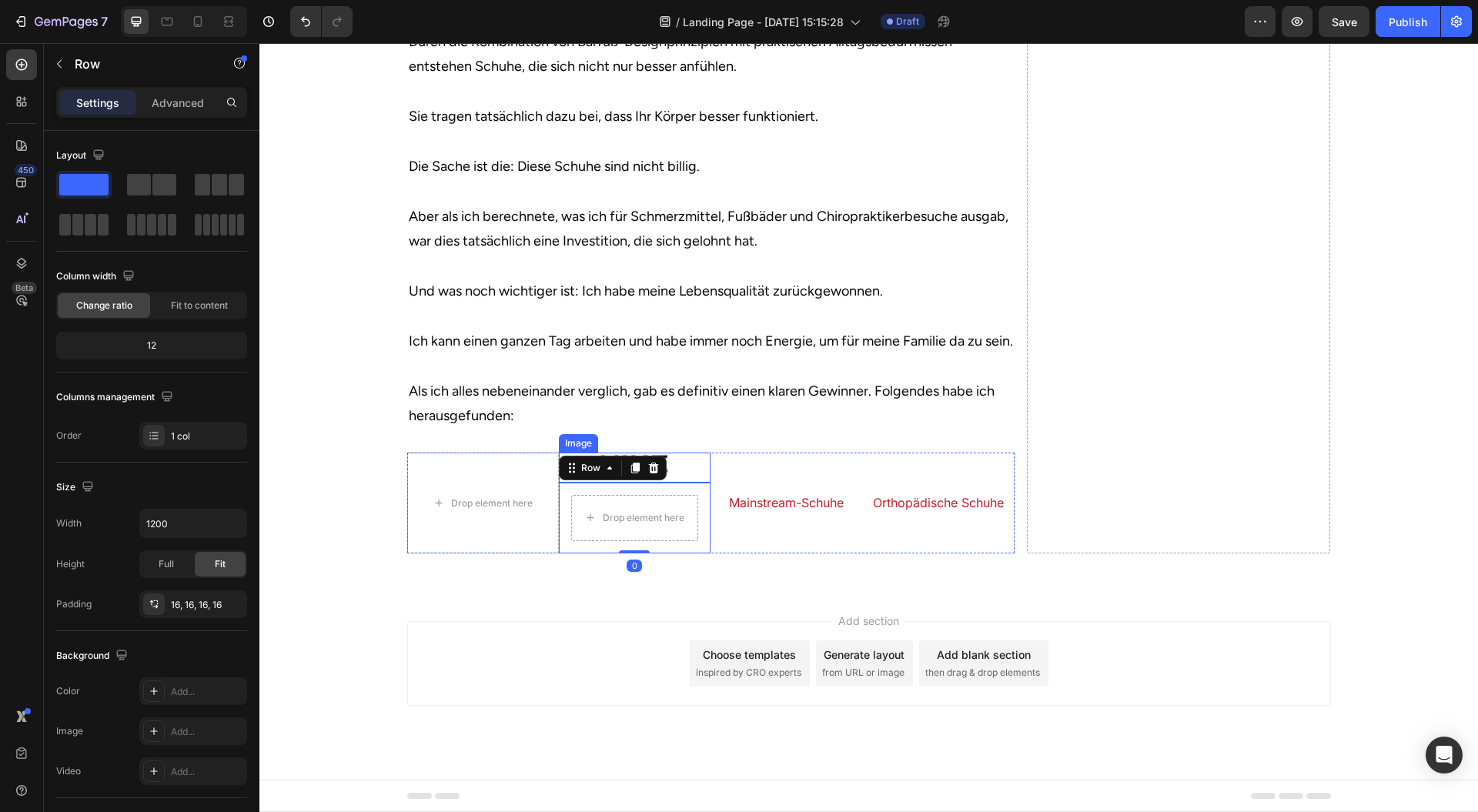
click at [683, 482] on div at bounding box center [635, 467] width 152 height 29
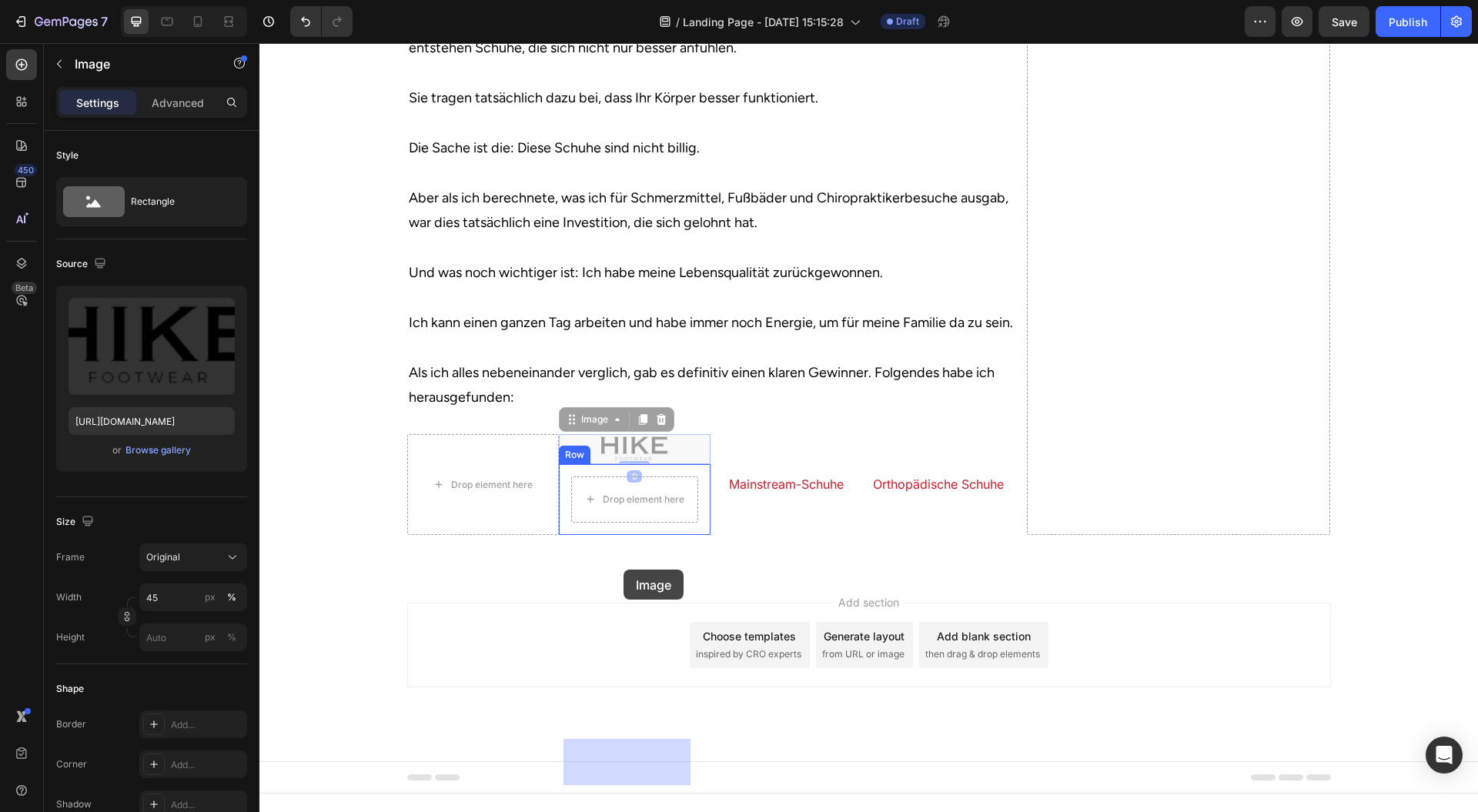
drag, startPoint x: 584, startPoint y: 497, endPoint x: 623, endPoint y: 560, distance: 74.1
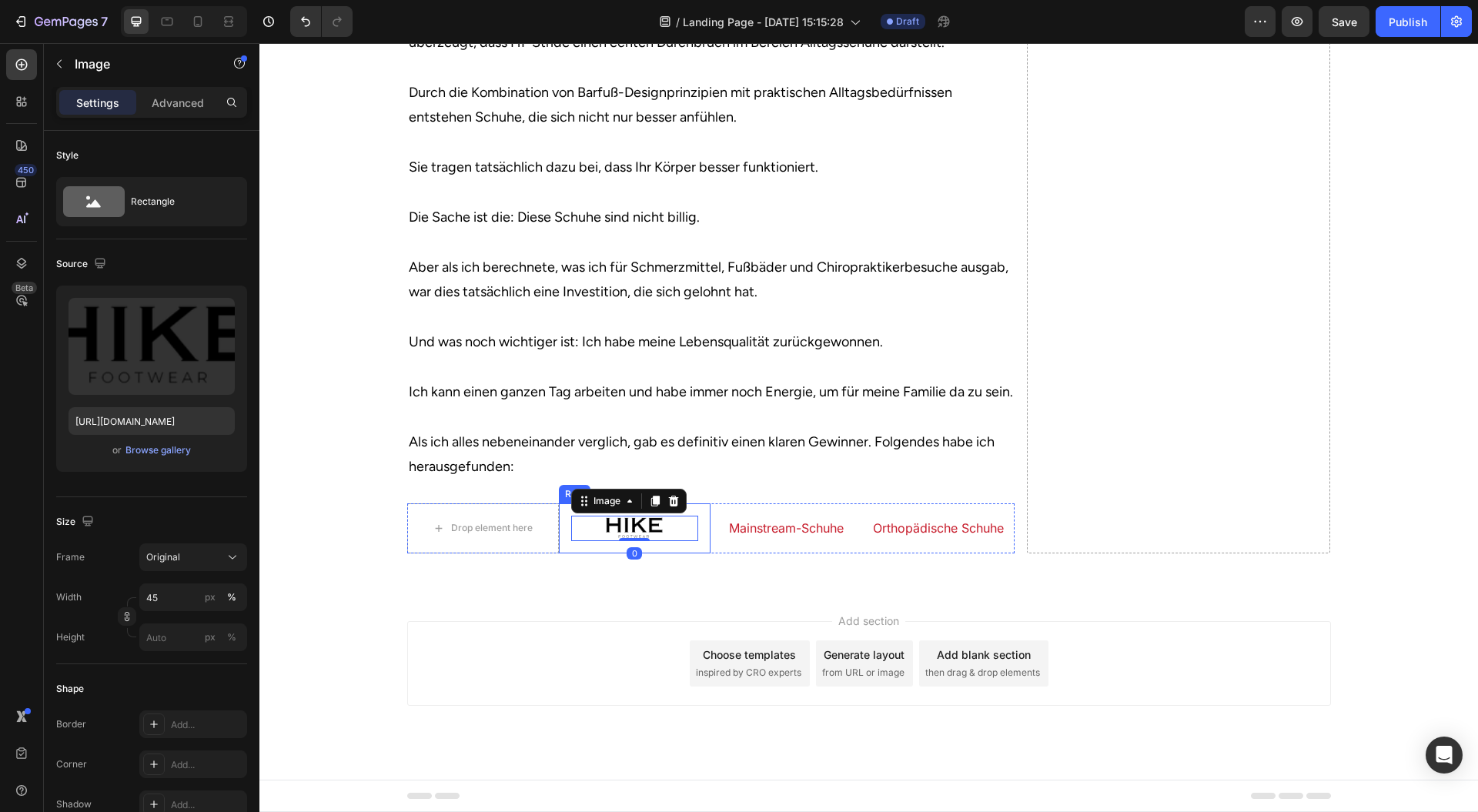
click at [564, 545] on div "Image 0 Row" at bounding box center [635, 528] width 152 height 49
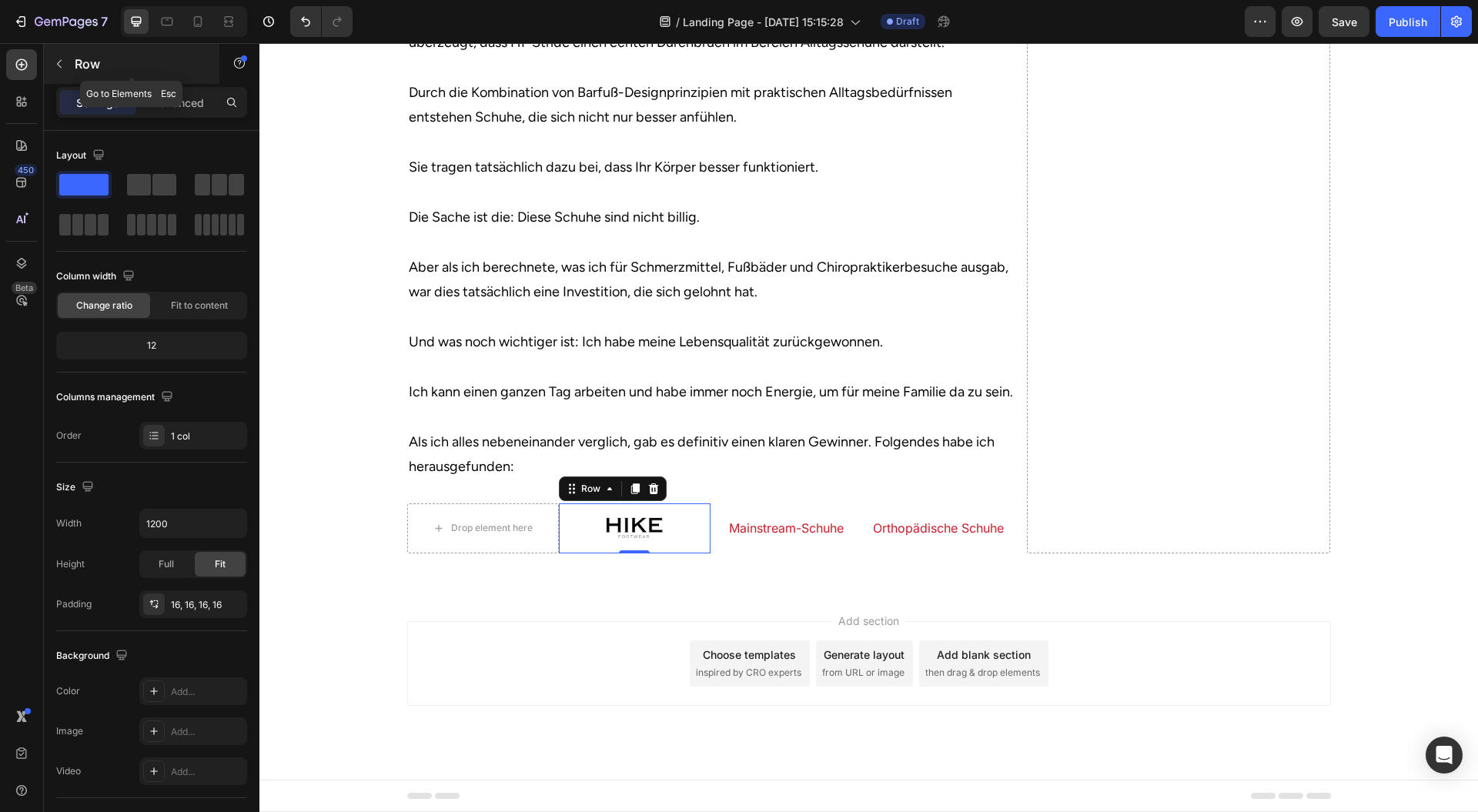
click at [111, 63] on p "Row" at bounding box center [140, 63] width 131 height 18
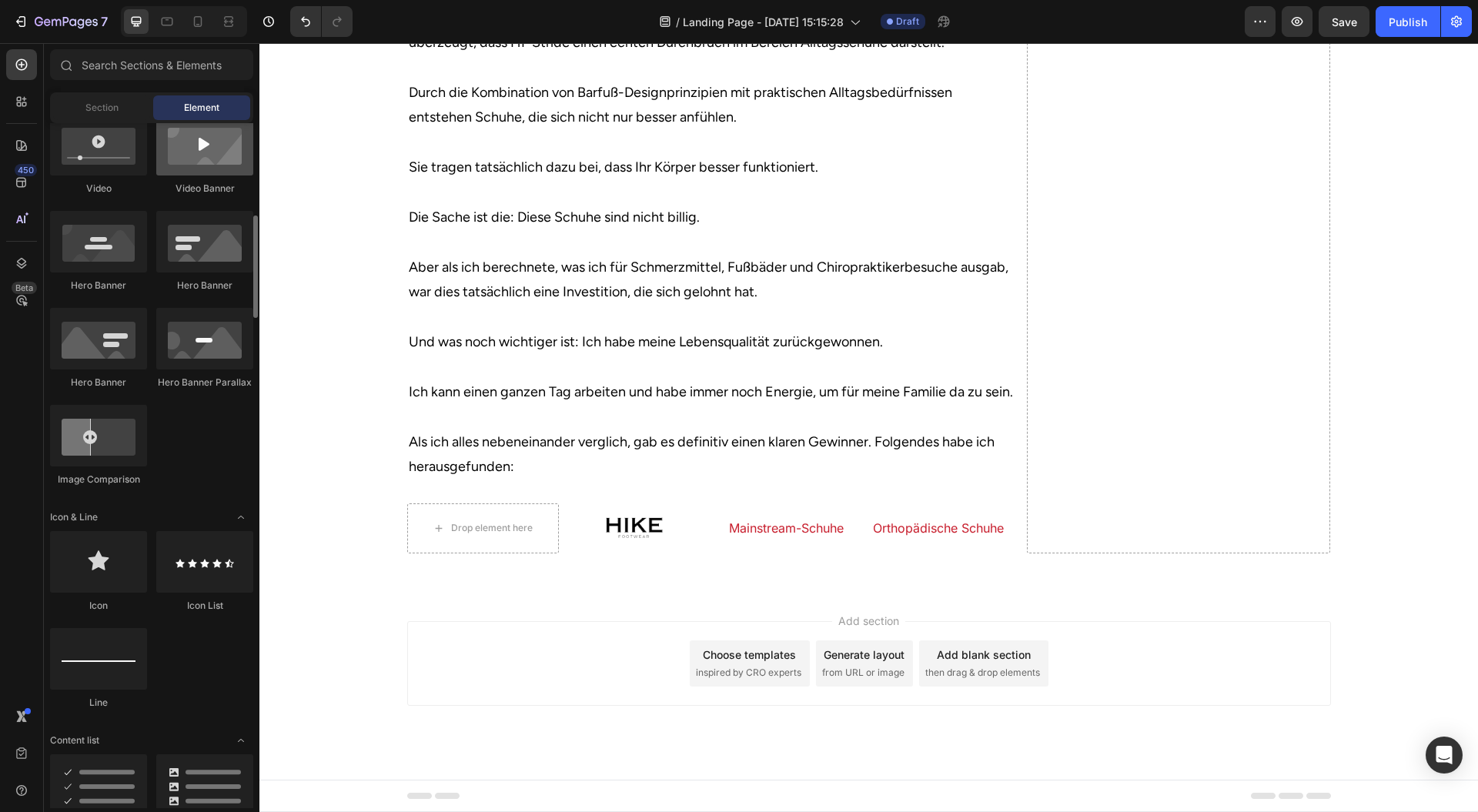
scroll to position [718, 0]
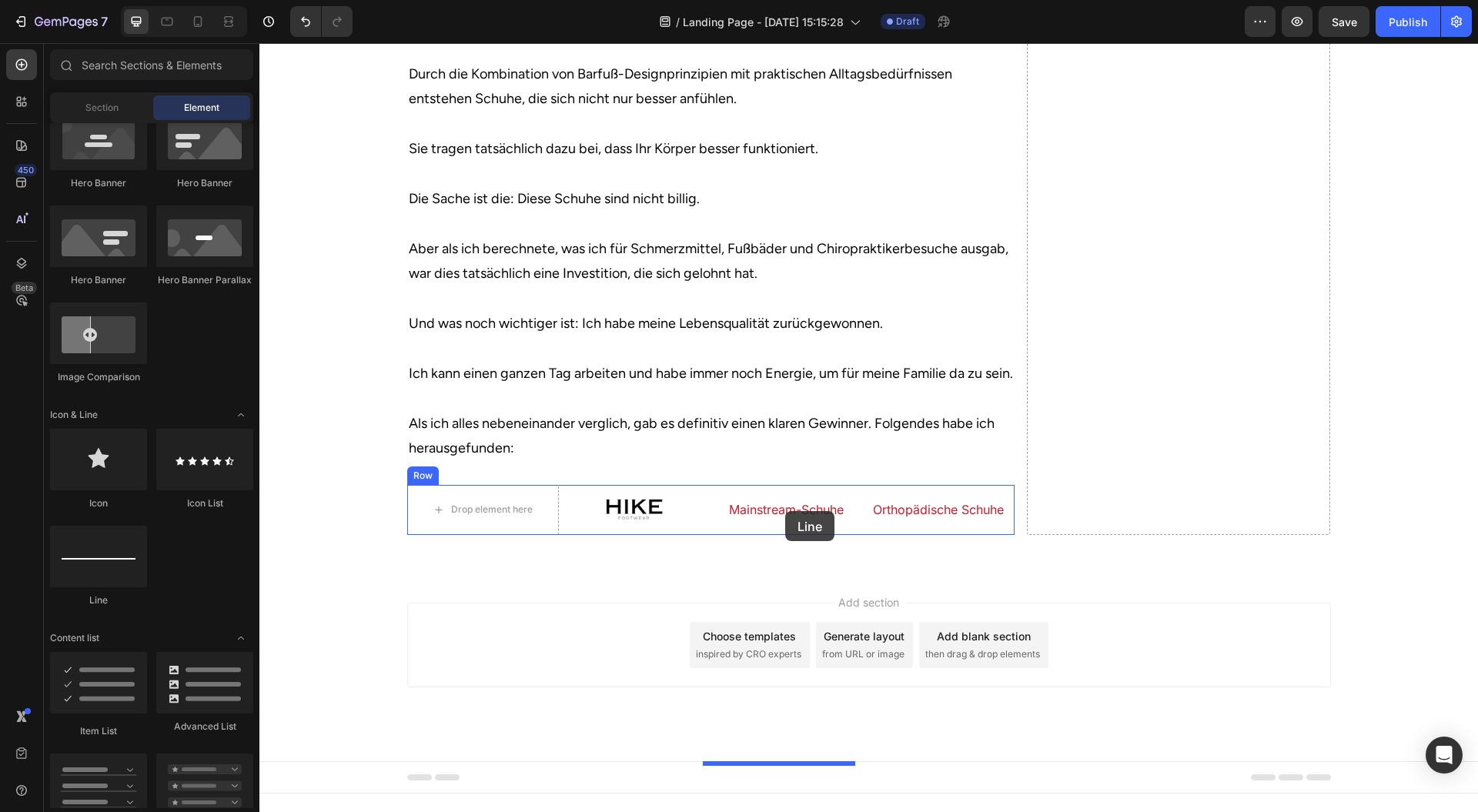
drag, startPoint x: 382, startPoint y: 617, endPoint x: 786, endPoint y: 511, distance: 417.7
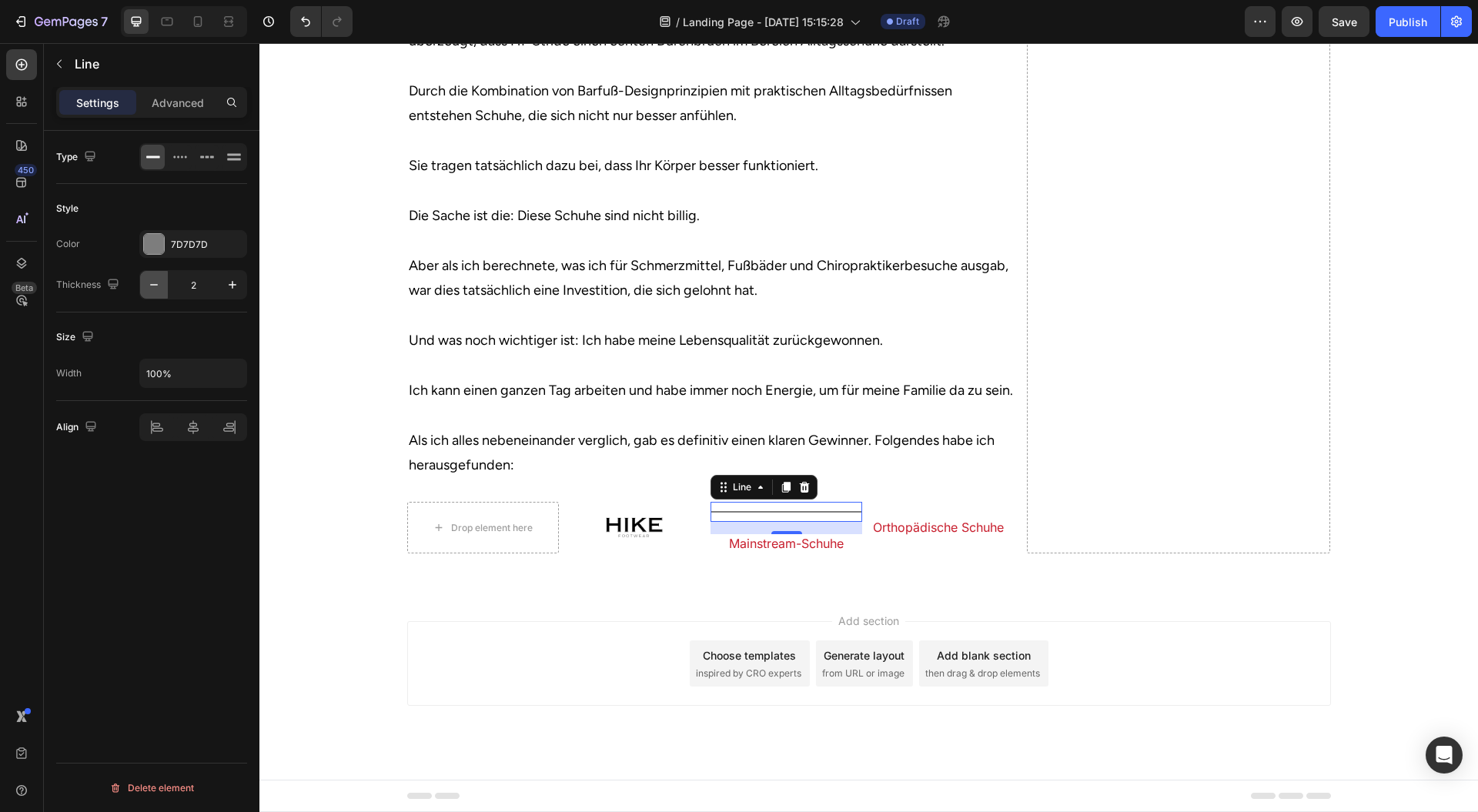
click at [150, 284] on icon "button" at bounding box center [153, 285] width 7 height 2
type input "1"
click at [183, 107] on p "Advanced" at bounding box center [178, 103] width 53 height 16
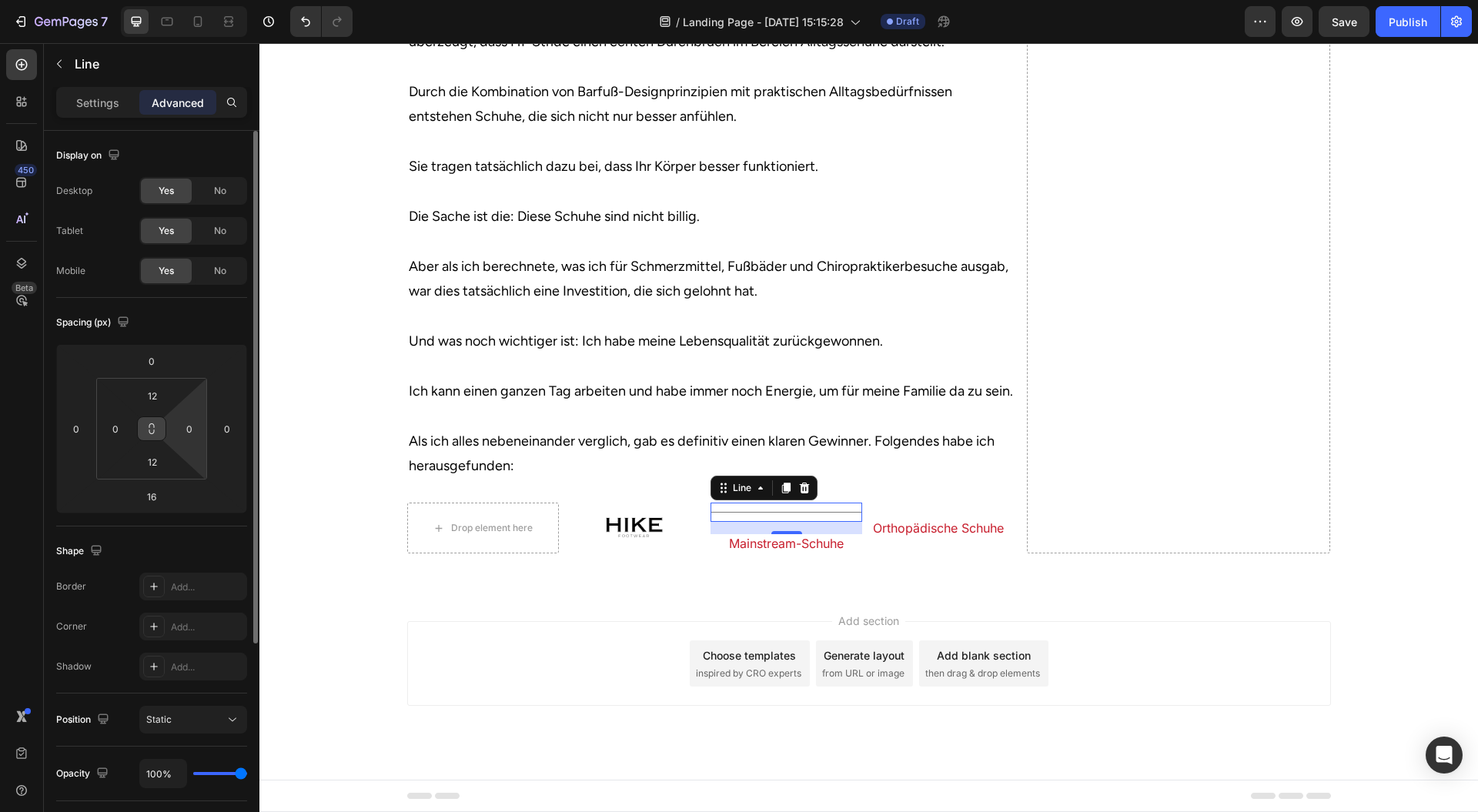
click at [157, 429] on icon at bounding box center [152, 429] width 12 height 12
type input "0"
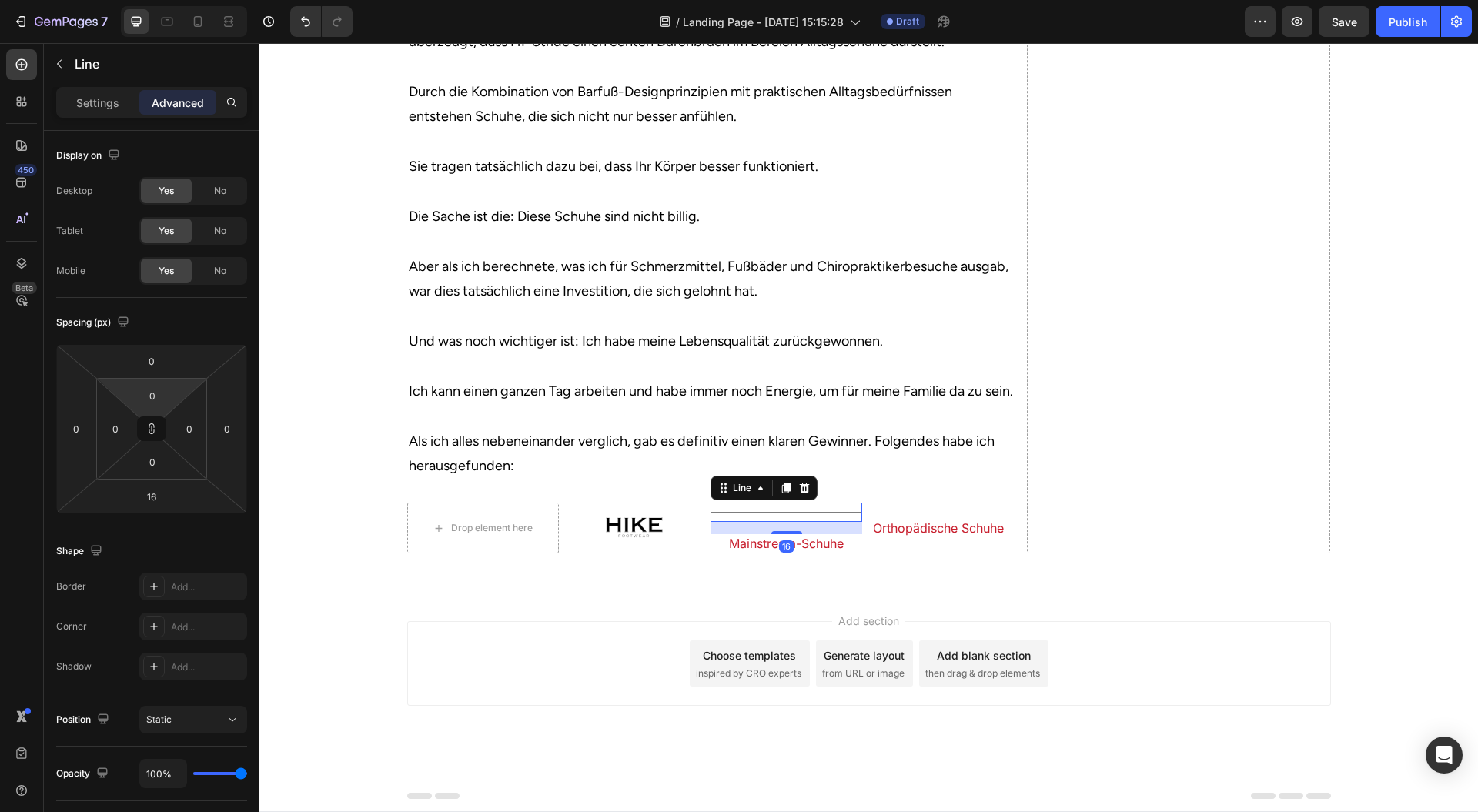
click at [186, 0] on html "7 Version history / Landing Page - Aug 28, 15:15:28 Draft Preview Save Publish …" at bounding box center [739, 0] width 1478 height 0
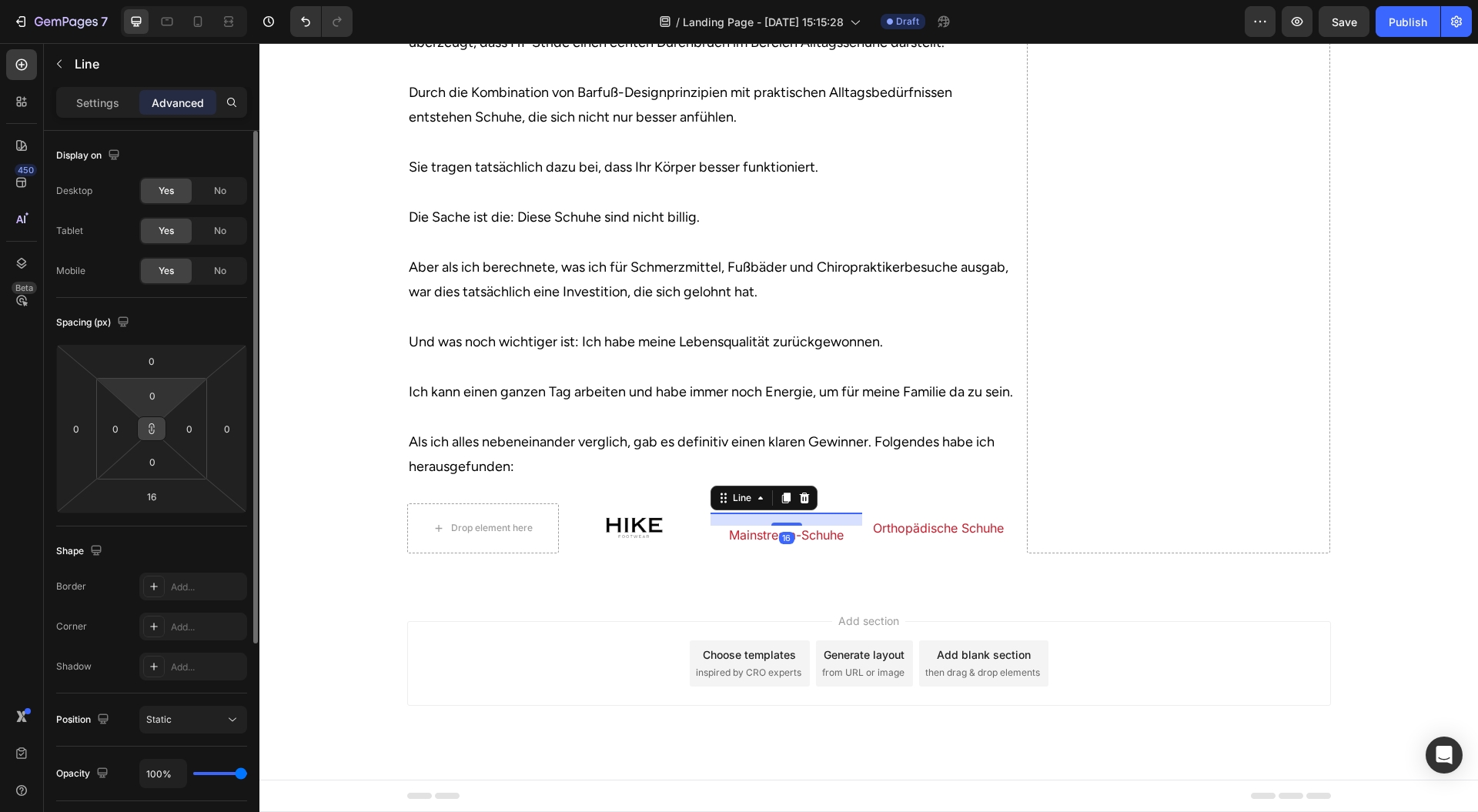
click at [158, 429] on button at bounding box center [151, 429] width 29 height 25
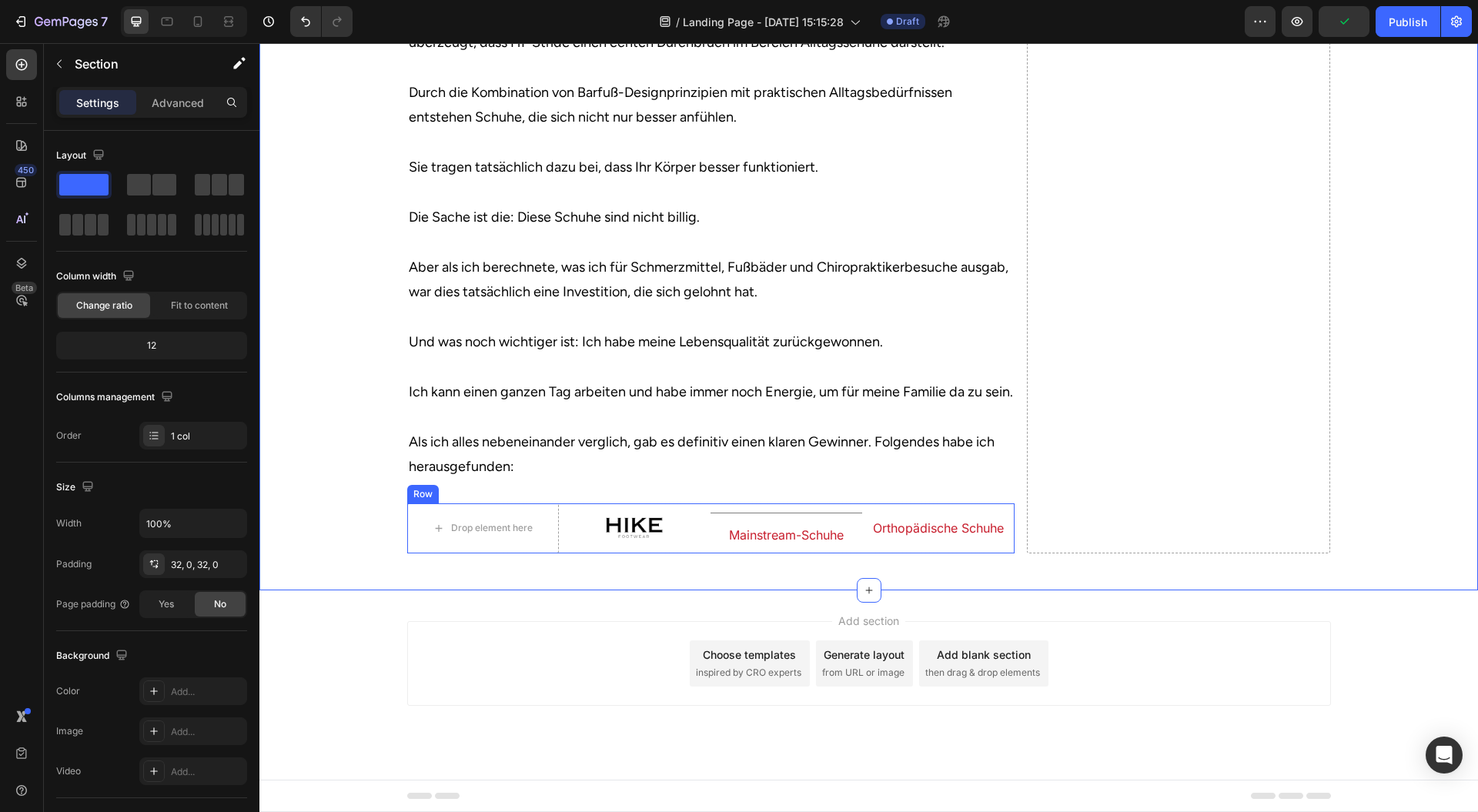
click at [833, 512] on div "Title Line Mainstream-Schuhe Heading" at bounding box center [786, 528] width 152 height 49
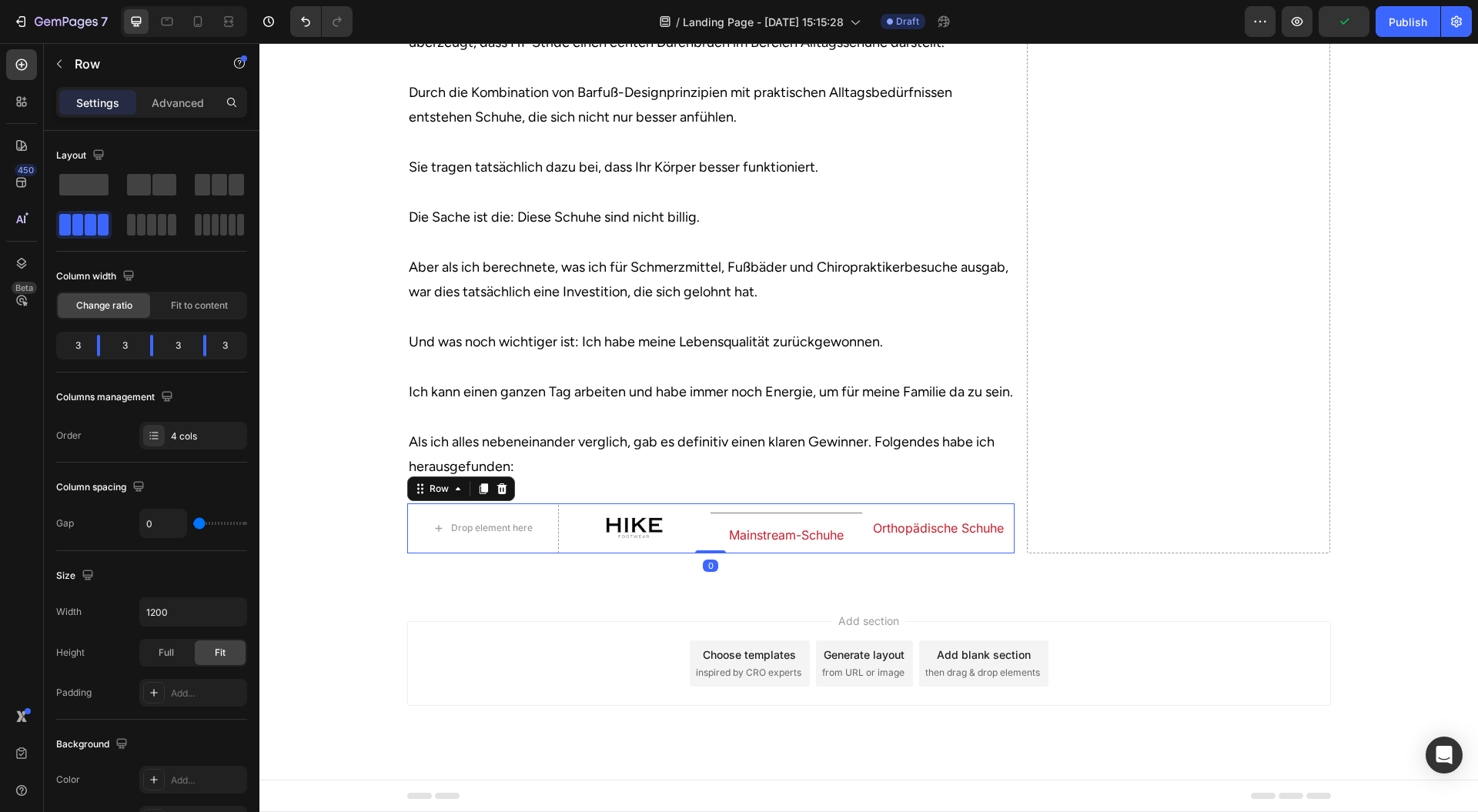
click at [827, 519] on div "Title Line Mainstream-Schuhe Heading" at bounding box center [786, 528] width 152 height 49
click at [812, 516] on div "Title Line Mainstream-Schuhe Heading" at bounding box center [786, 528] width 152 height 49
click at [786, 520] on div "Title Line Mainstream-Schuhe Heading" at bounding box center [786, 528] width 152 height 49
click at [788, 518] on div "Title Line Mainstream-Schuhe Heading" at bounding box center [786, 528] width 152 height 49
click at [791, 518] on div "Title Line Mainstream-Schuhe Heading" at bounding box center [786, 528] width 152 height 49
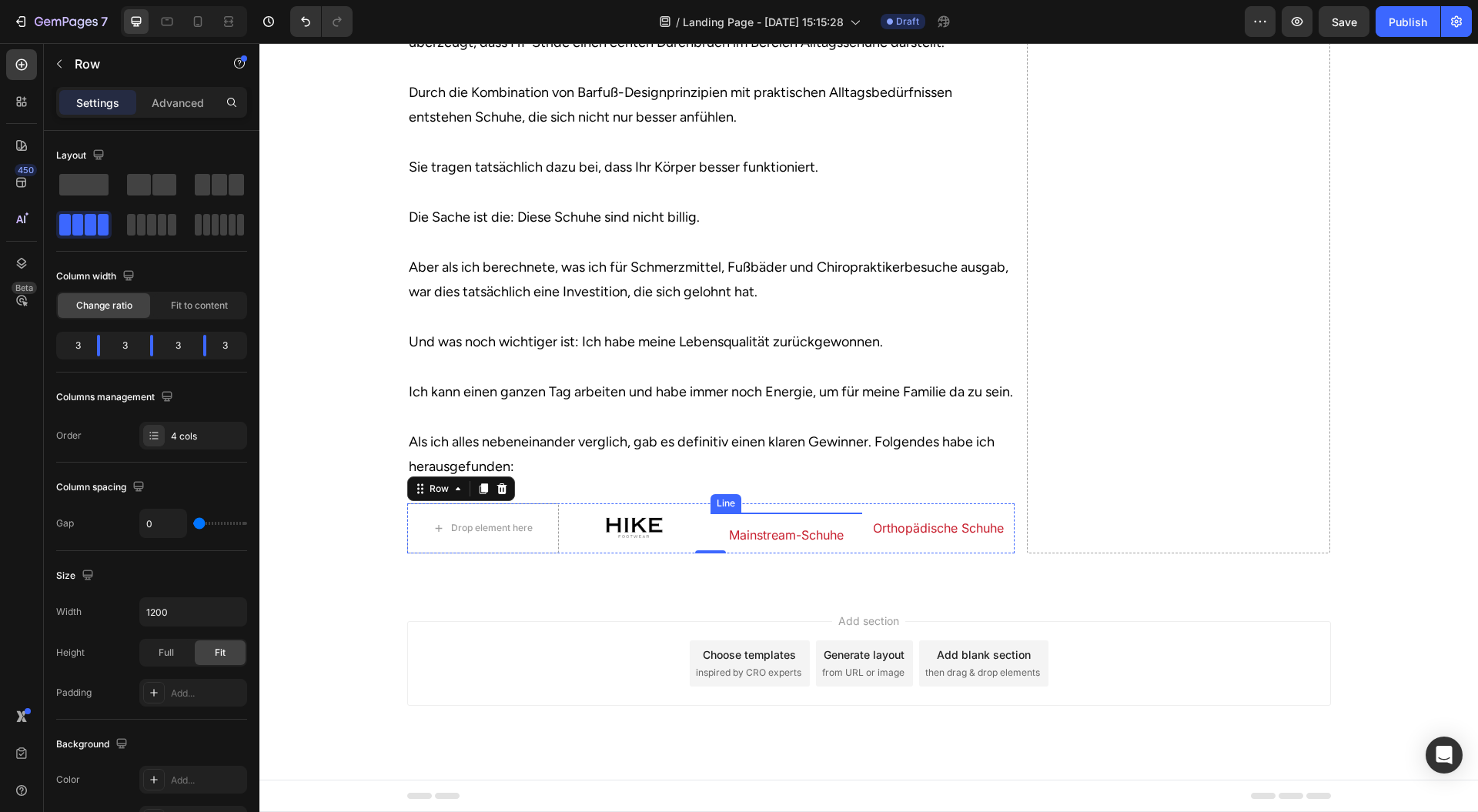
click at [795, 514] on div at bounding box center [786, 513] width 152 height 1
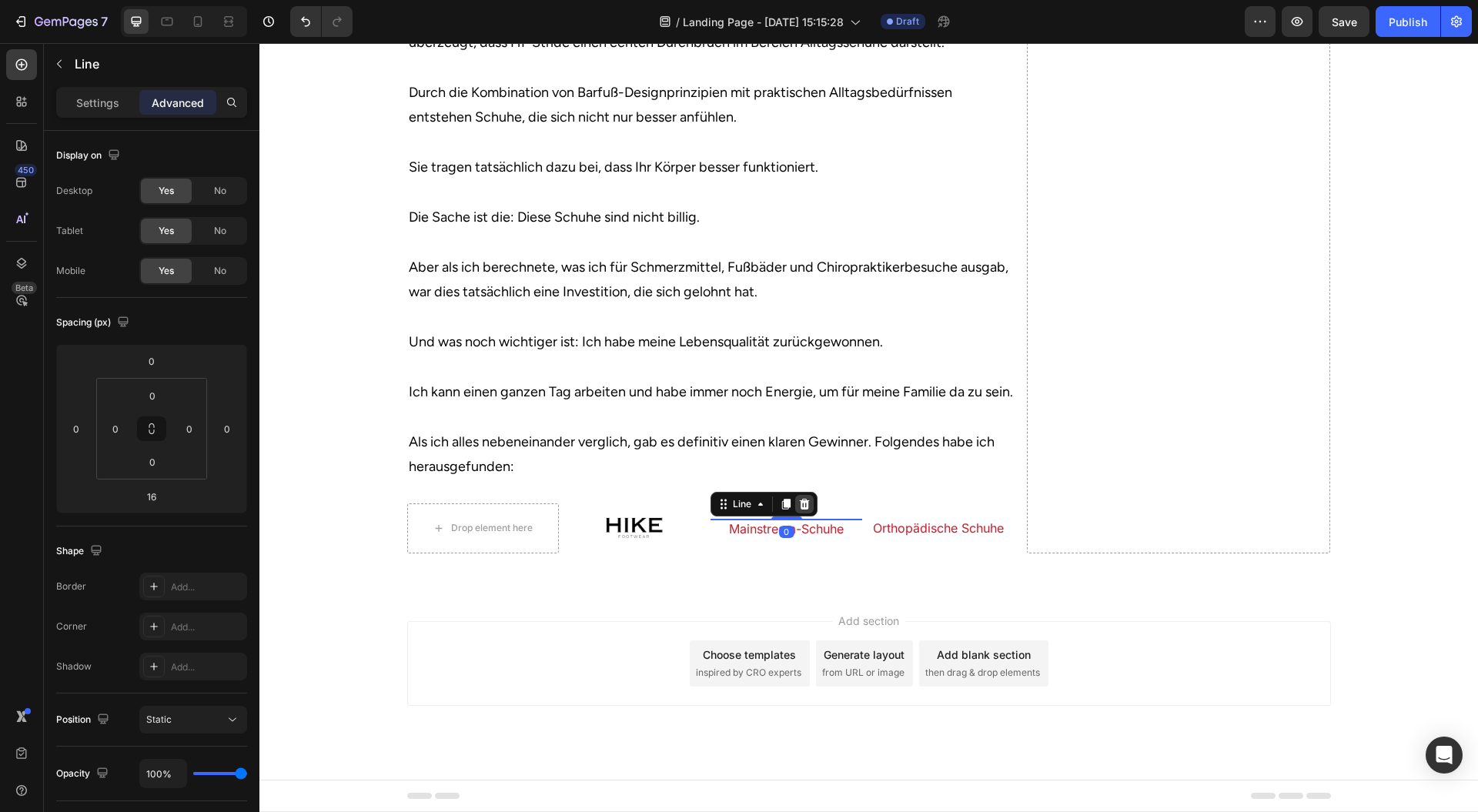
drag, startPoint x: 777, startPoint y: 528, endPoint x: 791, endPoint y: 503, distance: 28.7
click at [791, 519] on div "Title Line 0" at bounding box center [786, 519] width 152 height 1
type input "0"
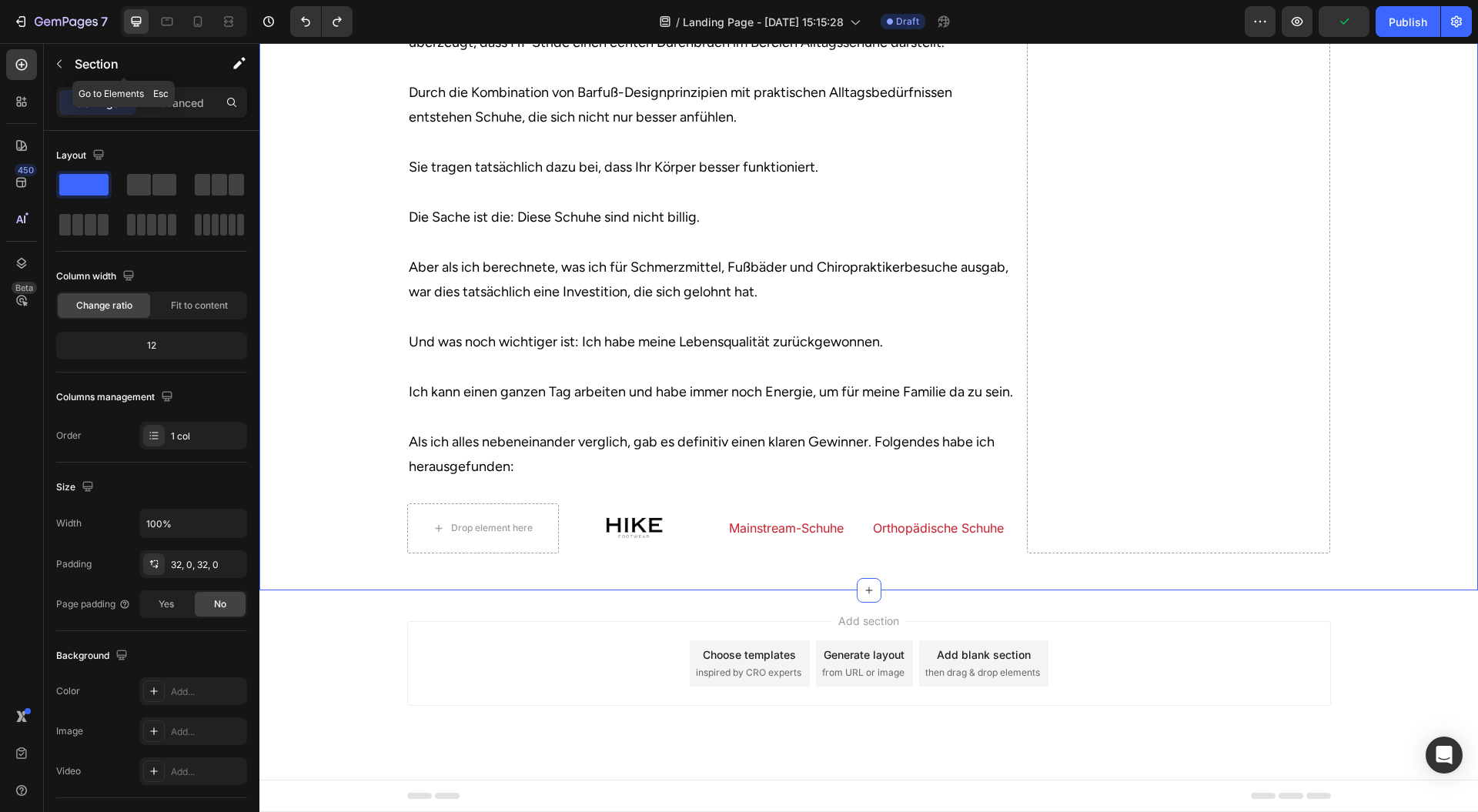
click at [134, 59] on p "Section" at bounding box center [138, 63] width 126 height 18
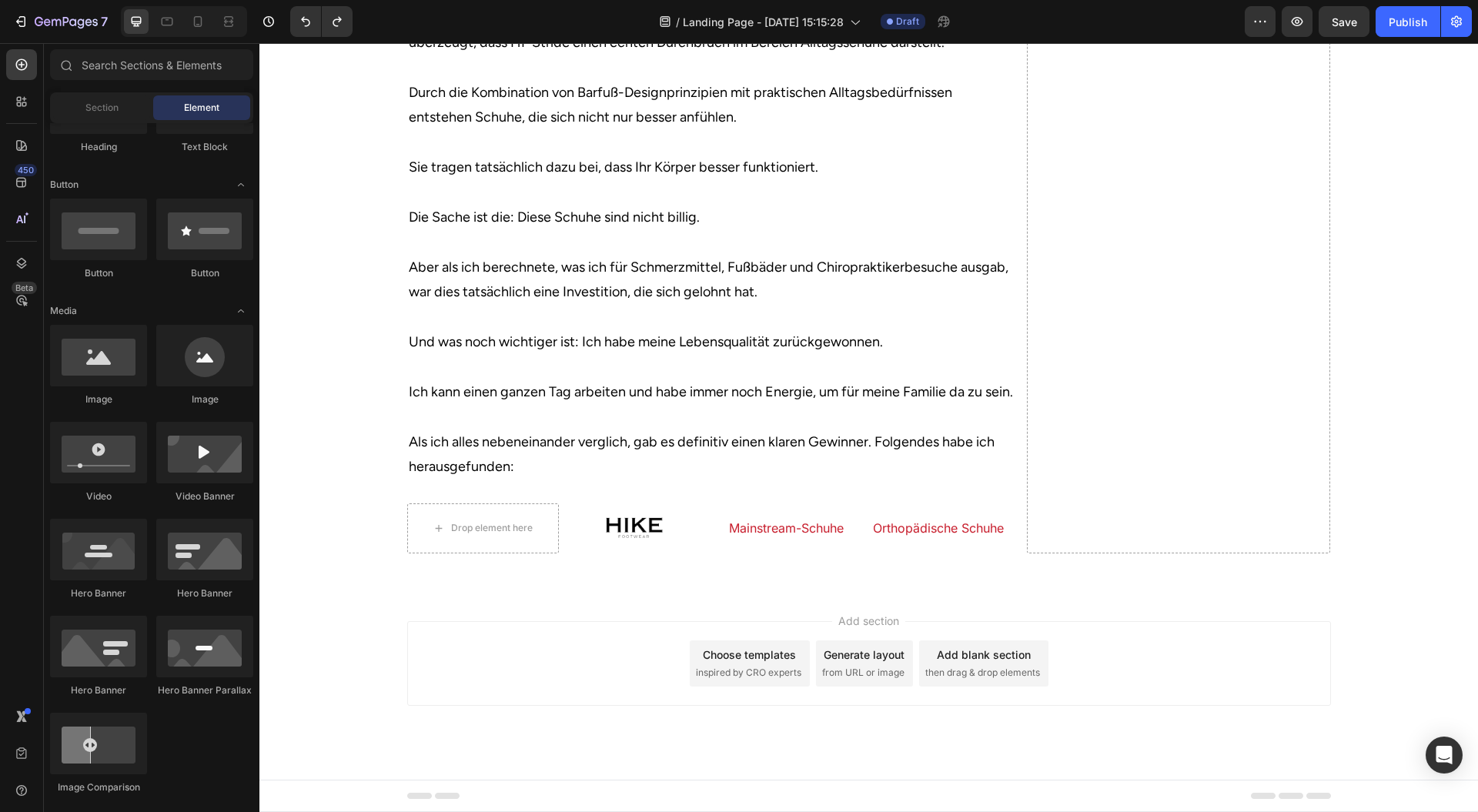
scroll to position [0, 0]
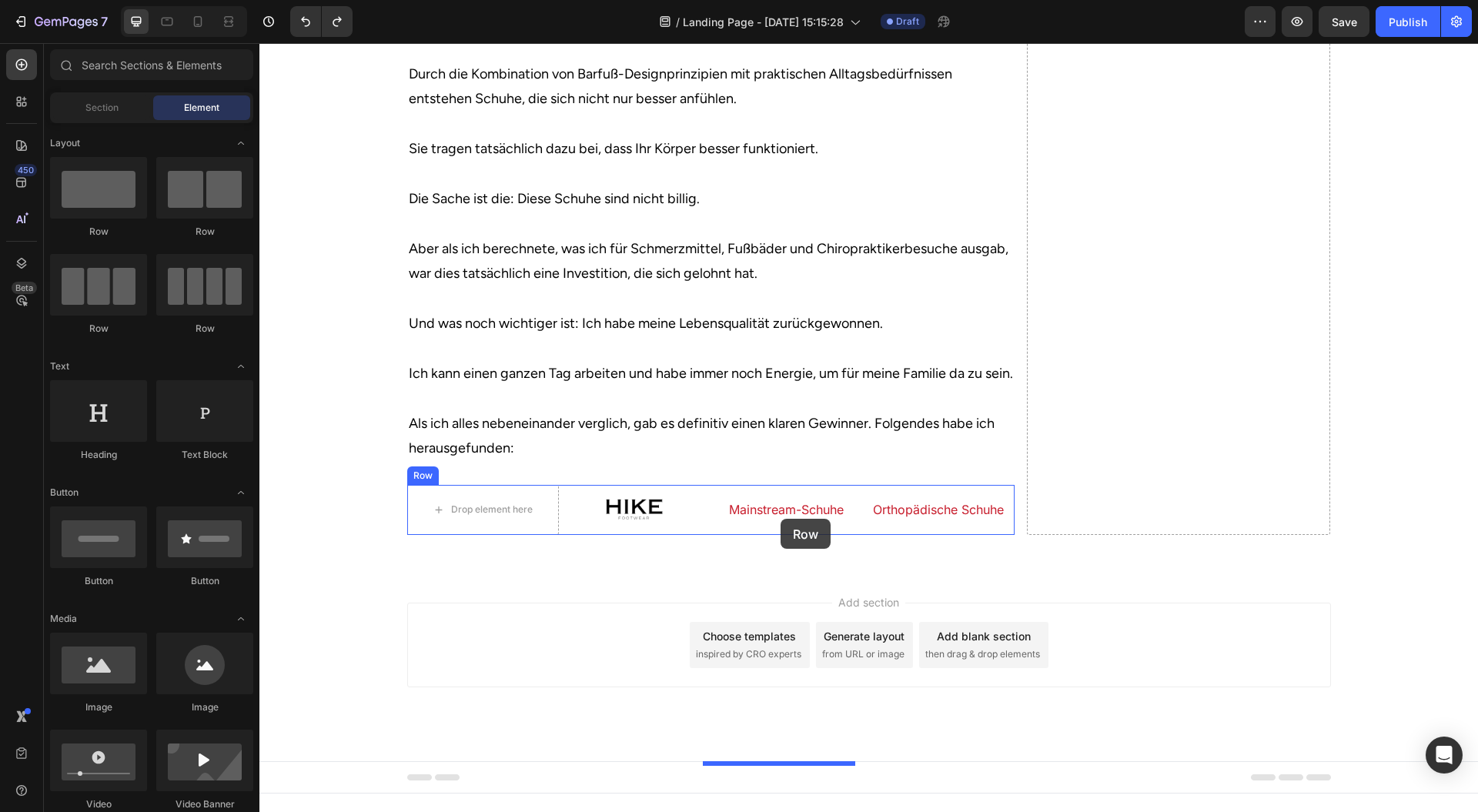
drag, startPoint x: 387, startPoint y: 236, endPoint x: 497, endPoint y: 345, distance: 154.9
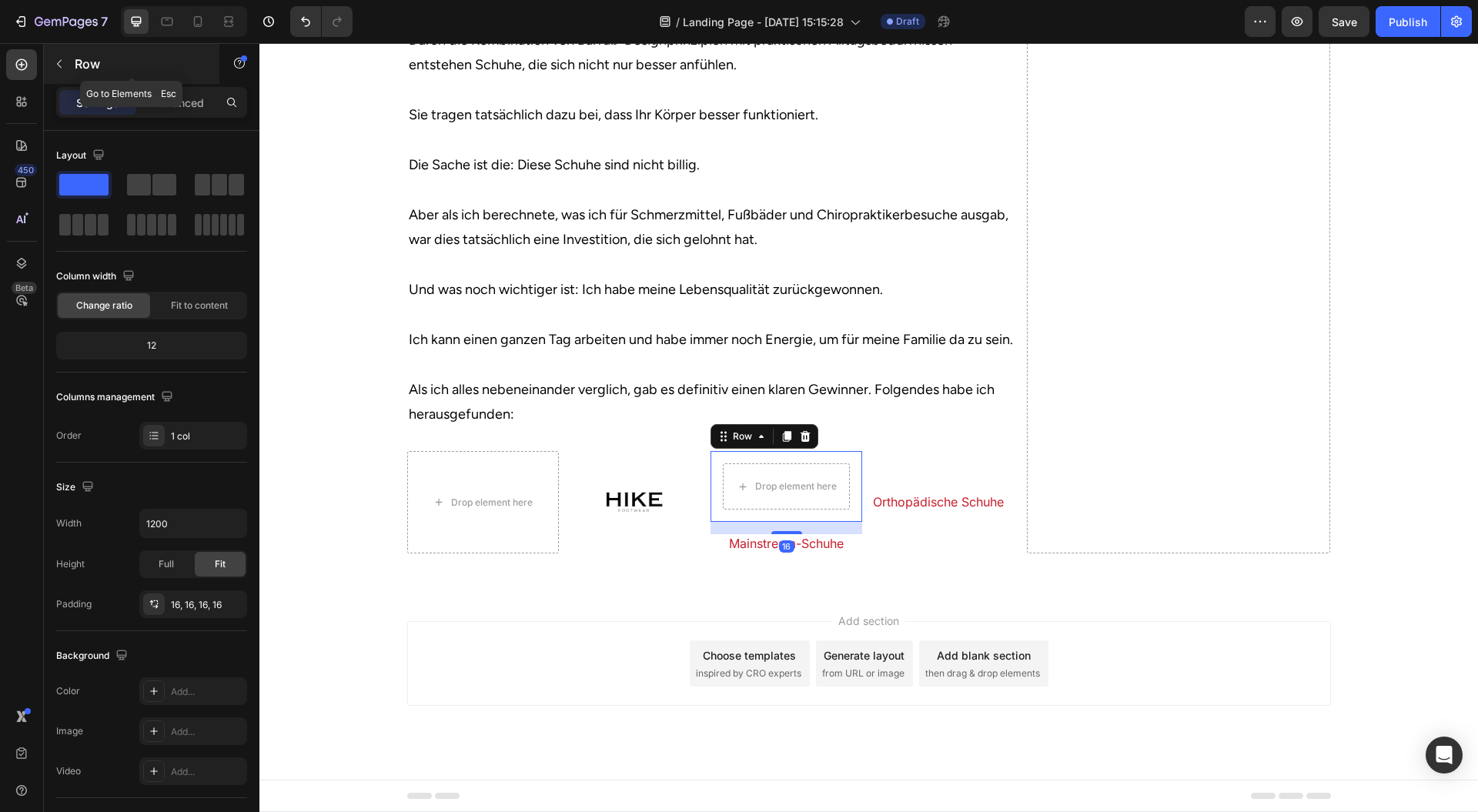
click at [134, 59] on p "Row" at bounding box center [140, 63] width 131 height 18
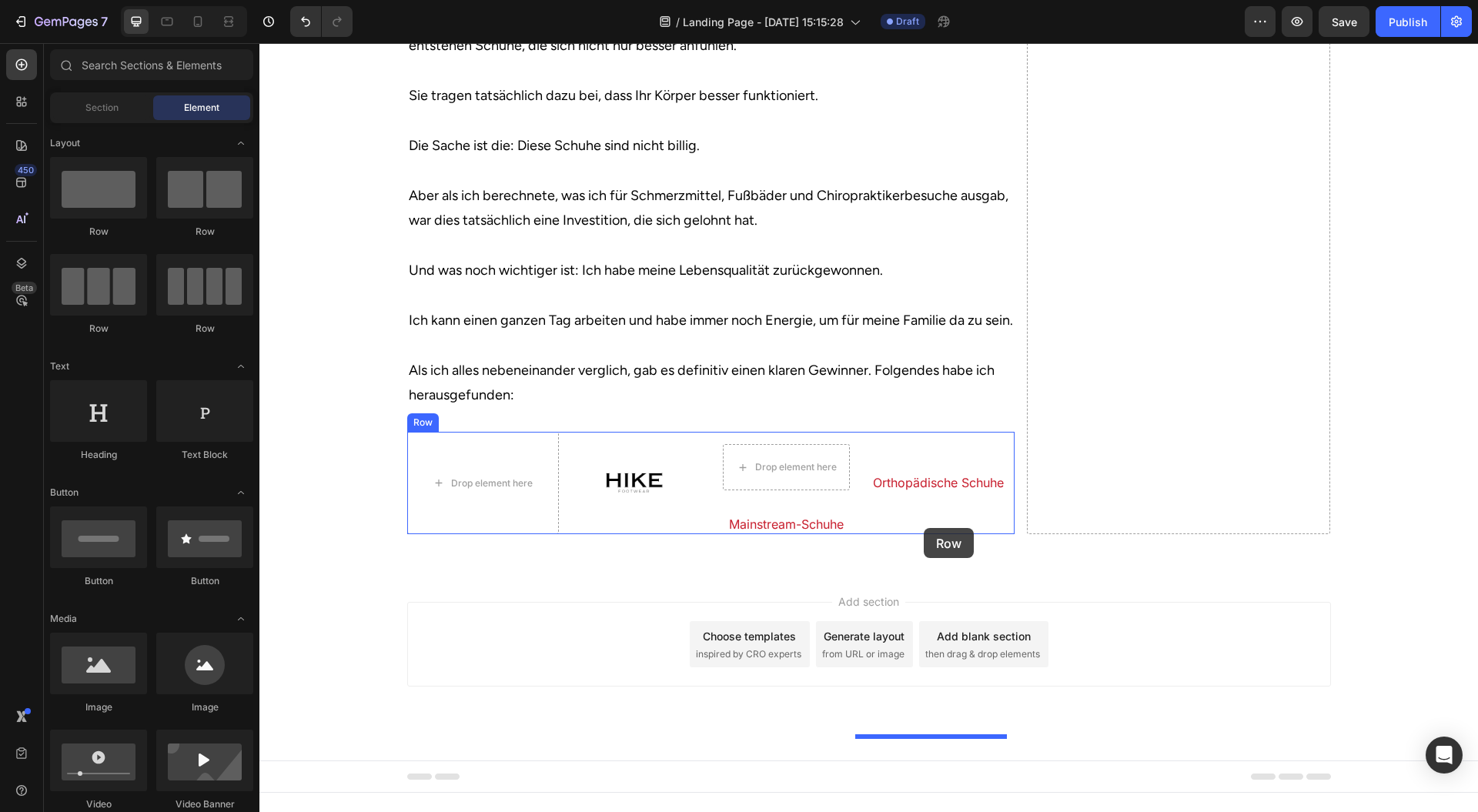
drag, startPoint x: 368, startPoint y: 231, endPoint x: 924, endPoint y: 528, distance: 630.4
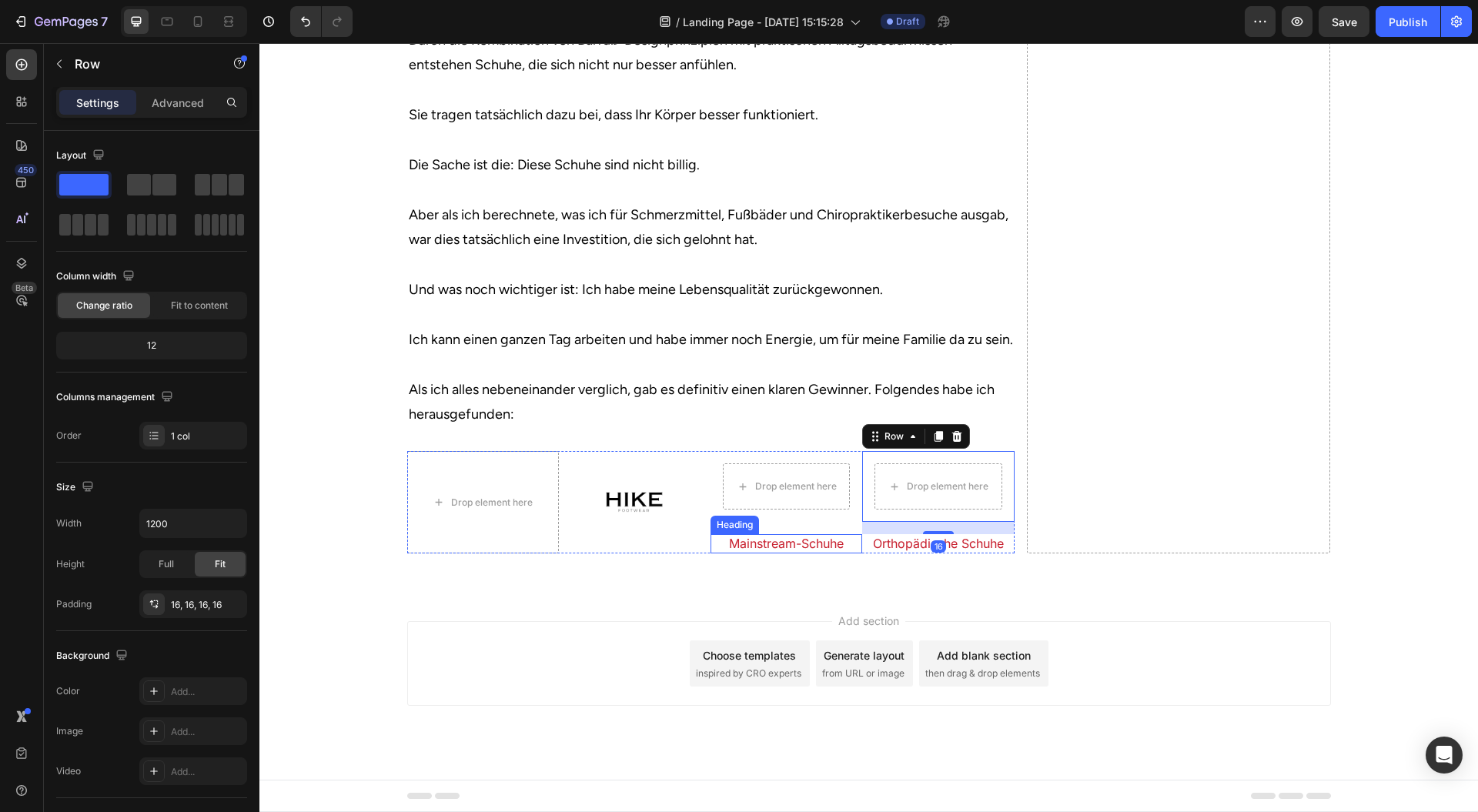
click at [802, 552] on p "Mainstream-Schuhe" at bounding box center [786, 544] width 148 height 16
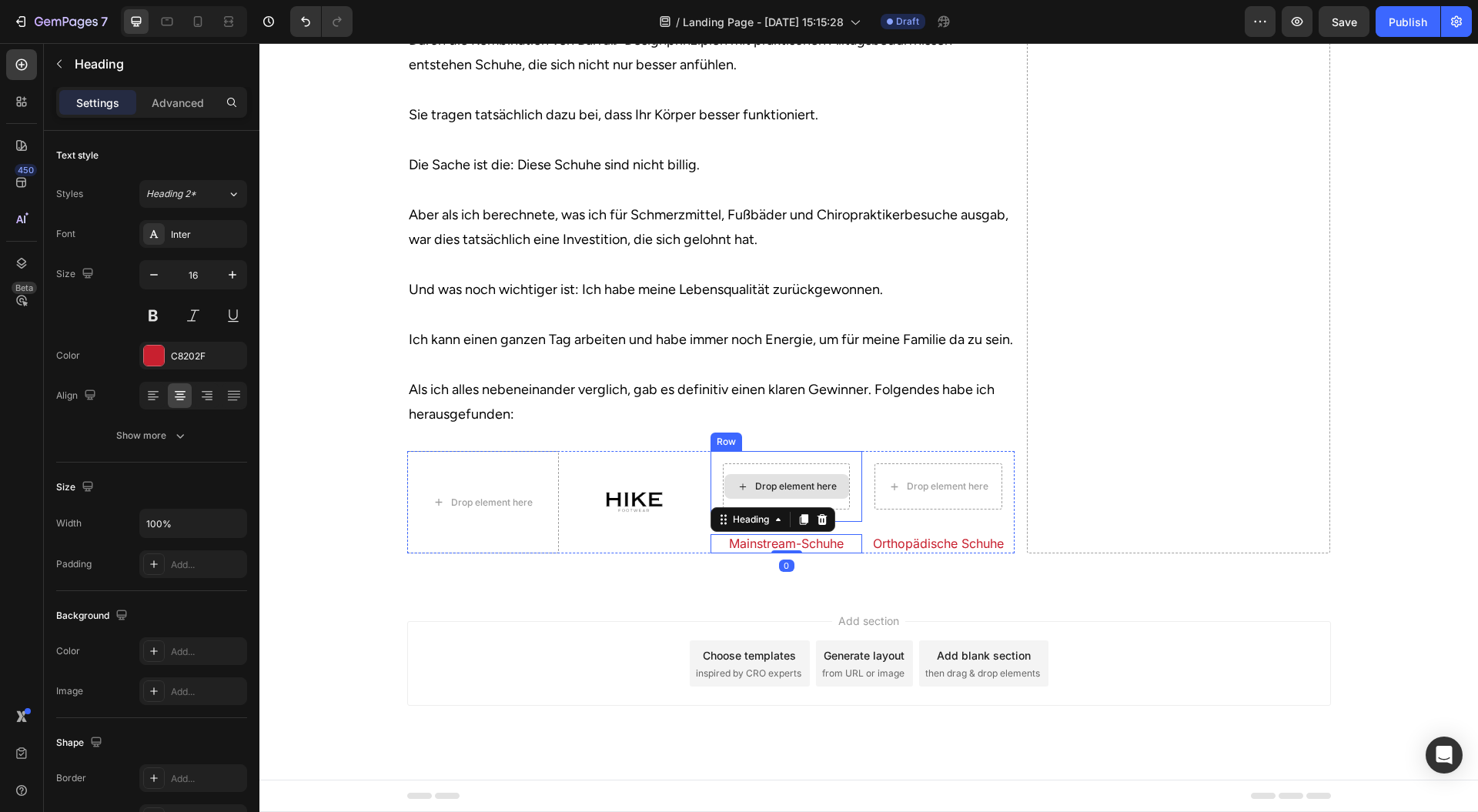
click at [833, 499] on div "Drop element here" at bounding box center [786, 486] width 124 height 25
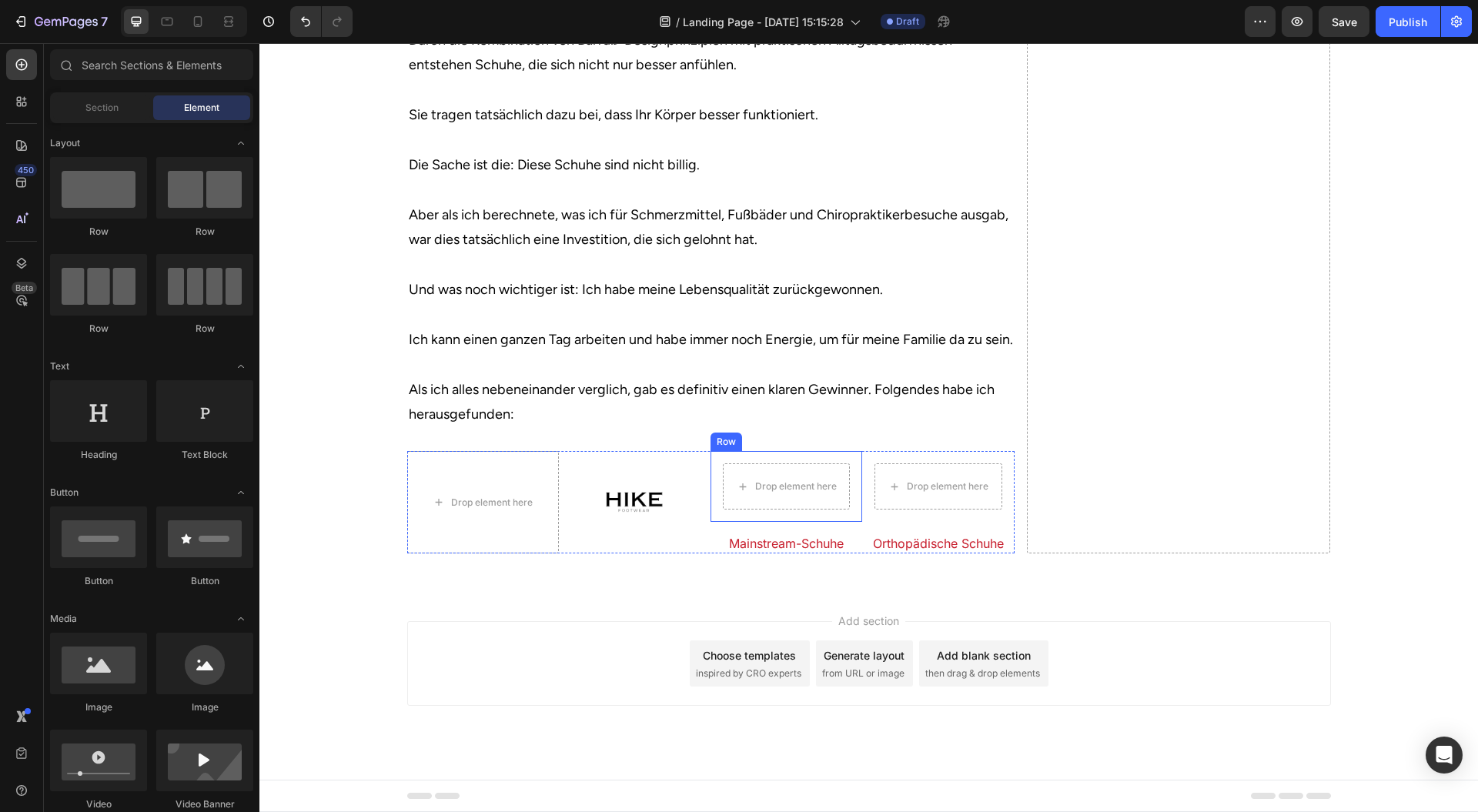
click at [728, 499] on div "Drop element here" at bounding box center [786, 486] width 124 height 25
click at [715, 522] on div "Drop element here Row" at bounding box center [786, 486] width 152 height 71
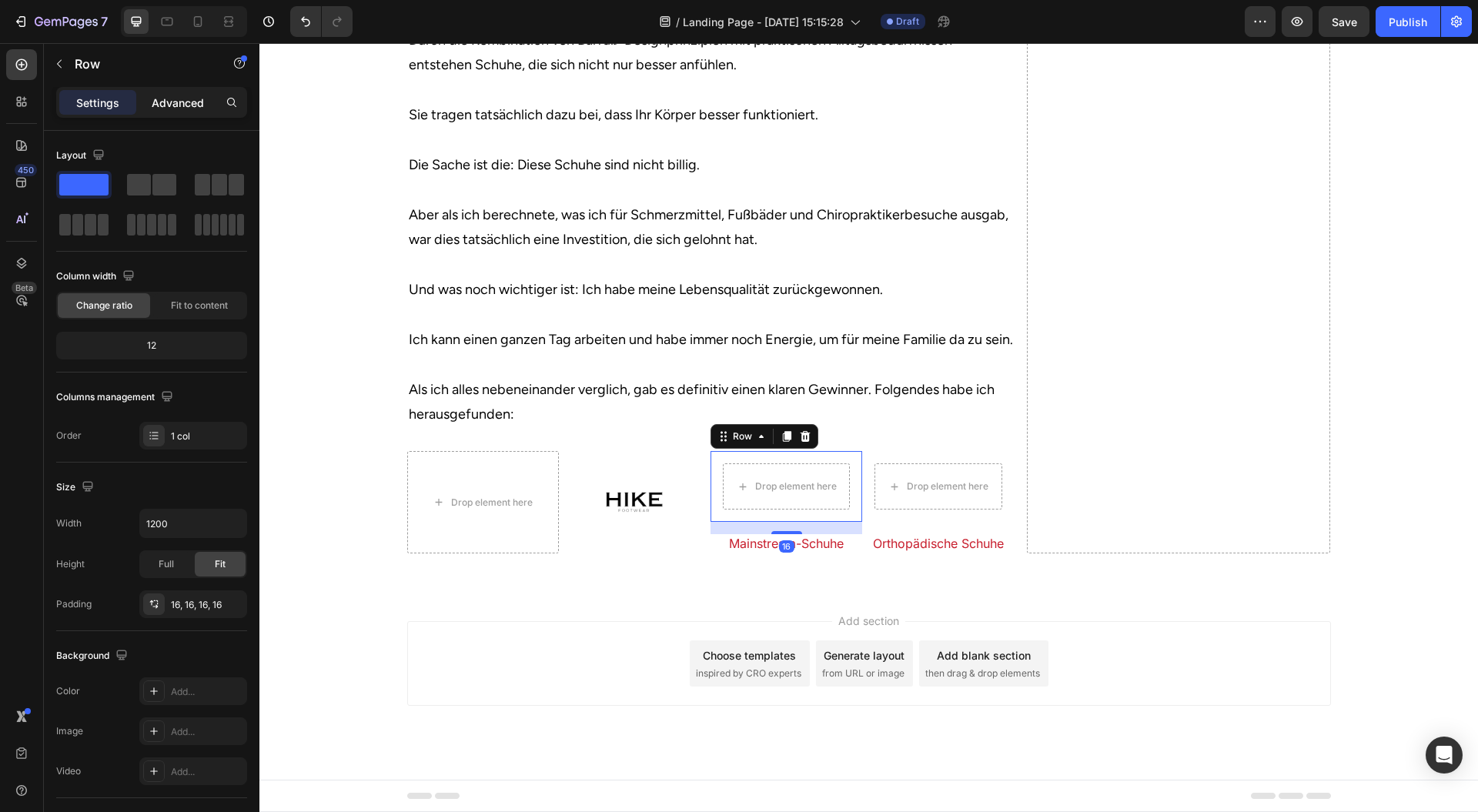
click at [190, 97] on p "Advanced" at bounding box center [178, 103] width 53 height 16
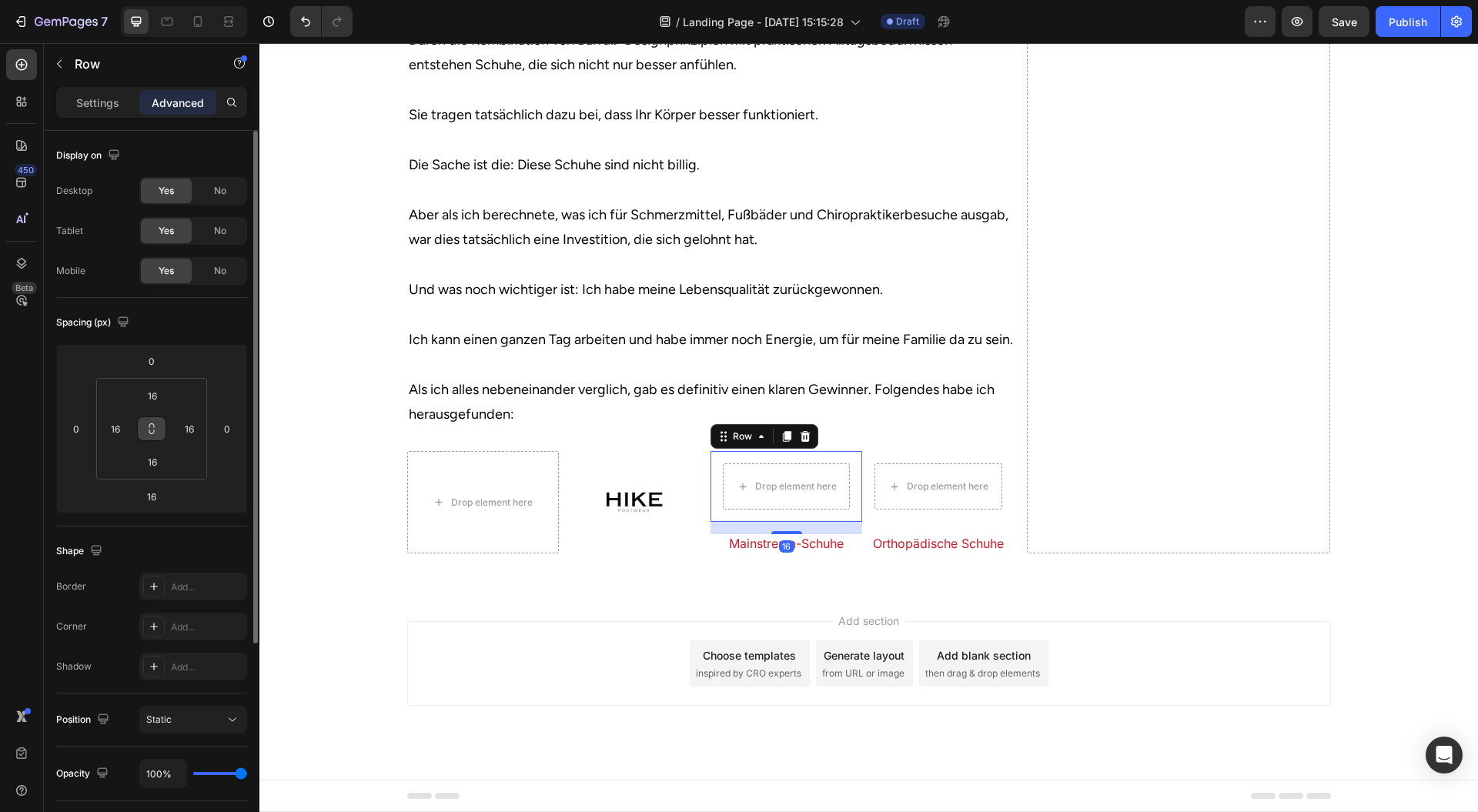
click at [158, 426] on button at bounding box center [151, 429] width 29 height 25
click at [185, 0] on html "7 Version history / Landing Page - Aug 28, 15:15:28 Draft Preview Save Publish …" at bounding box center [739, 0] width 1478 height 0
type input "0"
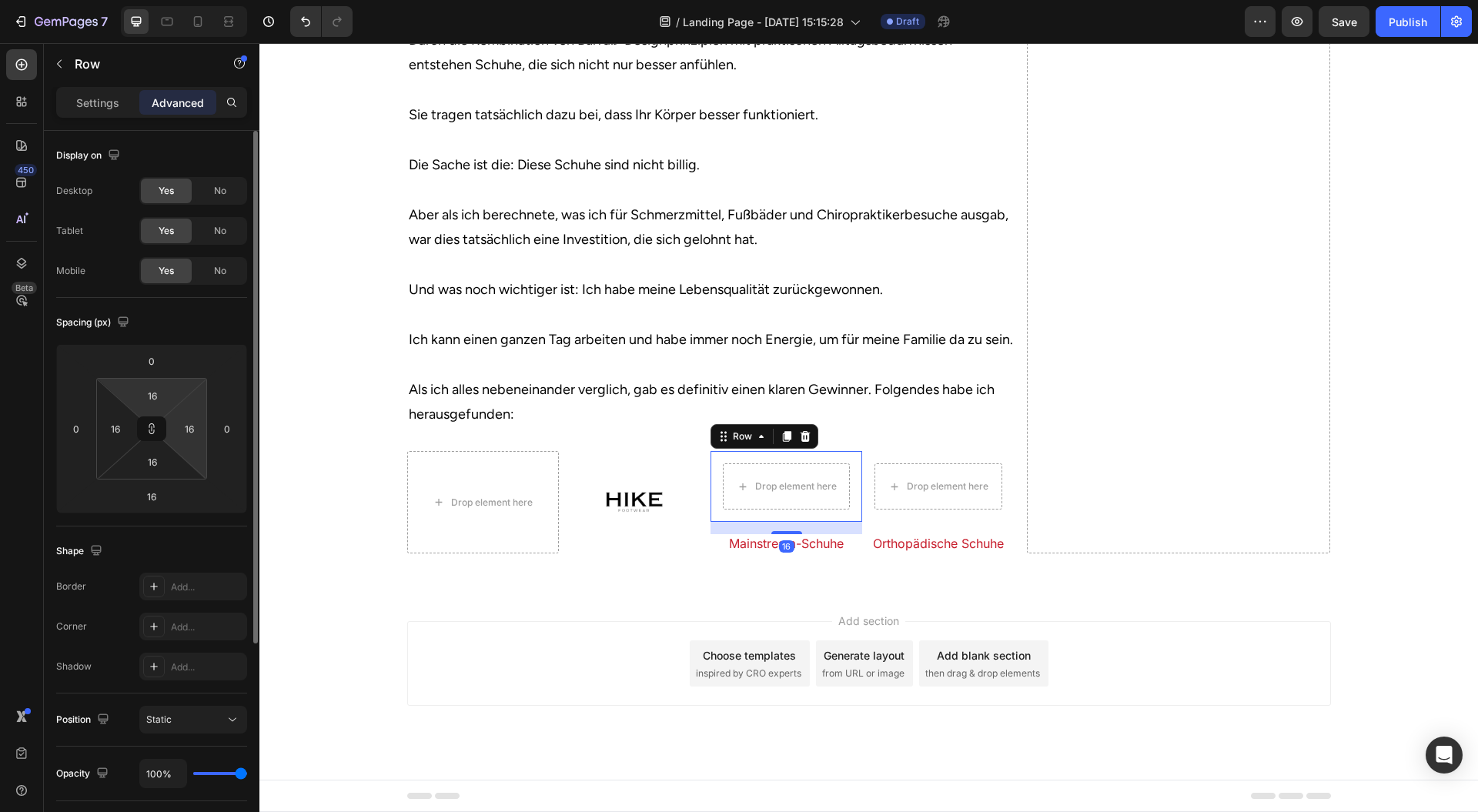
type input "0"
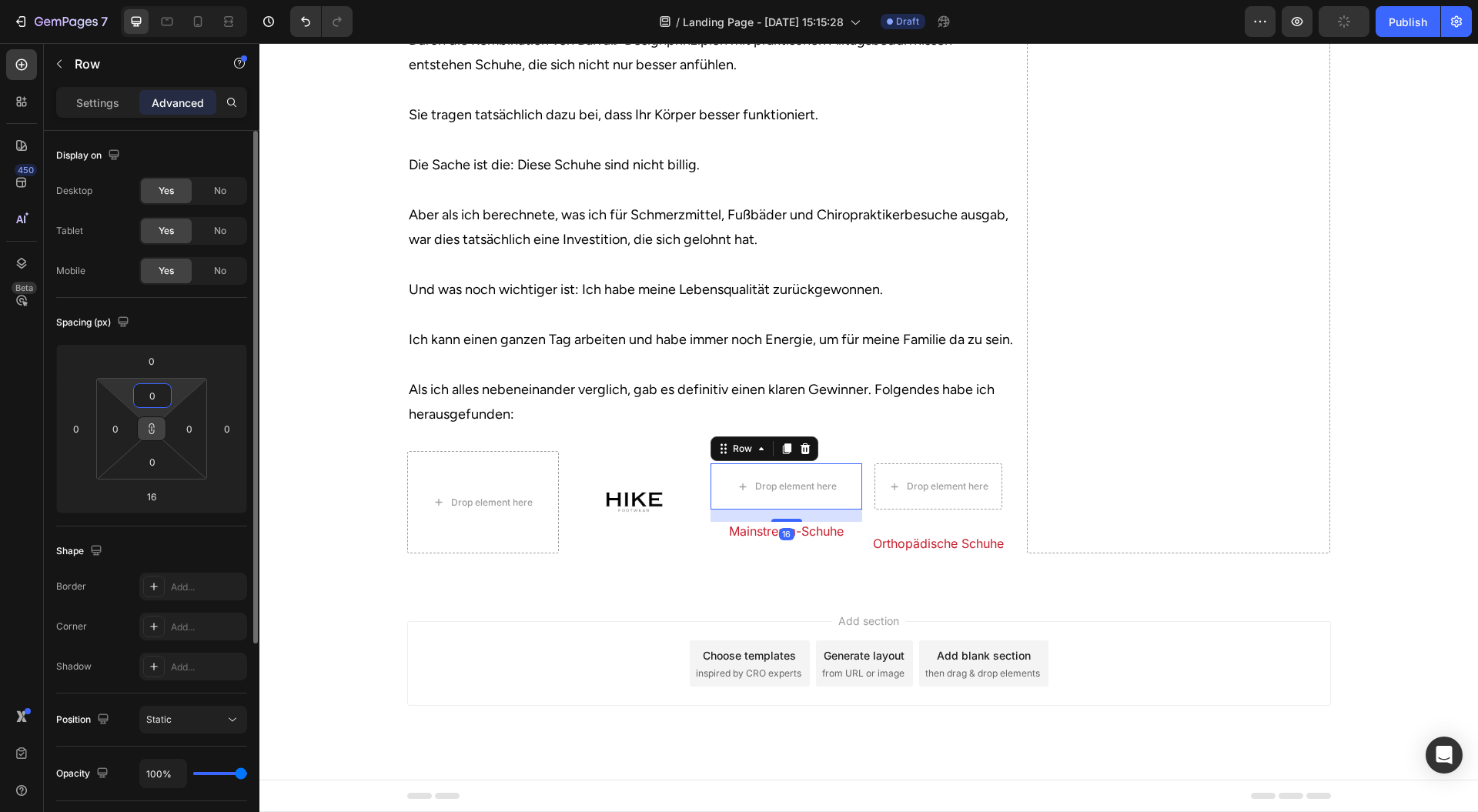
click at [157, 431] on button at bounding box center [151, 429] width 29 height 25
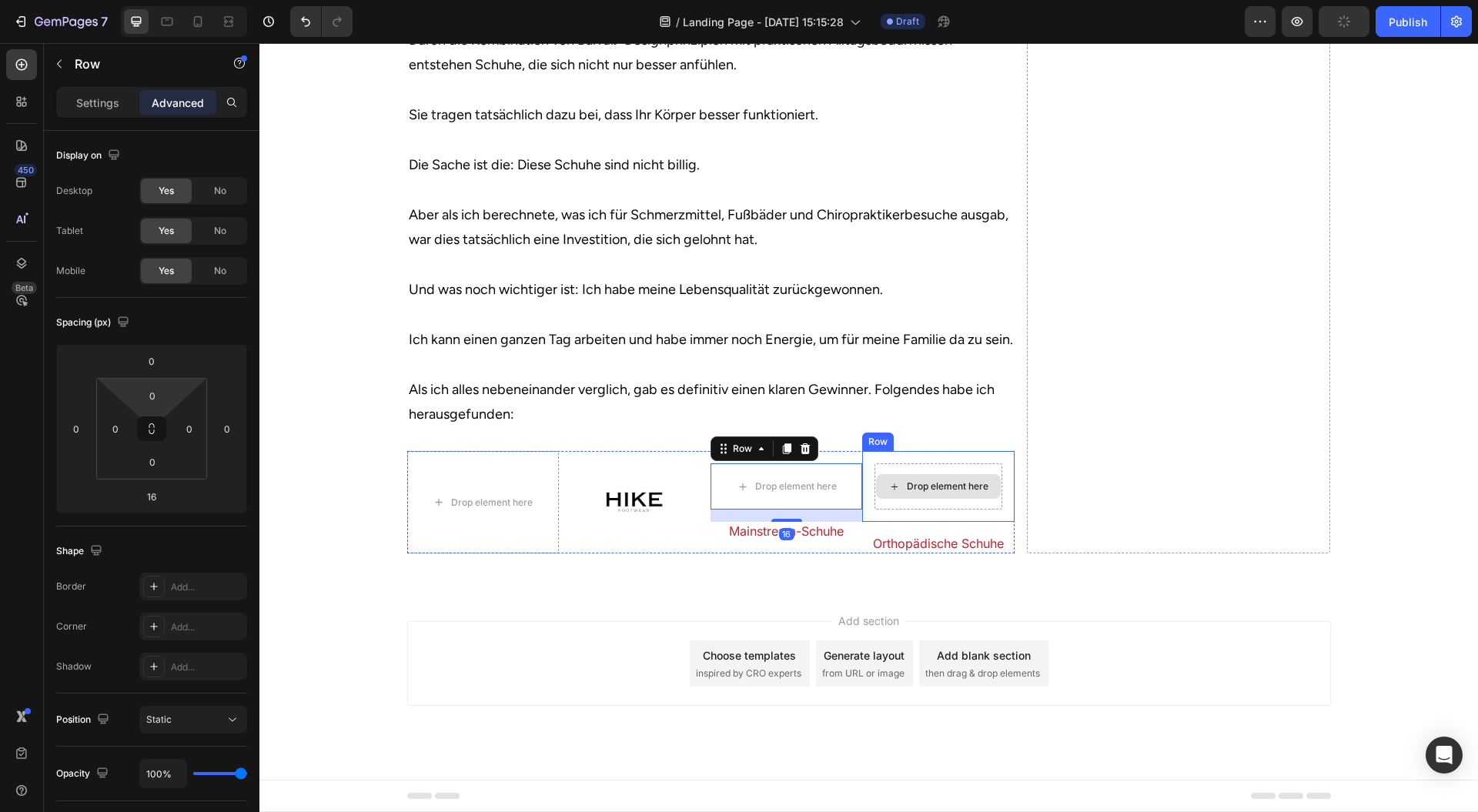
click at [862, 522] on div "Drop element here Row" at bounding box center [938, 486] width 152 height 71
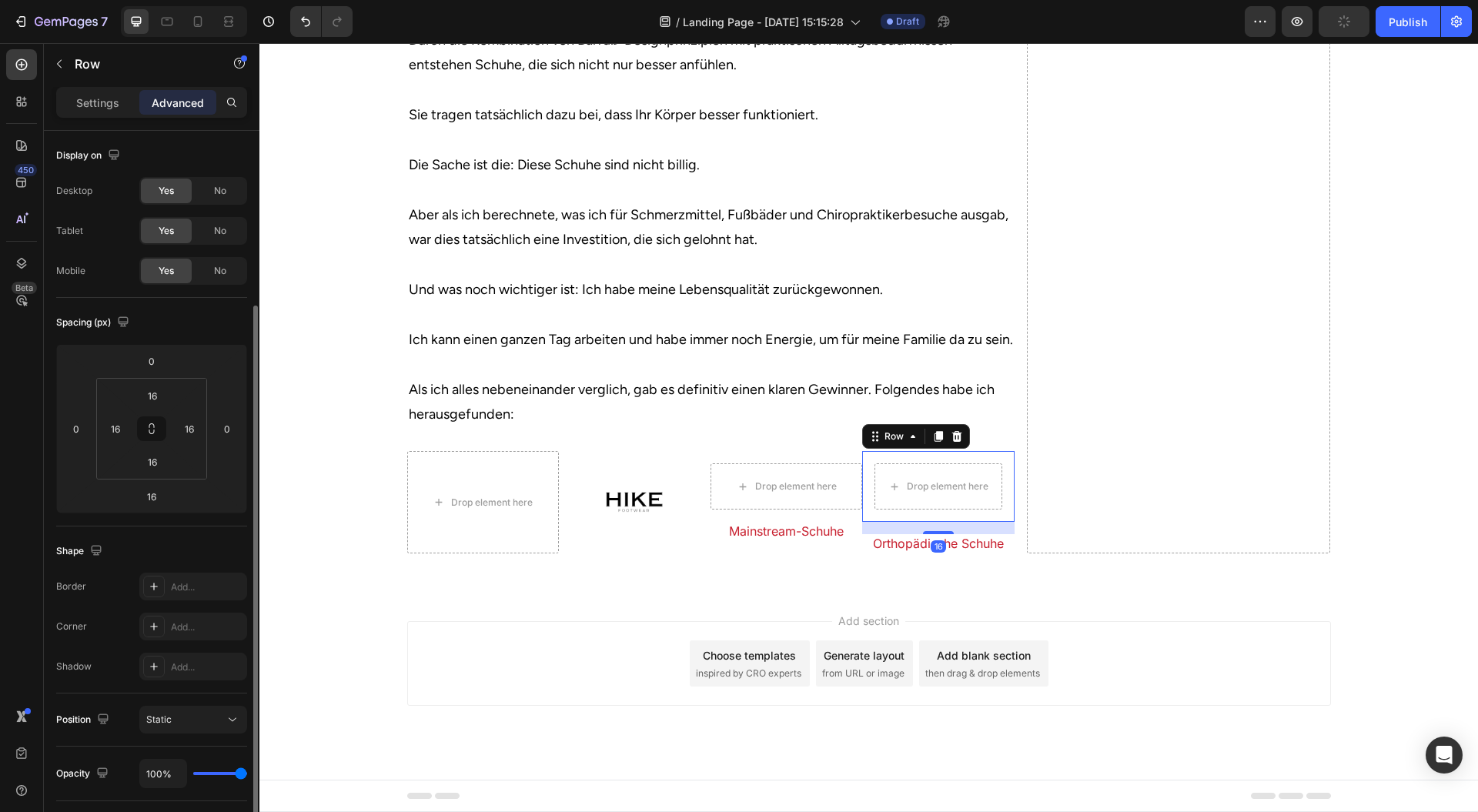
scroll to position [102, 0]
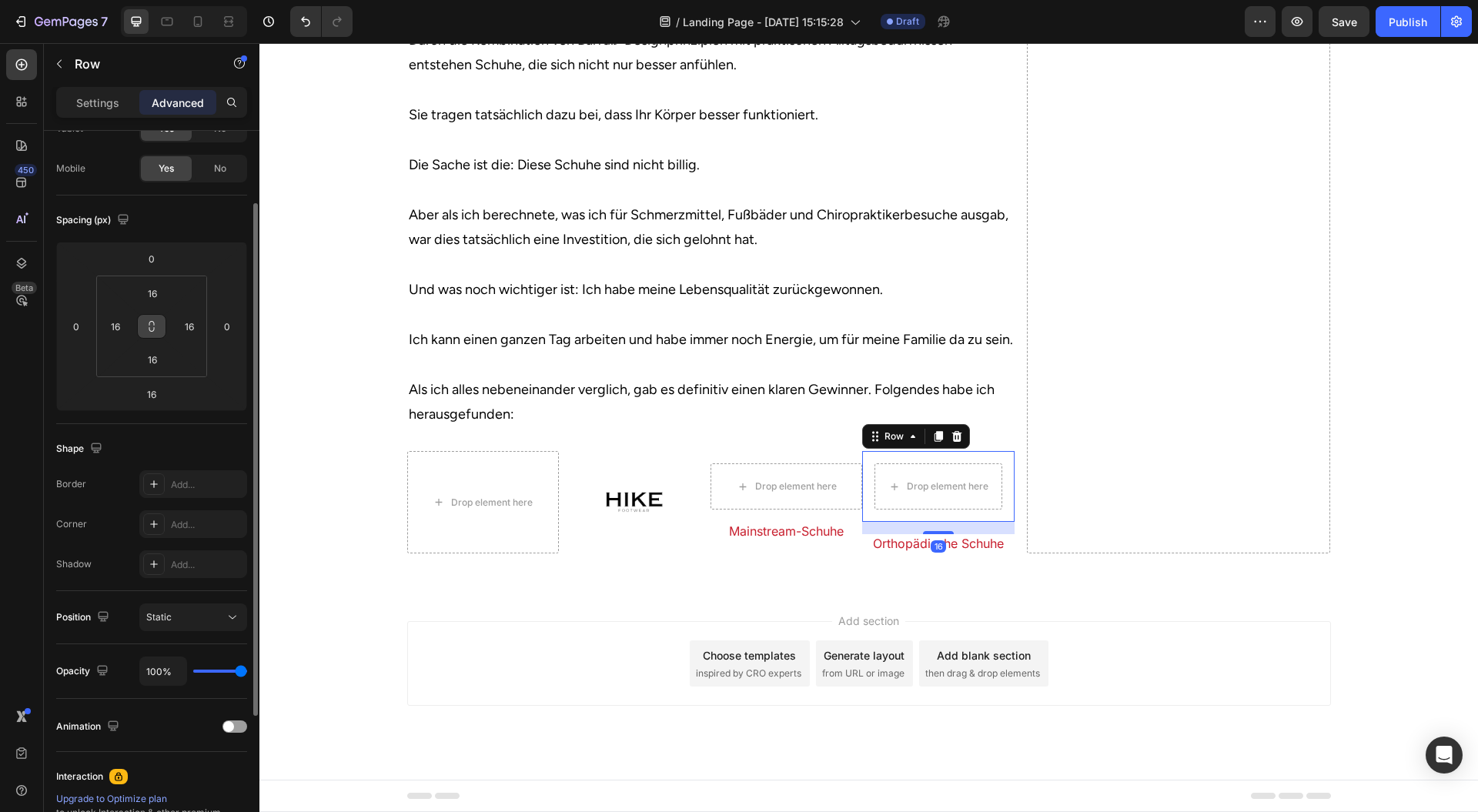
click at [140, 317] on button at bounding box center [151, 326] width 29 height 25
drag, startPoint x: 168, startPoint y: 284, endPoint x: 181, endPoint y: 329, distance: 46.8
click at [180, 348] on div "16 16 16 16" at bounding box center [152, 326] width 111 height 101
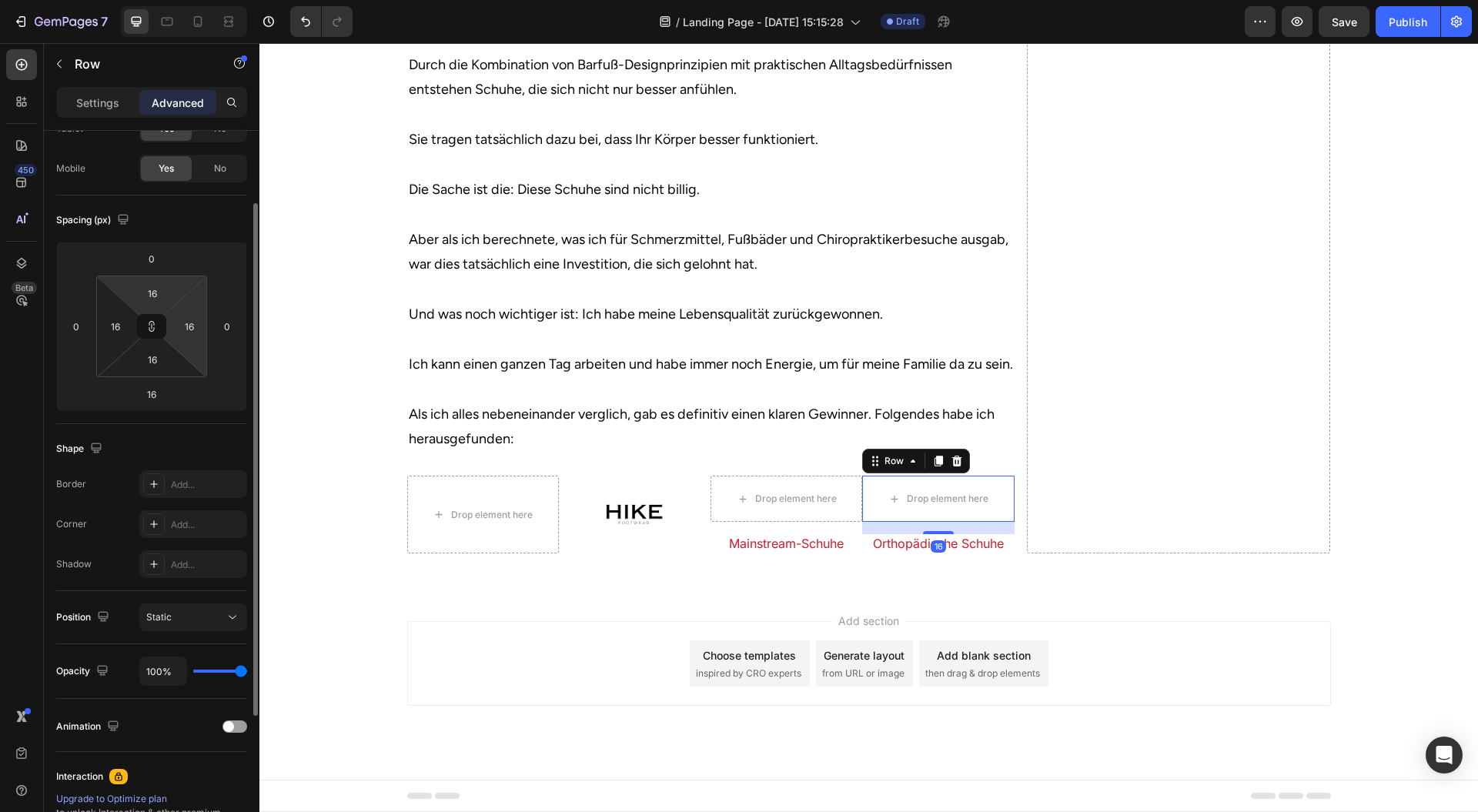
drag, startPoint x: 181, startPoint y: 278, endPoint x: 176, endPoint y: 346, distance: 68.2
click at [181, 0] on html "7 Version history / Landing Page - Aug 28, 15:15:28 Draft Preview Save Publish …" at bounding box center [739, 0] width 1478 height 0
type input "0"
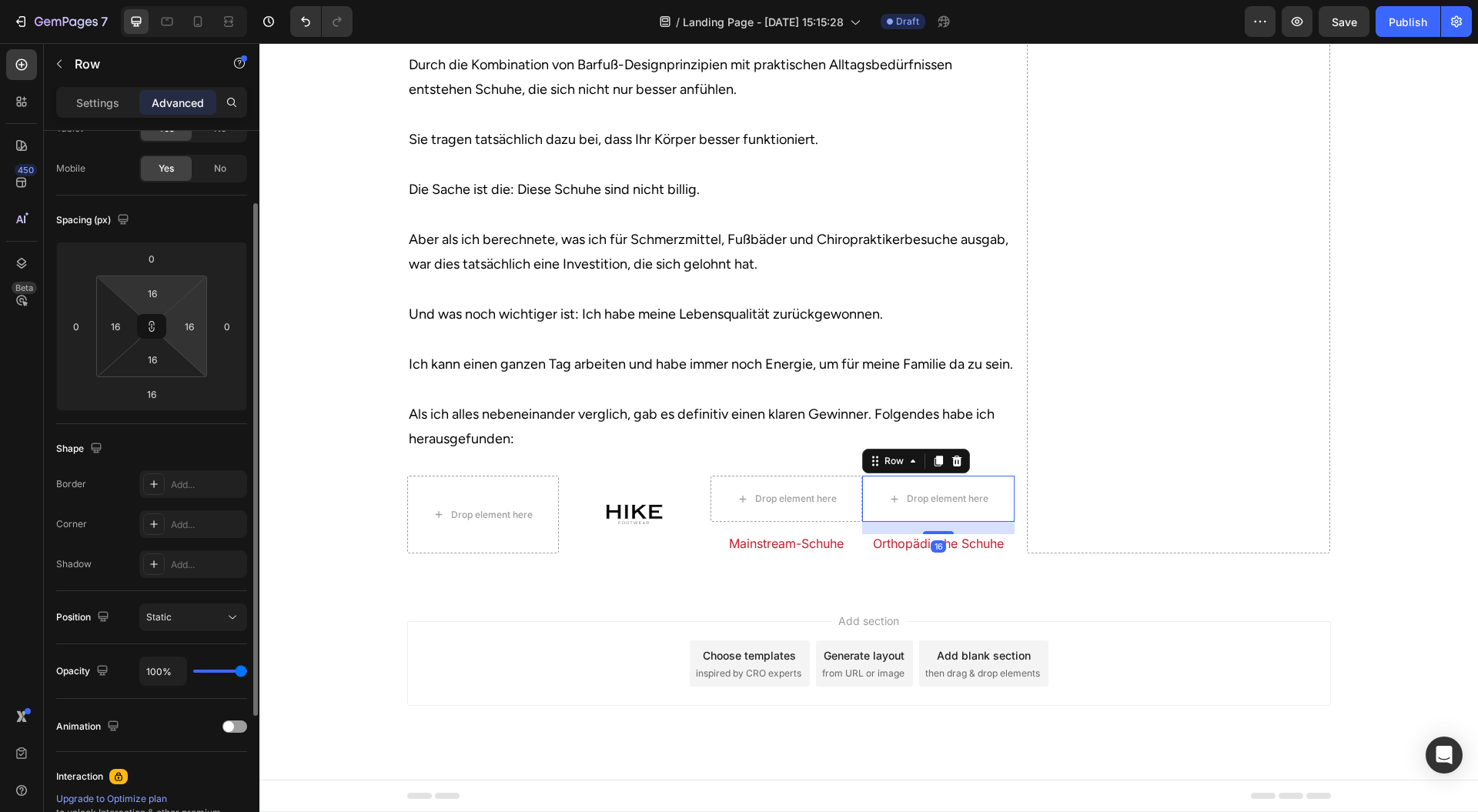
type input "0"
click at [151, 333] on button at bounding box center [151, 326] width 29 height 25
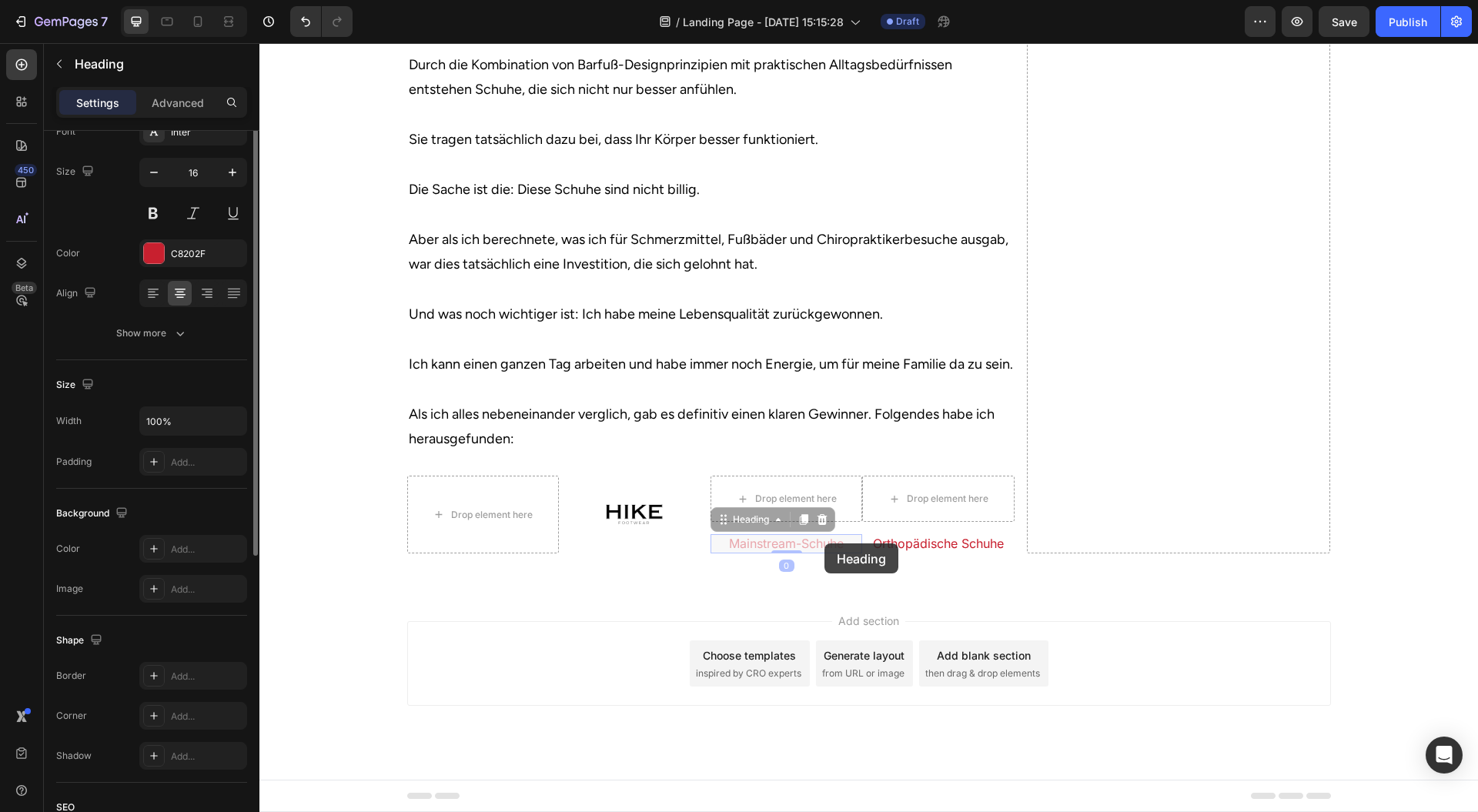
scroll to position [0, 0]
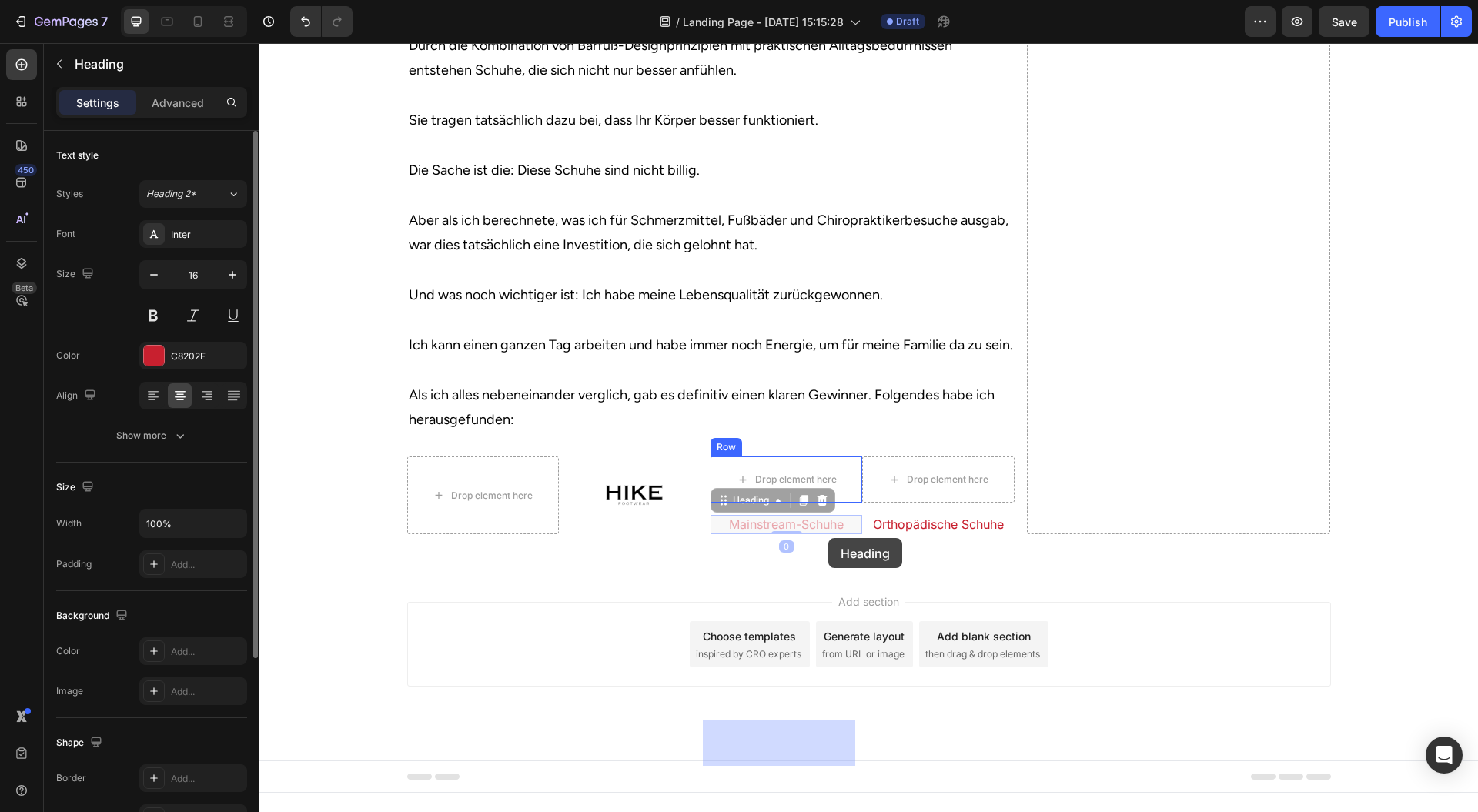
drag, startPoint x: 830, startPoint y: 569, endPoint x: 828, endPoint y: 538, distance: 31.1
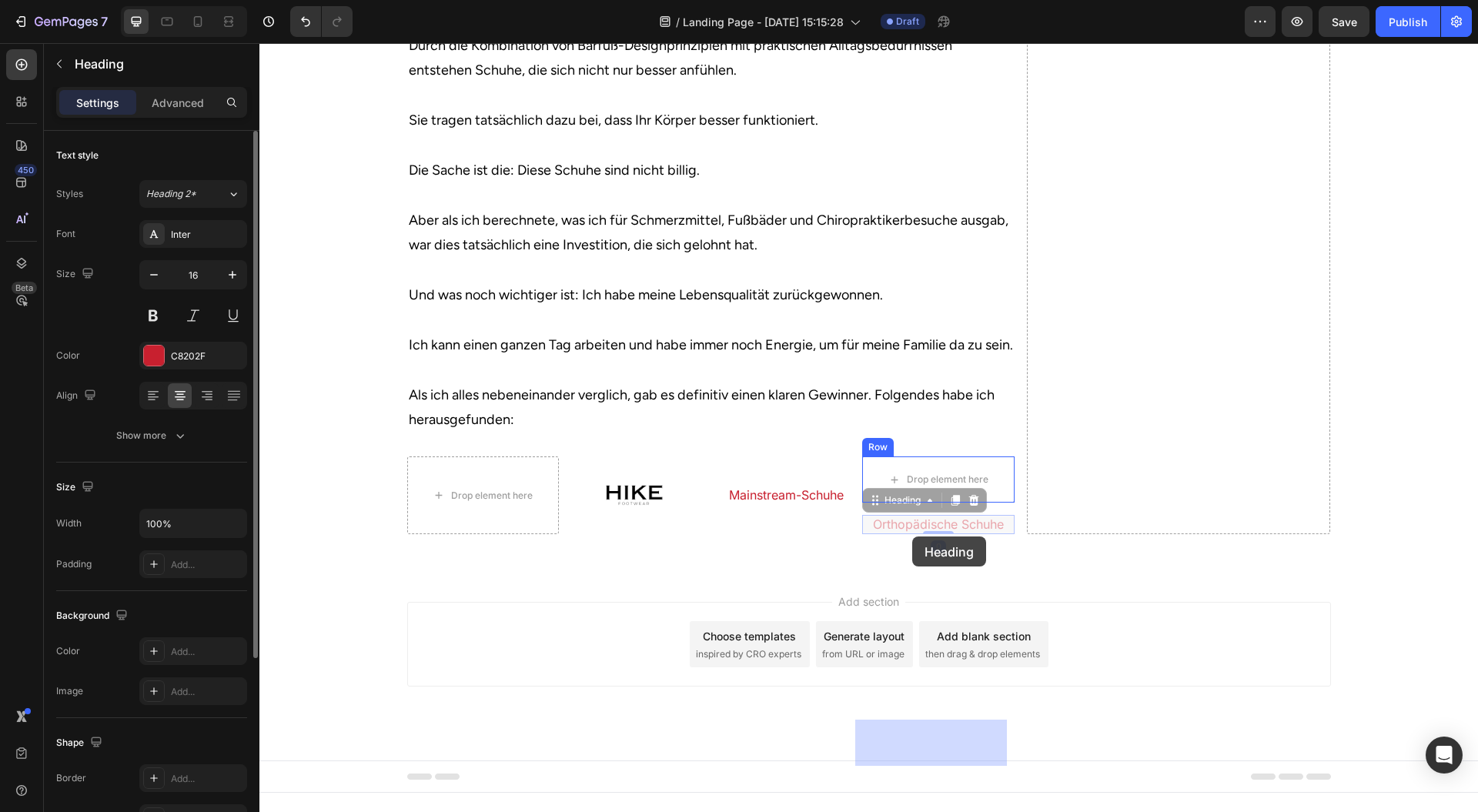
drag, startPoint x: 916, startPoint y: 548, endPoint x: 913, endPoint y: 537, distance: 11.4
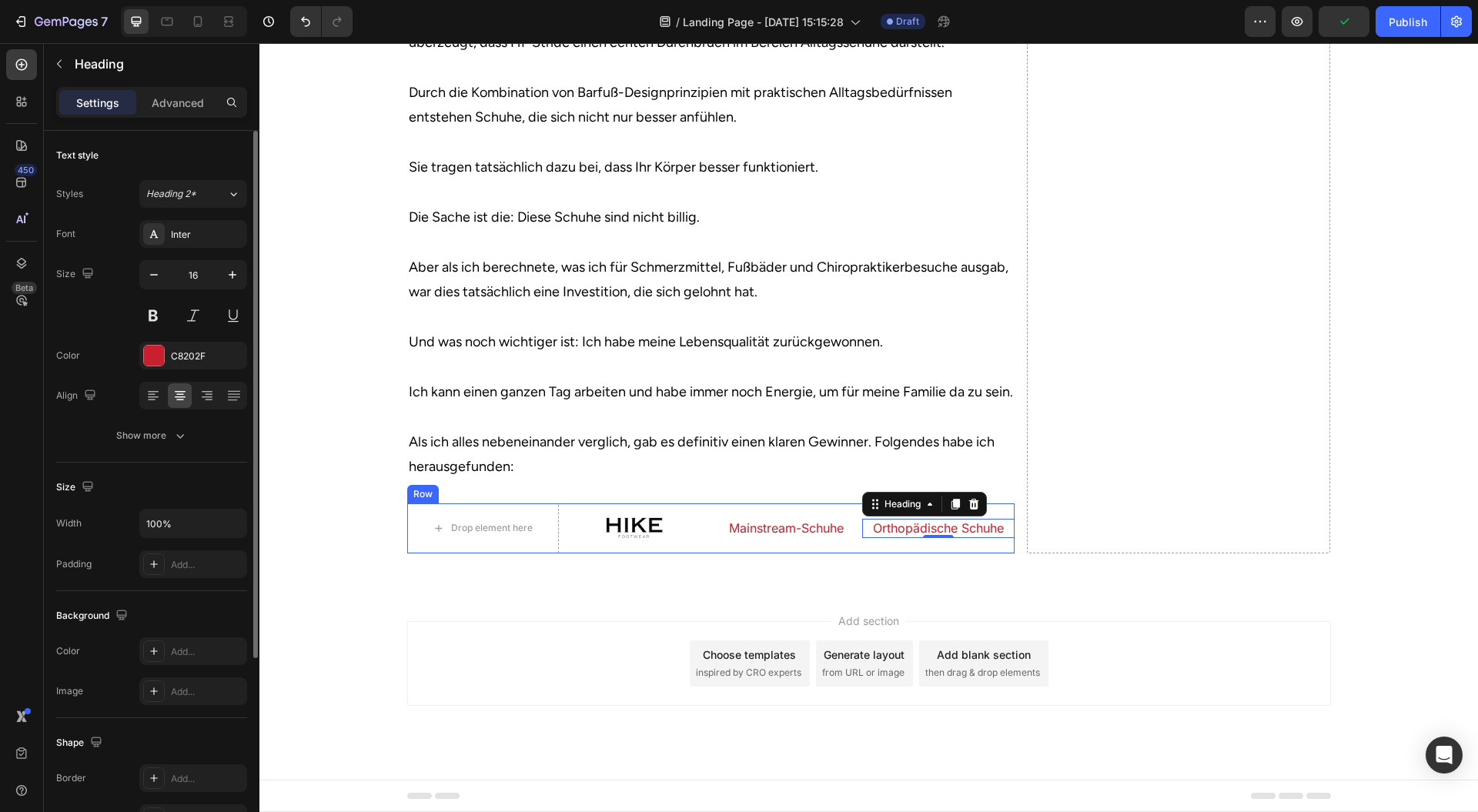
click at [835, 538] on h2 "Mainstream-Schuhe" at bounding box center [786, 528] width 152 height 19
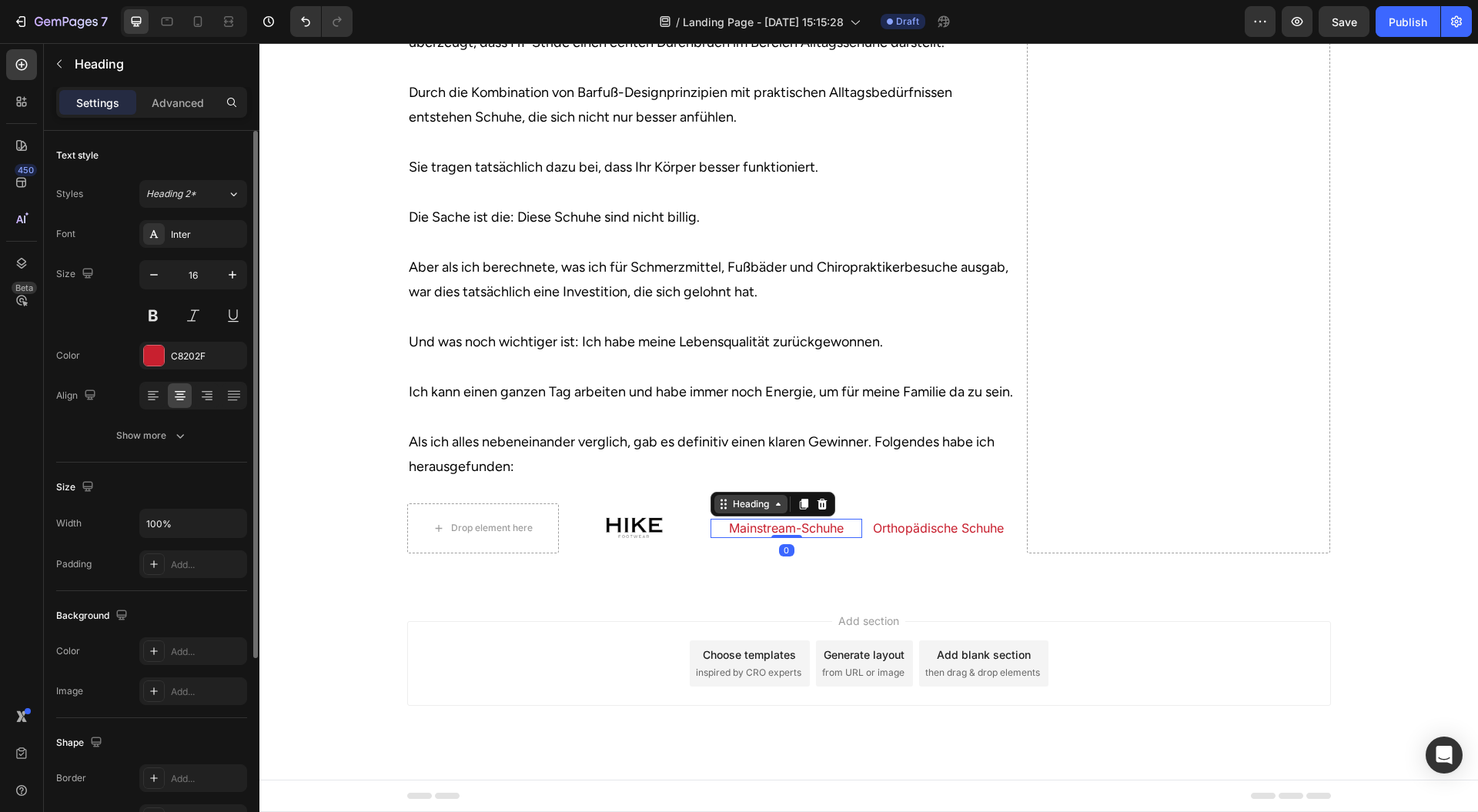
click at [734, 511] on div "Heading" at bounding box center [750, 504] width 42 height 14
click at [733, 481] on div "Row 1 col" at bounding box center [741, 477] width 47 height 9
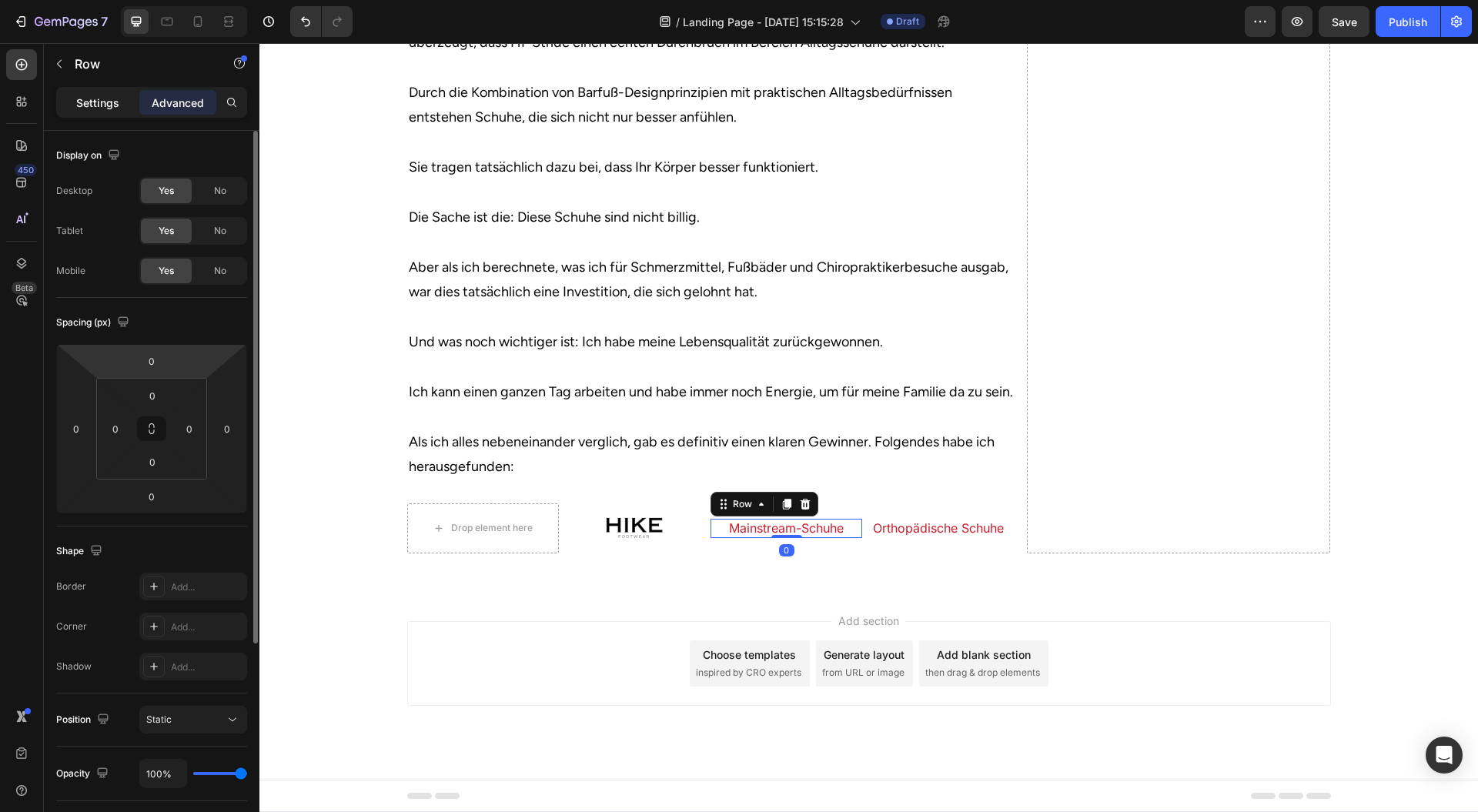
click at [90, 100] on p "Settings" at bounding box center [97, 103] width 43 height 16
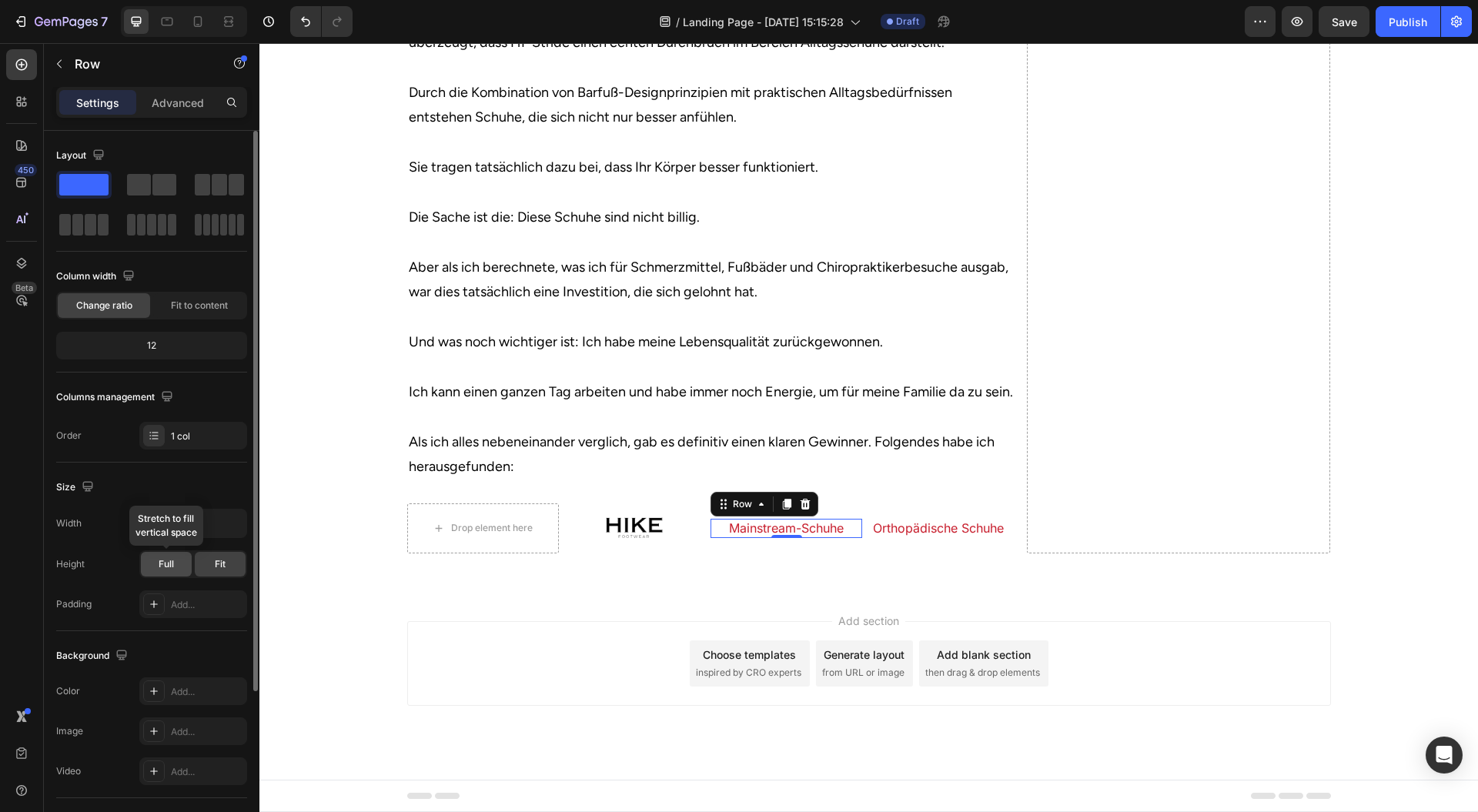
click at [163, 566] on span "Full" at bounding box center [166, 564] width 16 height 14
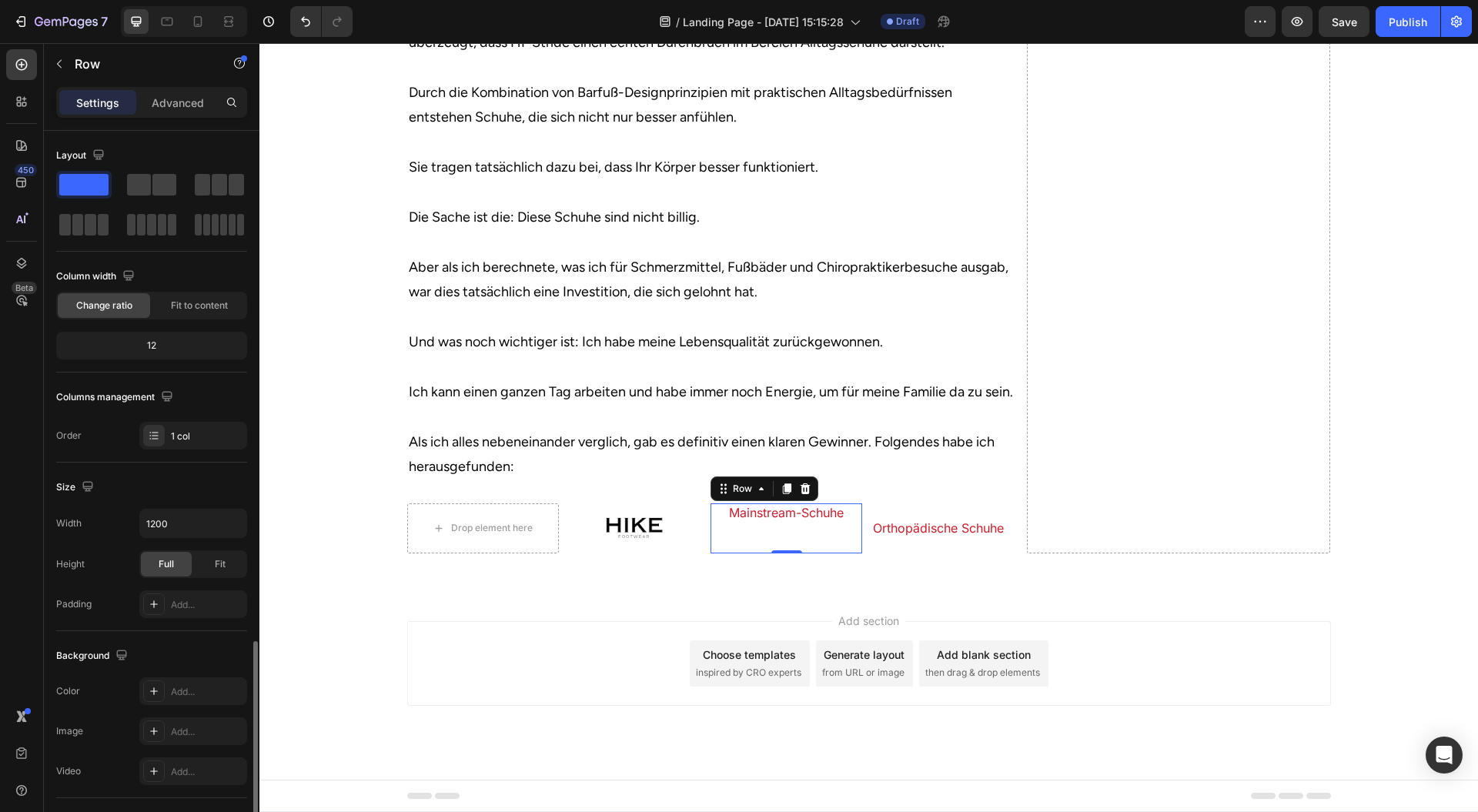
scroll to position [298, 0]
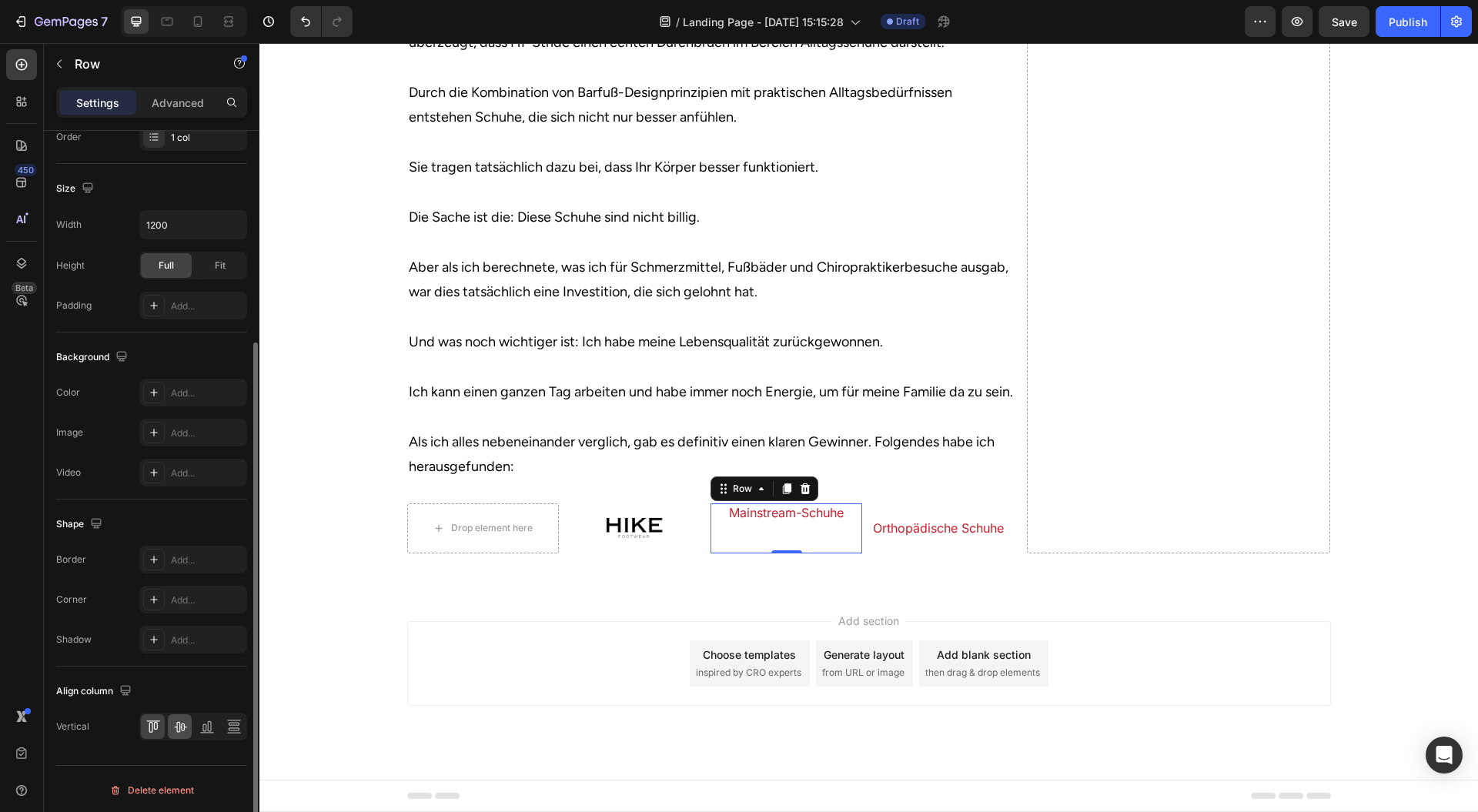
click at [178, 723] on icon at bounding box center [180, 726] width 16 height 16
click at [887, 532] on h2 "Orthopädische Schuhe" at bounding box center [938, 528] width 152 height 19
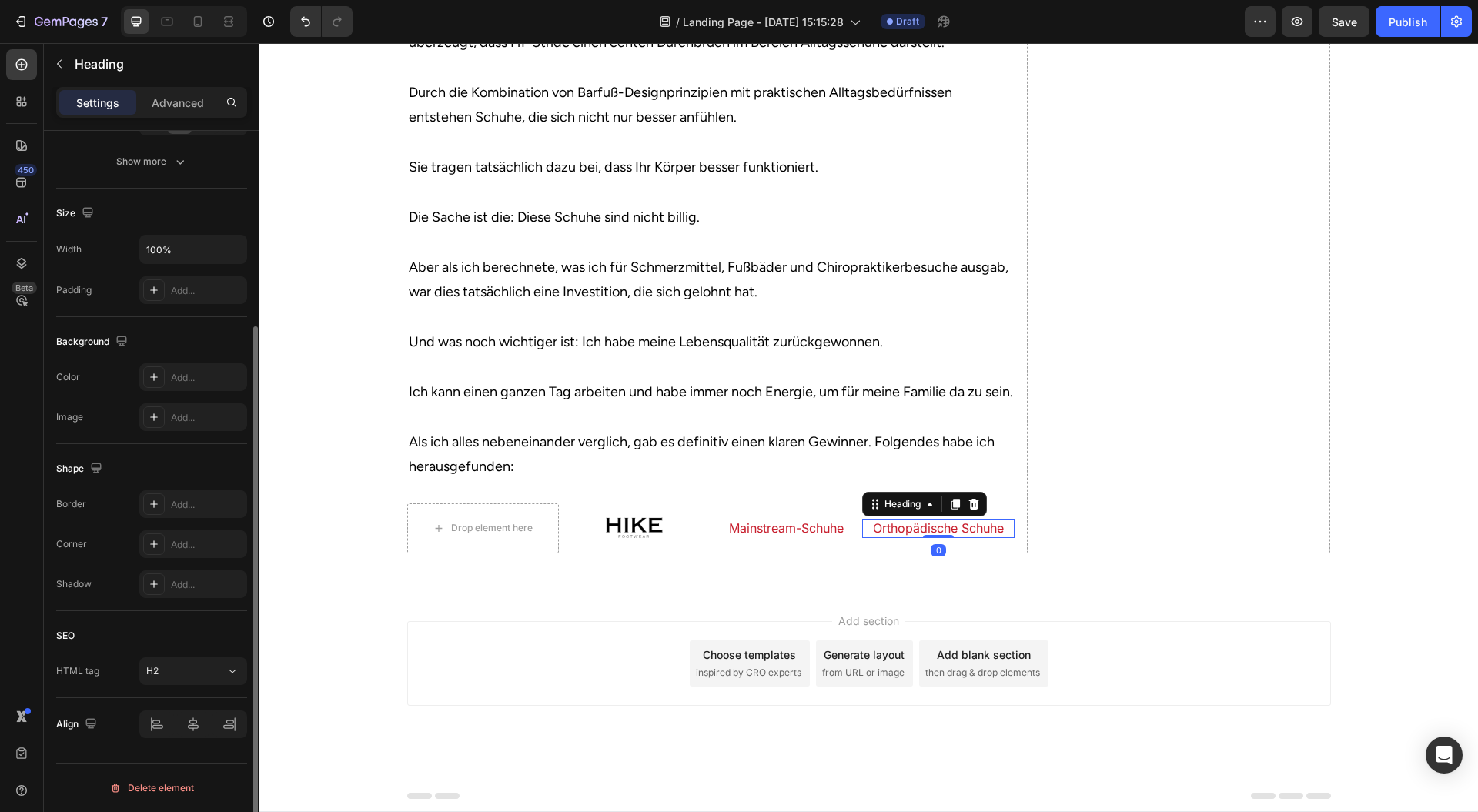
scroll to position [0, 0]
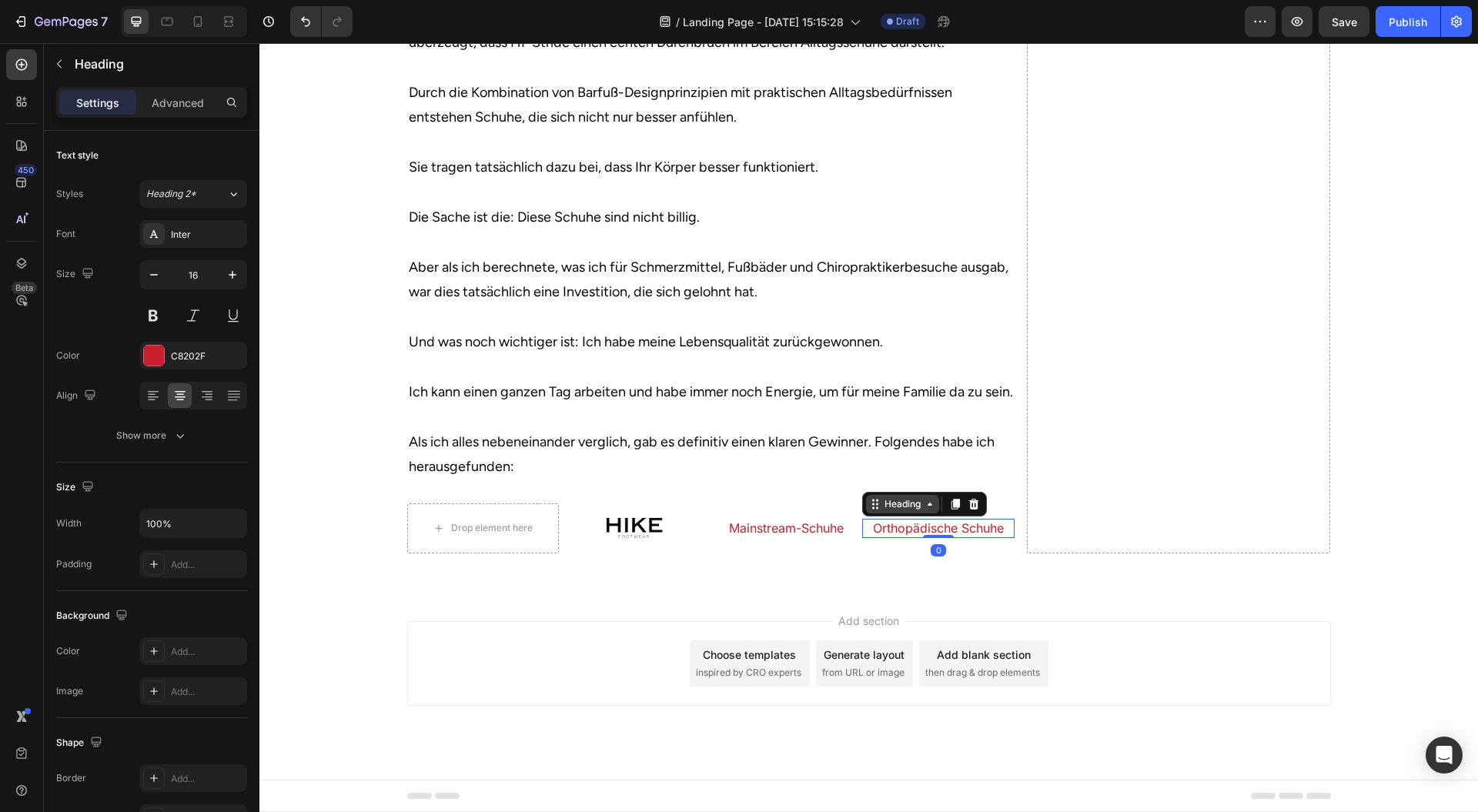
click at [889, 505] on div "Heading" at bounding box center [903, 504] width 42 height 14
click at [890, 481] on div "Row 1 col" at bounding box center [893, 477] width 47 height 9
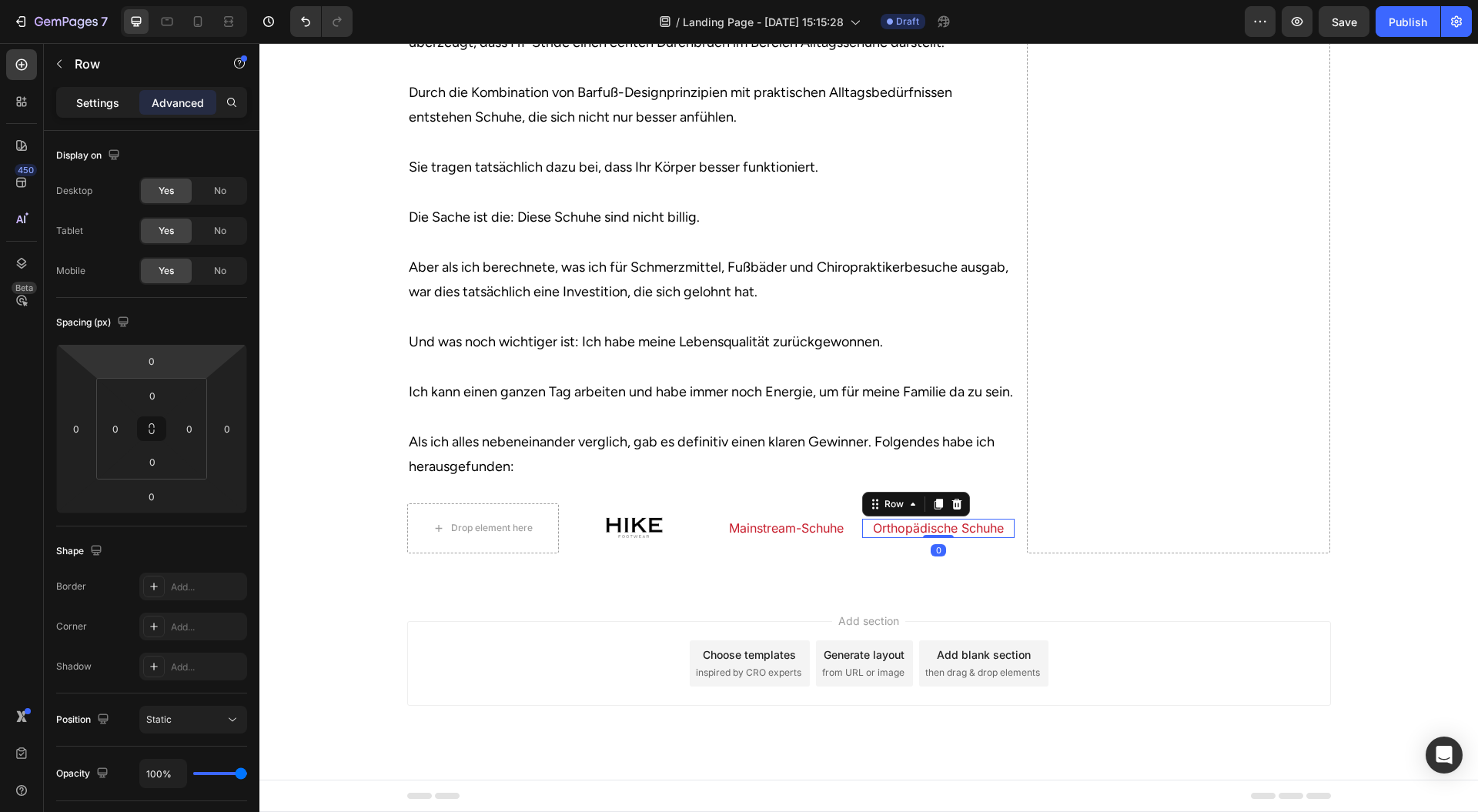
click at [103, 101] on p "Settings" at bounding box center [97, 103] width 43 height 16
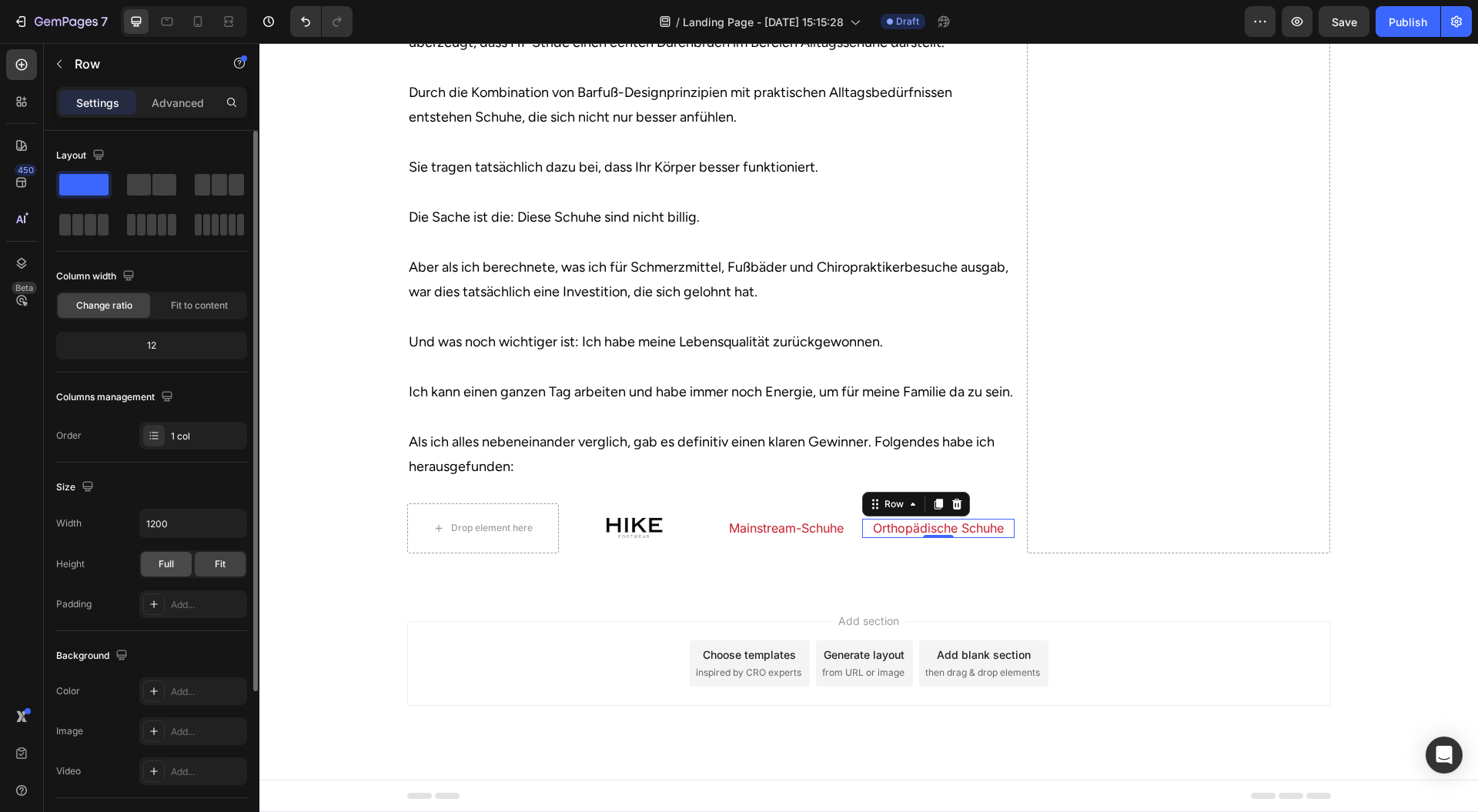
click at [150, 561] on div "Full" at bounding box center [167, 565] width 51 height 25
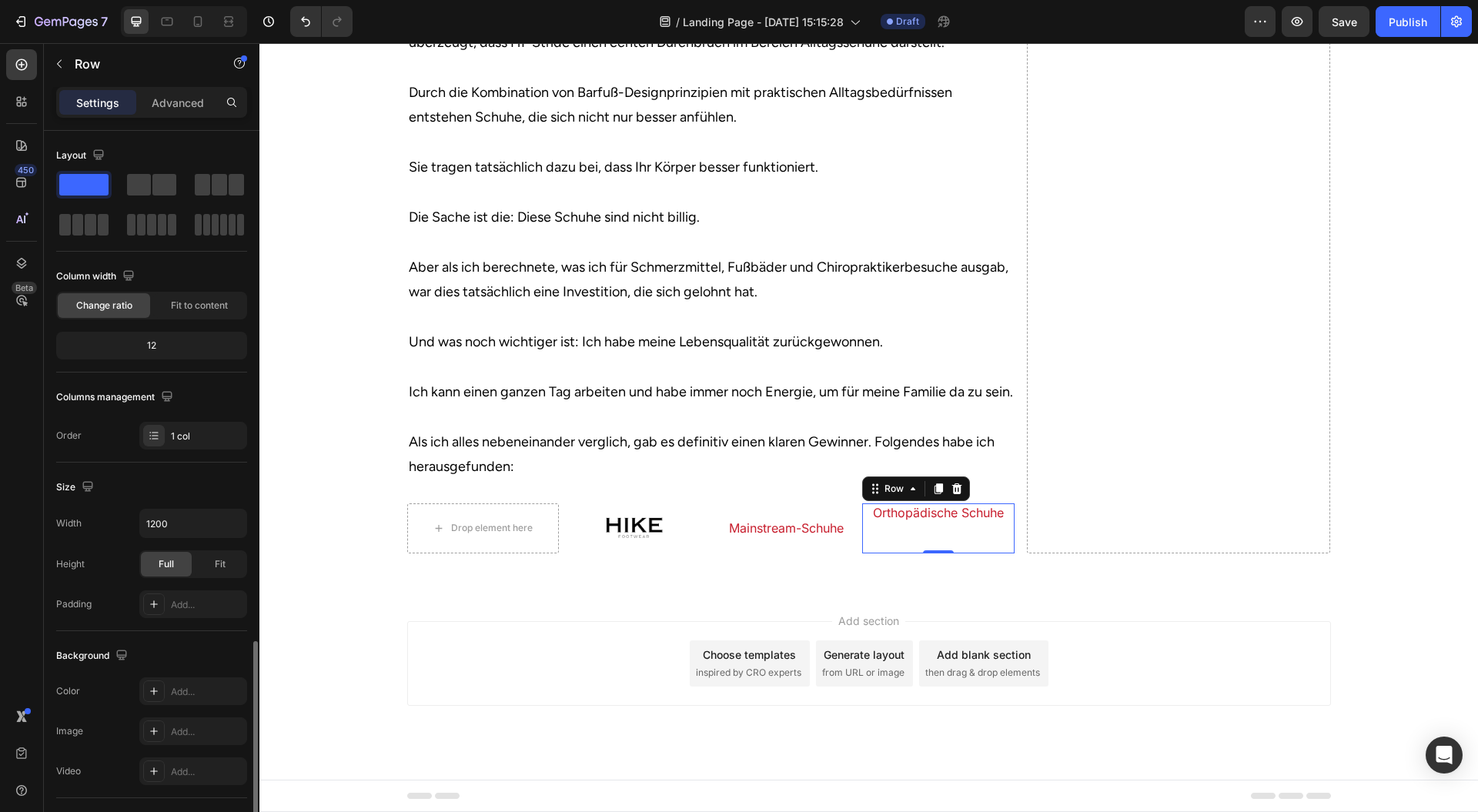
scroll to position [298, 0]
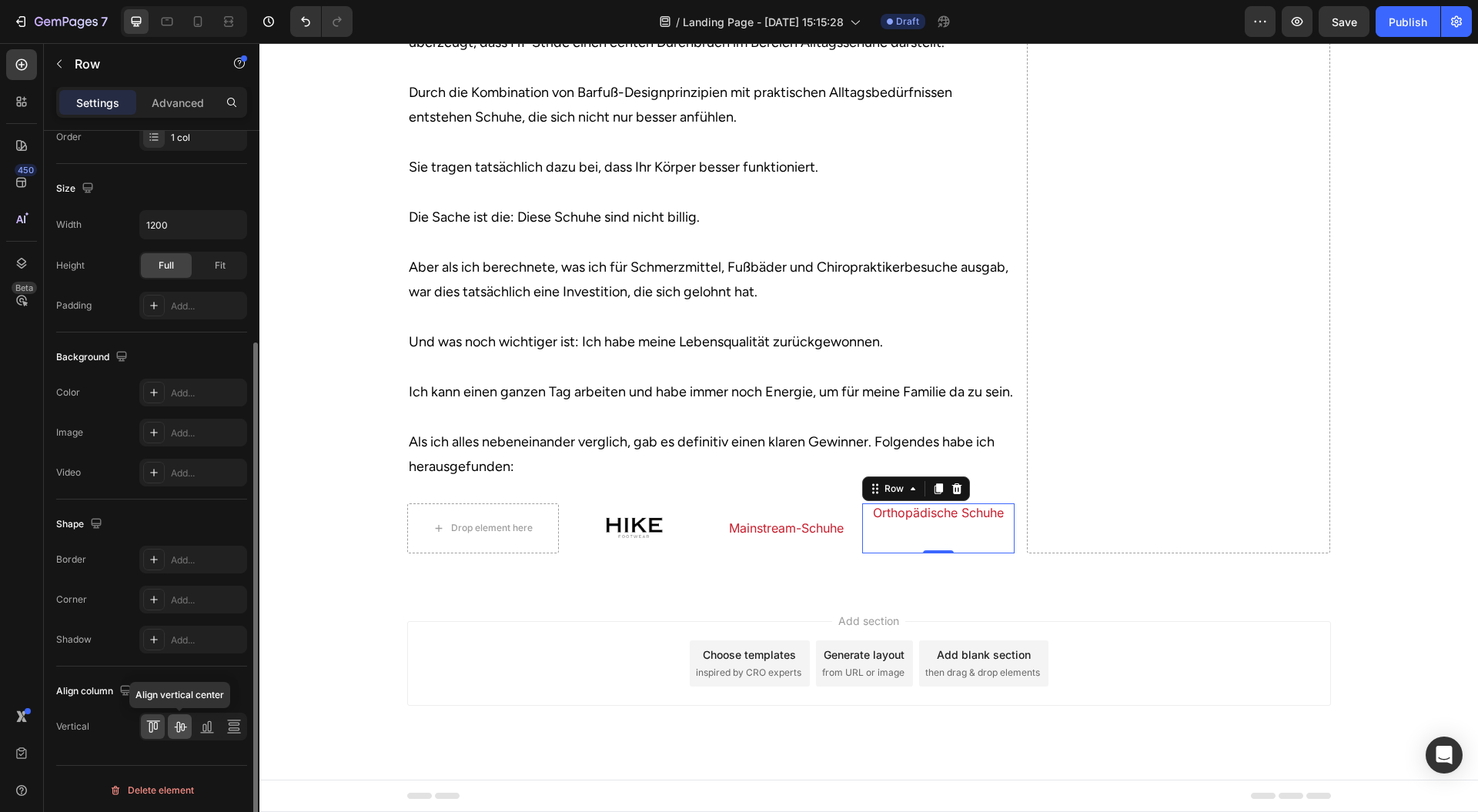
click at [186, 720] on icon at bounding box center [180, 726] width 16 height 16
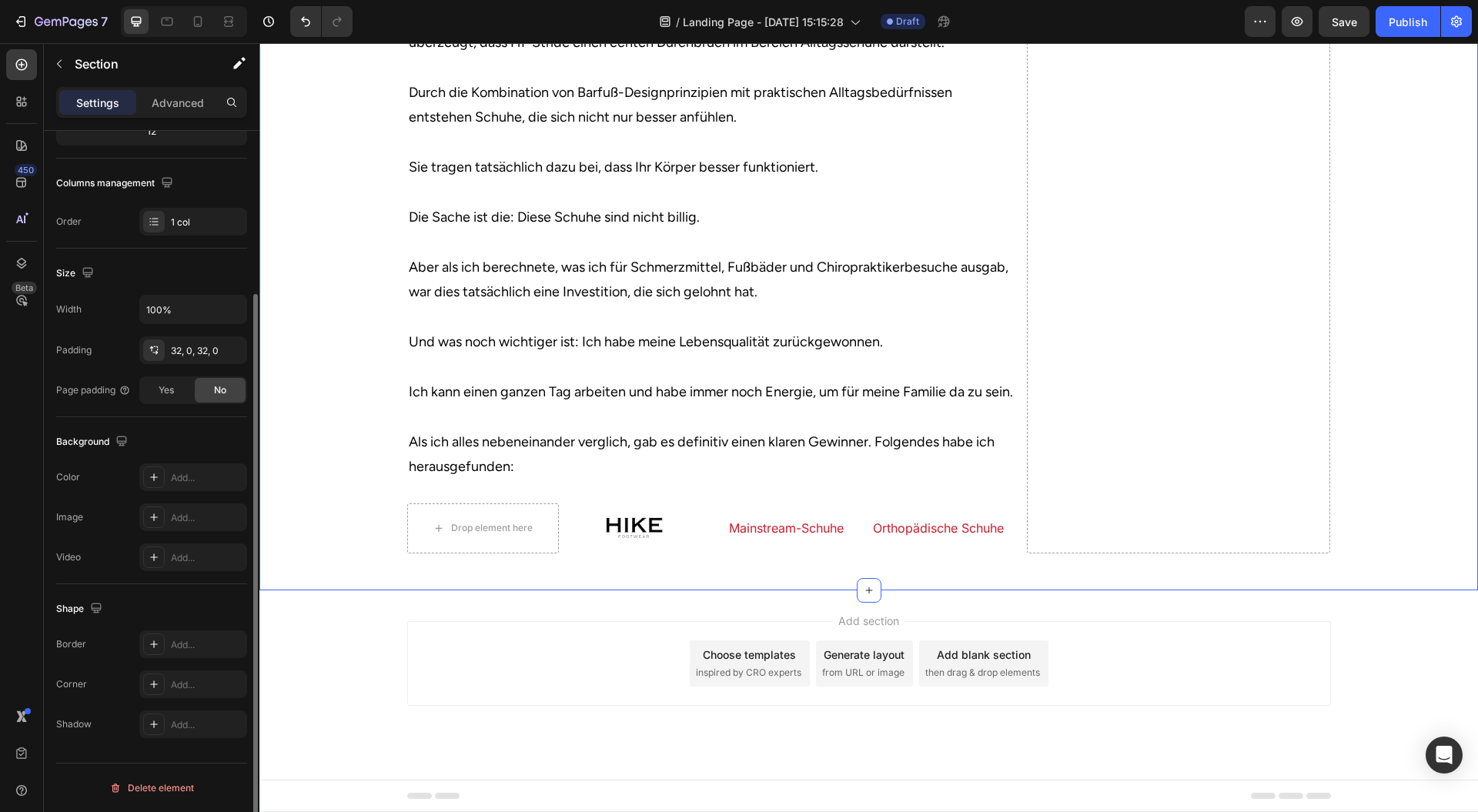
scroll to position [0, 0]
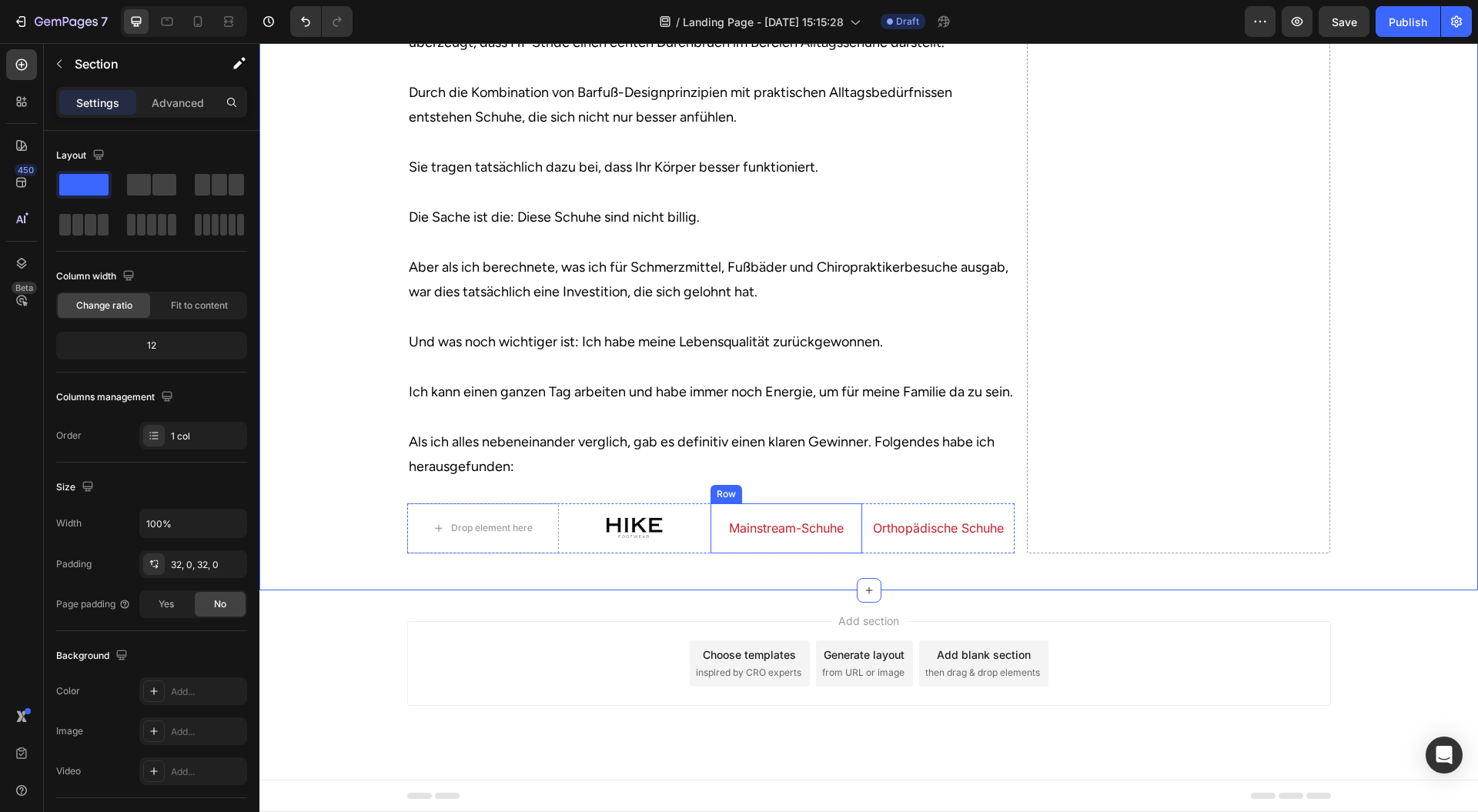
click at [715, 553] on div "Mainstream-Schuhe Heading" at bounding box center [786, 528] width 152 height 49
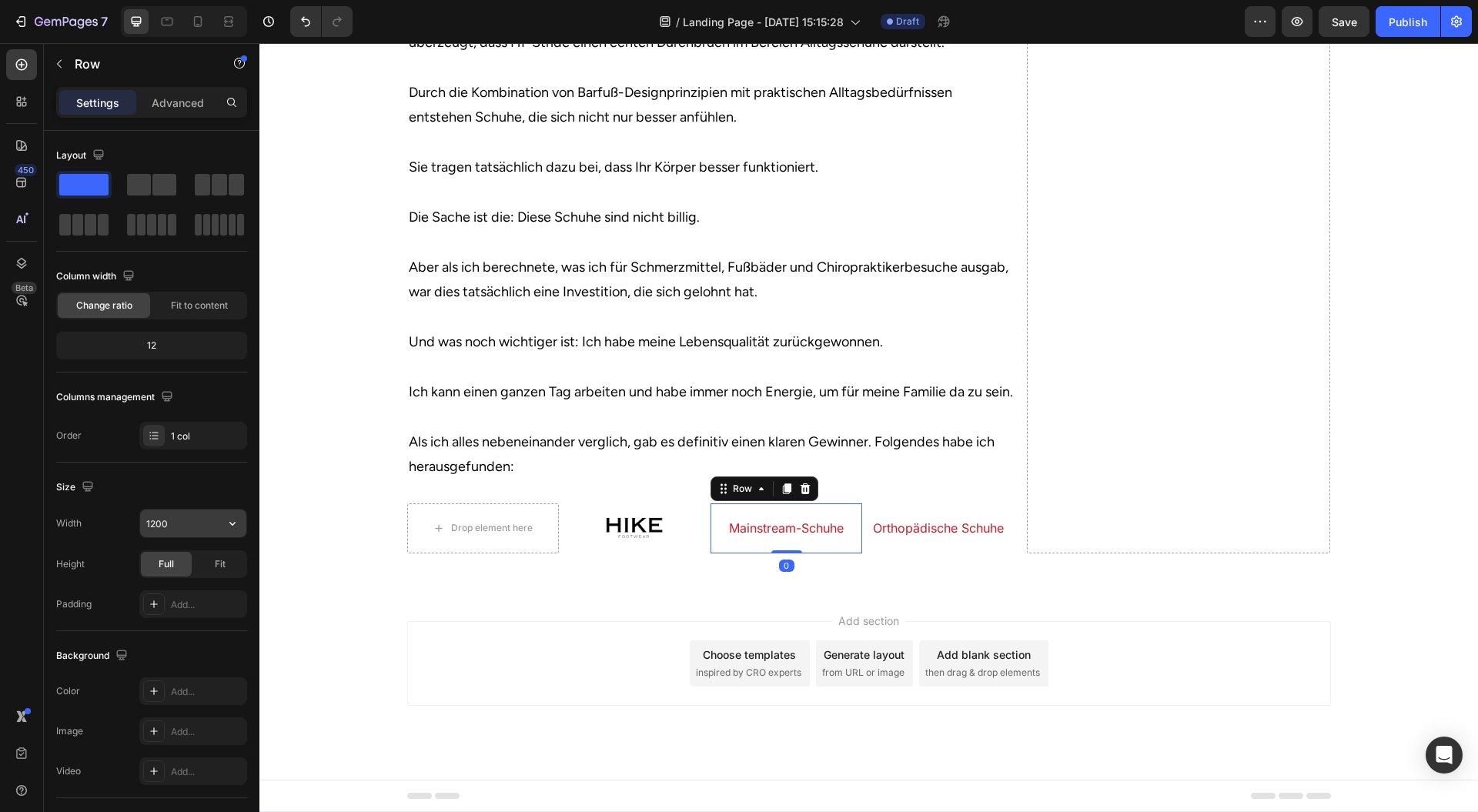
scroll to position [298, 0]
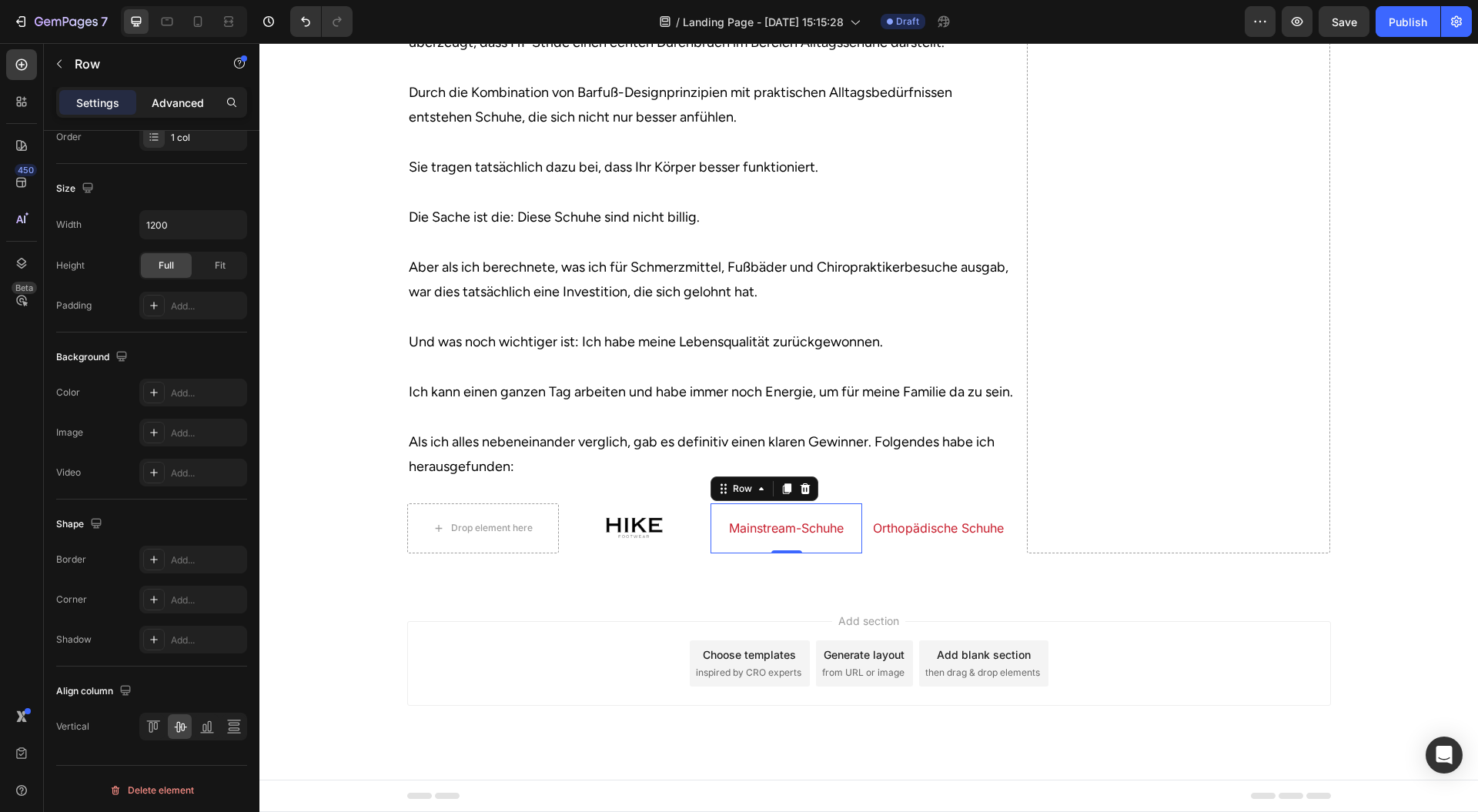
click at [177, 104] on p "Advanced" at bounding box center [178, 103] width 53 height 16
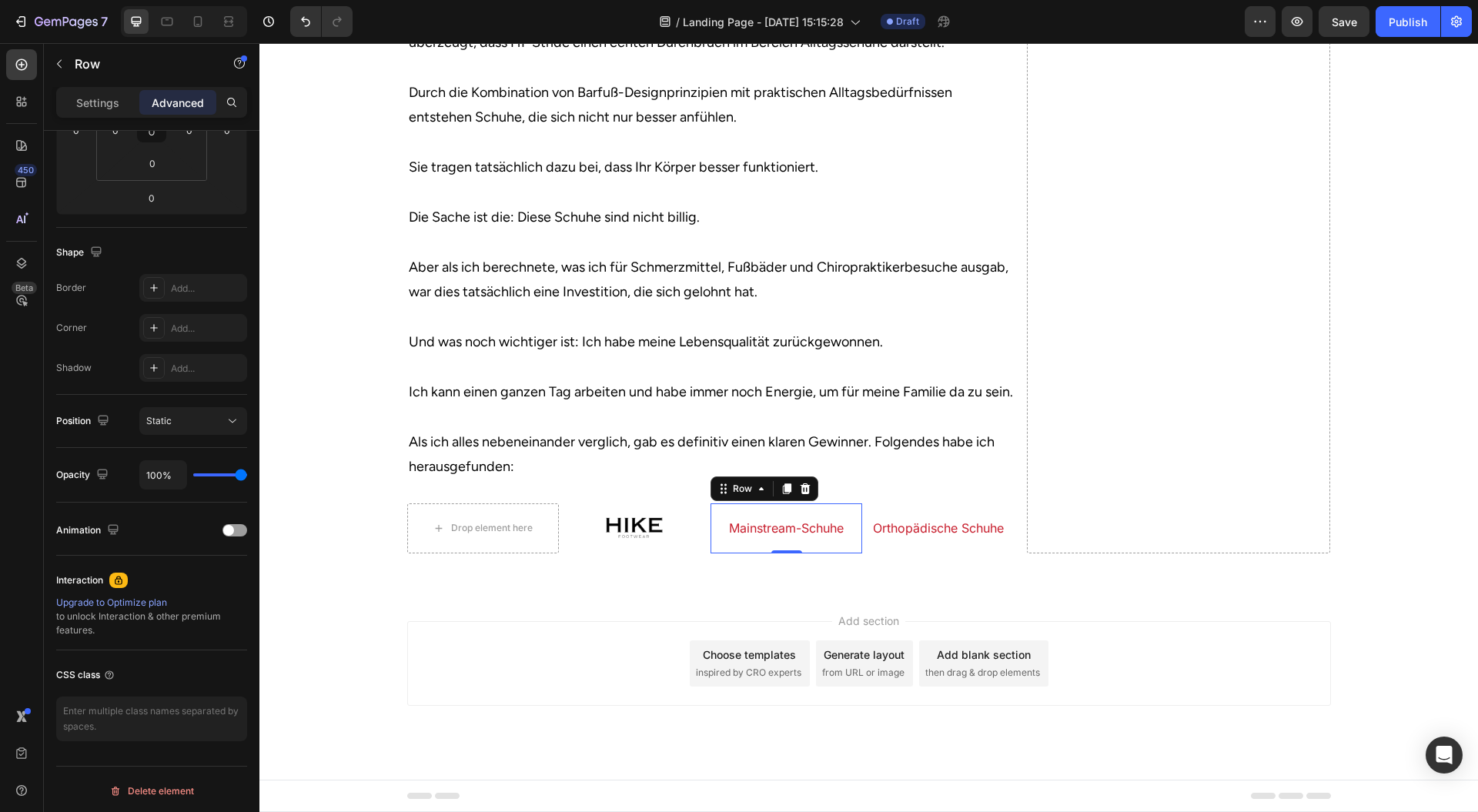
click at [1233, 651] on div "Add section Choose templates inspired by CRO experts Generate layout from URL o…" at bounding box center [869, 664] width 924 height 85
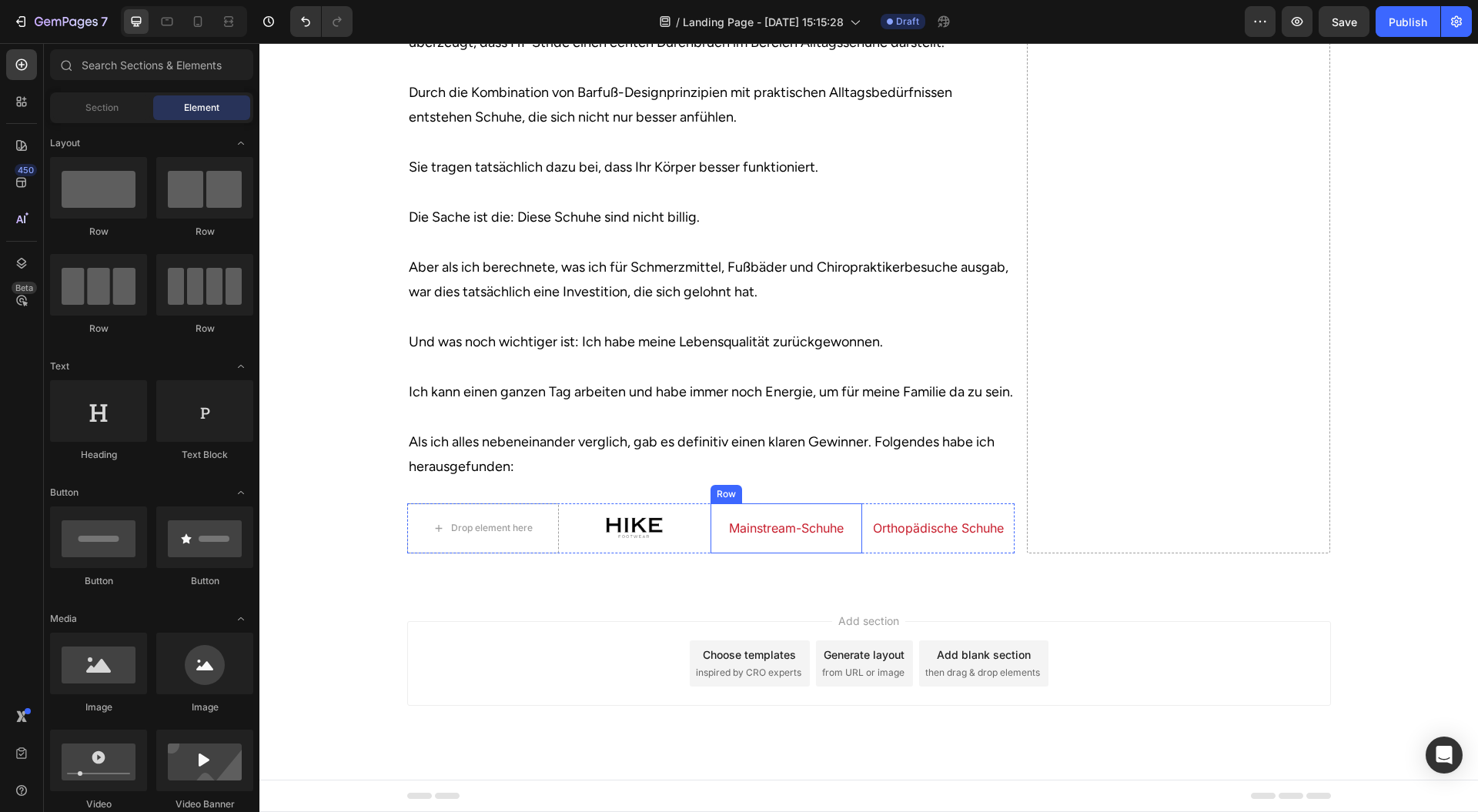
click at [819, 551] on div "Mainstream-Schuhe Heading" at bounding box center [786, 528] width 152 height 49
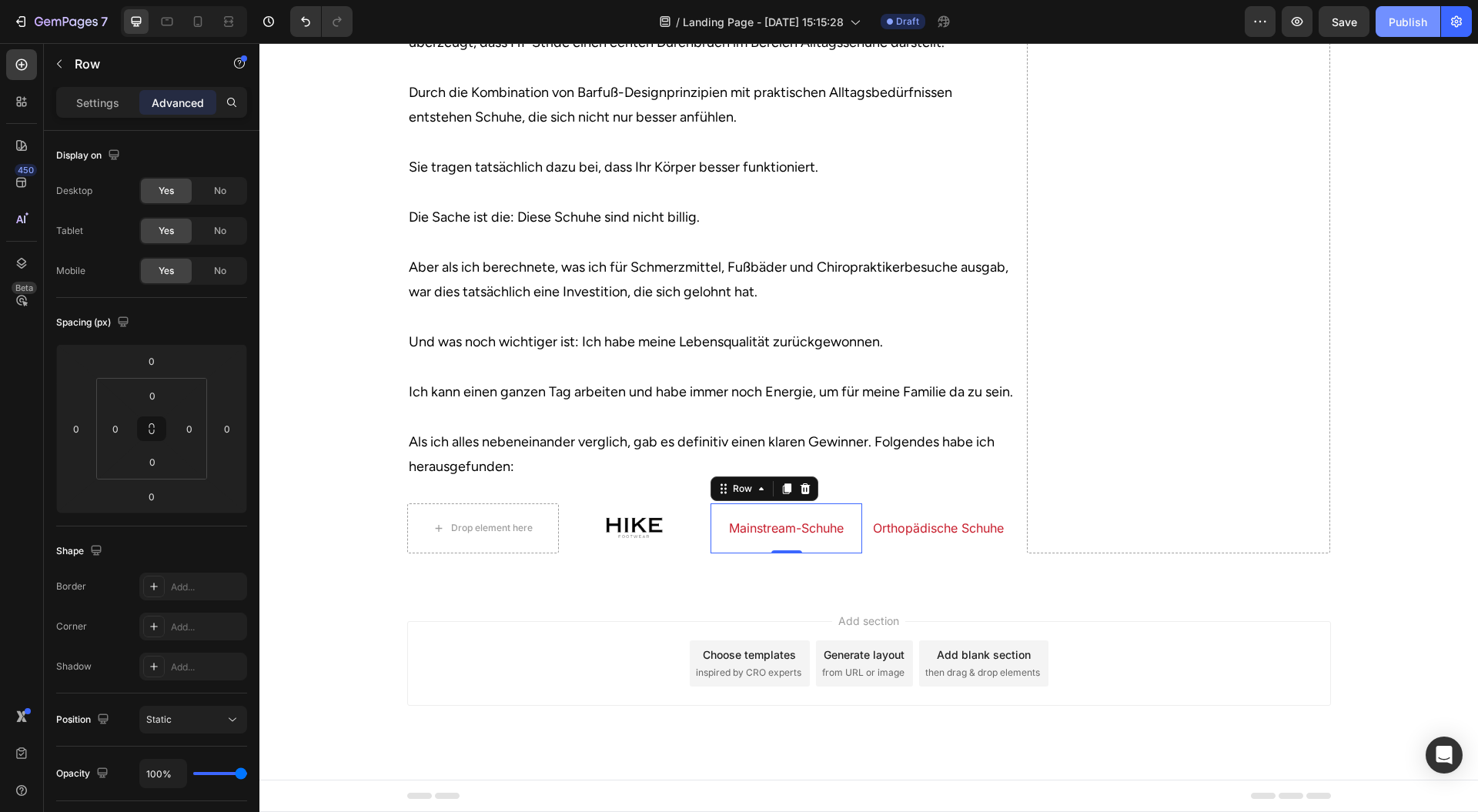
click at [1416, 29] on div "Publish" at bounding box center [1408, 22] width 39 height 16
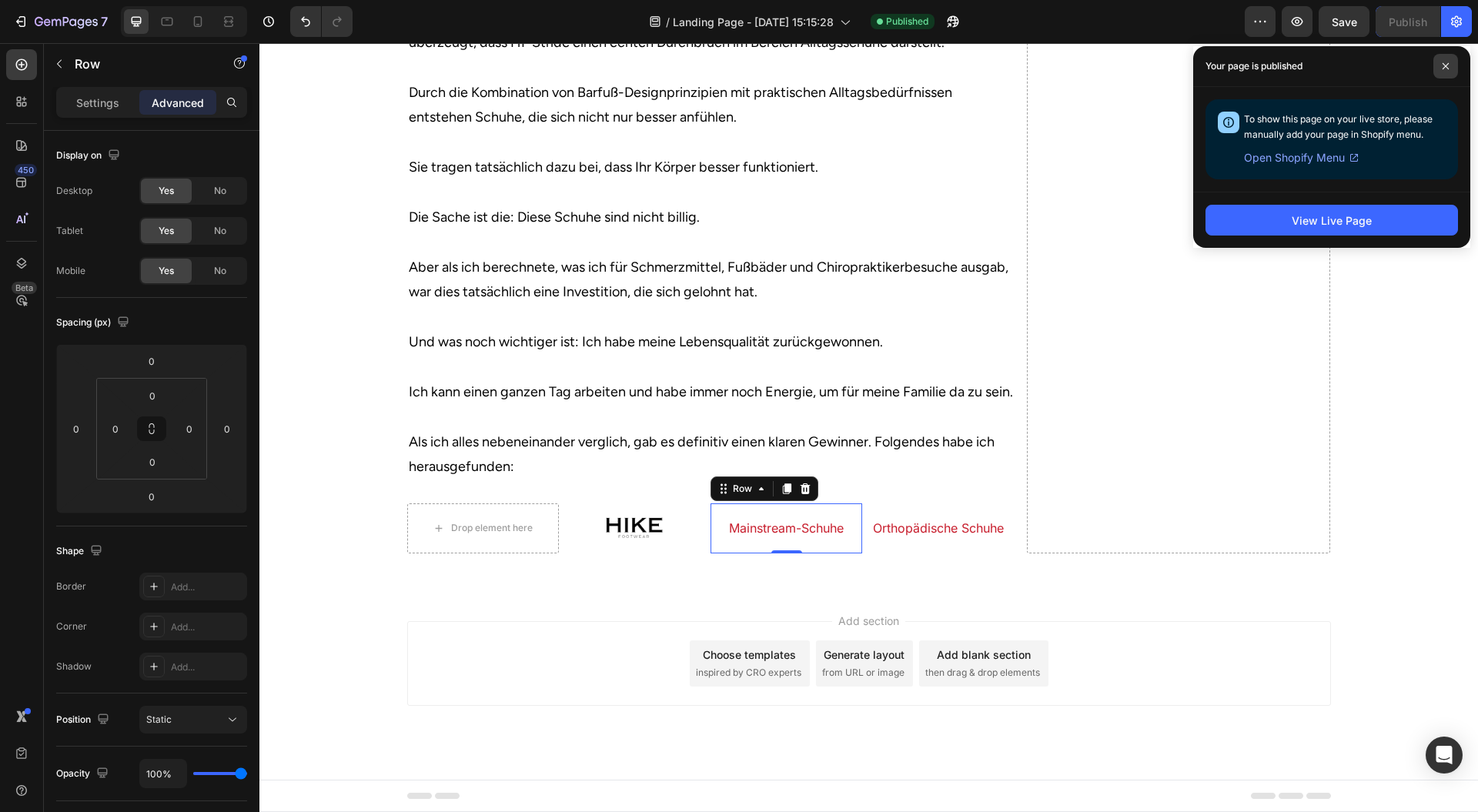
click at [1443, 66] on icon at bounding box center [1446, 66] width 7 height 7
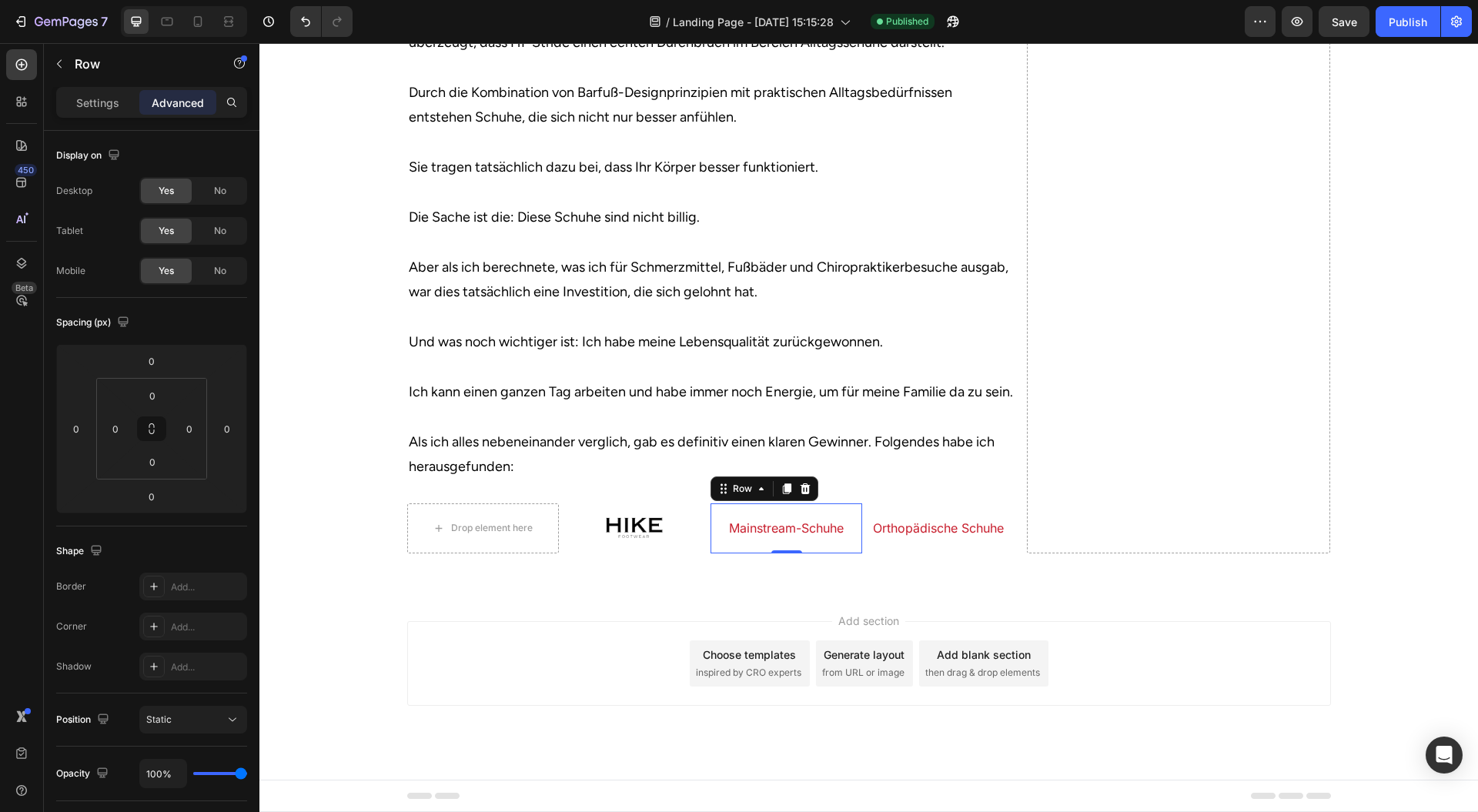
click at [635, 208] on p "Ich bin ehrlich, ich habe diese Wanderschuhe immer wieder überall in den sozial…" at bounding box center [711, 167] width 604 height 624
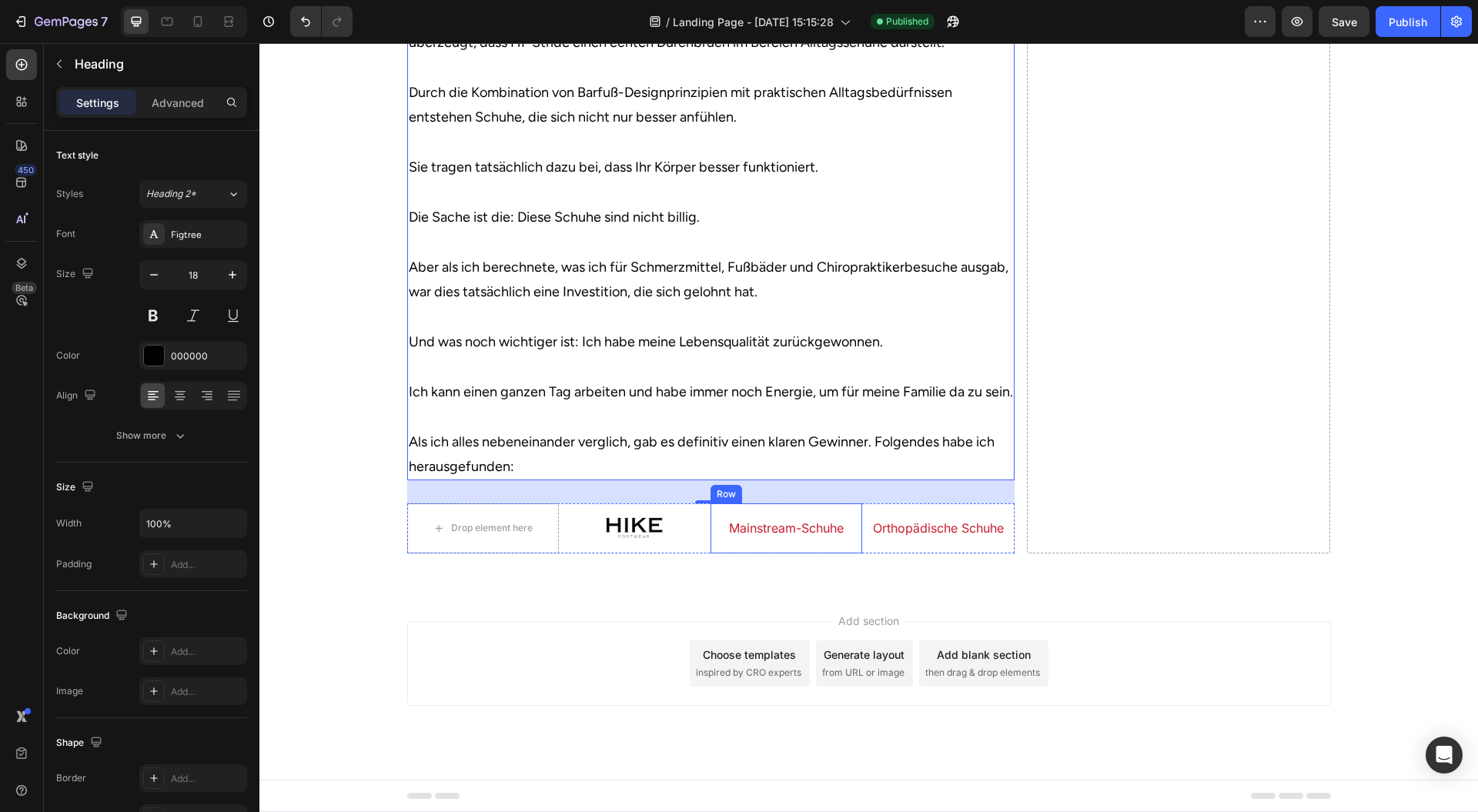
click at [718, 547] on div "Mainstream-Schuhe Heading" at bounding box center [786, 528] width 152 height 49
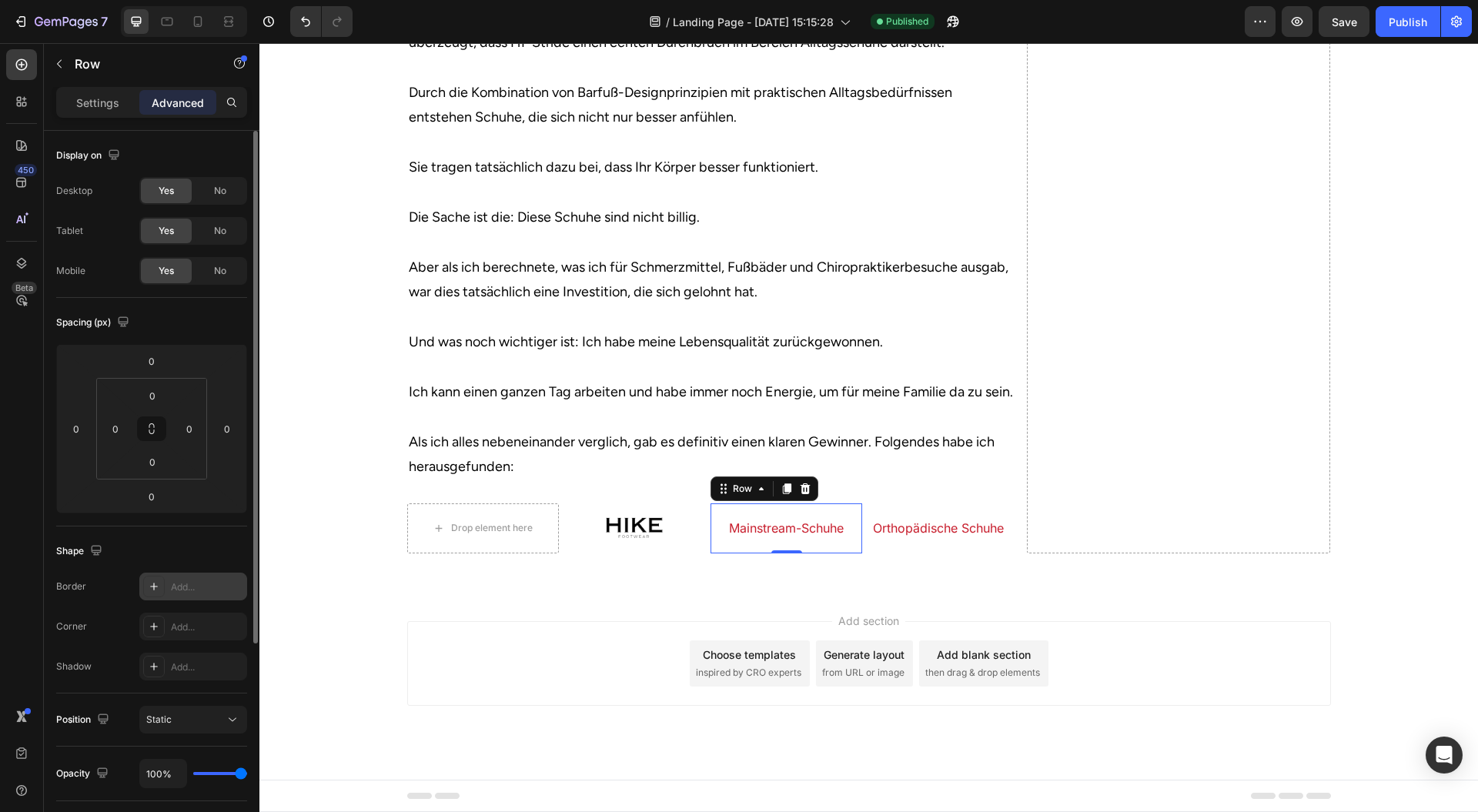
click at [173, 584] on div "Add..." at bounding box center [207, 587] width 73 height 14
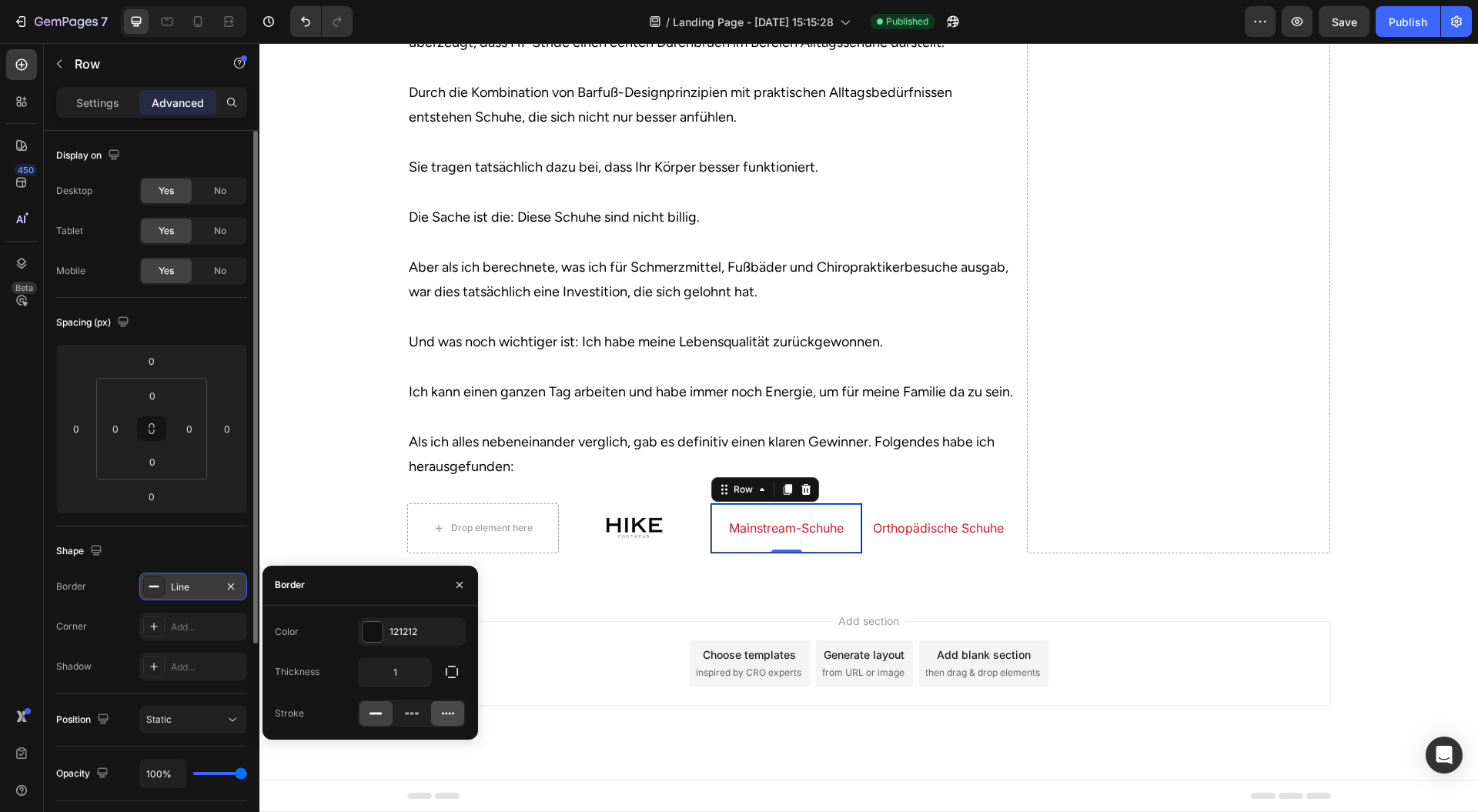
click at [446, 715] on icon at bounding box center [448, 714] width 16 height 16
click at [608, 662] on div "Add section Choose templates inspired by CRO experts Generate layout from URL o…" at bounding box center [869, 664] width 924 height 85
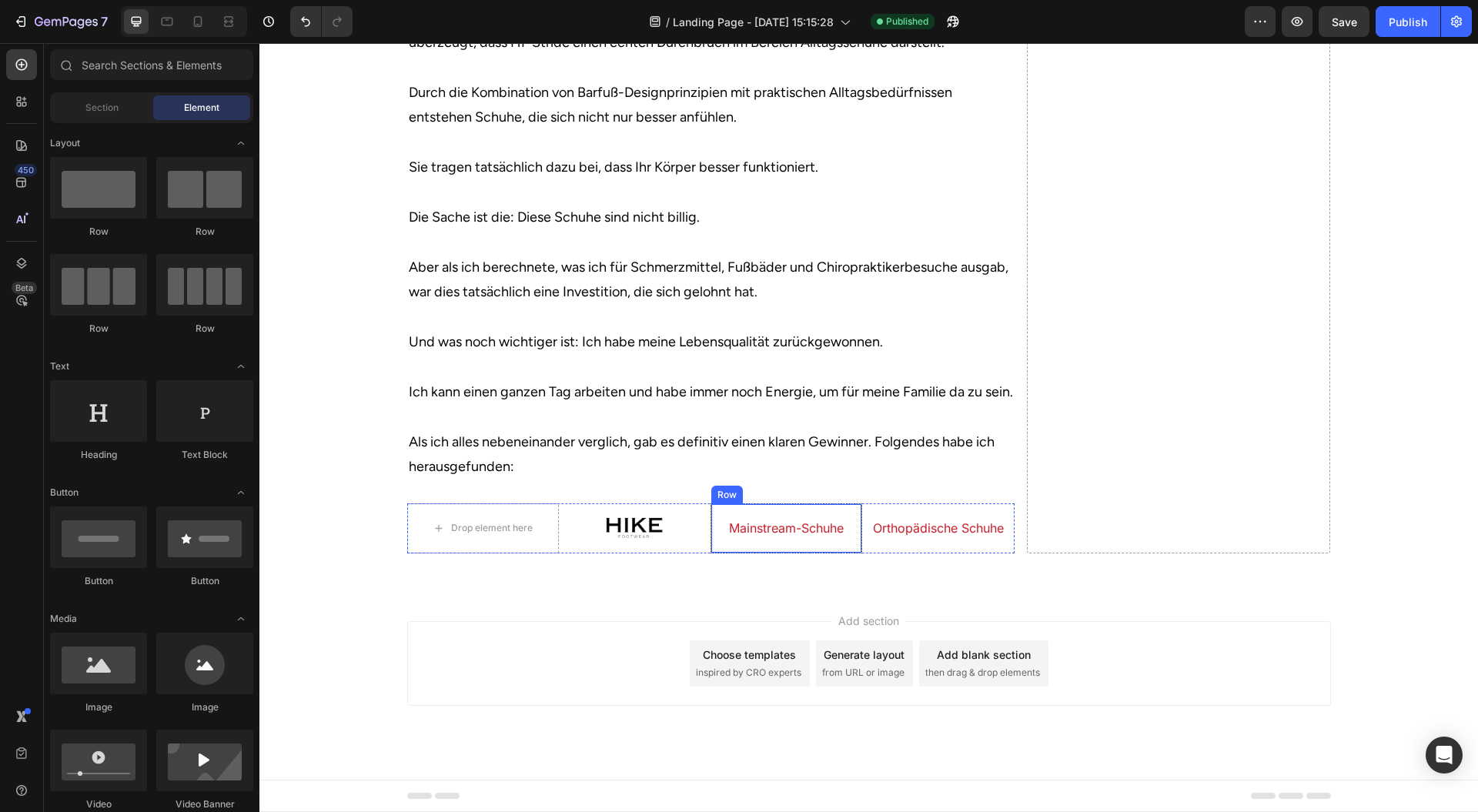
click at [711, 552] on div "Mainstream-Schuhe Heading" at bounding box center [786, 528] width 150 height 48
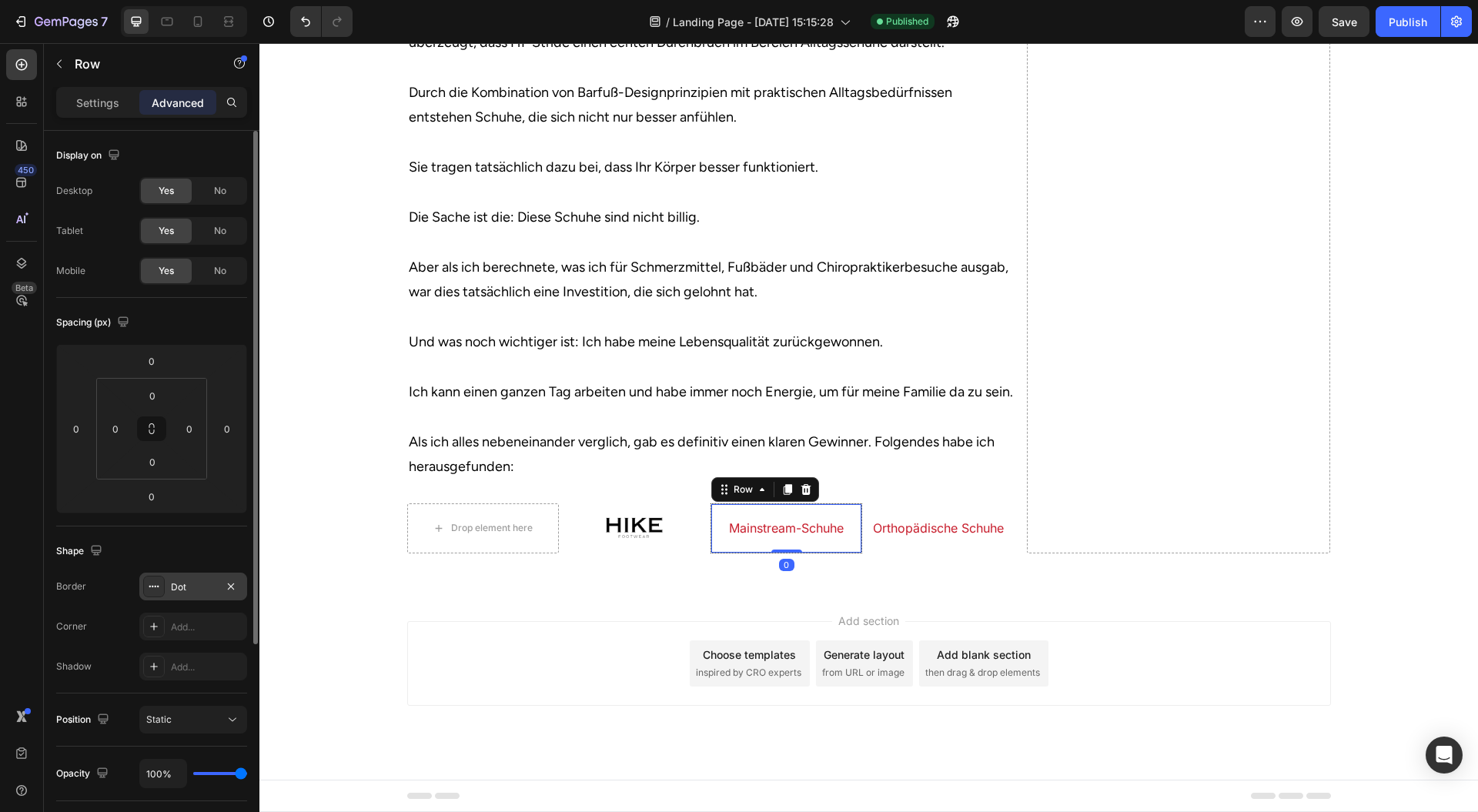
click at [194, 588] on div "Dot" at bounding box center [193, 587] width 45 height 14
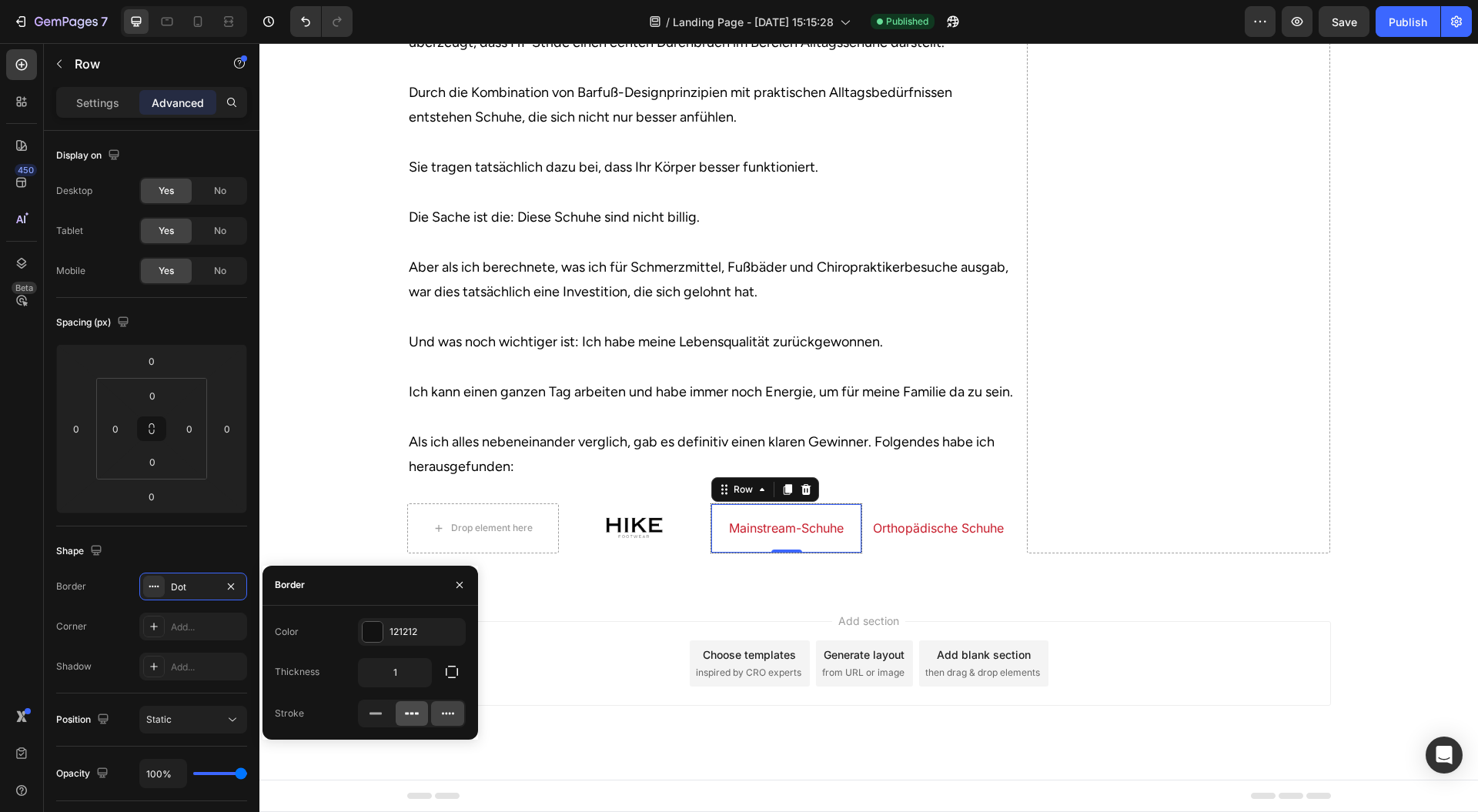
click at [410, 715] on icon at bounding box center [411, 714] width 16 height 16
drag, startPoint x: 462, startPoint y: 594, endPoint x: 210, endPoint y: 555, distance: 255.0
click at [462, 594] on button "button" at bounding box center [460, 585] width 25 height 25
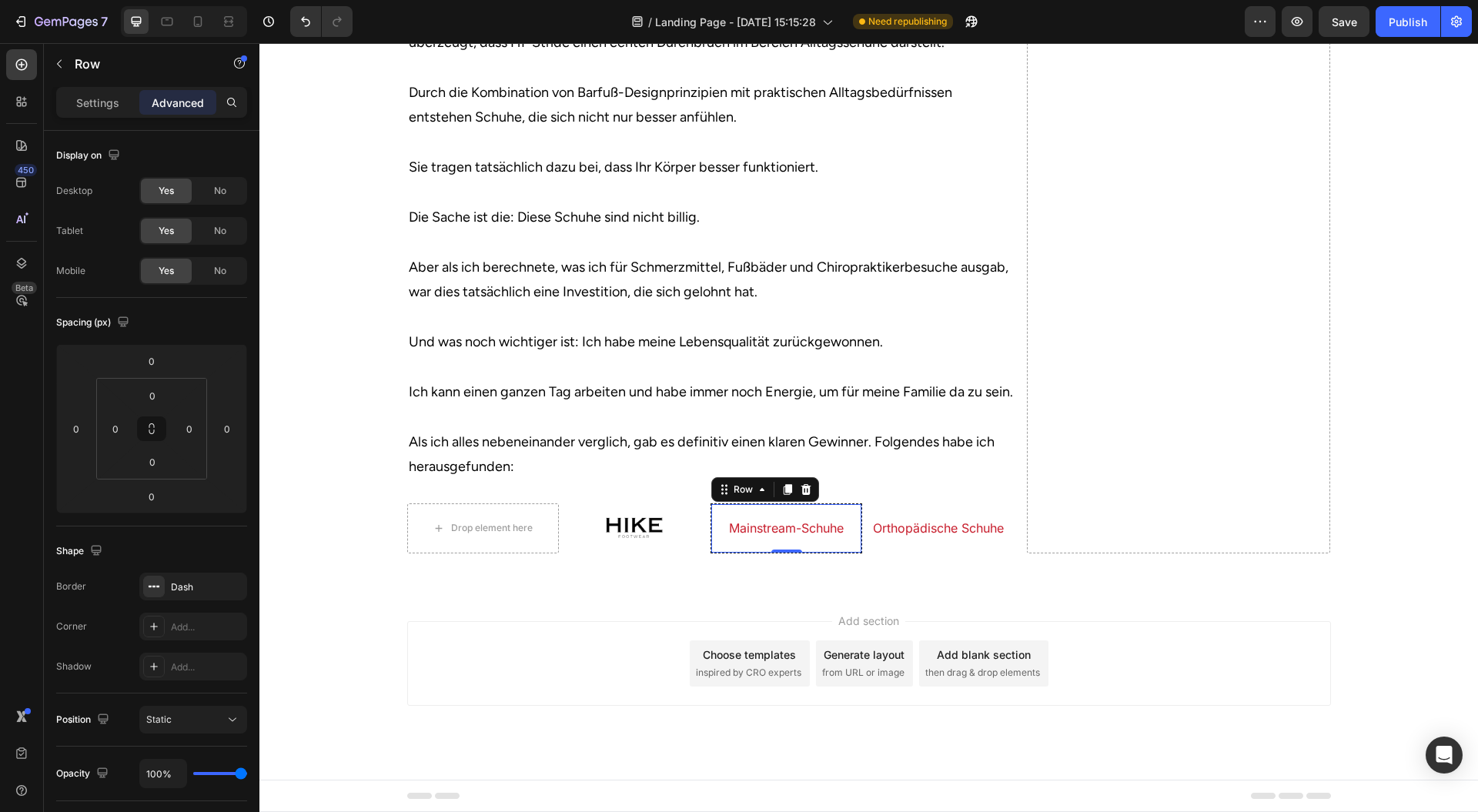
click at [525, 625] on div "Add section Choose templates inspired by CRO experts Generate layout from URL o…" at bounding box center [869, 664] width 924 height 85
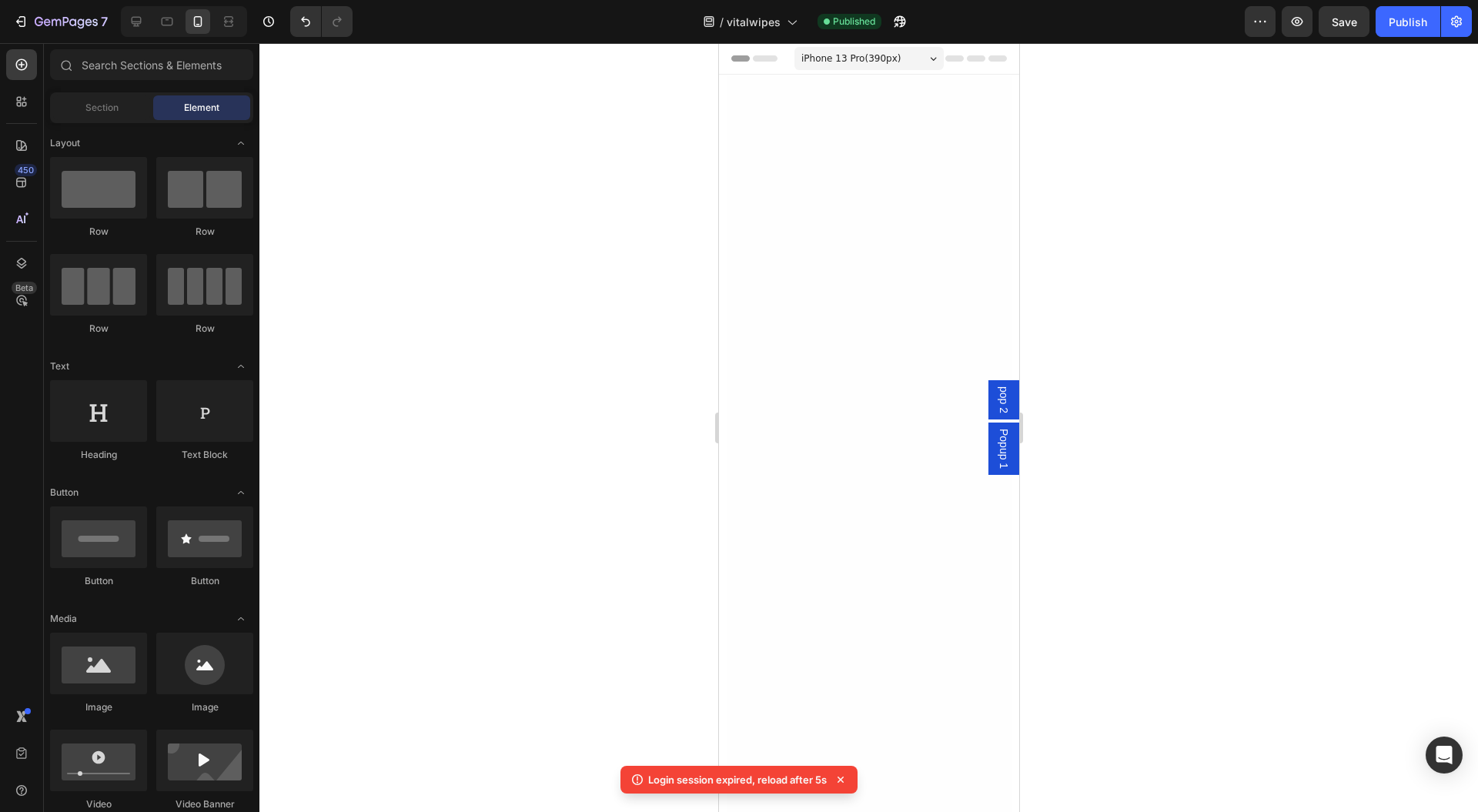
scroll to position [10727, 0]
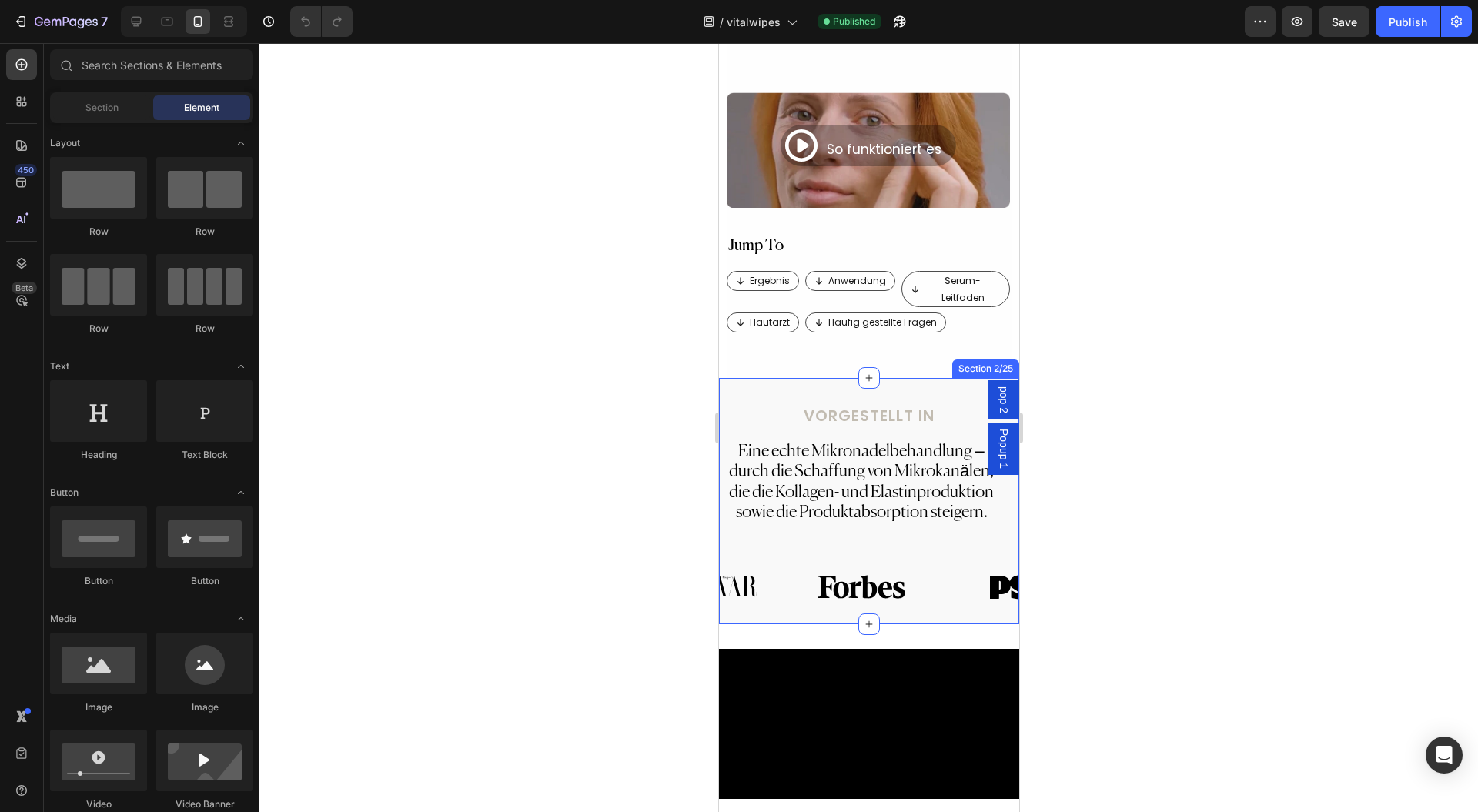
scroll to position [924, 0]
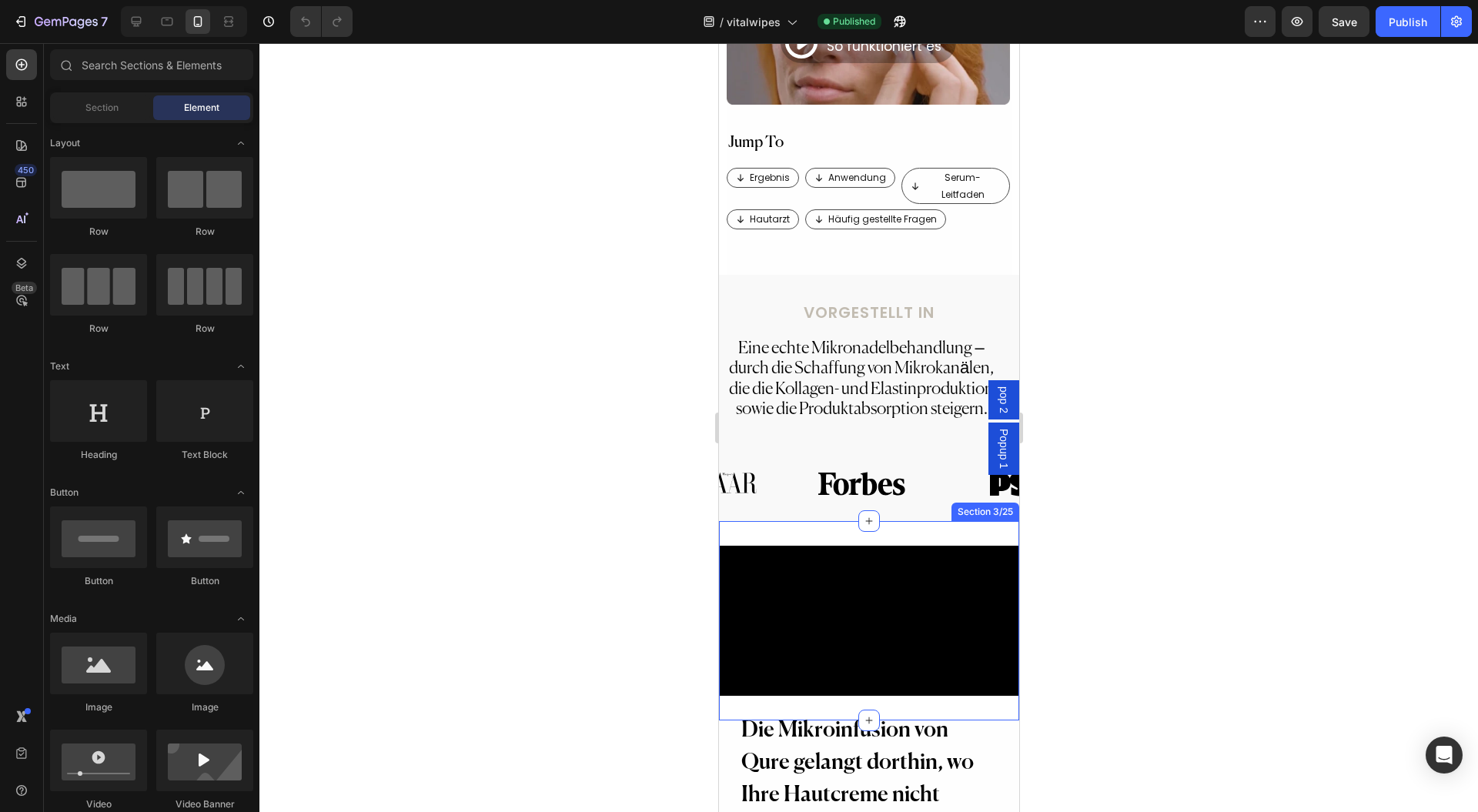
click at [777, 521] on div "Video Section 3/25" at bounding box center [868, 621] width 300 height 199
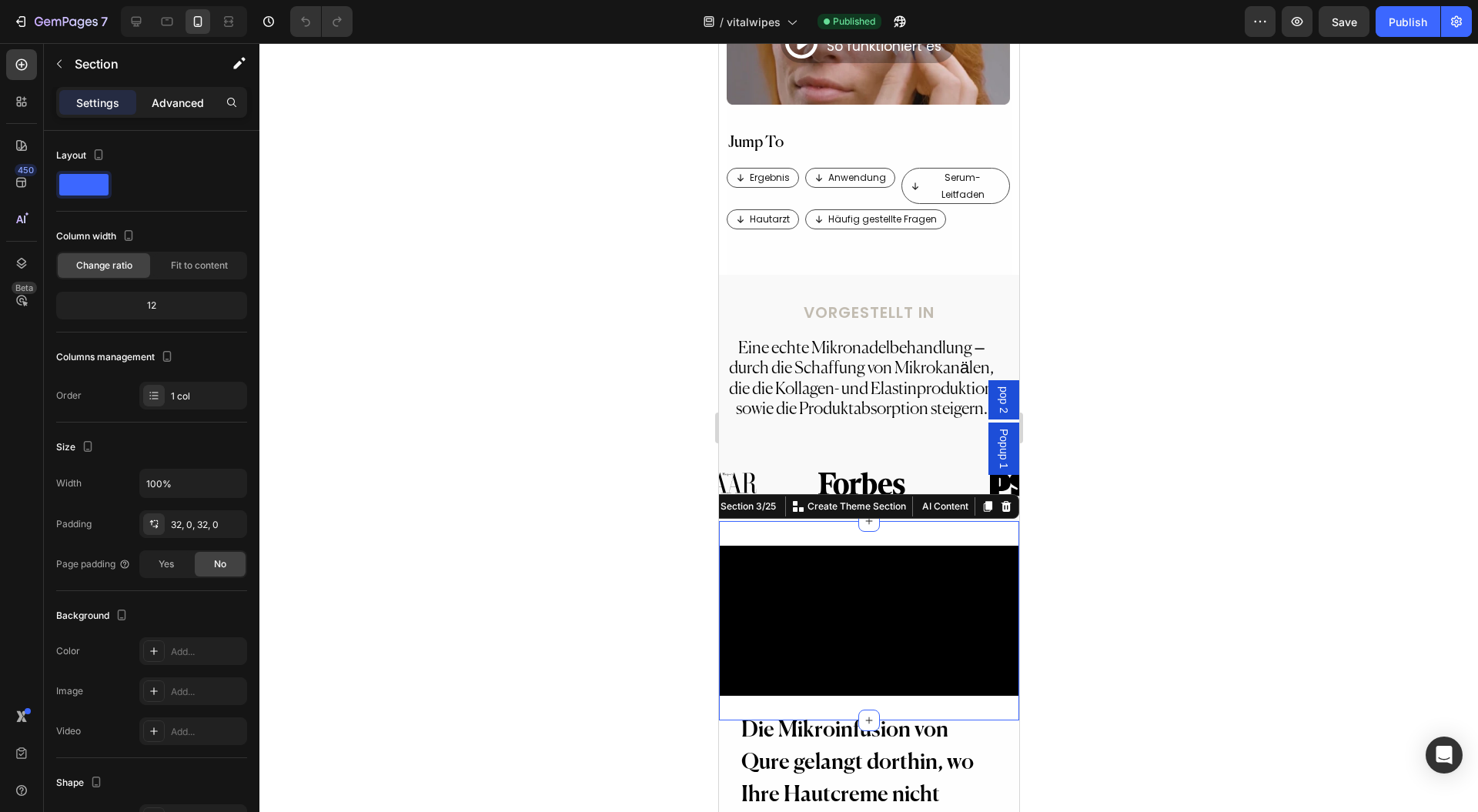
click at [180, 106] on p "Advanced" at bounding box center [178, 103] width 53 height 16
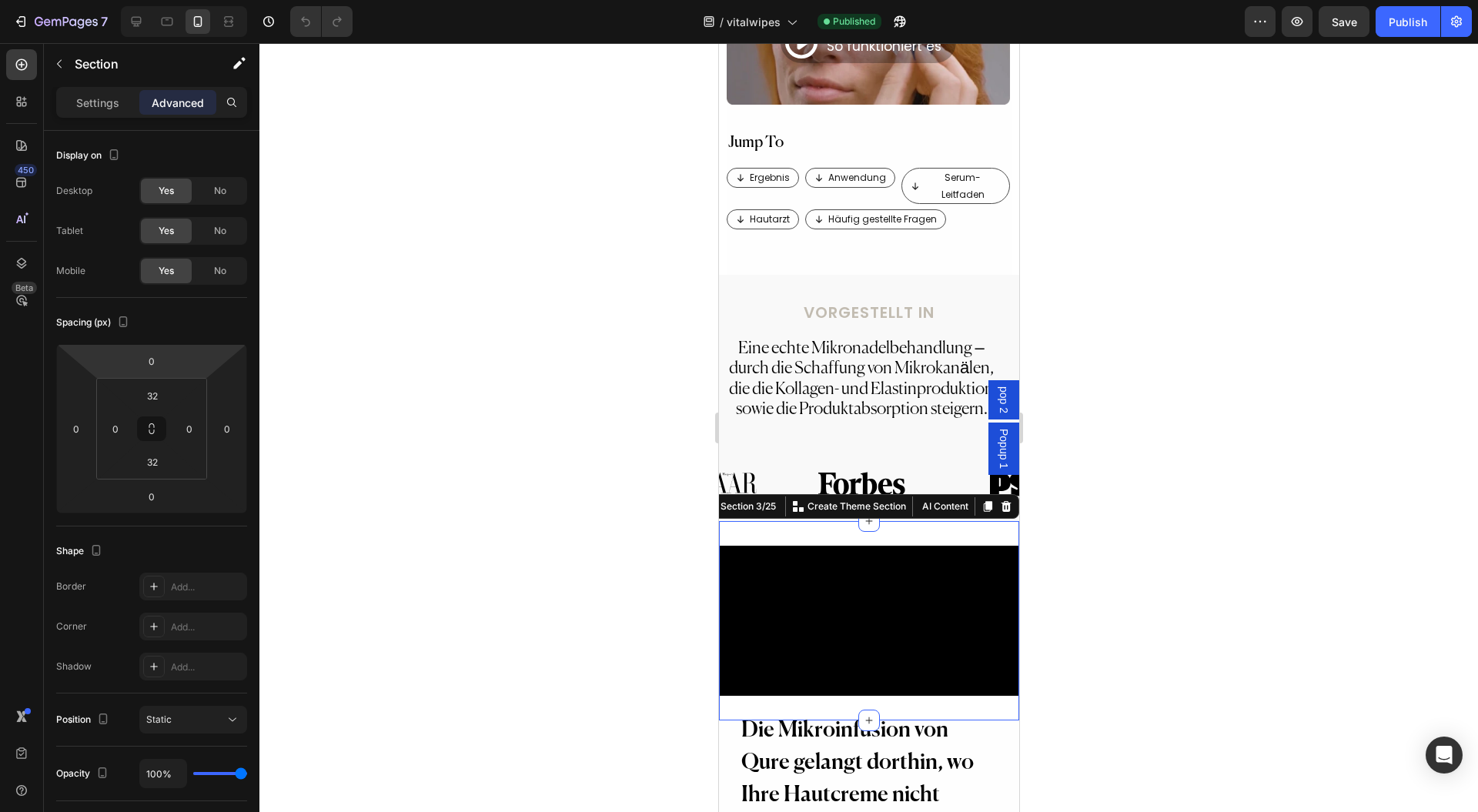
click at [197, 0] on html "7 Version history / vitalwipes Published Preview Save Publish 450 Beta Sections…" at bounding box center [739, 0] width 1478 height 0
type input "0"
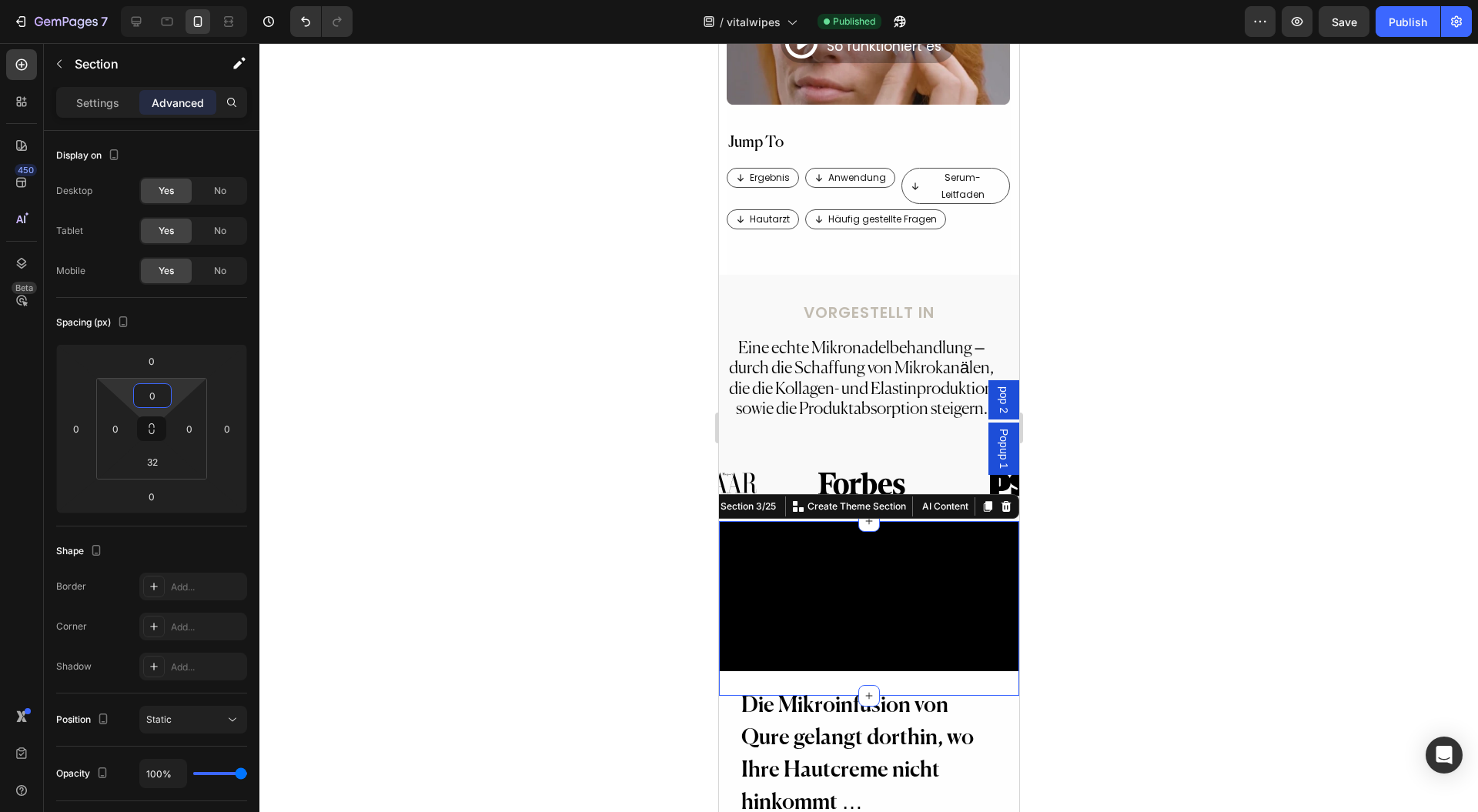
click at [493, 490] on div at bounding box center [869, 427] width 1219 height 769
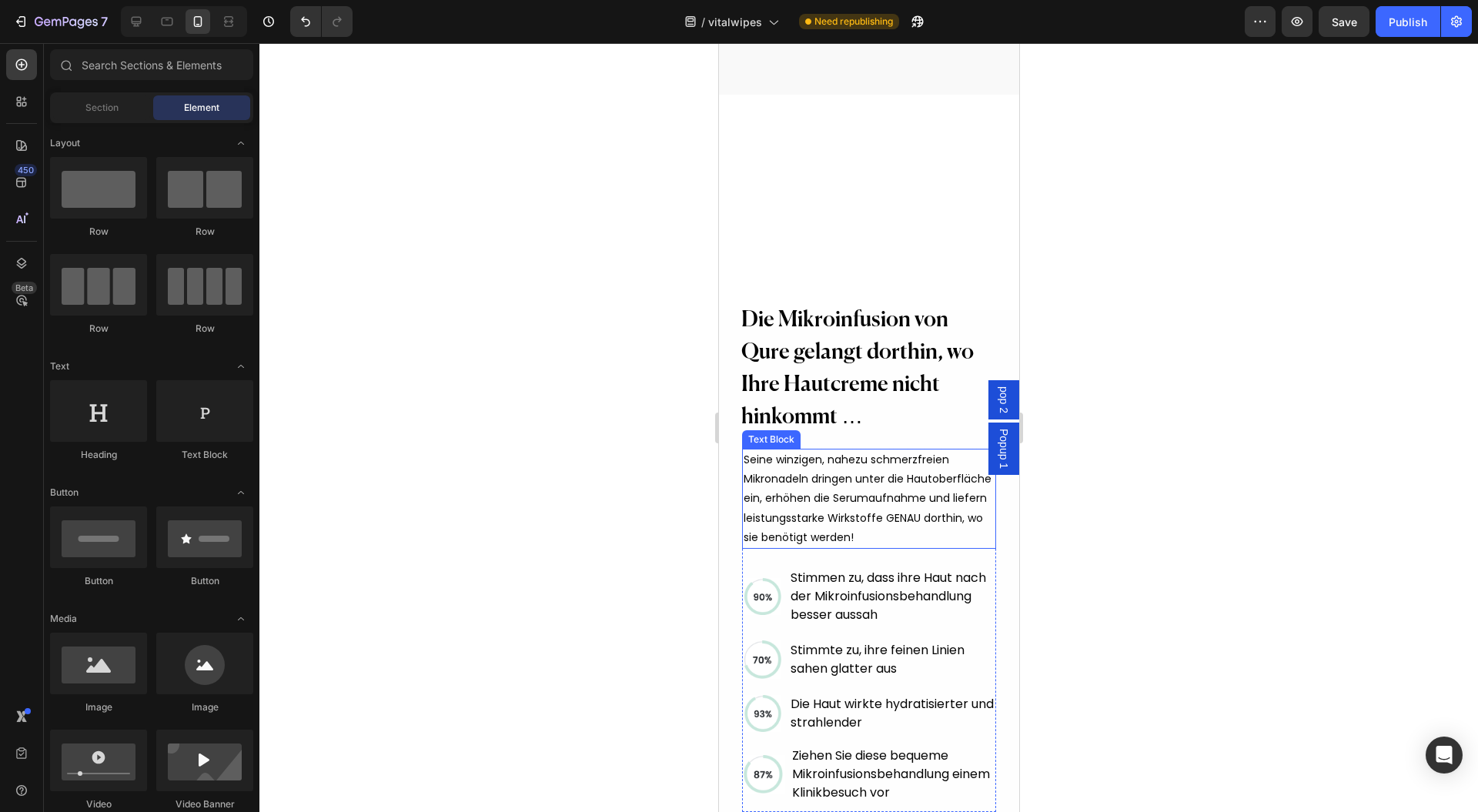
scroll to position [1642, 0]
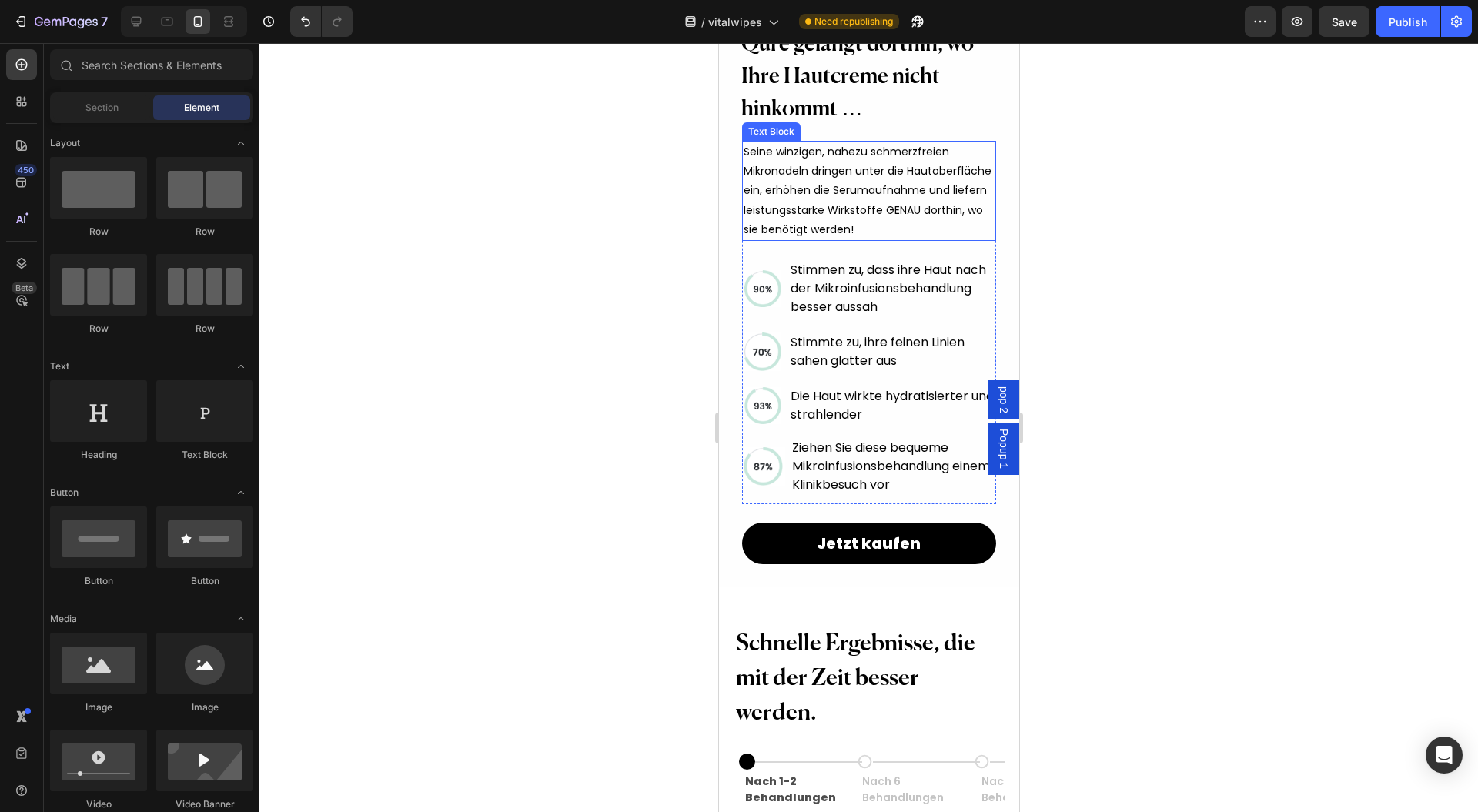
click at [848, 199] on p "Seine winzigen, nahezu schmerzfreien Mikronadeln dringen unter die Hautoberfläc…" at bounding box center [868, 191] width 251 height 97
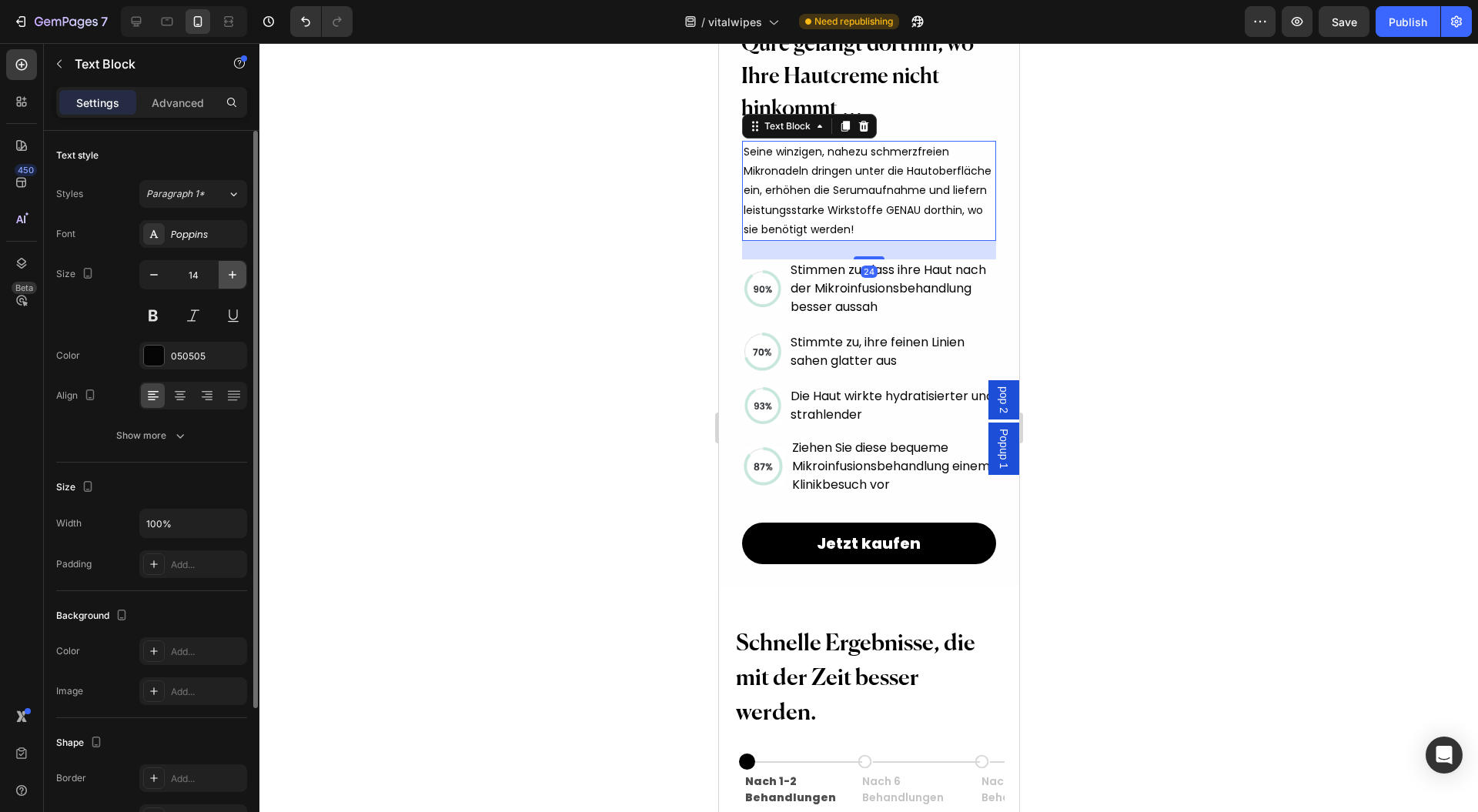
click at [231, 273] on icon "button" at bounding box center [232, 275] width 16 height 16
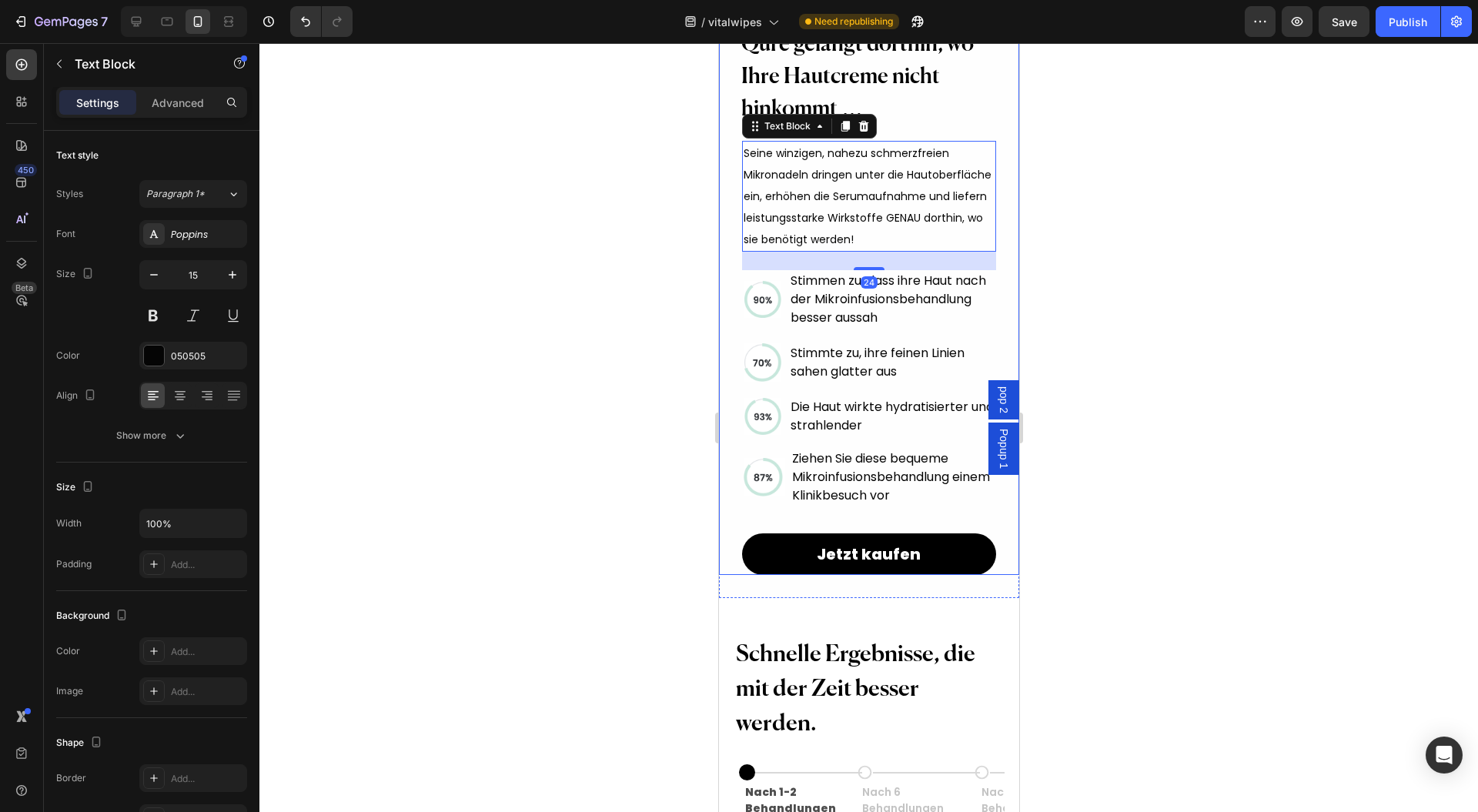
type input "16"
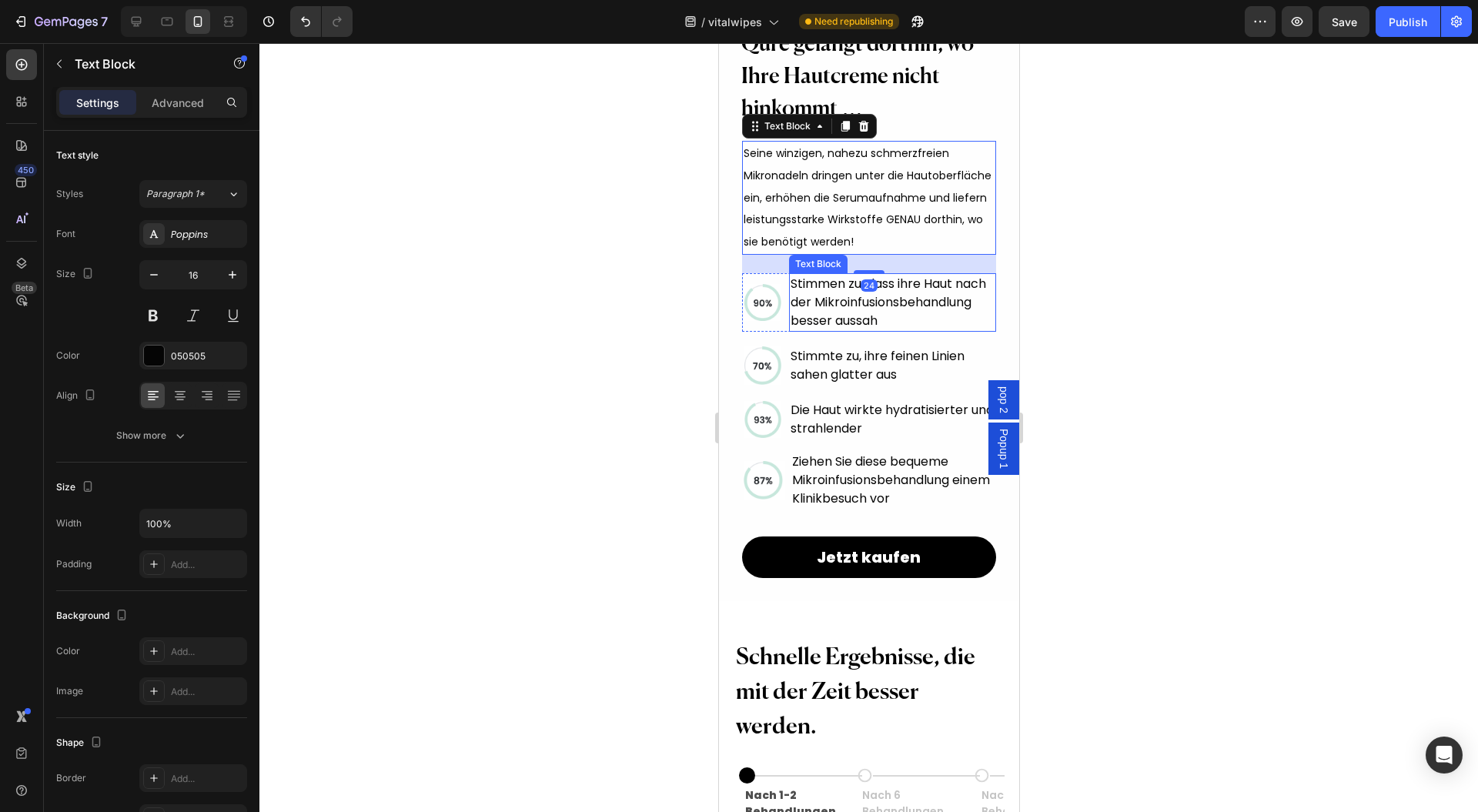
click at [820, 330] on span "Stimmen zu, dass ihre Haut nach der Mikroinfusionsbehandlung besser aussah" at bounding box center [887, 302] width 195 height 54
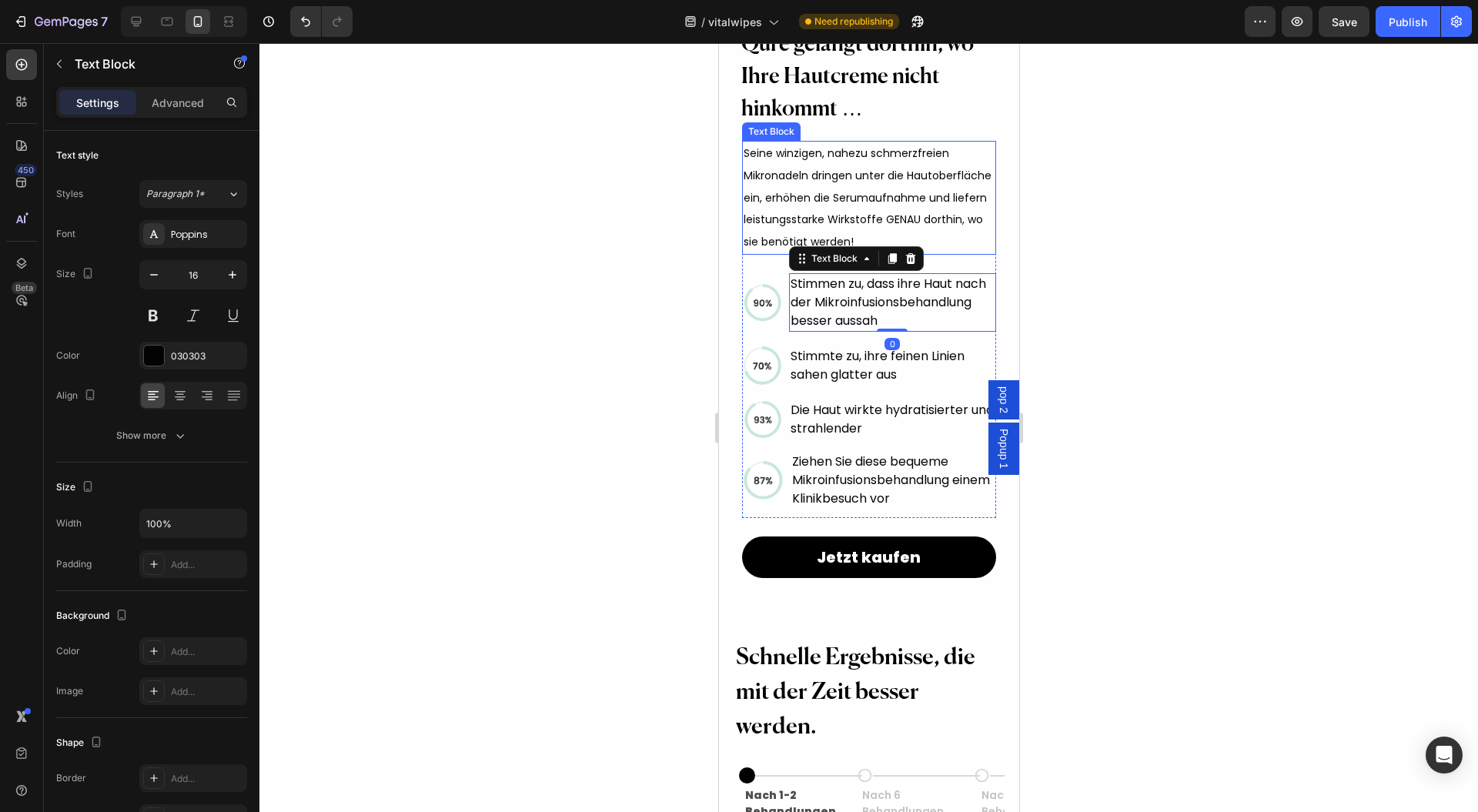
click at [852, 208] on p "Seine winzigen, nahezu schmerzfreien Mikronadeln dringen unter die Hautoberfläc…" at bounding box center [868, 198] width 251 height 111
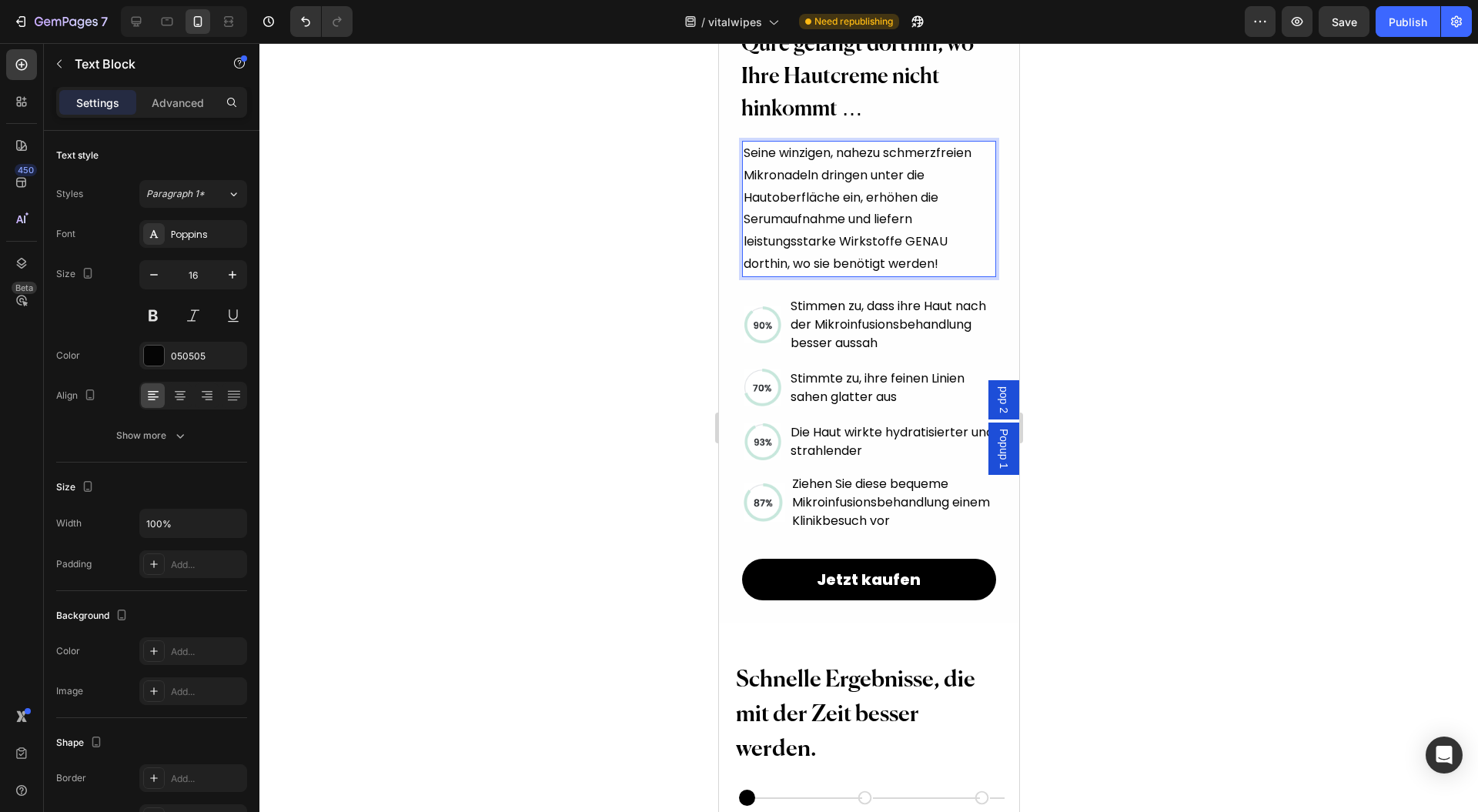
click at [566, 277] on div at bounding box center [869, 427] width 1219 height 769
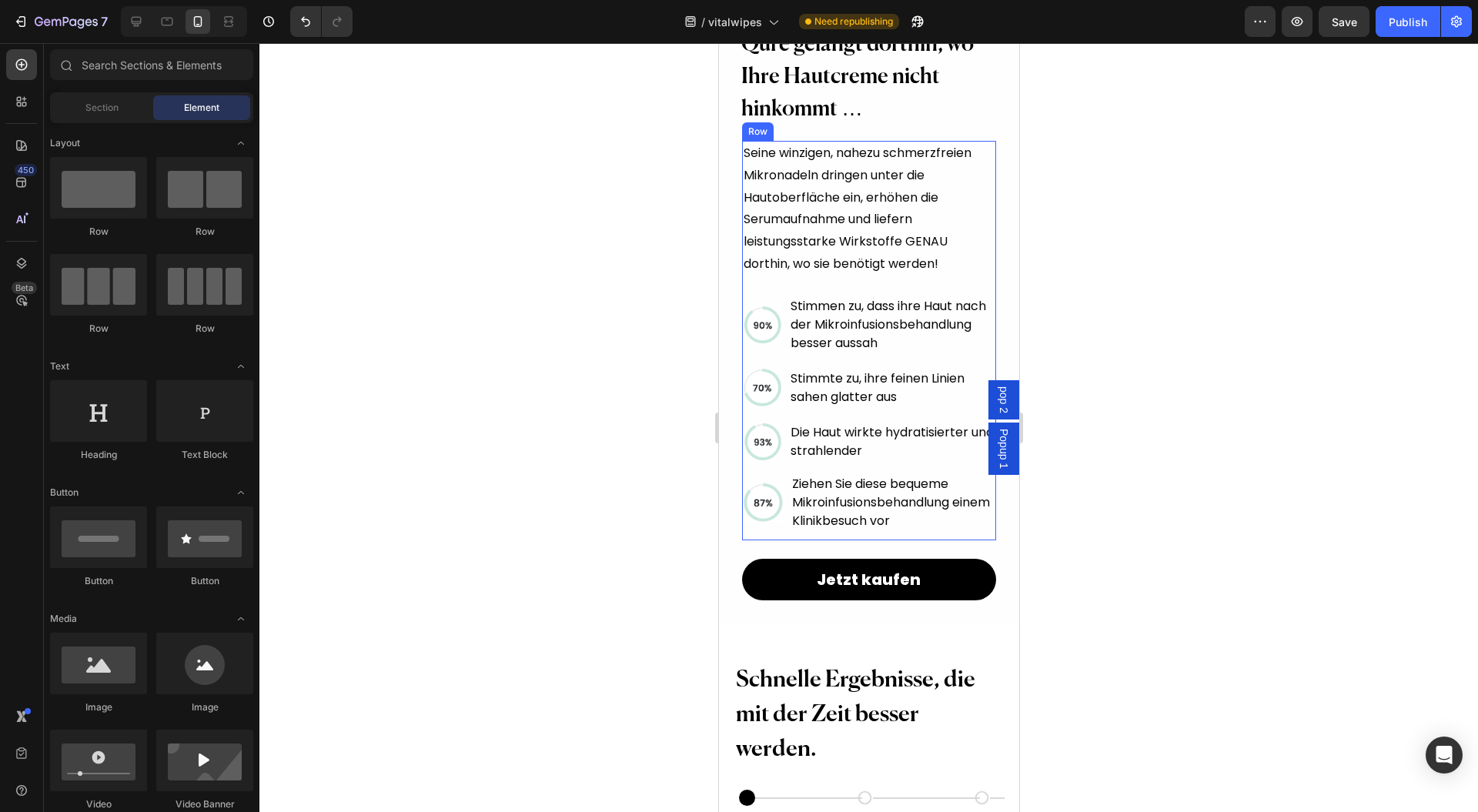
click at [856, 318] on p "Stimmen zu, dass ihre Haut nach der Mikroinfusionsbehandlung besser aussah" at bounding box center [892, 325] width 204 height 55
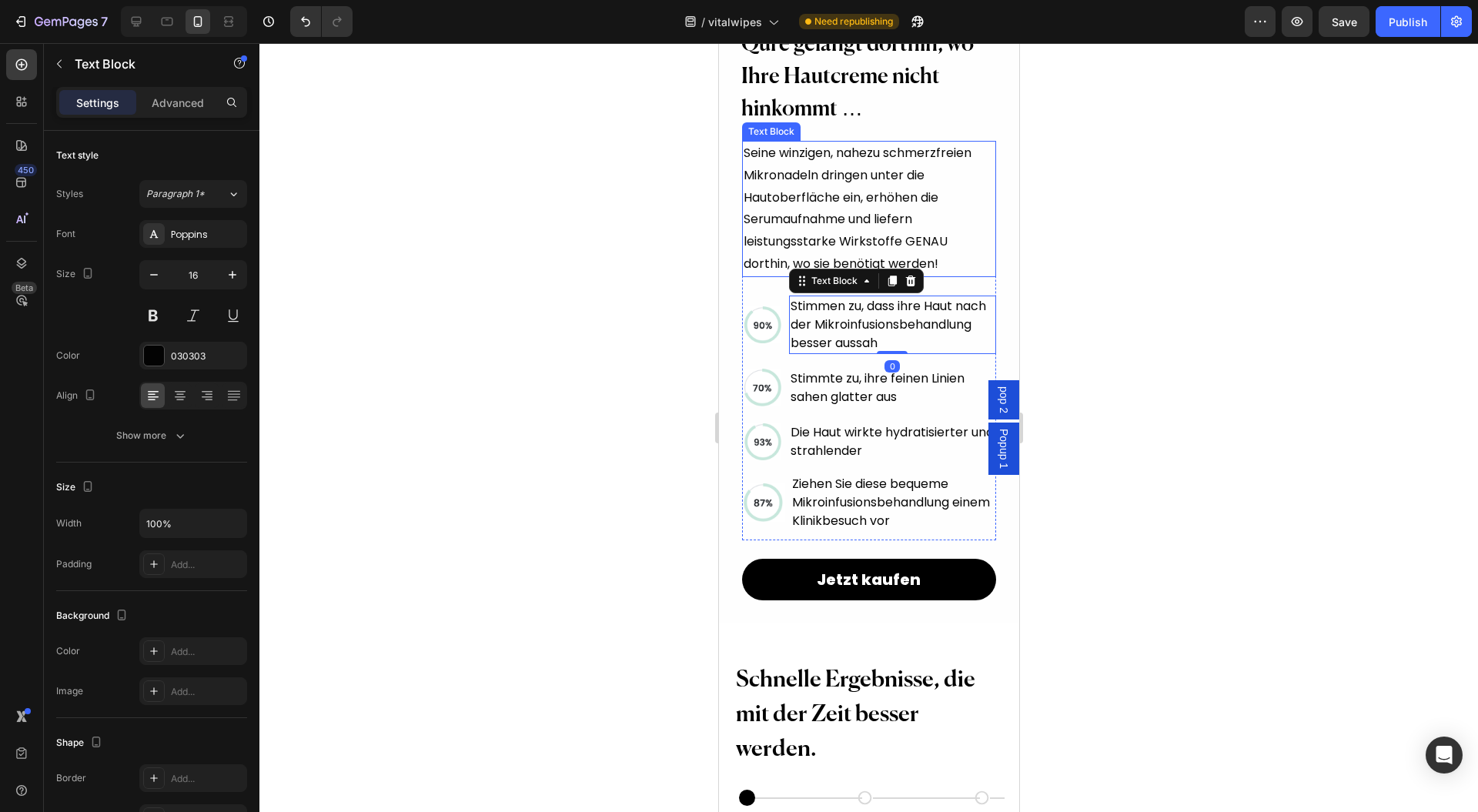
click at [823, 194] on p "Seine winzigen, nahezu schmerzfreien Mikronadeln dringen unter die Hautoberfläc…" at bounding box center [868, 209] width 251 height 134
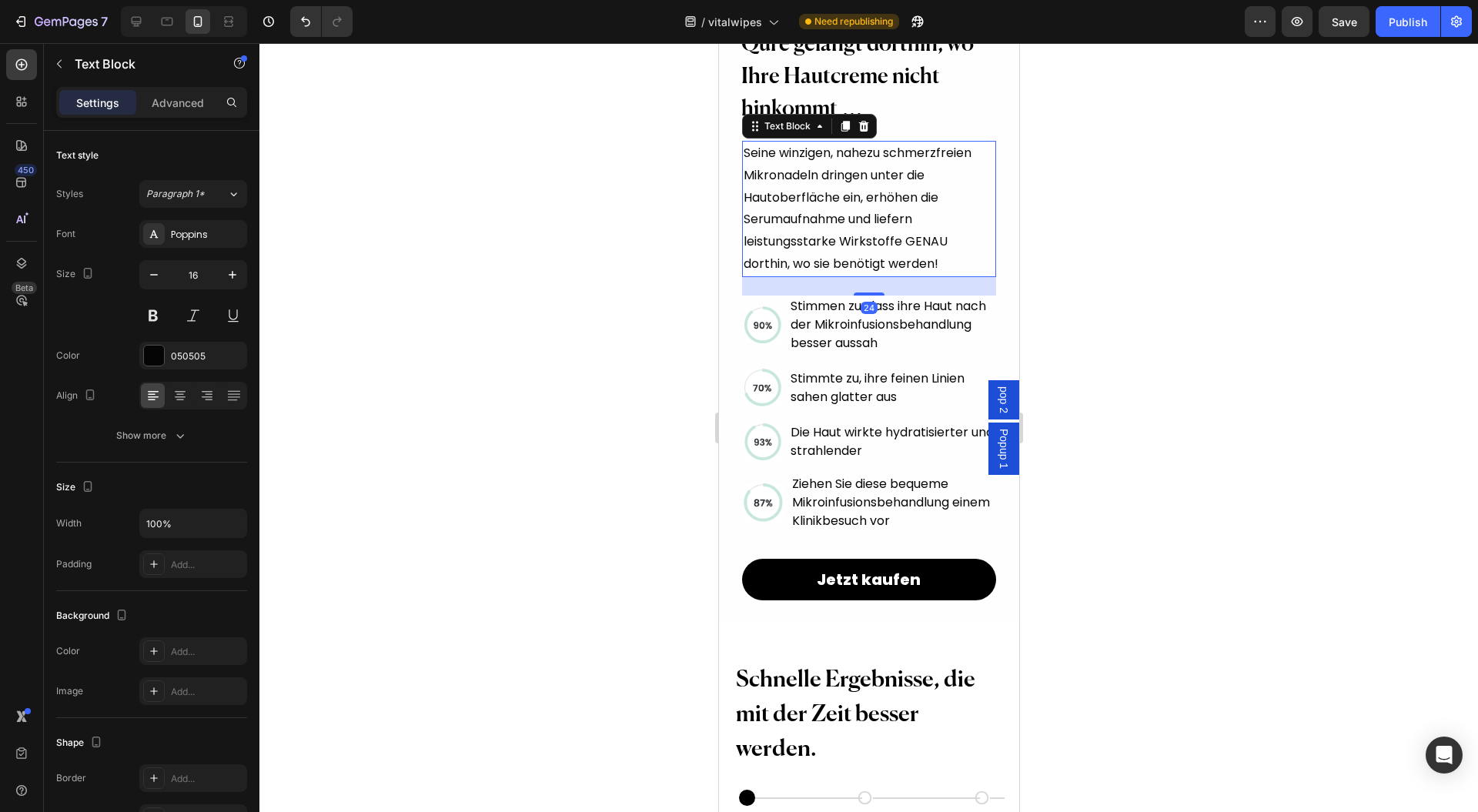
click at [472, 220] on div at bounding box center [869, 427] width 1219 height 769
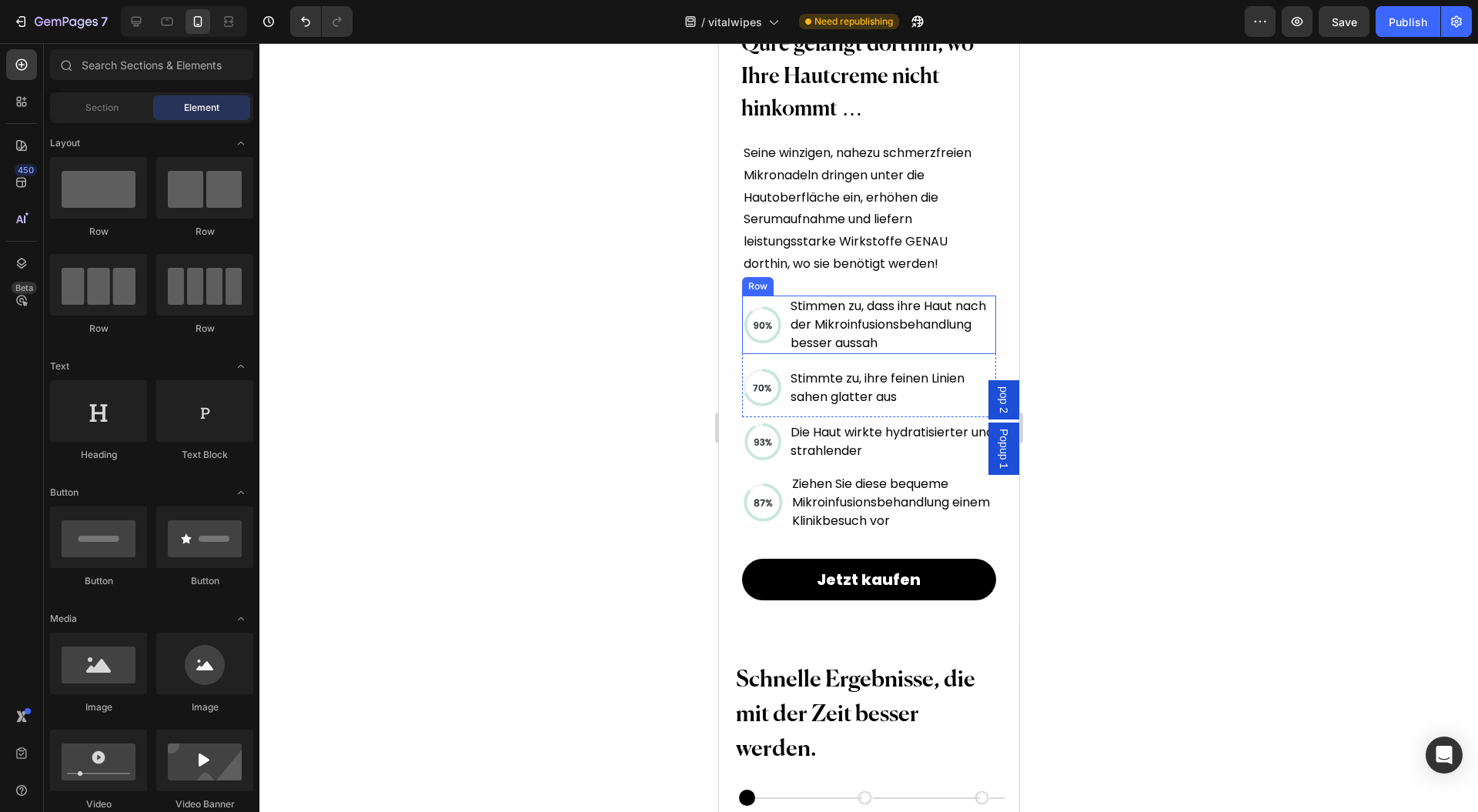
click at [814, 229] on p "Seine winzigen, nahezu schmerzfreien Mikronadeln dringen unter die Hautoberfläc…" at bounding box center [868, 209] width 251 height 134
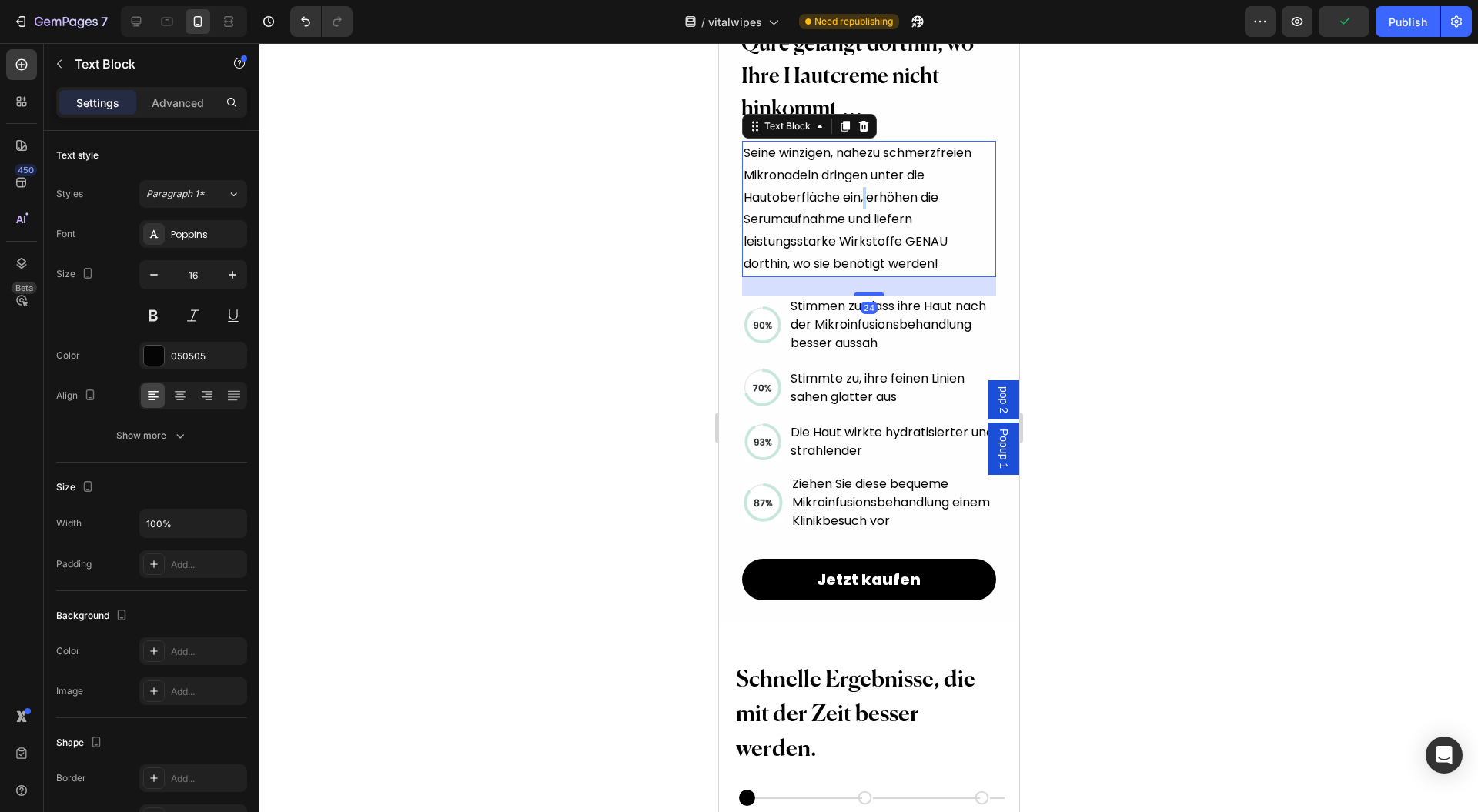
click at [861, 194] on p "Seine winzigen, nahezu schmerzfreien Mikronadeln dringen unter die Hautoberfläc…" at bounding box center [868, 209] width 251 height 134
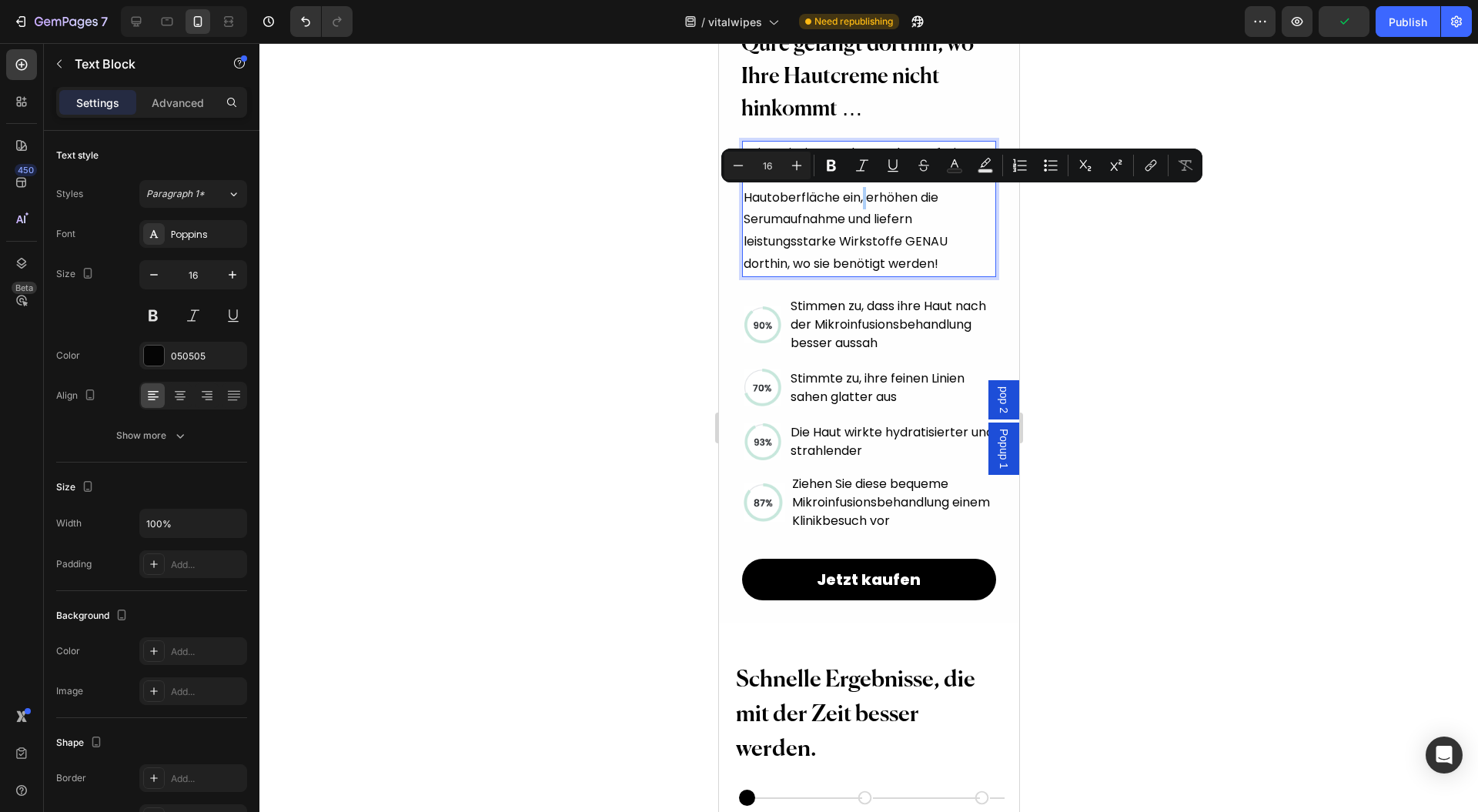
click at [577, 237] on div at bounding box center [869, 427] width 1219 height 769
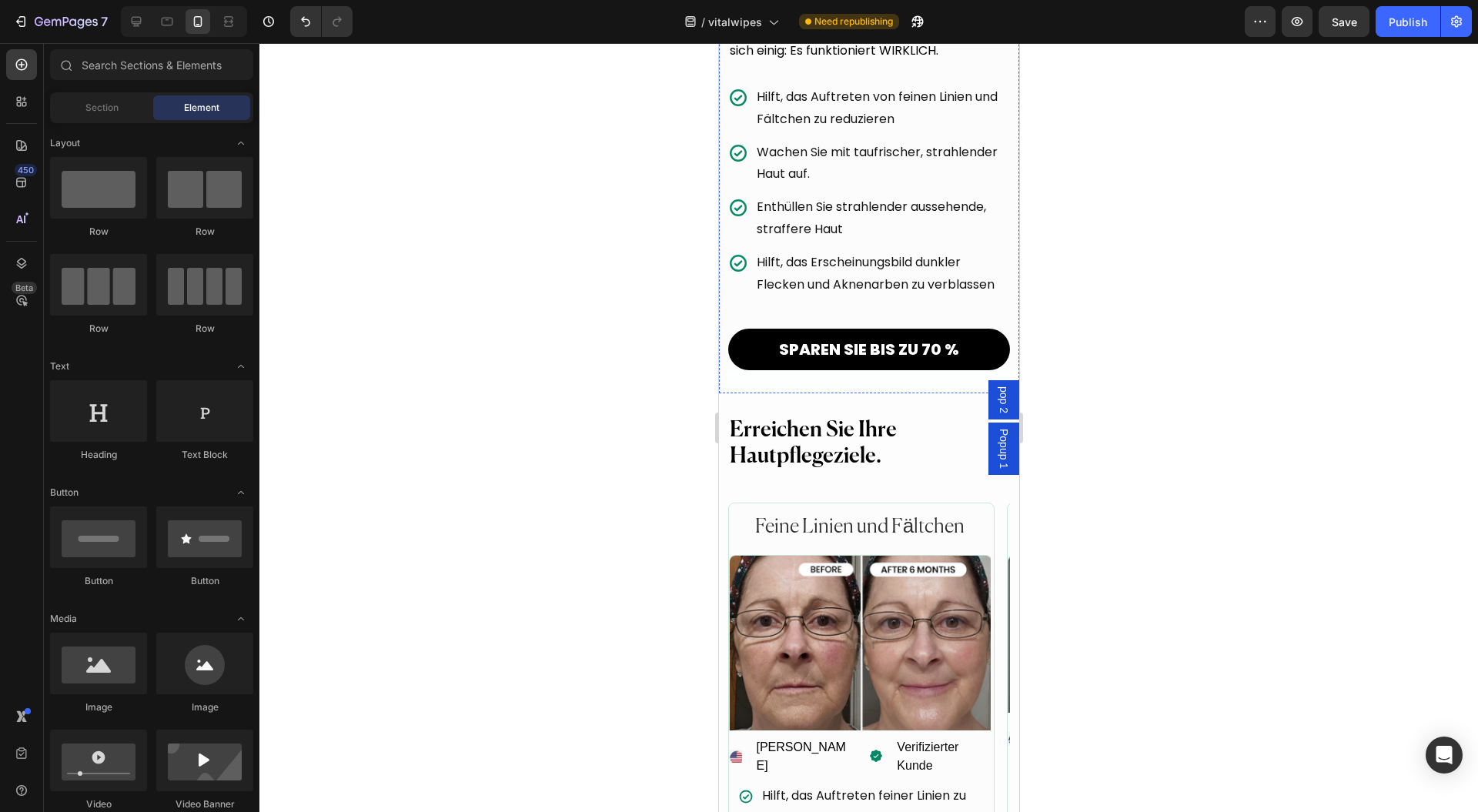
scroll to position [3696, 0]
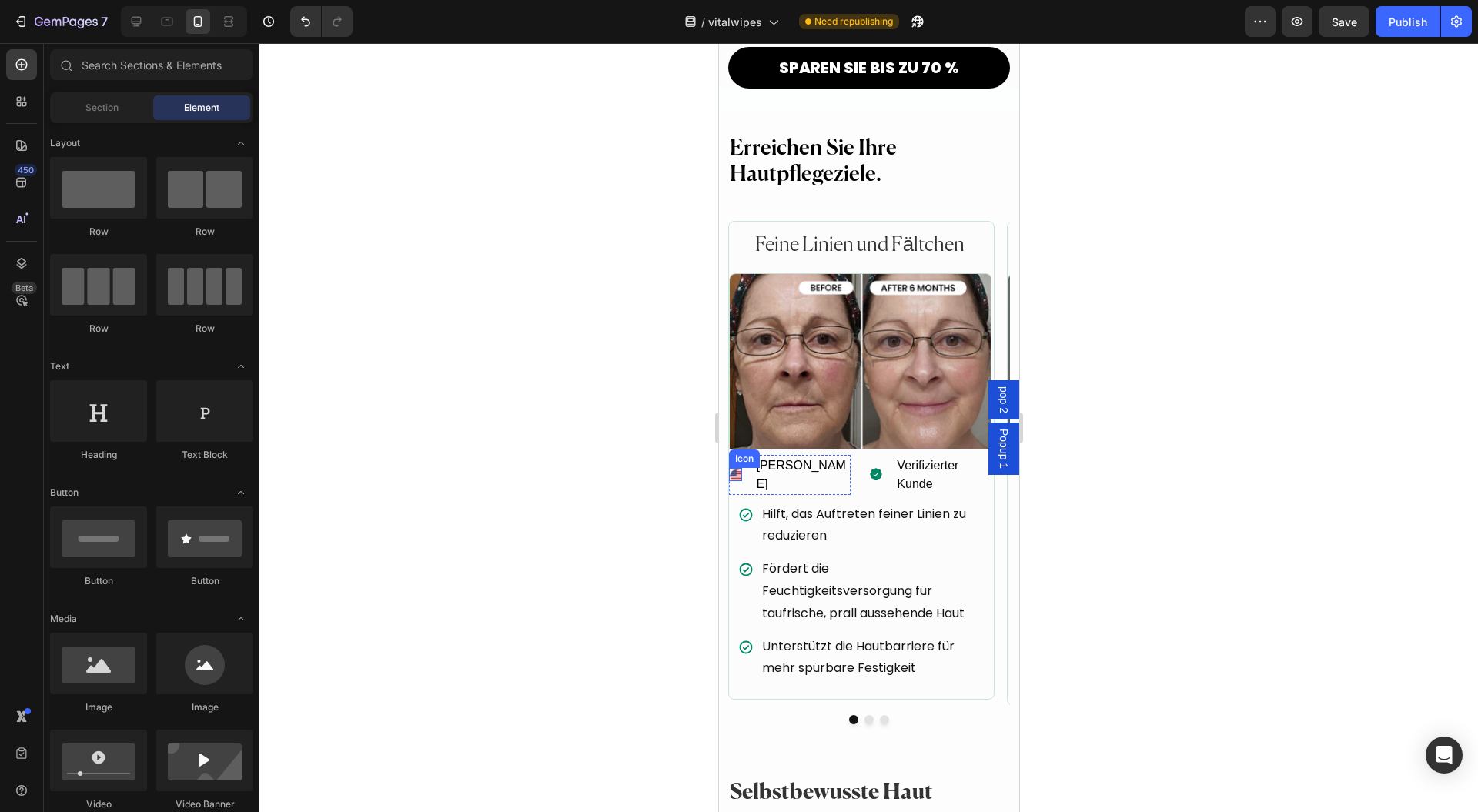
click at [743, 468] on image at bounding box center [736, 476] width 15 height 15
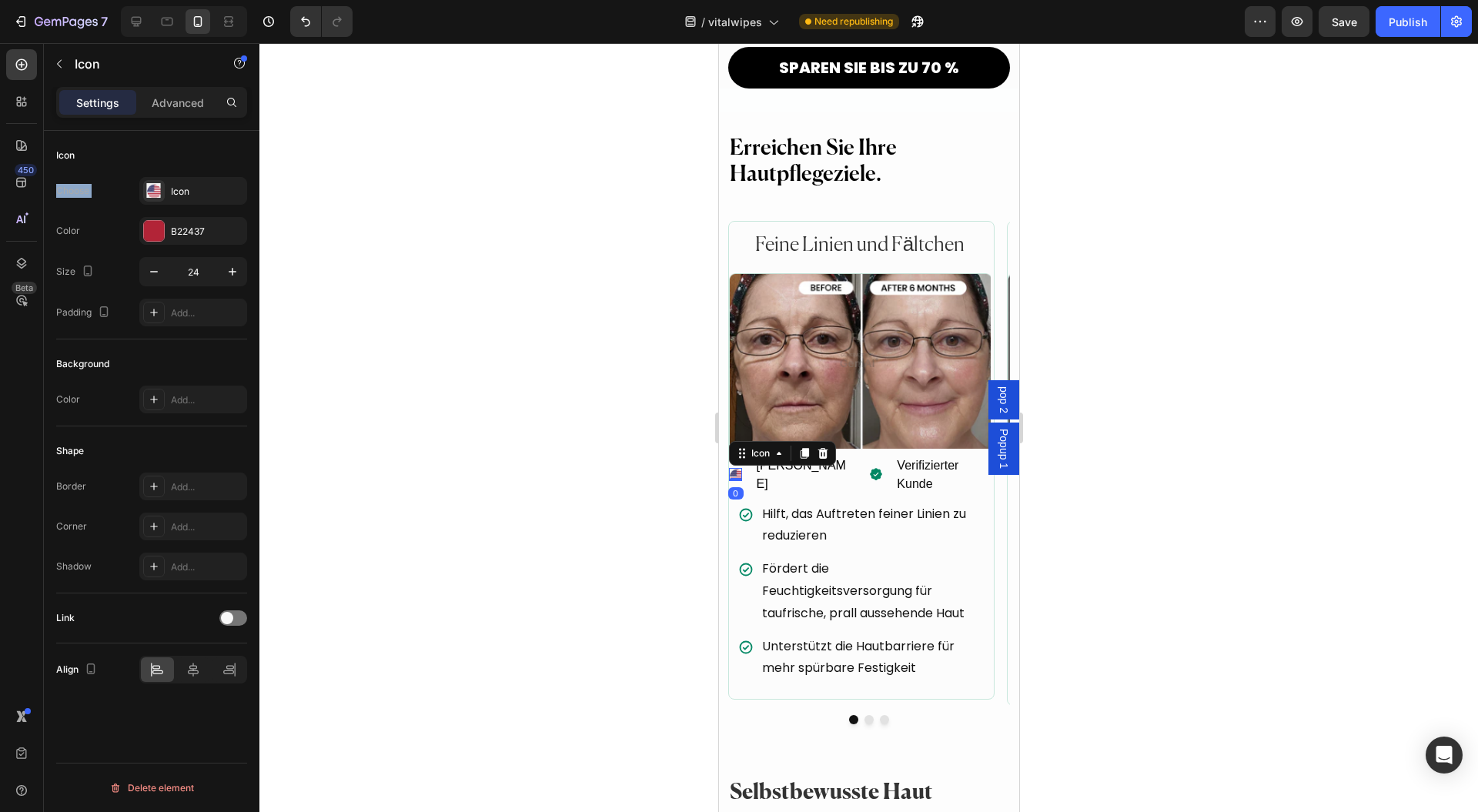
click at [136, 426] on div "Icon Choose Icon Color B22437 Size 24 Padding Add..." at bounding box center [152, 509] width 191 height 167
click at [157, 191] on image at bounding box center [153, 190] width 15 height 15
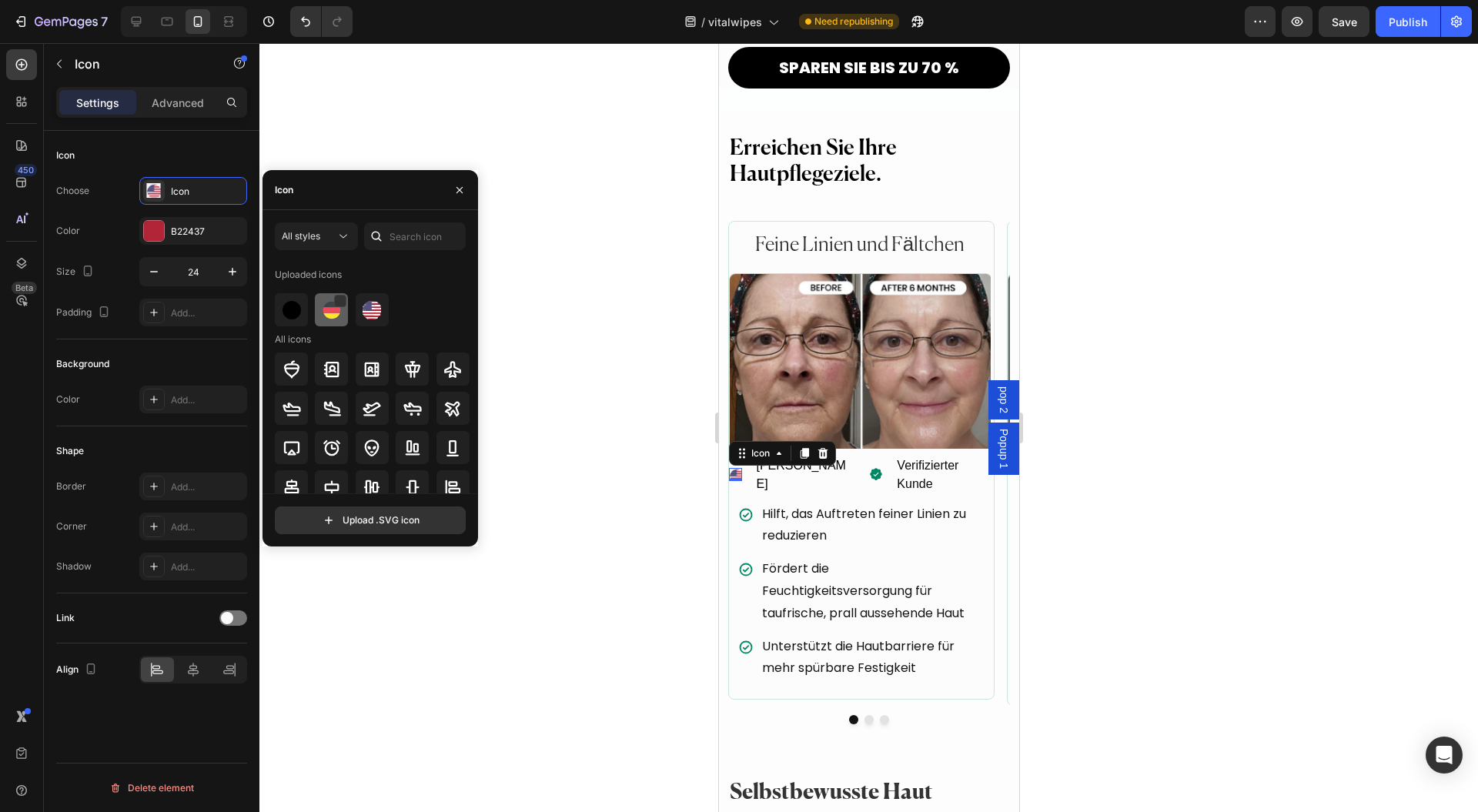
click at [330, 312] on img at bounding box center [331, 310] width 18 height 18
click at [748, 367] on img at bounding box center [860, 361] width 262 height 176
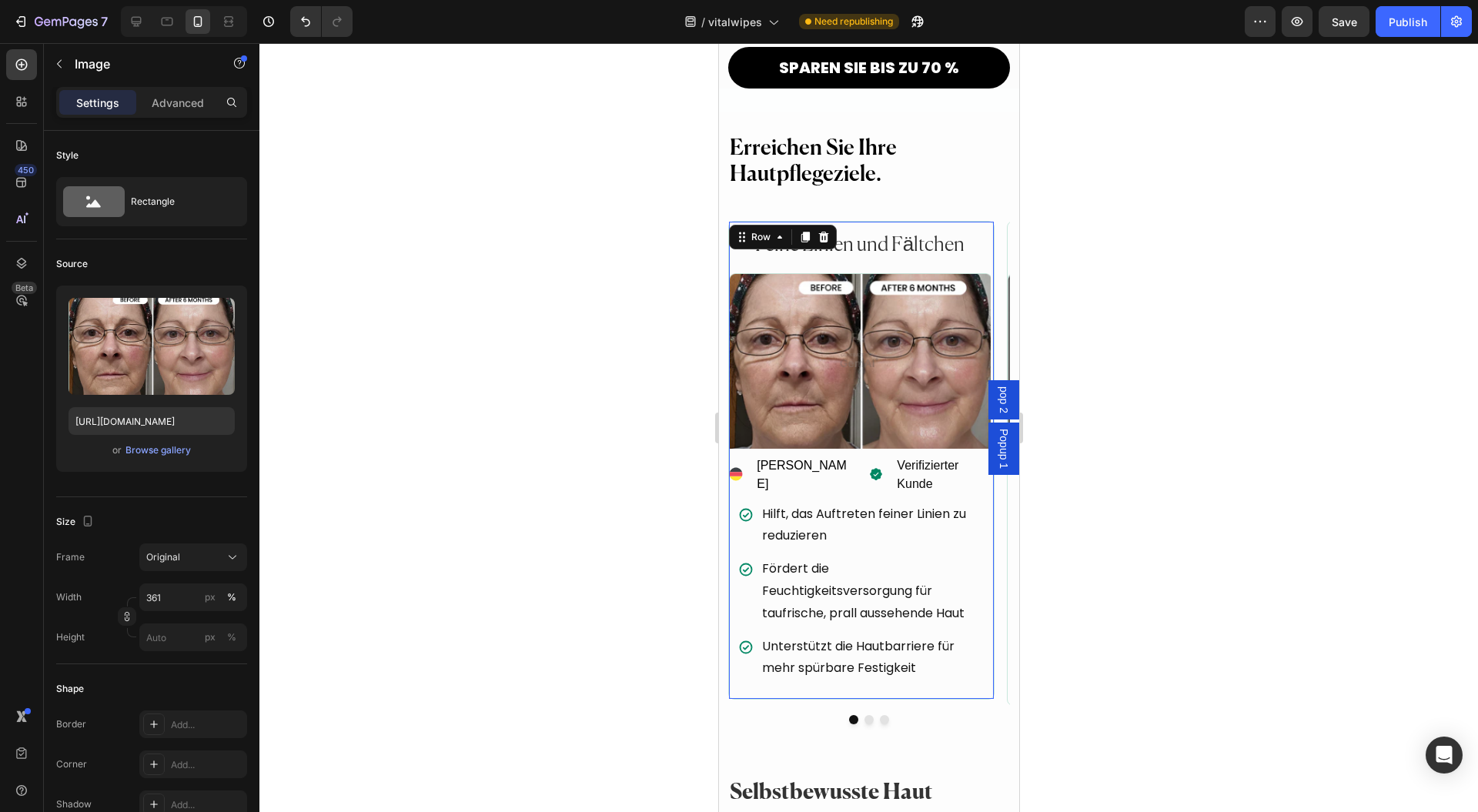
click at [734, 440] on div "Feine Linien und Fältchen Heading Image Icon Tami t. Text Block Advanced list I…" at bounding box center [860, 453] width 262 height 462
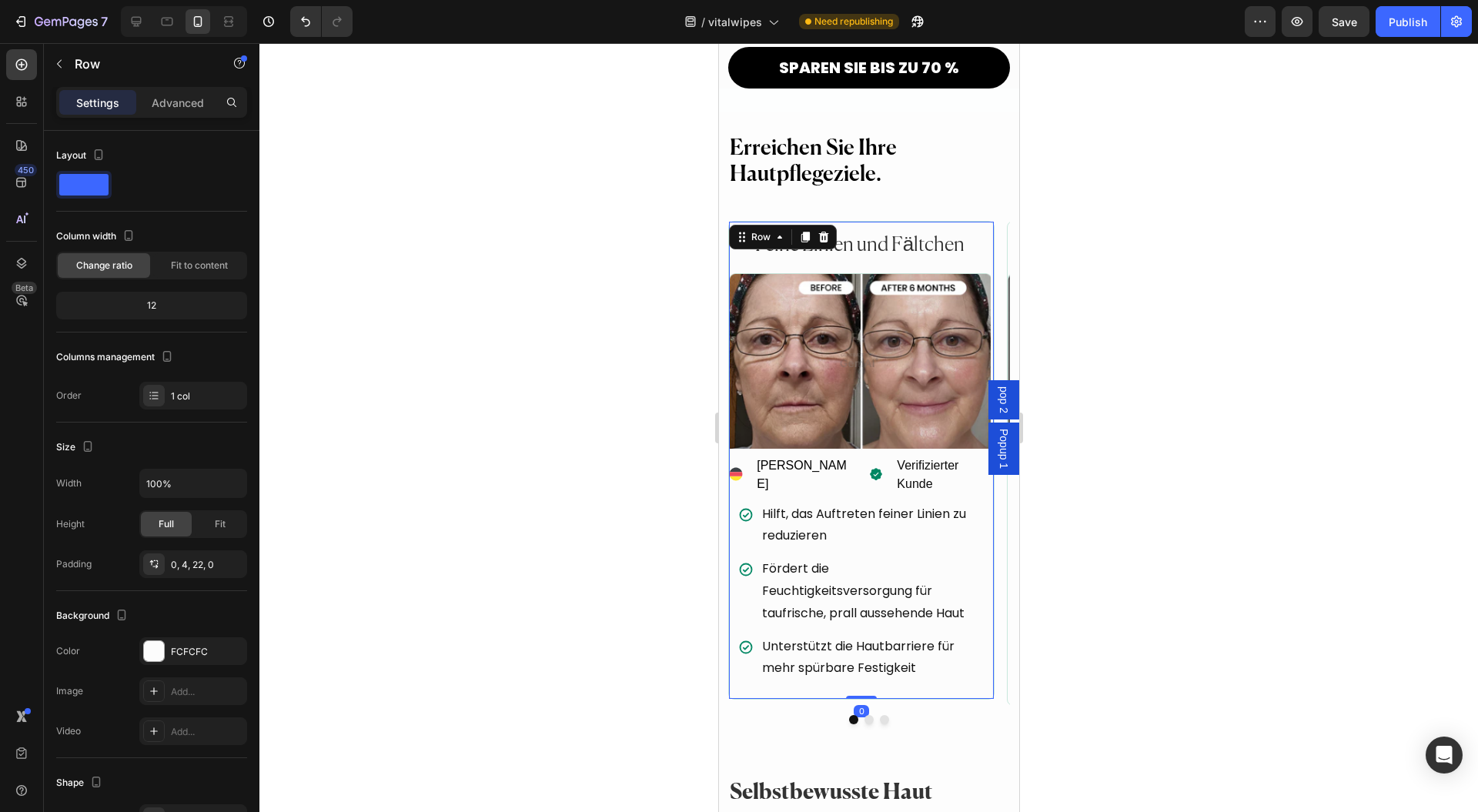
click at [748, 444] on div "Feine Linien und Fältchen Heading Image Icon Tami t. Text Block Advanced list I…" at bounding box center [860, 453] width 262 height 462
click at [790, 455] on div "[PERSON_NAME]" at bounding box center [802, 475] width 96 height 40
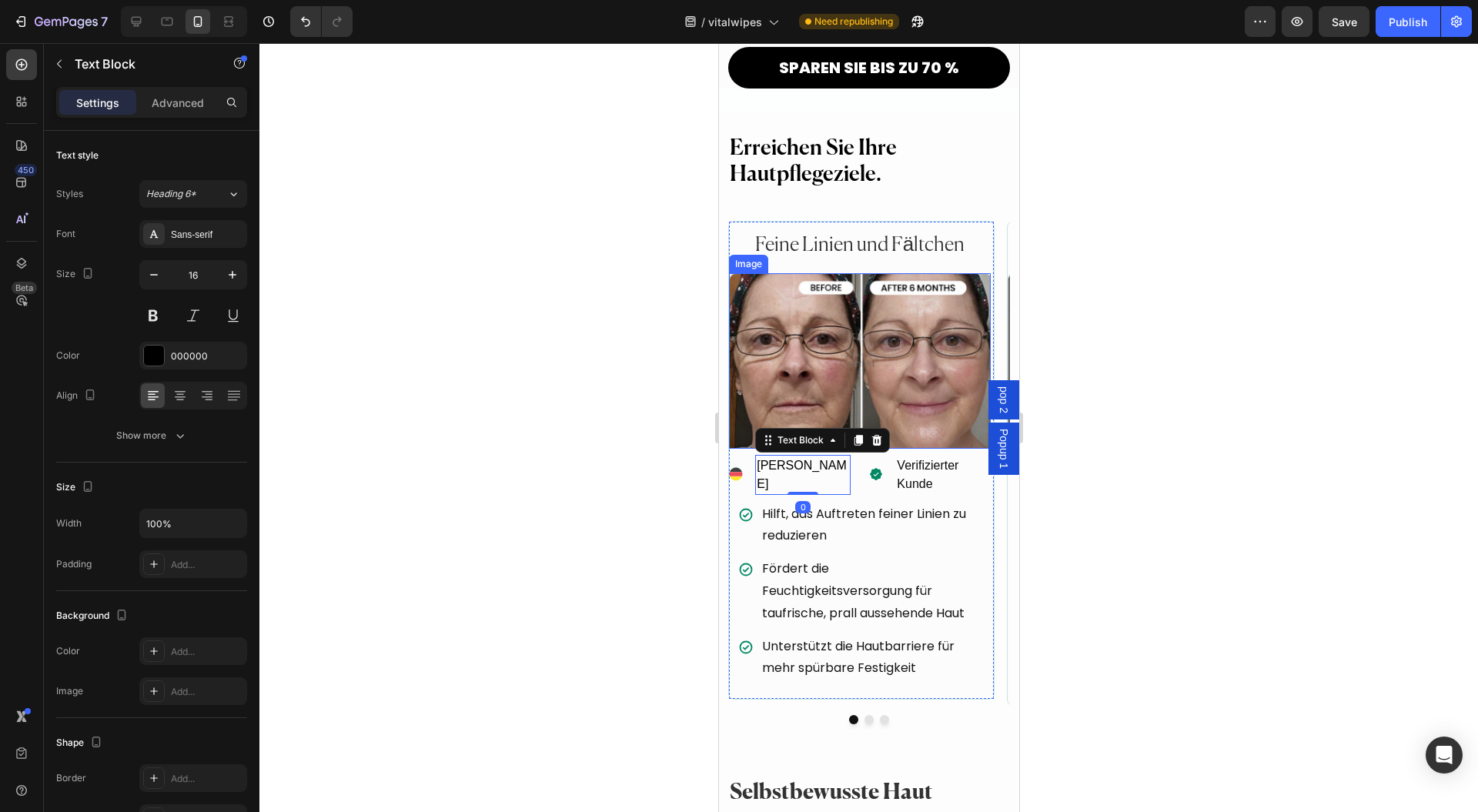
click at [764, 368] on img at bounding box center [860, 361] width 262 height 176
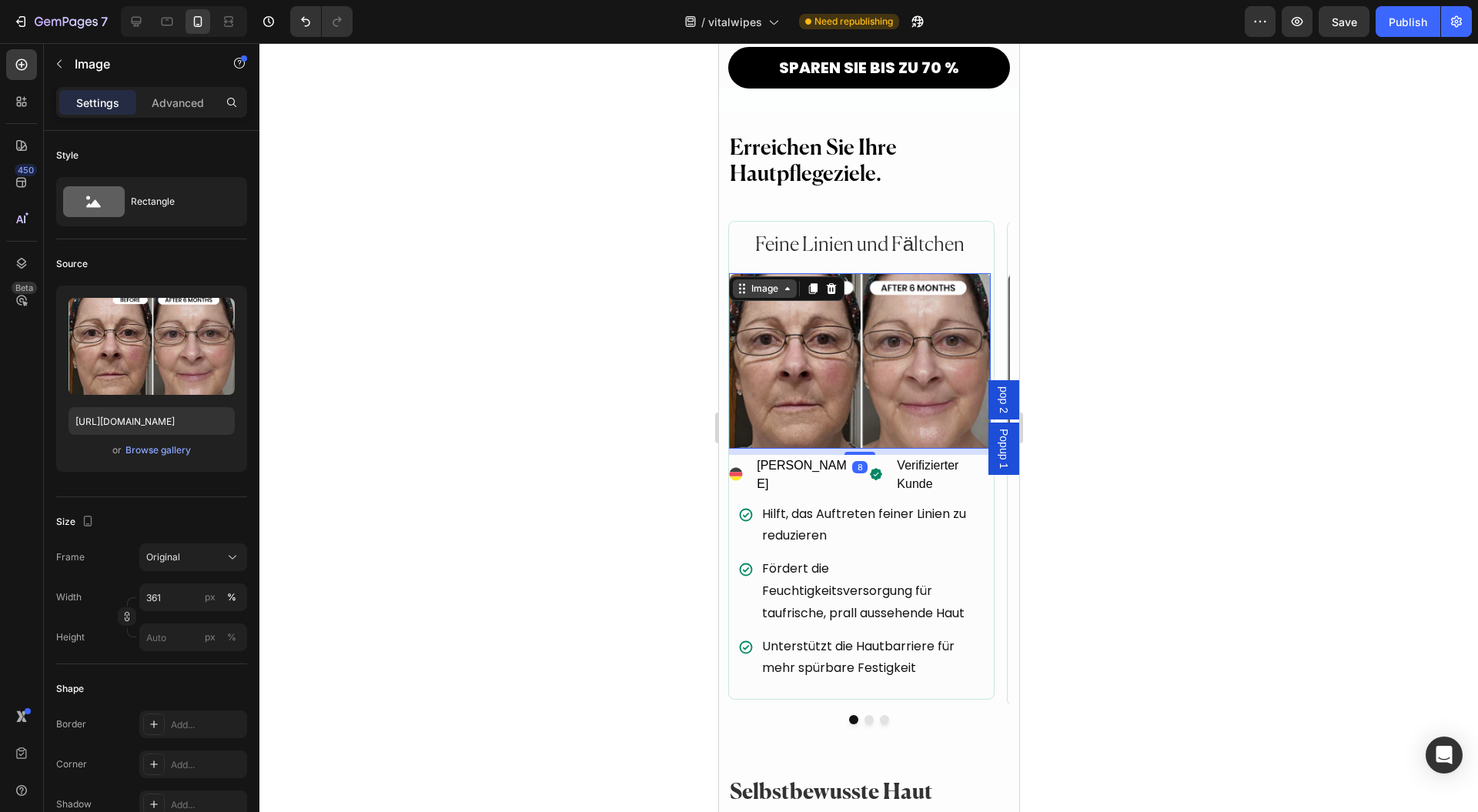
click at [787, 283] on icon at bounding box center [786, 289] width 12 height 12
click at [169, 110] on p "Advanced" at bounding box center [178, 103] width 53 height 16
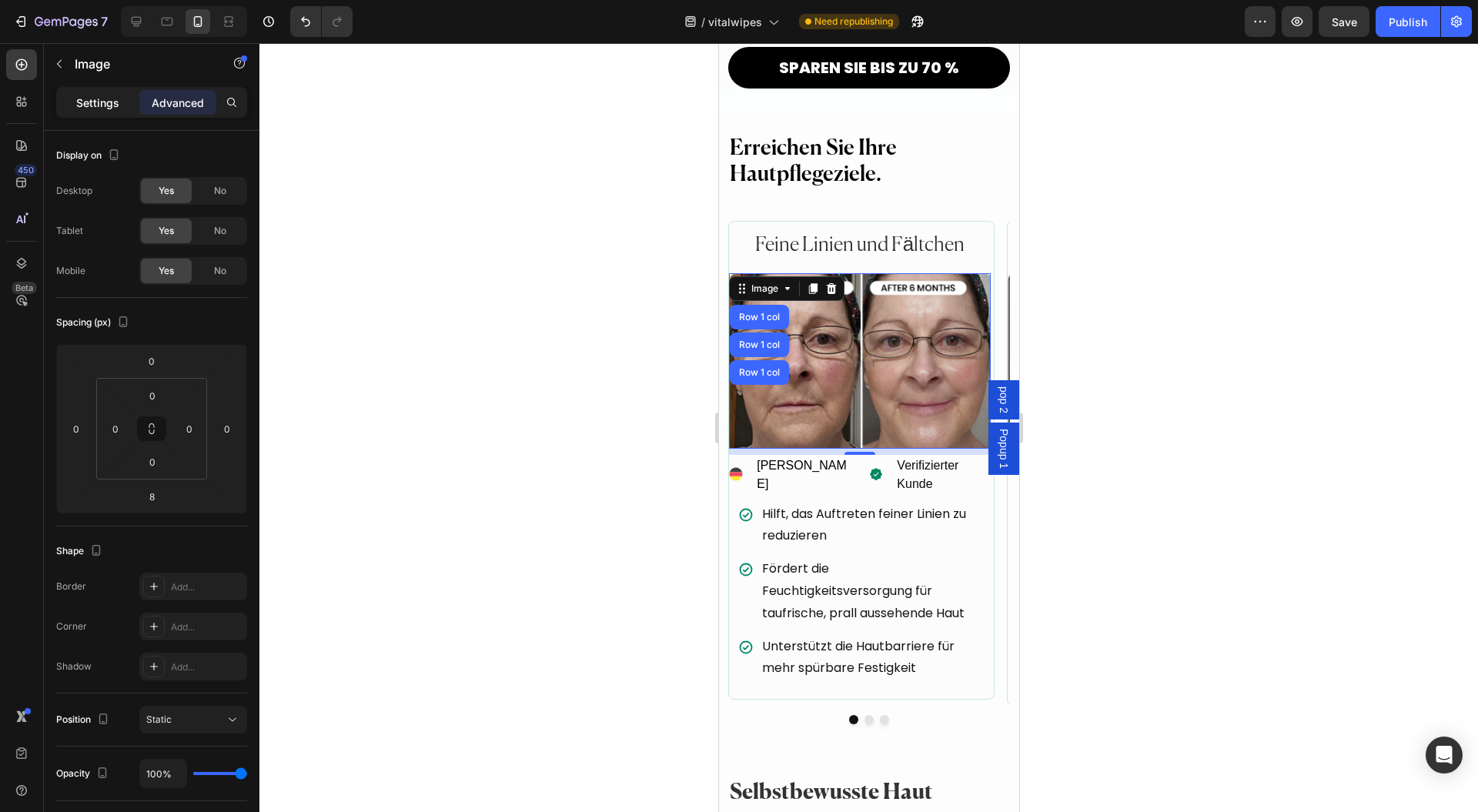
click at [76, 96] on p "Settings" at bounding box center [97, 103] width 43 height 16
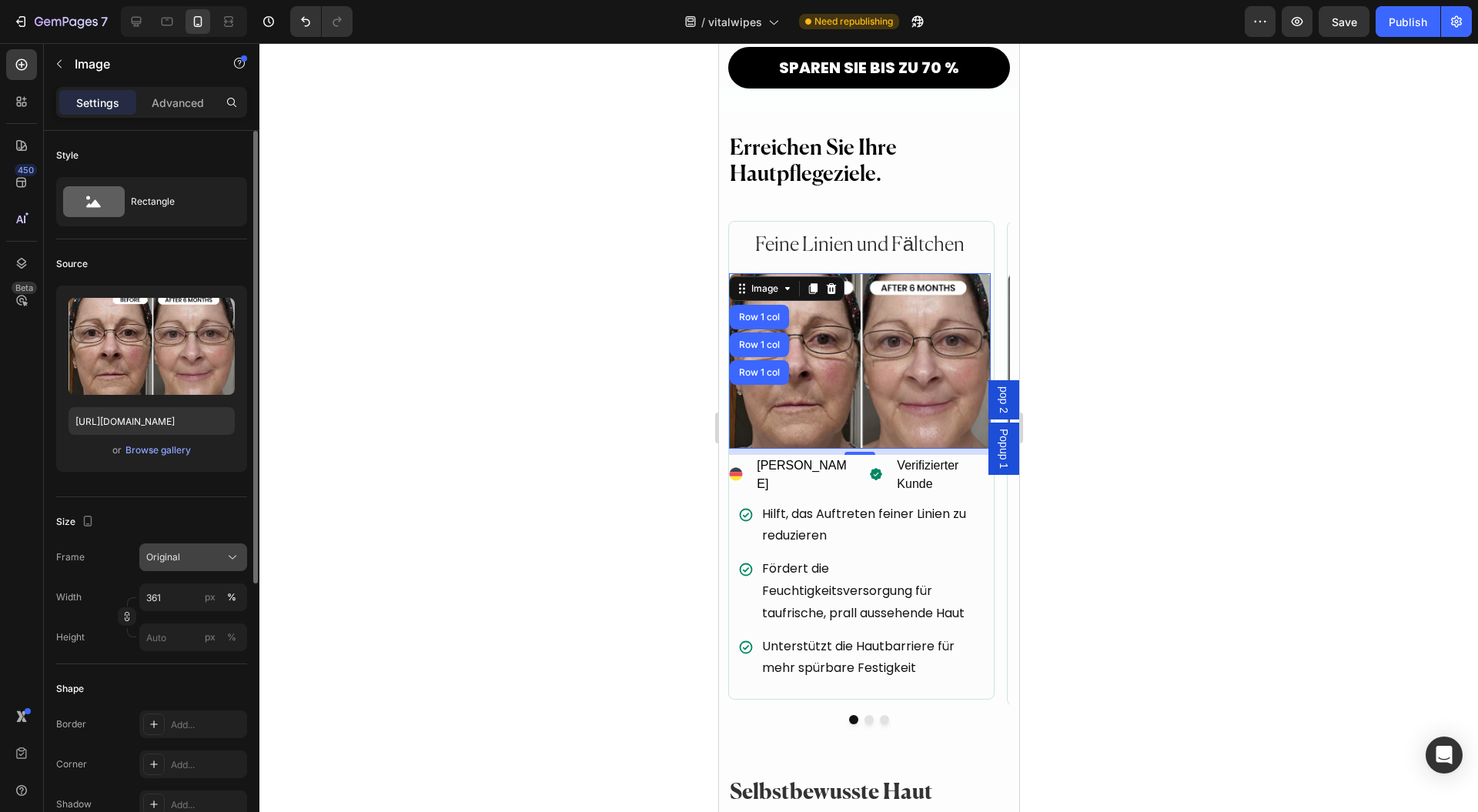
click at [182, 556] on div "Original" at bounding box center [184, 557] width 76 height 14
click at [120, 554] on div "Frame Original Square Vertical Horizontal Original Custom" at bounding box center [152, 557] width 191 height 28
drag, startPoint x: 191, startPoint y: 82, endPoint x: 185, endPoint y: 89, distance: 9.2
click at [190, 82] on div "Image" at bounding box center [131, 63] width 176 height 40
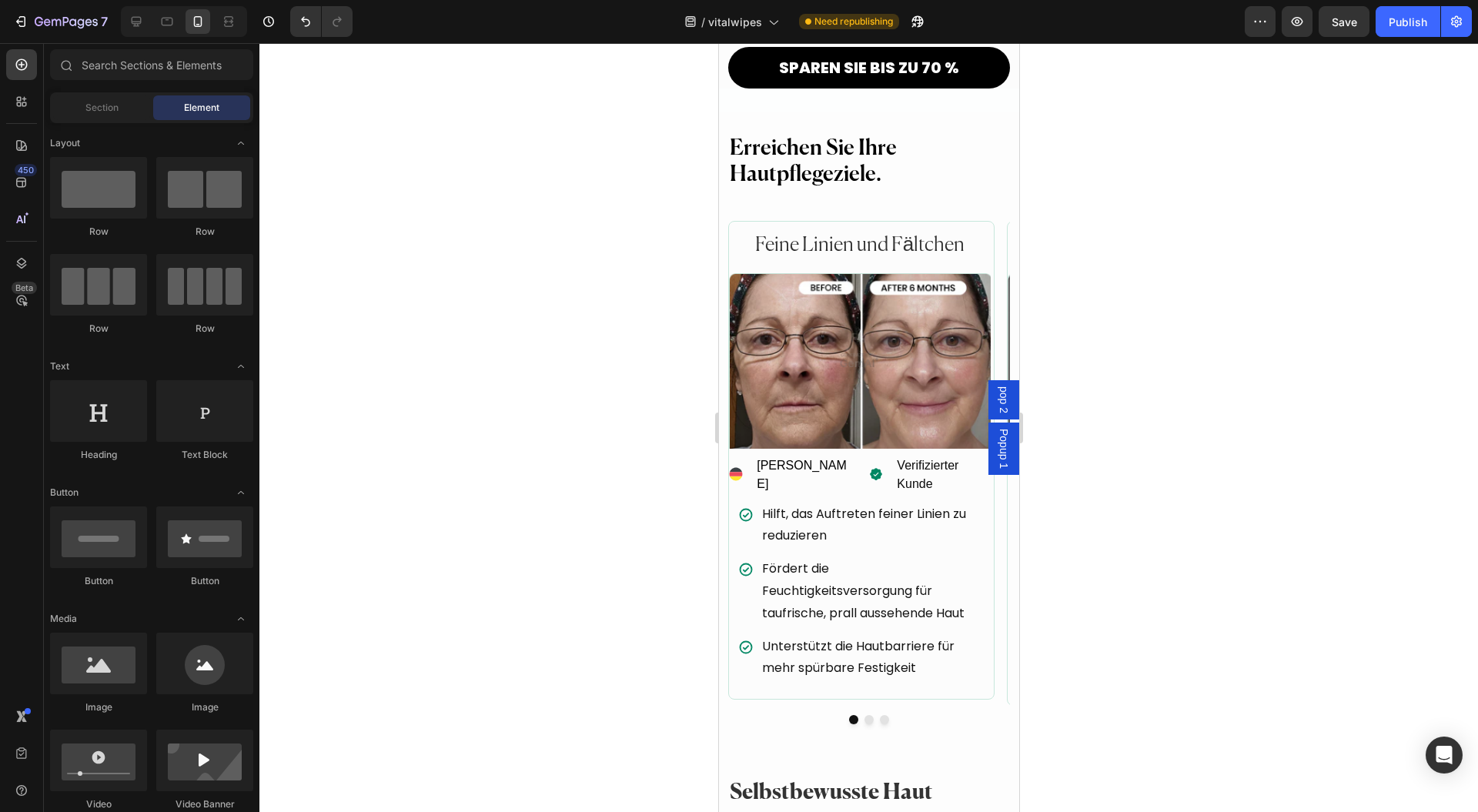
click at [183, 92] on div "Section Element" at bounding box center [152, 107] width 204 height 31
click at [838, 314] on img at bounding box center [860, 361] width 262 height 176
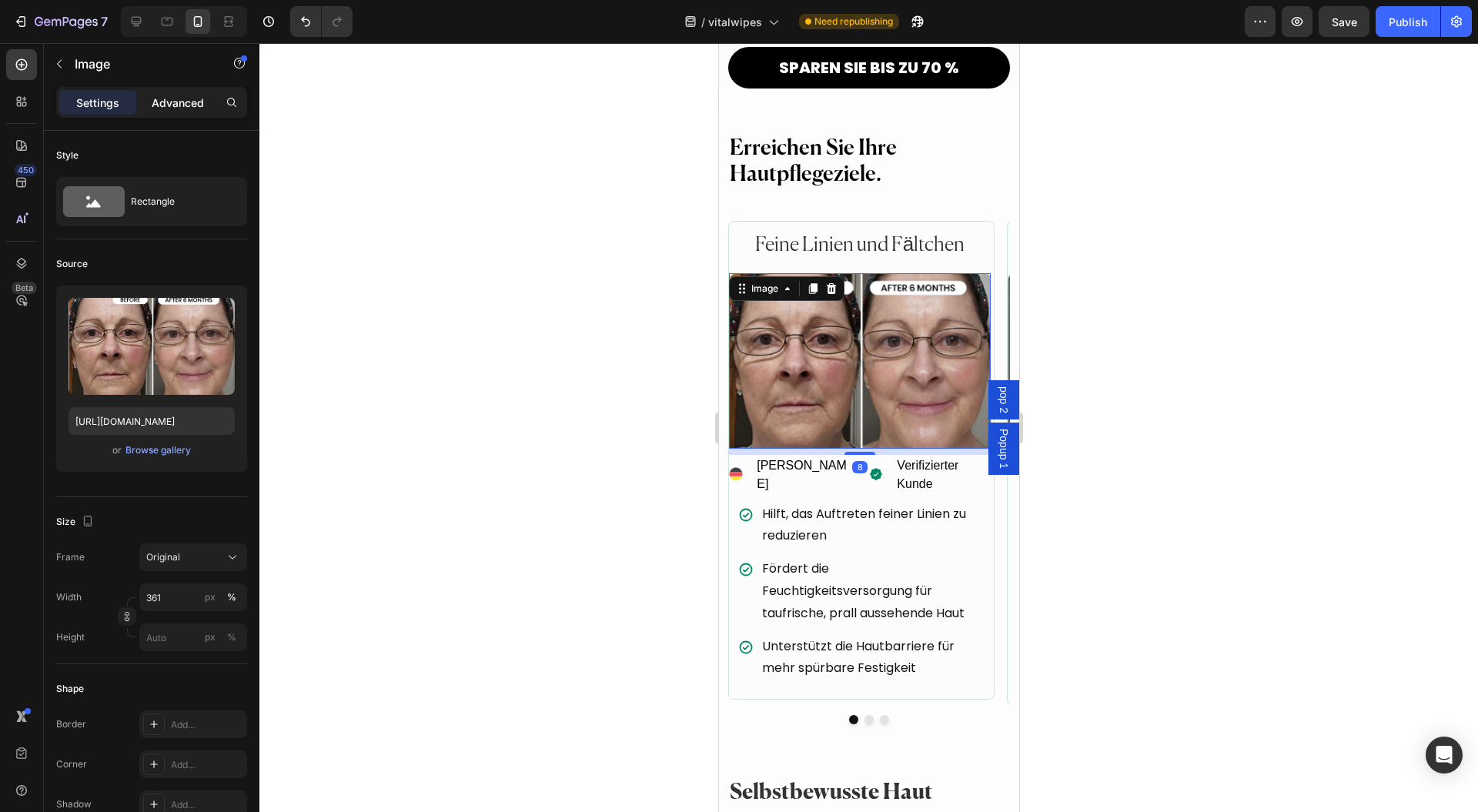
click at [181, 98] on p "Advanced" at bounding box center [178, 103] width 53 height 16
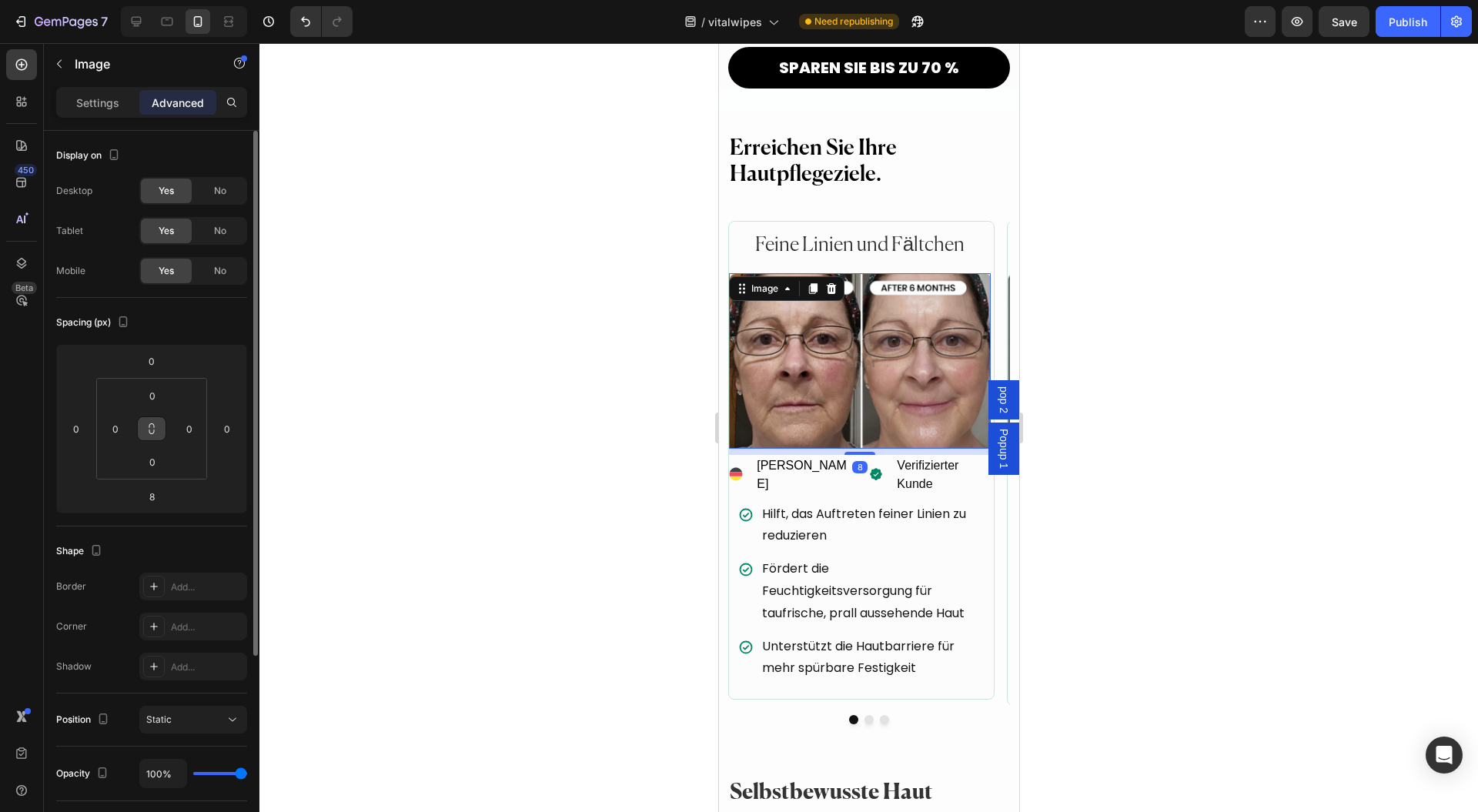
click at [152, 428] on icon at bounding box center [152, 429] width 12 height 12
type input "4"
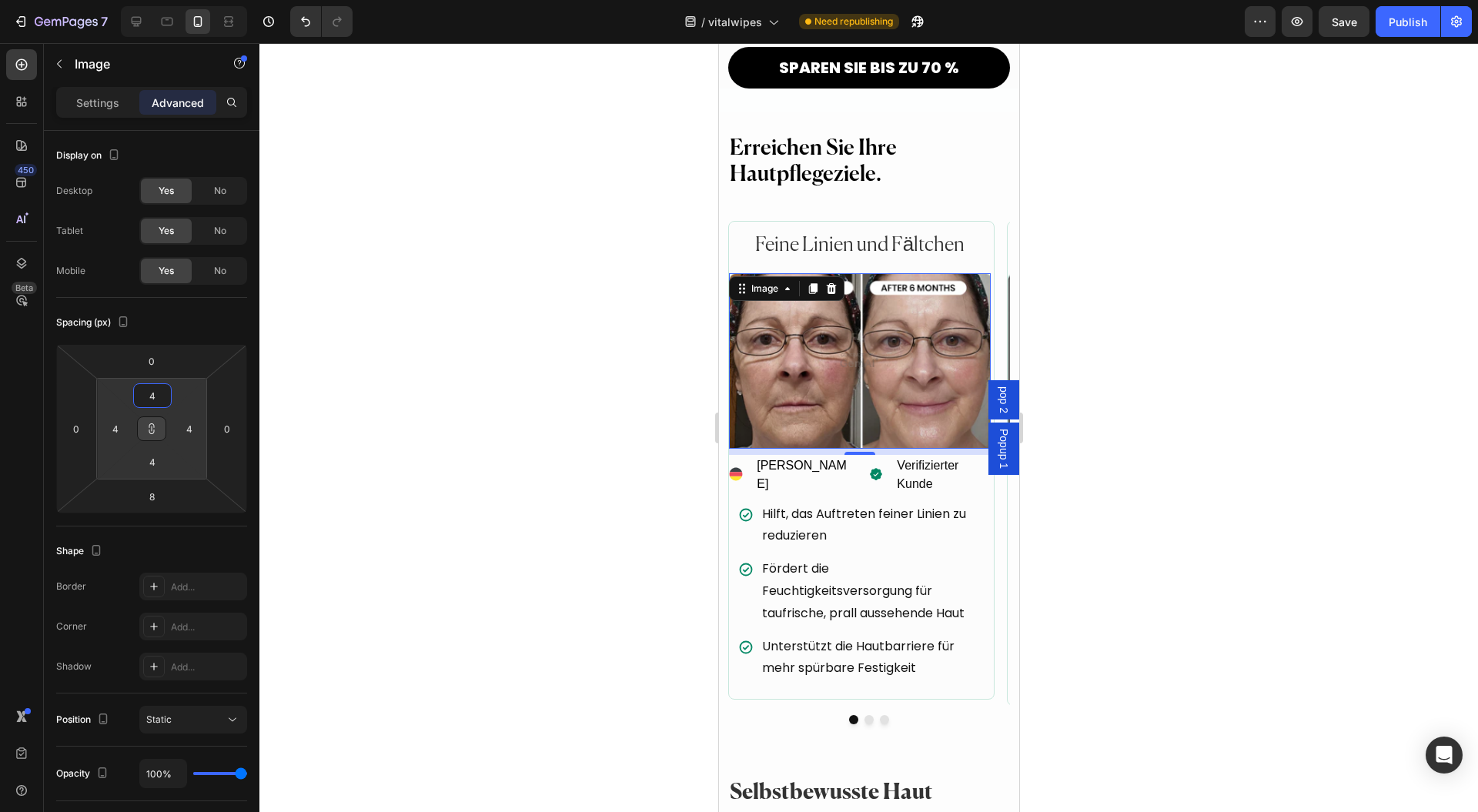
type input "6"
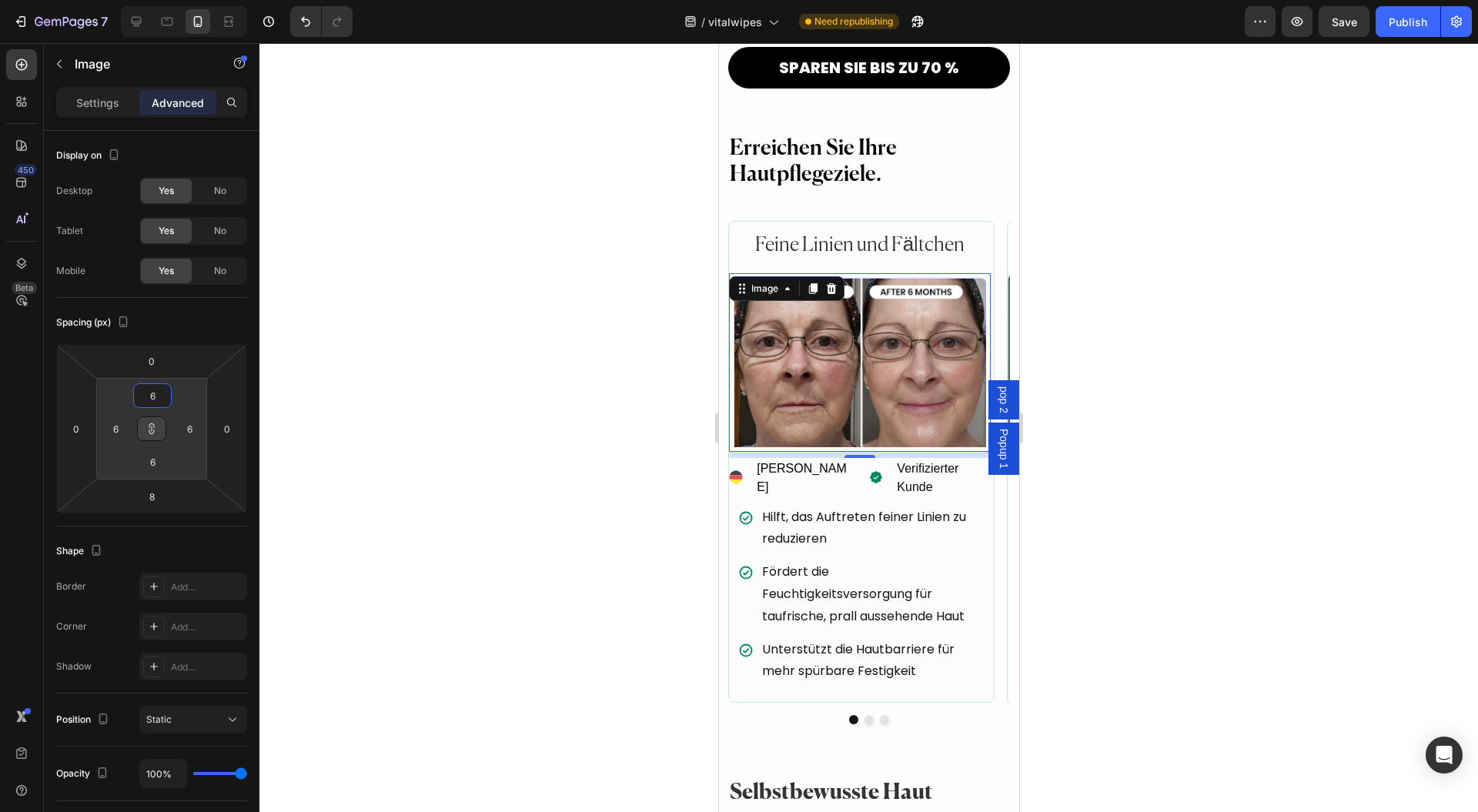
type input "10"
type input "12"
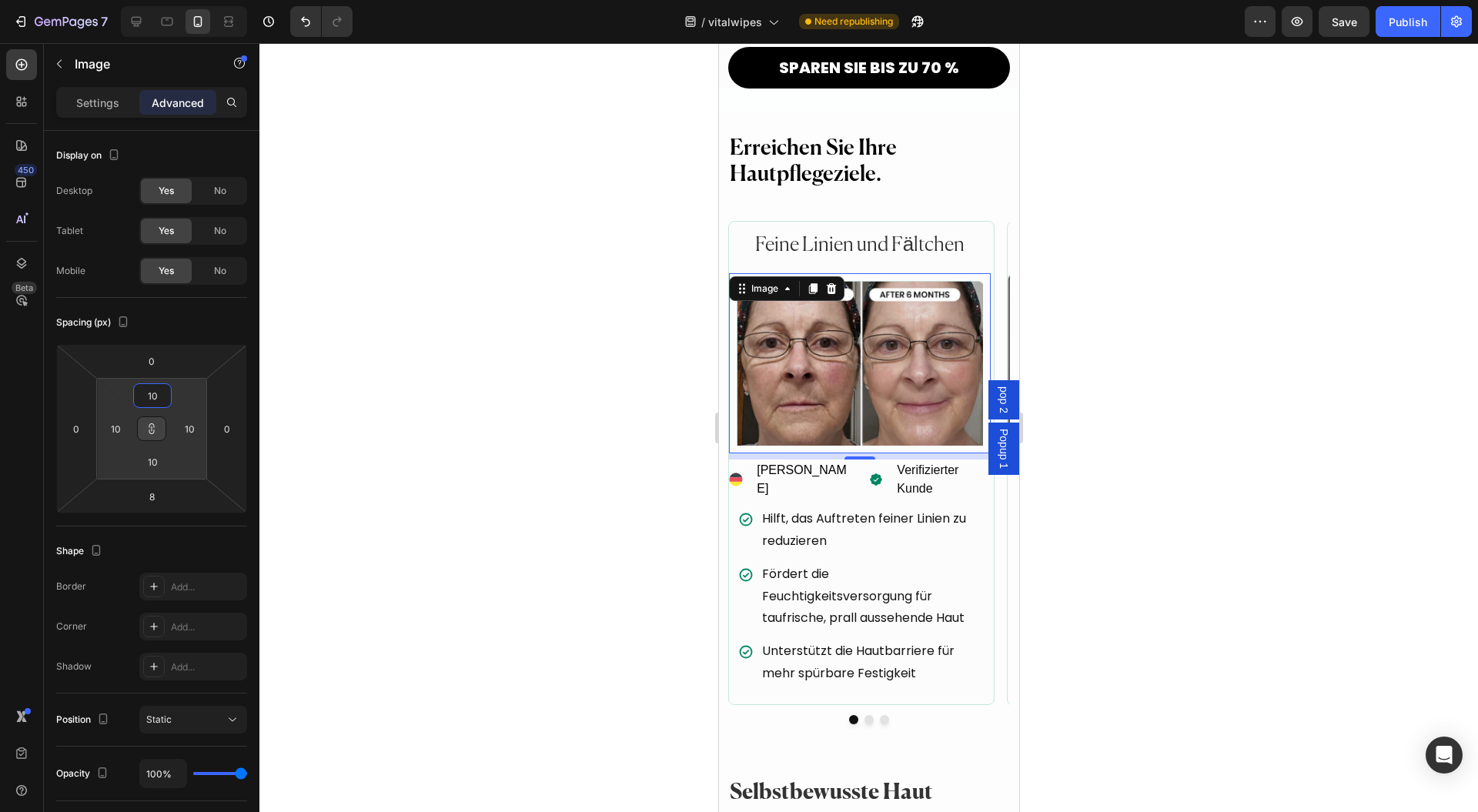
type input "12"
click at [181, 0] on html "7 Version history / vitalwipes Need republishing Preview Save Publish 450 Beta …" at bounding box center [739, 0] width 1478 height 0
click at [115, 112] on div "Settings" at bounding box center [97, 102] width 77 height 25
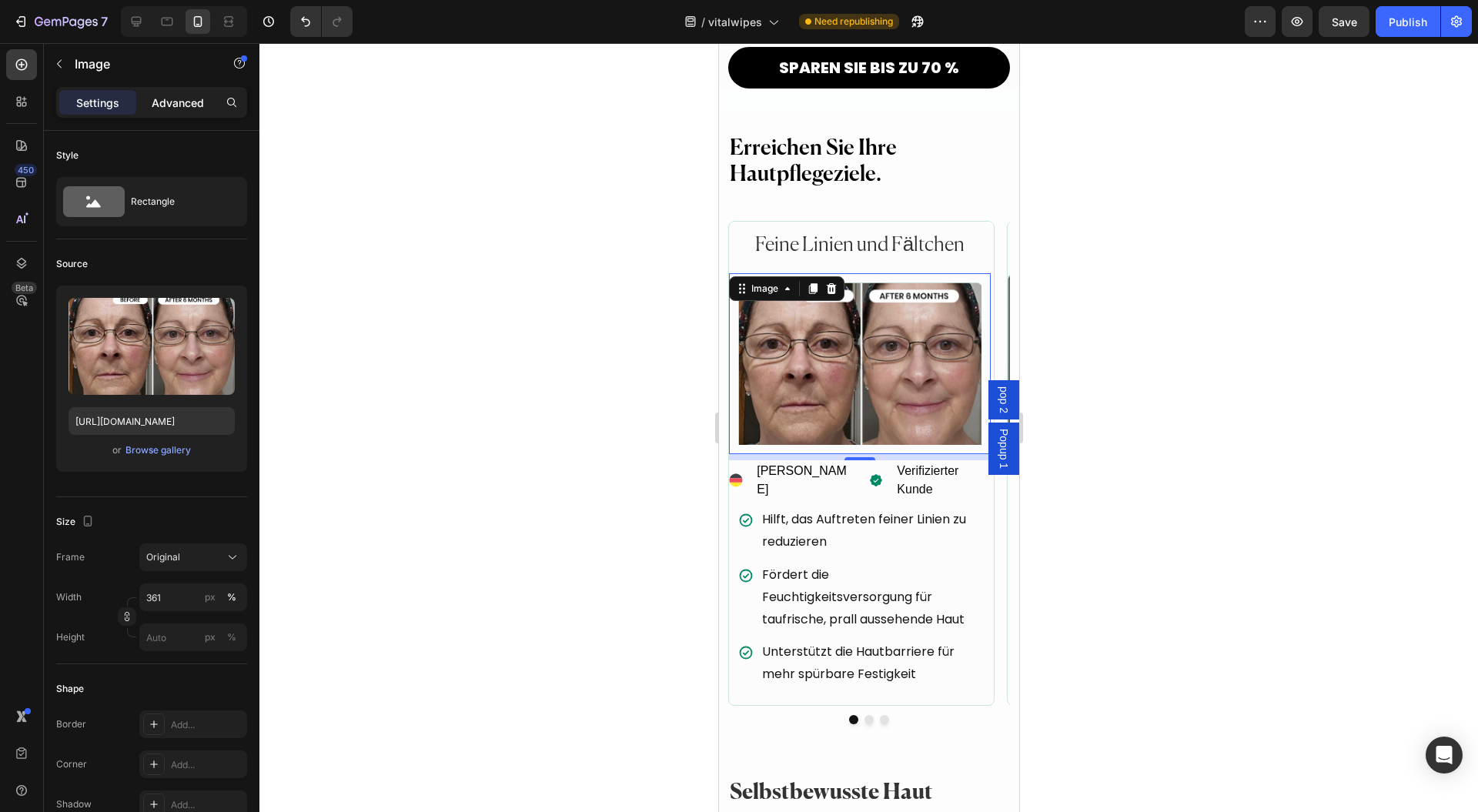
click at [171, 99] on p "Advanced" at bounding box center [178, 103] width 53 height 16
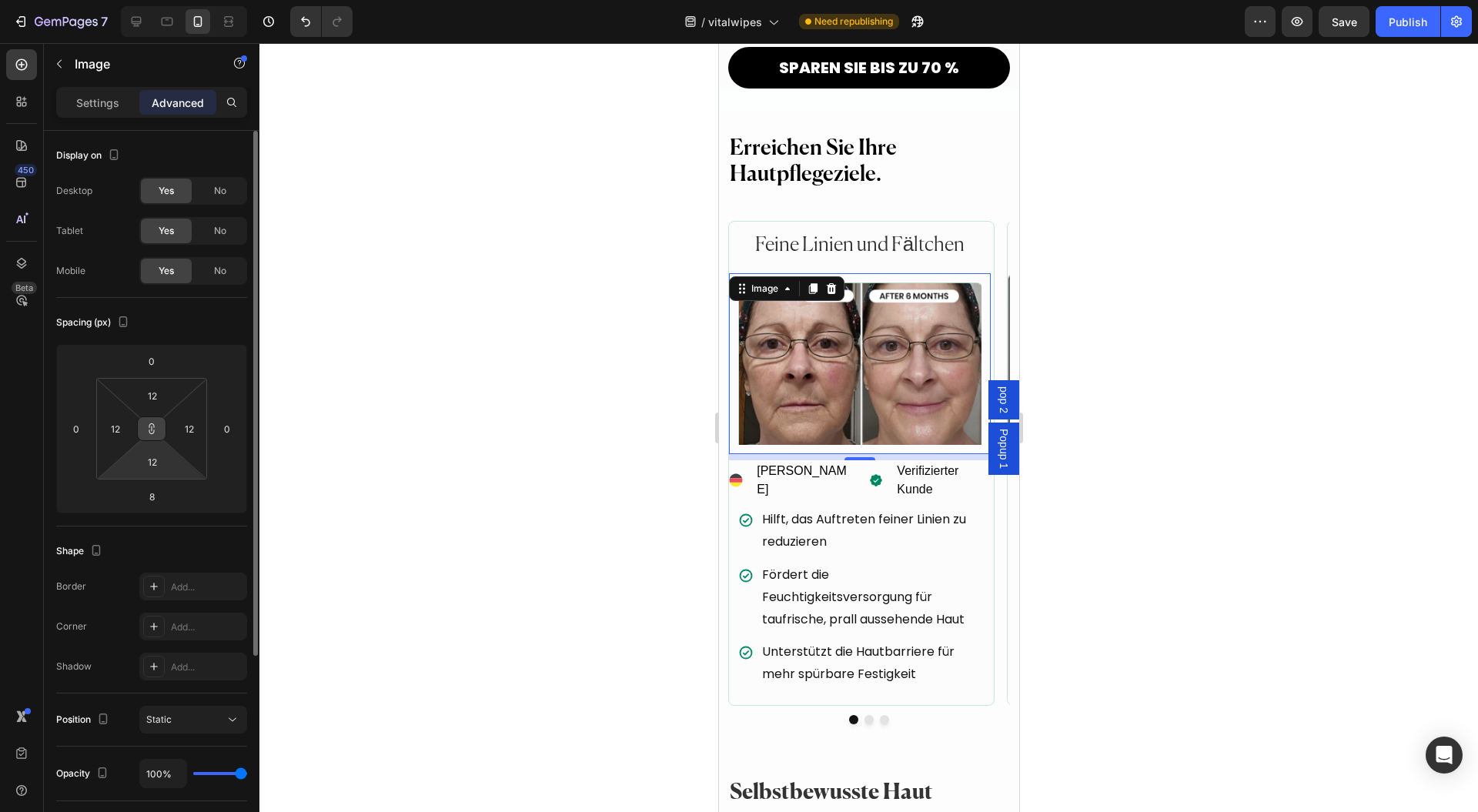
click at [156, 434] on button at bounding box center [151, 429] width 29 height 25
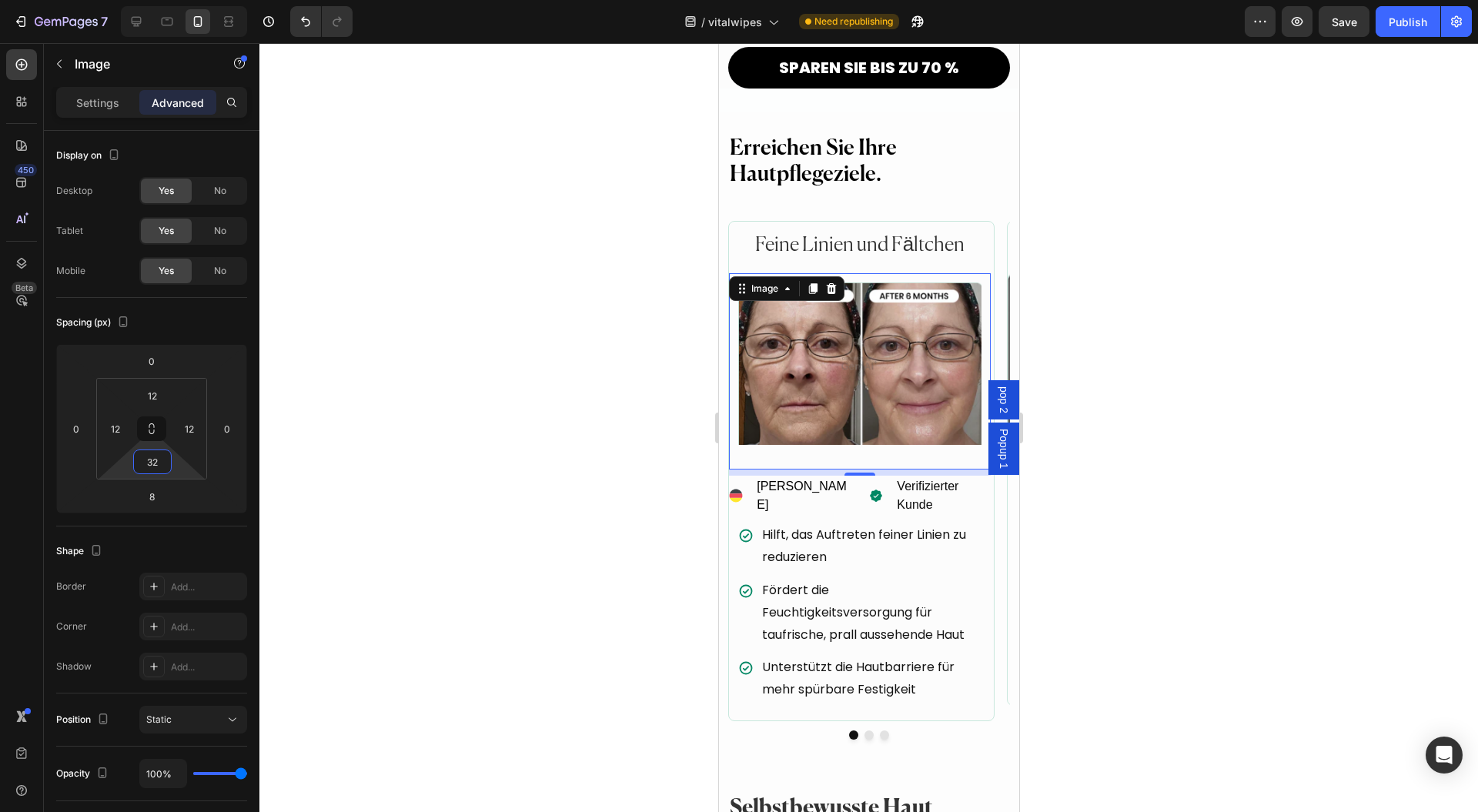
type input "34"
drag, startPoint x: 182, startPoint y: 465, endPoint x: 185, endPoint y: 453, distance: 12.4
click at [185, 0] on html "7 Version history / vitalwipes Need republishing Preview Save Publish 450 Beta …" at bounding box center [739, 0] width 1478 height 0
click at [101, 103] on p "Settings" at bounding box center [97, 103] width 43 height 16
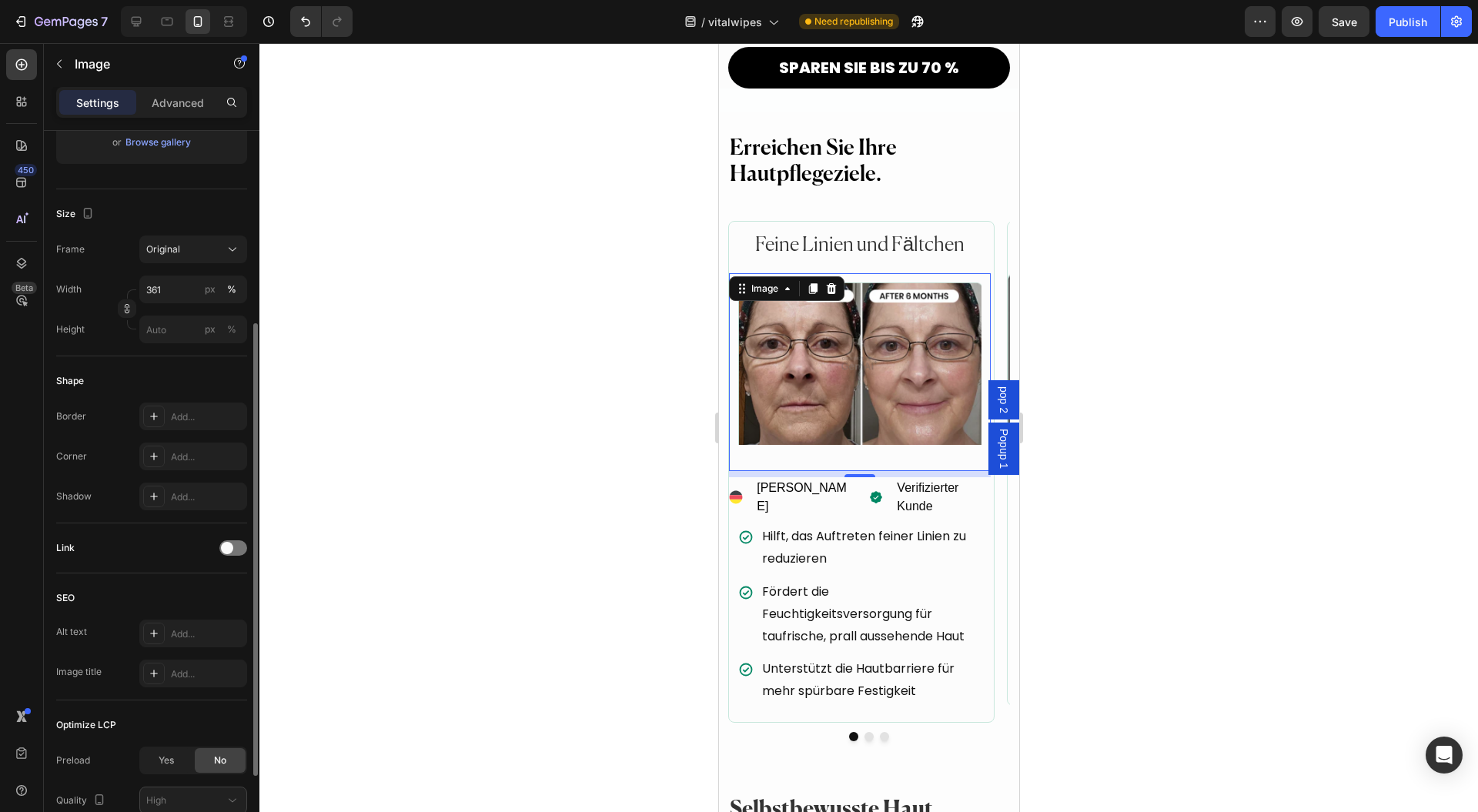
scroll to position [436, 0]
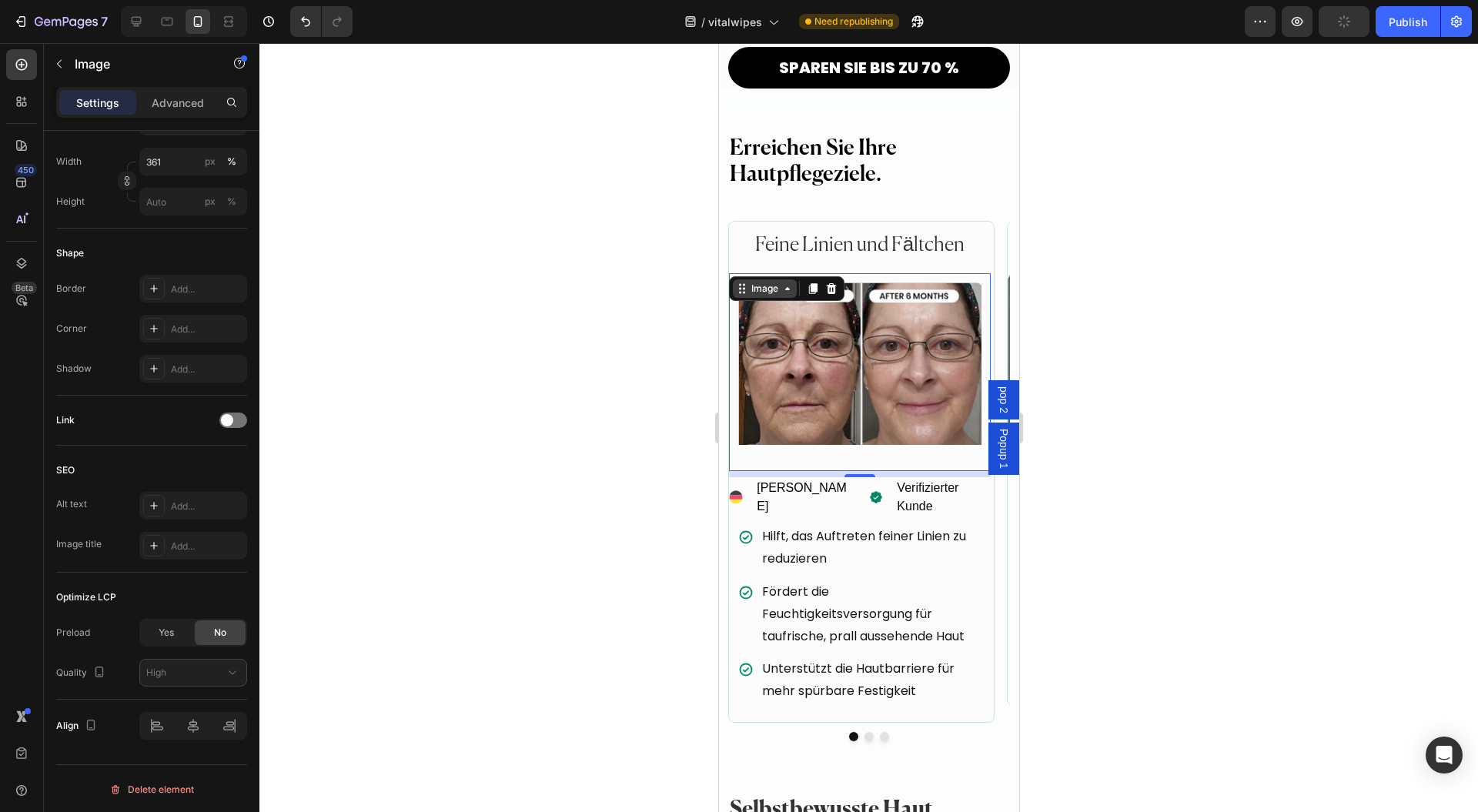
click at [754, 282] on div "Image" at bounding box center [764, 289] width 33 height 14
click at [575, 397] on div at bounding box center [869, 427] width 1219 height 769
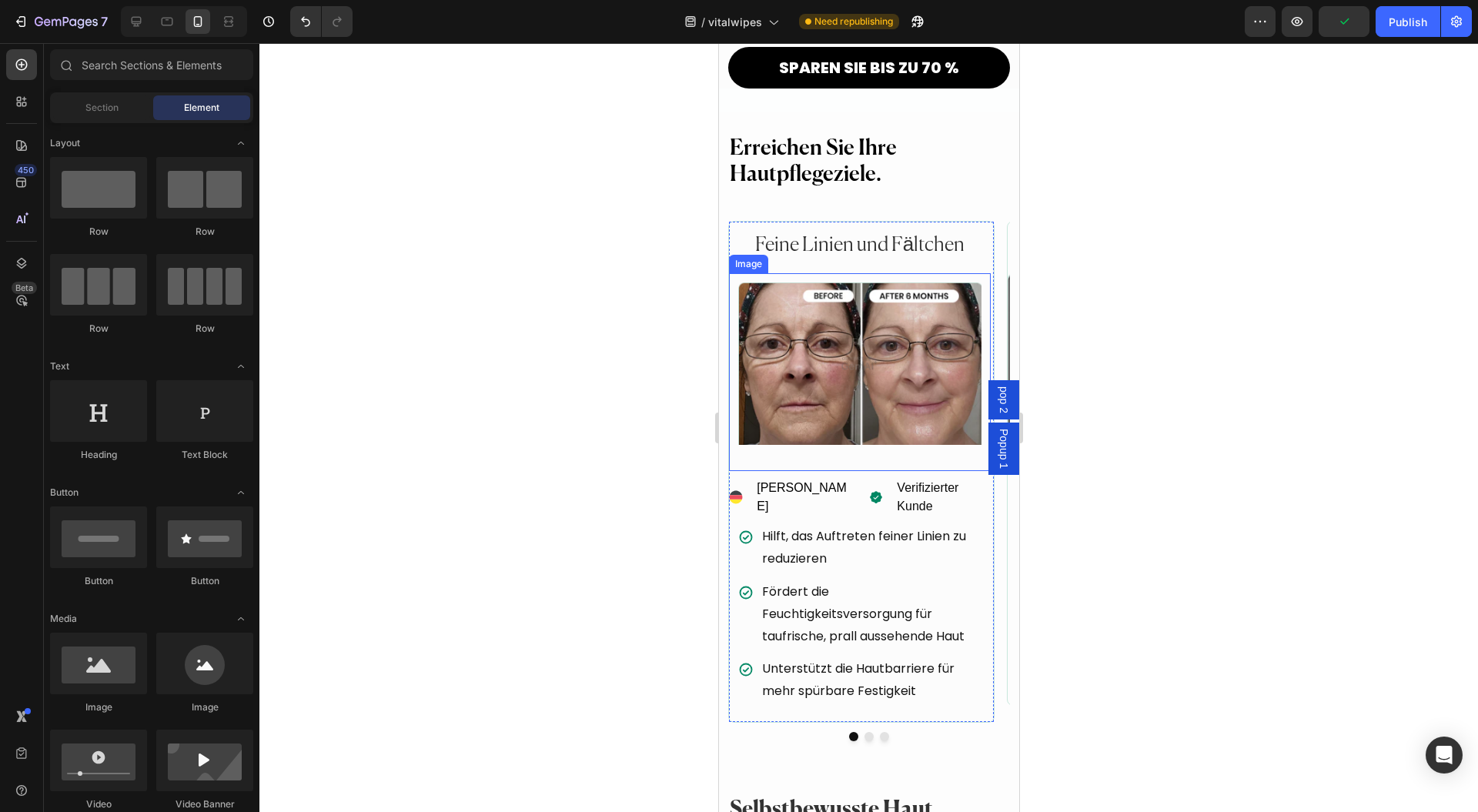
click at [741, 427] on div "Image" at bounding box center [860, 373] width 262 height 199
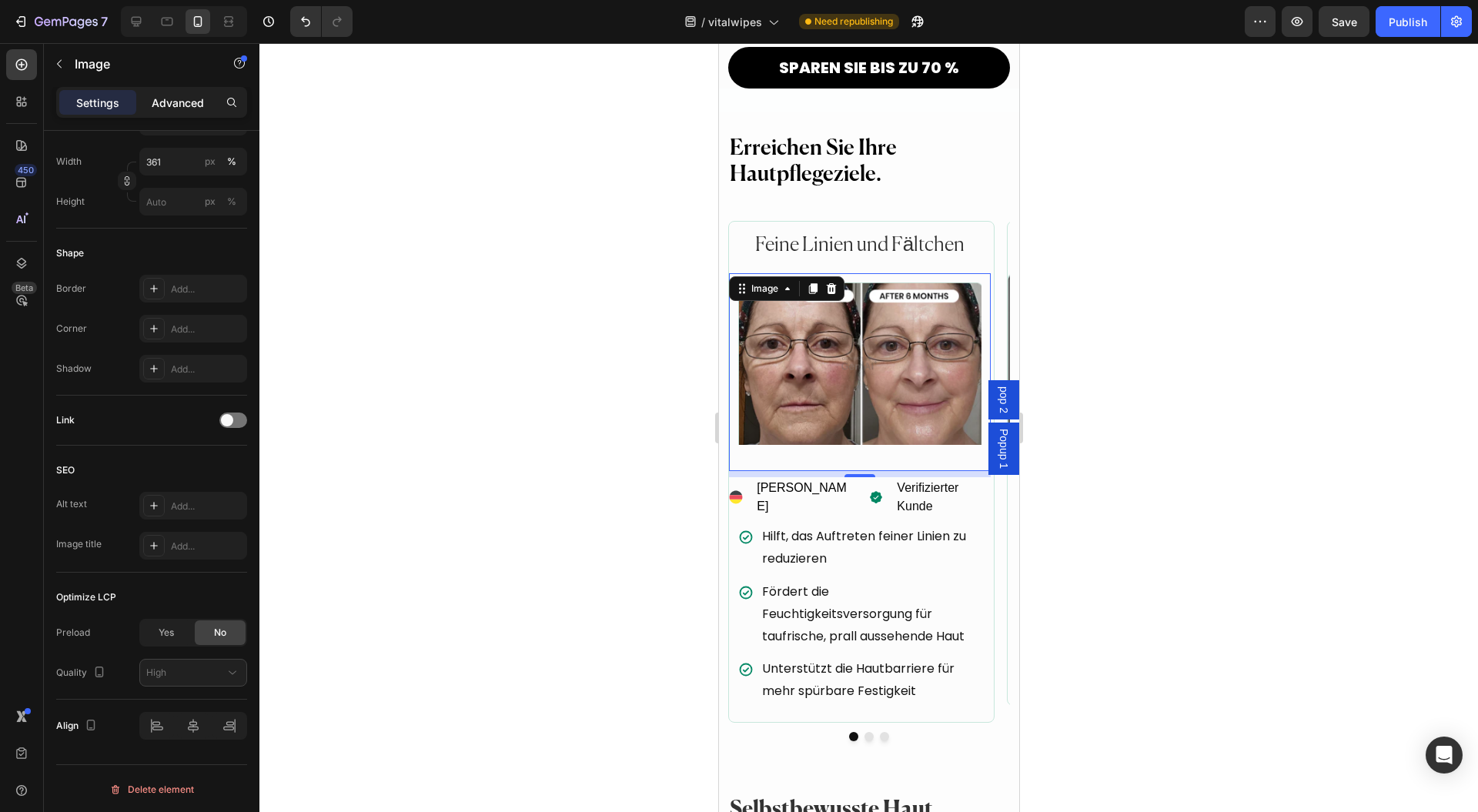
click at [181, 106] on p "Advanced" at bounding box center [178, 103] width 53 height 16
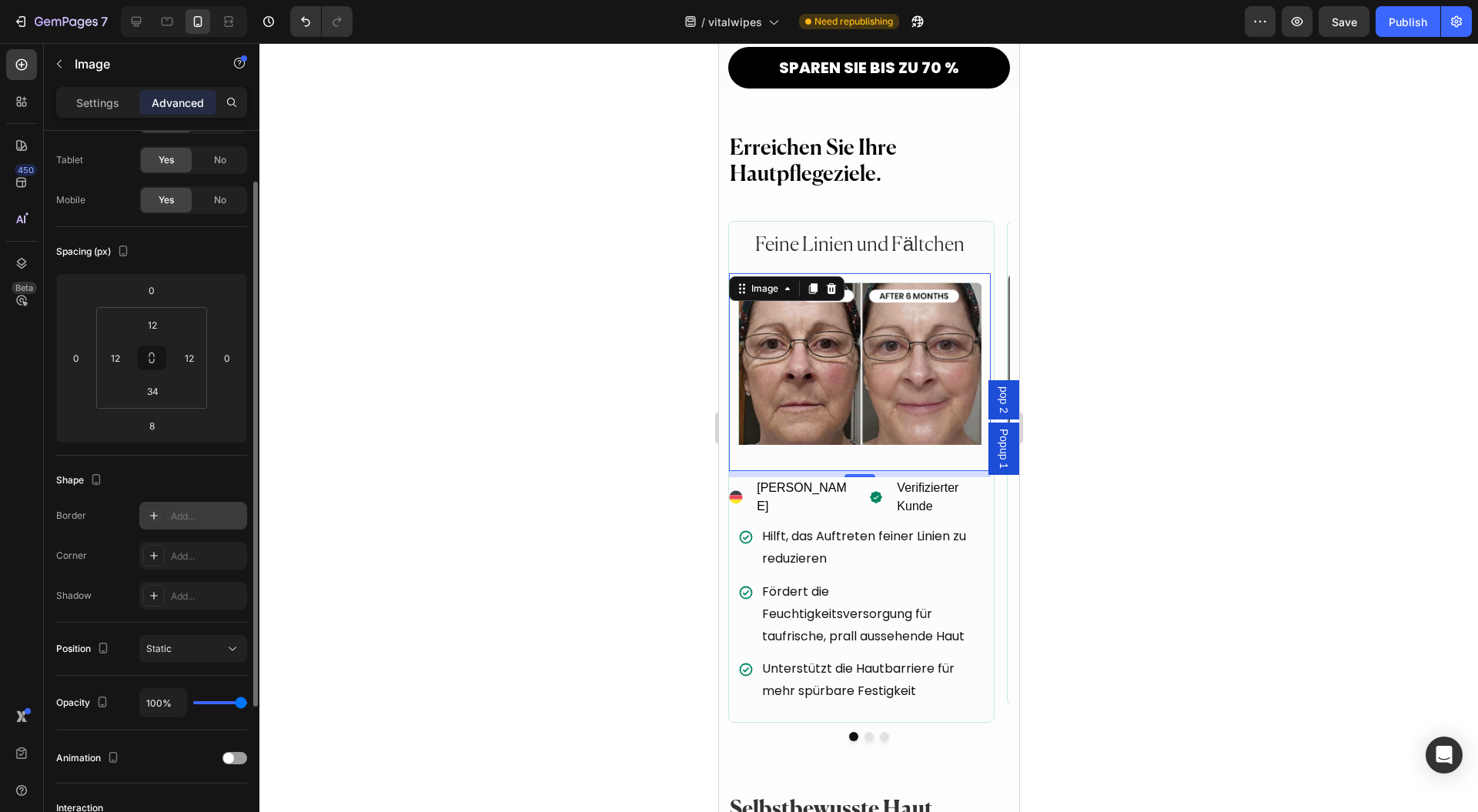
scroll to position [0, 0]
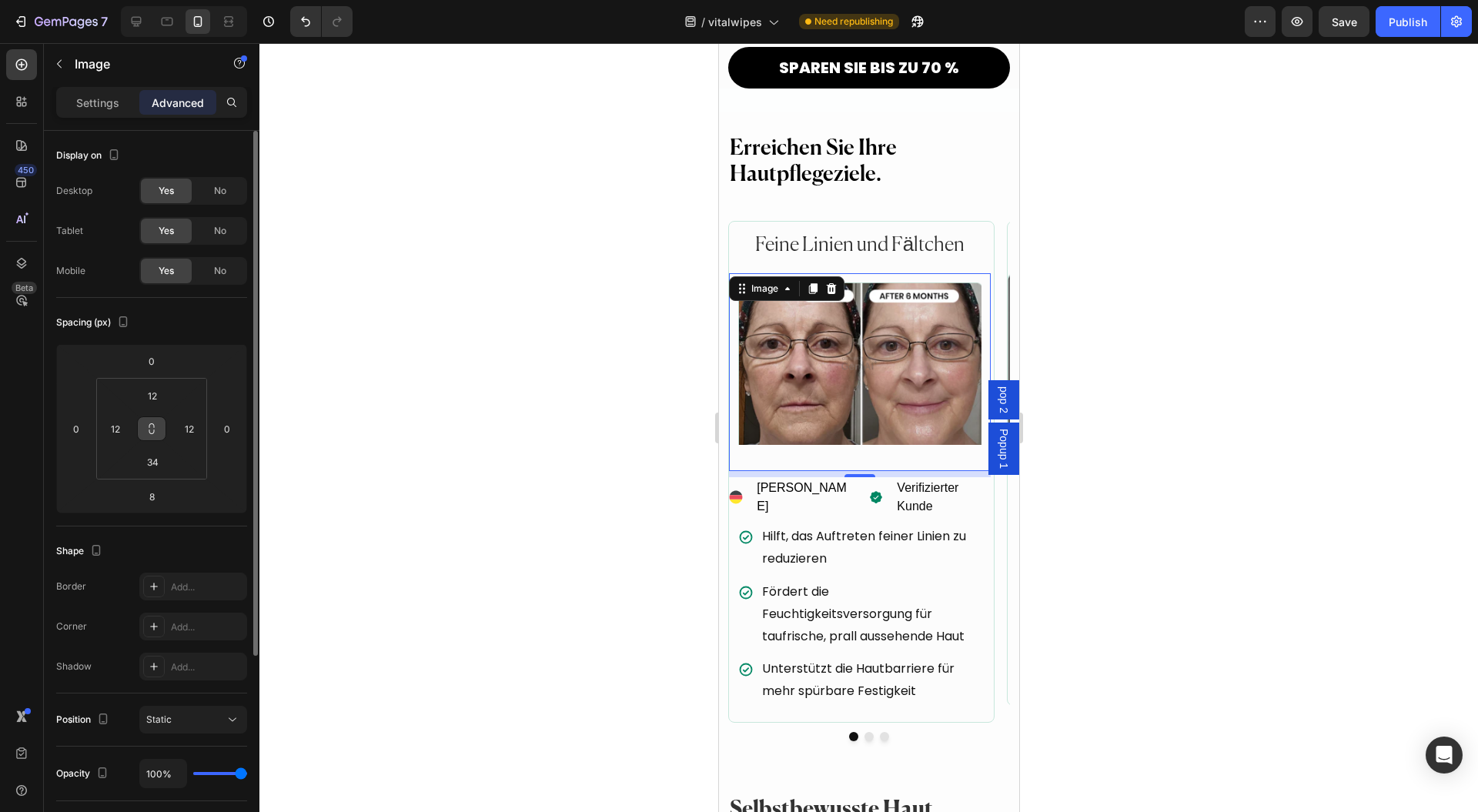
click at [152, 426] on icon at bounding box center [152, 429] width 12 height 12
type input "0"
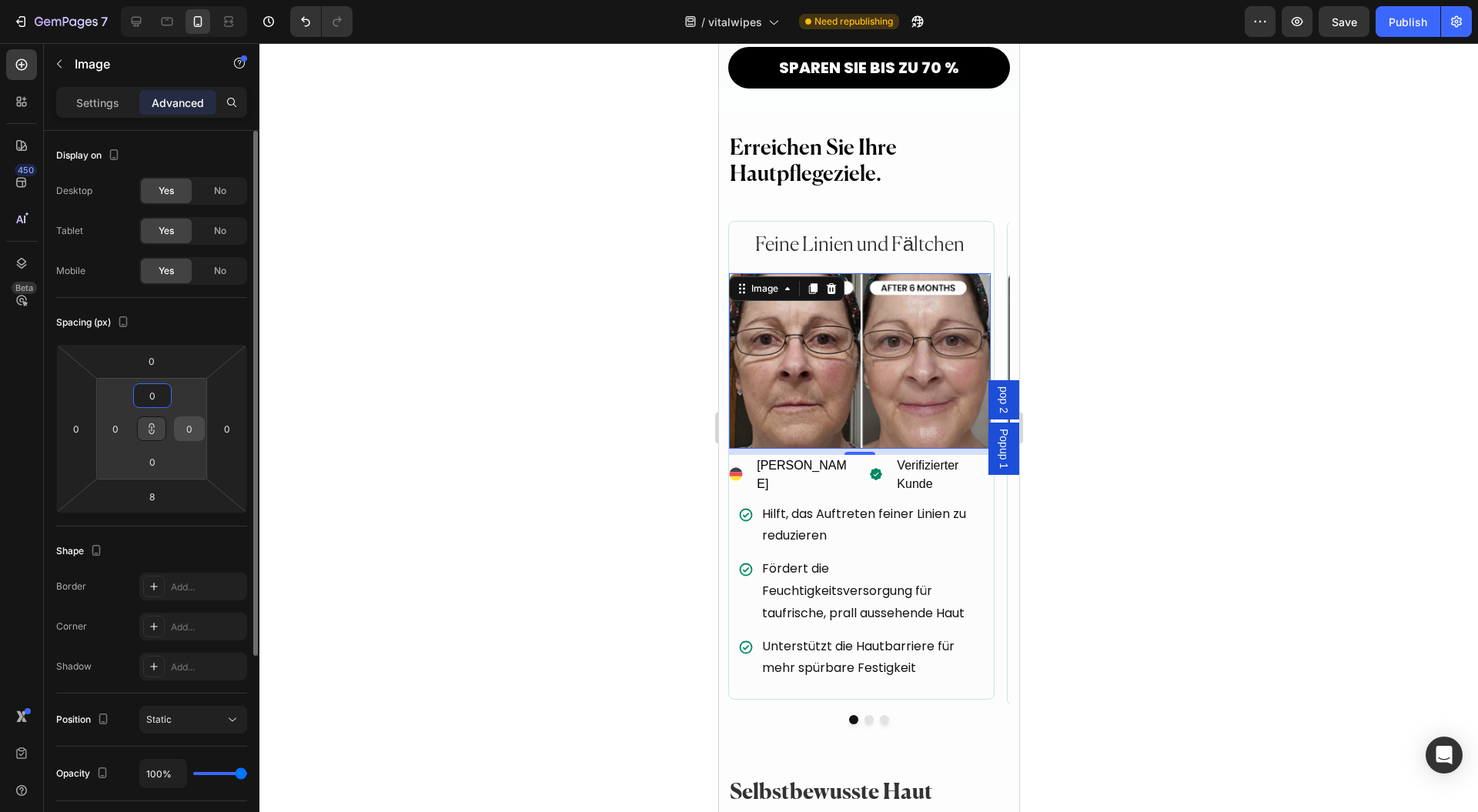
drag, startPoint x: 181, startPoint y: 413, endPoint x: 182, endPoint y: 424, distance: 11.0
click at [182, 0] on html "7 Version history / vitalwipes Need republishing Preview Save Publish 450 Beta …" at bounding box center [739, 0] width 1478 height 0
click at [157, 429] on icon at bounding box center [152, 429] width 12 height 12
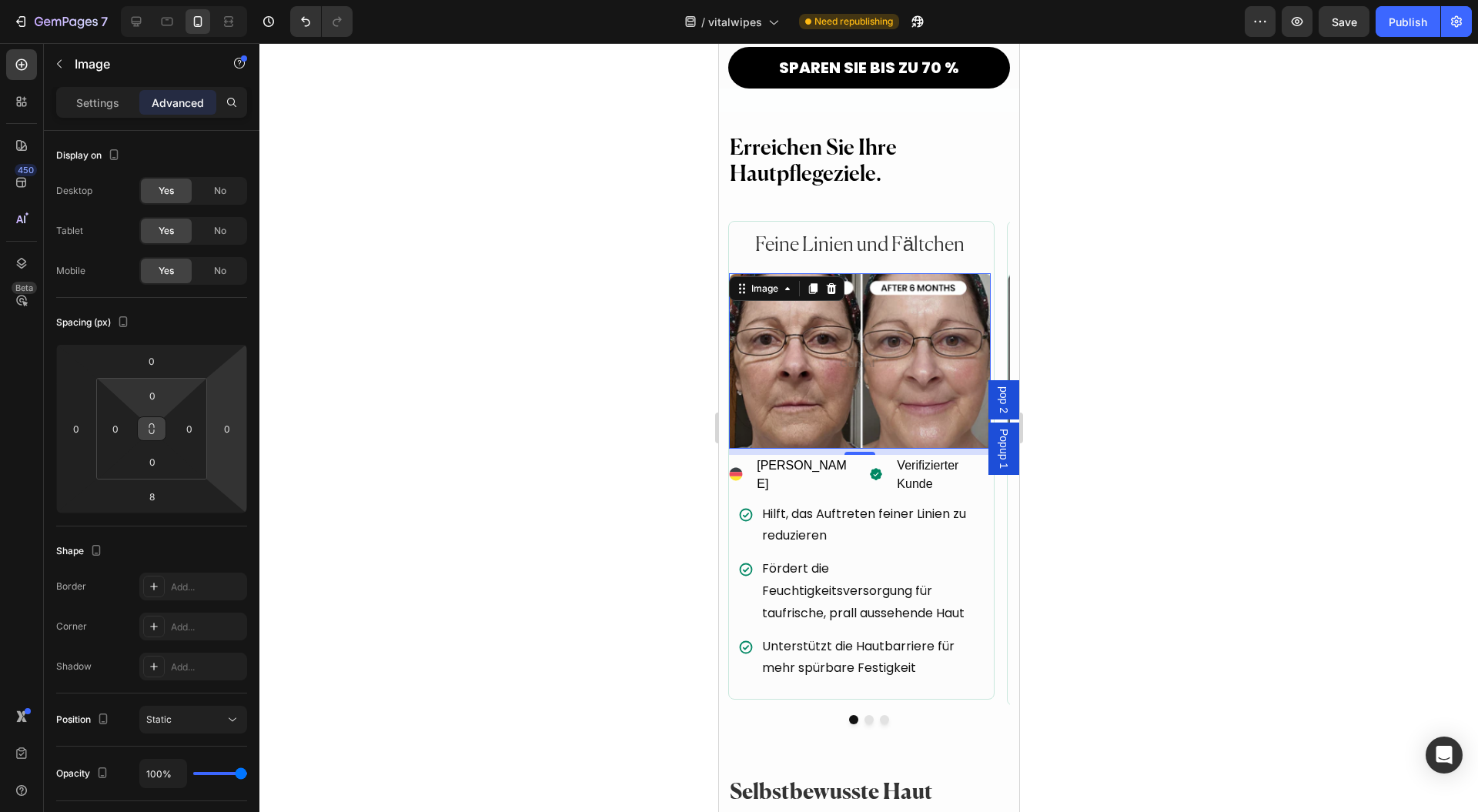
click at [448, 417] on div at bounding box center [869, 427] width 1219 height 769
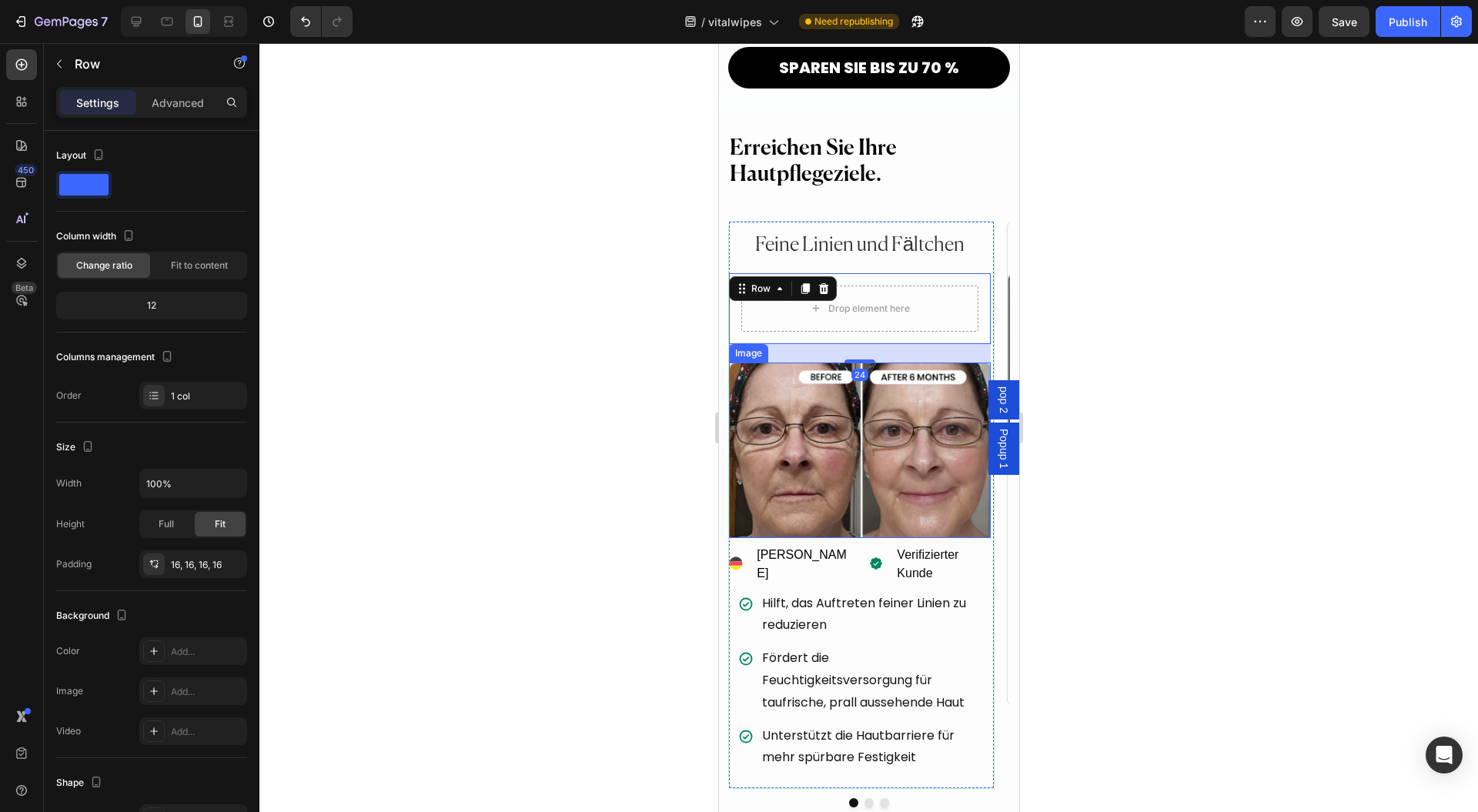
click at [809, 381] on img at bounding box center [860, 450] width 262 height 176
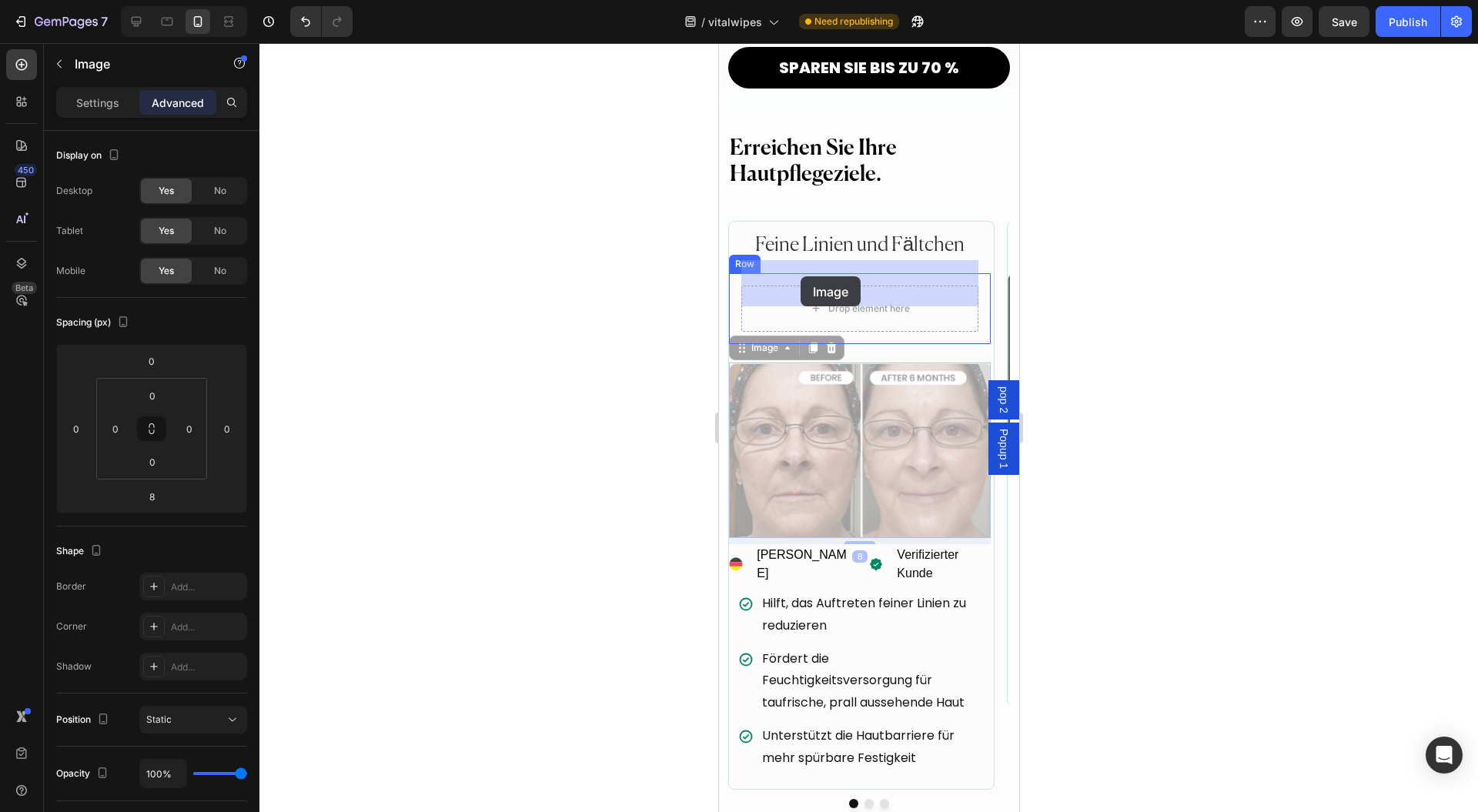
drag, startPoint x: 753, startPoint y: 325, endPoint x: 795, endPoint y: 288, distance: 56.0
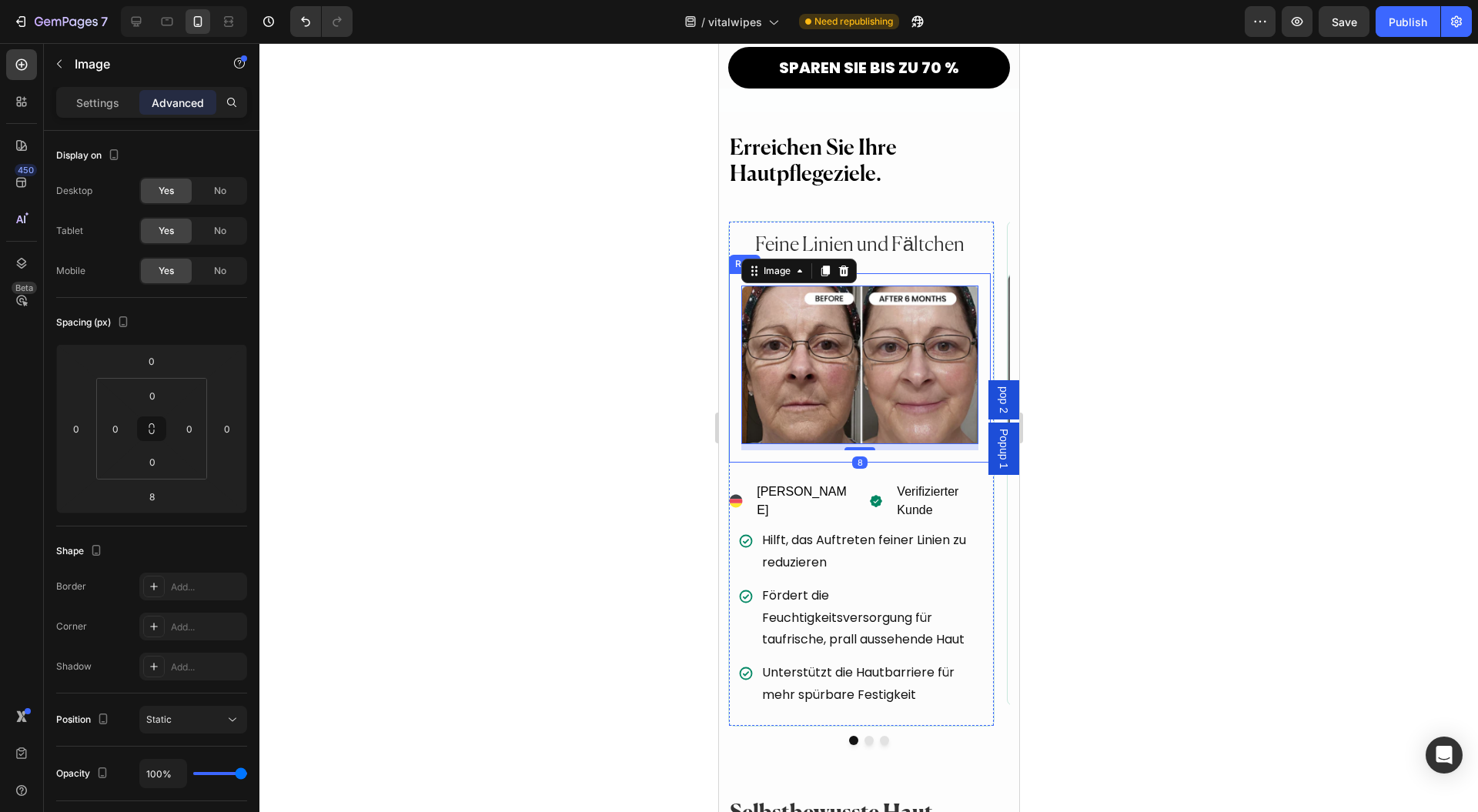
click at [730, 410] on div "Image 8 Row" at bounding box center [860, 368] width 262 height 190
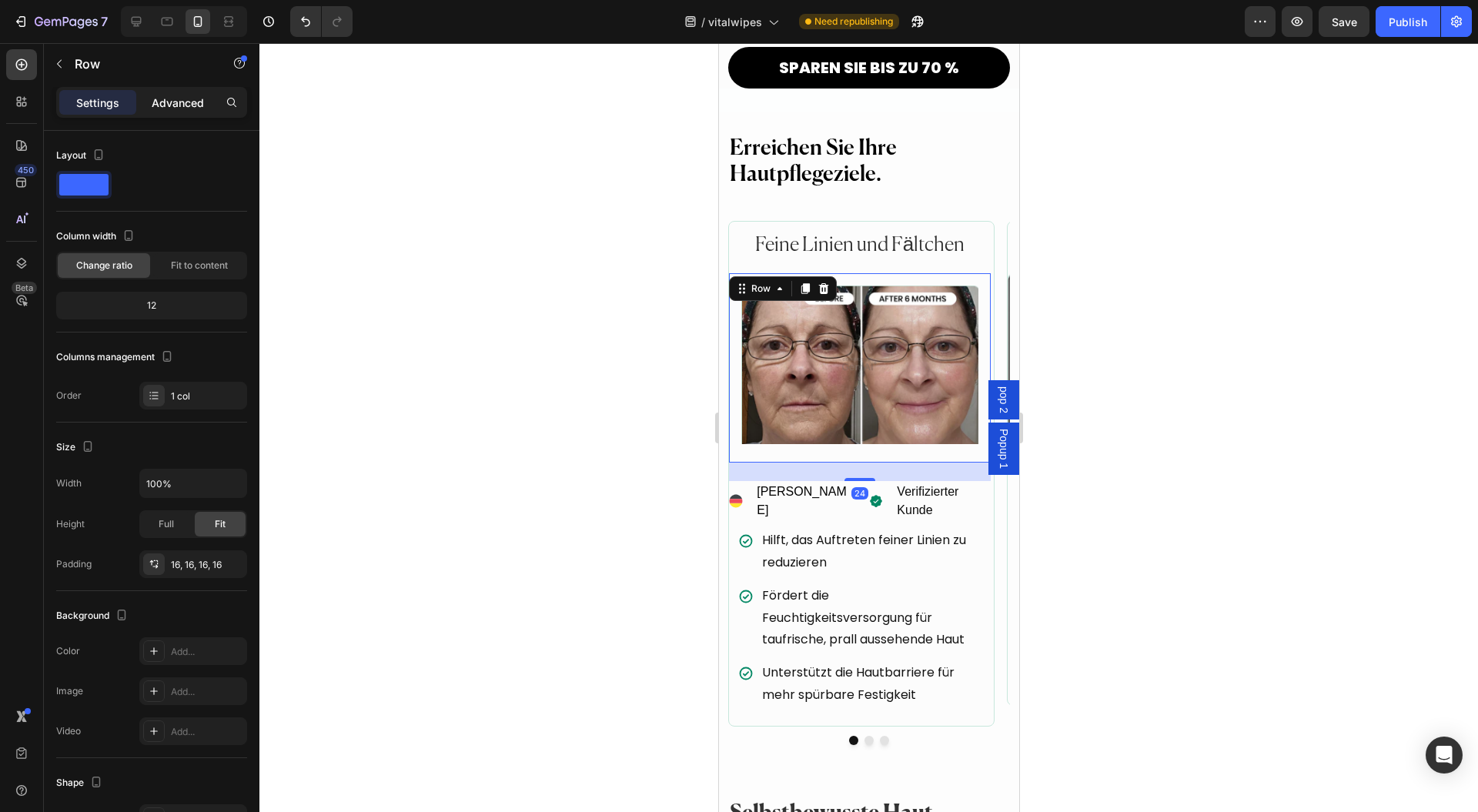
click at [176, 111] on div "Advanced" at bounding box center [177, 102] width 77 height 25
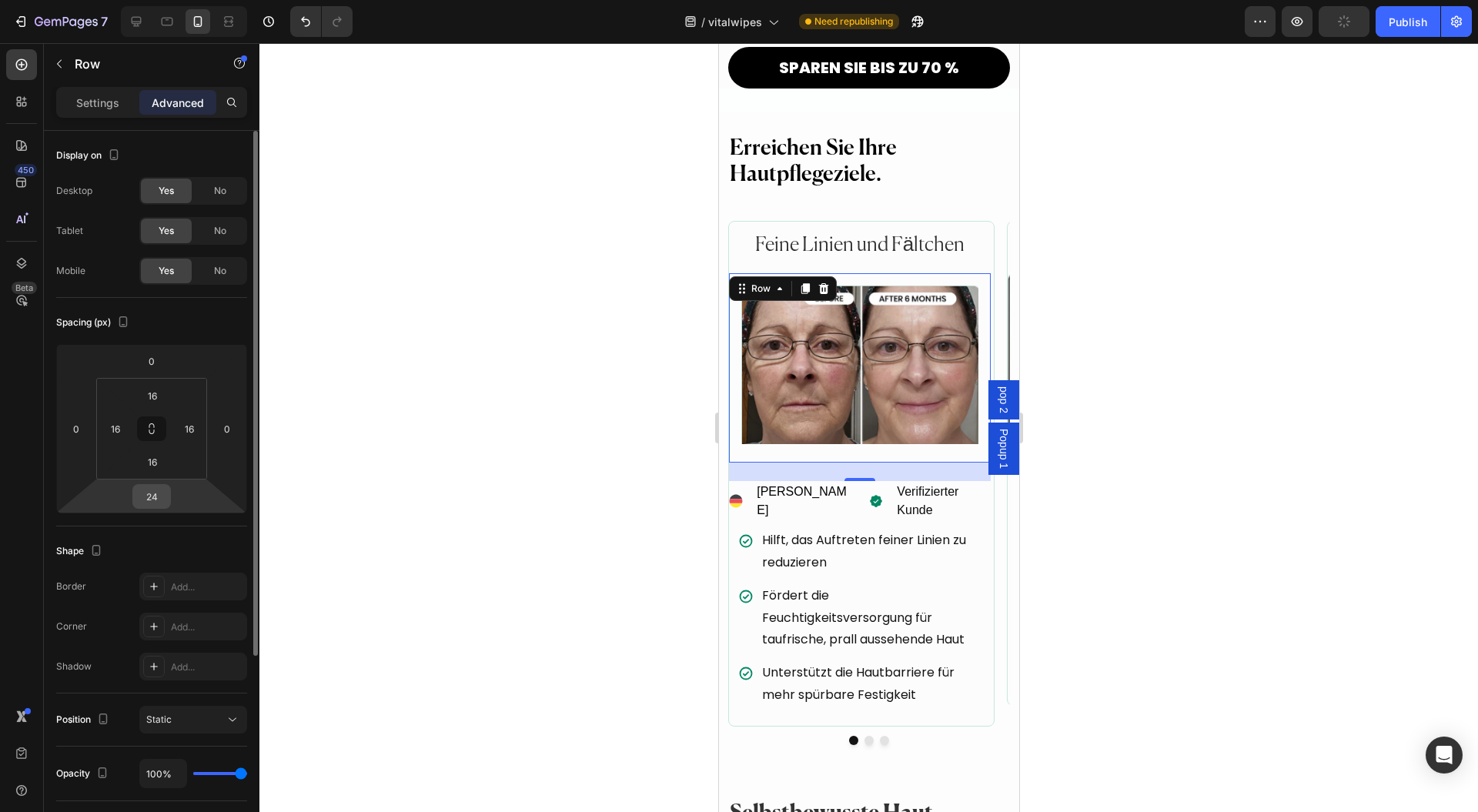
click at [157, 491] on input "24" at bounding box center [151, 496] width 30 height 23
click at [188, 0] on html "7 Version history / vitalwipes Need republishing Preview Publish 450 Beta Secti…" at bounding box center [739, 0] width 1478 height 0
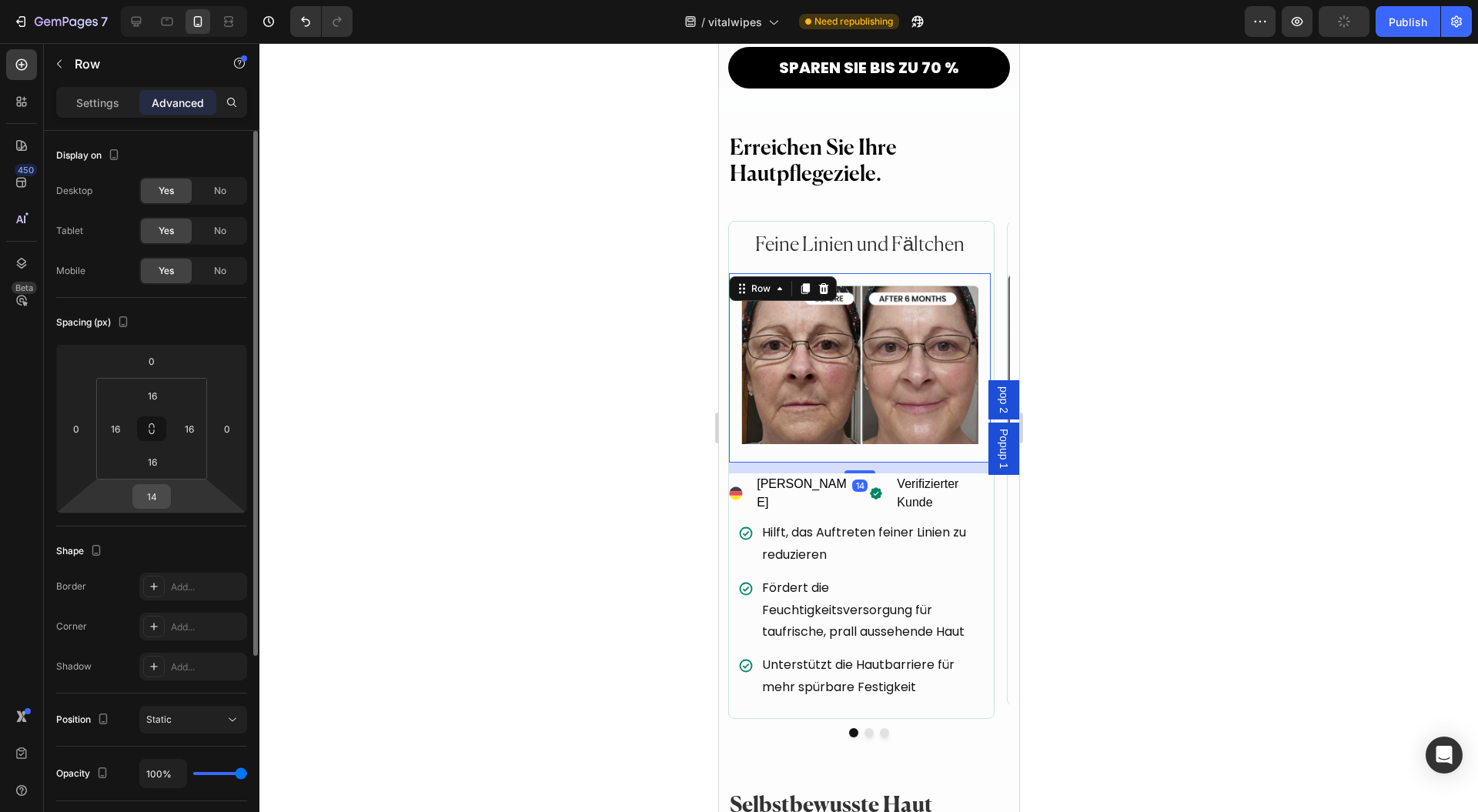
click at [155, 494] on input "14" at bounding box center [151, 496] width 30 height 23
drag, startPoint x: 154, startPoint y: 495, endPoint x: 142, endPoint y: 498, distance: 12.4
click at [142, 498] on input "14" at bounding box center [151, 496] width 30 height 23
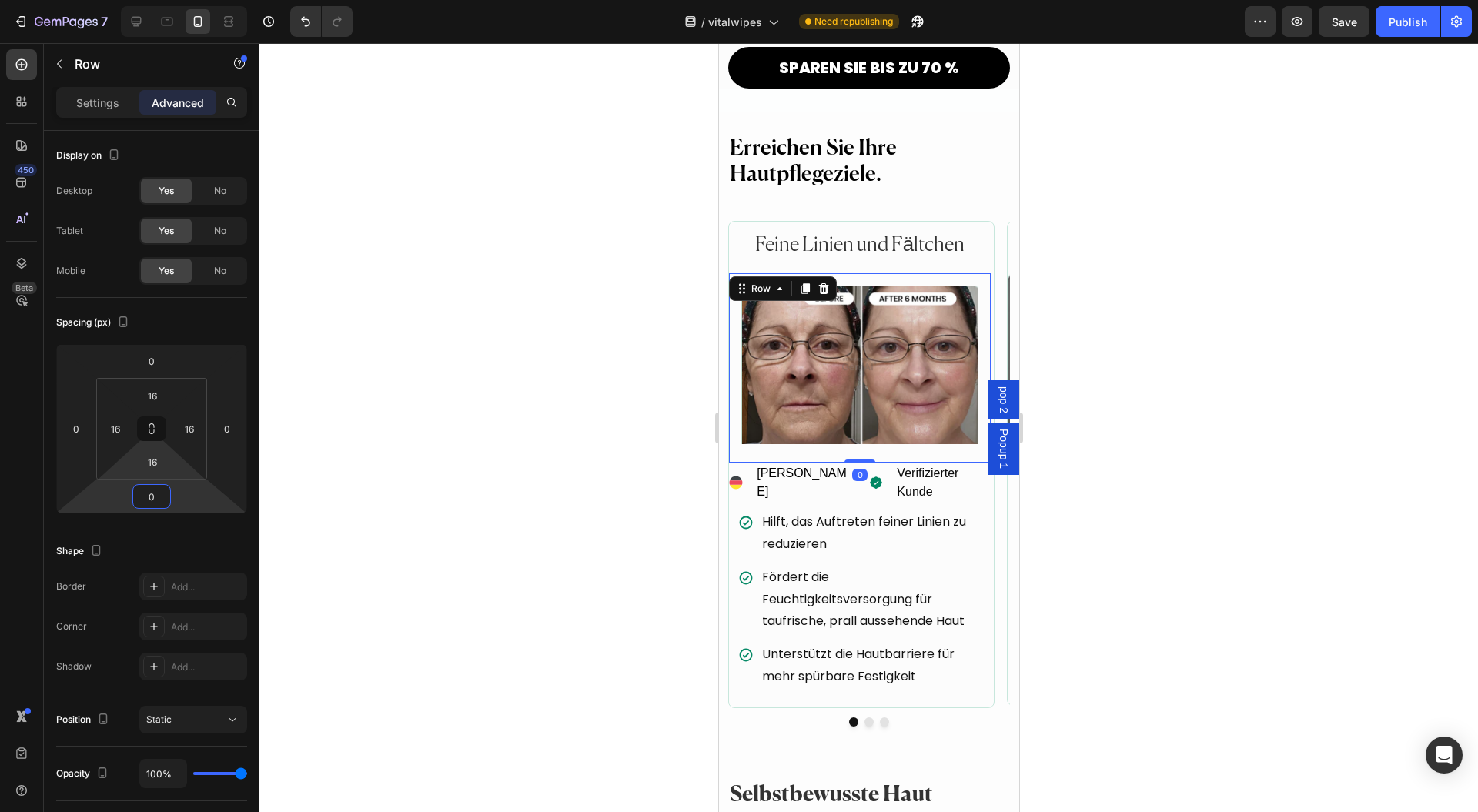
type input "0"
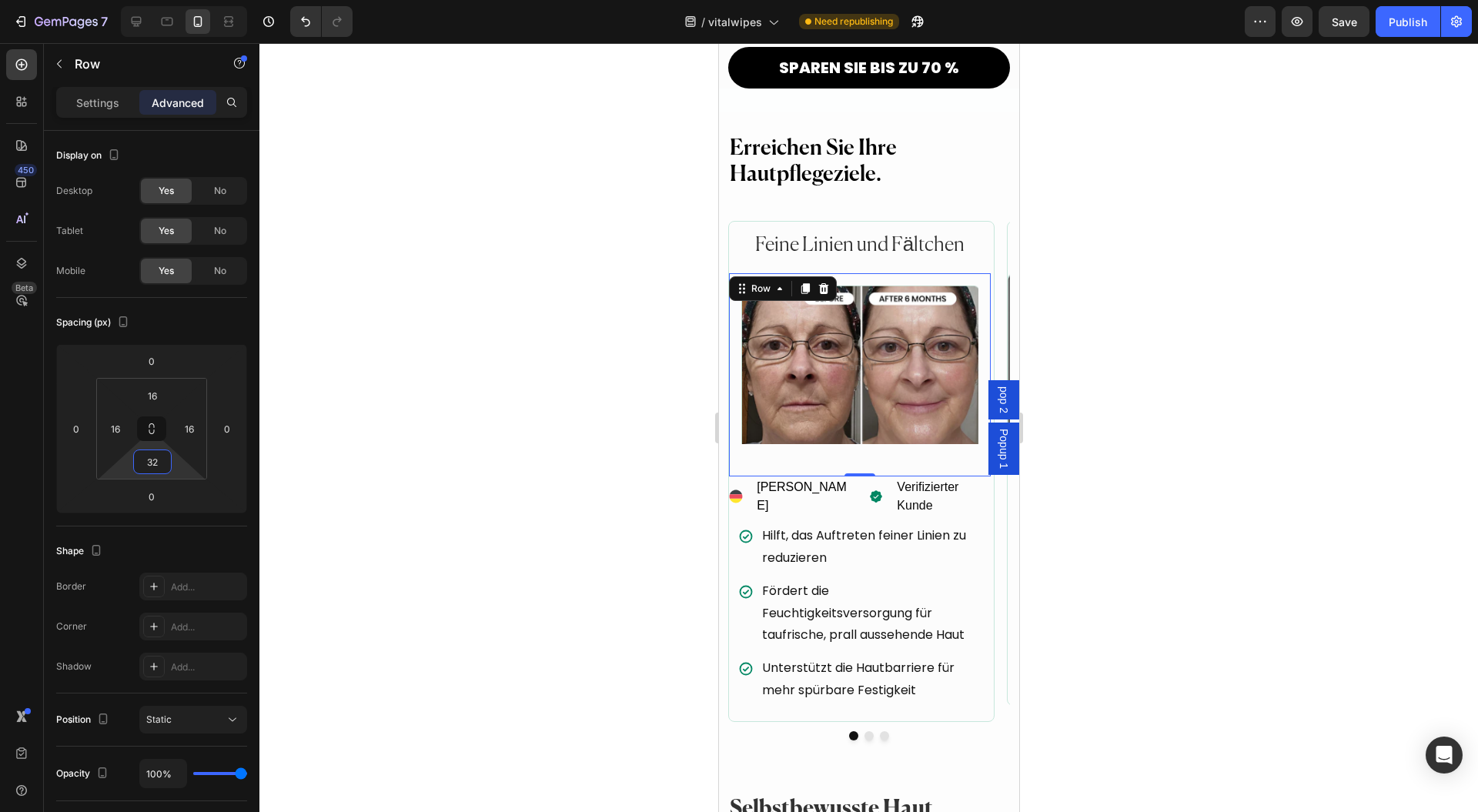
type input "30"
click at [179, 0] on html "7 Version history / vitalwipes Need republishing Preview Save Publish 450 Beta …" at bounding box center [739, 0] width 1478 height 0
click at [68, 105] on div "Settings" at bounding box center [97, 102] width 77 height 25
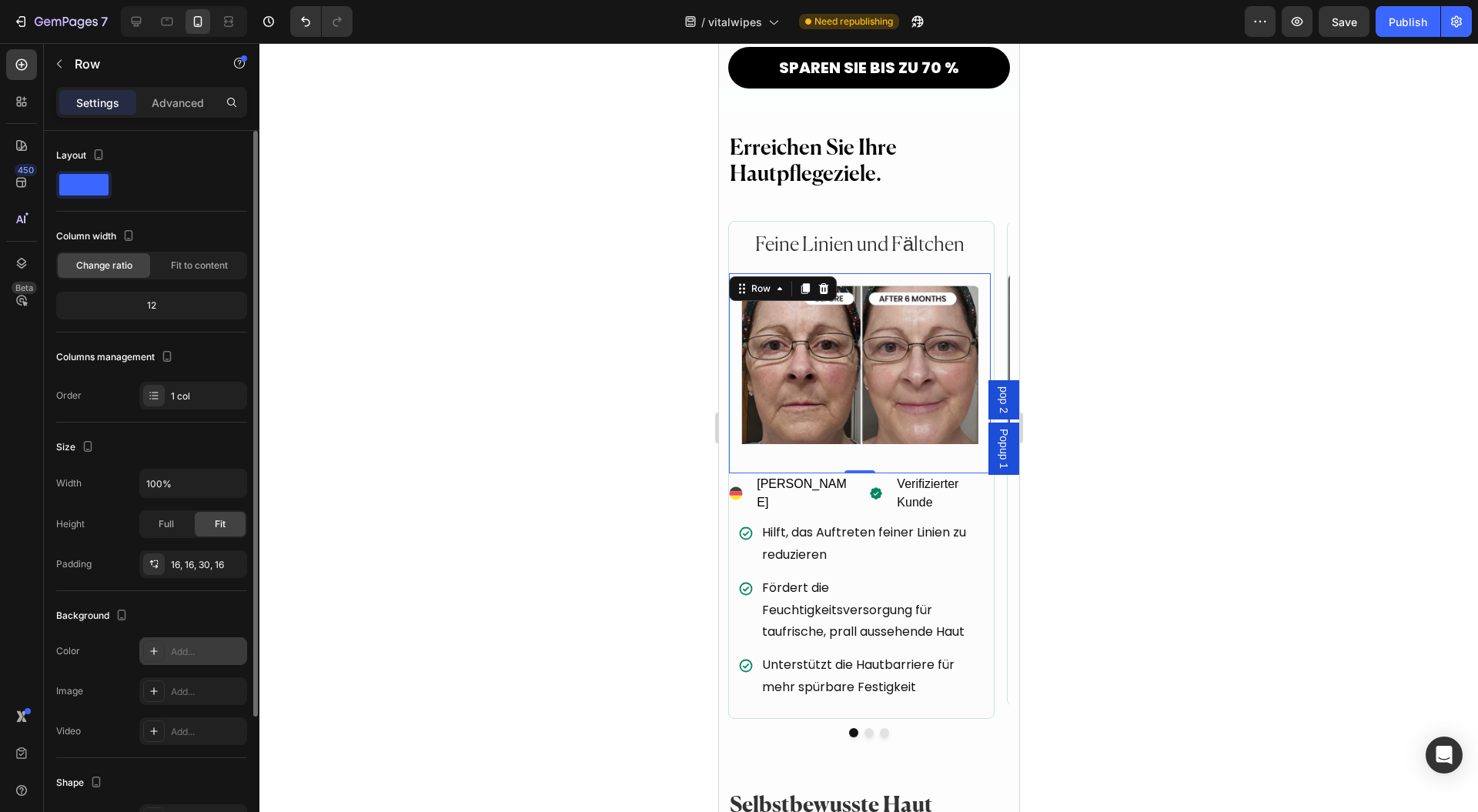
click at [193, 653] on div "Add..." at bounding box center [207, 652] width 73 height 14
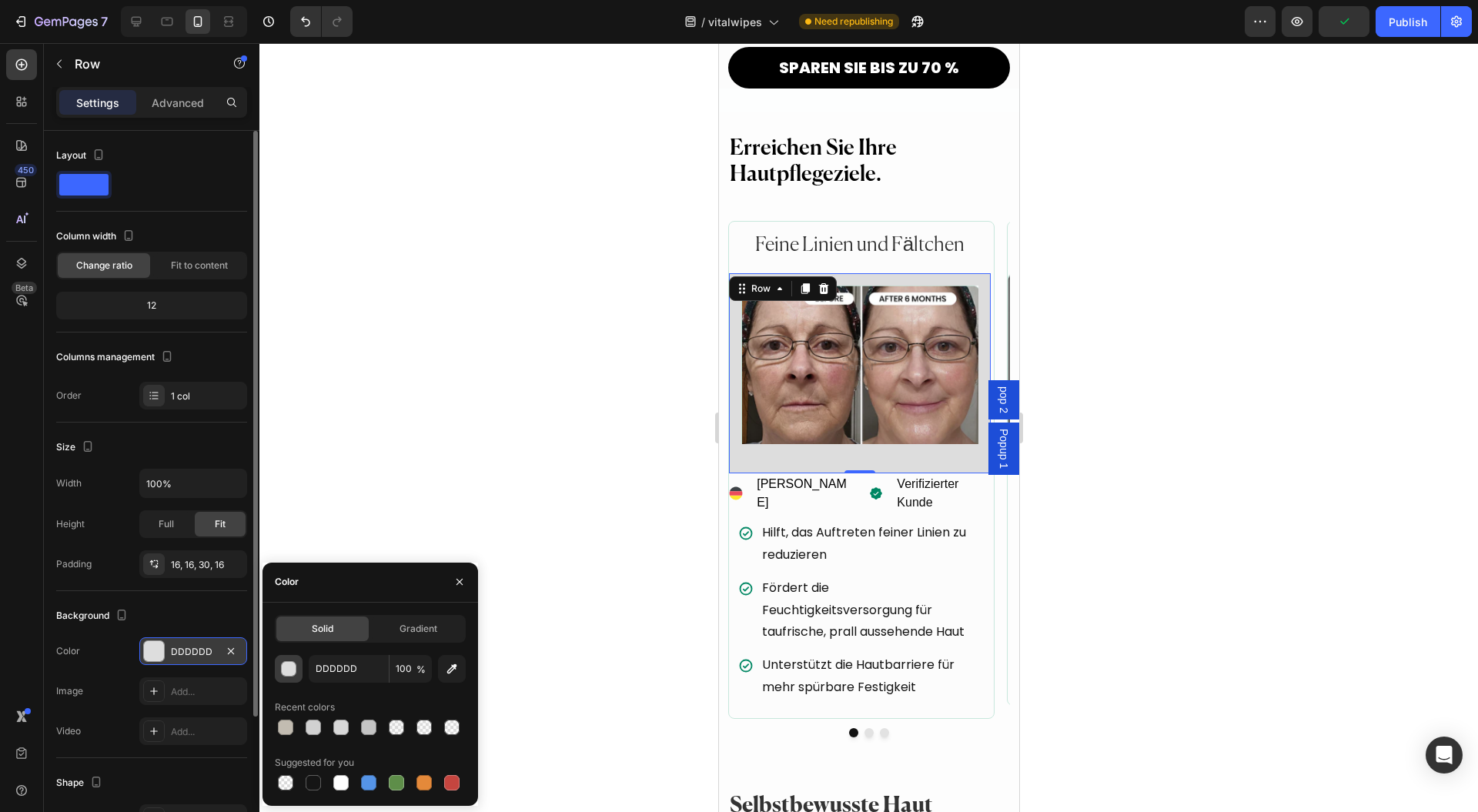
click at [293, 667] on div "button" at bounding box center [289, 669] width 16 height 16
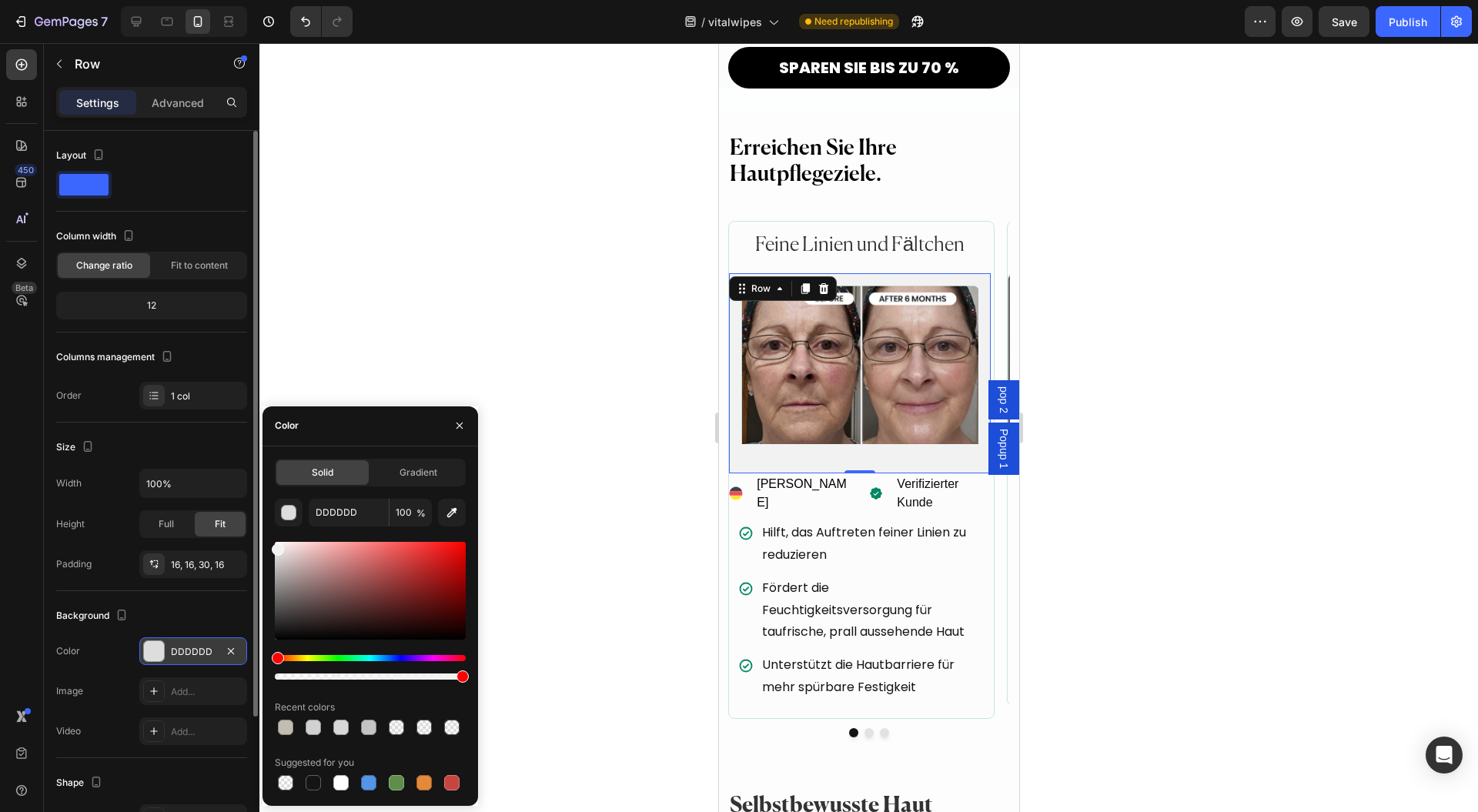
drag, startPoint x: 276, startPoint y: 553, endPoint x: 268, endPoint y: 547, distance: 10.0
click at [268, 547] on div "Solid Gradient DDDDDD 100 % Recent colors Suggested for you" at bounding box center [371, 627] width 216 height 335
type input "F2F2F2"
drag, startPoint x: 280, startPoint y: 552, endPoint x: 266, endPoint y: 547, distance: 14.9
click at [266, 547] on div "Solid Gradient F2F2F2 100 % Recent colors Suggested for you" at bounding box center [371, 627] width 216 height 335
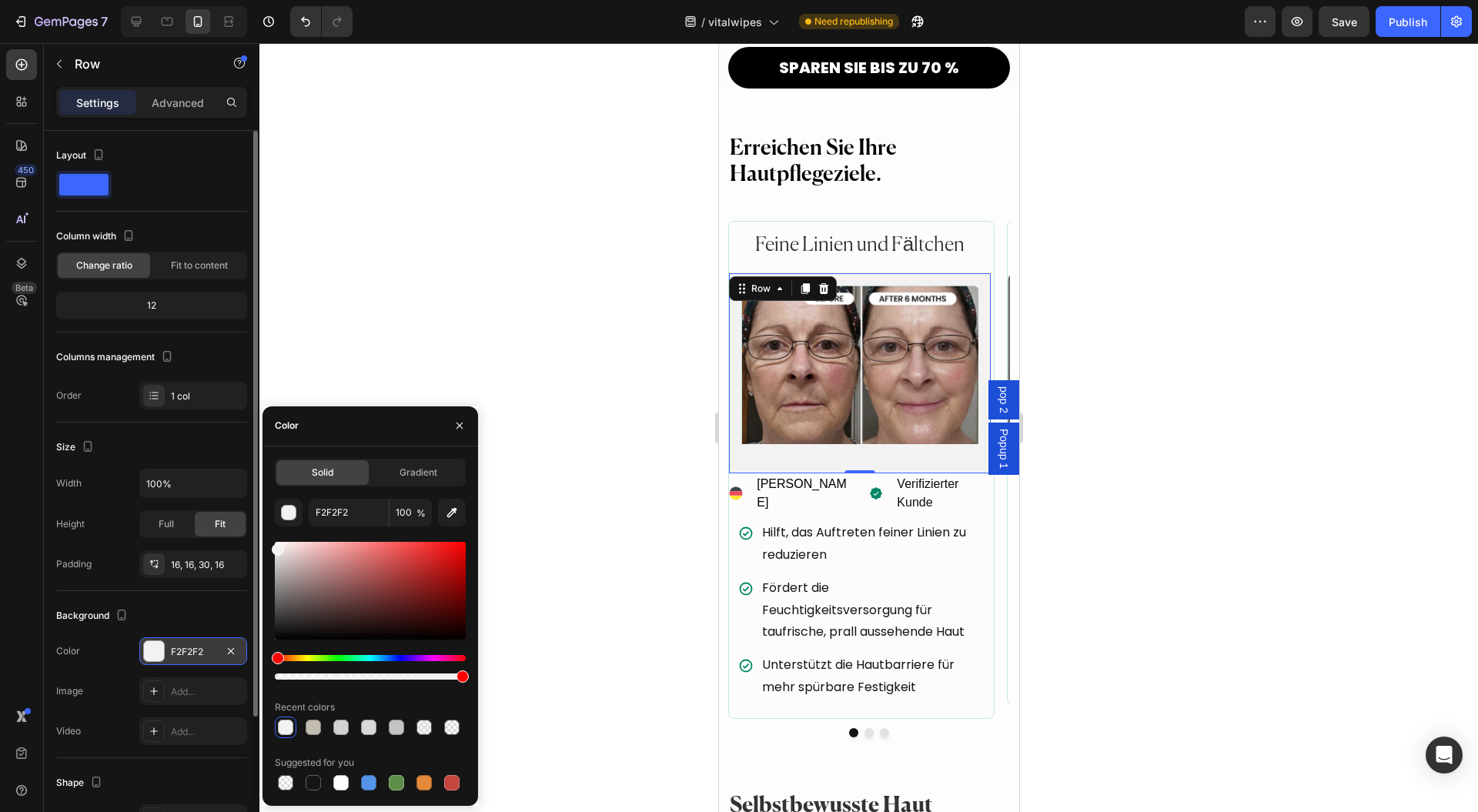
click at [643, 350] on div at bounding box center [869, 427] width 1219 height 769
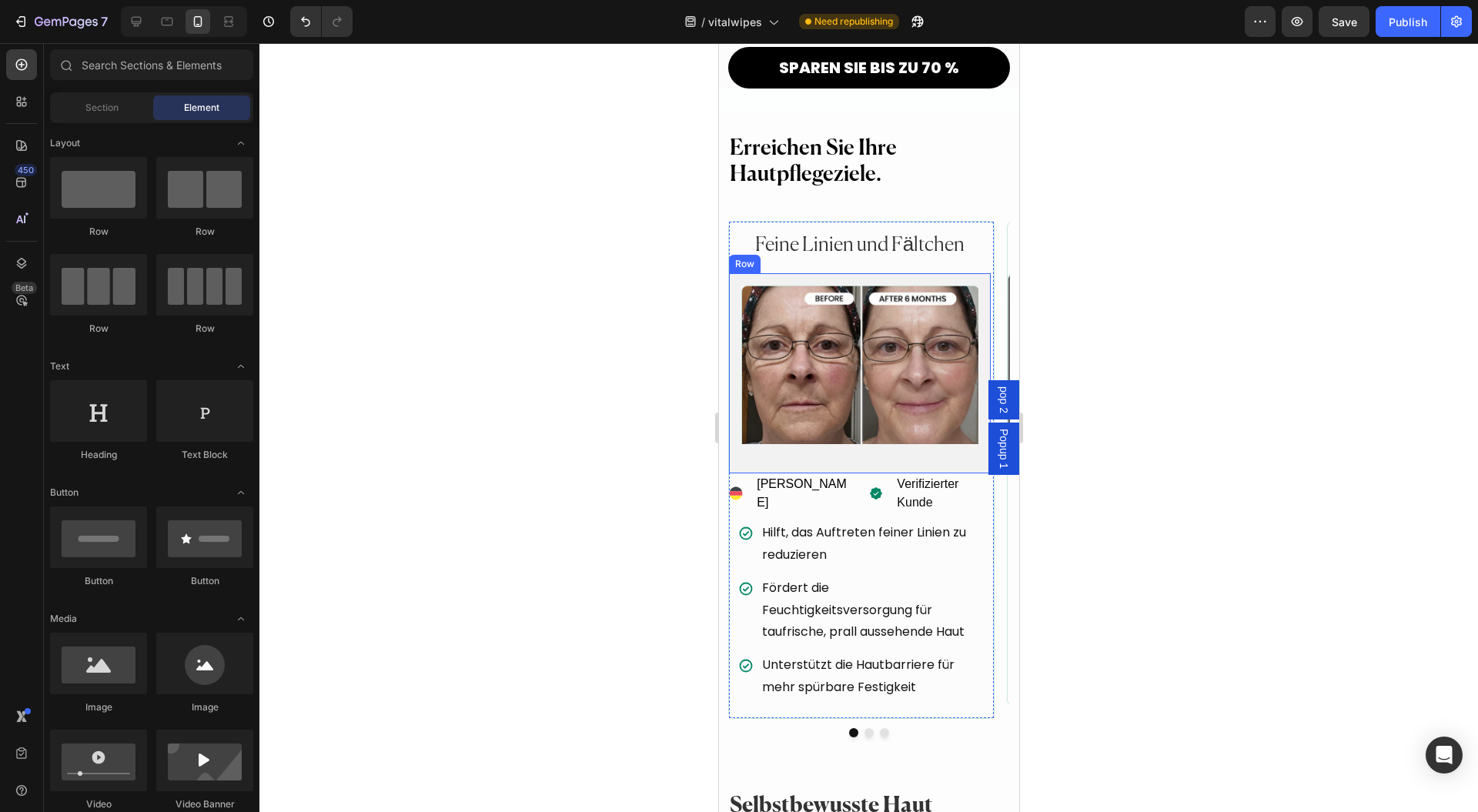
click at [753, 438] on div "Image Row" at bounding box center [860, 373] width 262 height 200
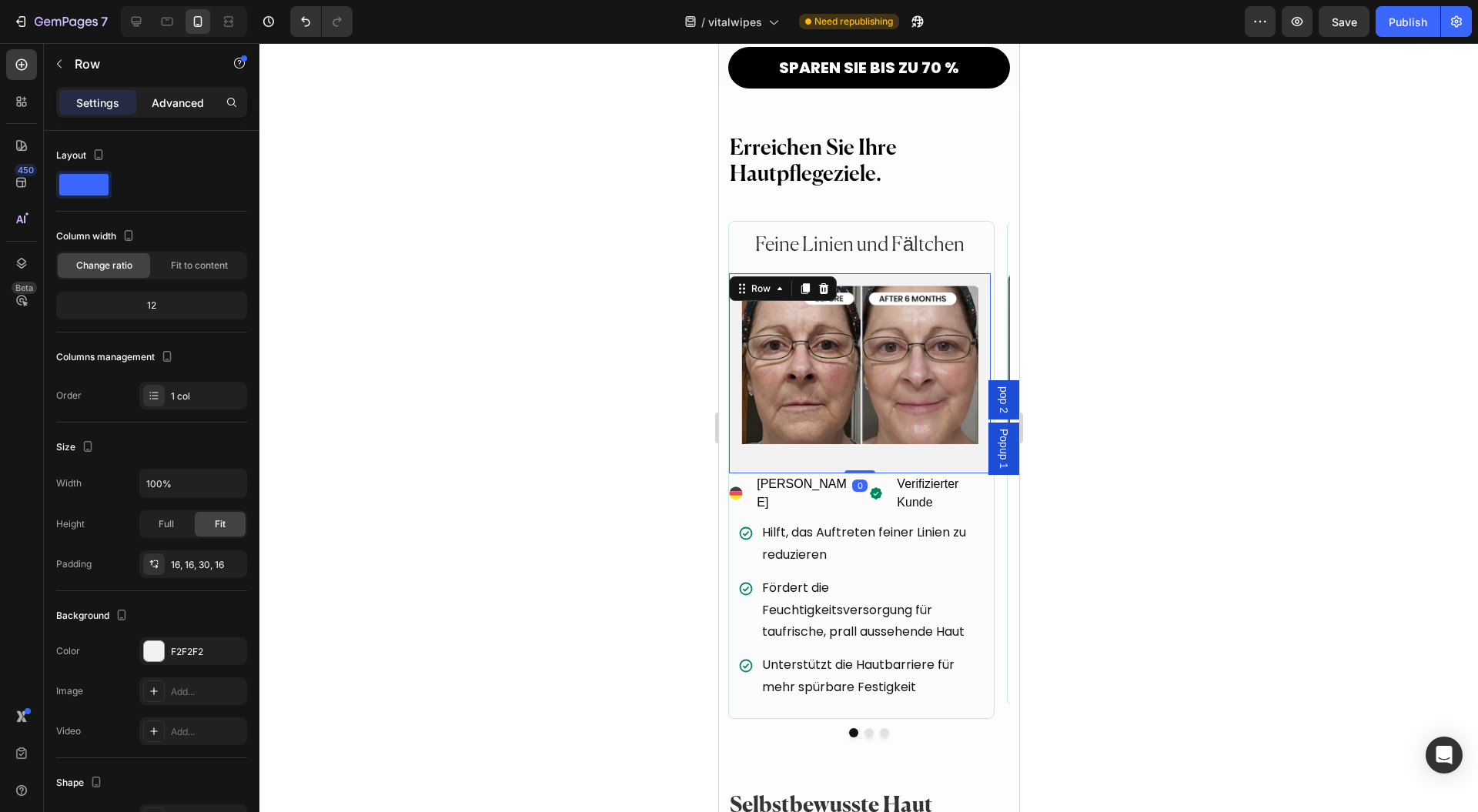
click at [171, 104] on p "Advanced" at bounding box center [178, 103] width 53 height 16
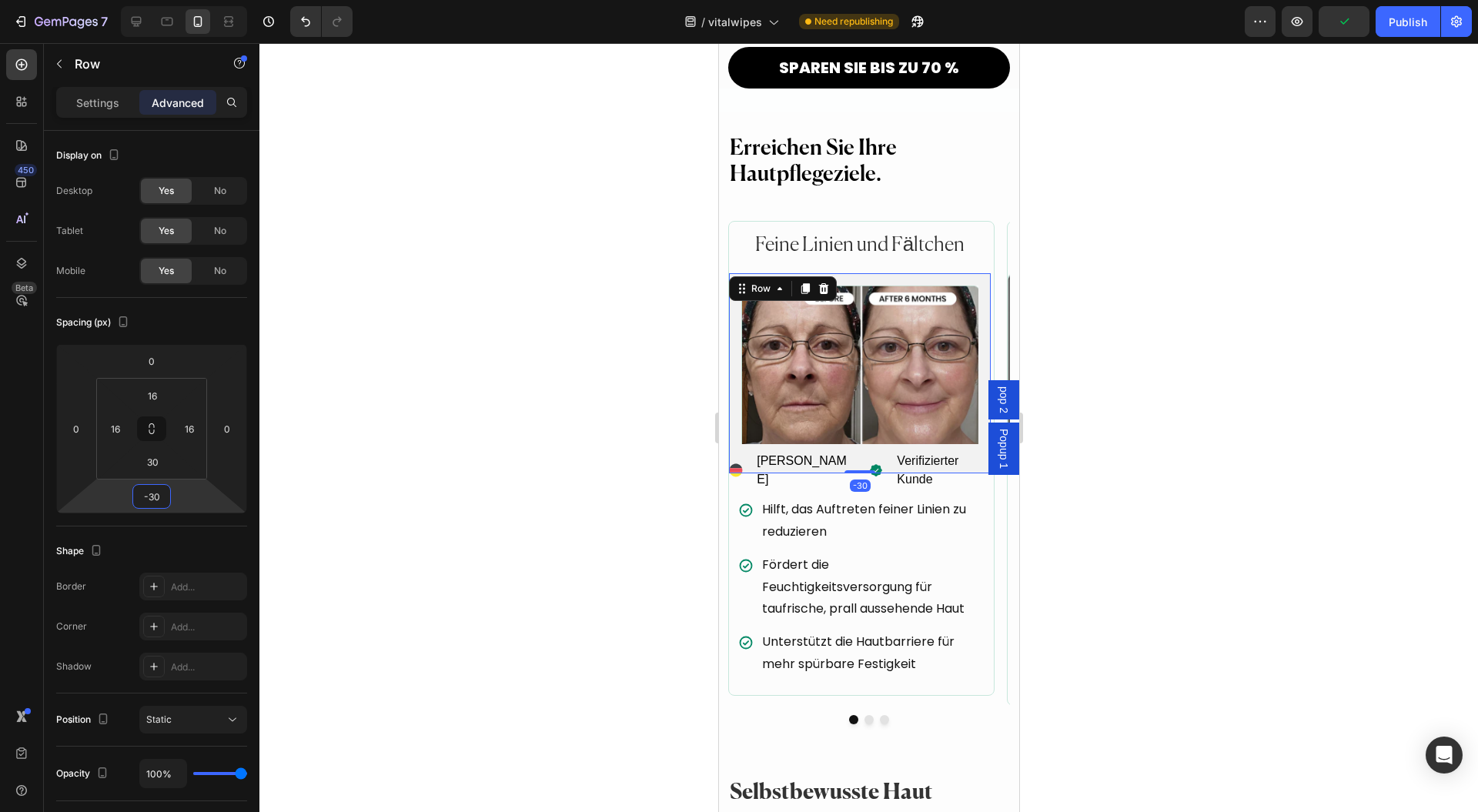
type input "-34"
drag, startPoint x: 204, startPoint y: 496, endPoint x: 202, endPoint y: 513, distance: 17.1
click at [202, 0] on html "7 Version history / vitalwipes Need republishing Preview Publish 450 Beta Secti…" at bounding box center [739, 0] width 1478 height 0
click at [420, 462] on div at bounding box center [869, 427] width 1219 height 769
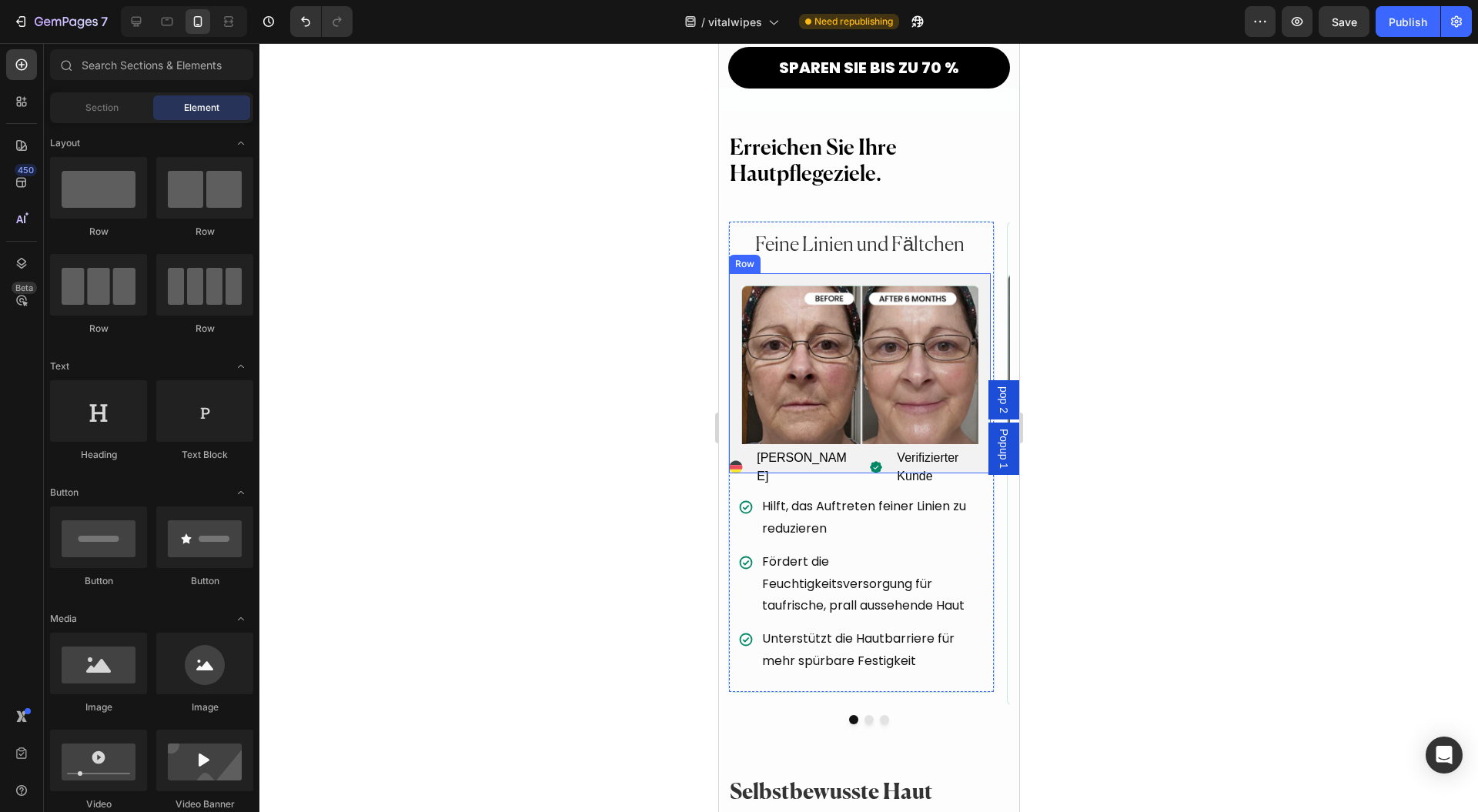
click at [731, 274] on div "Image Row" at bounding box center [860, 373] width 262 height 200
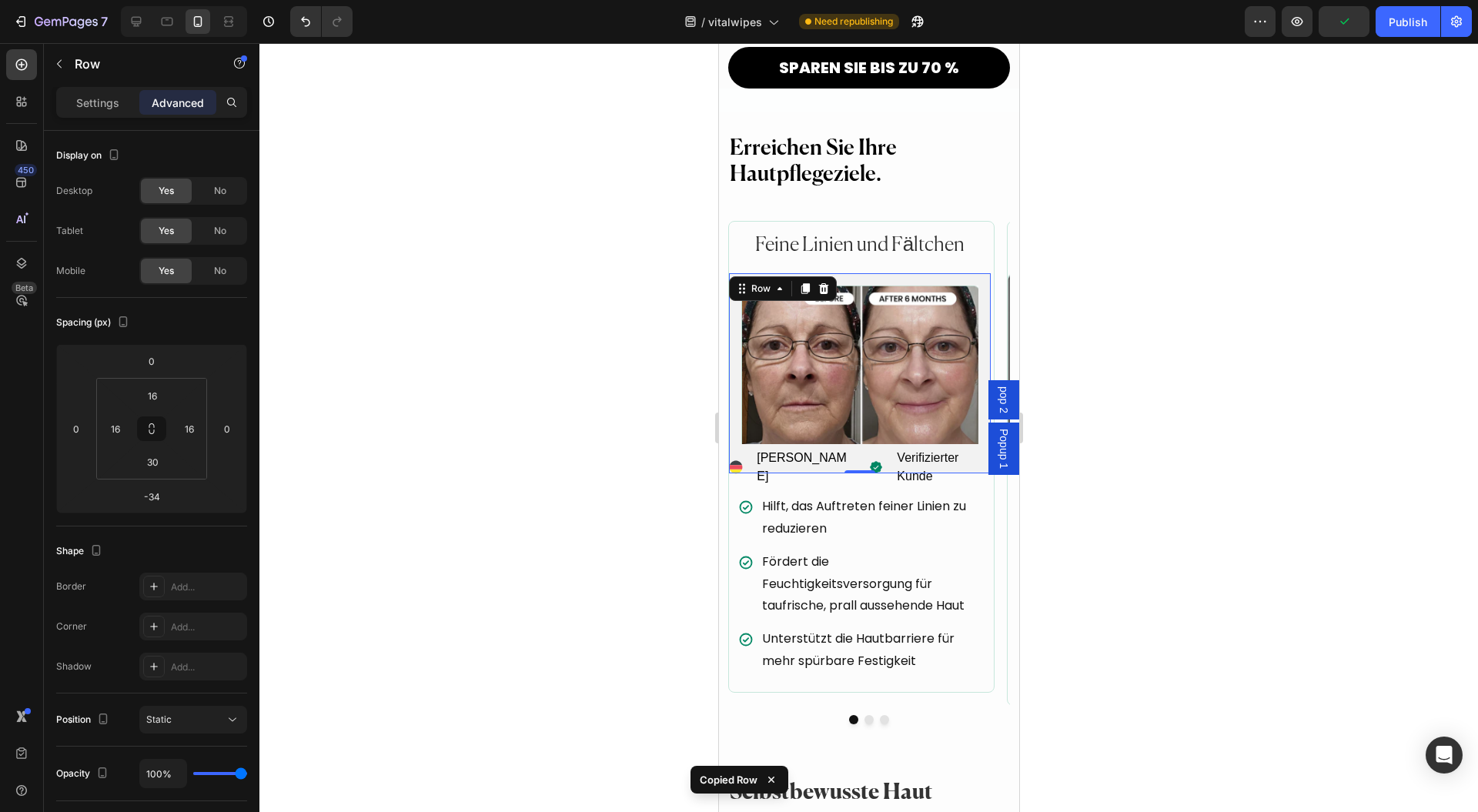
click at [1126, 481] on div at bounding box center [869, 427] width 1219 height 769
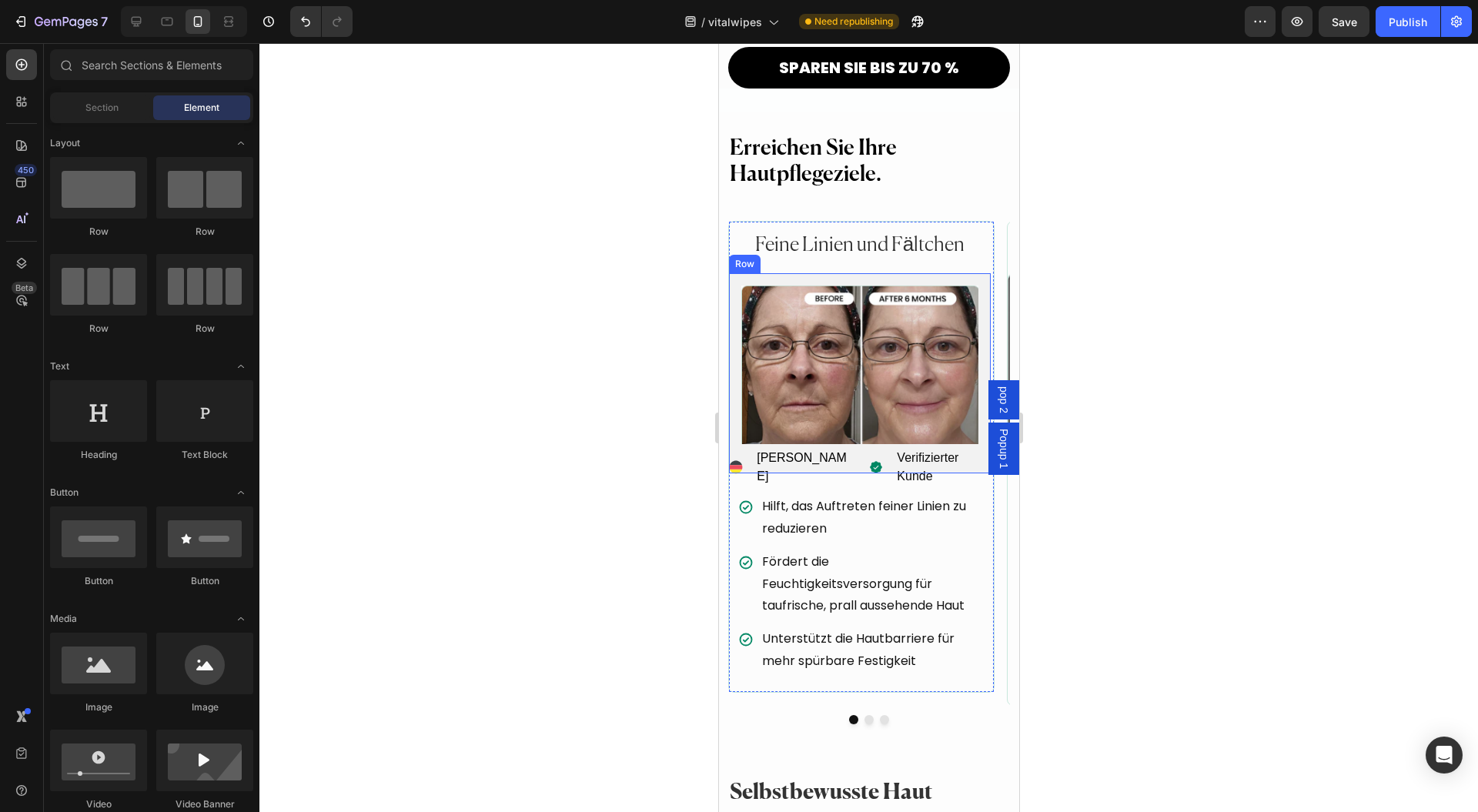
click at [730, 274] on div "Image Row" at bounding box center [860, 373] width 262 height 200
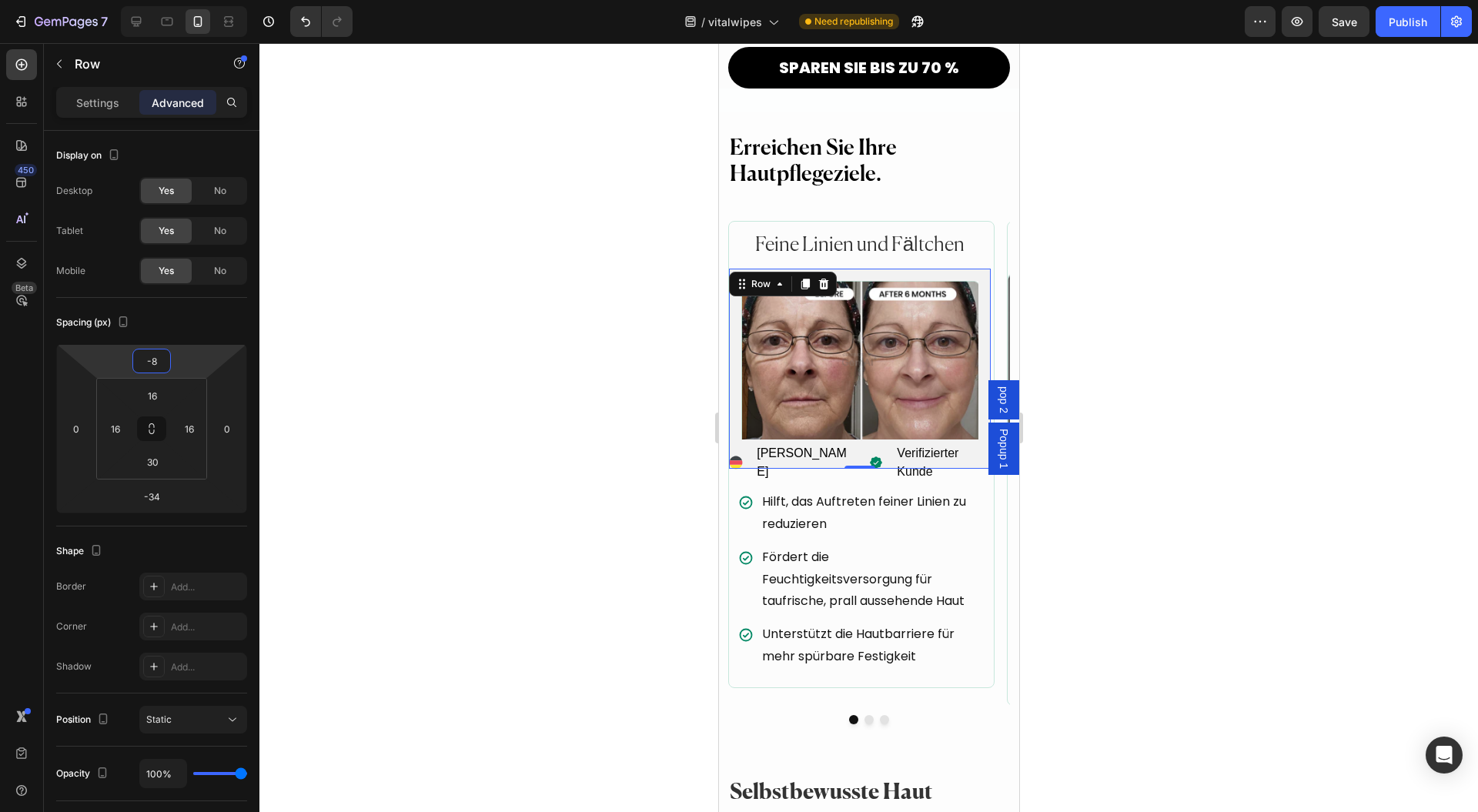
type input "-10"
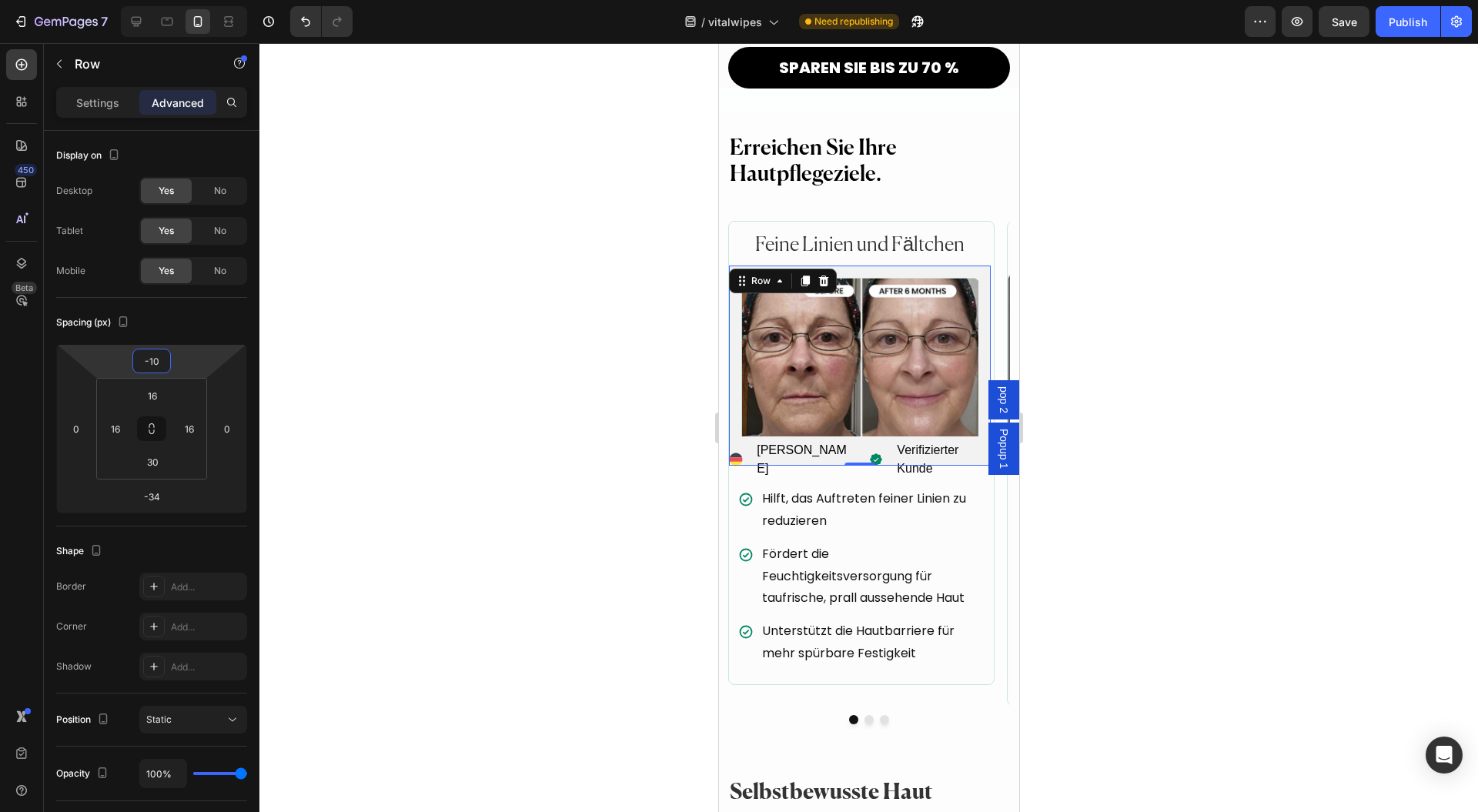
click at [183, 0] on html "7 Version history / vitalwipes Need republishing Preview Save Publish 450 Beta …" at bounding box center [739, 0] width 1478 height 0
click at [420, 385] on div at bounding box center [869, 427] width 1219 height 769
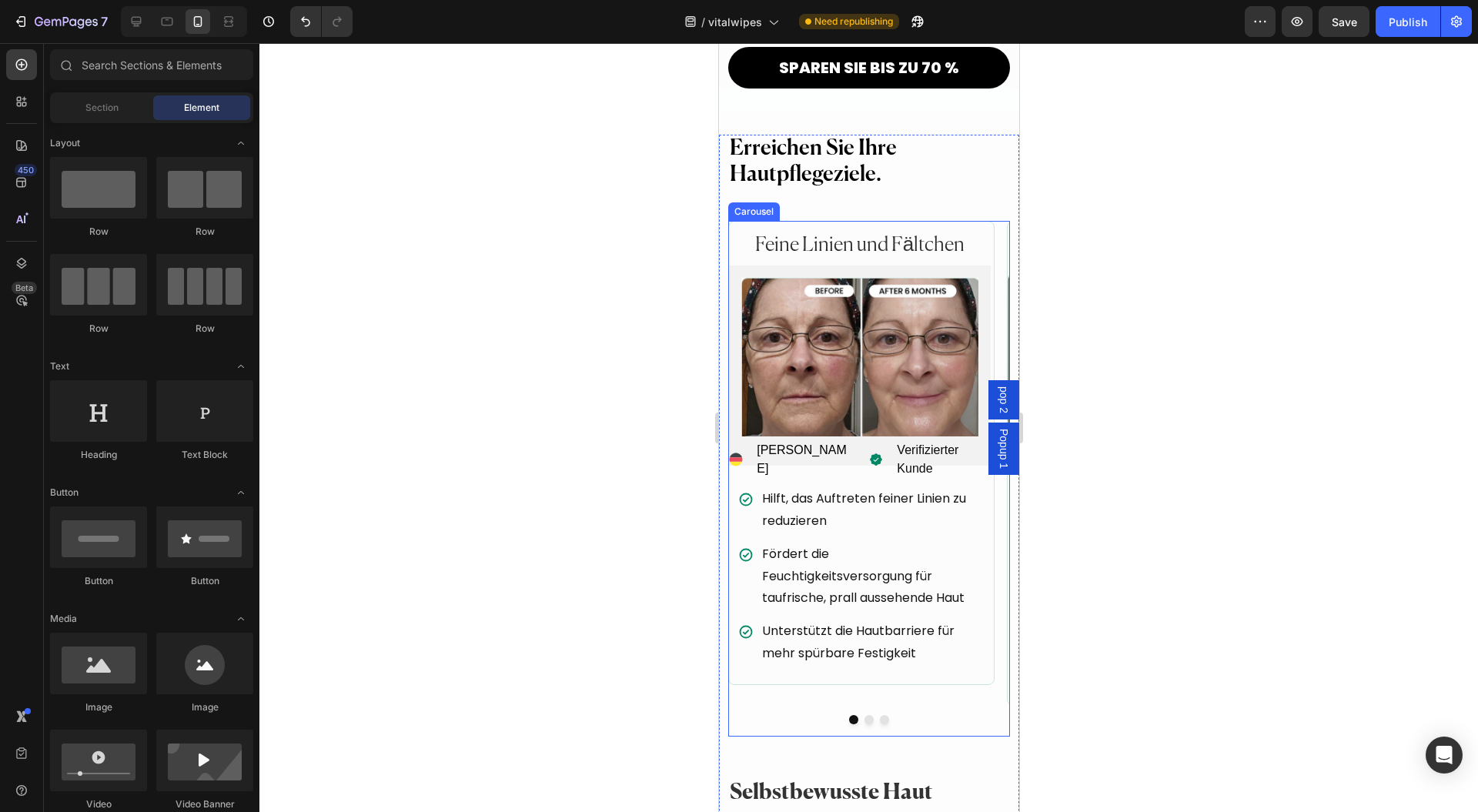
click at [864, 716] on button "Dot" at bounding box center [868, 720] width 9 height 9
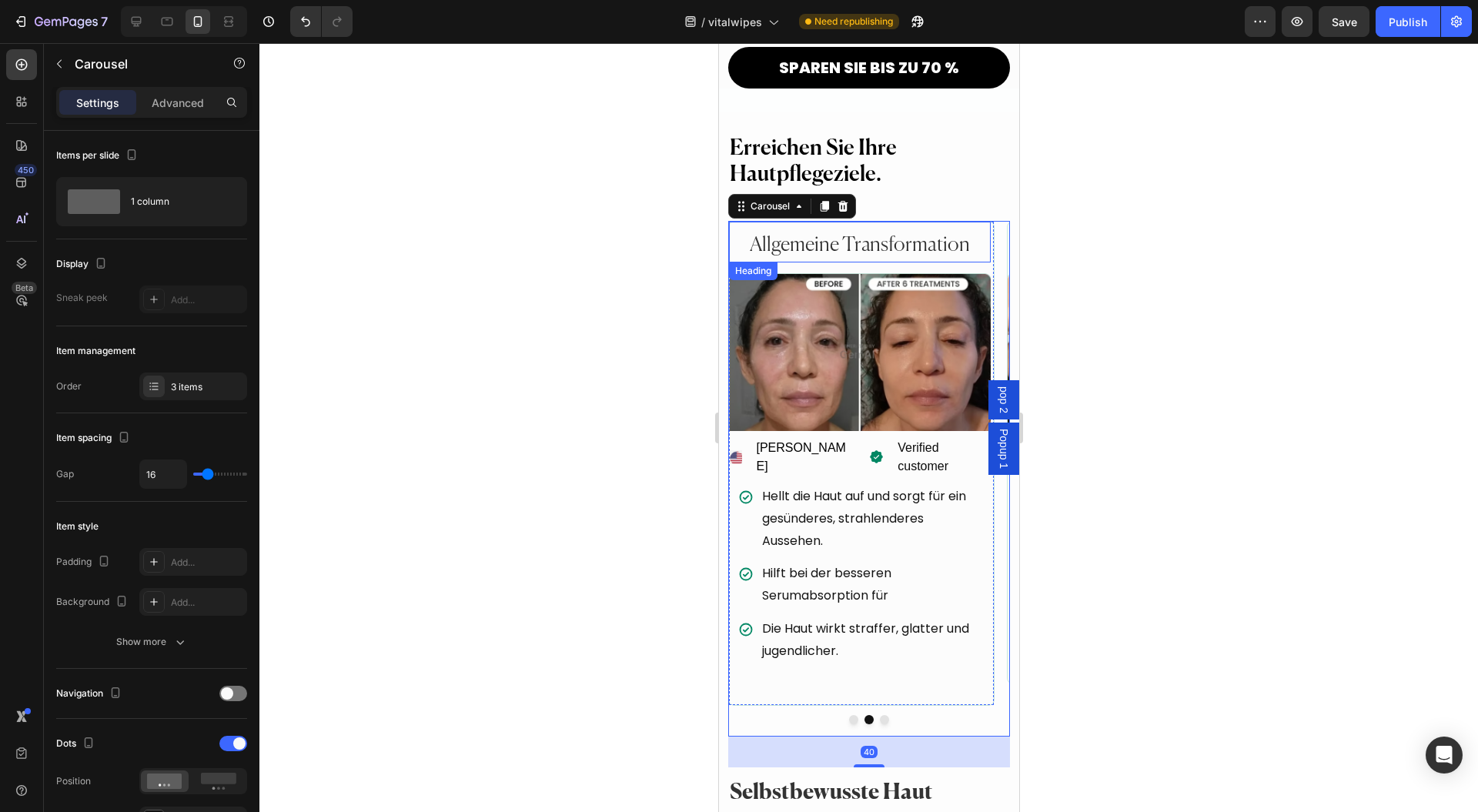
click at [804, 229] on h2 "Allgemeine Transformation" at bounding box center [860, 246] width 262 height 33
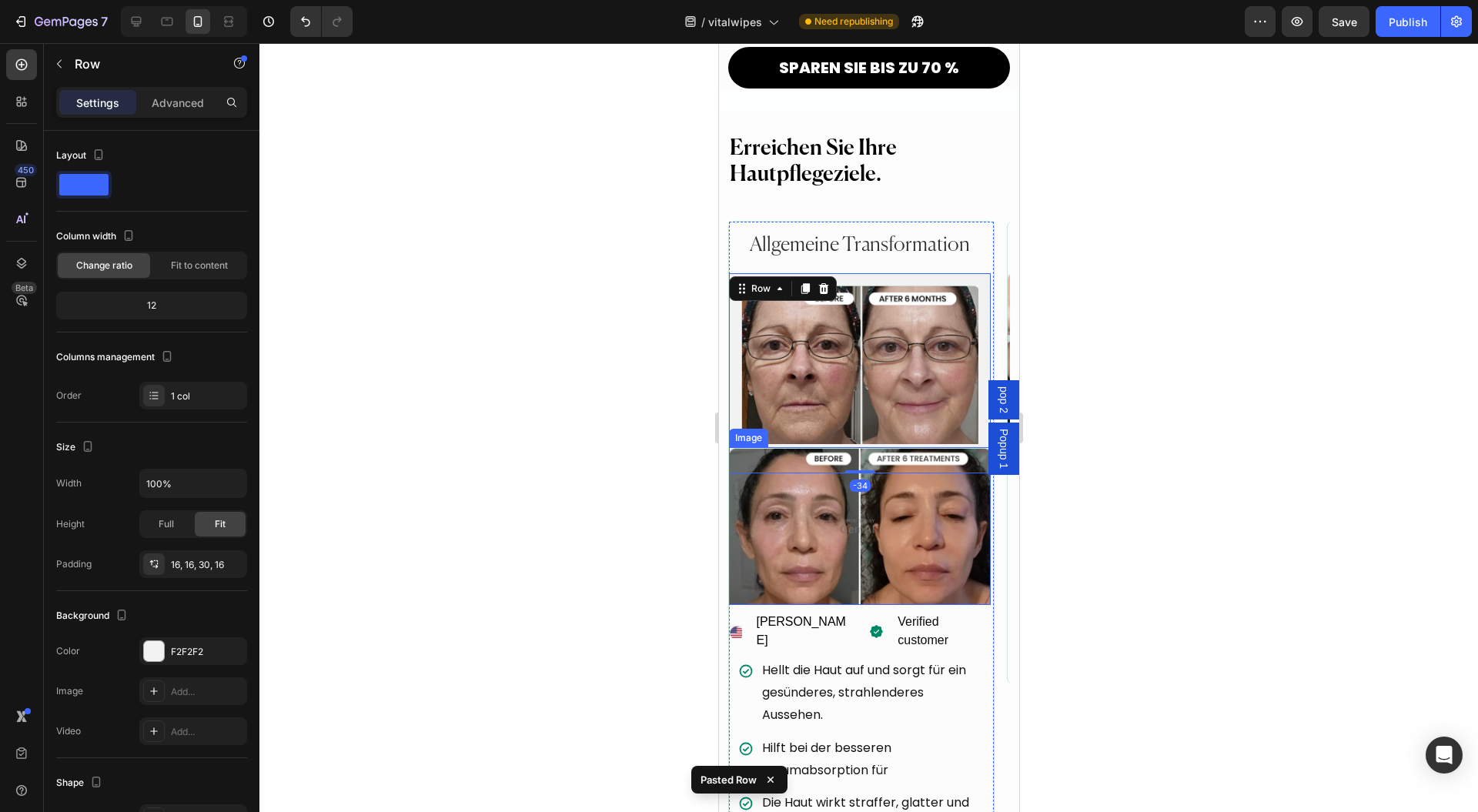
click at [770, 325] on img at bounding box center [860, 365] width 237 height 158
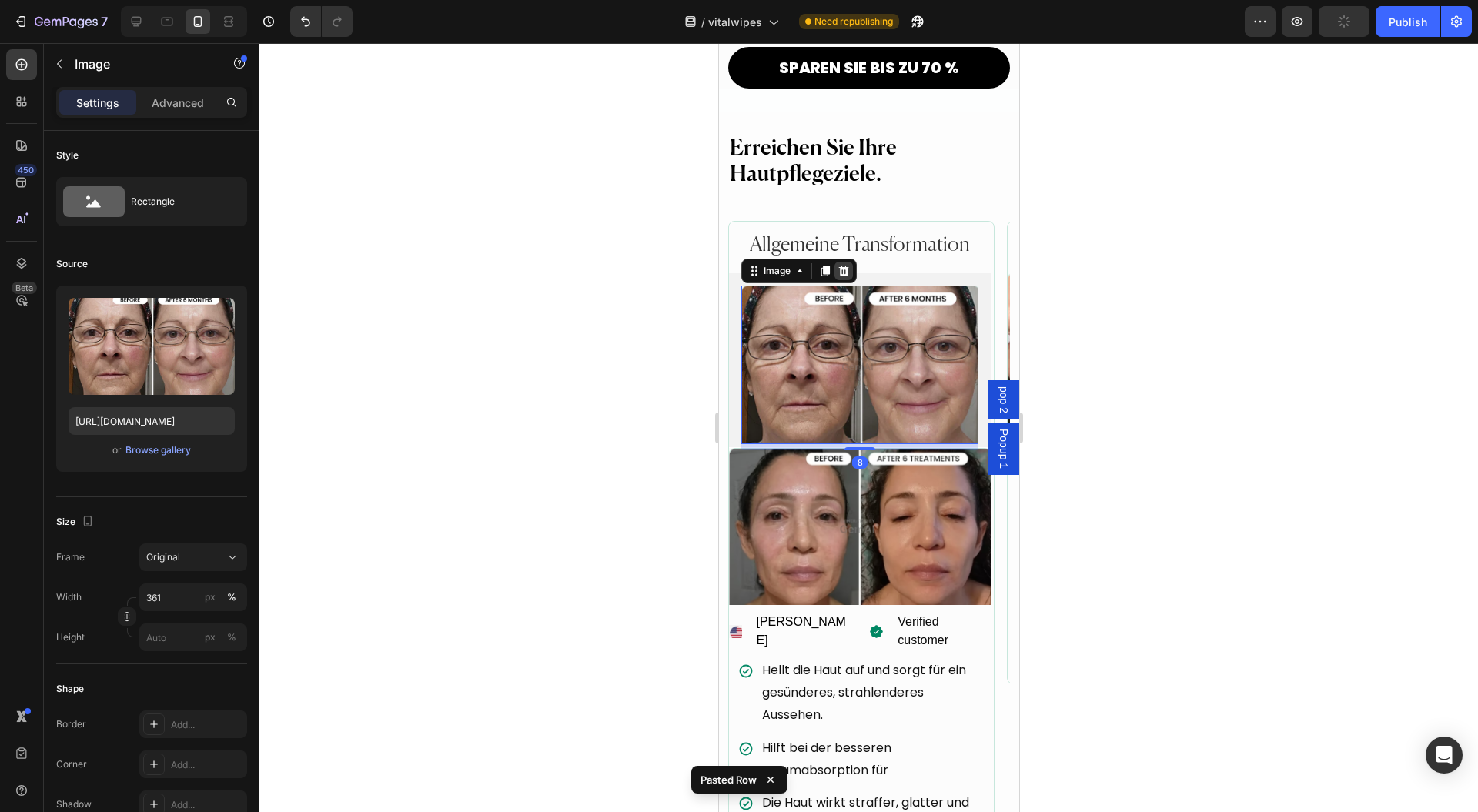
click at [847, 265] on icon at bounding box center [842, 270] width 12 height 12
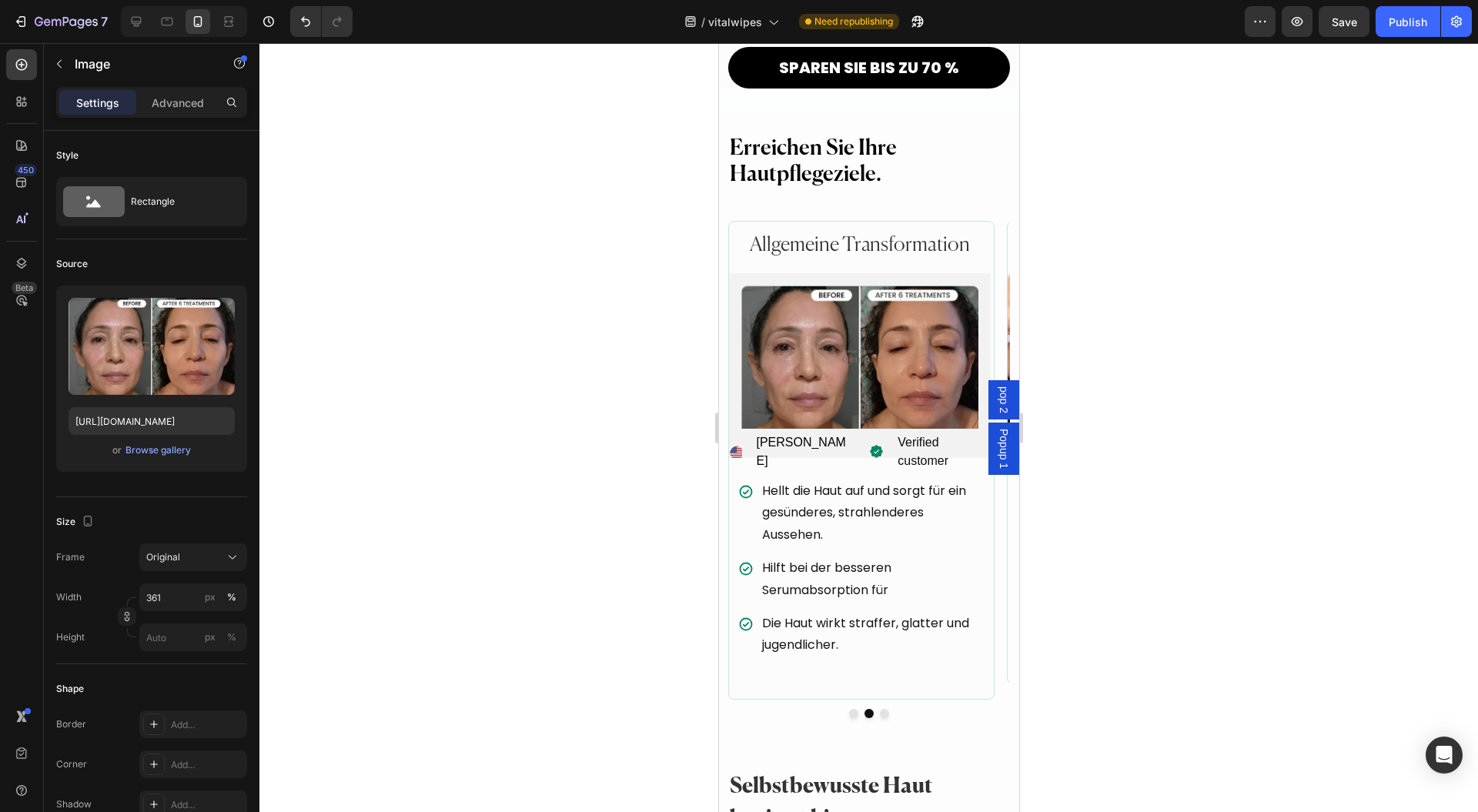
click at [1167, 373] on div at bounding box center [869, 427] width 1219 height 769
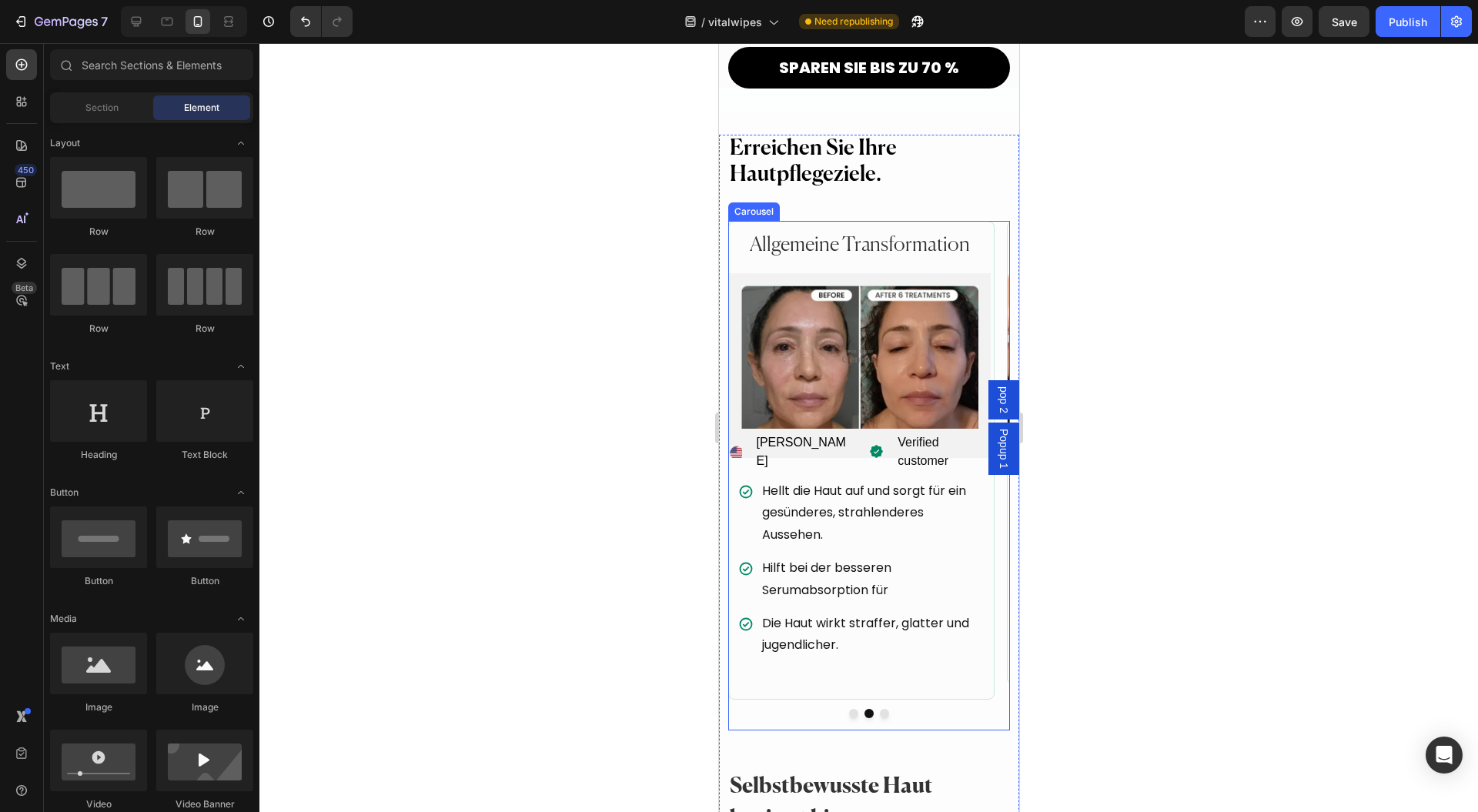
click at [880, 709] on button "Dot" at bounding box center [884, 713] width 9 height 9
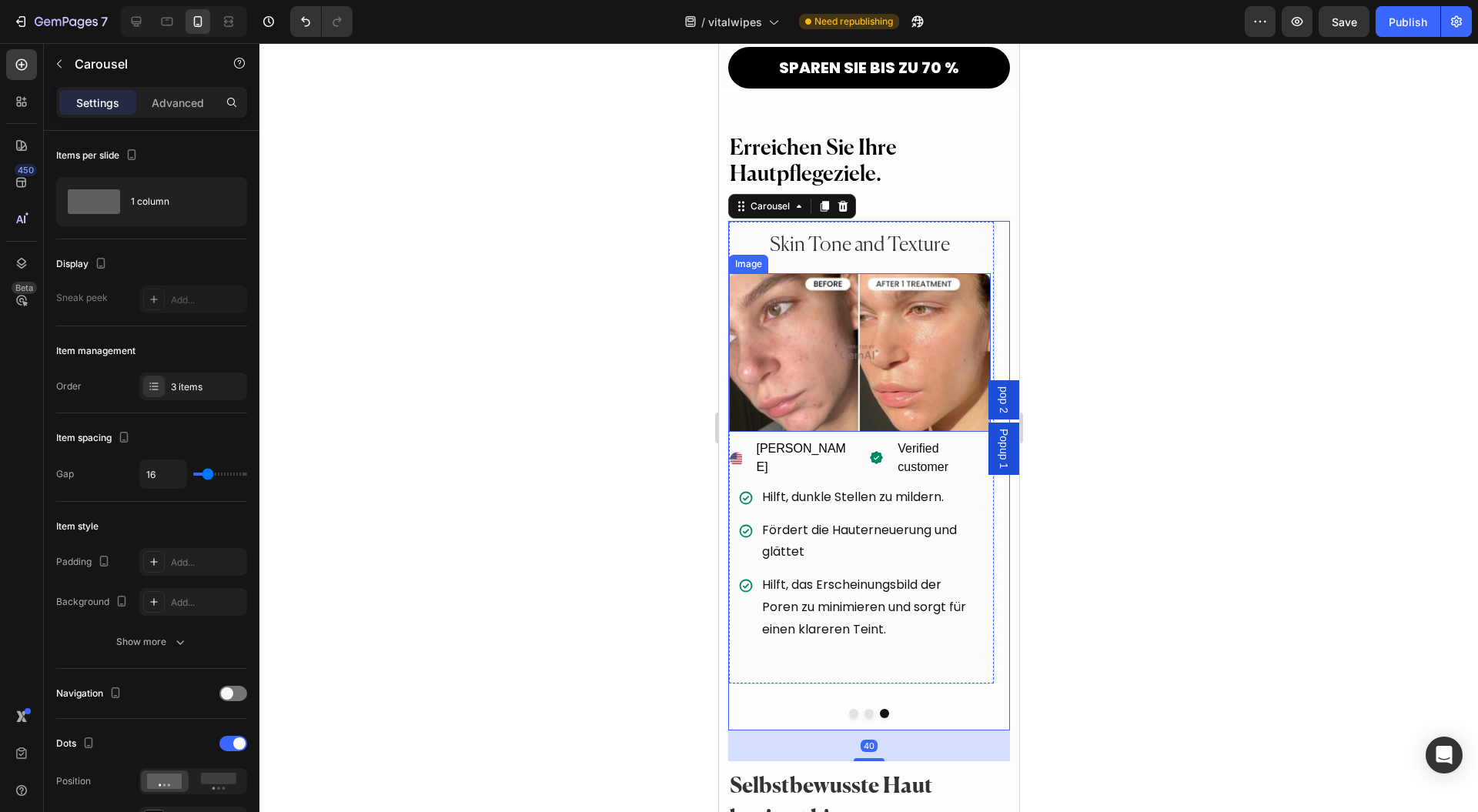
click at [834, 229] on h2 "Skin Tone and Texture" at bounding box center [860, 246] width 262 height 33
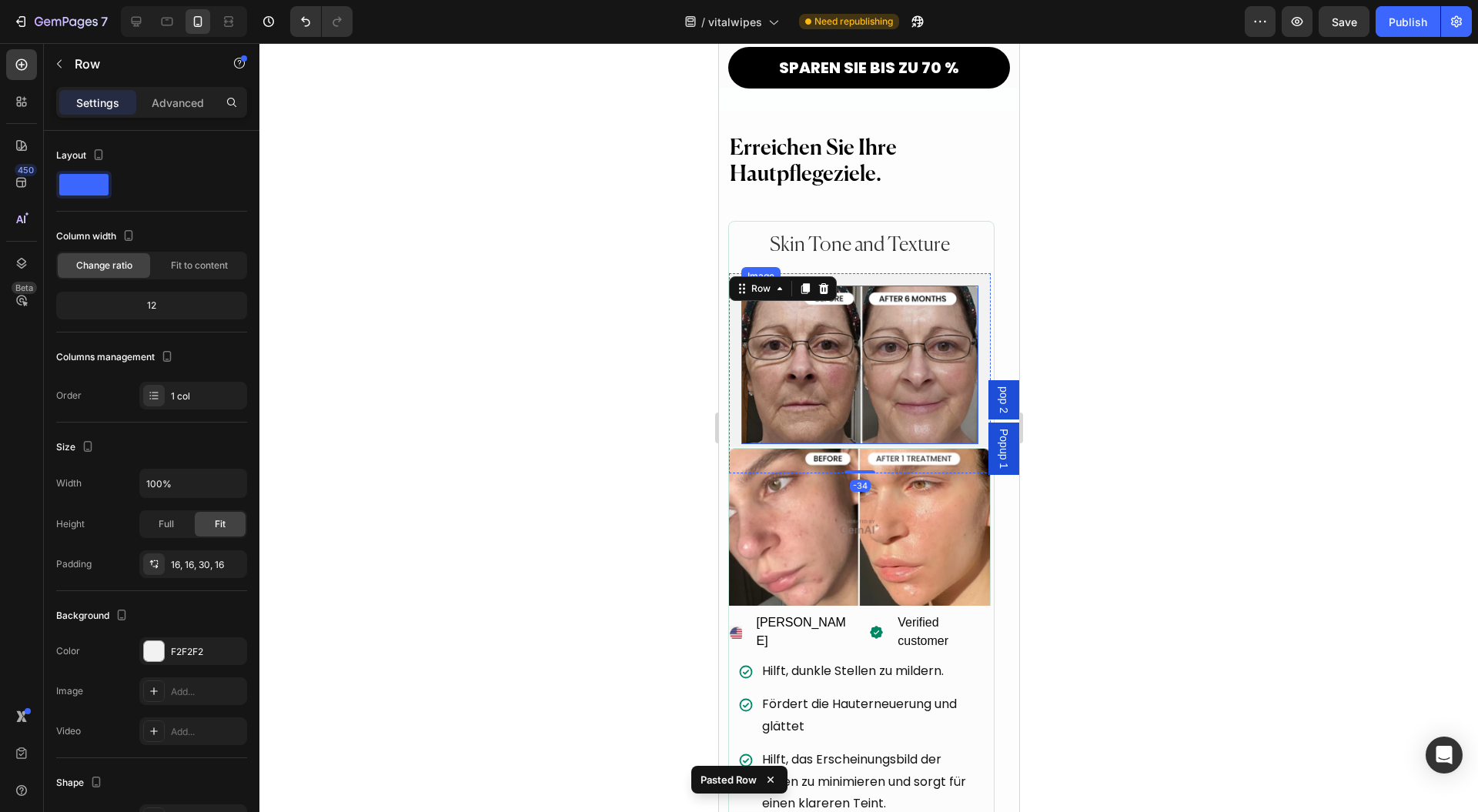
click at [814, 357] on img at bounding box center [860, 365] width 237 height 158
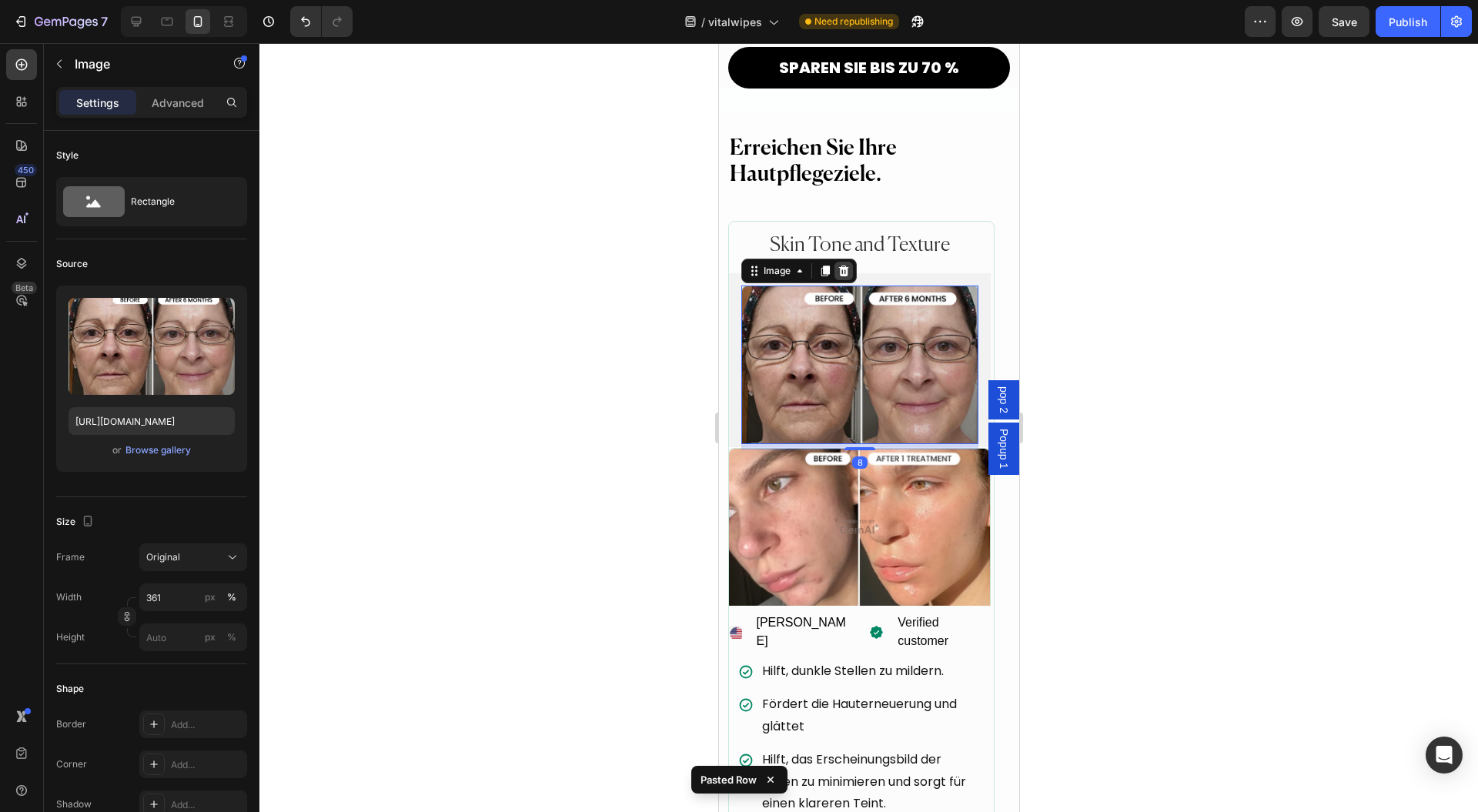
click at [851, 262] on div at bounding box center [843, 271] width 18 height 18
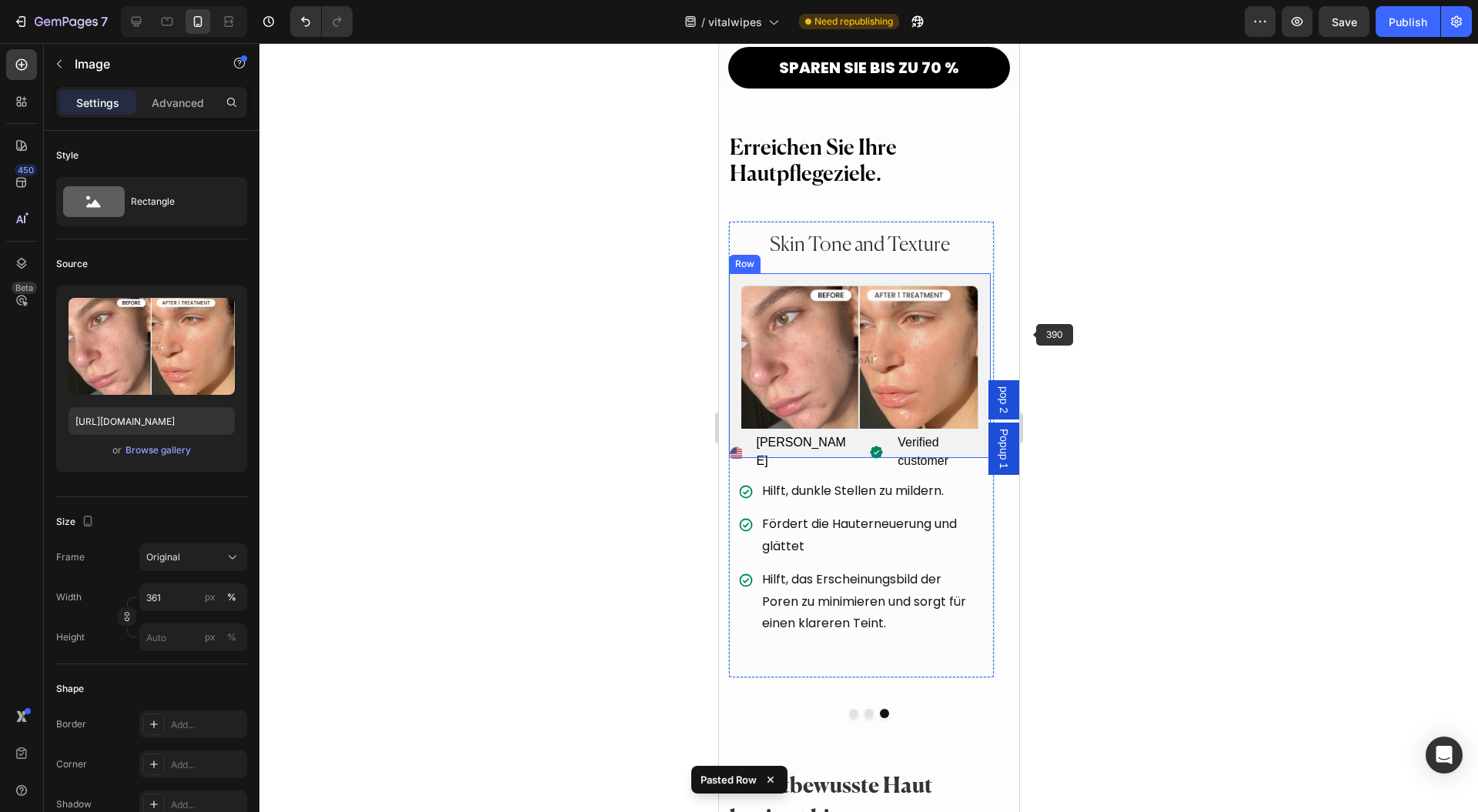
click at [1110, 356] on div at bounding box center [869, 427] width 1219 height 769
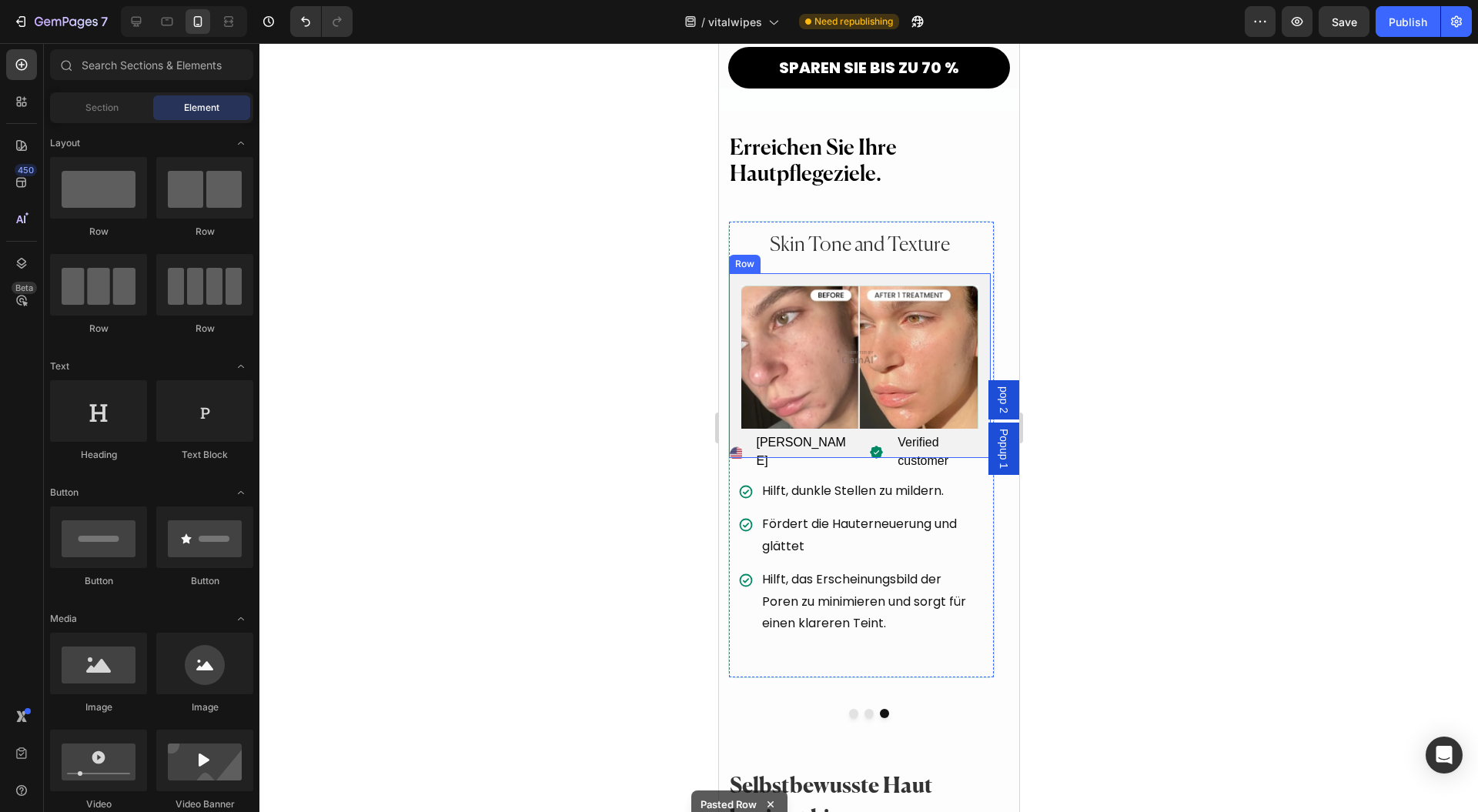
click at [1100, 373] on div at bounding box center [869, 427] width 1219 height 769
click at [743, 446] on image at bounding box center [736, 453] width 15 height 15
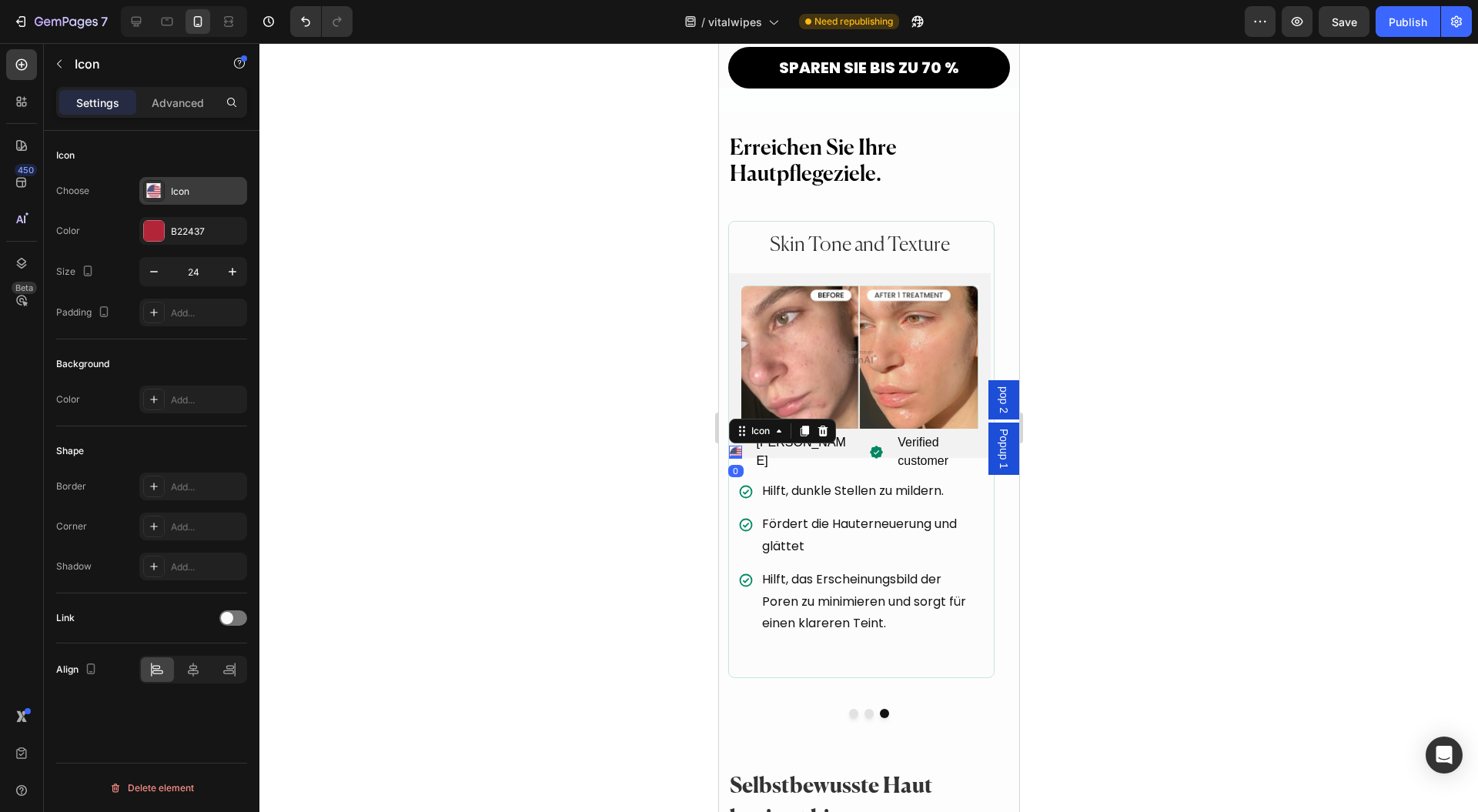
click at [174, 193] on div "Icon" at bounding box center [207, 191] width 73 height 14
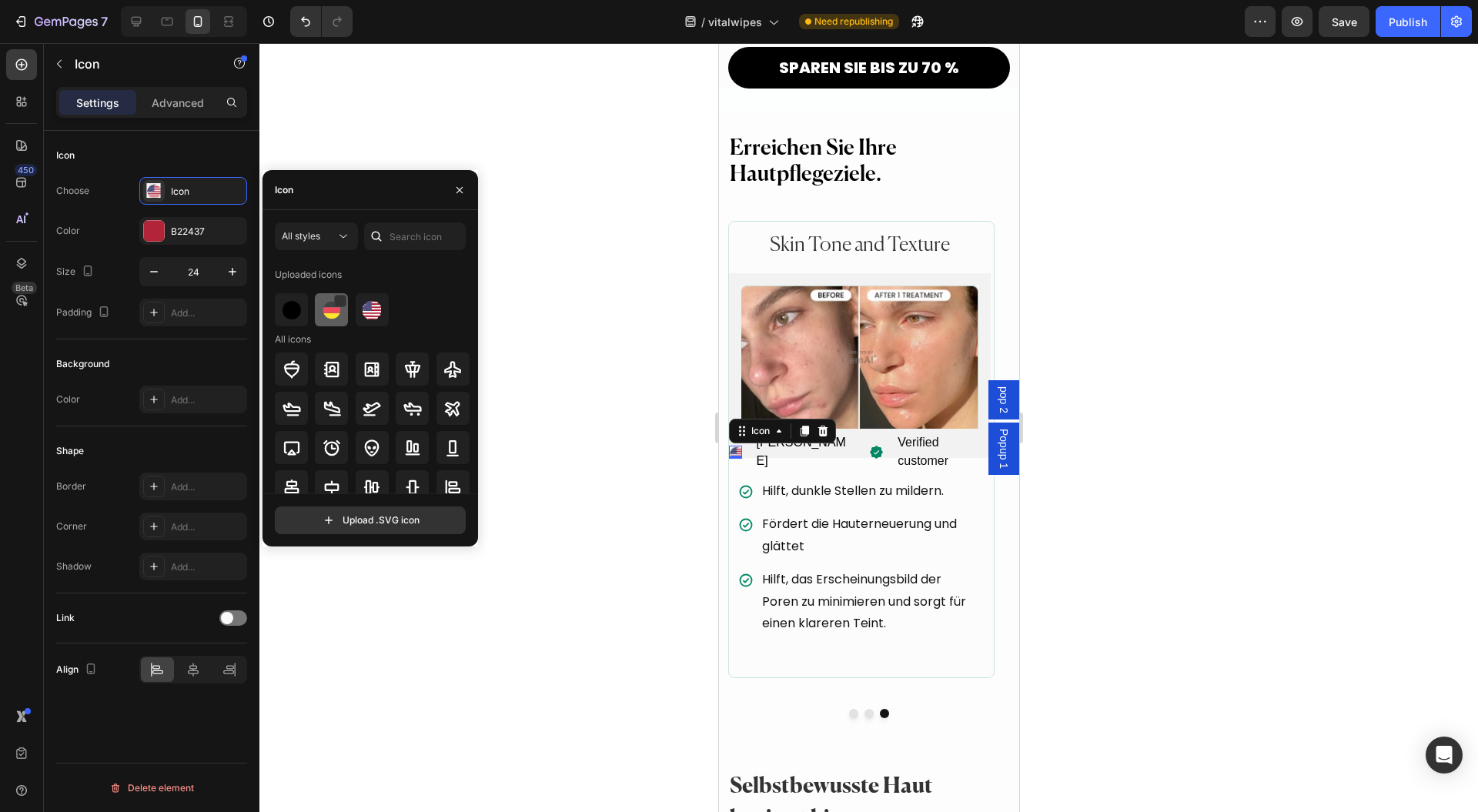
click at [323, 302] on img at bounding box center [331, 310] width 18 height 18
click at [864, 709] on button "Dot" at bounding box center [868, 713] width 9 height 9
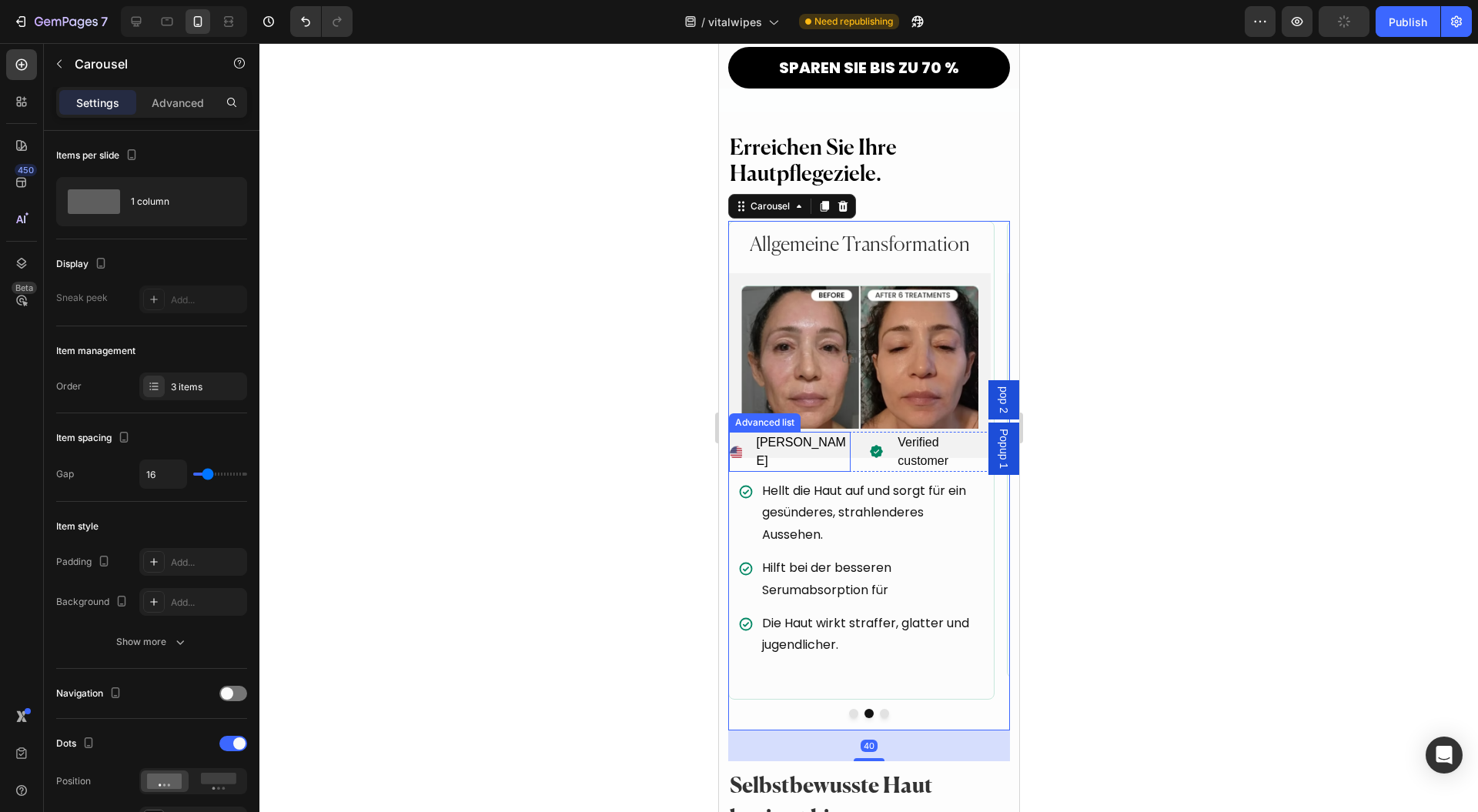
click at [743, 445] on image at bounding box center [736, 453] width 15 height 15
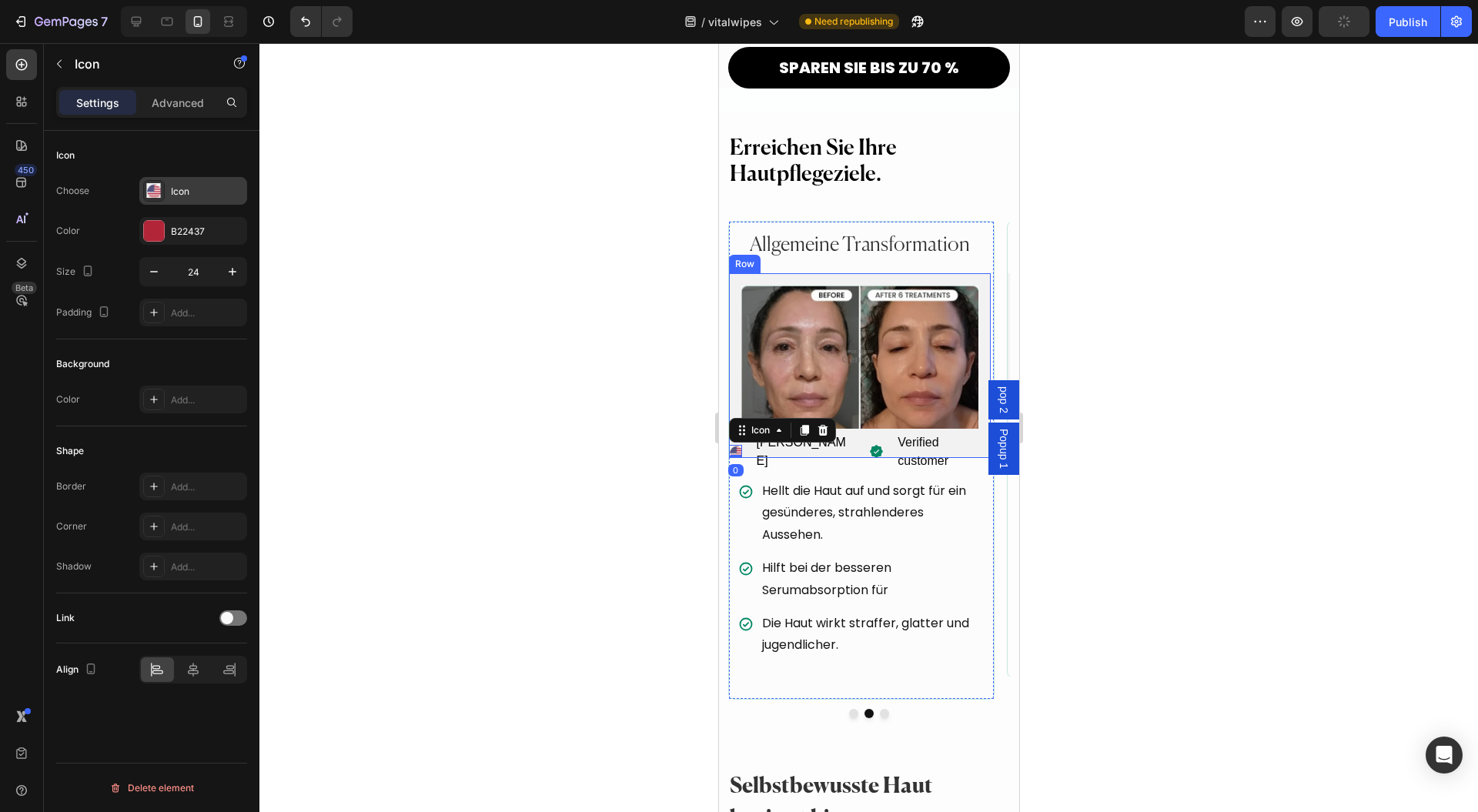
click at [181, 193] on div "Icon" at bounding box center [207, 191] width 73 height 14
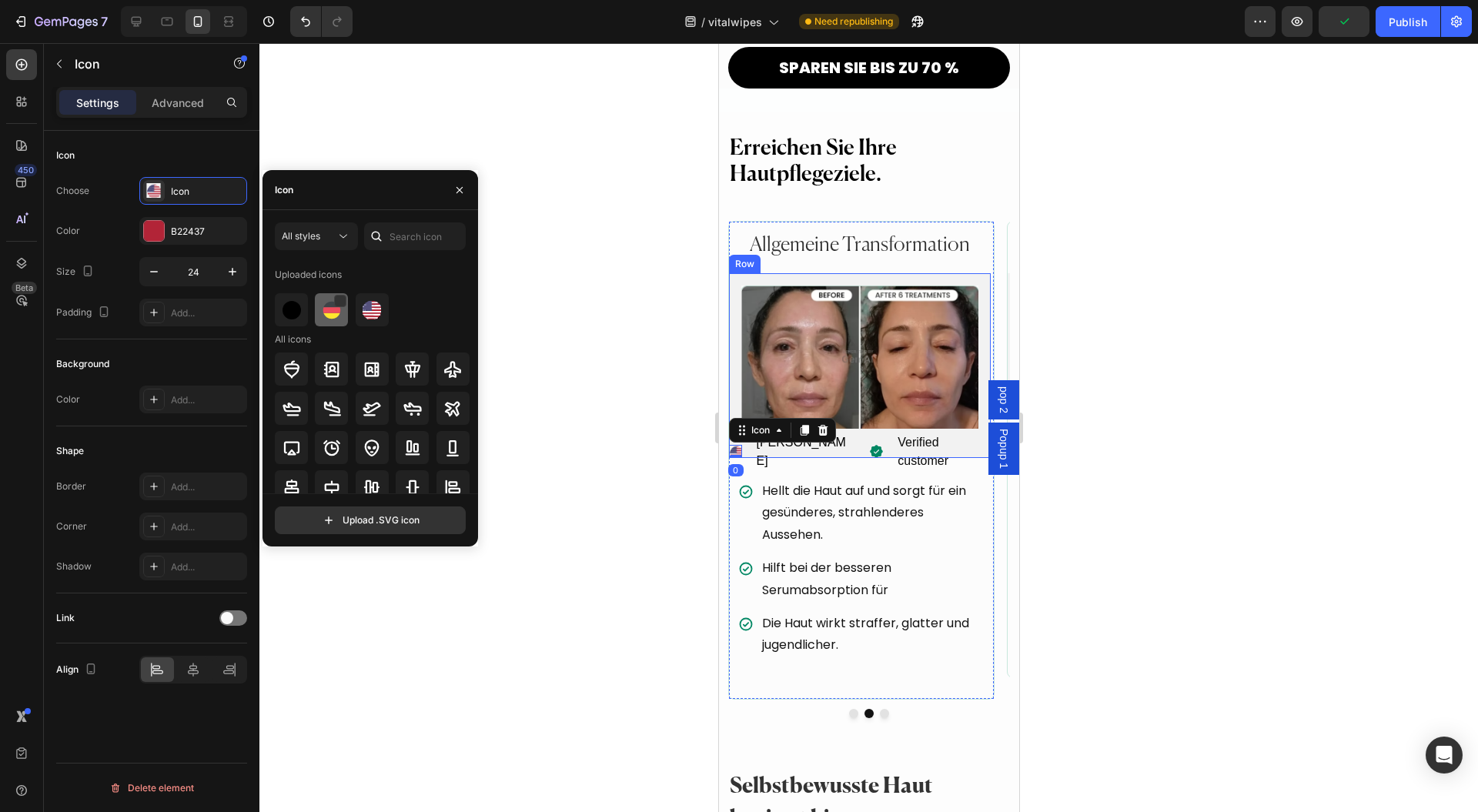
click at [326, 309] on img at bounding box center [331, 310] width 18 height 18
click at [1406, 21] on div "Publish" at bounding box center [1408, 22] width 39 height 16
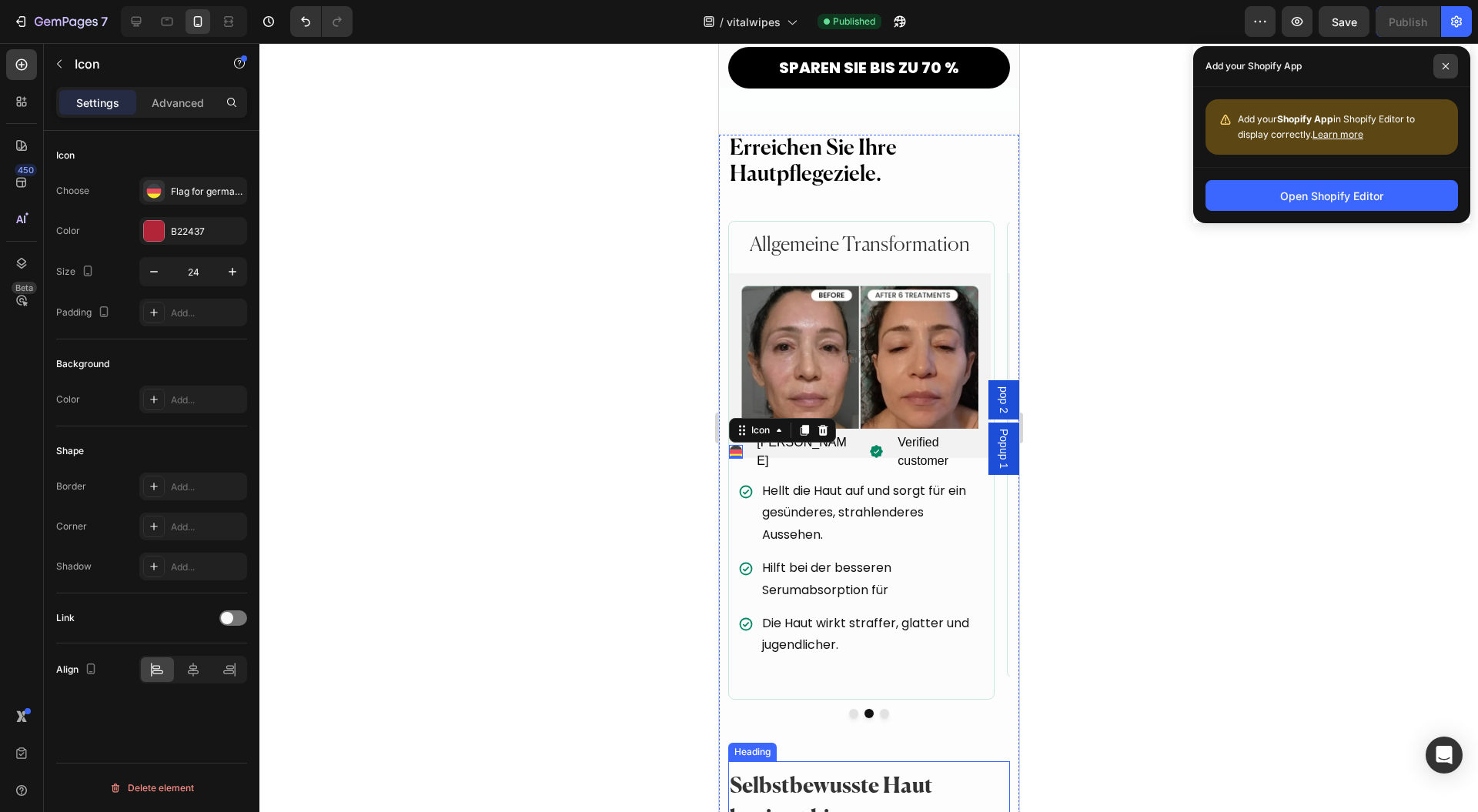
click at [1450, 63] on span at bounding box center [1446, 66] width 25 height 25
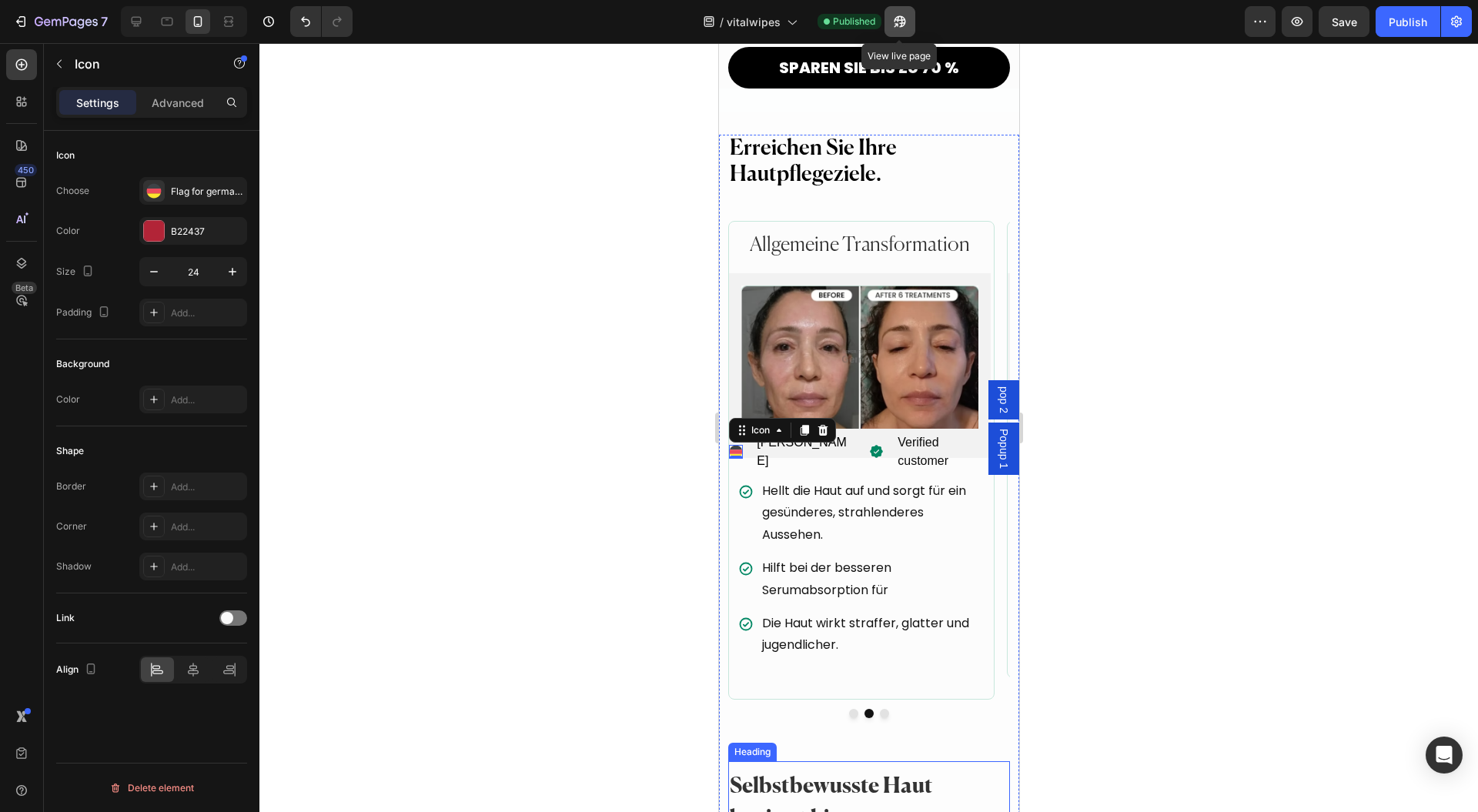
click at [906, 23] on icon "button" at bounding box center [900, 21] width 16 height 16
